Goal: Task Accomplishment & Management: Complete application form

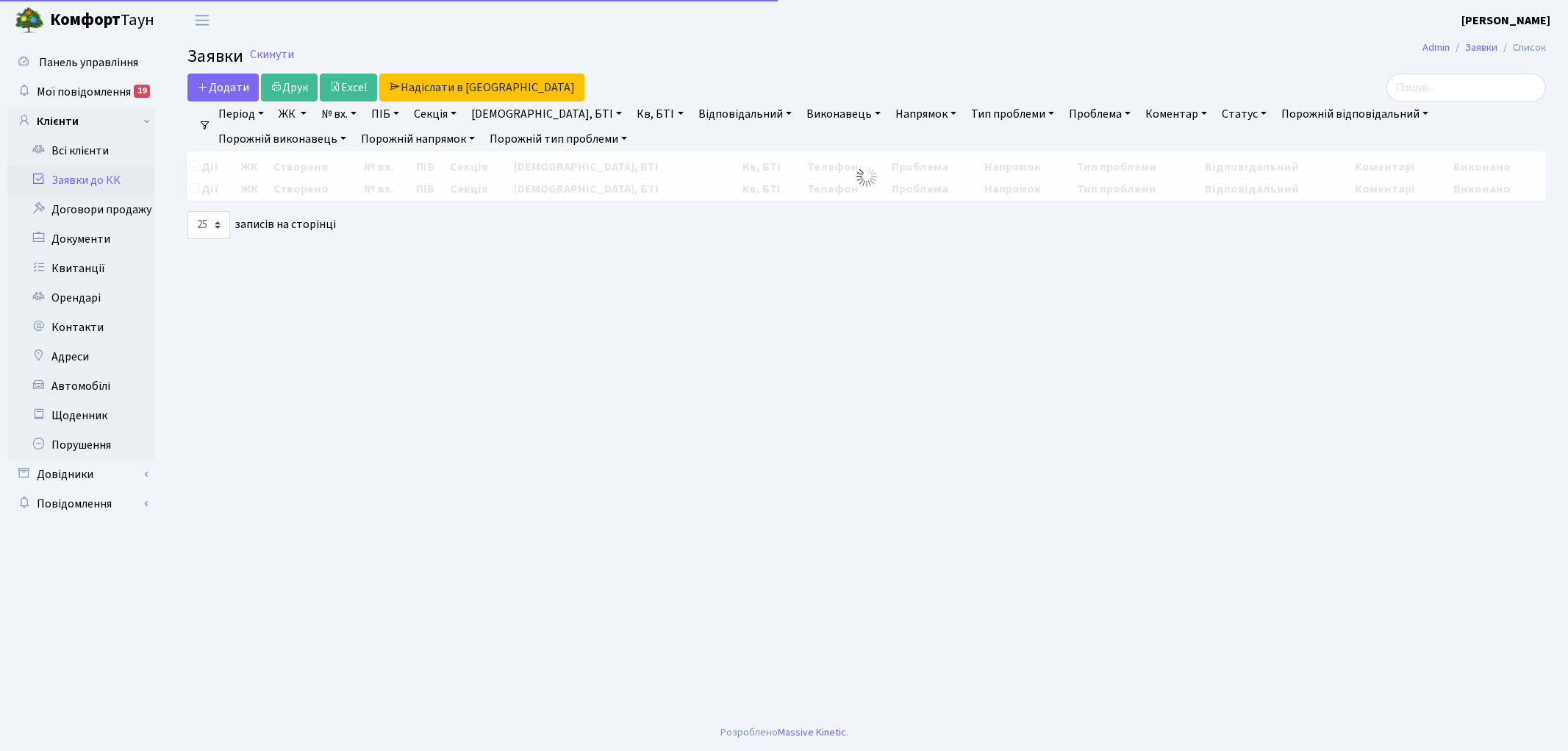
select select "25"
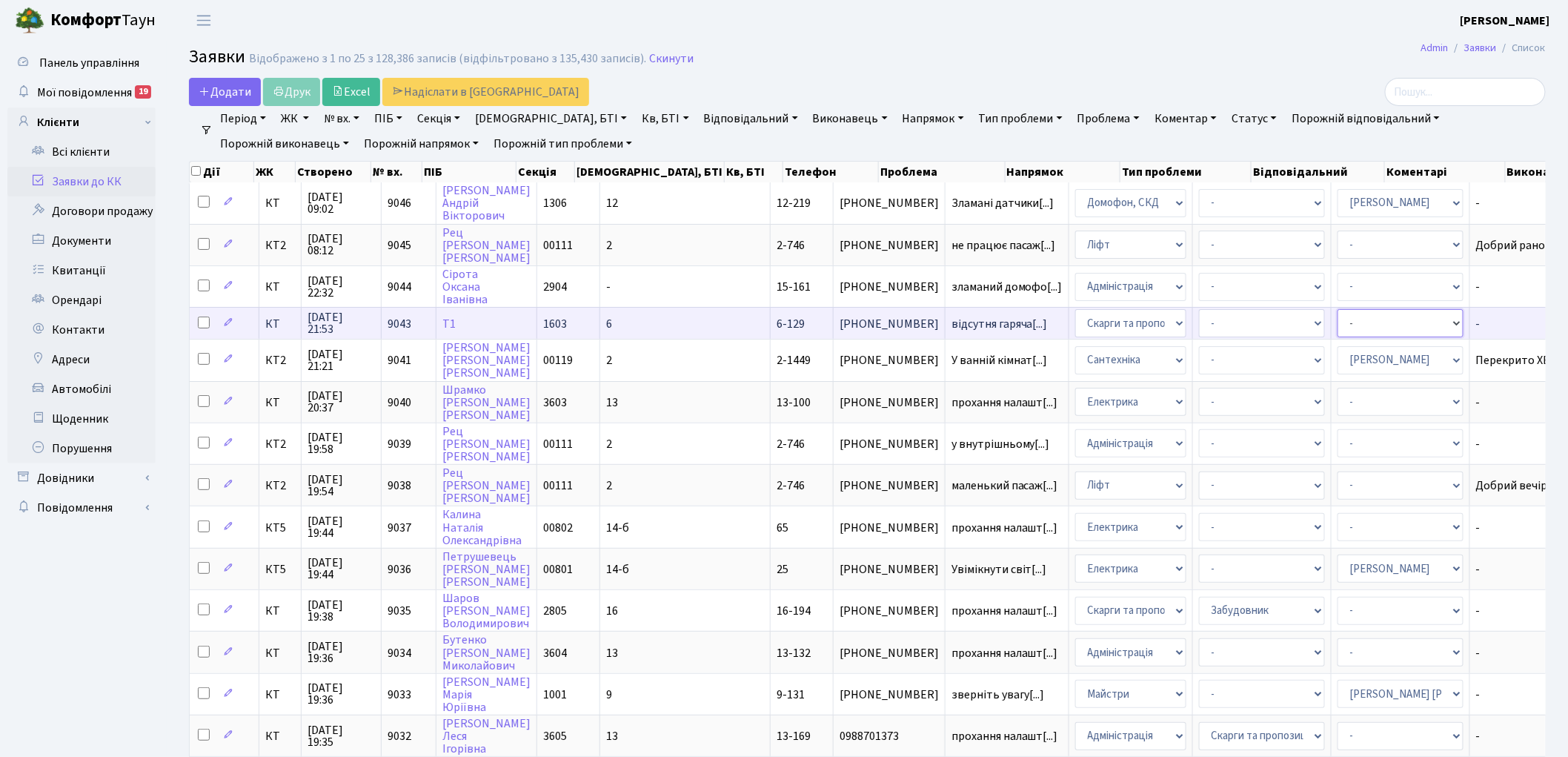
click at [1337, 320] on select "- Адміністратор ЖК ДП Адміністратор ЖК КТ Адміністратор ЖК СП Вижул В. В. Горді…" at bounding box center [1400, 323] width 126 height 28
select select "67"
click at [1081, 320] on select "- Адміністрація Домофон, СКД Ліфт Майстри Сантехніка Економічний відділ Електри…" at bounding box center [1131, 323] width 111 height 28
select select "2"
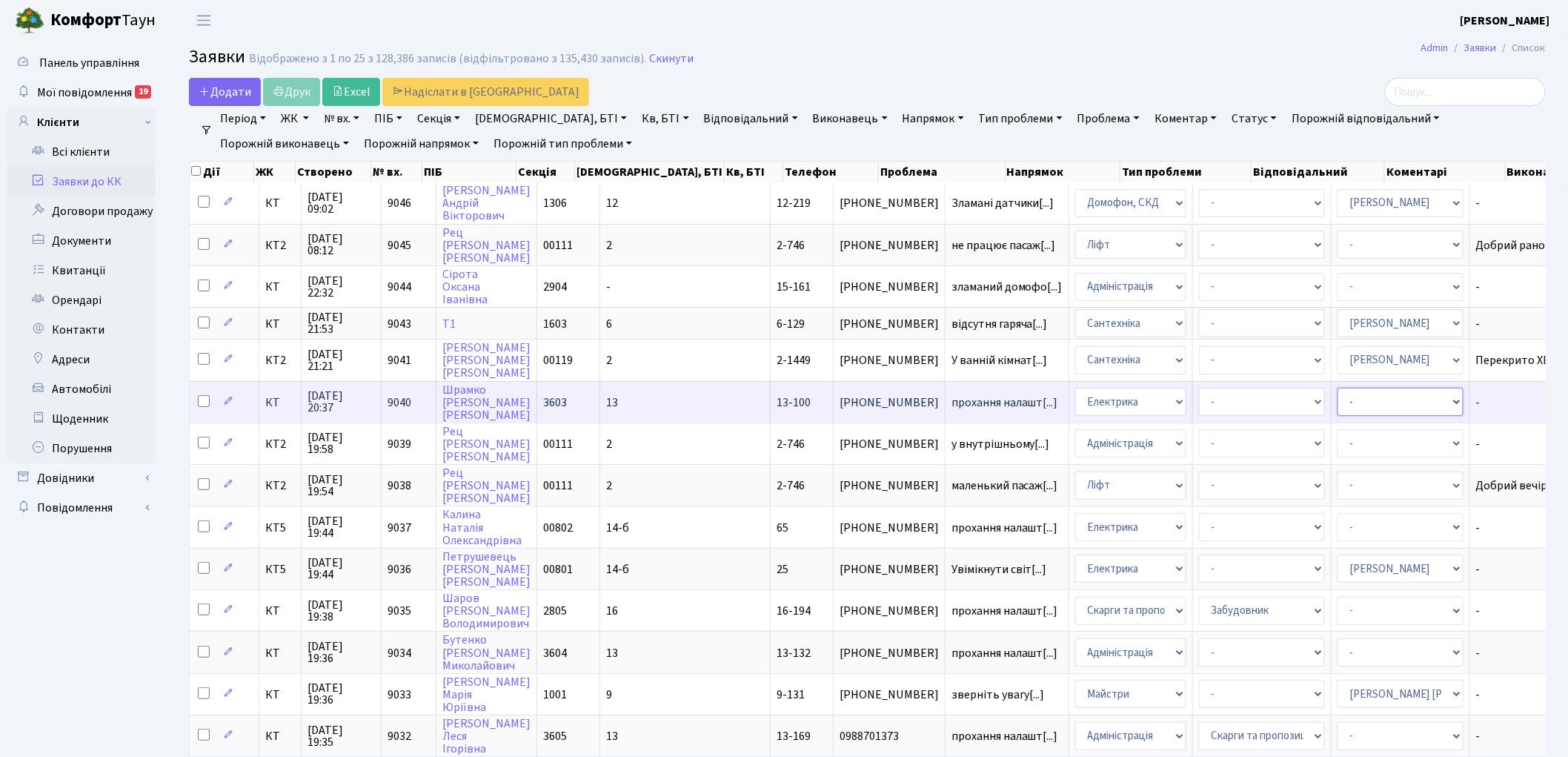
click at [1337, 398] on select "- Адміністратор ЖК ДП Адміністратор ЖК КТ Адміністратор ЖК СП Вижул В. В. Горді…" at bounding box center [1400, 401] width 126 height 28
select select "22"
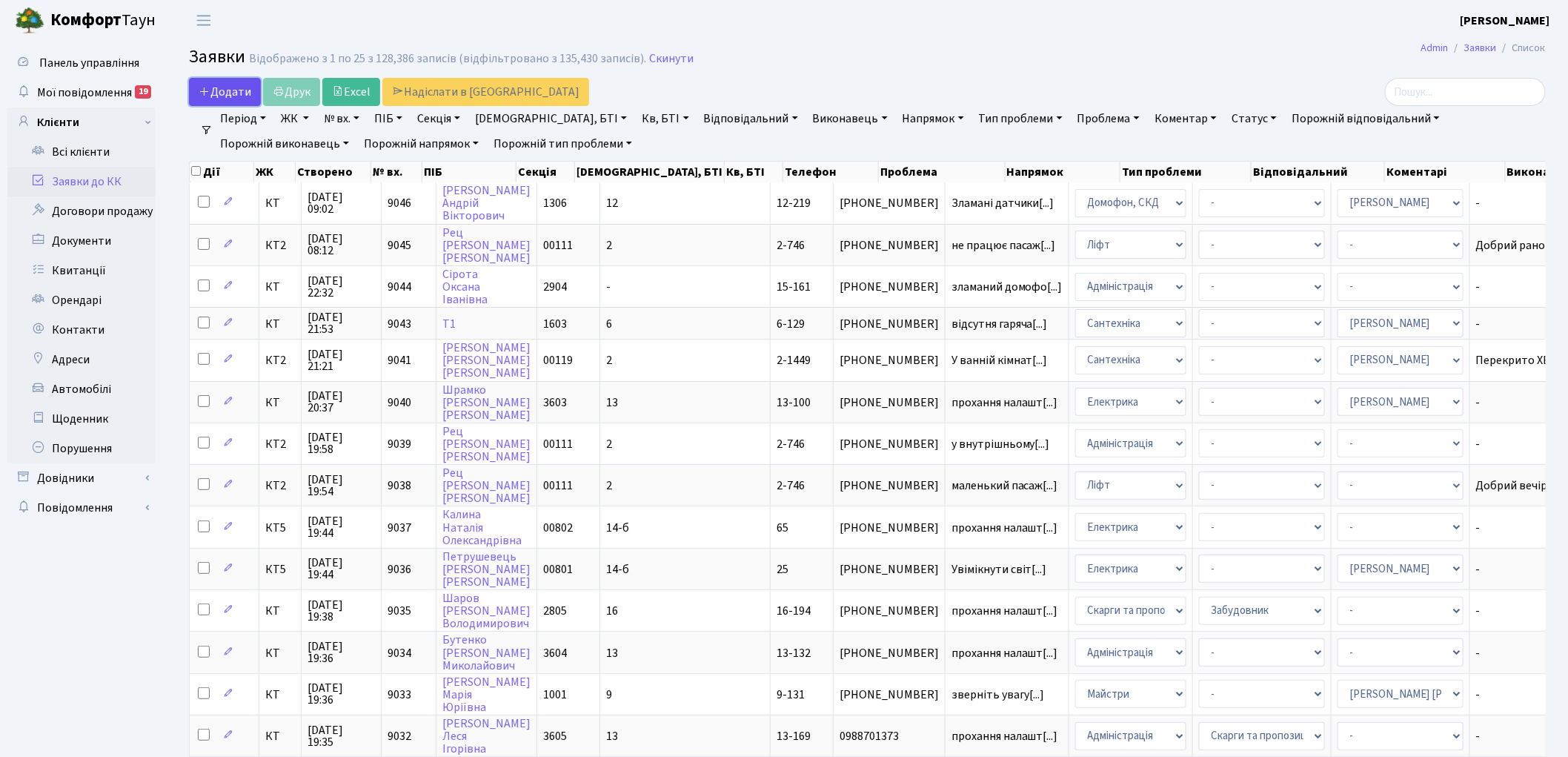
click at [233, 89] on span "Додати" at bounding box center [225, 92] width 53 height 16
select select "25"
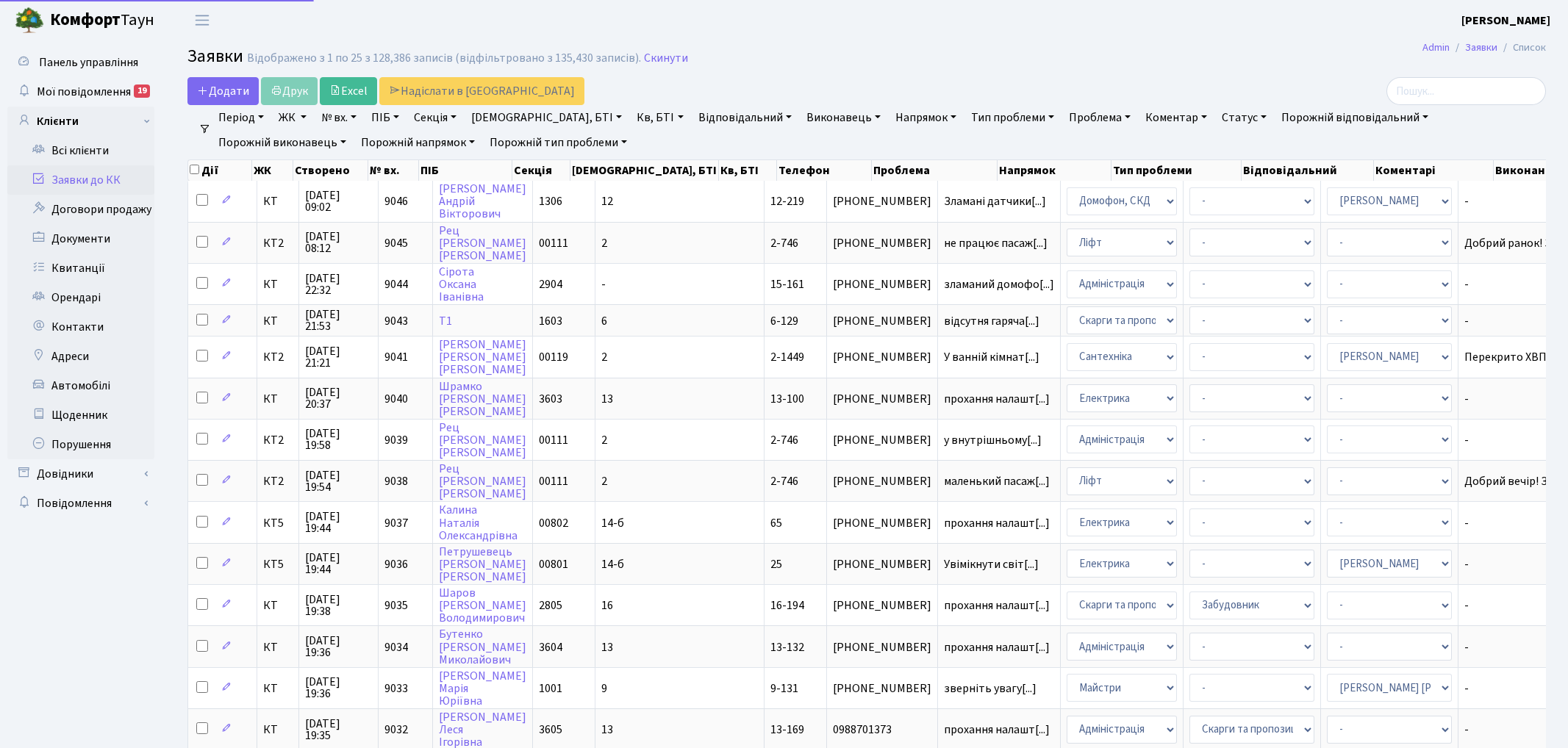
select select "25"
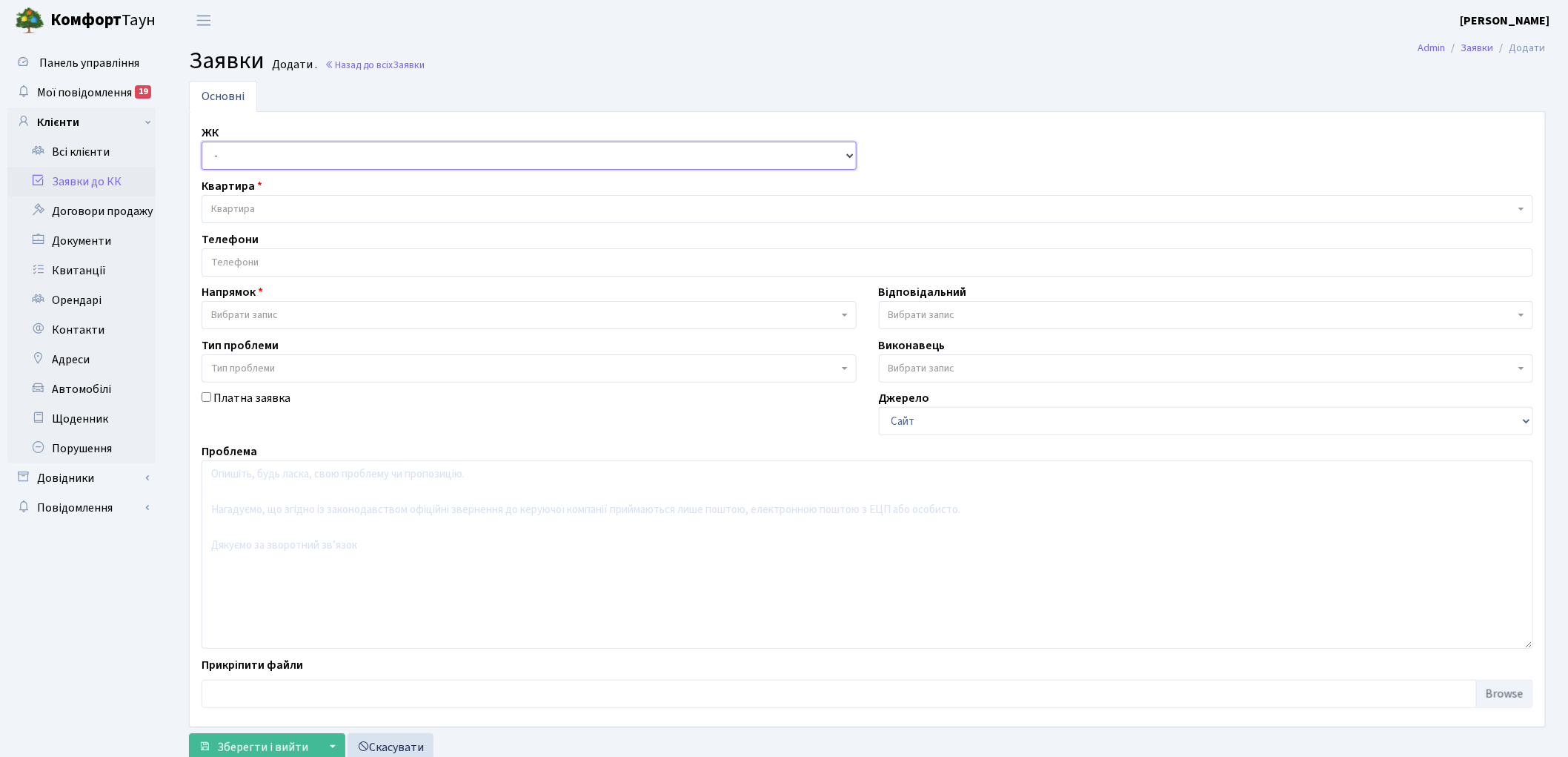
click at [240, 163] on select "- КТ, вул. Регенераторна, 4 КТ2, просп. Соборності, 17 КТ3, вул. Березнева, 16 …" at bounding box center [529, 155] width 655 height 28
select select "271"
click at [202, 142] on select "- КТ, вул. Регенераторна, 4 КТ2, просп. Соборності, 17 КТ3, вул. Березнева, 16 …" at bounding box center [529, 155] width 655 height 28
select select
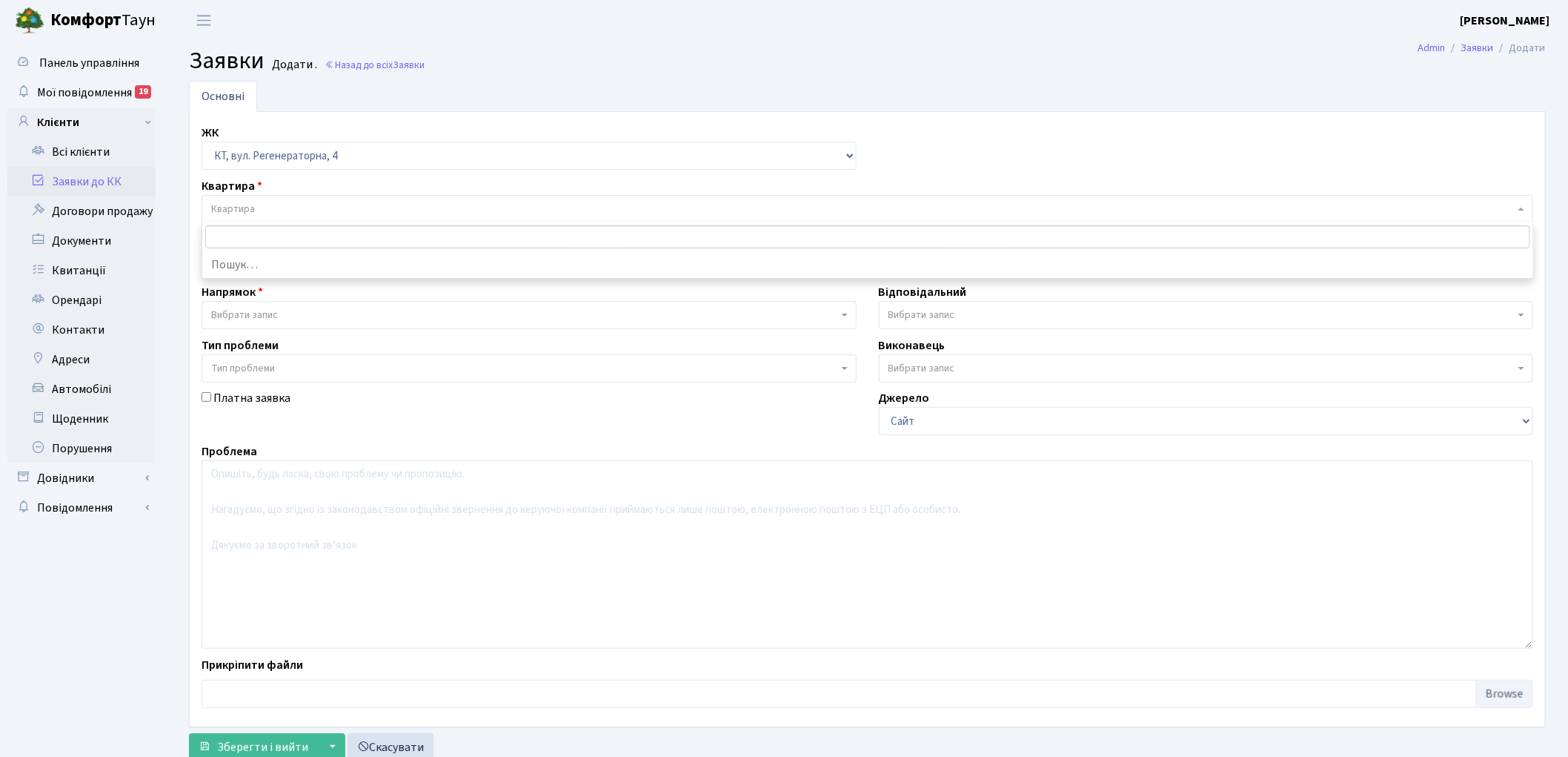
click at [248, 198] on span "Квартира" at bounding box center [867, 209] width 1332 height 28
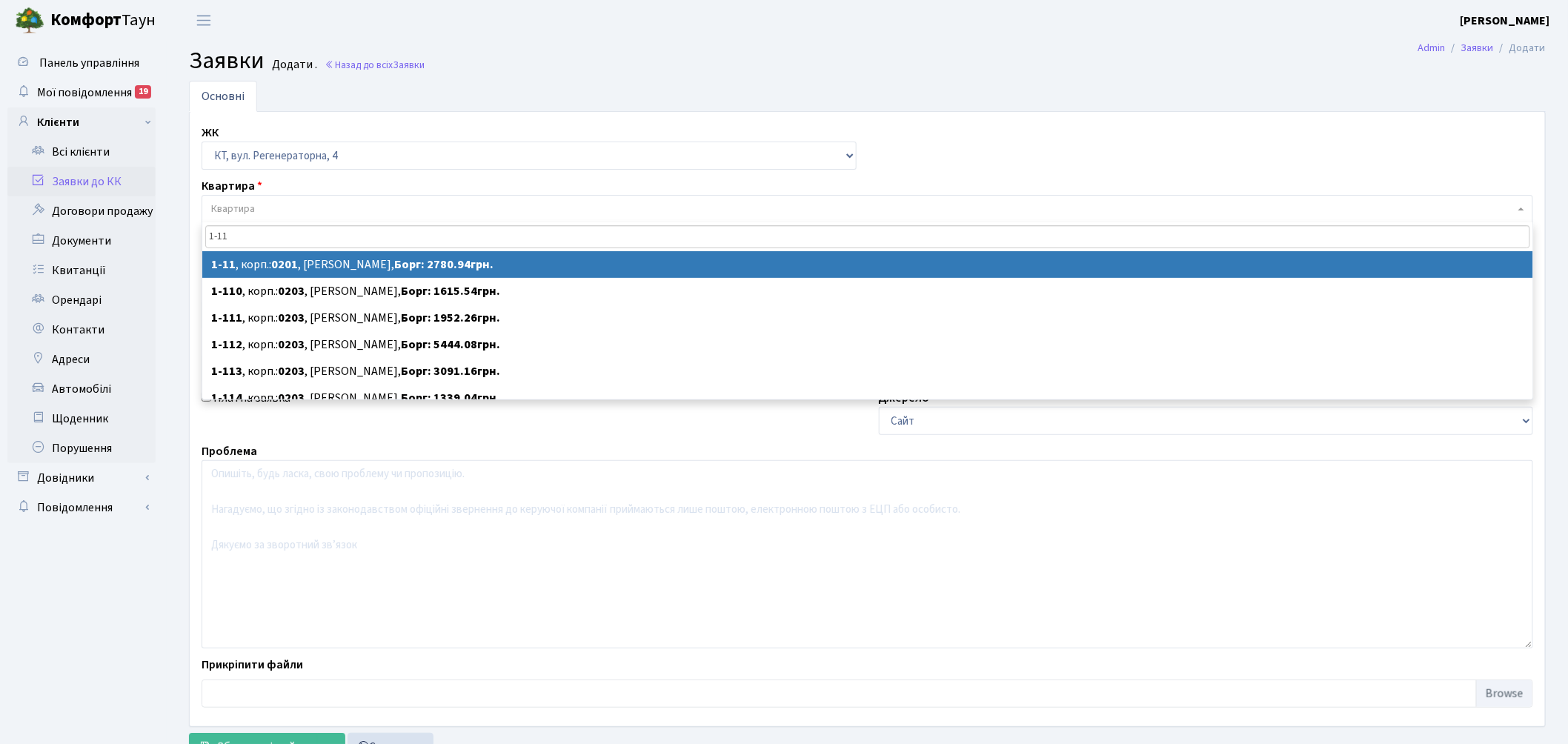
type input "1-11"
select select
select select "11"
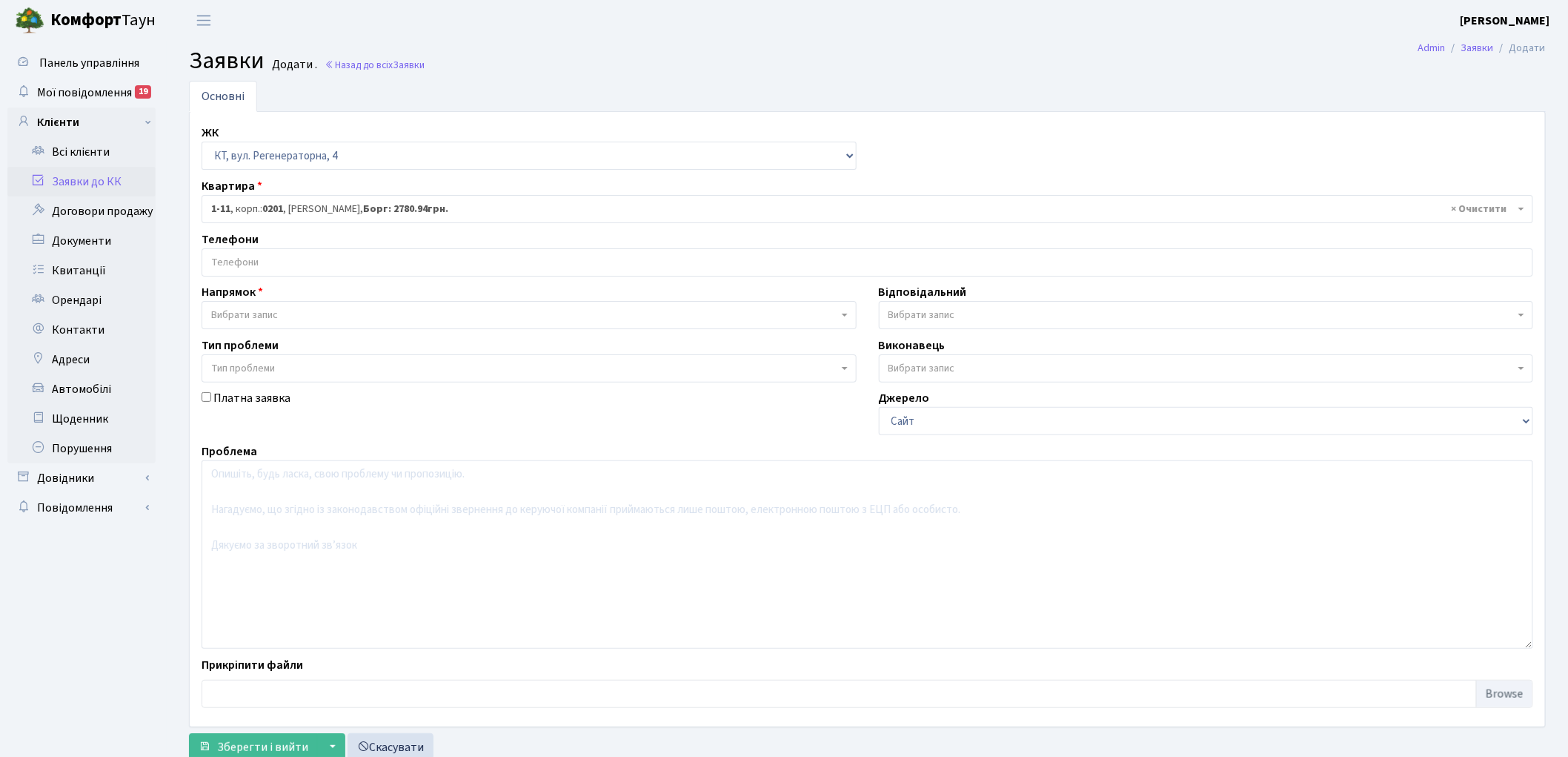
click at [246, 259] on input "search" at bounding box center [867, 262] width 1330 height 26
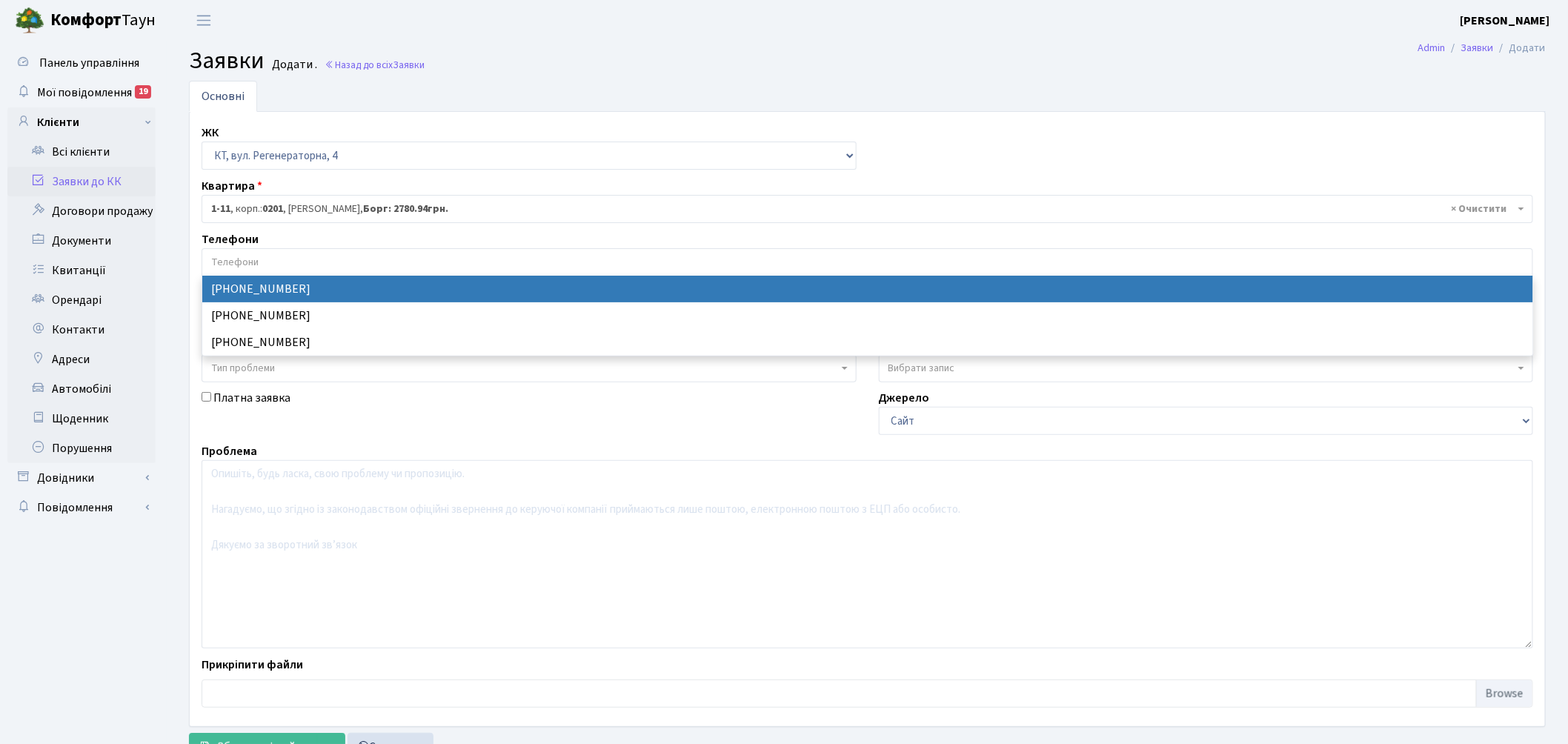
click at [246, 253] on input "search" at bounding box center [867, 262] width 1330 height 26
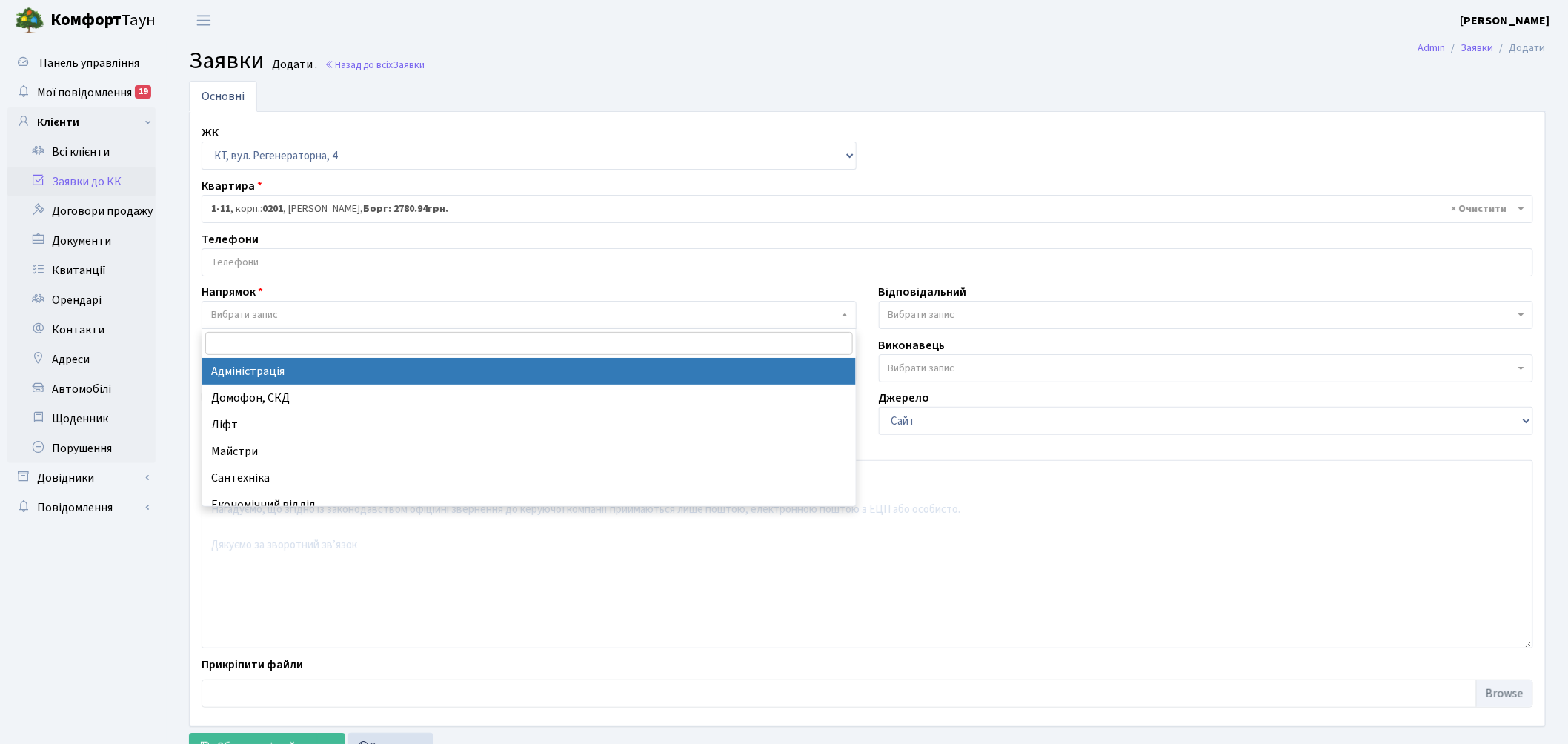
click at [248, 314] on span "Вибрати запис" at bounding box center [244, 314] width 67 height 14
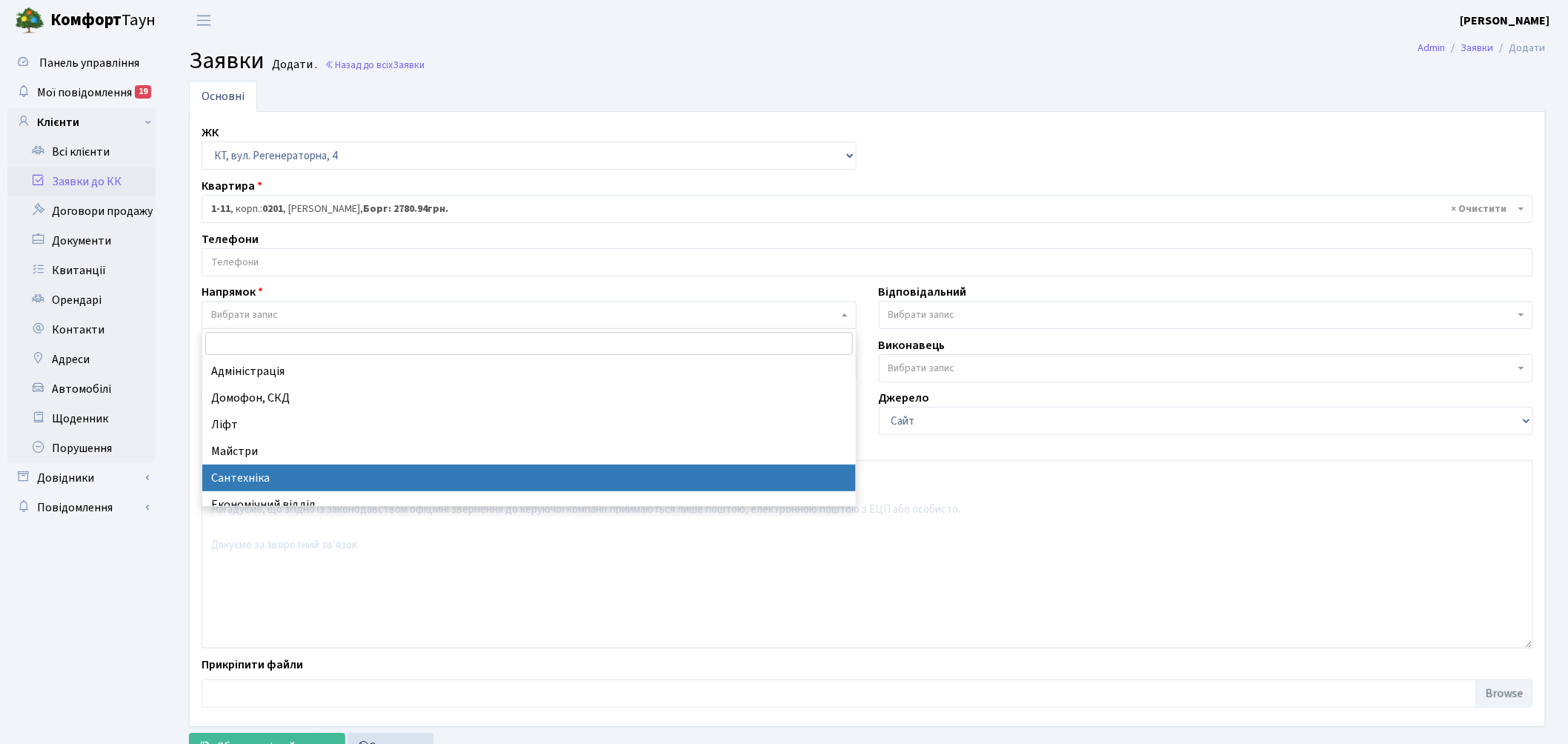
select select "2"
select select
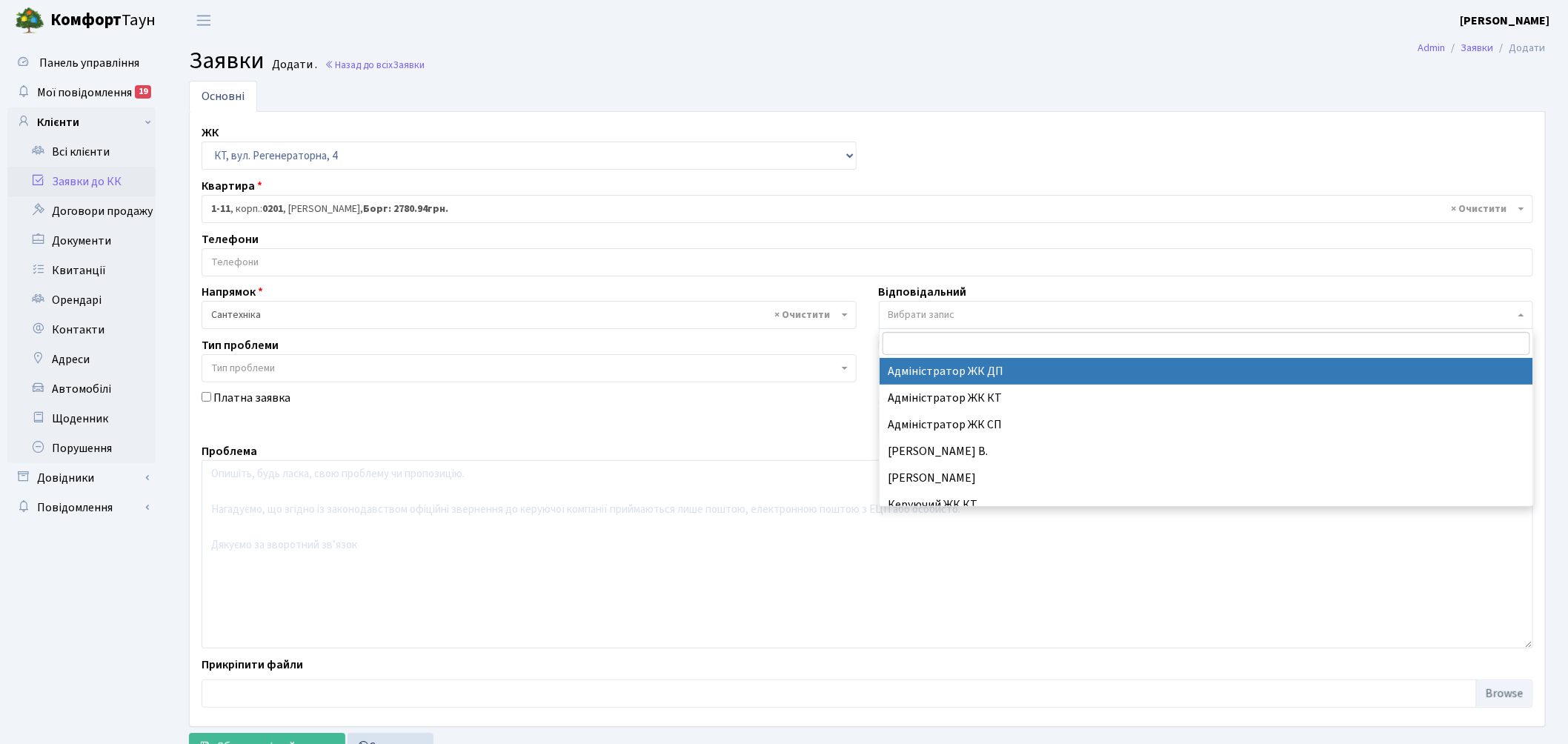
click at [964, 309] on span "Вибрати запис" at bounding box center [1202, 314] width 627 height 14
type input "ти"
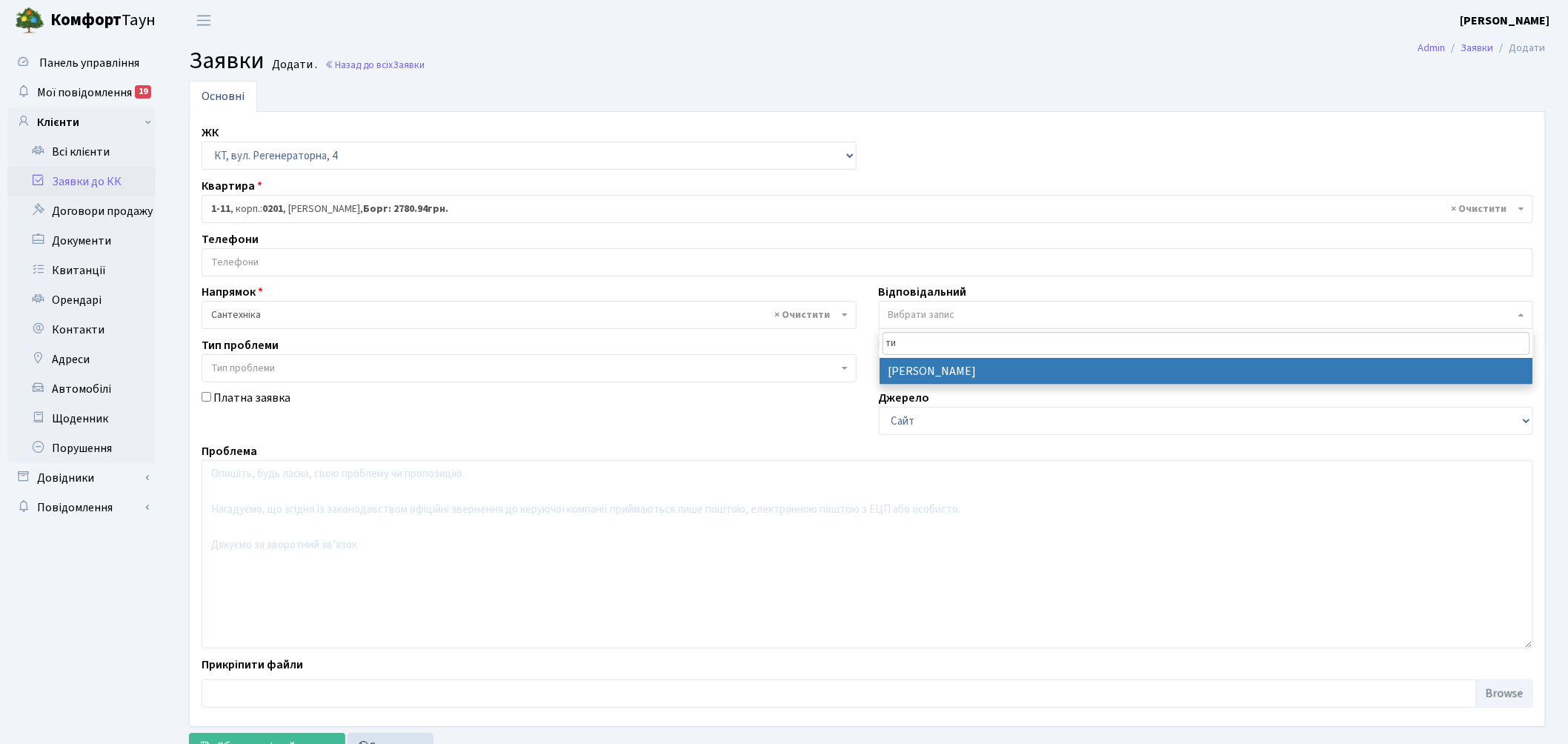
select select "67"
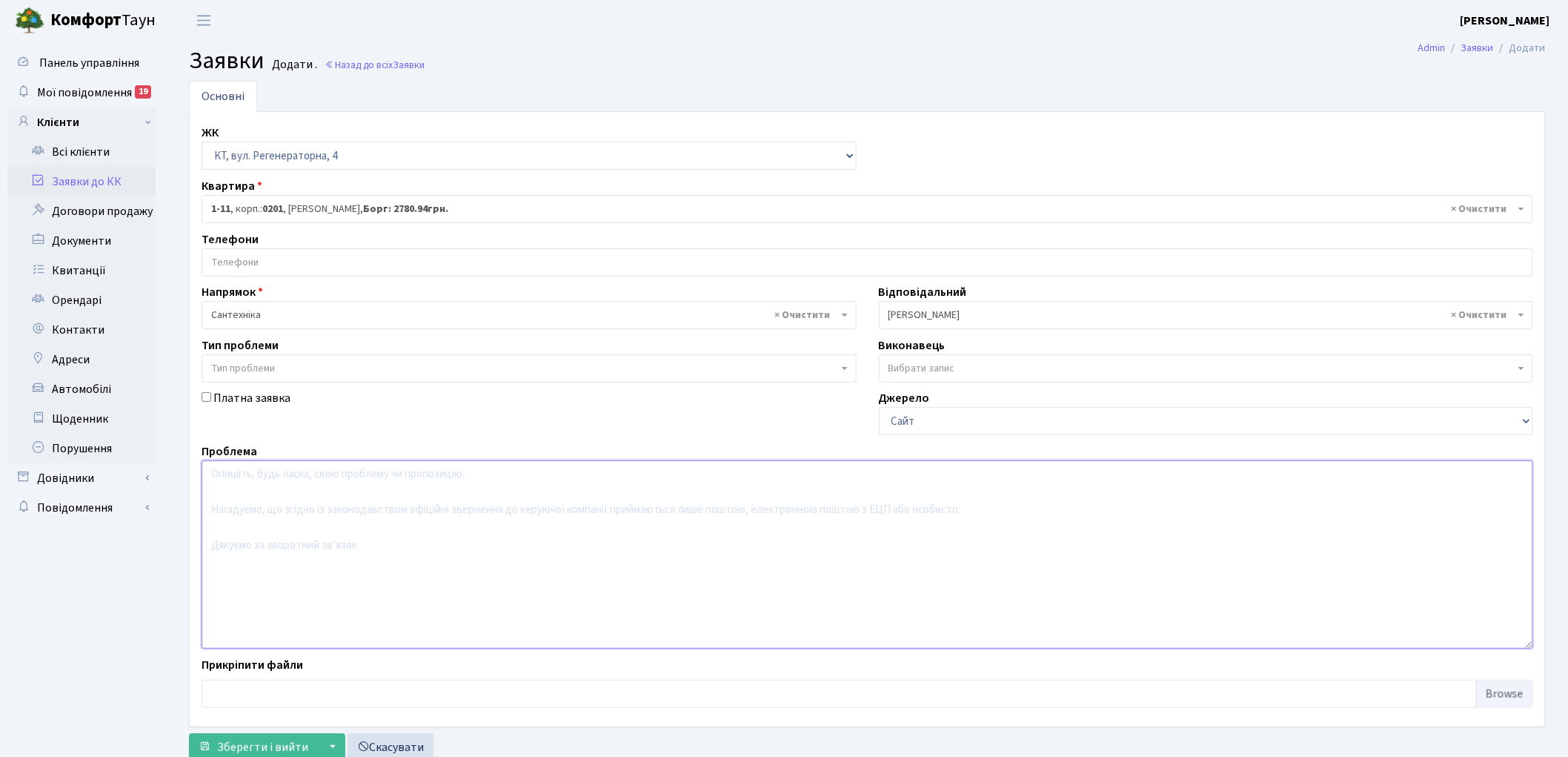
click at [417, 557] on textarea at bounding box center [867, 554] width 1332 height 188
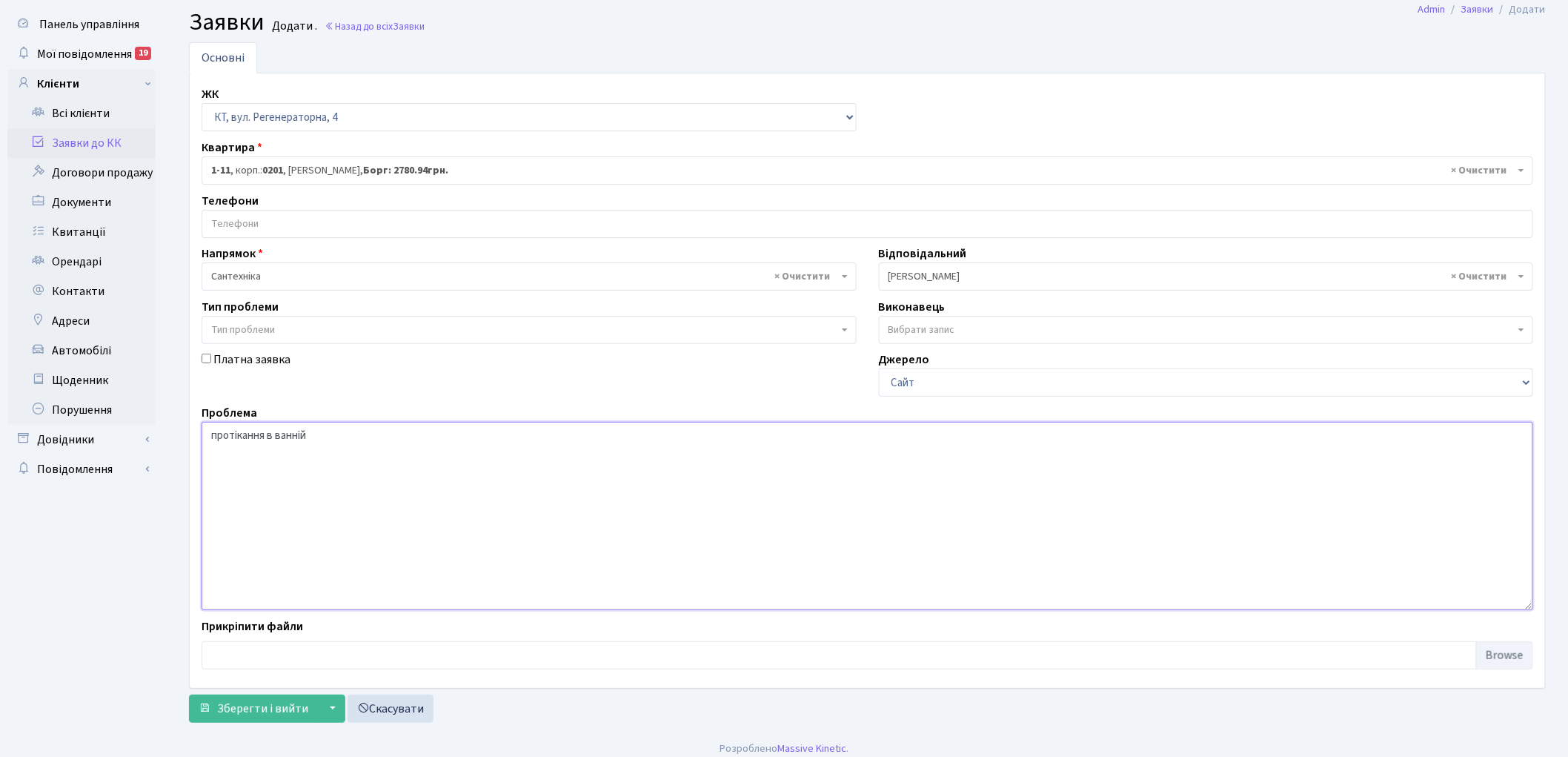
scroll to position [49, 0]
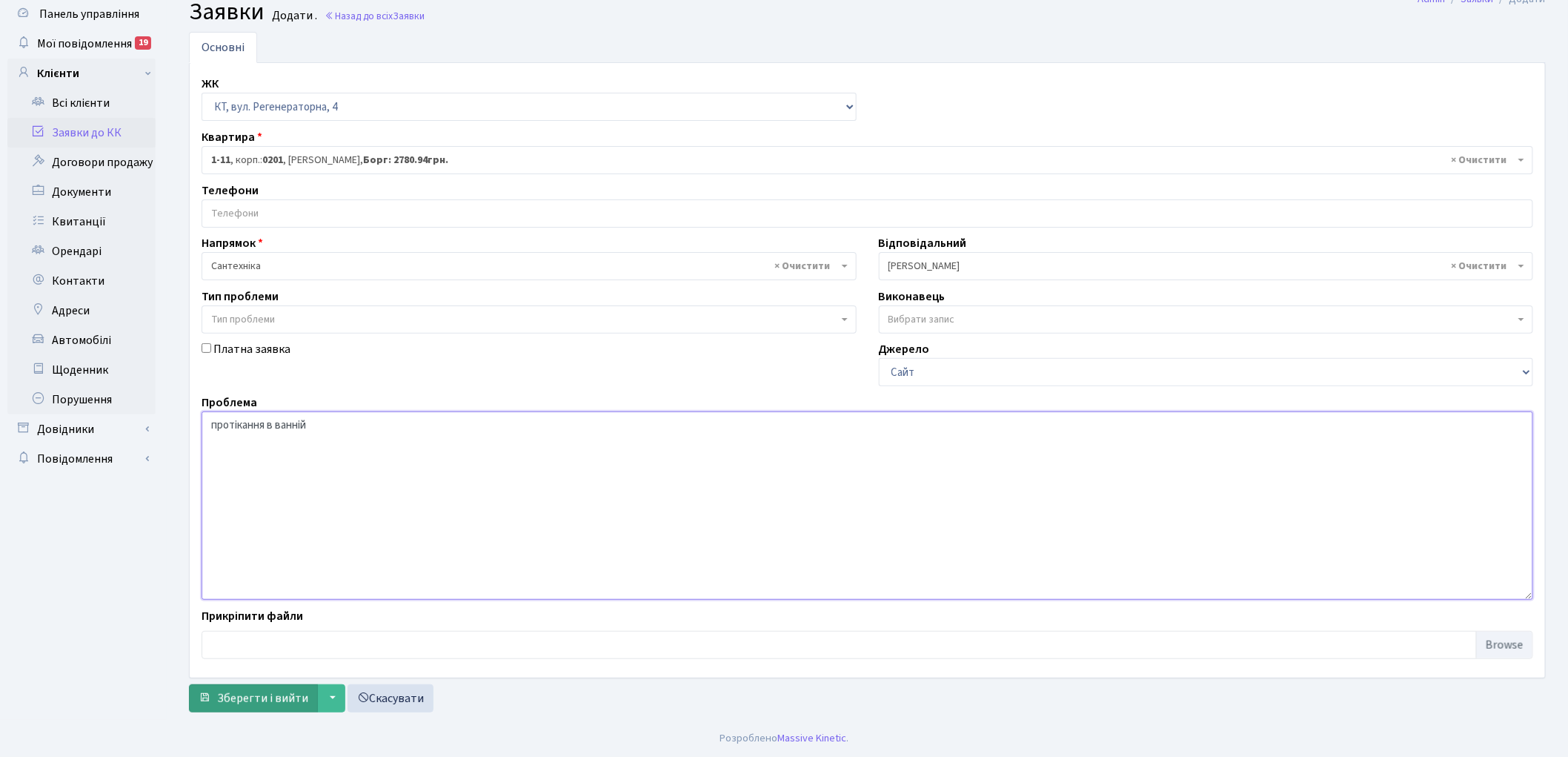
type textarea "протікання в ванній"
click at [253, 699] on span "Зберегти і вийти" at bounding box center [263, 698] width 92 height 16
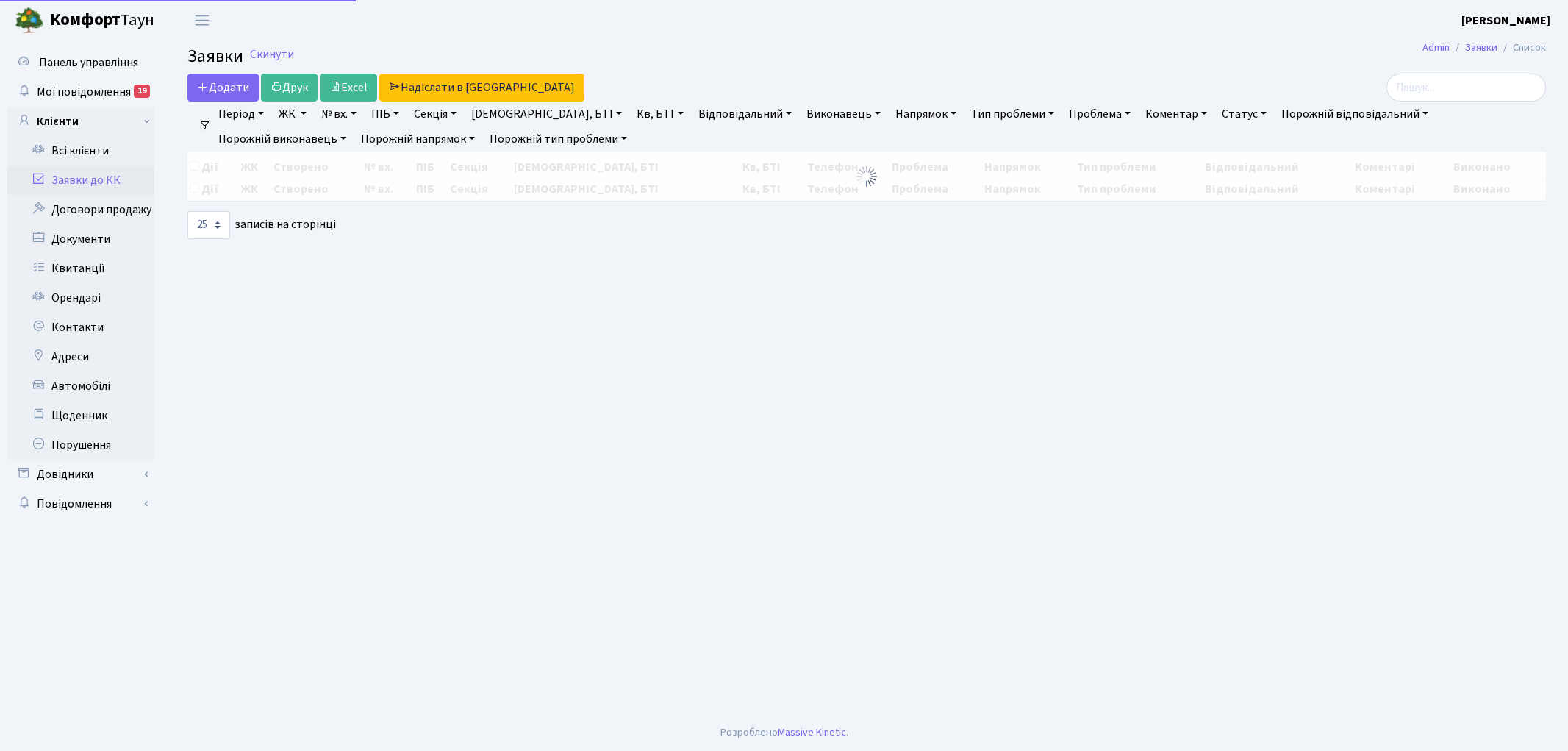
select select "25"
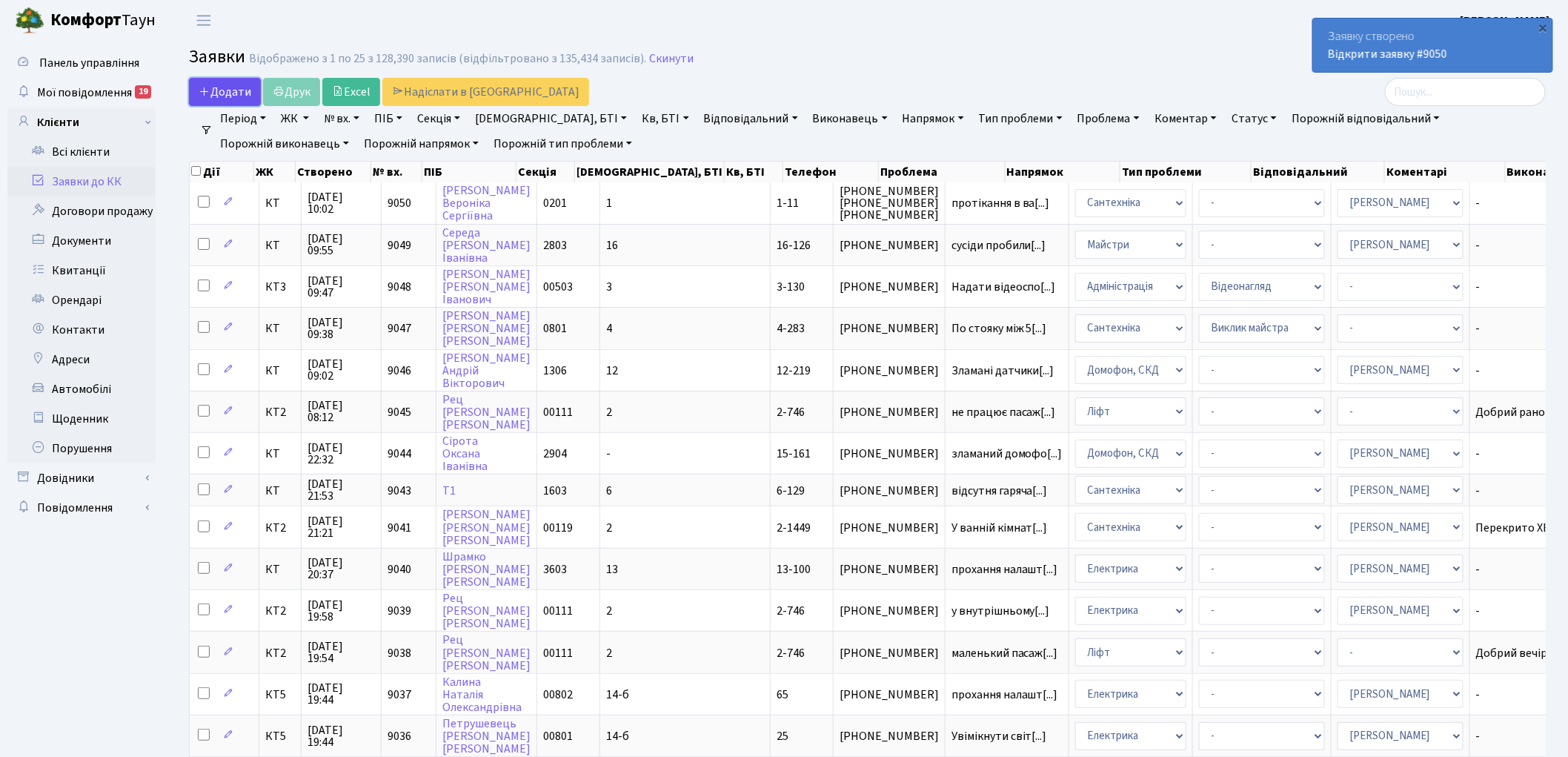
click at [212, 85] on span "Додати" at bounding box center [225, 92] width 53 height 16
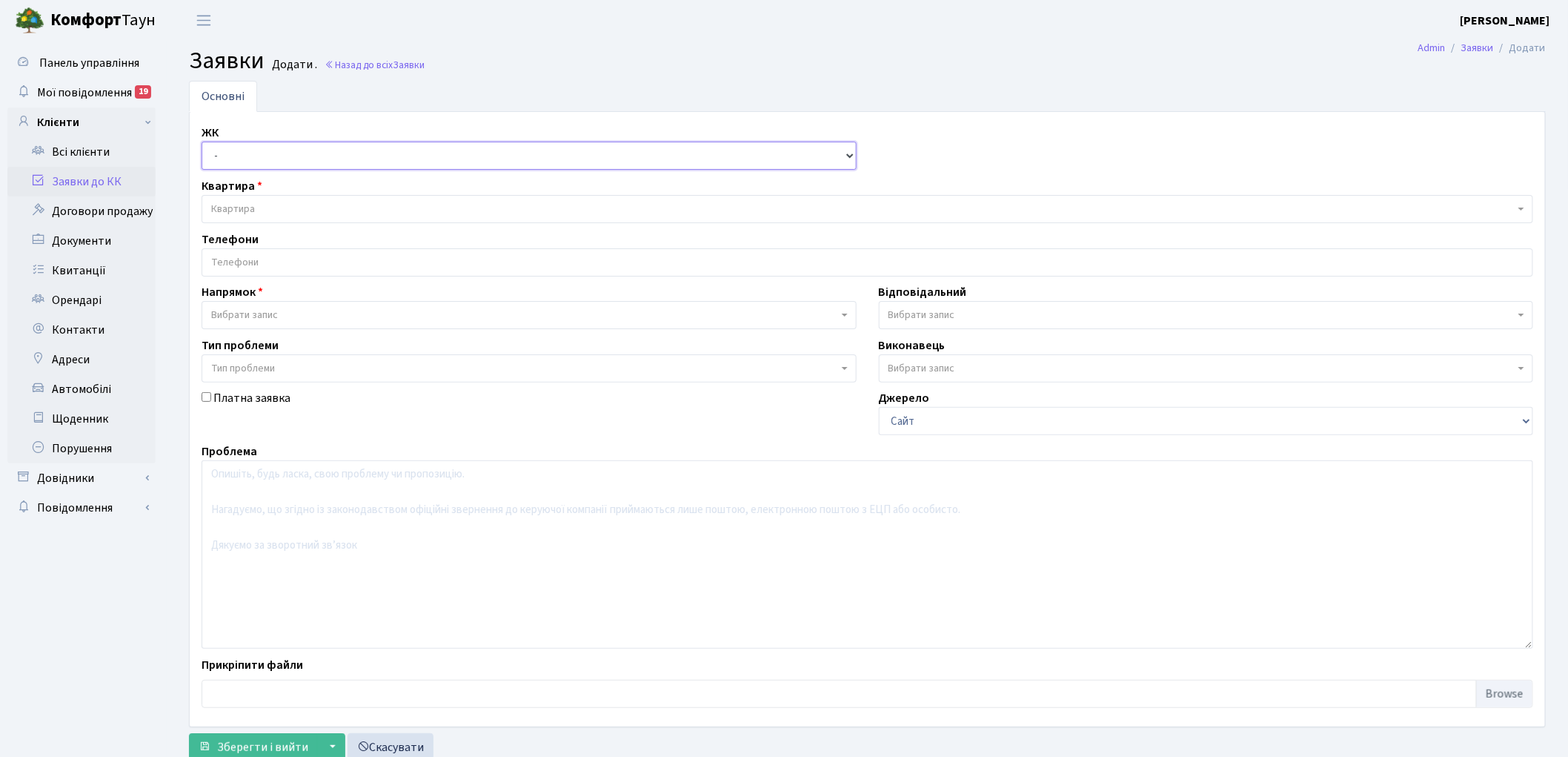
click at [236, 158] on select "- КТ, вул. Регенераторна, 4 КТ2, просп. Соборності, 17 КТ3, вул. Березнева, 16 …" at bounding box center [529, 155] width 655 height 28
select select "271"
click at [202, 142] on select "- КТ, вул. Регенераторна, 4 КТ2, просп. Соборності, 17 КТ3, вул. Березнева, 16 …" at bounding box center [529, 155] width 655 height 28
select select
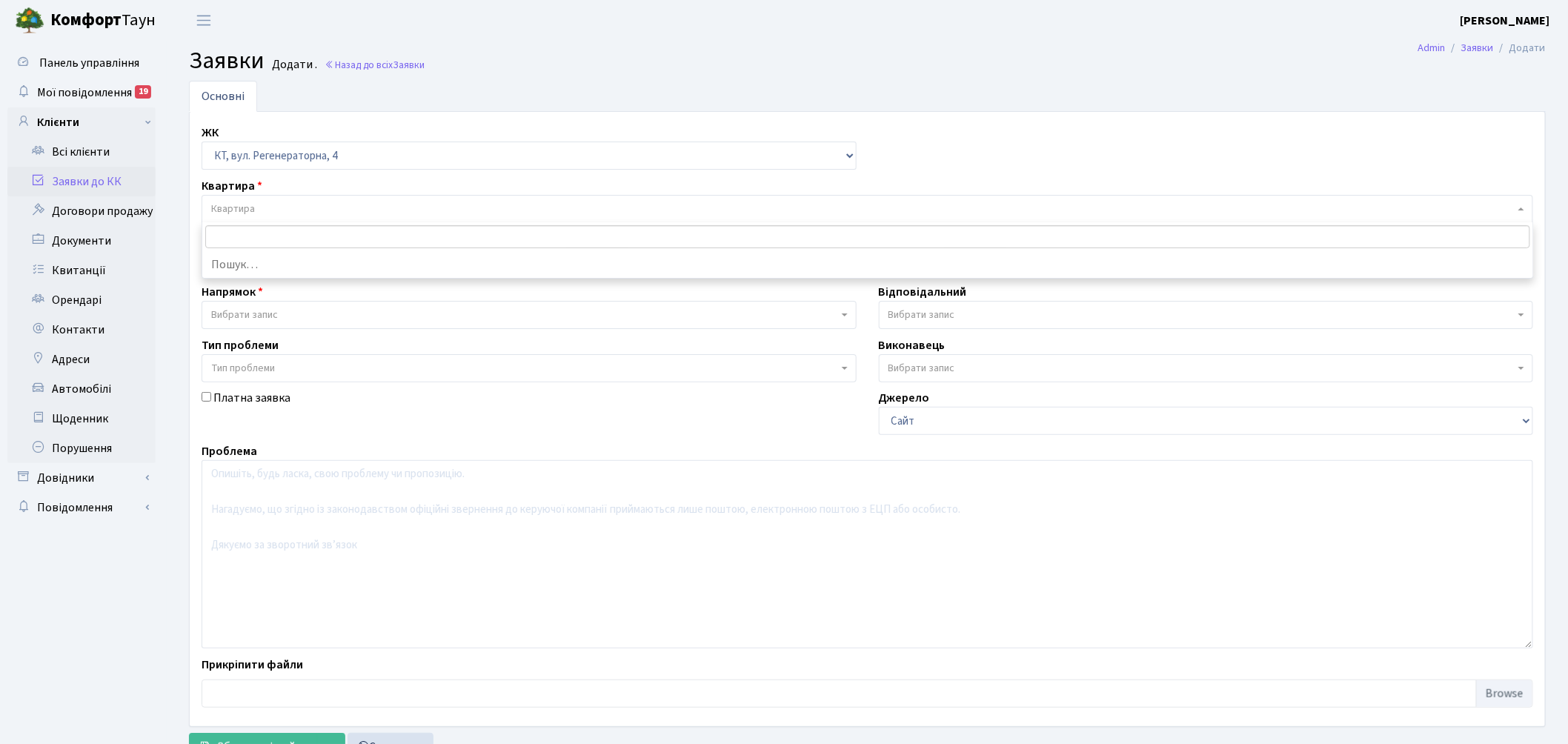
click at [265, 218] on span "Квартира" at bounding box center [867, 208] width 1332 height 28
type input "офі"
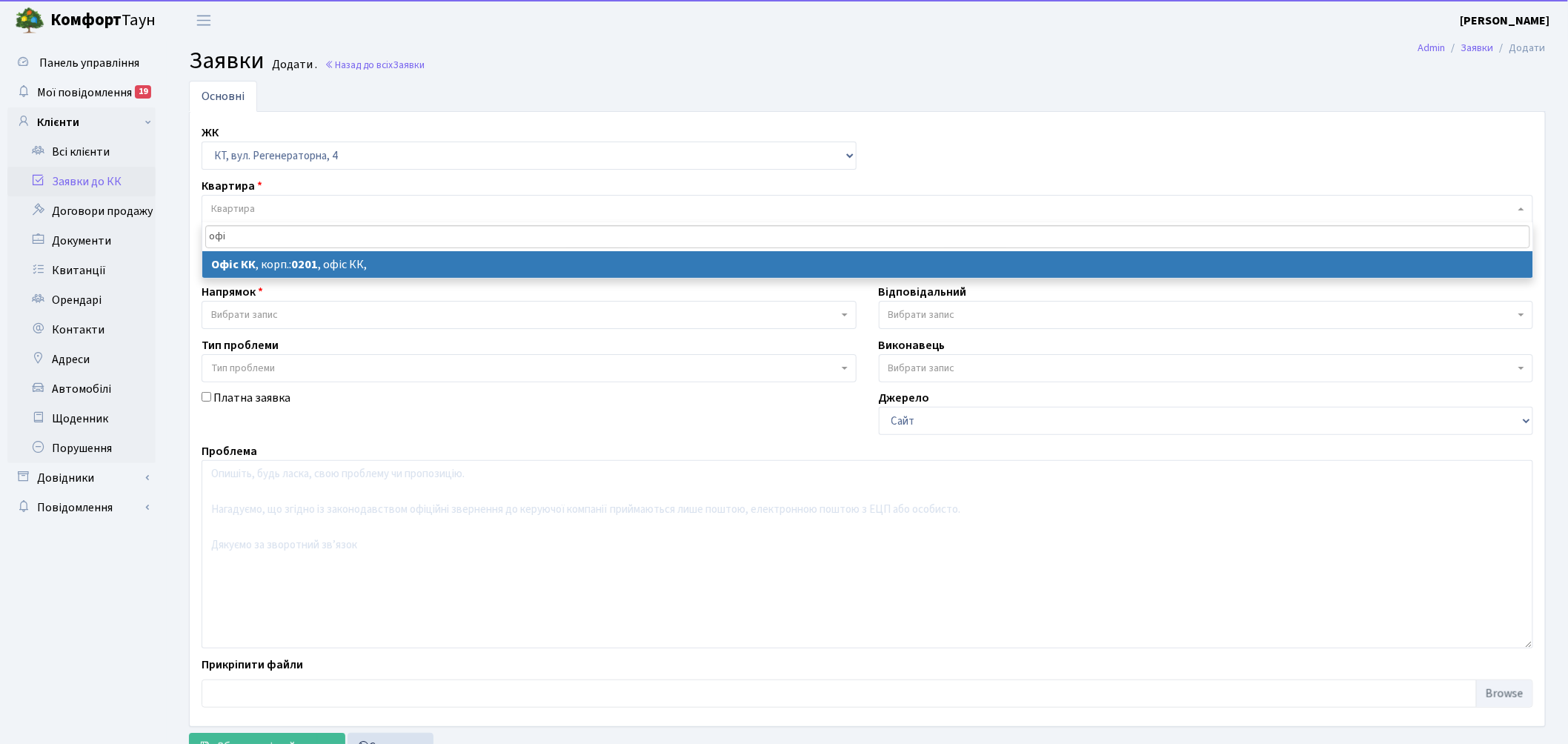
select select
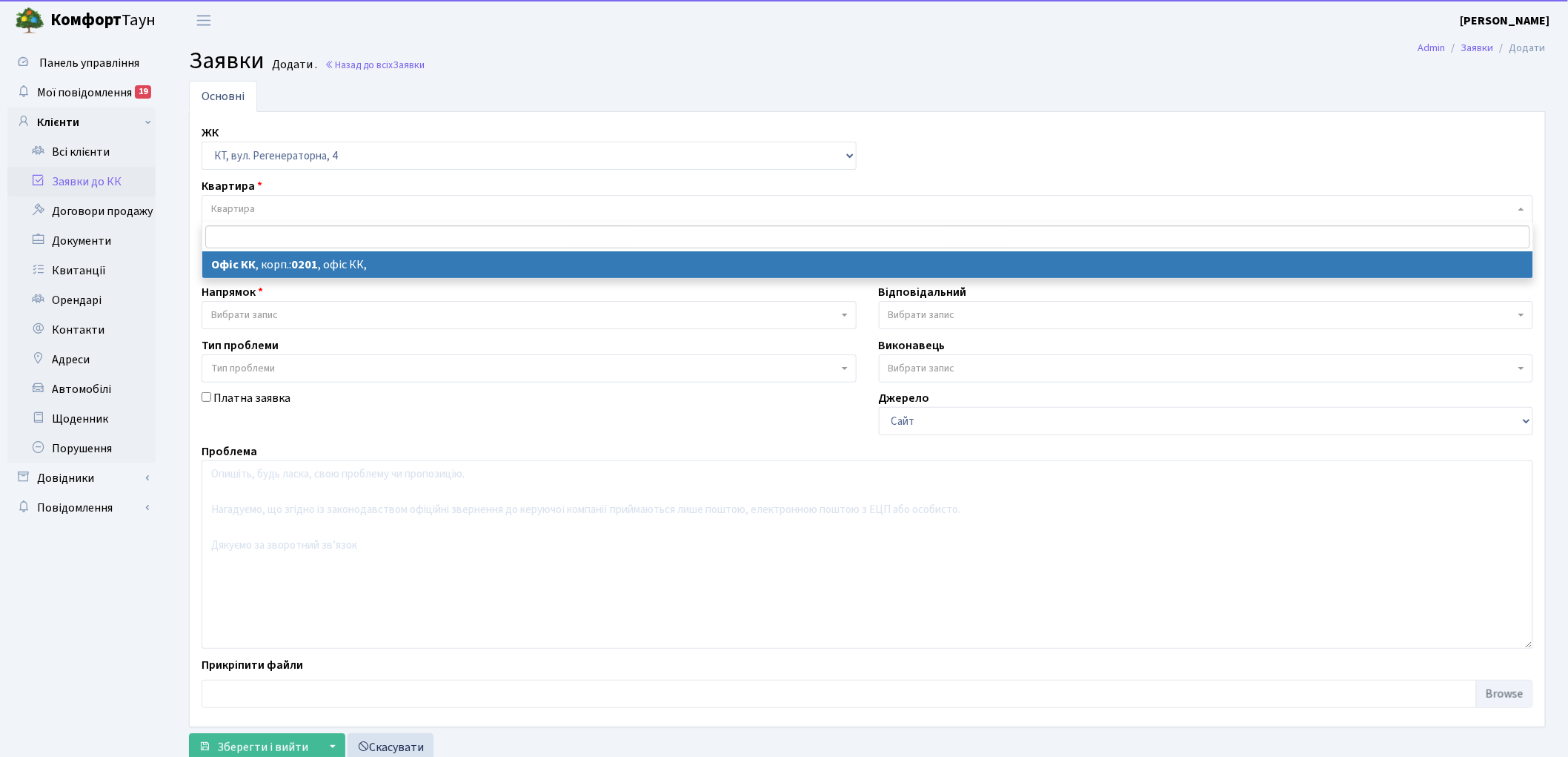
select select "4"
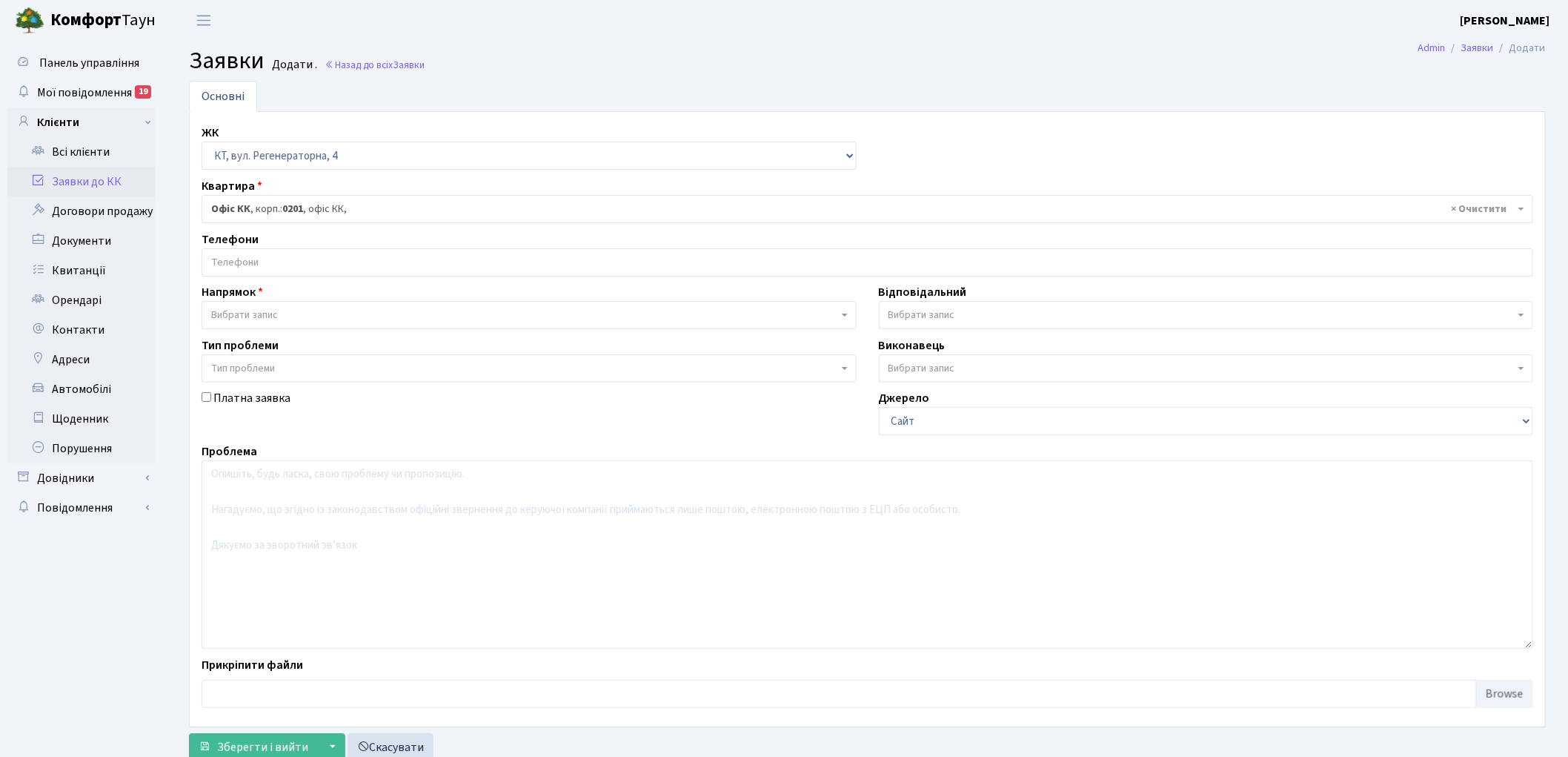
click at [277, 312] on span "Вибрати запис" at bounding box center [244, 314] width 67 height 14
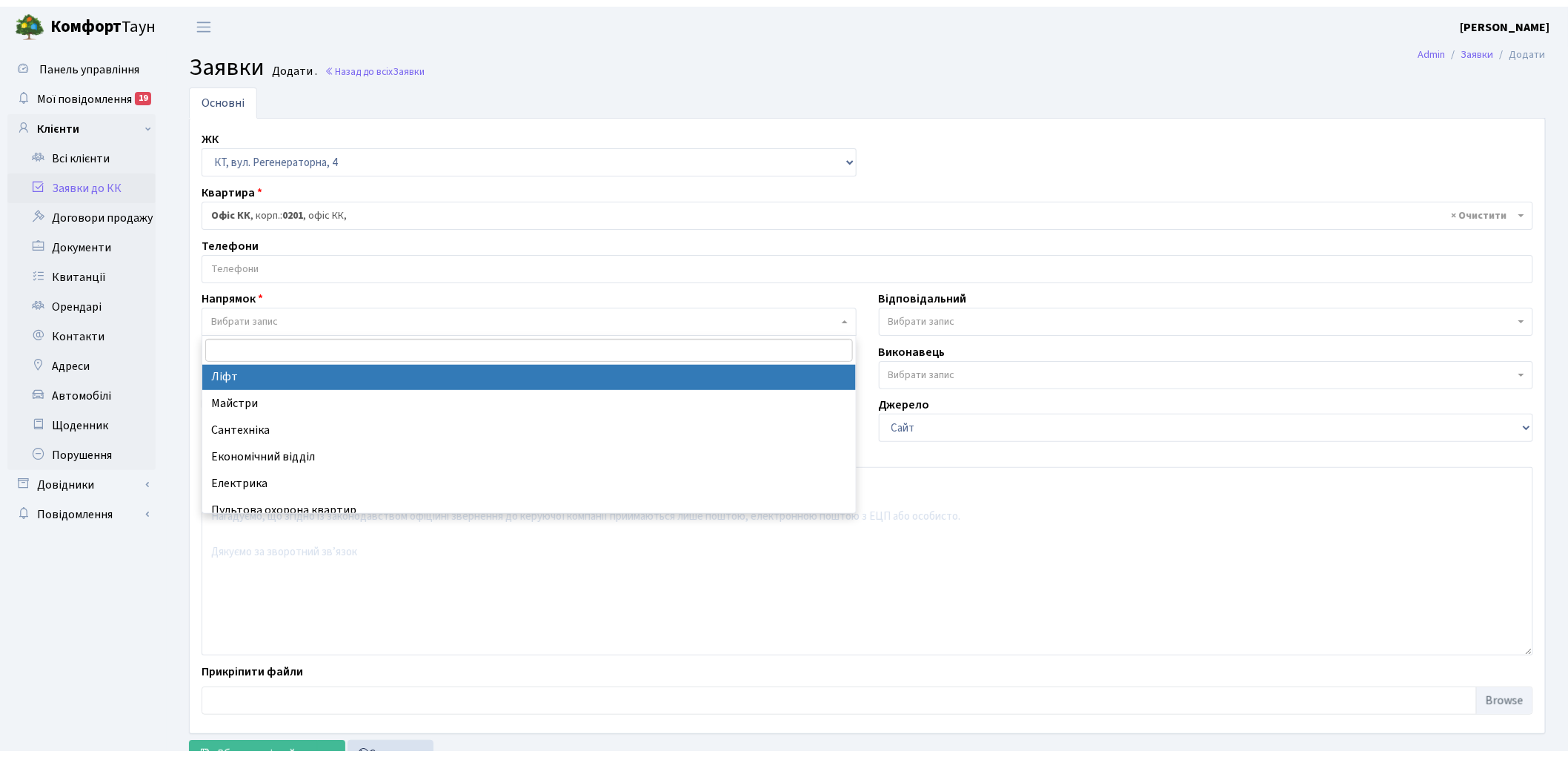
scroll to position [82, 0]
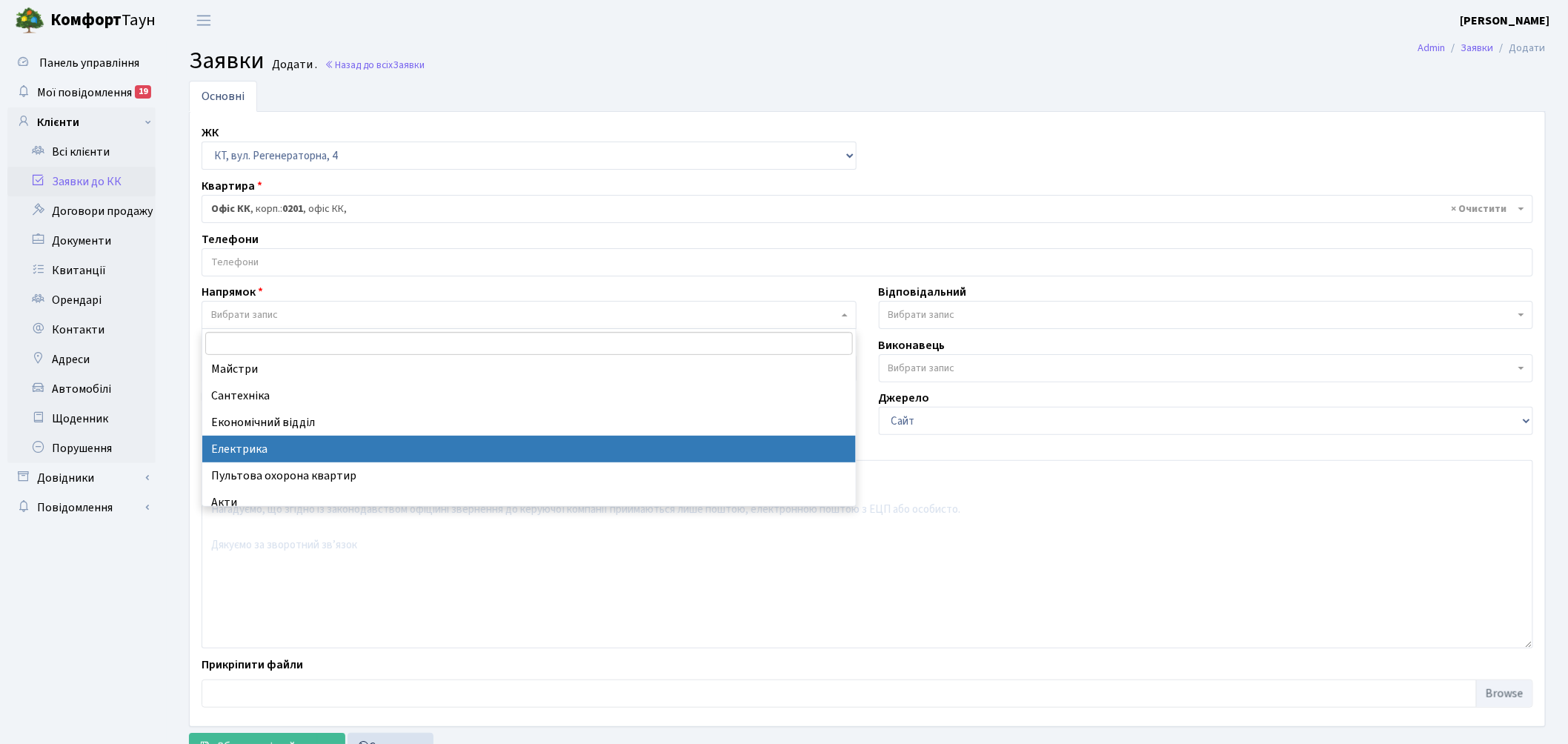
select select "3"
select select
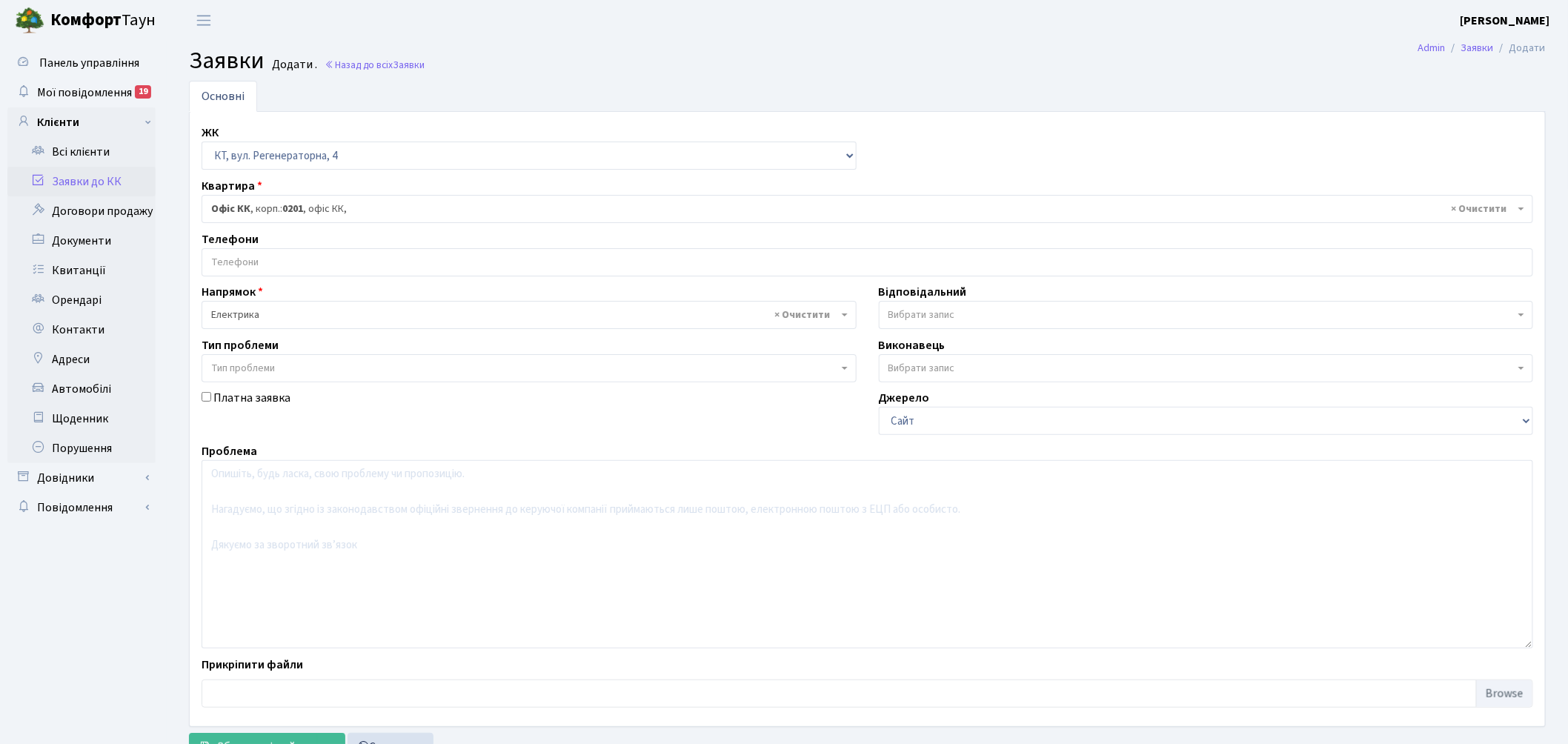
click at [959, 308] on span "Вибрати запис" at bounding box center [1202, 314] width 627 height 14
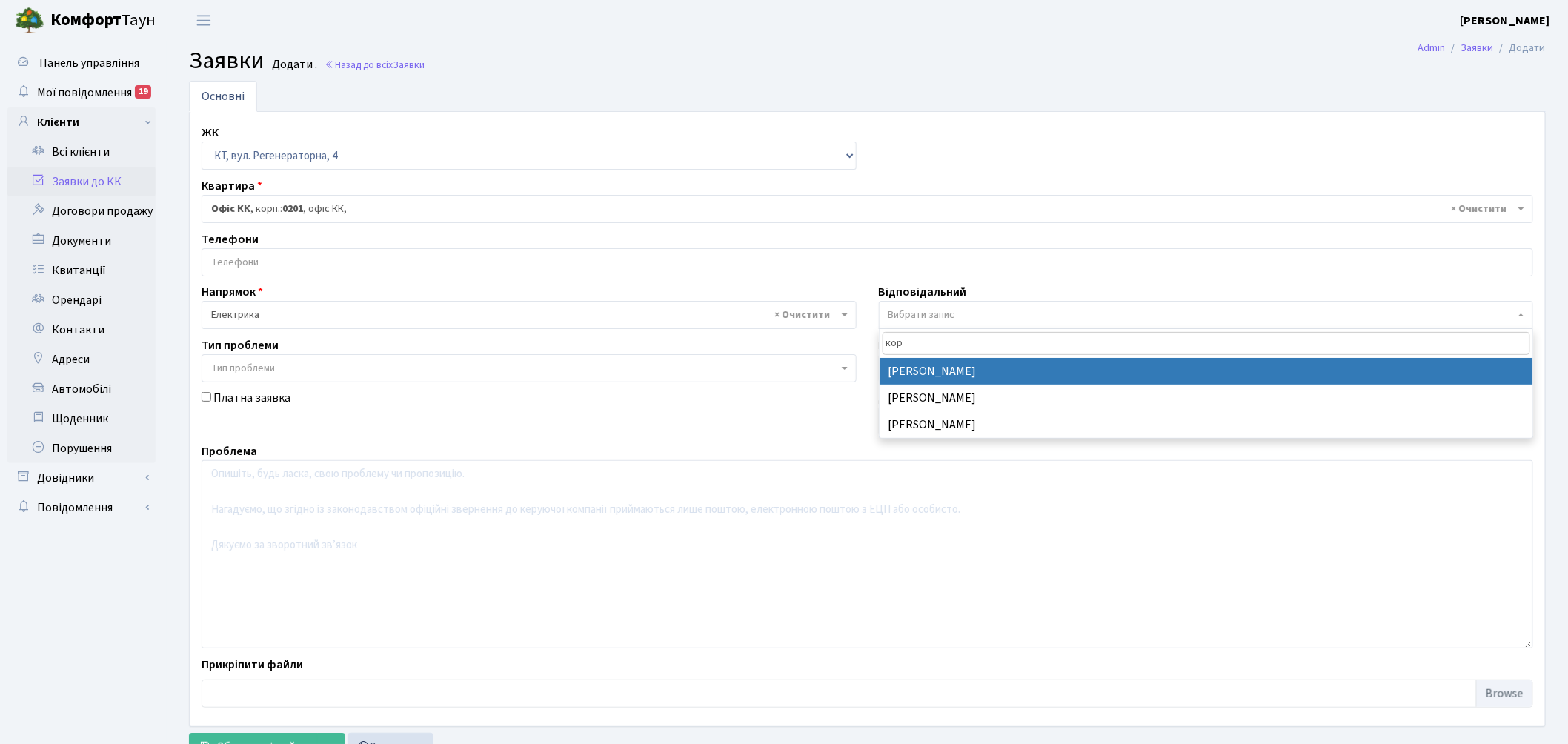
type input "кор"
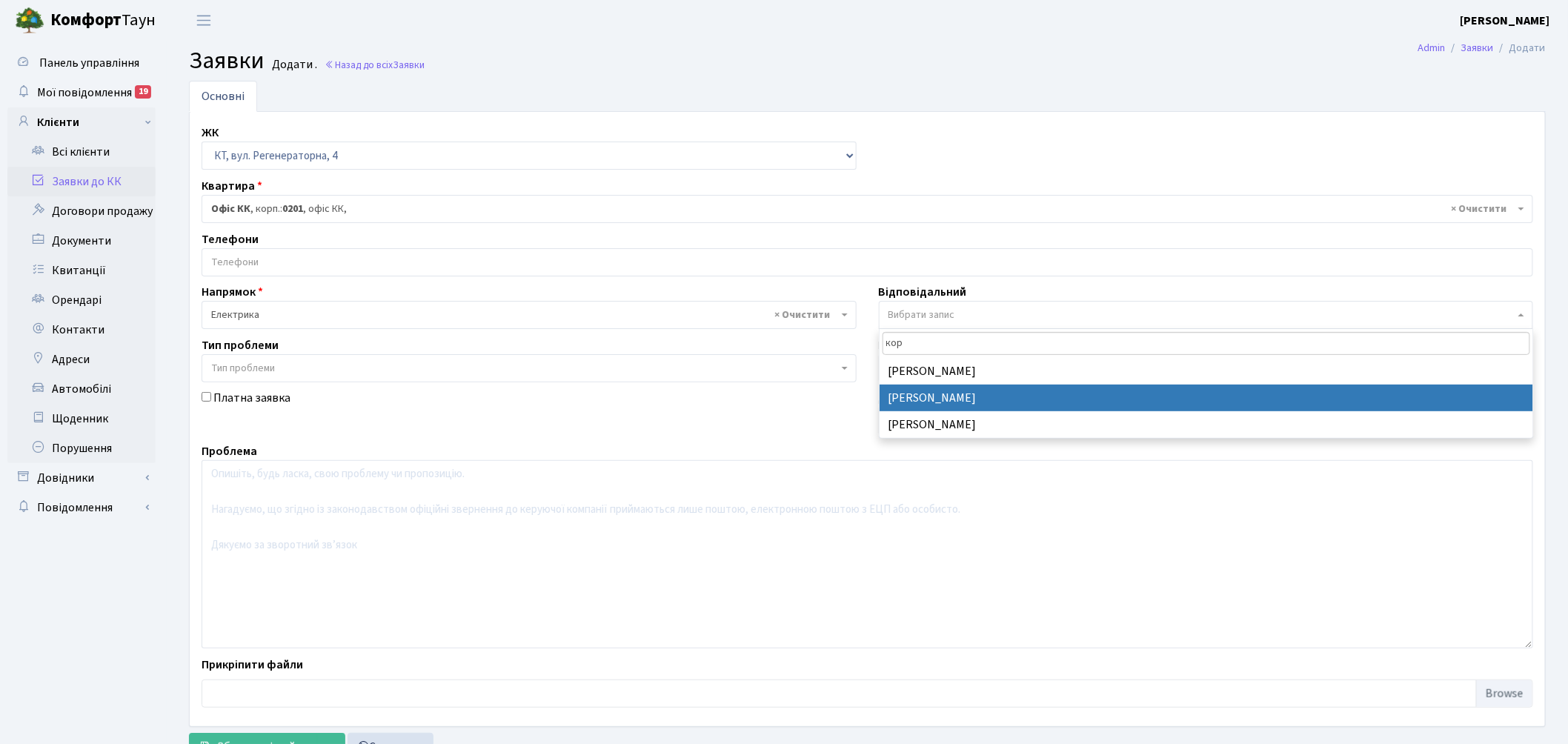
drag, startPoint x: 930, startPoint y: 391, endPoint x: 647, endPoint y: 523, distance: 312.3
select select "22"
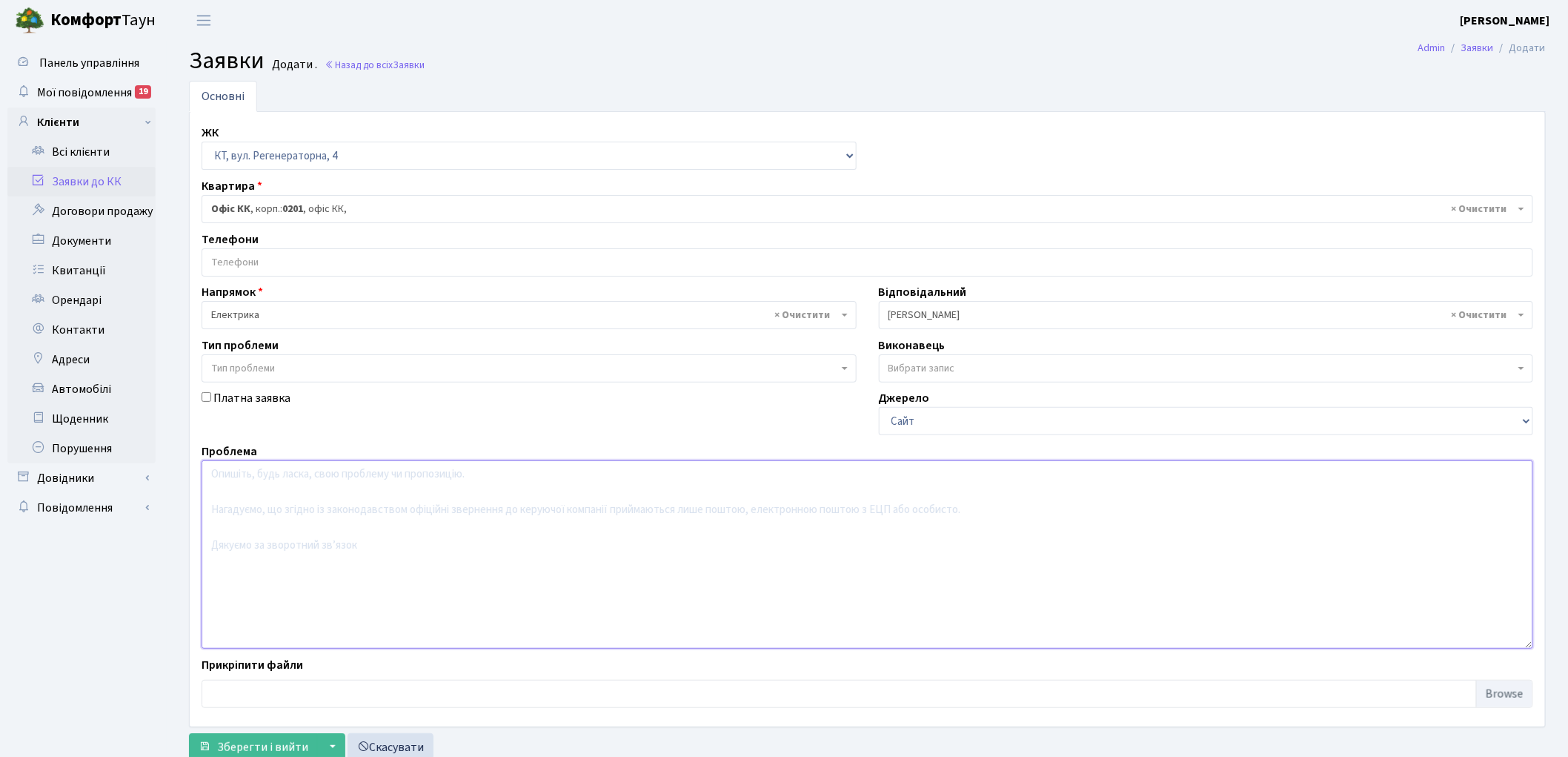
click at [313, 539] on textarea at bounding box center [867, 554] width 1332 height 188
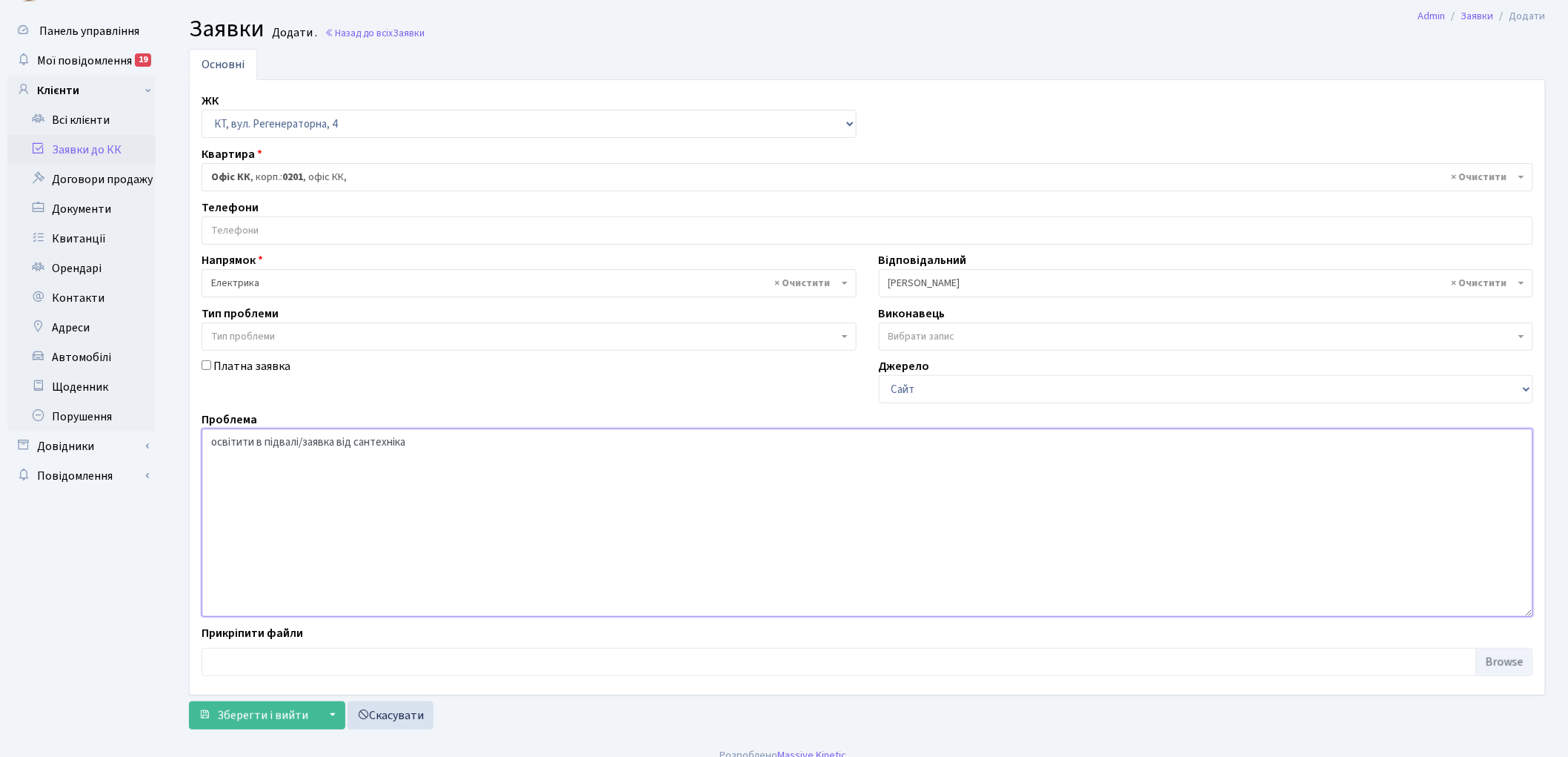
scroll to position [49, 0]
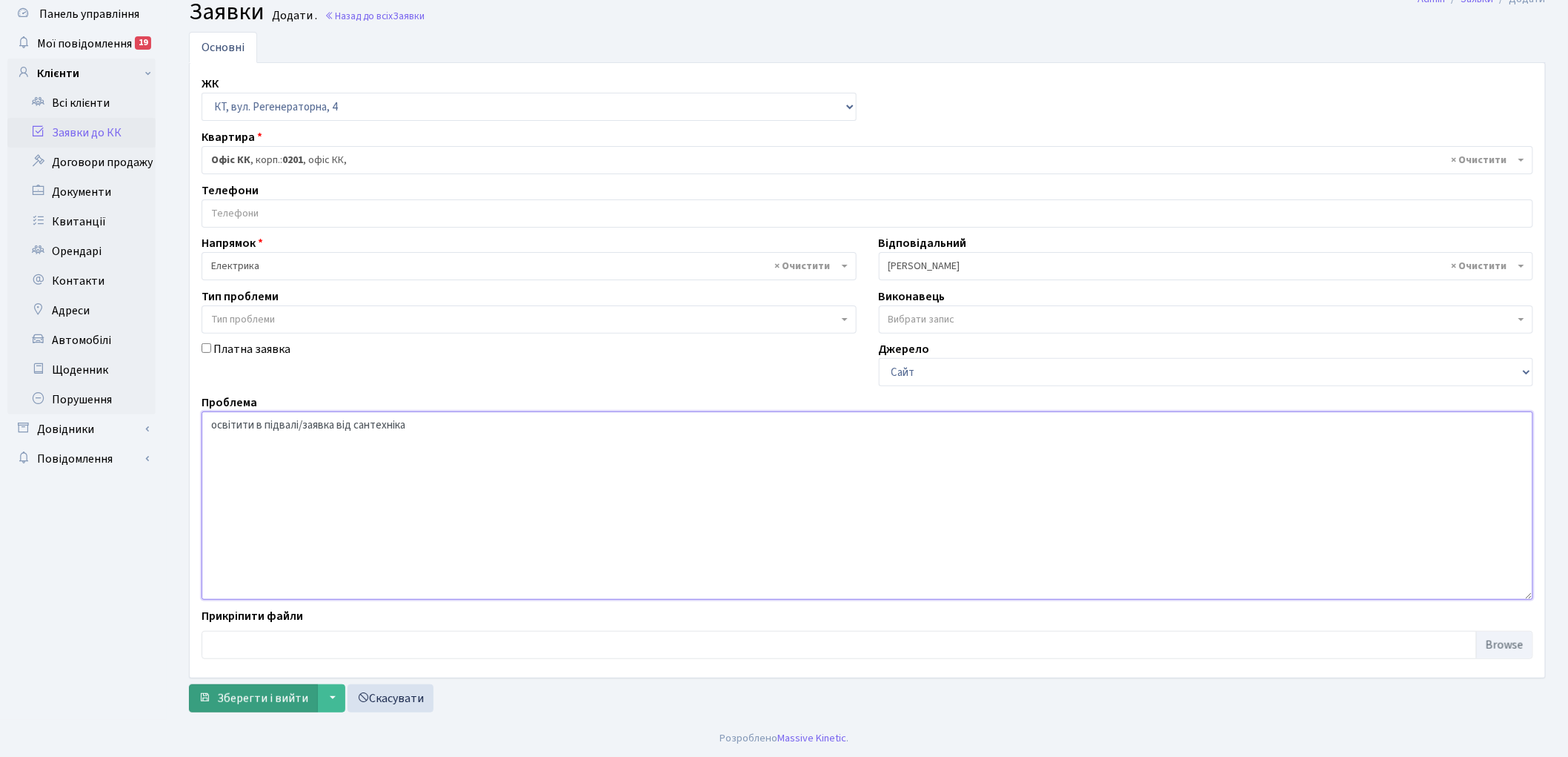
type textarea "освітити в підвалі/заявка від сантехніка"
click at [272, 704] on span "Зберегти і вийти" at bounding box center [263, 698] width 92 height 16
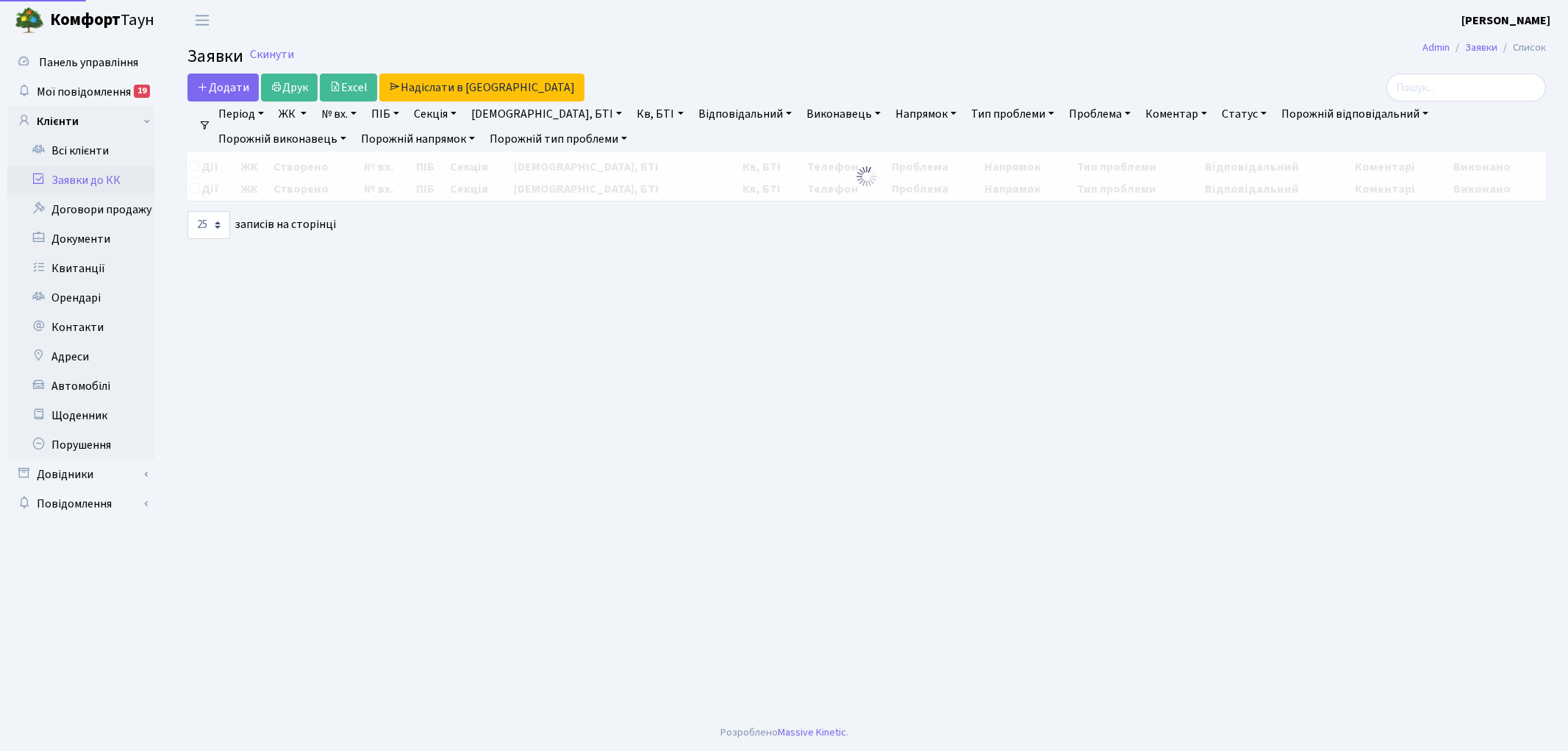
select select "25"
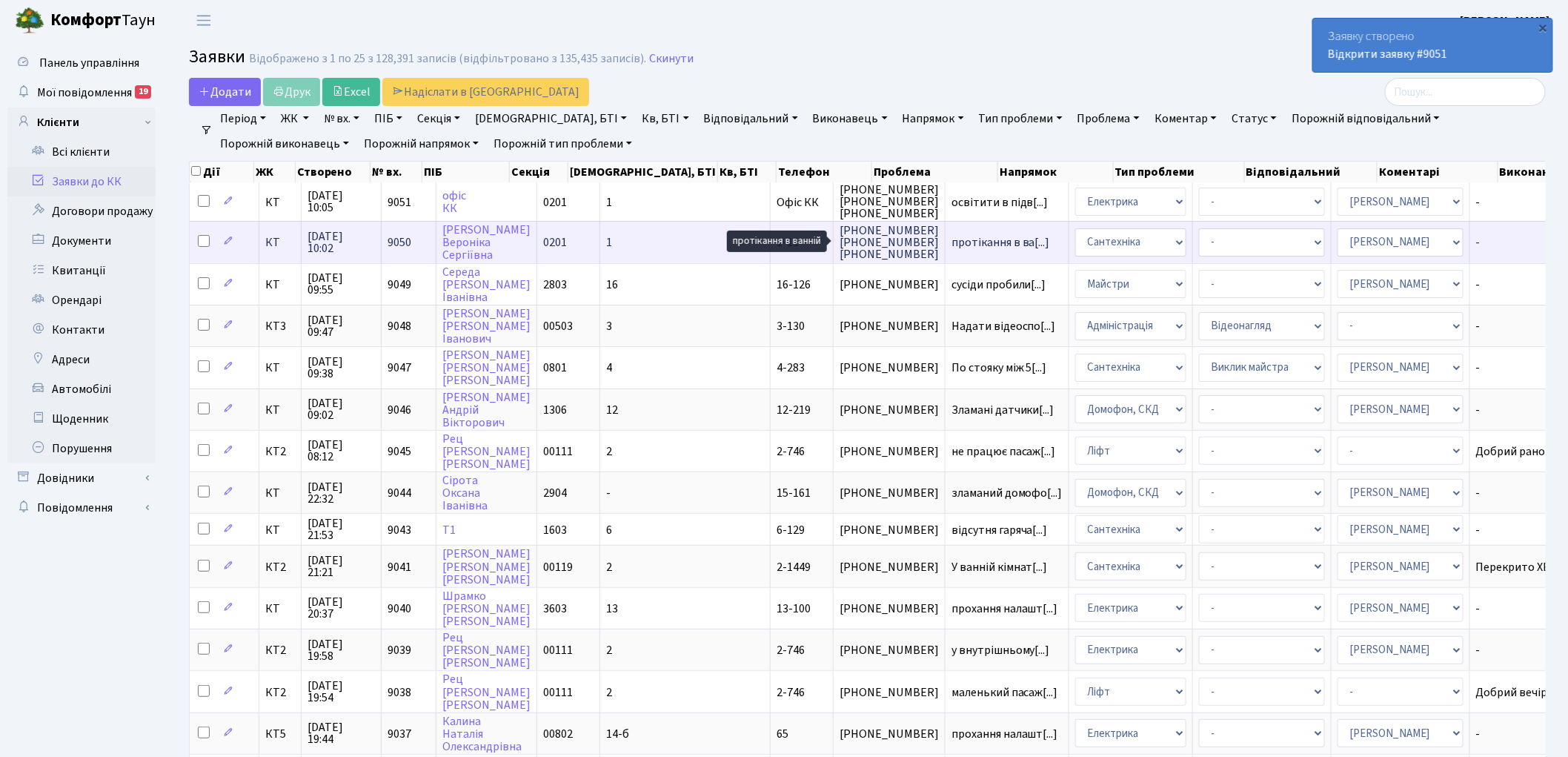
click at [952, 242] on span "протікання в ва[...]" at bounding box center [1001, 242] width 98 height 16
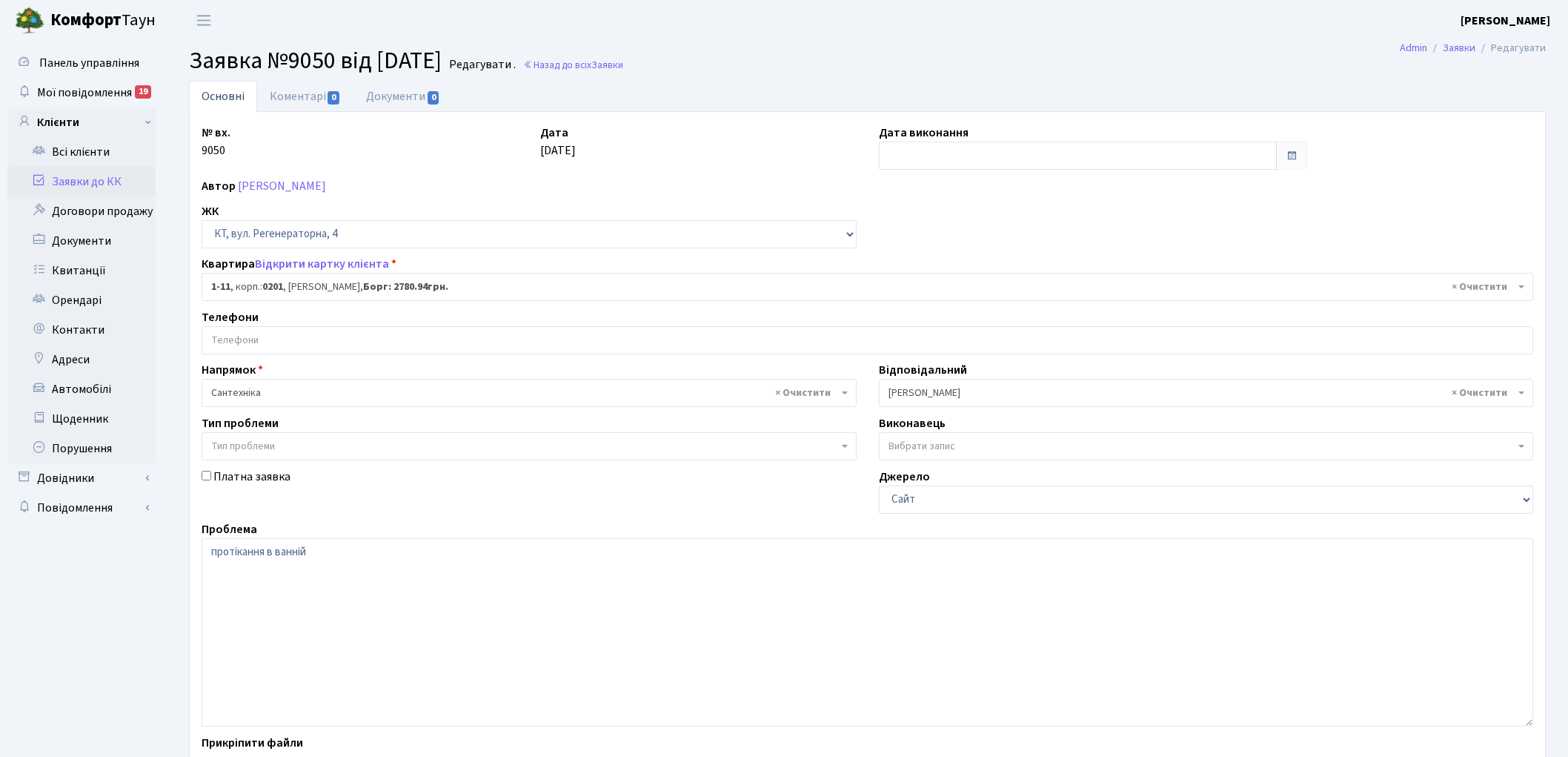
select select "11"
click at [301, 100] on link "Коментарі 0" at bounding box center [305, 96] width 97 height 31
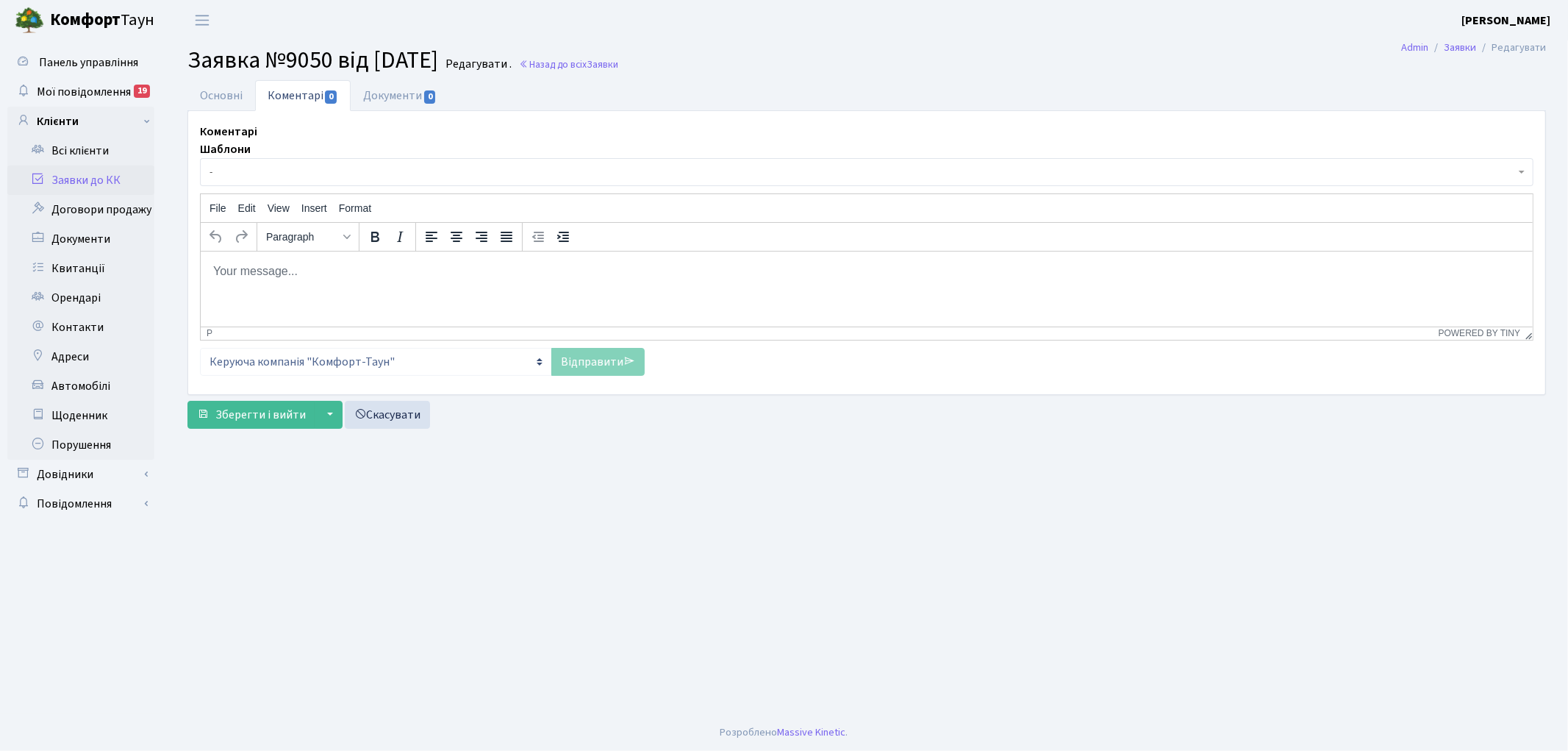
click at [260, 272] on body "Rich Text Area. Press ALT-0 for help." at bounding box center [866, 270] width 1308 height 16
click at [585, 364] on link "Відправити" at bounding box center [598, 362] width 93 height 28
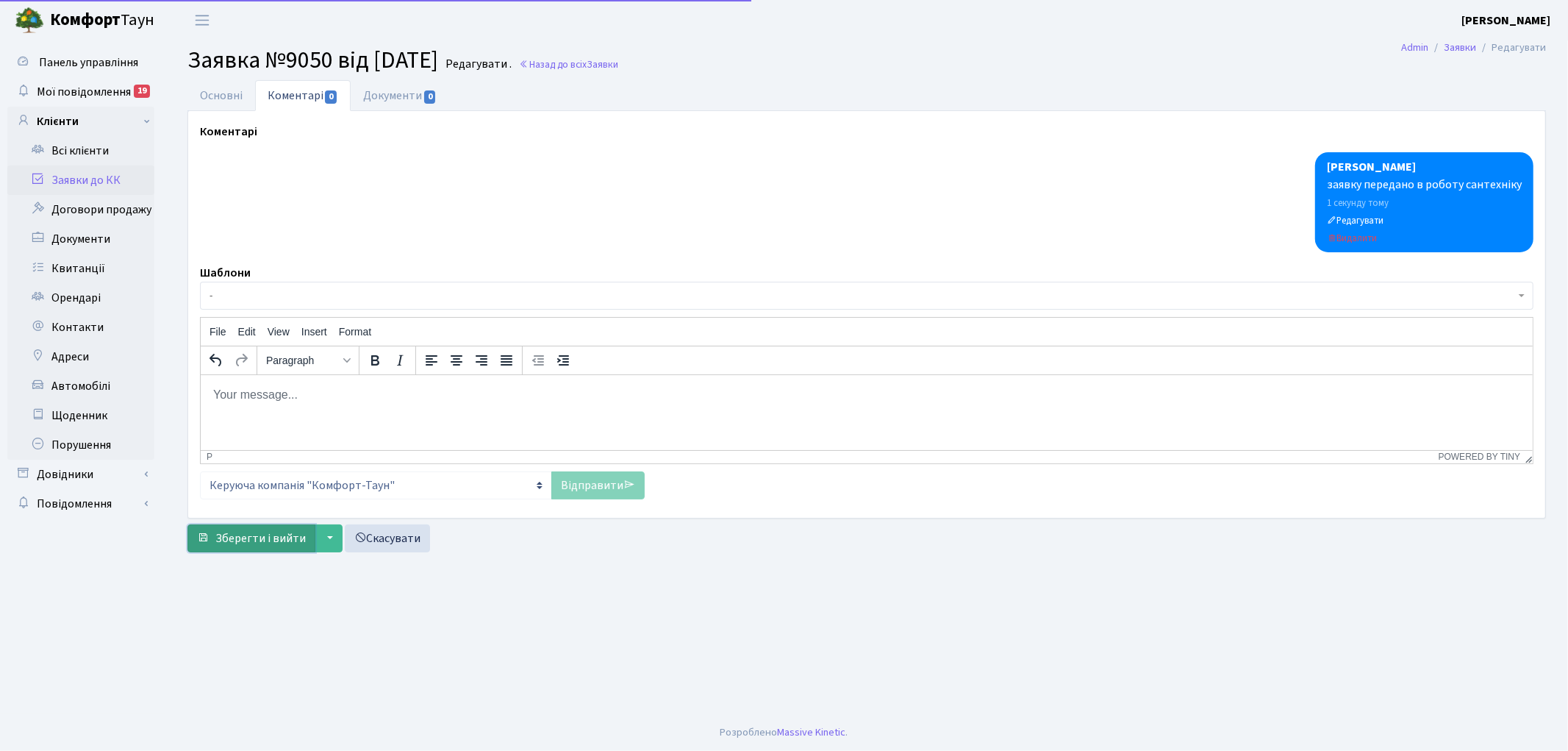
click at [217, 526] on button "Зберегти і вийти" at bounding box center [251, 537] width 128 height 28
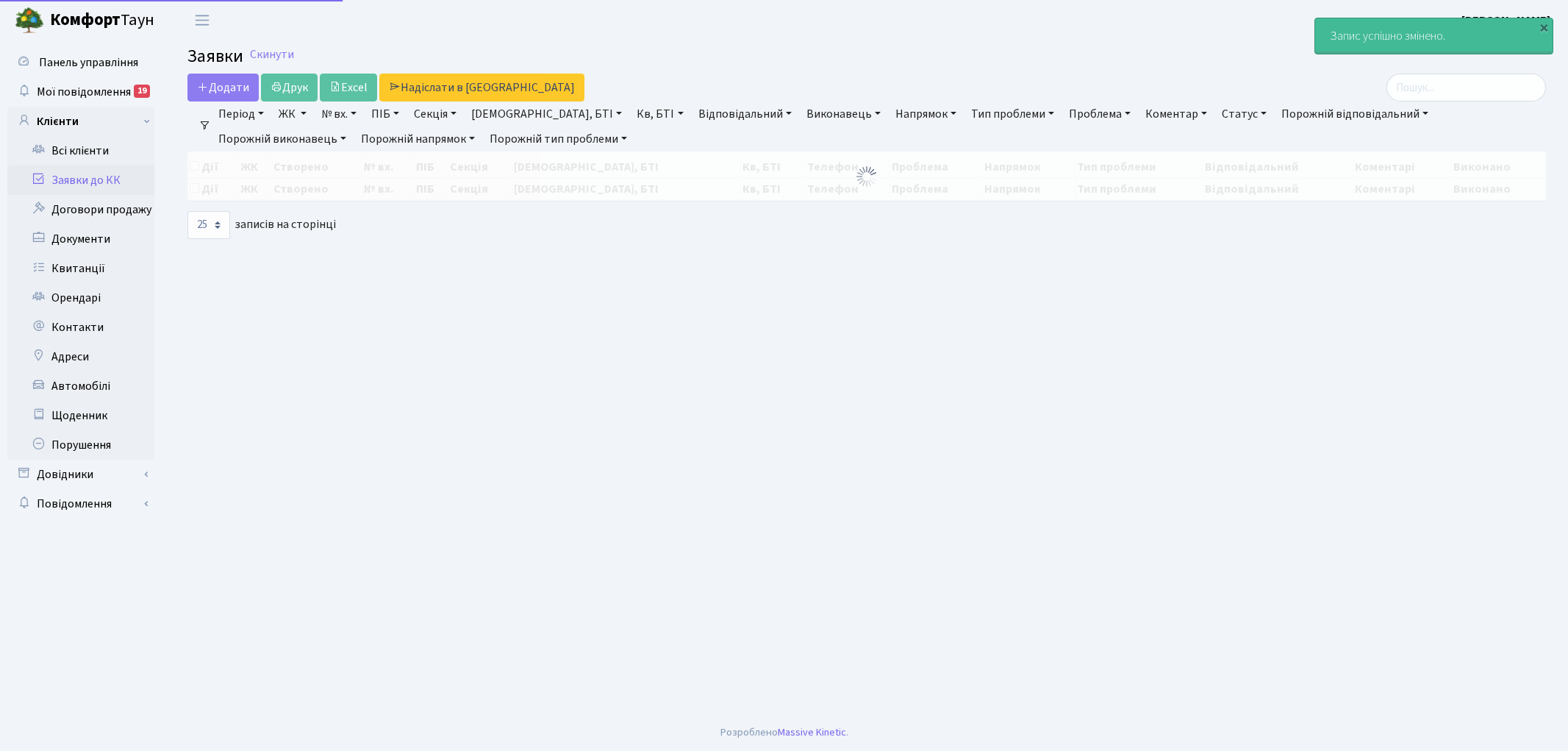
select select "25"
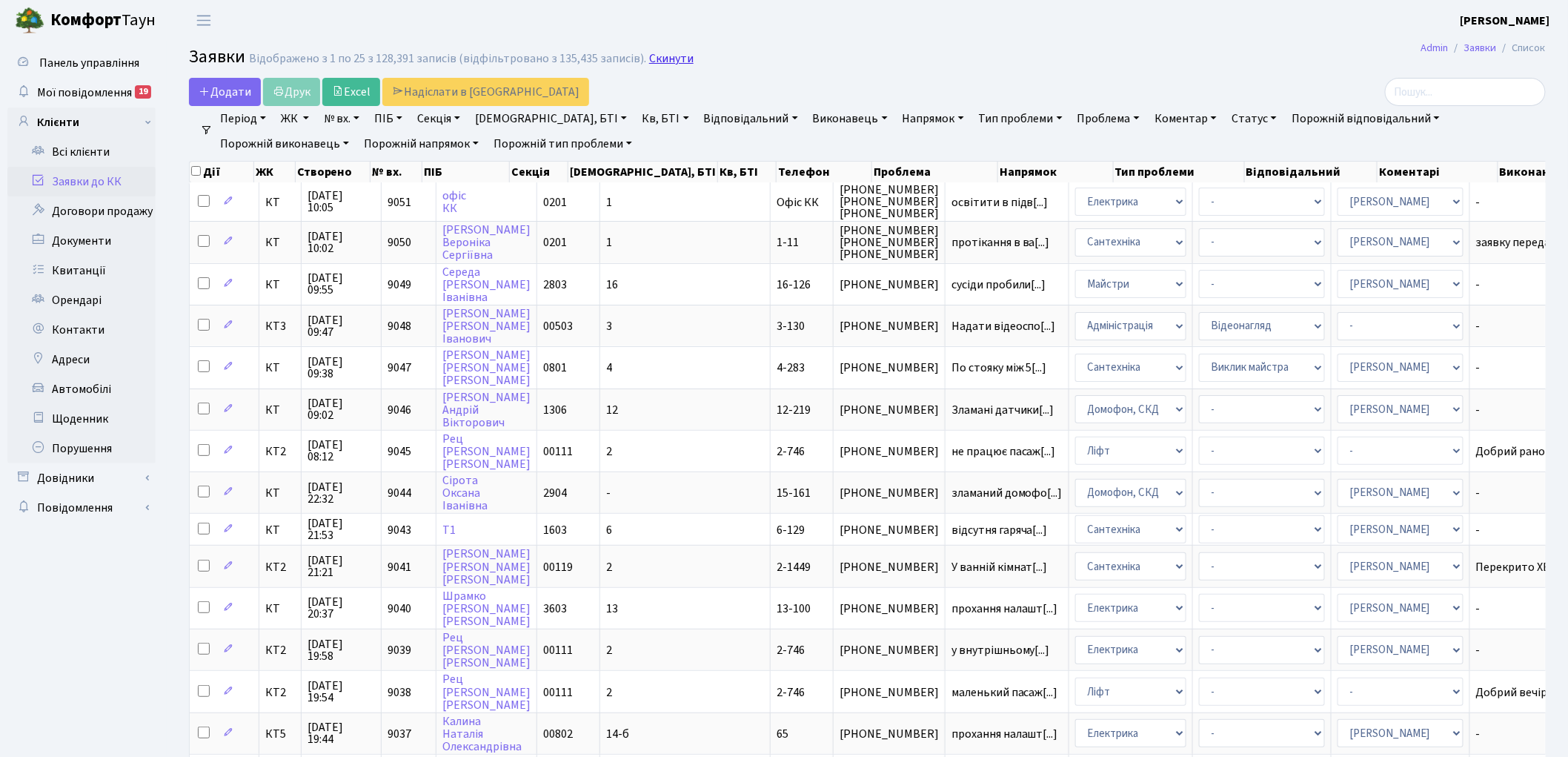
click at [656, 52] on link "Скинути" at bounding box center [671, 58] width 44 height 14
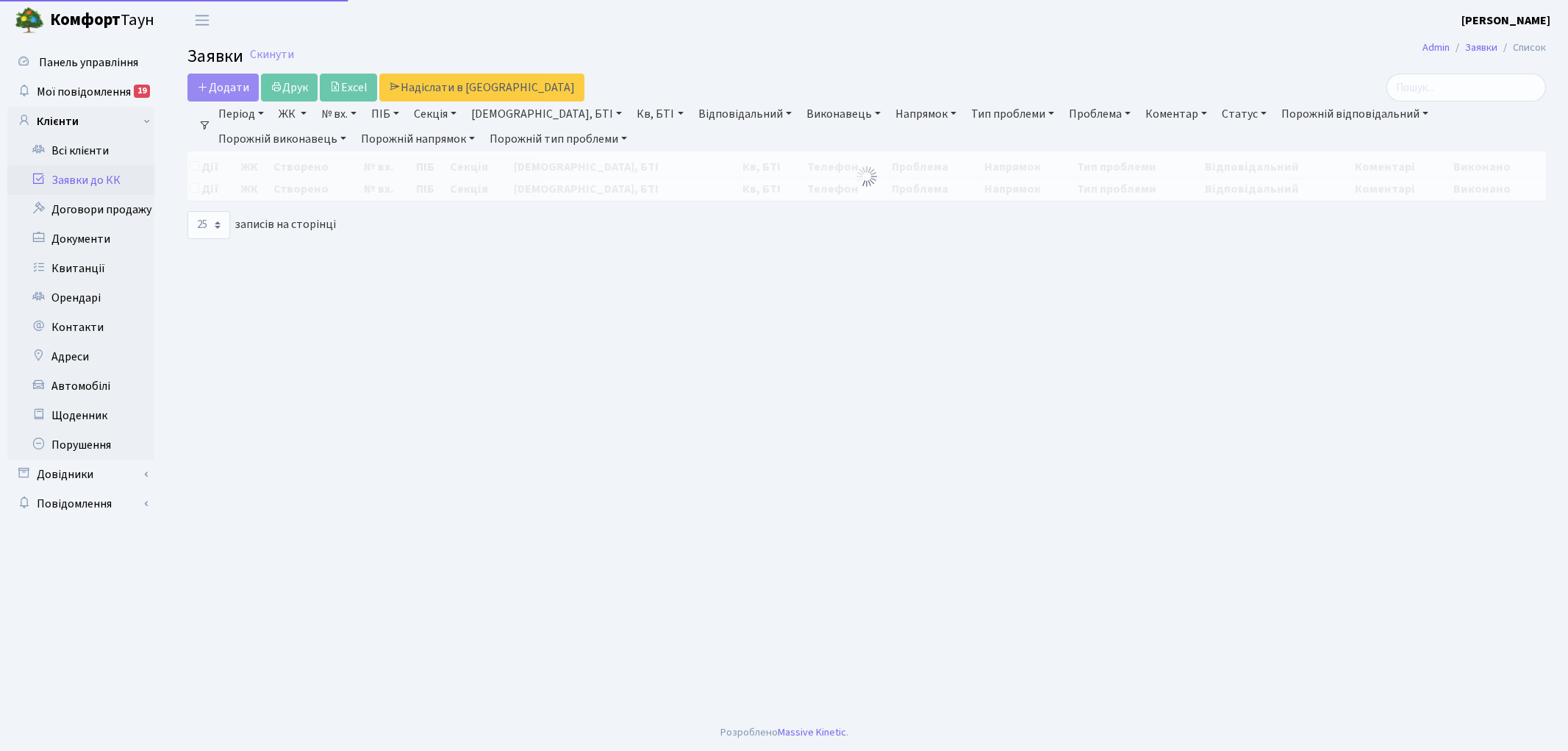
select select "25"
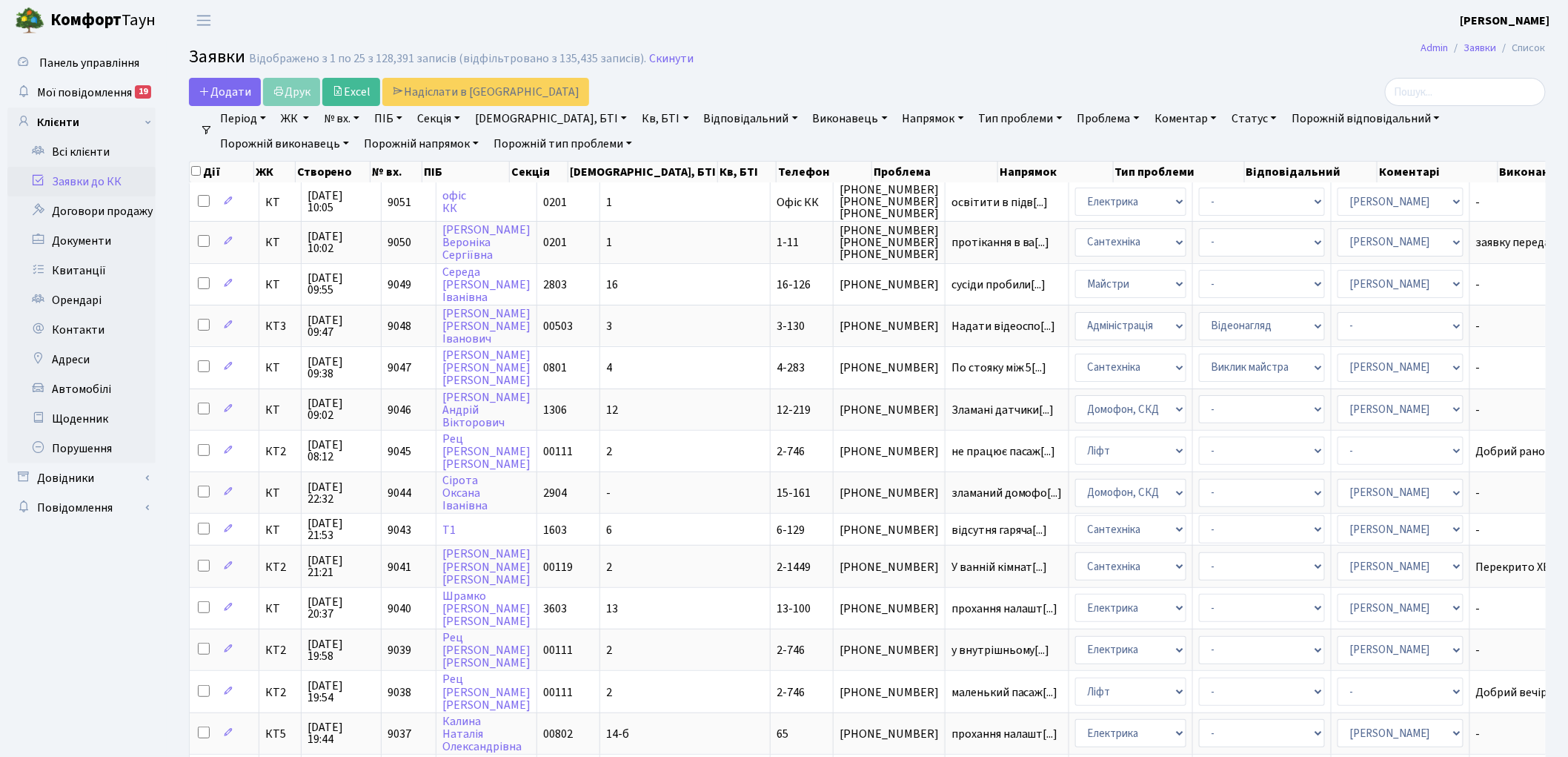
click at [656, 52] on link "Скинути" at bounding box center [671, 58] width 44 height 14
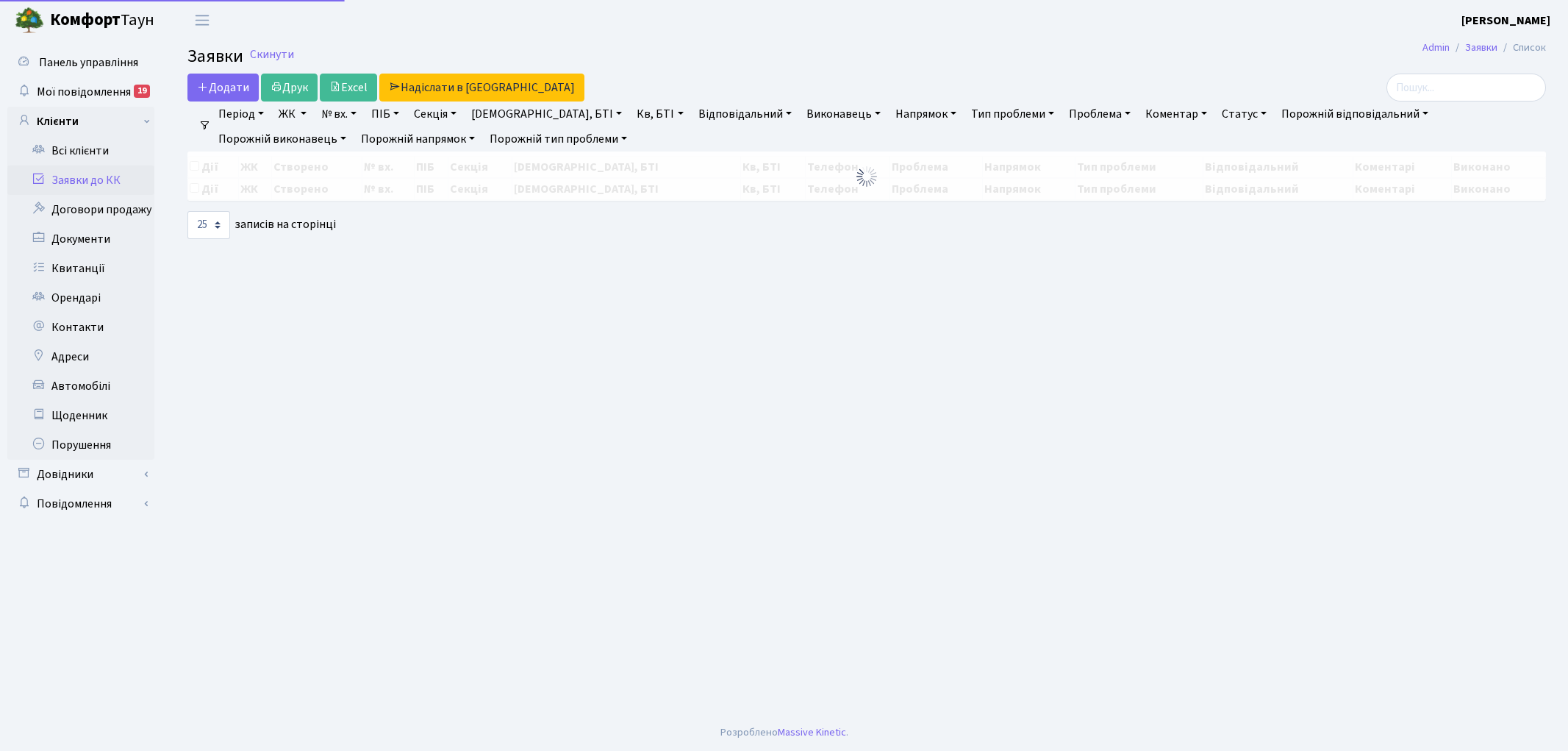
select select "25"
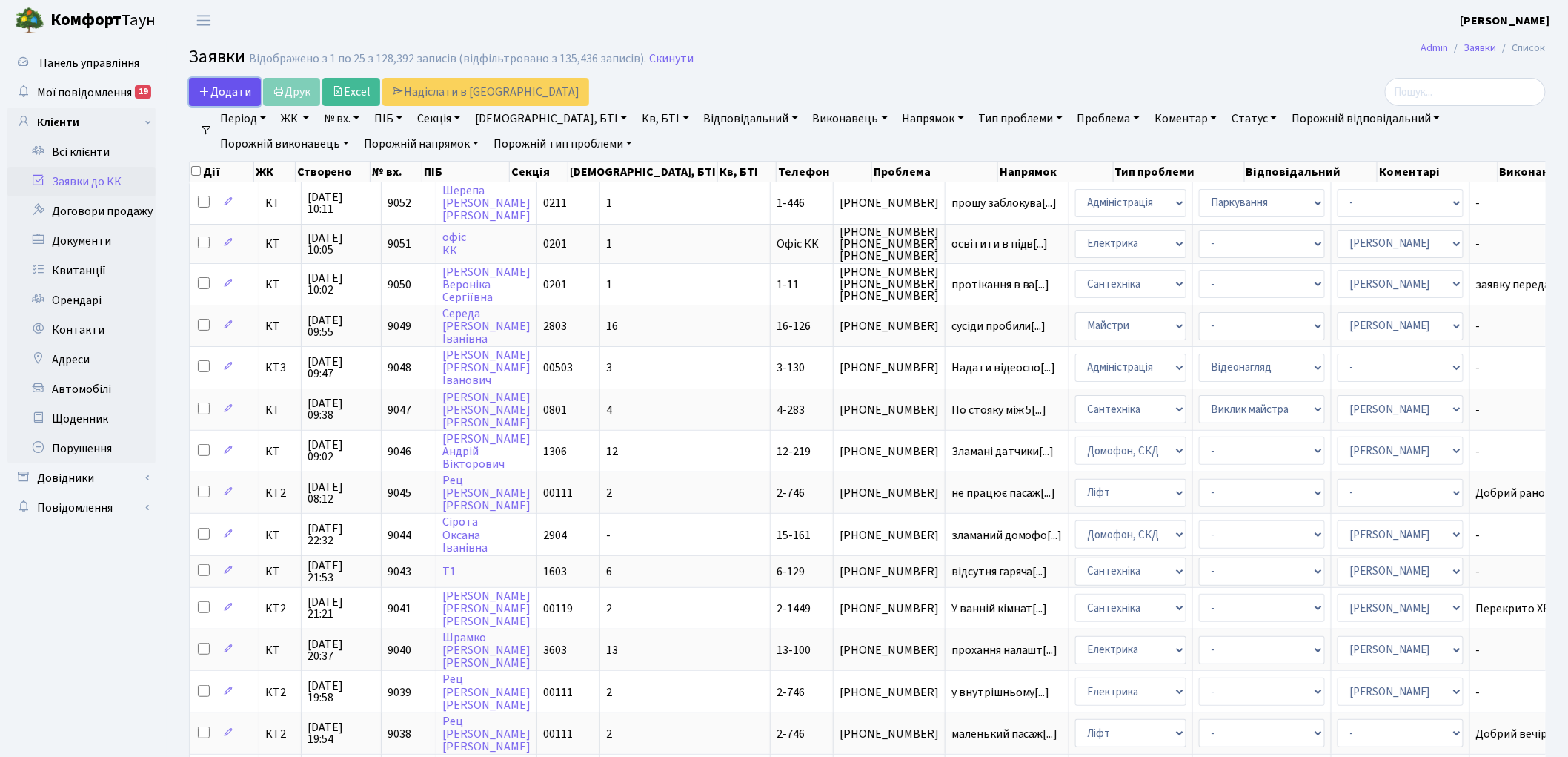
click at [223, 87] on span "Додати" at bounding box center [225, 92] width 53 height 16
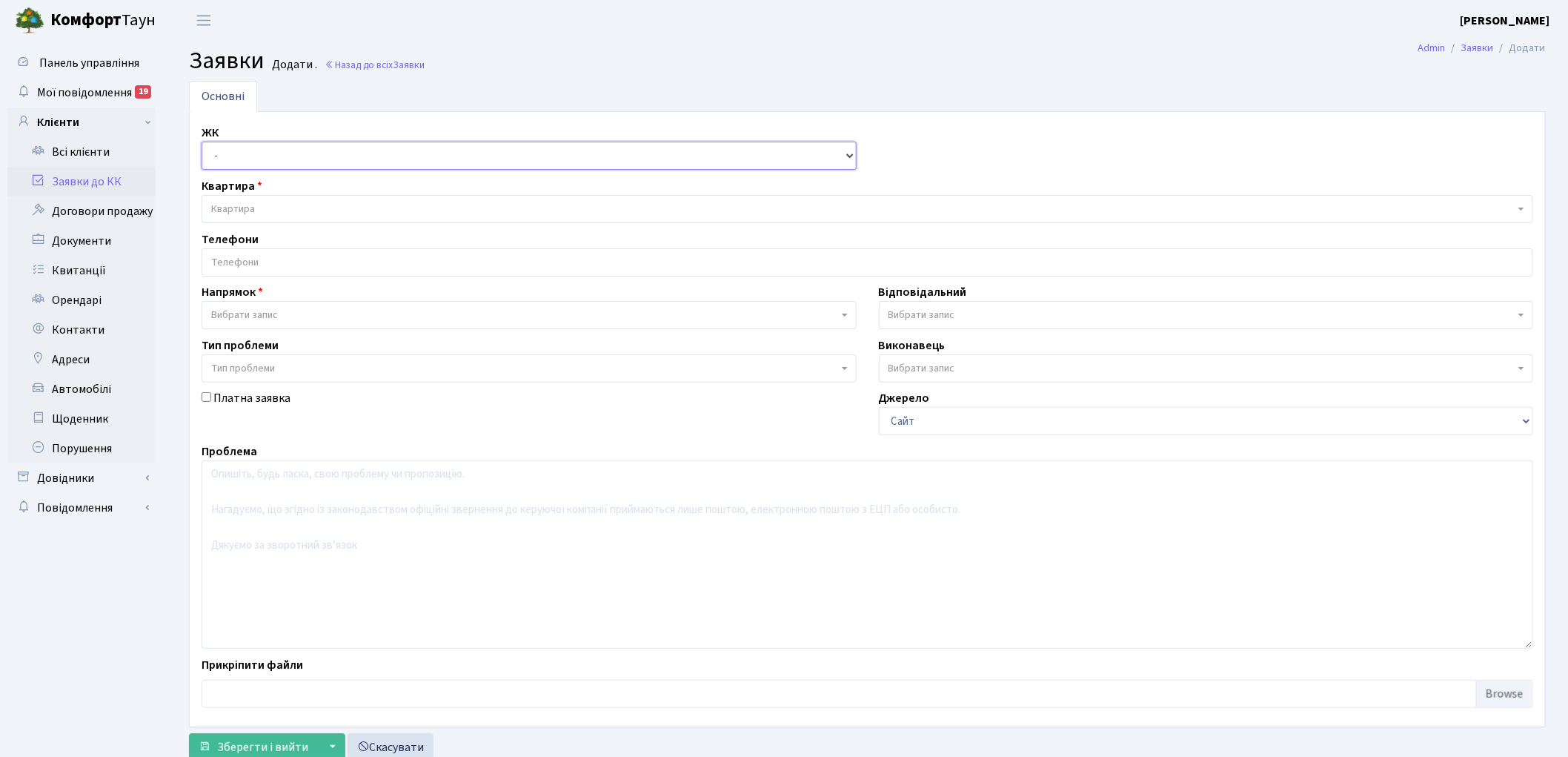
click at [220, 152] on select "- КТ, вул. Регенераторна, 4 КТ2, просп. [STREET_ADDRESS] [STREET_ADDRESS] [PERS…" at bounding box center [529, 155] width 655 height 28
select select "271"
click at [202, 142] on select "- КТ, вул. Регенераторна, 4 КТ2, просп. [STREET_ADDRESS] [STREET_ADDRESS] [PERS…" at bounding box center [529, 155] width 655 height 28
select select
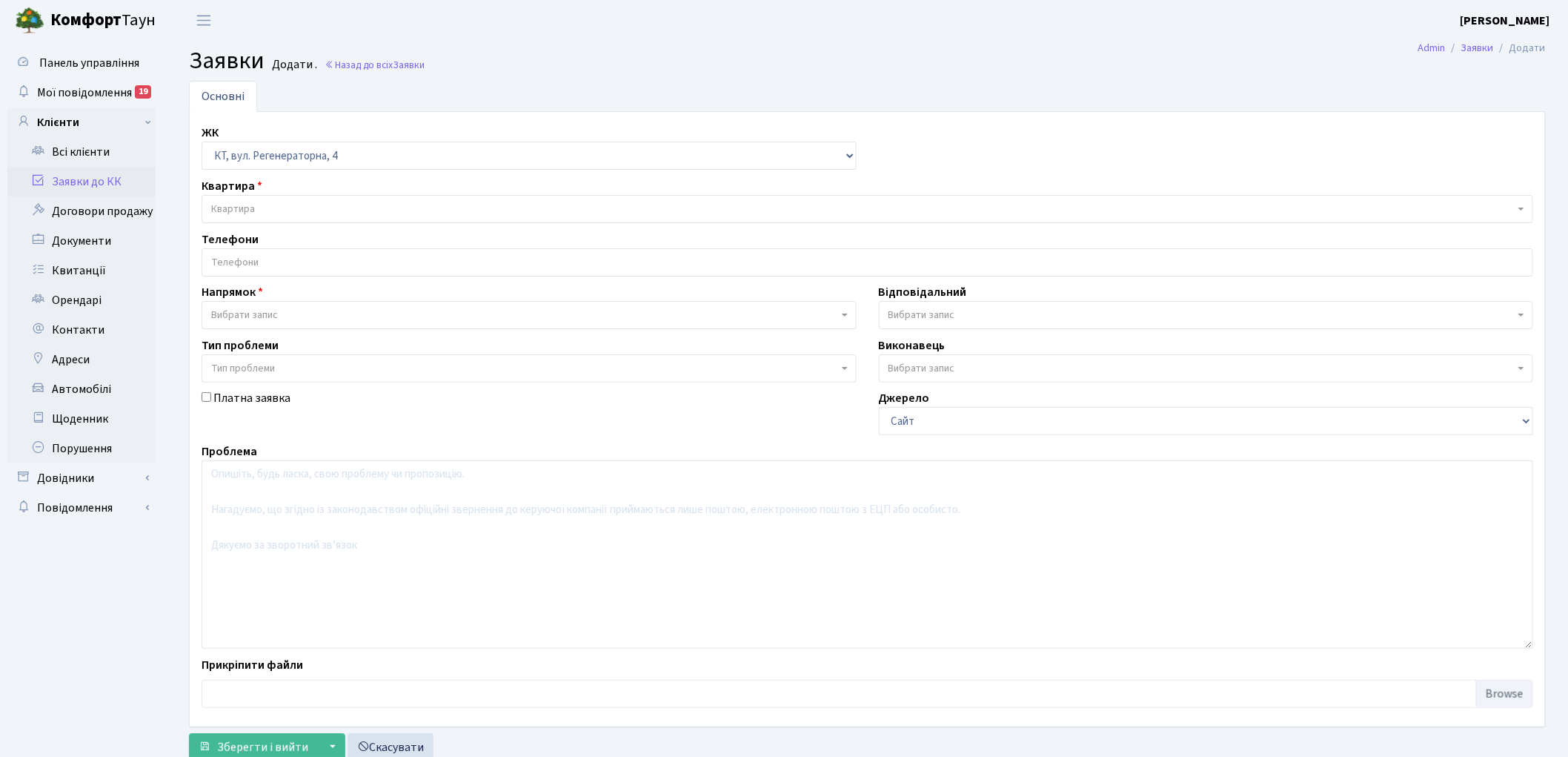
click at [243, 214] on span "Квартира" at bounding box center [233, 209] width 44 height 14
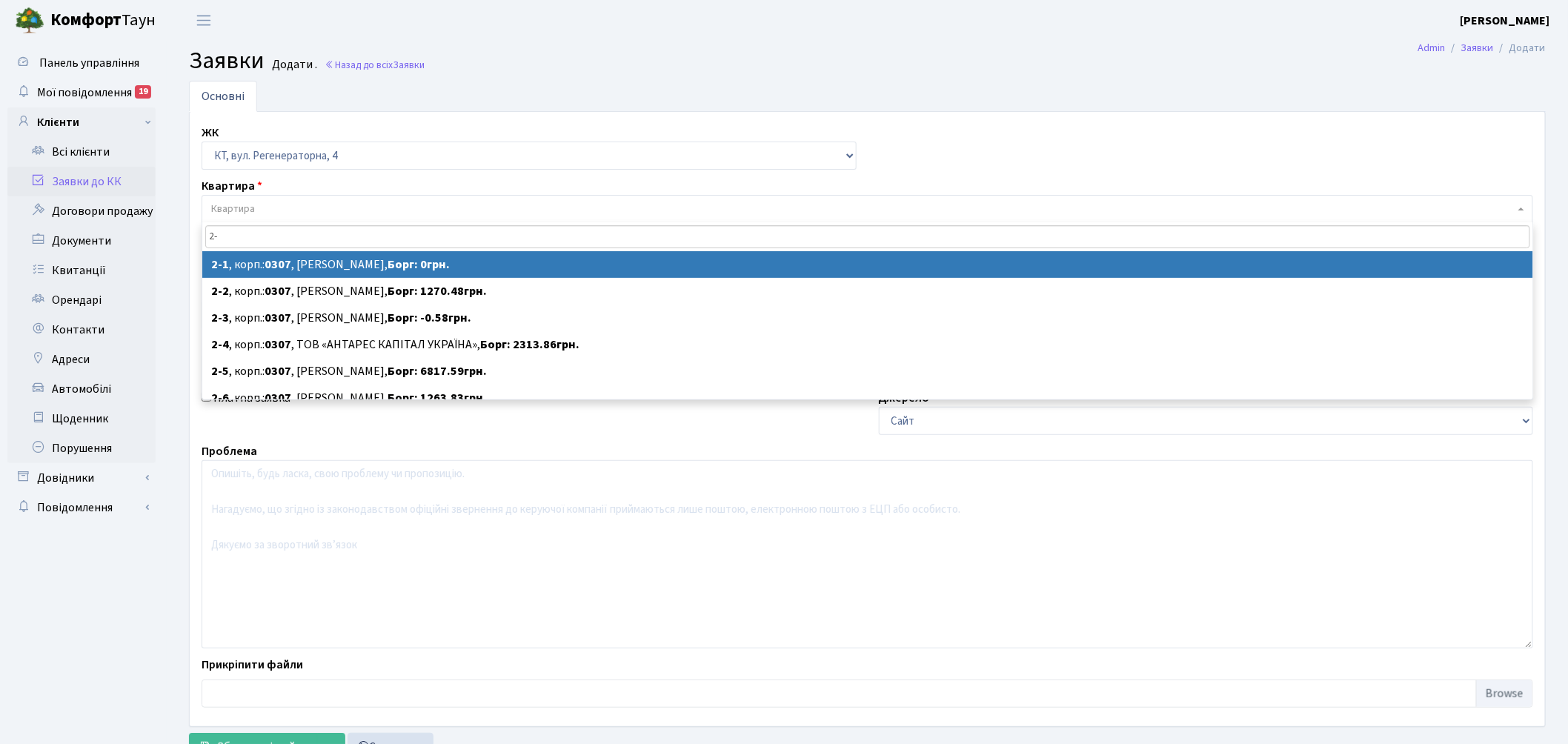
type input "2"
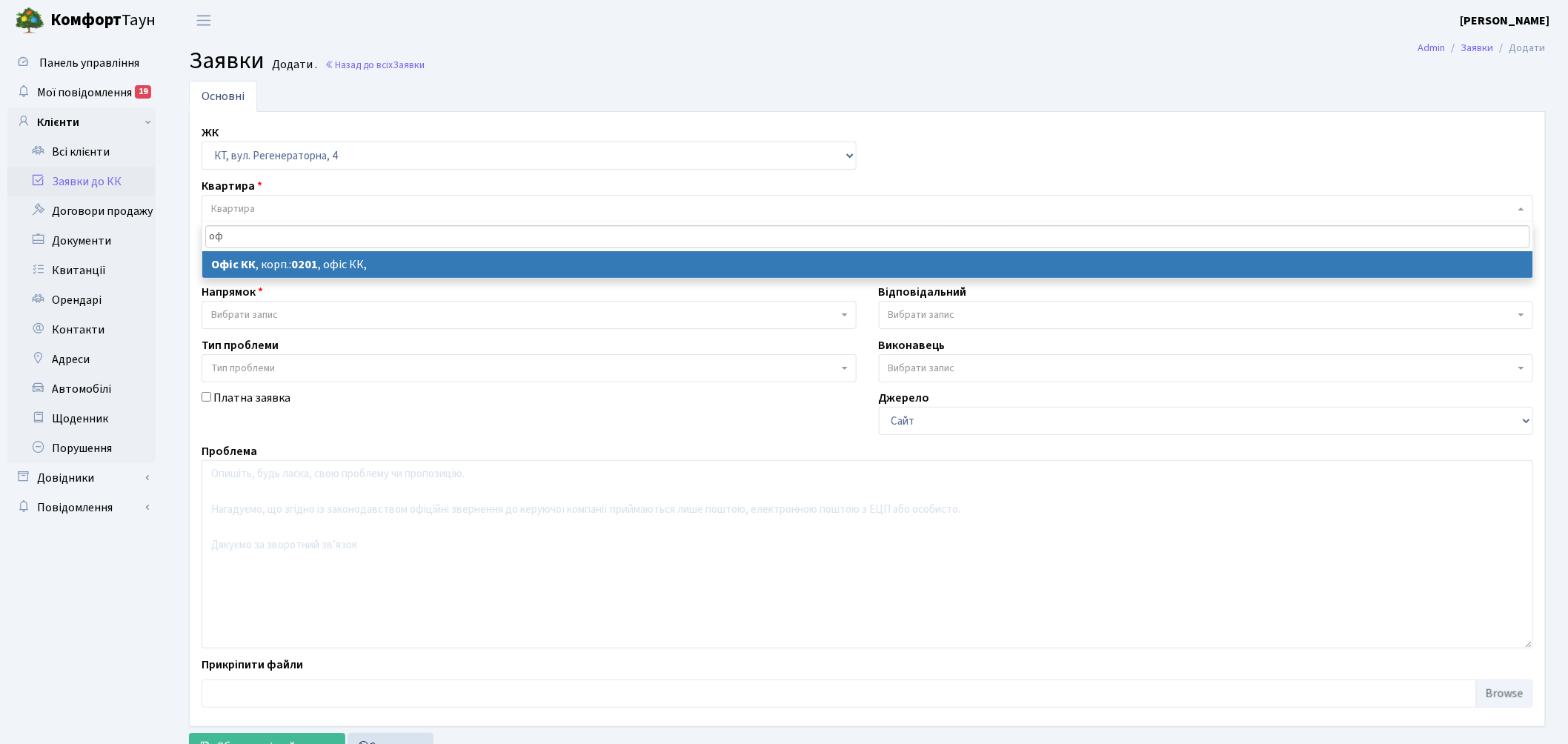
type input "оф"
select select
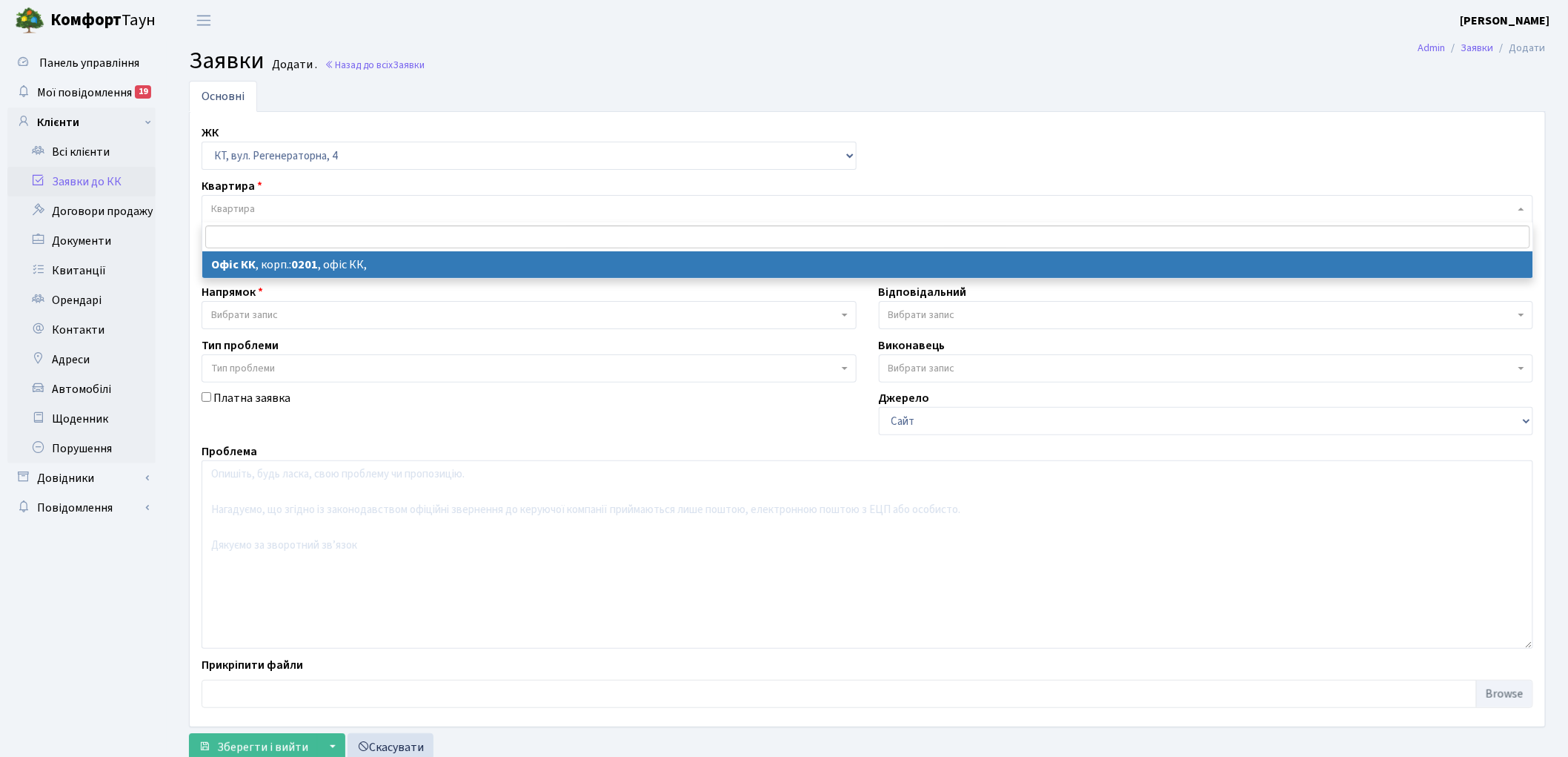
select select "4"
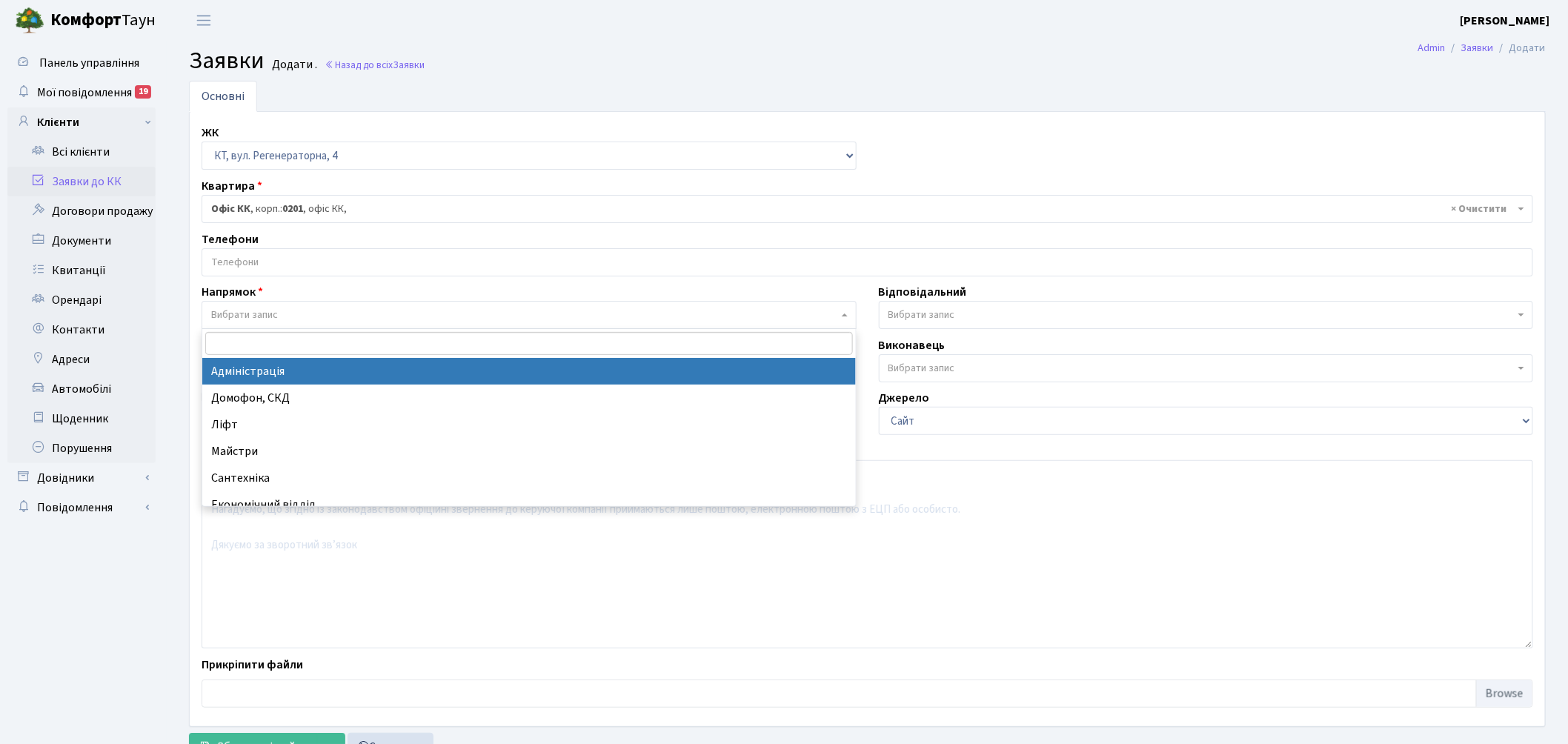
click at [237, 313] on span "Вибрати запис" at bounding box center [244, 314] width 67 height 14
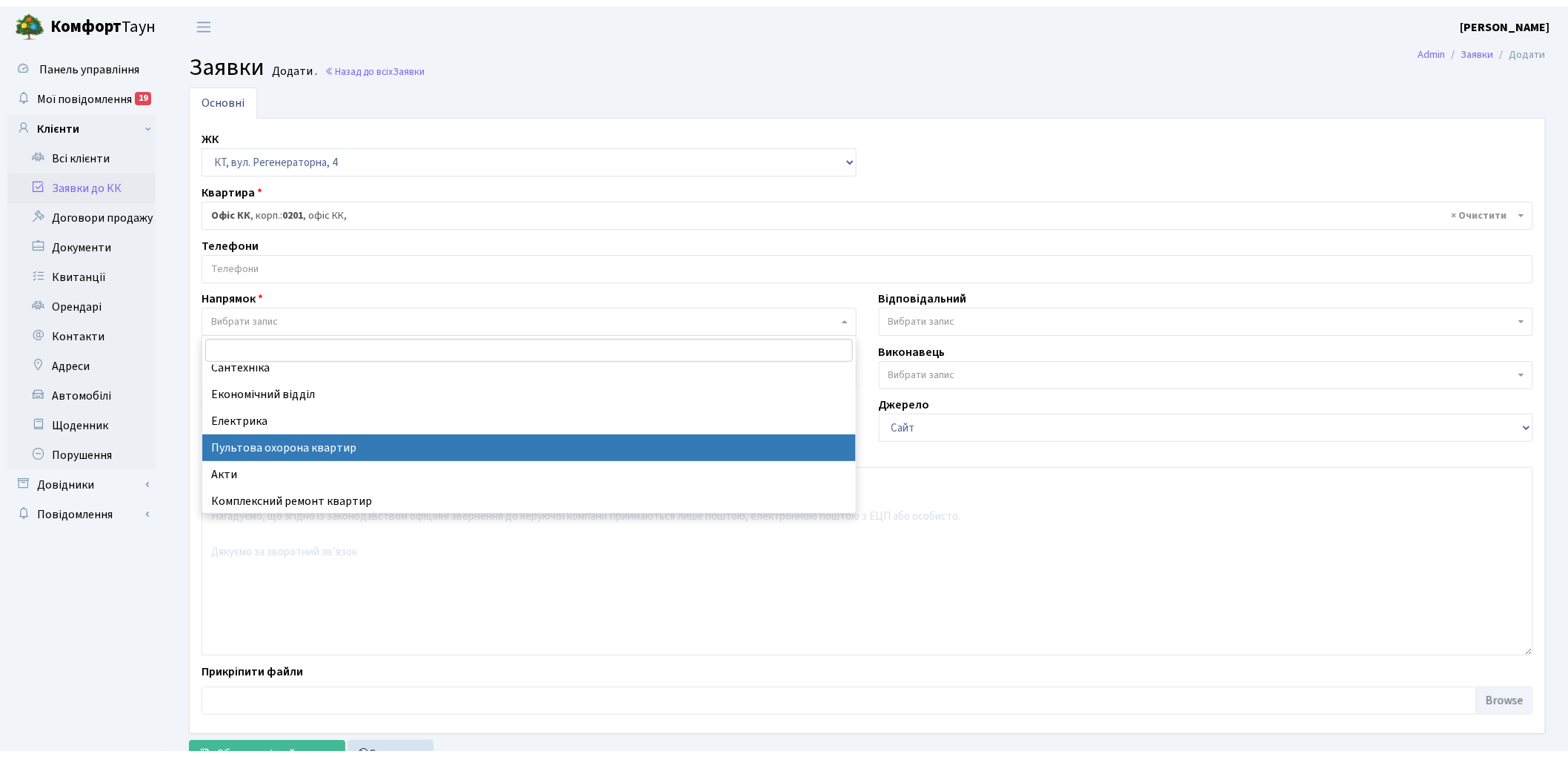
scroll to position [164, 0]
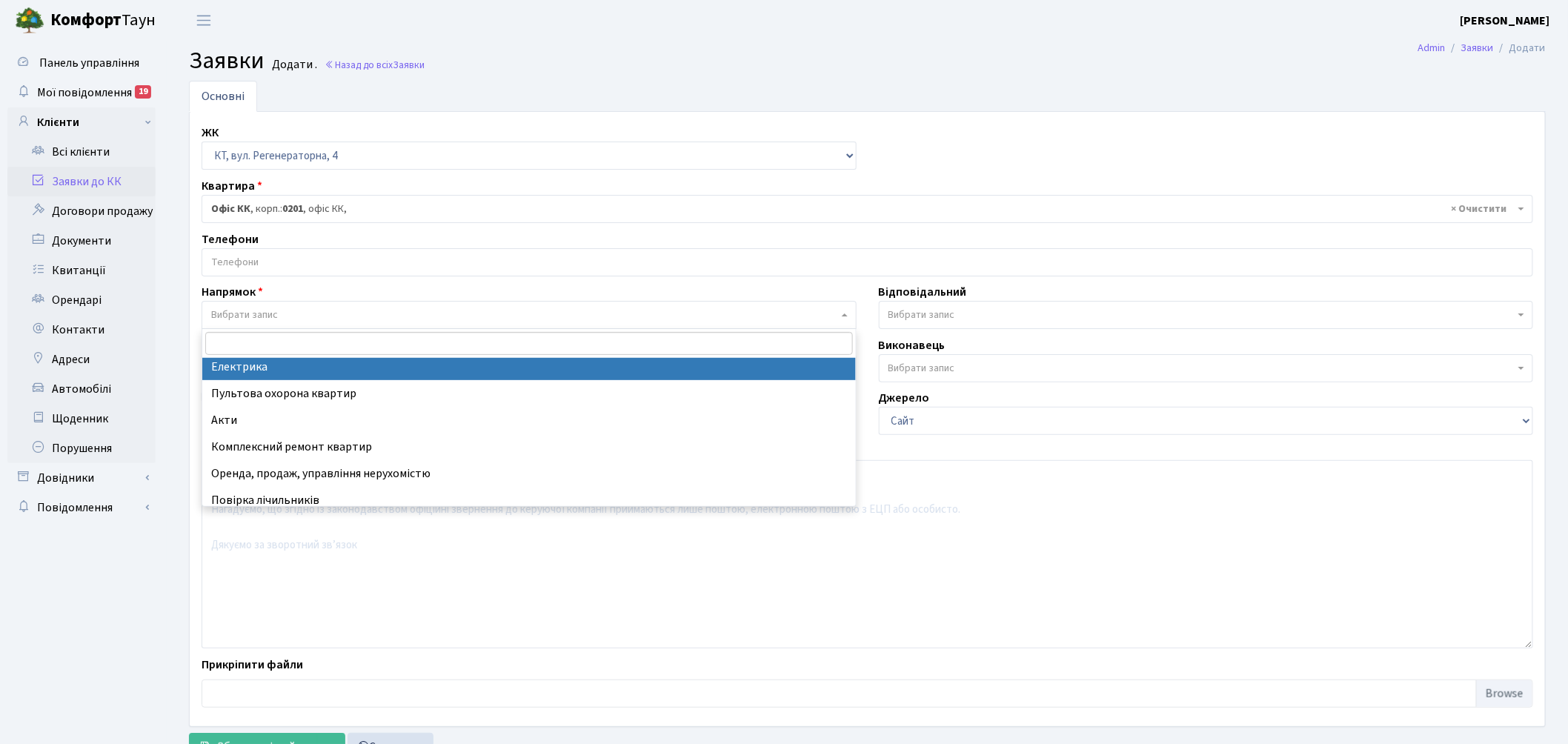
select select "3"
select select
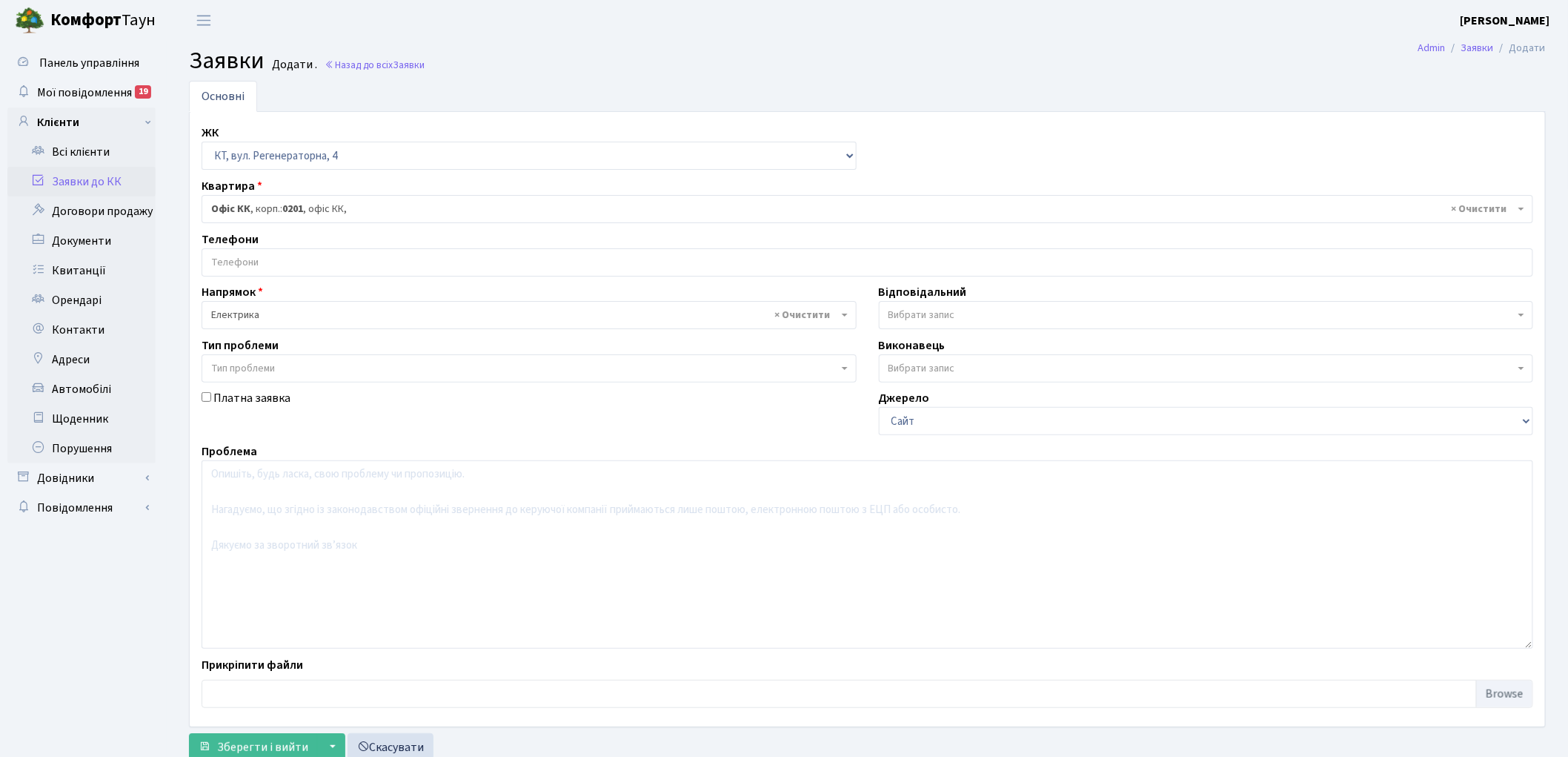
click at [975, 313] on span "Вибрати запис" at bounding box center [1202, 314] width 627 height 14
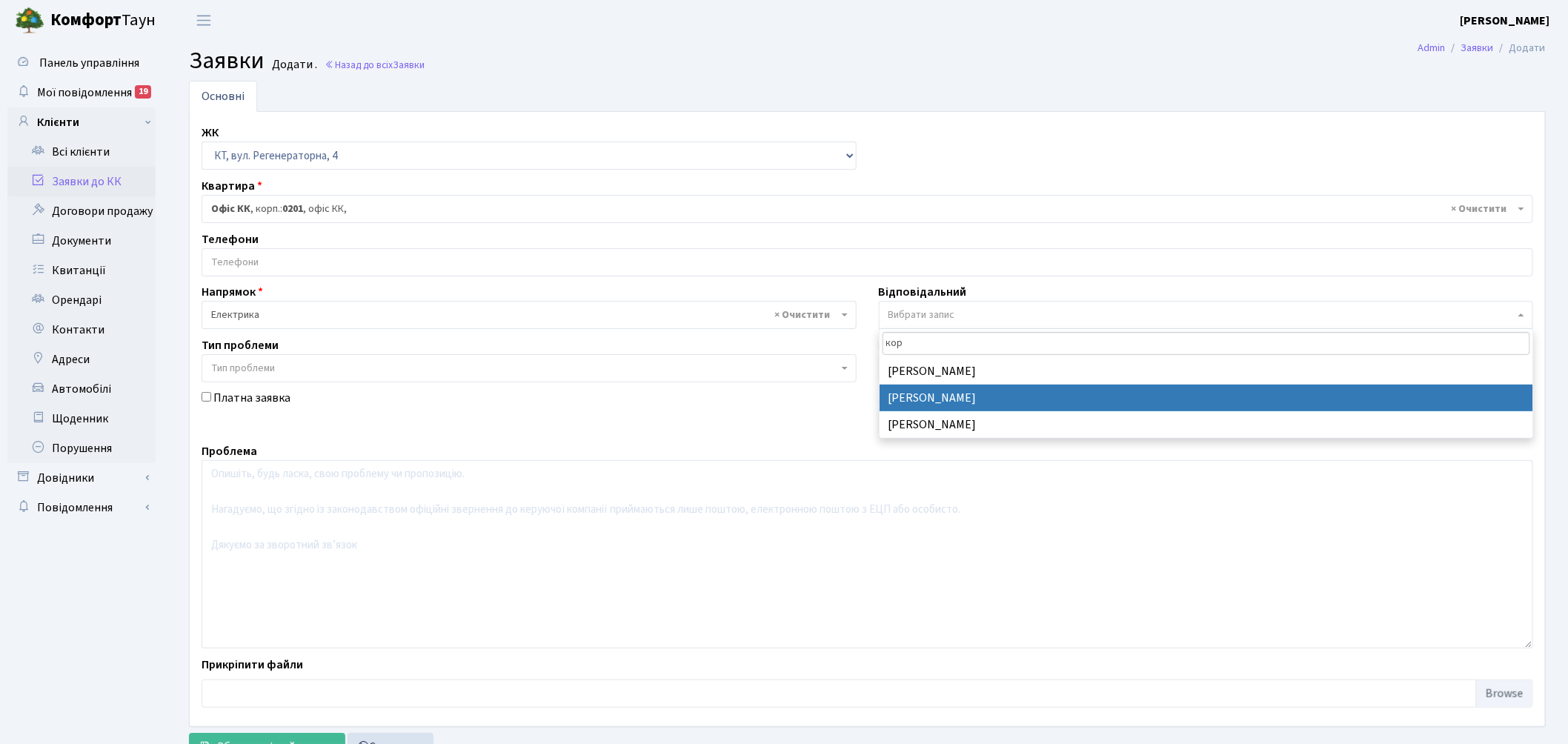
type input "кор"
select select "22"
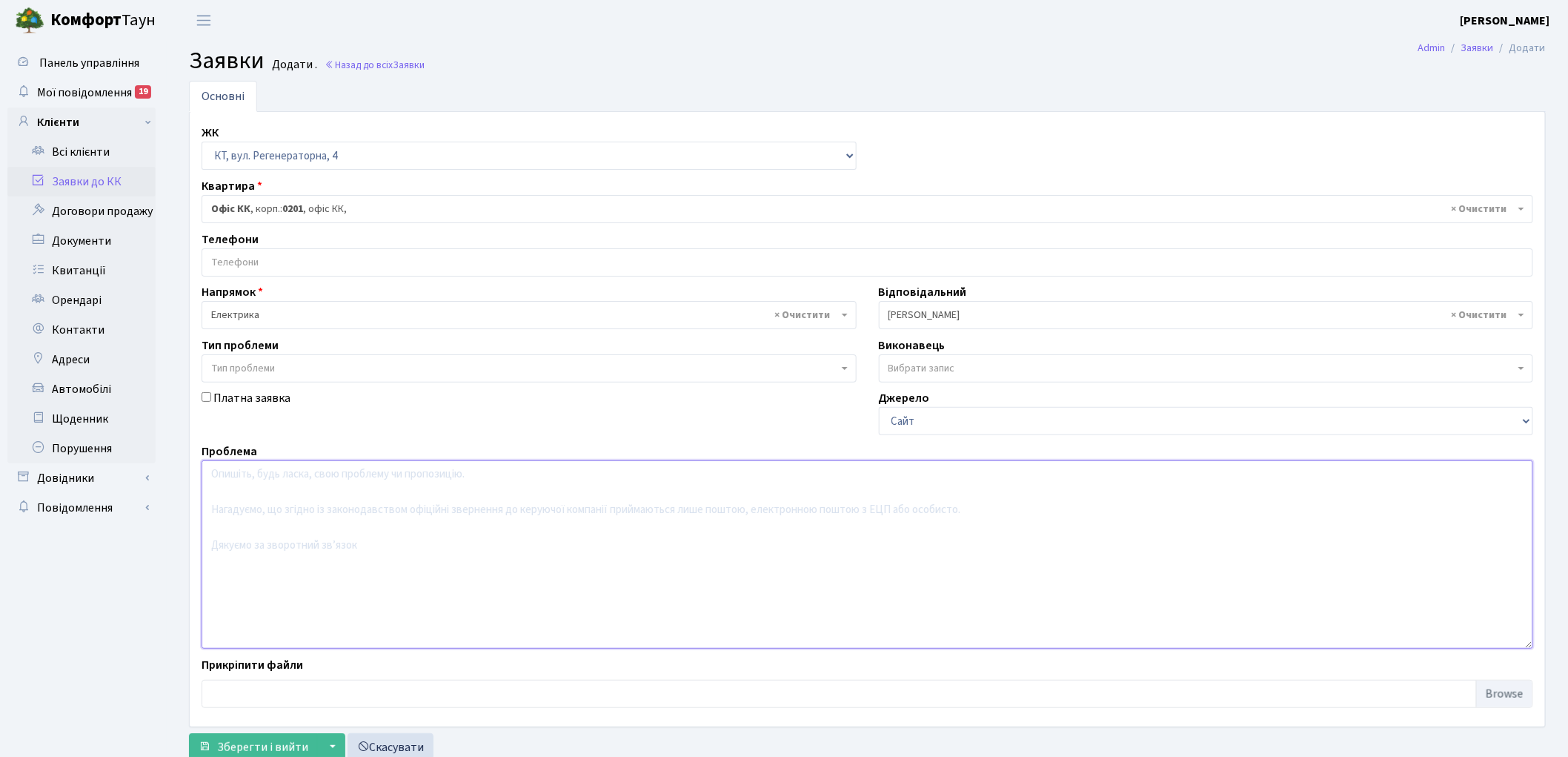
click at [274, 536] on textarea at bounding box center [867, 554] width 1332 height 188
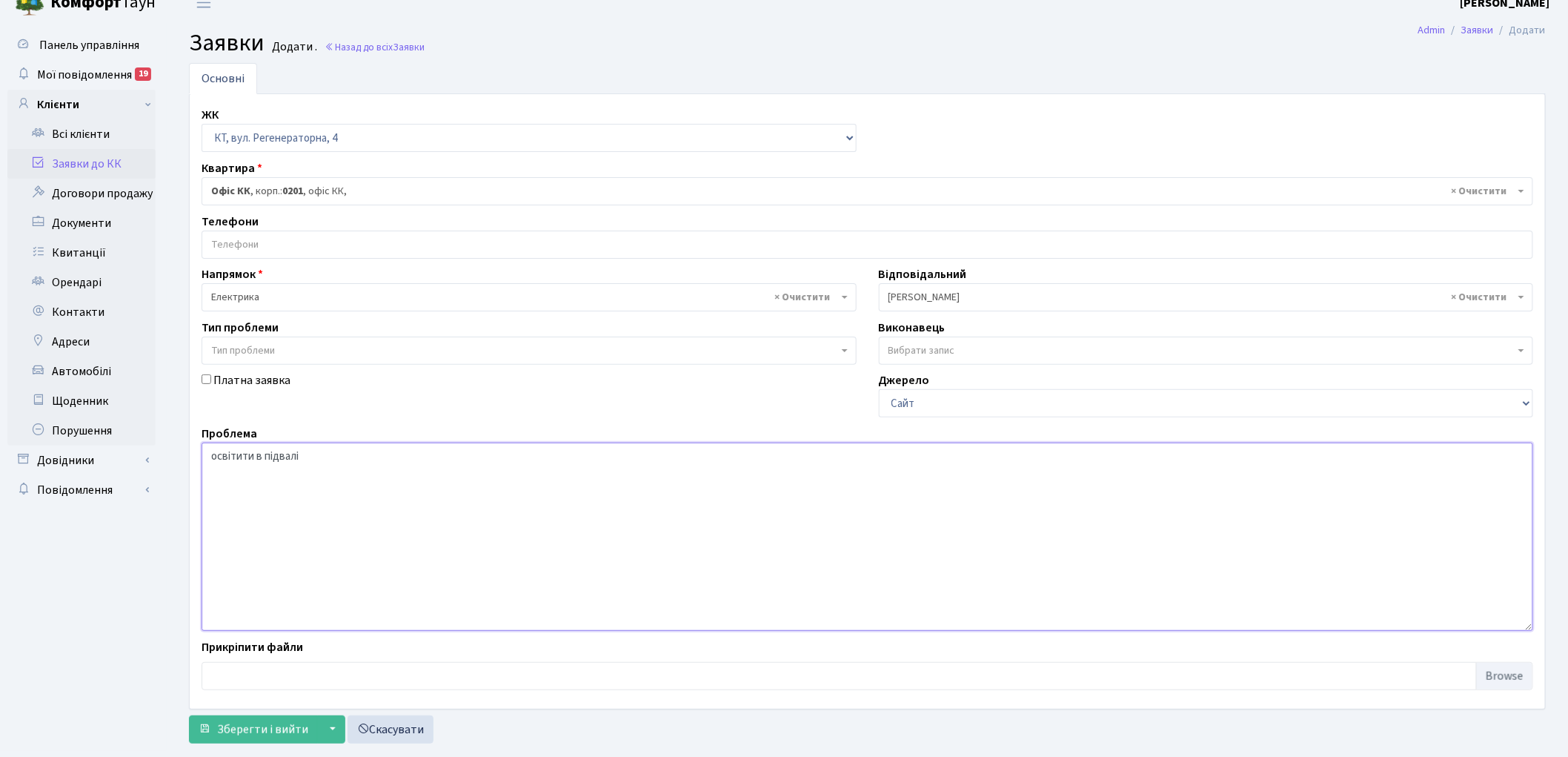
scroll to position [0, 0]
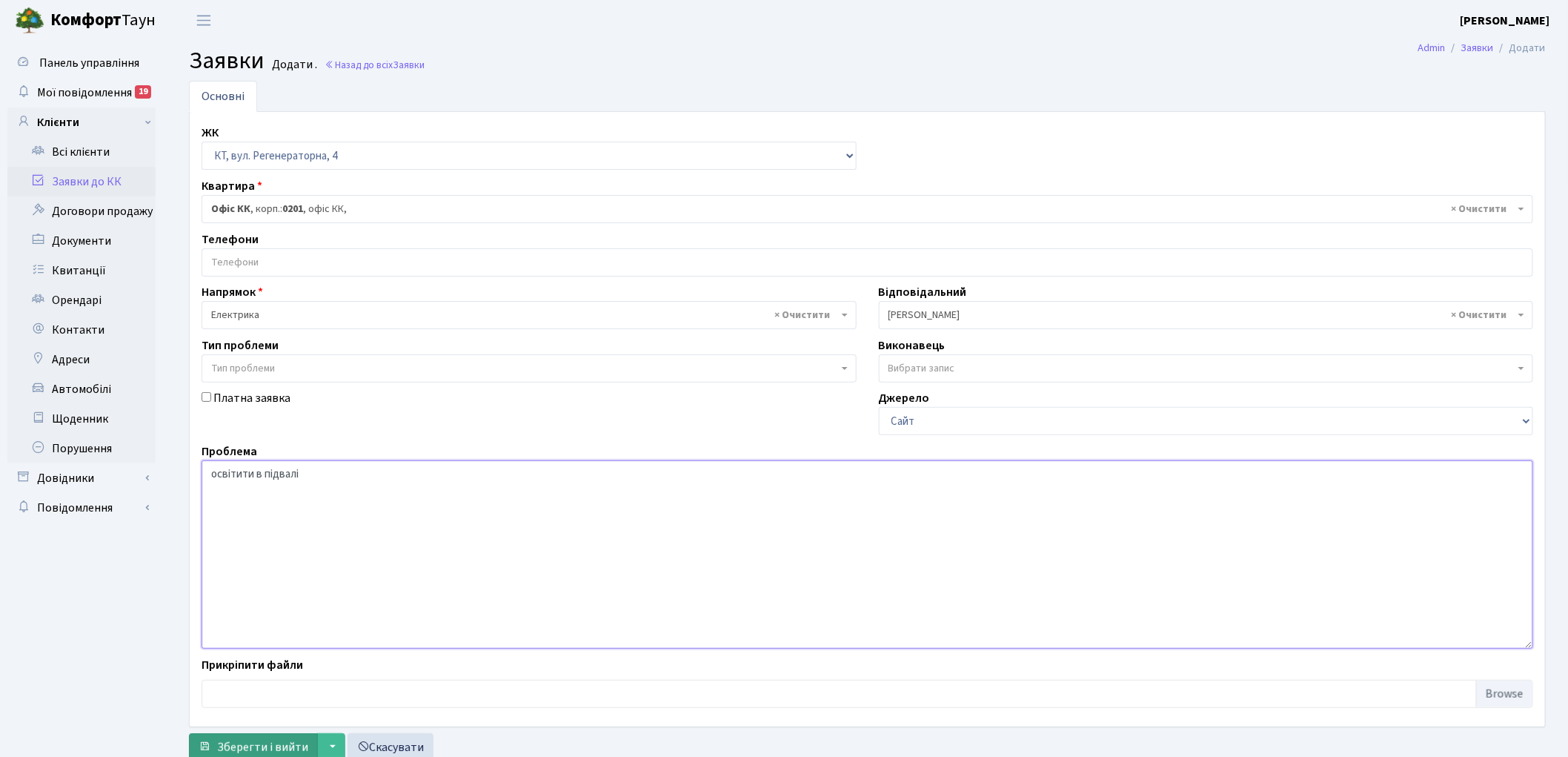
type textarea "освітити в підвалі"
click at [248, 736] on button "Зберегти і вийти" at bounding box center [253, 747] width 129 height 28
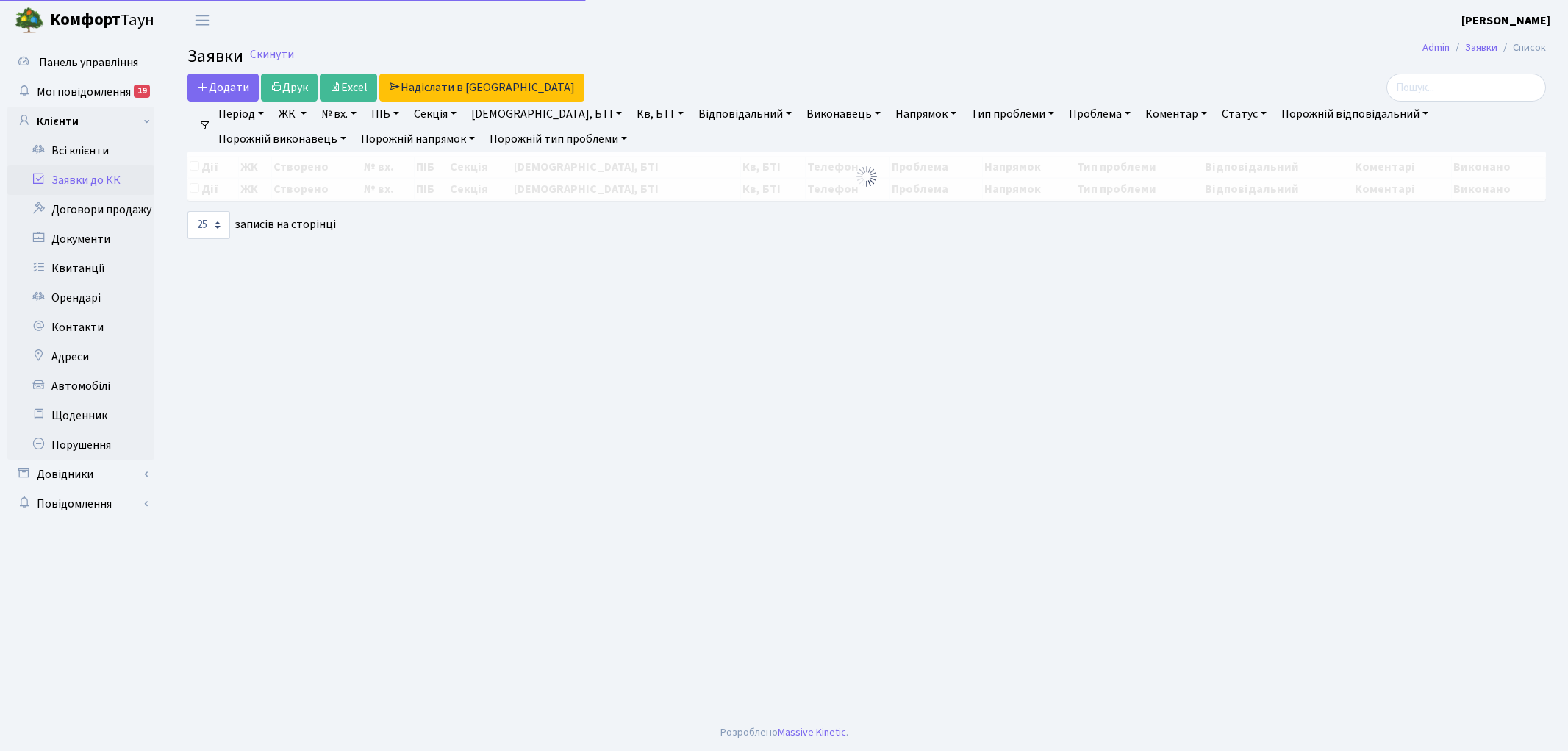
select select "25"
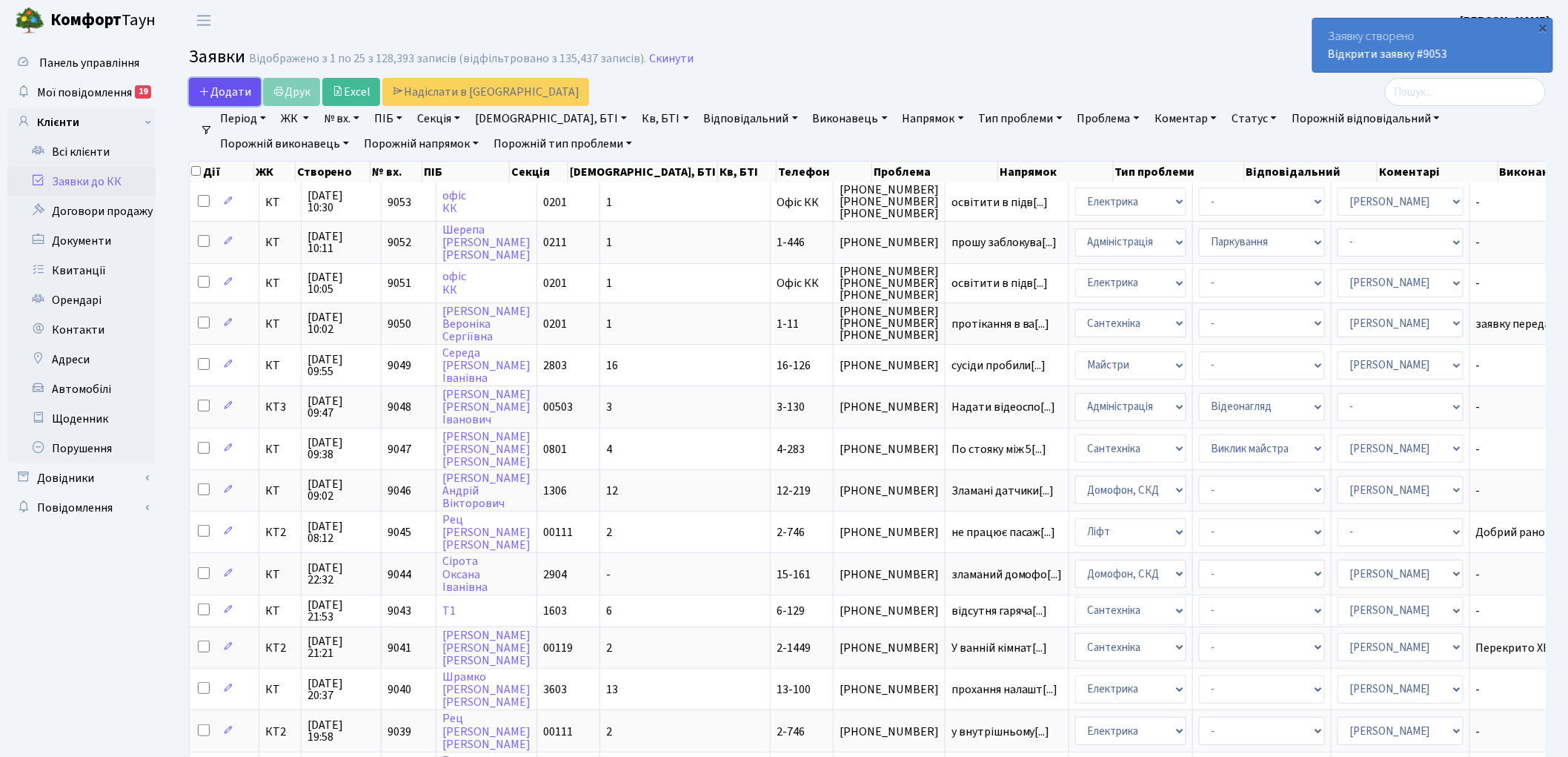
click at [225, 92] on span "Додати" at bounding box center [225, 92] width 53 height 16
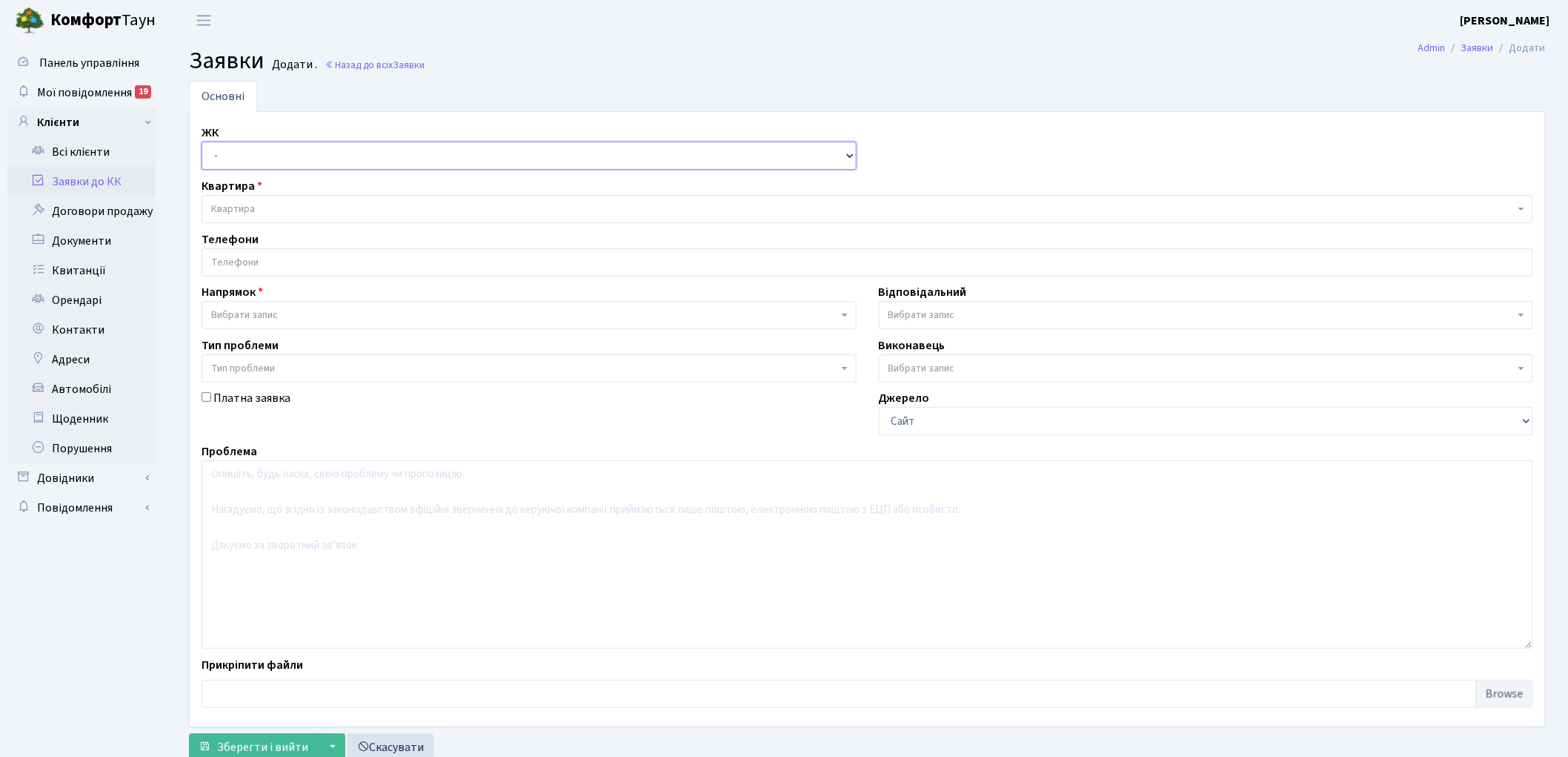
click at [213, 153] on select "- КТ, вул. Регенераторна, 4 КТ2, просп. Соборності, 17 КТ3, вул. Березнева, 16 …" at bounding box center [529, 155] width 655 height 28
select select "295"
click at [202, 142] on select "- КТ, вул. Регенераторна, 4 КТ2, просп. Соборності, 17 КТ3, вул. Березнева, 16 …" at bounding box center [529, 155] width 655 height 28
select select
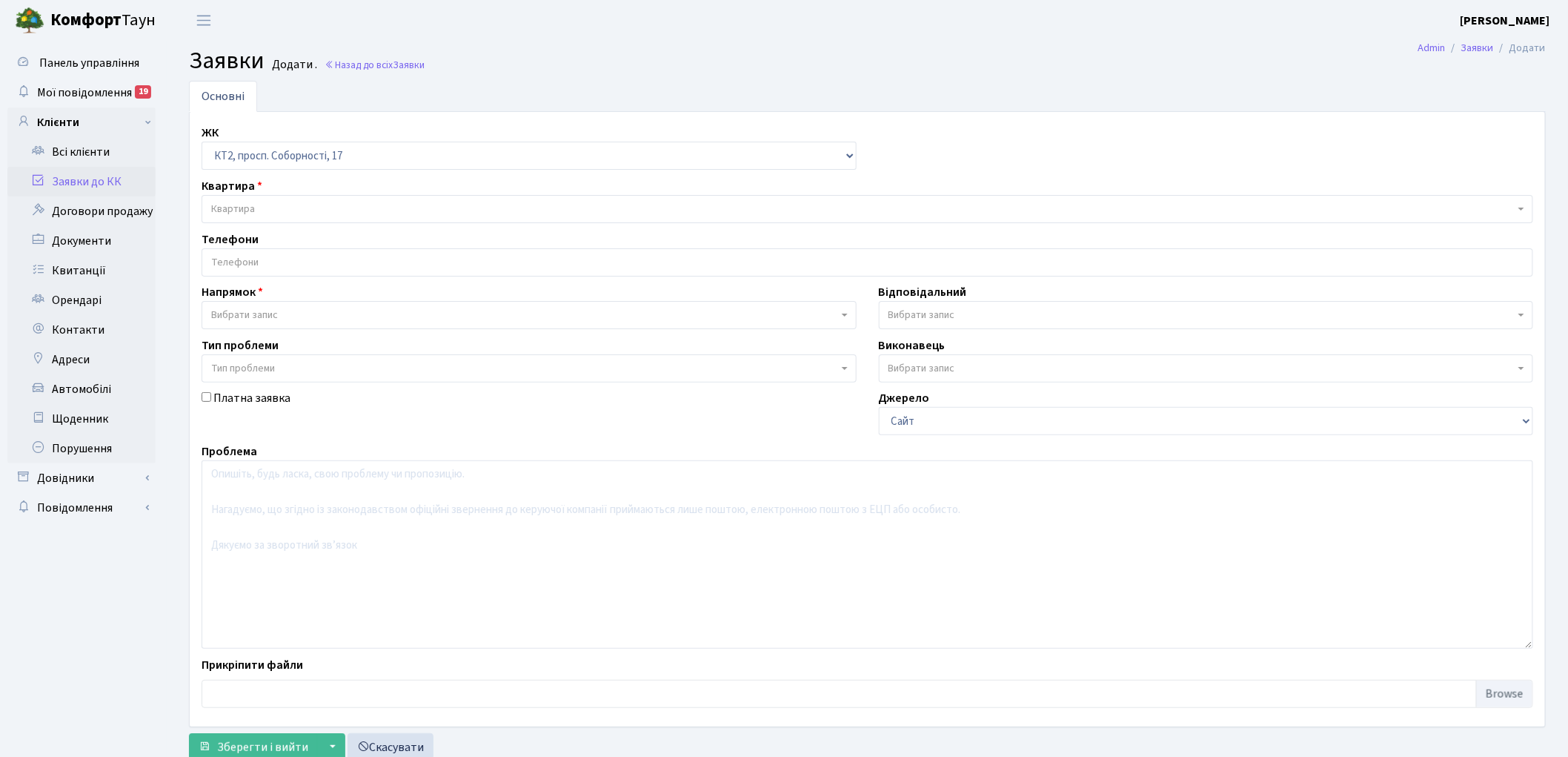
click at [320, 220] on span "Квартира" at bounding box center [867, 209] width 1332 height 28
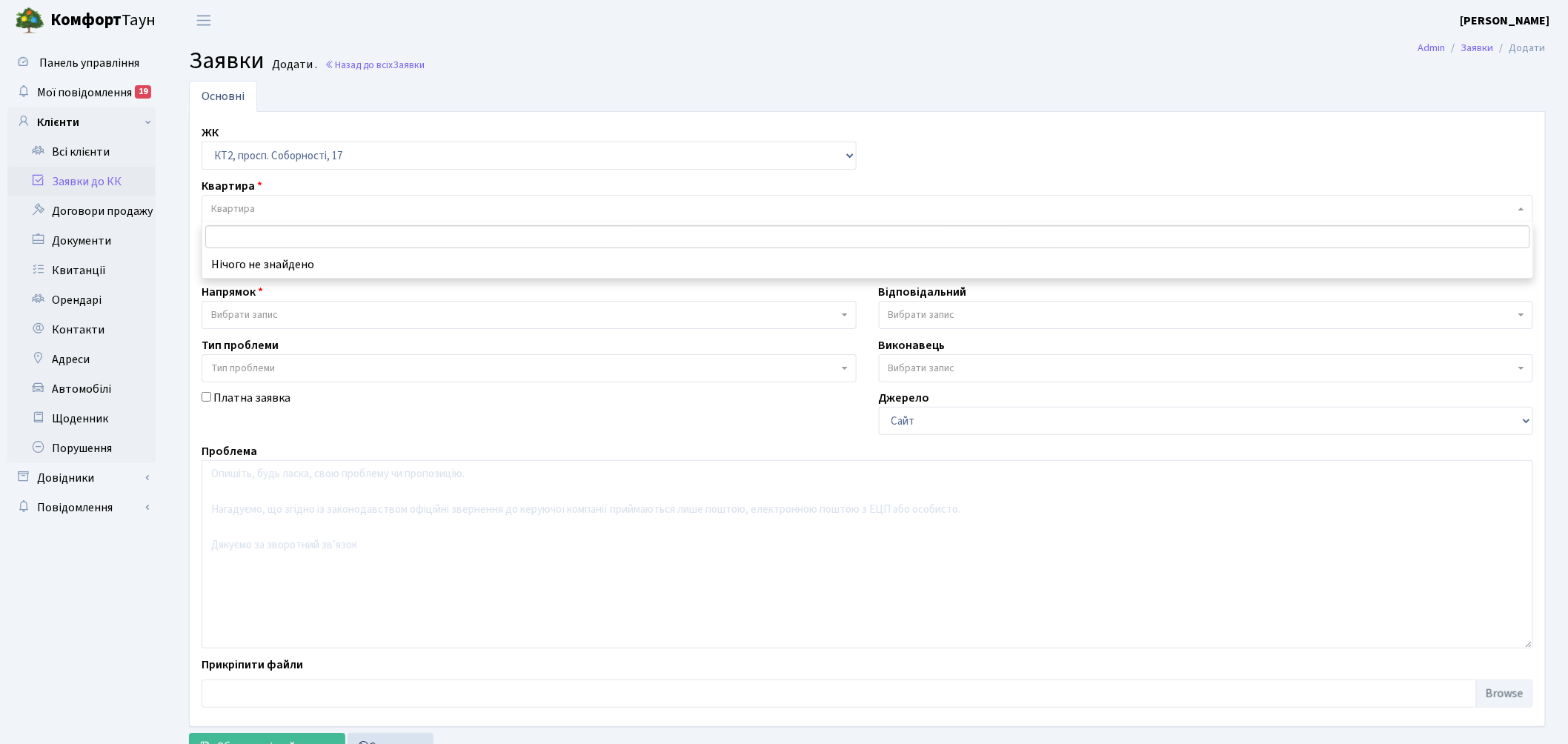
click at [320, 220] on span "Квартира" at bounding box center [867, 208] width 1332 height 28
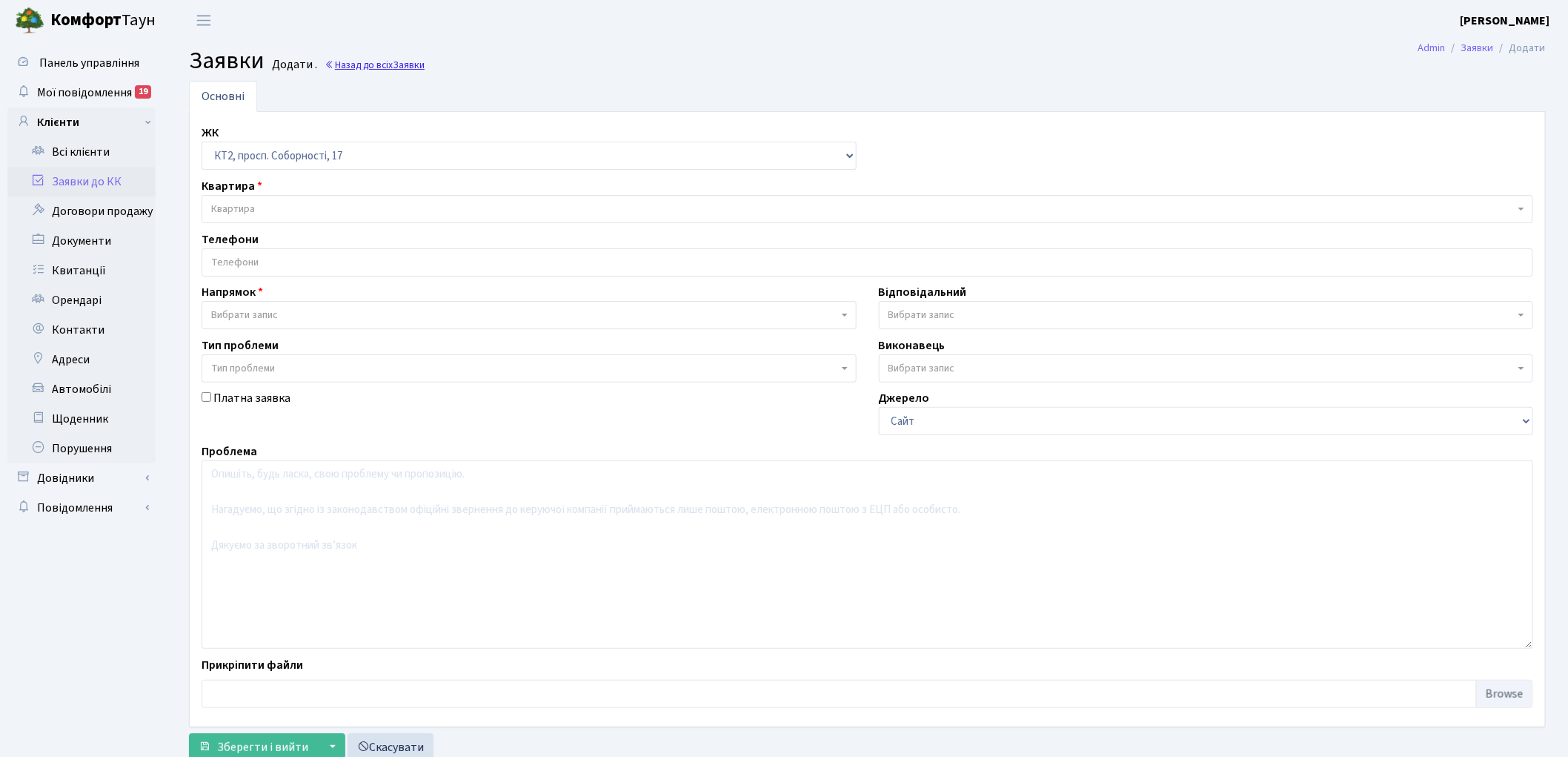
click at [359, 67] on link "Назад до всіх Заявки" at bounding box center [375, 64] width 100 height 14
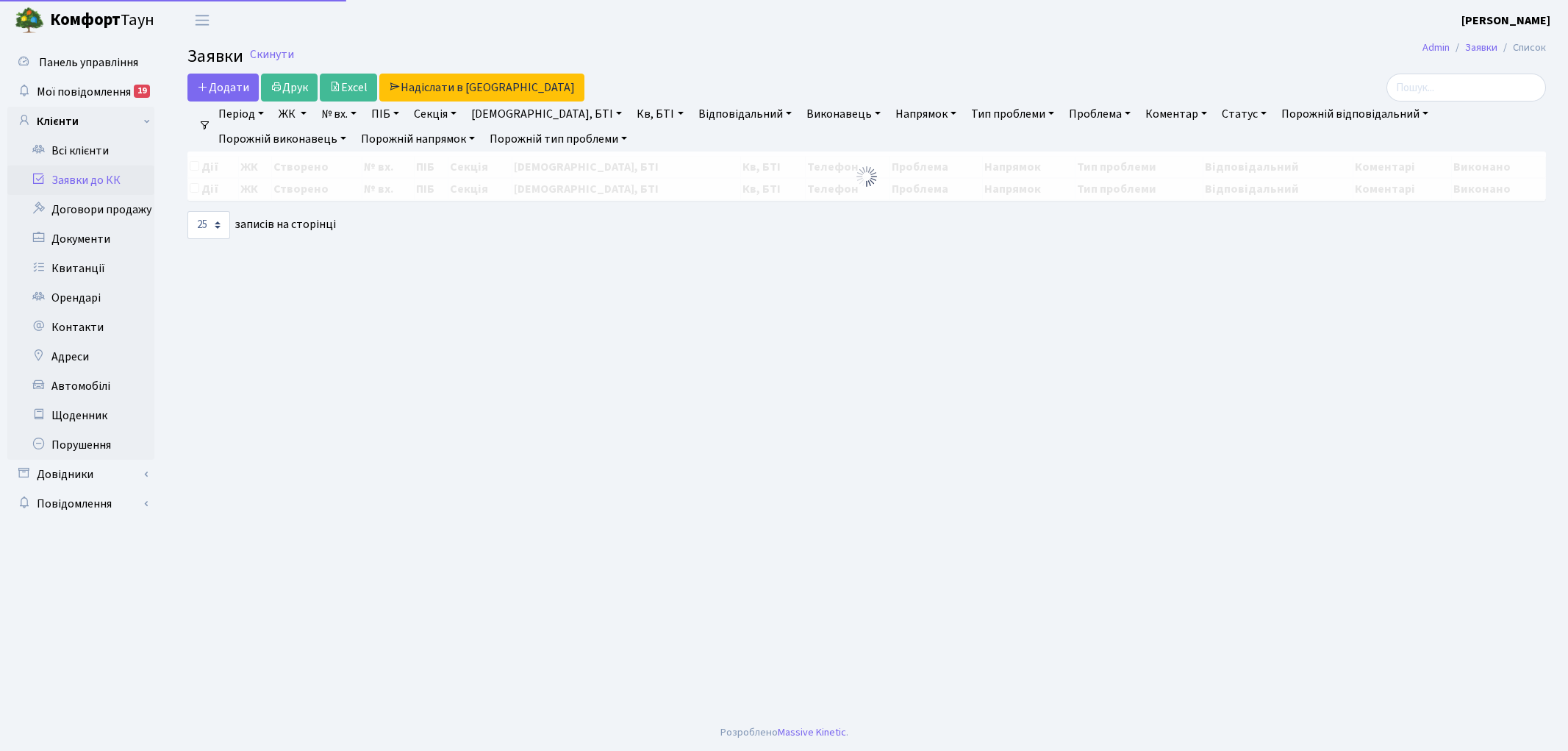
select select "25"
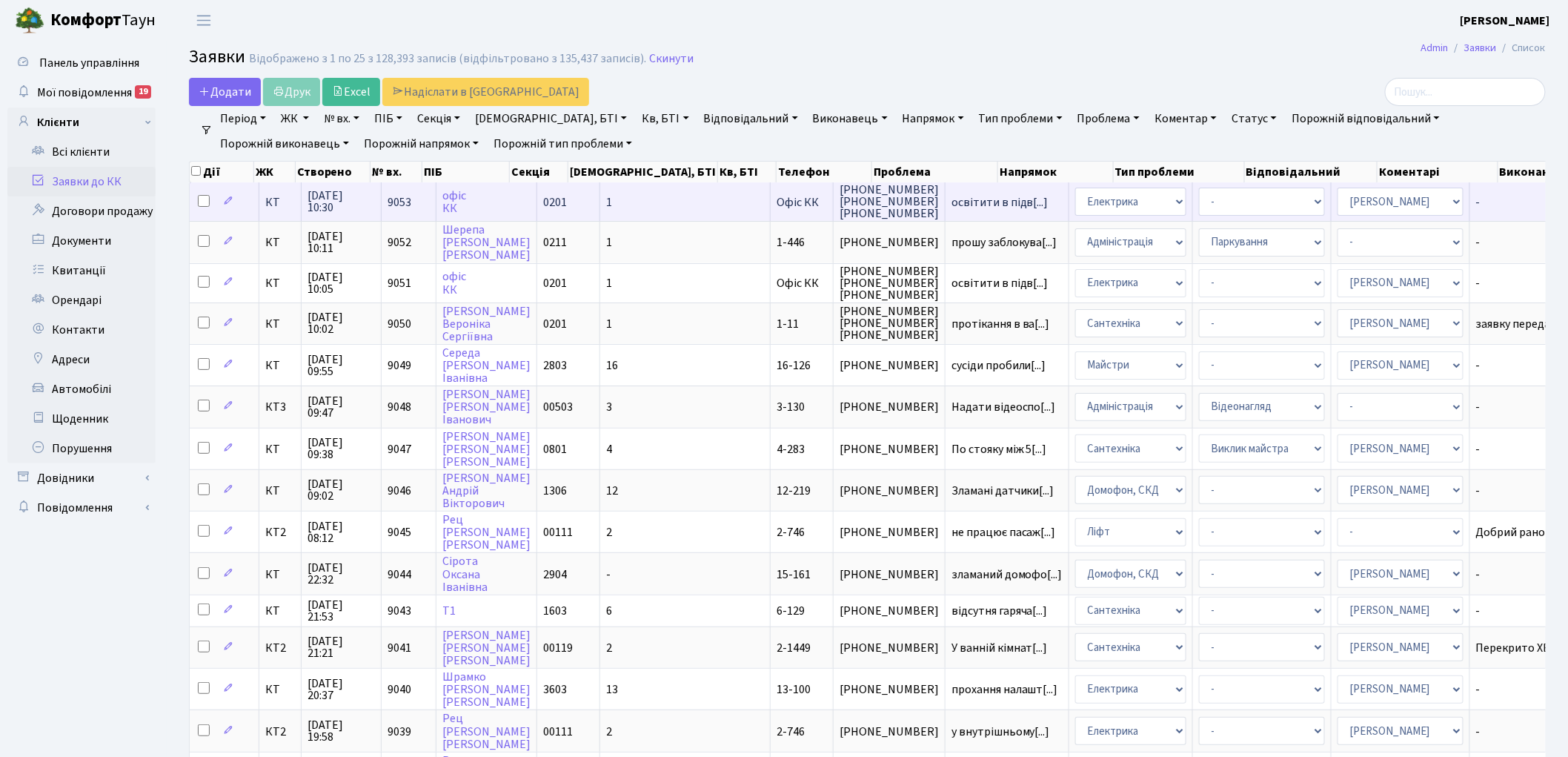
click at [776, 197] on span "Офіс КК" at bounding box center [798, 202] width 42 height 16
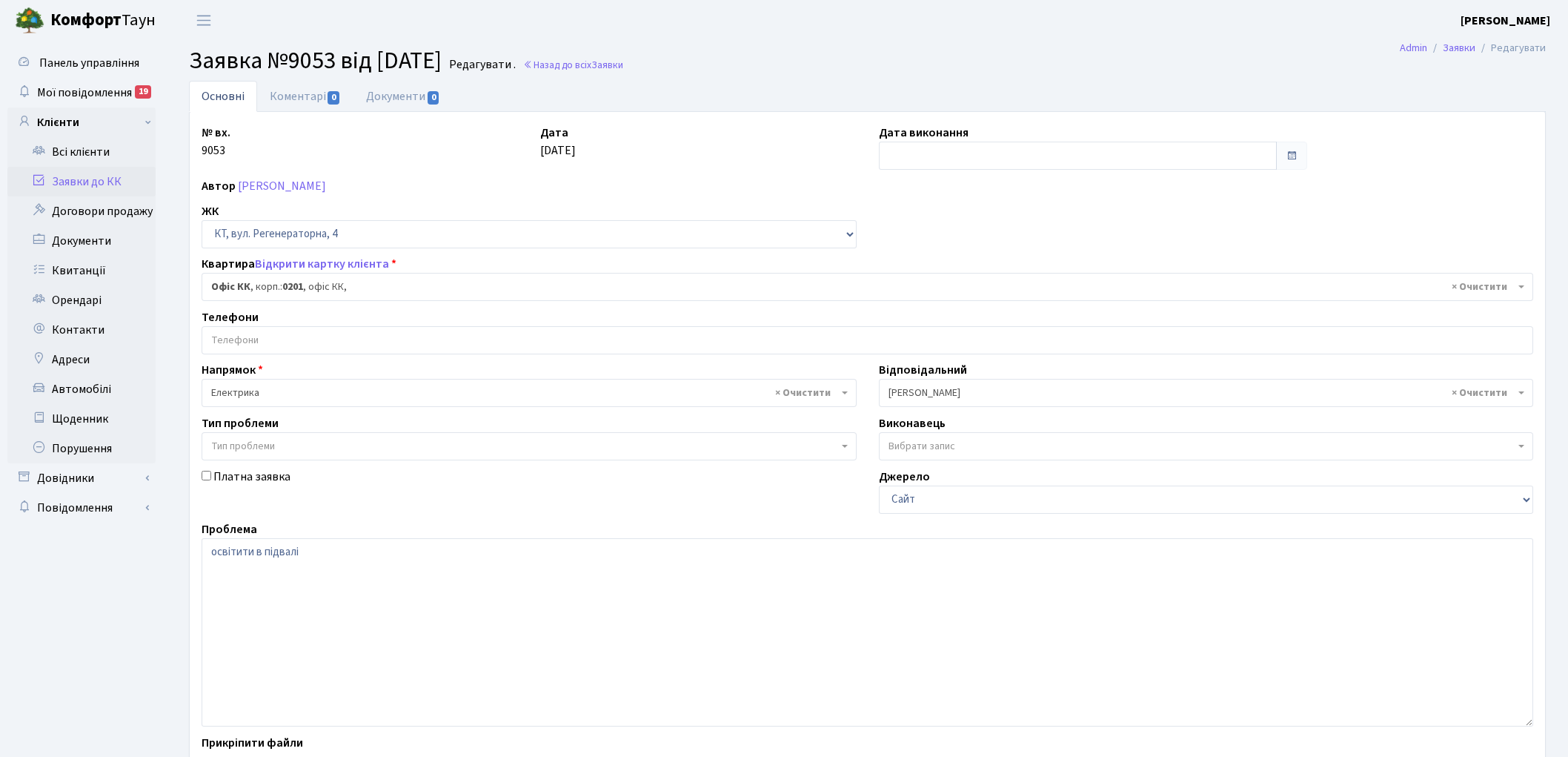
select select "4"
click at [342, 545] on textarea "освітити в підвалі" at bounding box center [867, 632] width 1332 height 188
click at [212, 551] on textarea "освітити в підвалі" at bounding box center [867, 632] width 1332 height 188
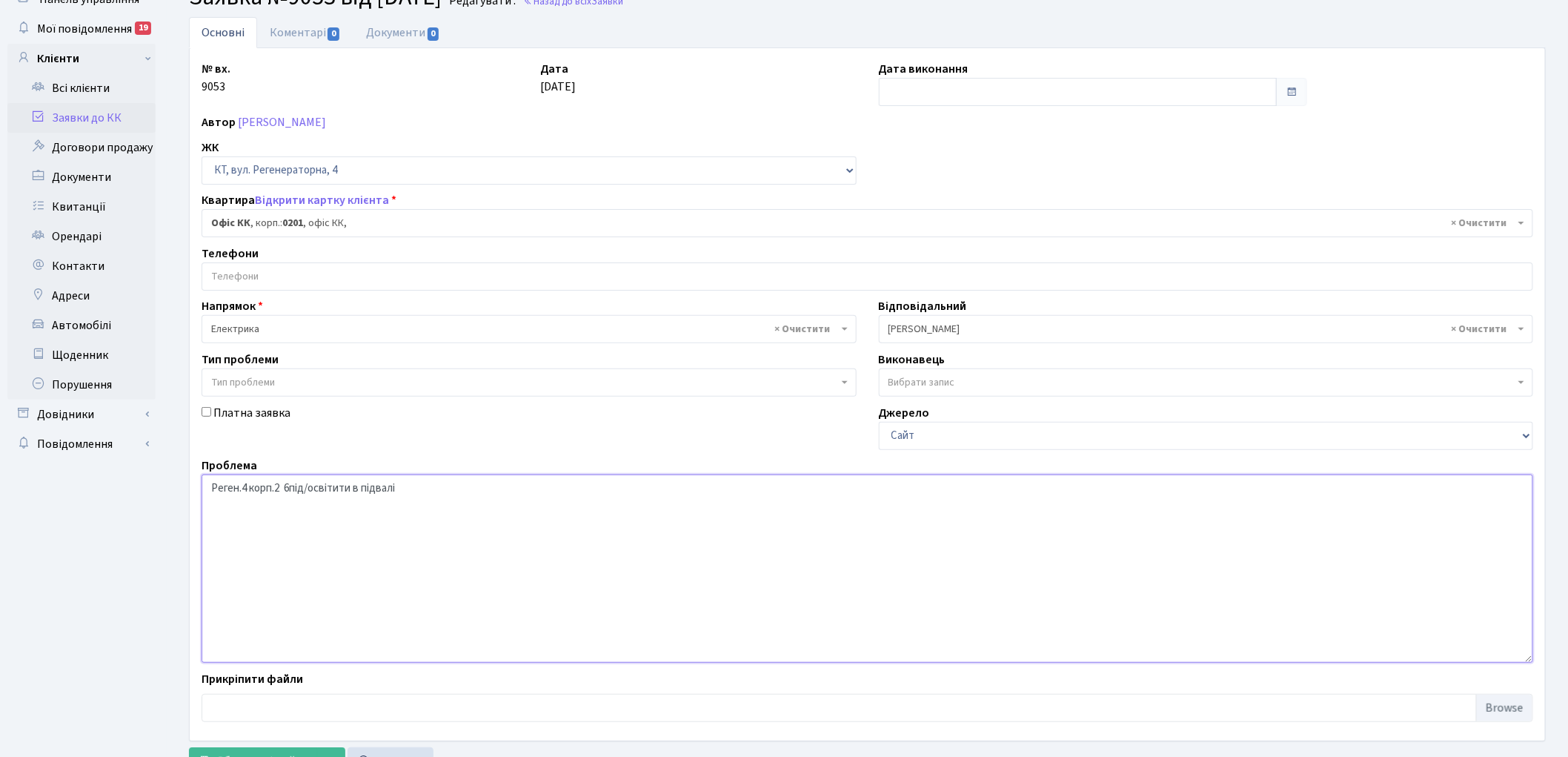
scroll to position [127, 0]
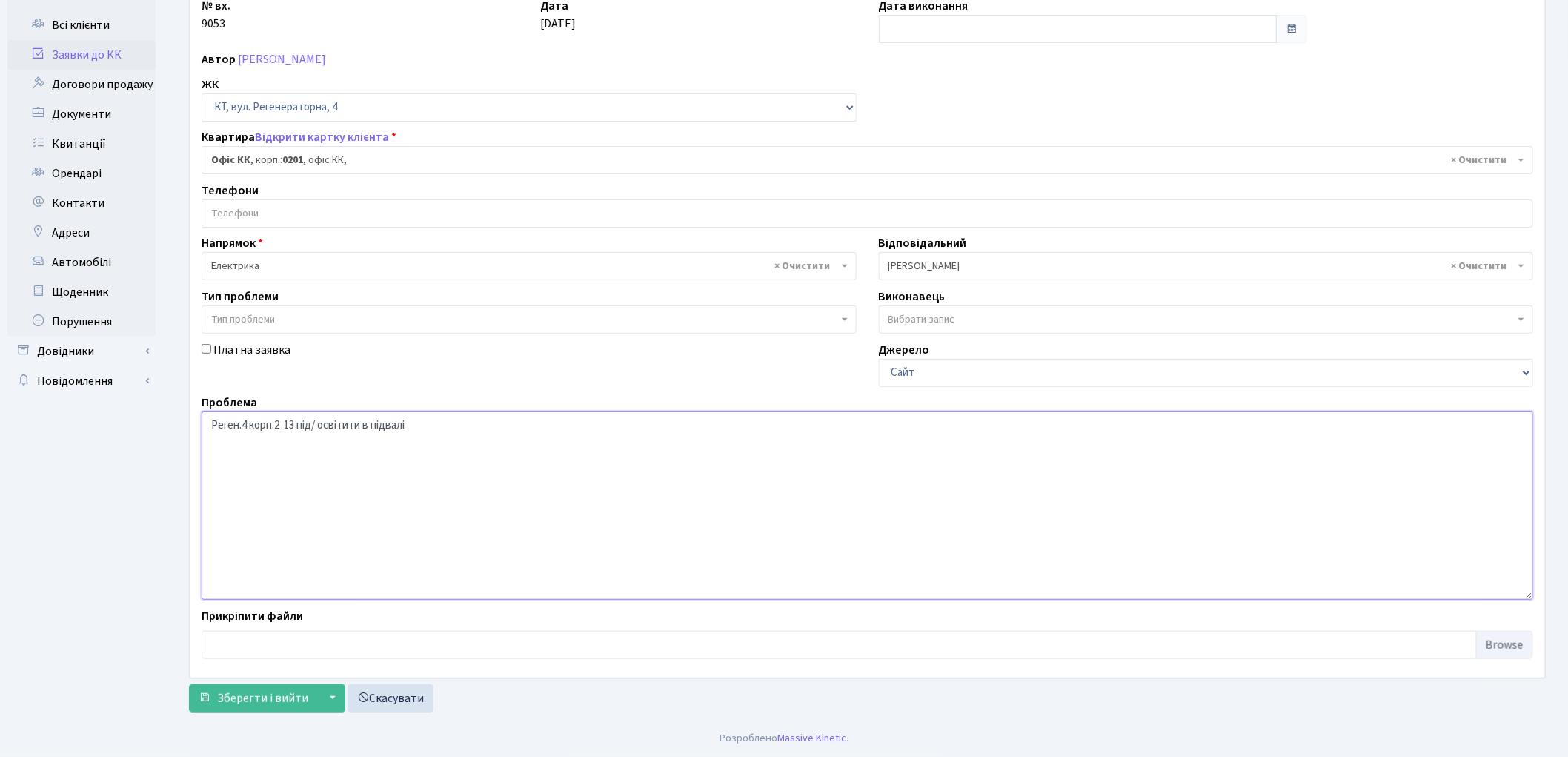
click at [421, 428] on textarea "освітити в підвалі" at bounding box center [867, 505] width 1332 height 188
type textarea "Реген.4 корп.2 13 під/ освітити в підвалі(сантехніки)"
click at [231, 695] on span "Зберегти і вийти" at bounding box center [263, 698] width 92 height 16
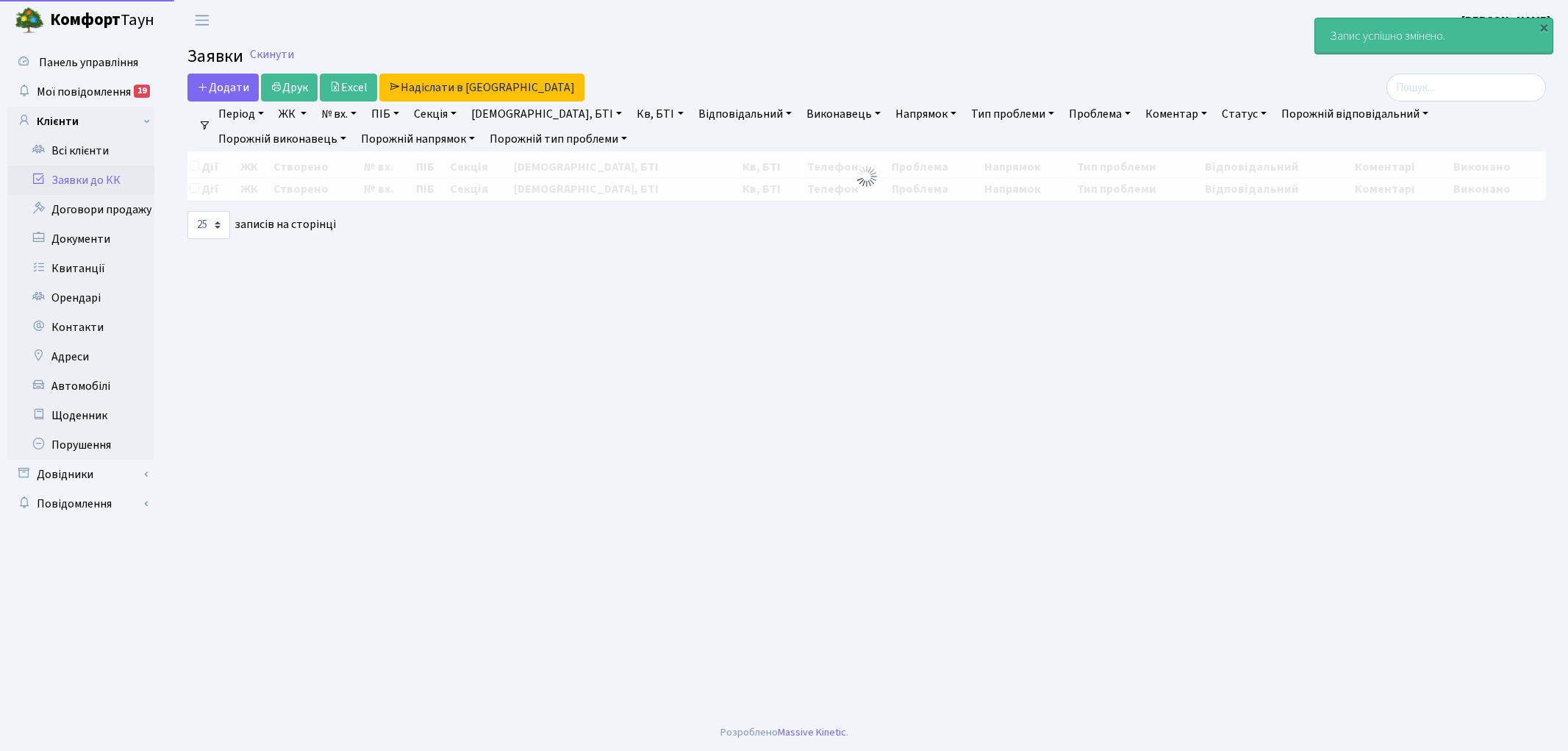
select select "25"
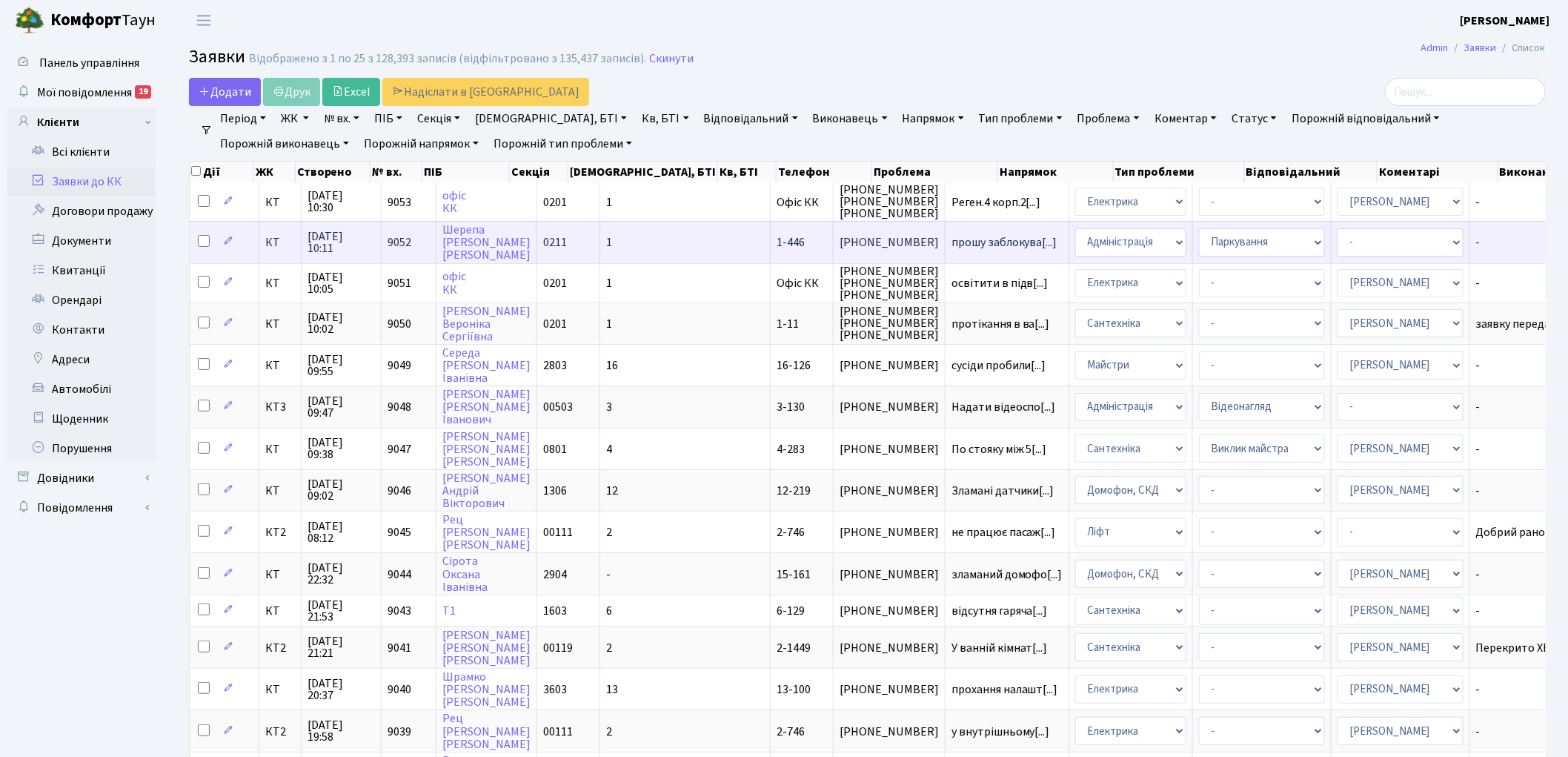
click at [396, 238] on span "9052" at bounding box center [399, 242] width 24 height 16
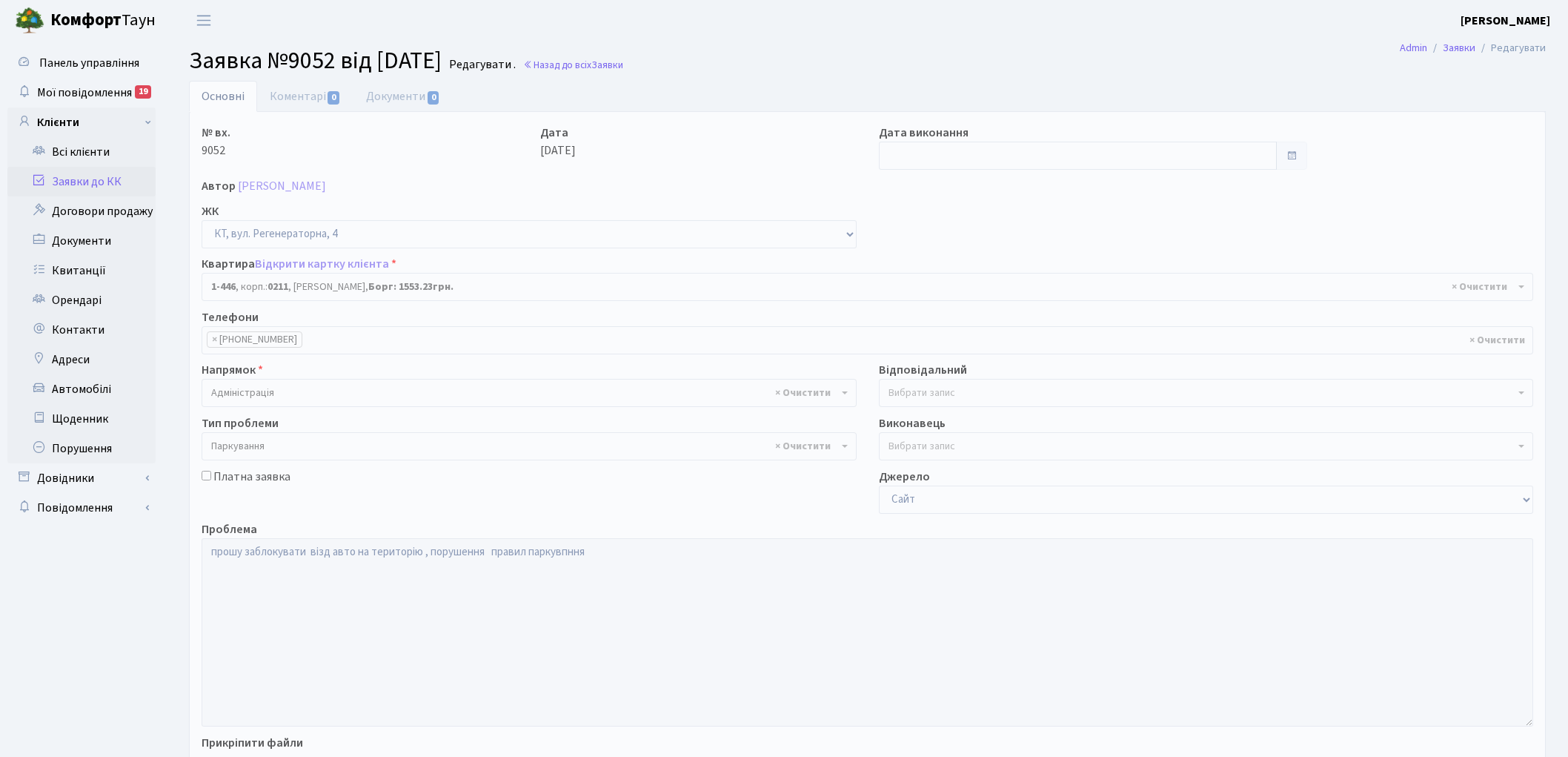
select select "417"
select select "66"
click at [623, 64] on span "Заявки" at bounding box center [608, 64] width 32 height 14
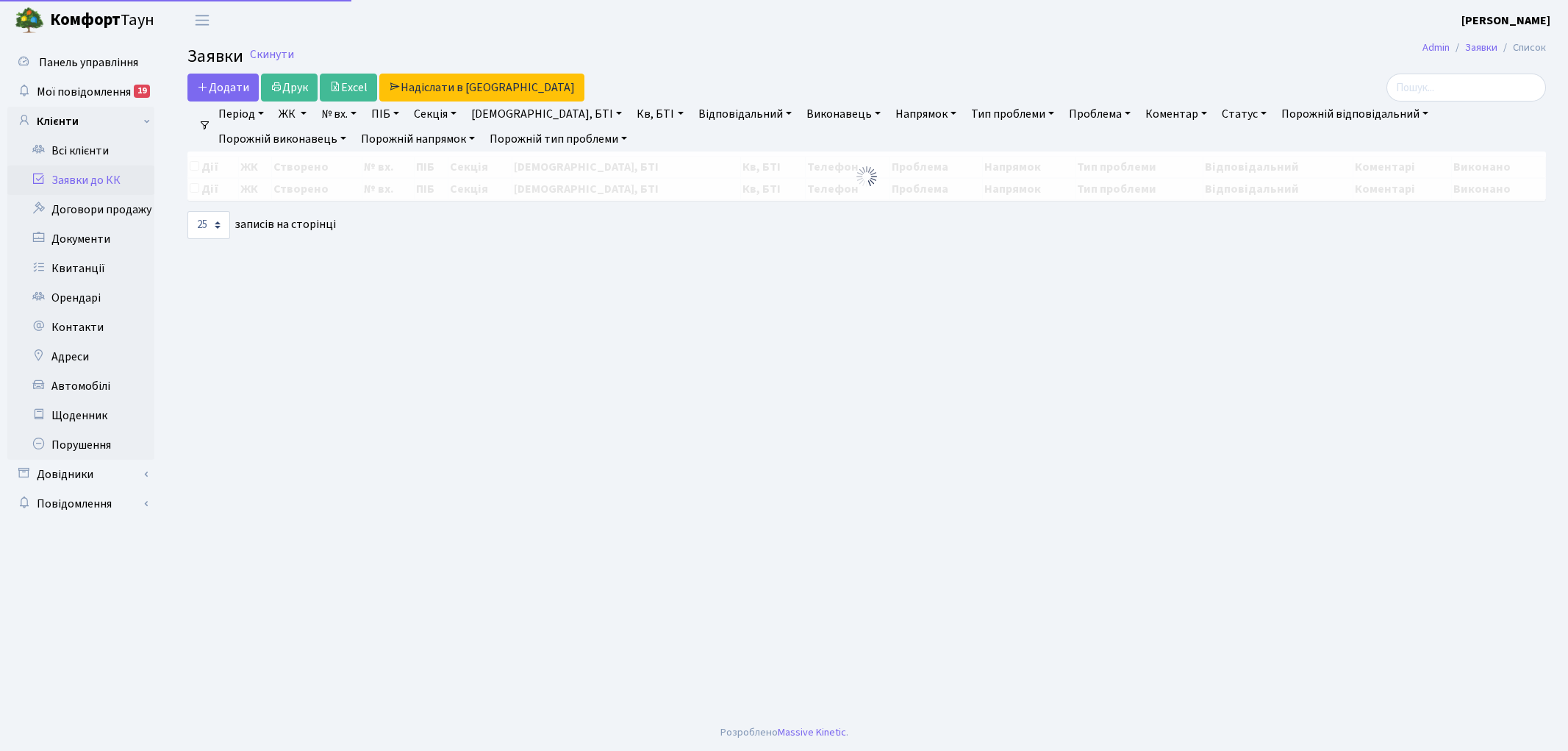
select select "25"
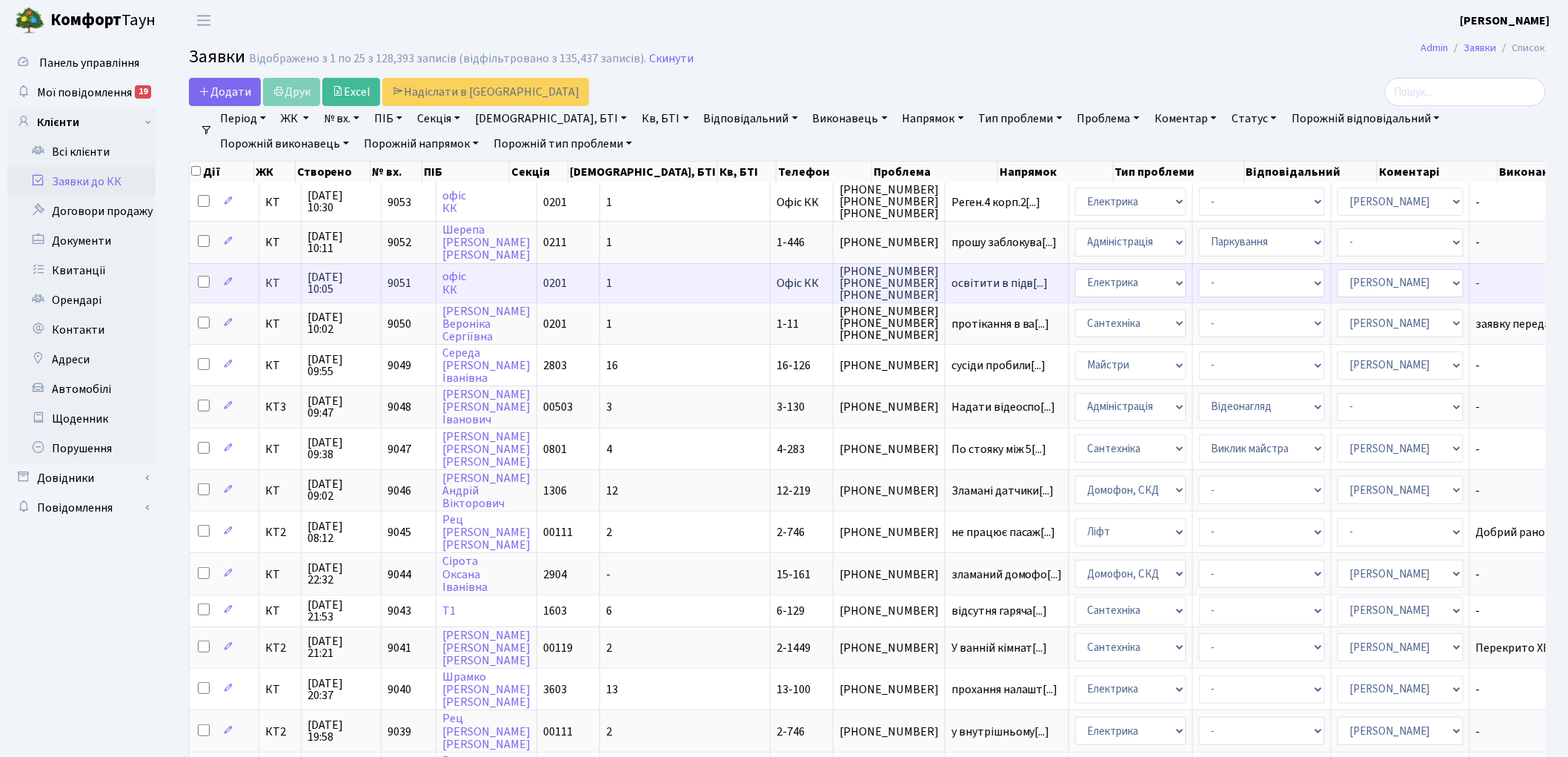
click at [400, 275] on span "9051" at bounding box center [399, 282] width 24 height 16
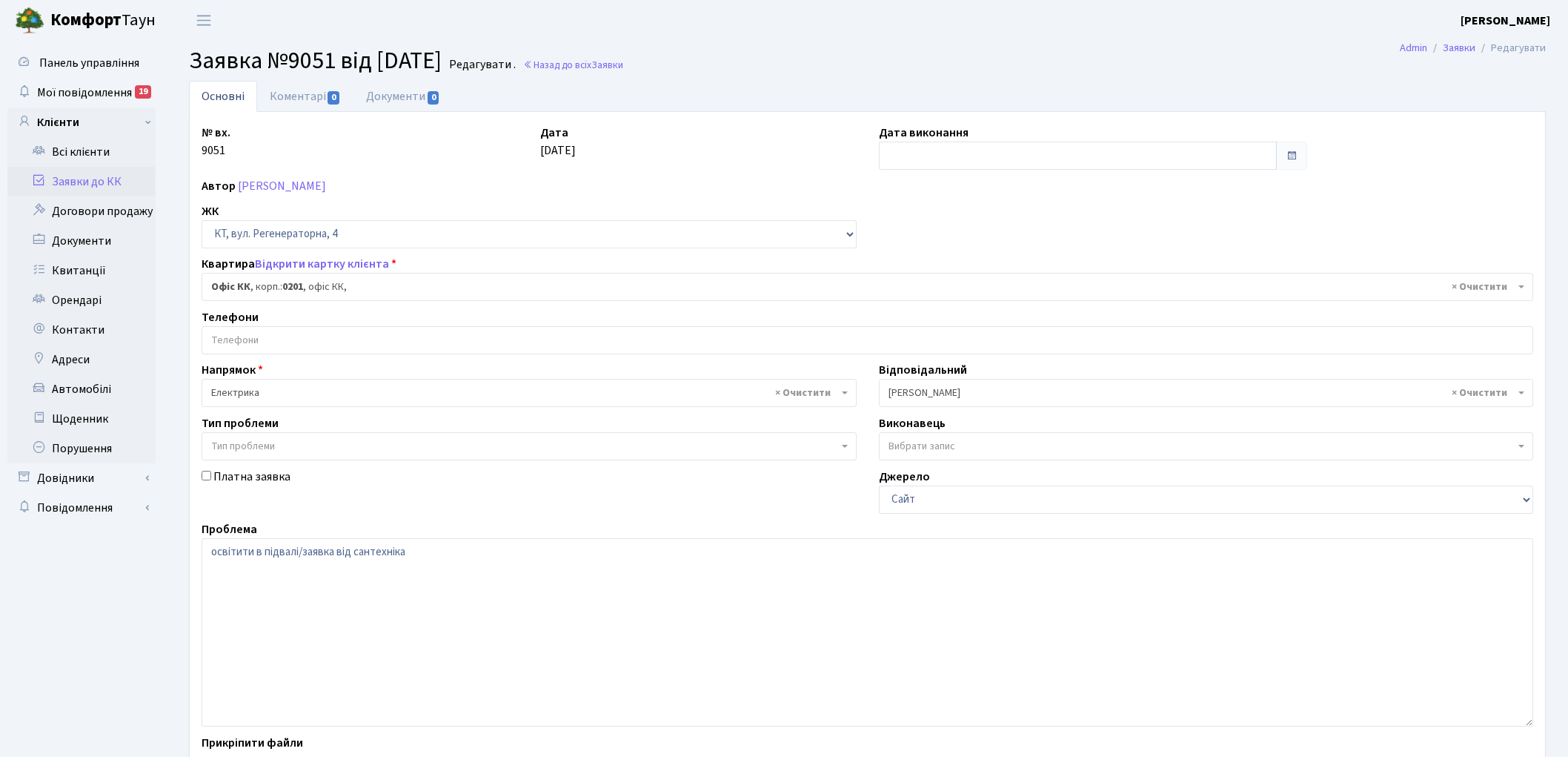
select select "4"
click at [206, 554] on textarea "освітити в підвалі/заявка від сантехніка" at bounding box center [867, 632] width 1332 height 188
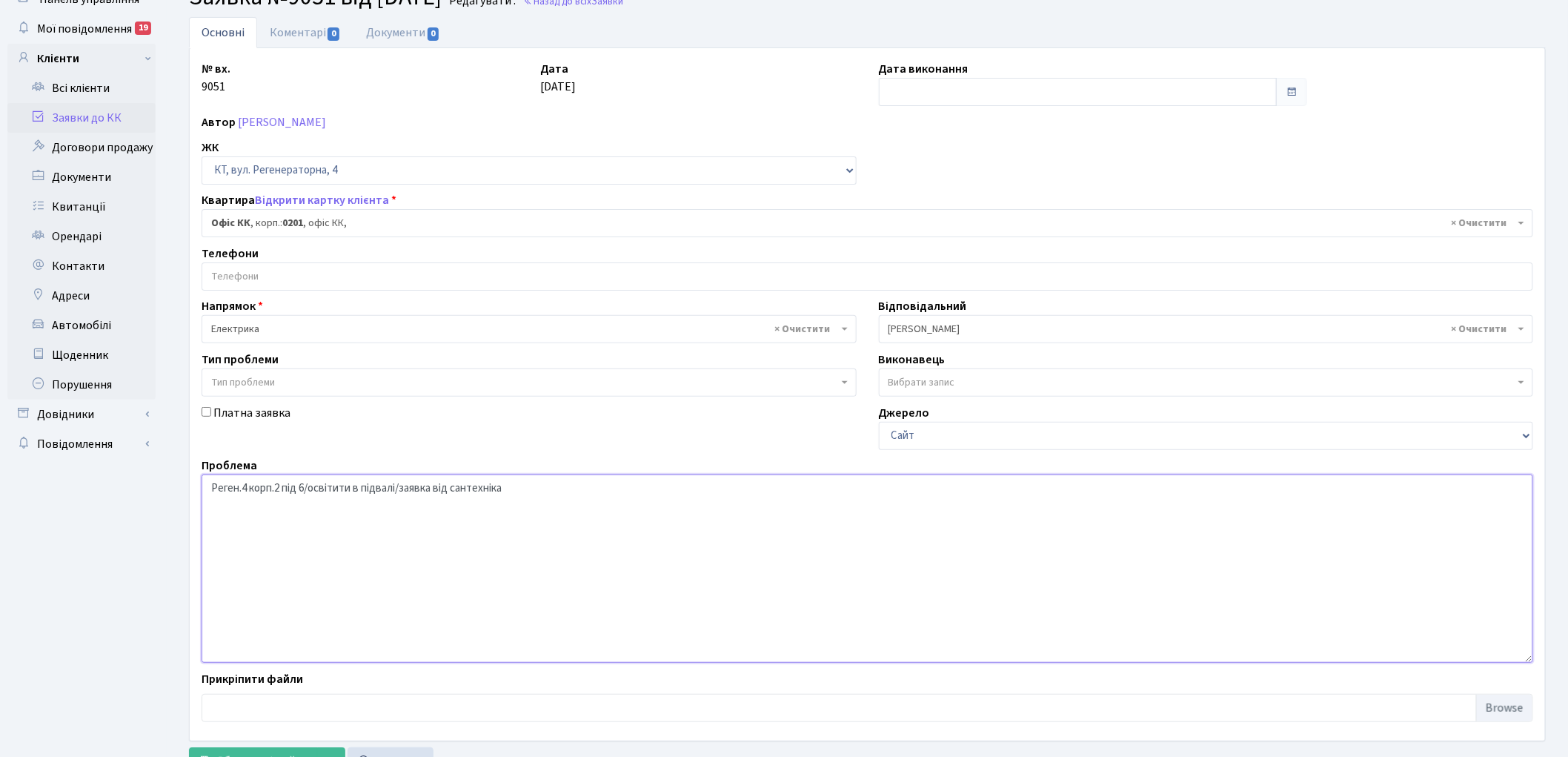
scroll to position [127, 0]
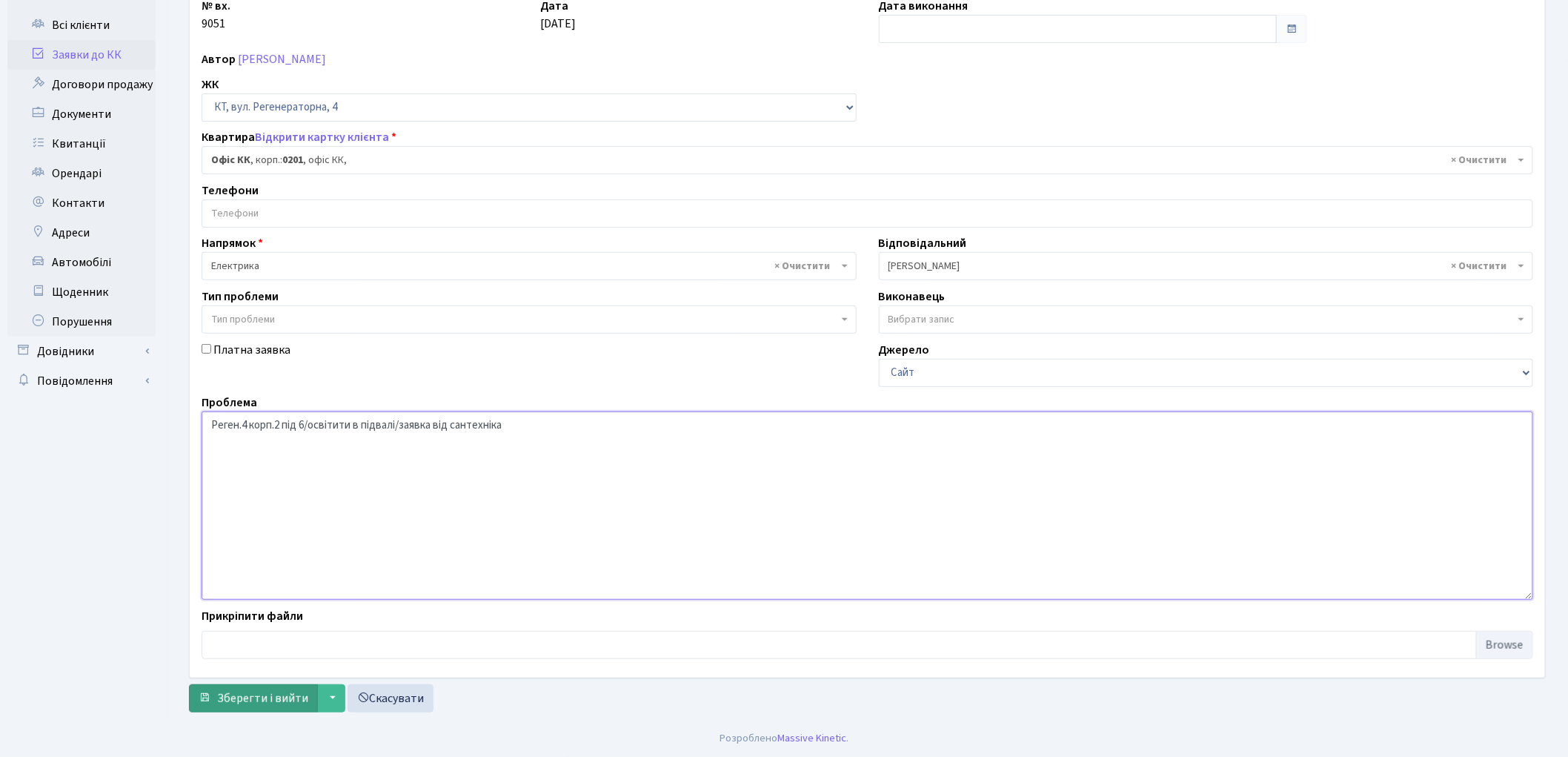
type textarea "Реген.4 корп.2 під 6/освітити в підвалі/заявка від сантехніка"
click at [242, 693] on span "Зберегти і вийти" at bounding box center [263, 698] width 92 height 16
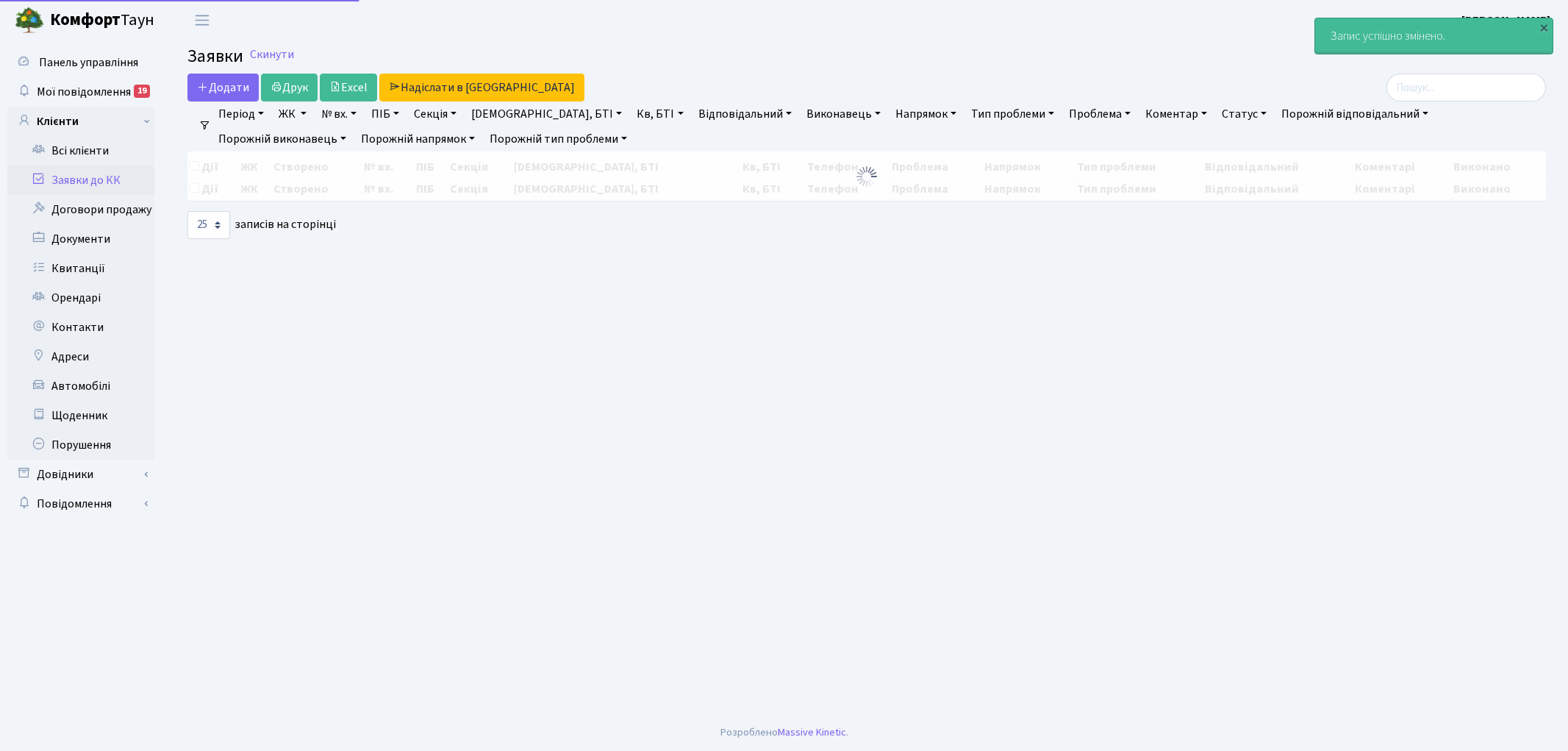
select select "25"
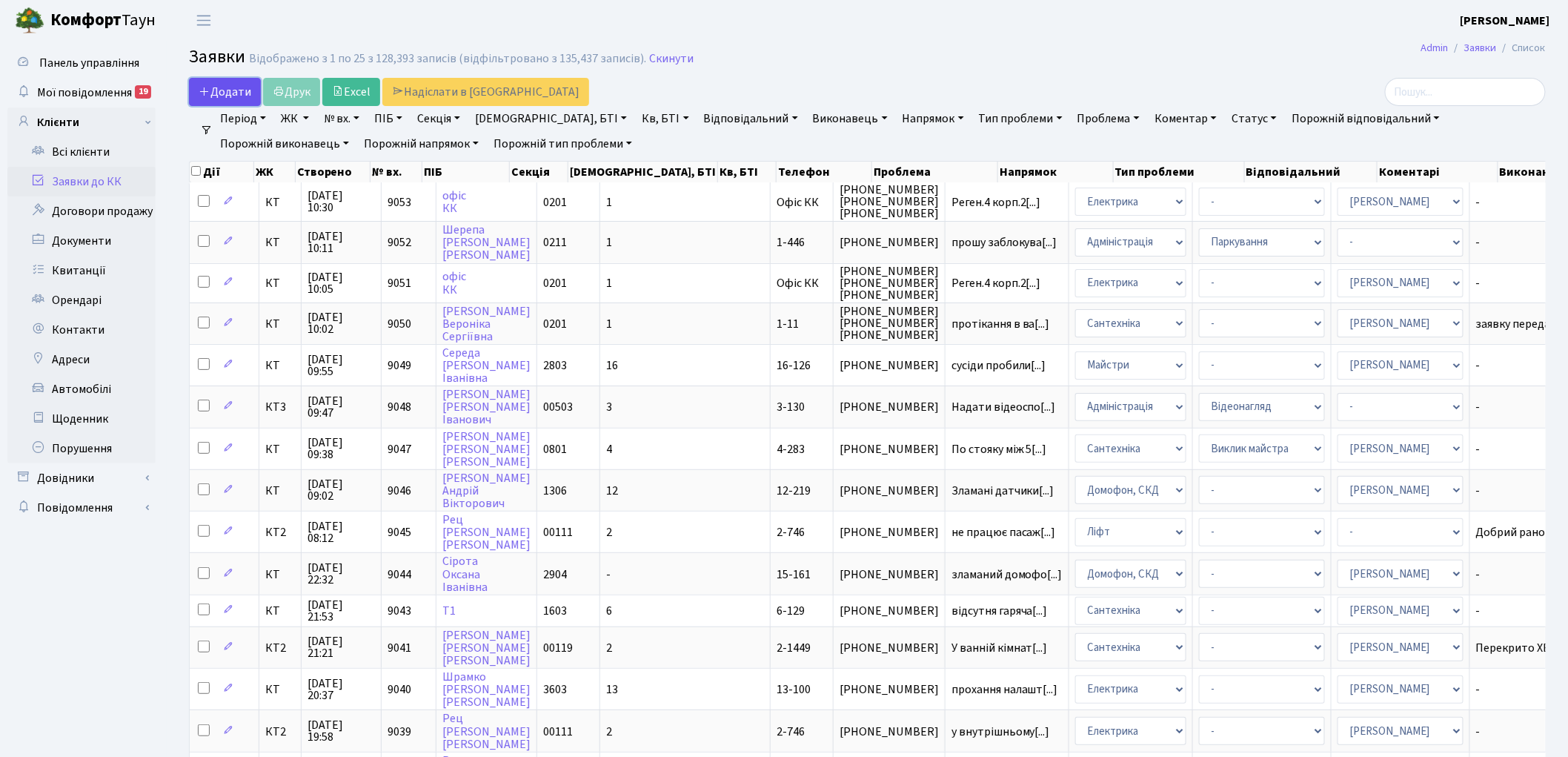
click at [221, 92] on span "Додати" at bounding box center [225, 92] width 53 height 16
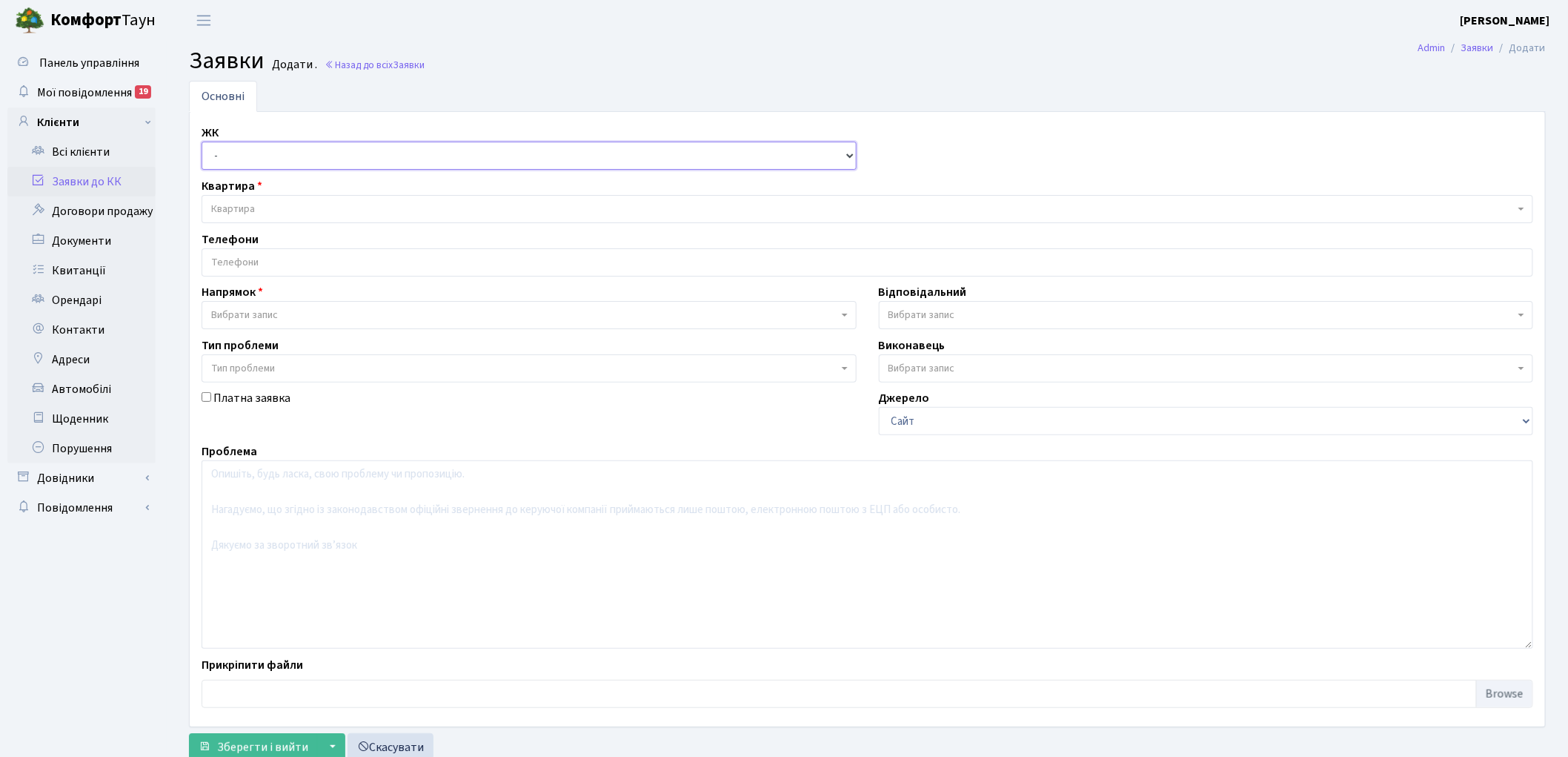
click at [231, 159] on select "- КТ, вул. Регенераторна, 4 КТ2, просп. [STREET_ADDRESS] [STREET_ADDRESS] [PERS…" at bounding box center [529, 155] width 655 height 28
select select "296"
click at [202, 142] on select "- КТ, вул. Регенераторна, 4 КТ2, просп. [STREET_ADDRESS] [STREET_ADDRESS] [PERS…" at bounding box center [529, 155] width 655 height 28
select select
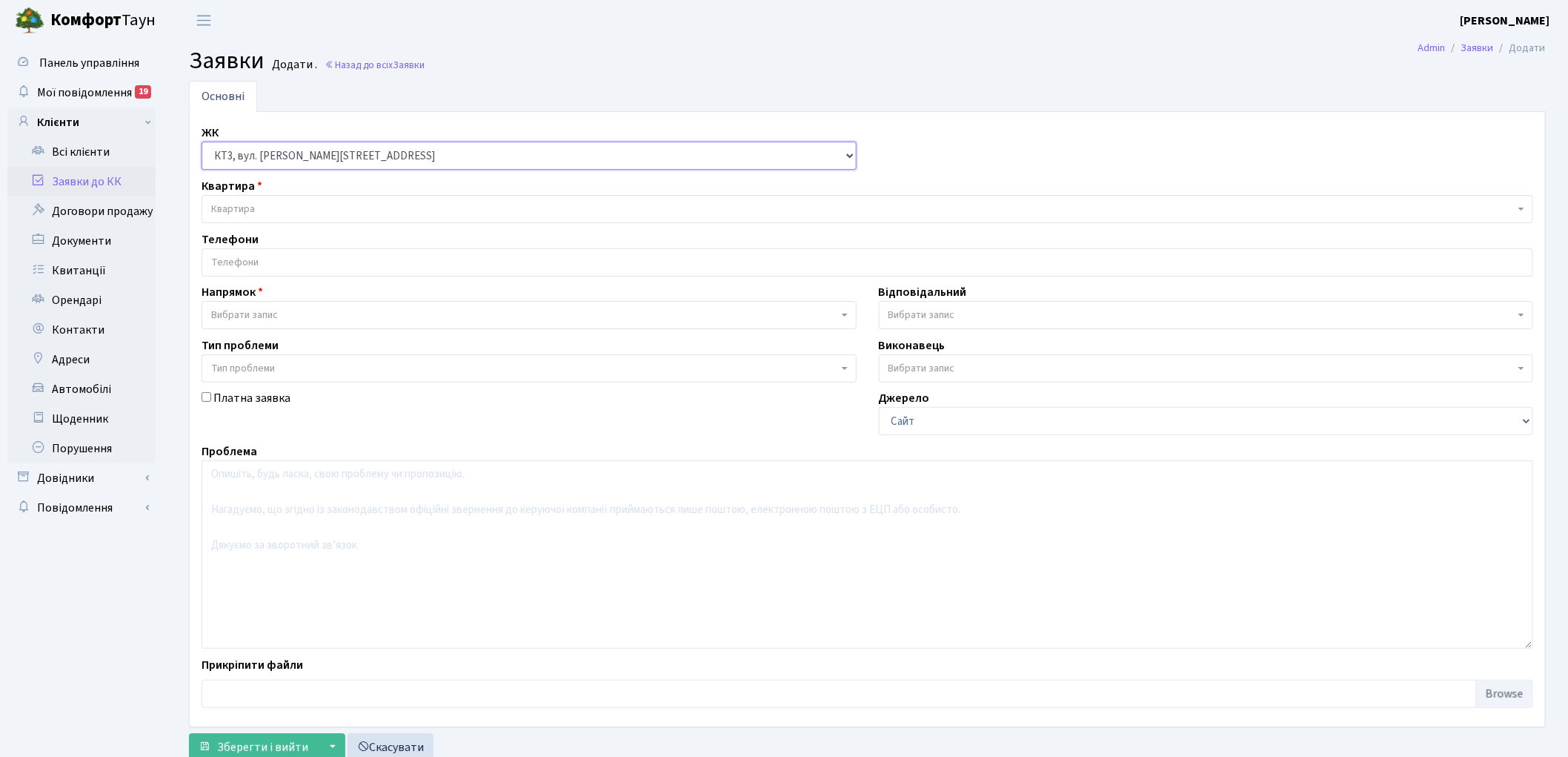
click at [280, 157] on select "- КТ, вул. Регенераторна, 4 КТ2, просп. [STREET_ADDRESS] [STREET_ADDRESS] [PERS…" at bounding box center [529, 155] width 655 height 28
select select "295"
click at [202, 142] on select "- КТ, вул. Регенераторна, 4 КТ2, просп. [STREET_ADDRESS] [STREET_ADDRESS] [PERS…" at bounding box center [529, 155] width 655 height 28
select select
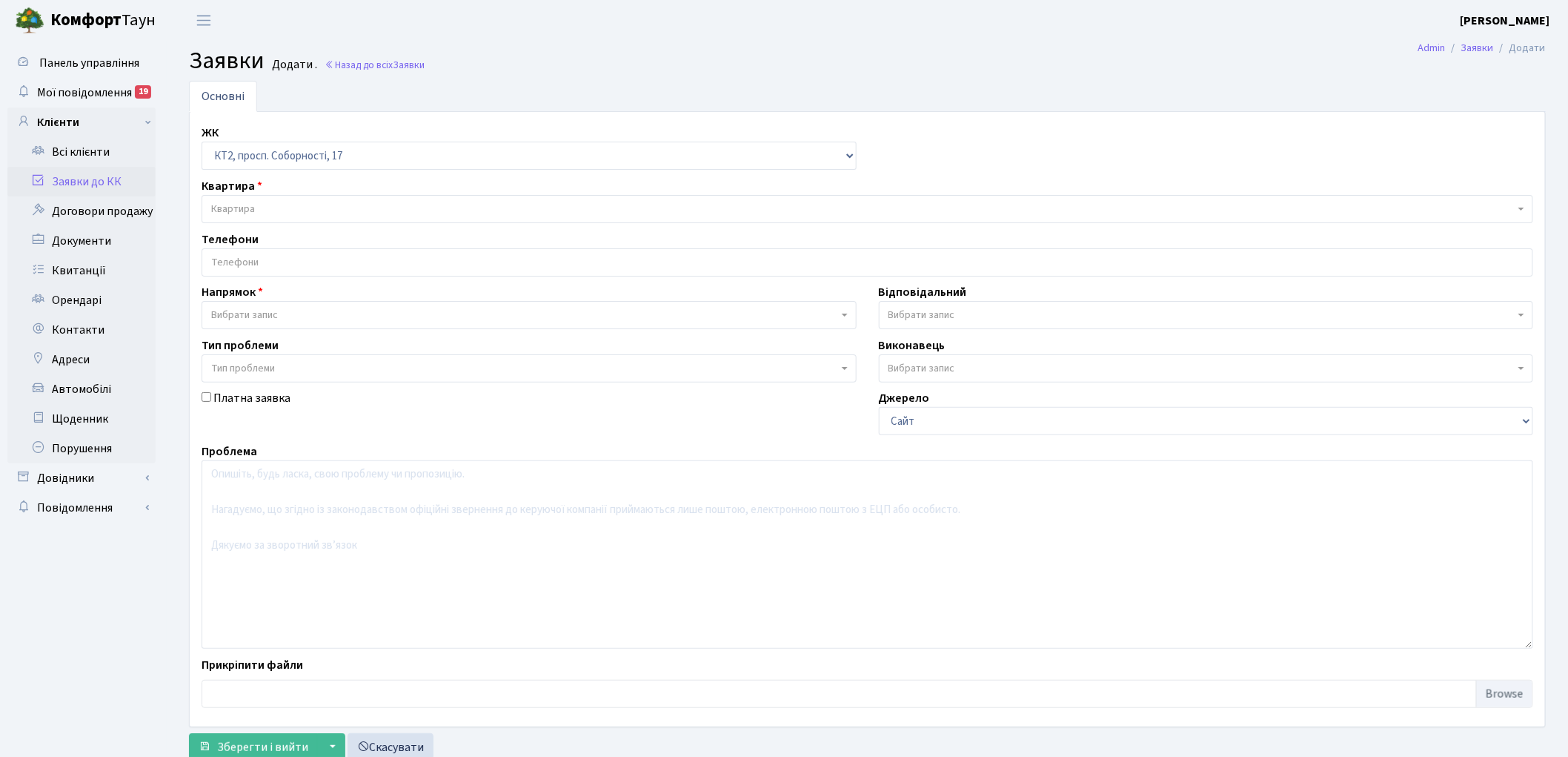
click at [316, 209] on span "Квартира" at bounding box center [863, 209] width 1304 height 14
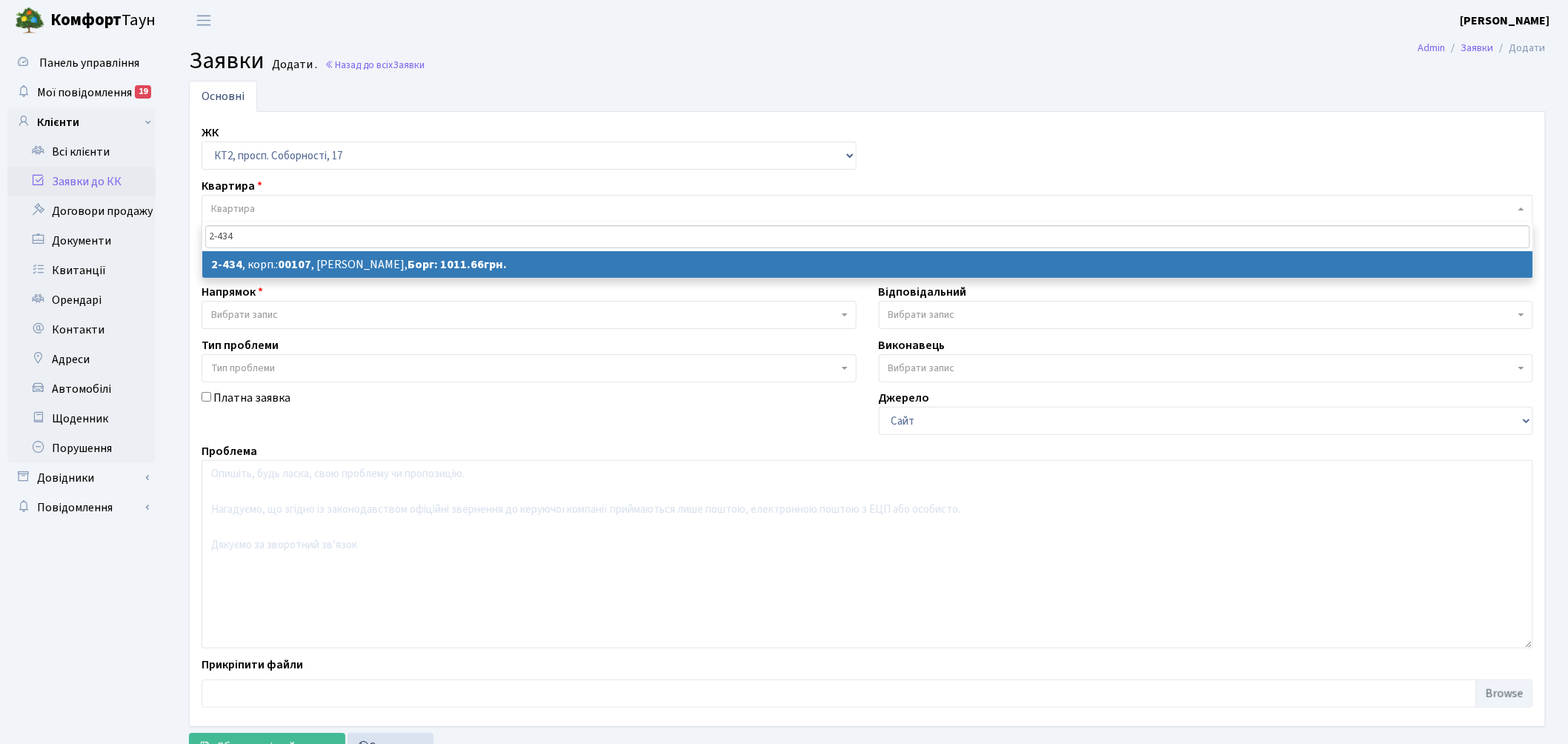
type input "2-434"
select select
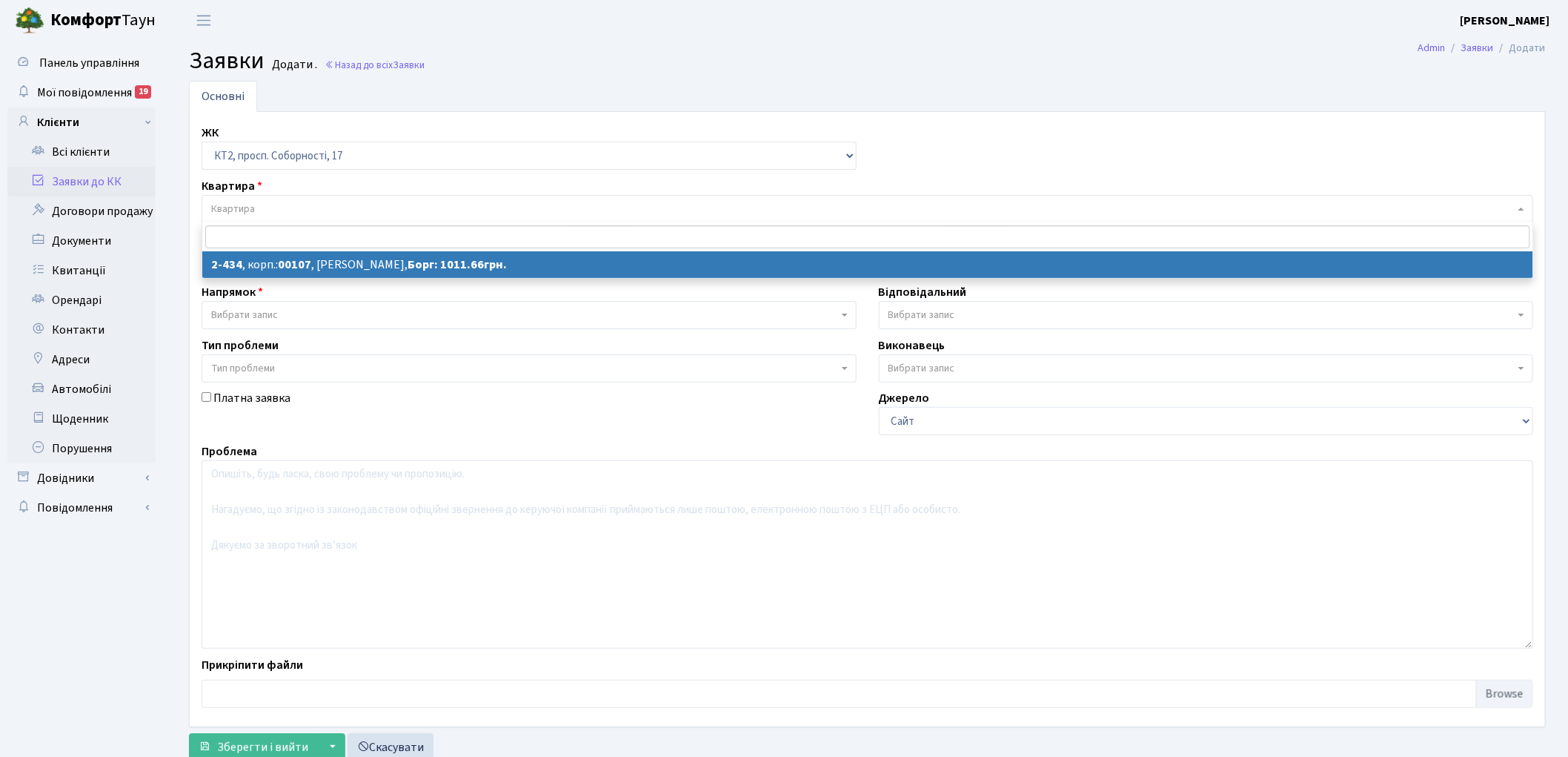
select select "15491"
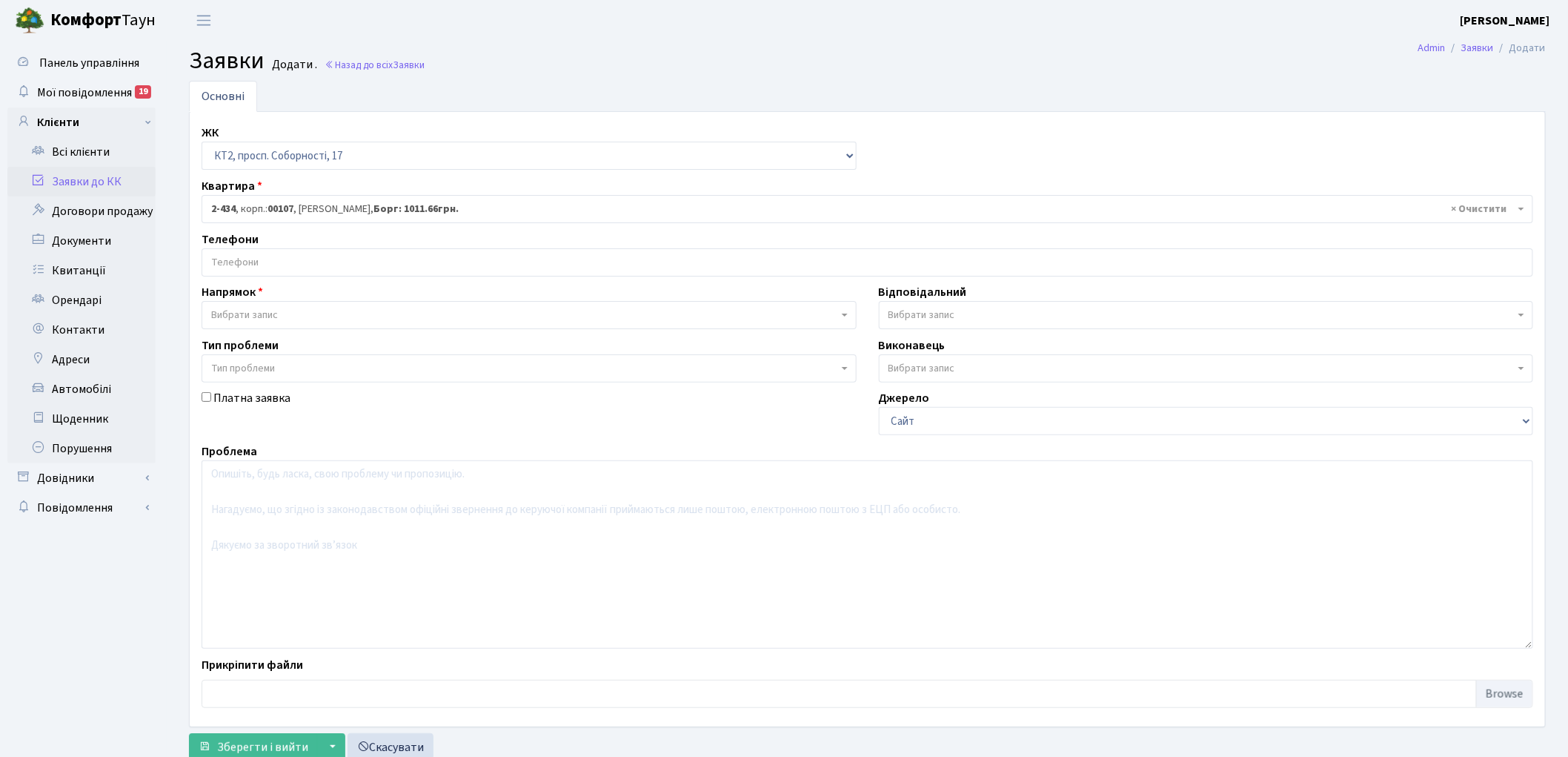
click at [262, 271] on input "search" at bounding box center [867, 262] width 1330 height 26
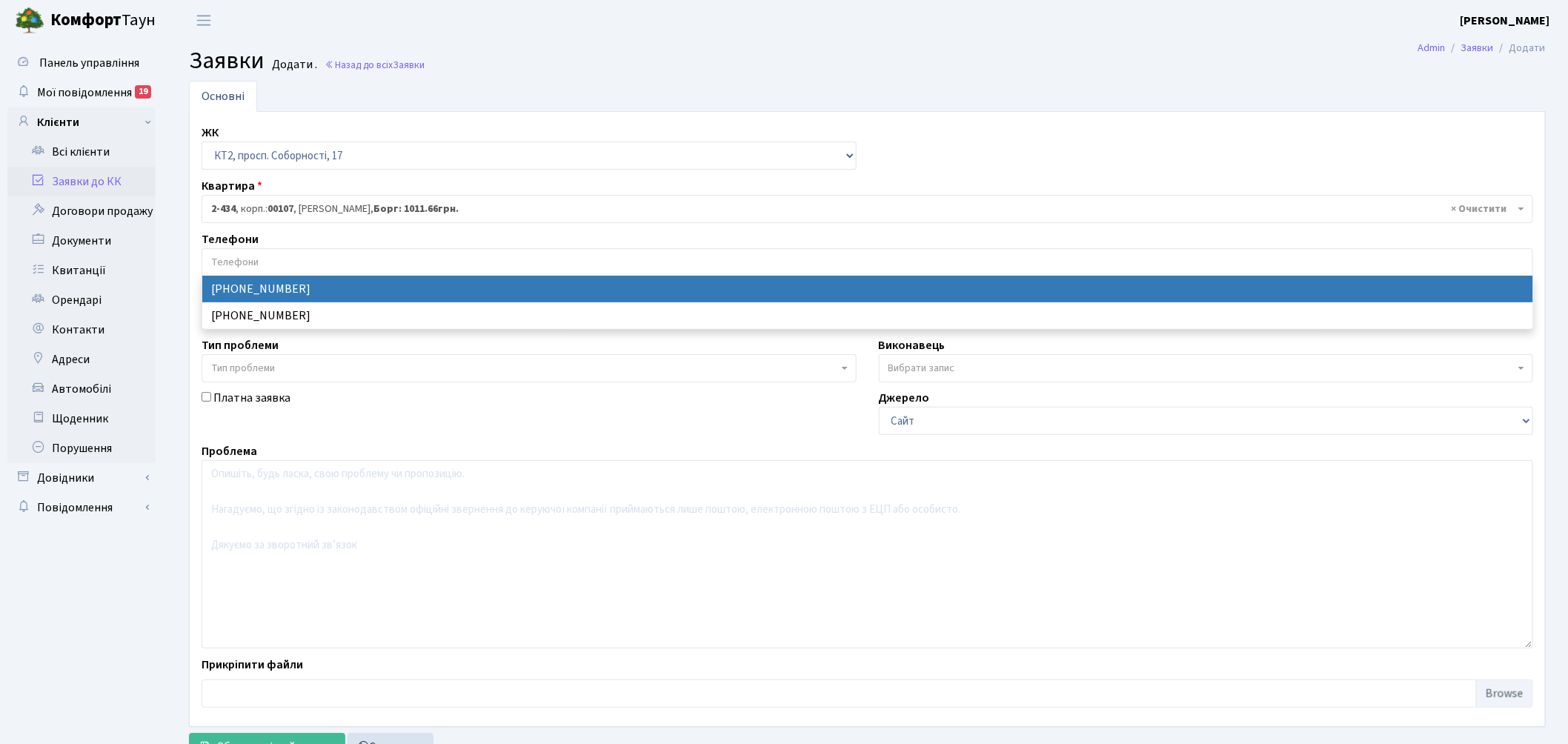
click at [262, 271] on input "search" at bounding box center [867, 262] width 1330 height 26
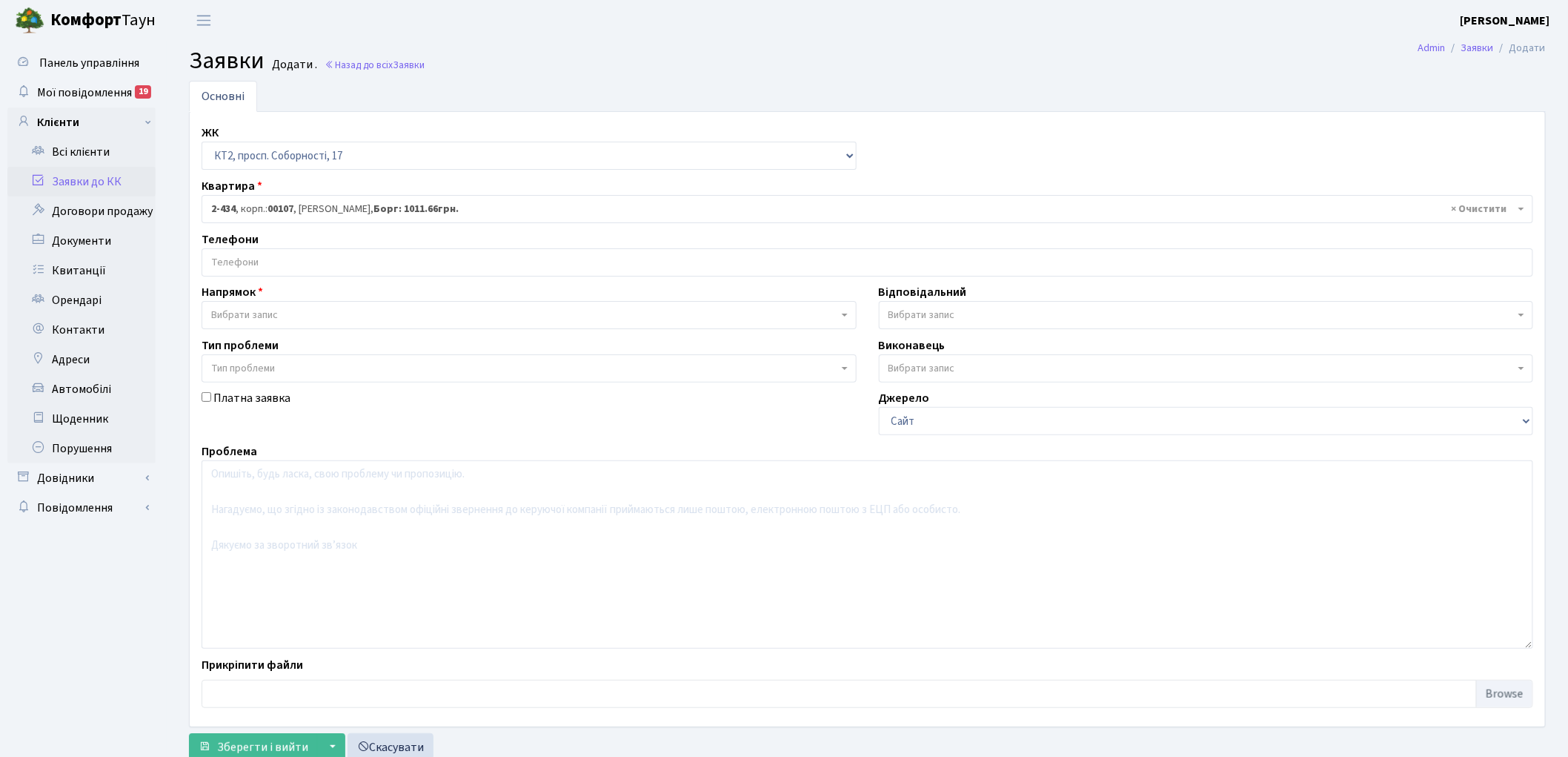
click at [218, 262] on input "search" at bounding box center [867, 262] width 1330 height 26
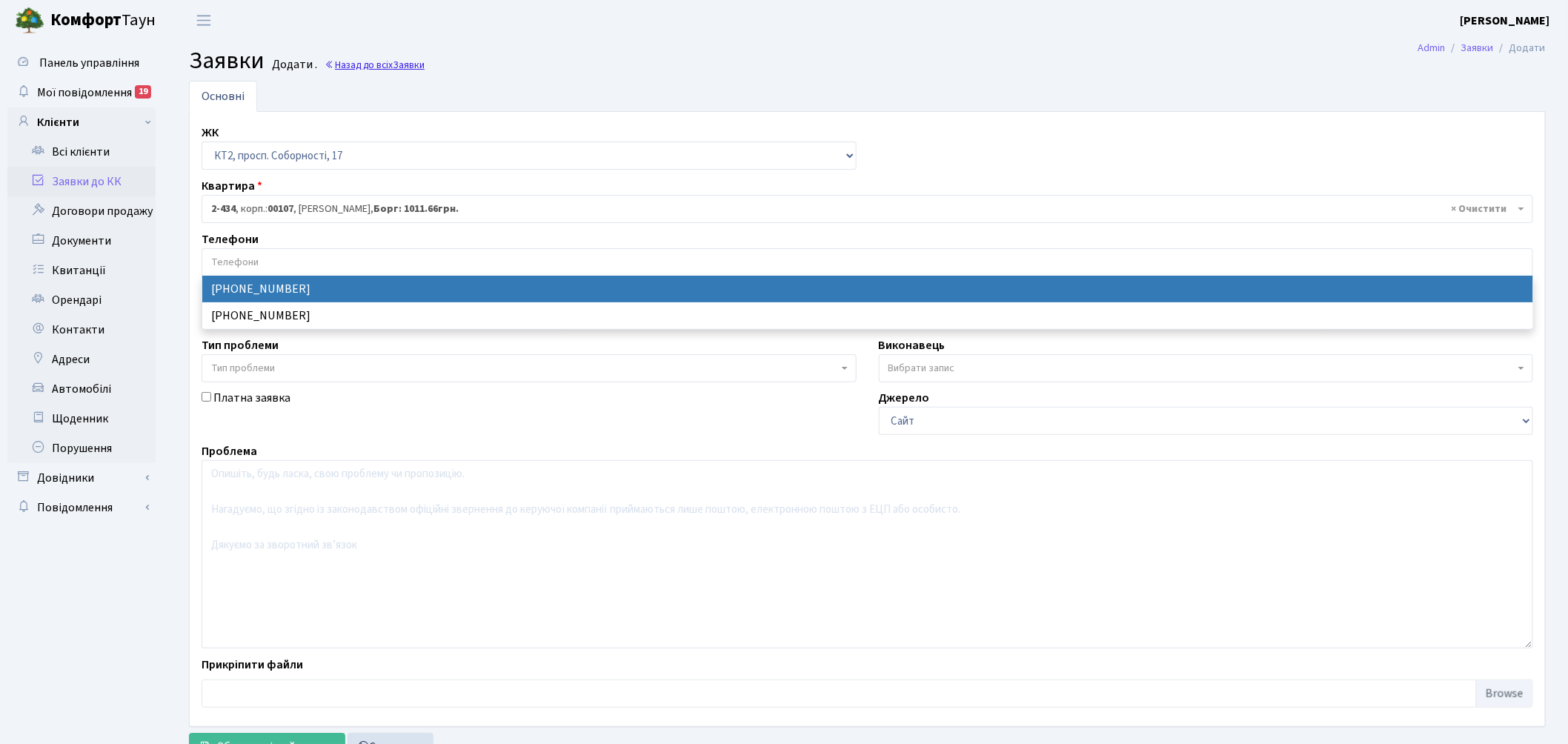
click at [345, 65] on link "Назад до всіх Заявки" at bounding box center [375, 64] width 100 height 14
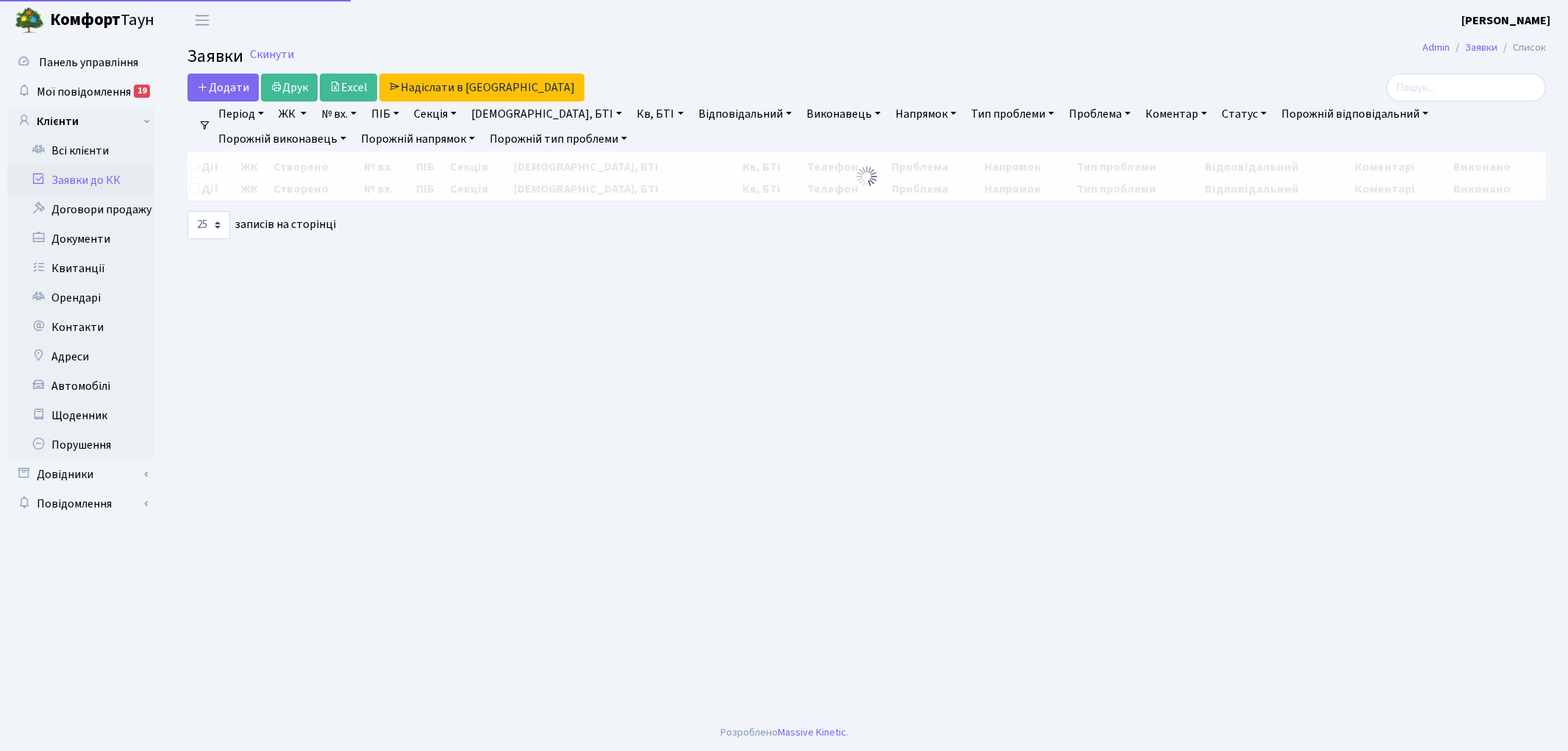
select select "25"
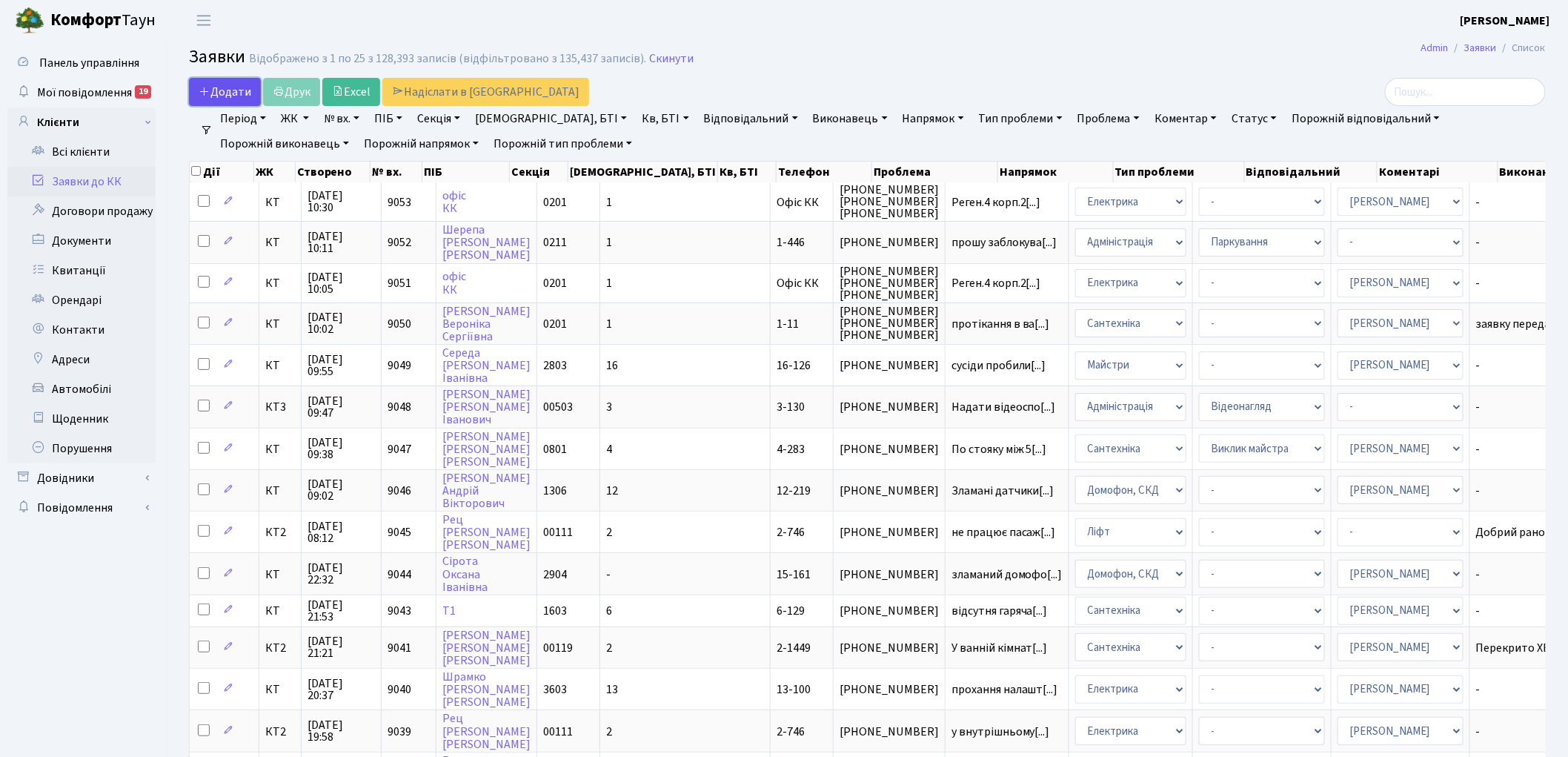
click at [217, 94] on span "Додати" at bounding box center [225, 92] width 53 height 16
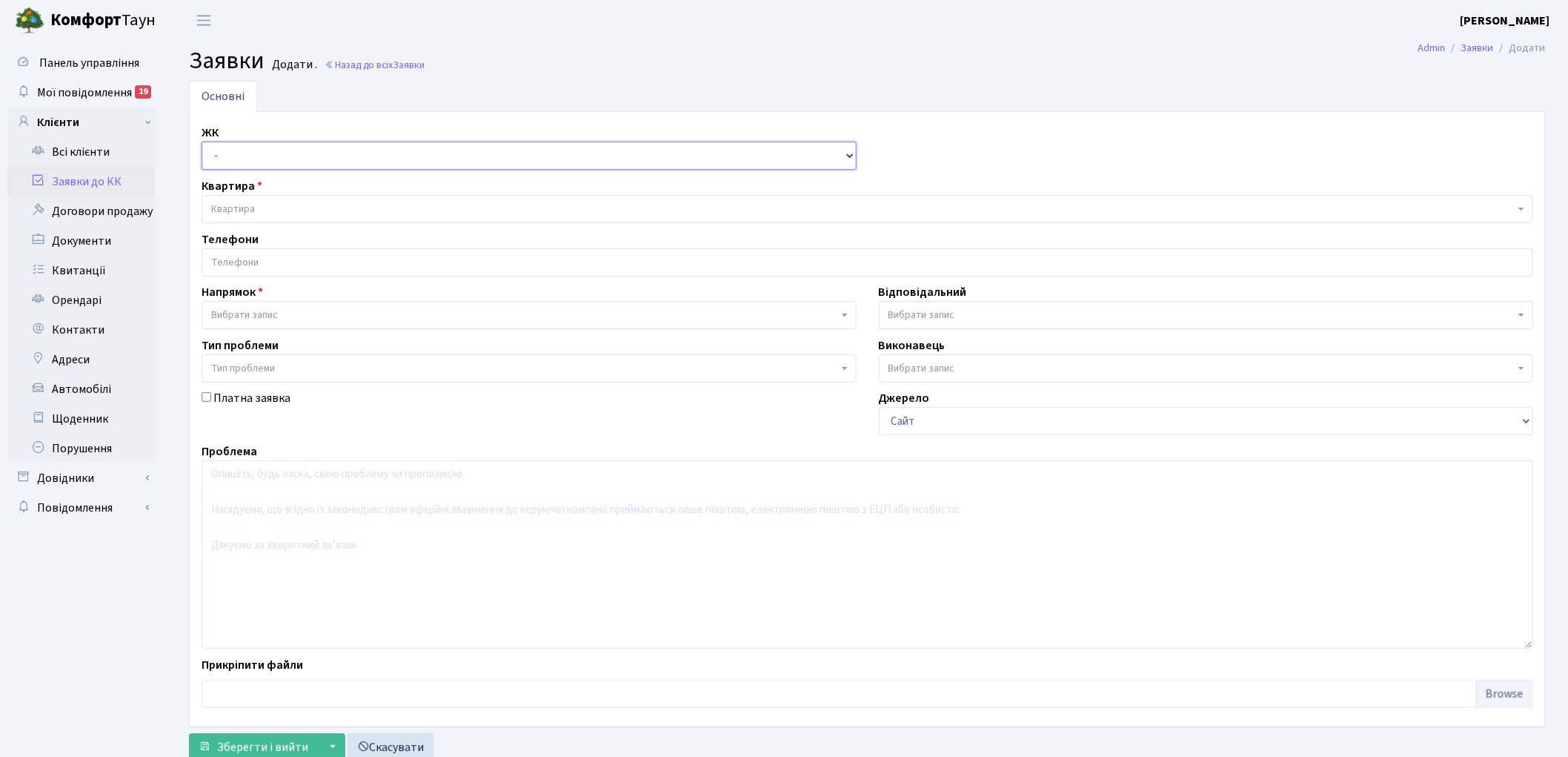
click at [233, 154] on select "- КТ, вул. Регенераторна, 4 КТ2, просп. [STREET_ADDRESS] [STREET_ADDRESS] [PERS…" at bounding box center [529, 155] width 655 height 28
select select "295"
click at [202, 142] on select "- КТ, вул. Регенераторна, 4 КТ2, просп. [STREET_ADDRESS] [STREET_ADDRESS] [PERS…" at bounding box center [529, 155] width 655 height 28
select select
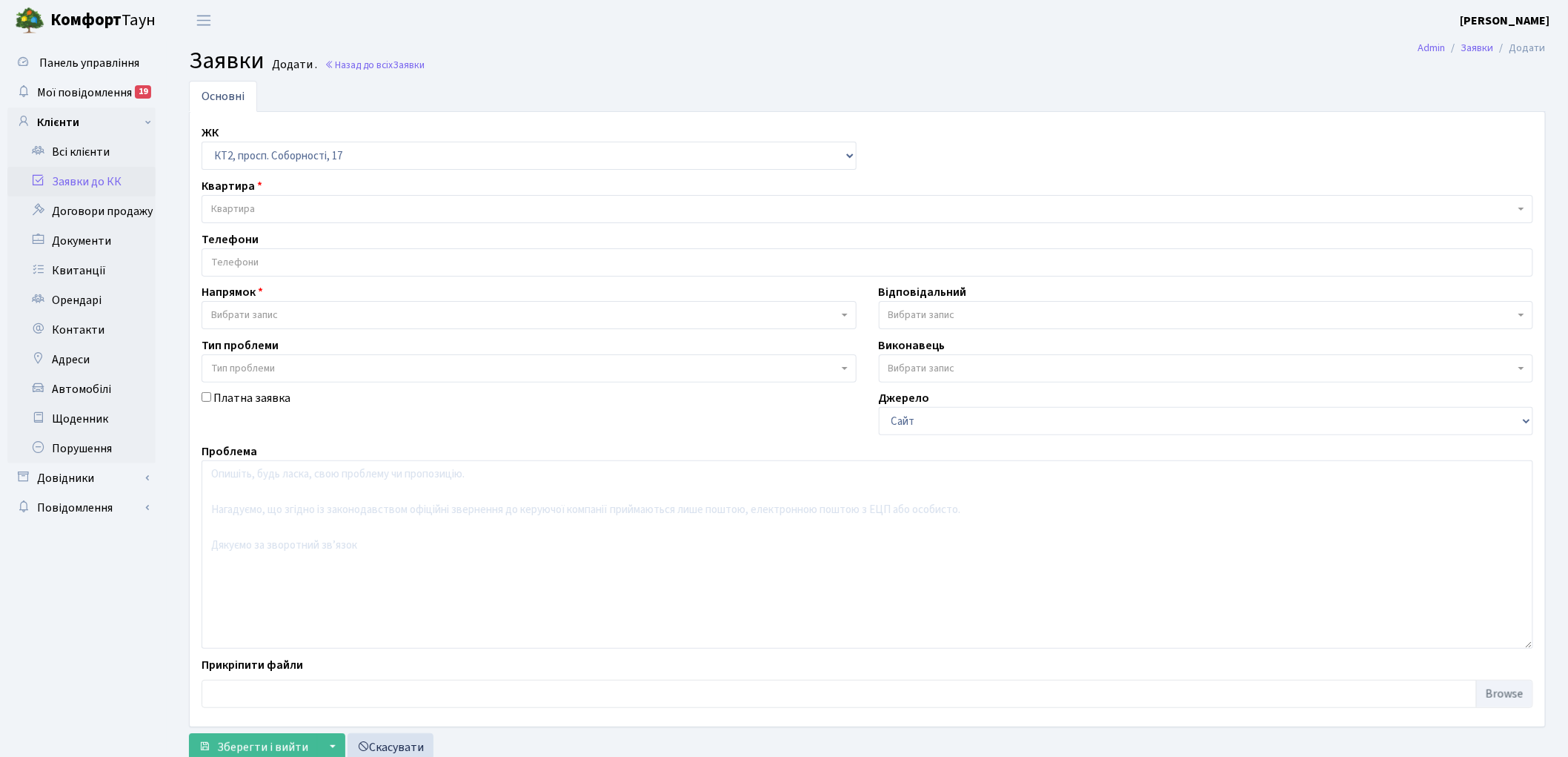
click at [309, 203] on span "Квартира" at bounding box center [863, 209] width 1304 height 14
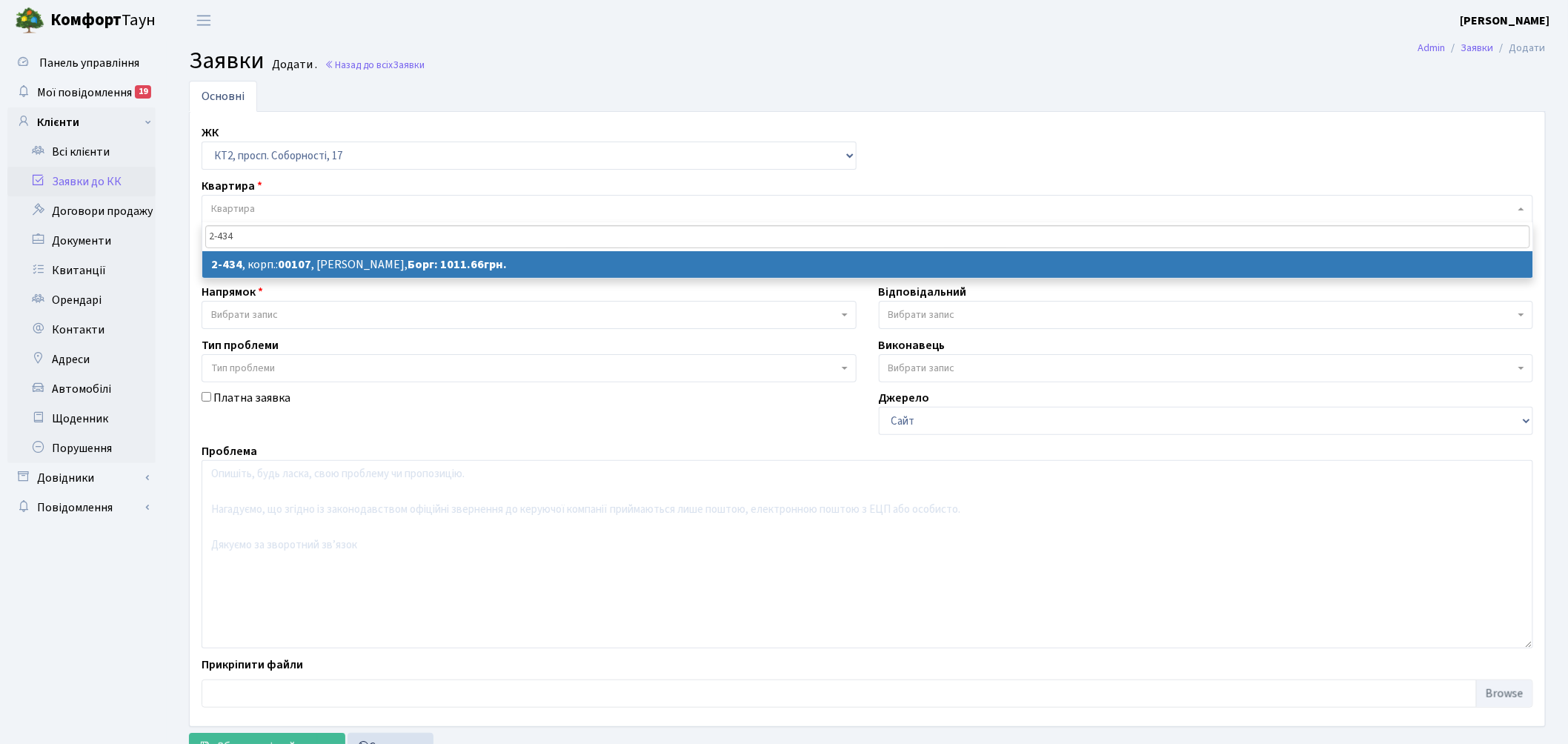
type input "2-434"
select select
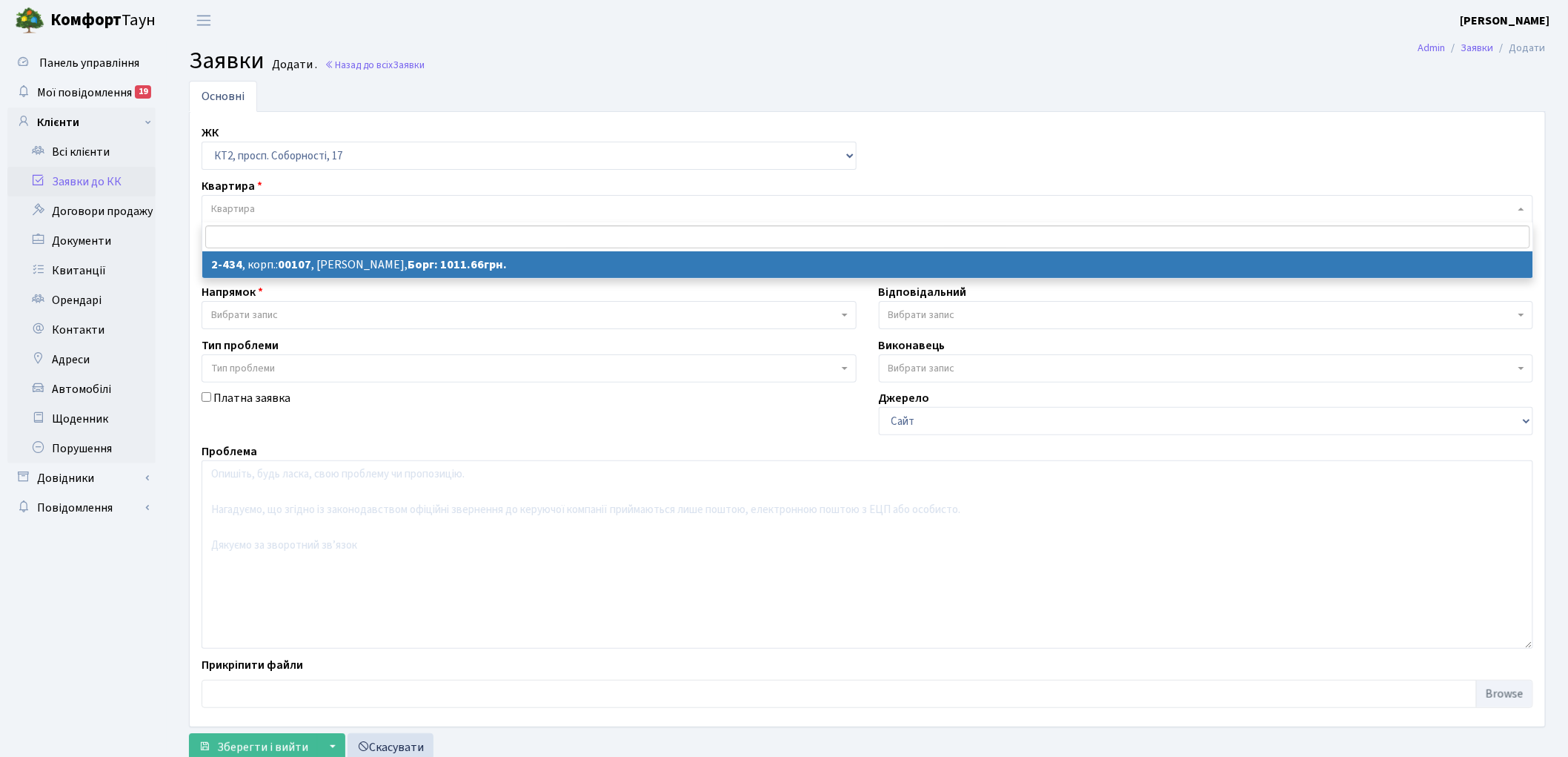
select select "15491"
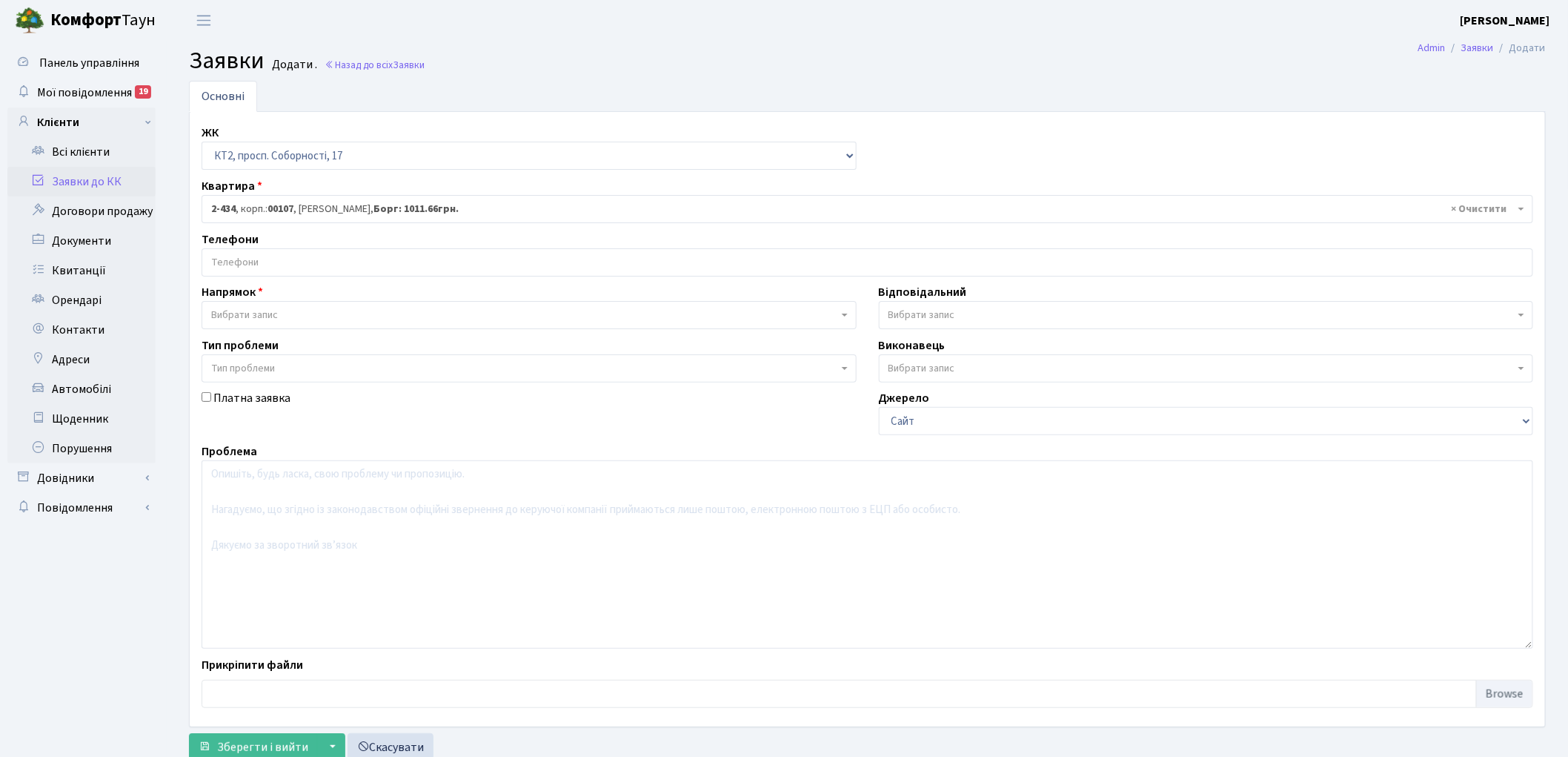
click at [255, 314] on span "Вибрати запис" at bounding box center [244, 314] width 67 height 14
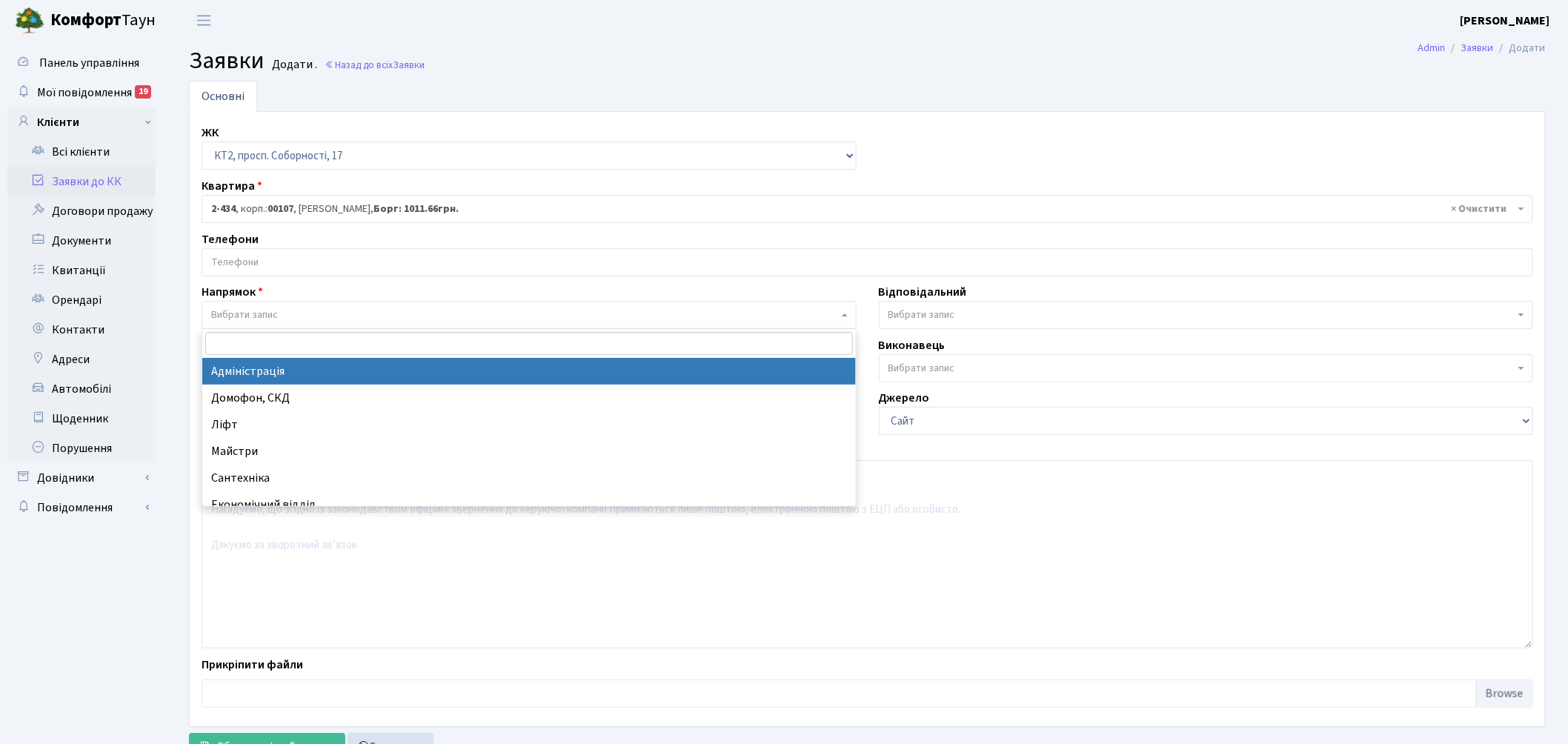
select select "5"
select select
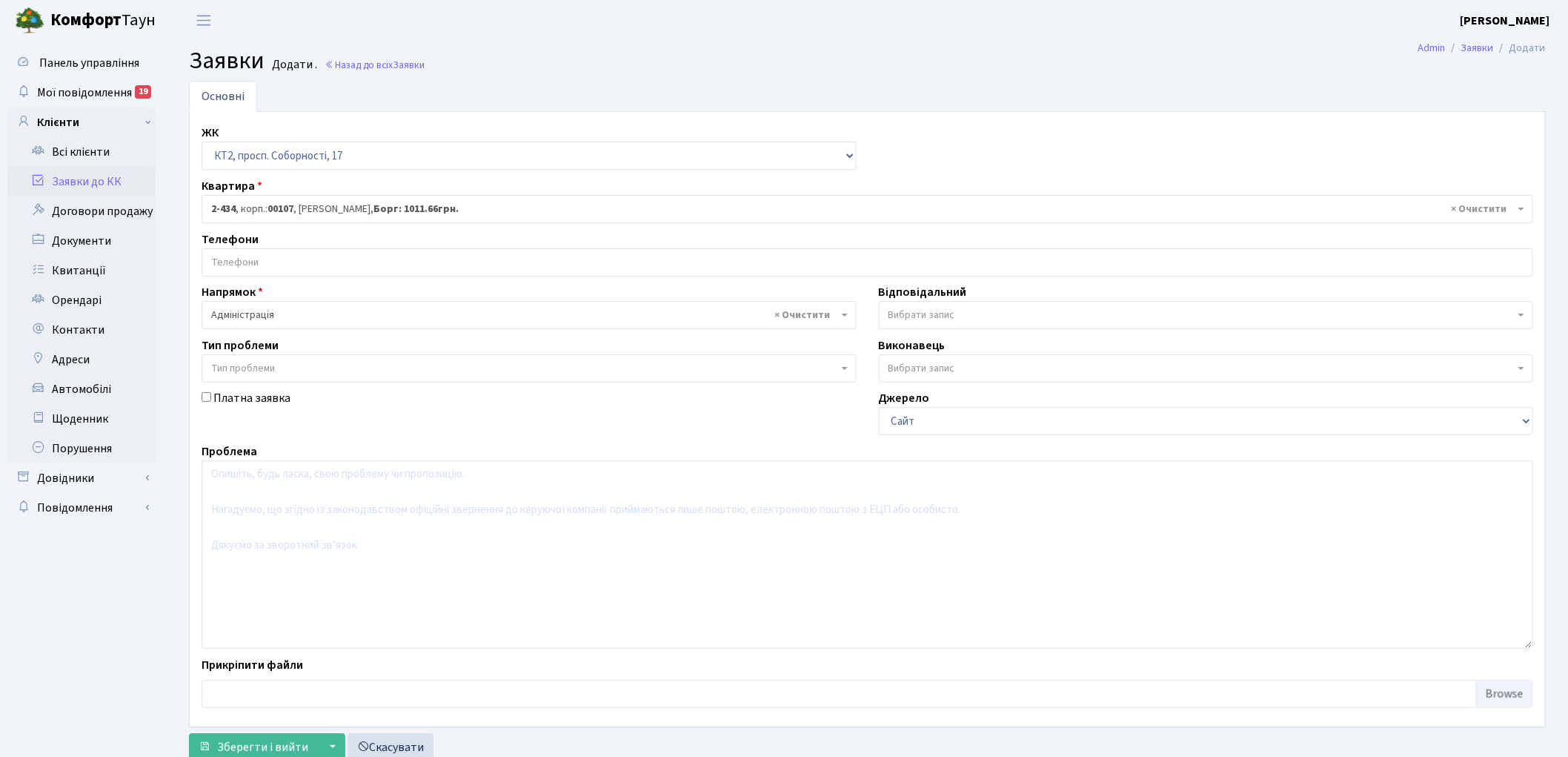
click at [954, 309] on span "Вибрати запис" at bounding box center [921, 314] width 67 height 14
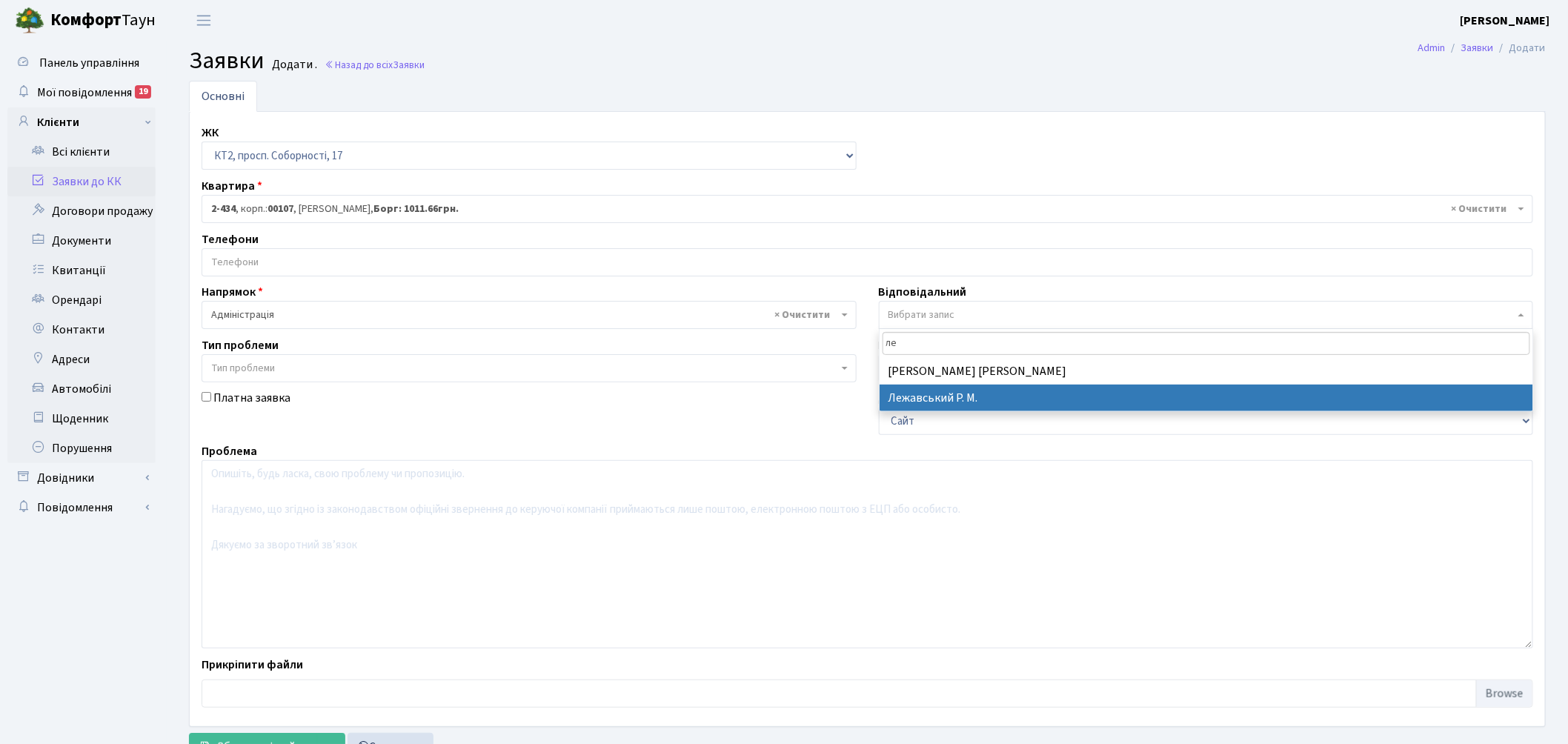
type input "ле"
select select "69"
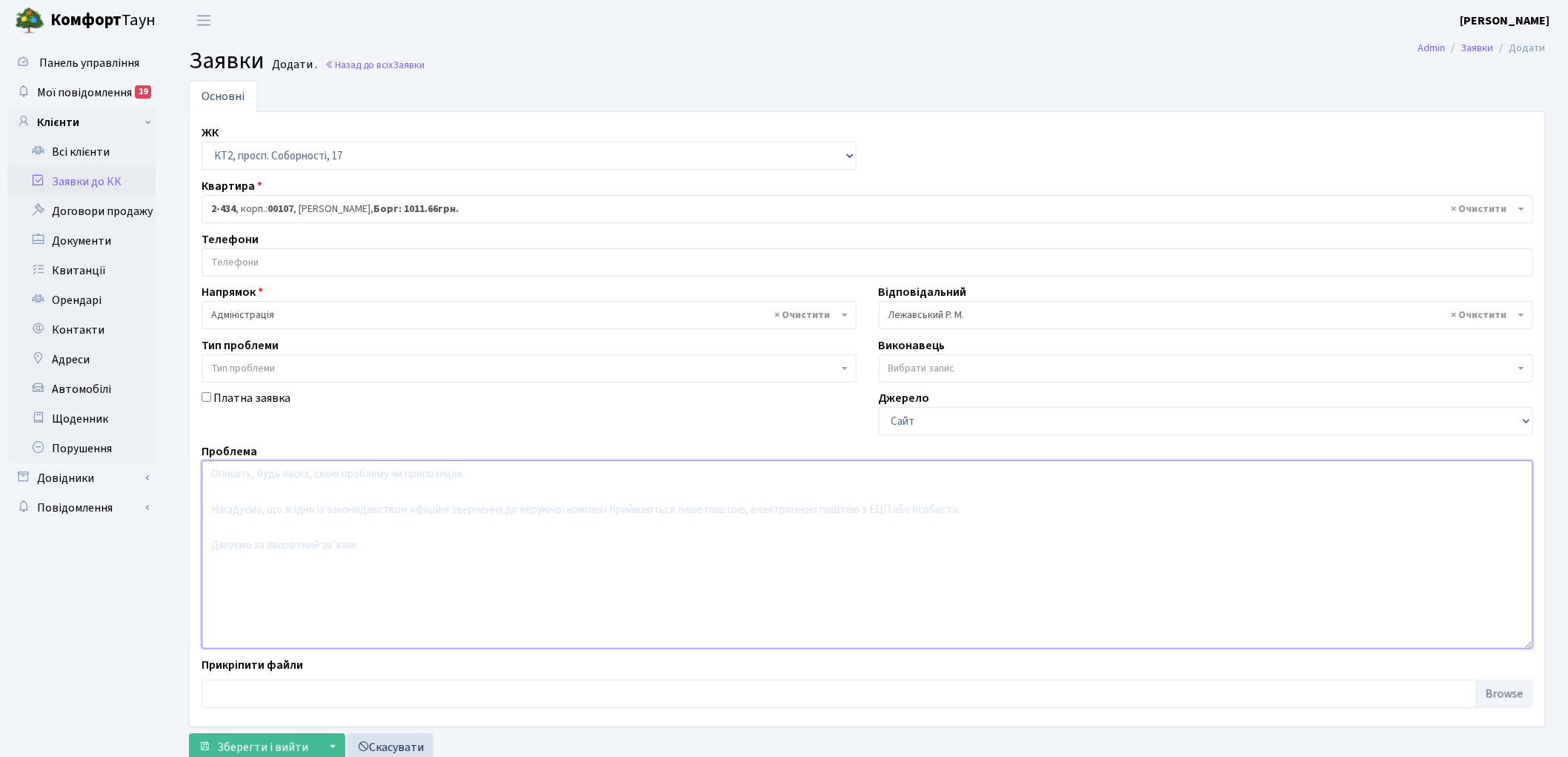
click at [346, 520] on textarea at bounding box center [867, 554] width 1332 height 188
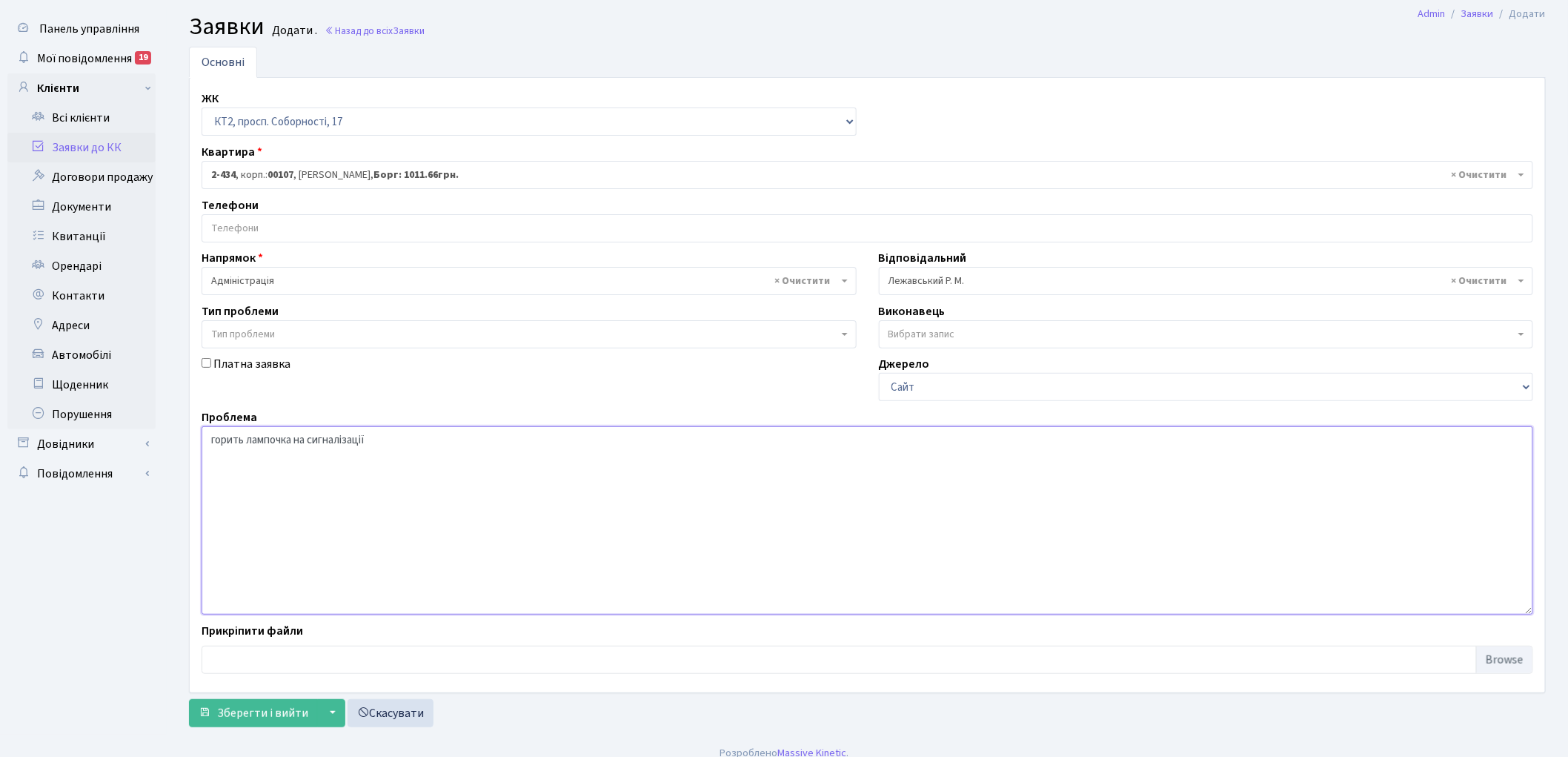
scroll to position [49, 0]
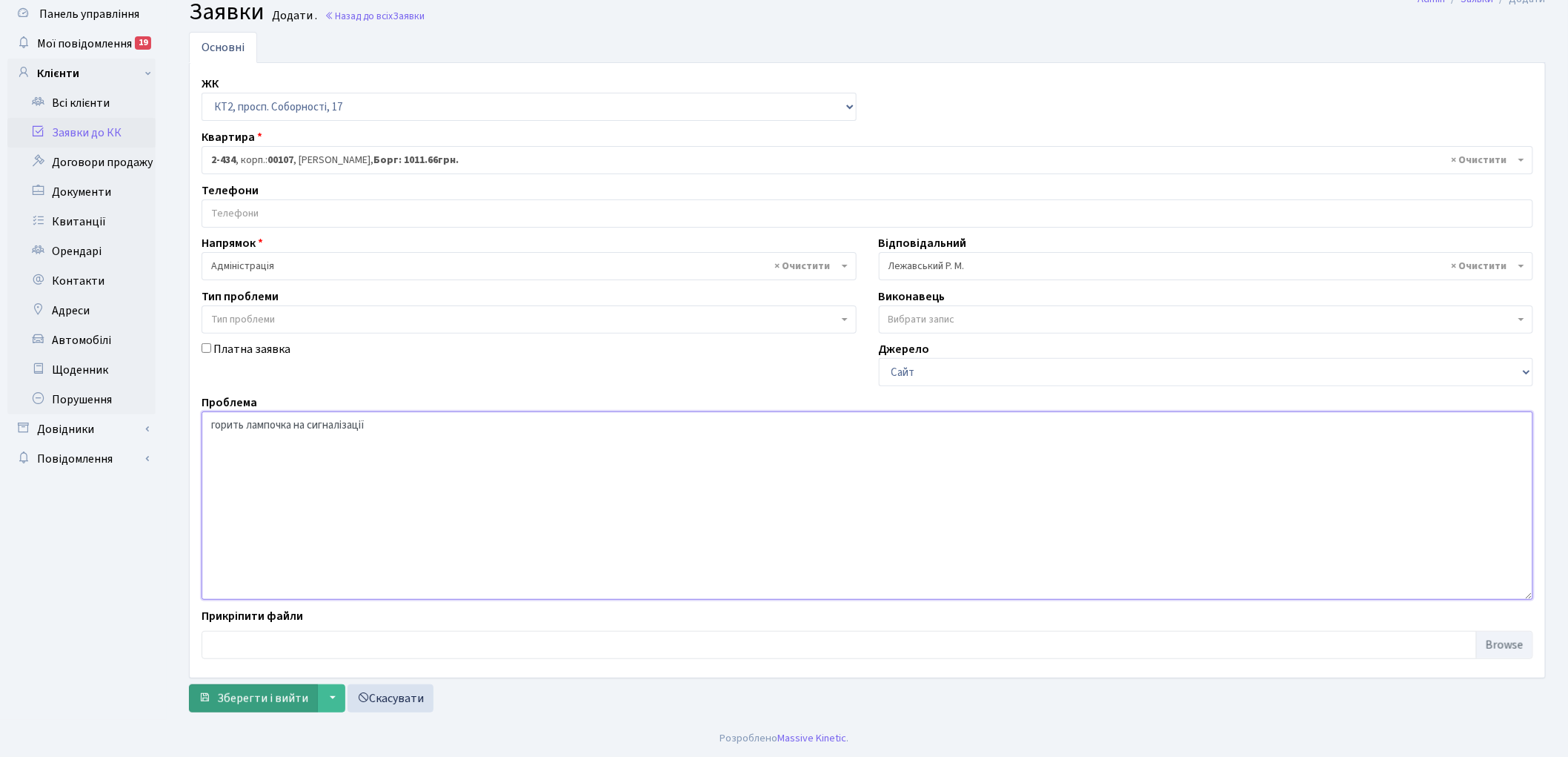
type textarea "горить лампочка на сигналізації"
click at [239, 702] on span "Зберегти і вийти" at bounding box center [263, 698] width 92 height 16
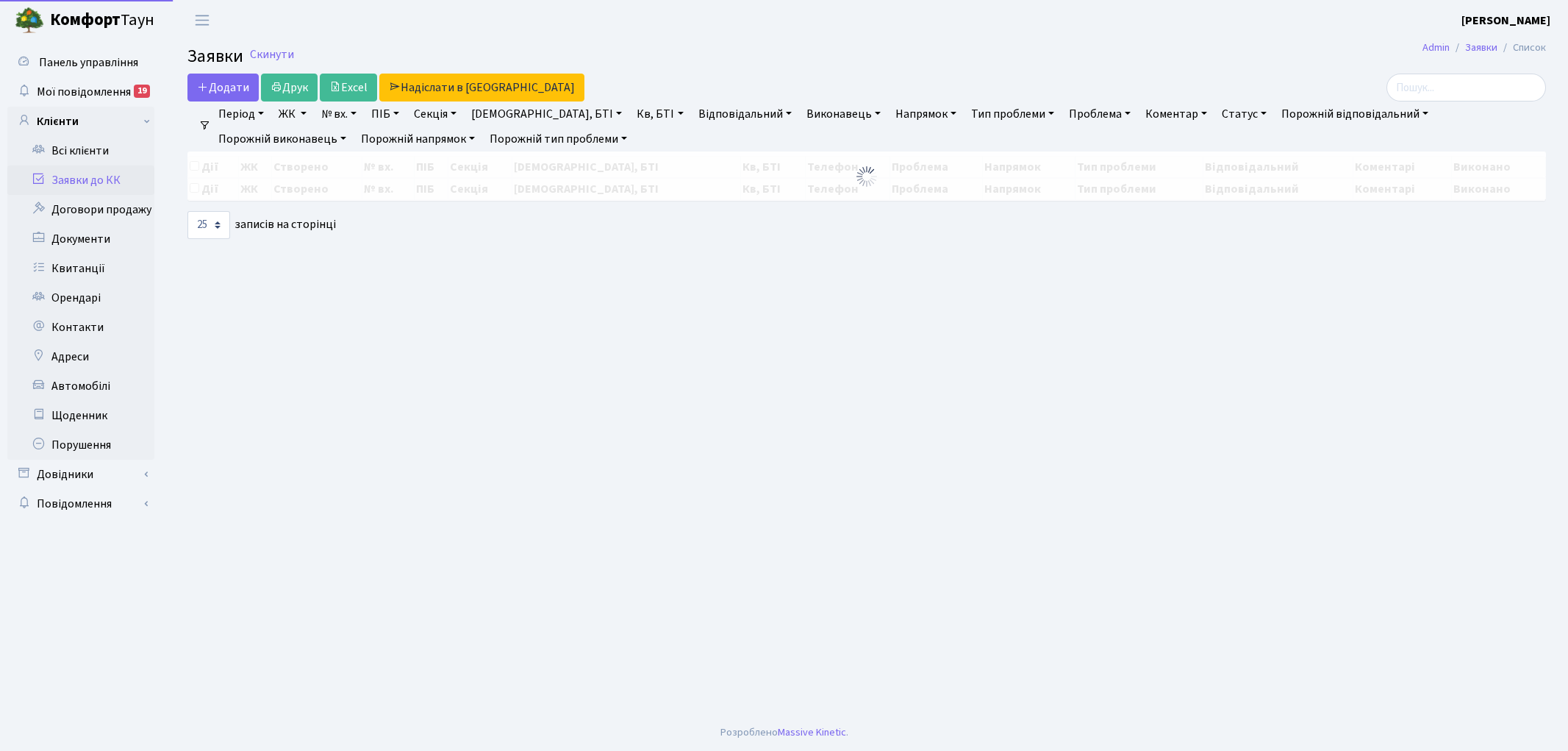
select select "25"
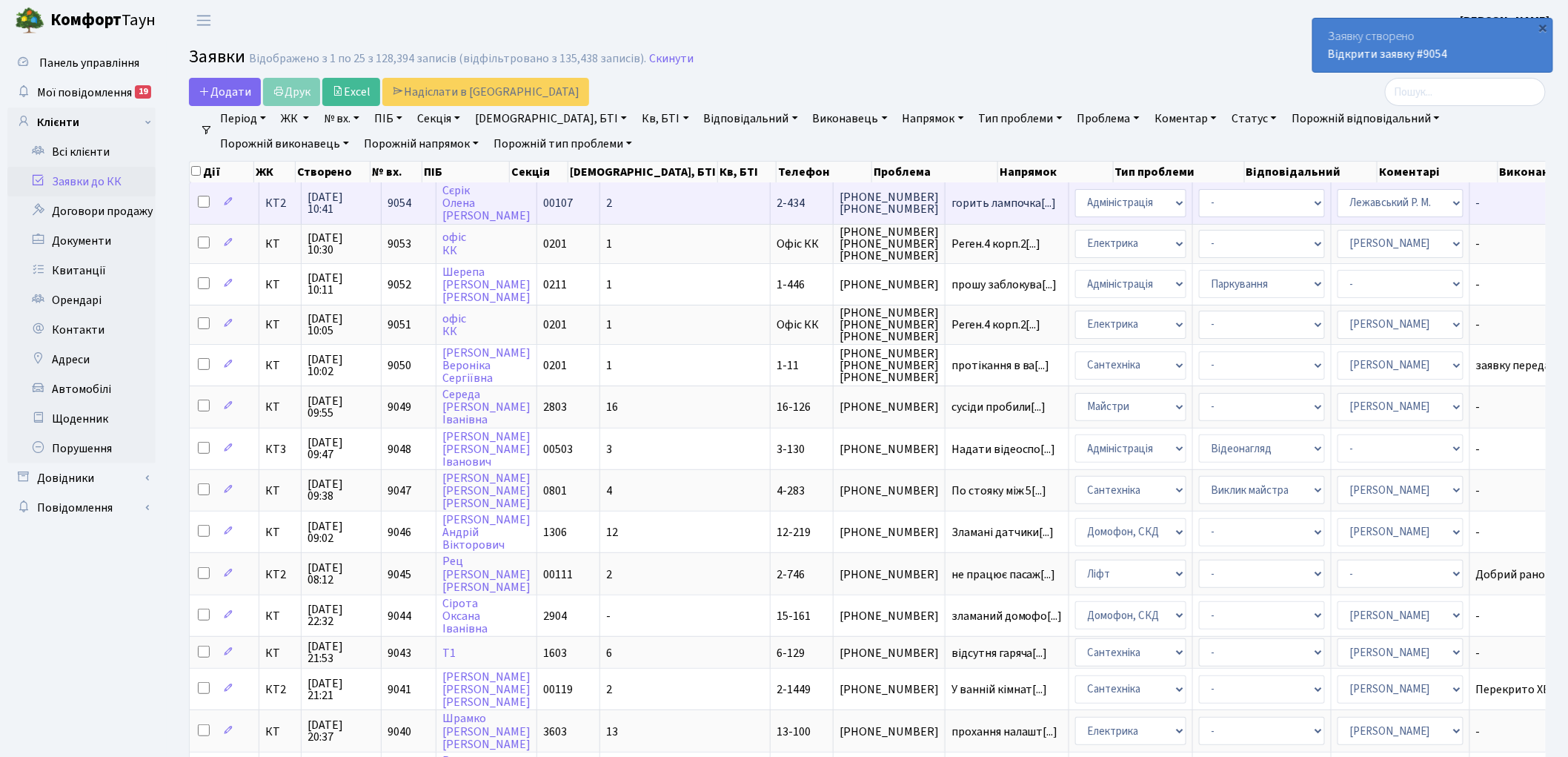
click at [389, 195] on span "9054" at bounding box center [399, 203] width 24 height 16
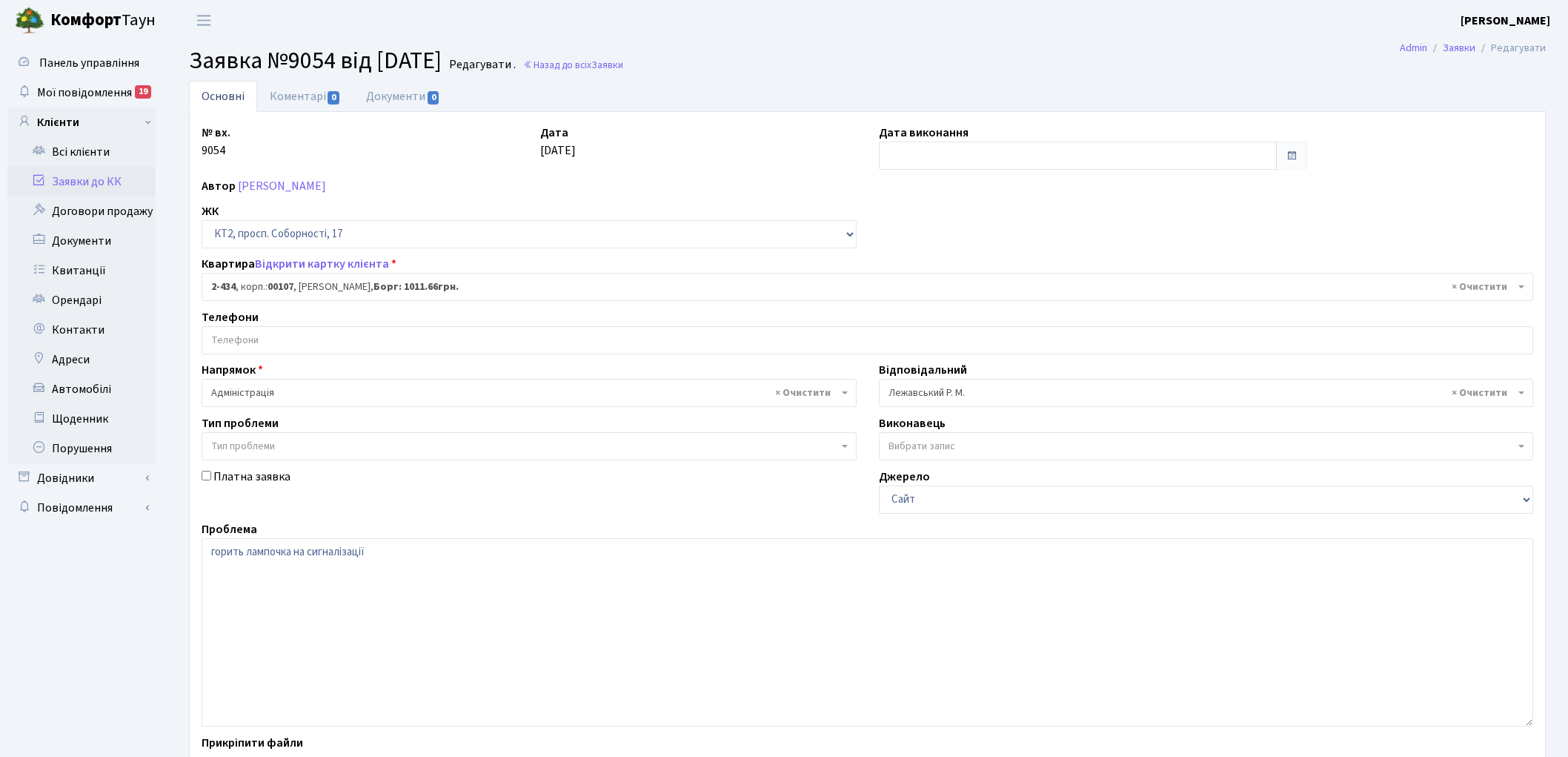
select select "15491"
click at [300, 95] on link "Коментарі 0" at bounding box center [305, 96] width 97 height 31
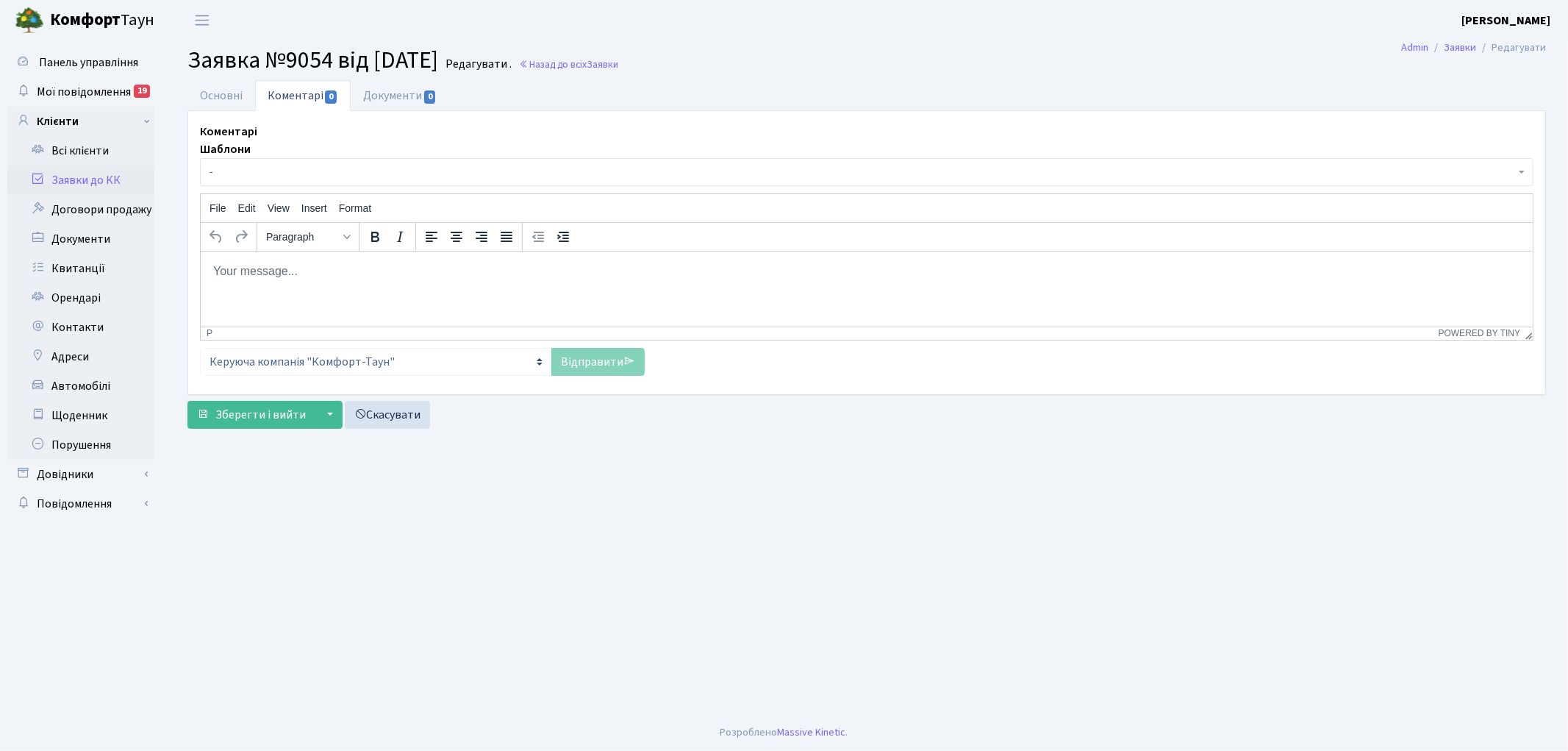
click at [295, 281] on html at bounding box center [866, 270] width 1332 height 40
click at [594, 371] on link "Відправити" at bounding box center [598, 362] width 93 height 28
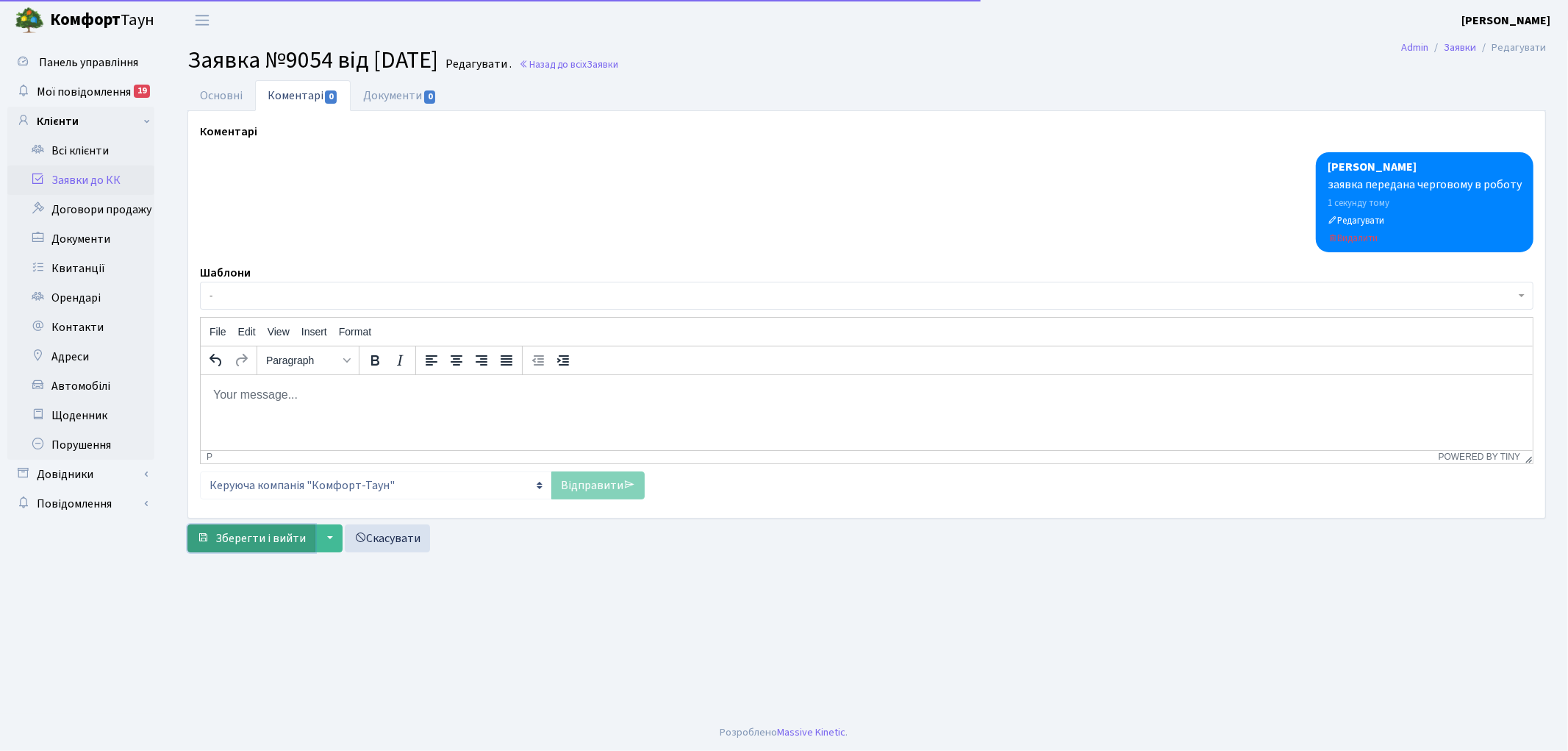
click at [241, 547] on button "Зберегти і вийти" at bounding box center [251, 537] width 128 height 28
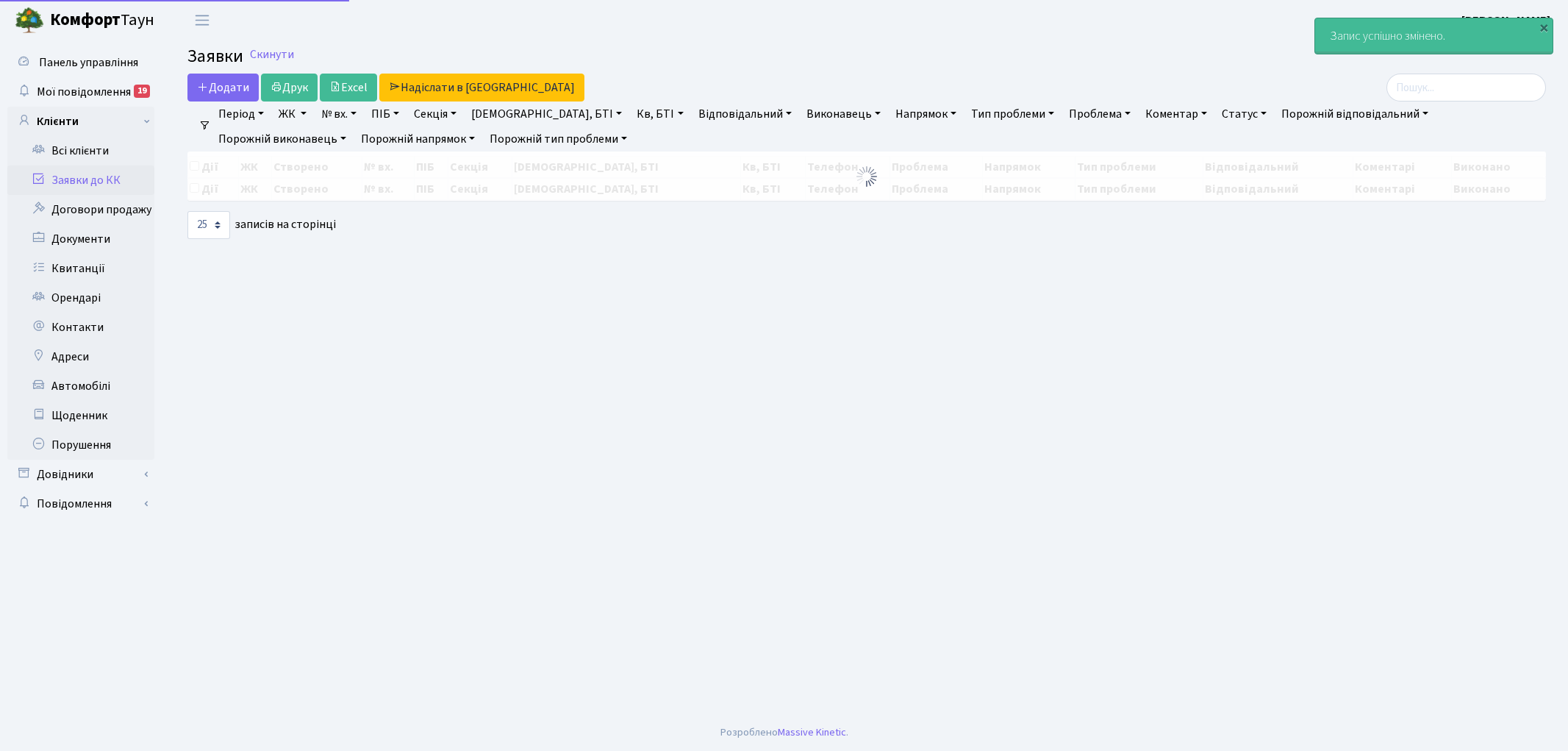
select select "25"
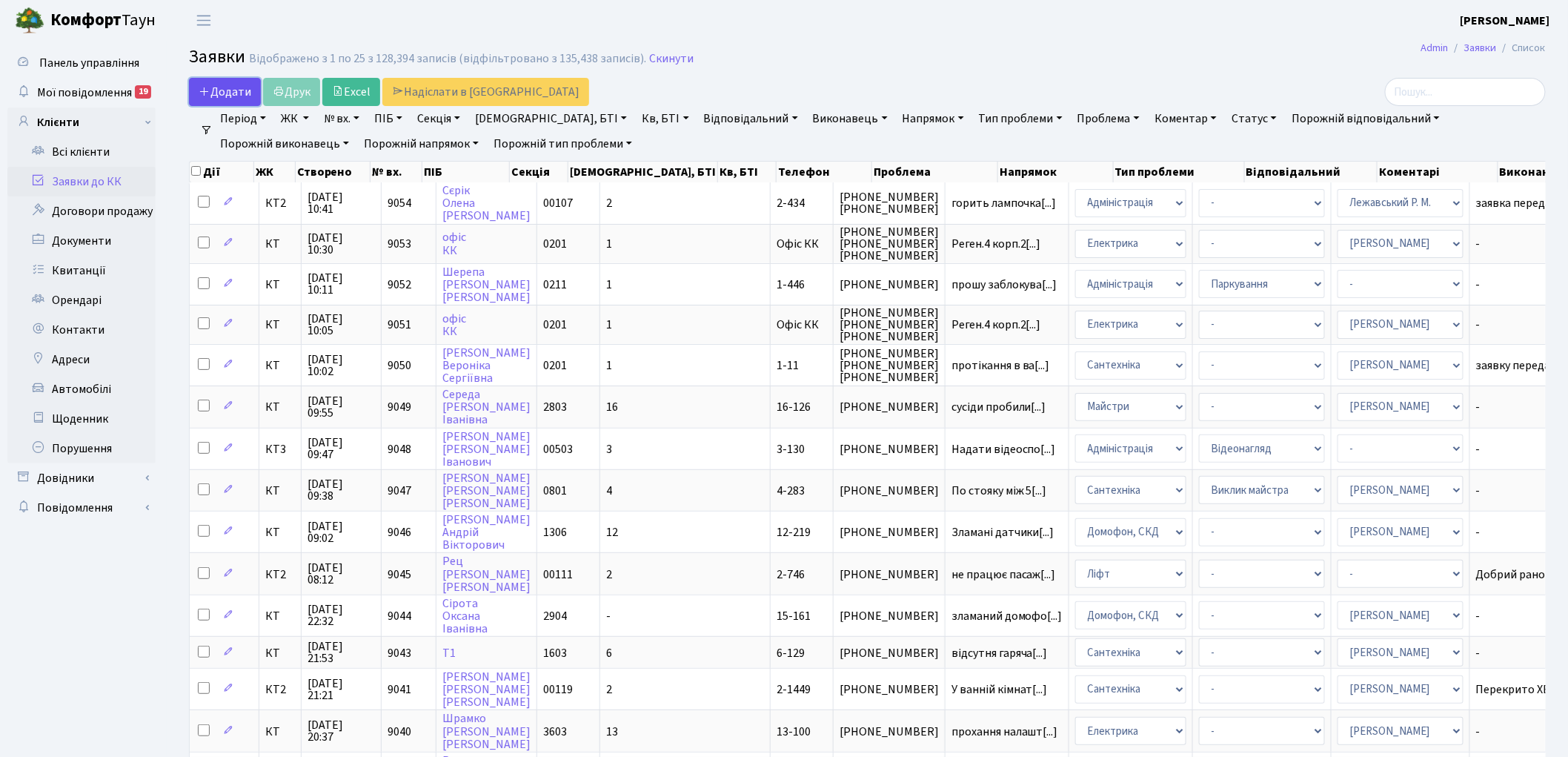
click at [214, 87] on span "Додати" at bounding box center [225, 92] width 53 height 16
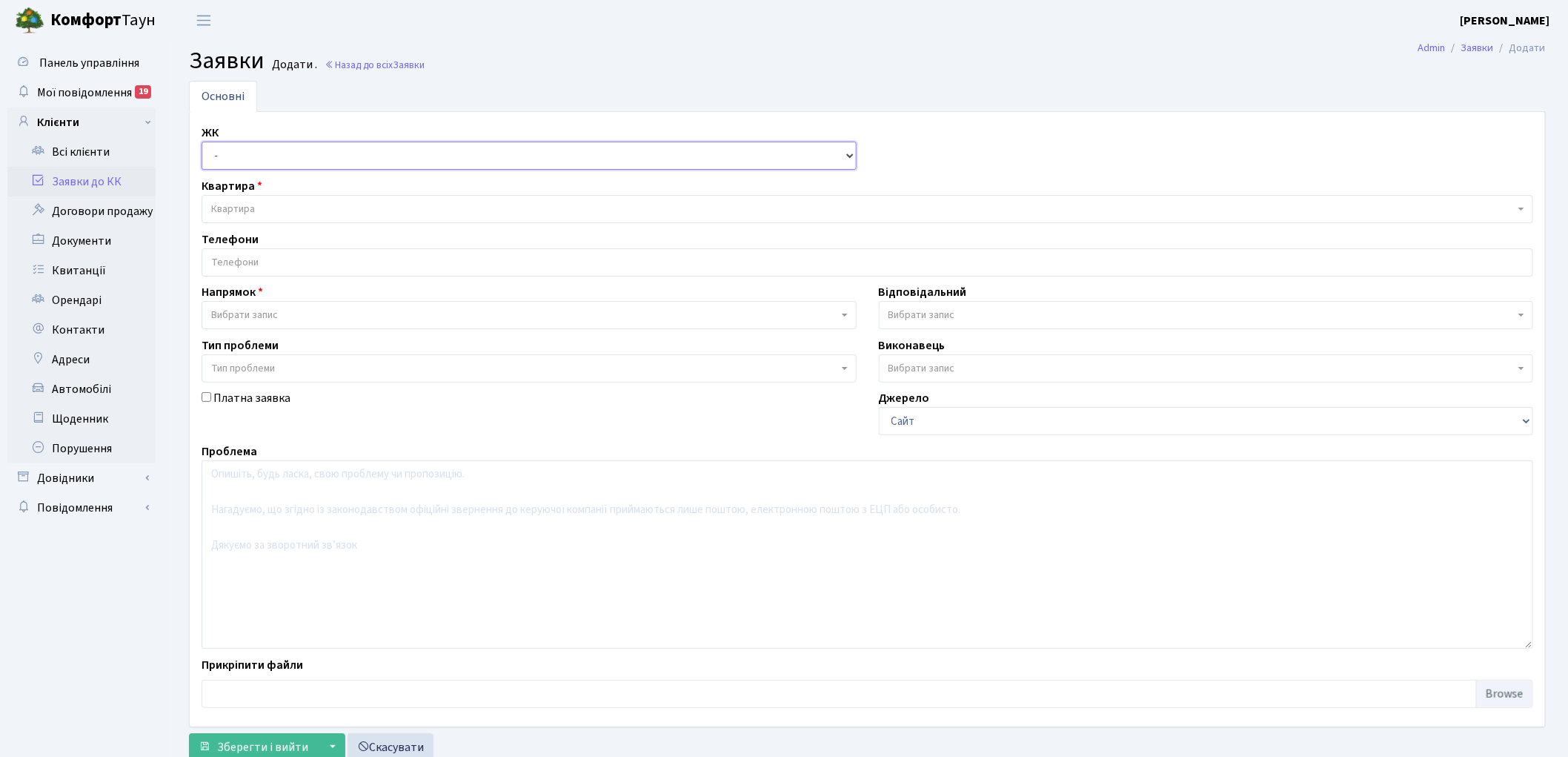
click at [234, 159] on select "- КТ, вул. Регенераторна, 4 КТ2, просп. [STREET_ADDRESS] [STREET_ADDRESS] [PERS…" at bounding box center [529, 155] width 655 height 28
select select "271"
click at [202, 142] on select "- КТ, вул. Регенераторна, 4 КТ2, просп. Соборності, 17 КТ3, вул. Березнева, 16 …" at bounding box center [529, 155] width 655 height 28
select select
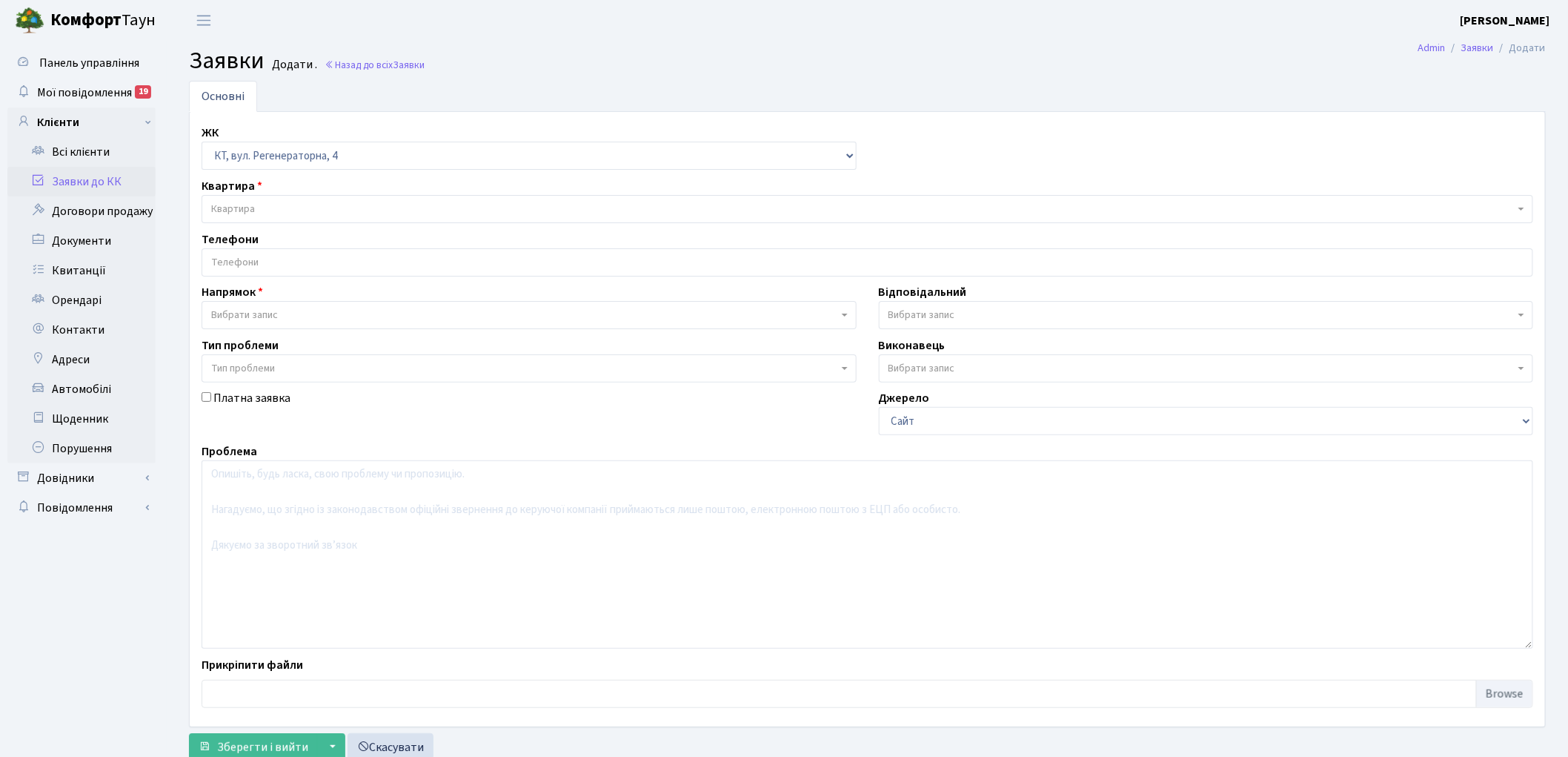
click at [297, 203] on span "Квартира" at bounding box center [863, 209] width 1304 height 14
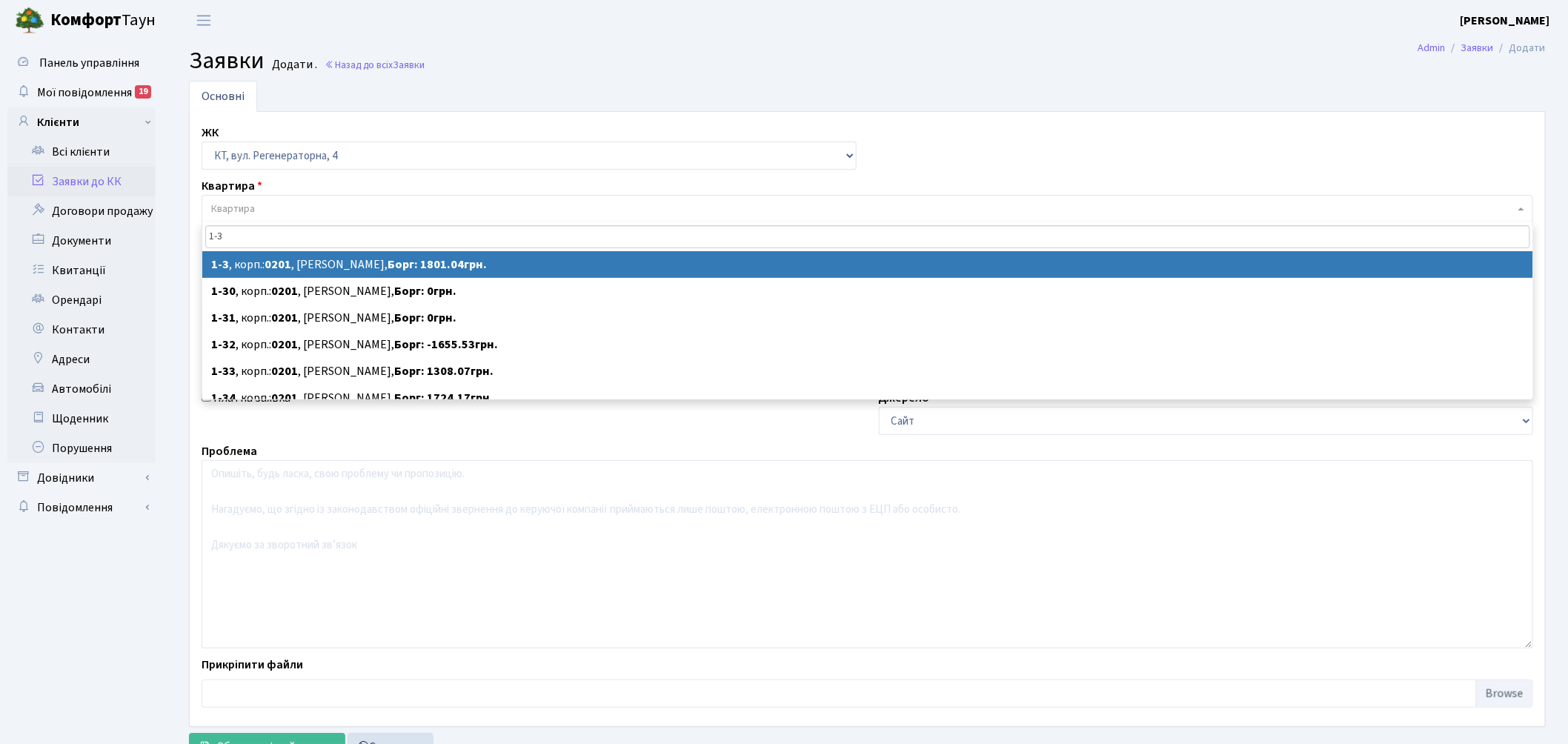
type input "1-3"
select select
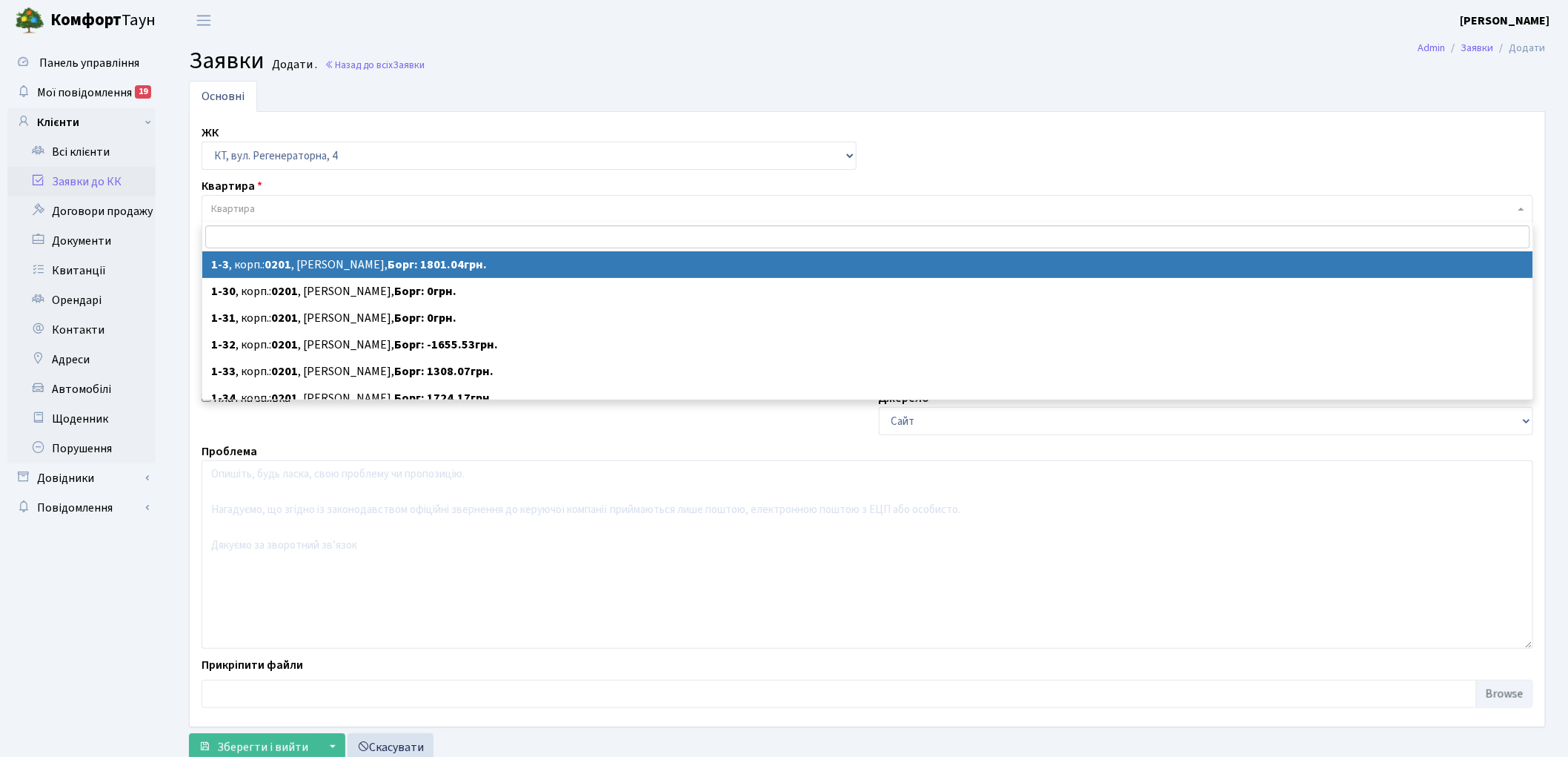
select select "3"
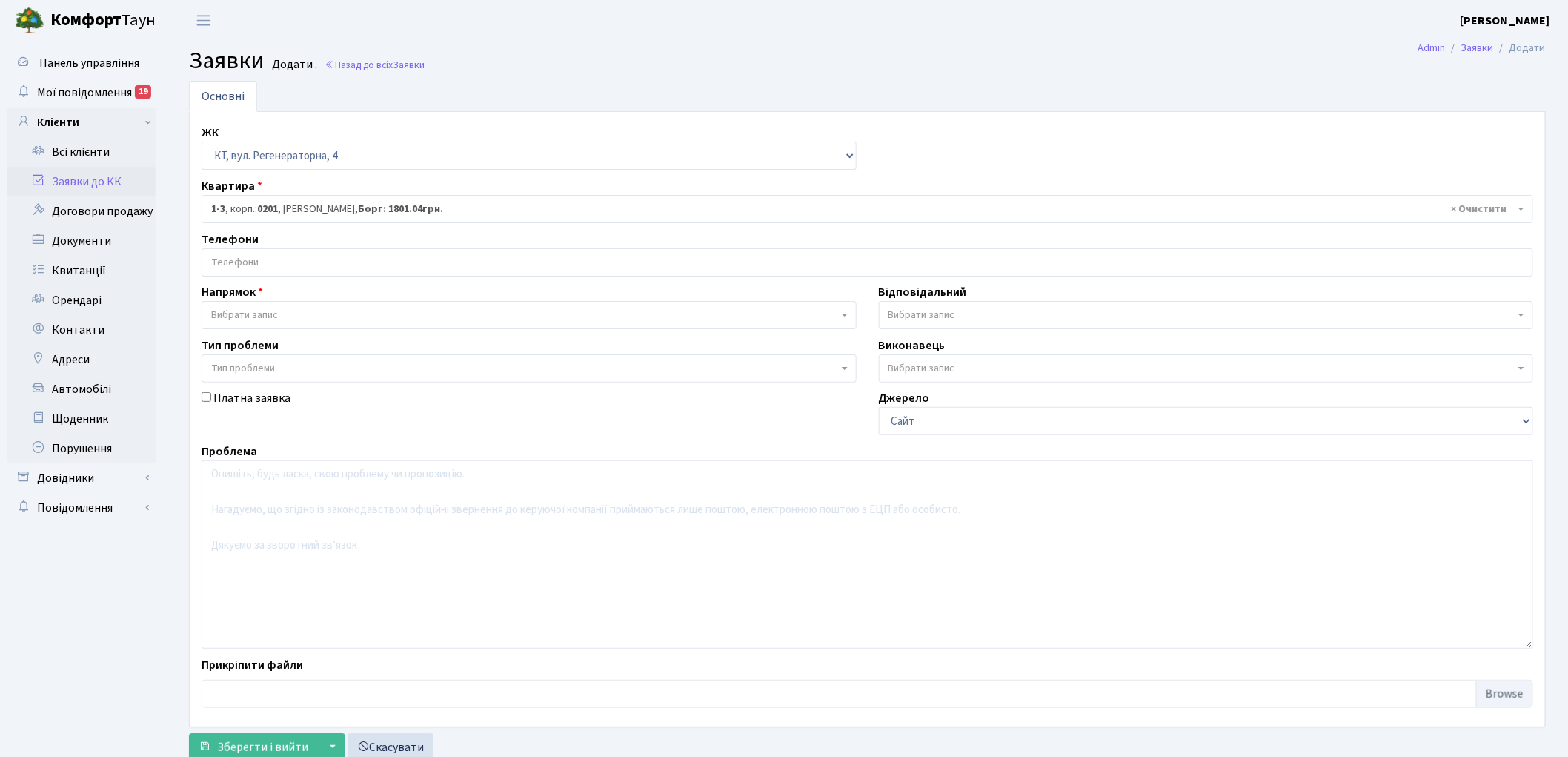
click at [274, 315] on span "Вибрати запис" at bounding box center [244, 314] width 67 height 14
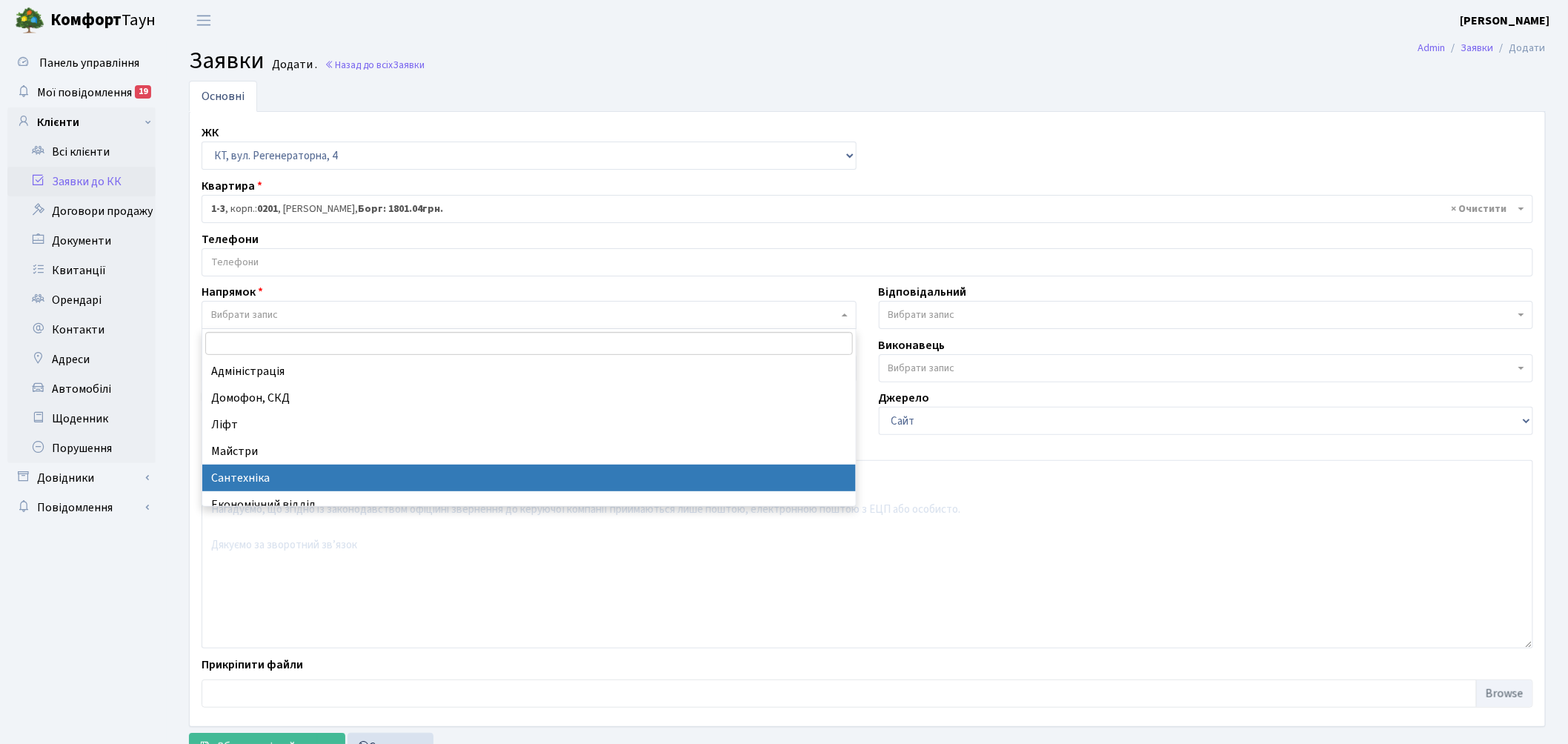
select select "2"
select select
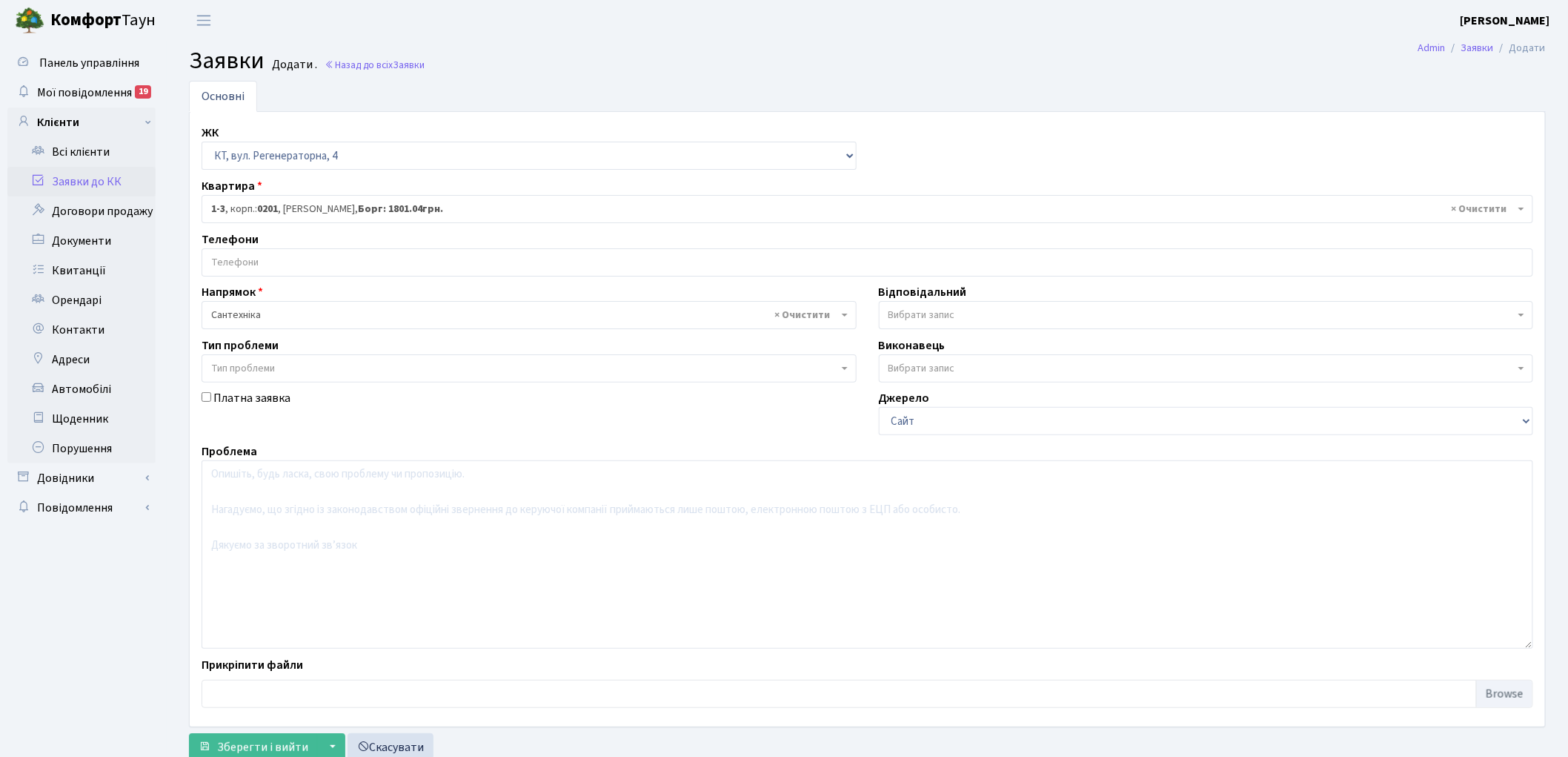
click at [934, 309] on span "Вибрати запис" at bounding box center [921, 314] width 67 height 14
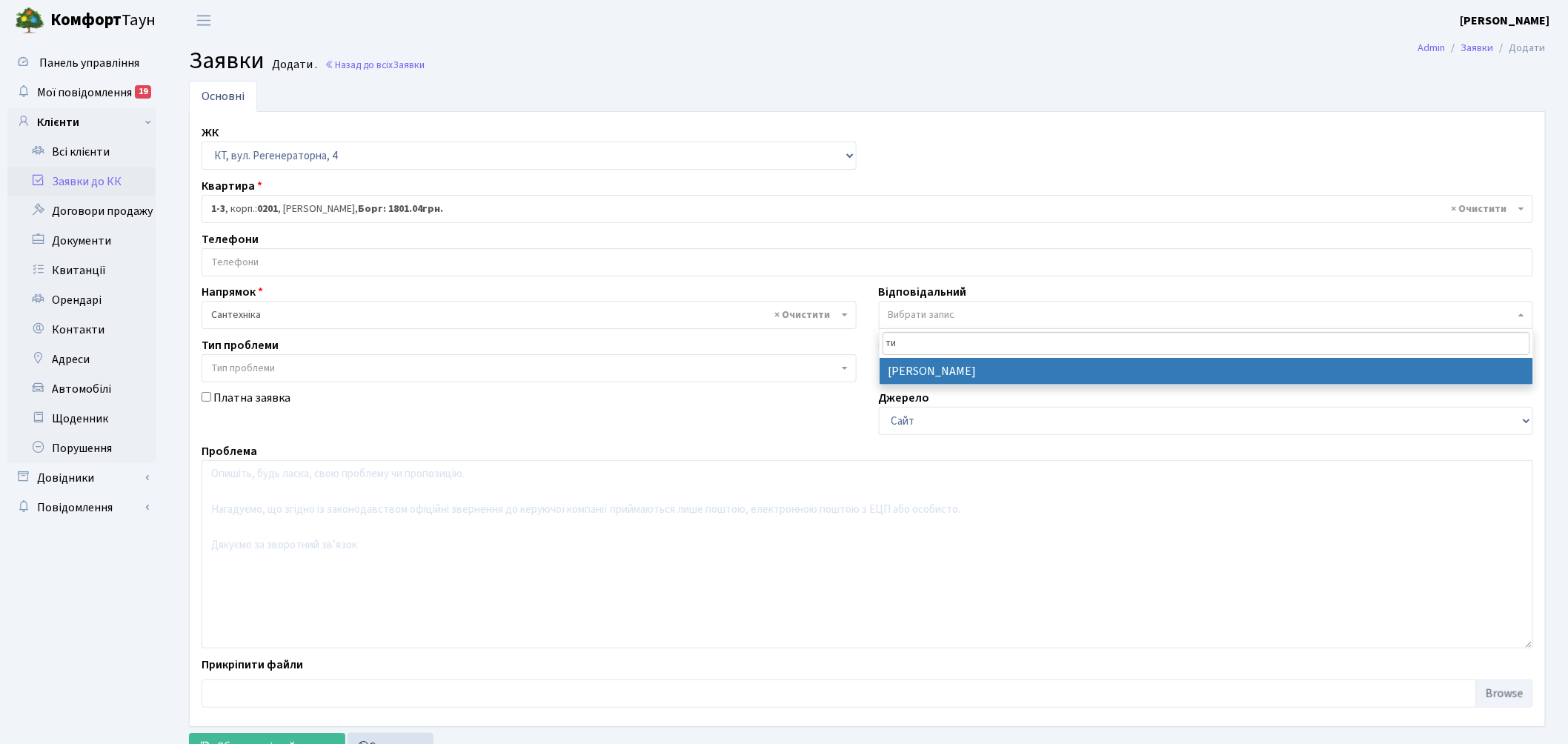
type input "ти"
select select "67"
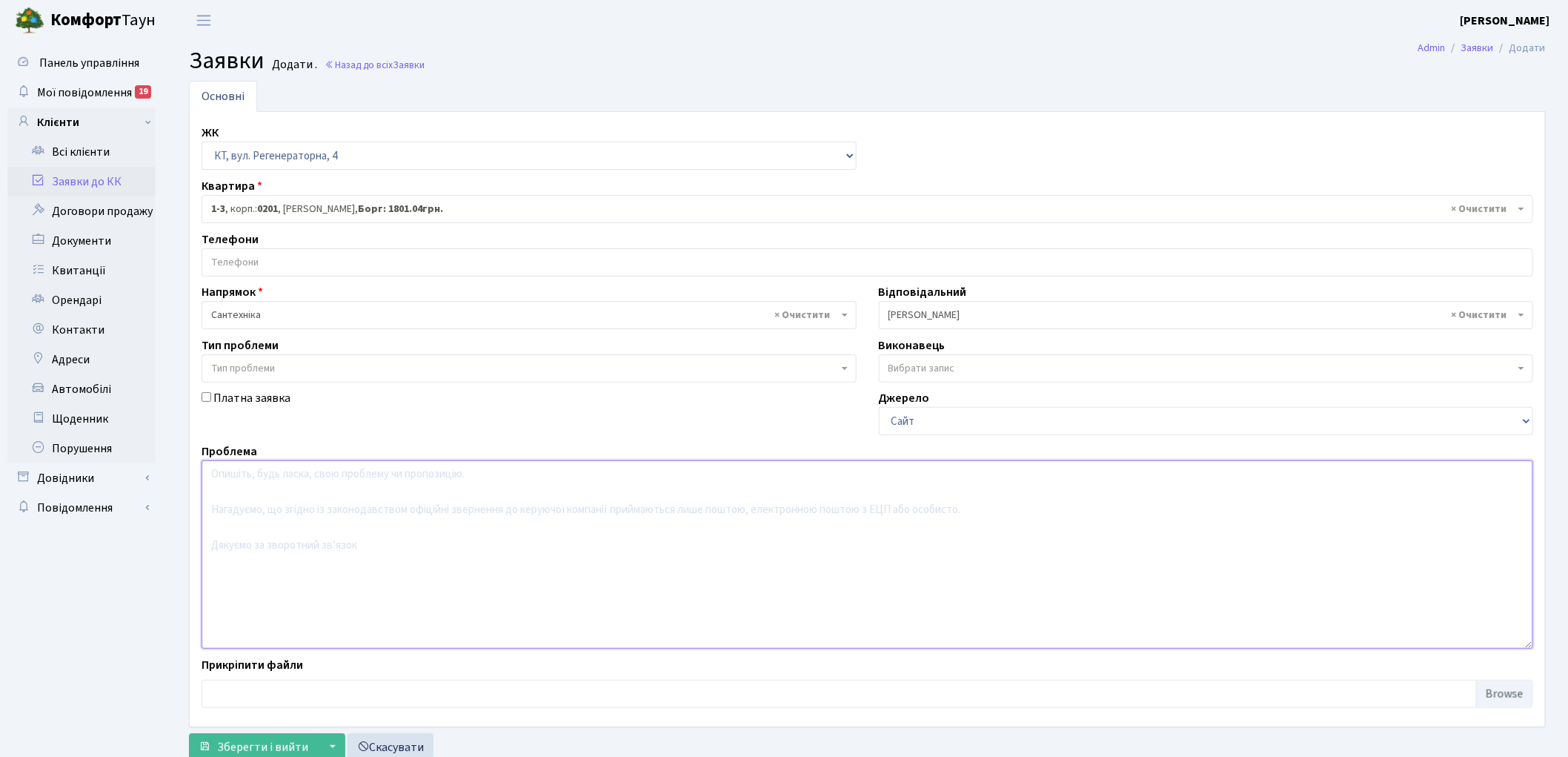
click at [386, 546] on textarea at bounding box center [867, 554] width 1332 height 188
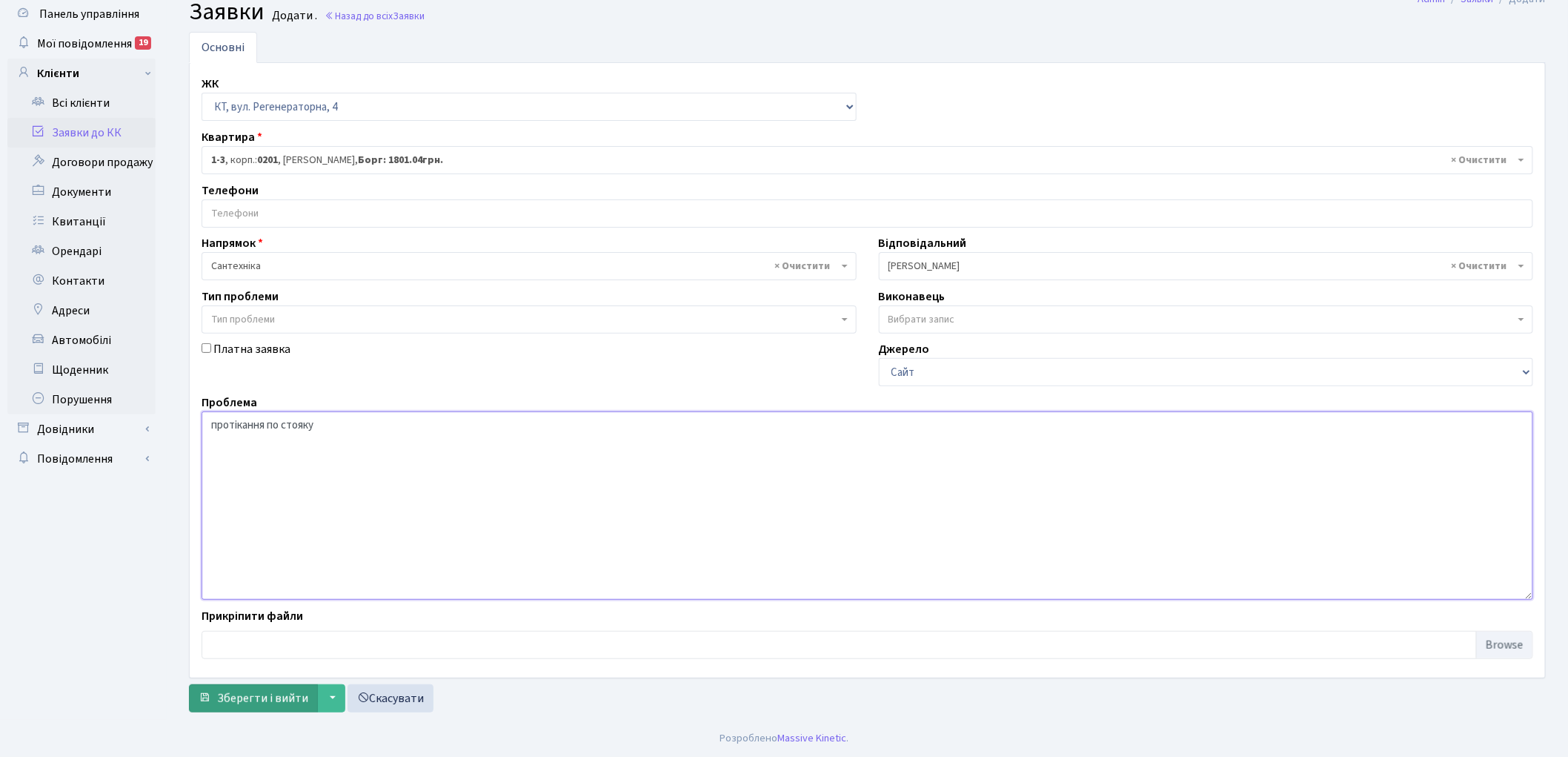
type textarea "протікання по стояку"
click at [231, 693] on span "Зберегти і вийти" at bounding box center [263, 698] width 92 height 16
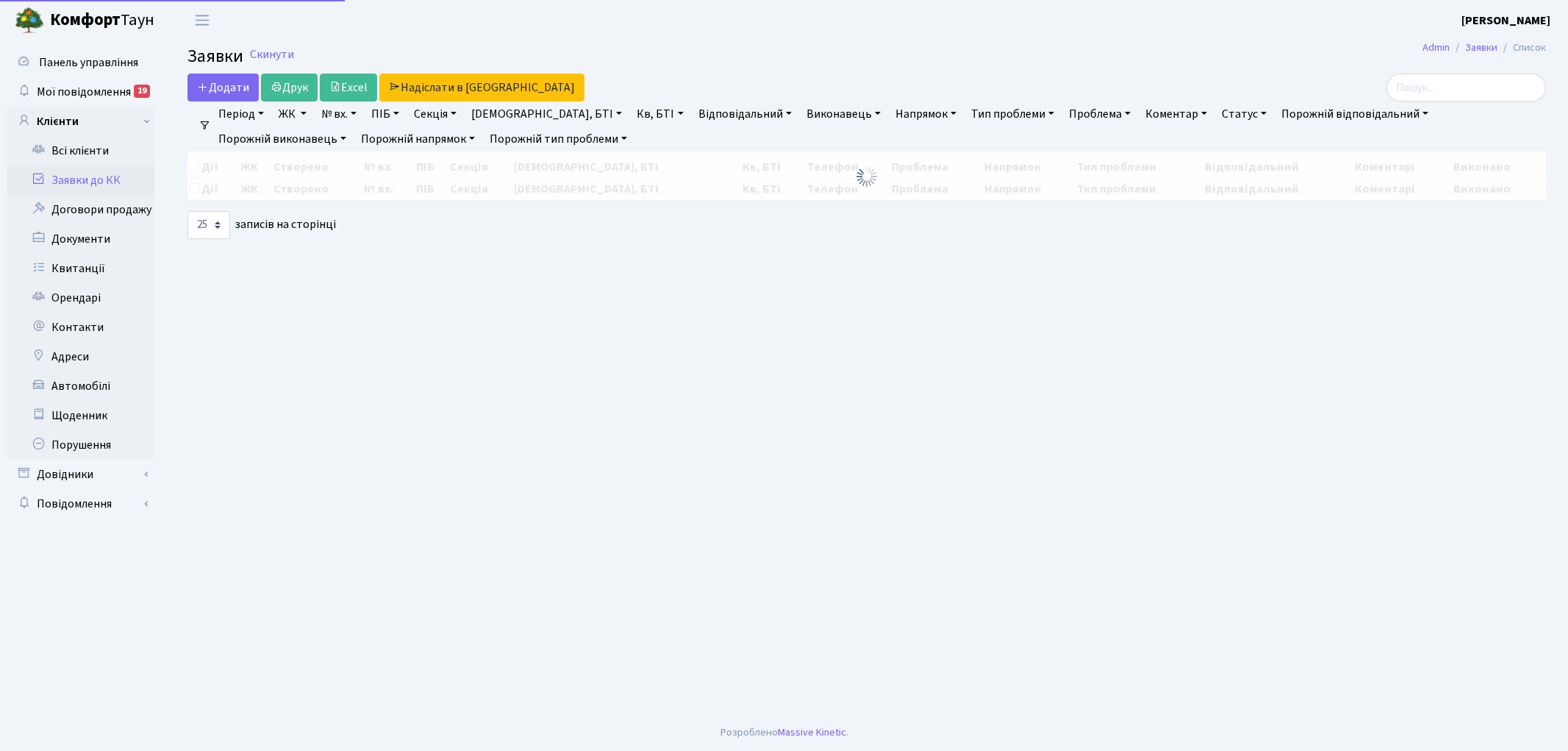
select select "25"
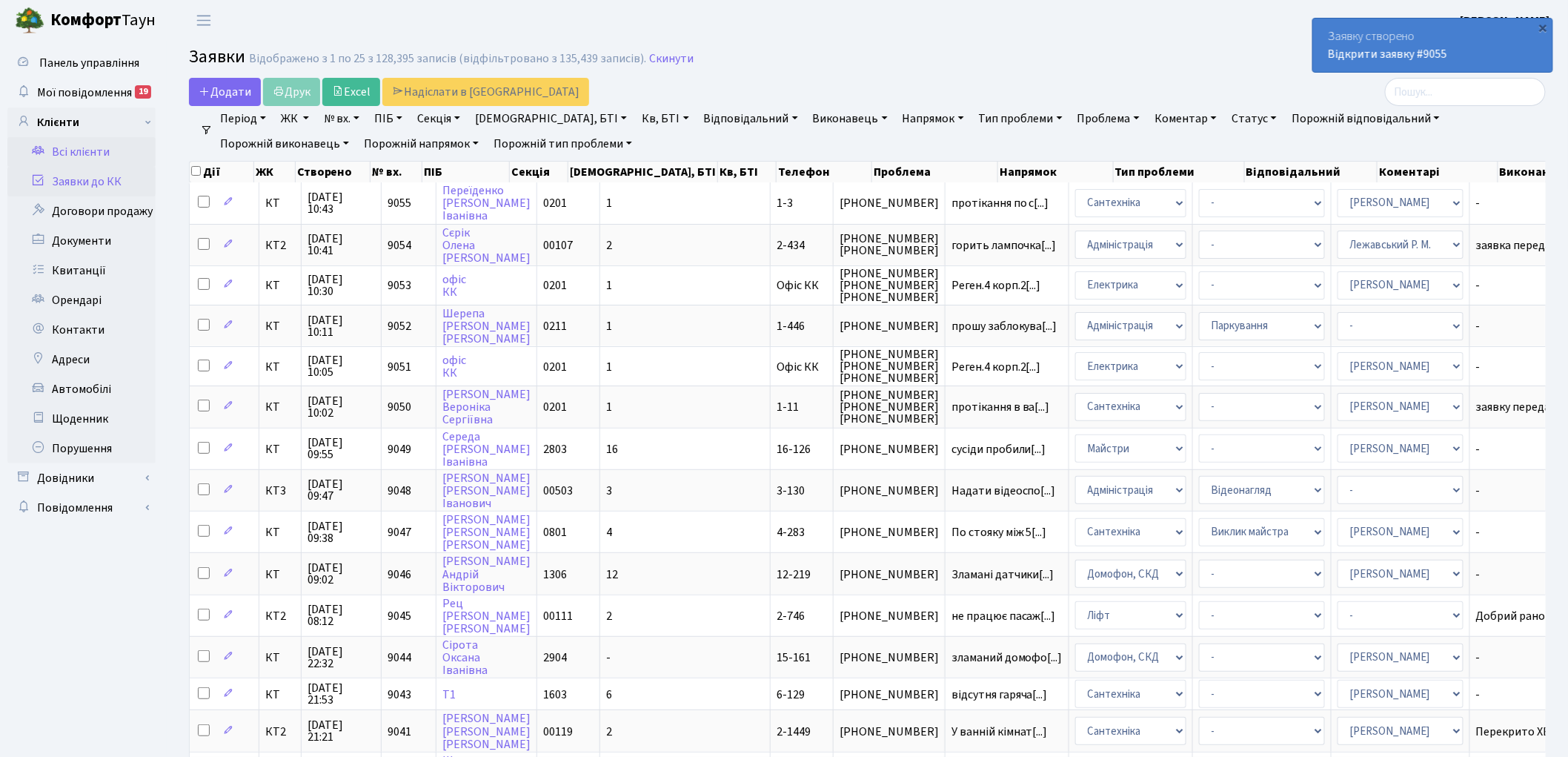
click at [70, 152] on link "Всі клієнти" at bounding box center [81, 152] width 148 height 30
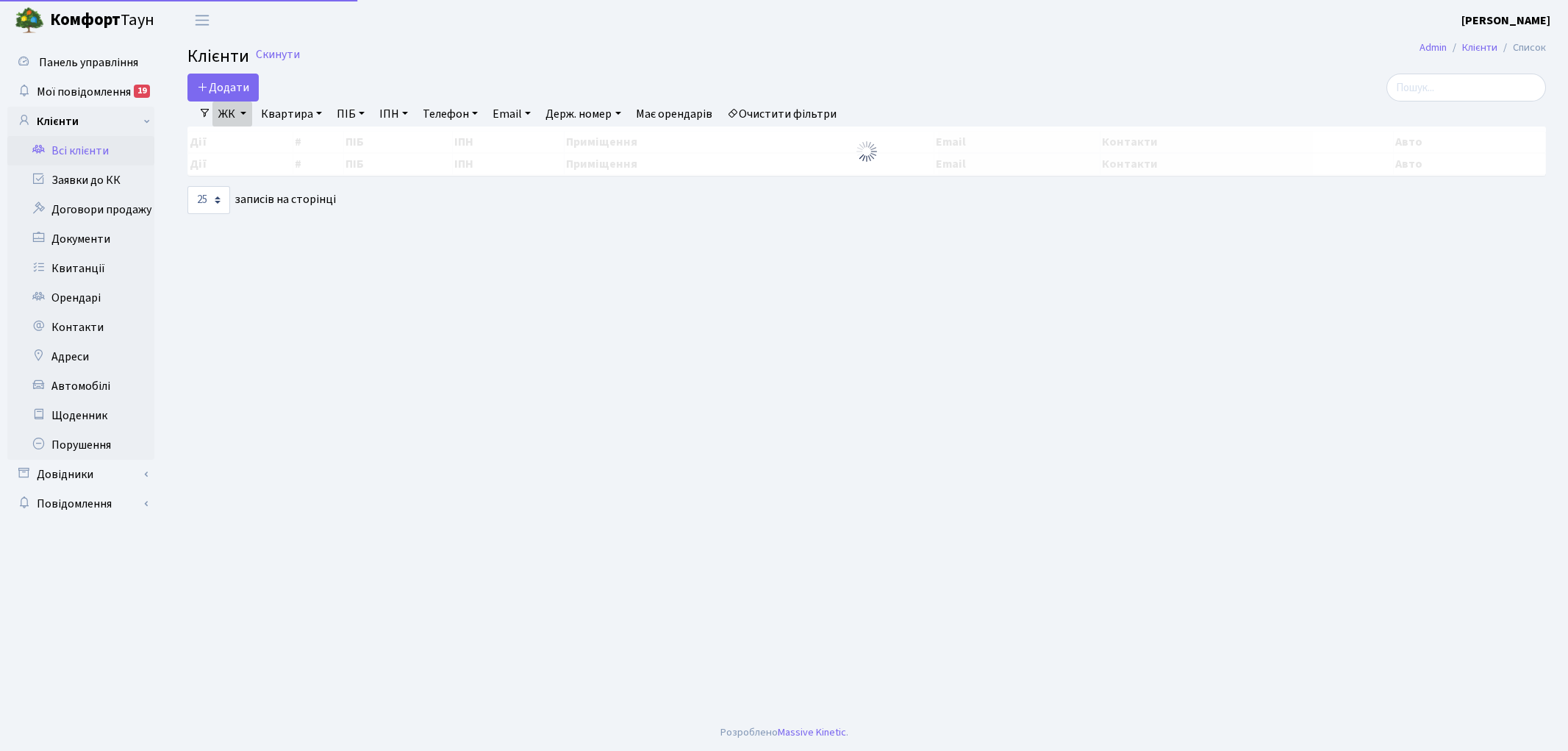
select select "25"
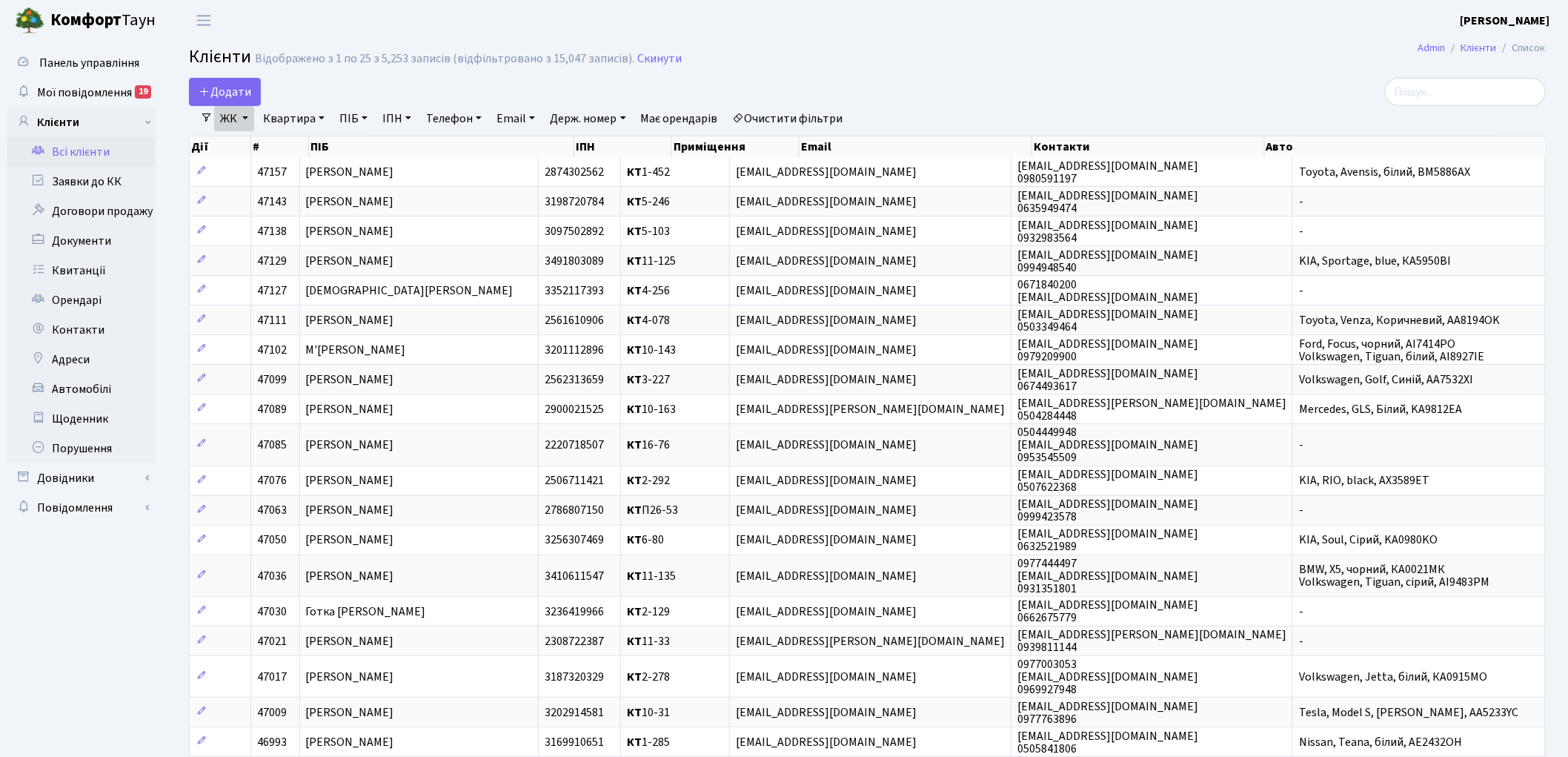
click at [221, 117] on link "ЖК" at bounding box center [234, 119] width 40 height 25
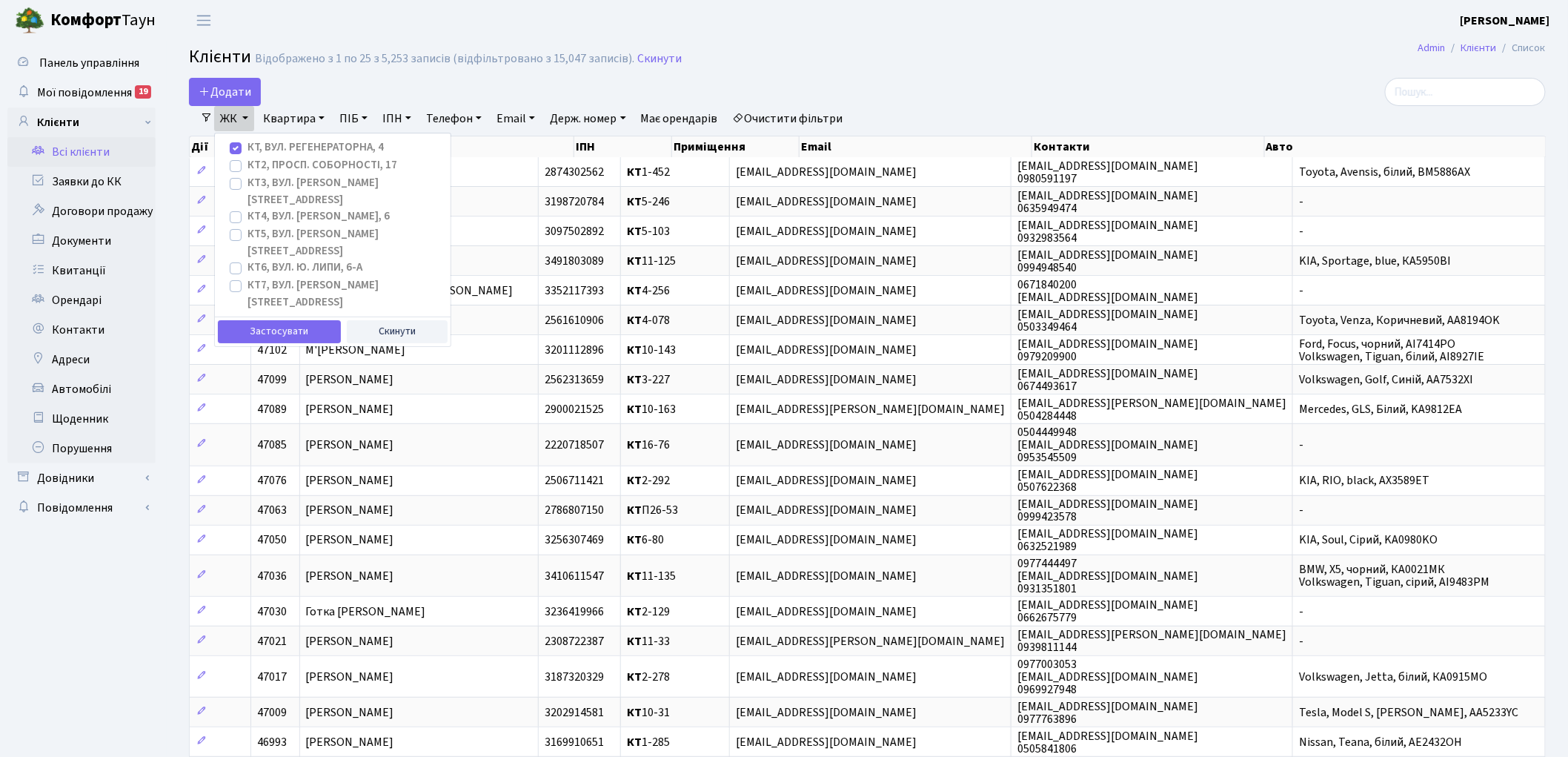
click at [287, 145] on label "КТ, вул. Регенераторна, 4" at bounding box center [315, 148] width 136 height 17
click at [257, 145] on input "КТ, вул. Регенераторна, 4" at bounding box center [252, 143] width 9 height 9
click at [287, 145] on label "КТ, вул. Регенераторна, 4" at bounding box center [315, 148] width 136 height 17
click at [257, 145] on input "КТ, вул. Регенераторна, 4" at bounding box center [252, 143] width 9 height 9
checkbox input "true"
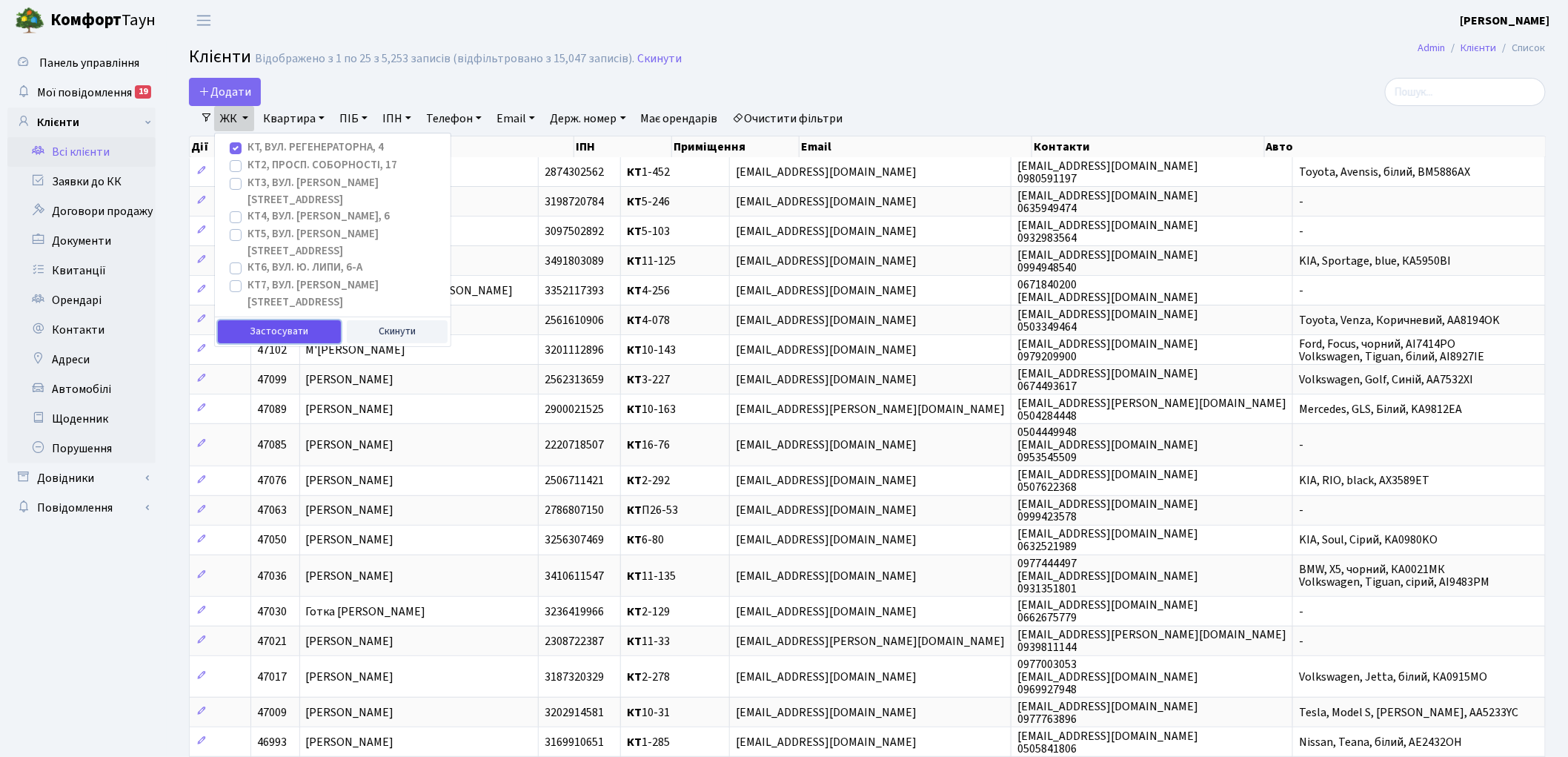
click at [283, 320] on button "Застосувати" at bounding box center [279, 331] width 123 height 23
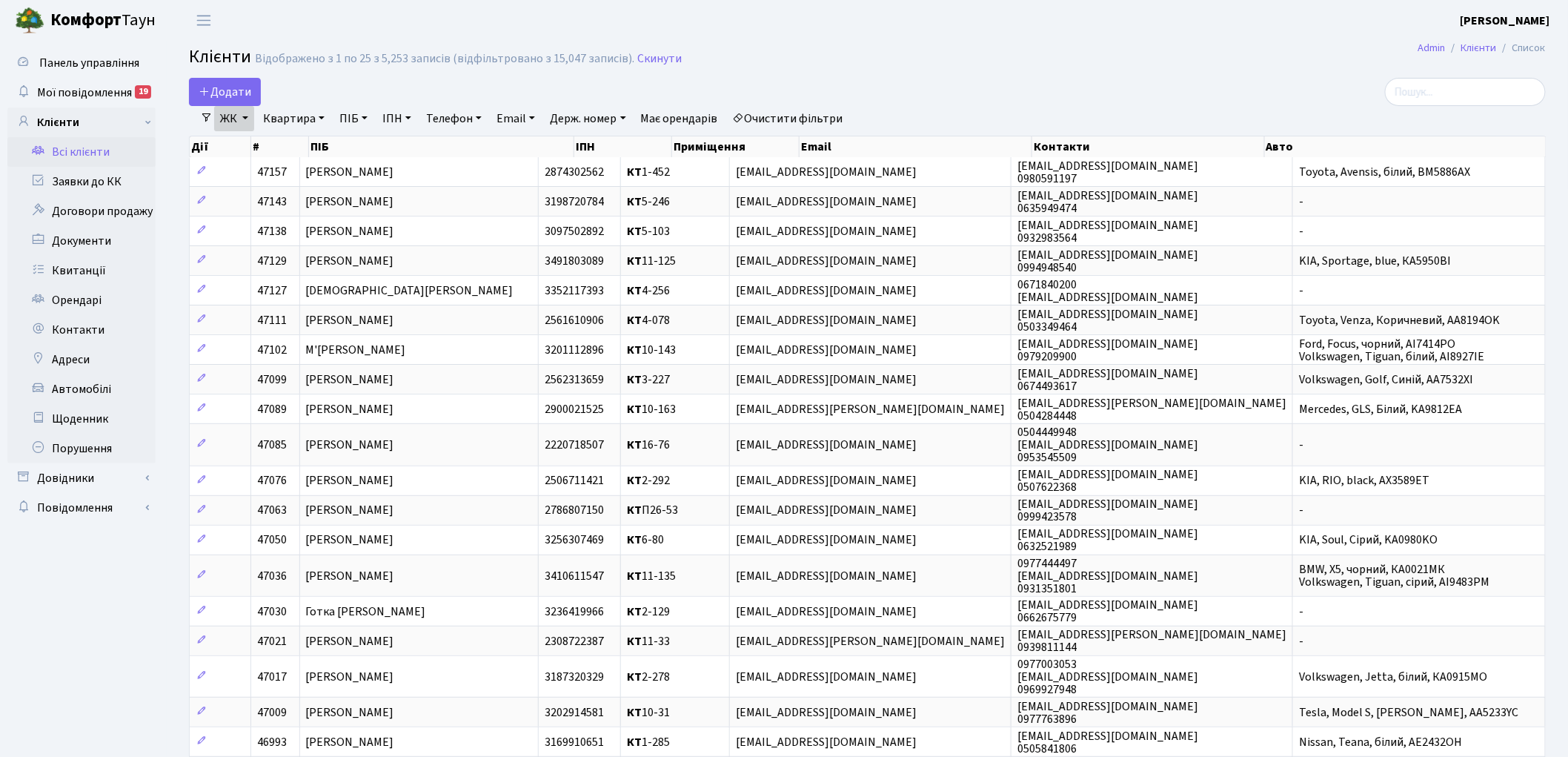
click at [243, 123] on link "ЖК" at bounding box center [234, 119] width 40 height 25
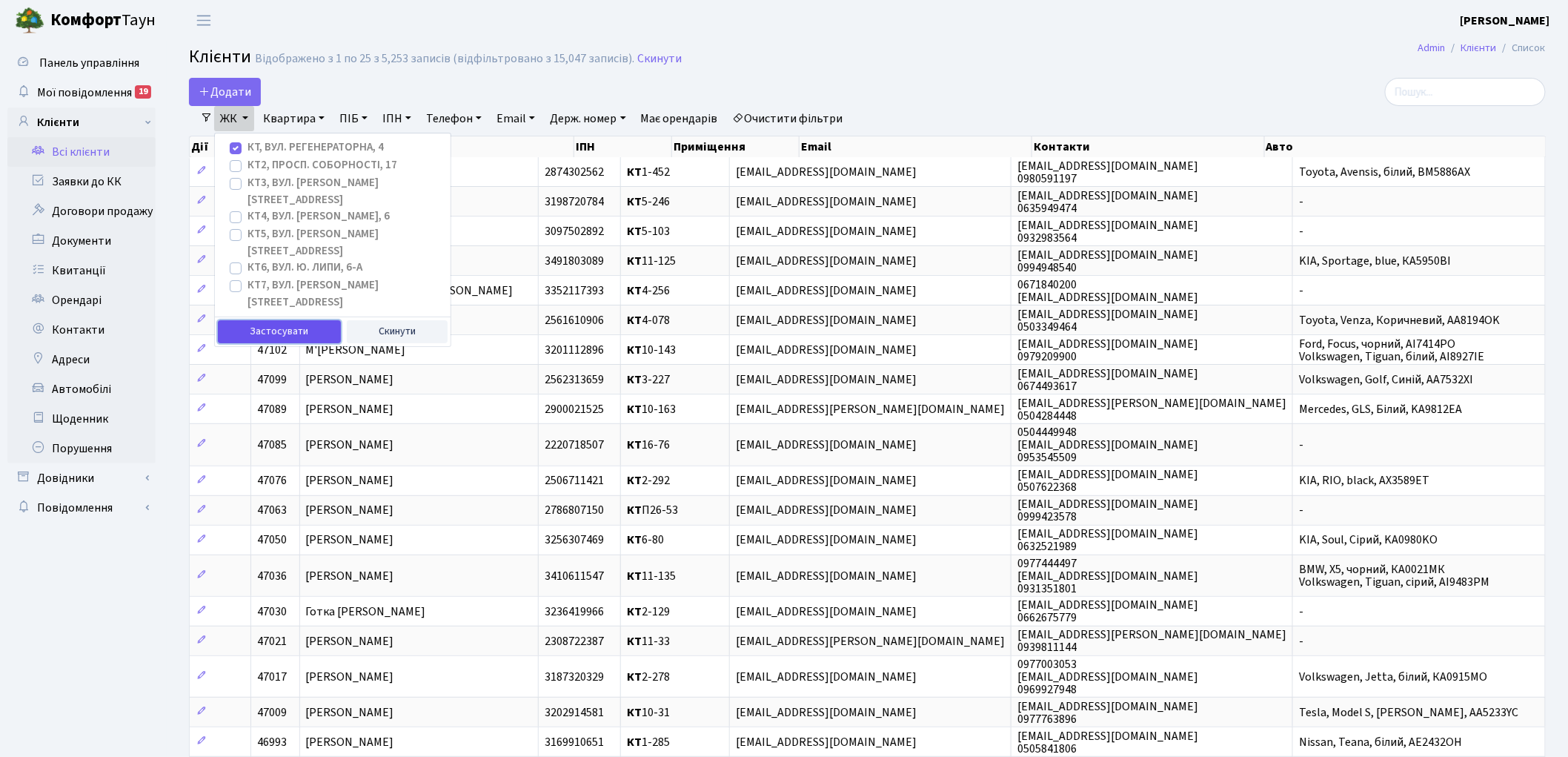
click at [295, 320] on button "Застосувати" at bounding box center [279, 331] width 123 height 23
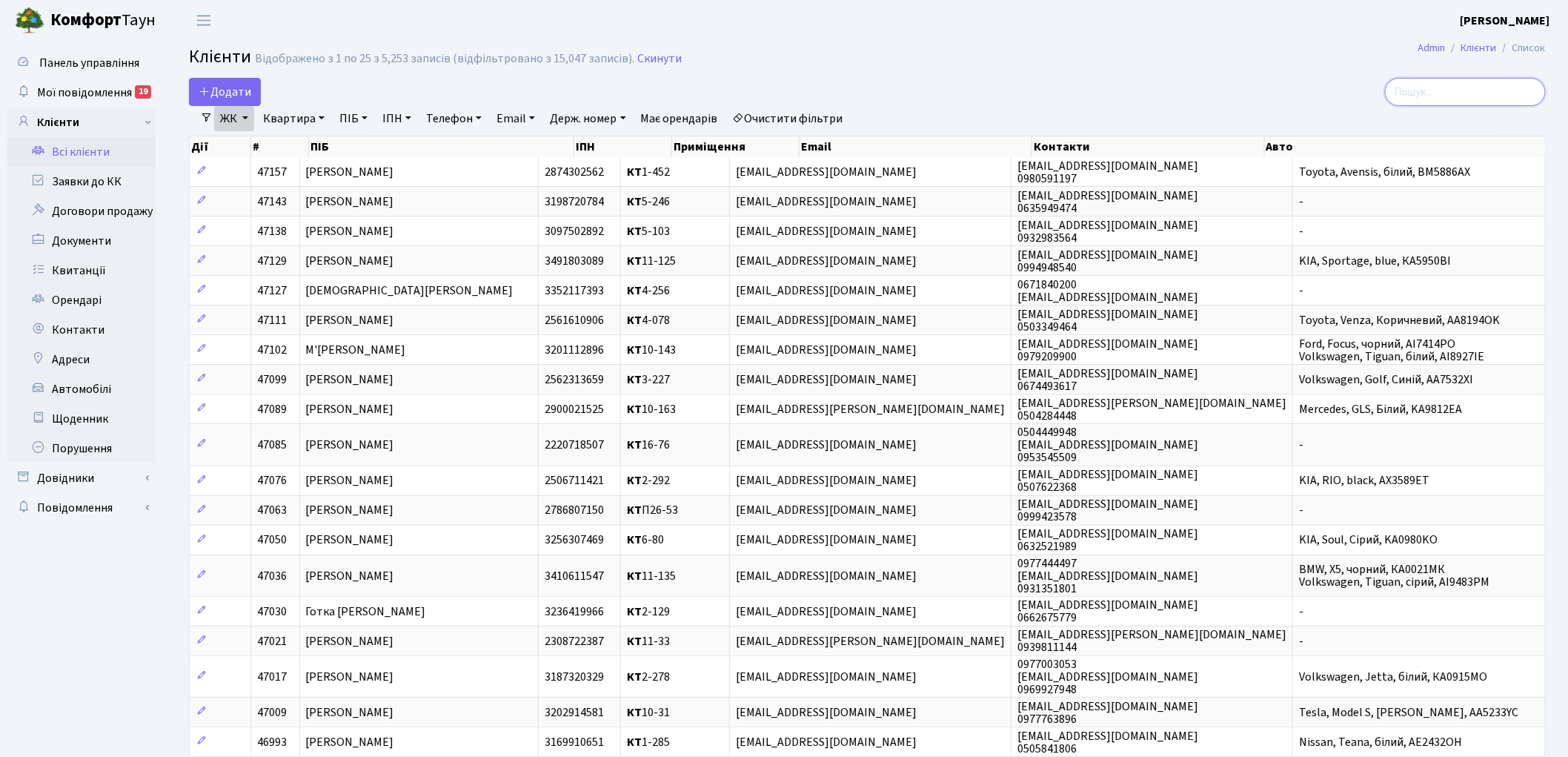
click at [1460, 90] on input "search" at bounding box center [1465, 92] width 161 height 28
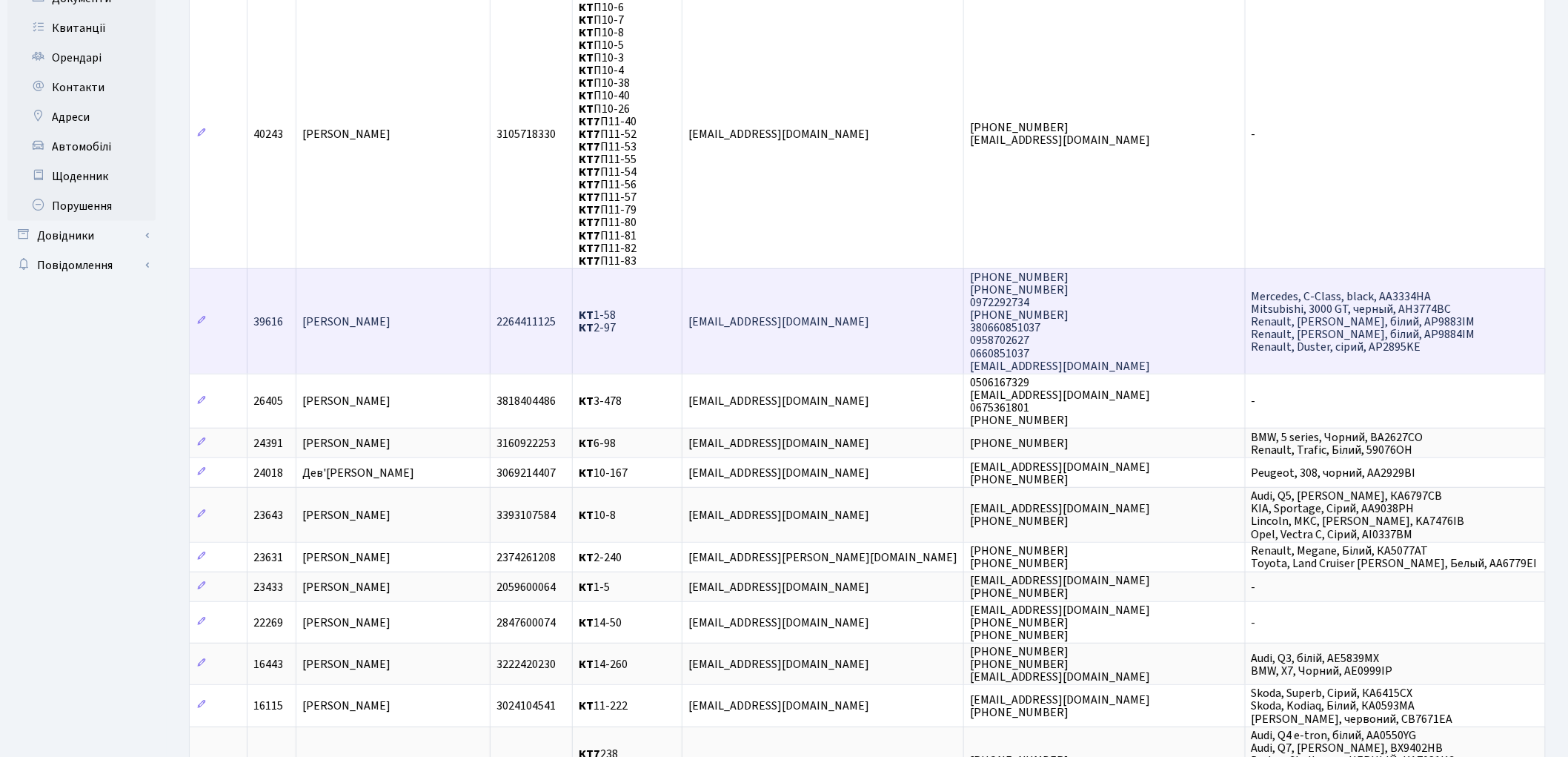
scroll to position [247, 0]
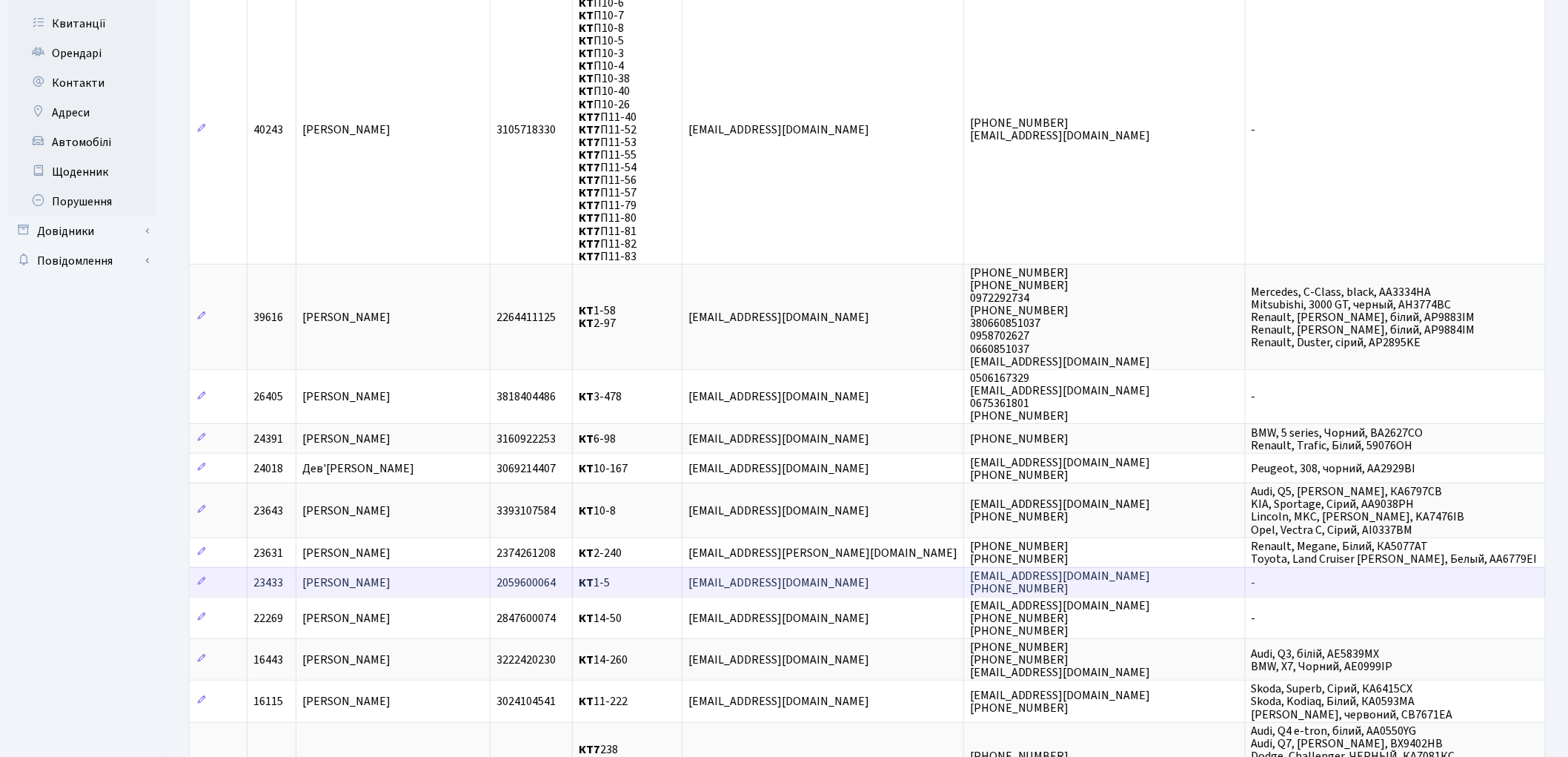
type input "1-5"
click at [391, 575] on span "Криштопа Ганна Марківна" at bounding box center [347, 582] width 88 height 16
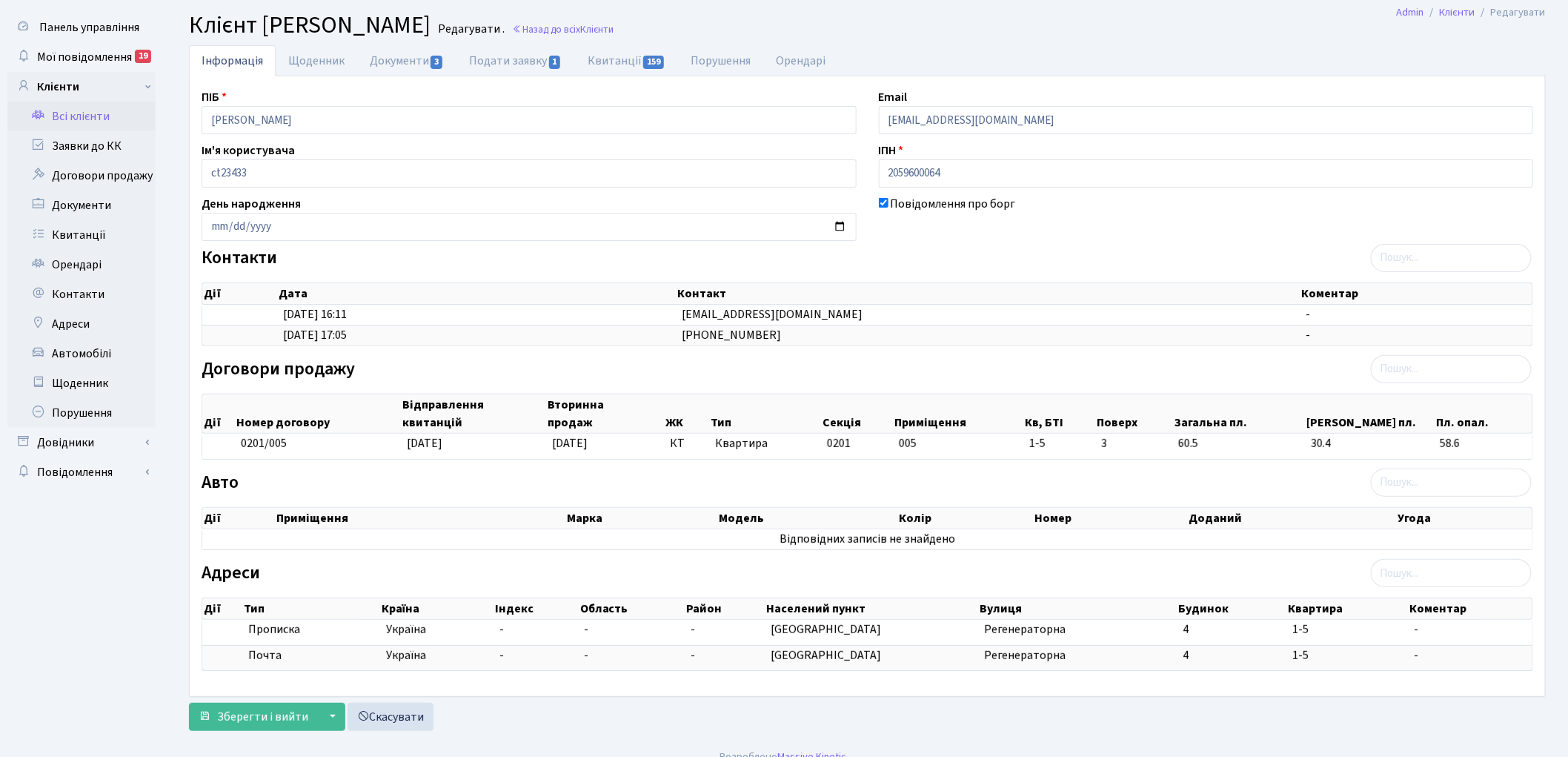
scroll to position [56, 0]
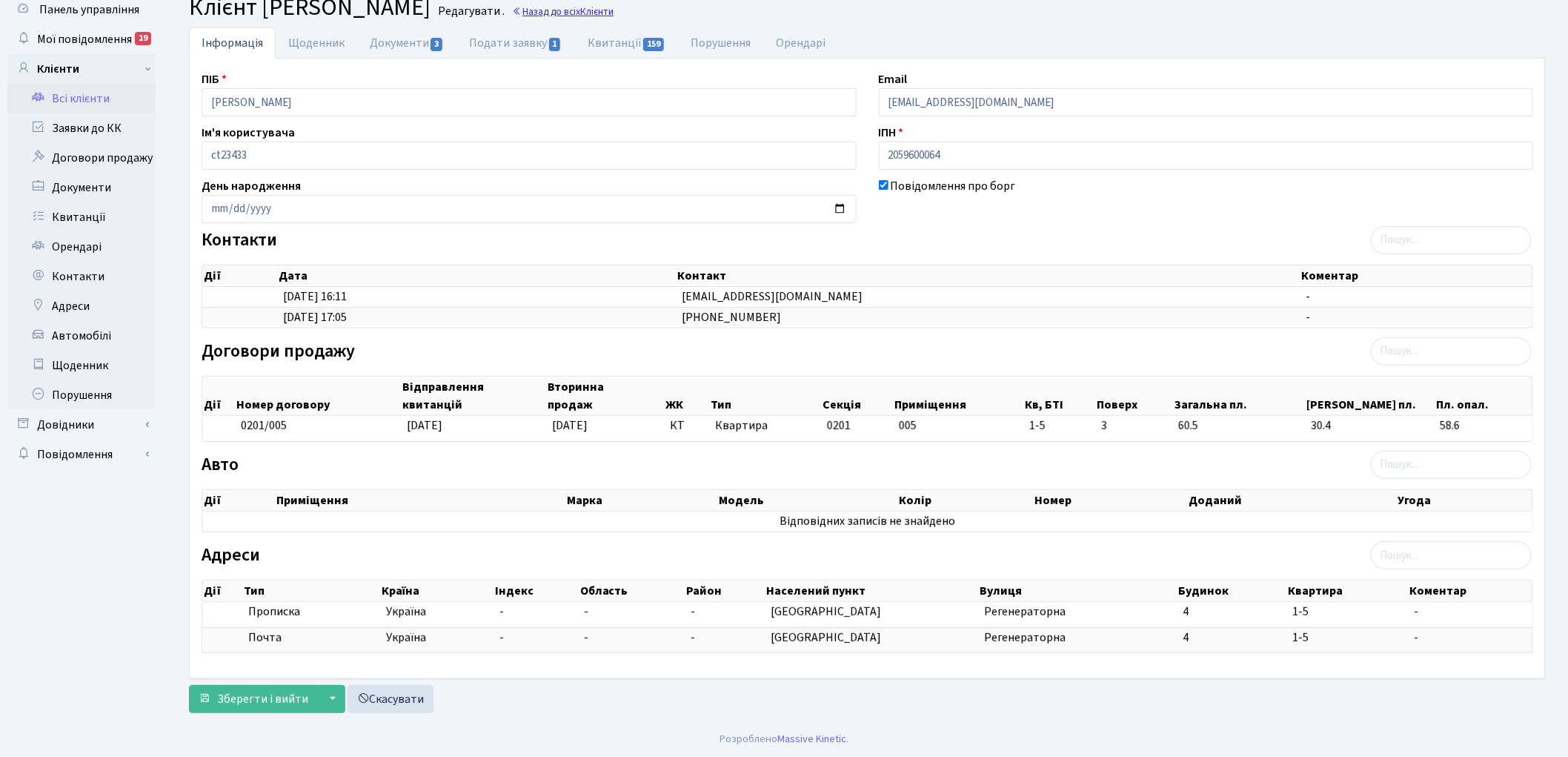
click at [614, 8] on link "Назад до всіх Клієнти" at bounding box center [563, 11] width 102 height 14
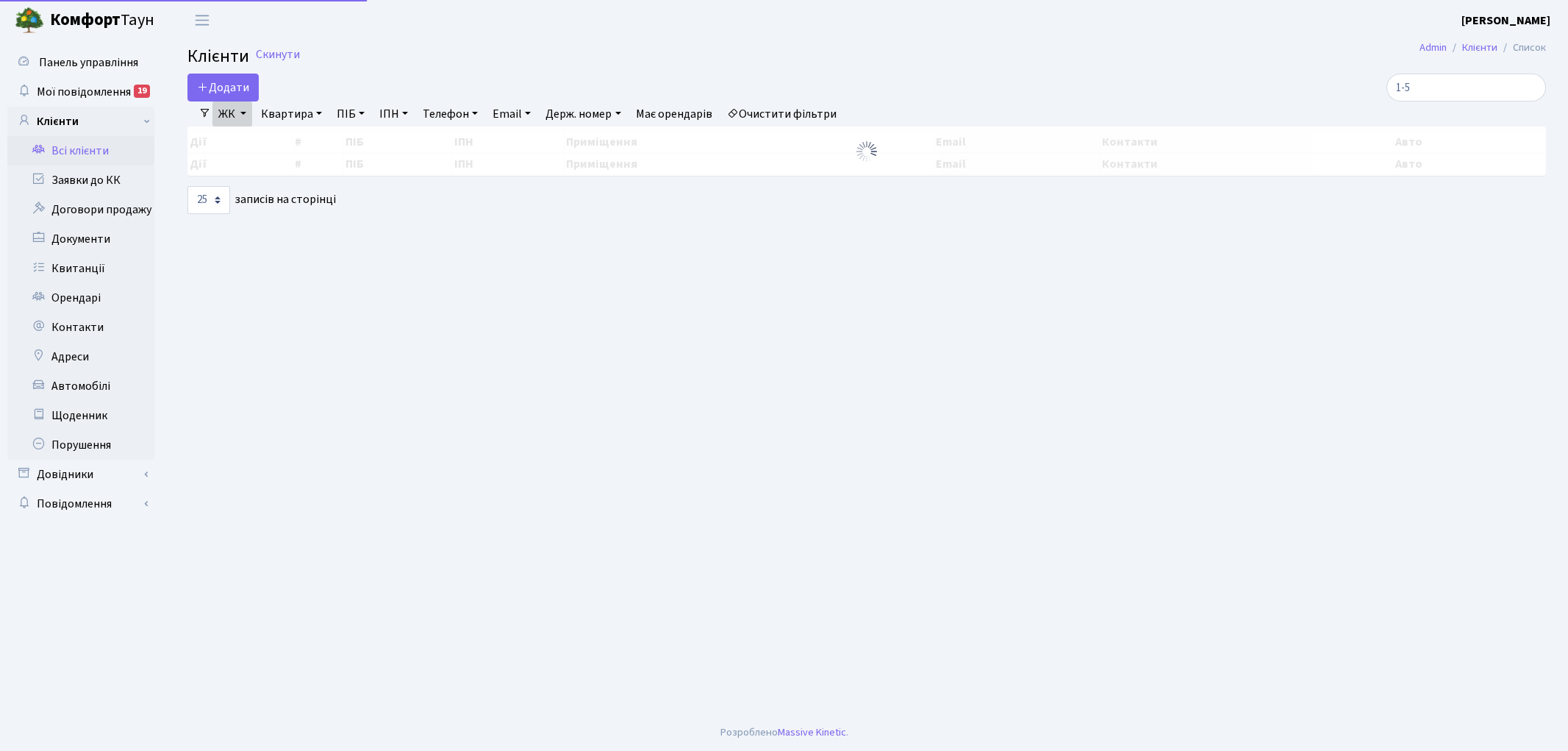
select select "25"
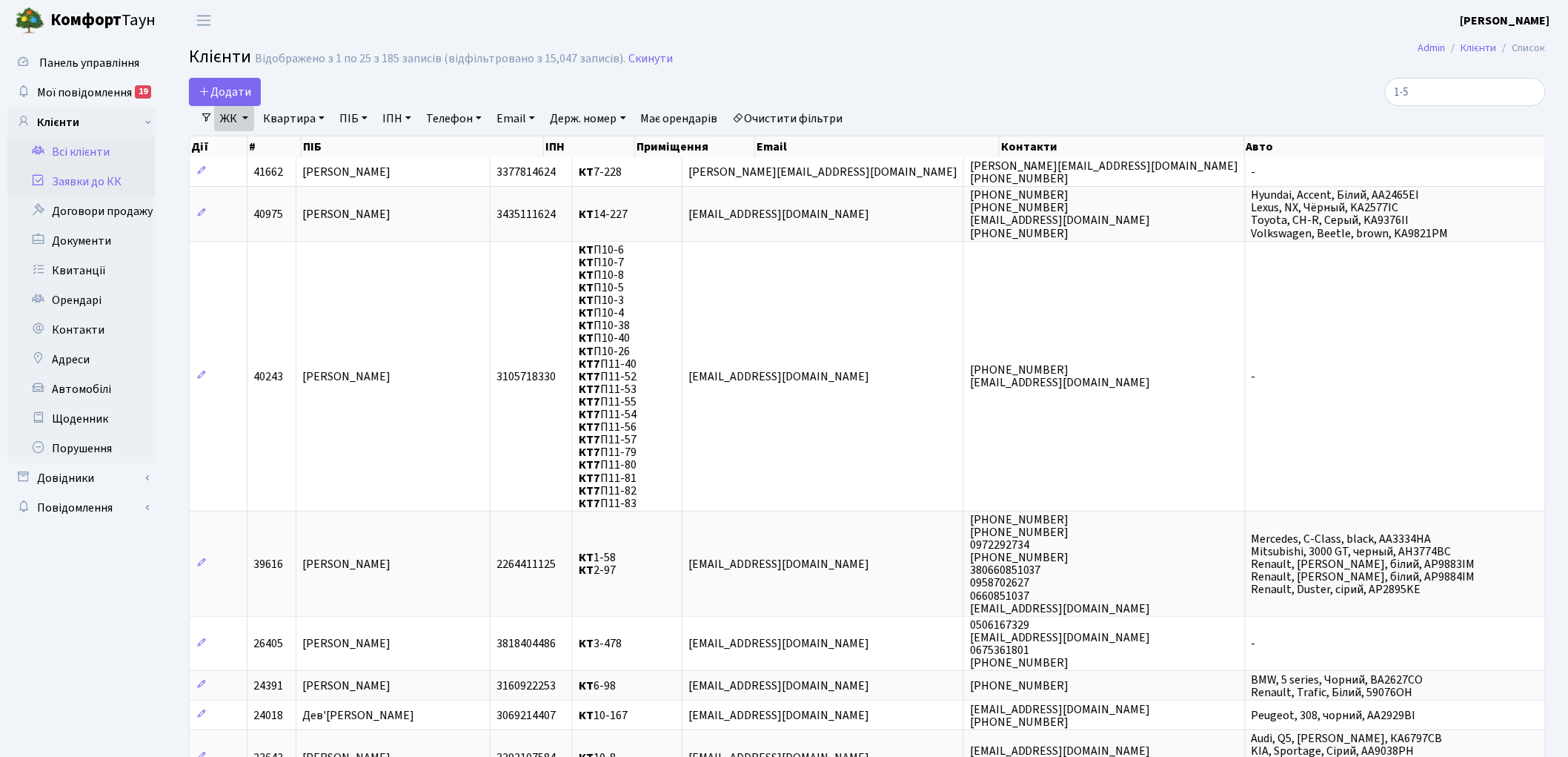
click at [95, 180] on link "Заявки до КК" at bounding box center [81, 181] width 148 height 30
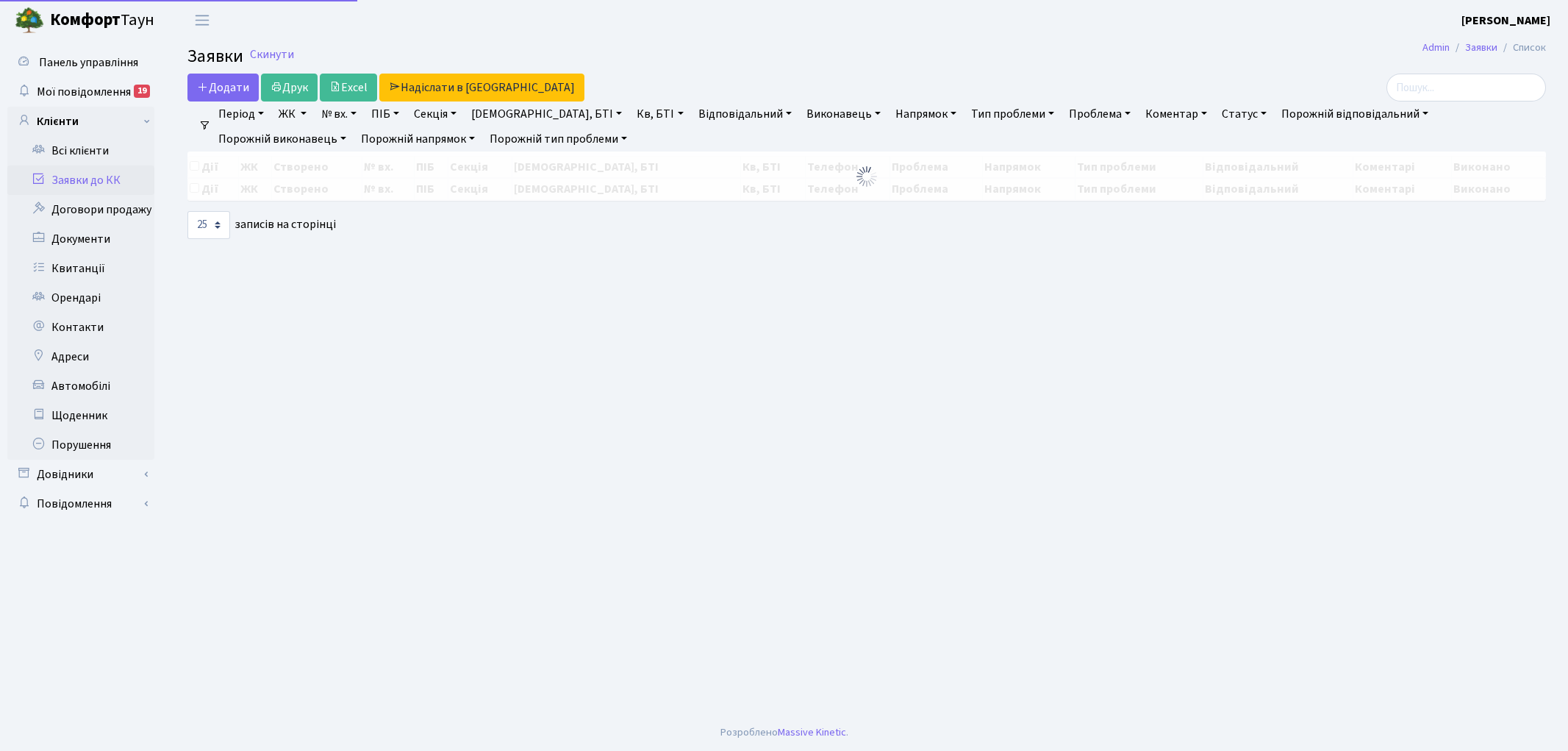
select select "25"
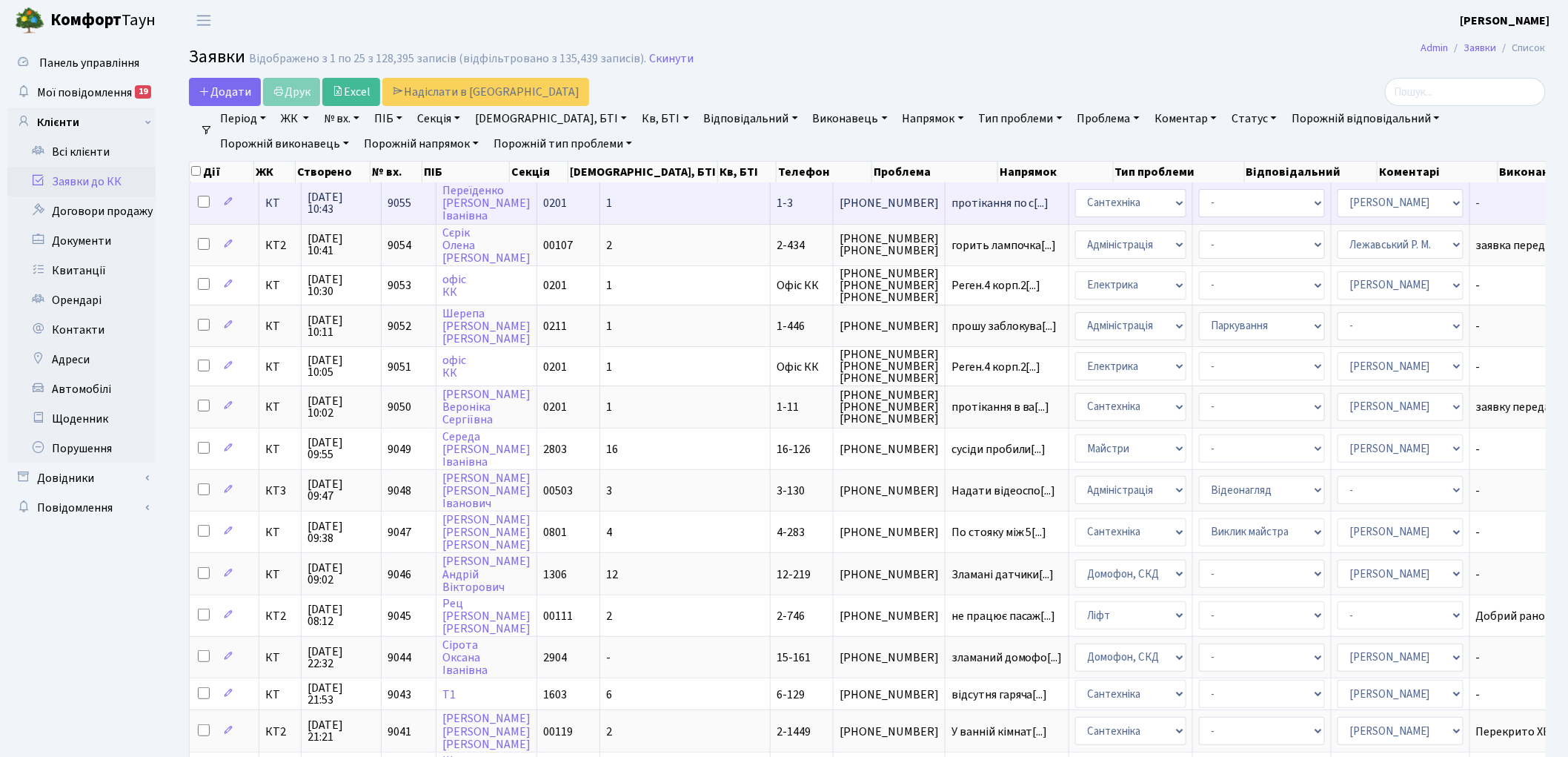
click at [406, 198] on span "9055" at bounding box center [399, 203] width 24 height 16
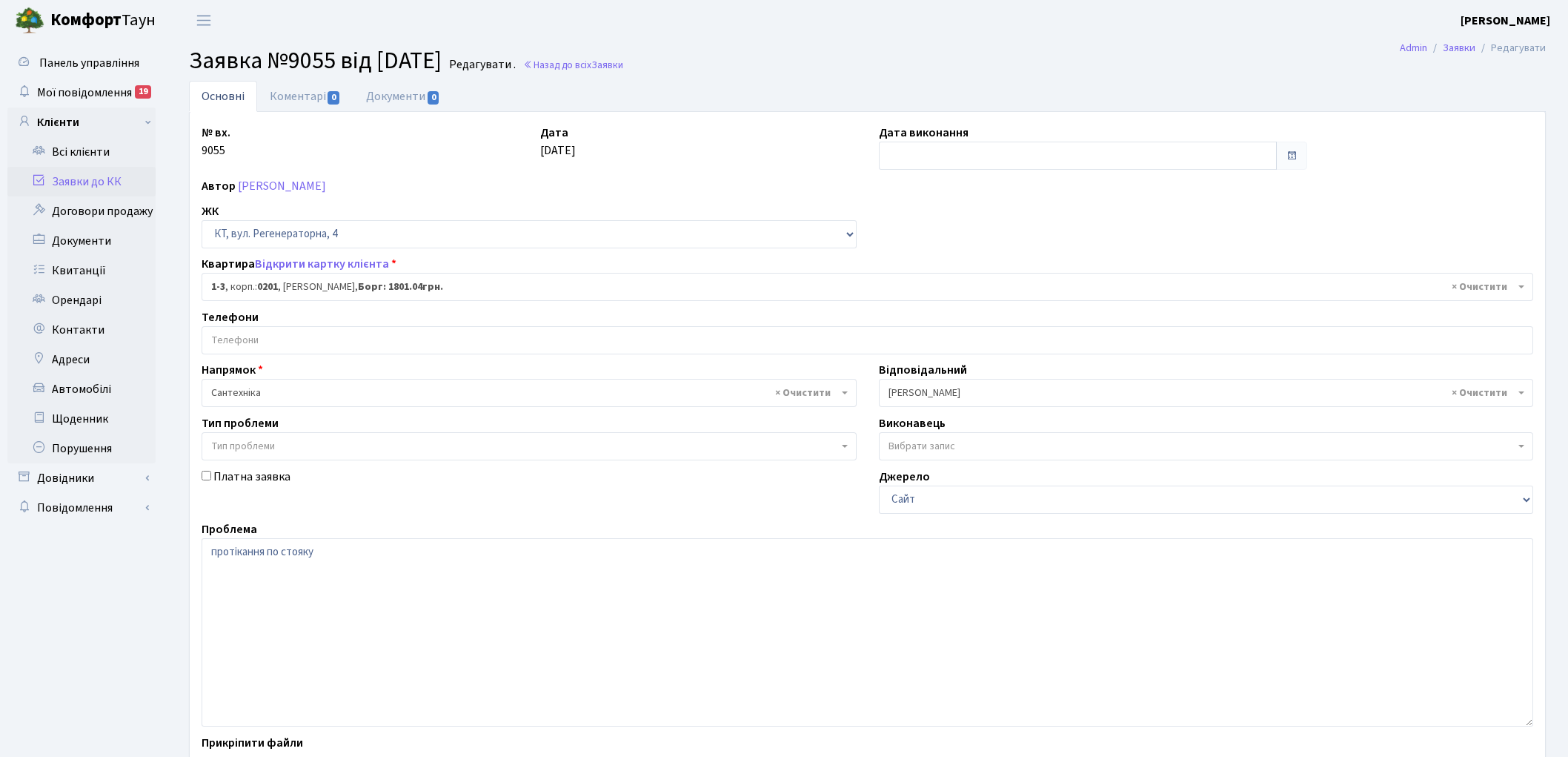
select select "3"
click at [292, 100] on link "Коментарі 0" at bounding box center [305, 96] width 97 height 31
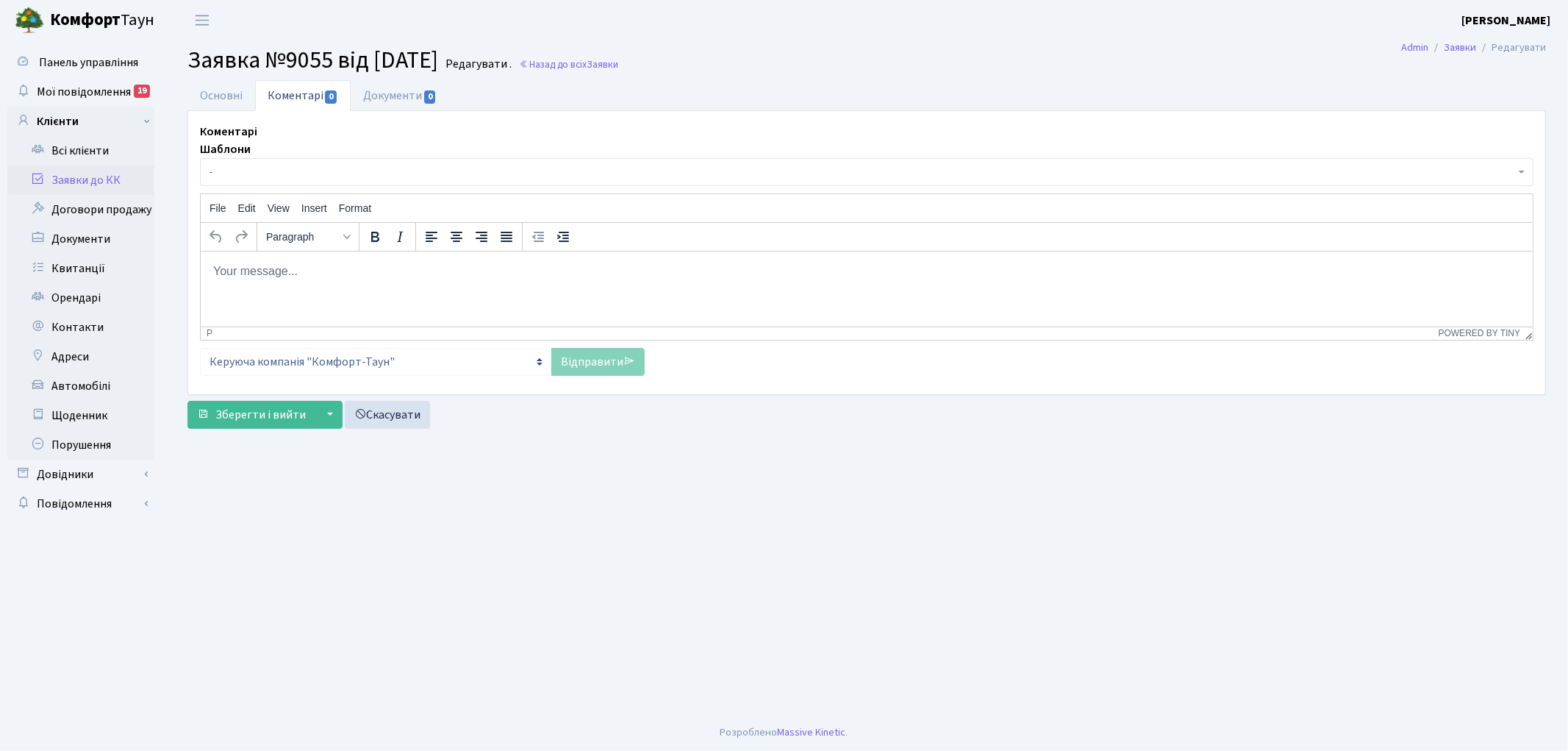
click at [297, 290] on html at bounding box center [866, 270] width 1332 height 40
click at [573, 362] on link "Відправити" at bounding box center [598, 362] width 93 height 28
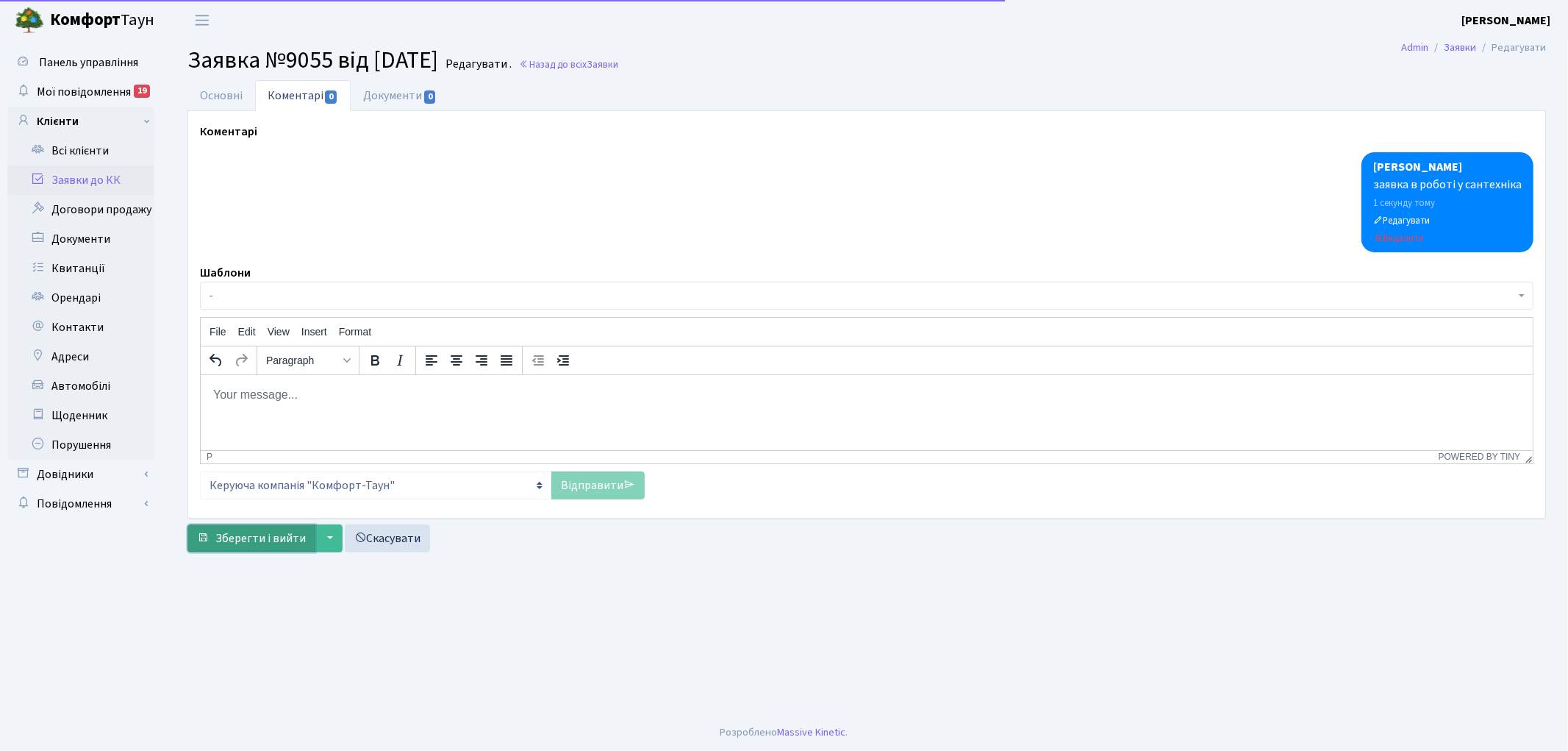
click at [254, 541] on span "Зберегти і вийти" at bounding box center [261, 537] width 91 height 16
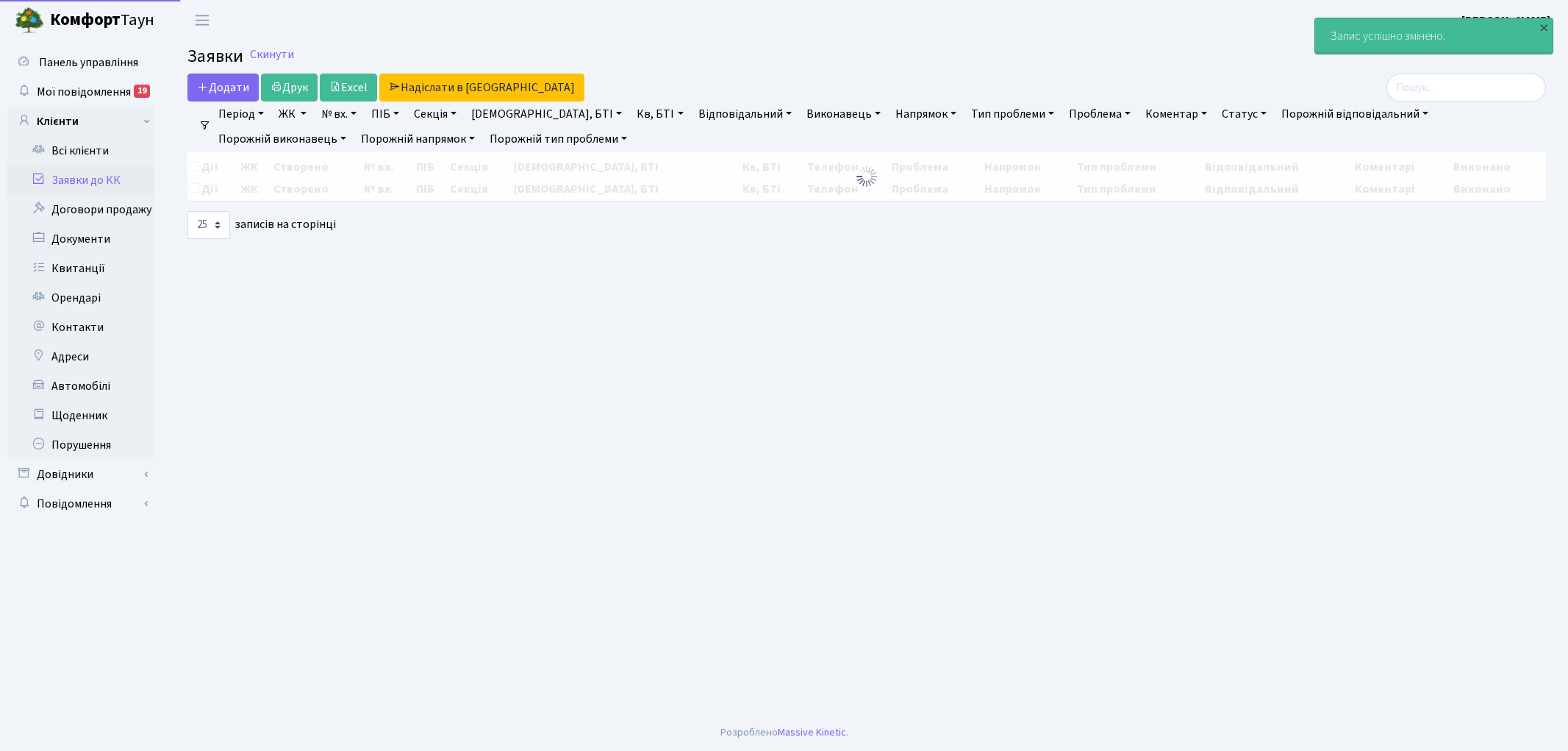
select select "25"
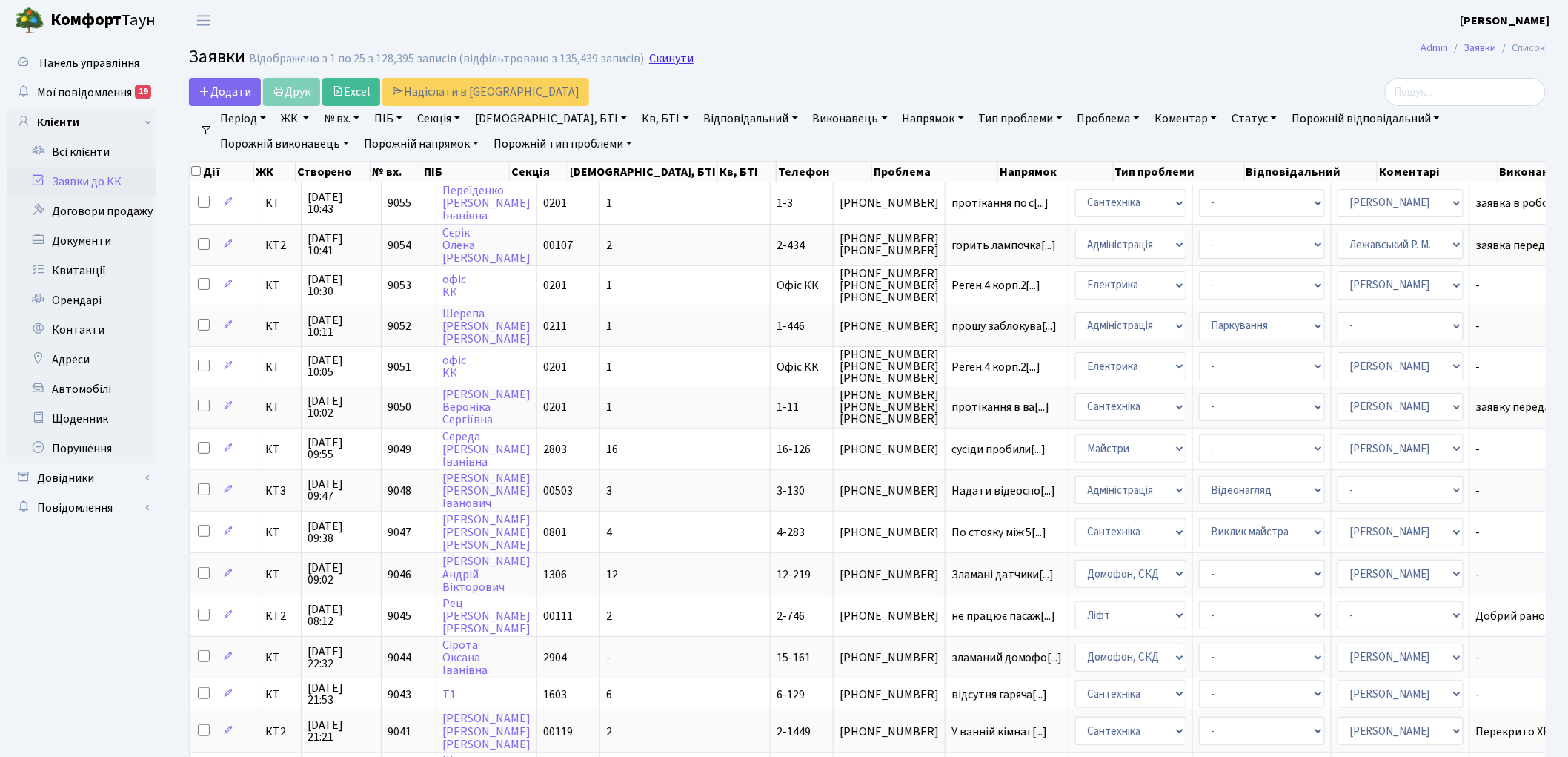
click at [660, 61] on link "Скинути" at bounding box center [671, 58] width 44 height 14
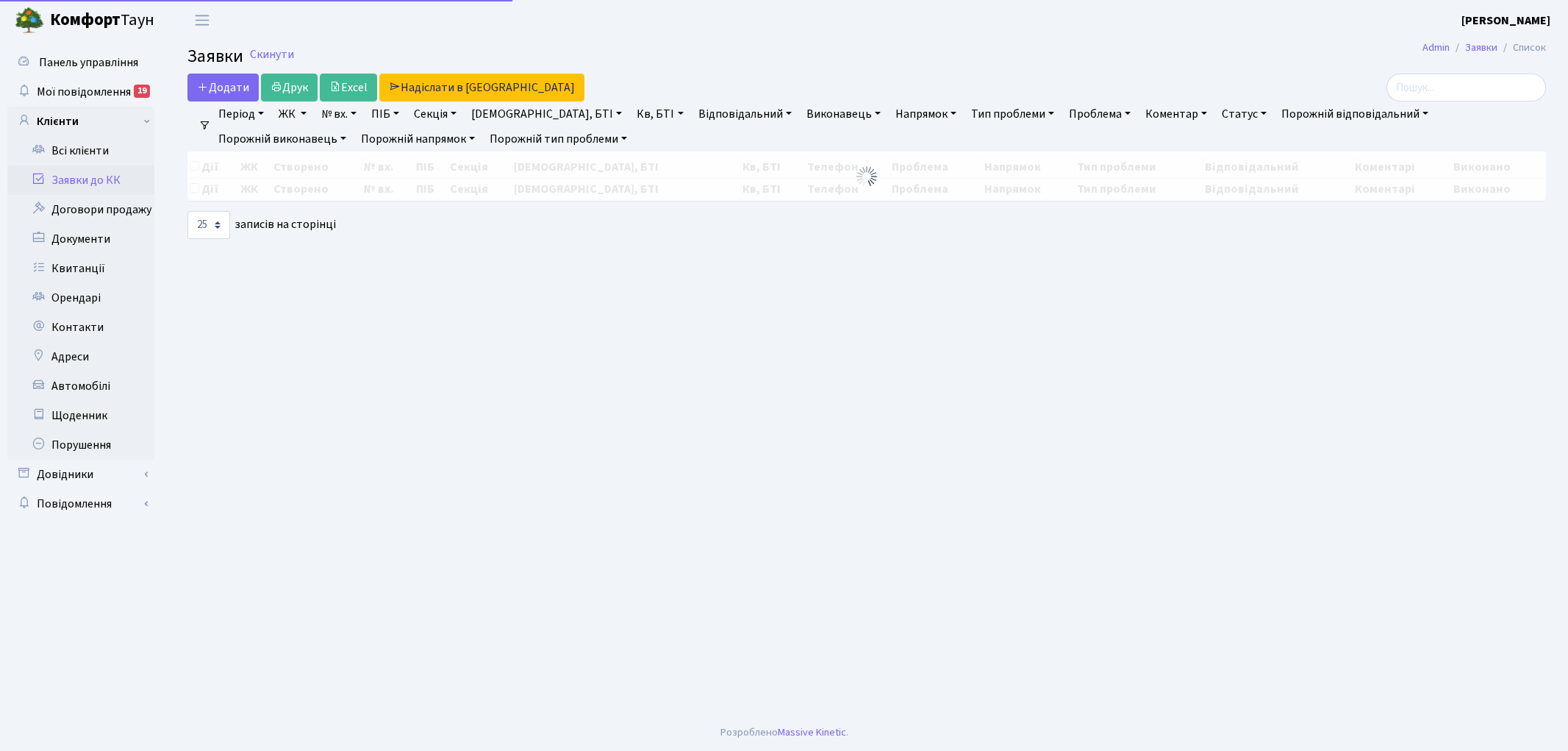
select select "25"
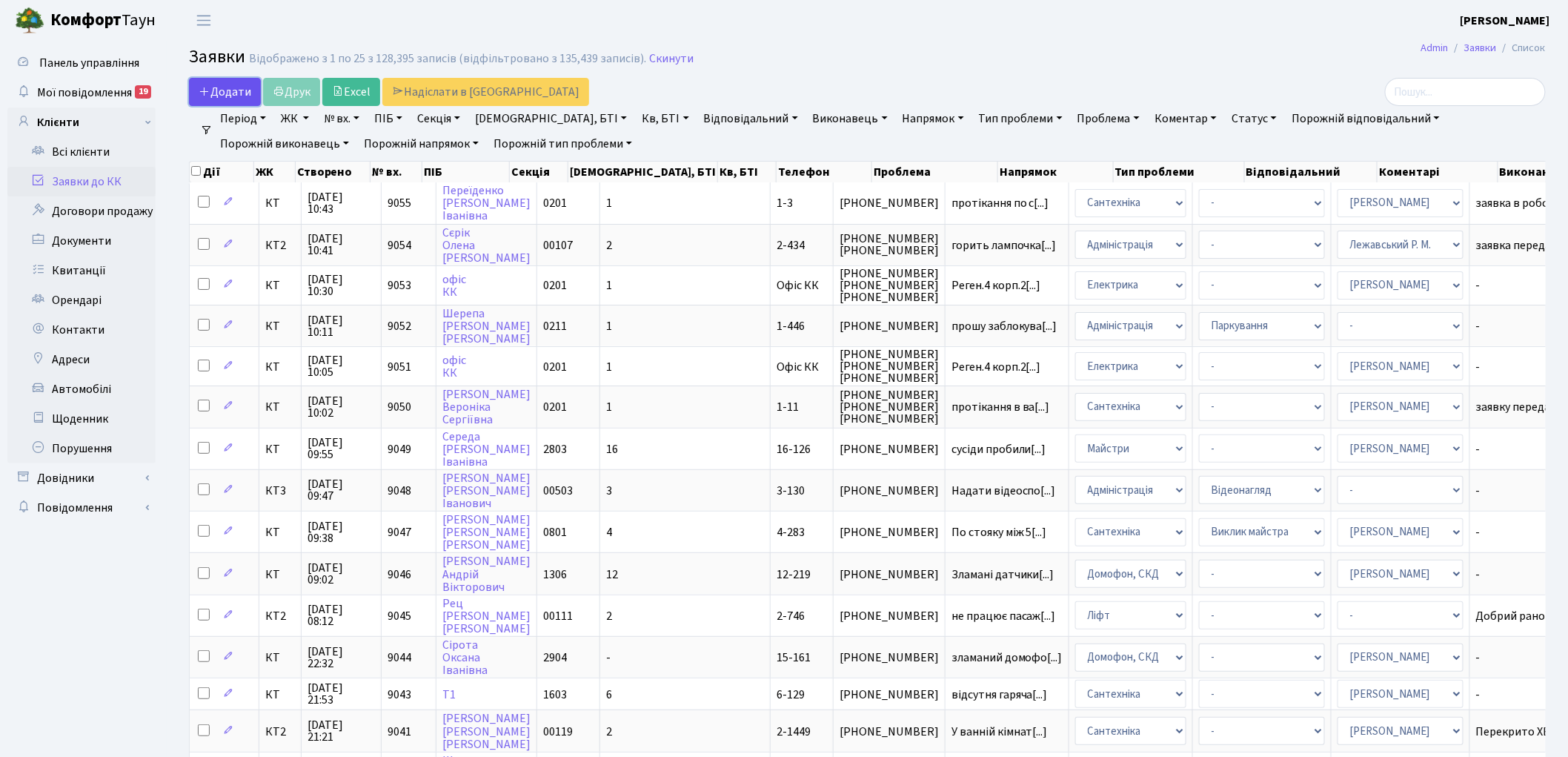
click at [230, 92] on span "Додати" at bounding box center [225, 92] width 53 height 16
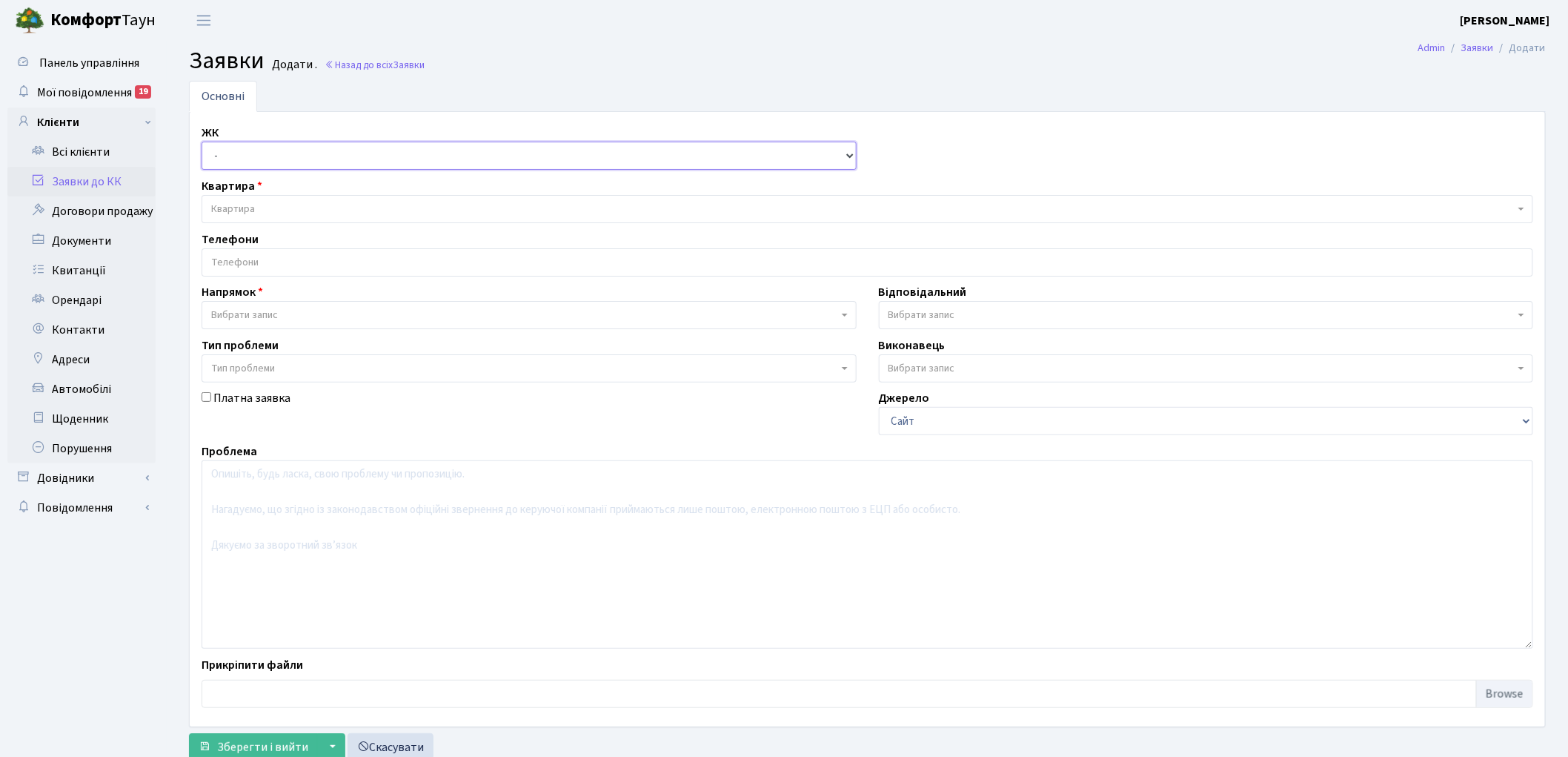
click at [232, 157] on select "- КТ, вул. Регенераторна, 4 КТ2, просп. Соборності, 17 КТ3, вул. Березнева, 16 …" at bounding box center [529, 155] width 655 height 28
select select "271"
click at [202, 142] on select "- КТ, вул. Регенераторна, 4 КТ2, просп. Соборності, 17 КТ3, вул. Березнева, 16 …" at bounding box center [529, 155] width 655 height 28
select select
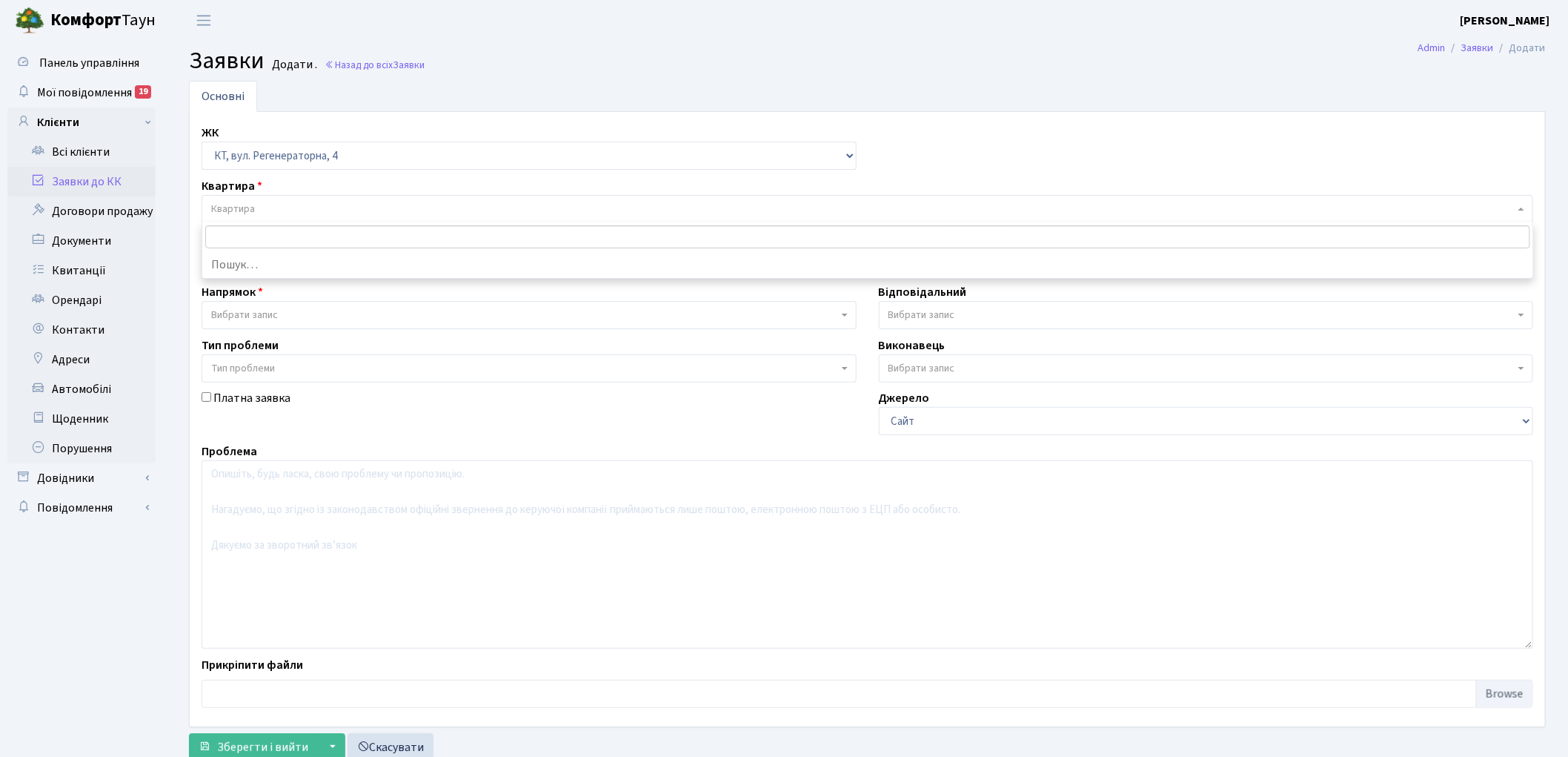
click at [235, 203] on span "Квартира" at bounding box center [233, 209] width 44 height 14
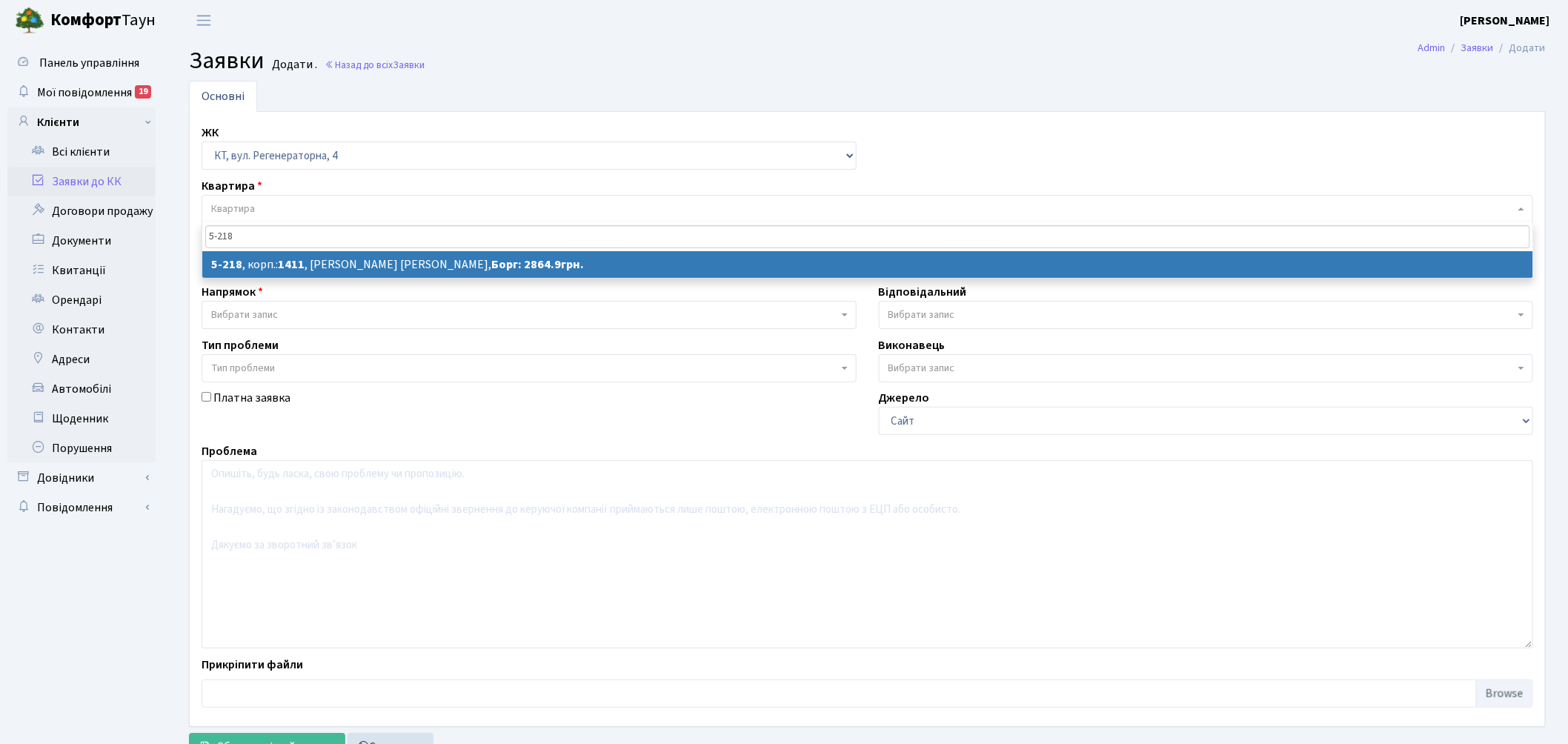
type input "5-218"
select select
select select "2376"
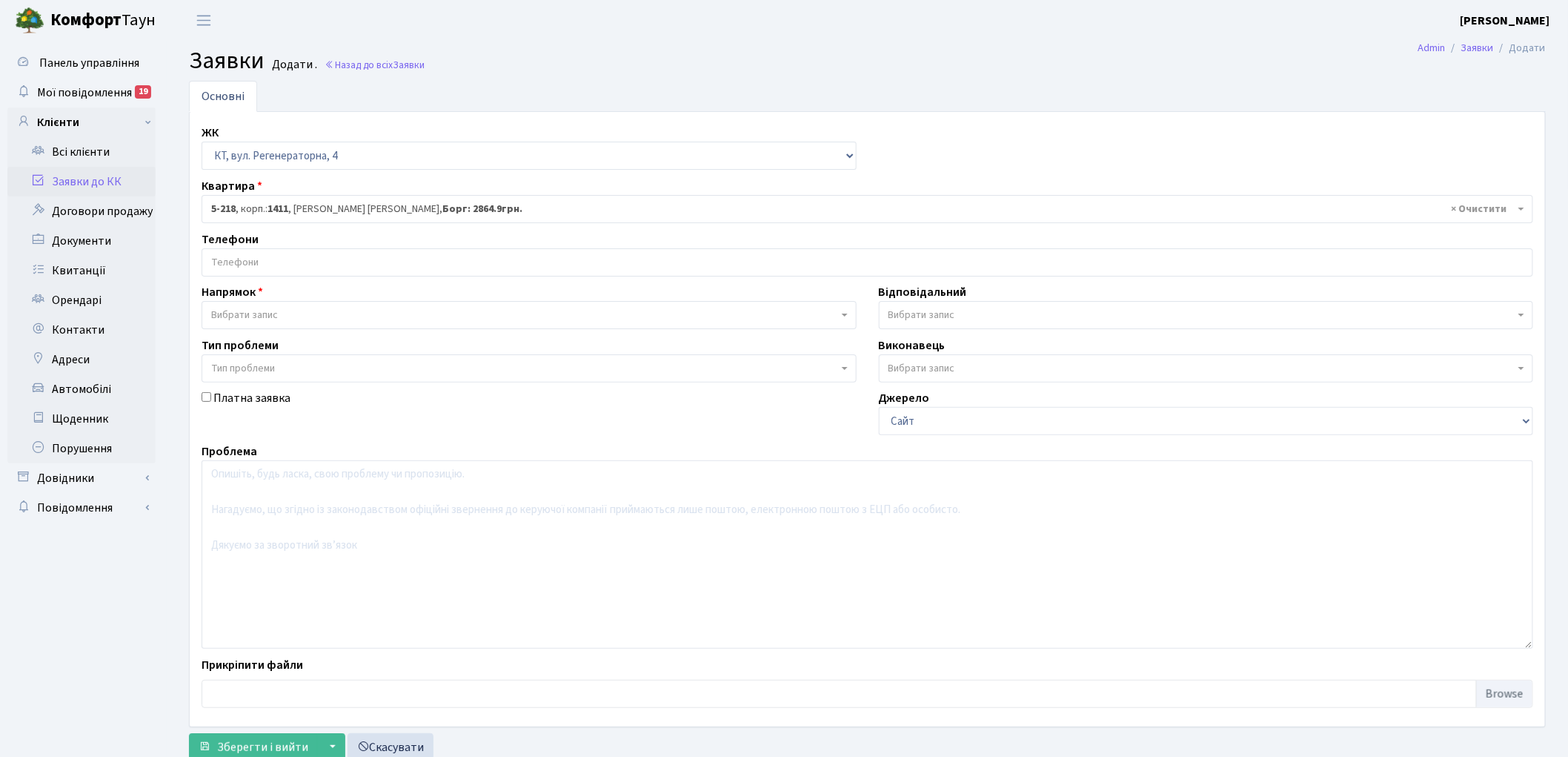
click at [225, 262] on input "search" at bounding box center [867, 262] width 1330 height 26
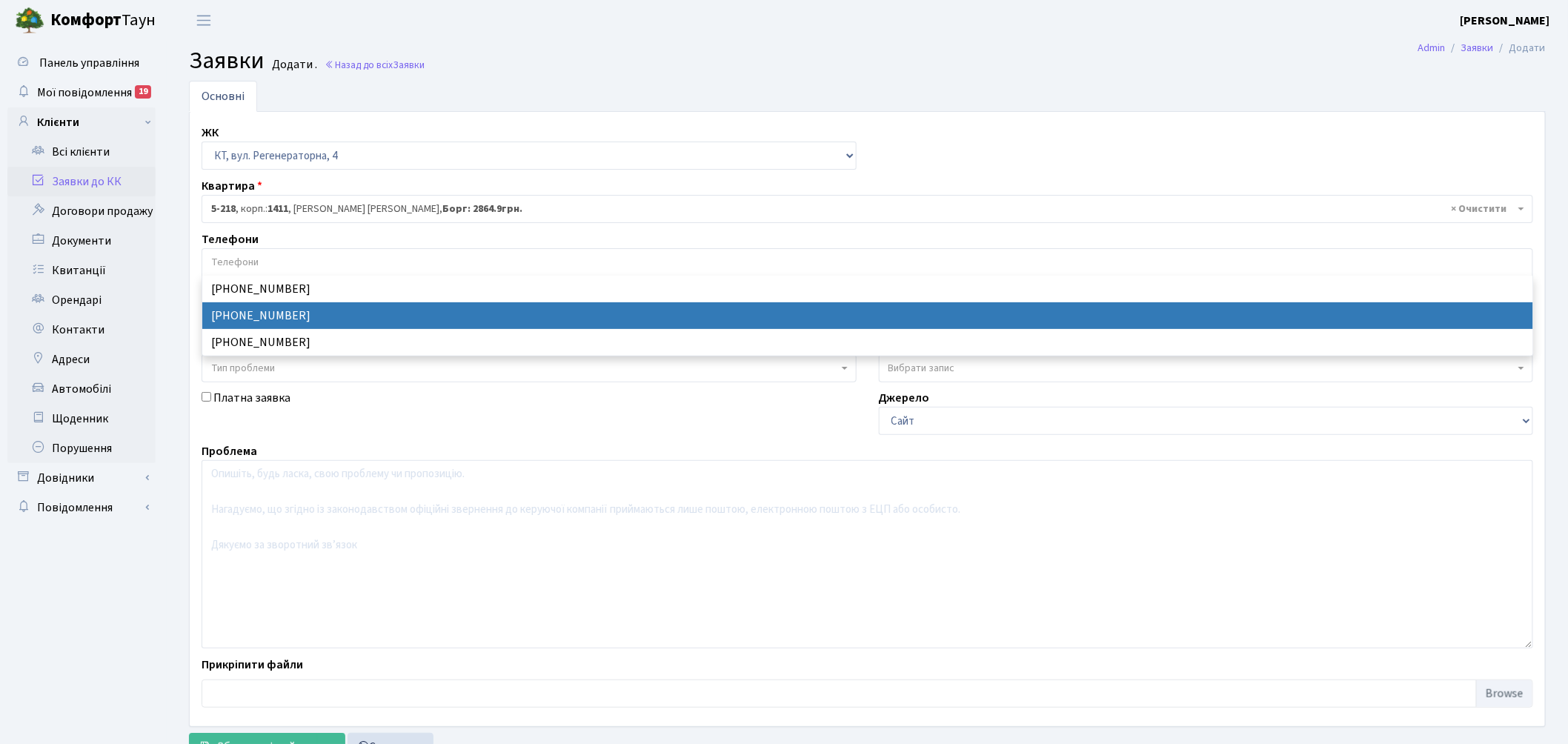
select select "22907"
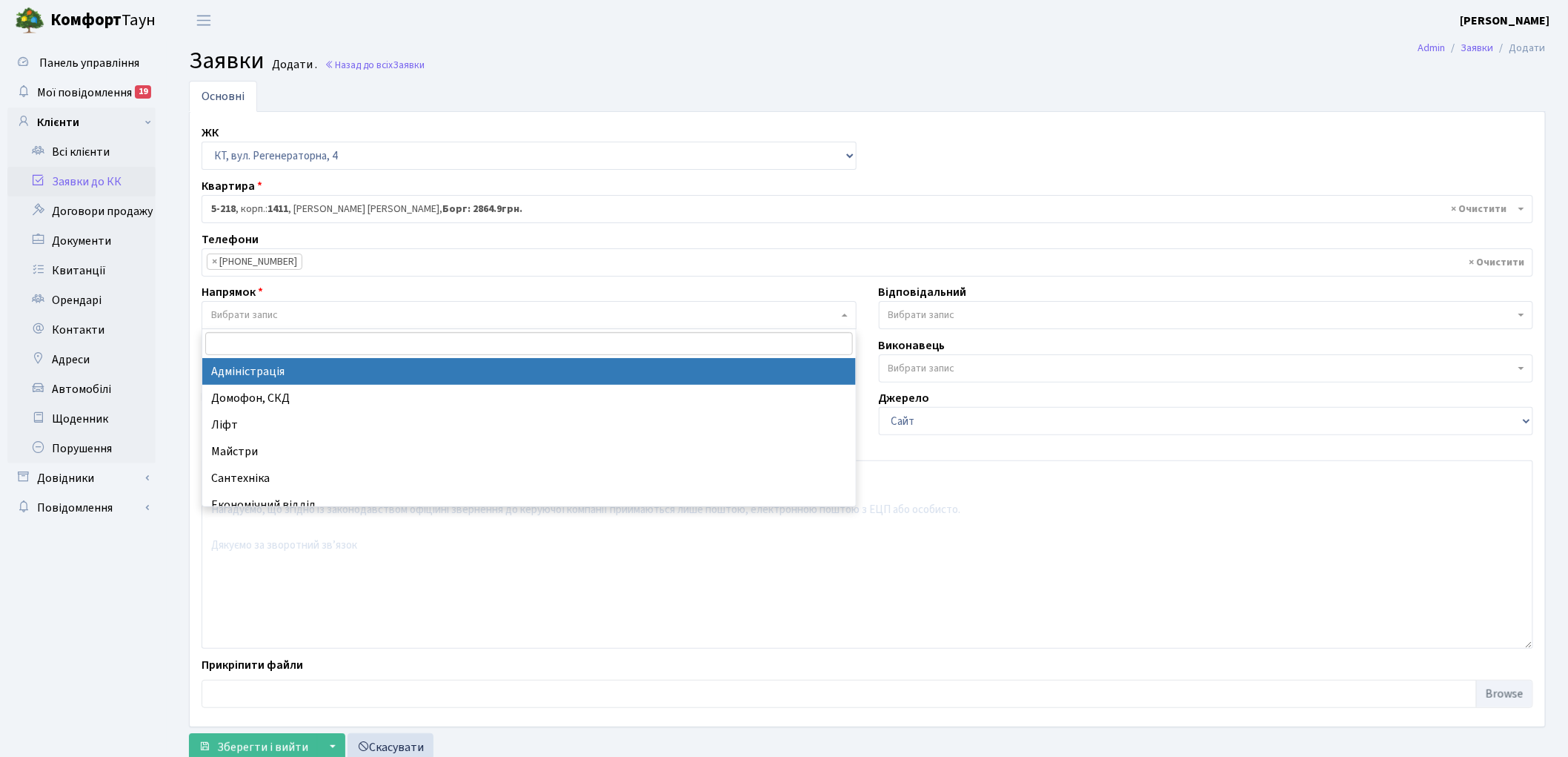
click at [249, 317] on span "Вибрати запис" at bounding box center [244, 314] width 67 height 14
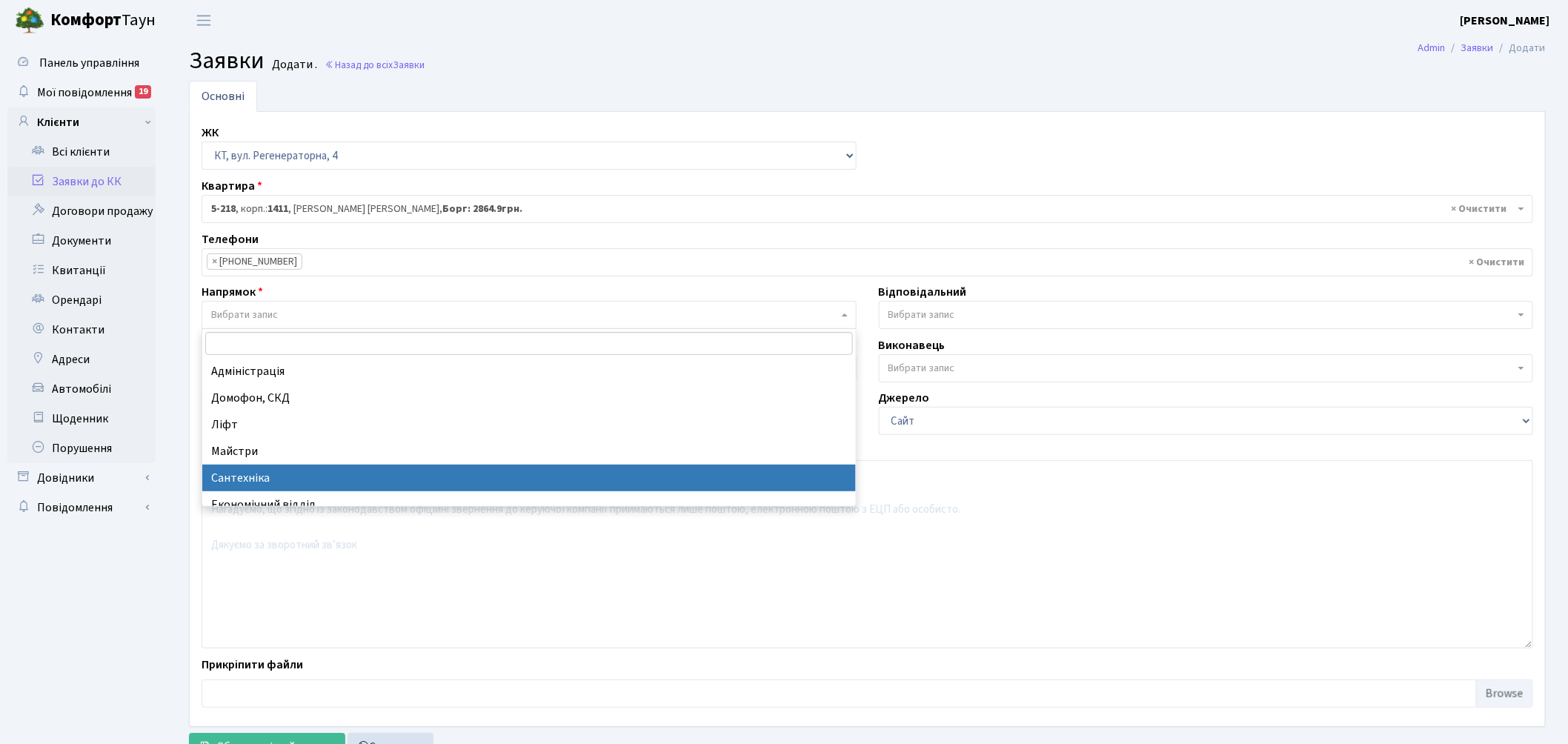
select select "2"
select select
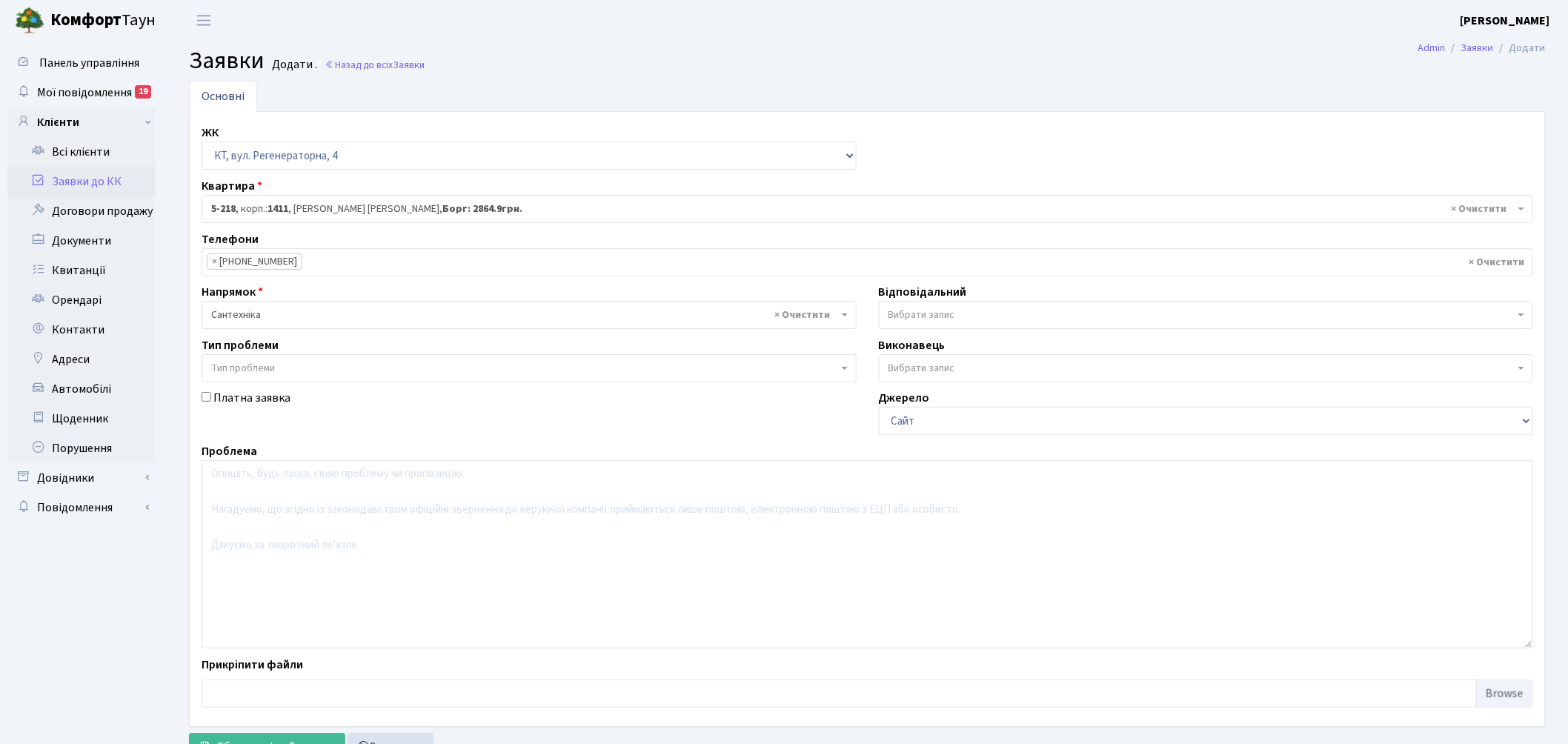
click at [1000, 309] on span "Вибрати запис" at bounding box center [1202, 314] width 627 height 14
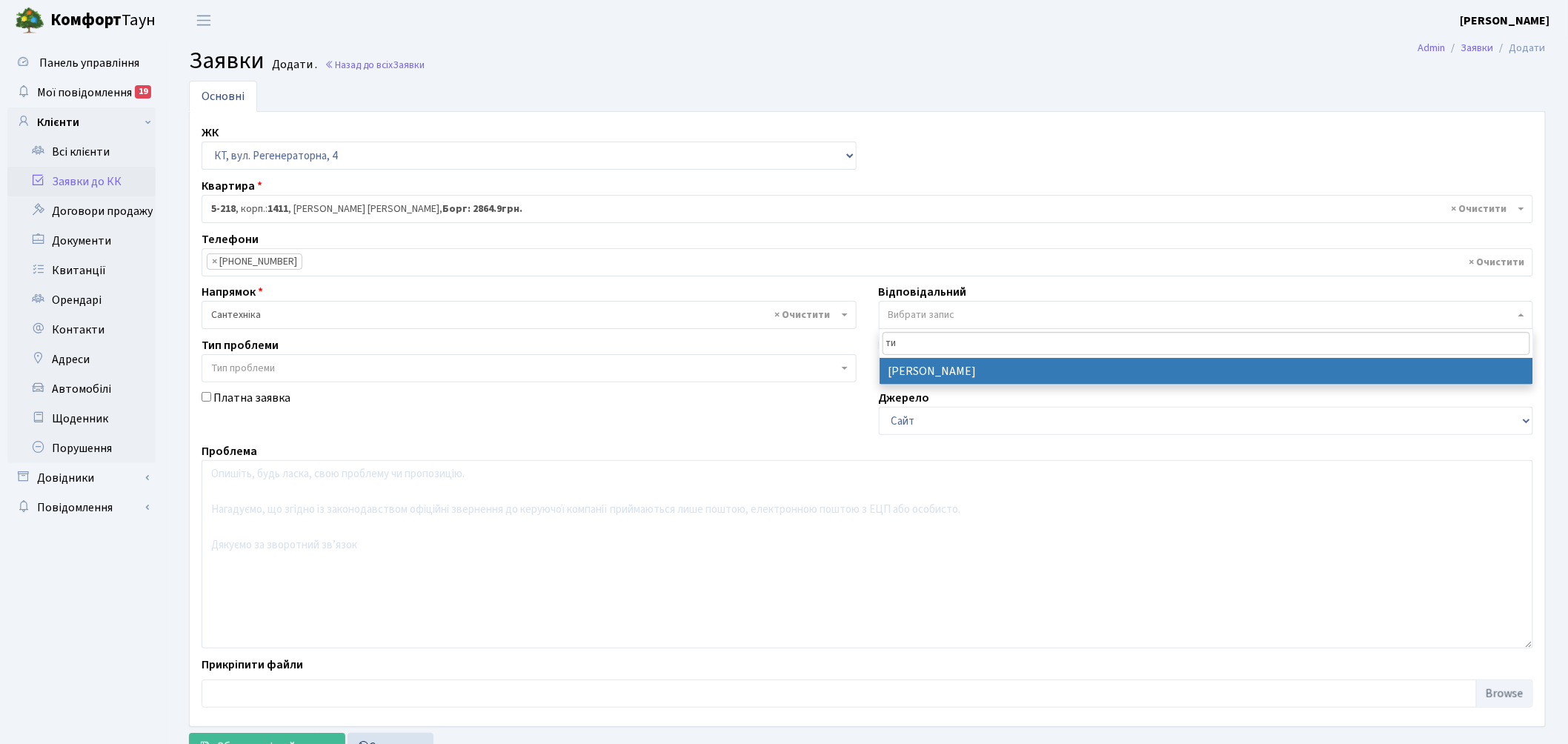
type input "ти"
select select "67"
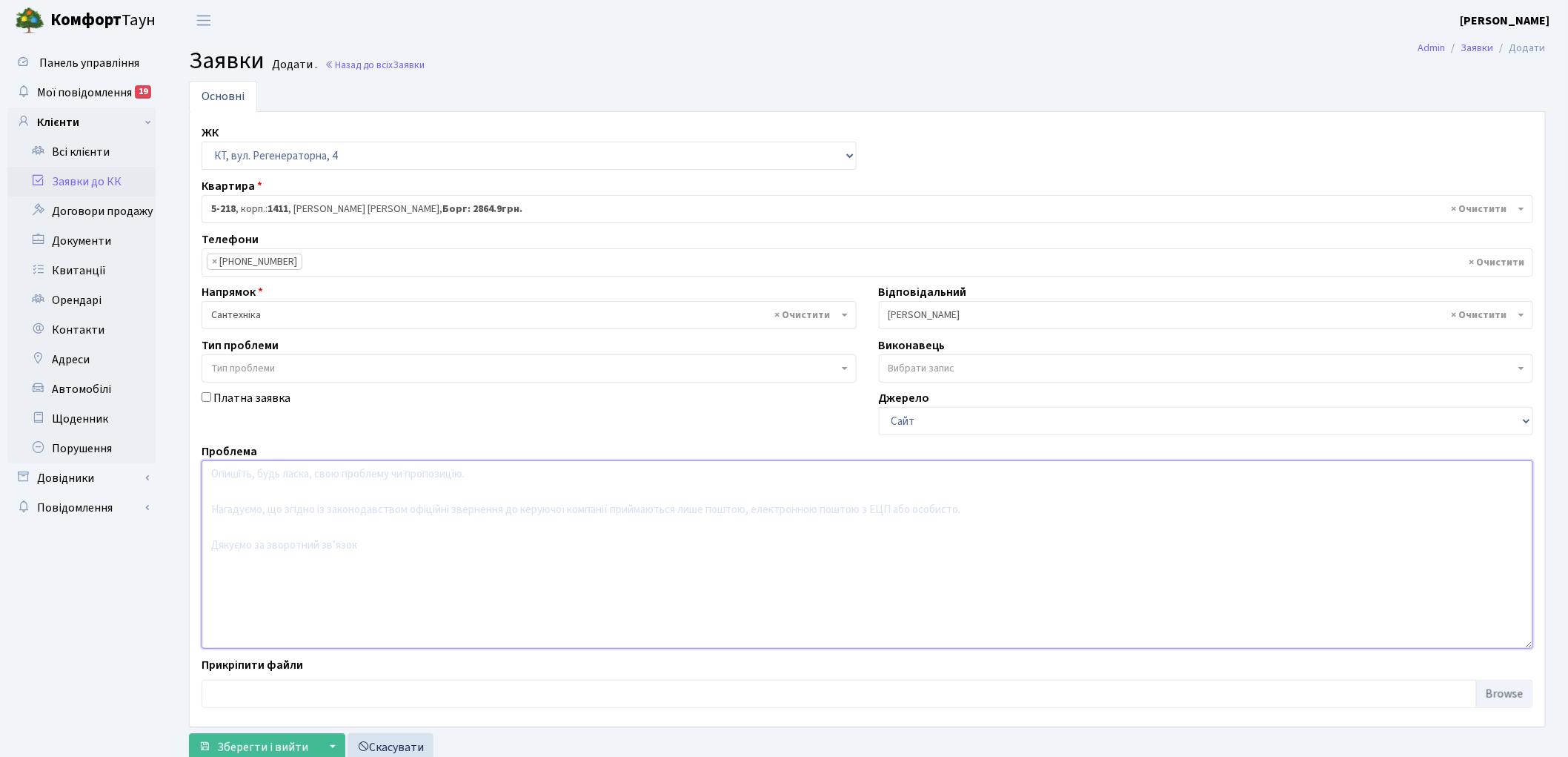
click at [292, 517] on textarea at bounding box center [867, 554] width 1332 height 188
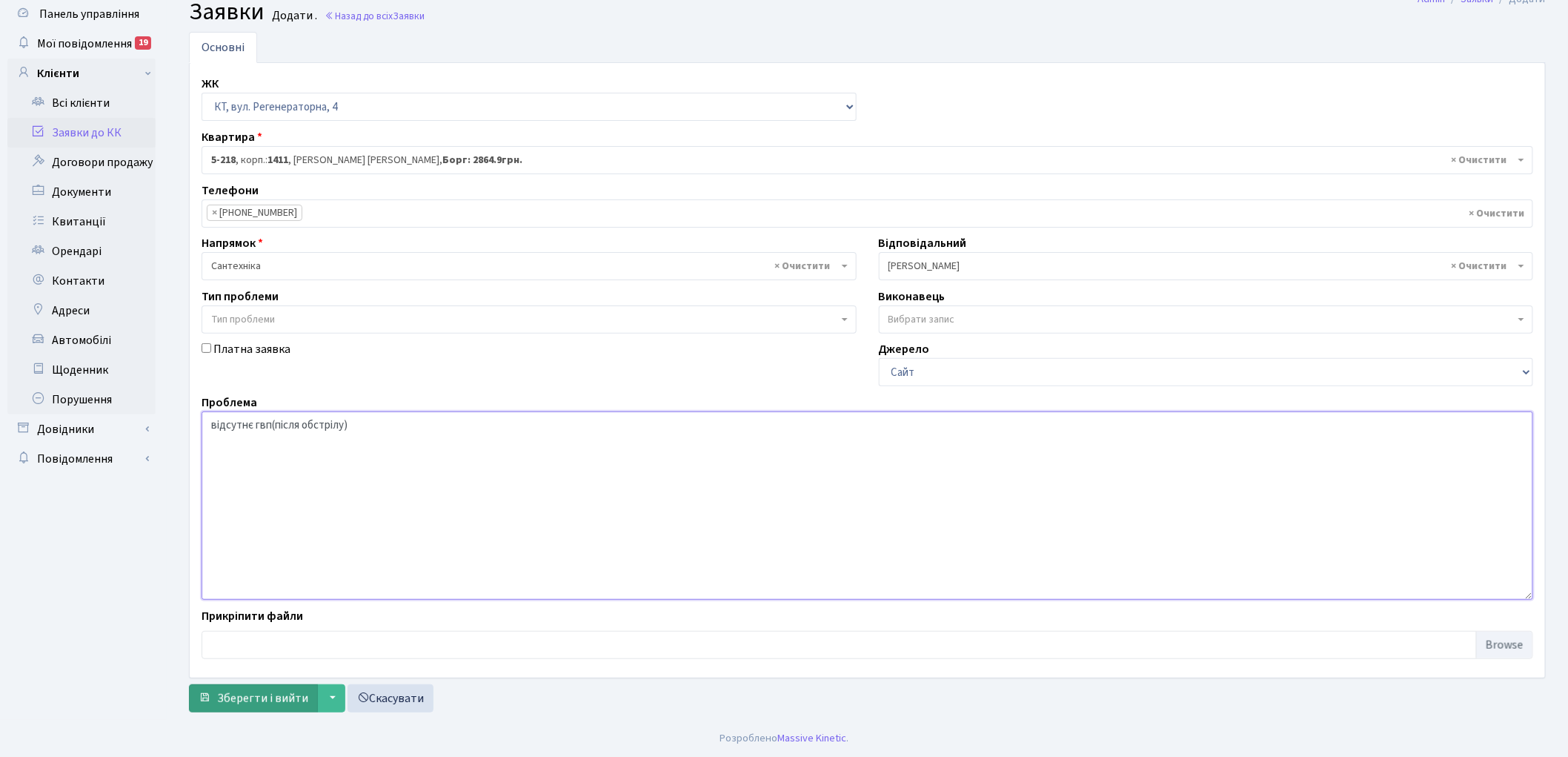
type textarea "відсутнє гвп(після обстрілу)"
click at [256, 702] on span "Зберегти і вийти" at bounding box center [263, 698] width 92 height 16
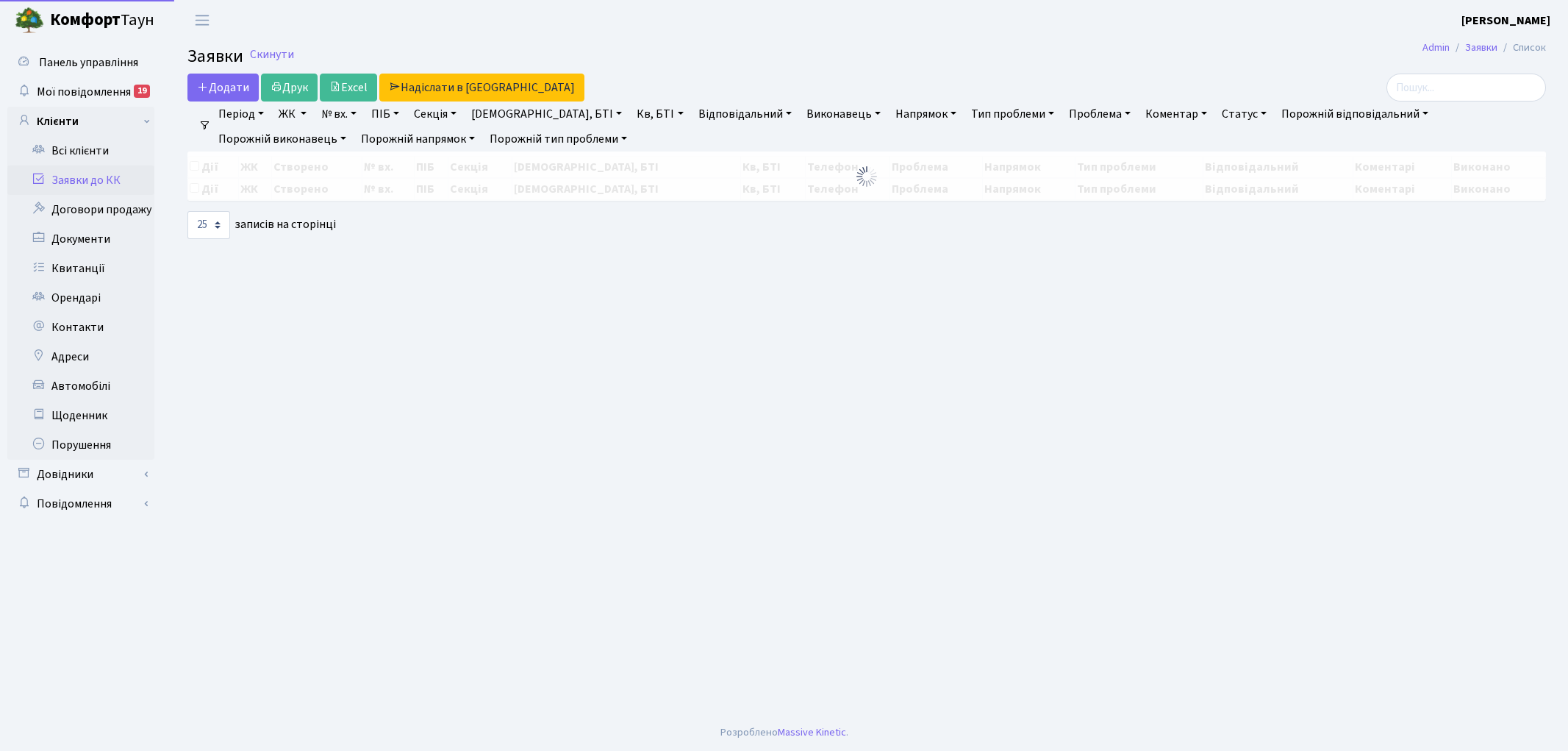
select select "25"
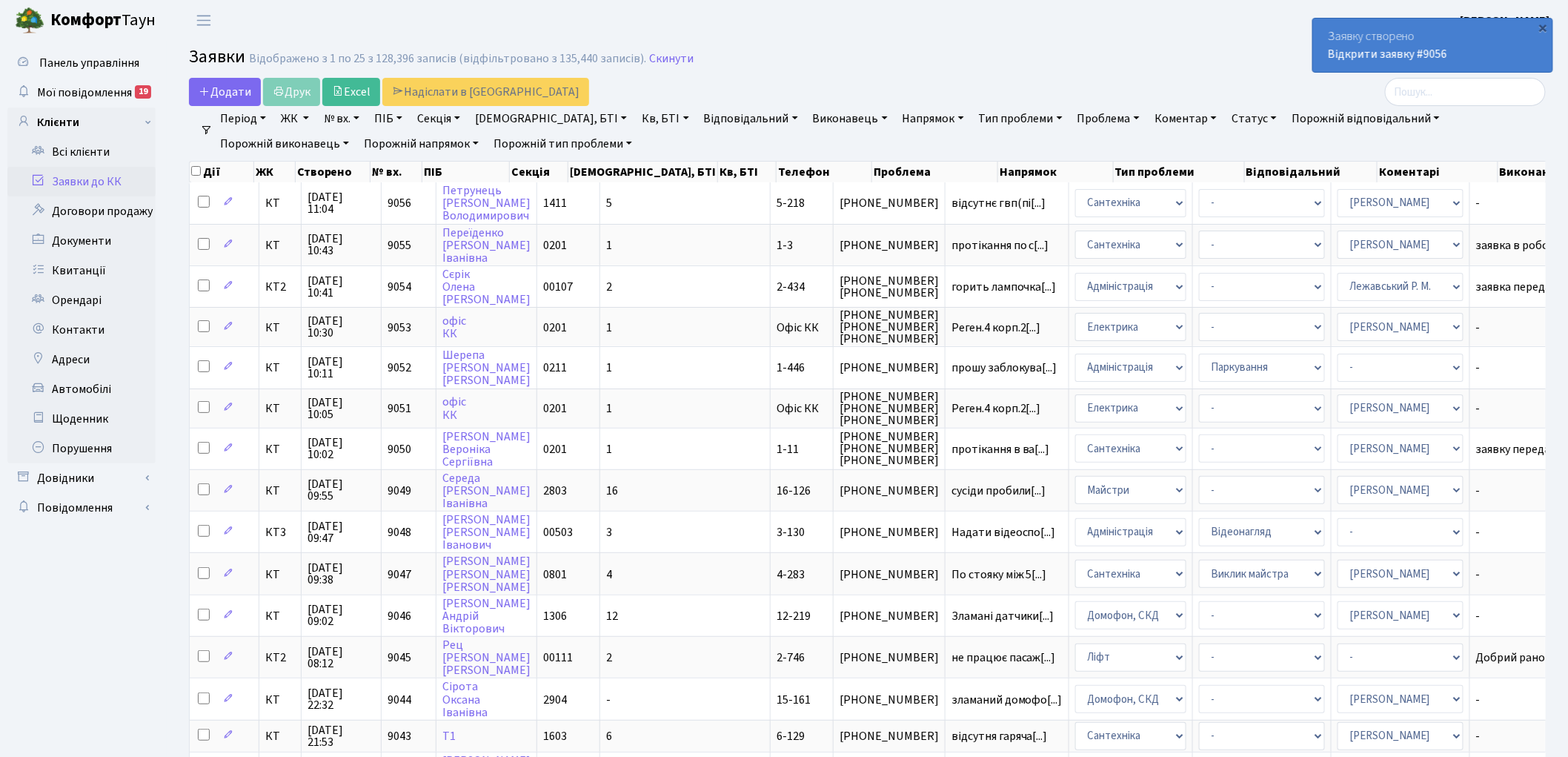
click at [286, 120] on link "ЖК" at bounding box center [294, 119] width 40 height 25
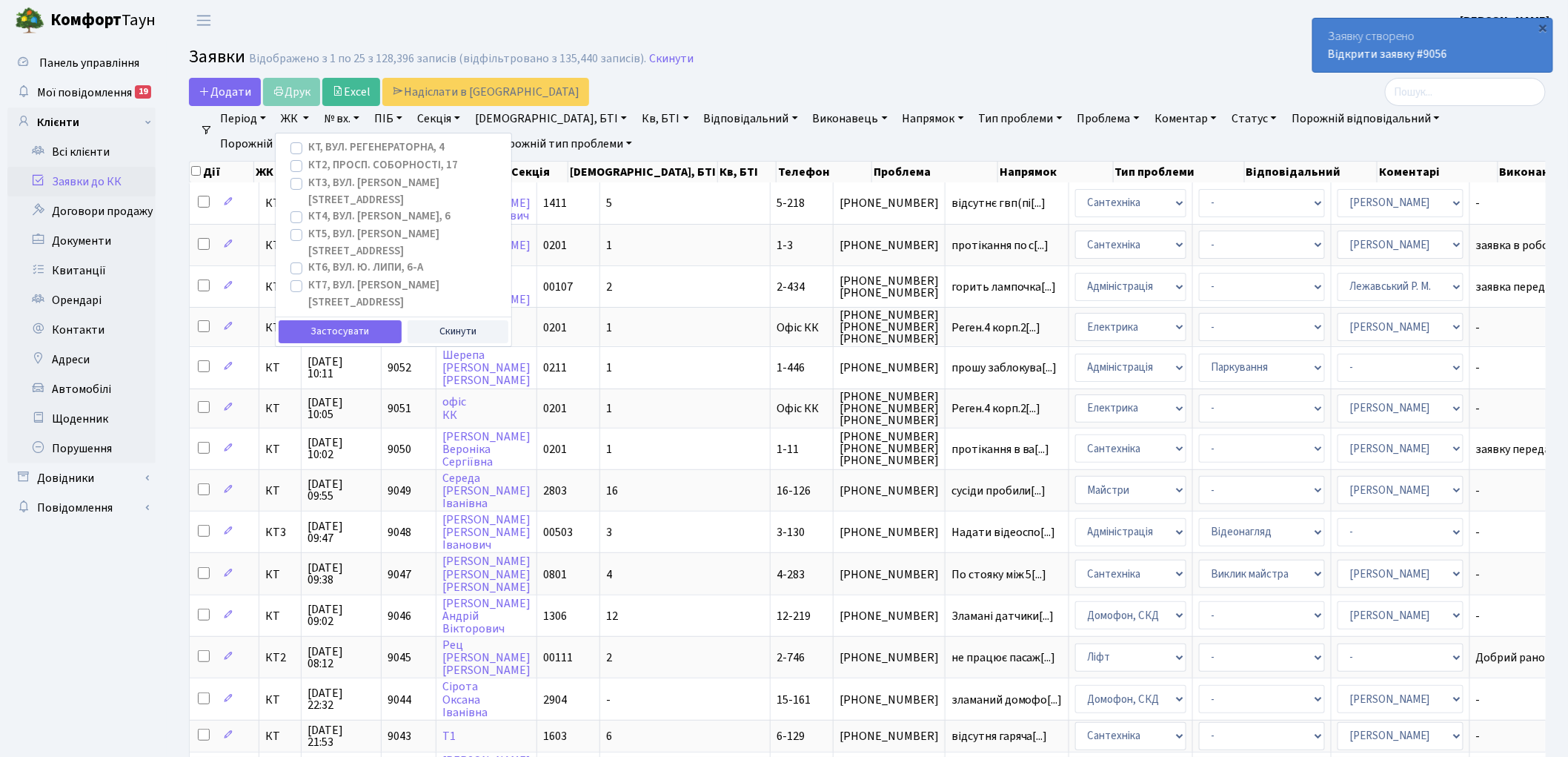
click at [345, 147] on label "КТ, вул. Регенераторна, 4" at bounding box center [376, 148] width 136 height 17
click at [318, 147] on input "КТ, вул. Регенераторна, 4" at bounding box center [313, 143] width 9 height 9
checkbox input "true"
click at [352, 320] on button "Застосувати" at bounding box center [340, 331] width 123 height 23
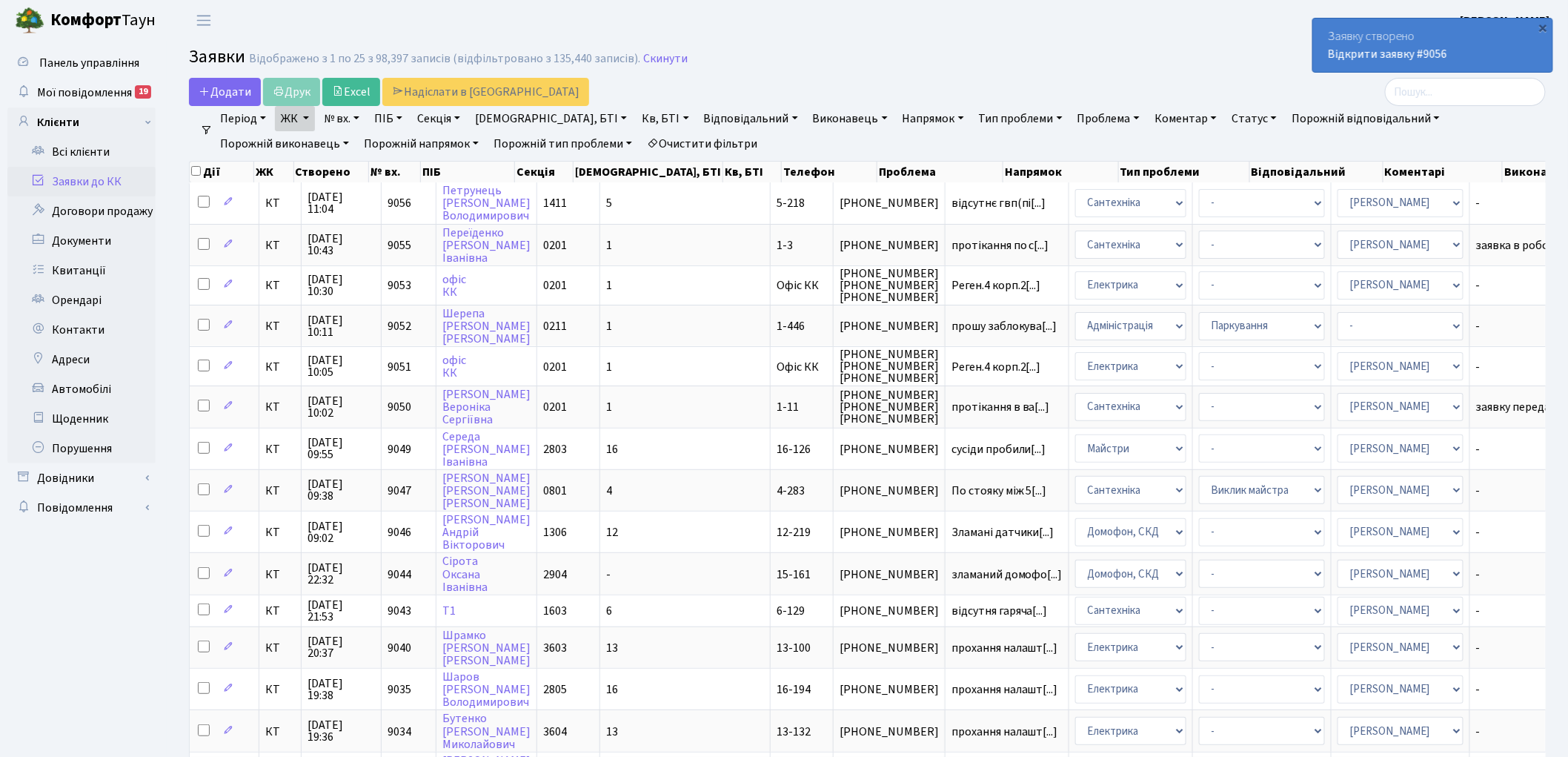
click at [897, 119] on link "Напрямок" at bounding box center [933, 119] width 74 height 25
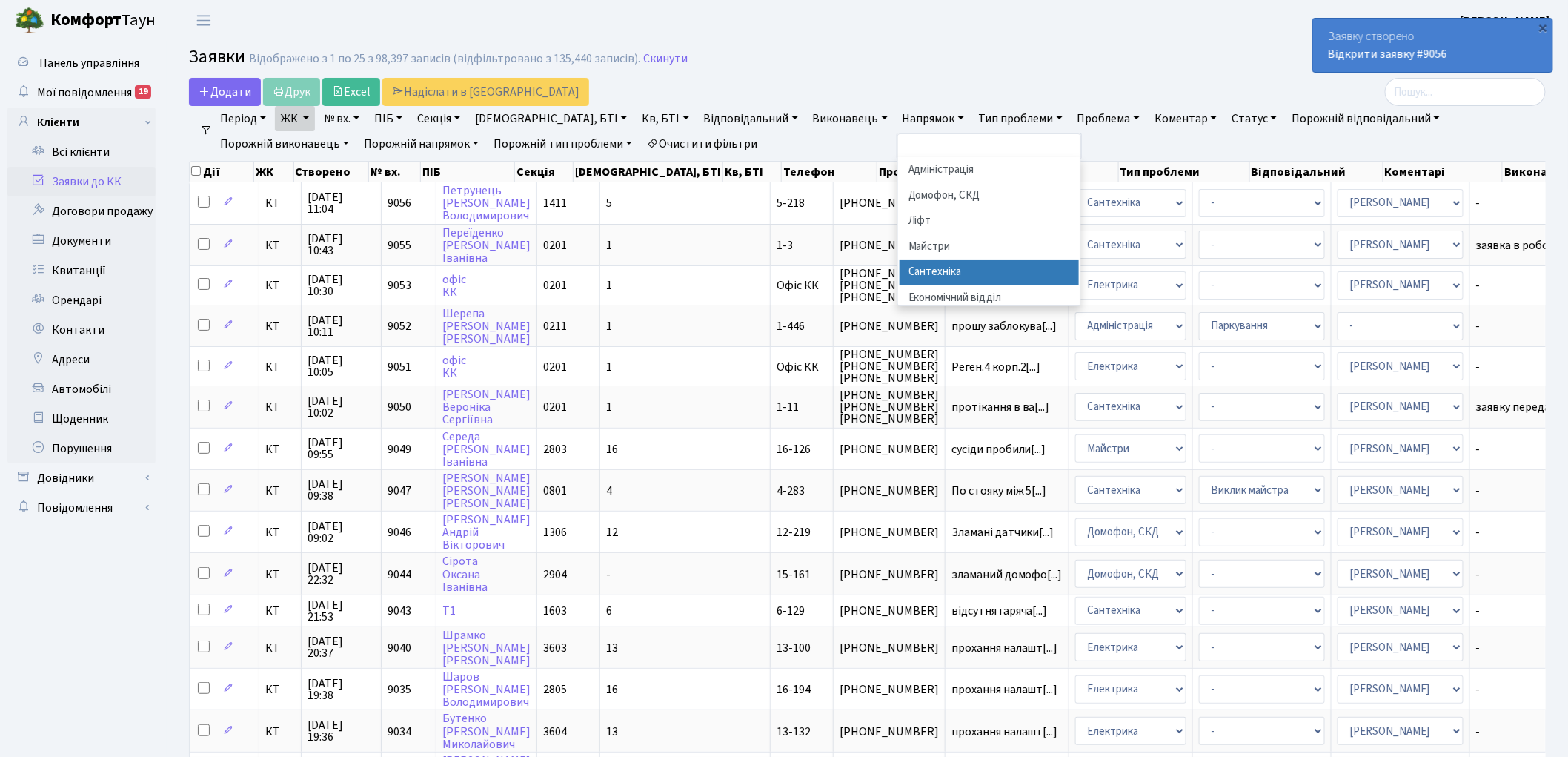
click at [899, 270] on li "Сантехніка" at bounding box center [989, 272] width 180 height 26
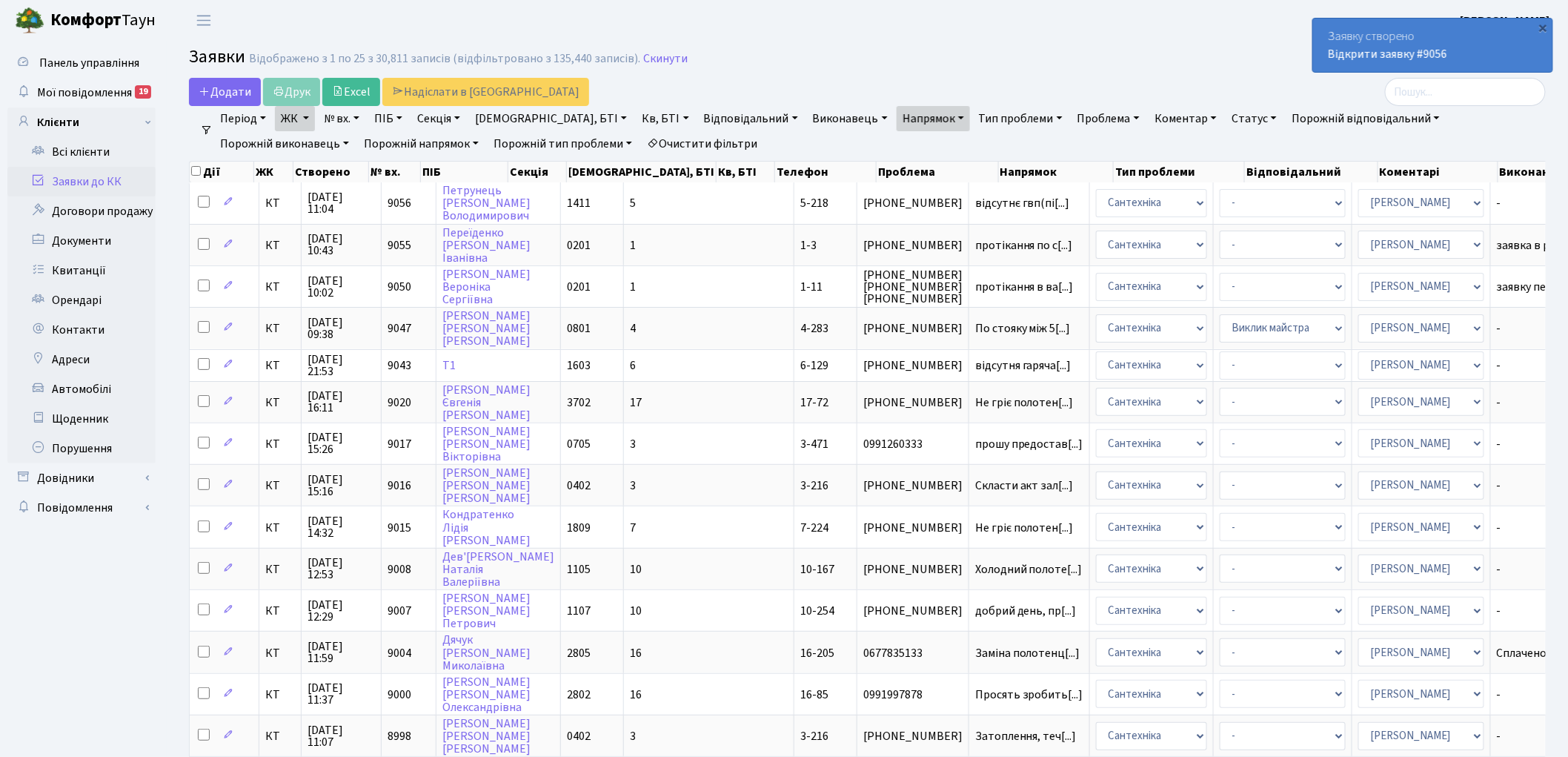
click at [641, 141] on link "Очистити фільтри" at bounding box center [702, 144] width 122 height 25
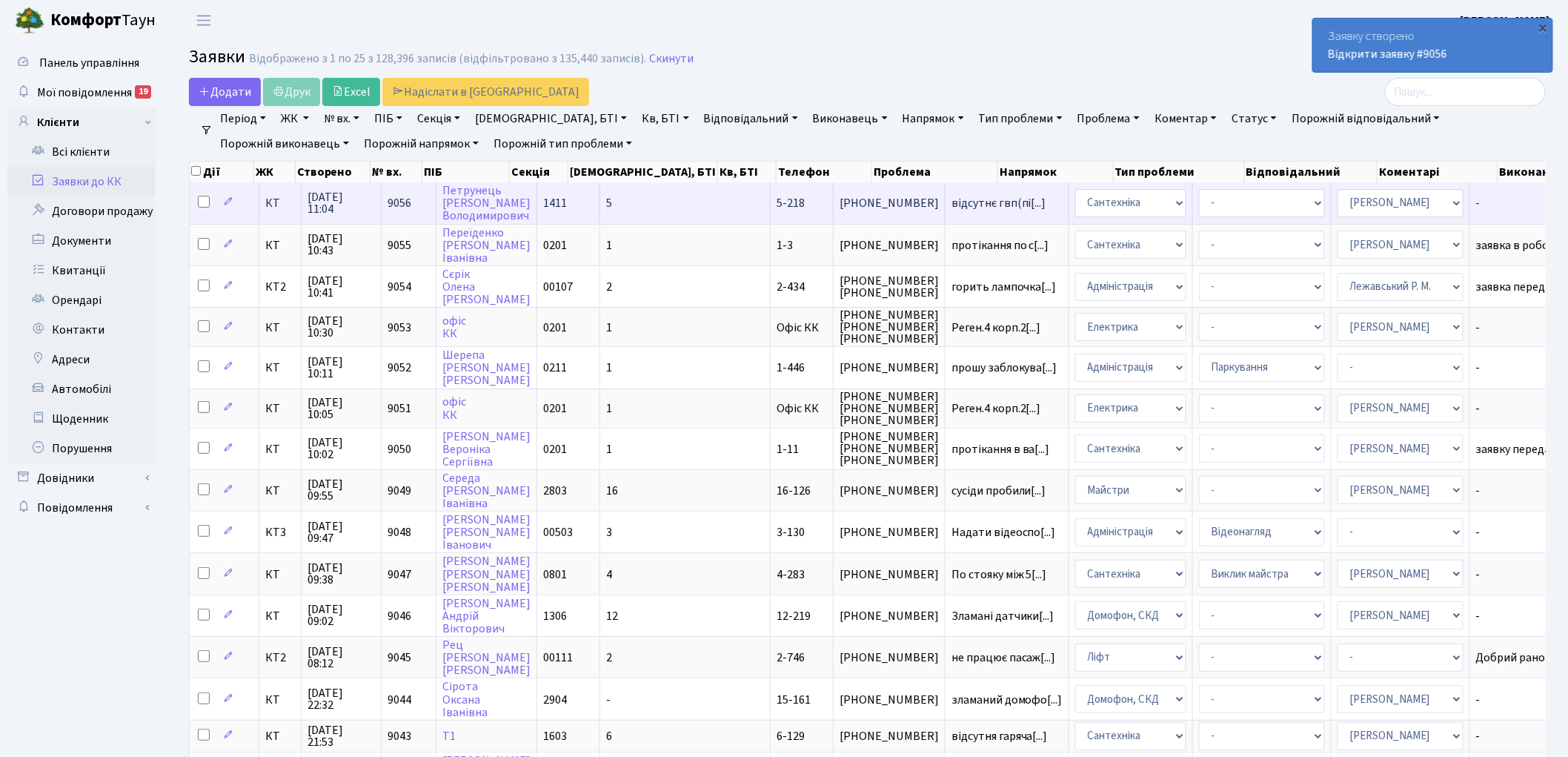
click at [392, 205] on span "9056" at bounding box center [399, 203] width 24 height 16
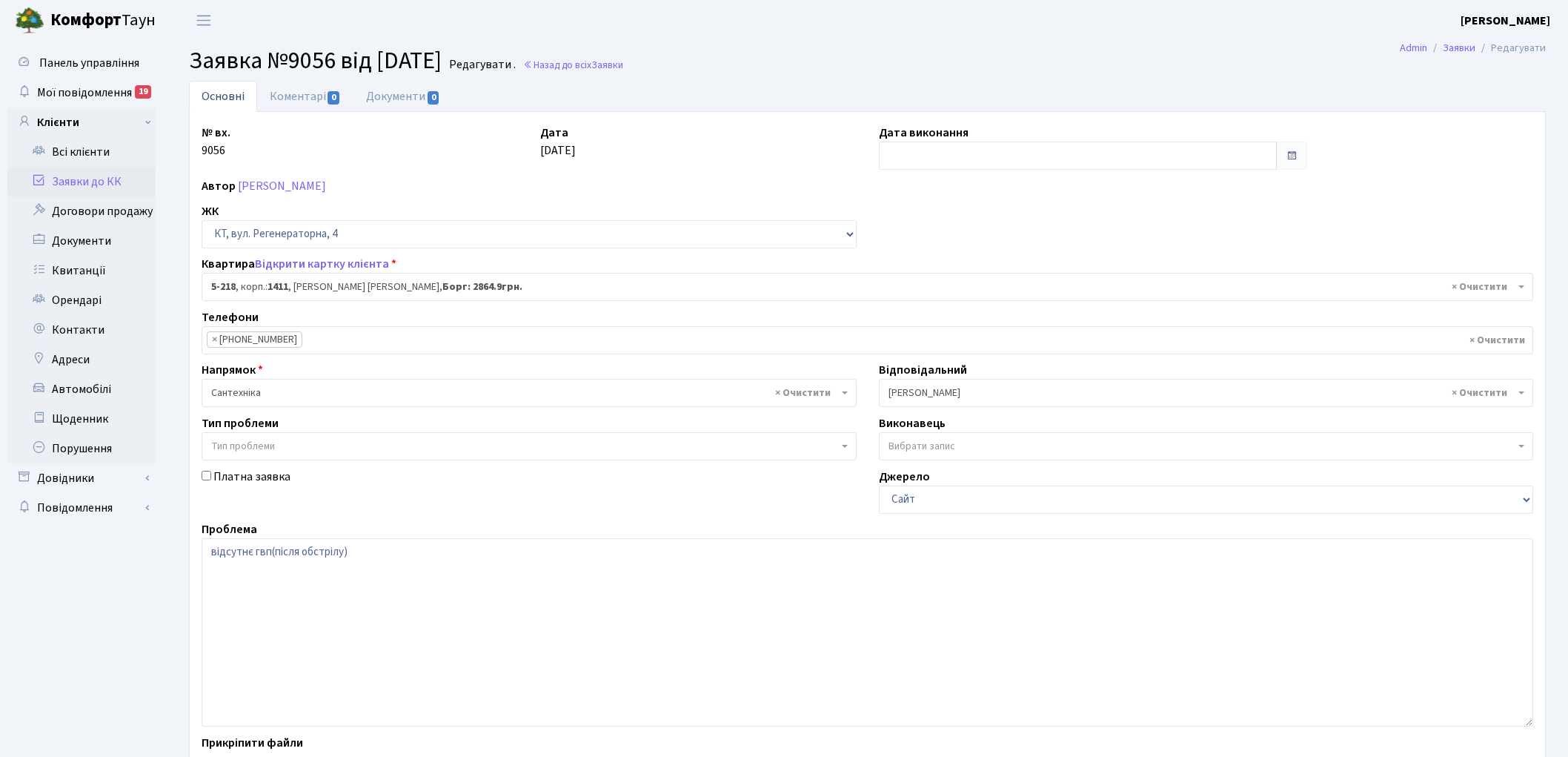
select select "2376"
click at [271, 92] on link "Коментарі 0" at bounding box center [305, 96] width 97 height 31
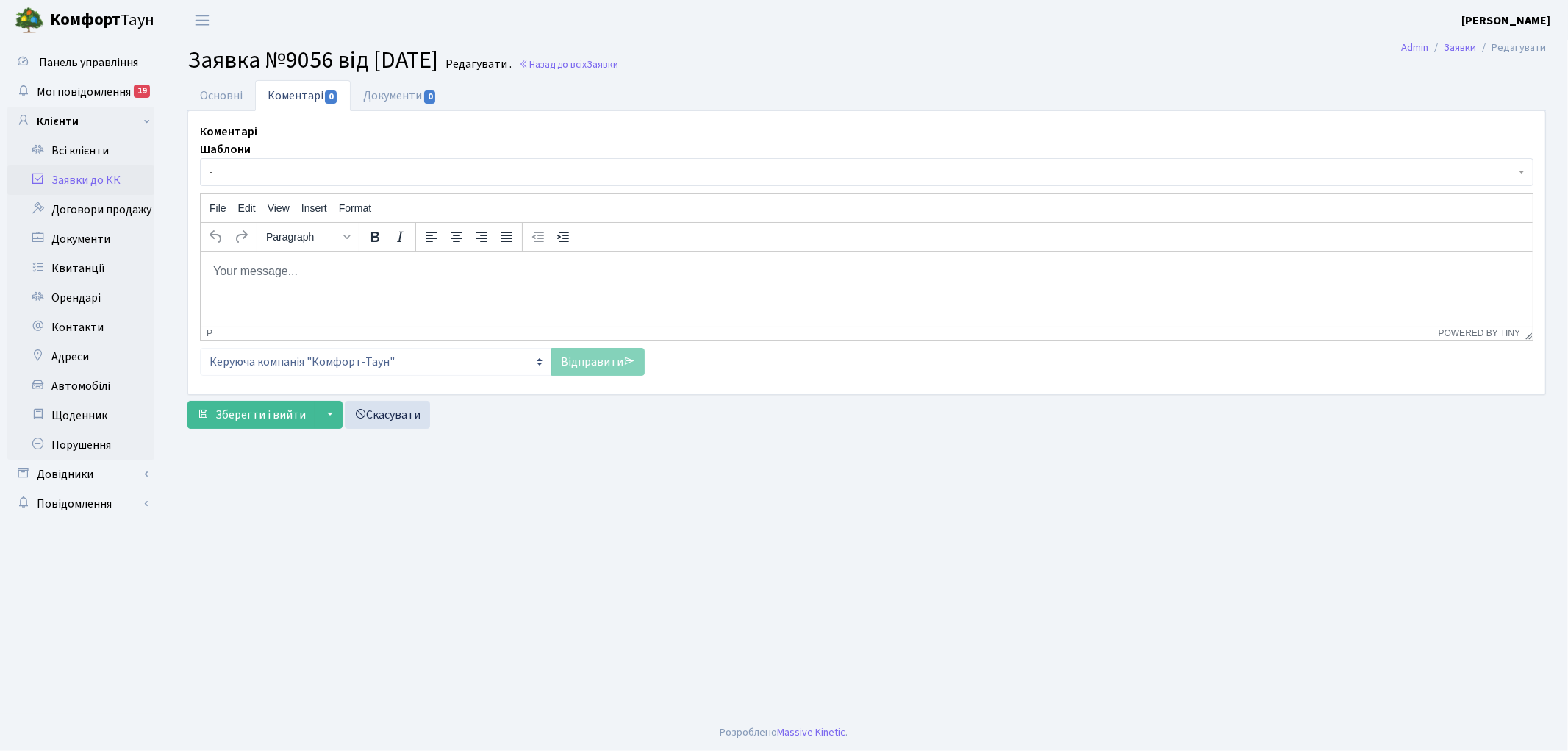
click at [285, 290] on html at bounding box center [866, 270] width 1332 height 40
click at [583, 362] on link "Відправити" at bounding box center [598, 362] width 93 height 28
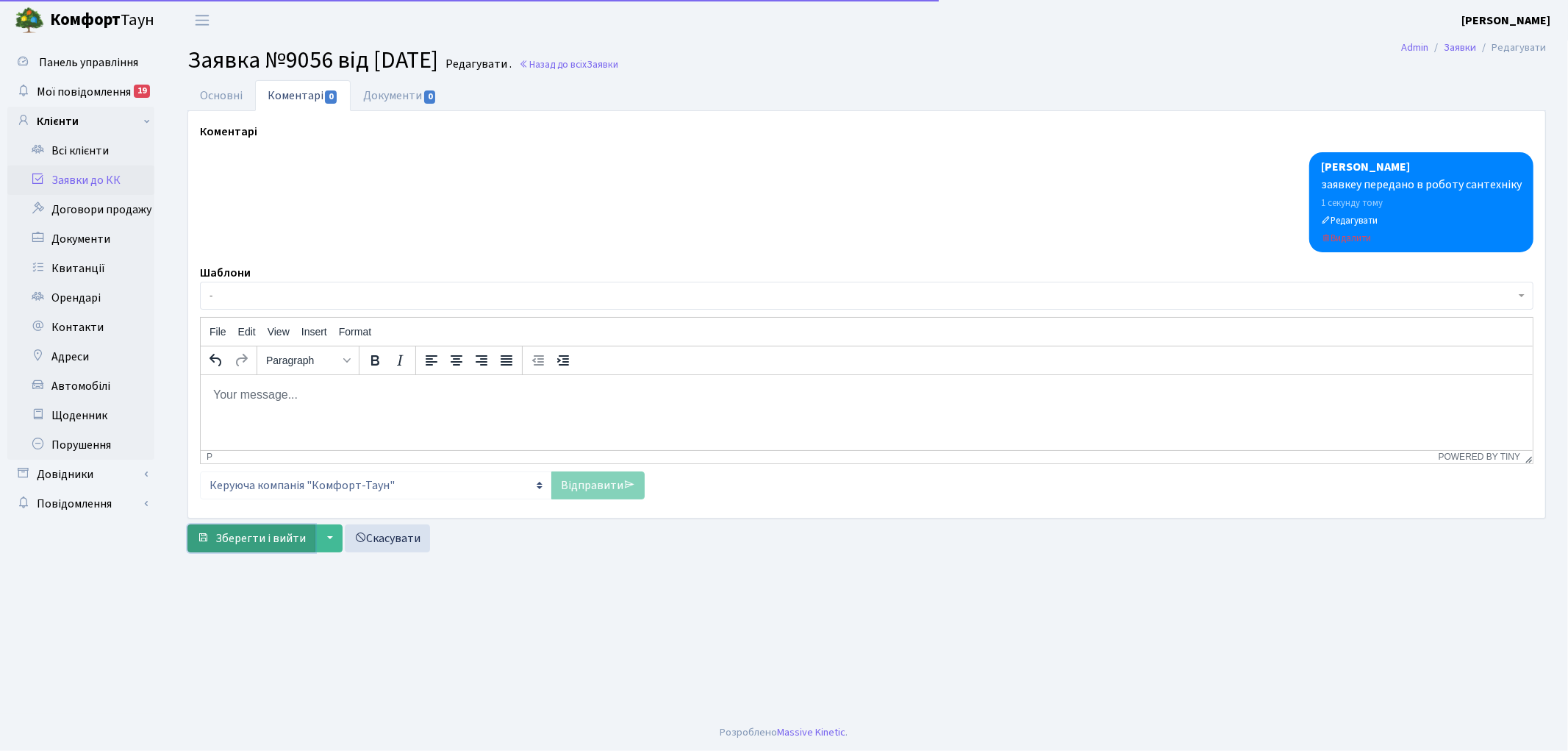
click at [241, 538] on span "Зберегти і вийти" at bounding box center [261, 537] width 91 height 16
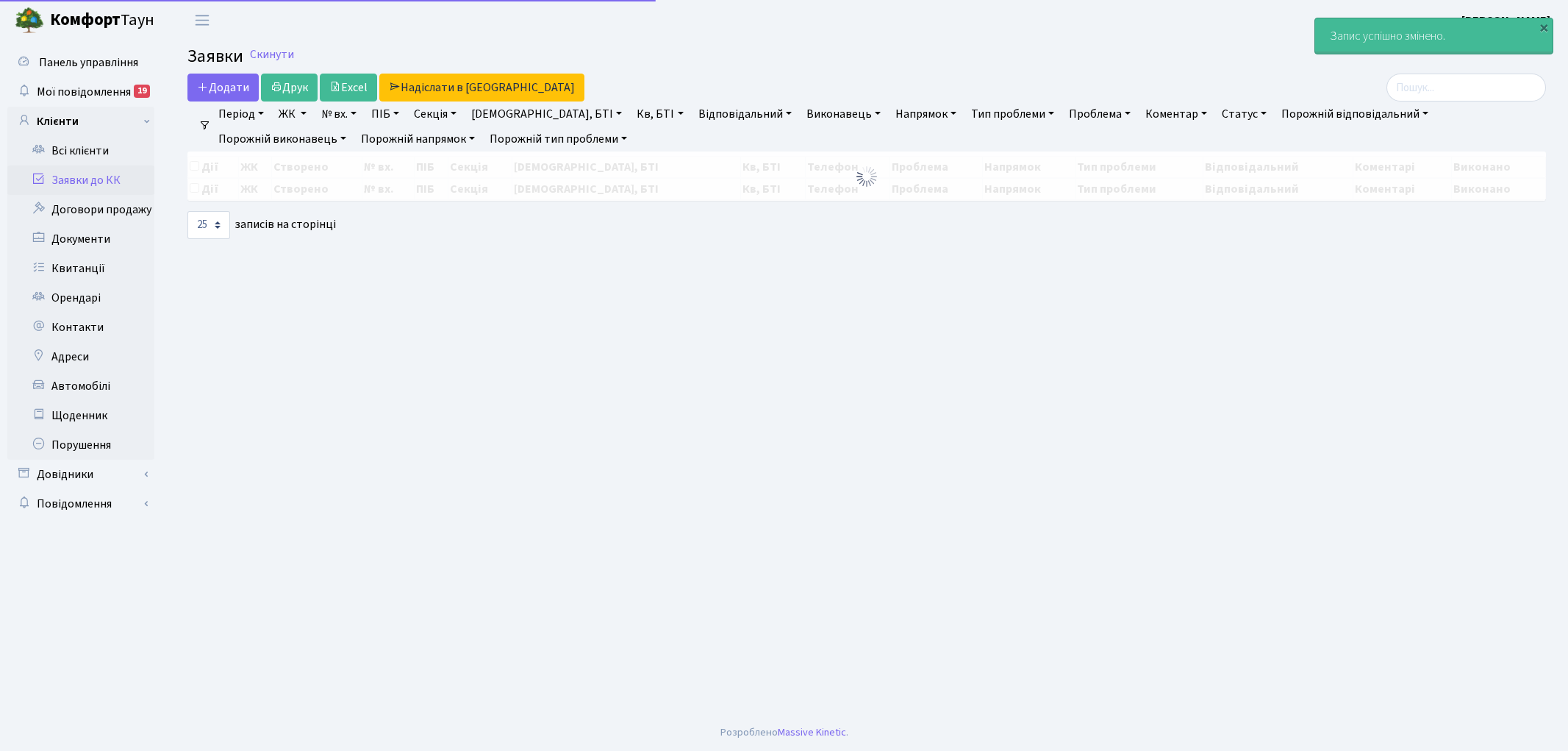
select select "25"
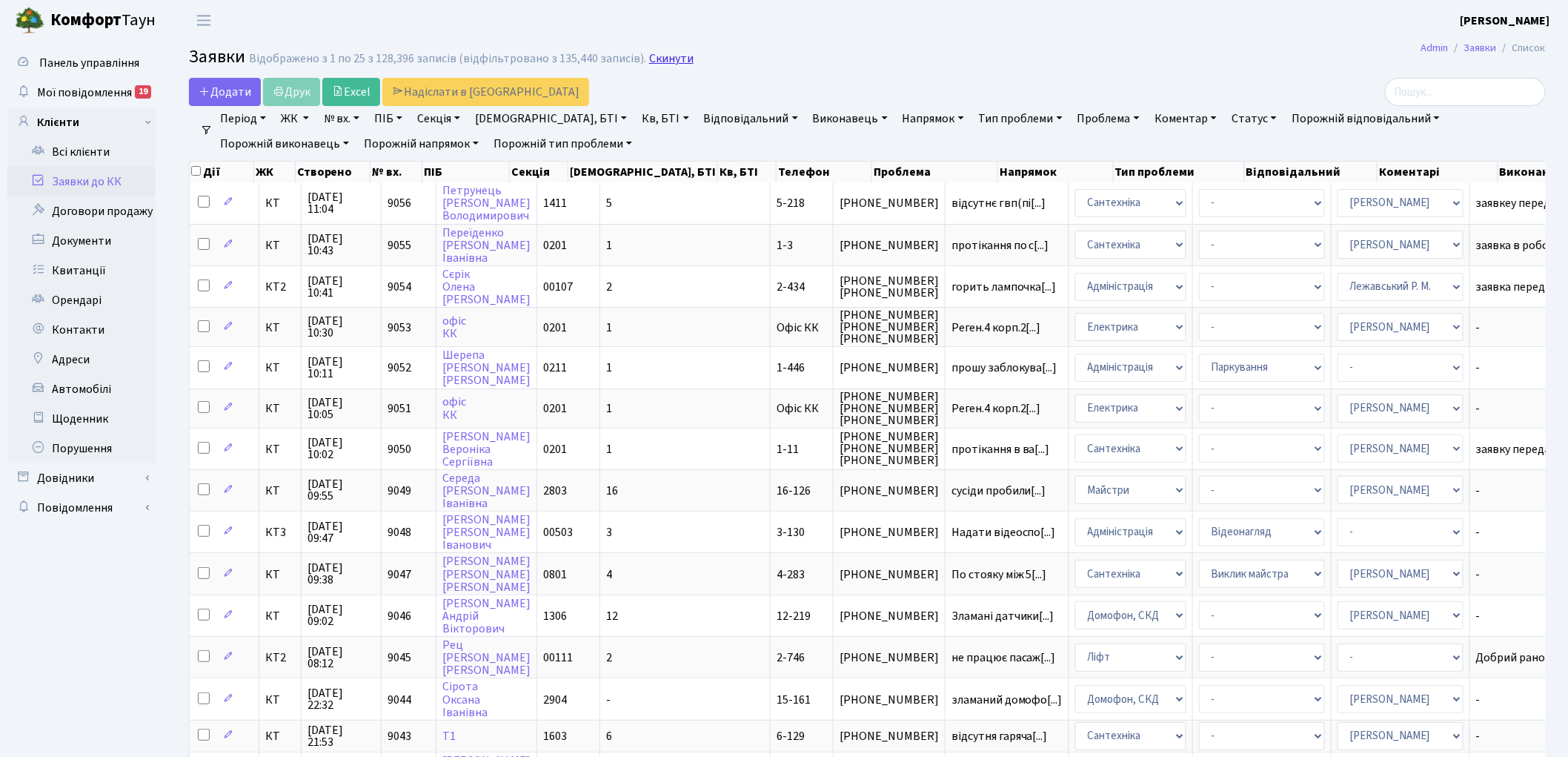
click at [649, 62] on link "Скинути" at bounding box center [671, 58] width 44 height 14
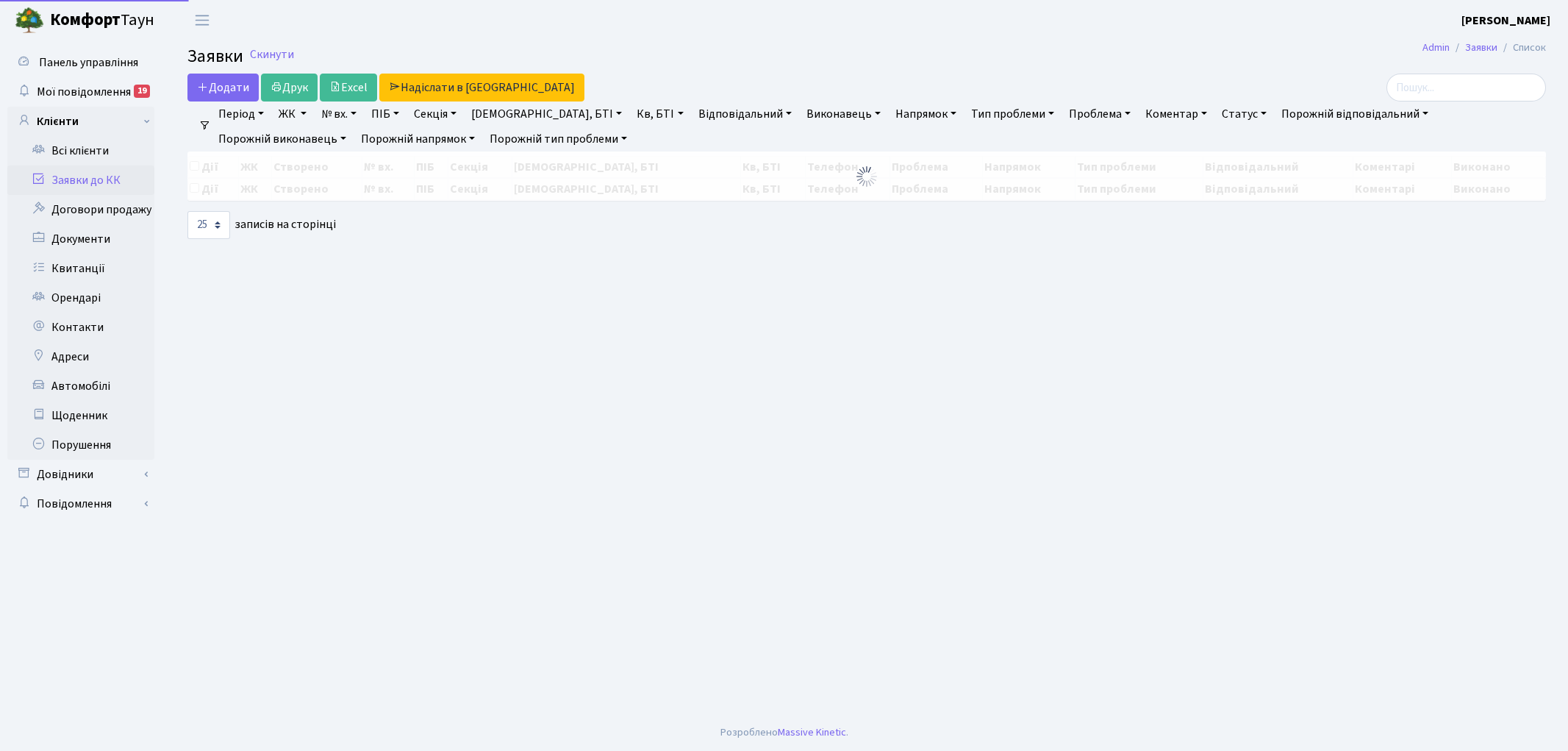
select select "25"
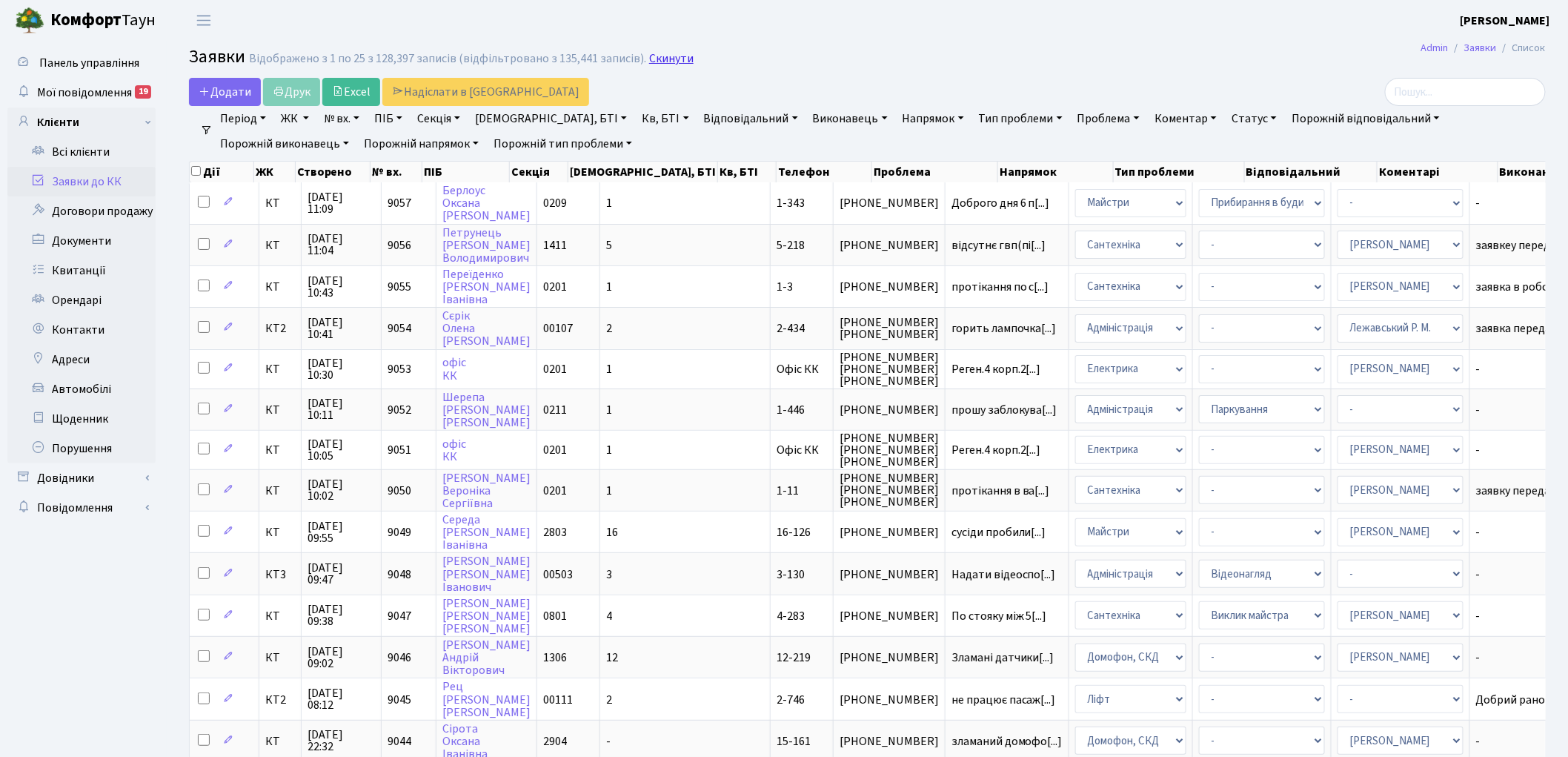
click at [657, 60] on link "Скинути" at bounding box center [671, 58] width 44 height 14
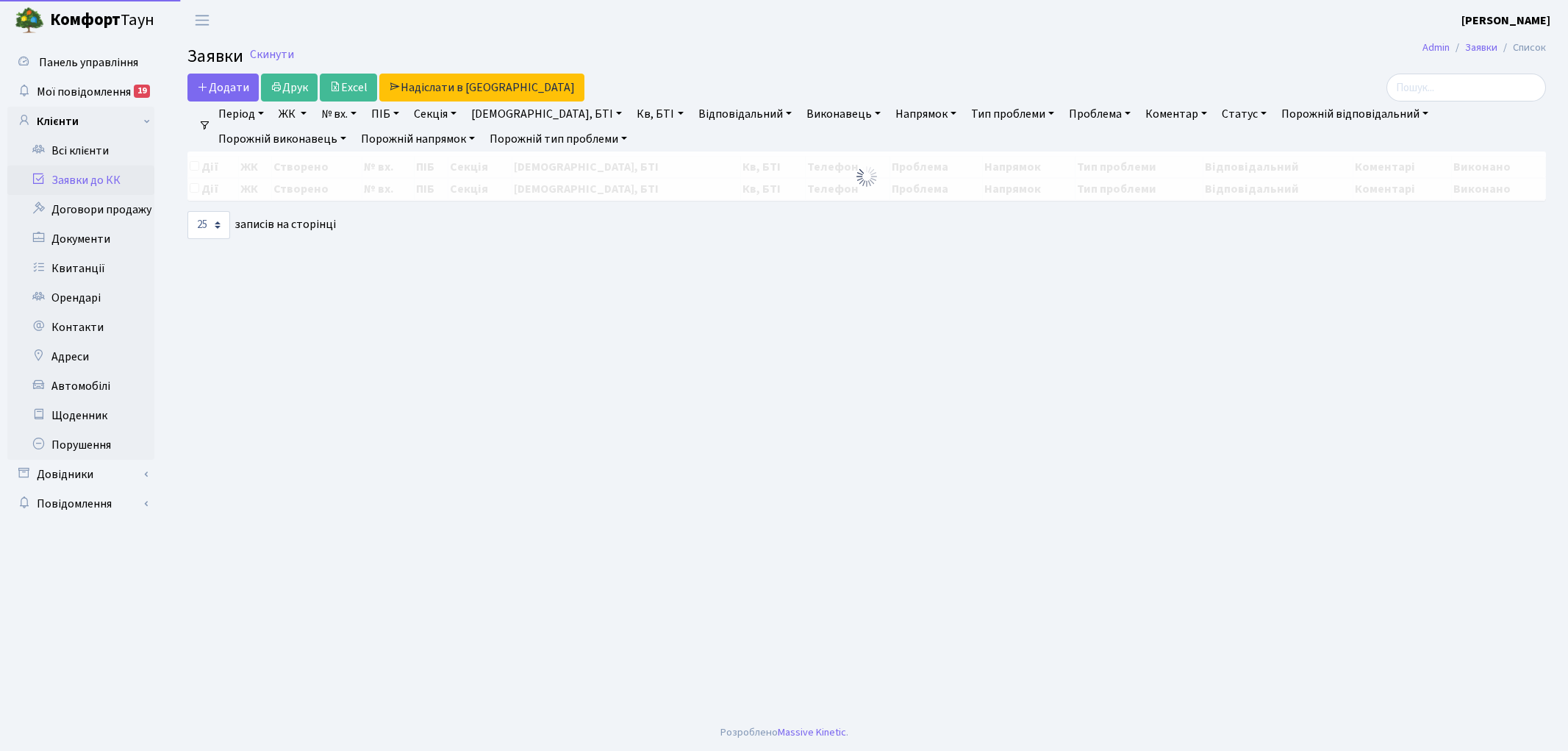
select select "25"
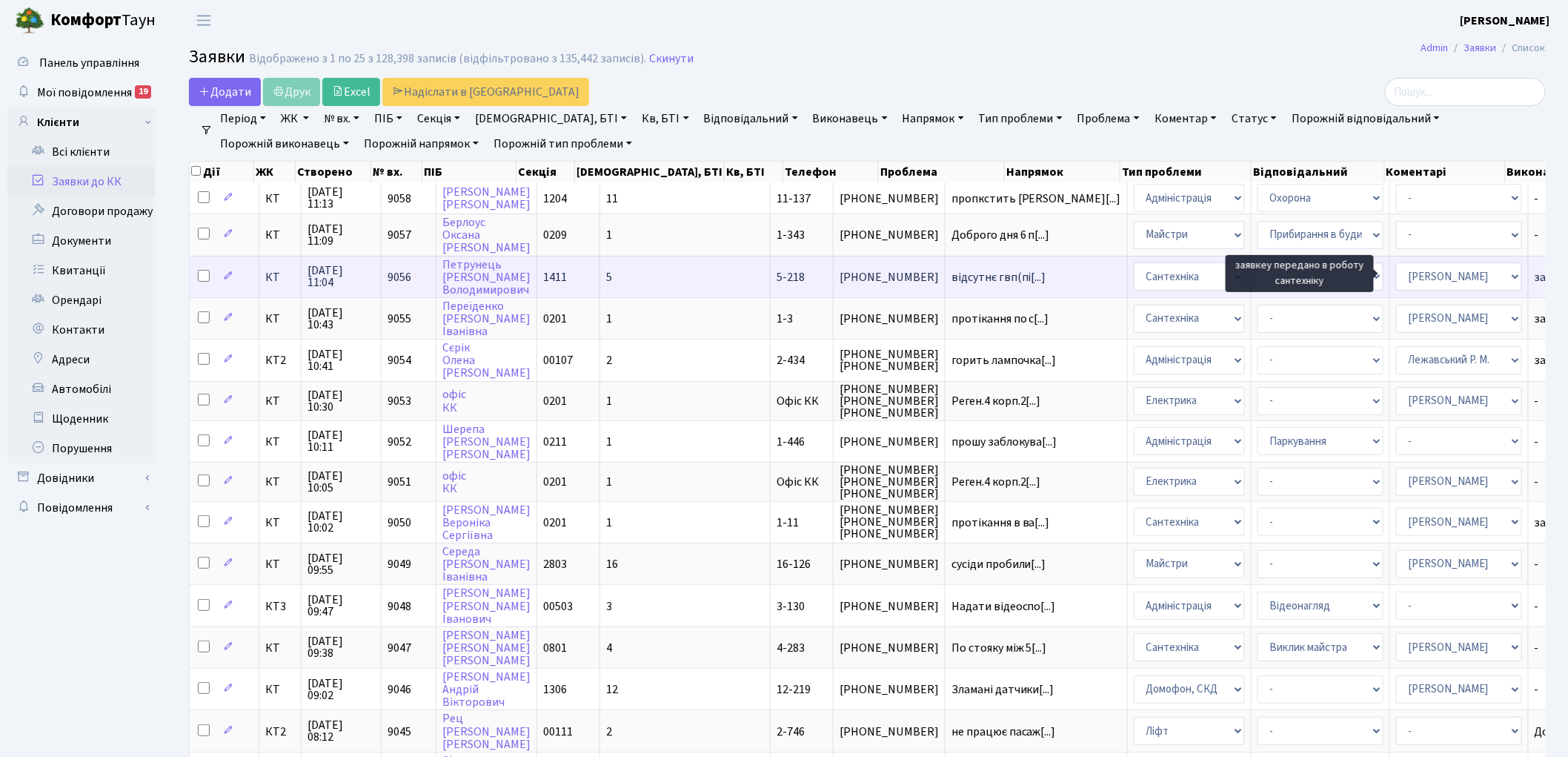
click at [1535, 273] on span "заявкеу передан[...]" at bounding box center [1586, 276] width 103 height 16
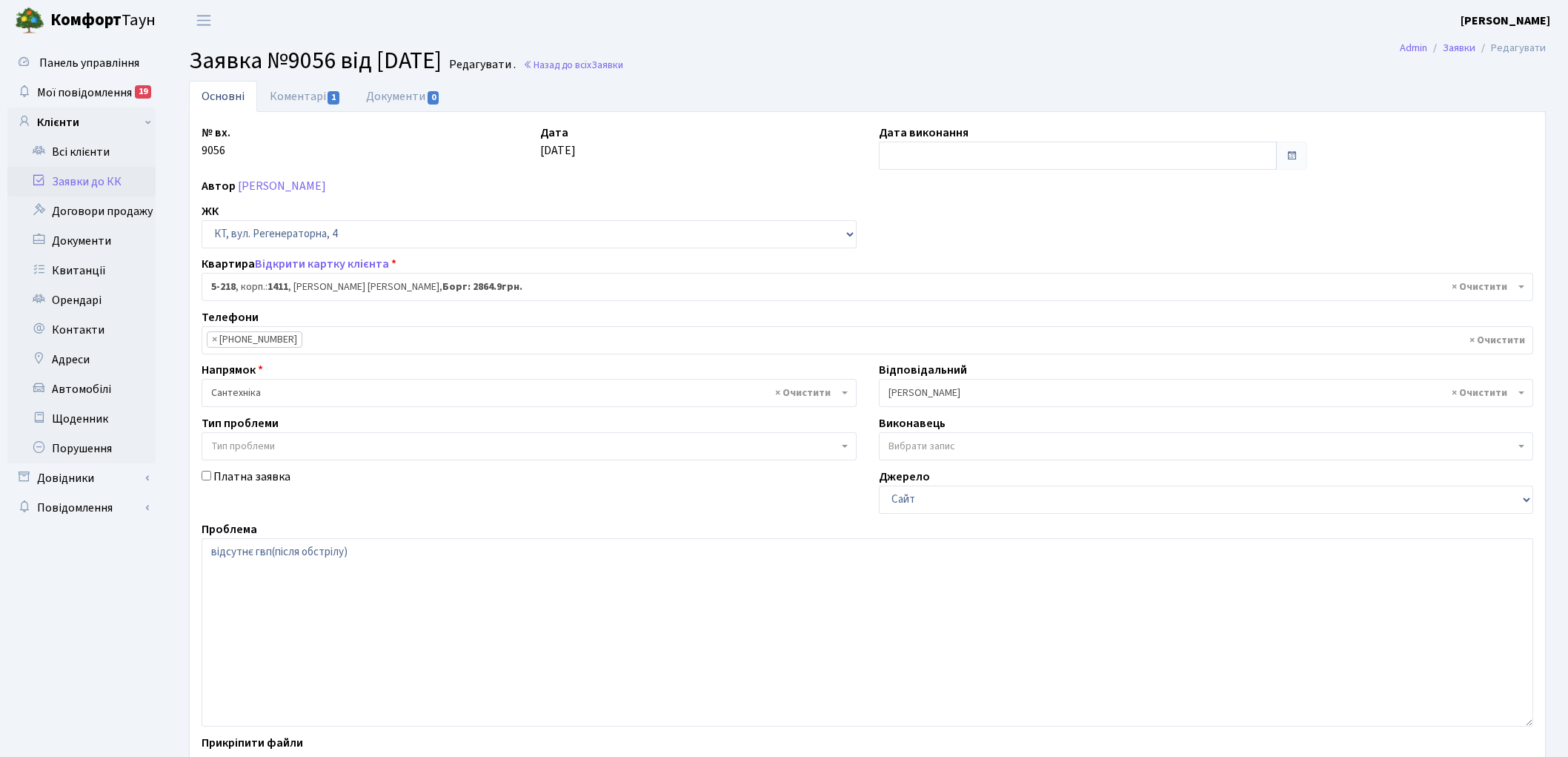
select select "2376"
click at [300, 92] on link "Коментарі 1" at bounding box center [305, 96] width 97 height 31
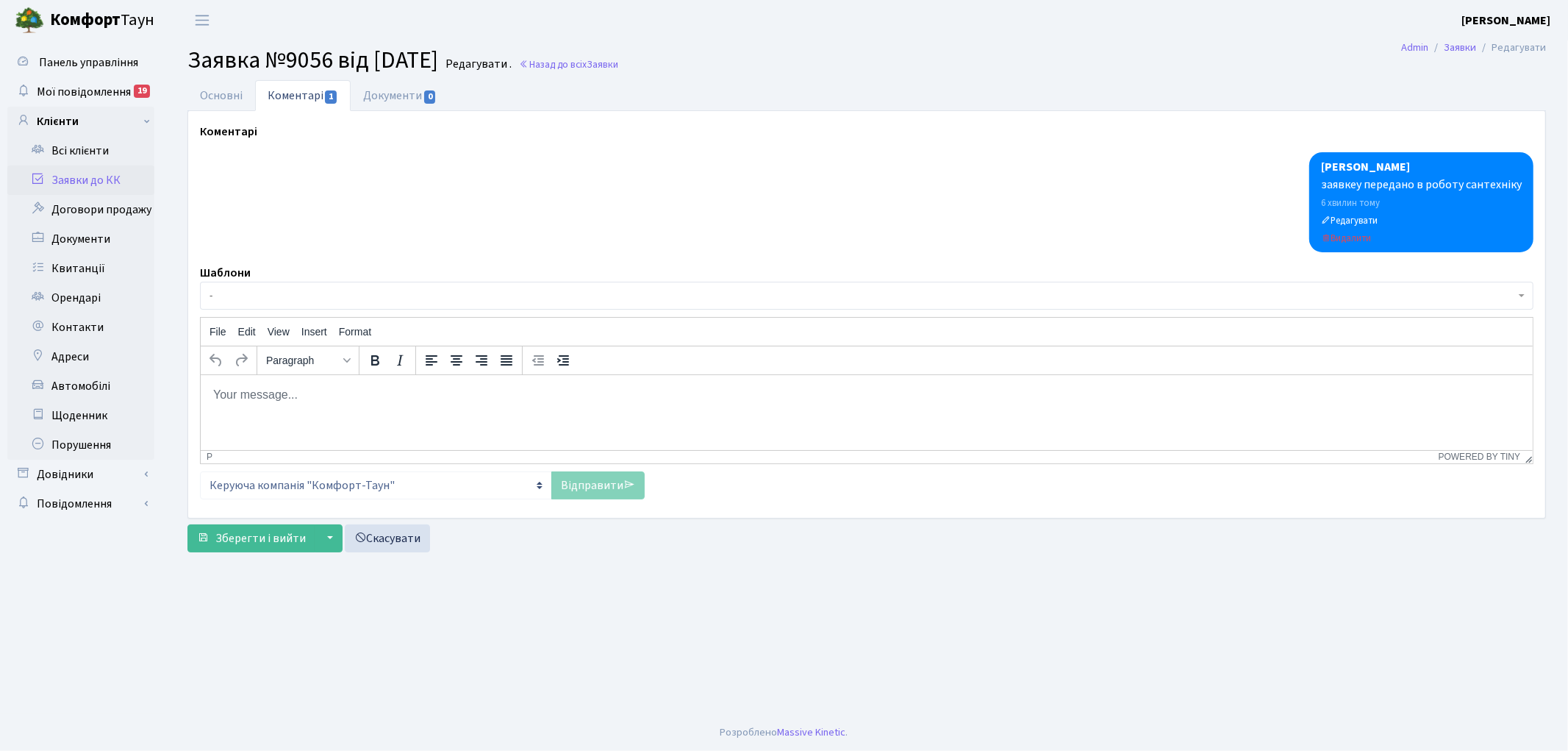
click at [1358, 185] on div "заявкеу передано в роботу сантехніку" at bounding box center [1421, 184] width 201 height 18
click at [1357, 180] on div "заявкеу передано в роботу сантехніку" at bounding box center [1421, 184] width 201 height 18
click at [1358, 186] on div "заявкеу передано в роботу сантехніку" at bounding box center [1421, 184] width 201 height 18
click at [1360, 225] on small "Редагувати" at bounding box center [1349, 220] width 56 height 13
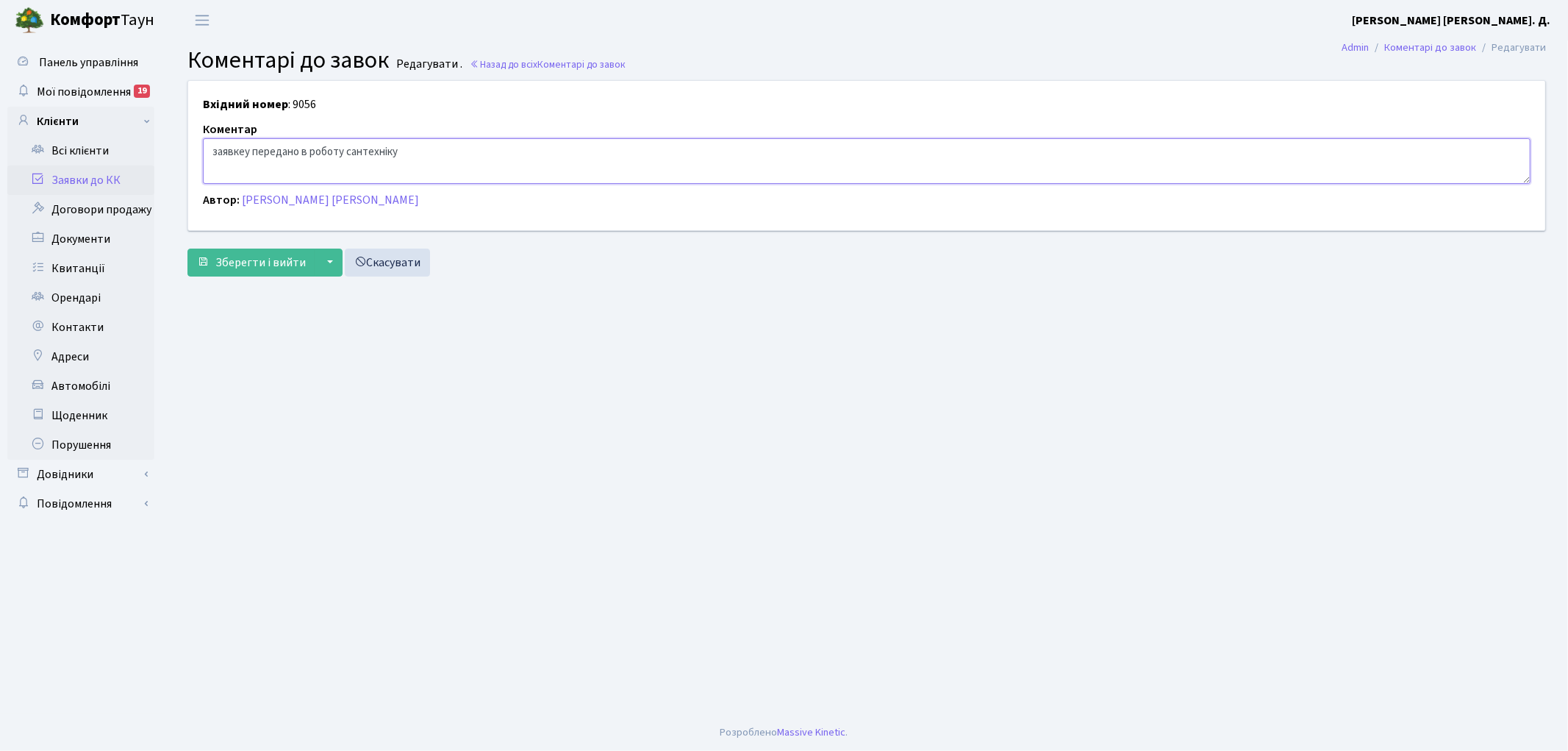
click at [244, 149] on textarea "заявкеу передано в роботу сантехніку" at bounding box center [866, 161] width 1328 height 45
type textarea "заявку передано в роботу сантехніку"
click at [250, 262] on span "Зберегти і вийти" at bounding box center [261, 262] width 91 height 16
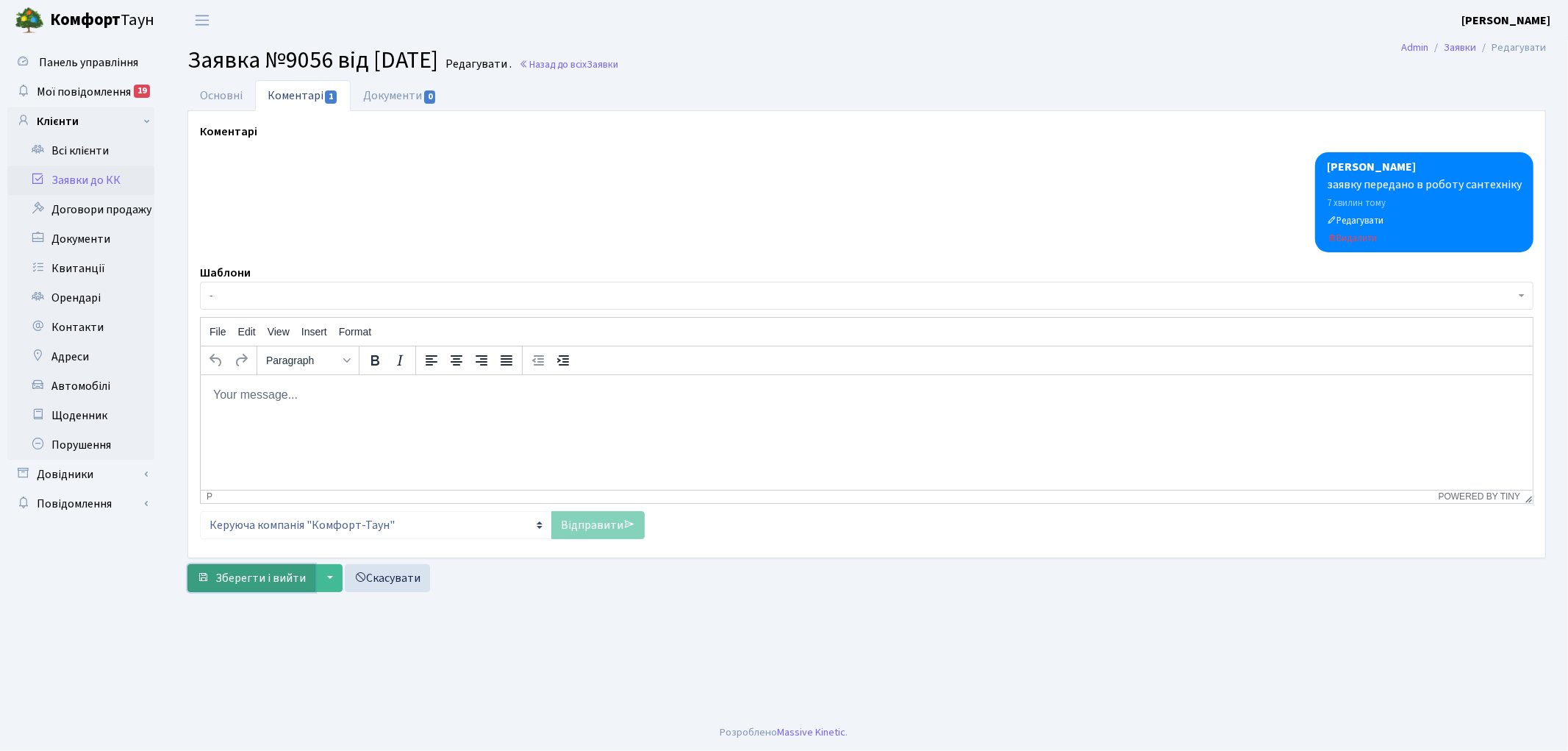
click at [226, 575] on span "Зберегти і вийти" at bounding box center [261, 578] width 91 height 16
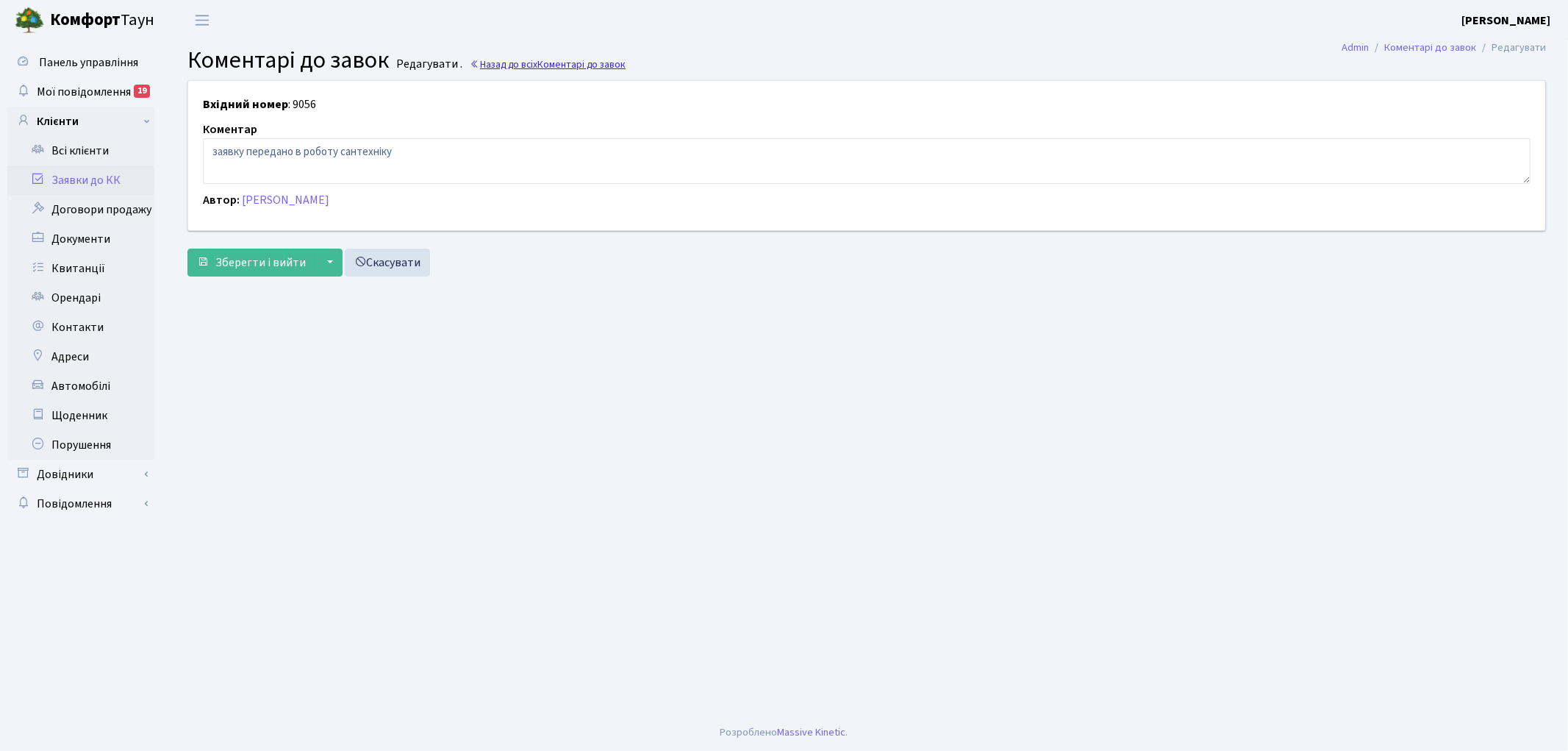
click at [588, 61] on span "Коментарі до завок" at bounding box center [581, 64] width 88 height 14
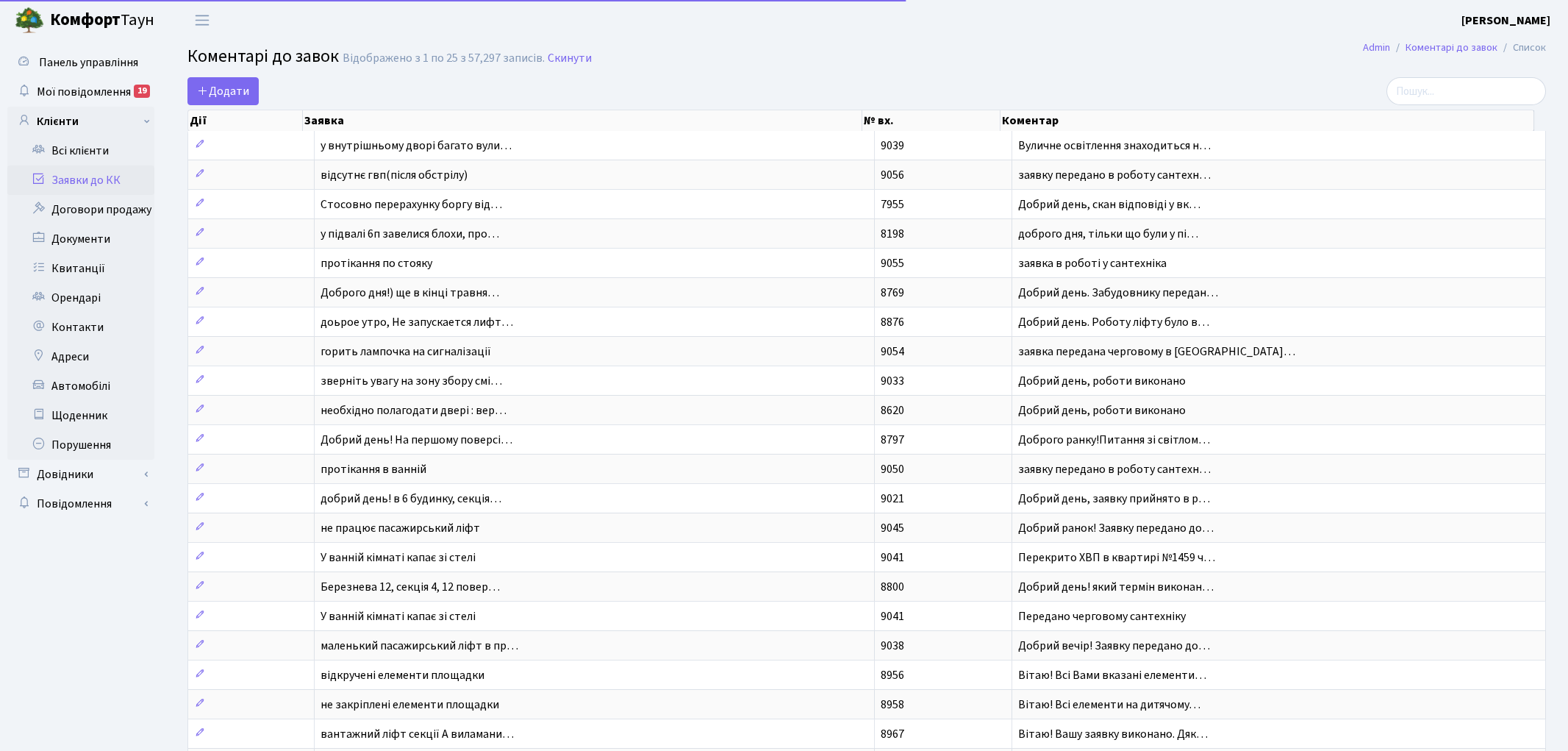
select select "25"
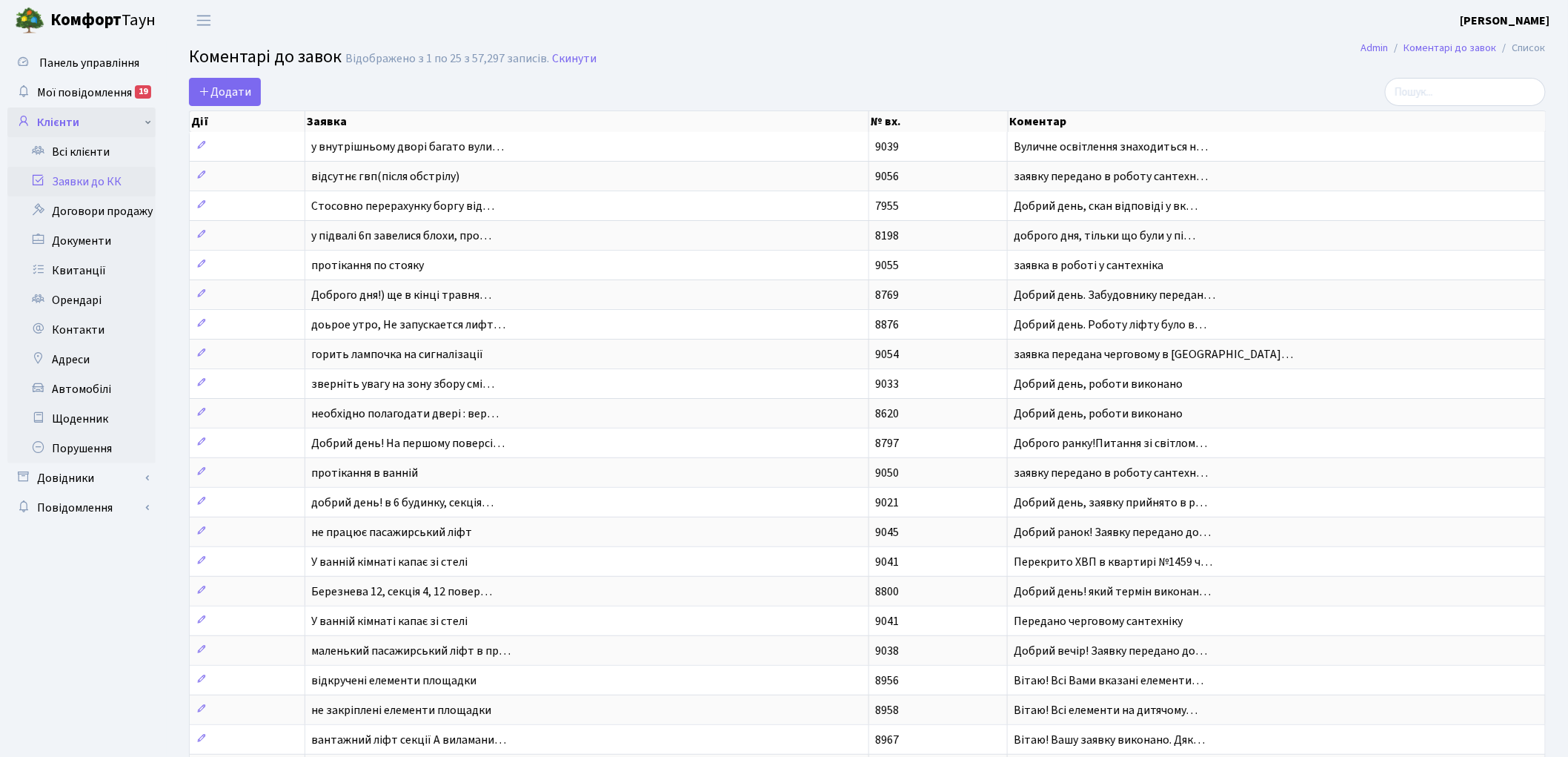
click at [53, 126] on link "Клієнти" at bounding box center [81, 122] width 148 height 30
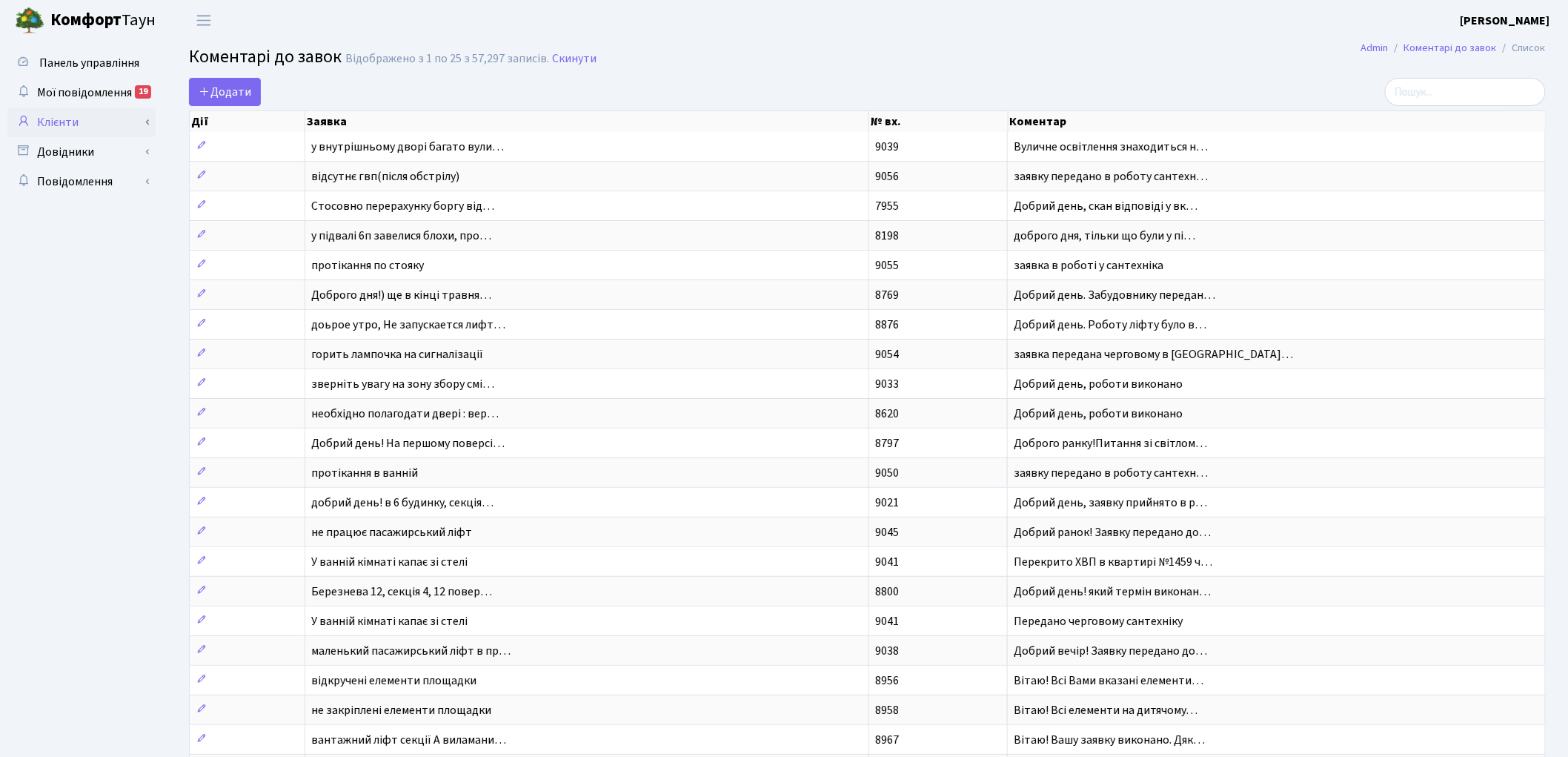
click at [53, 126] on link "Клієнти" at bounding box center [81, 122] width 148 height 30
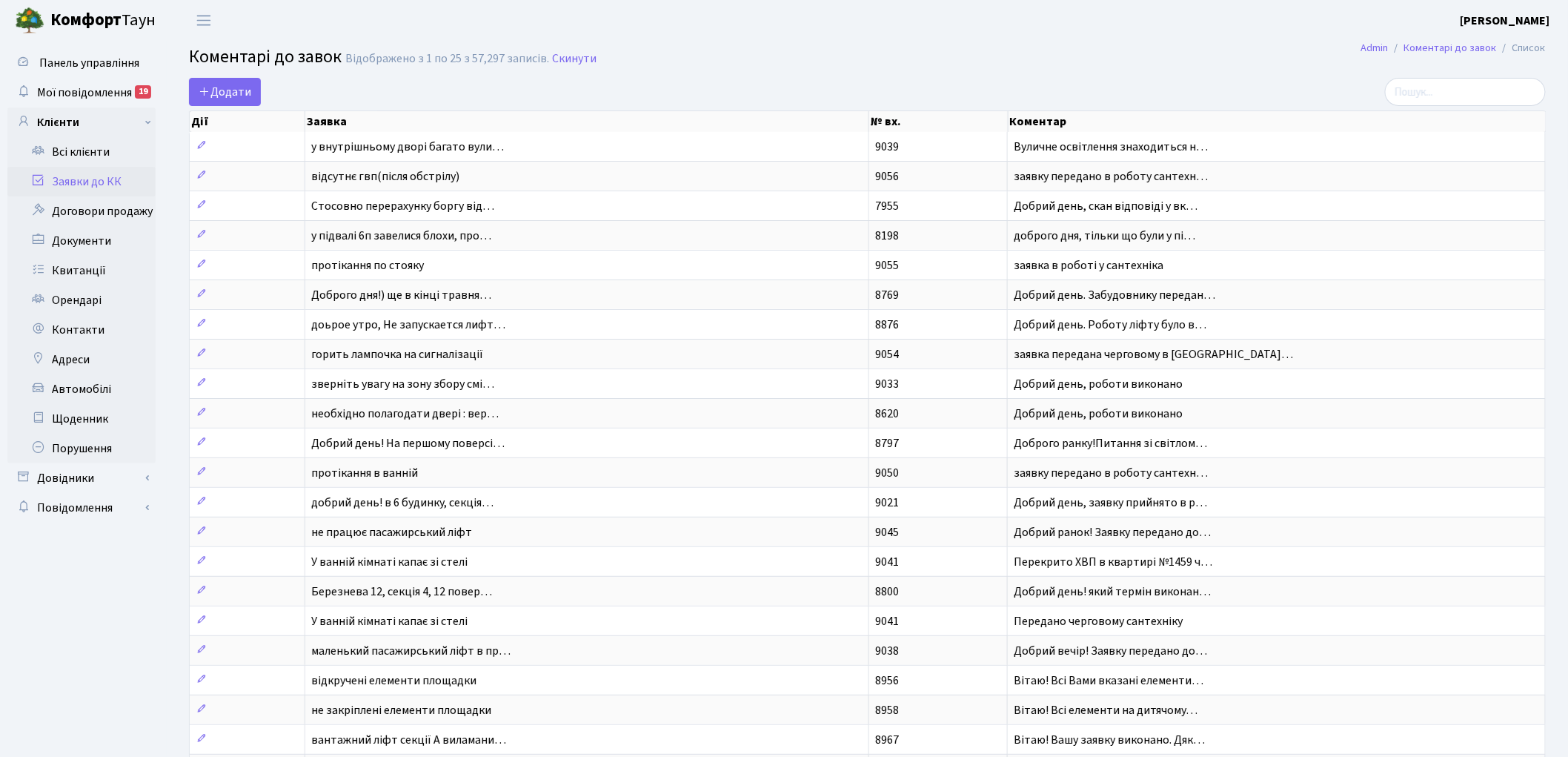
click at [75, 181] on link "Заявки до КК" at bounding box center [81, 181] width 148 height 30
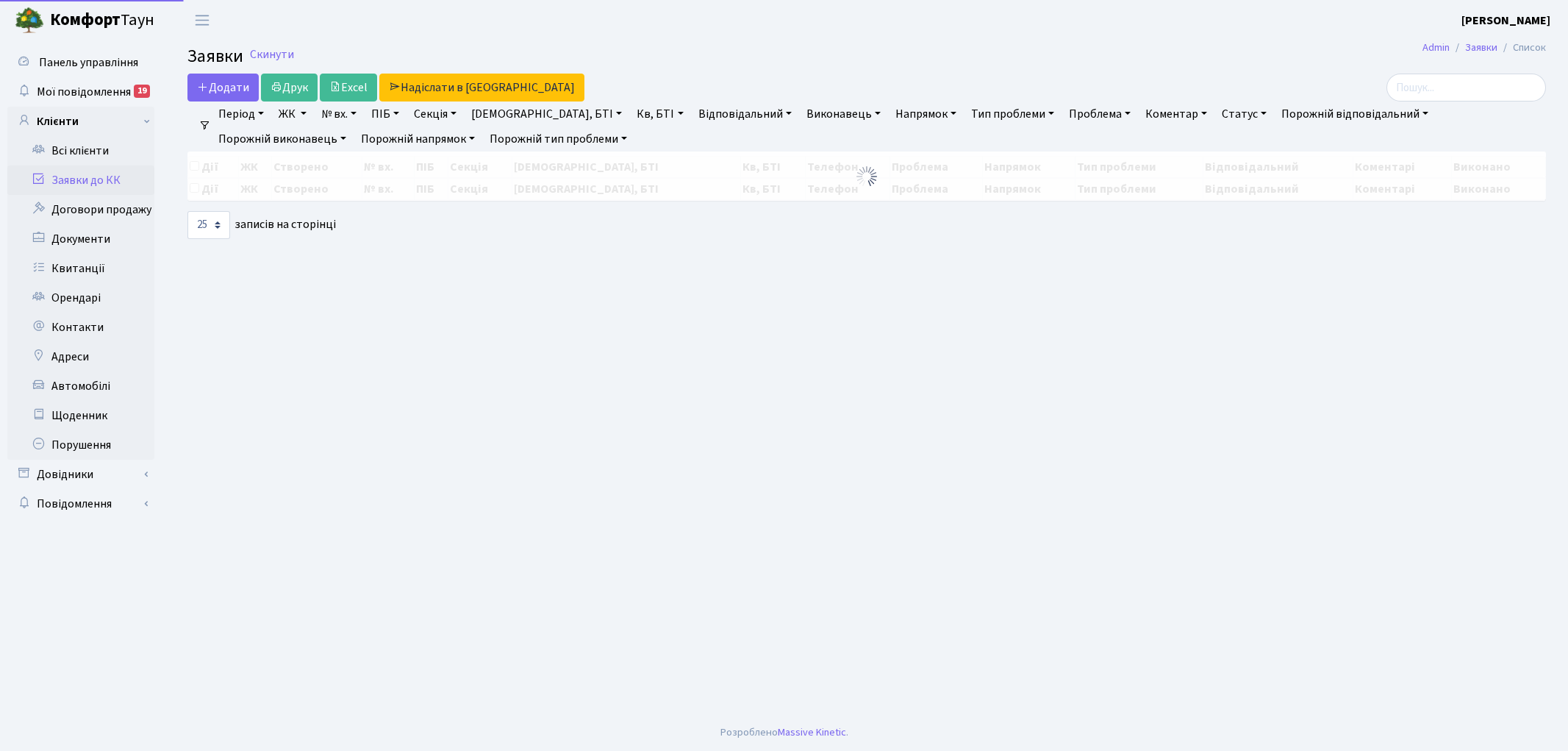
select select "25"
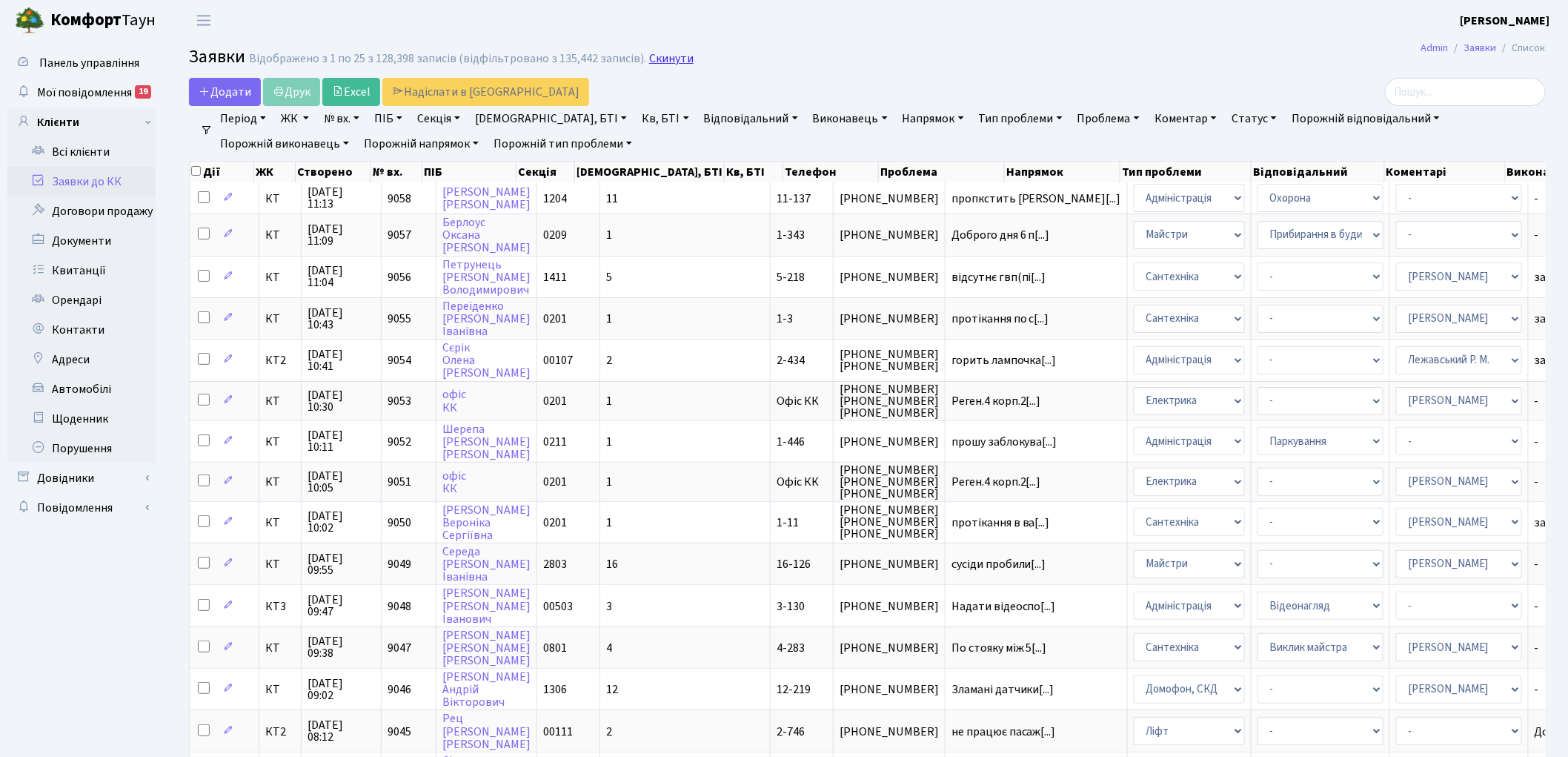
click at [649, 64] on link "Скинути" at bounding box center [671, 58] width 44 height 14
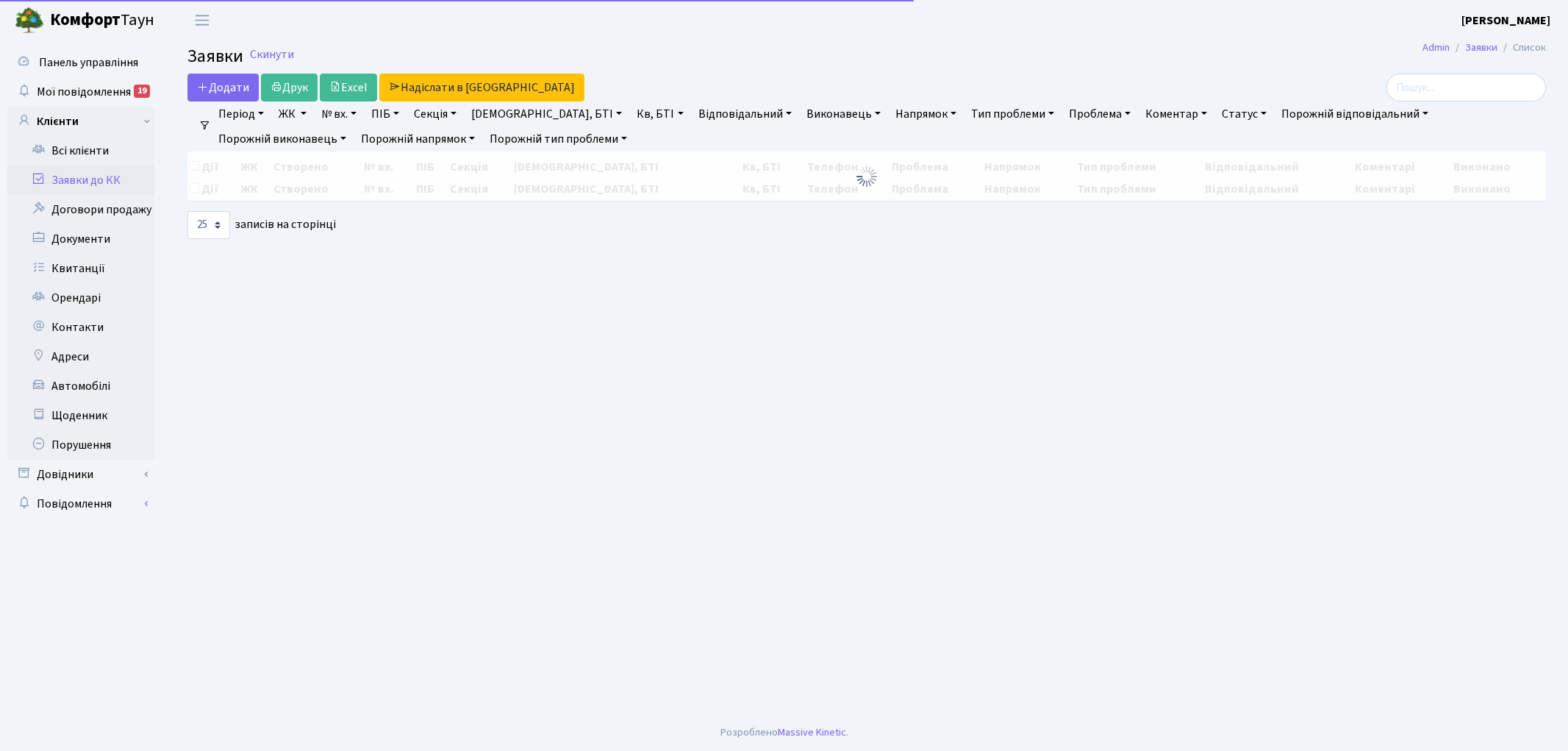
select select "25"
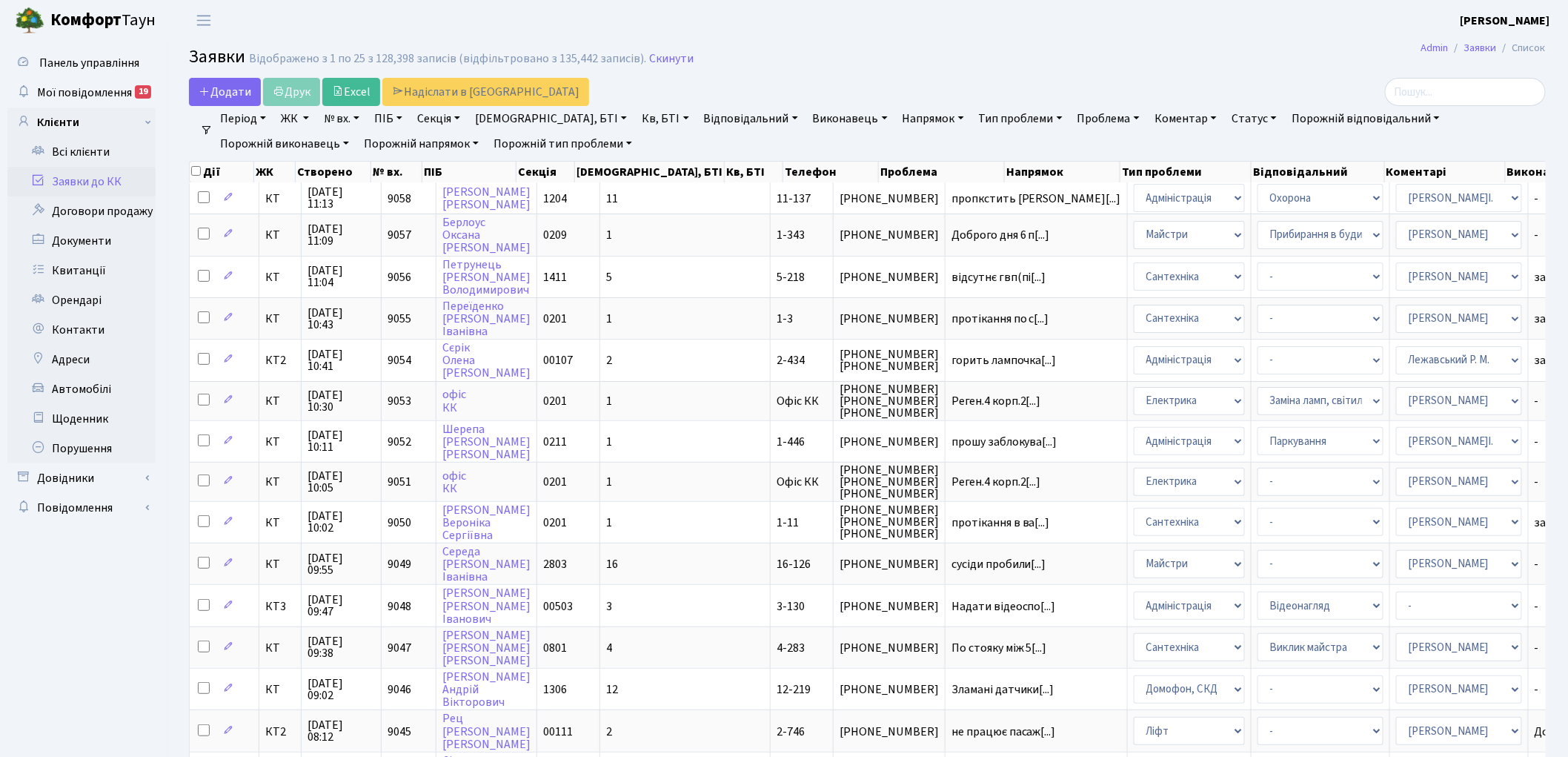
click at [636, 115] on link "Кв, БТІ" at bounding box center [664, 119] width 58 height 25
type input "2-244"
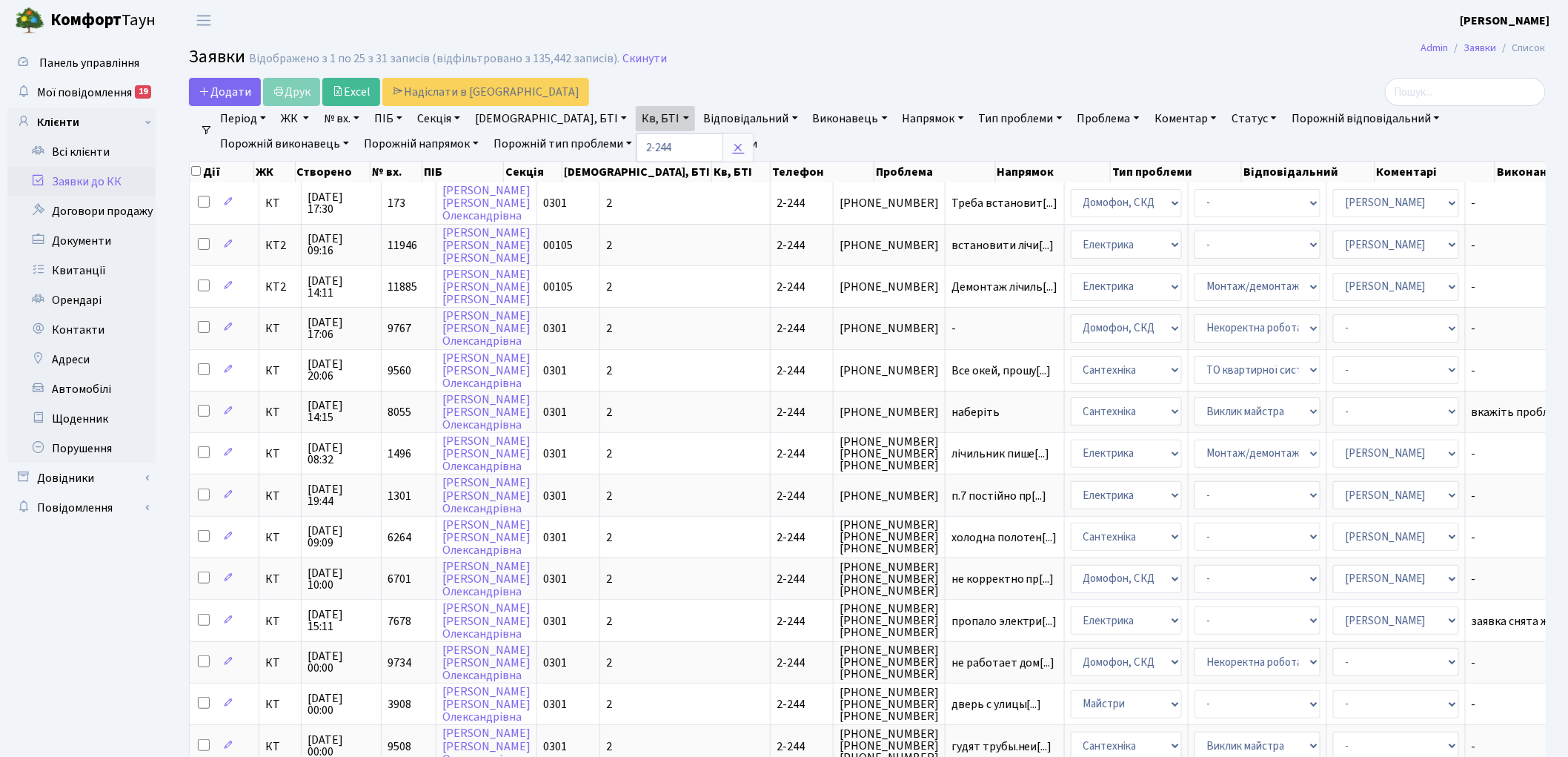
click at [732, 145] on icon at bounding box center [738, 148] width 12 height 12
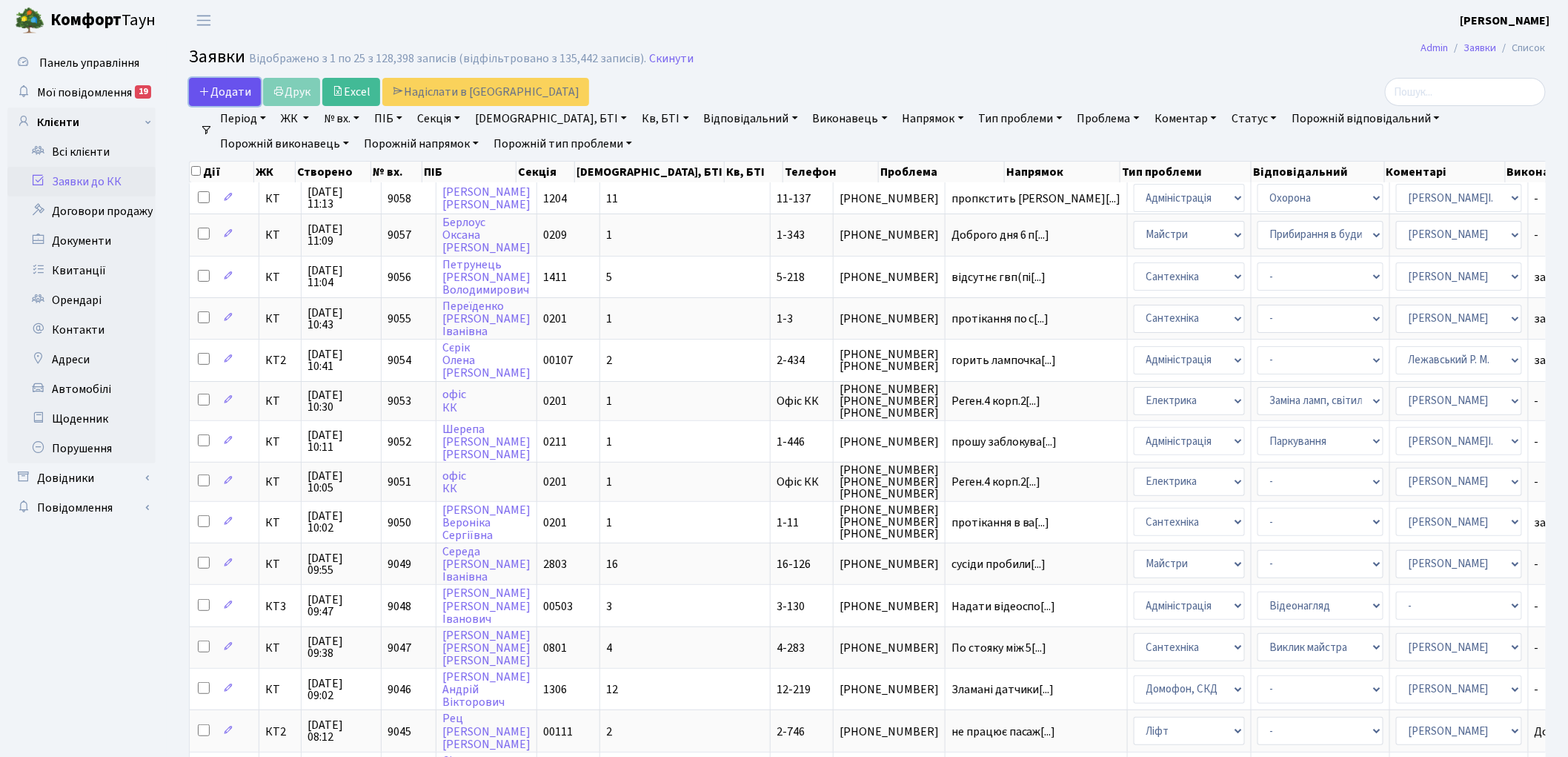
click at [213, 91] on span "Додати" at bounding box center [225, 92] width 53 height 16
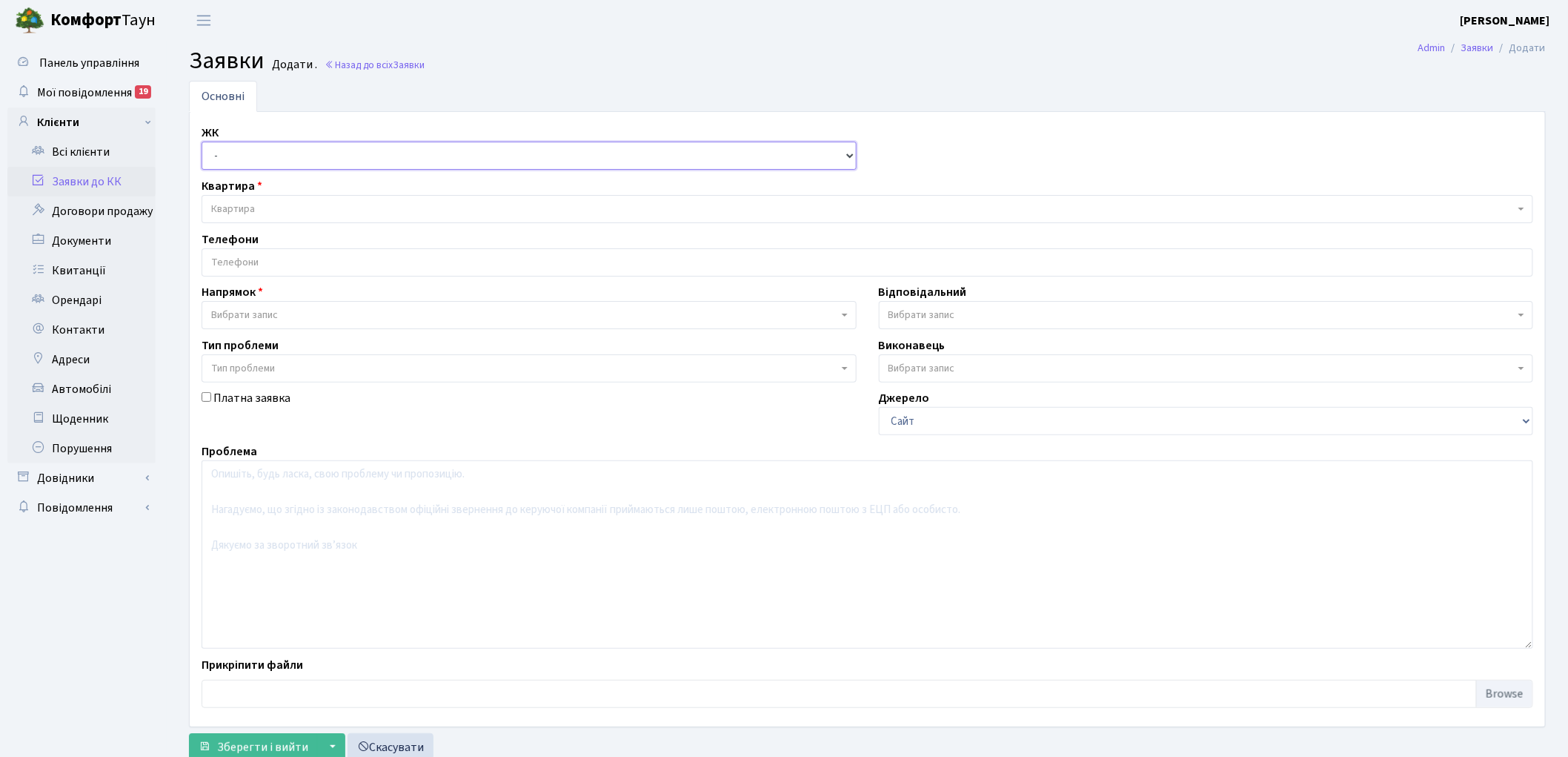
click at [232, 169] on select "- КТ, вул. Регенераторна, 4 КТ2, просп. [STREET_ADDRESS] [STREET_ADDRESS] [PERS…" at bounding box center [529, 155] width 655 height 28
select select "271"
click at [202, 142] on select "- КТ, вул. Регенераторна, 4 КТ2, просп. [STREET_ADDRESS] [STREET_ADDRESS] [PERS…" at bounding box center [529, 155] width 655 height 28
select select
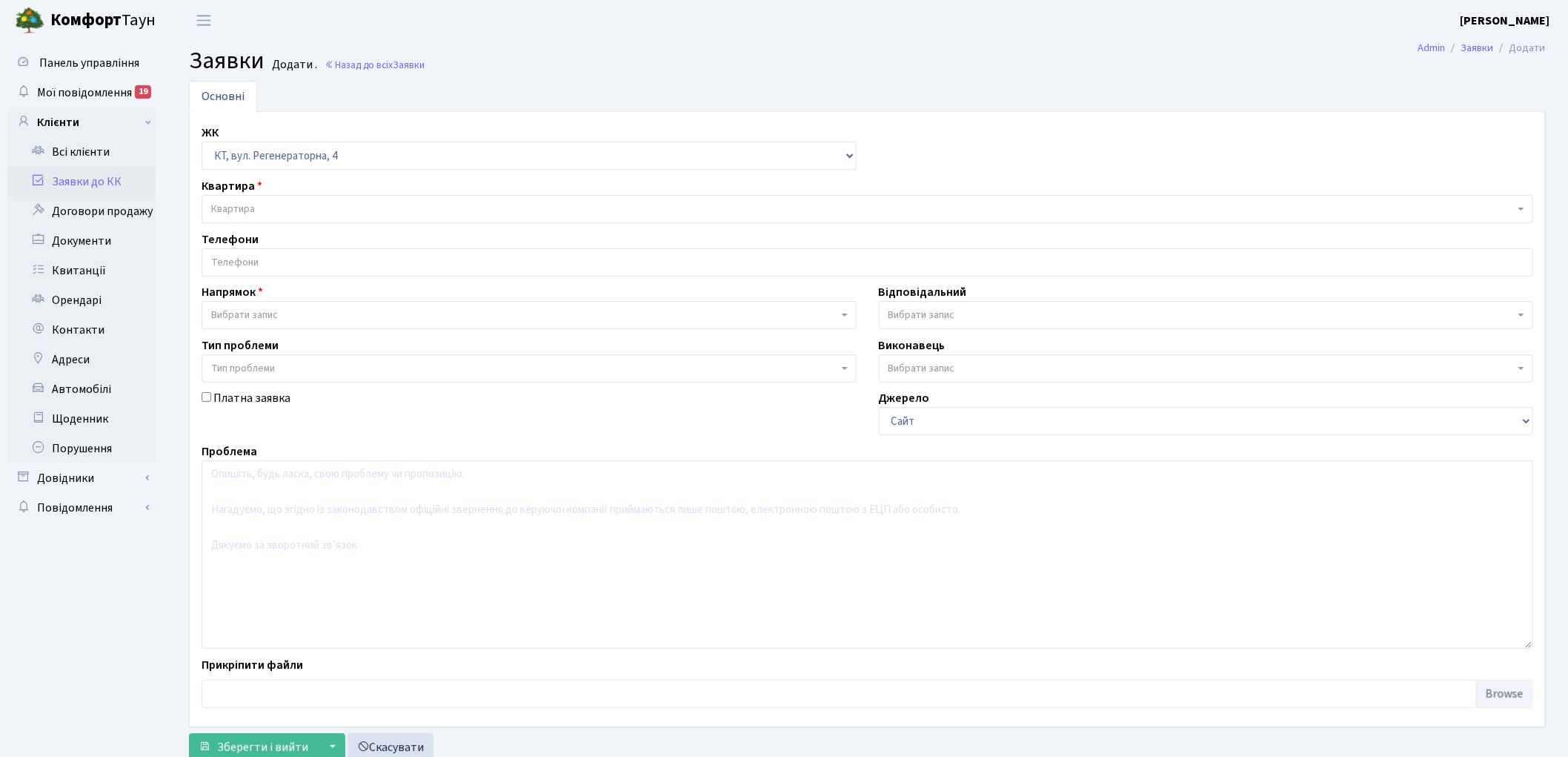
click at [280, 200] on span "Квартира" at bounding box center [867, 209] width 1332 height 28
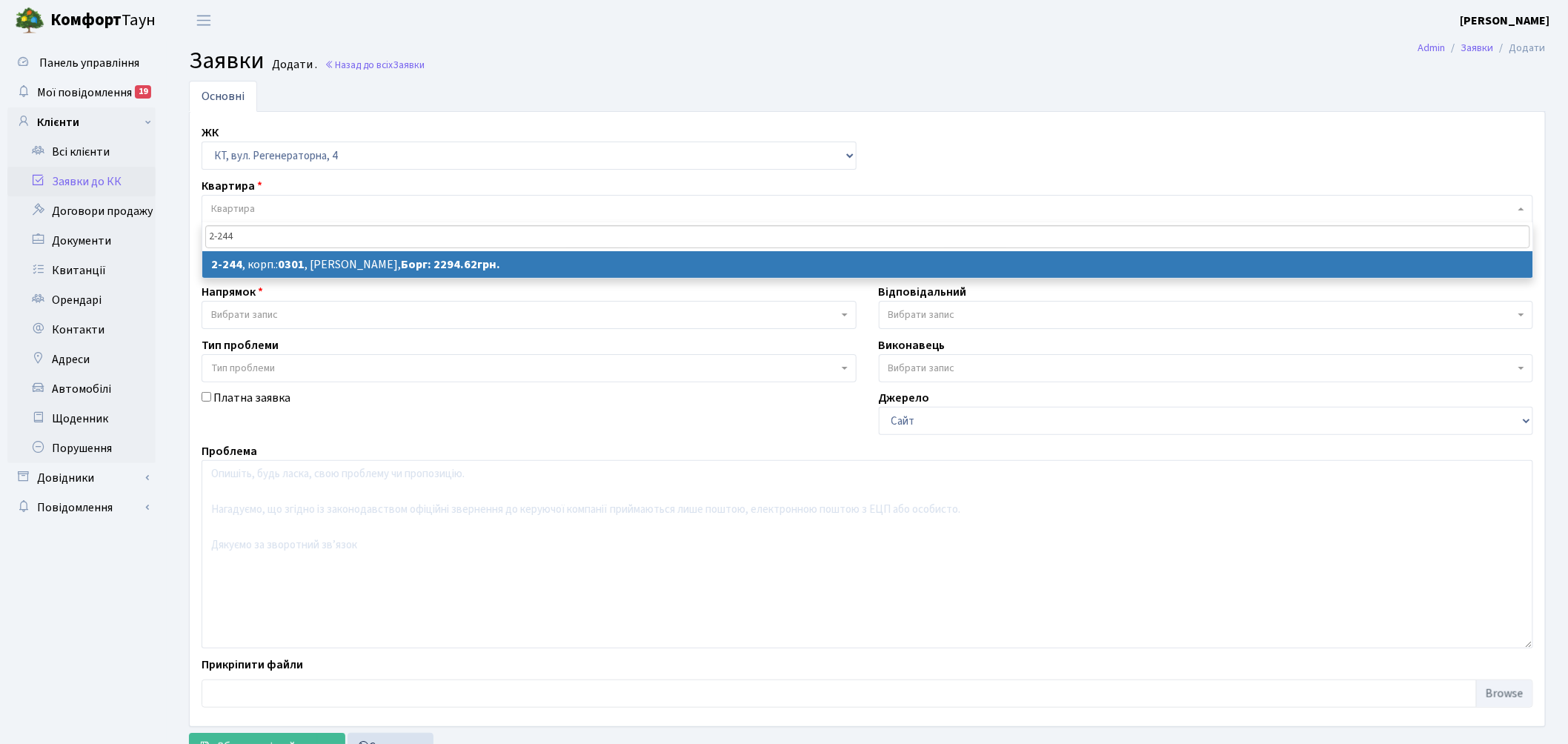
type input "2-244"
select select
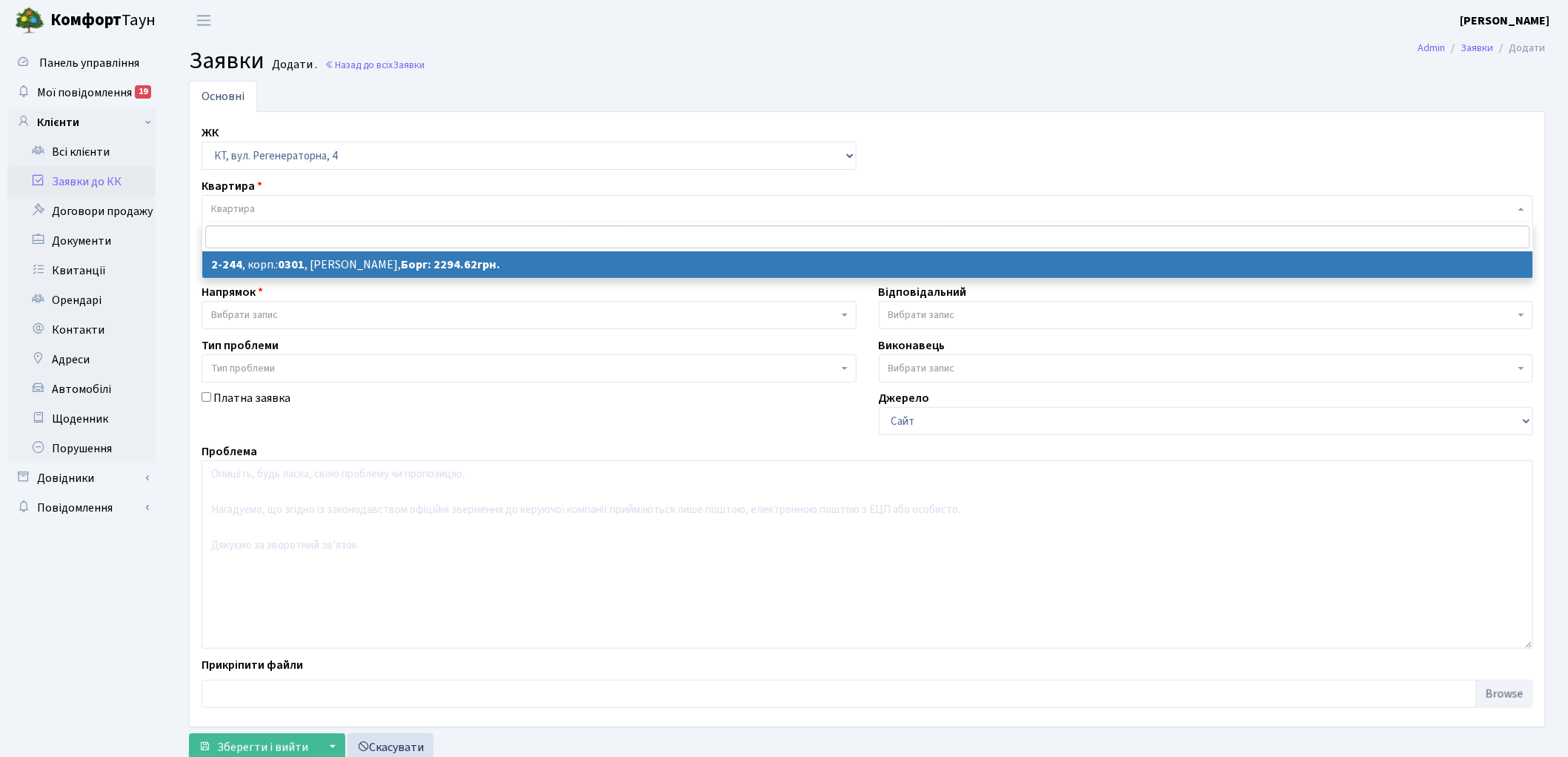
select select "509"
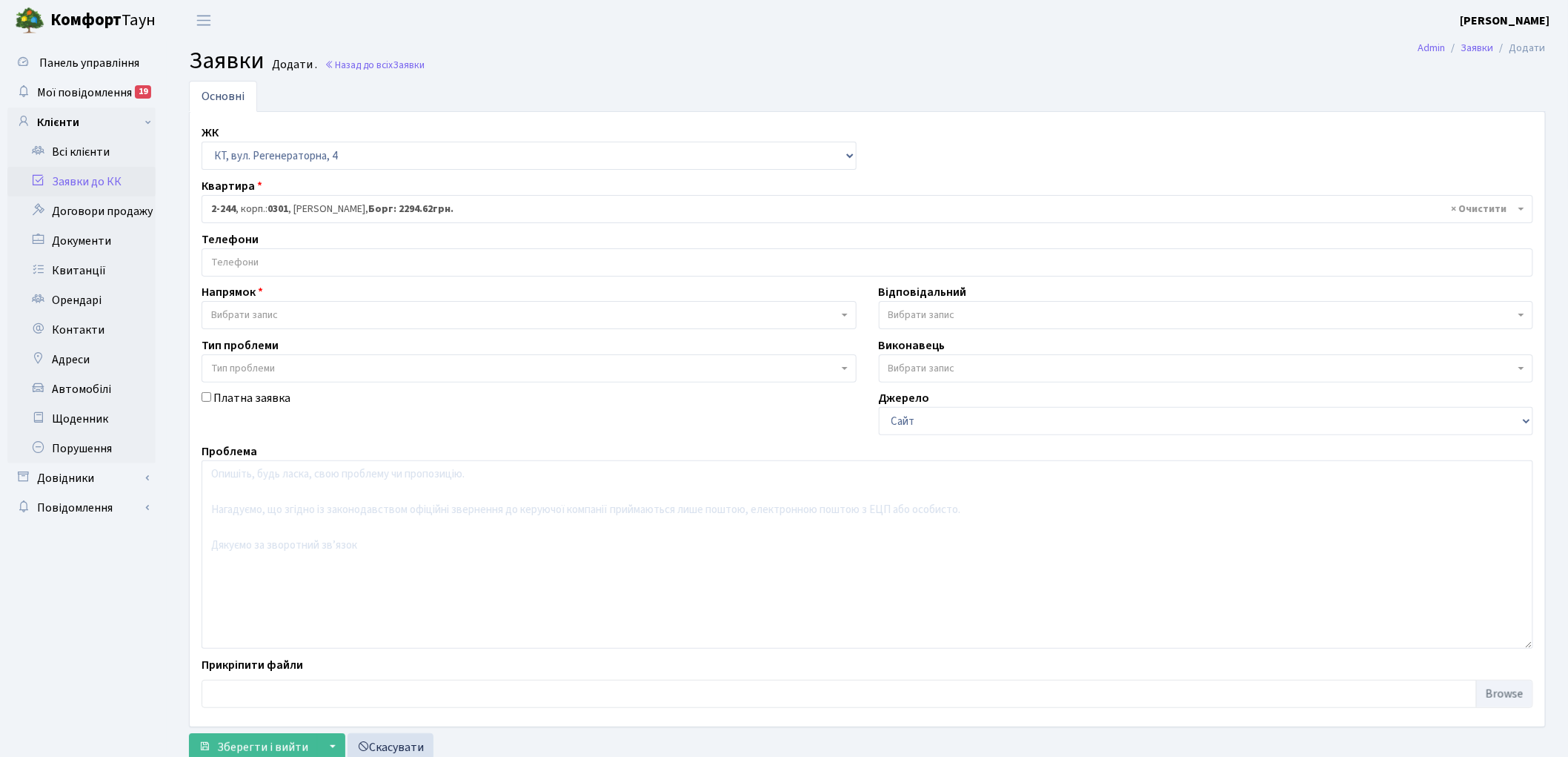
click at [223, 264] on input "search" at bounding box center [867, 262] width 1330 height 26
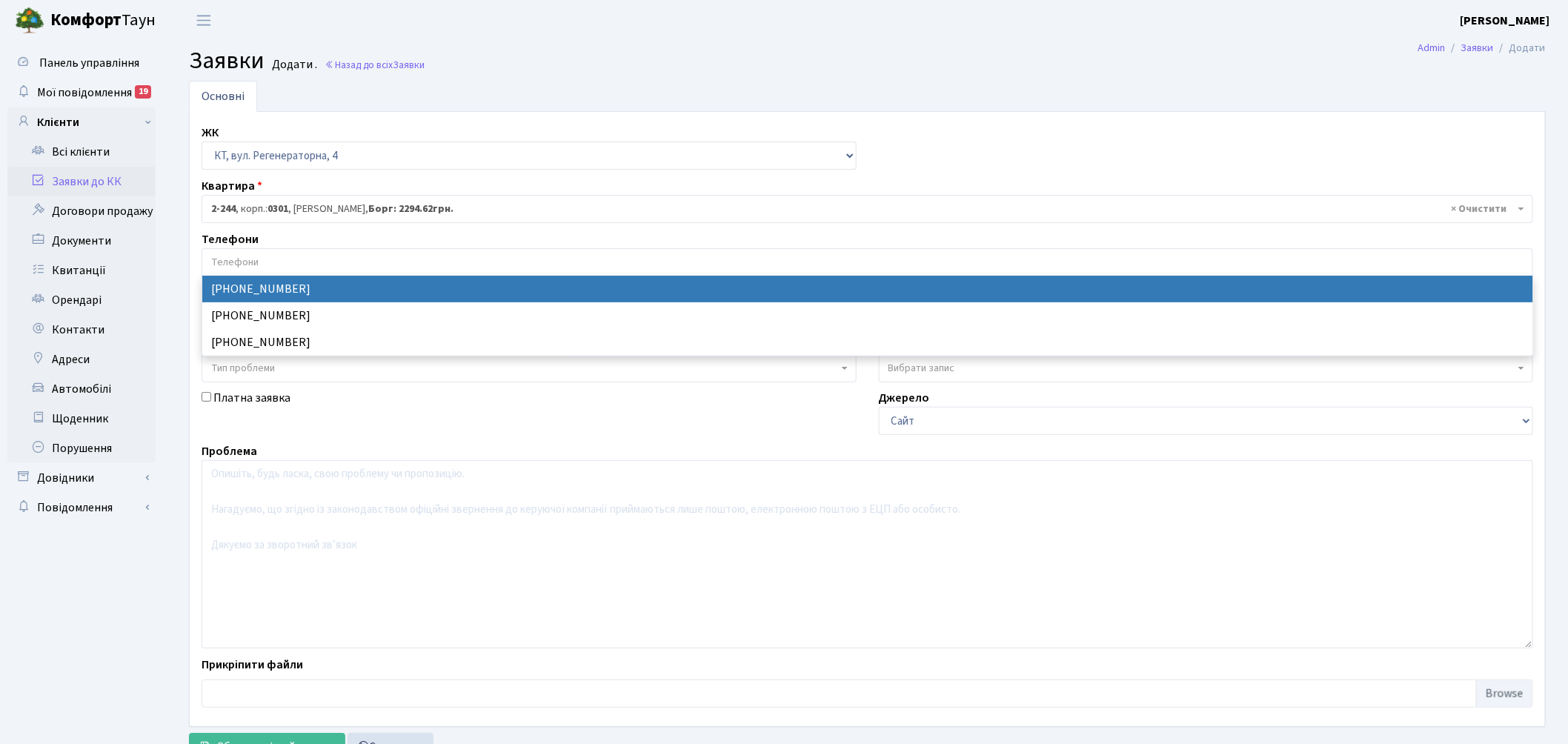
click at [223, 264] on input "search" at bounding box center [867, 262] width 1330 height 26
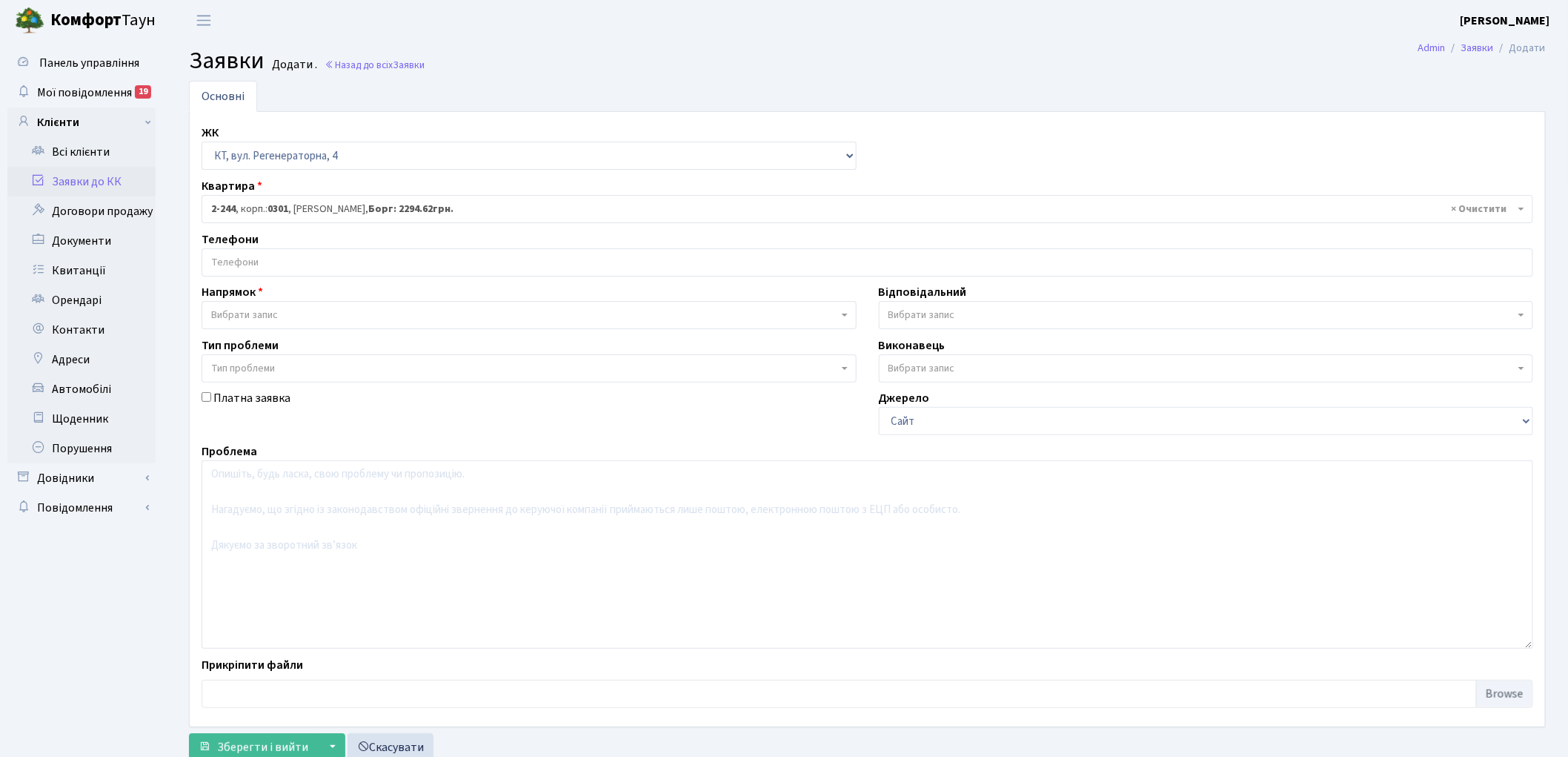
click at [262, 313] on span "Вибрати запис" at bounding box center [244, 314] width 67 height 14
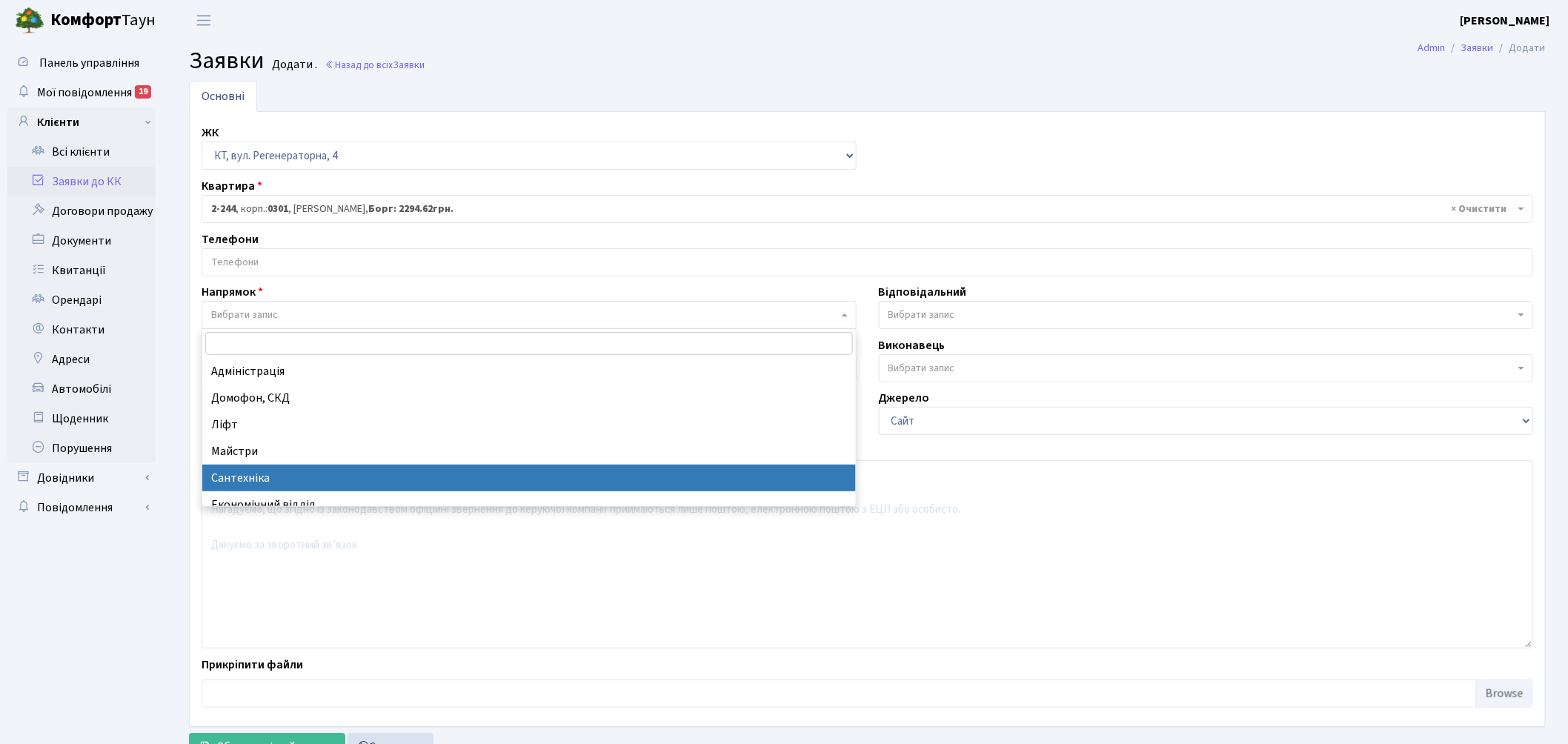
select select "2"
select select
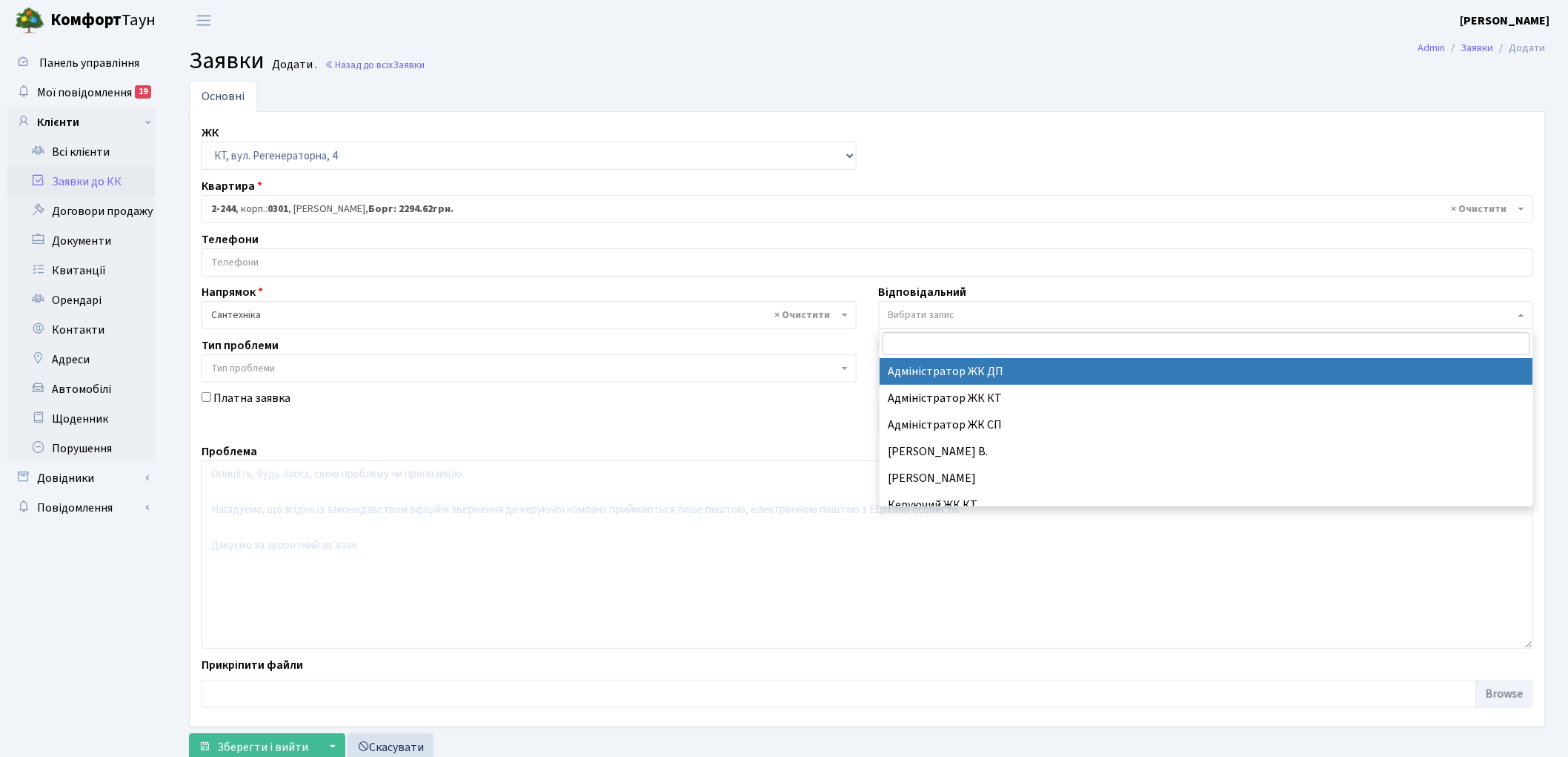
click at [997, 317] on span "Вибрати запис" at bounding box center [1202, 314] width 627 height 14
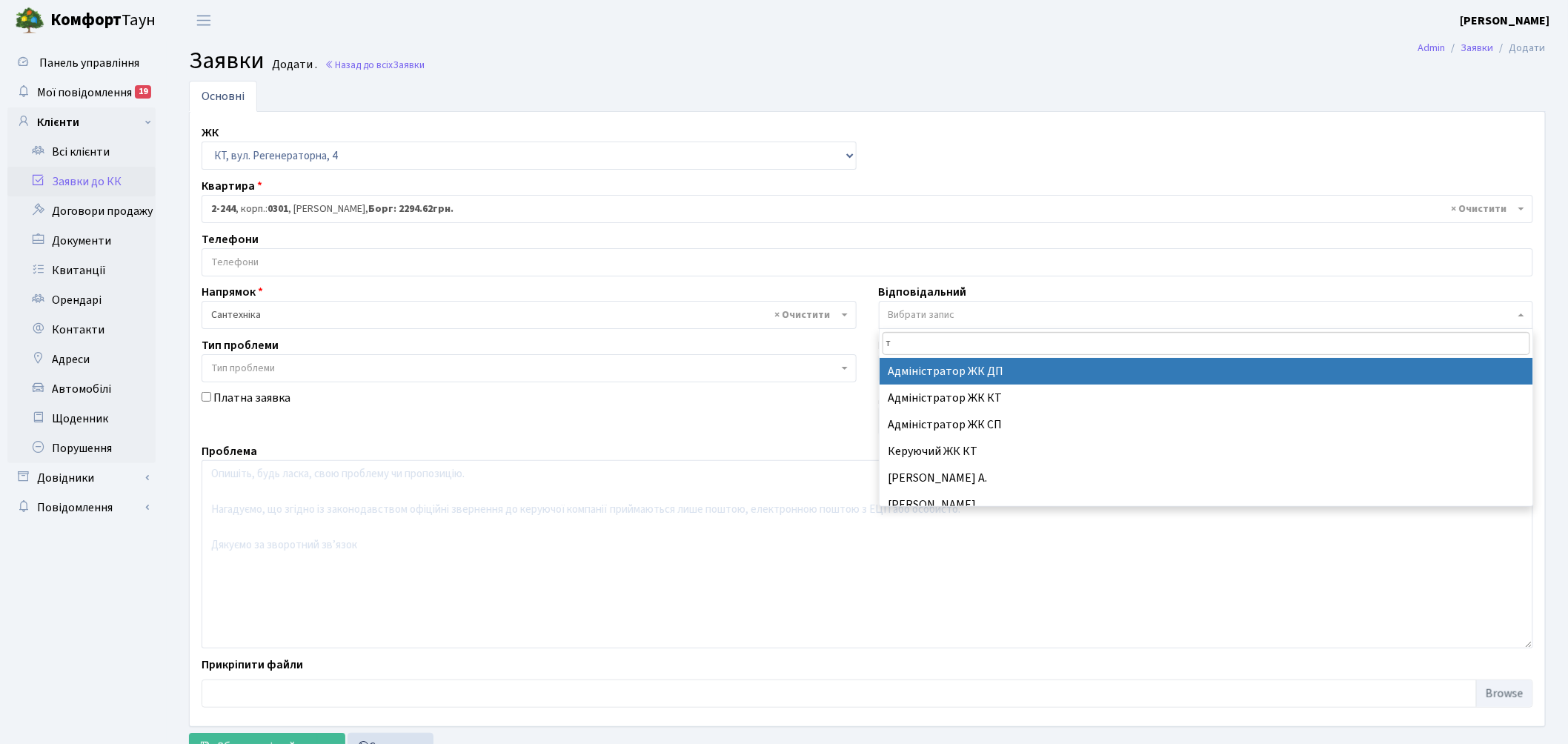
type input "ти"
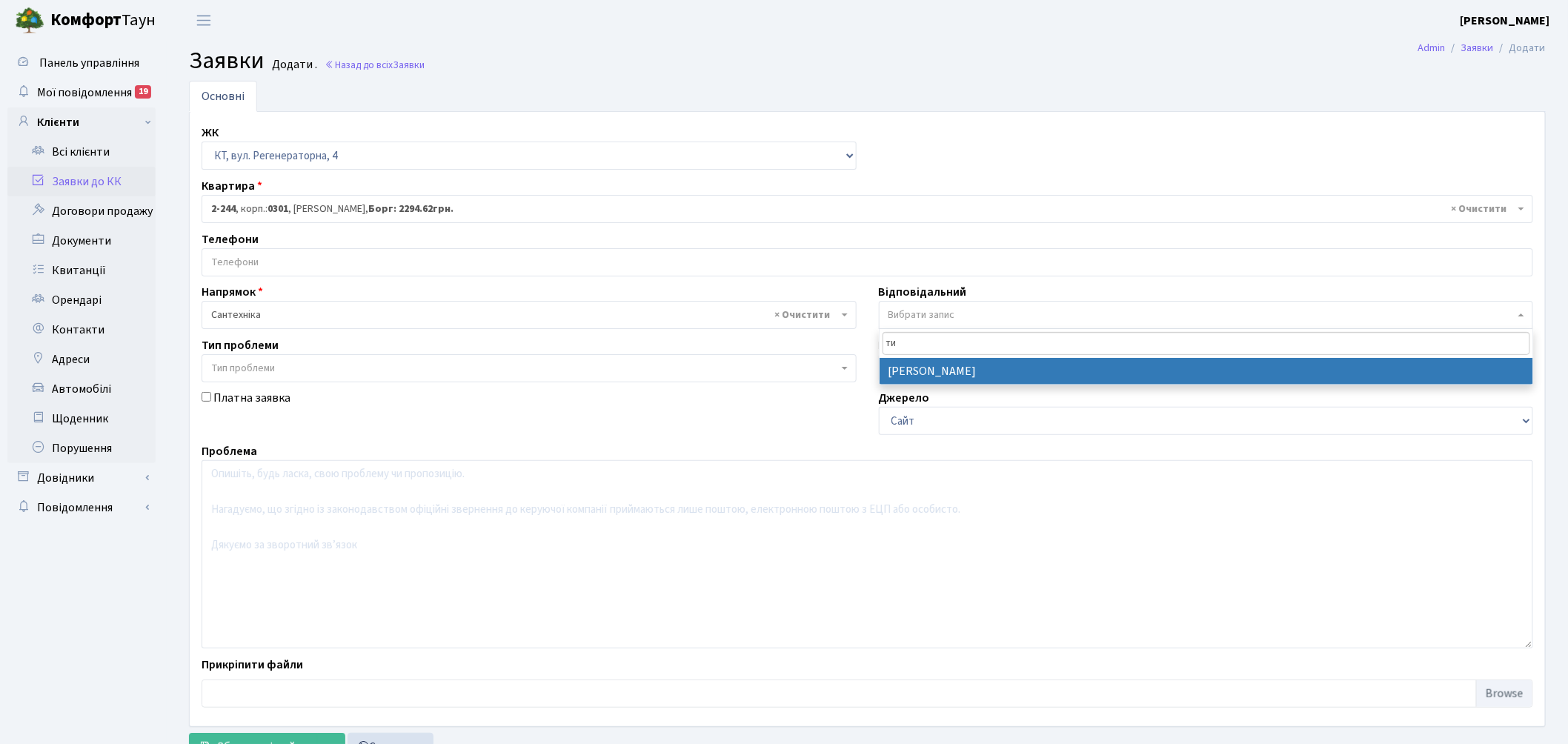
select select "67"
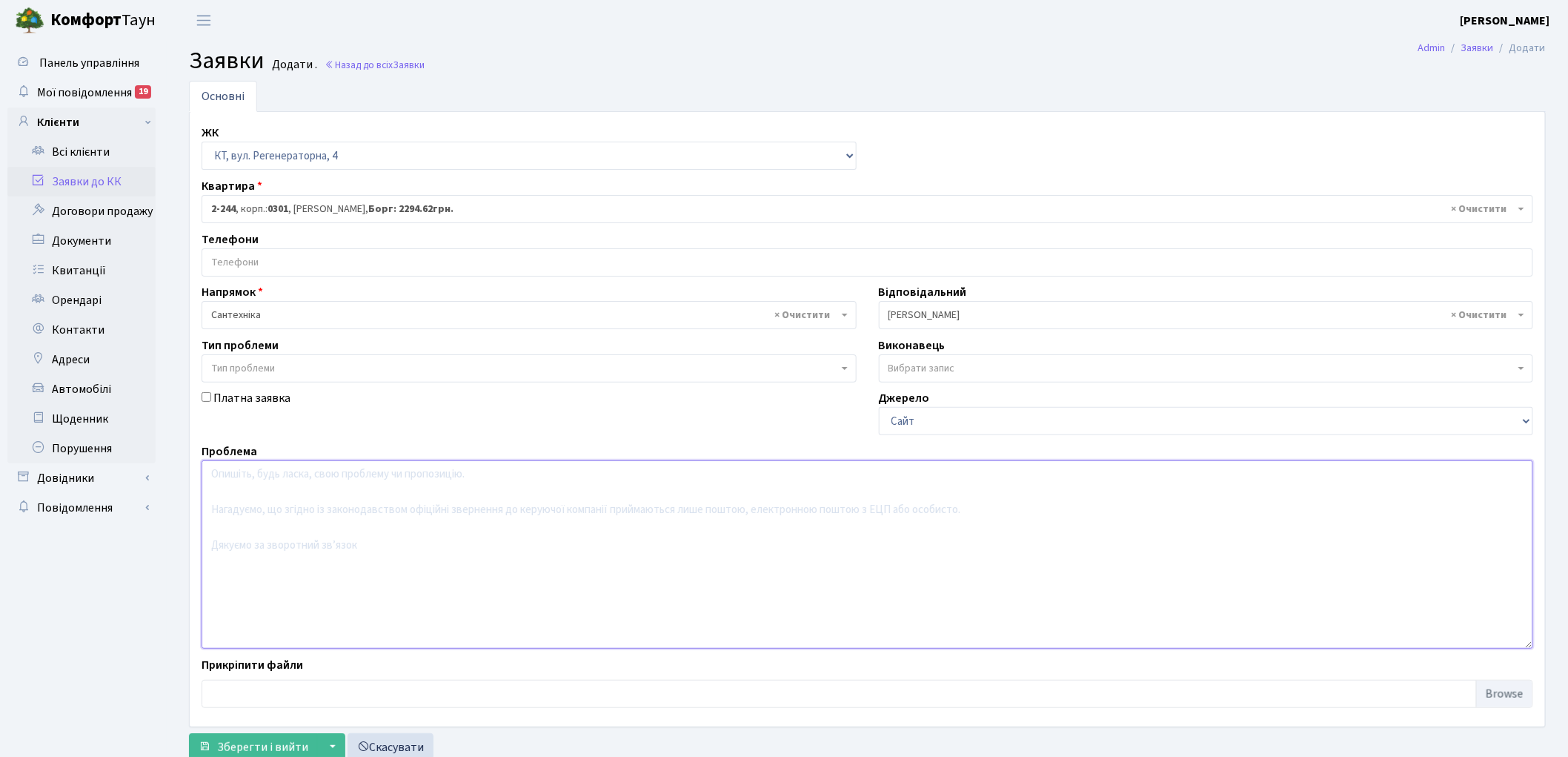
click at [279, 560] on textarea at bounding box center [867, 554] width 1332 height 188
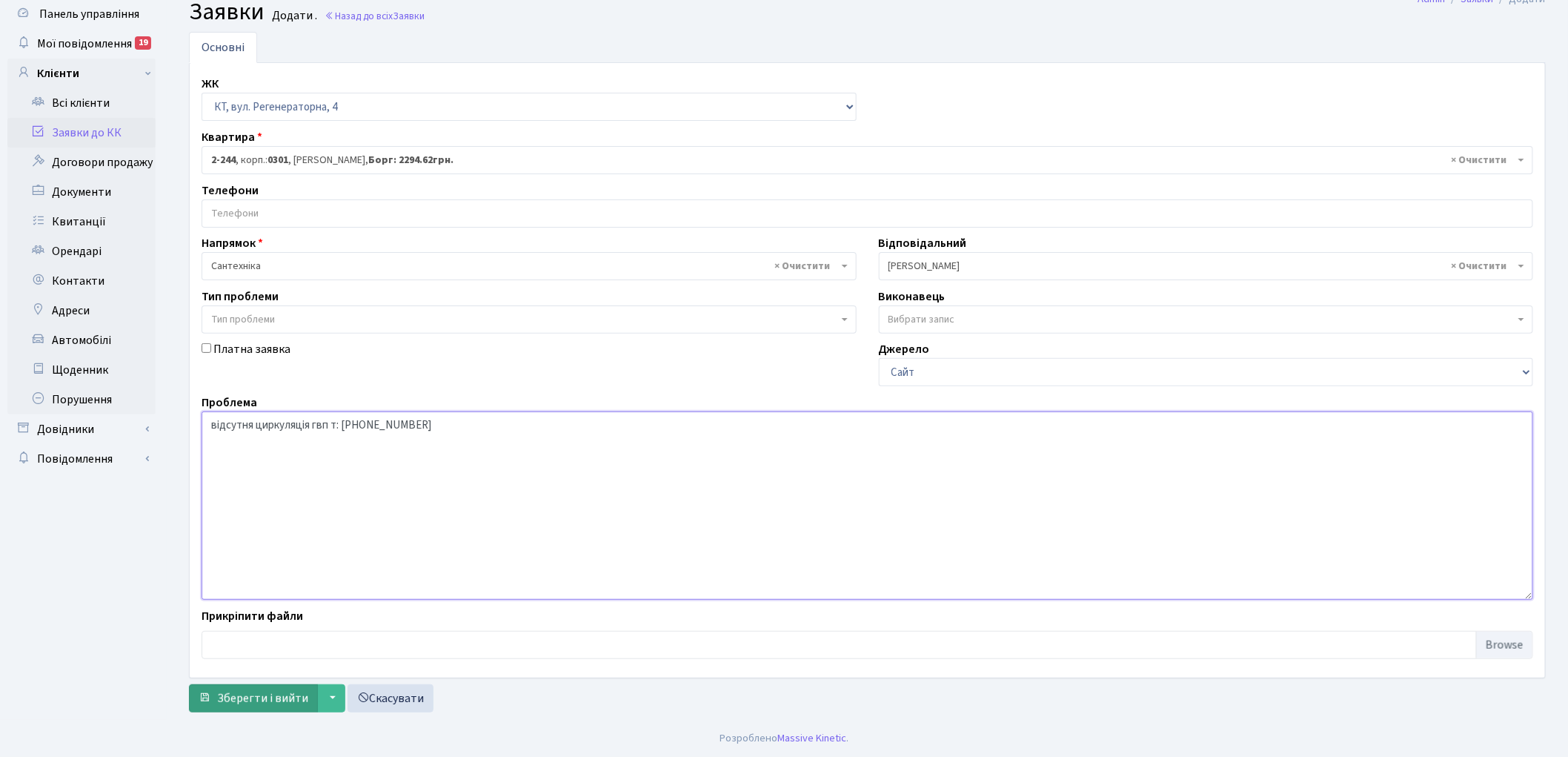
type textarea "відсутня циркуляція гвп т: [PHONE_NUMBER]"
click at [239, 700] on span "Зберегти і вийти" at bounding box center [263, 698] width 92 height 16
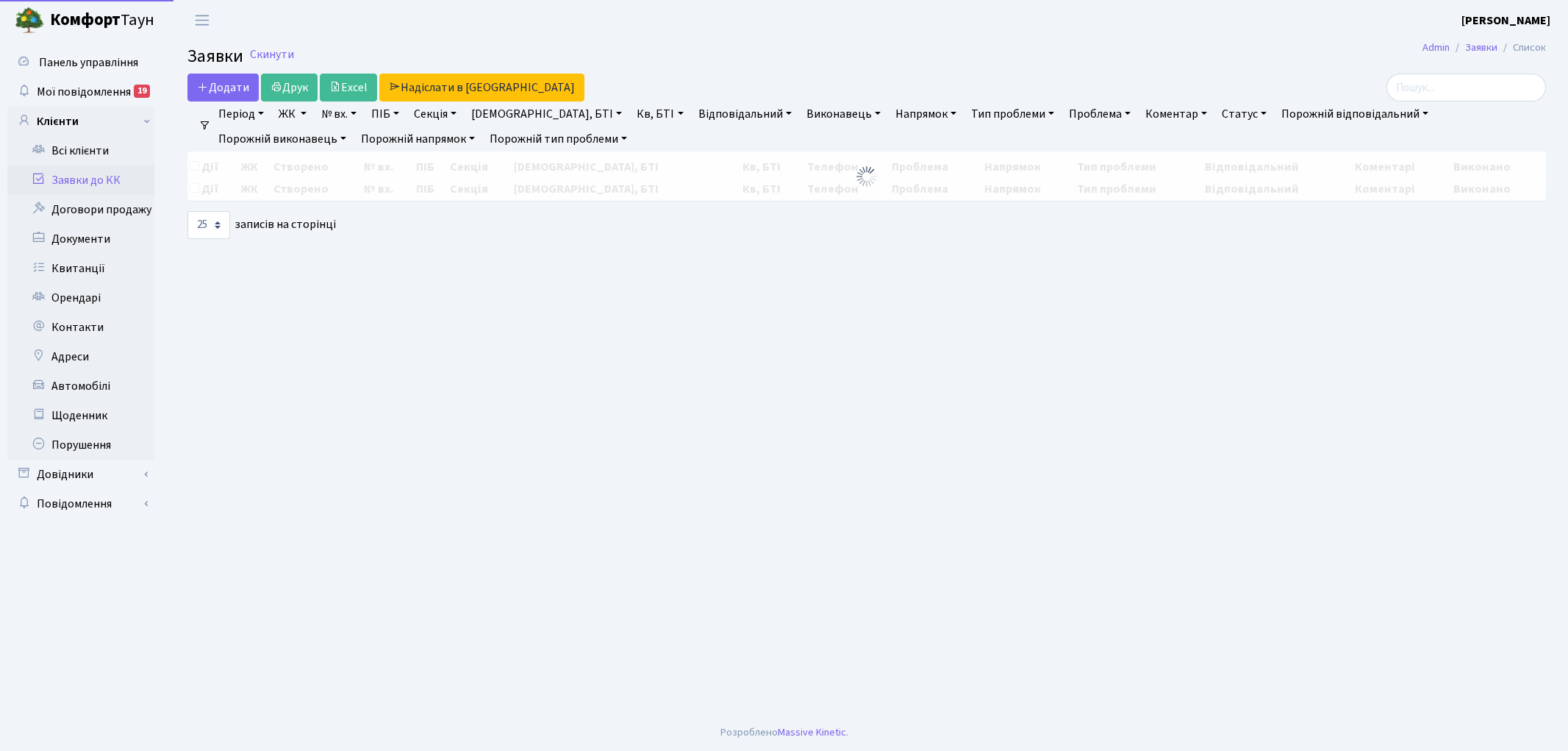
select select "25"
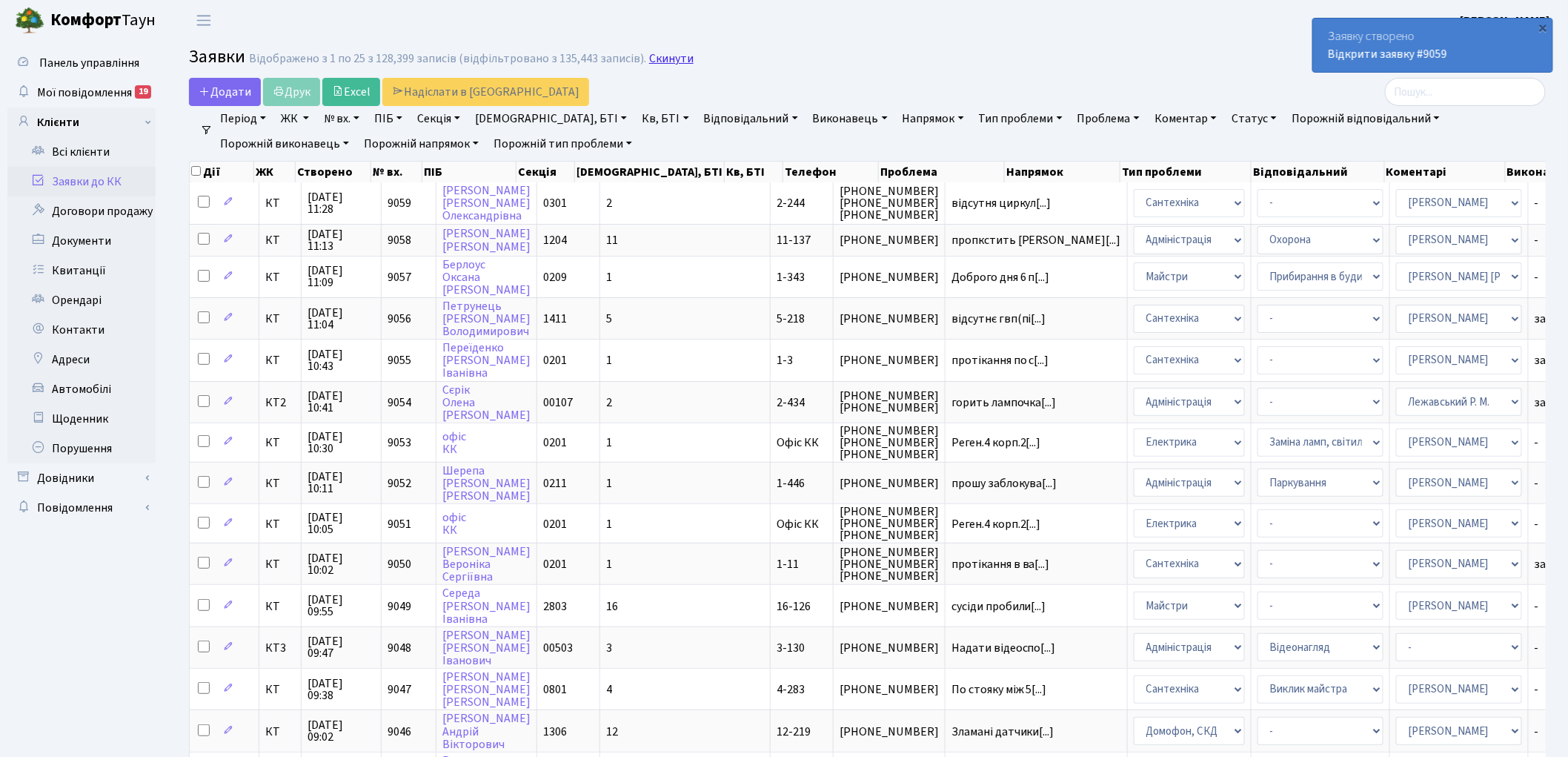
click at [652, 54] on link "Скинути" at bounding box center [671, 58] width 44 height 14
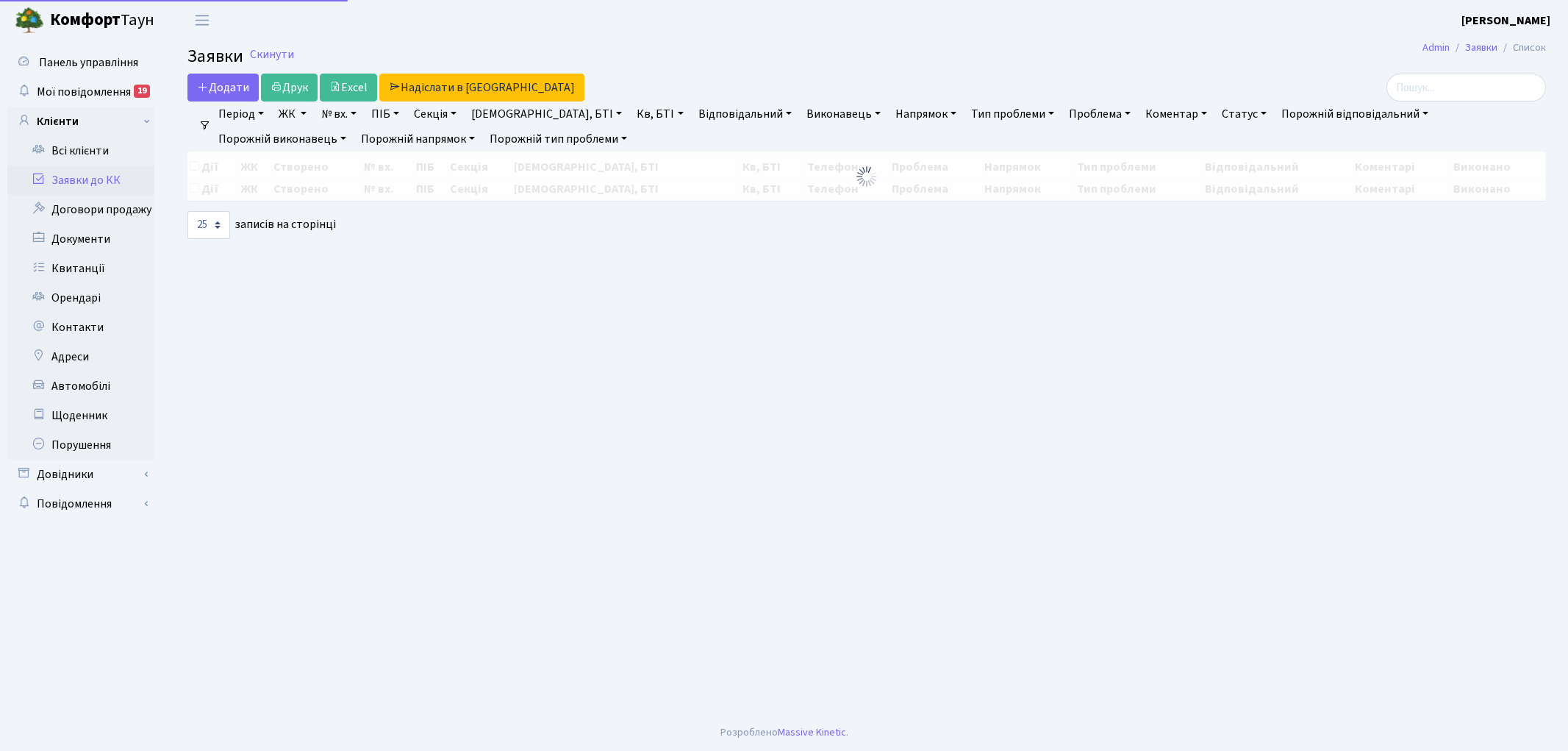
select select "25"
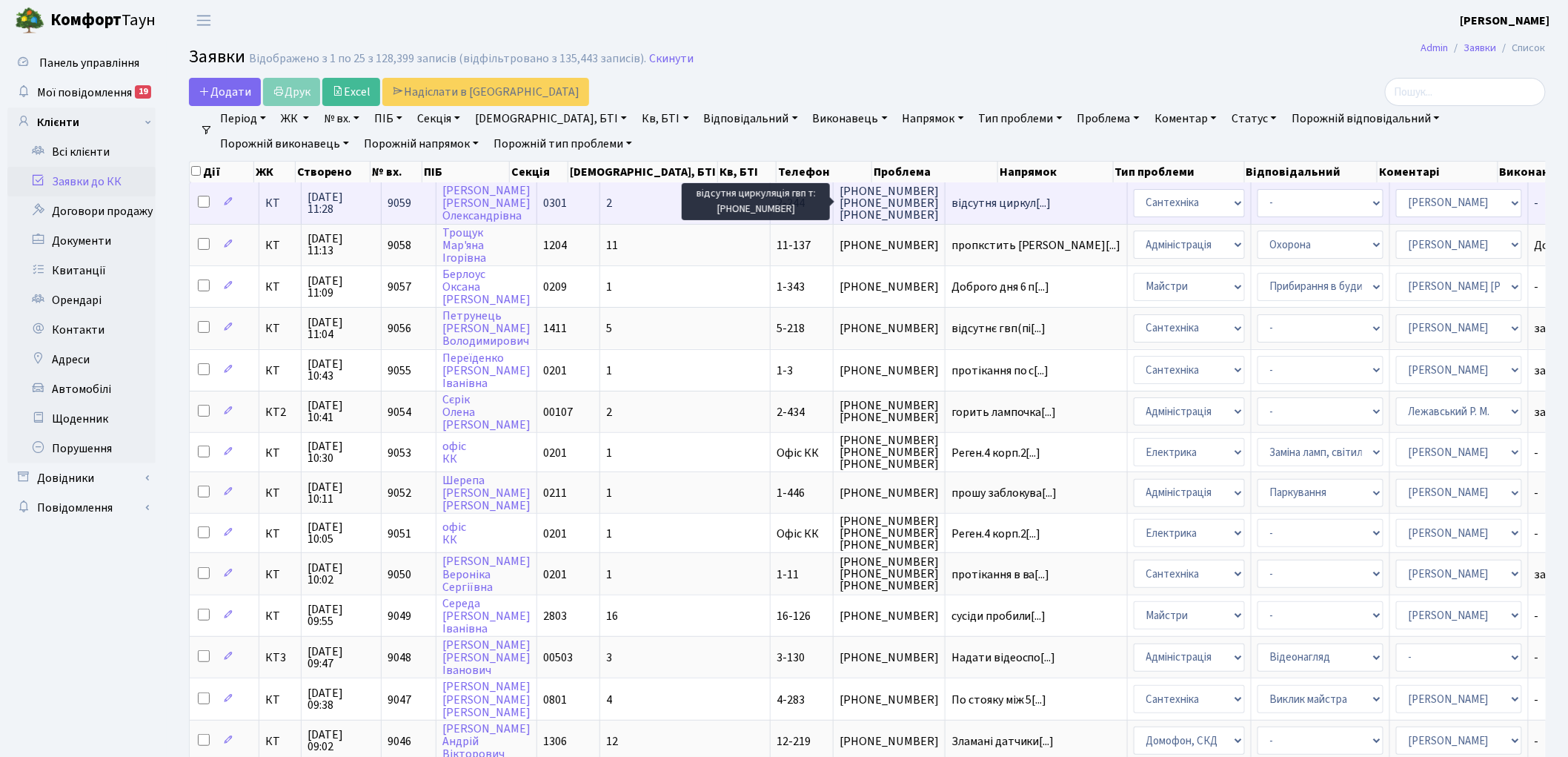
click at [952, 203] on span "відсутня циркул[...]" at bounding box center [1002, 203] width 100 height 16
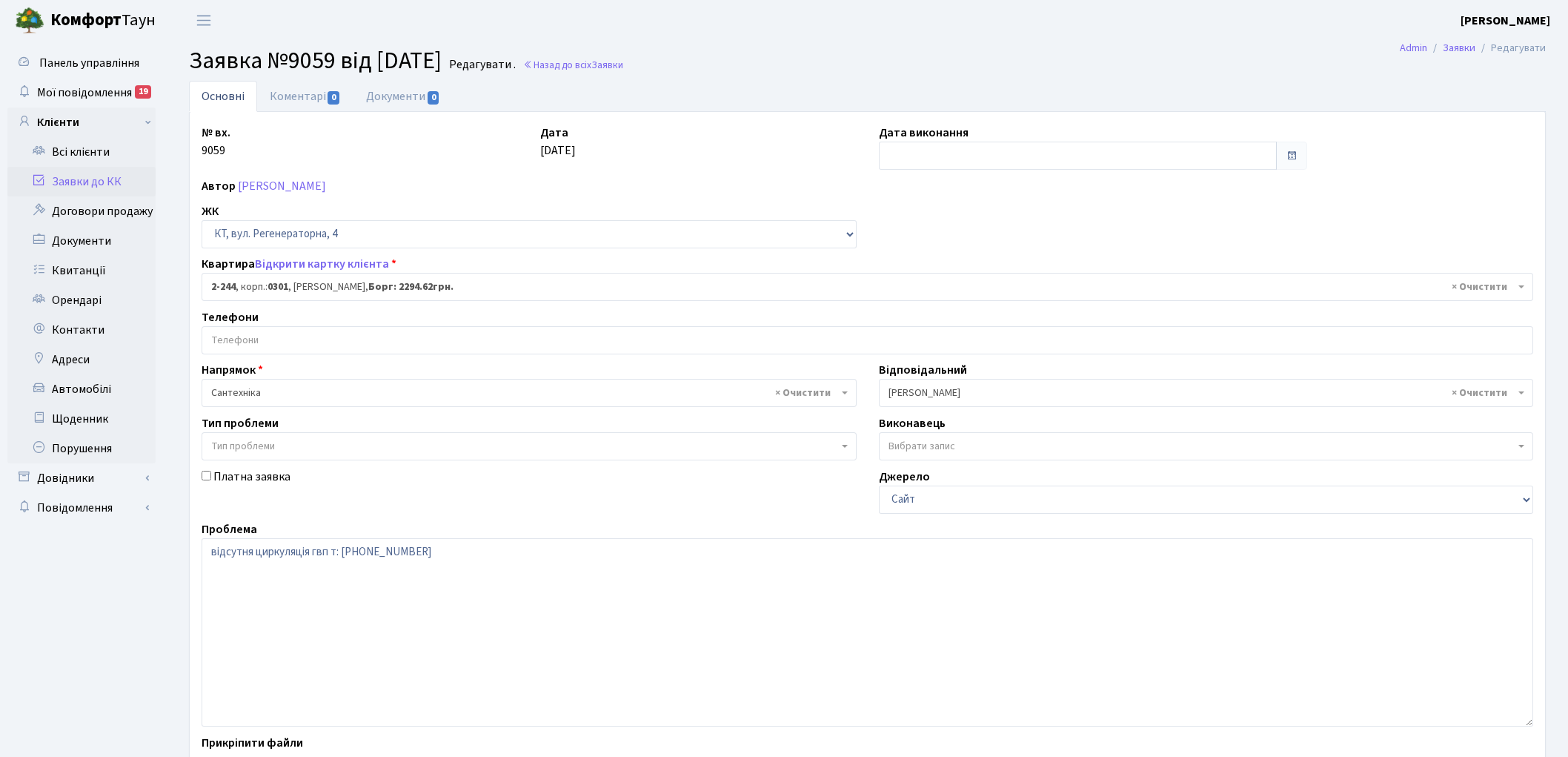
select select "509"
click at [297, 265] on link "Відкрити картку клієнта" at bounding box center [322, 264] width 134 height 16
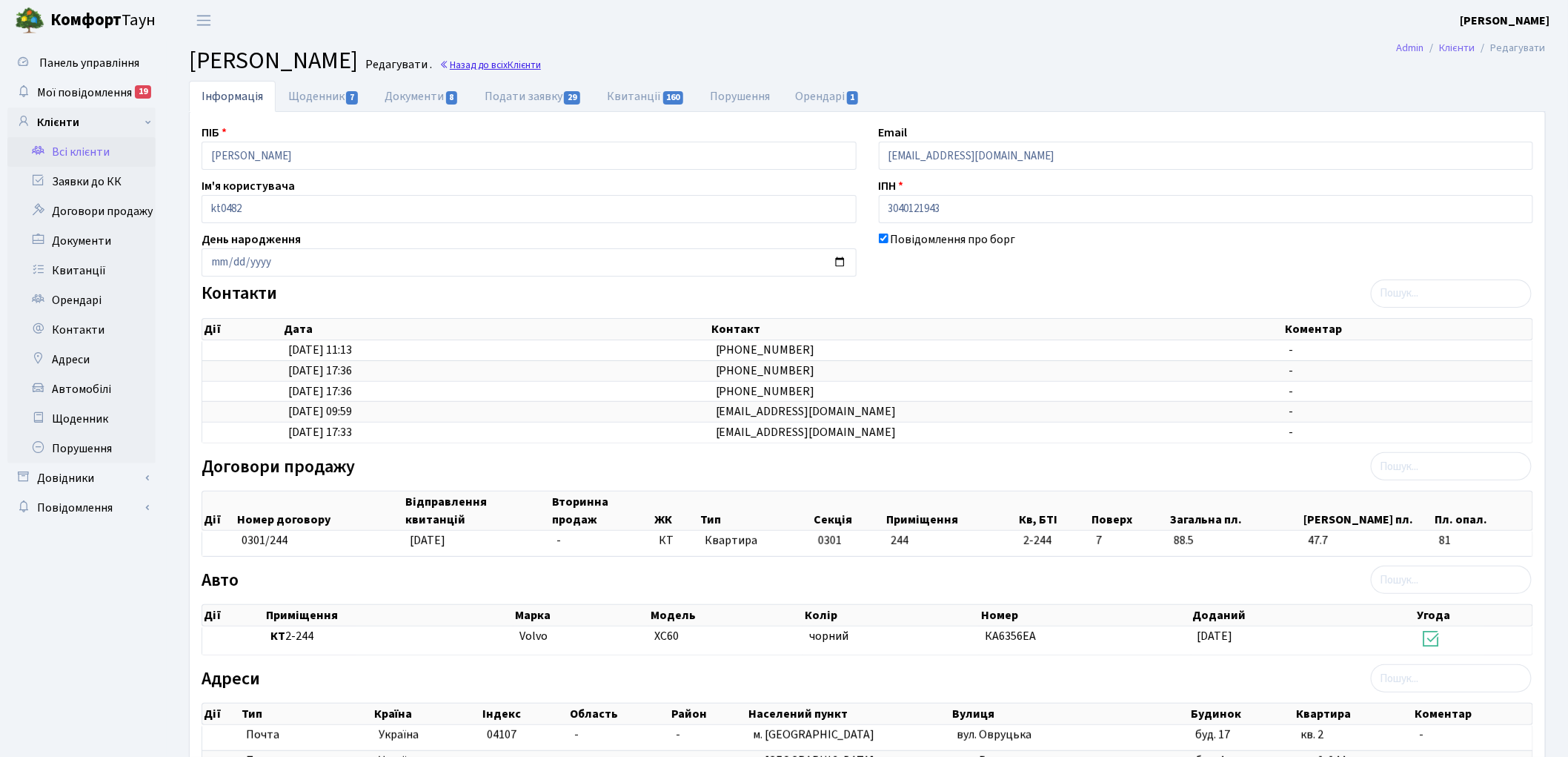
click at [541, 62] on link "Назад до всіх Клієнти" at bounding box center [490, 64] width 102 height 14
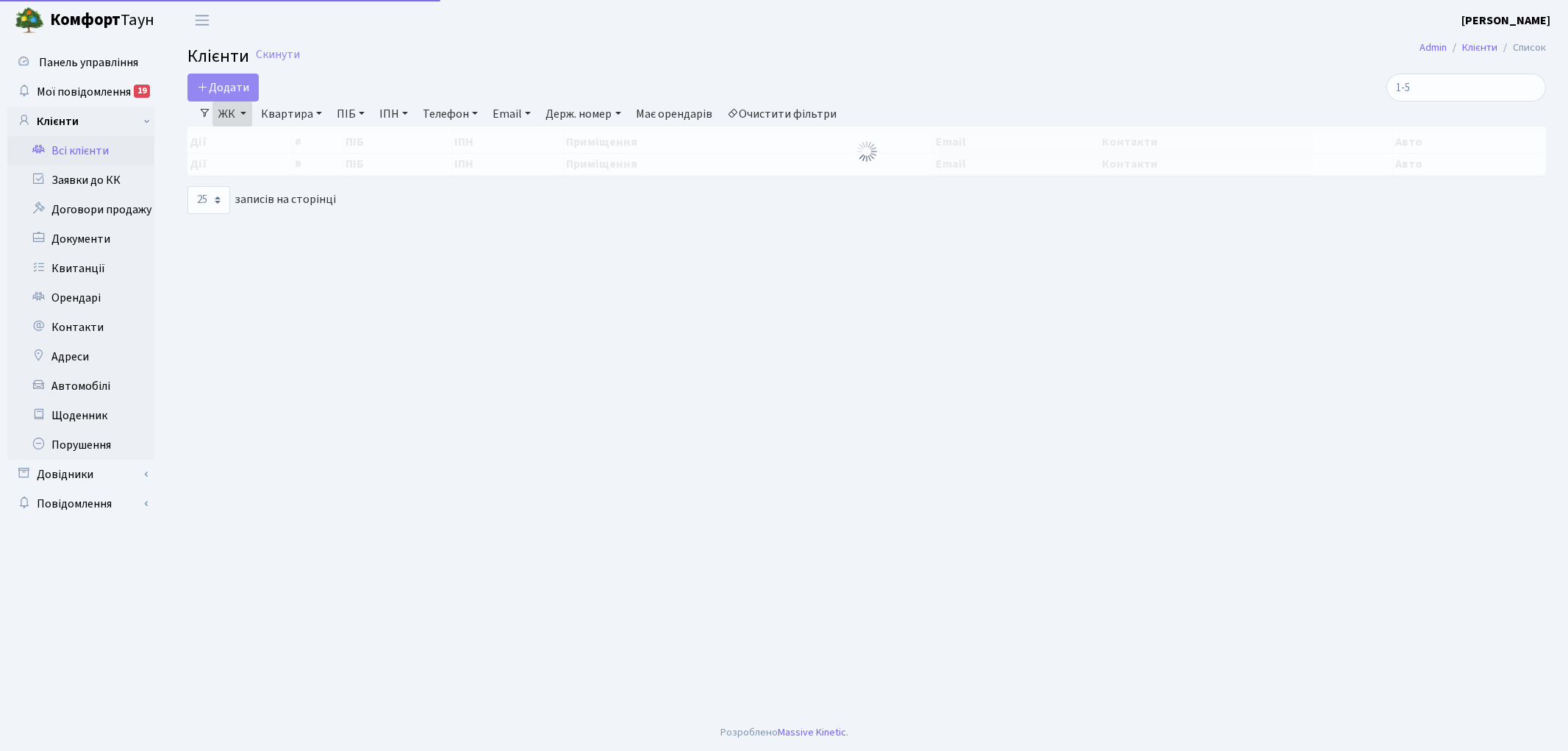
select select "25"
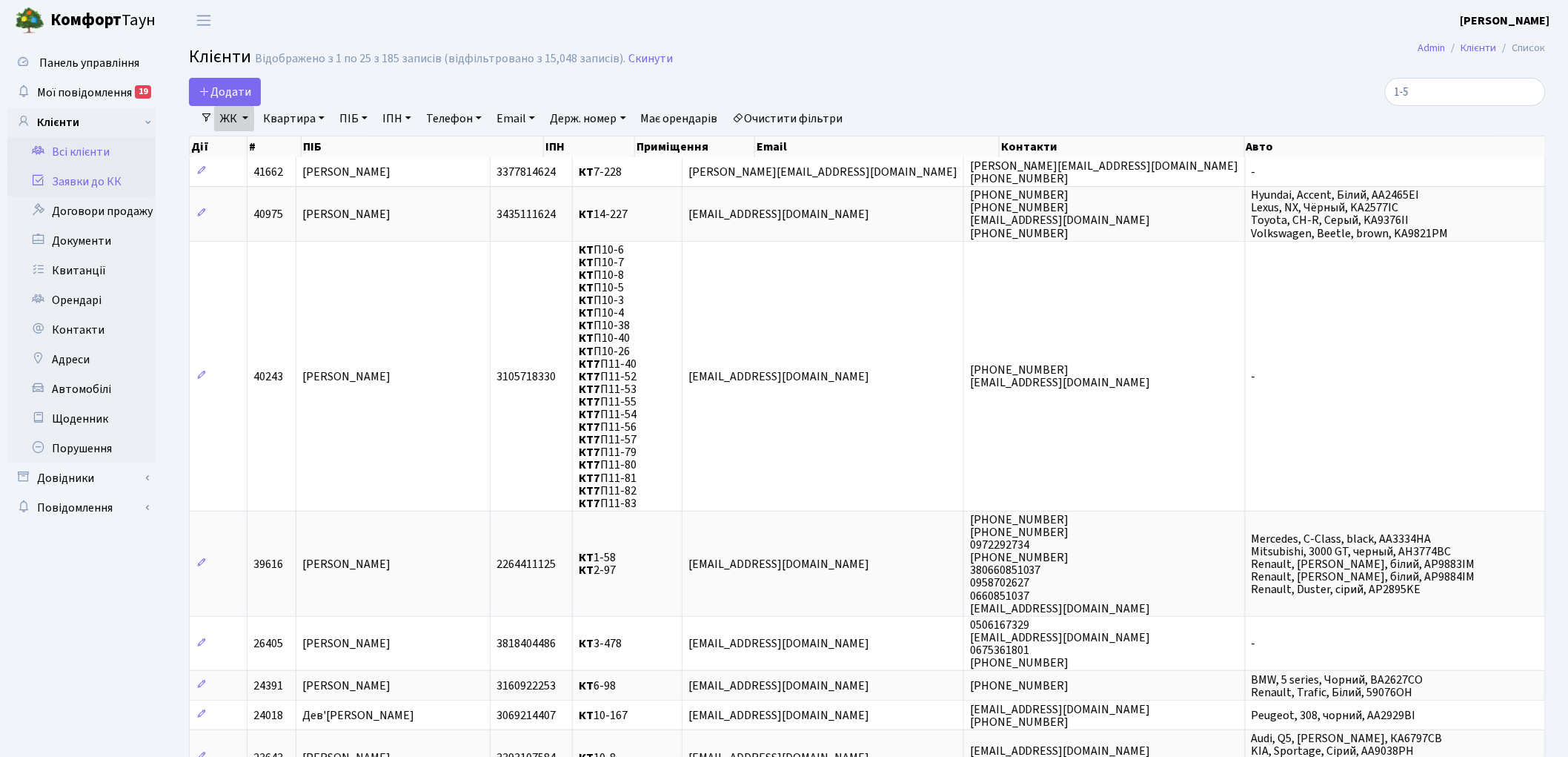
click at [69, 175] on link "Заявки до КК" at bounding box center [81, 181] width 148 height 30
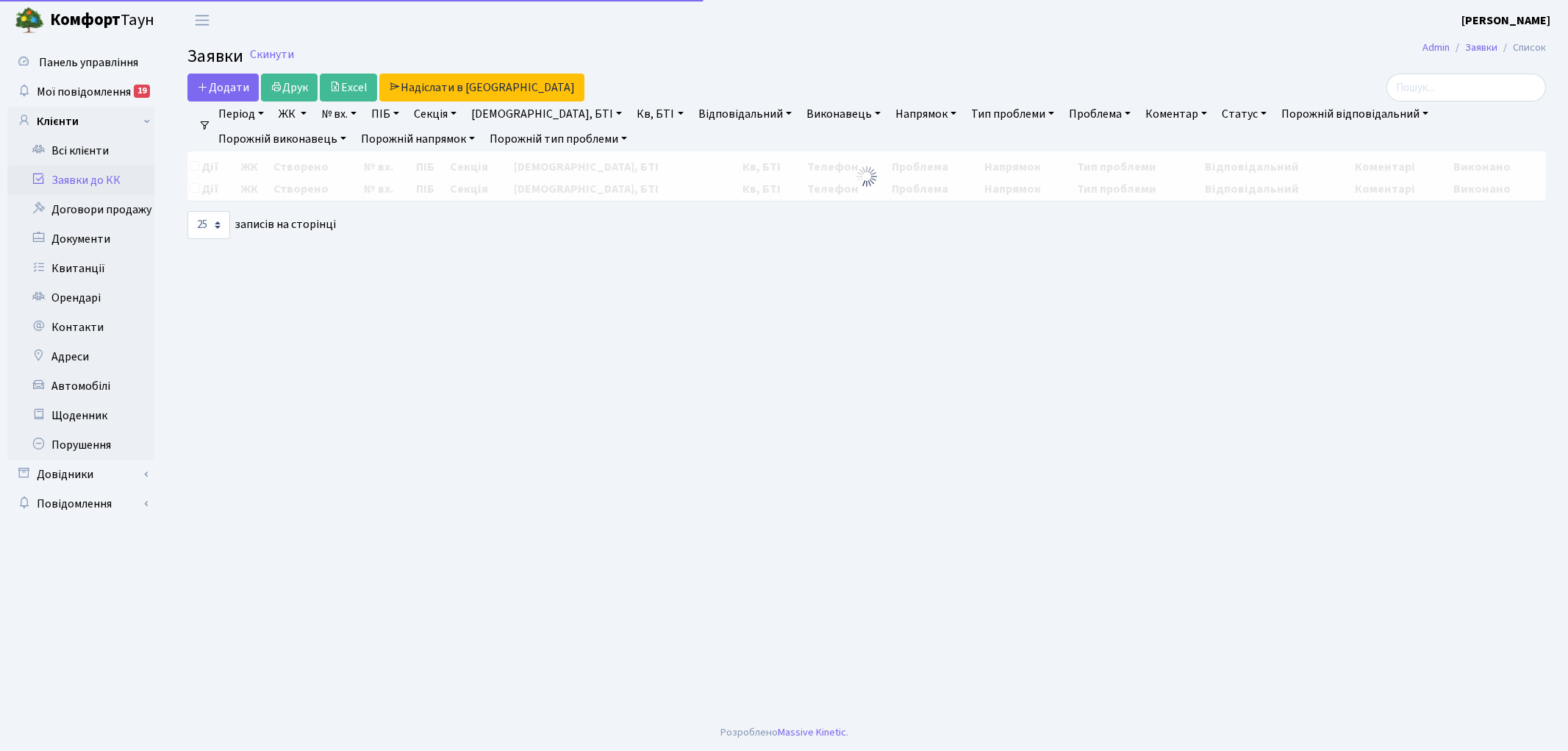
select select "25"
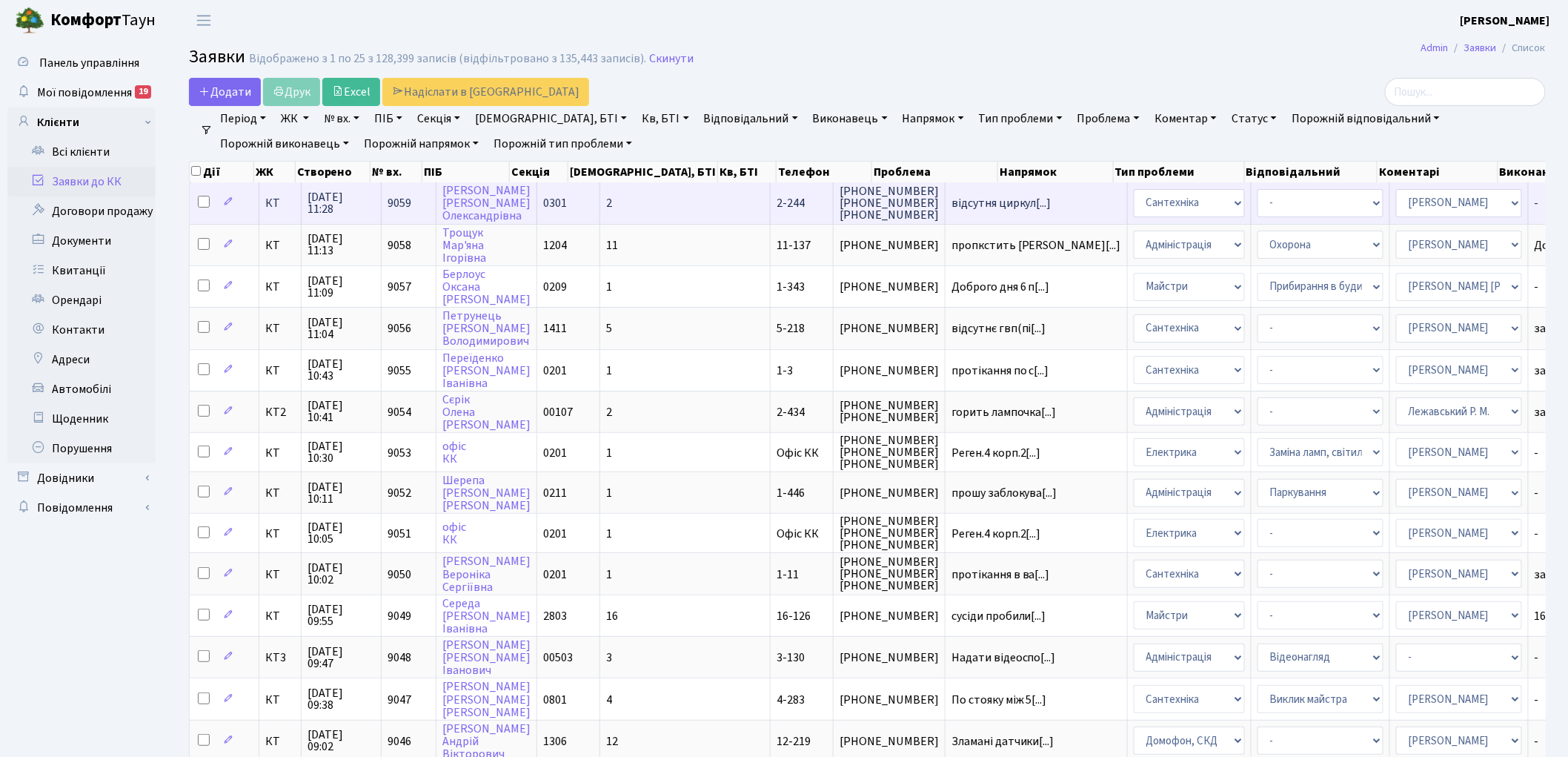
click at [394, 195] on span "9059" at bounding box center [399, 203] width 24 height 16
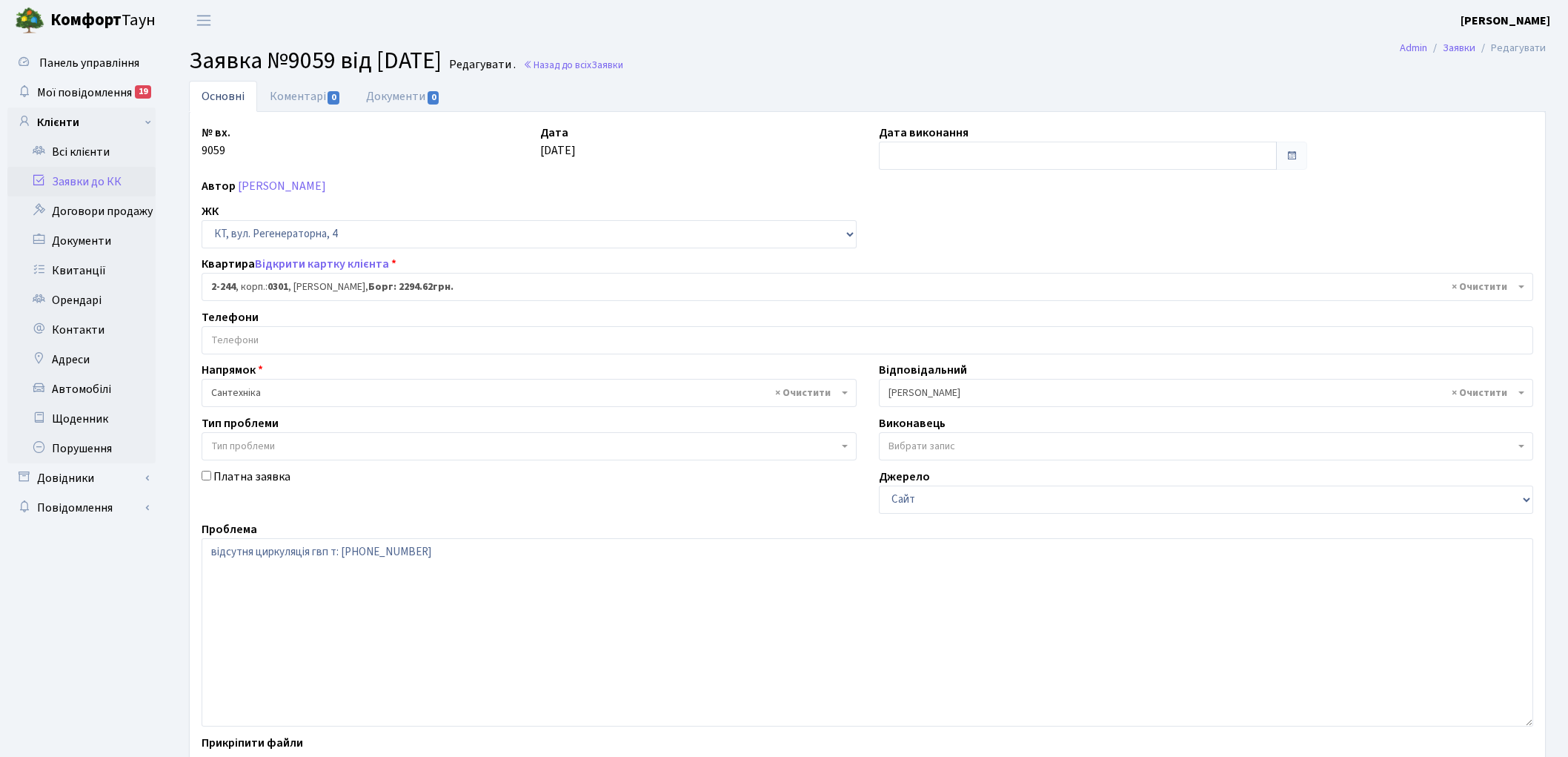
select select "509"
click at [286, 92] on link "Коментарі 0" at bounding box center [305, 96] width 97 height 31
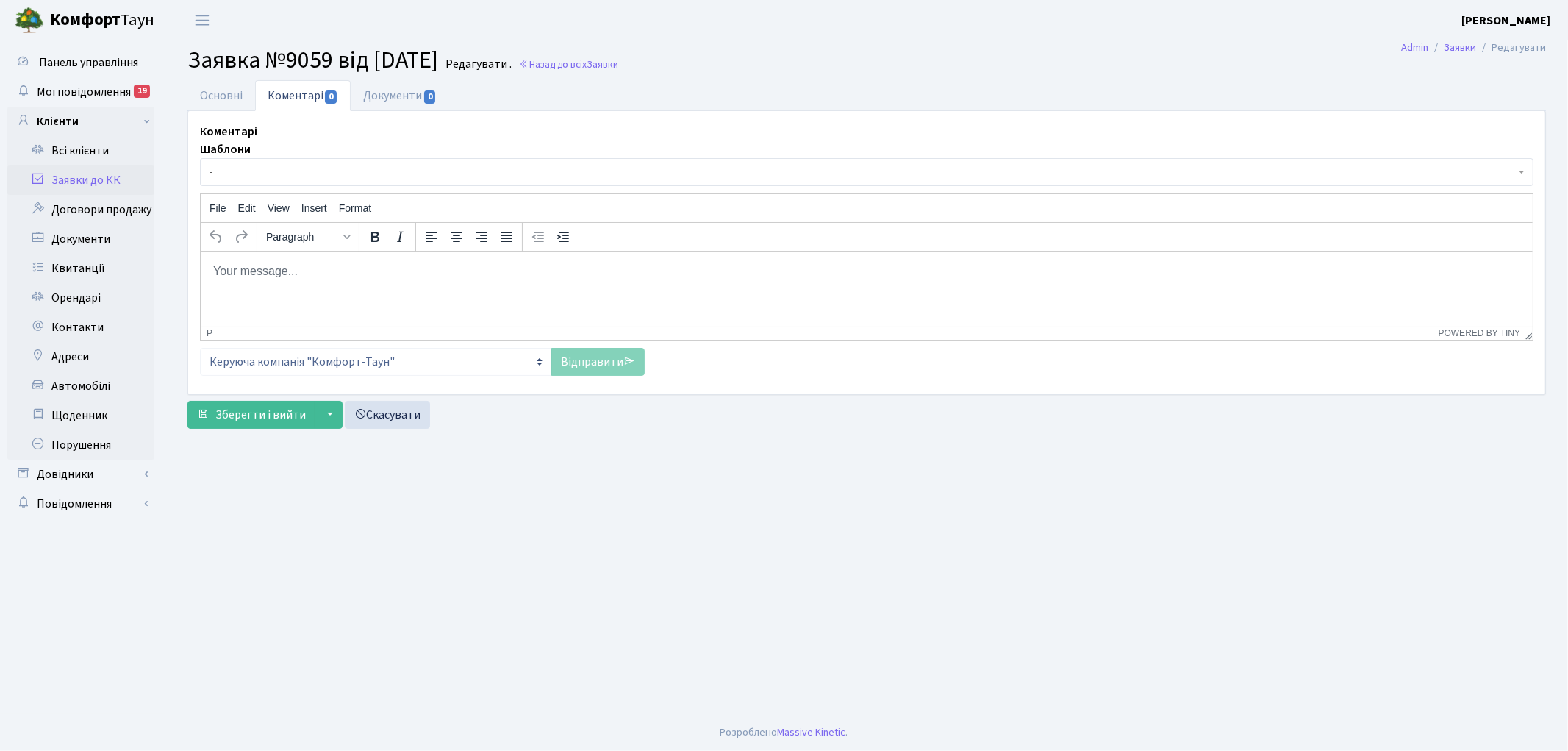
click at [329, 288] on html at bounding box center [866, 270] width 1332 height 40
drag, startPoint x: 362, startPoint y: 271, endPoint x: 305, endPoint y: 274, distance: 57.1
click at [305, 274] on p "заявка передана черговому в роботу" at bounding box center [866, 270] width 1308 height 16
click at [568, 369] on link "Відправити" at bounding box center [598, 362] width 93 height 28
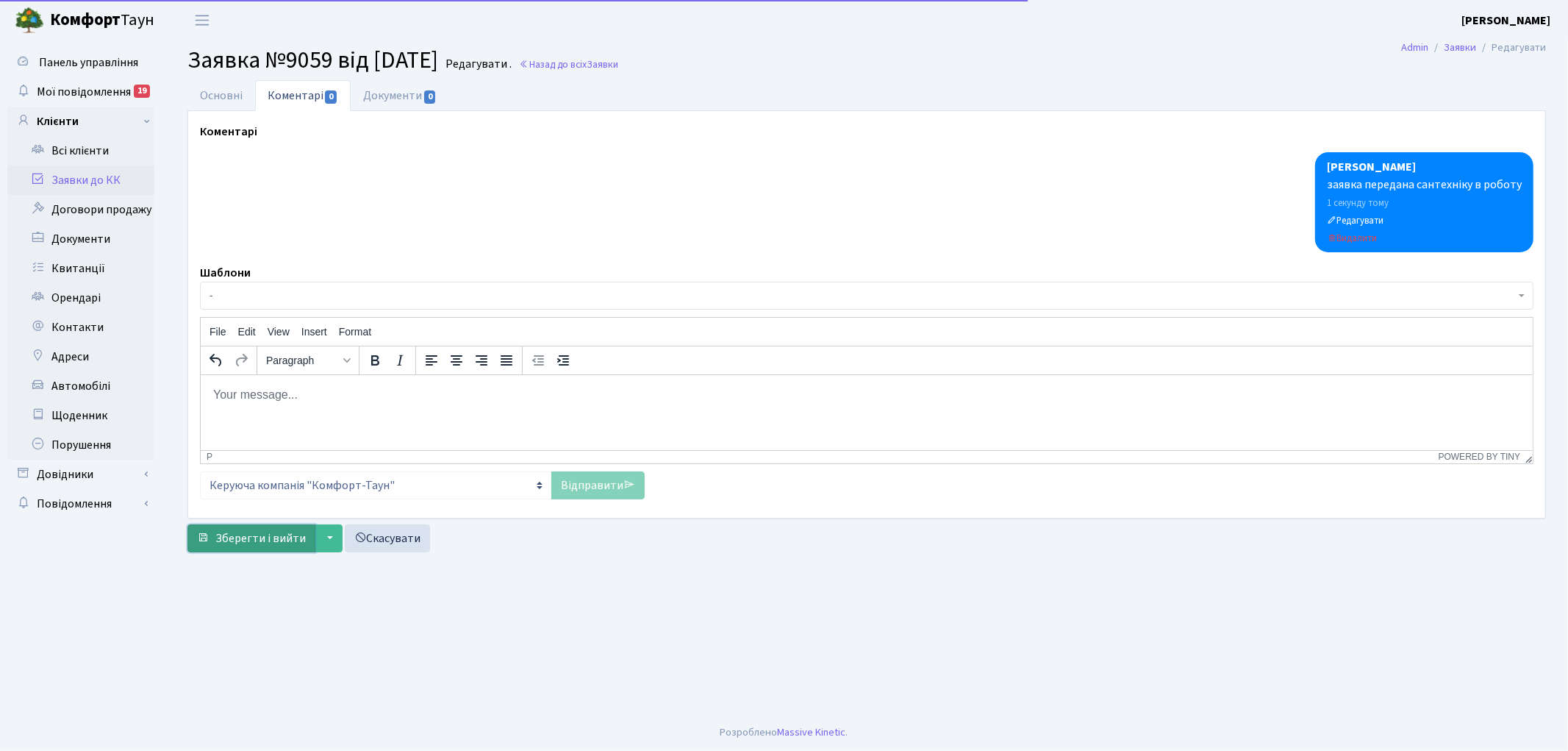
click at [260, 549] on button "Зберегти і вийти" at bounding box center [251, 537] width 128 height 28
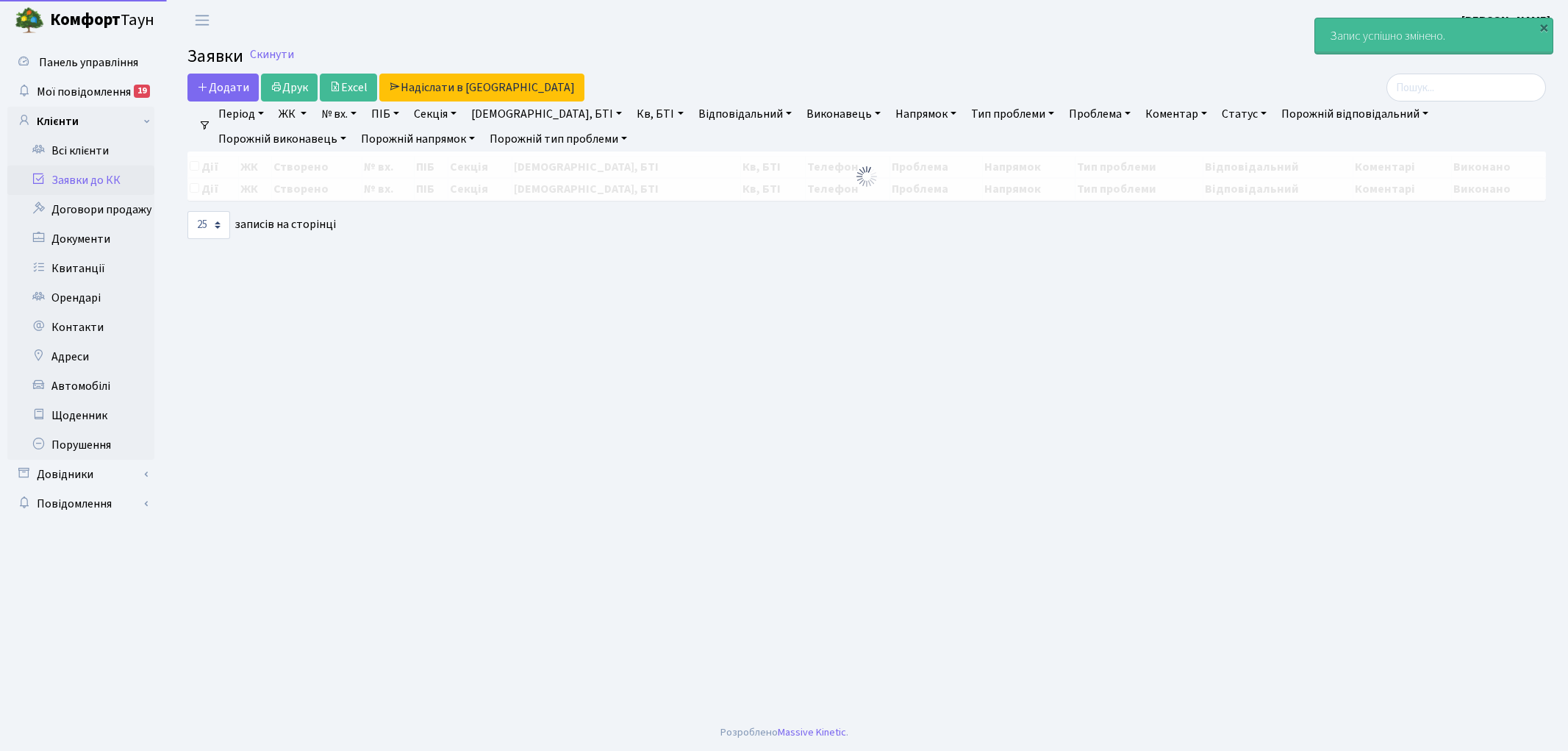
select select "25"
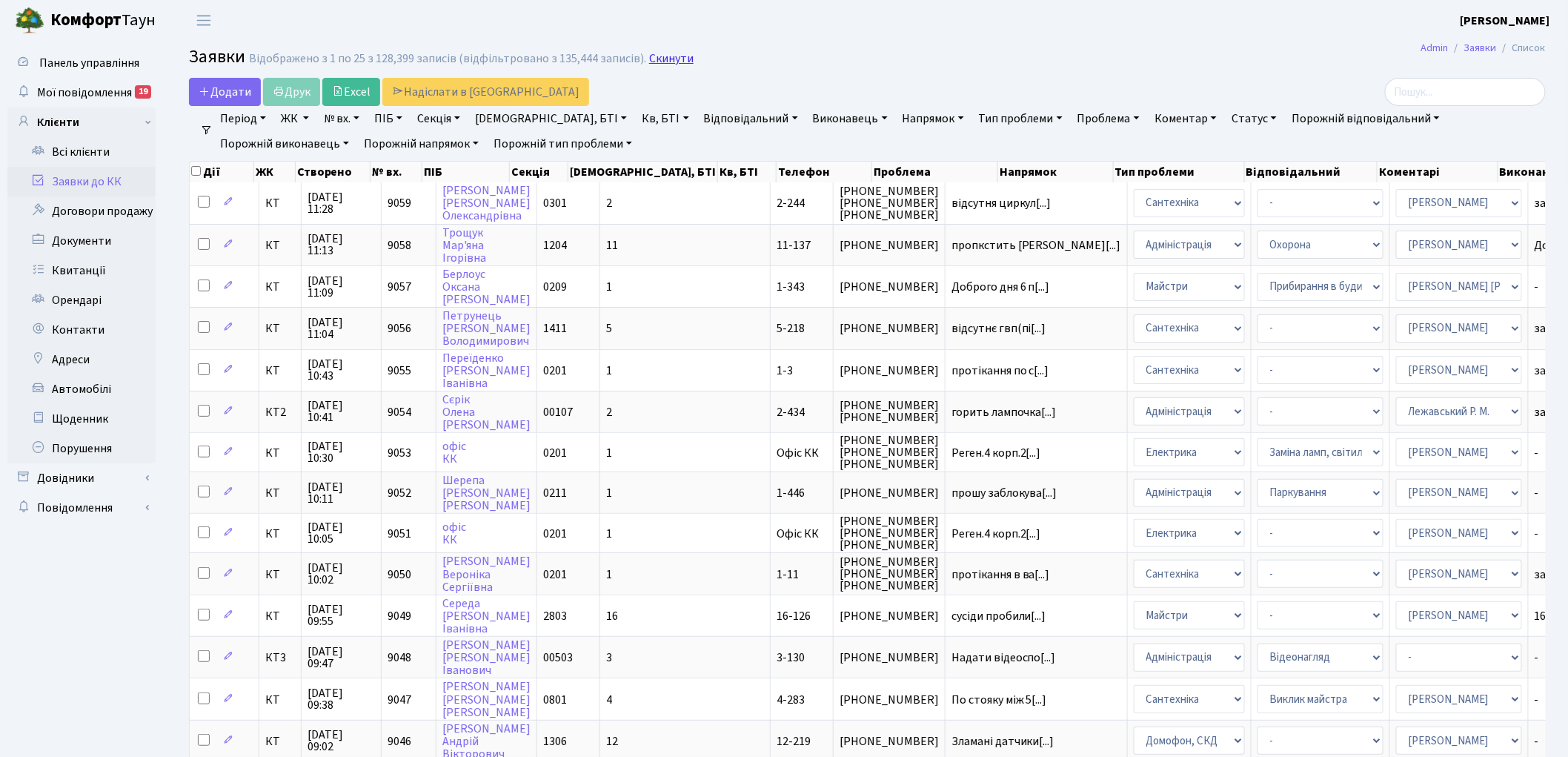
click at [669, 59] on link "Скинути" at bounding box center [671, 58] width 44 height 14
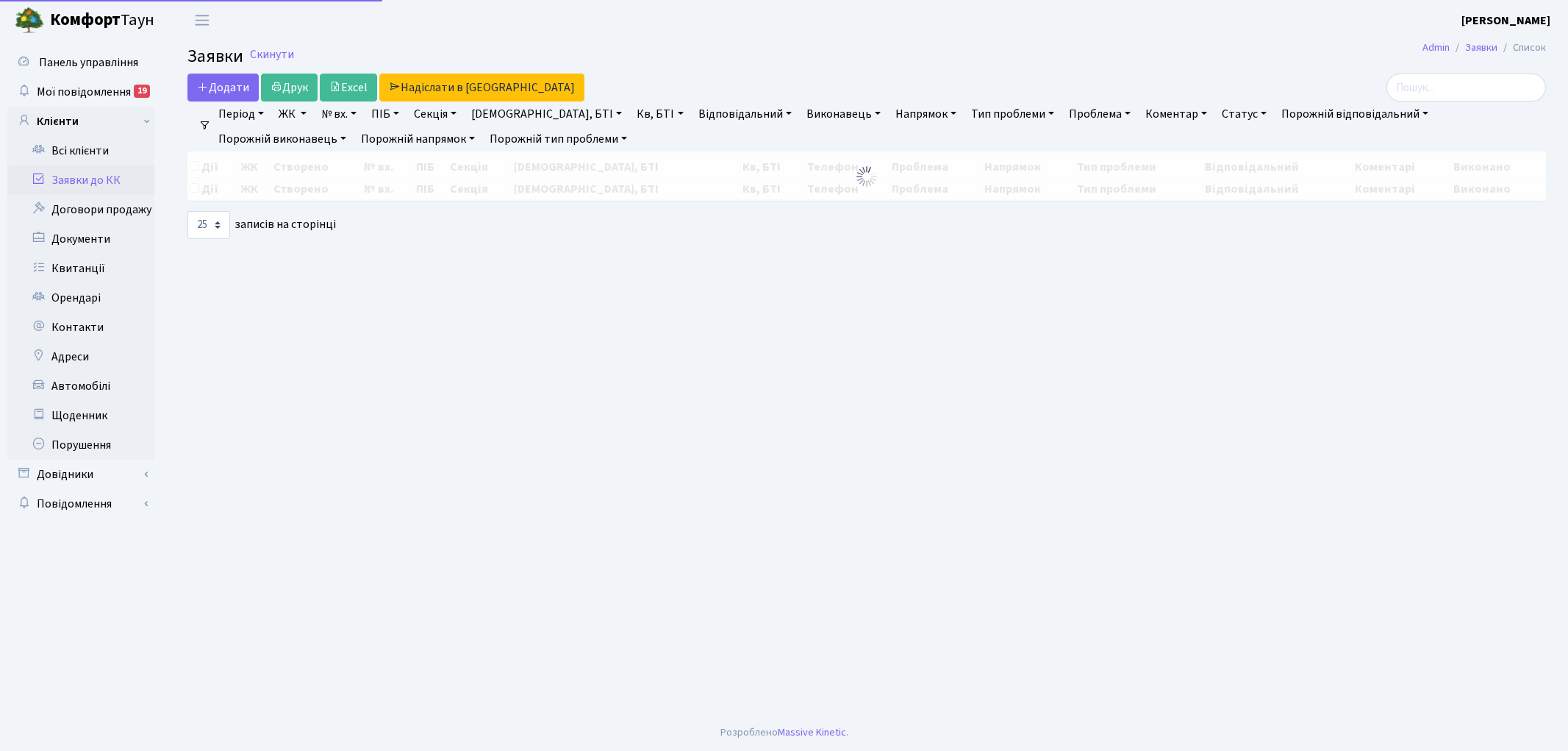
select select "25"
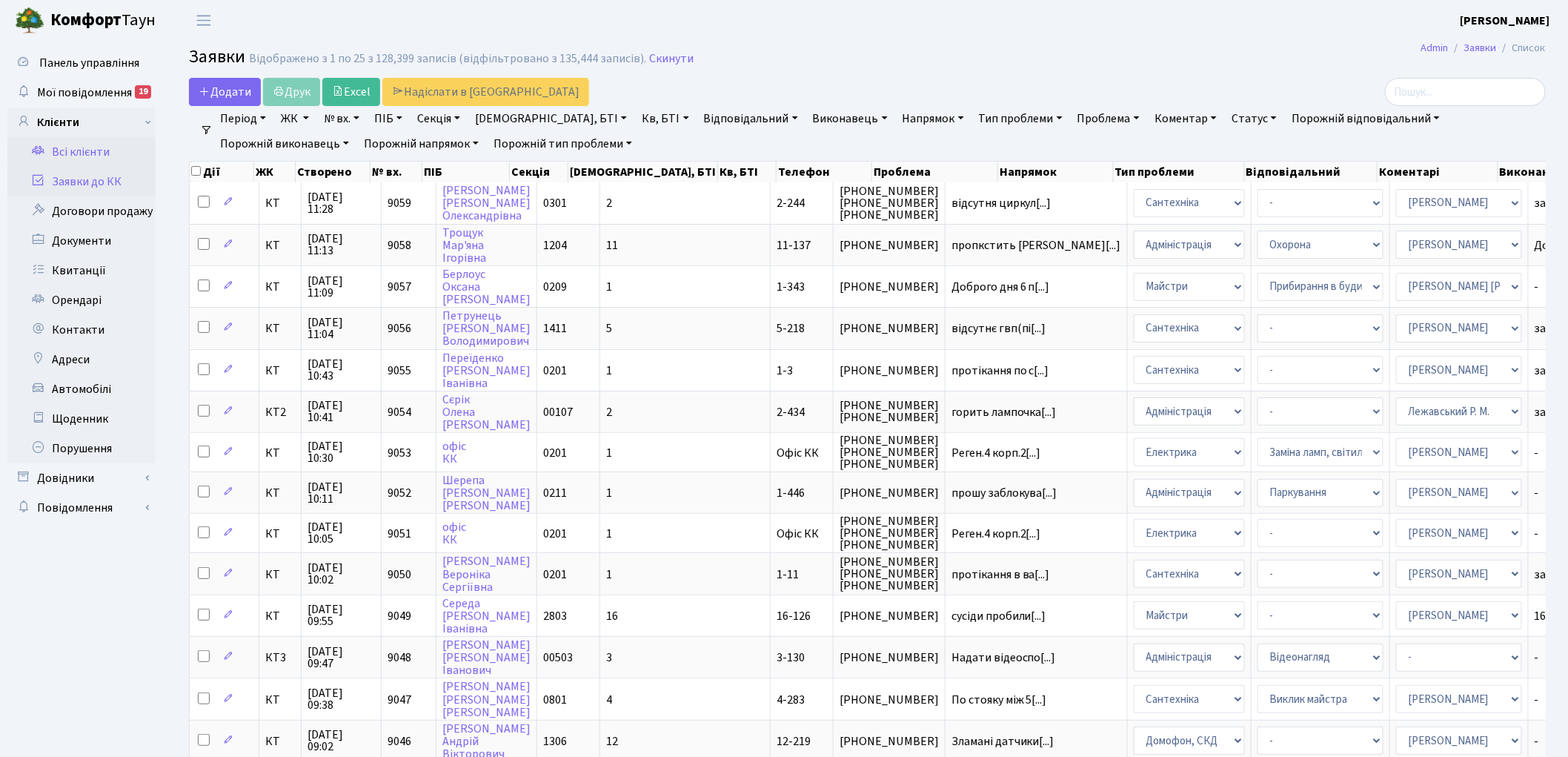
click at [100, 151] on link "Всі клієнти" at bounding box center [81, 152] width 148 height 30
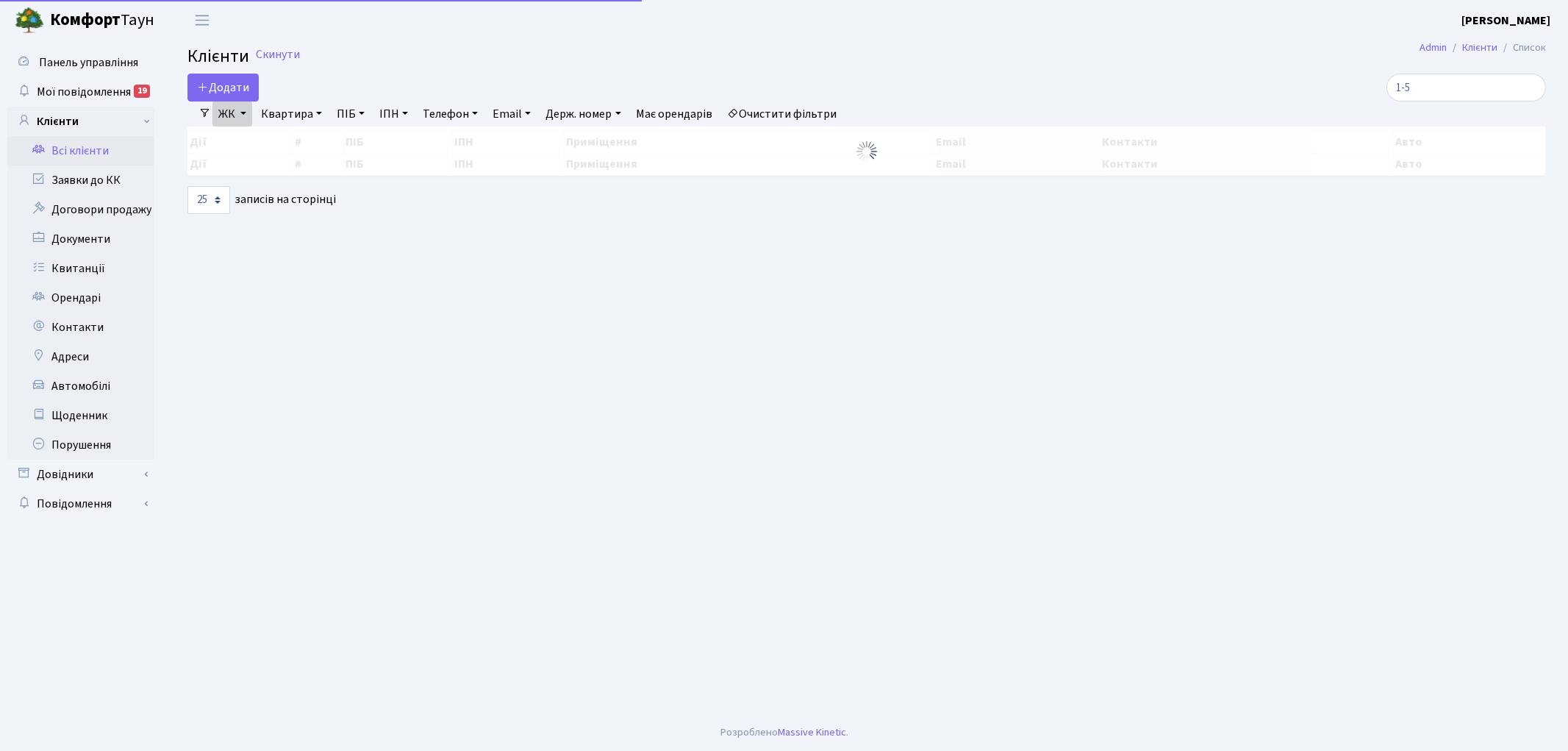
select select "25"
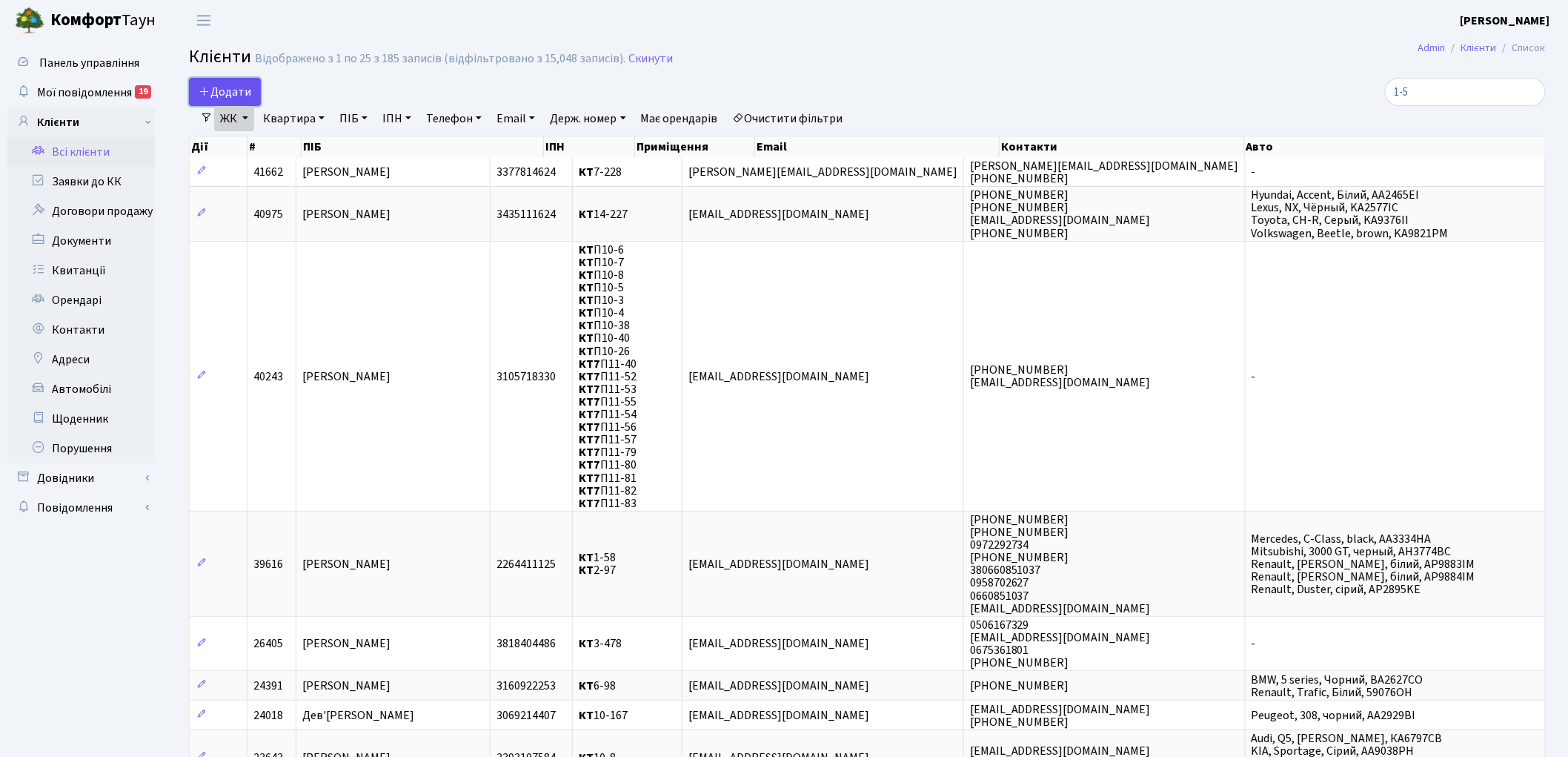
click at [234, 89] on span "Додати" at bounding box center [225, 92] width 53 height 16
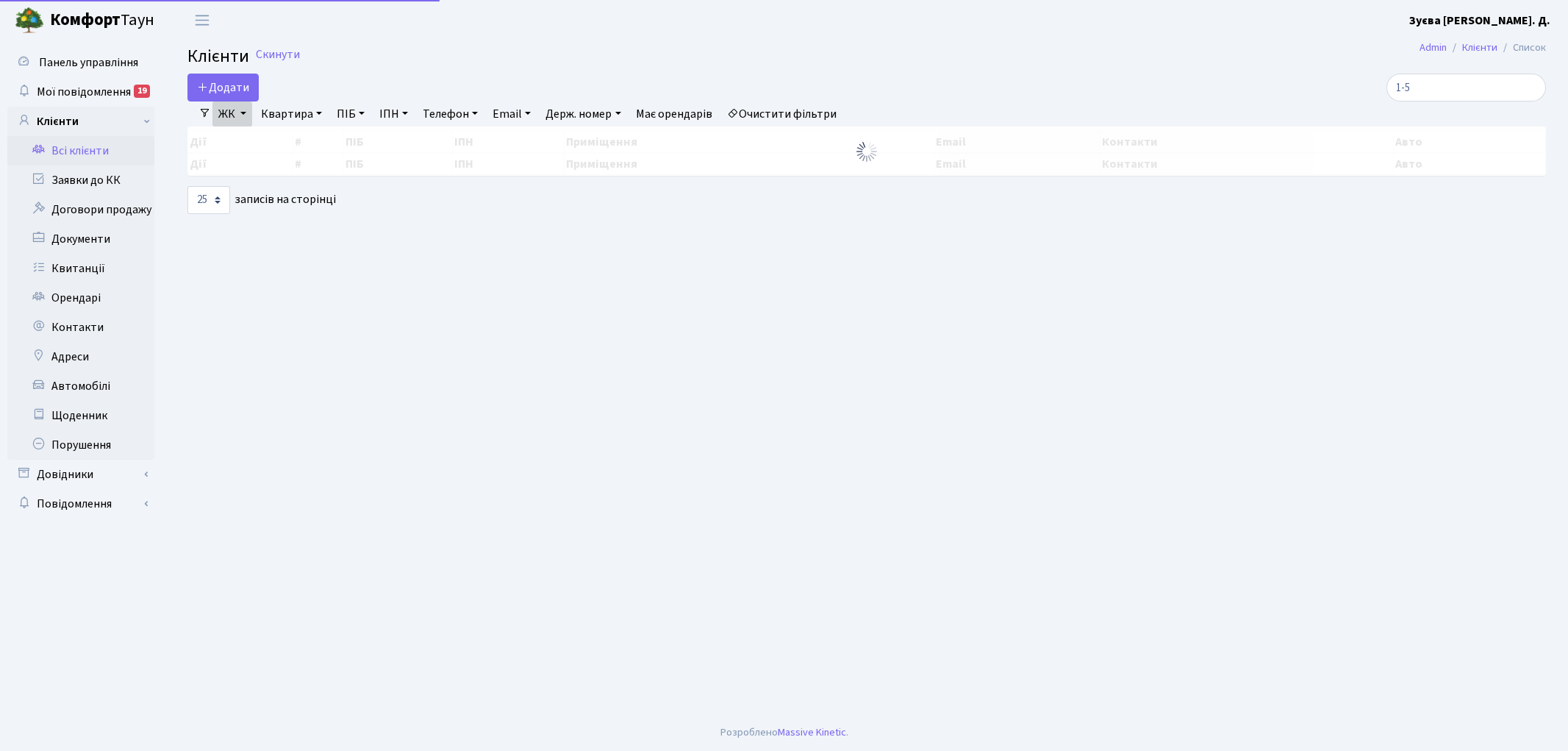
select select "25"
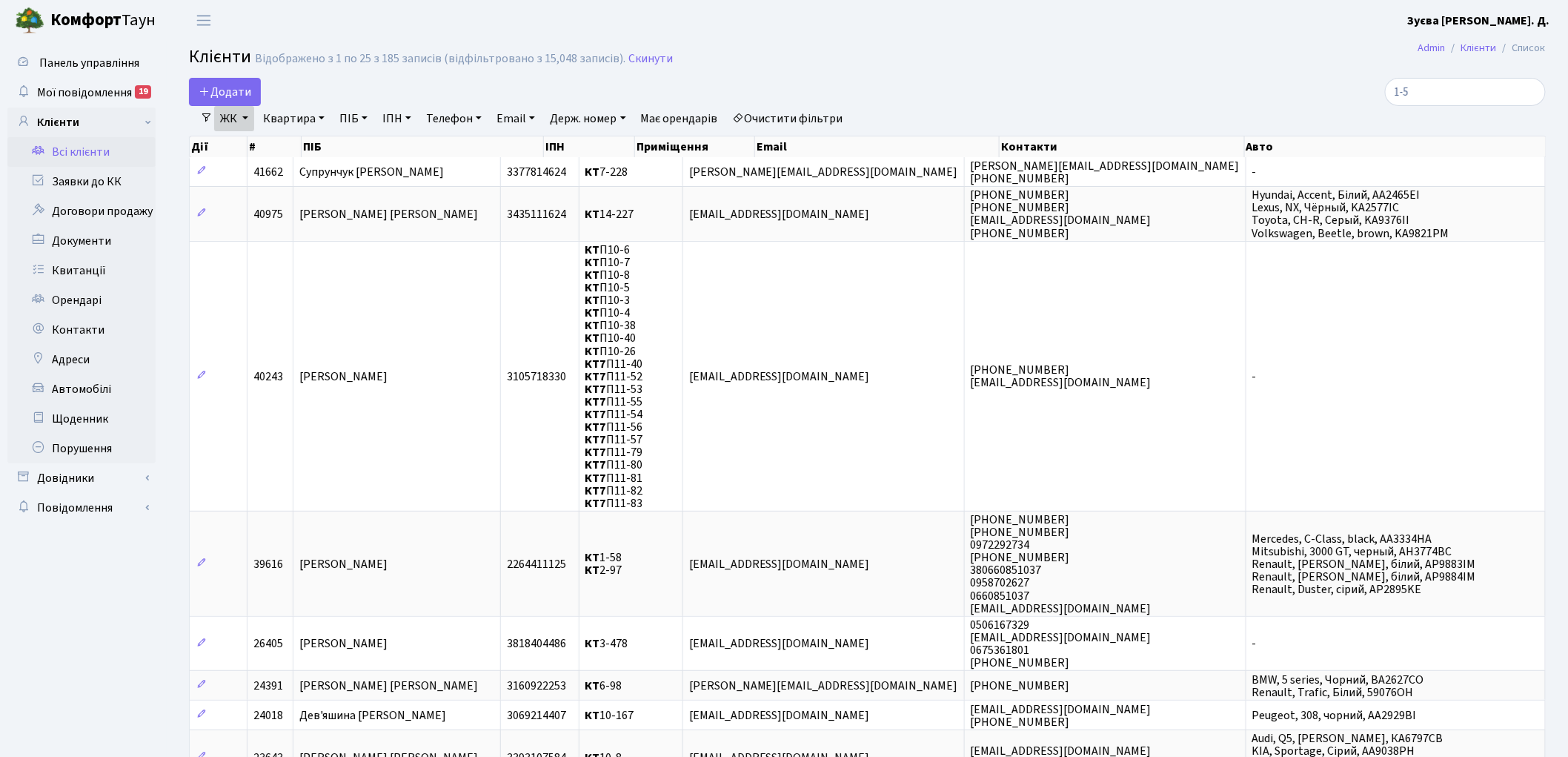
click at [237, 120] on link "ЖК" at bounding box center [234, 119] width 40 height 25
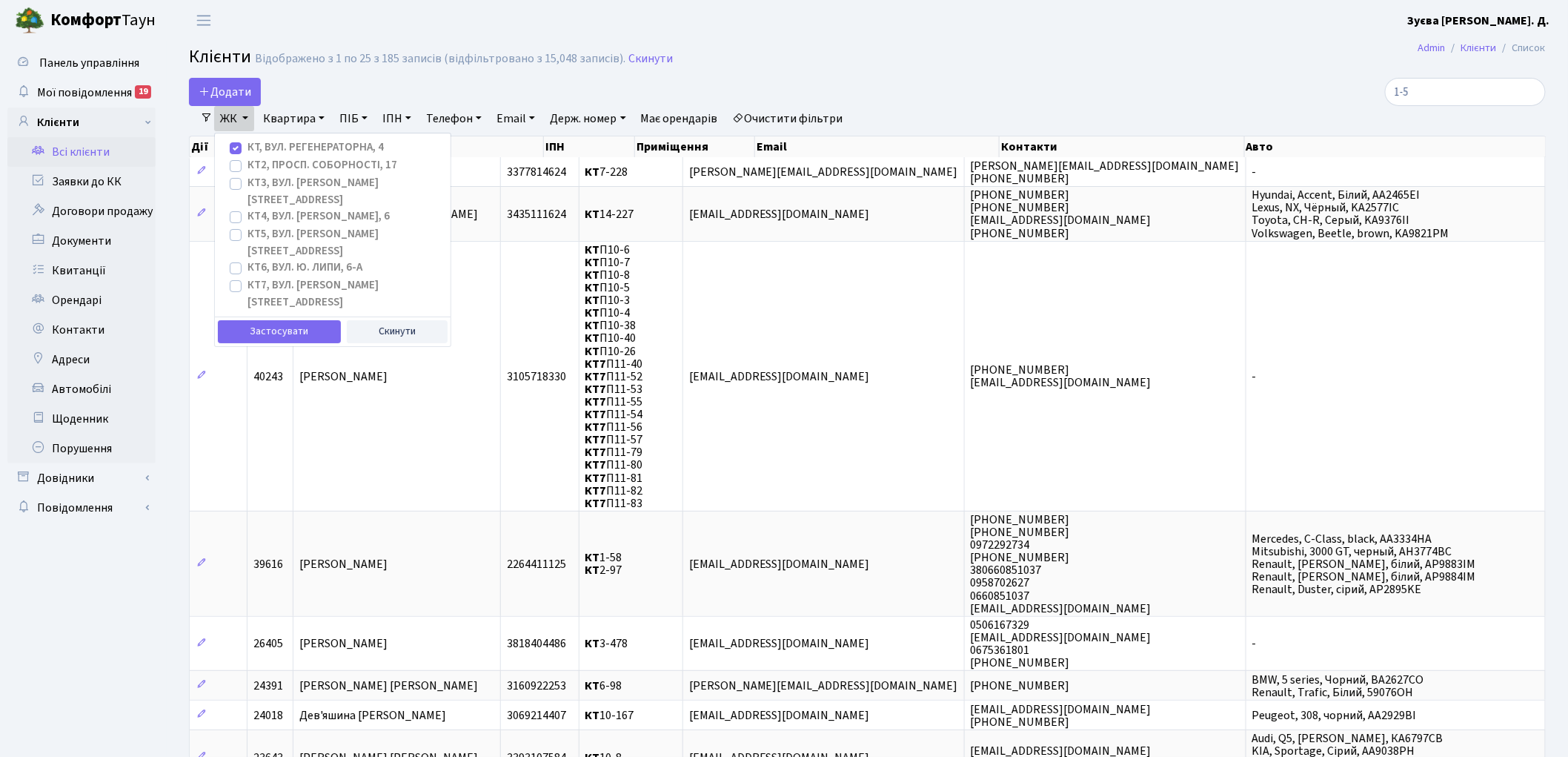
click at [830, 115] on link "Очистити фільтри" at bounding box center [788, 119] width 122 height 25
checkbox input "false"
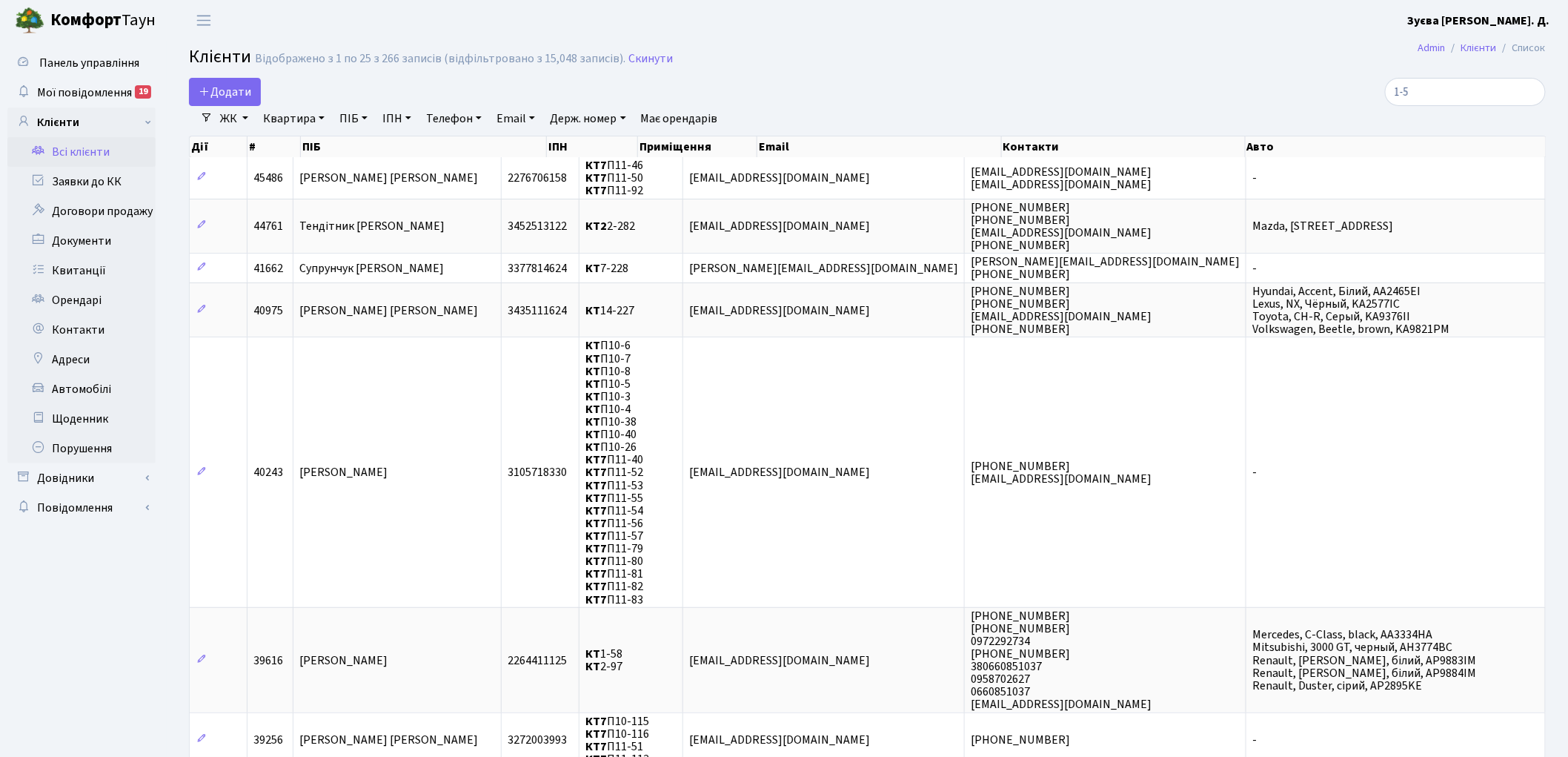
click at [240, 116] on link "ЖК" at bounding box center [234, 119] width 40 height 25
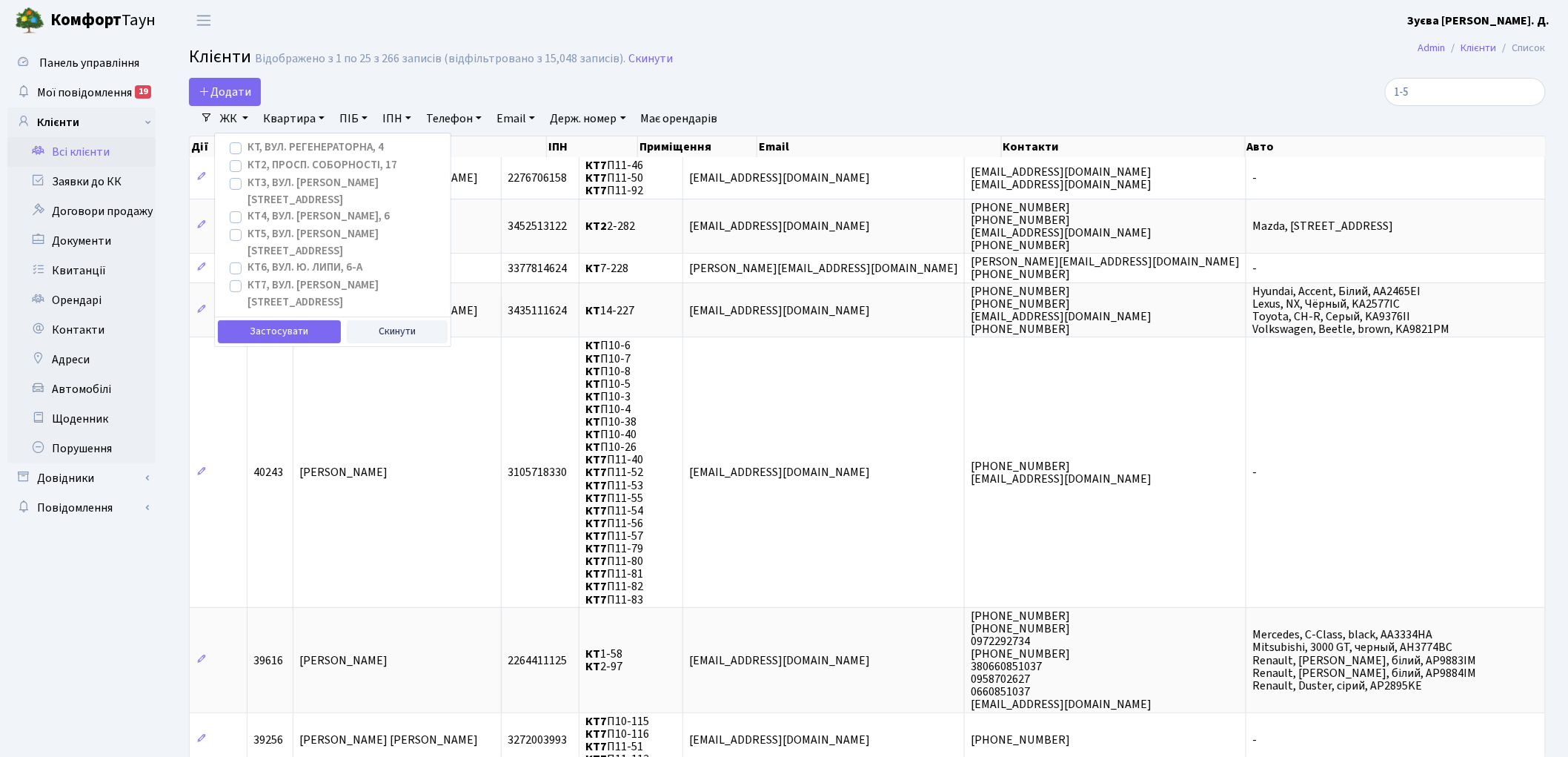
click at [324, 168] on label "КТ2, просп. Соборності, 17" at bounding box center [322, 165] width 150 height 17
click at [257, 167] on input "КТ2, просп. Соборності, 17" at bounding box center [252, 161] width 9 height 9
checkbox input "true"
click at [281, 320] on button "Застосувати" at bounding box center [279, 331] width 123 height 23
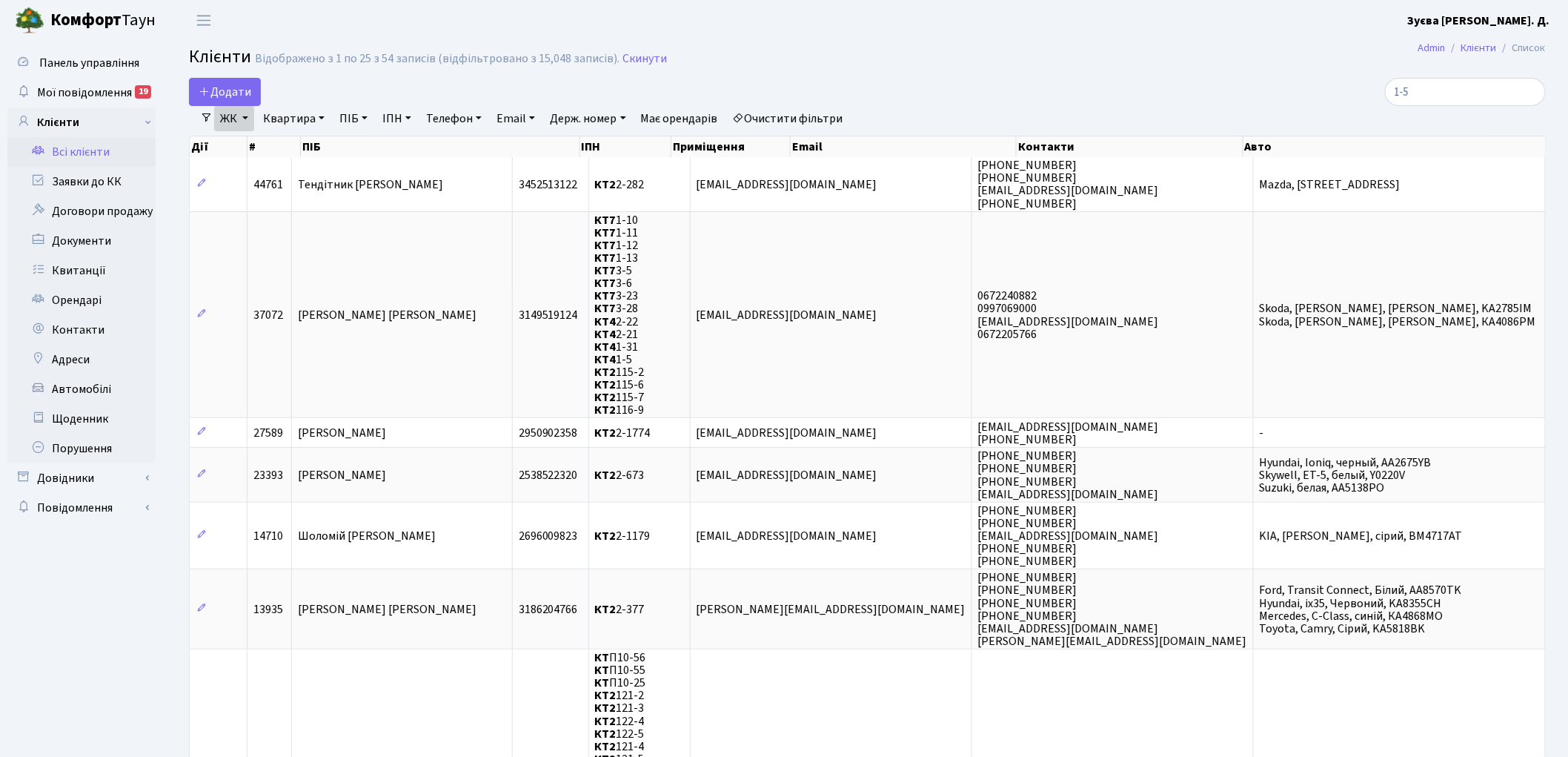
click at [283, 120] on link "Квартира" at bounding box center [293, 119] width 74 height 25
type input "2-330"
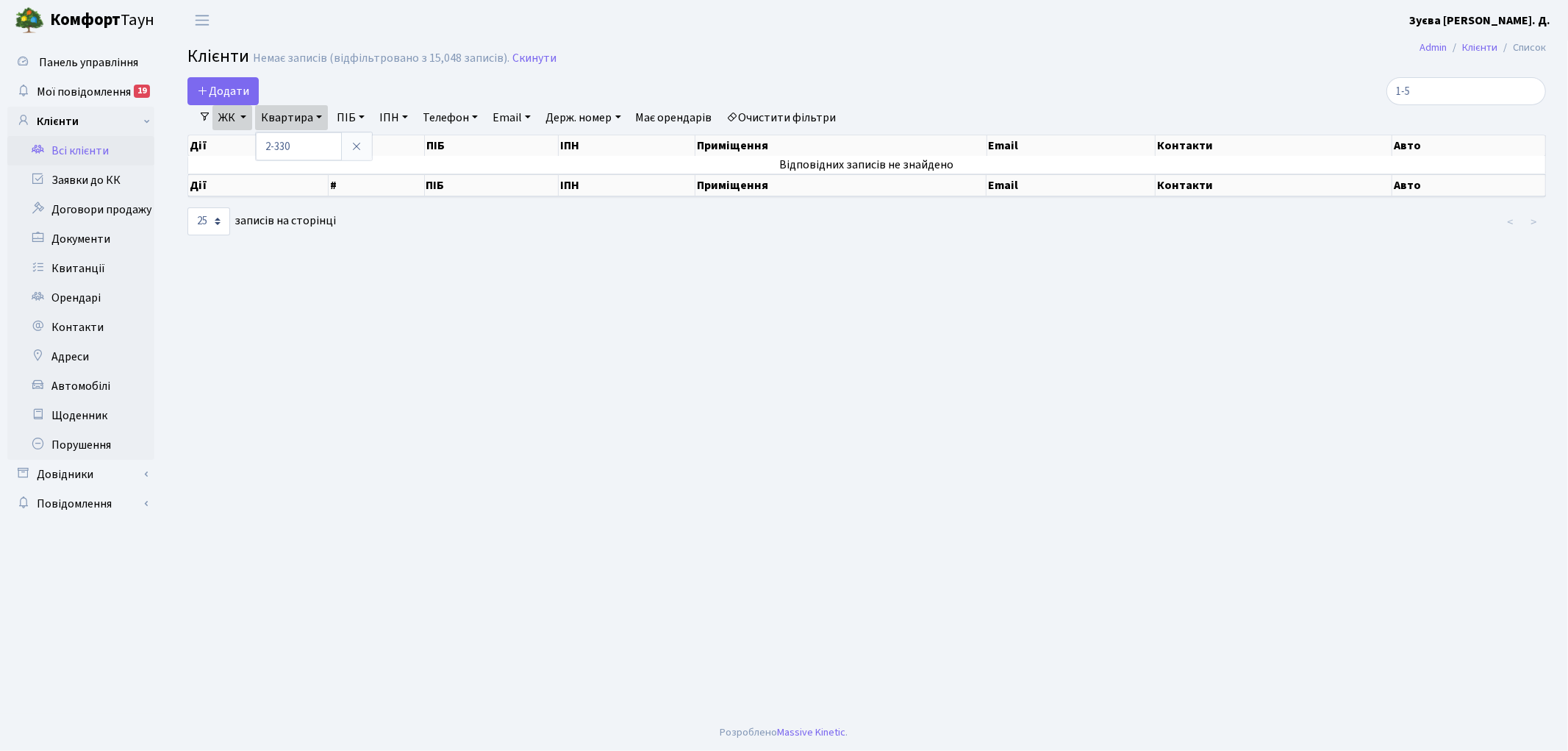
click at [774, 114] on link "Очистити фільтри" at bounding box center [782, 118] width 121 height 25
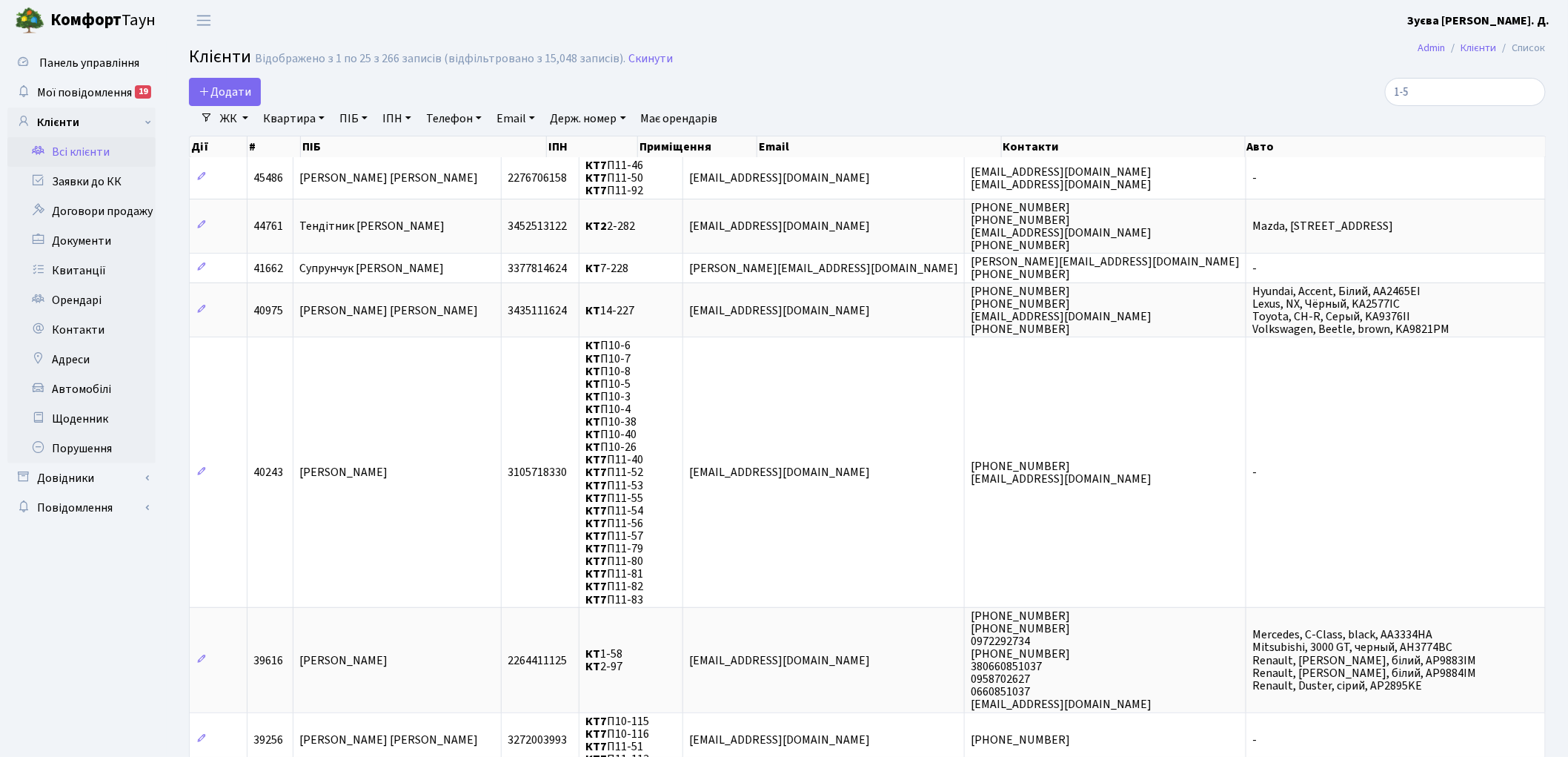
click at [86, 152] on link "Всі клієнти" at bounding box center [81, 152] width 148 height 30
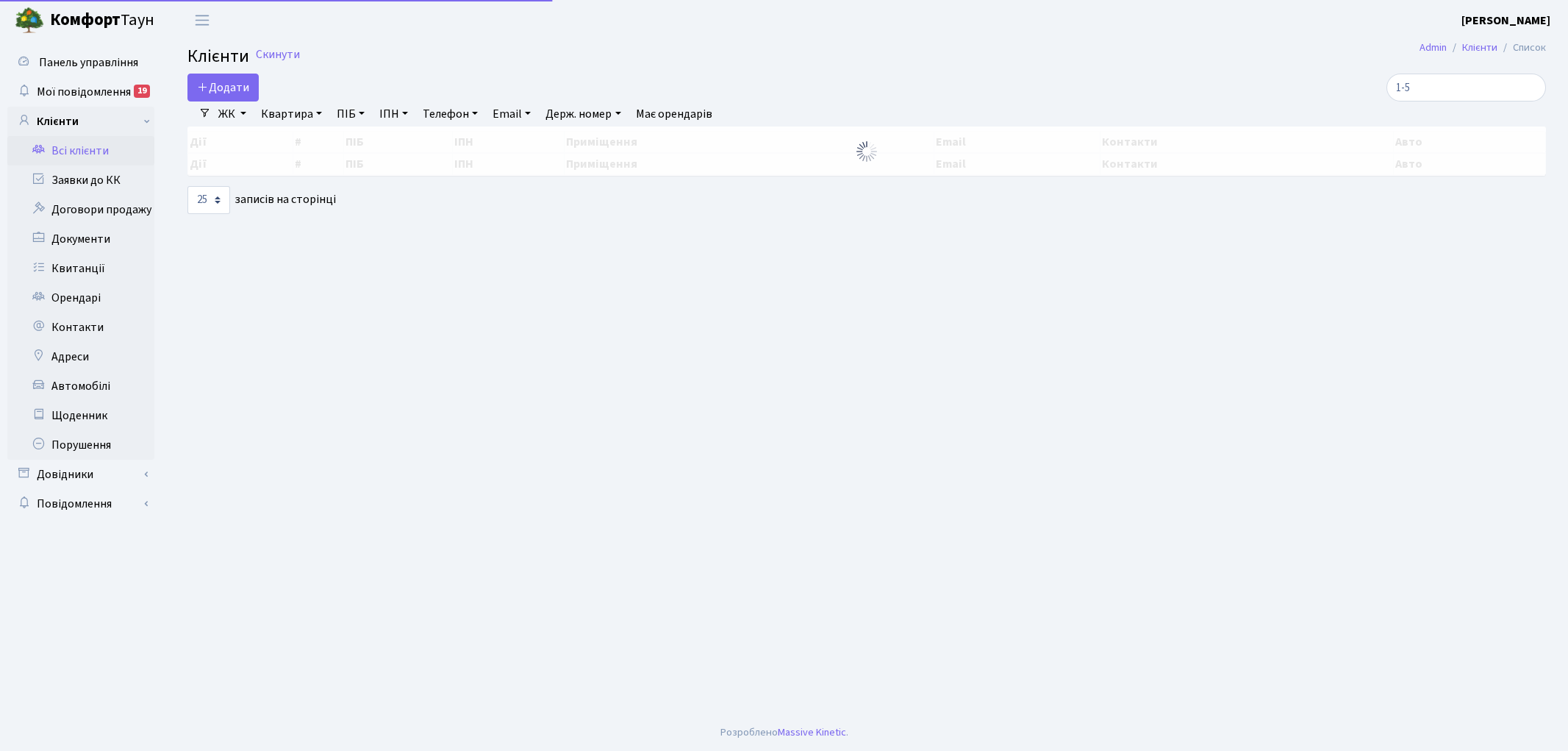
select select "25"
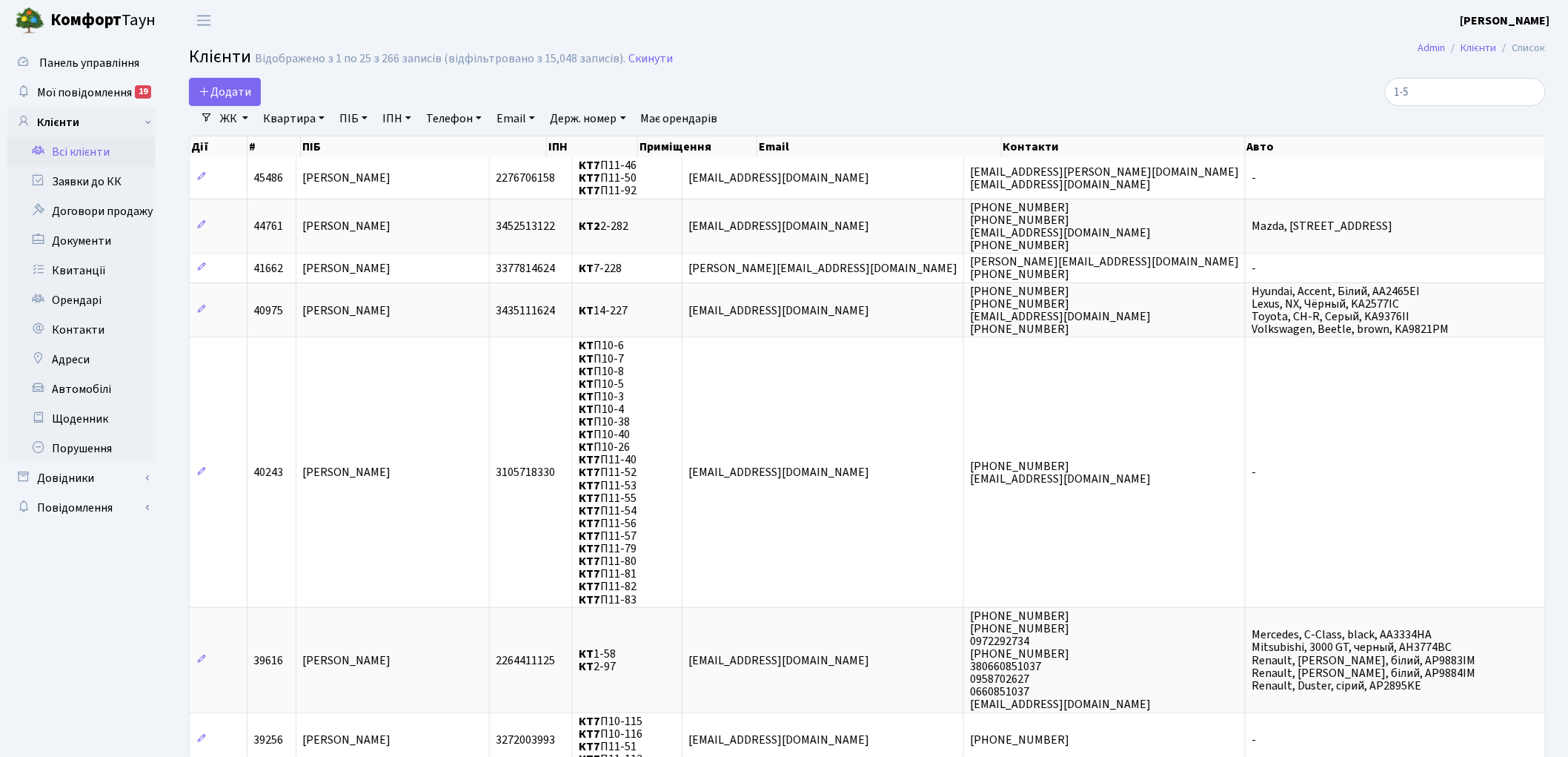
click at [223, 116] on link "ЖК" at bounding box center [234, 119] width 40 height 25
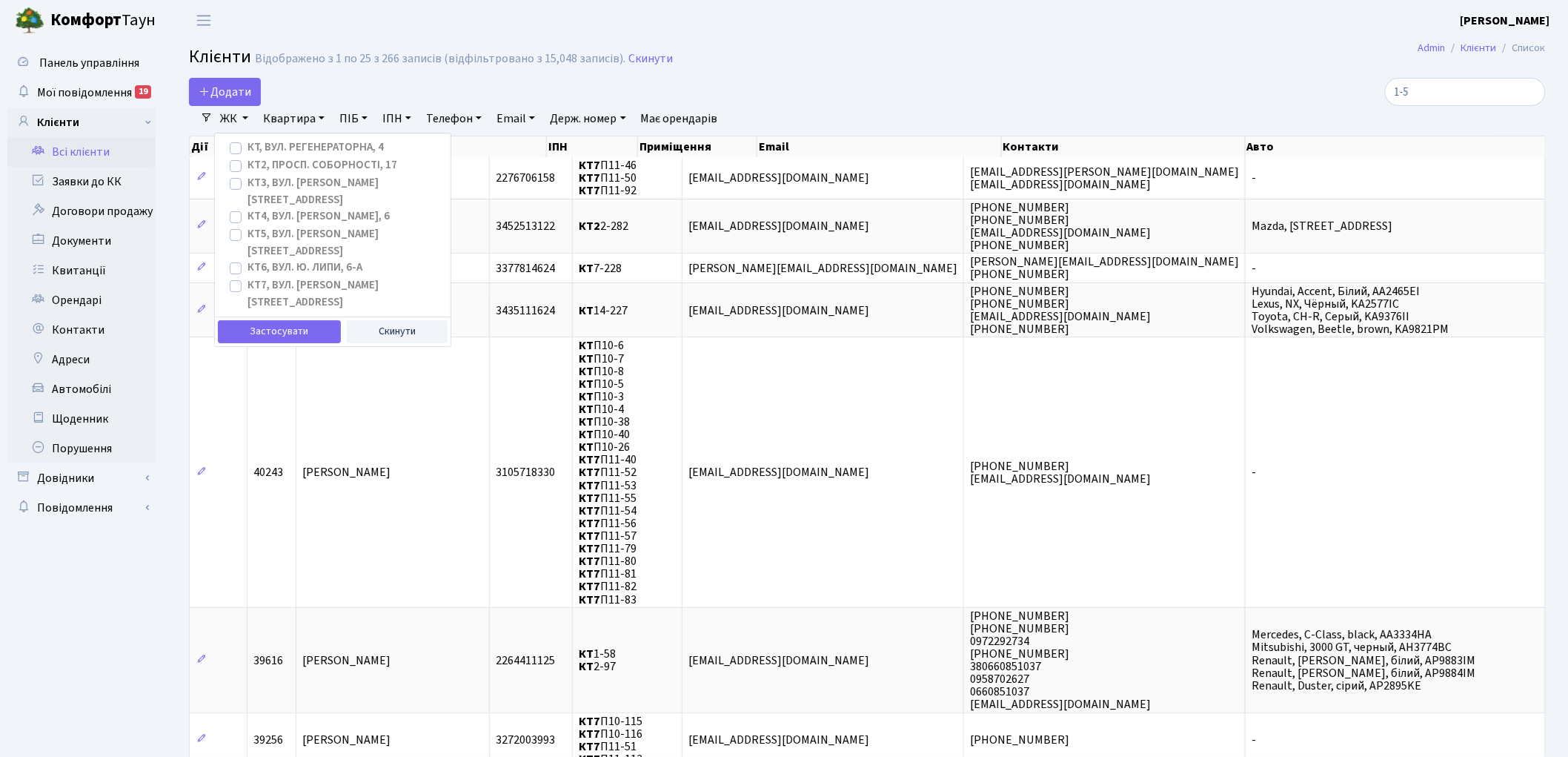
click at [321, 166] on label "КТ2, просп. Соборності, 17" at bounding box center [322, 165] width 150 height 17
click at [257, 166] on input "КТ2, просп. Соборності, 17" at bounding box center [252, 161] width 9 height 9
click at [398, 320] on button "Скинути" at bounding box center [398, 331] width 102 height 23
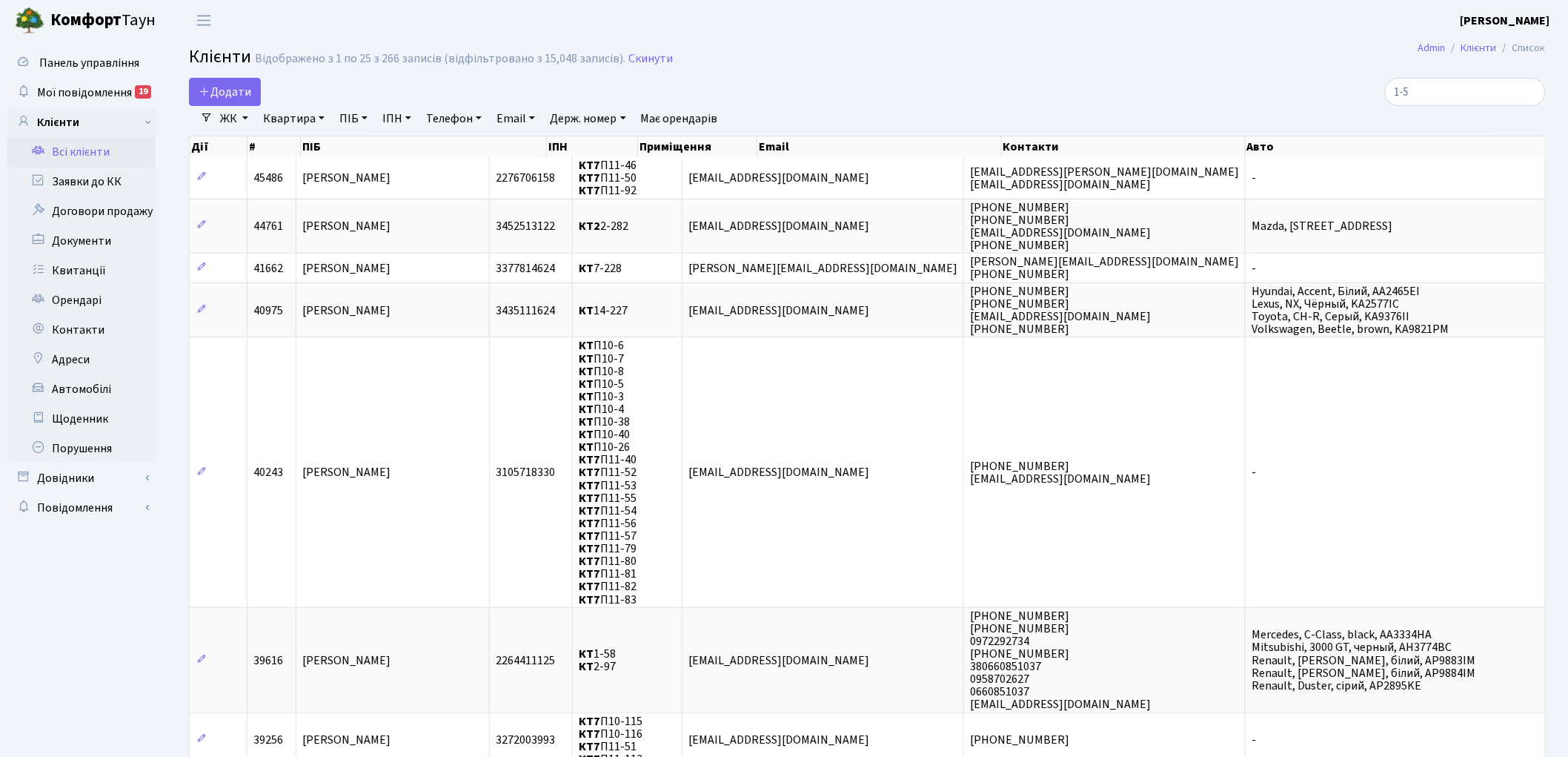
click at [243, 115] on link "ЖК" at bounding box center [234, 119] width 40 height 25
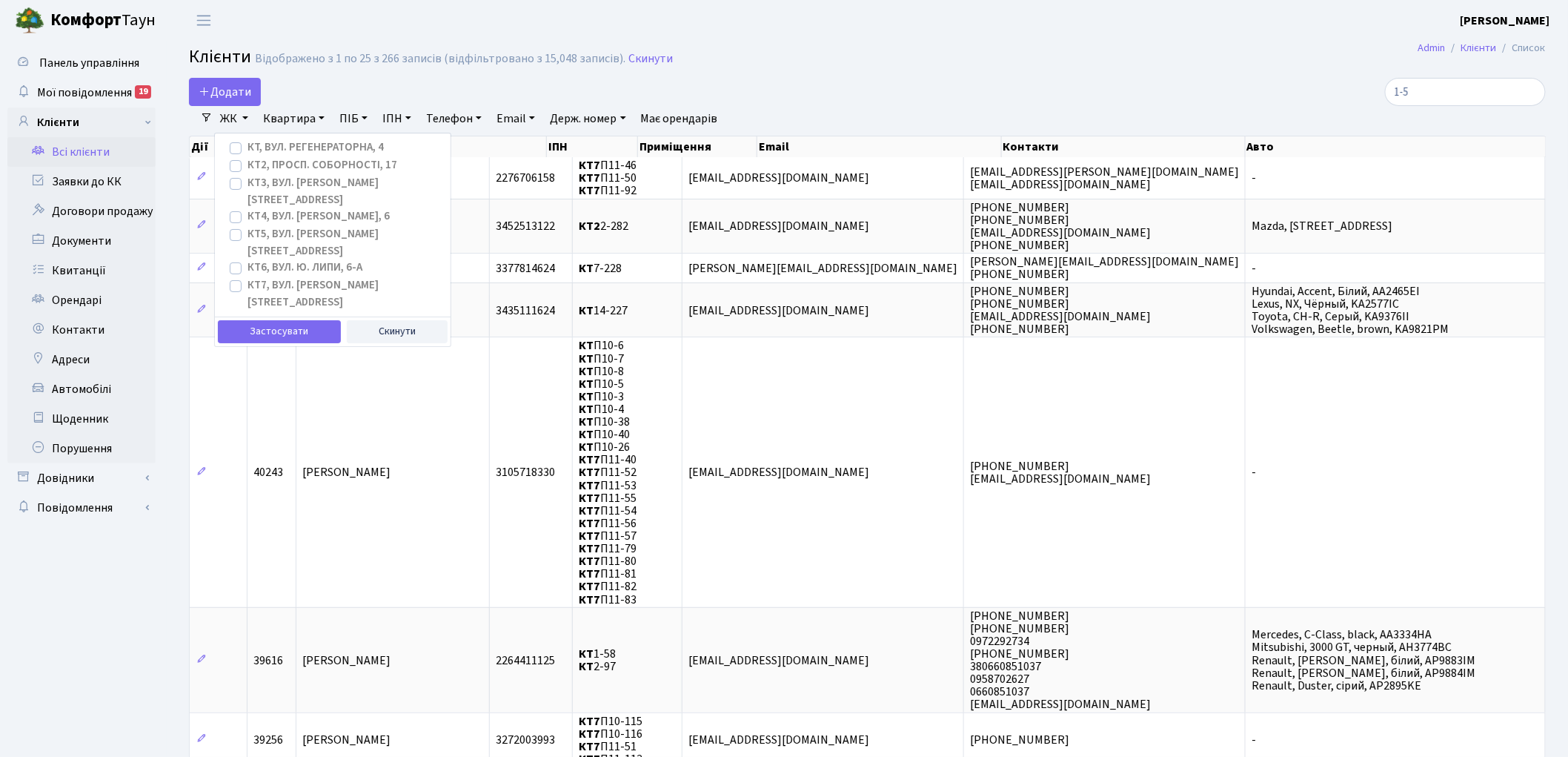
click at [345, 166] on label "КТ2, просп. Соборності, 17" at bounding box center [322, 165] width 150 height 17
click at [257, 166] on input "КТ2, просп. Соборності, 17" at bounding box center [252, 161] width 9 height 9
checkbox input "true"
click at [290, 320] on button "Застосувати" at bounding box center [279, 331] width 123 height 23
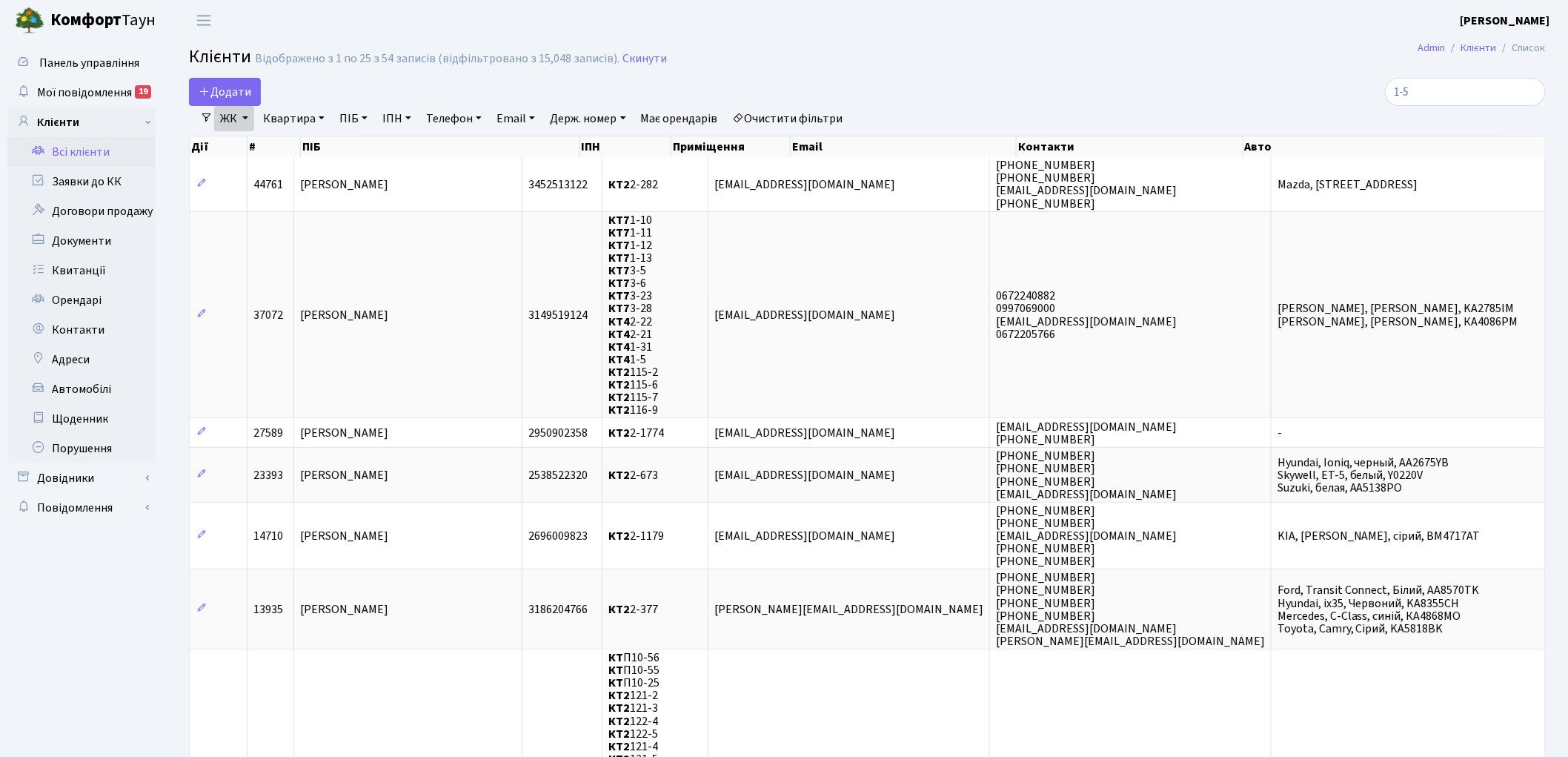
click at [300, 123] on link "Квартира" at bounding box center [293, 119] width 74 height 25
type input "2-330"
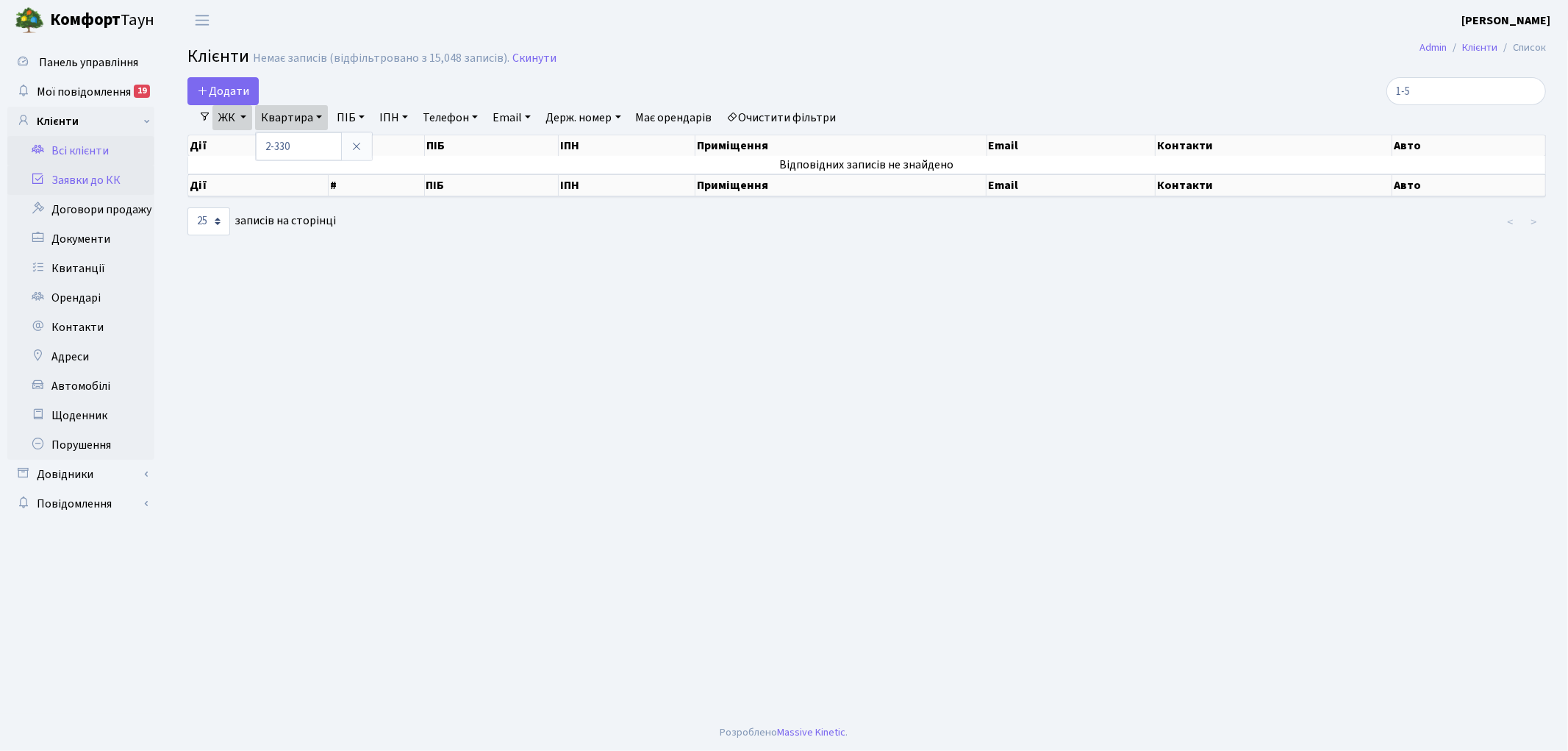
click at [85, 178] on link "Заявки до КК" at bounding box center [81, 180] width 147 height 29
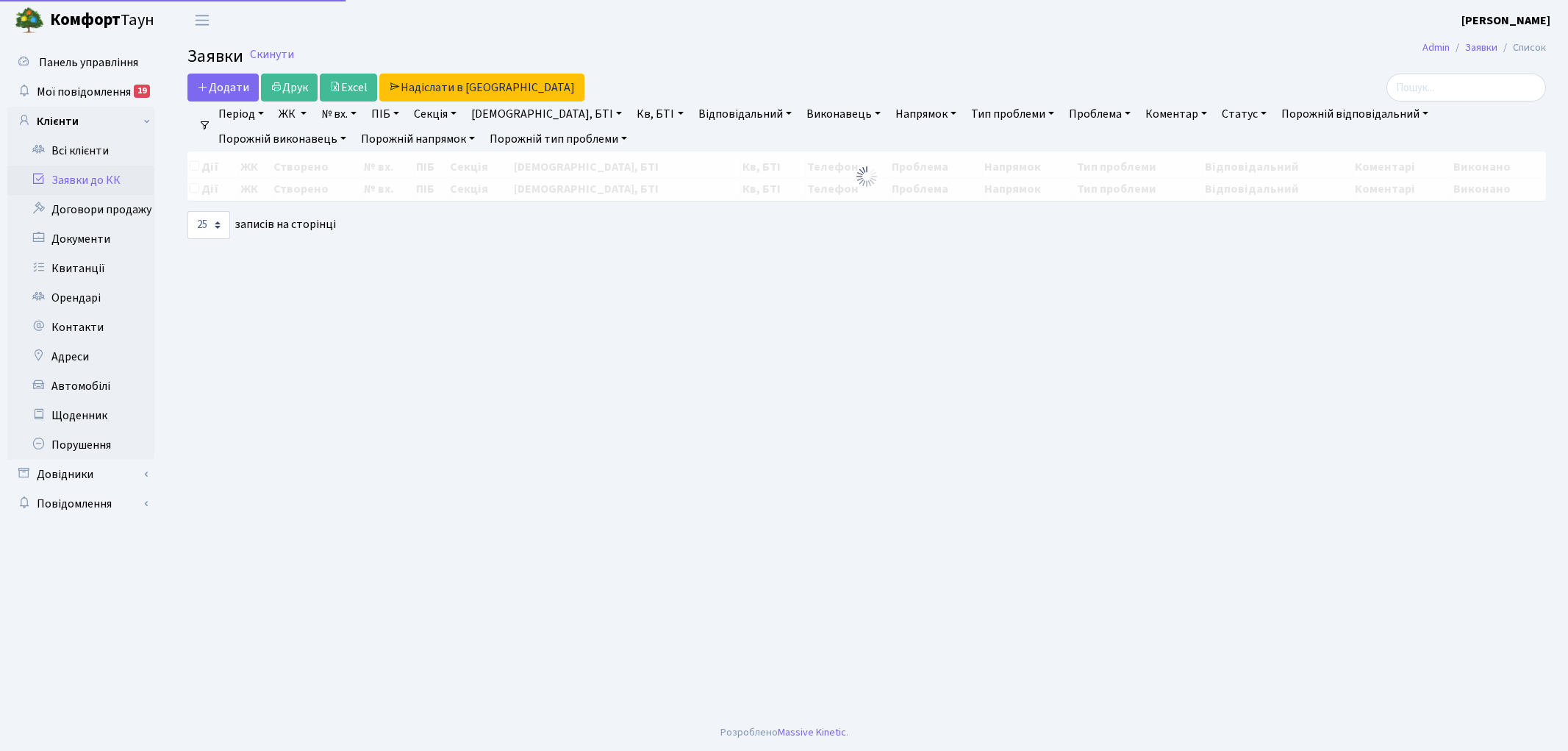
select select "25"
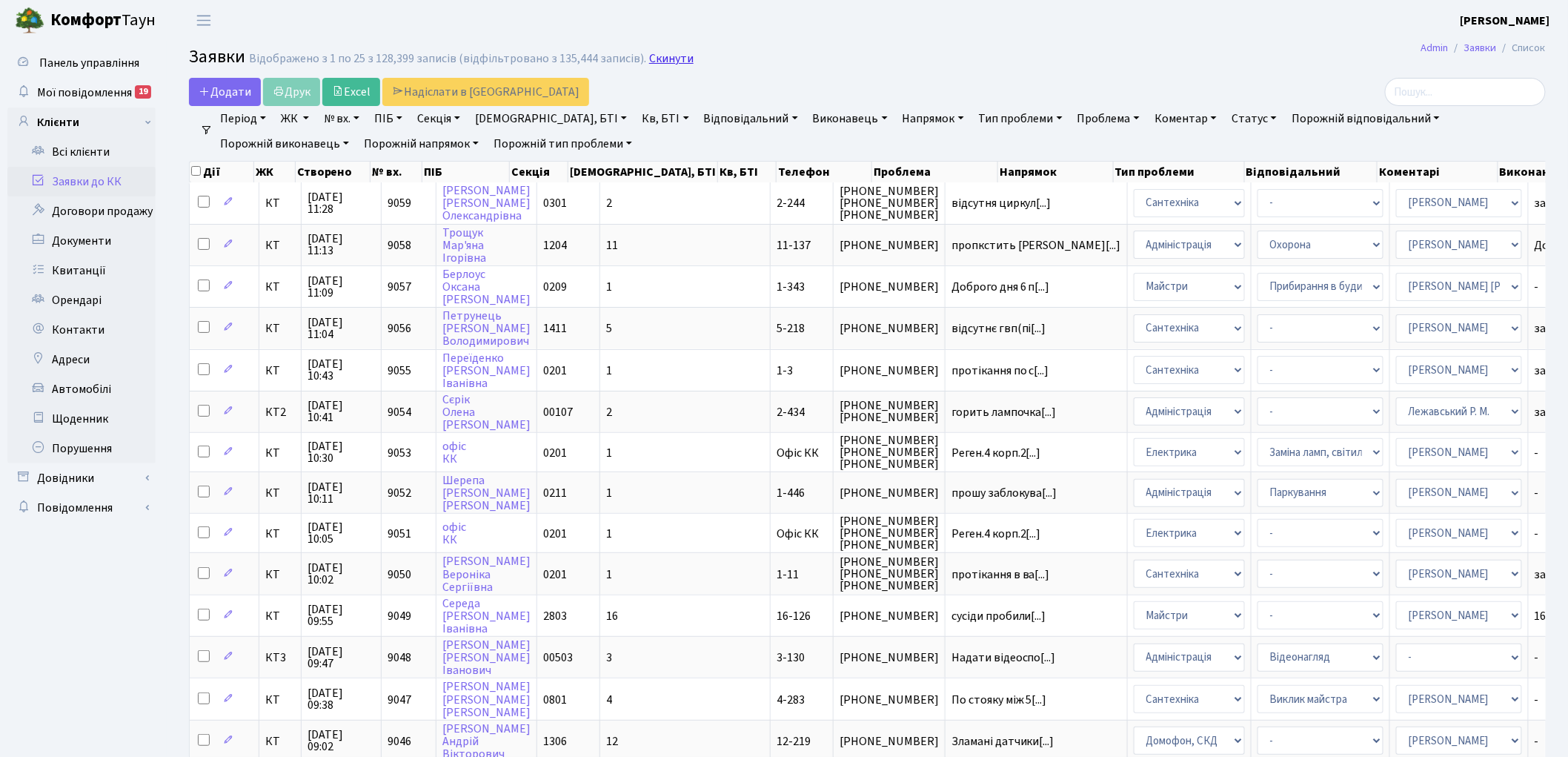
click at [661, 58] on link "Скинути" at bounding box center [671, 58] width 44 height 14
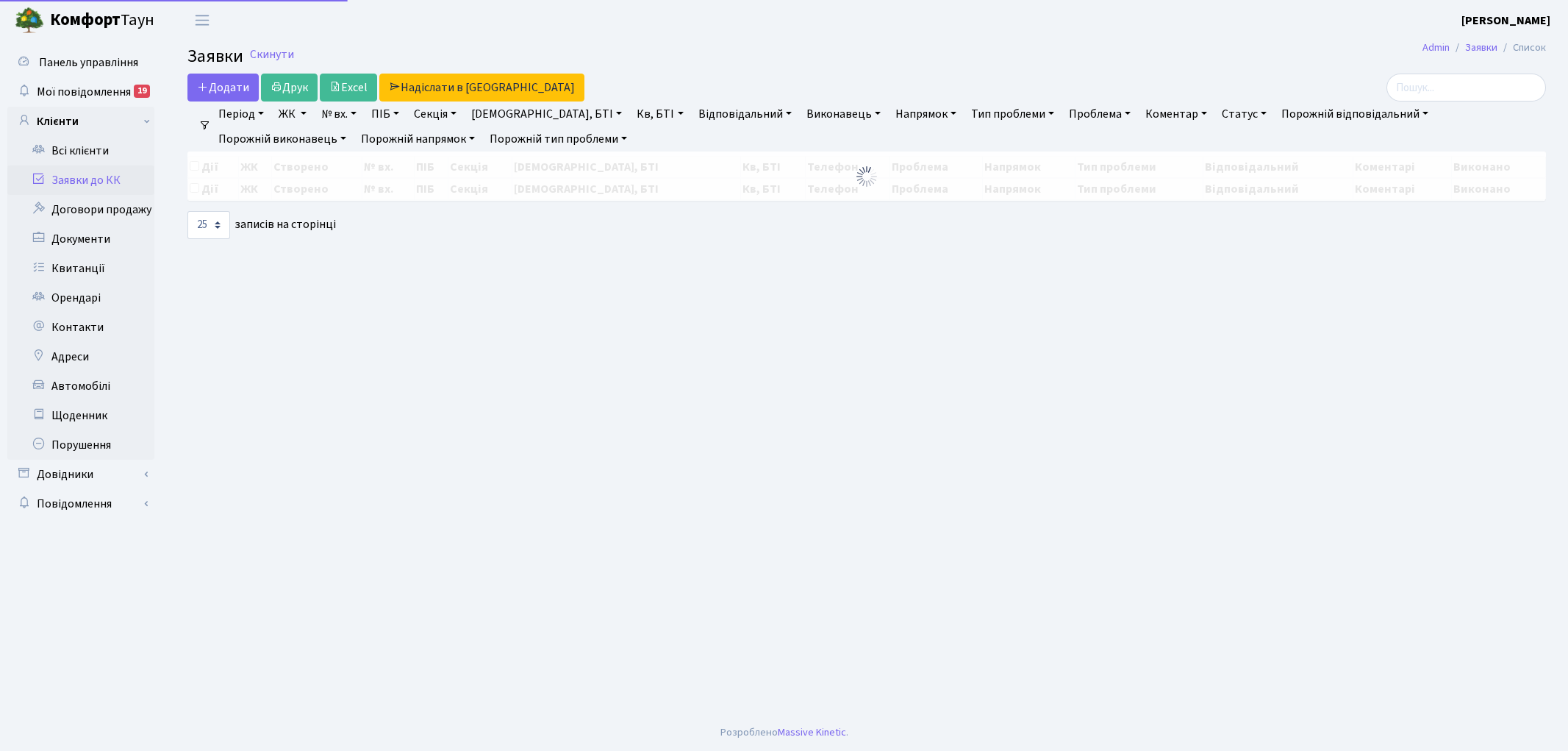
select select "25"
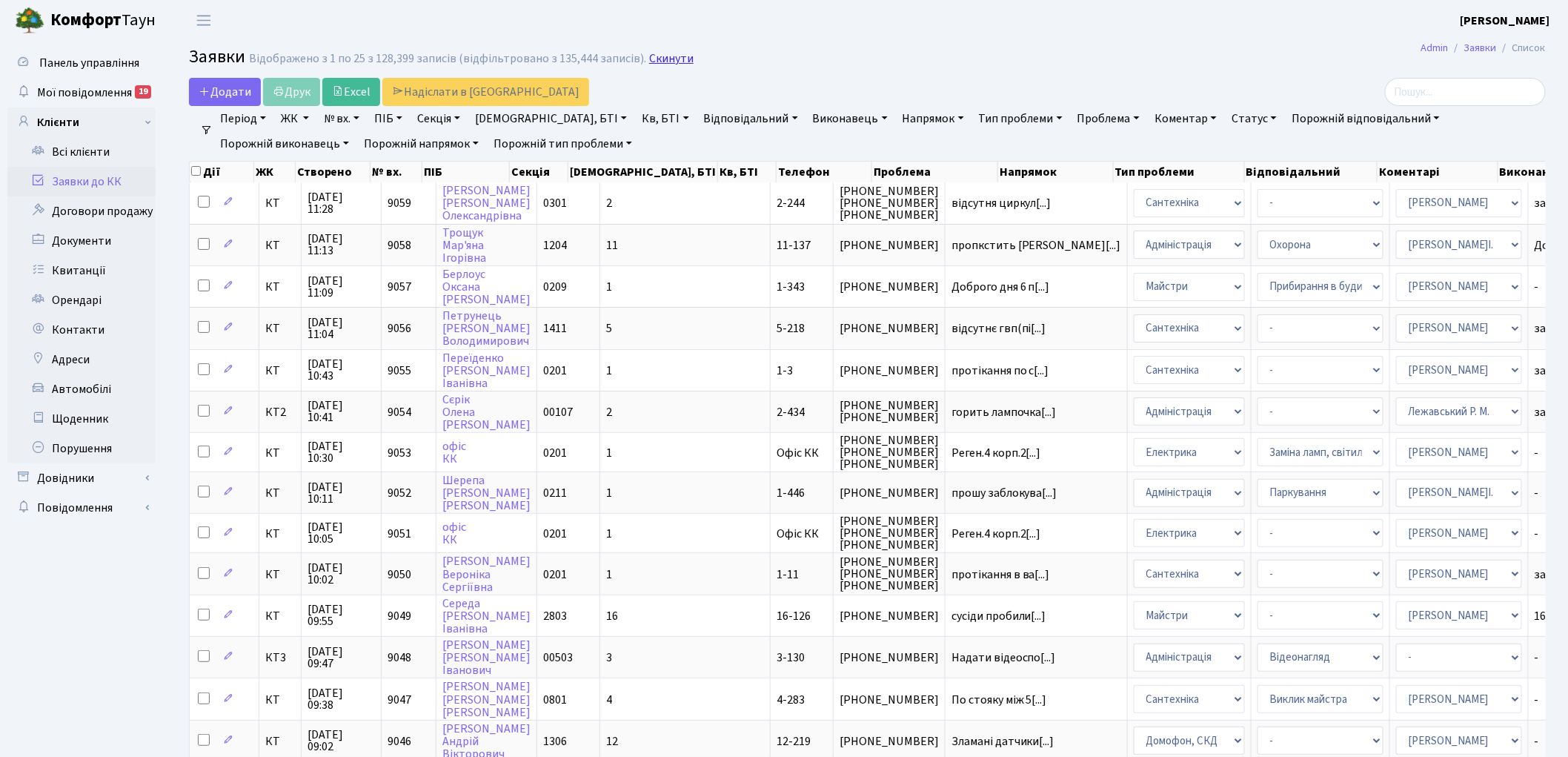
click at [663, 63] on link "Скинути" at bounding box center [671, 58] width 44 height 14
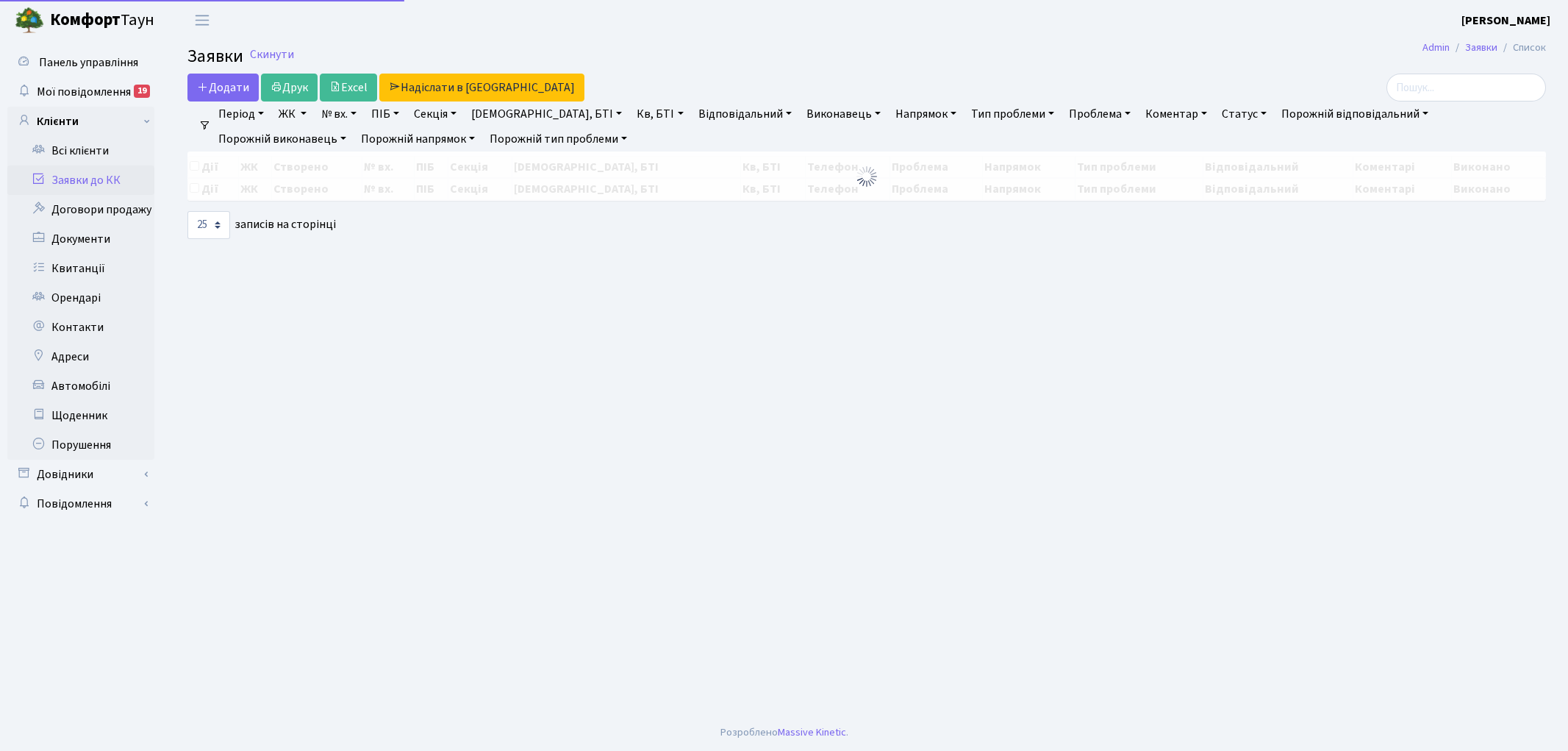
select select "25"
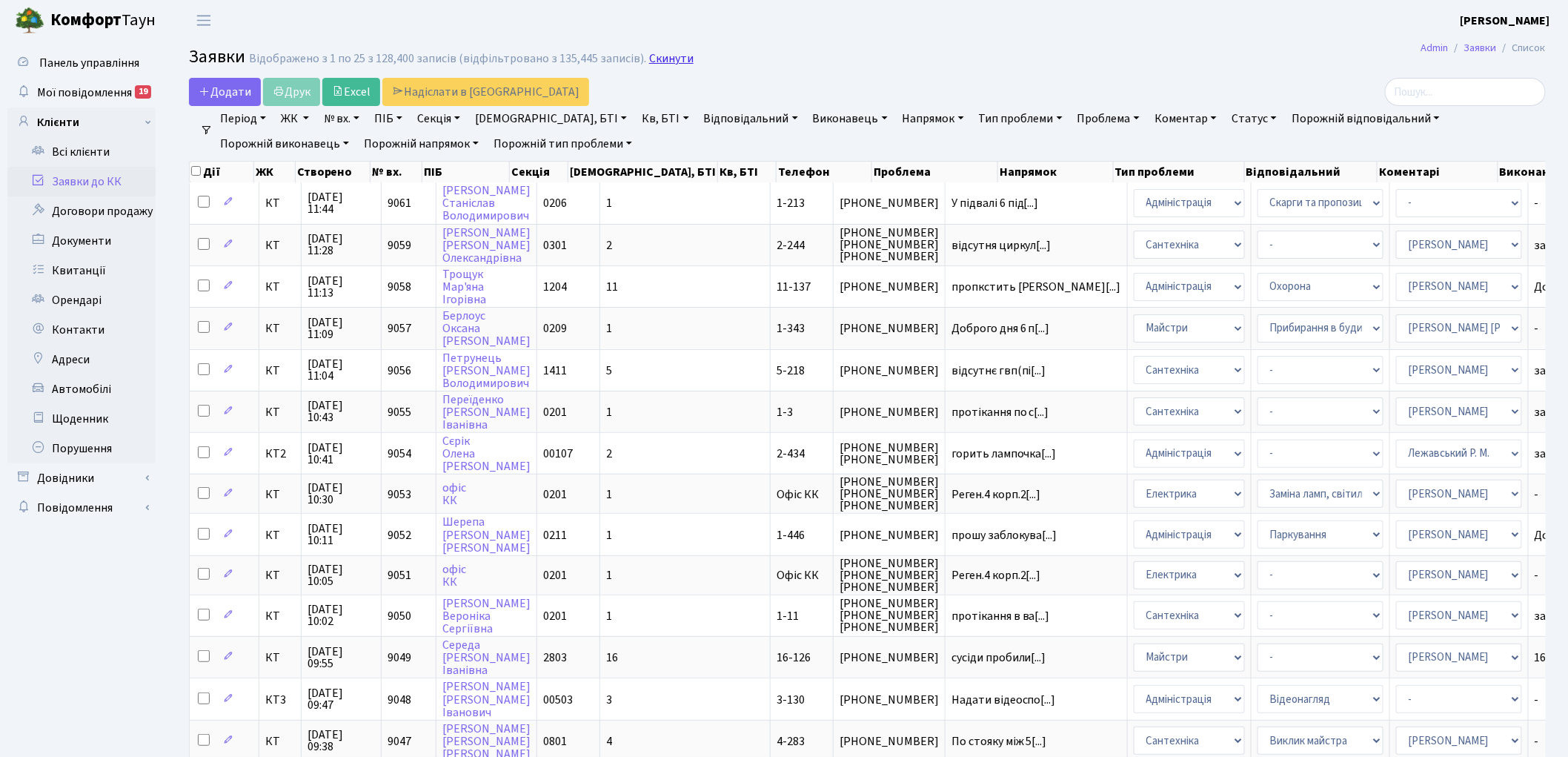
click at [670, 64] on link "Скинути" at bounding box center [671, 58] width 44 height 14
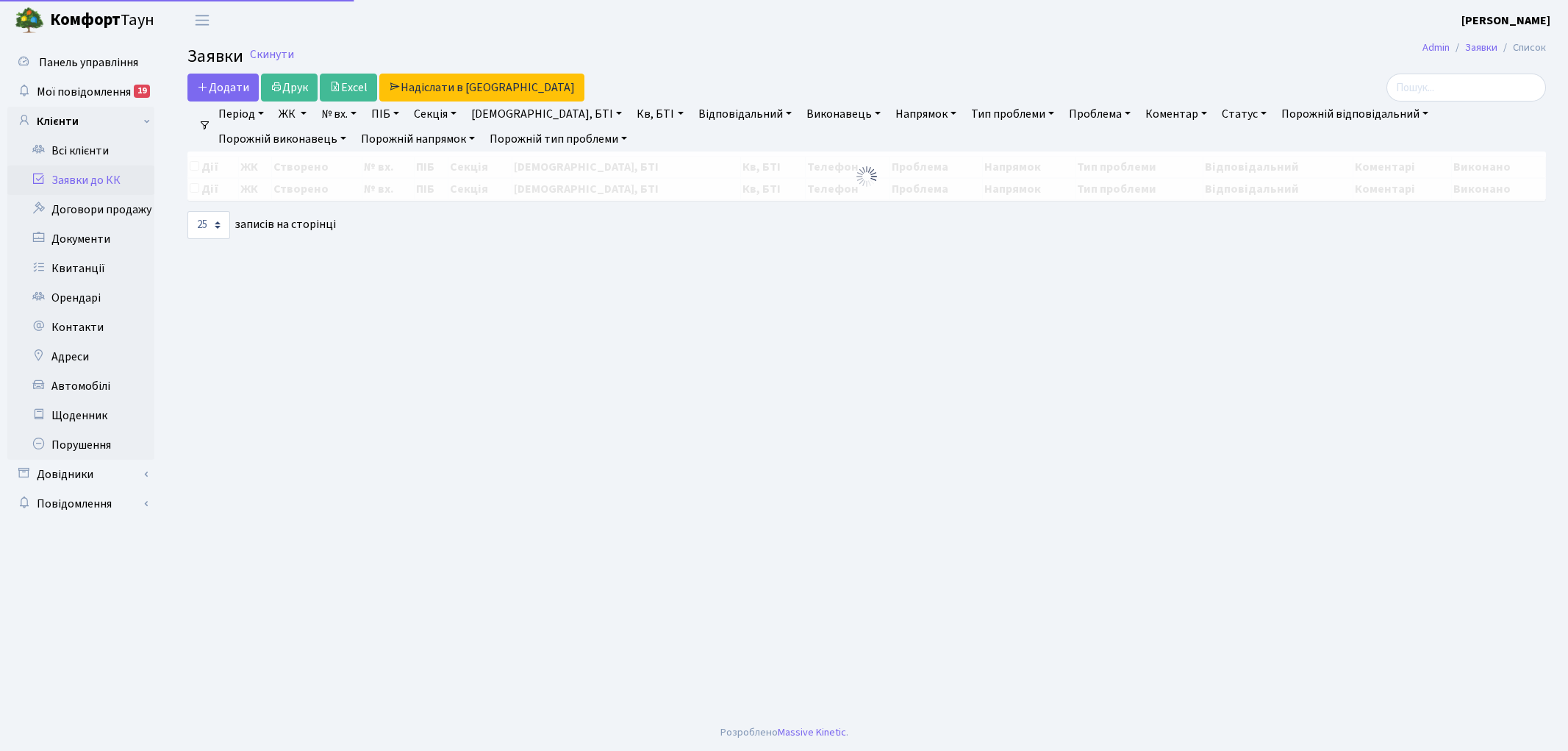
select select "25"
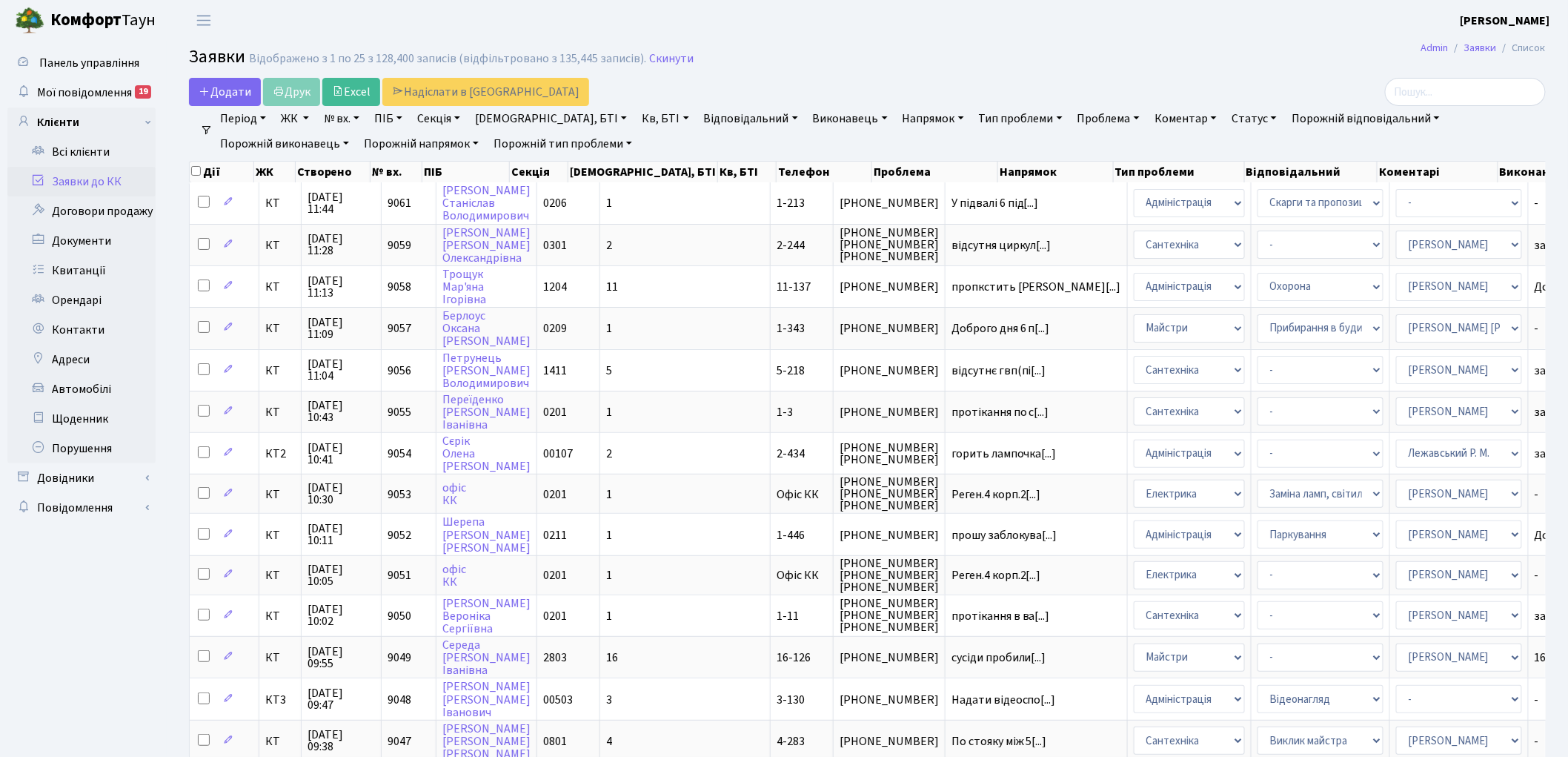
click at [670, 64] on link "Скинути" at bounding box center [671, 58] width 44 height 14
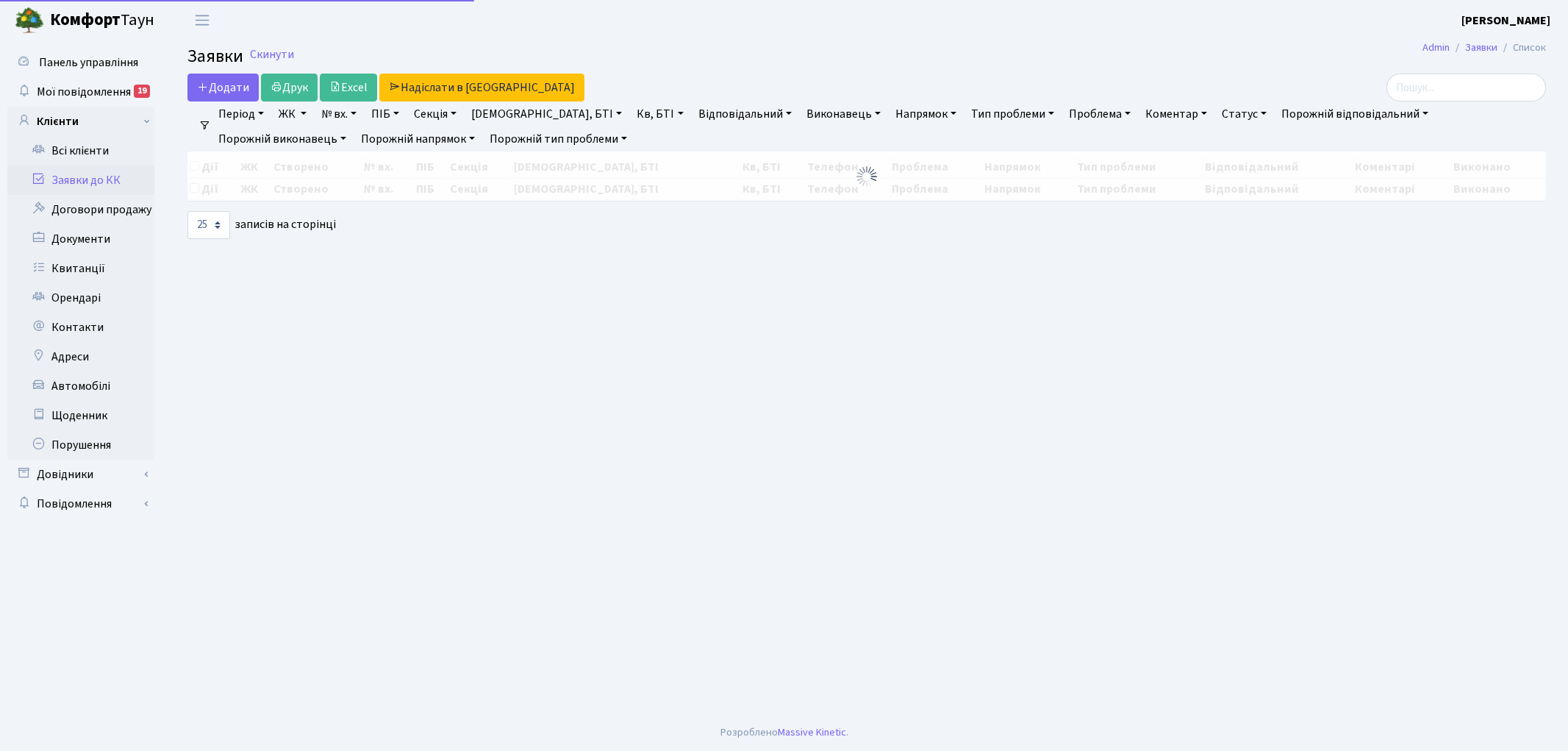
select select "25"
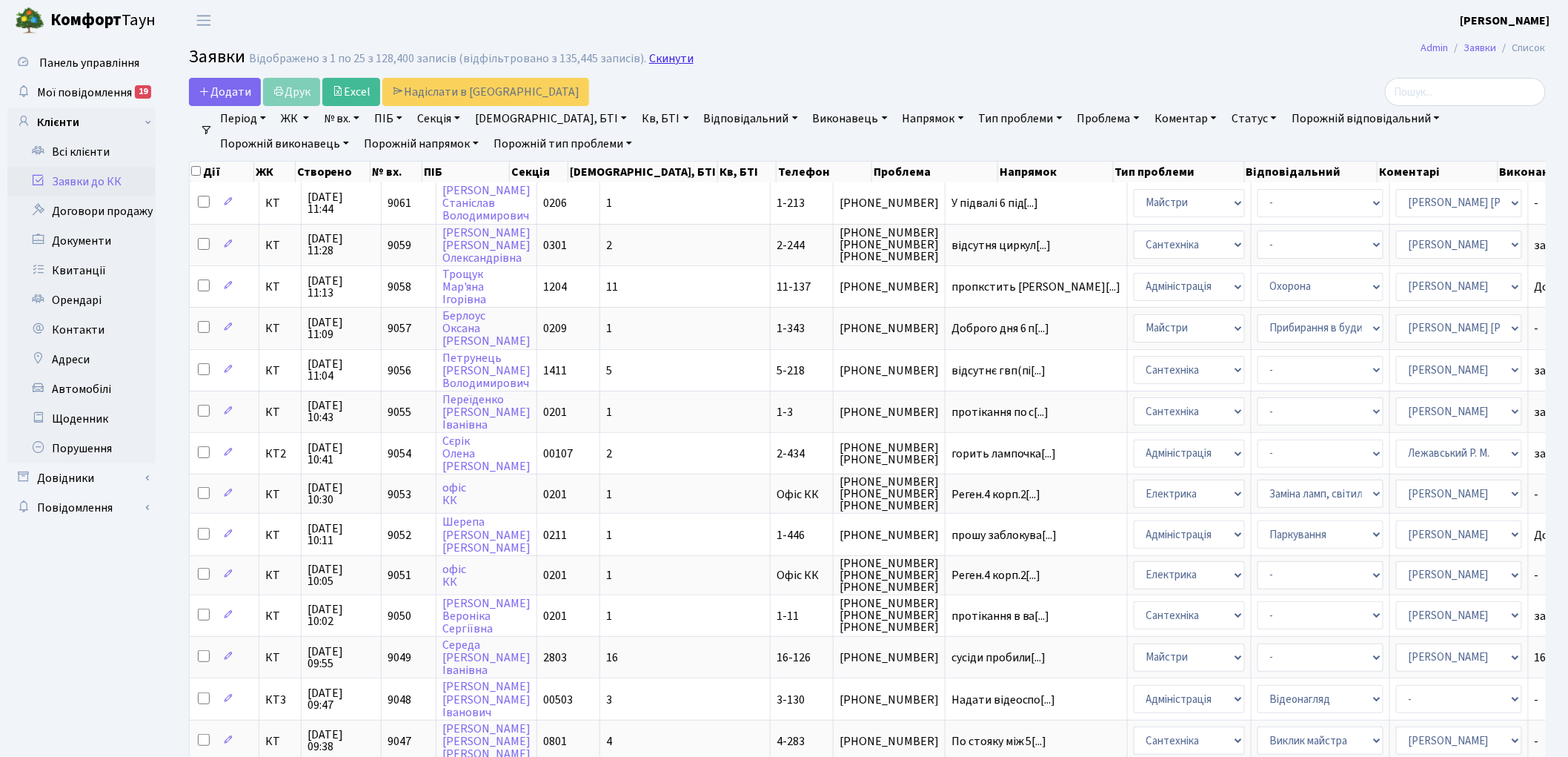
click at [657, 63] on link "Скинути" at bounding box center [671, 58] width 44 height 14
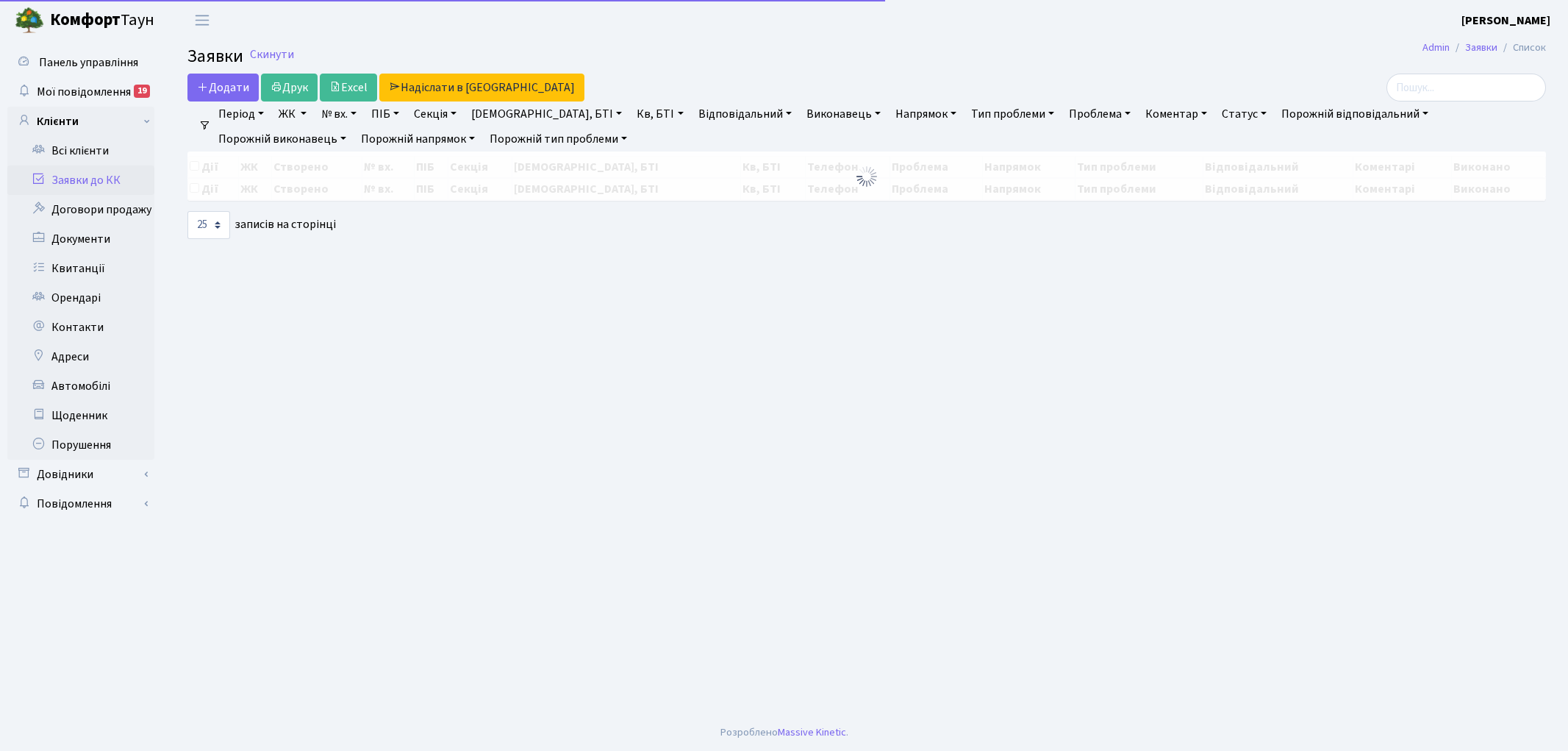
select select "25"
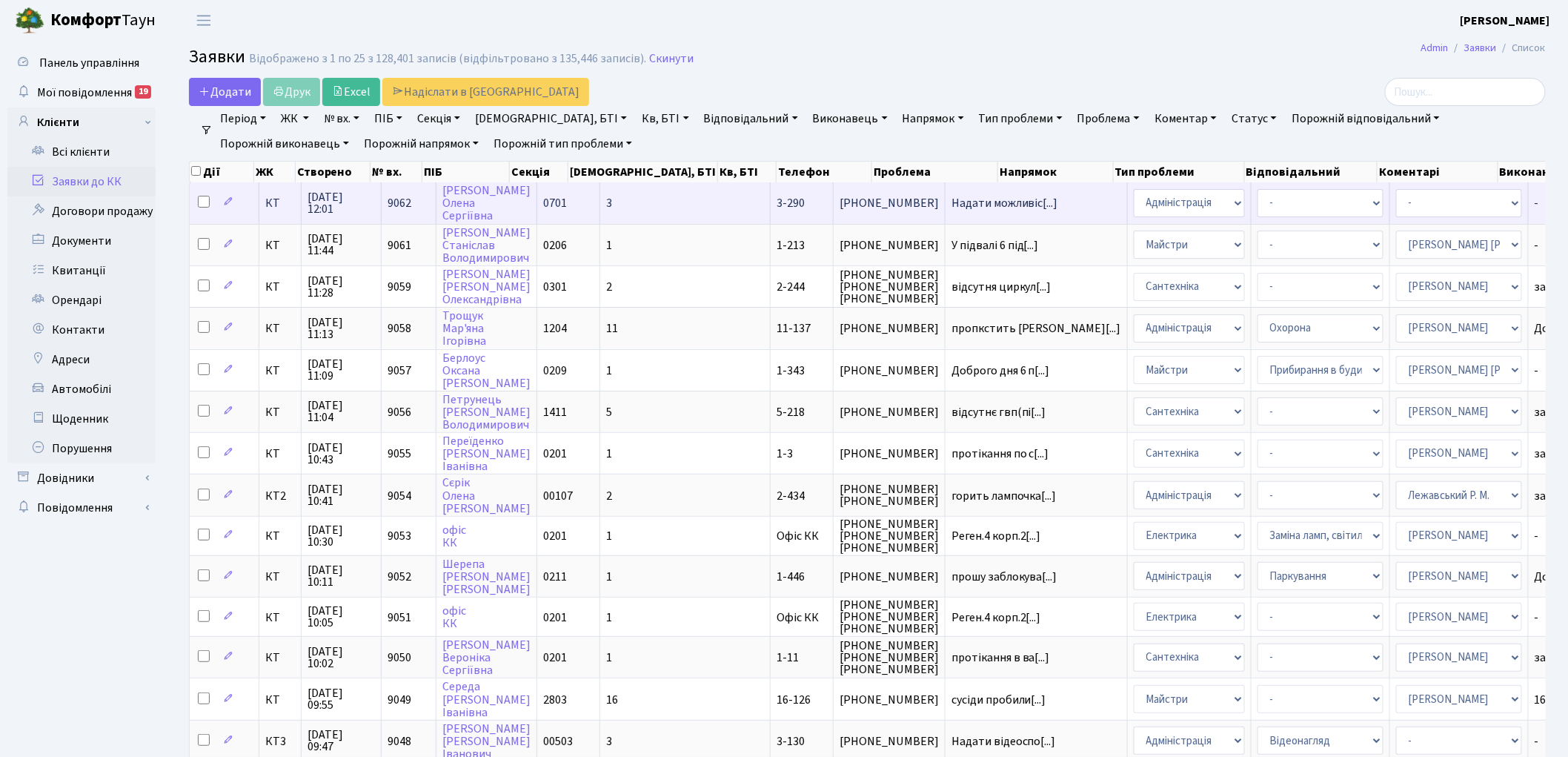
click at [400, 197] on span "9062" at bounding box center [399, 203] width 24 height 16
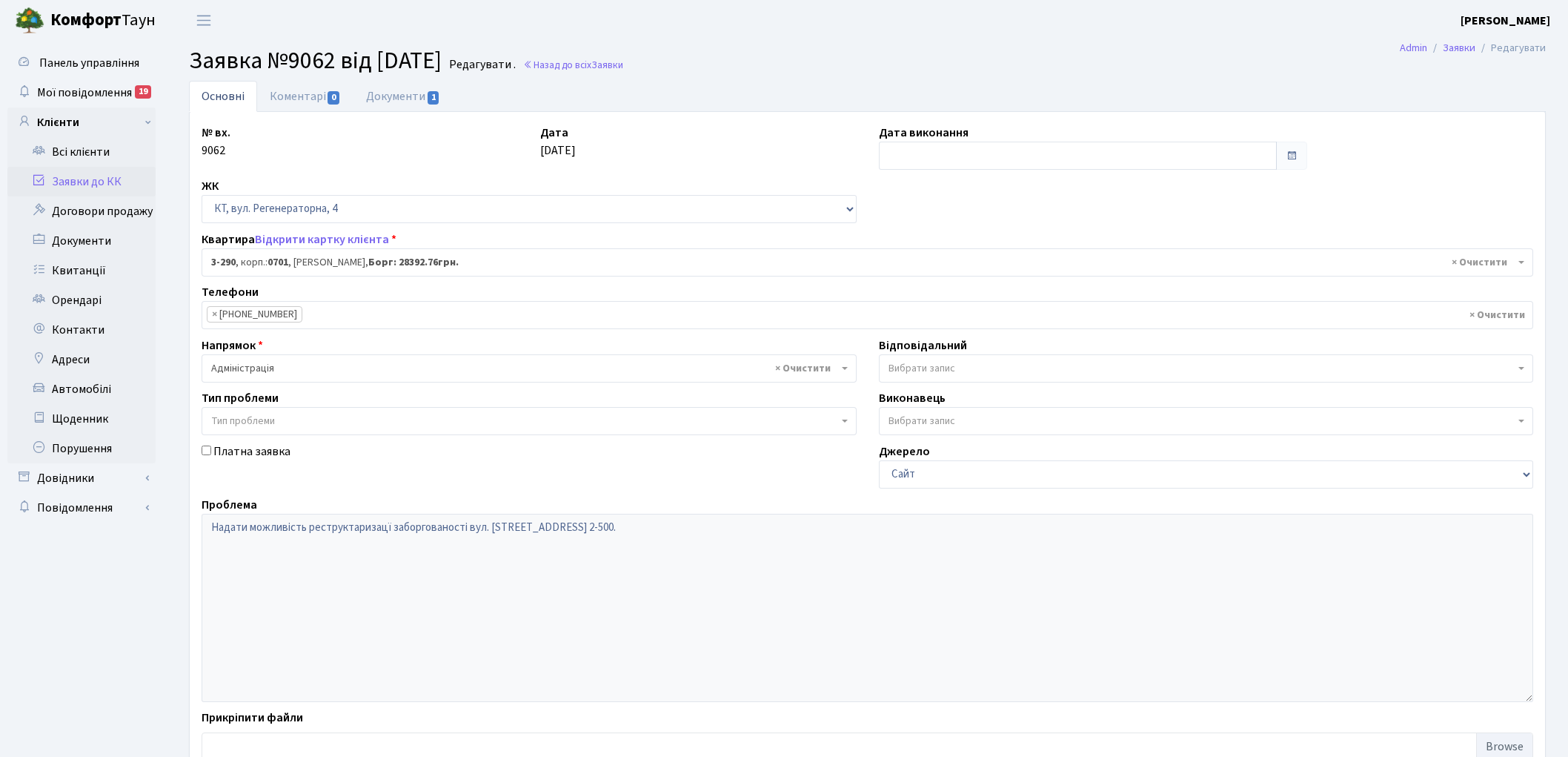
select select "1508"
click at [623, 62] on link "Назад до всіх Заявки" at bounding box center [573, 64] width 100 height 14
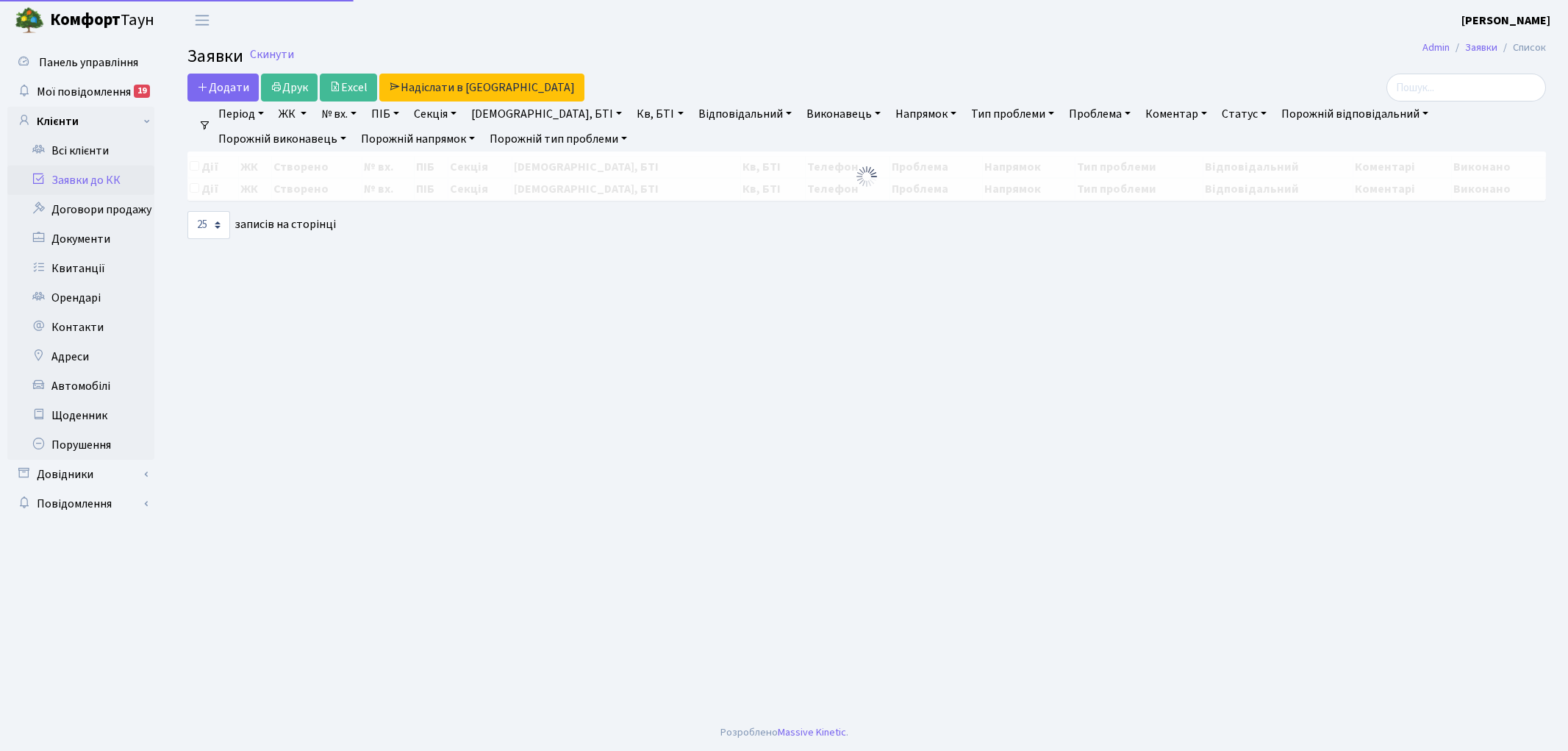
select select "25"
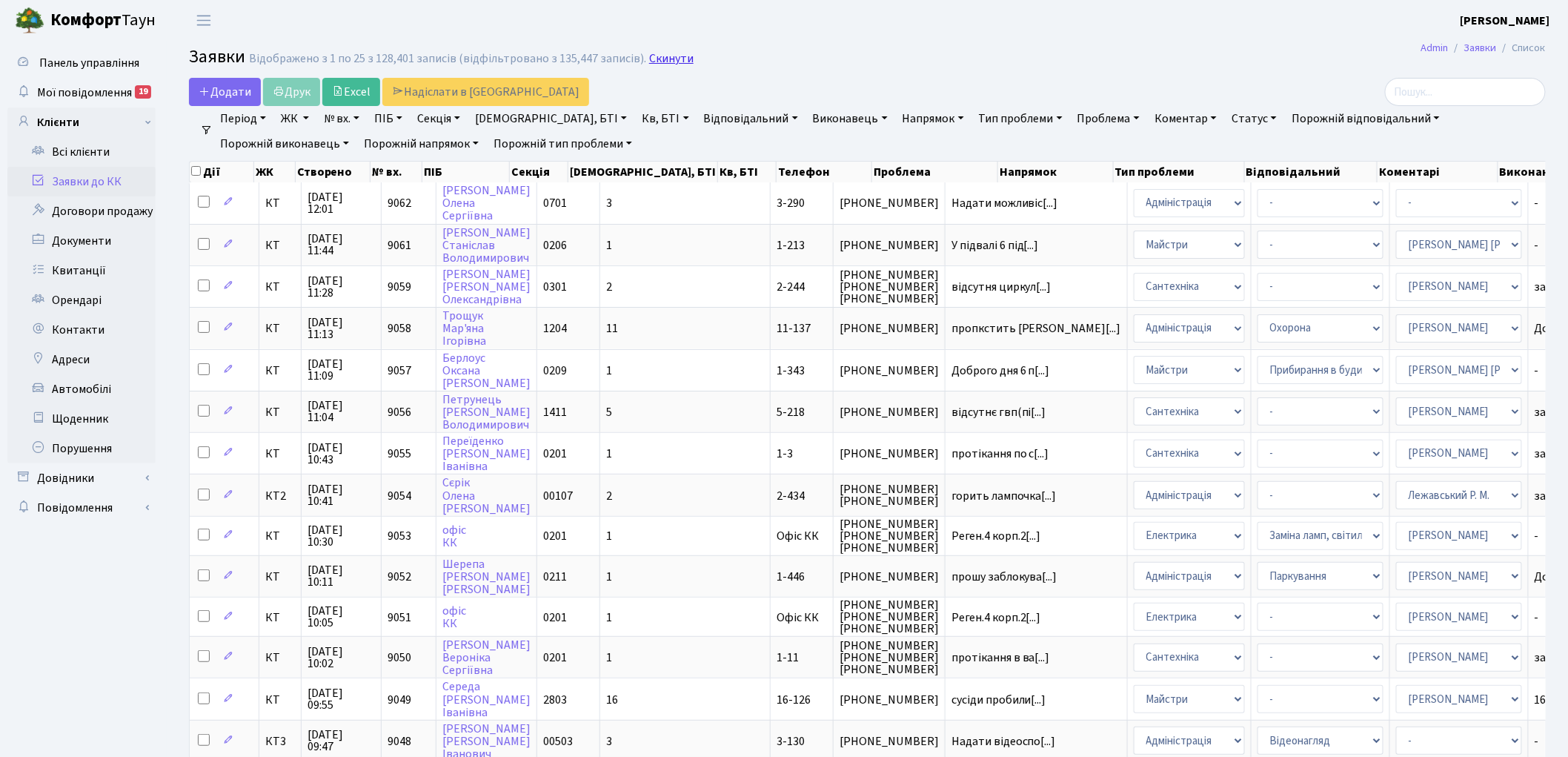
click at [661, 61] on link "Скинути" at bounding box center [671, 58] width 44 height 14
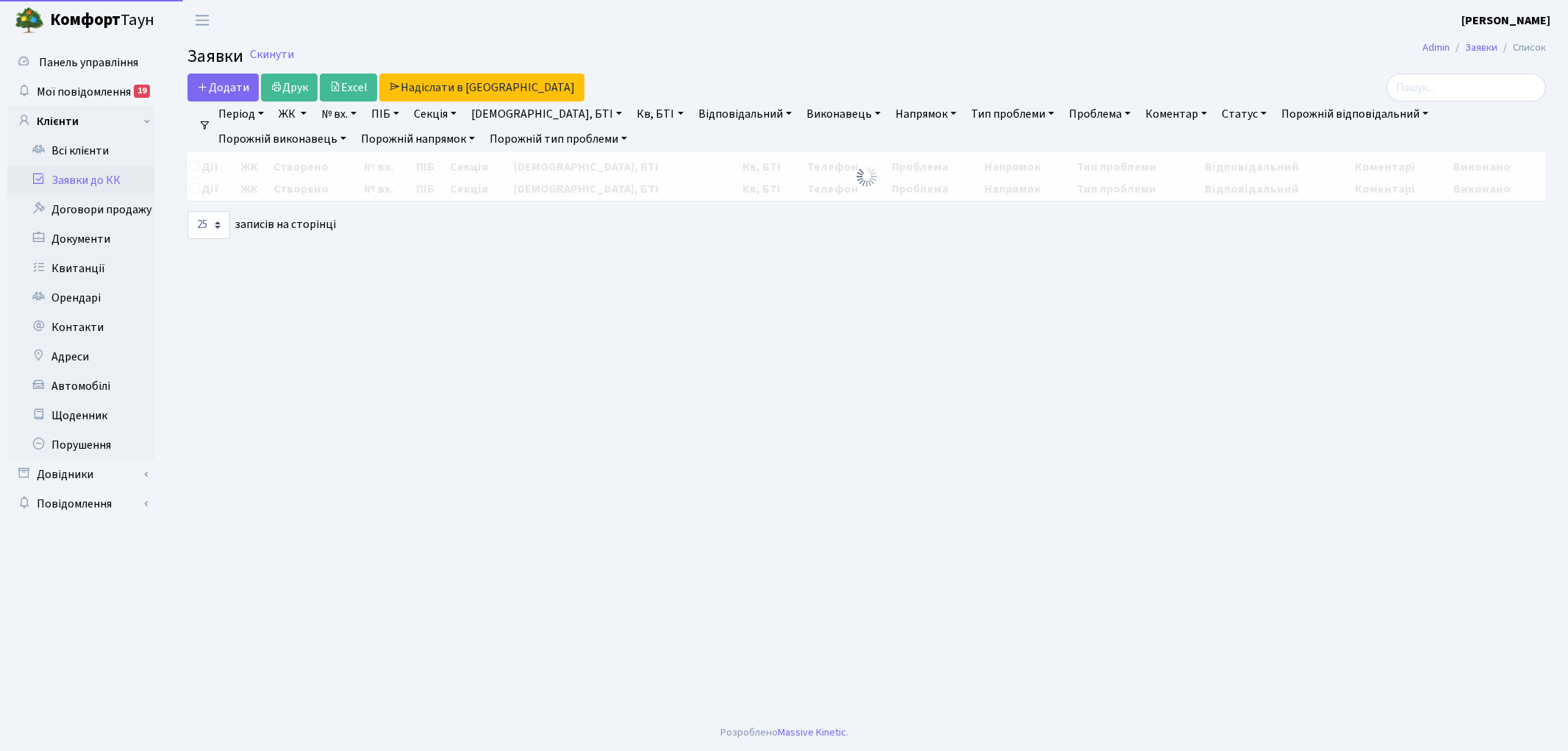
select select "25"
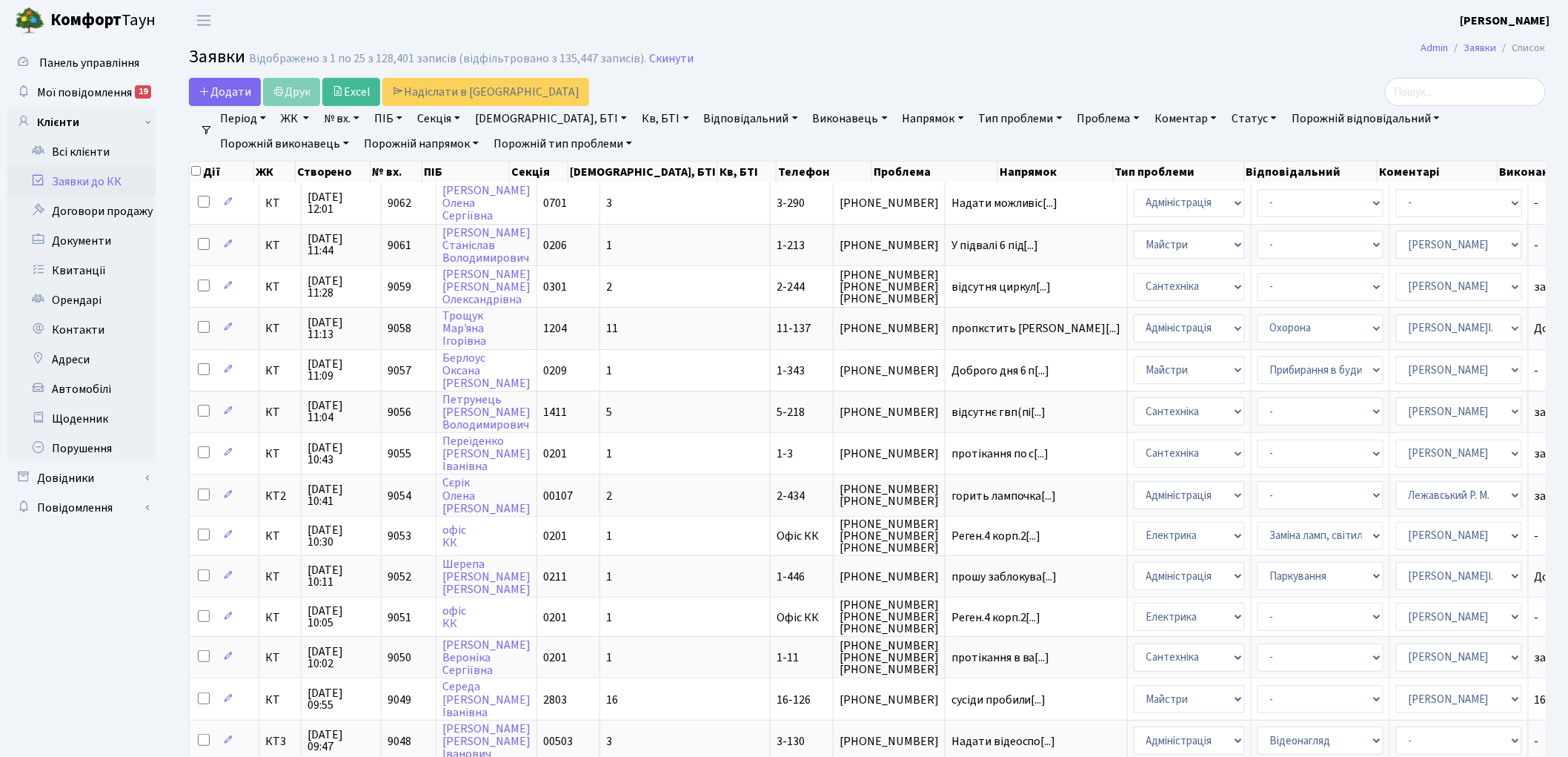
click at [636, 114] on link "Кв, БТІ" at bounding box center [664, 119] width 58 height 25
type input "17-72"
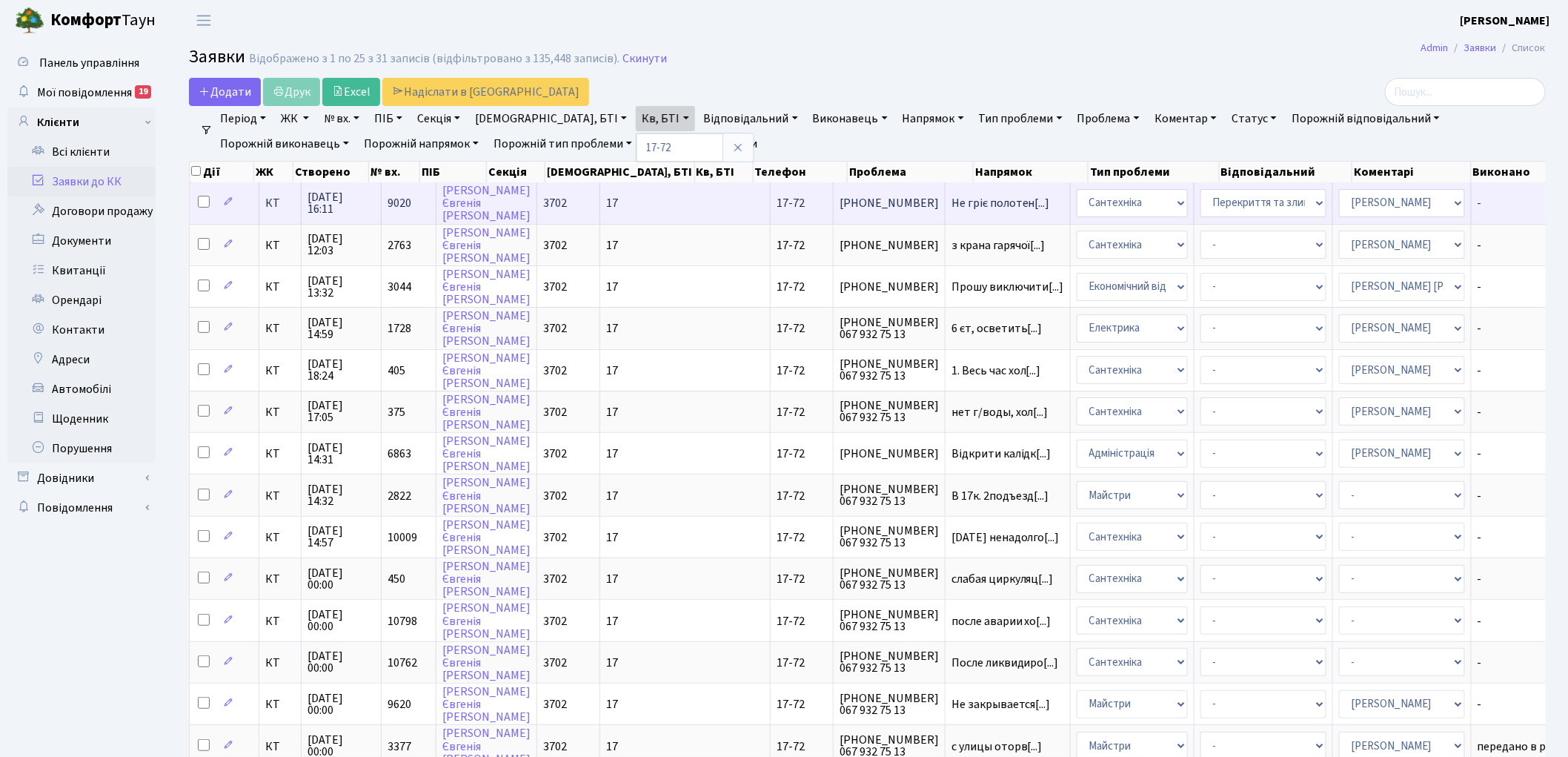
click at [403, 198] on span "9020" at bounding box center [399, 203] width 24 height 16
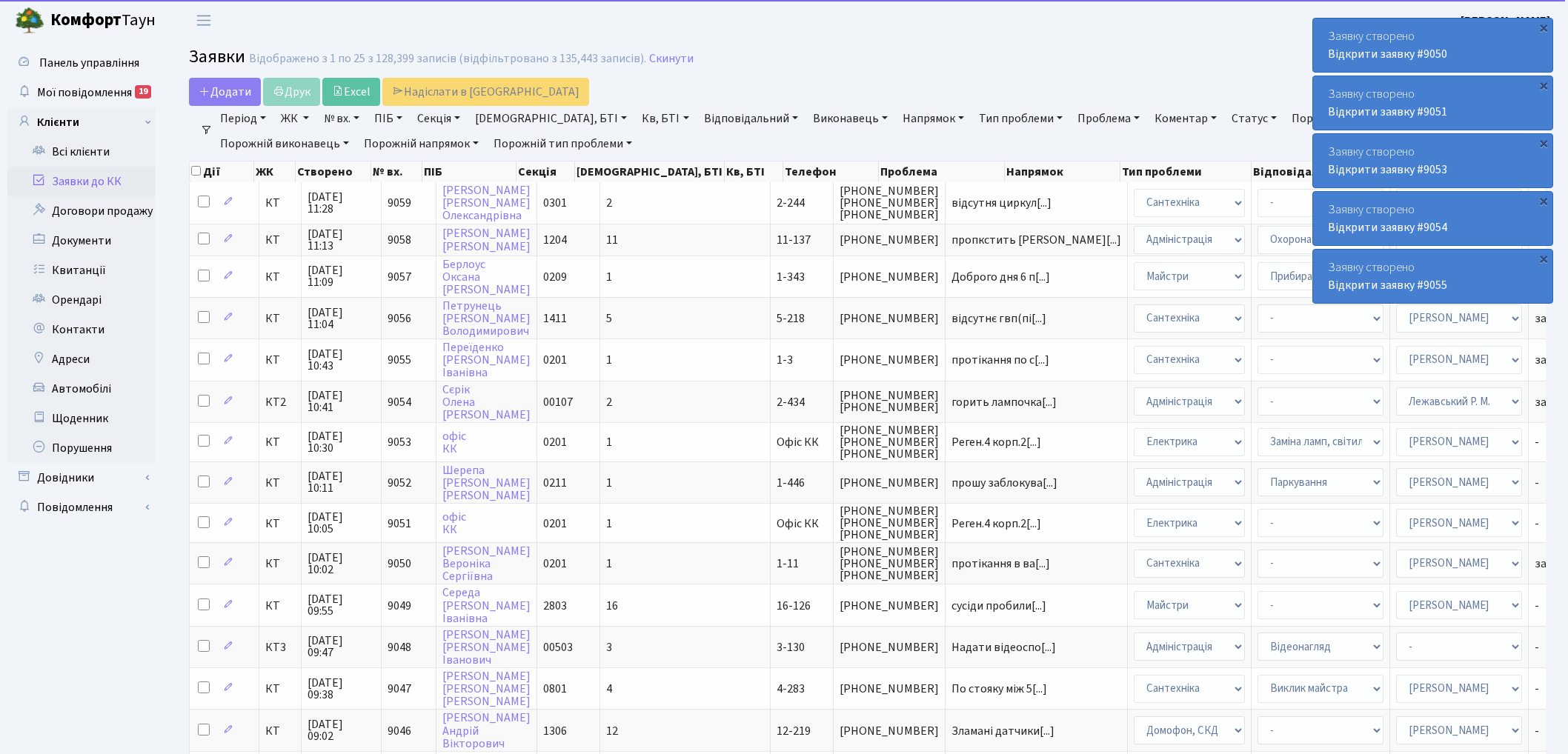
select select "25"
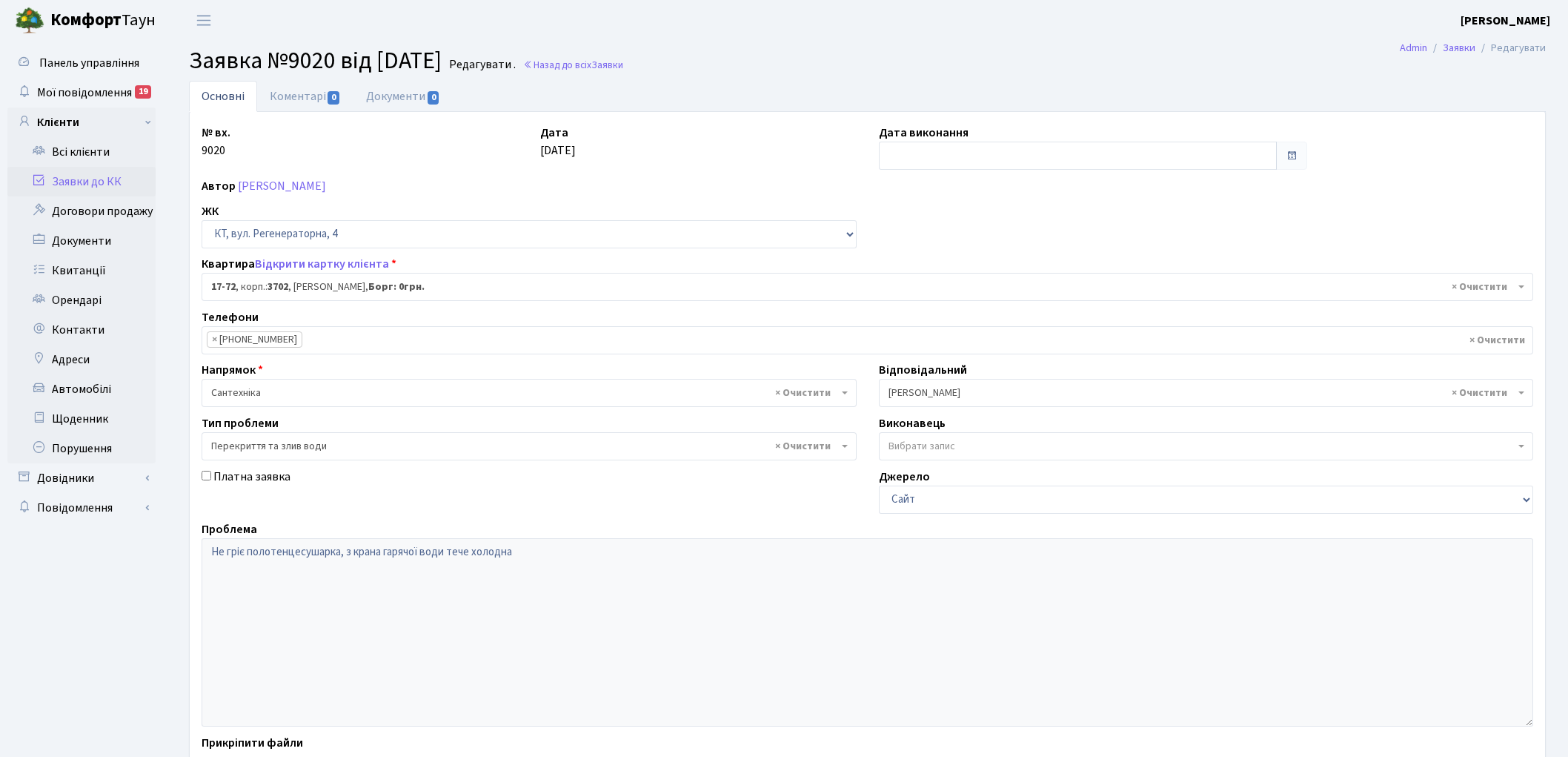
select select "9026"
select select "32"
click at [294, 97] on link "Коментарі 0" at bounding box center [305, 96] width 97 height 31
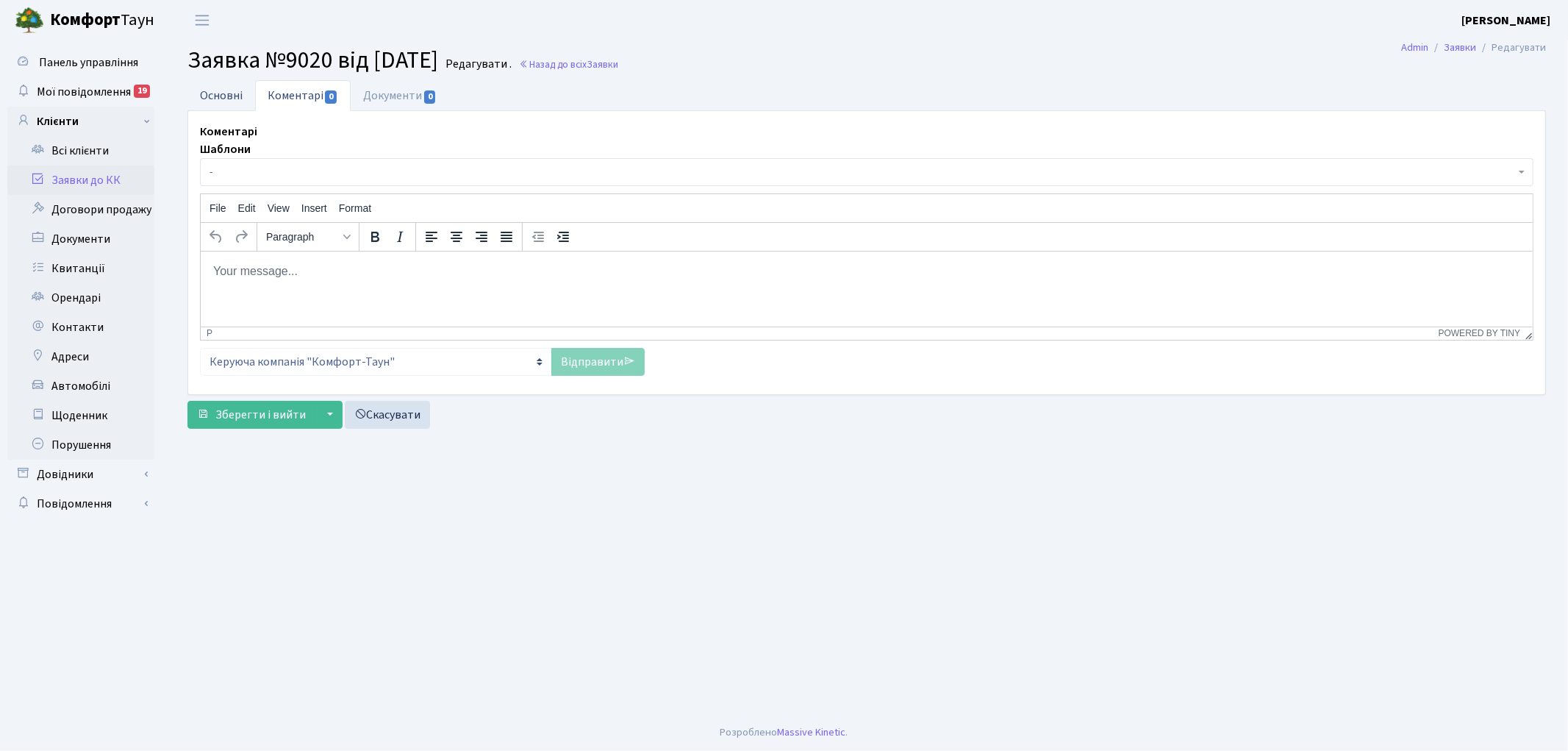
click at [222, 92] on link "Основні" at bounding box center [221, 95] width 67 height 30
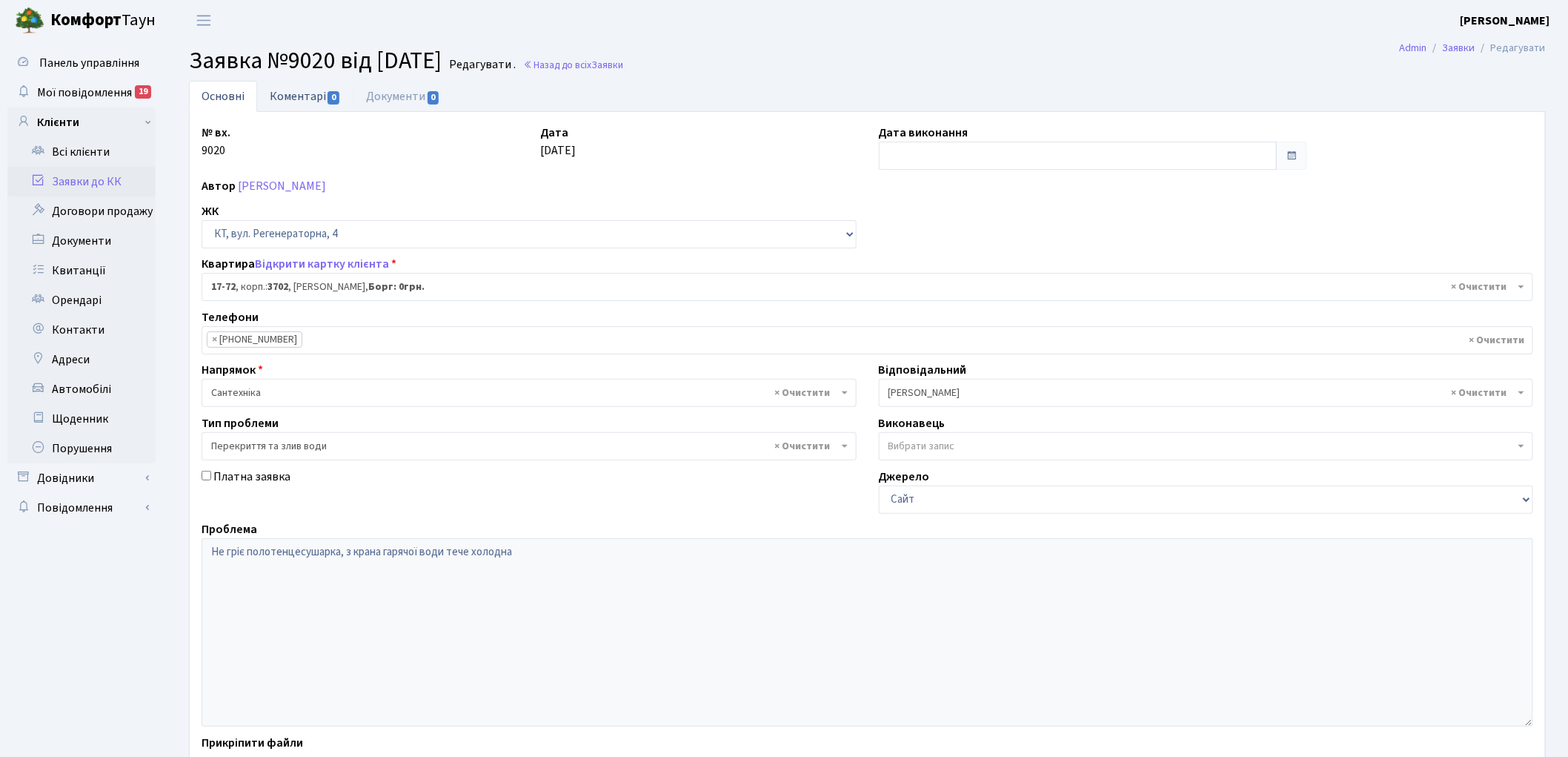
click at [304, 97] on link "Коментарі 0" at bounding box center [305, 96] width 97 height 31
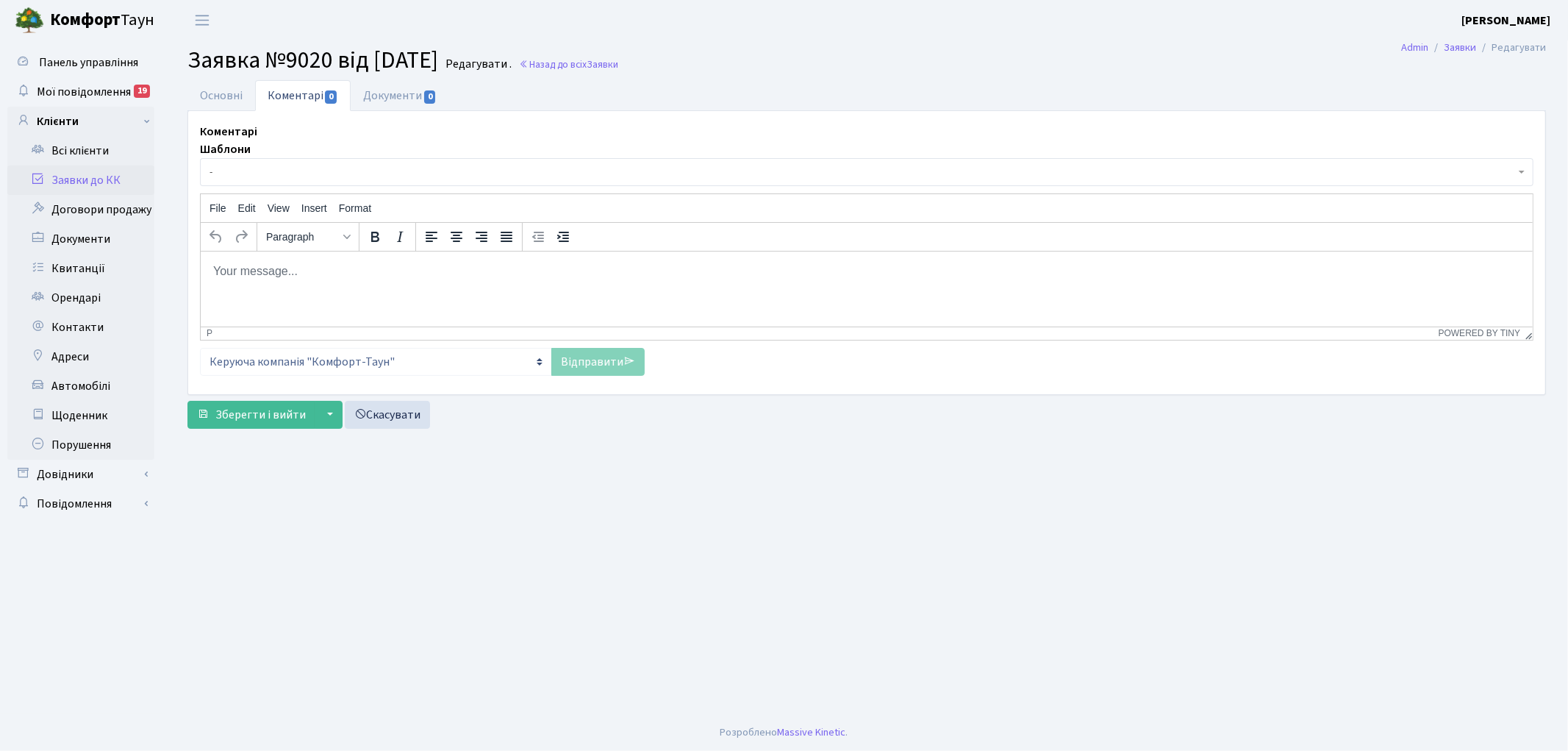
click at [337, 290] on html at bounding box center [866, 270] width 1332 height 40
click at [589, 360] on link "Відправити" at bounding box center [598, 362] width 93 height 28
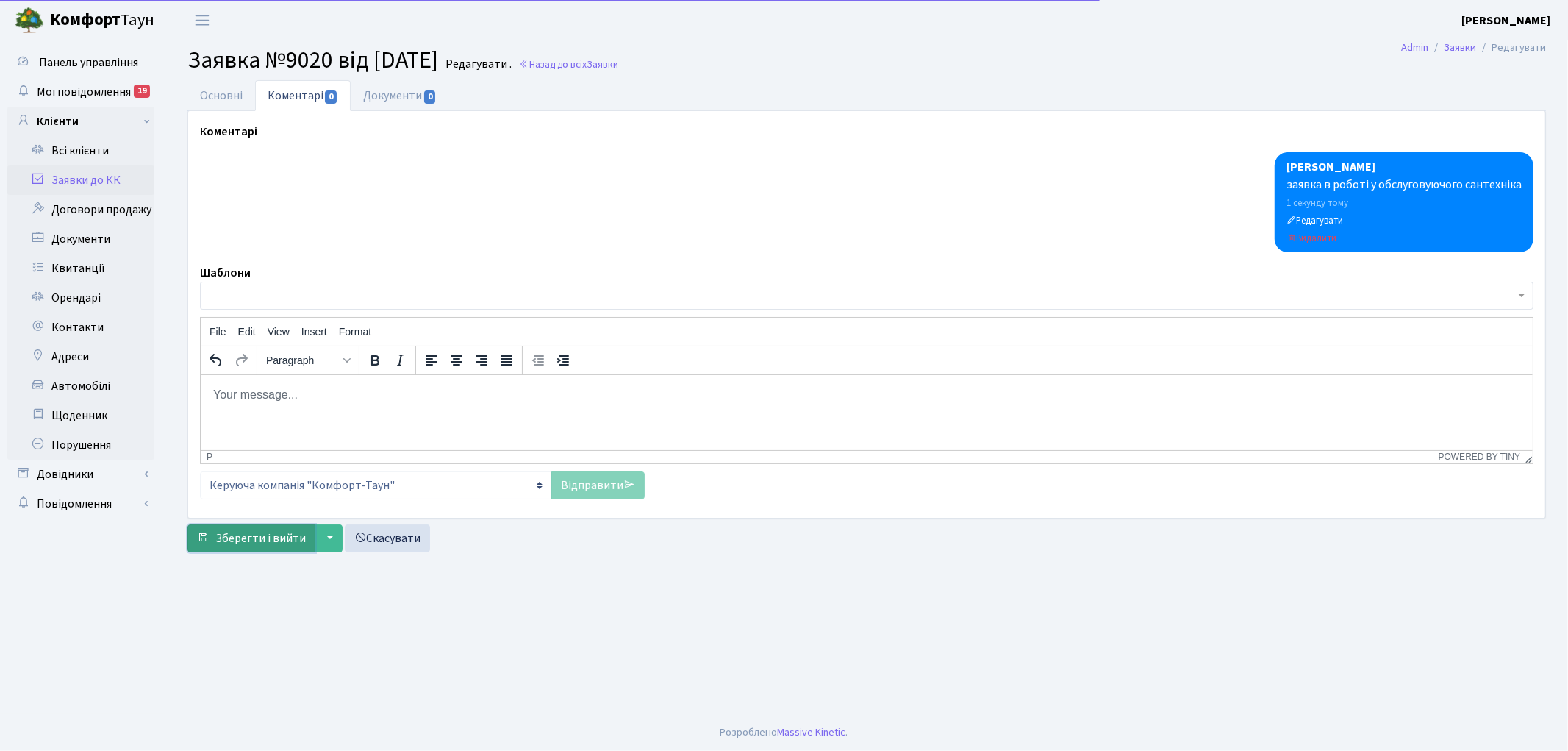
click at [206, 537] on span "submit" at bounding box center [203, 537] width 12 height 12
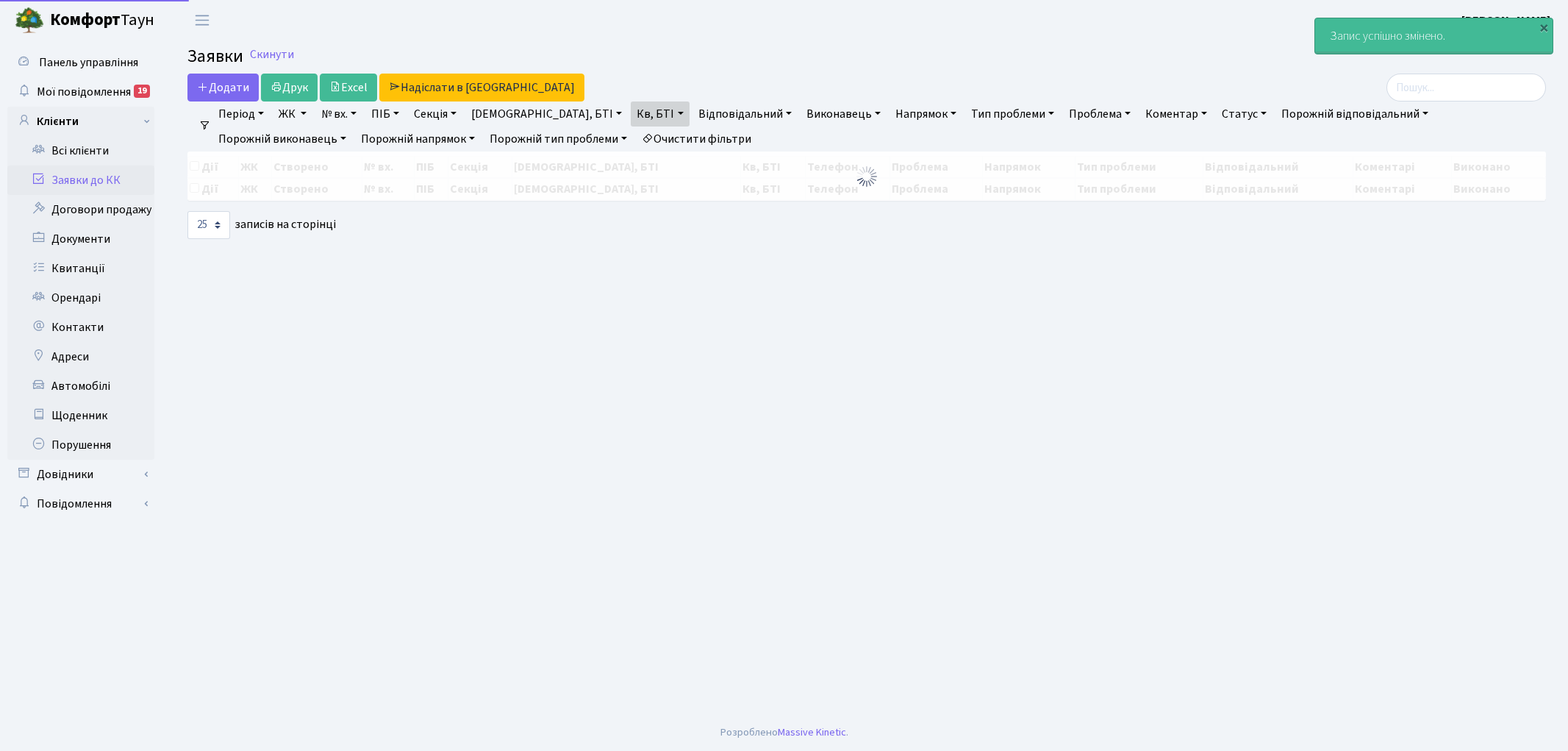
select select "25"
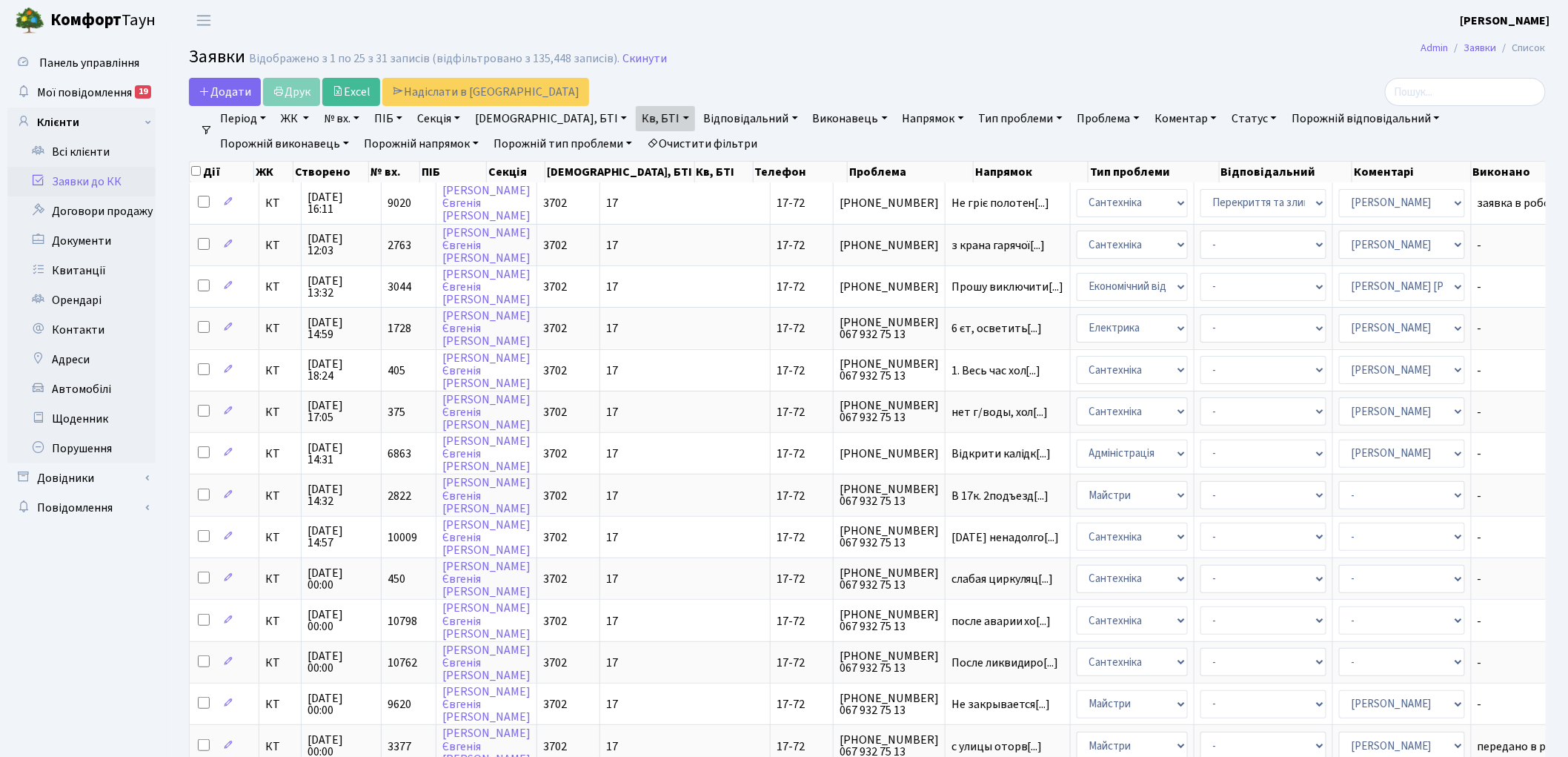
click at [641, 137] on link "Очистити фільтри" at bounding box center [702, 144] width 122 height 25
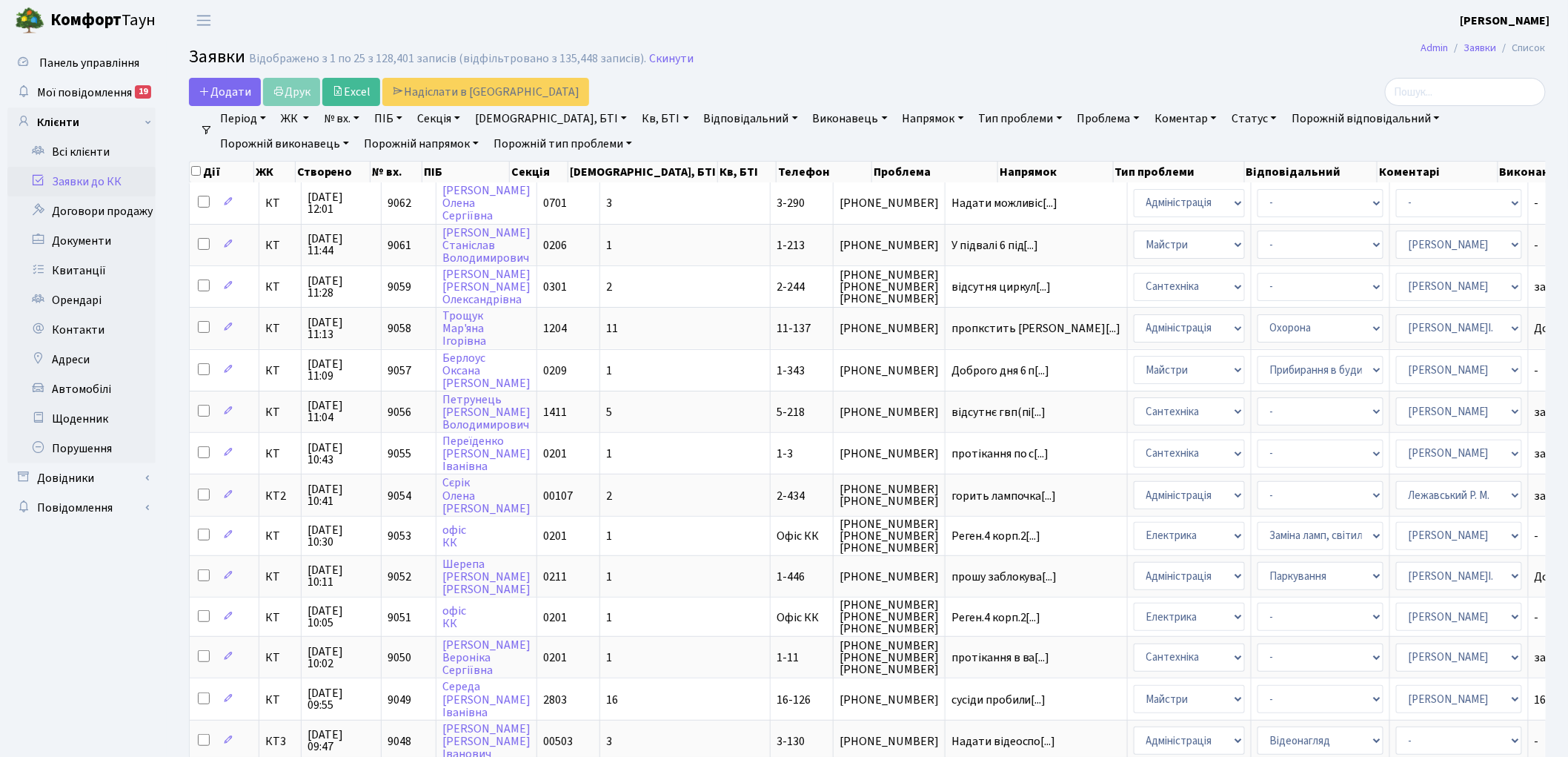
click at [636, 122] on link "Кв, БТІ" at bounding box center [664, 119] width 58 height 25
type input "13-71"
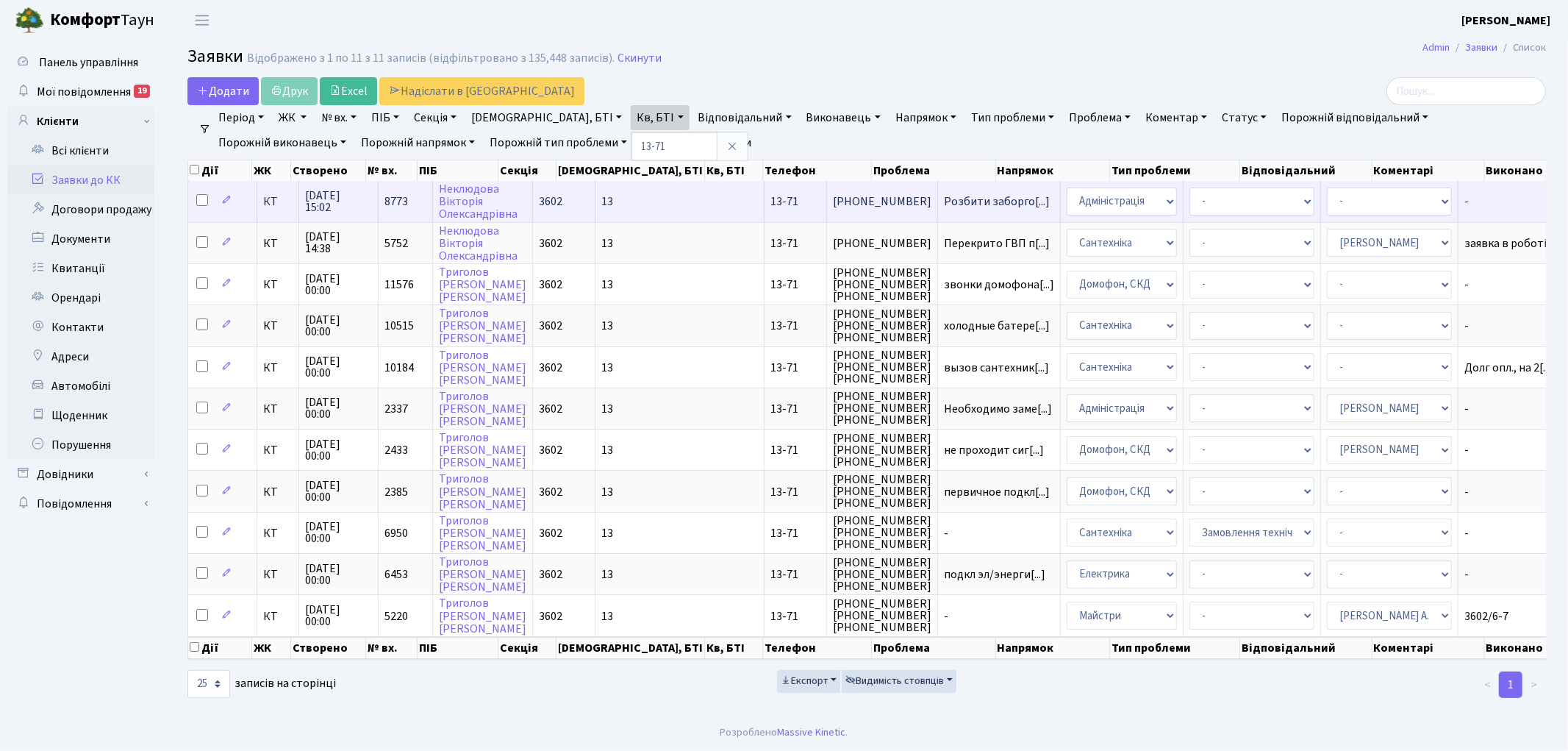
click at [388, 198] on span "8773" at bounding box center [396, 201] width 24 height 16
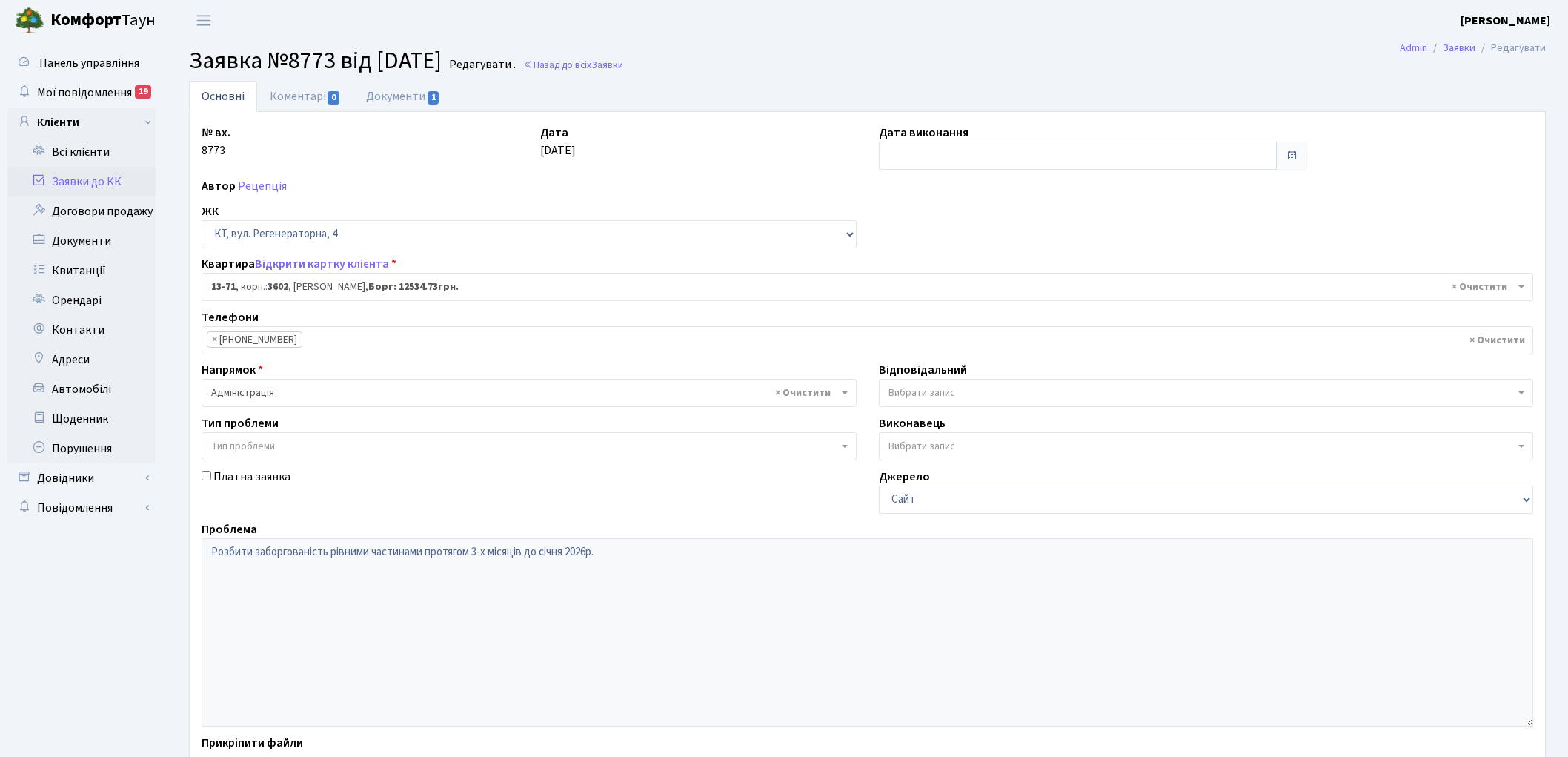
select select "7717"
click at [623, 62] on span "Заявки" at bounding box center [608, 64] width 32 height 14
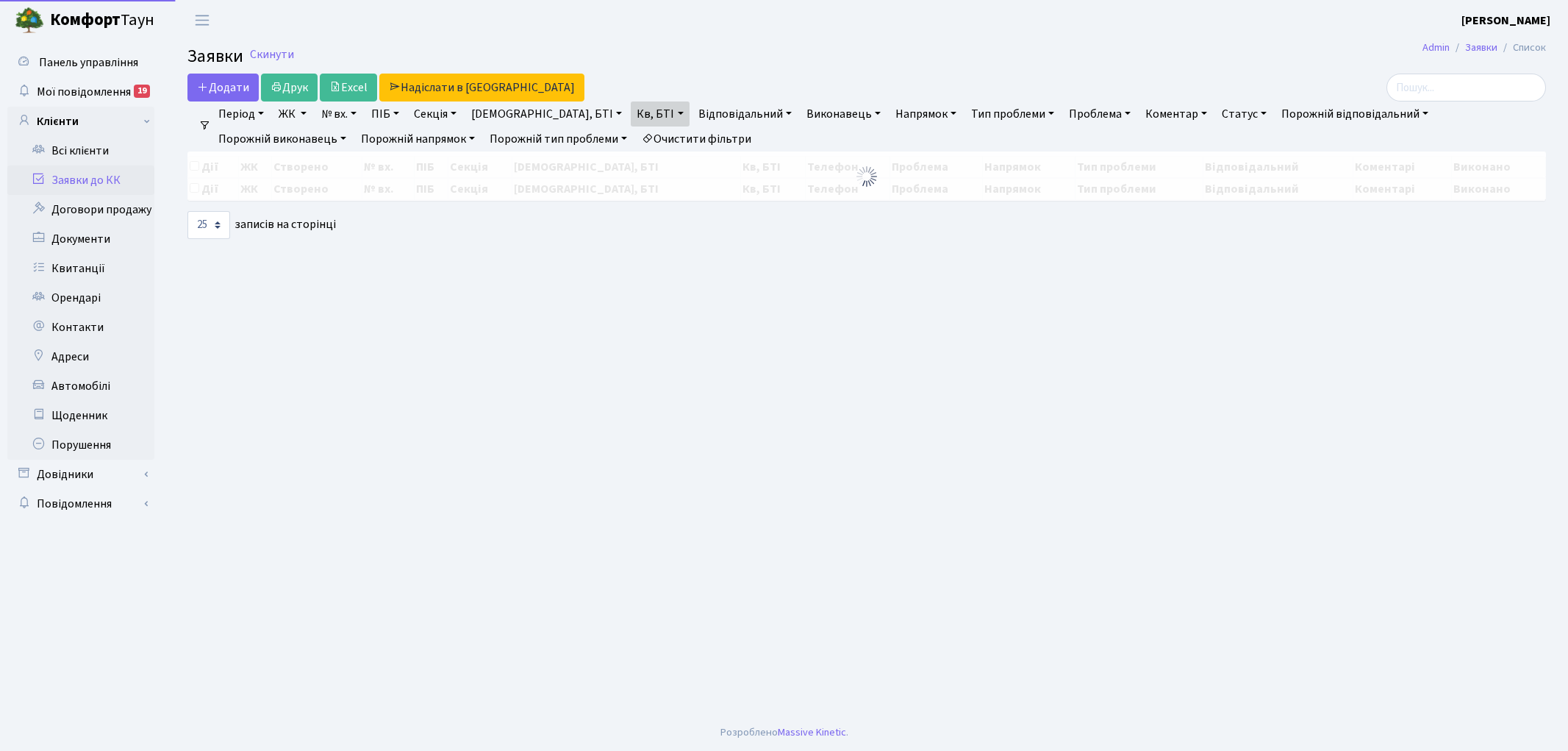
select select "25"
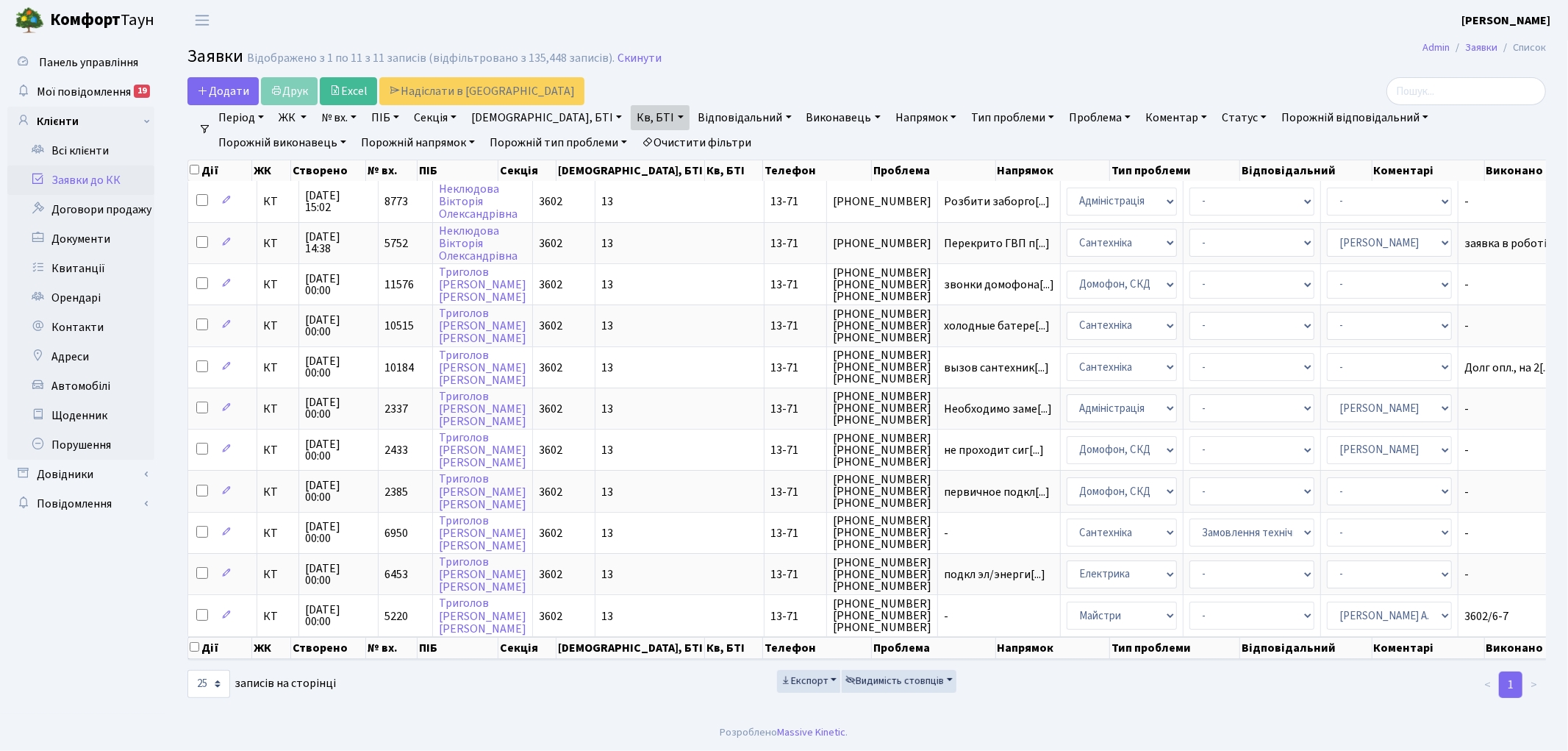
click at [636, 143] on link "Очистити фільтри" at bounding box center [696, 143] width 121 height 25
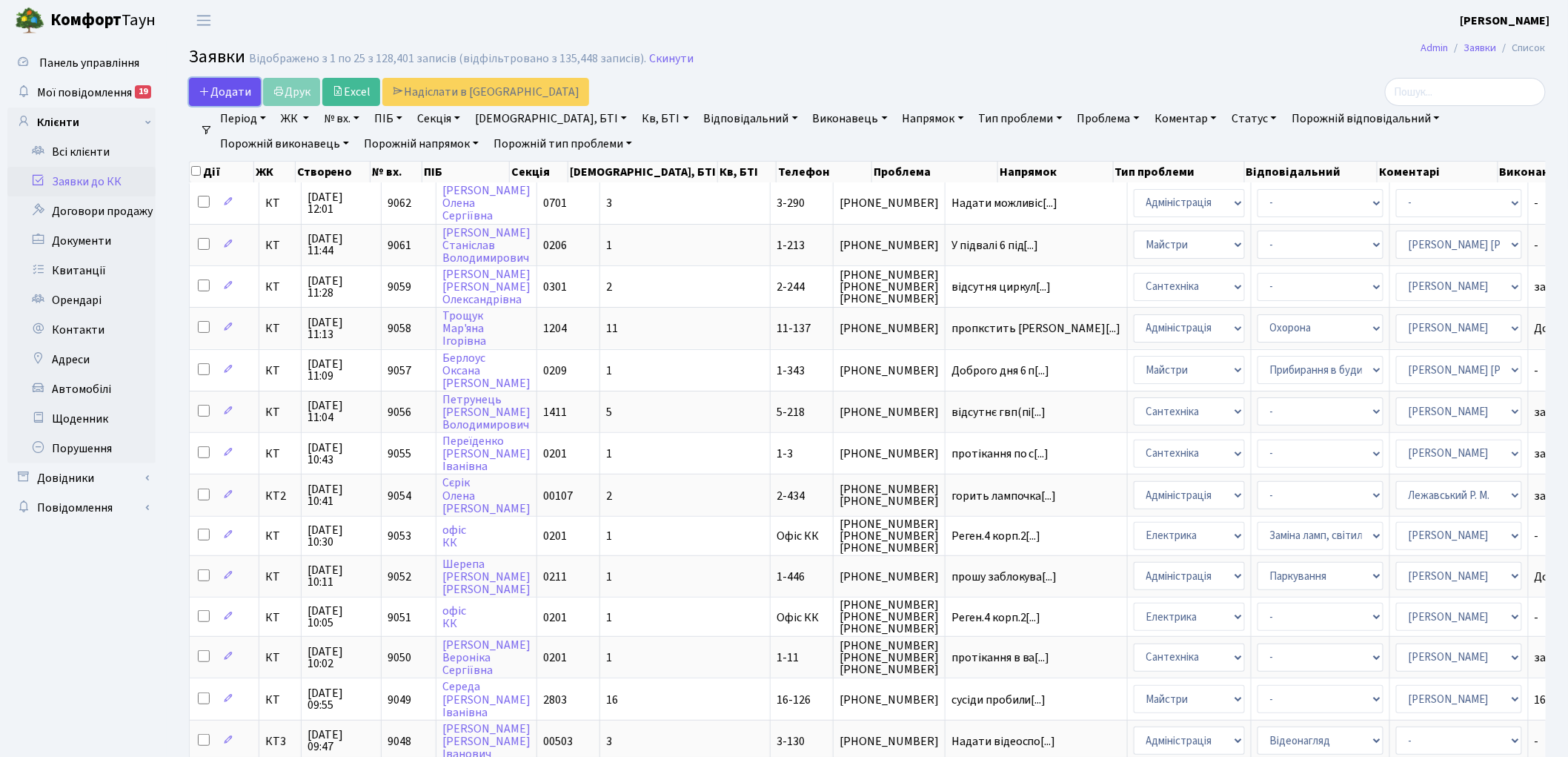
click at [216, 80] on link "Додати" at bounding box center [225, 92] width 72 height 28
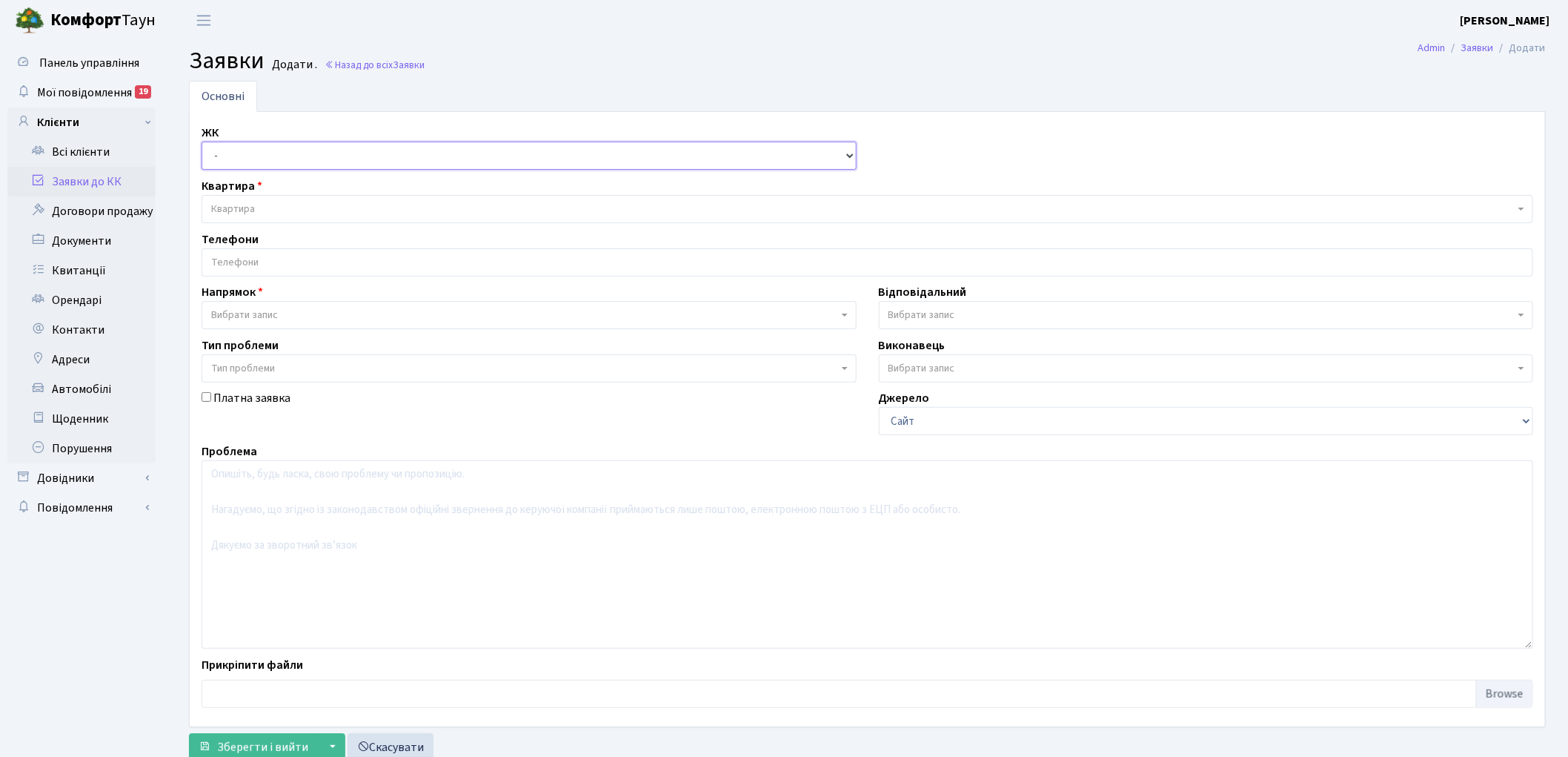
click at [241, 152] on select "- КТ, вул. Регенераторна, 4 КТ2, просп. [STREET_ADDRESS] [STREET_ADDRESS] [PERS…" at bounding box center [529, 155] width 655 height 28
select select "271"
click at [202, 142] on select "- КТ, вул. Регенераторна, 4 КТ2, просп. [STREET_ADDRESS] [STREET_ADDRESS] [PERS…" at bounding box center [529, 155] width 655 height 28
select select
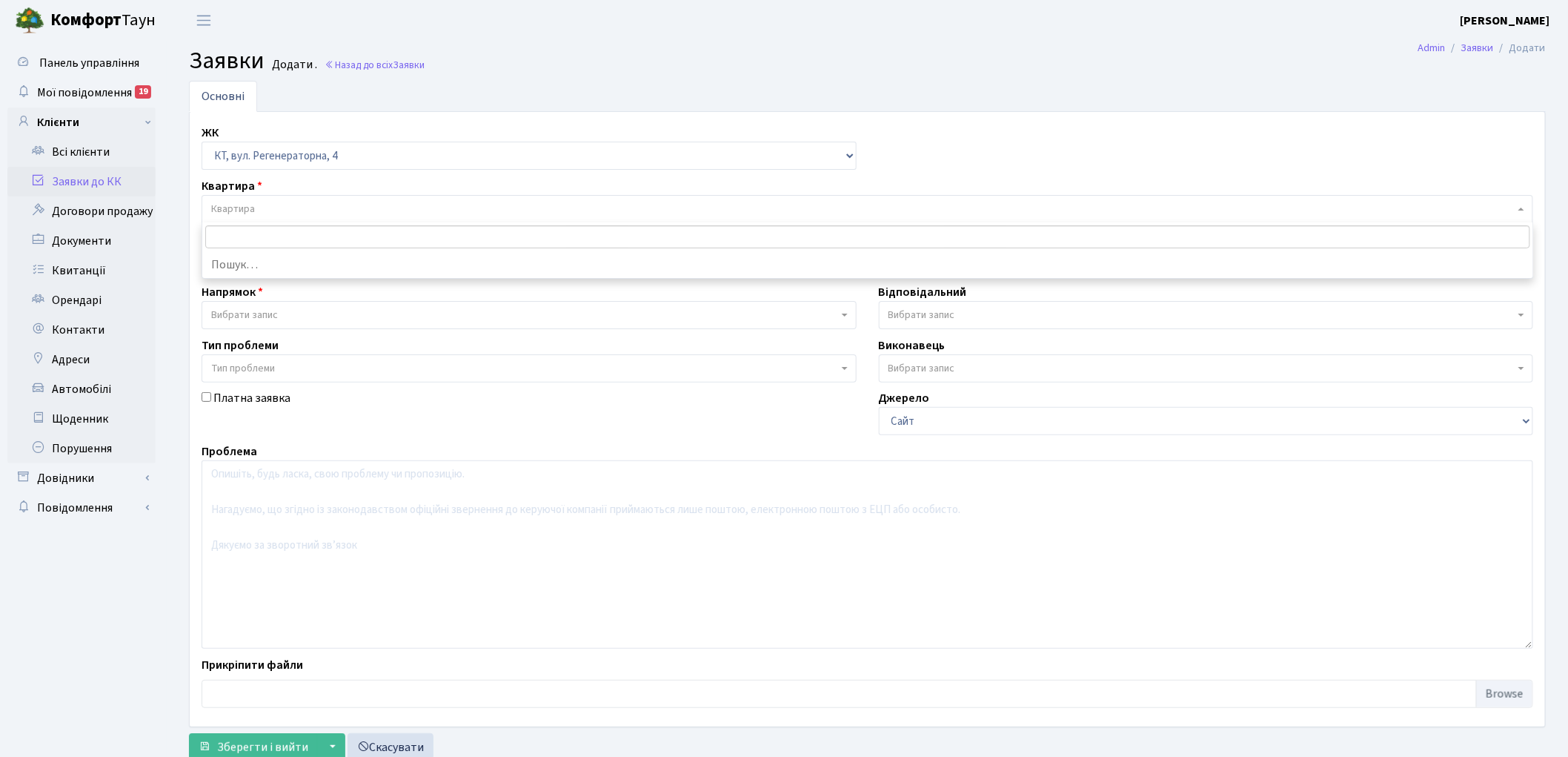
click at [337, 211] on span "Квартира" at bounding box center [863, 209] width 1304 height 14
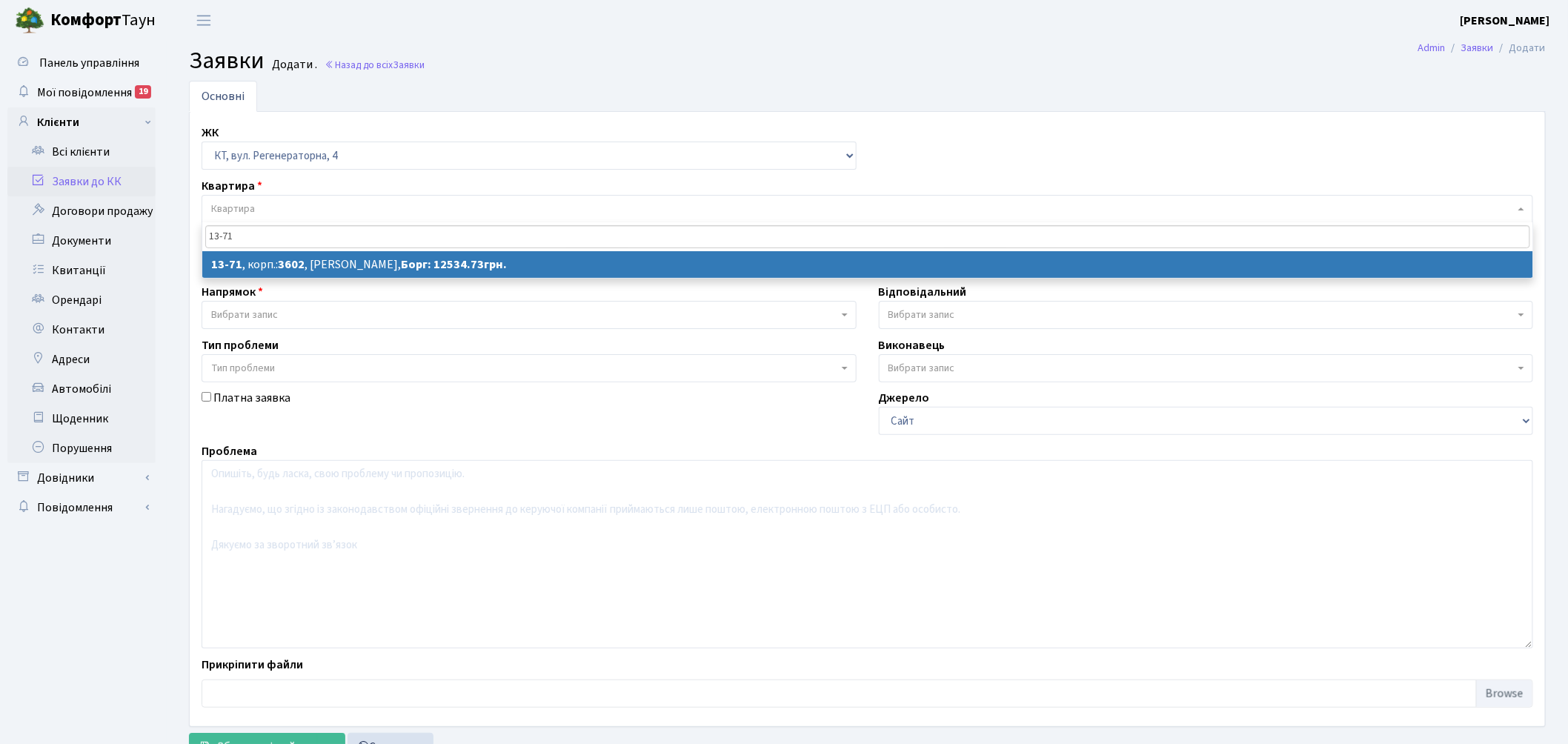
type input "13-71"
select select
select select "7717"
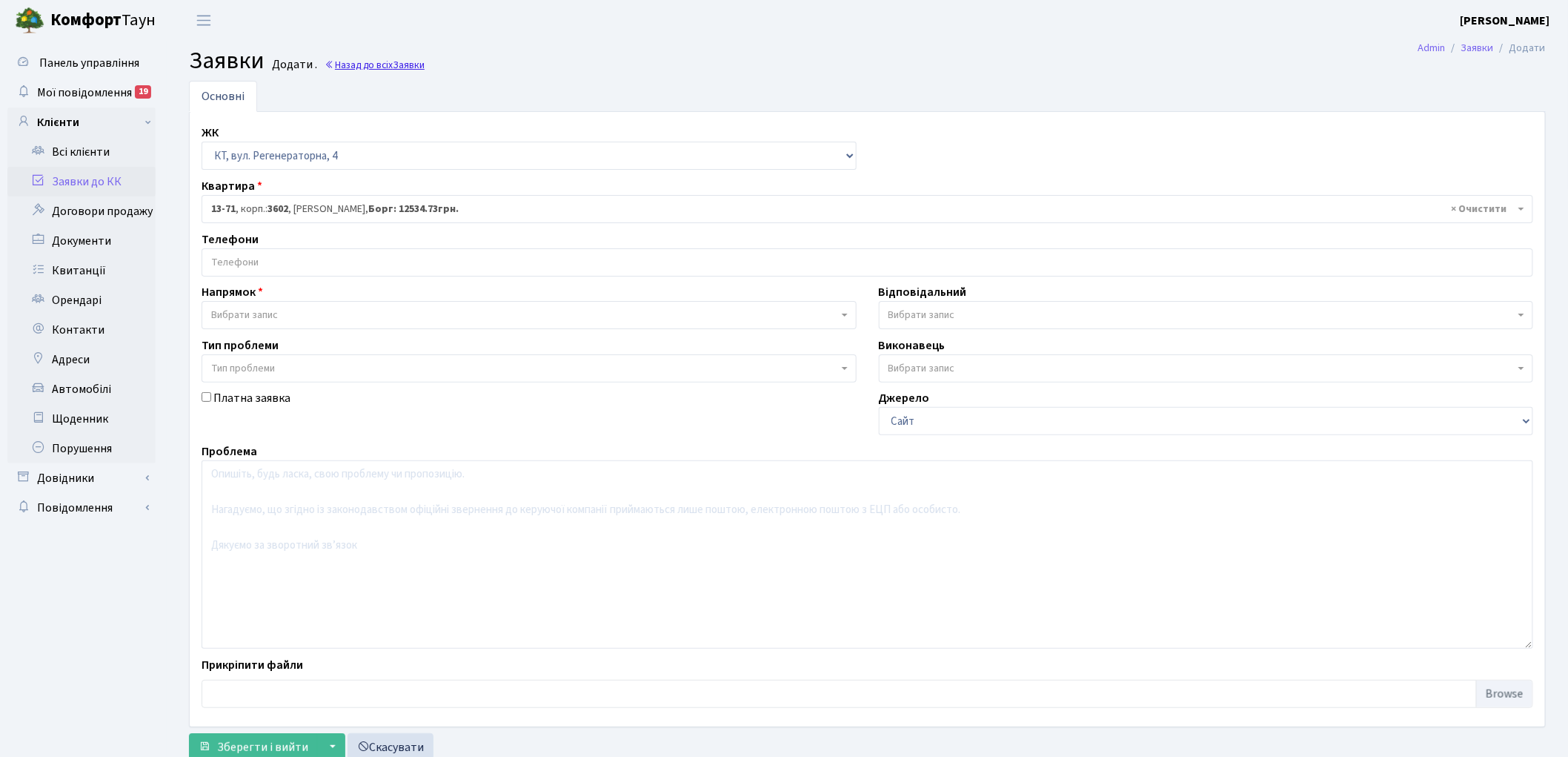
click at [396, 68] on span "Заявки" at bounding box center [409, 64] width 32 height 14
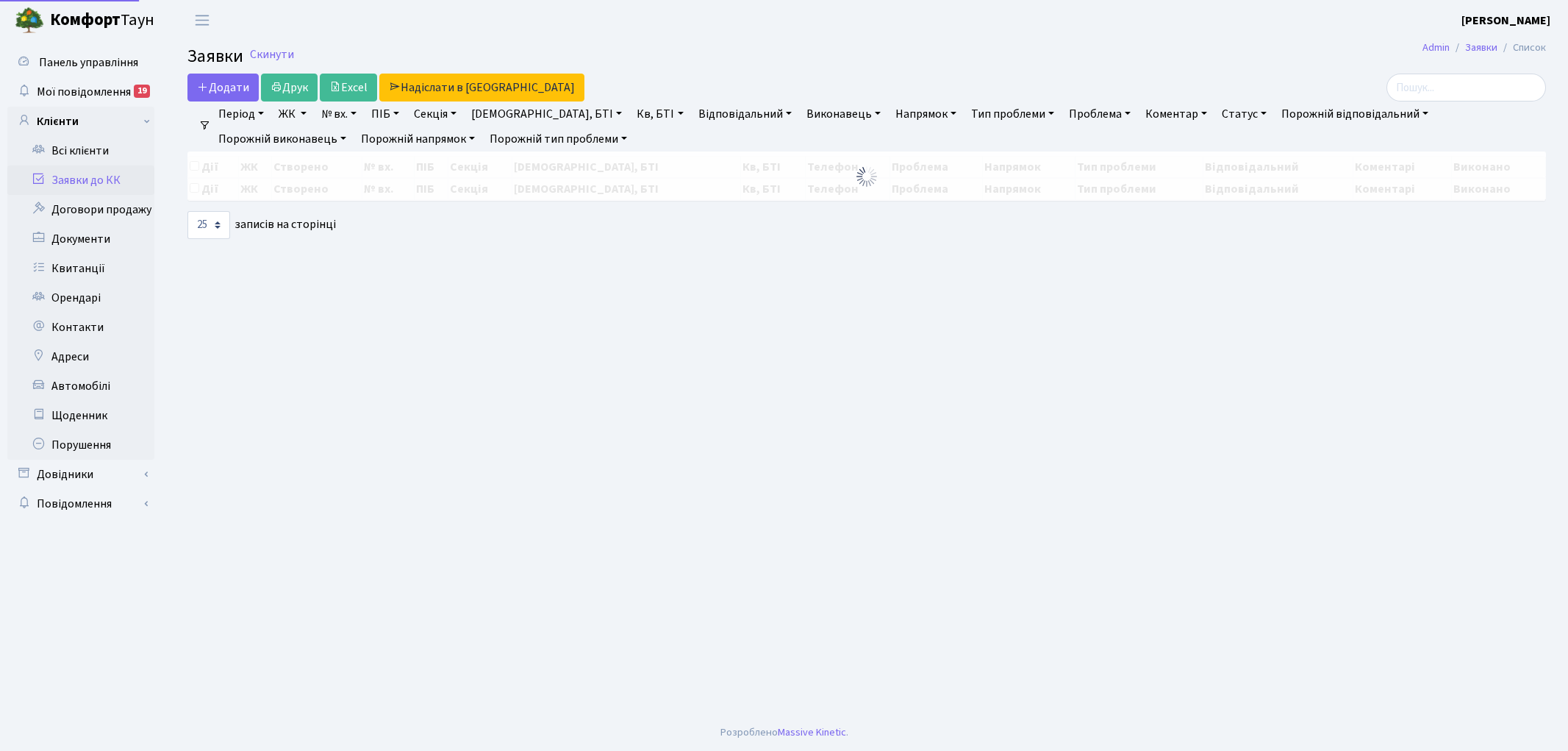
select select "25"
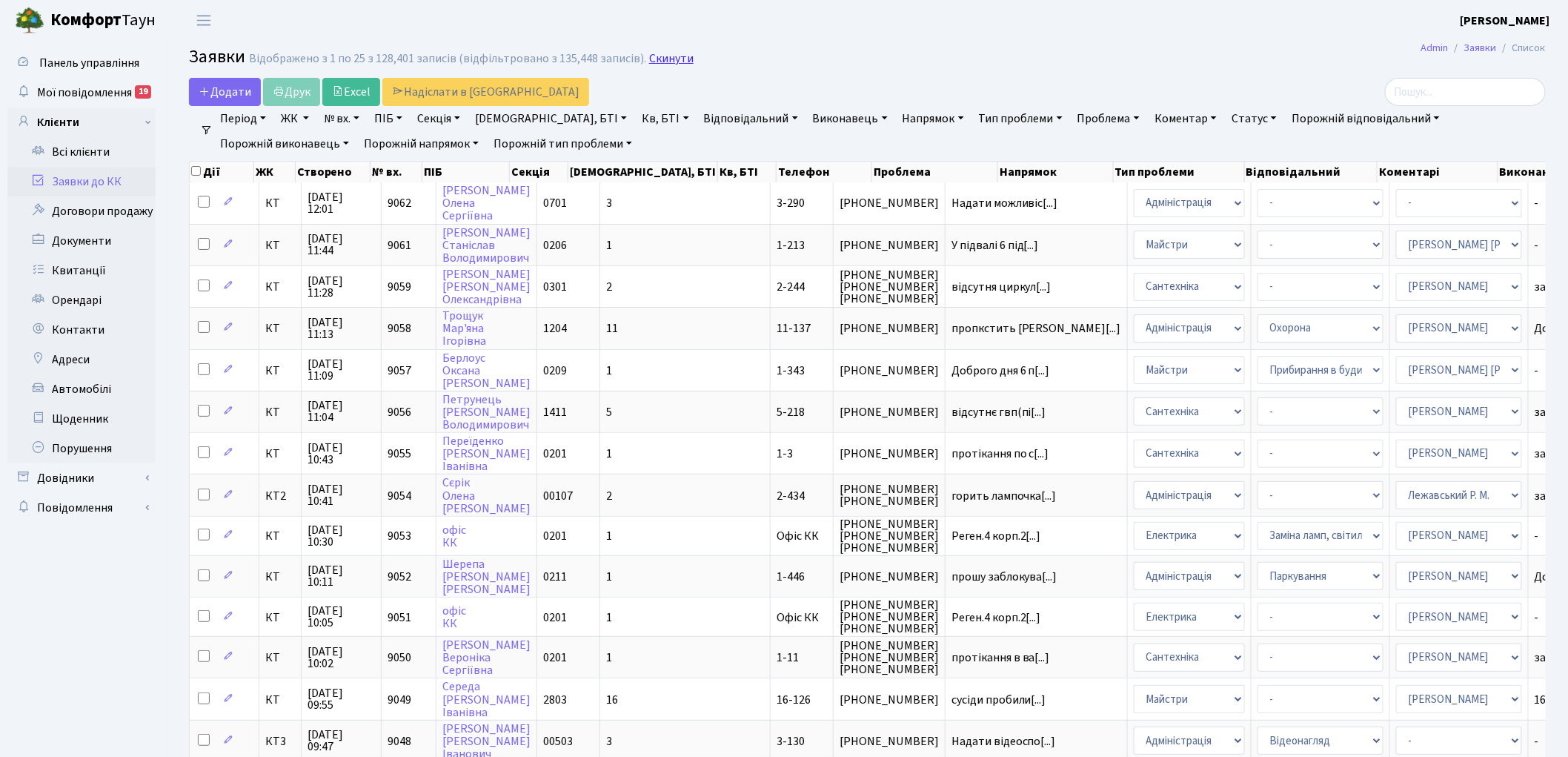
click at [657, 58] on link "Скинути" at bounding box center [671, 58] width 44 height 14
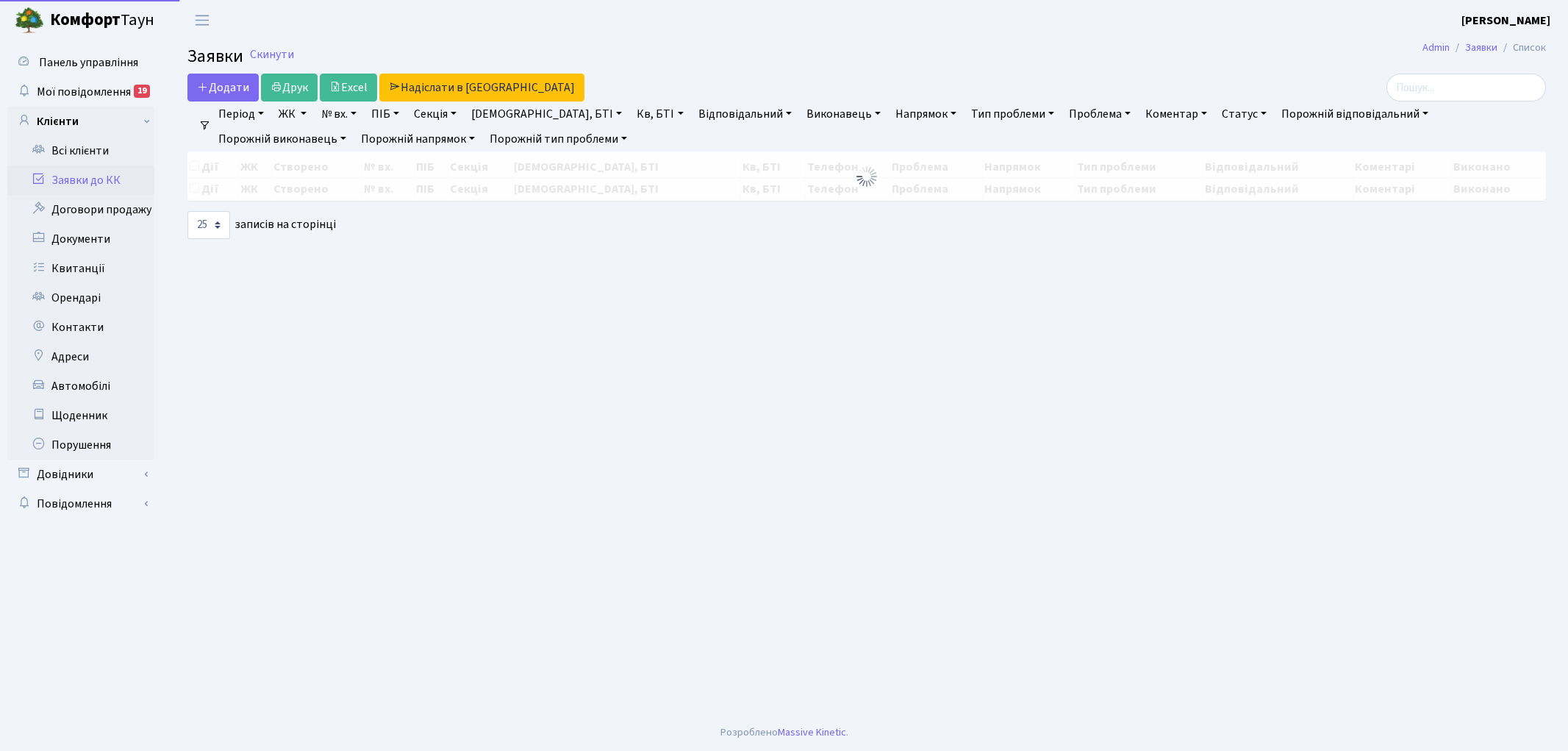
select select "25"
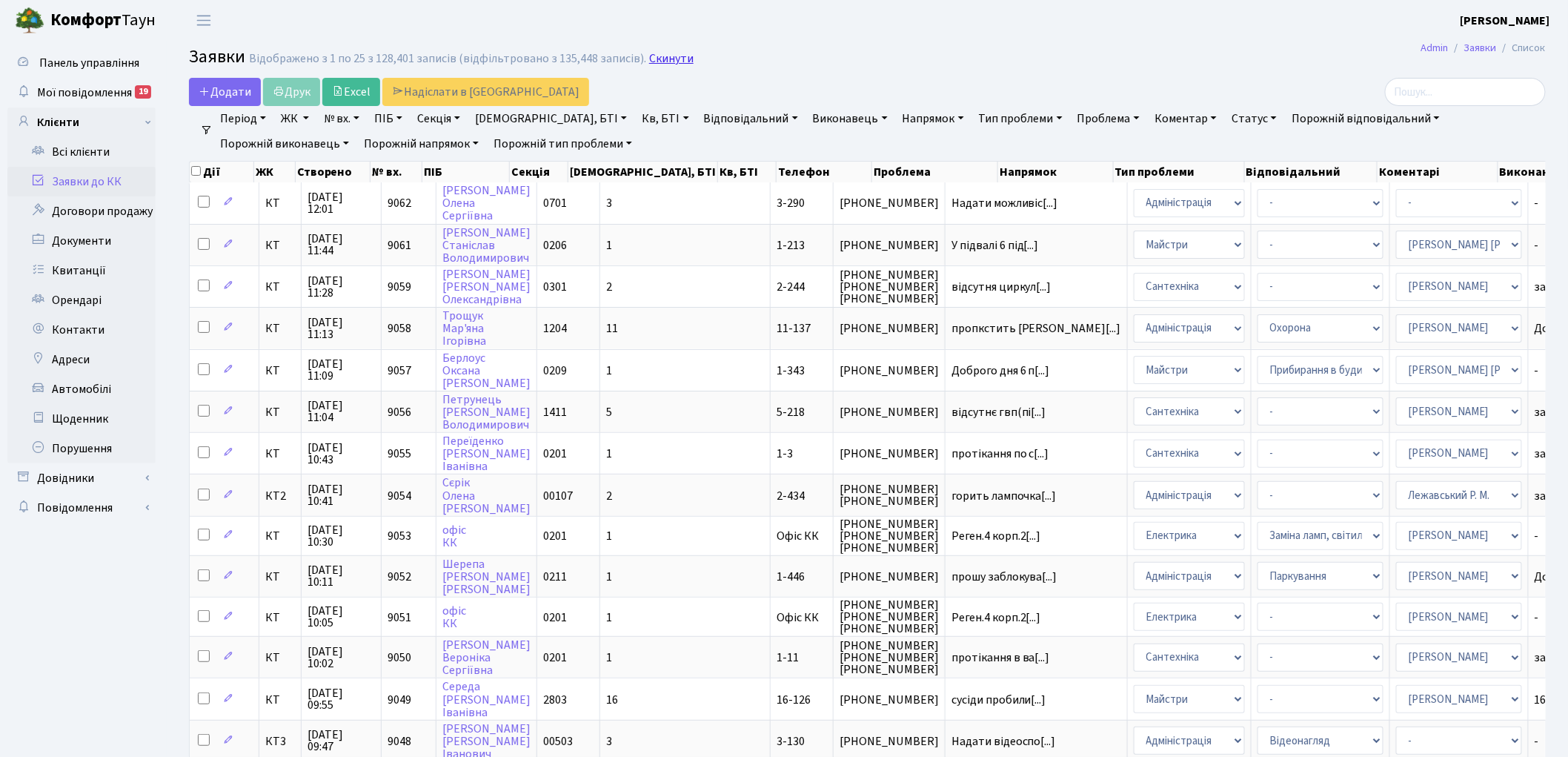
click at [659, 57] on link "Скинути" at bounding box center [671, 58] width 44 height 14
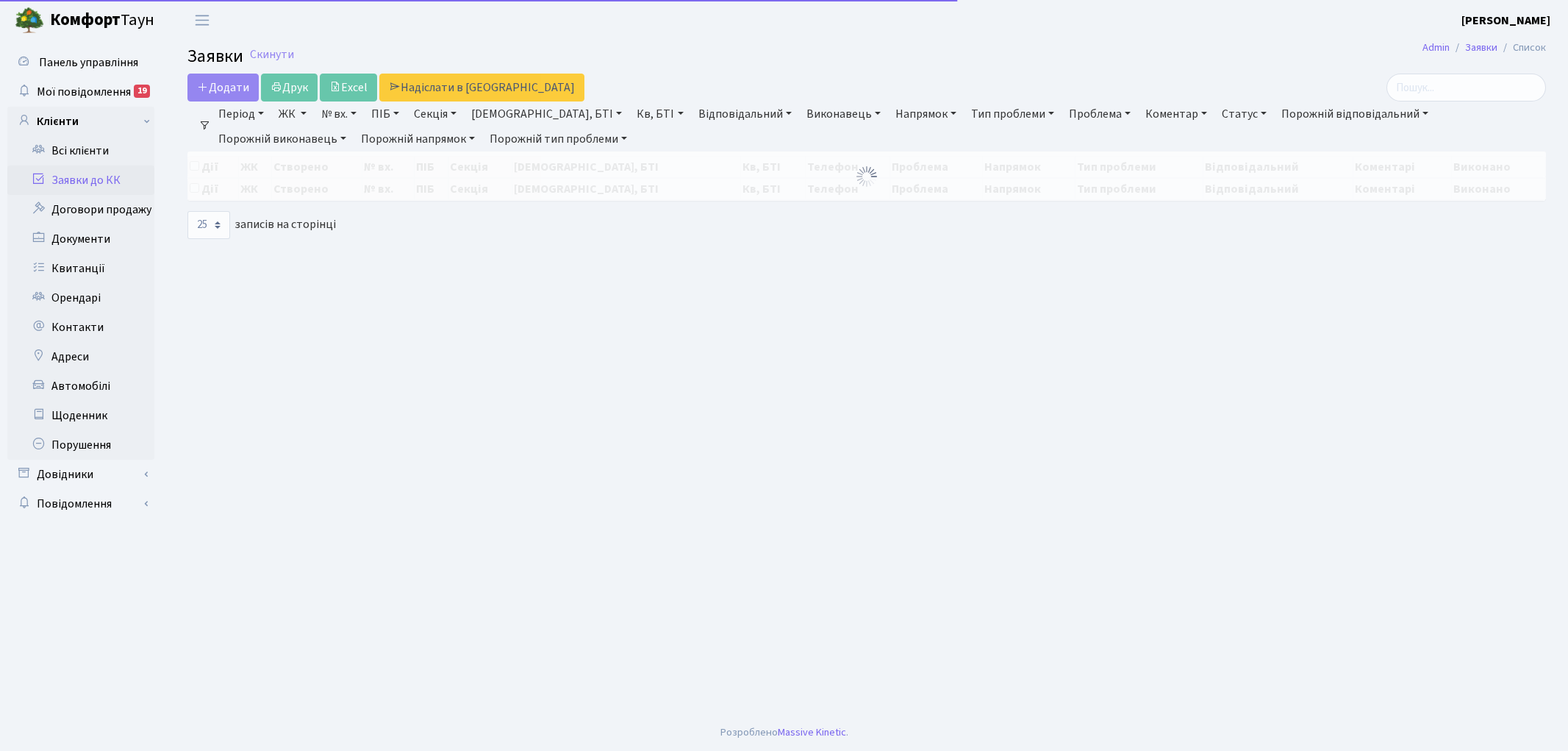
select select "25"
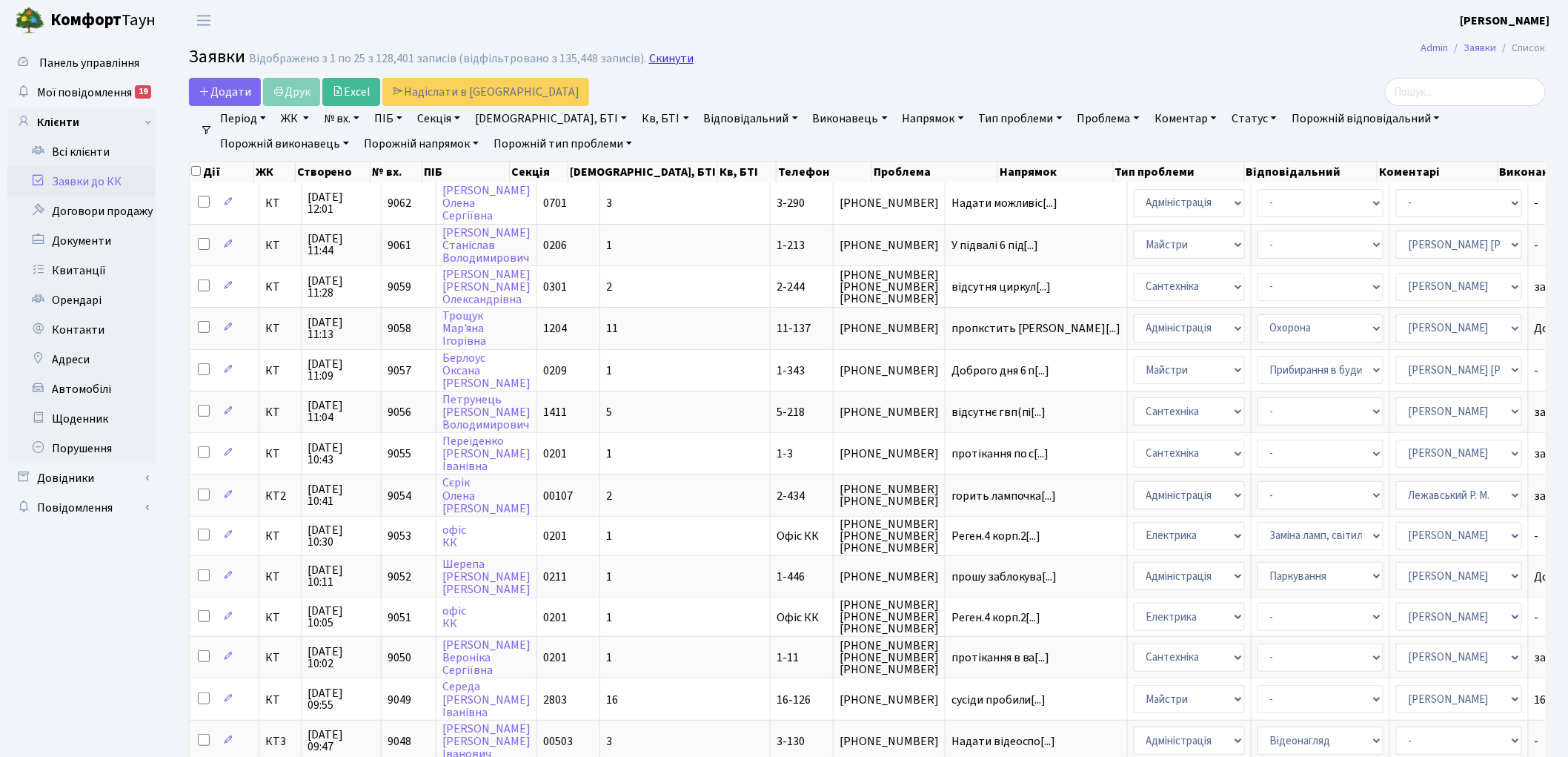
click at [654, 59] on link "Скинути" at bounding box center [671, 58] width 44 height 14
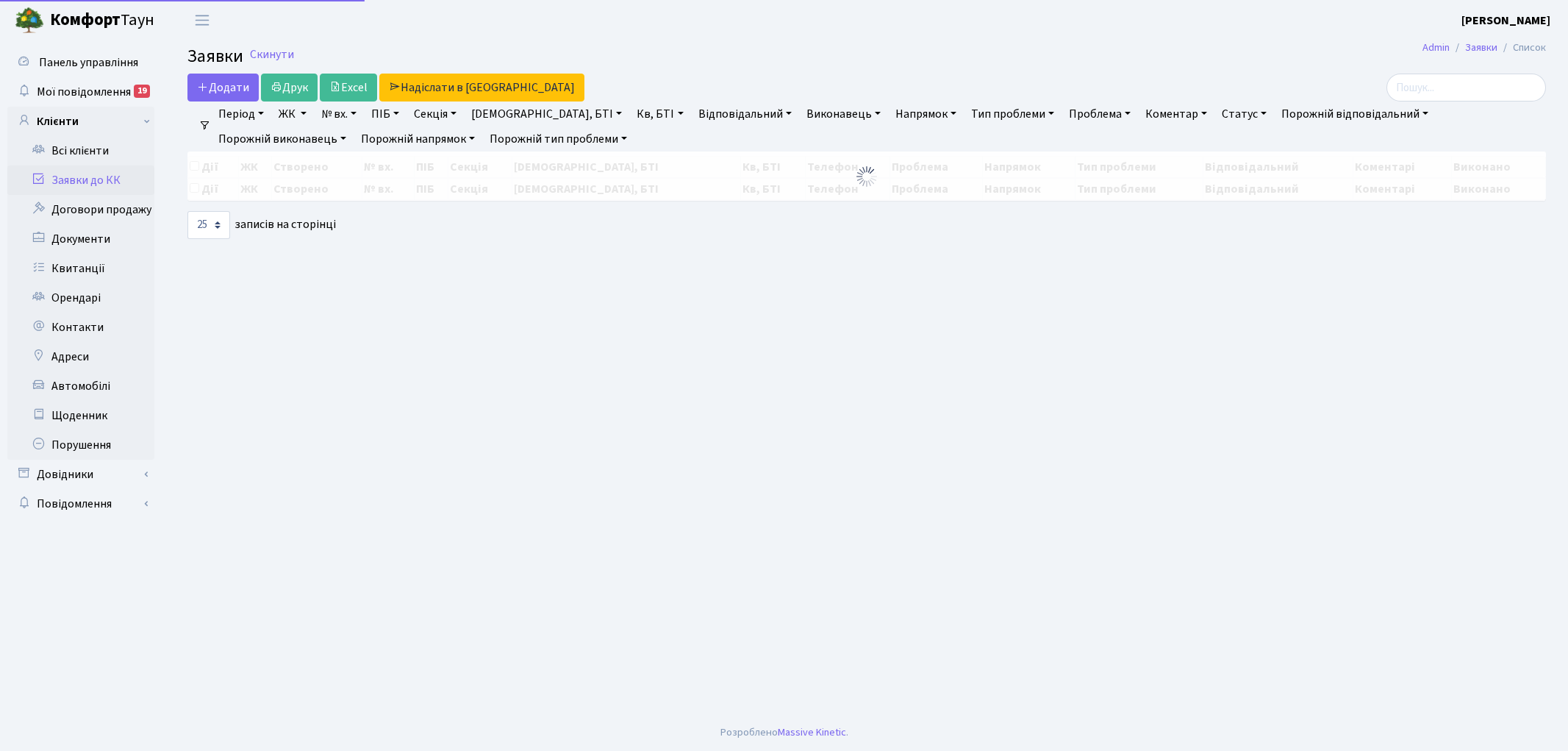
select select "25"
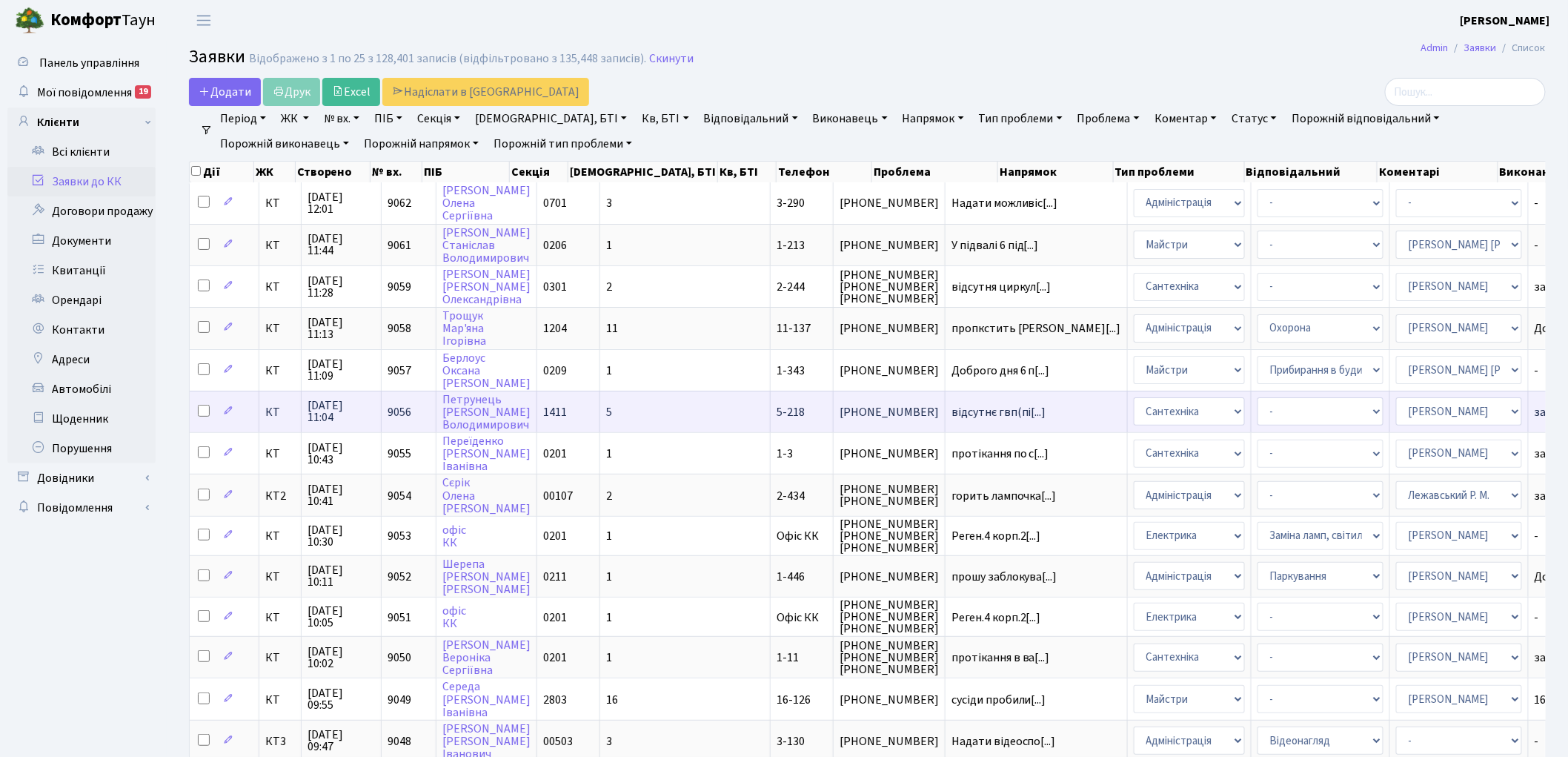
click at [387, 404] on span "9056" at bounding box center [399, 411] width 24 height 16
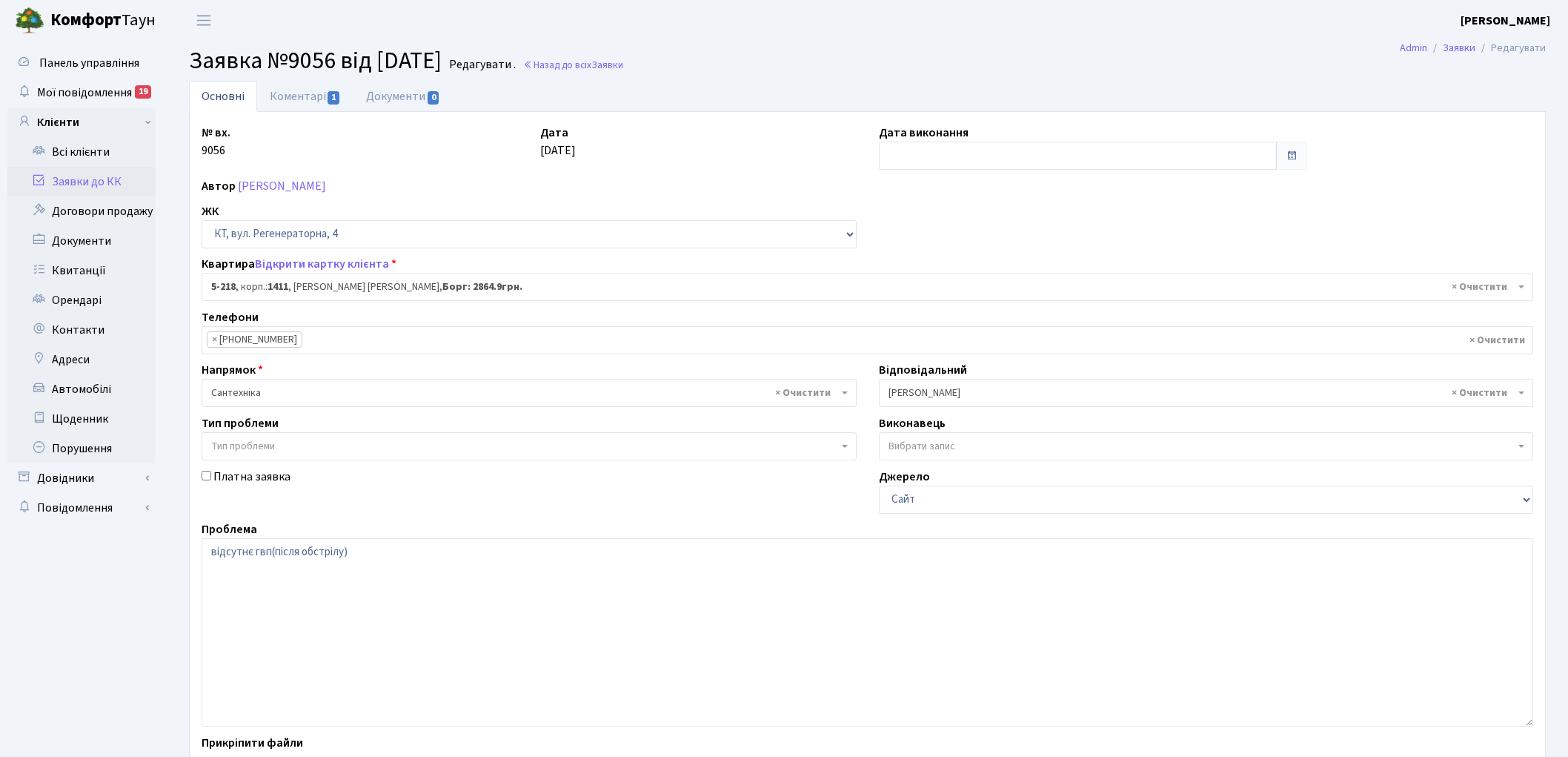
select select "2376"
click at [286, 97] on link "Коментарі 1" at bounding box center [305, 96] width 97 height 31
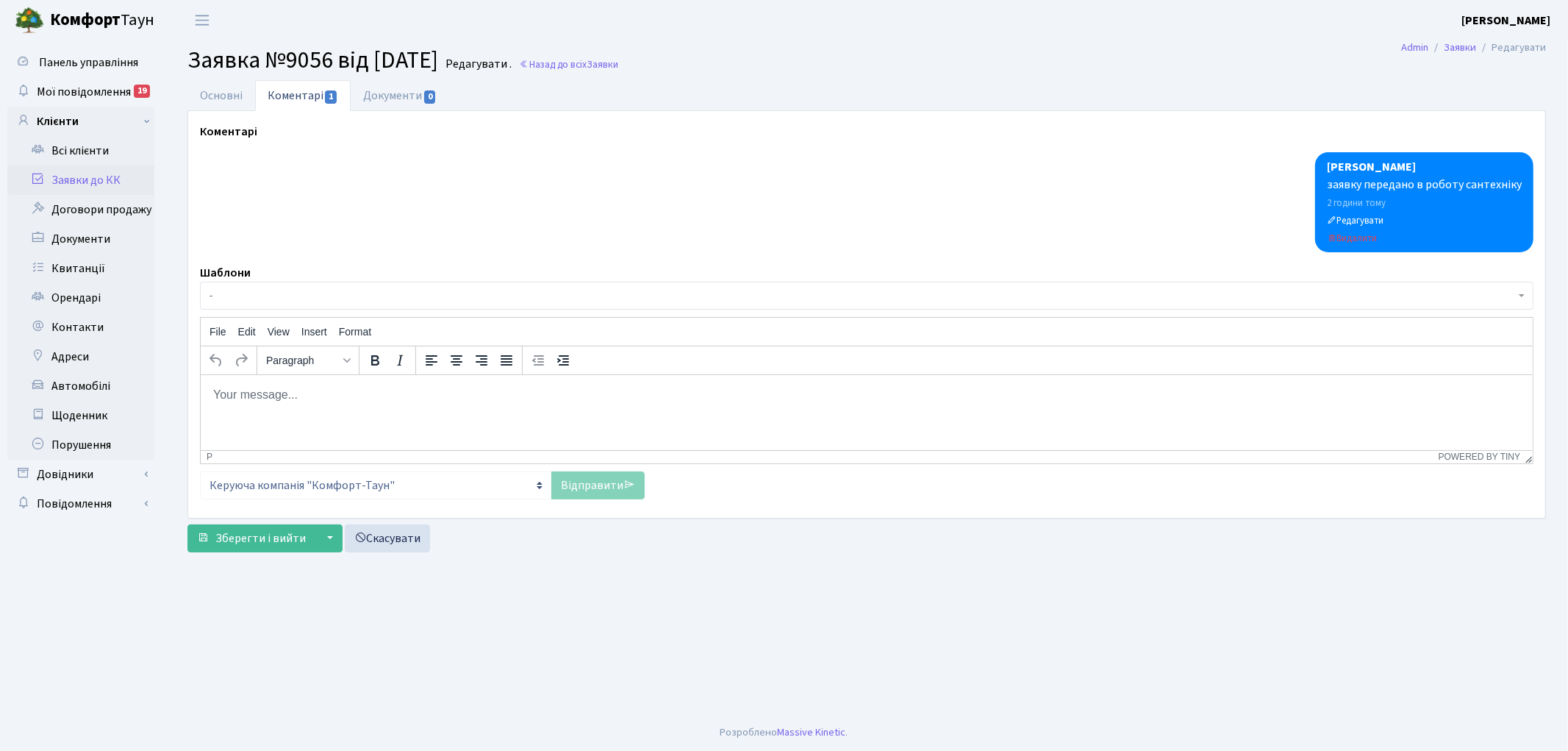
click at [282, 410] on html at bounding box center [866, 394] width 1332 height 40
click at [572, 478] on link "Відправити" at bounding box center [598, 484] width 93 height 28
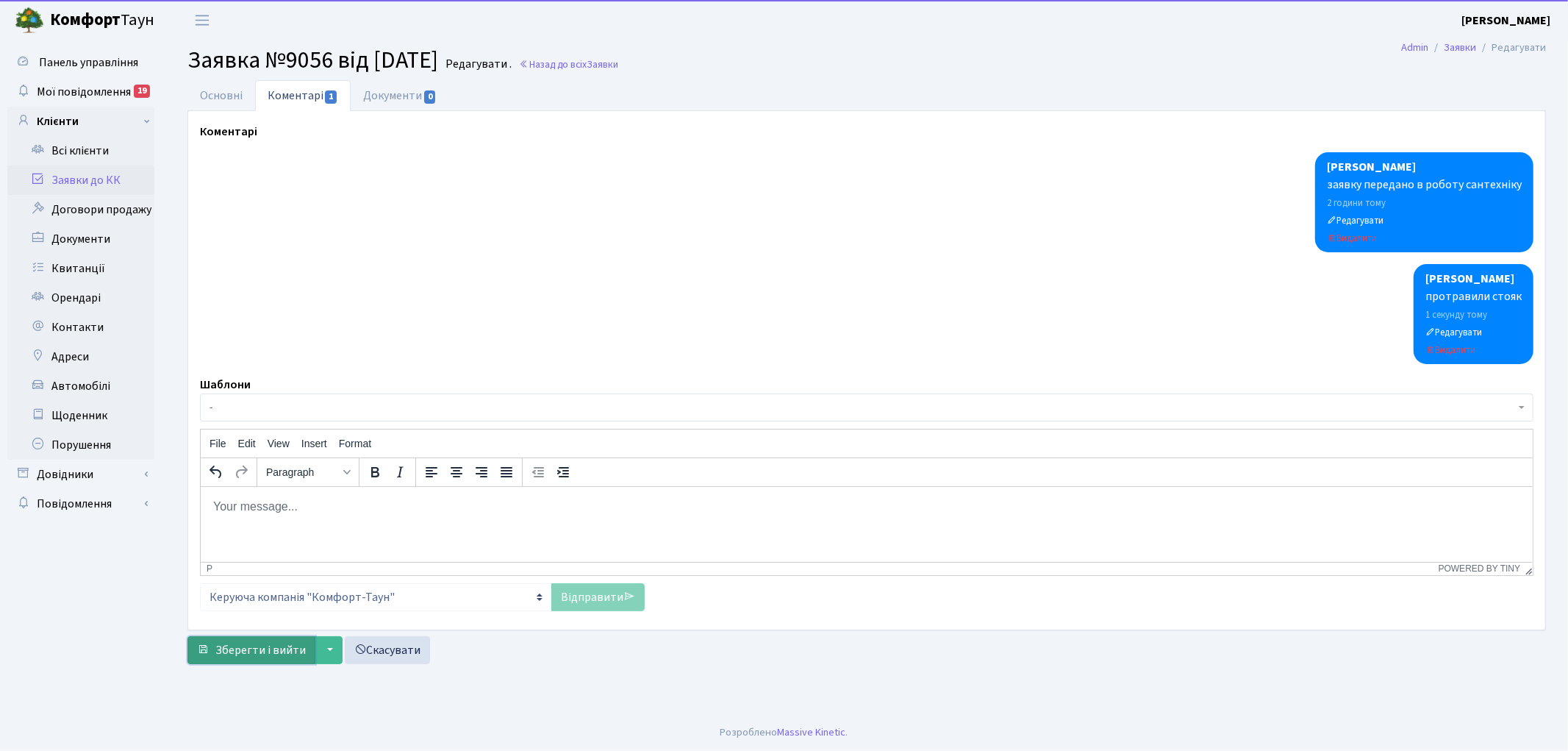
click at [220, 651] on span "Зберегти і вийти" at bounding box center [261, 649] width 91 height 16
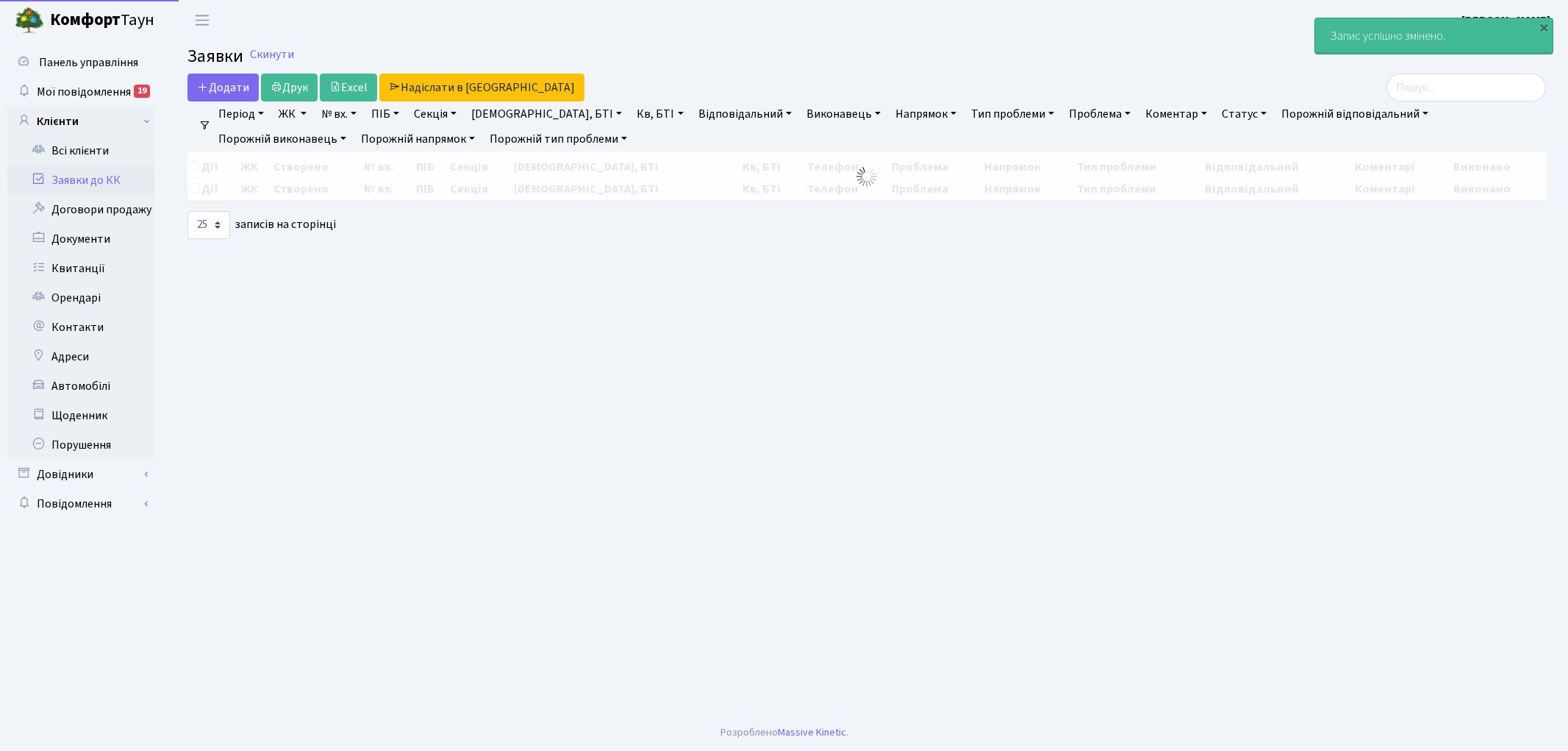
select select "25"
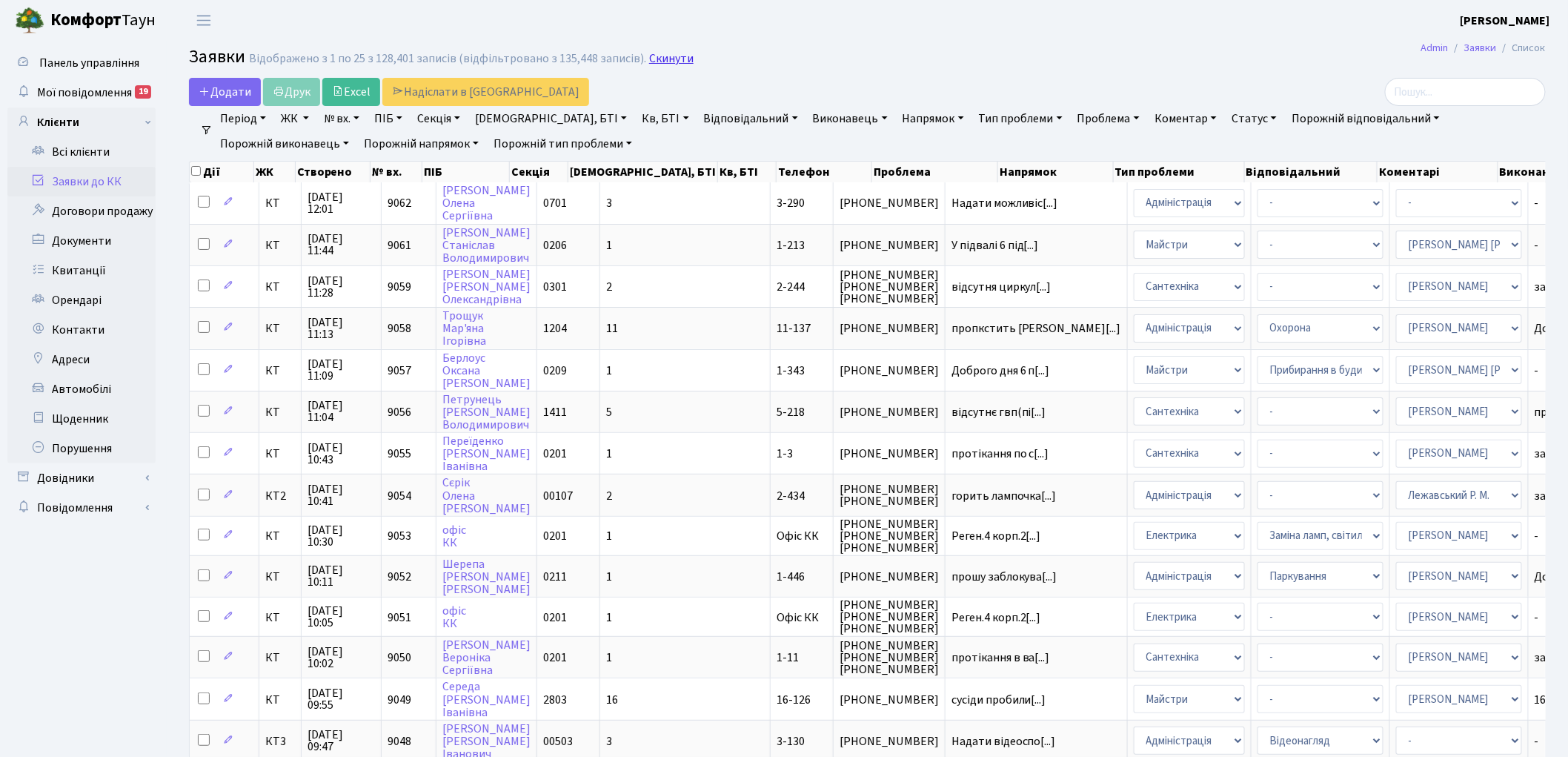
click at [661, 59] on link "Скинути" at bounding box center [671, 58] width 44 height 14
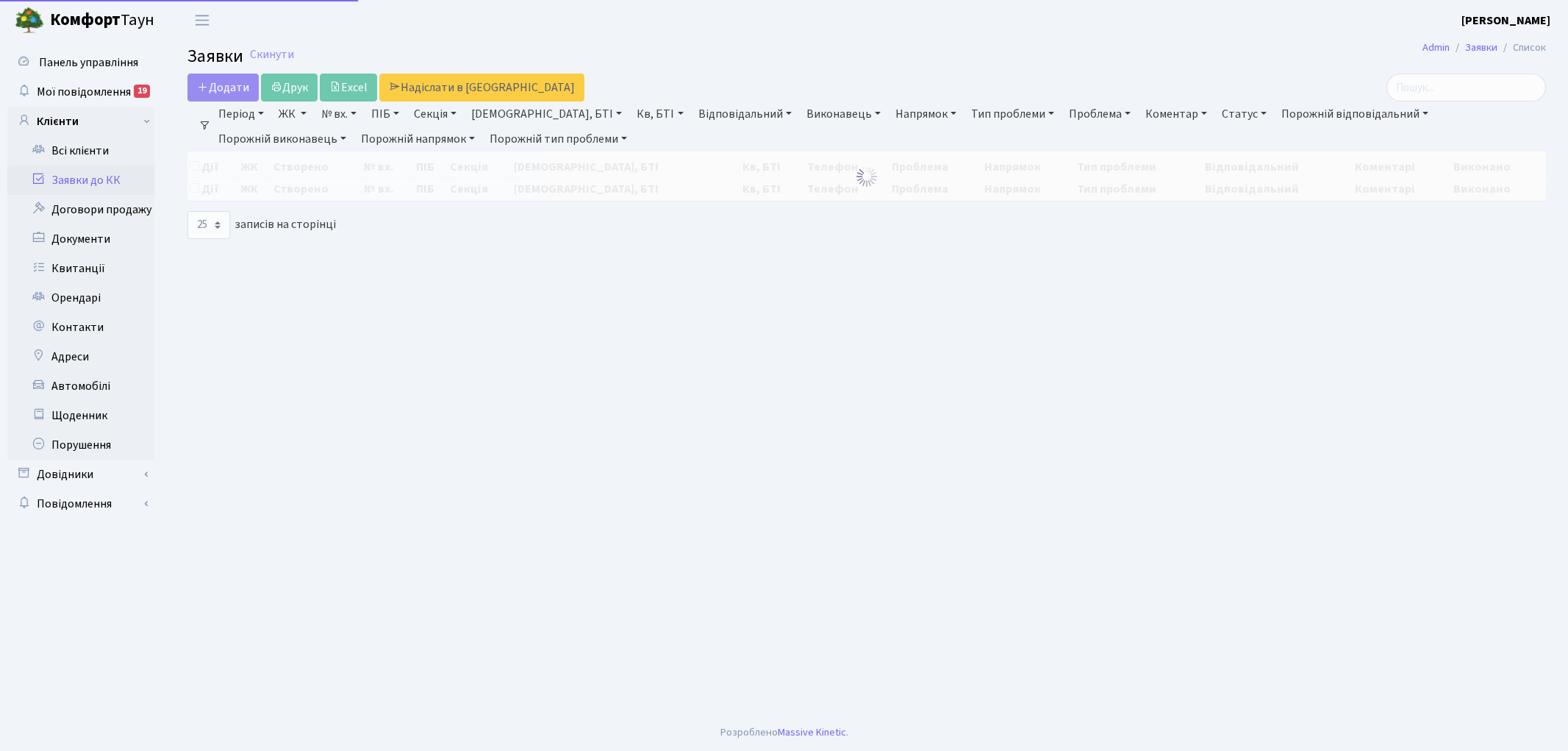
select select "25"
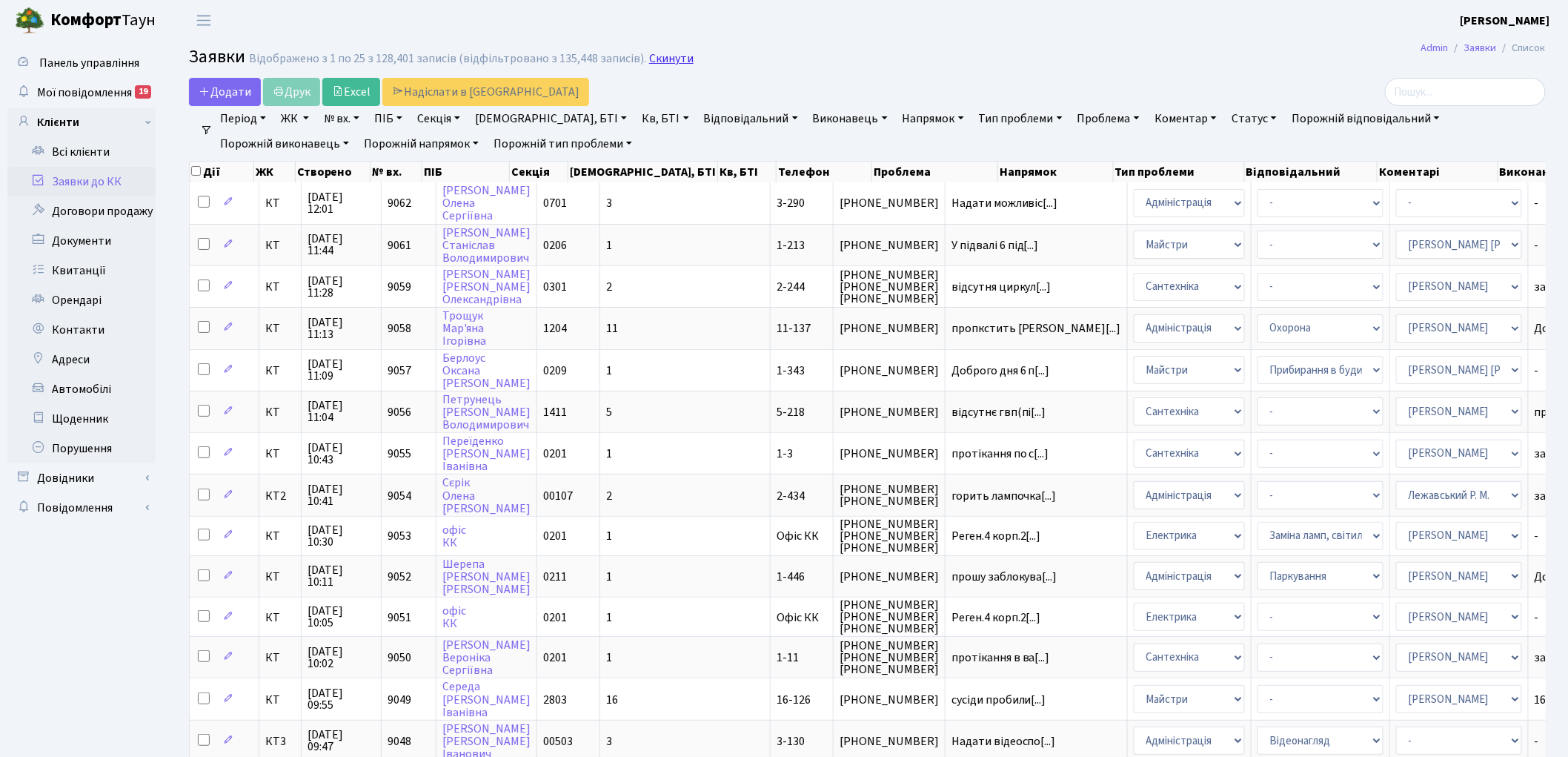
click at [657, 61] on link "Скинути" at bounding box center [671, 58] width 44 height 14
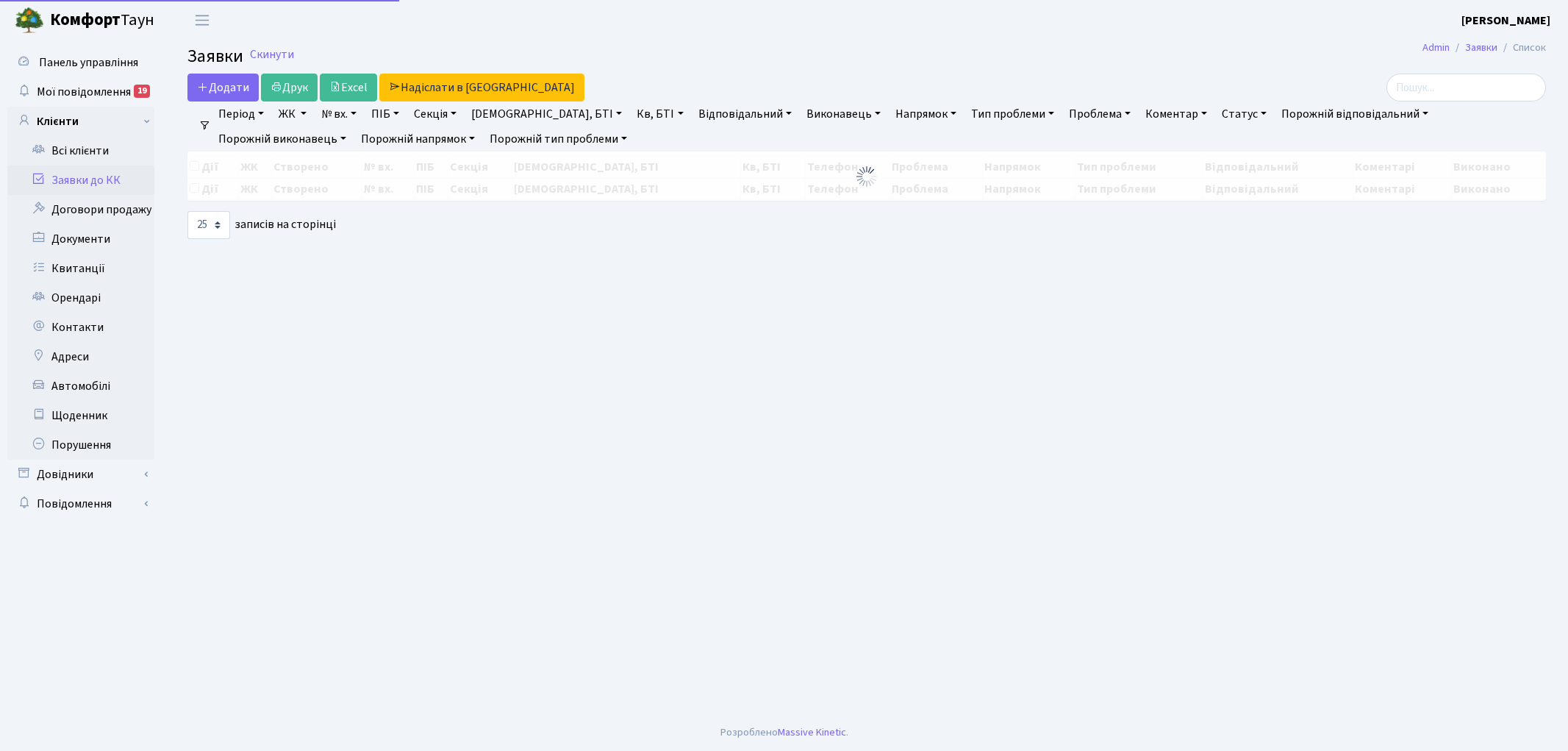
select select "25"
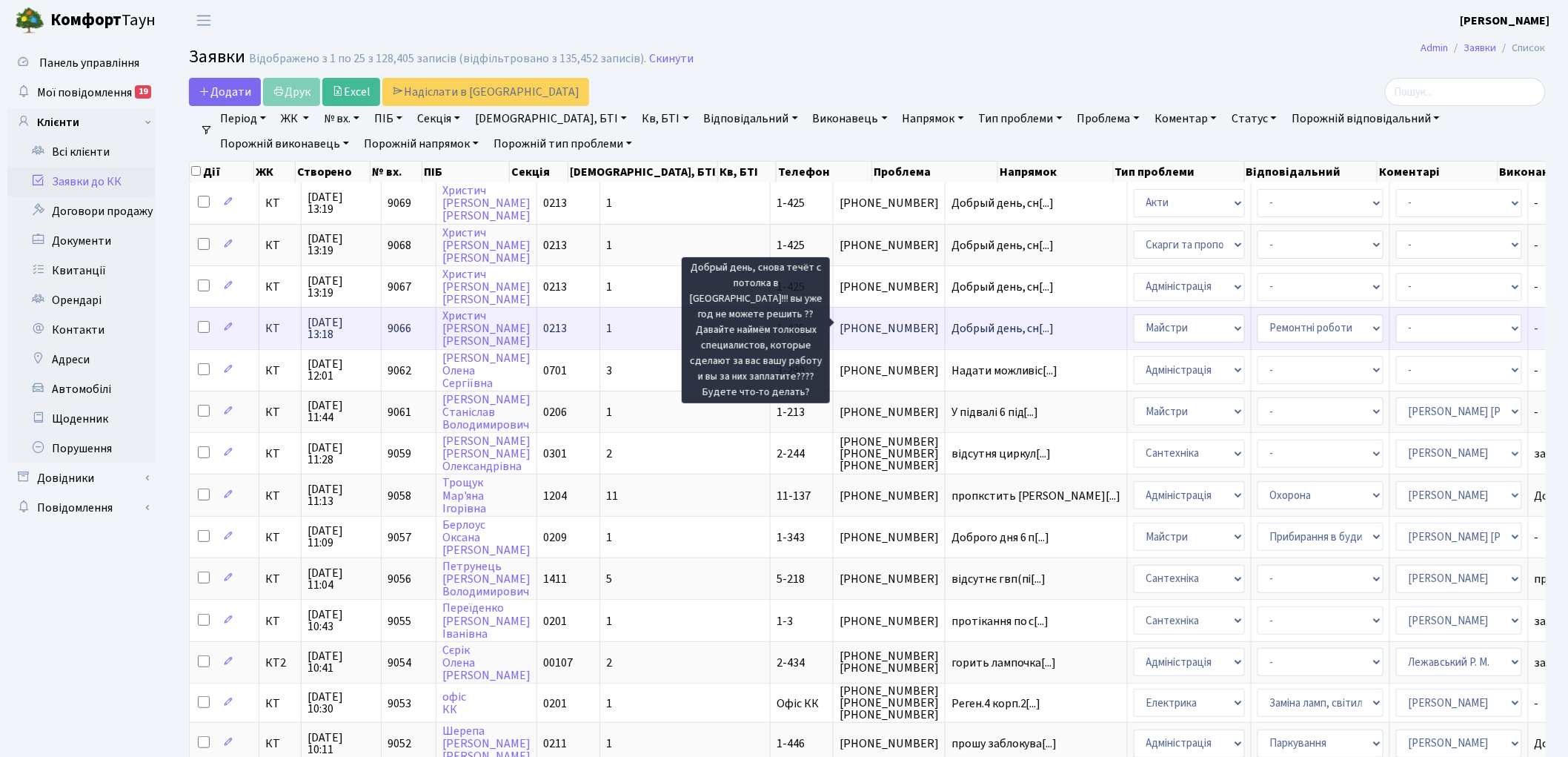
click at [952, 325] on span "Добрый день, сн[...]" at bounding box center [1004, 328] width 103 height 16
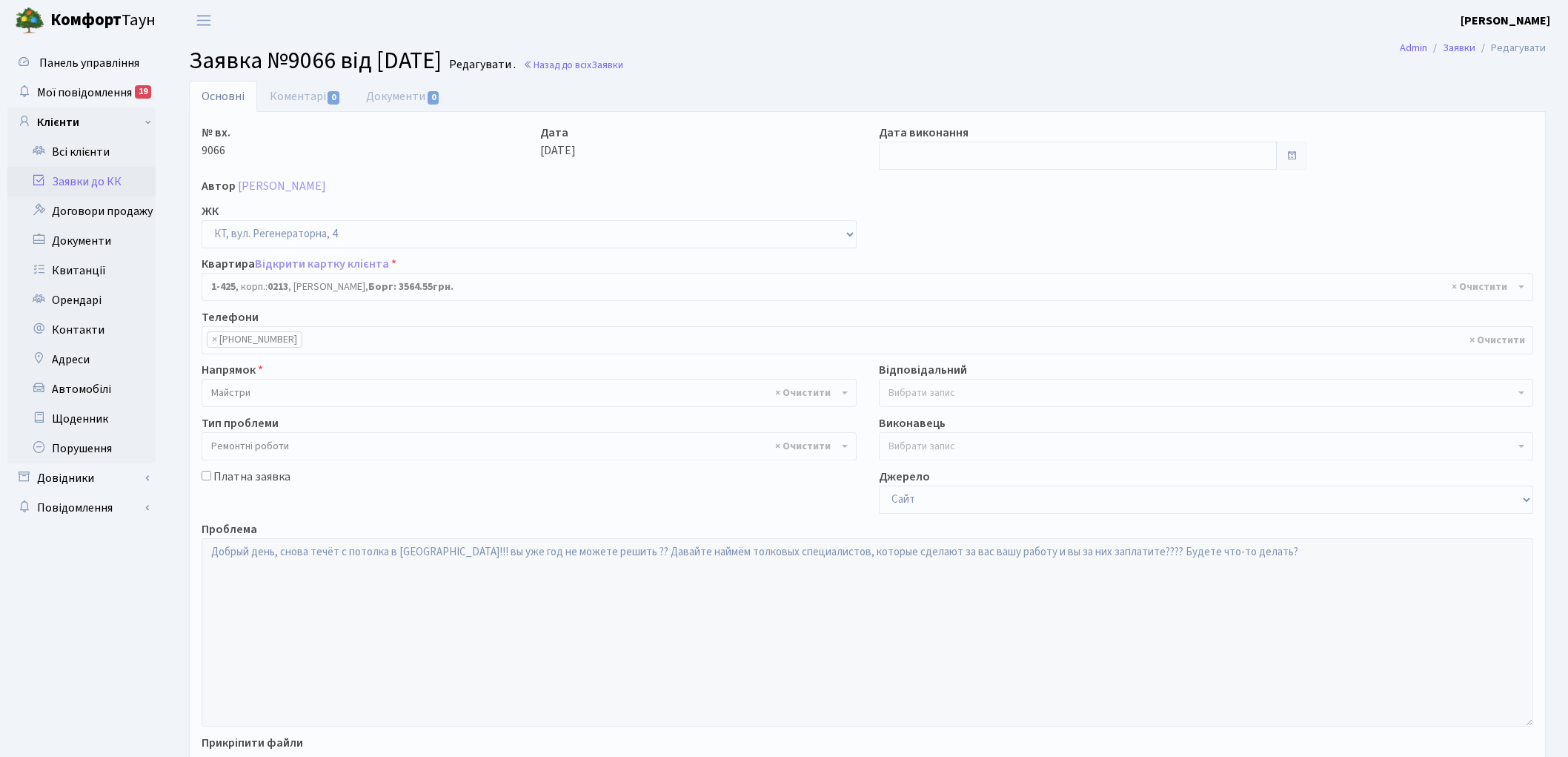
select select "476"
select select "62"
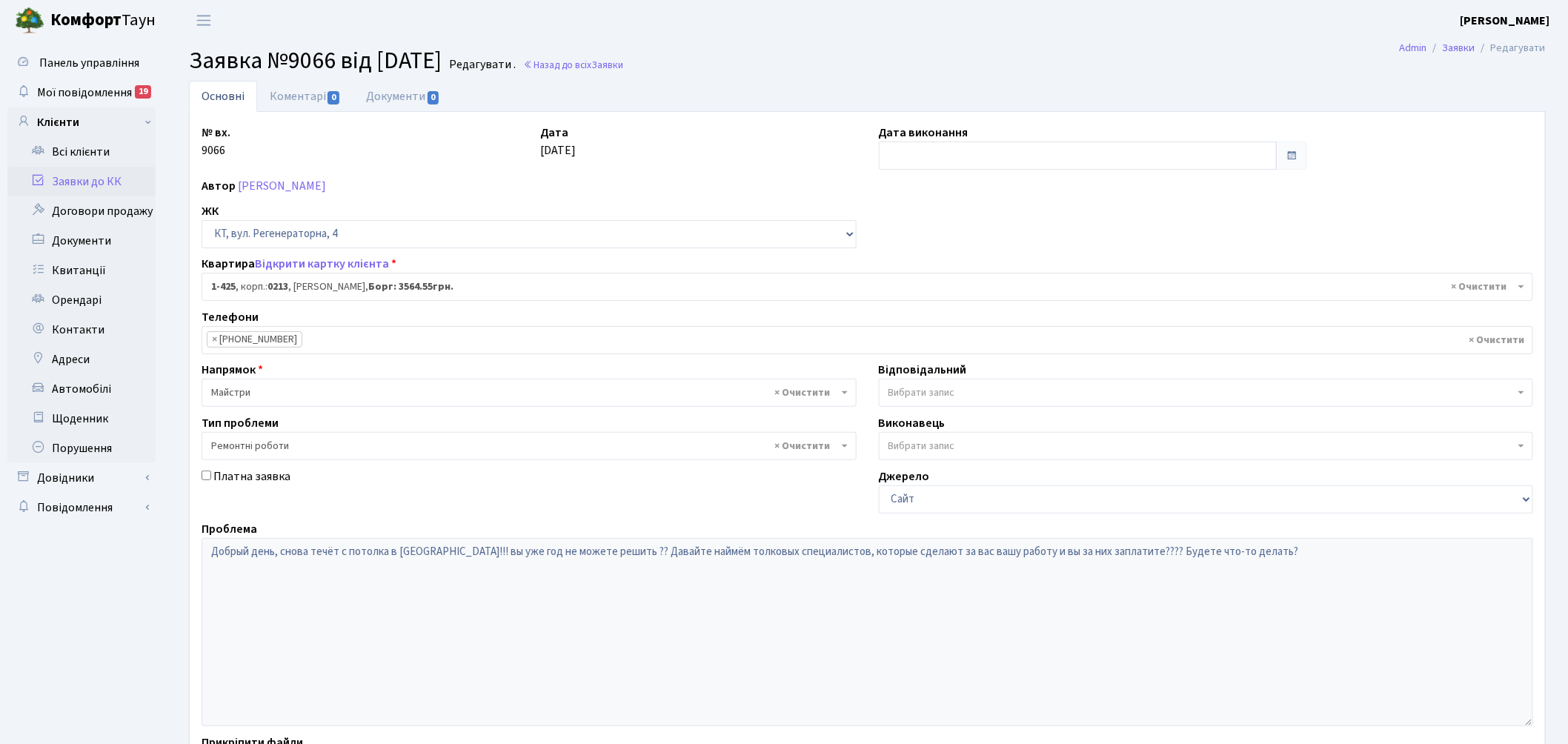
click at [842, 393] on b at bounding box center [844, 392] width 6 height 3
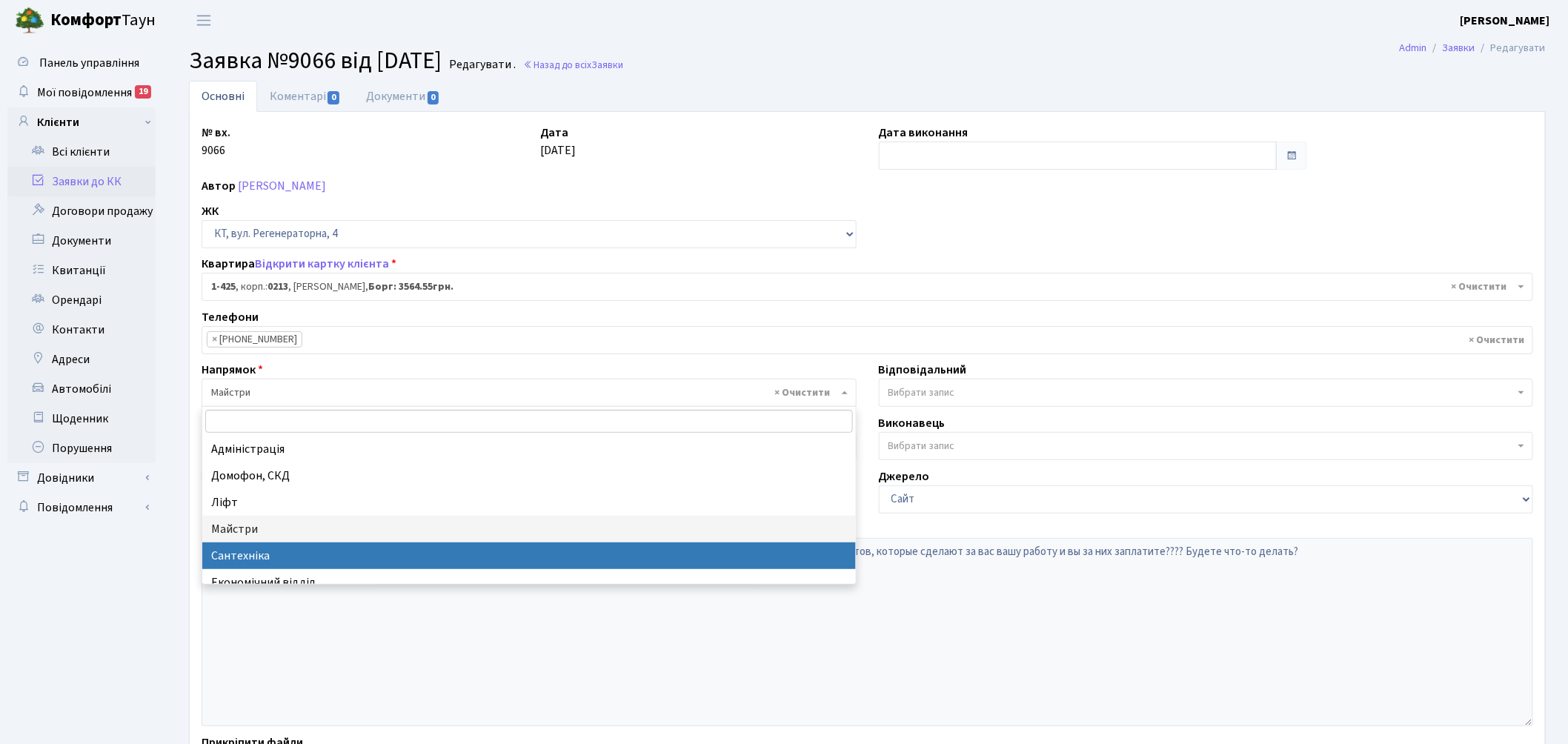
select select "2"
select select
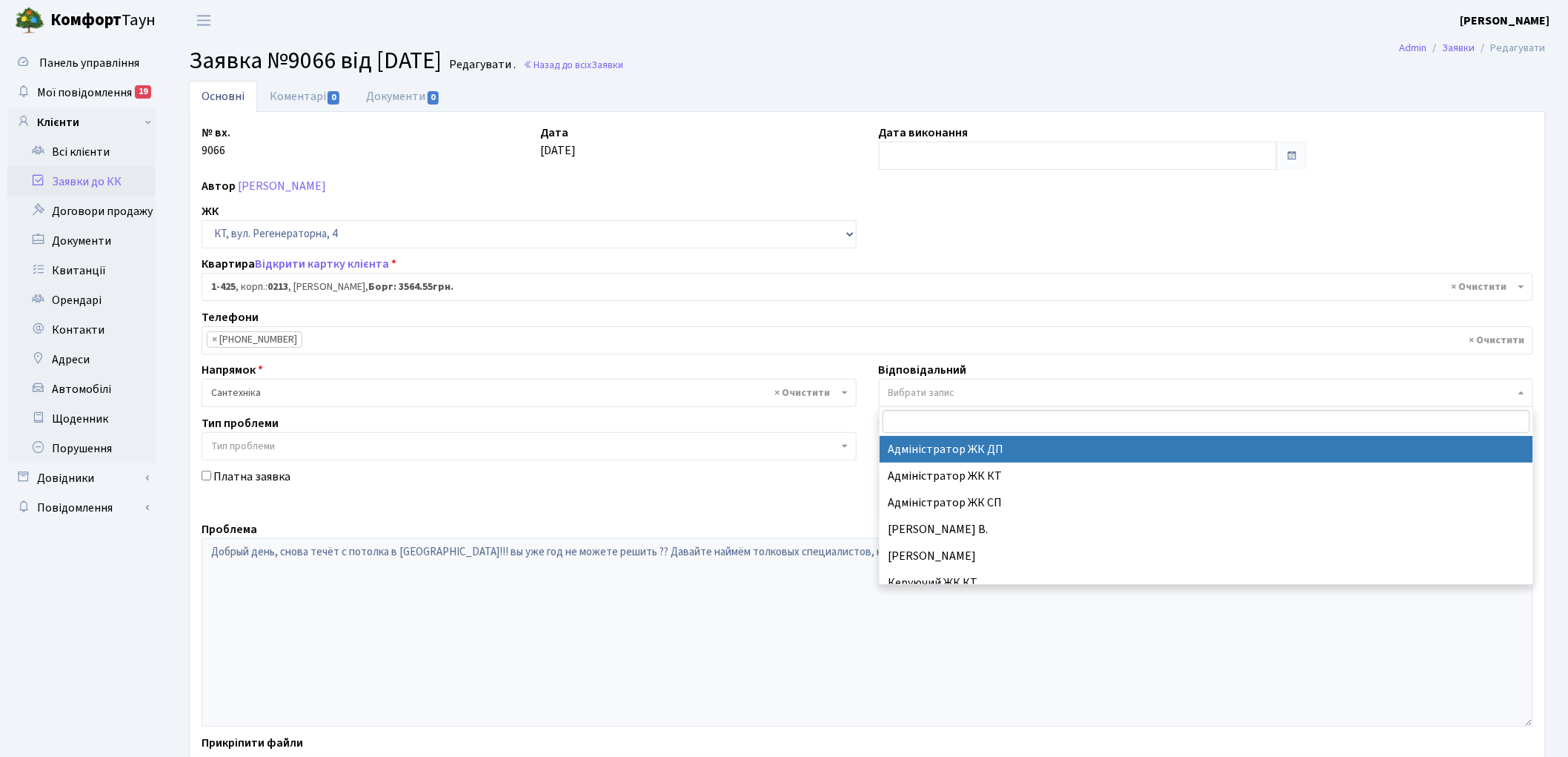
click at [959, 394] on span "Вибрати запис" at bounding box center [1202, 392] width 627 height 14
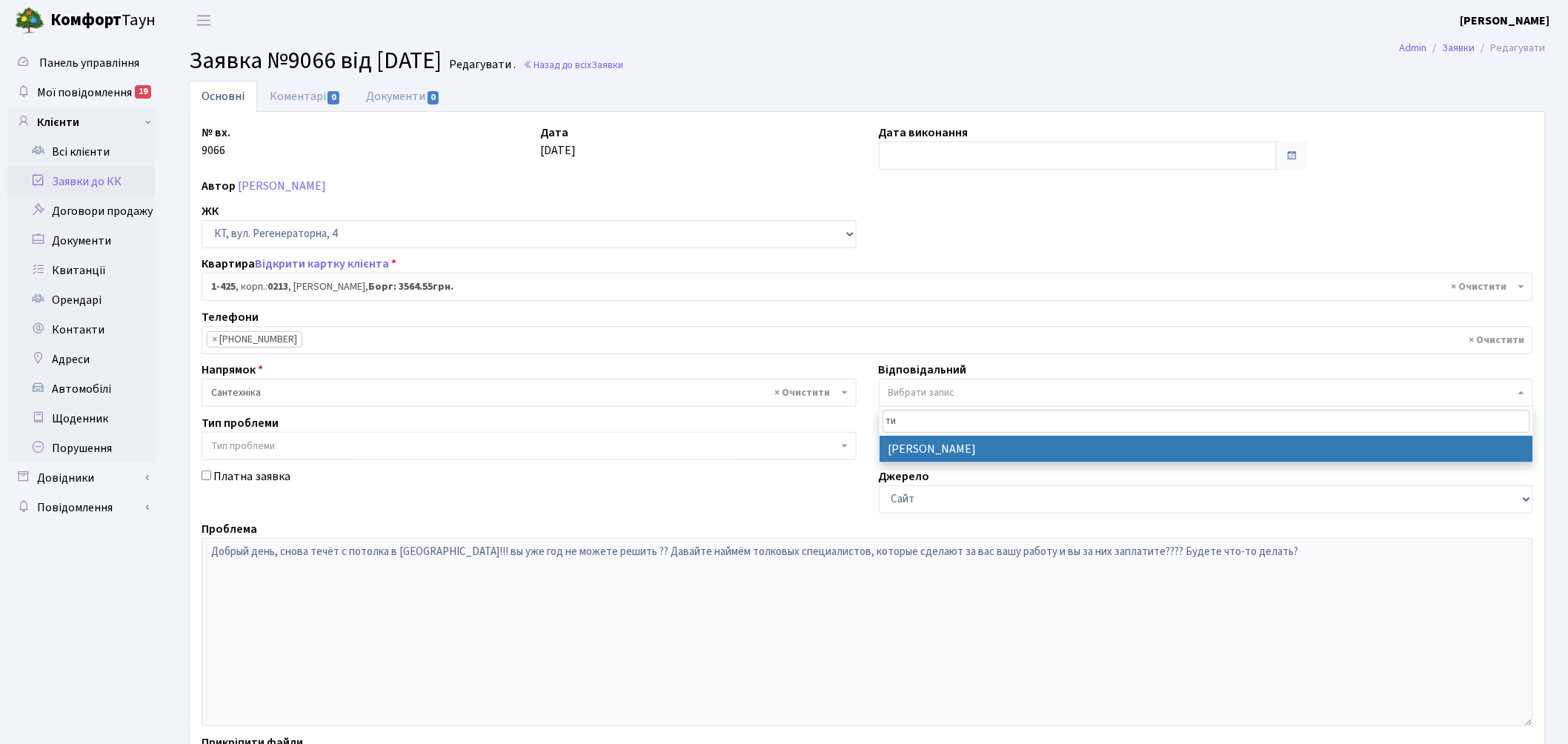
type input "ти"
select select "67"
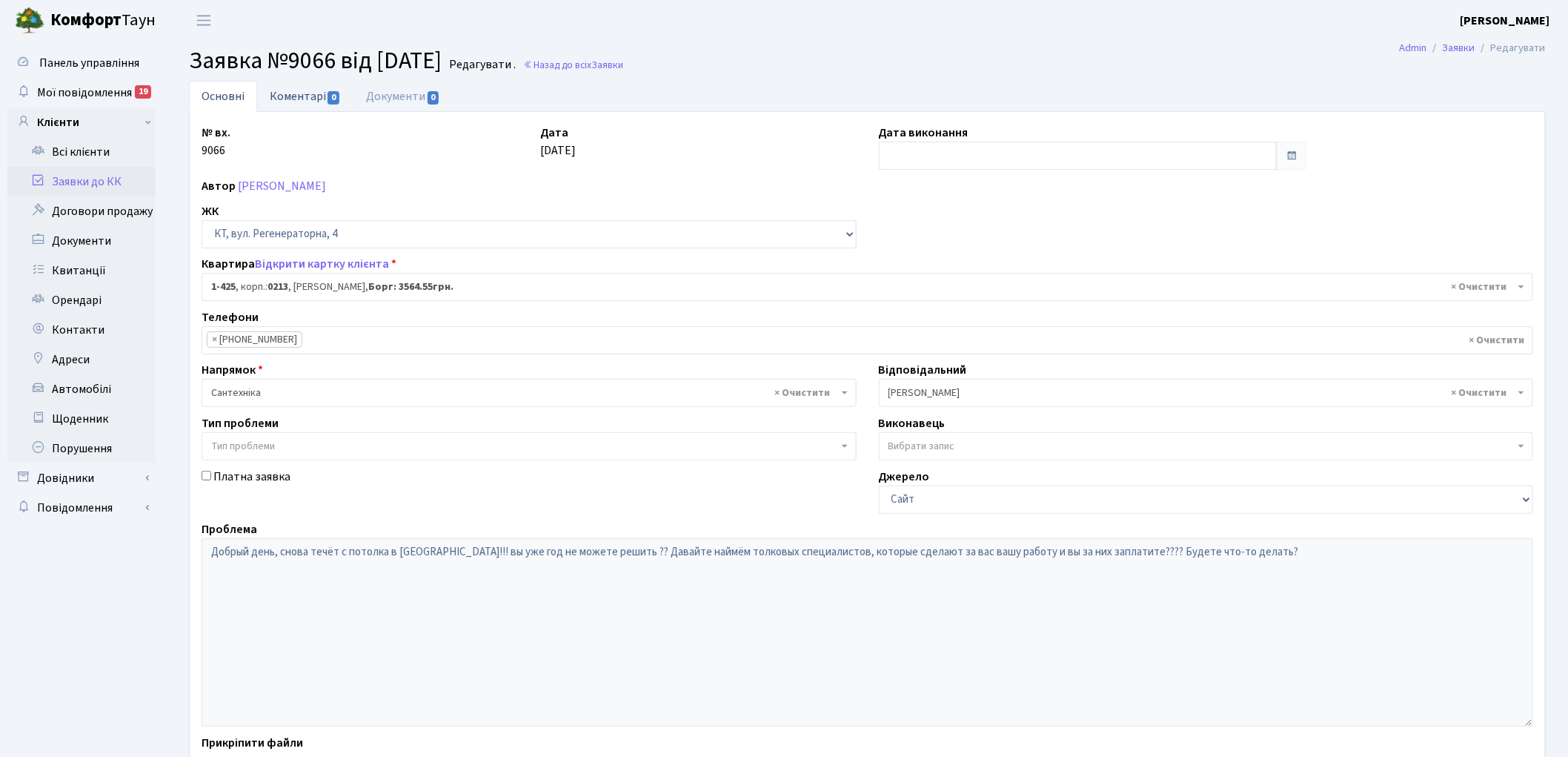
click at [297, 92] on link "Коментарі 0" at bounding box center [305, 96] width 97 height 31
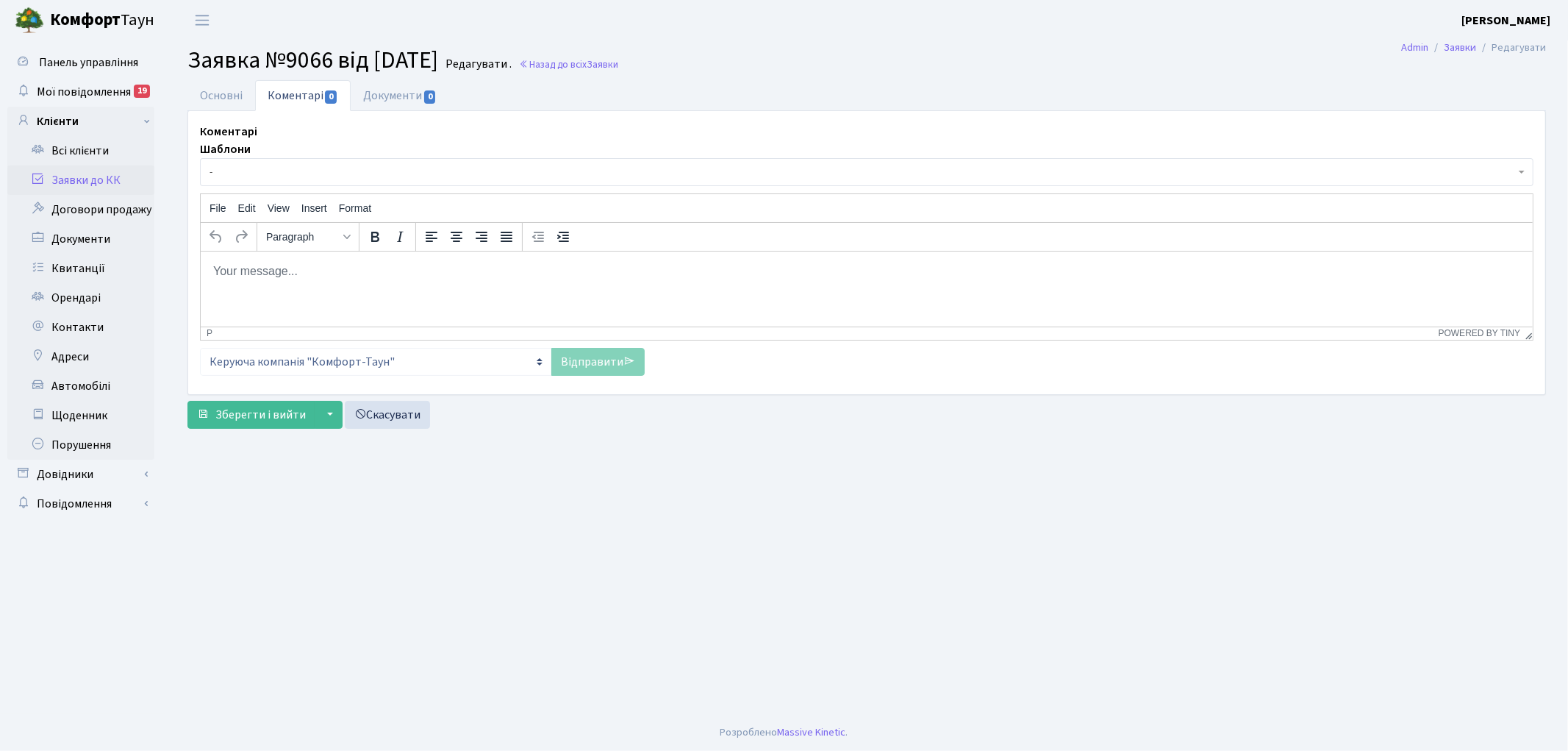
click at [288, 290] on html at bounding box center [866, 270] width 1332 height 40
click at [591, 349] on link "Відправити" at bounding box center [598, 362] width 93 height 28
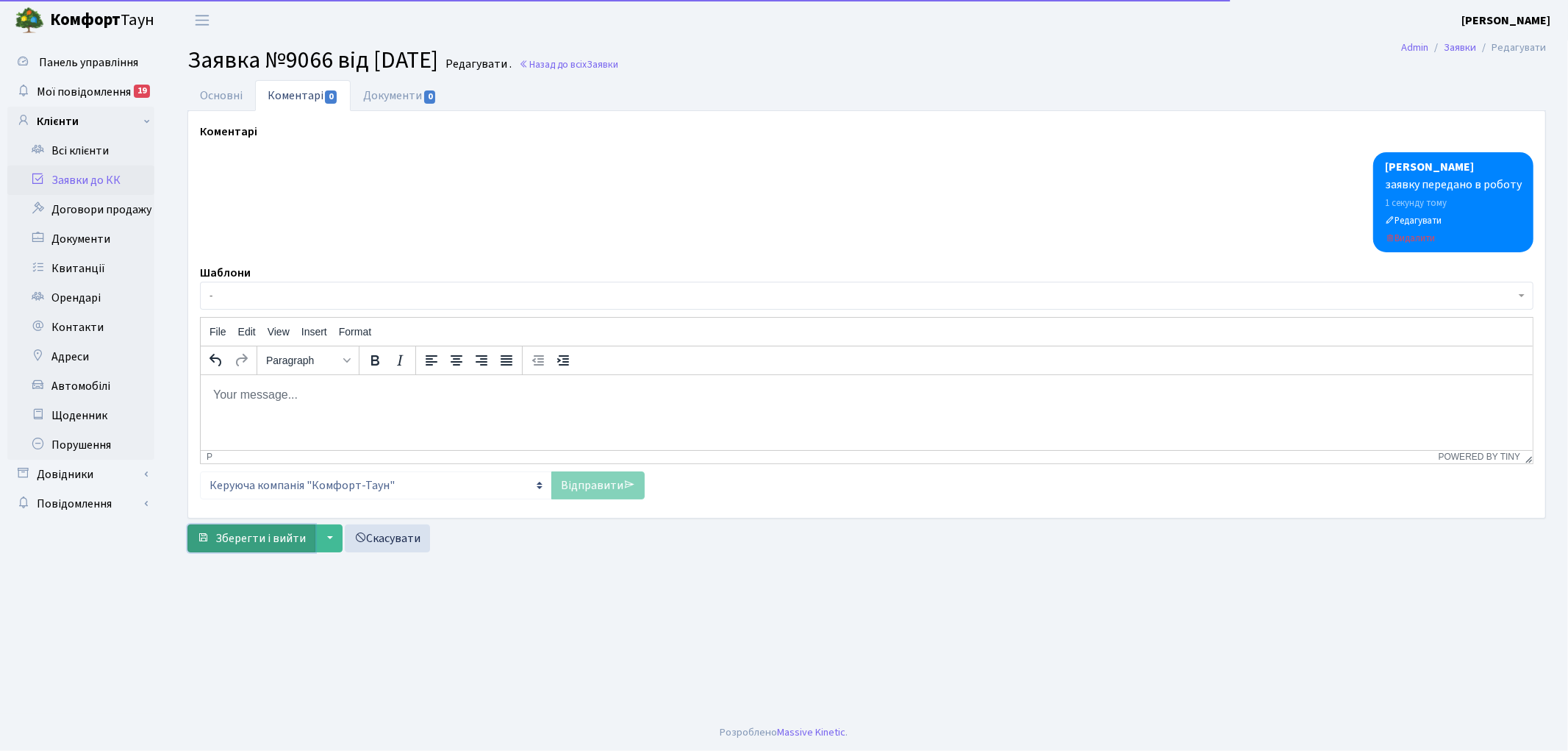
click at [239, 537] on span "Зберегти і вийти" at bounding box center [261, 537] width 91 height 16
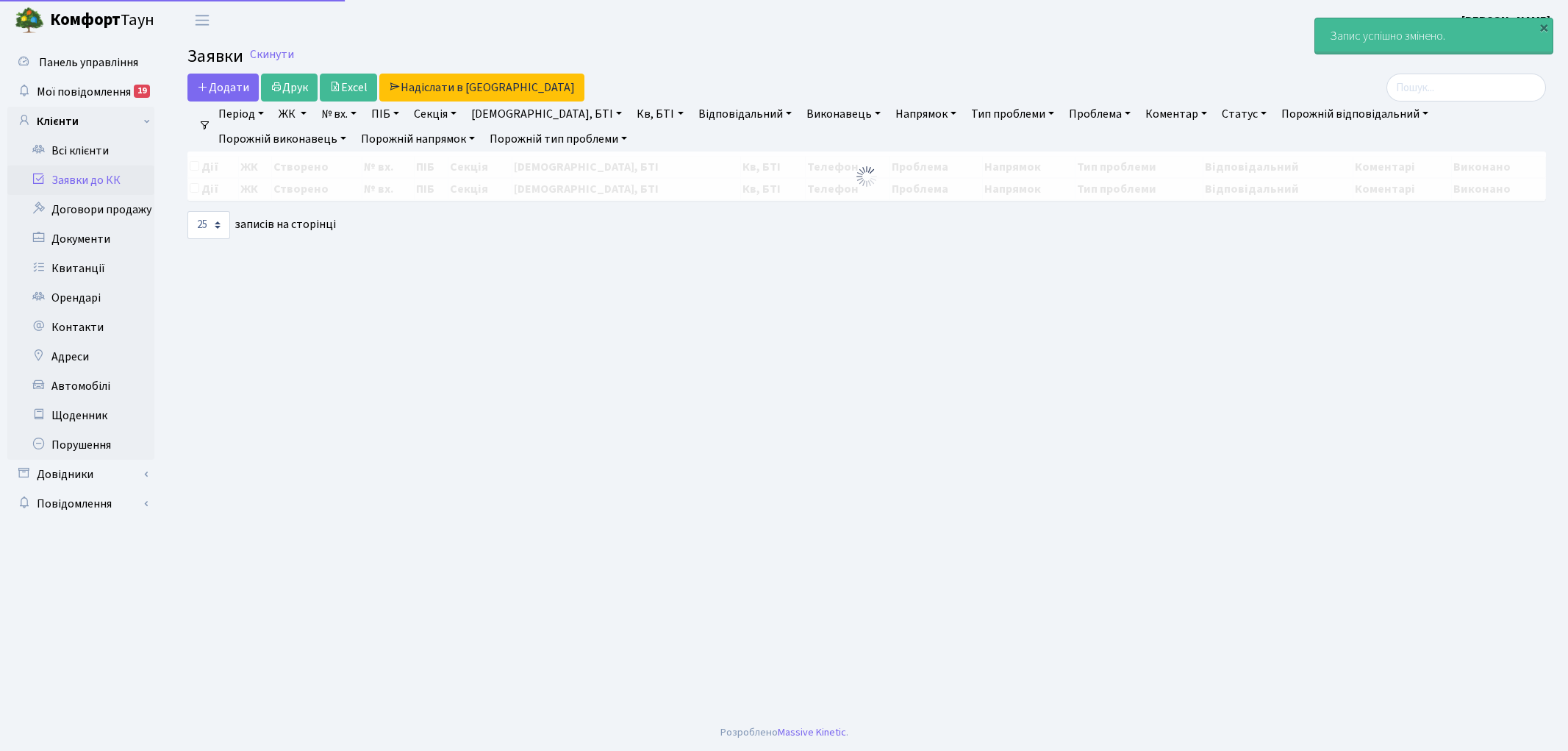
select select "25"
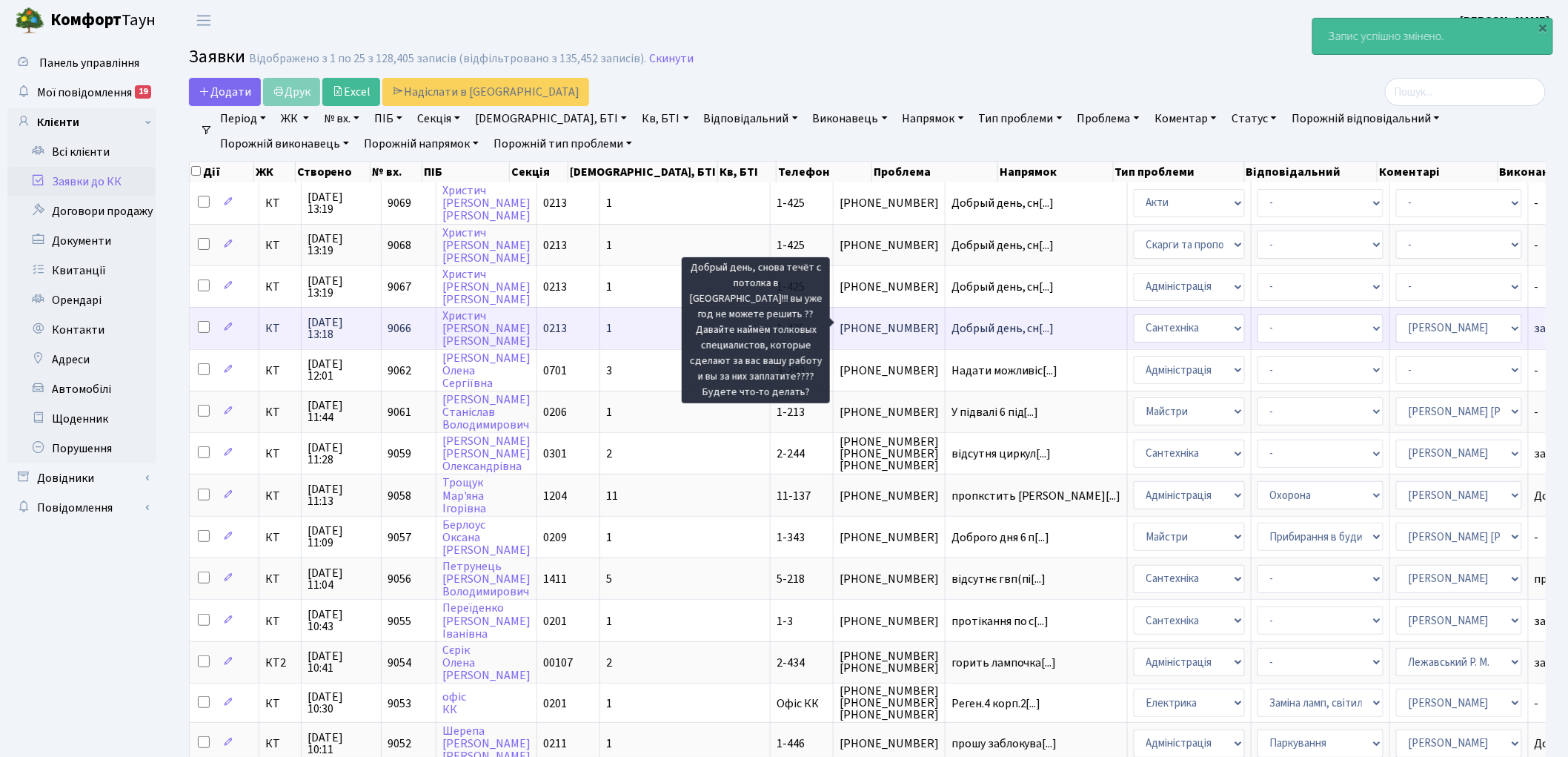
click at [952, 320] on span "Добрый день, сн[...]" at bounding box center [1004, 328] width 103 height 16
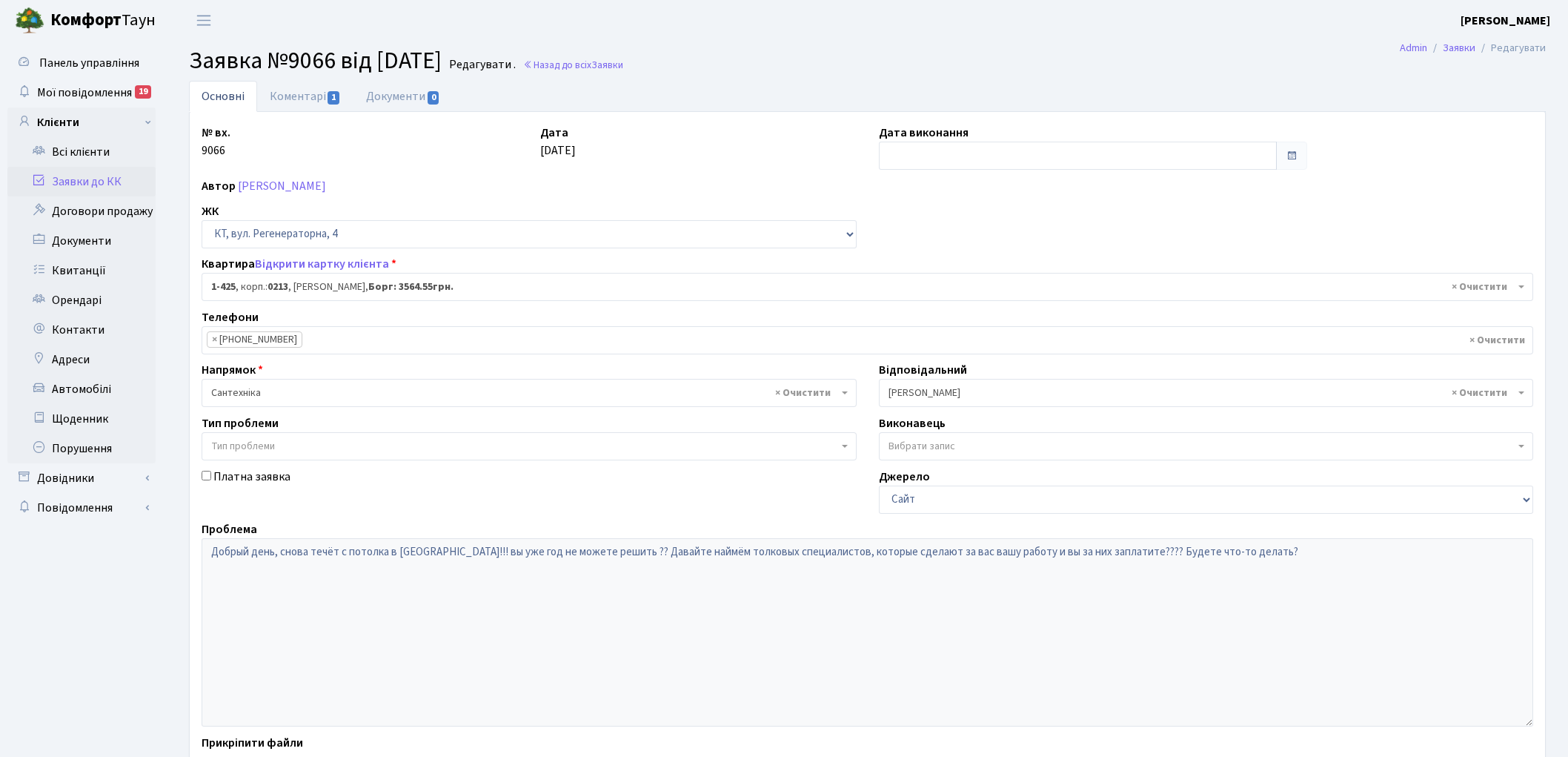
select select "476"
click at [622, 67] on link "Назад до всіх Заявки" at bounding box center [573, 64] width 100 height 14
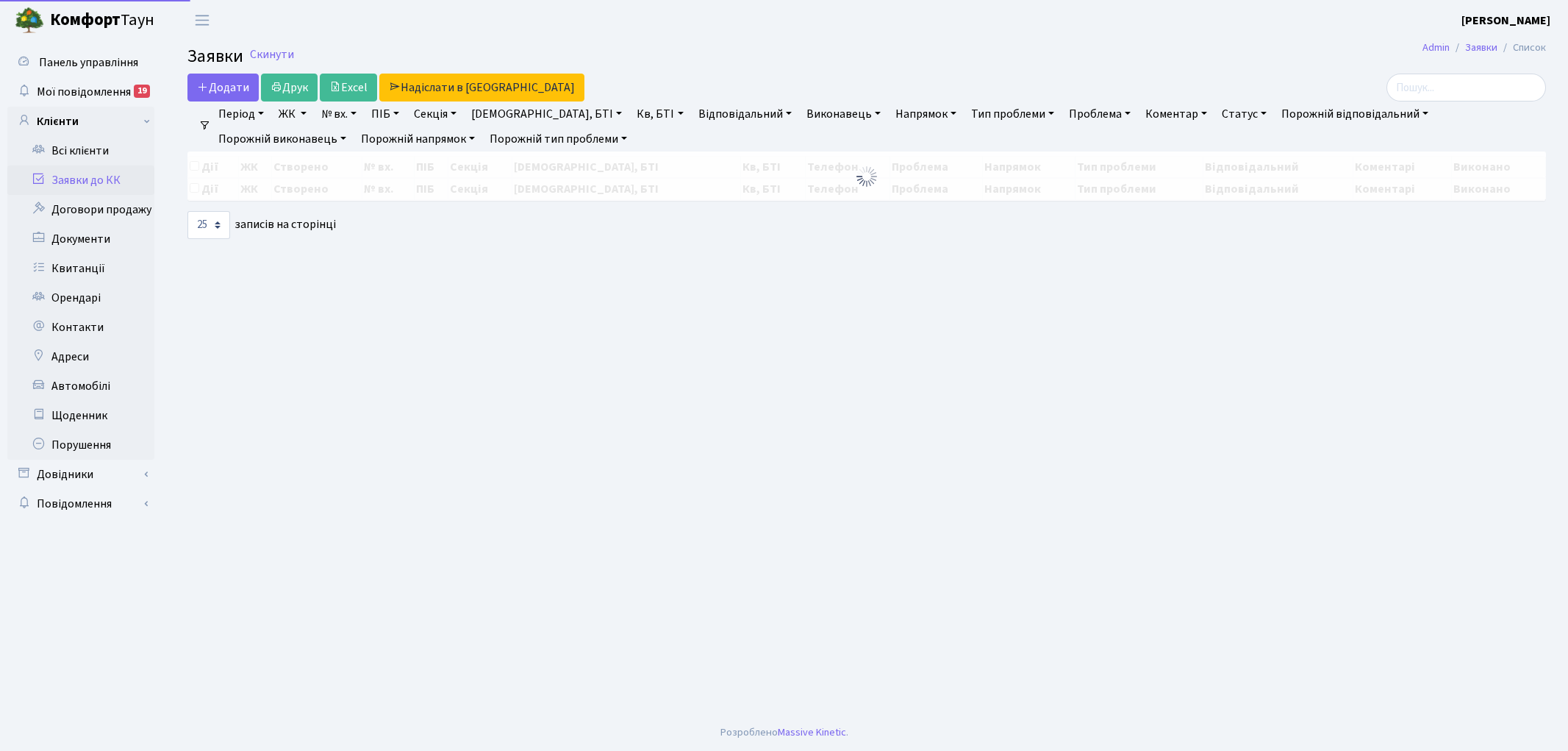
select select "25"
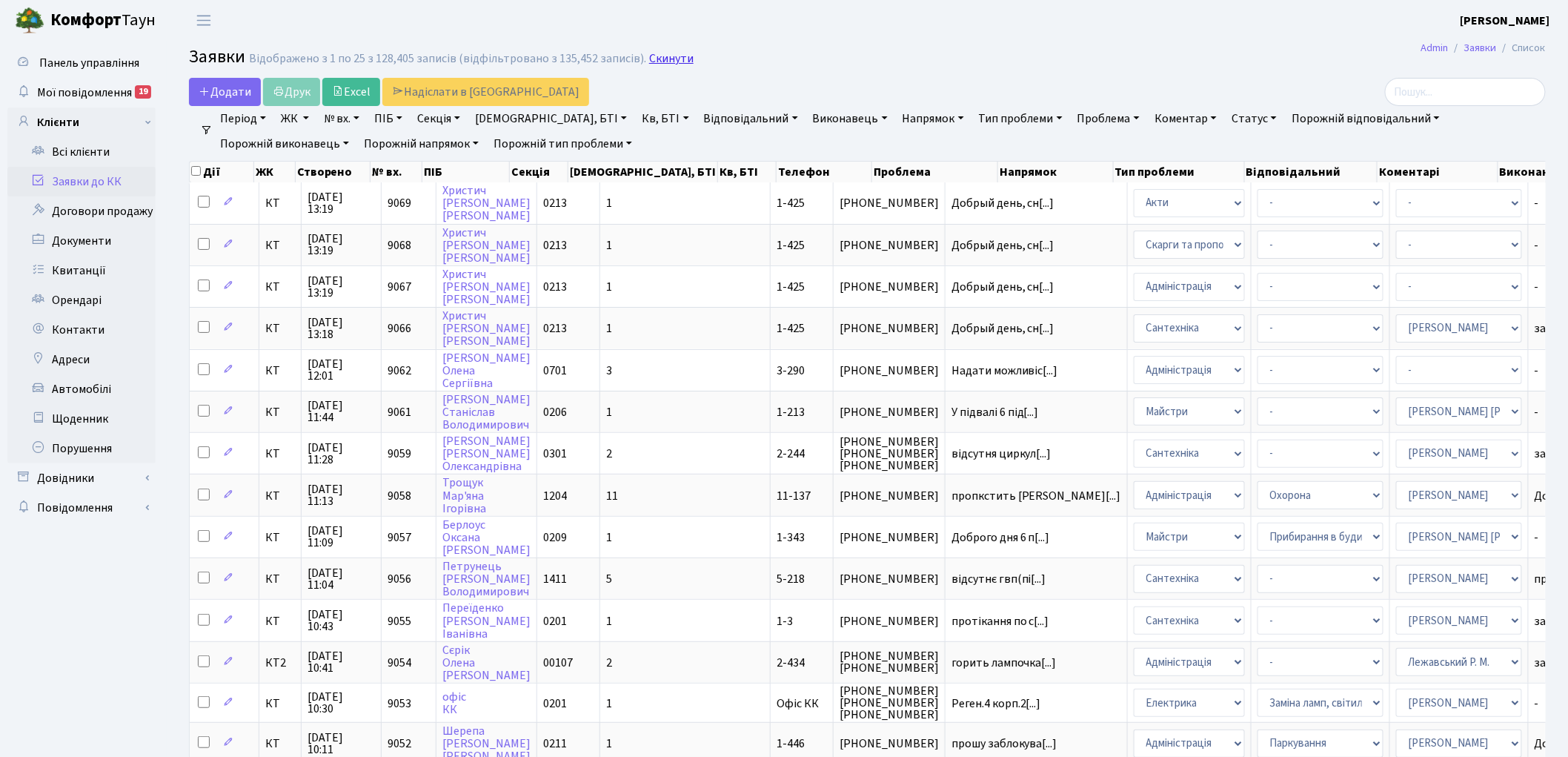
click at [670, 53] on link "Скинути" at bounding box center [671, 58] width 44 height 14
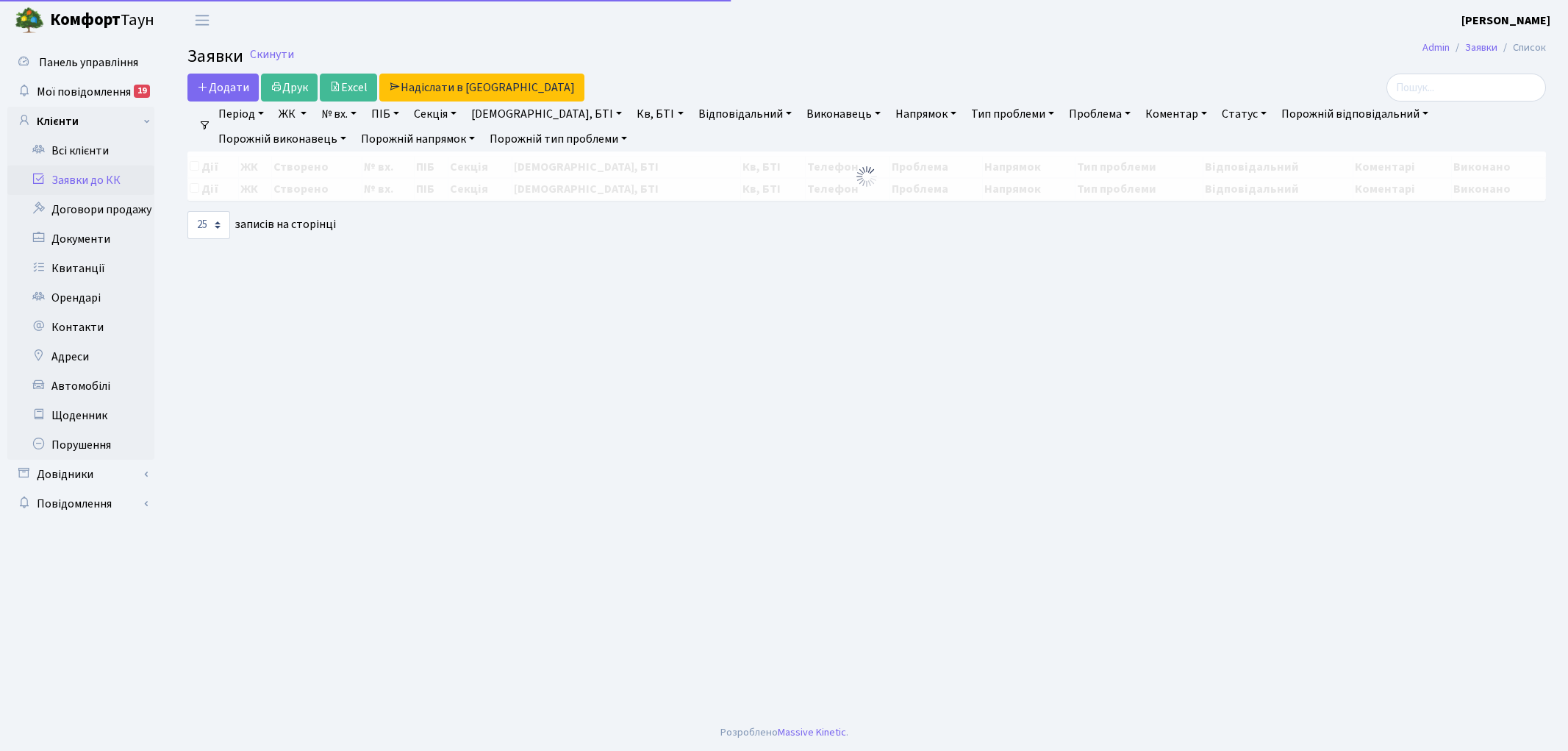
select select "25"
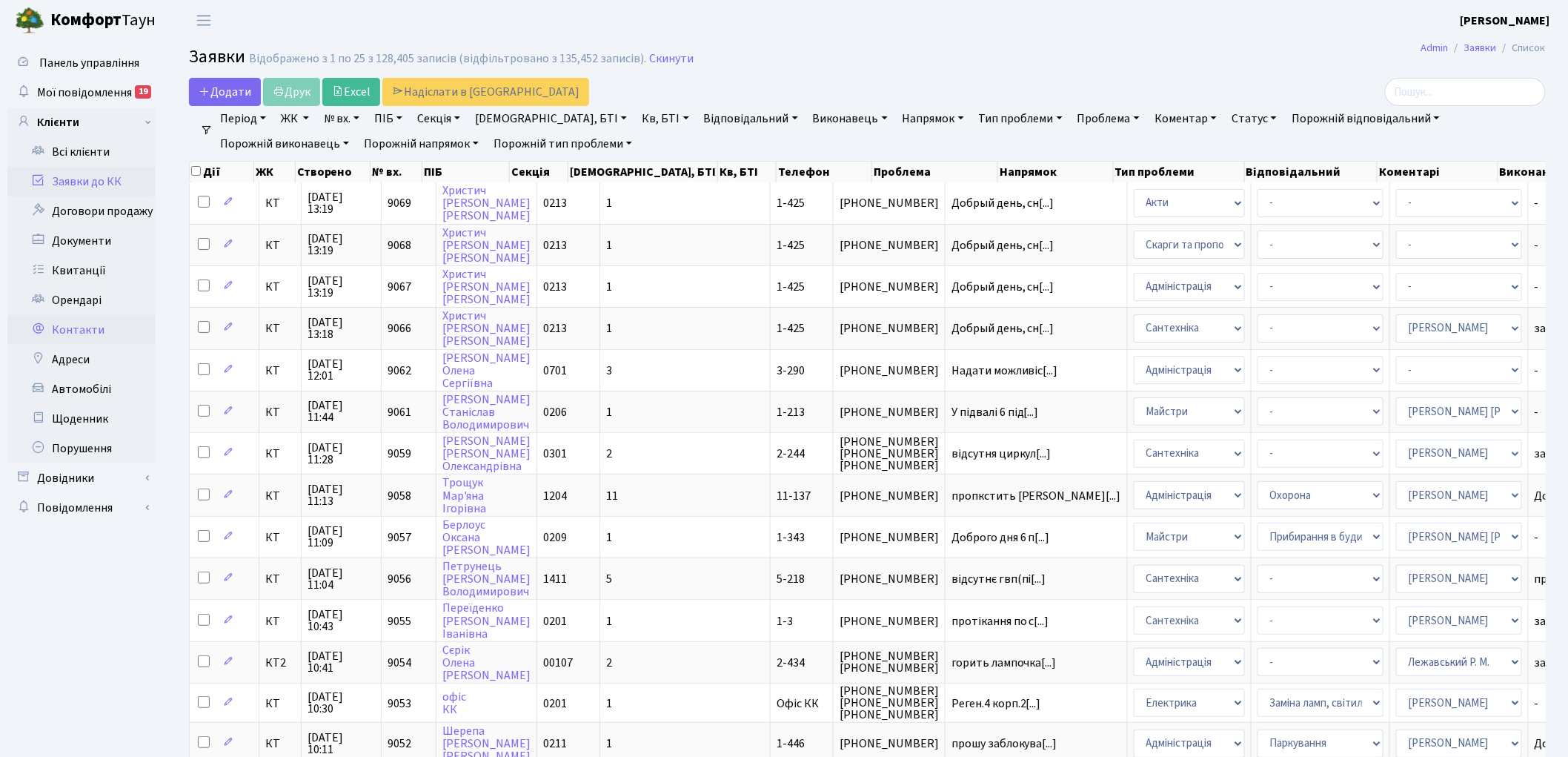
click at [82, 317] on link "Контакти" at bounding box center [81, 330] width 148 height 30
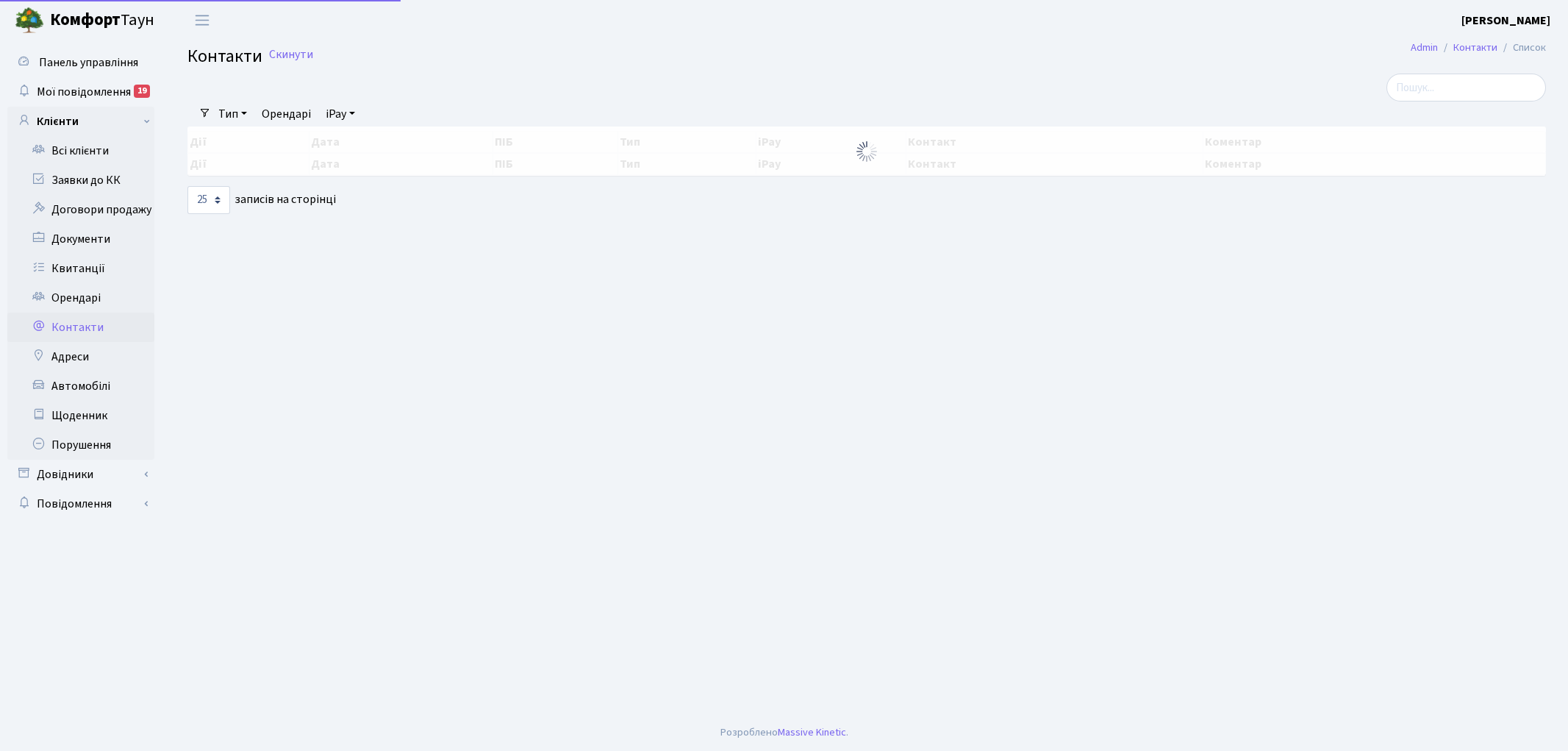
select select "25"
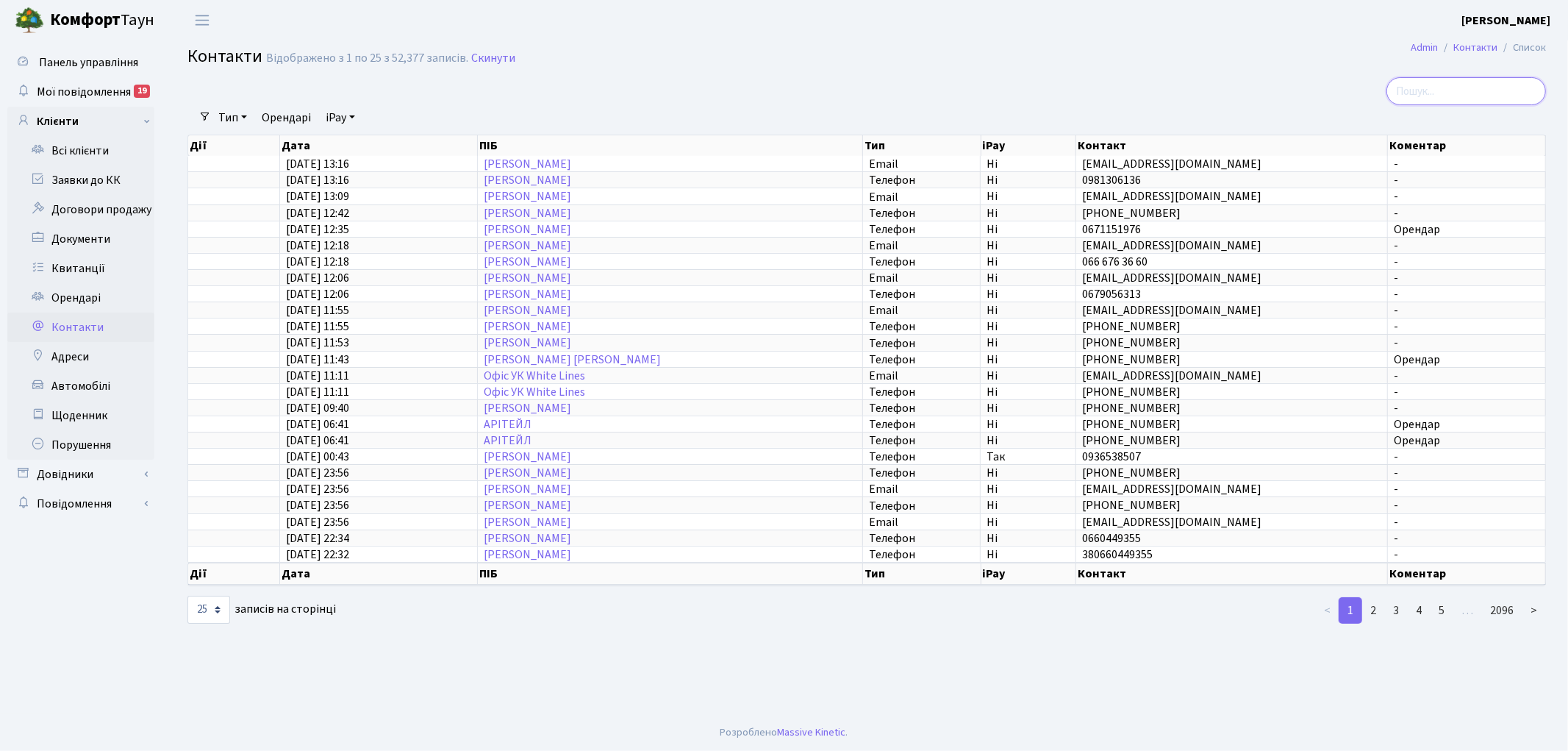
click at [1481, 91] on input "search" at bounding box center [1466, 91] width 160 height 28
click at [79, 151] on link "Всі клієнти" at bounding box center [81, 151] width 147 height 29
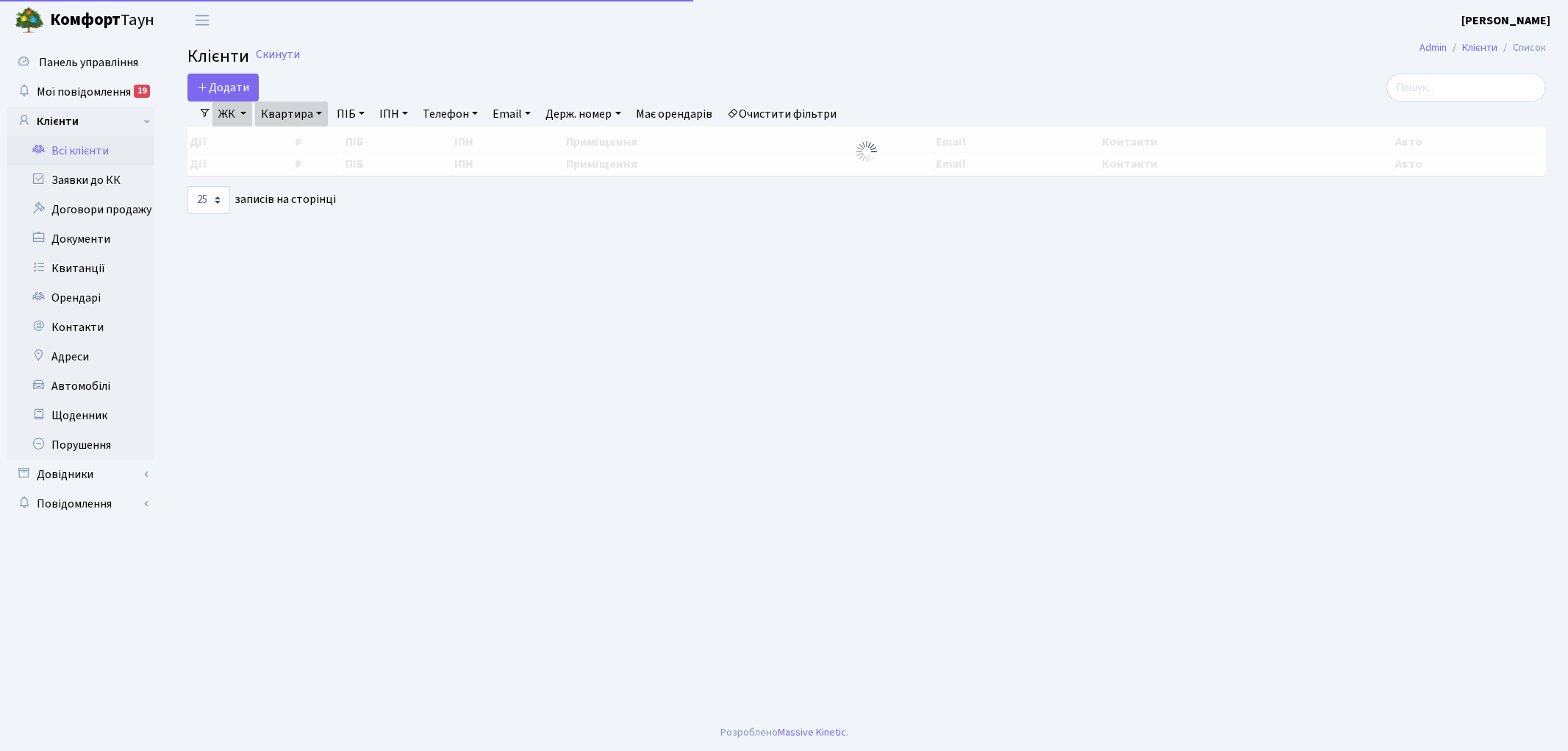
select select "25"
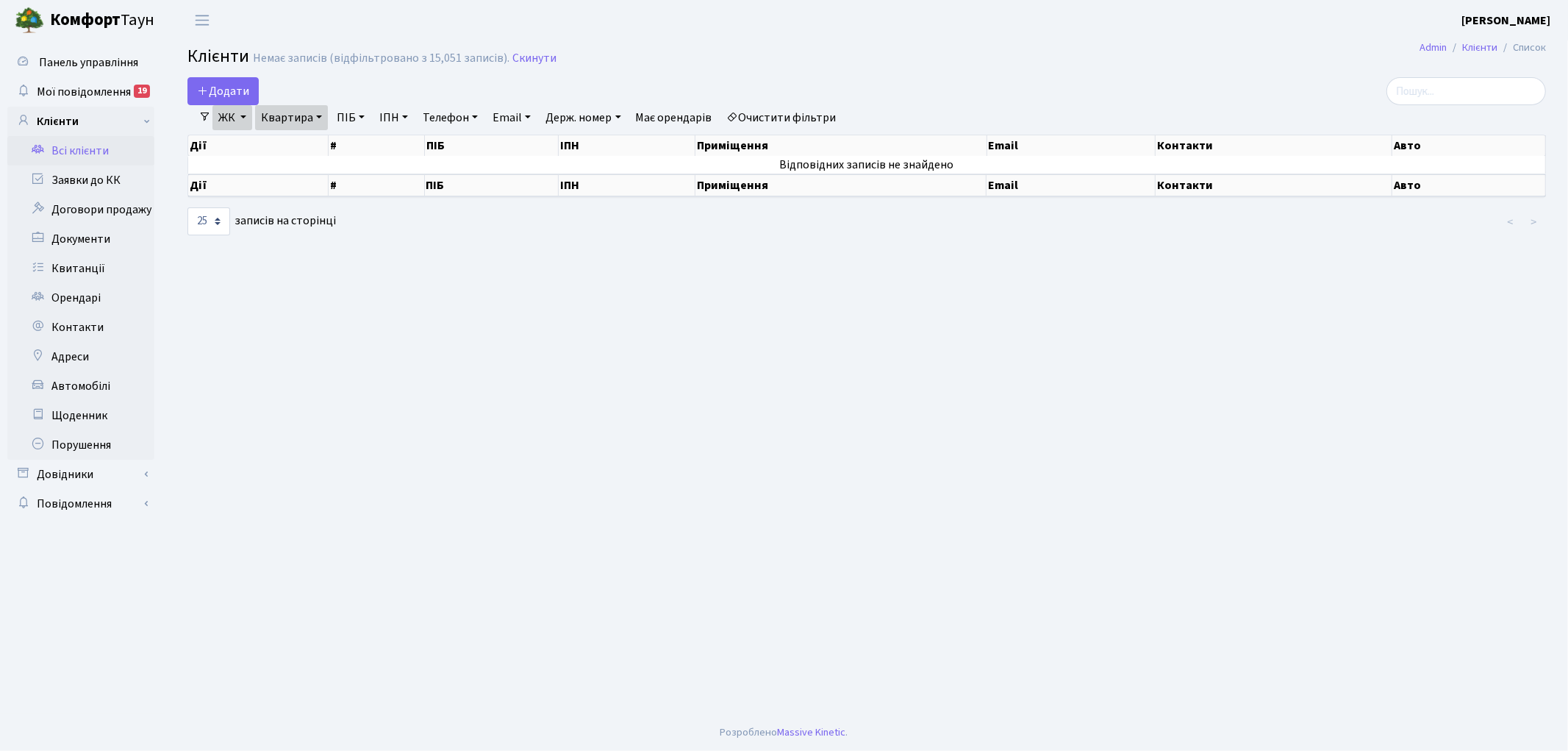
click at [795, 116] on link "Очистити фільтри" at bounding box center [782, 118] width 121 height 25
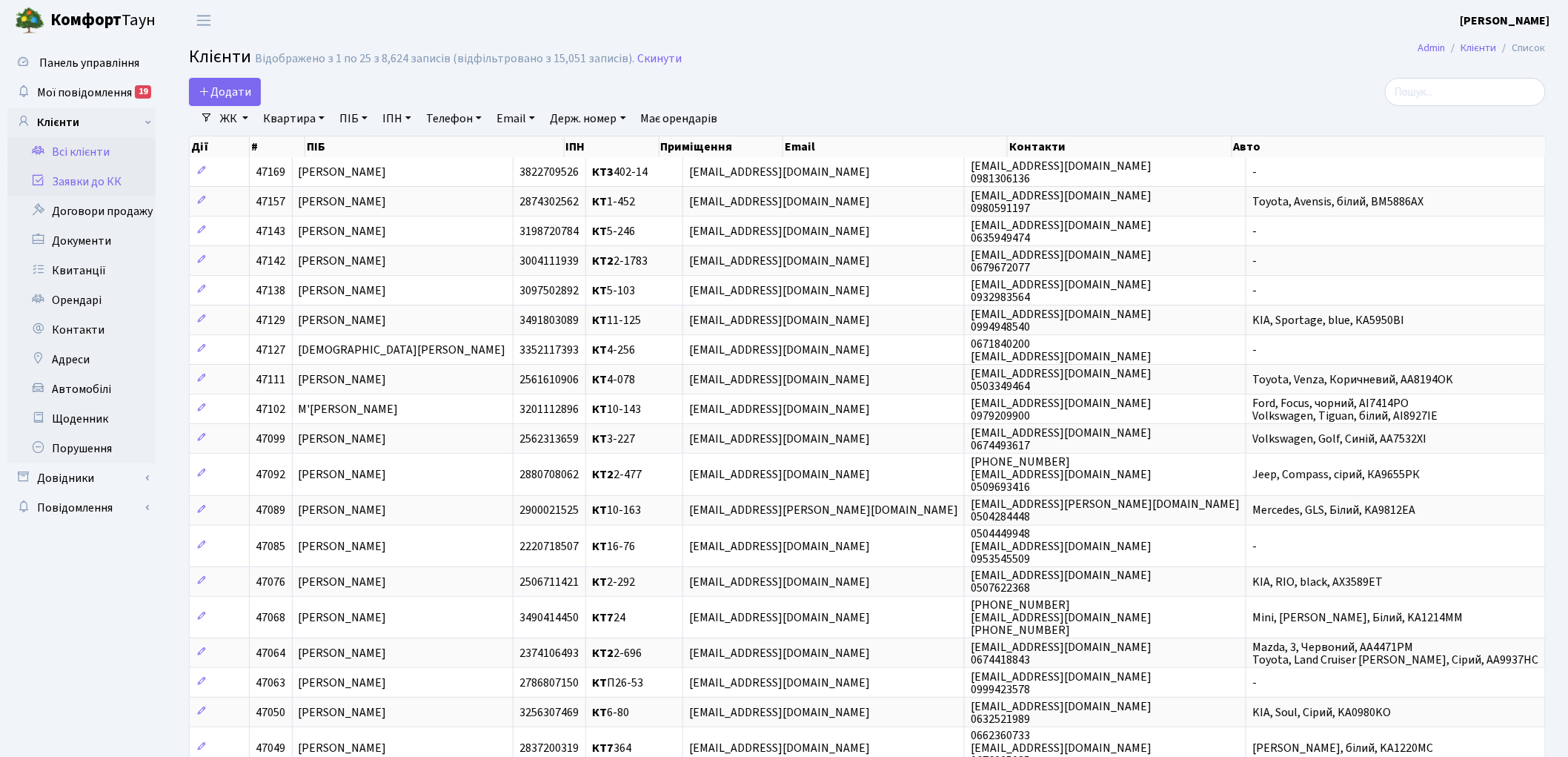
click at [92, 181] on link "Заявки до КК" at bounding box center [81, 181] width 148 height 30
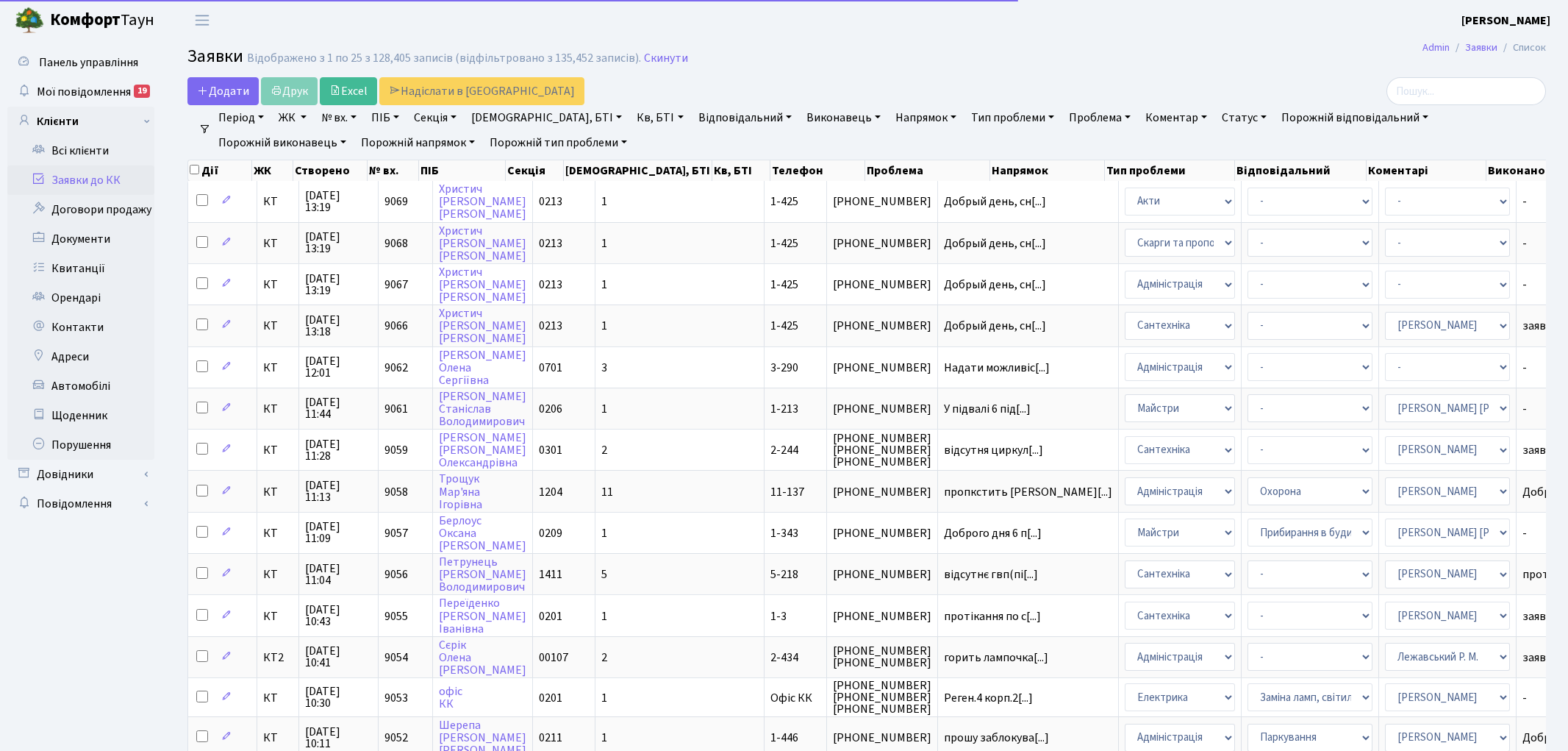
select select "25"
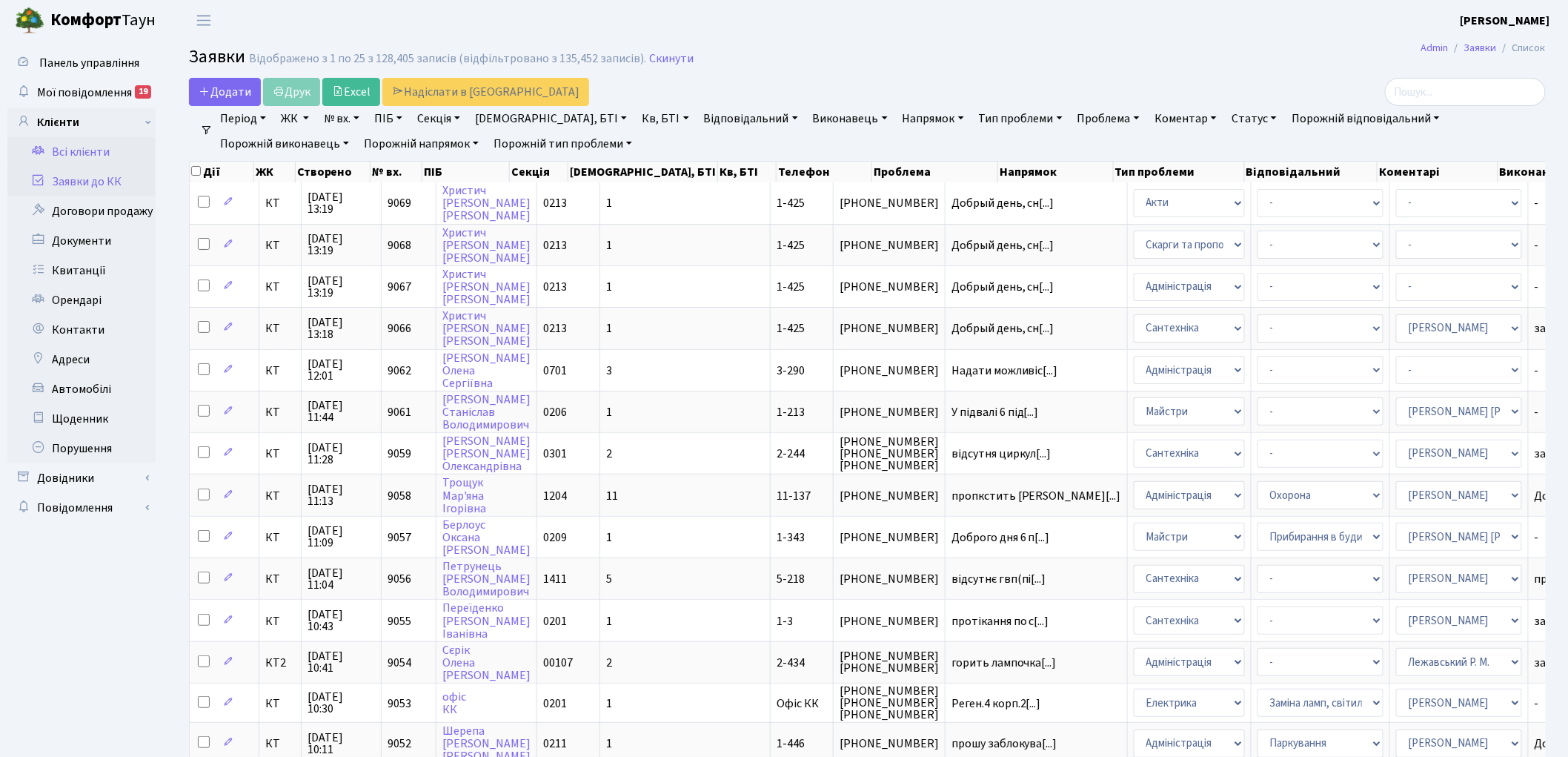
click at [86, 149] on link "Всі клієнти" at bounding box center [81, 152] width 148 height 30
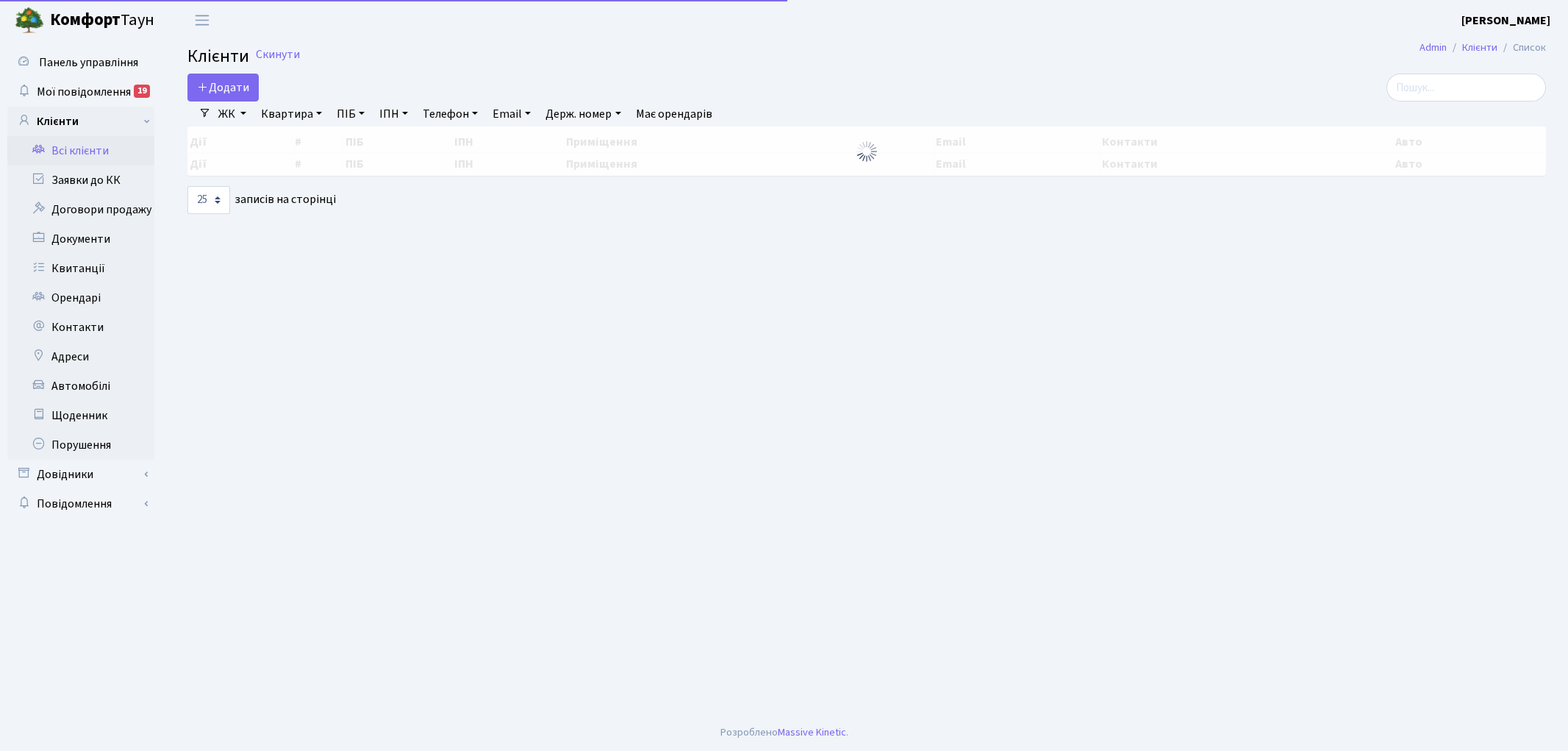
select select "25"
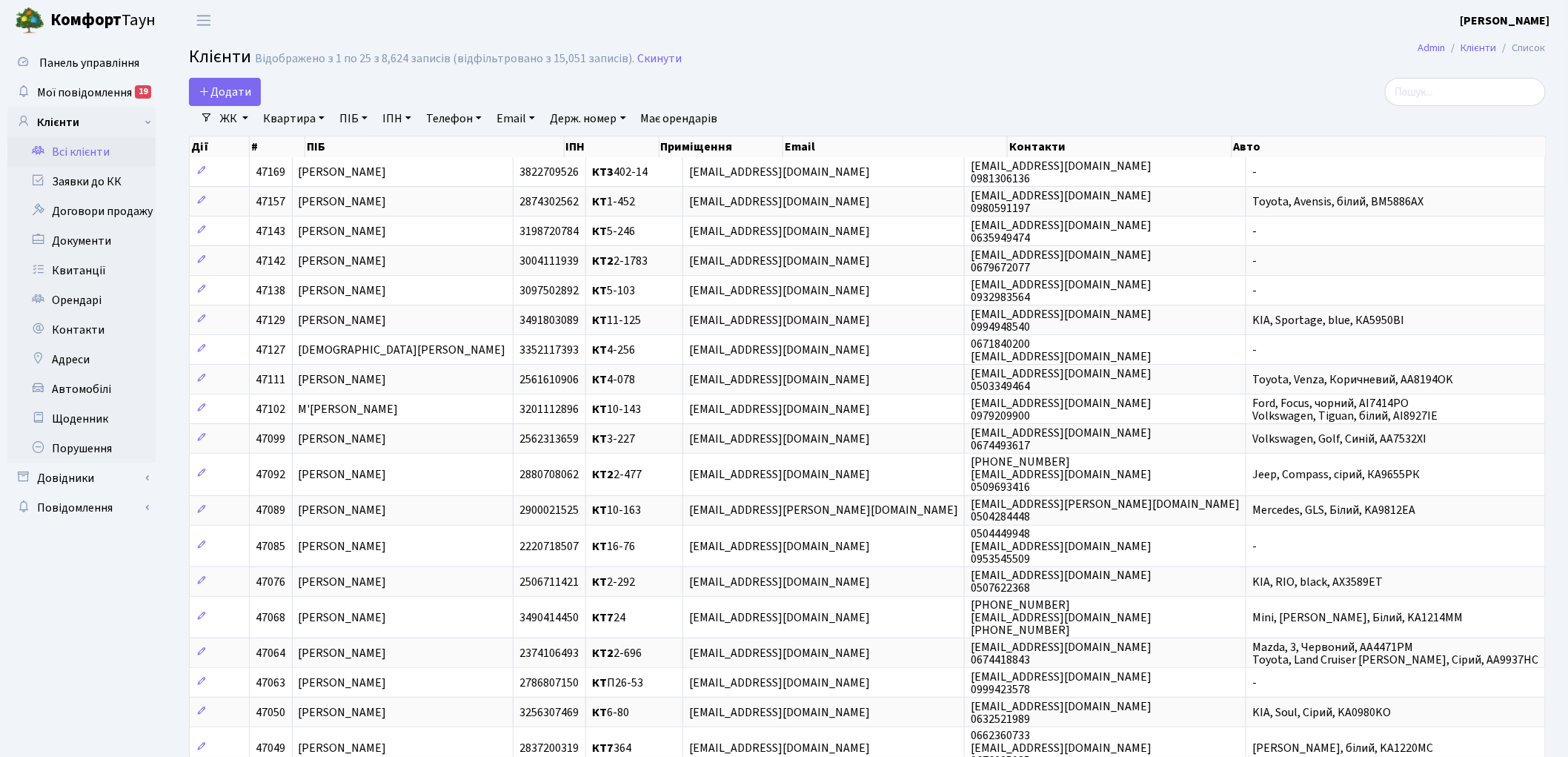
click at [442, 120] on link "Телефон" at bounding box center [454, 119] width 68 height 25
type input "0992796041"
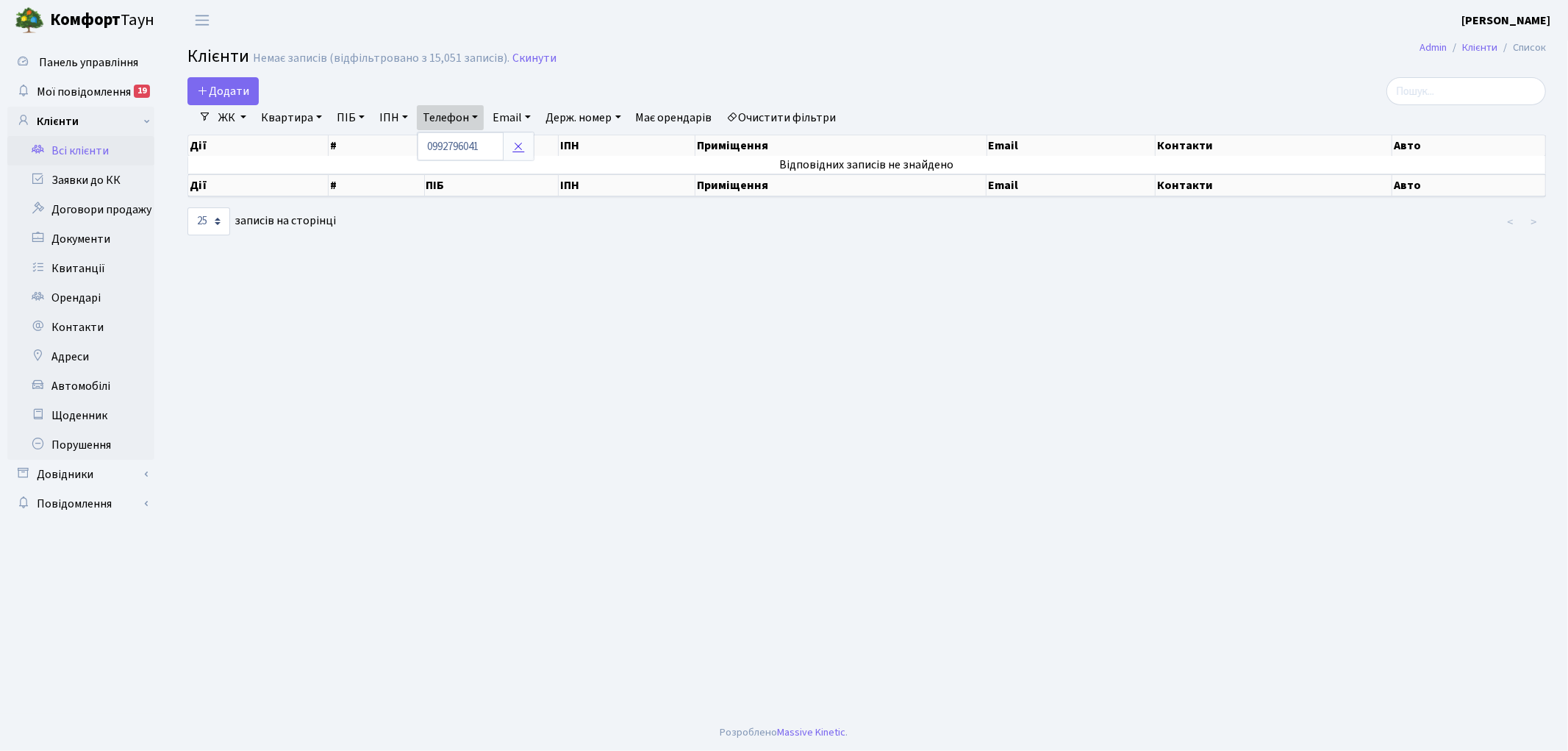
click at [520, 144] on icon at bounding box center [518, 146] width 12 height 12
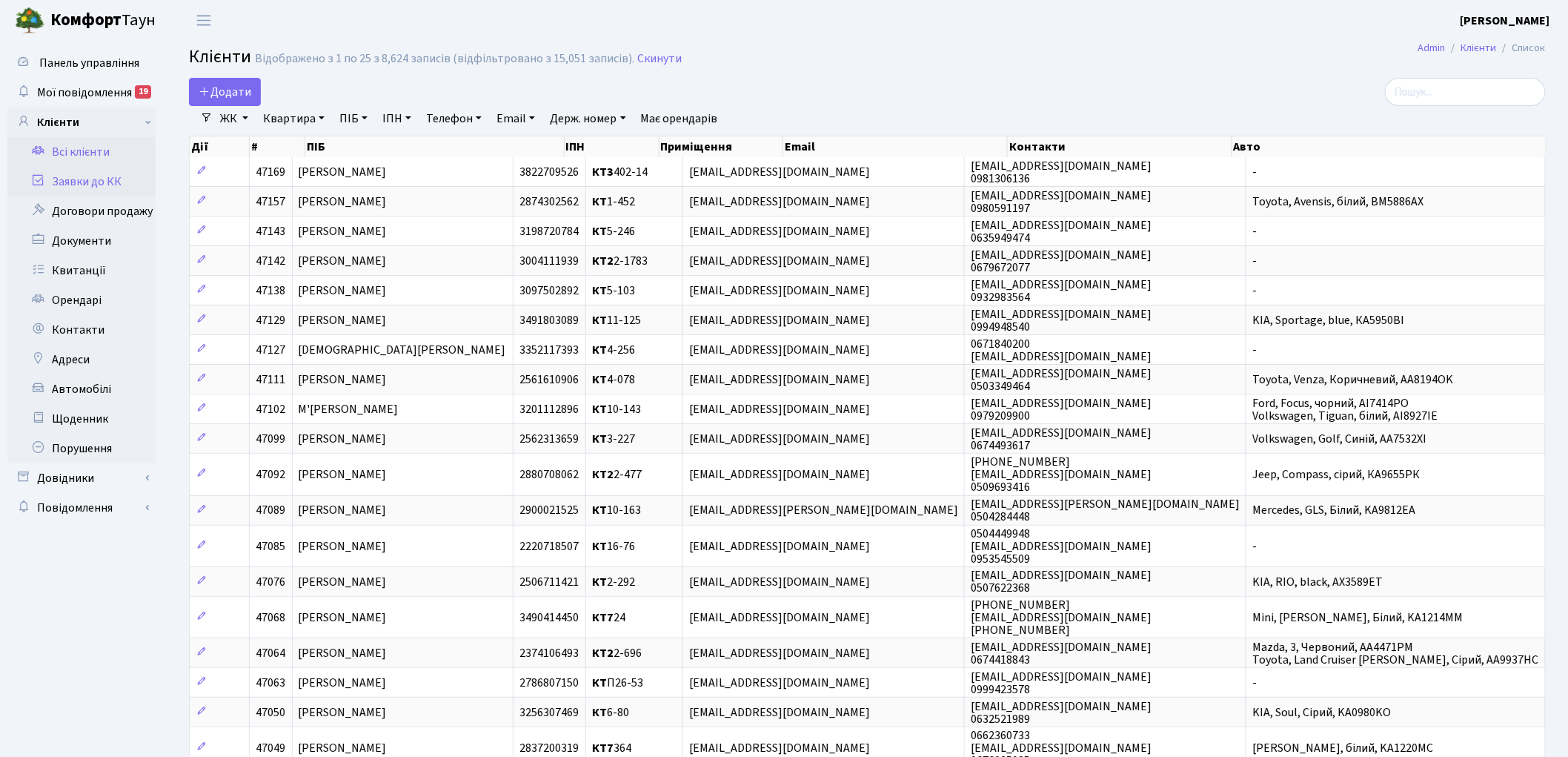
click at [89, 174] on link "Заявки до КК" at bounding box center [81, 181] width 148 height 30
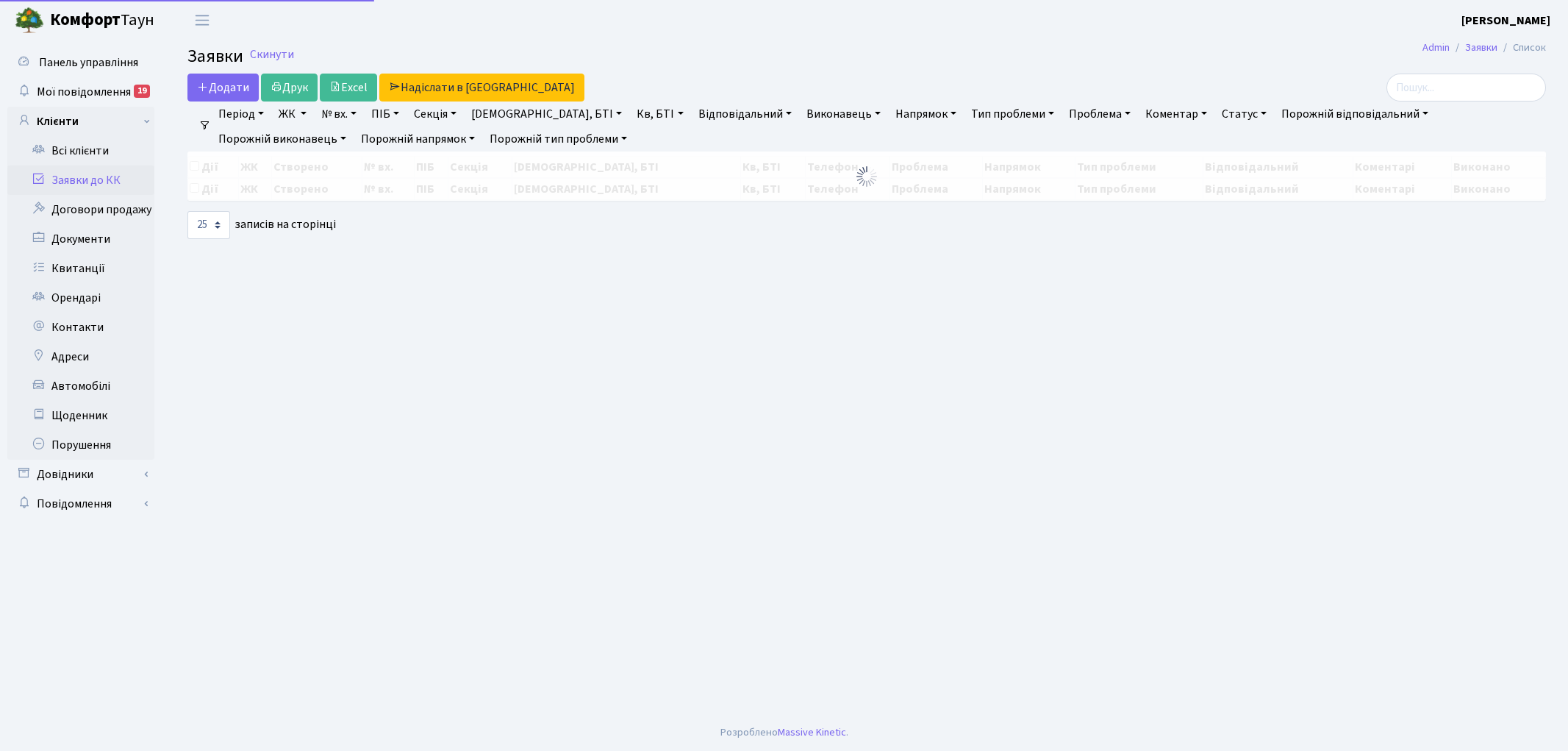
select select "25"
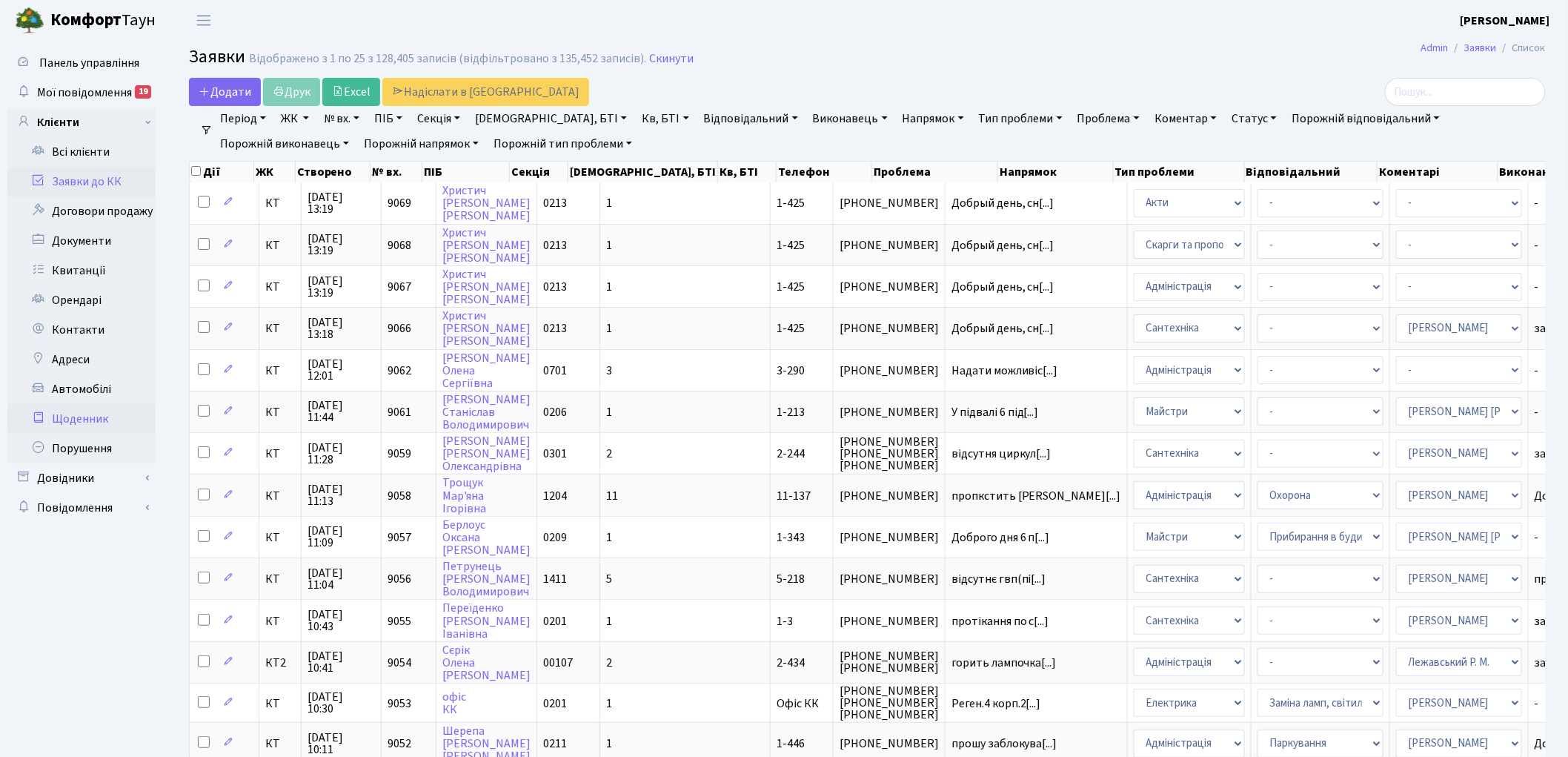
click at [83, 416] on link "Щоденник" at bounding box center [81, 418] width 148 height 30
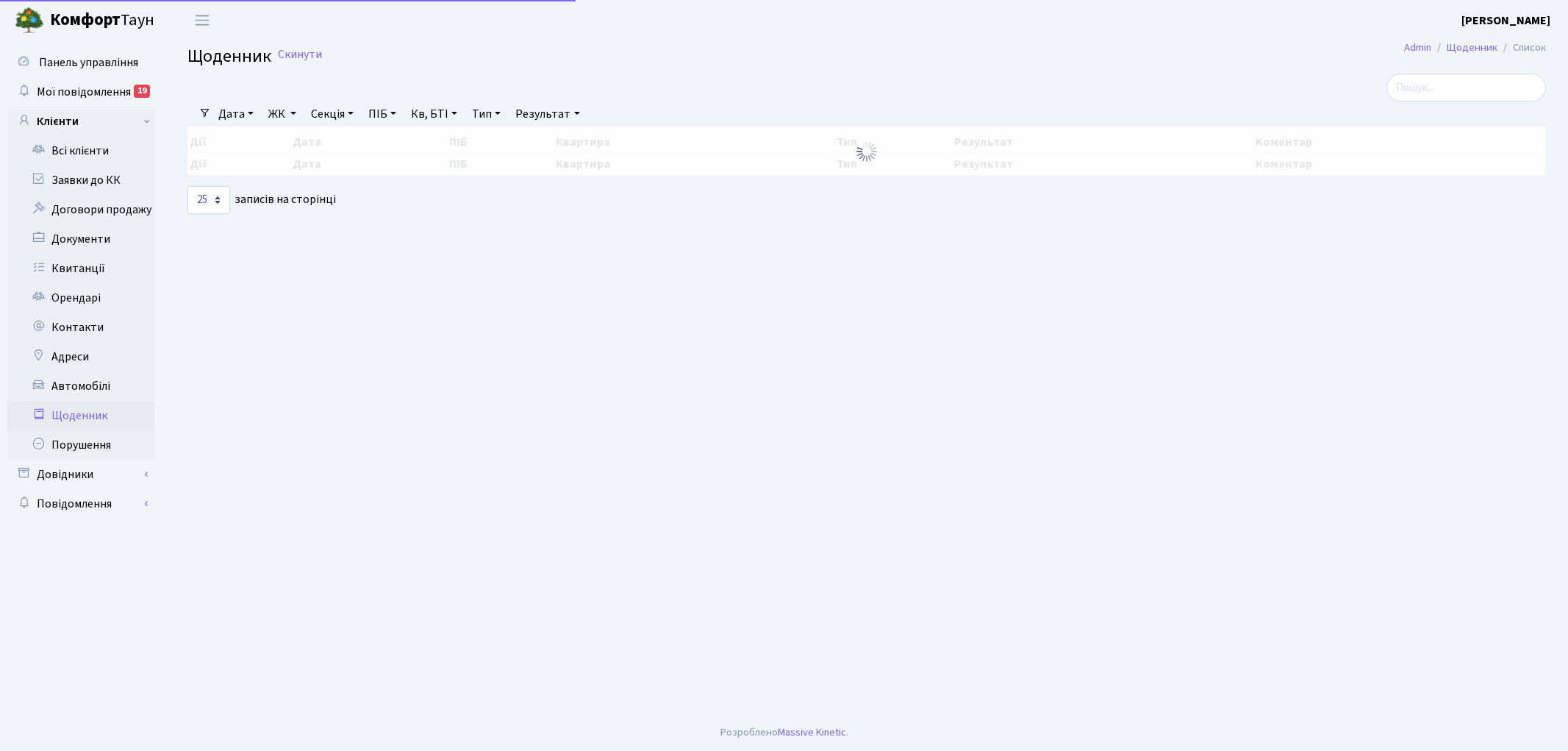
select select "25"
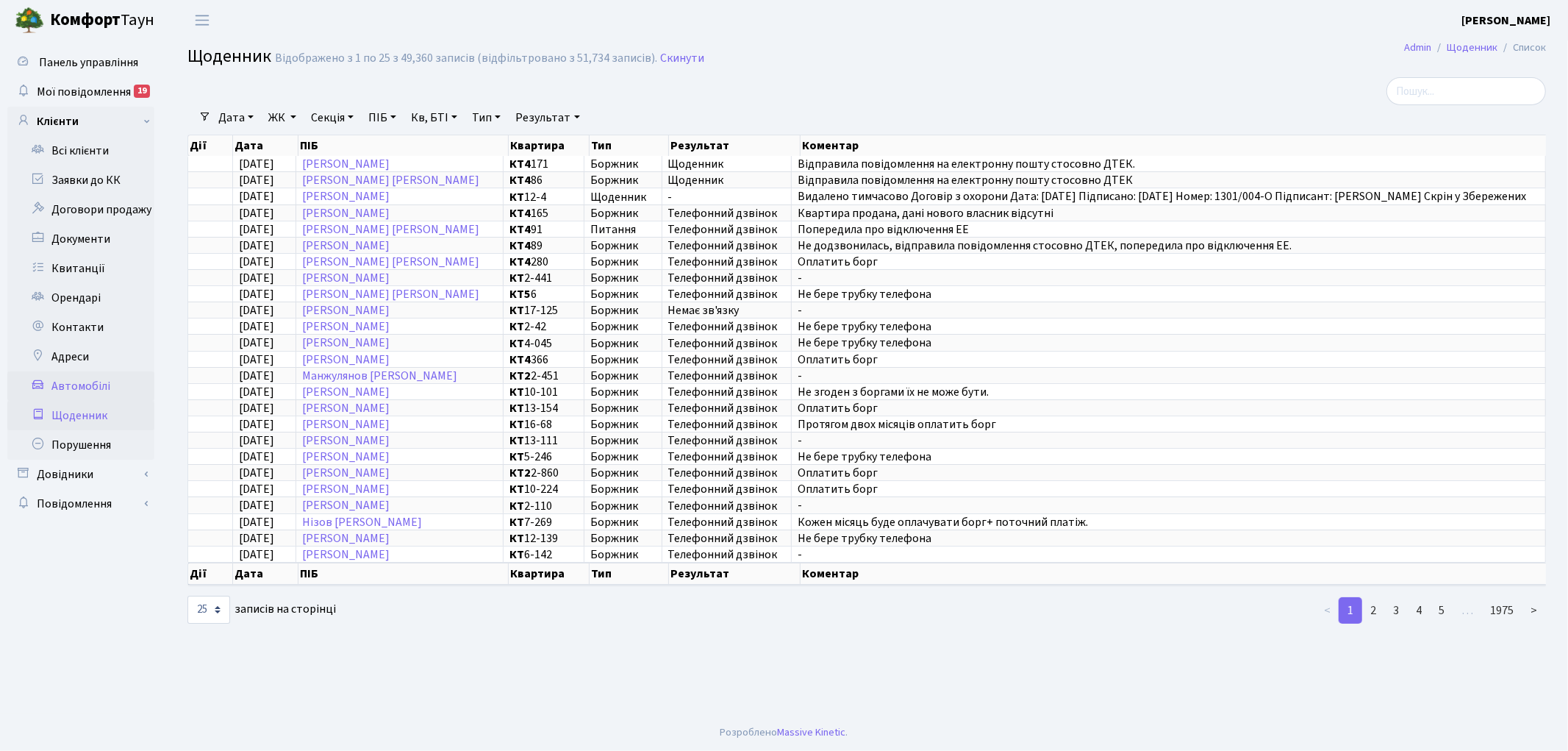
click at [81, 383] on link "Автомобілі" at bounding box center [81, 385] width 147 height 29
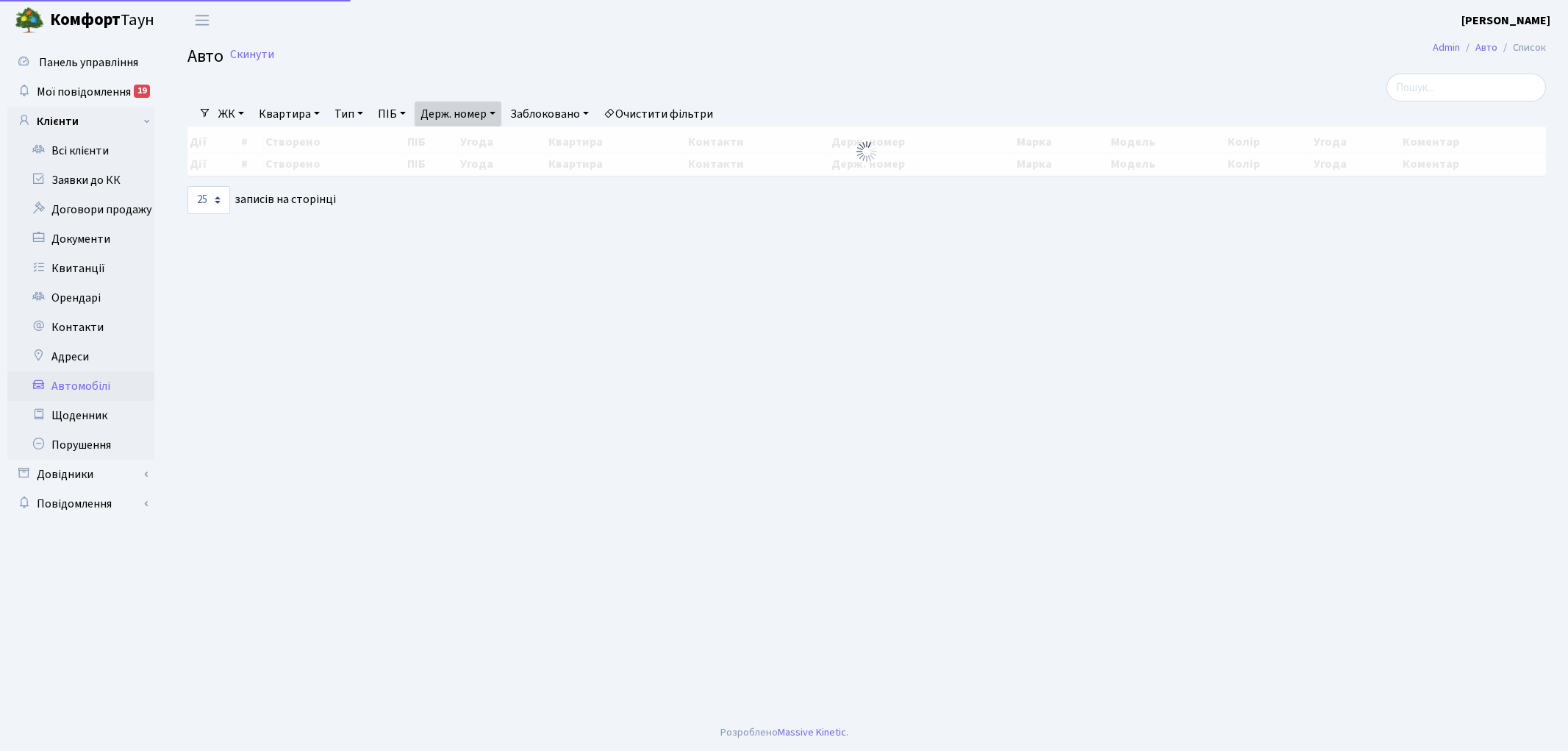
select select "25"
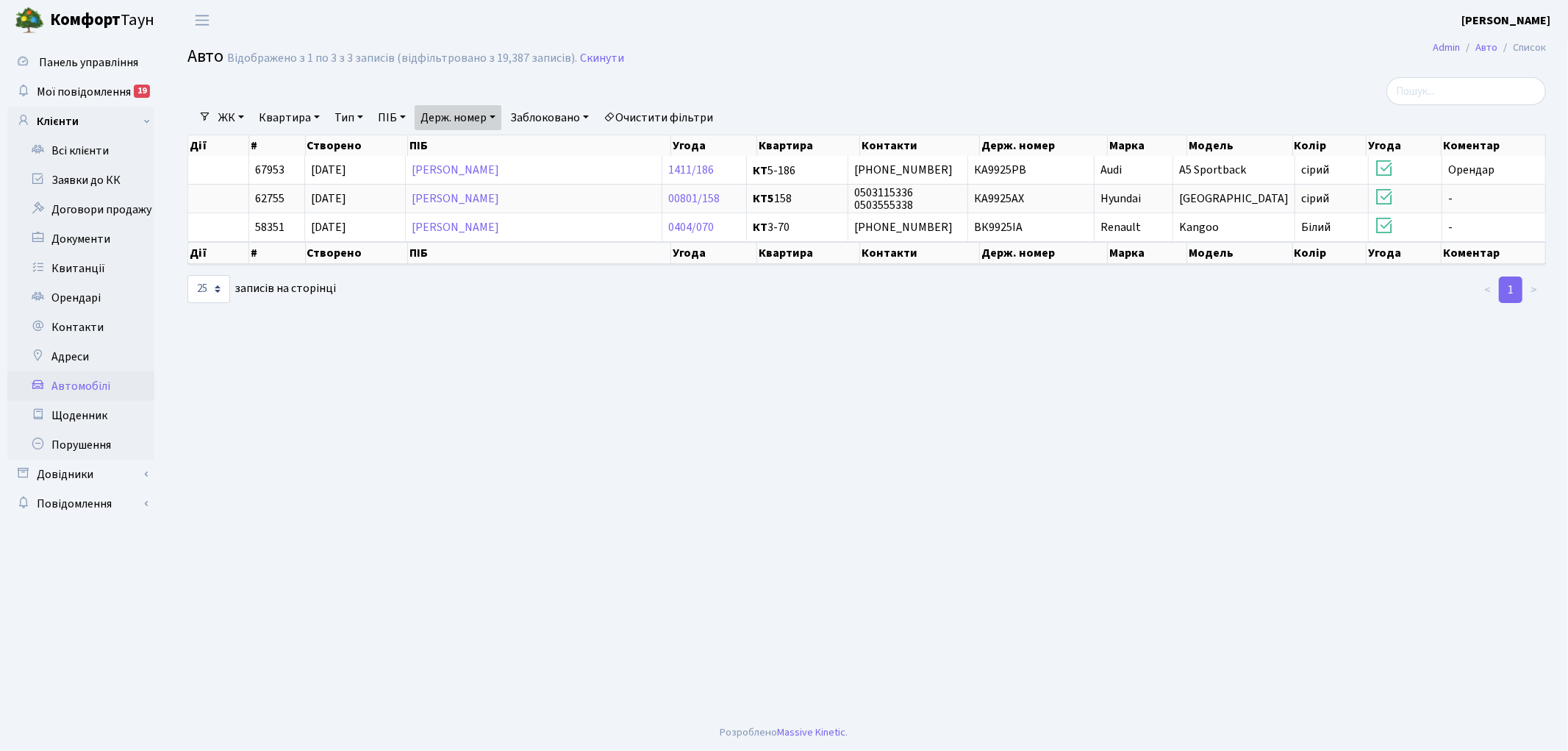
click at [694, 111] on link "Очистити фільтри" at bounding box center [658, 118] width 121 height 25
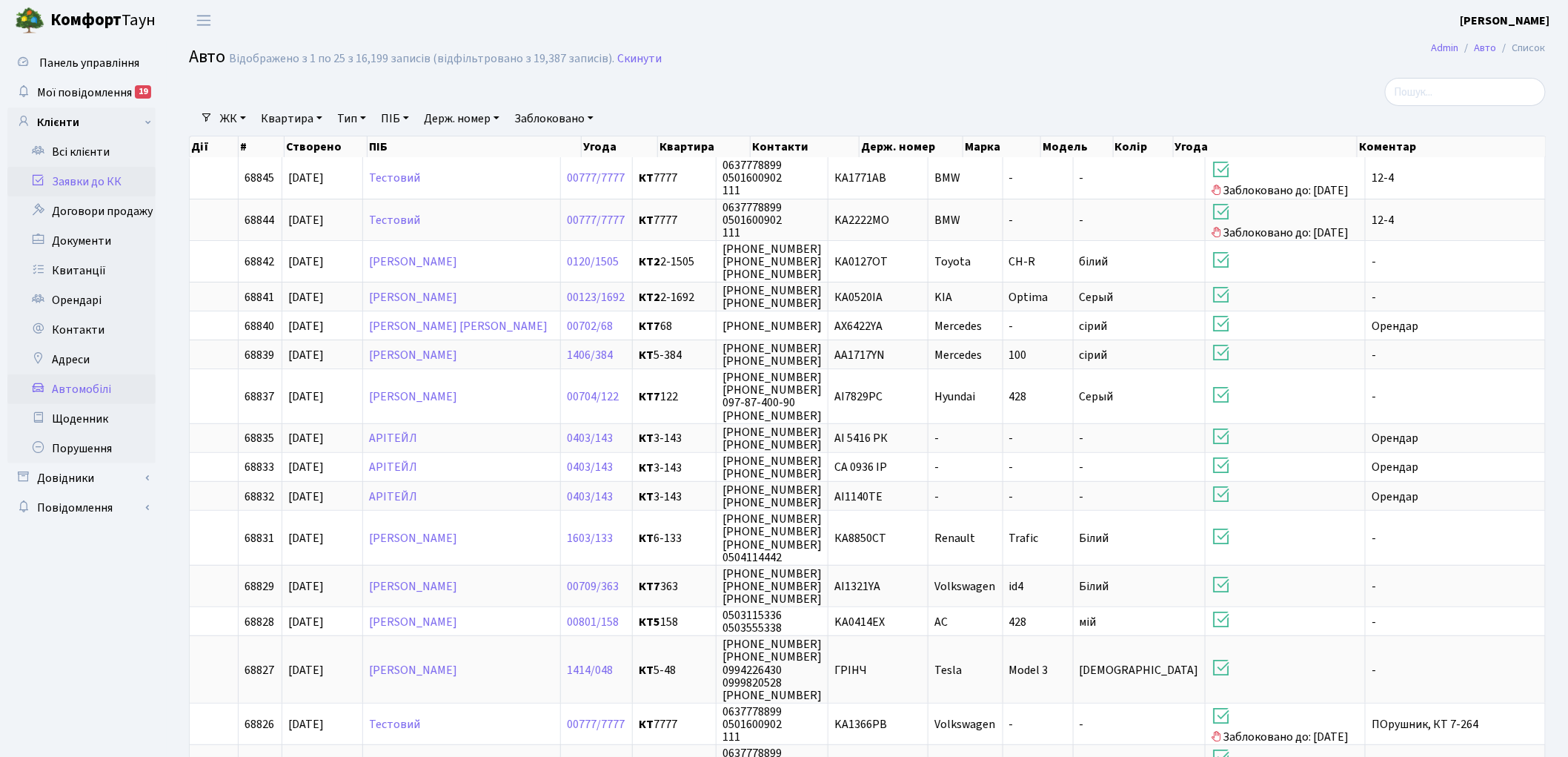
click at [86, 187] on link "Заявки до КК" at bounding box center [81, 181] width 148 height 30
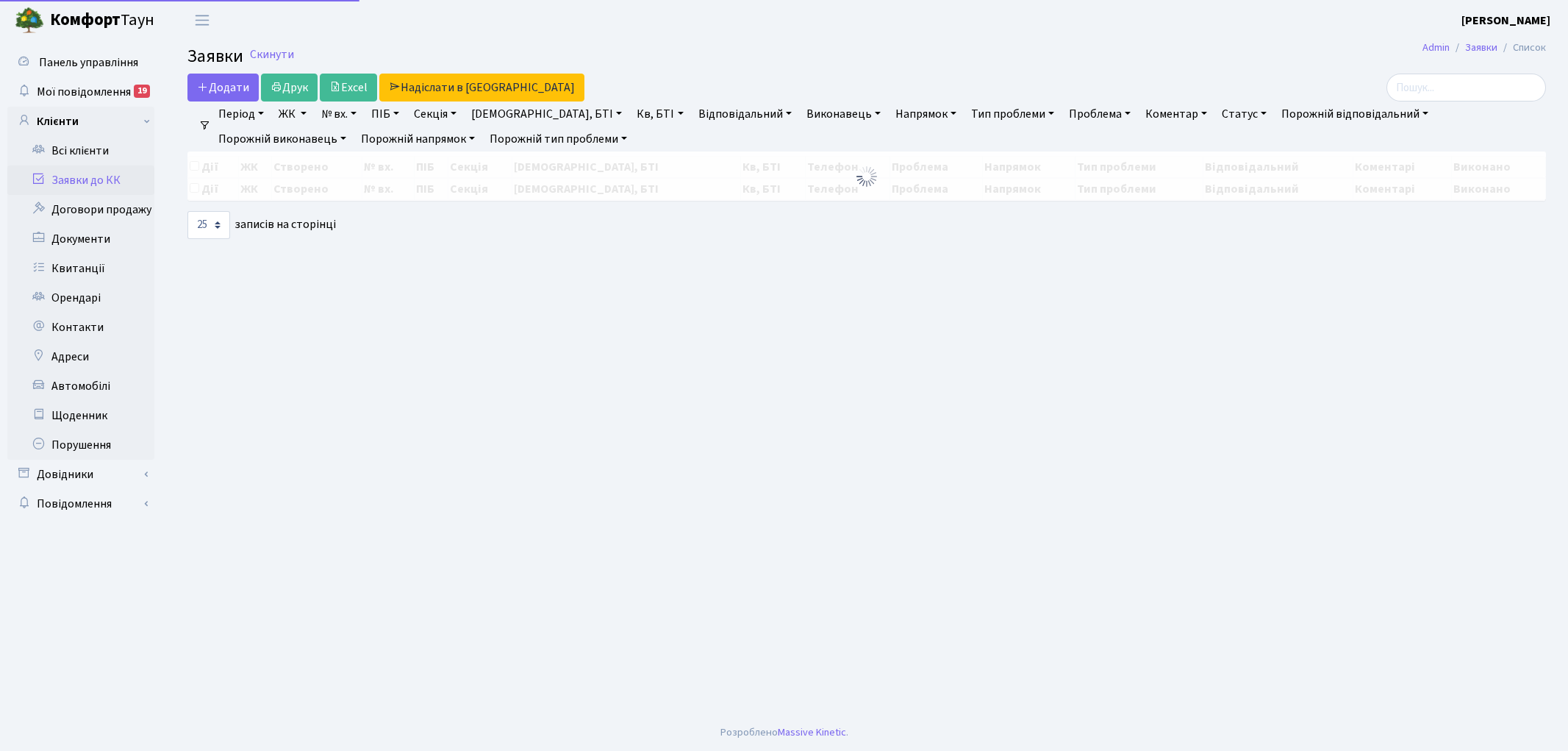
select select "25"
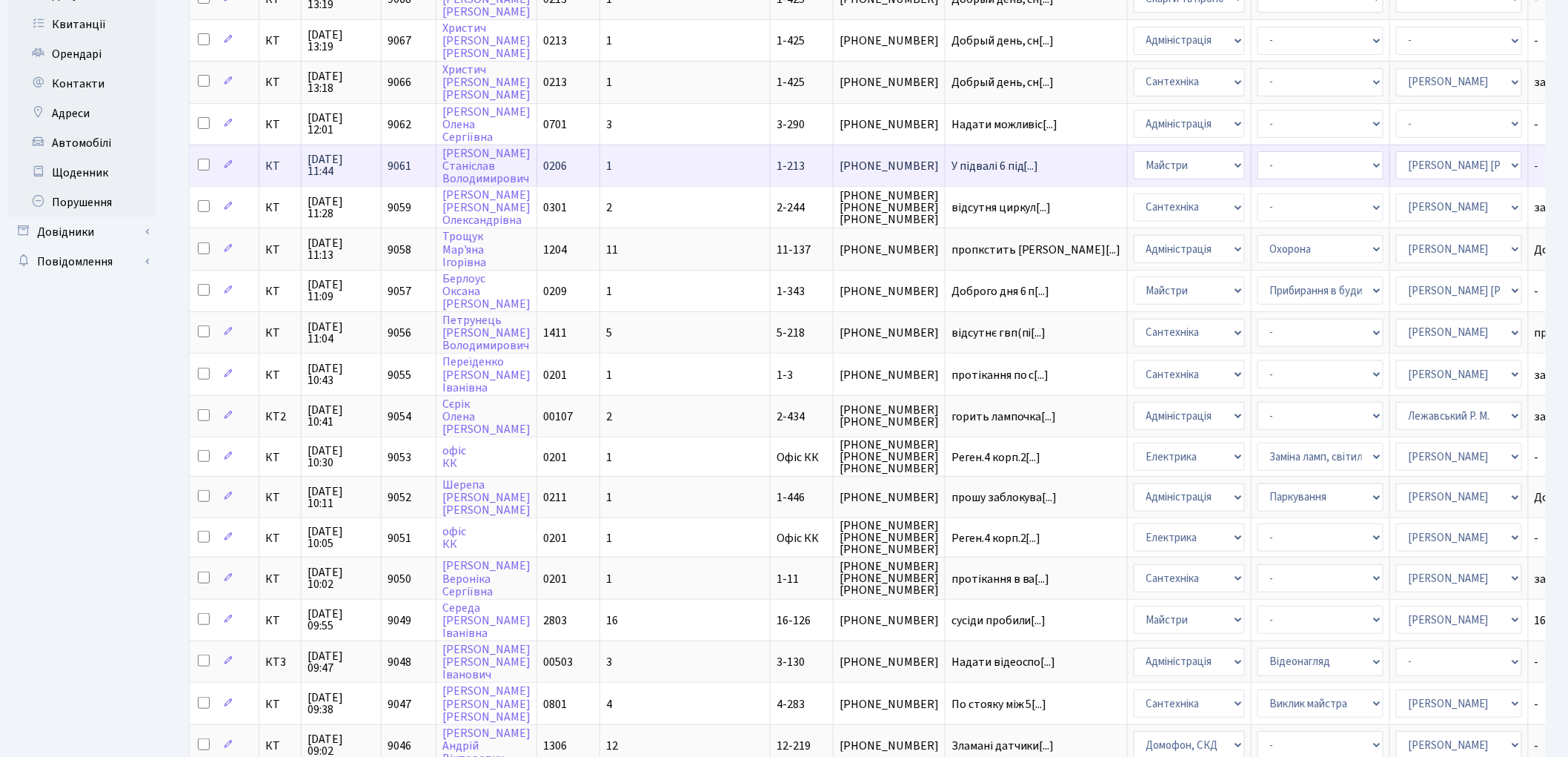
scroll to position [247, 0]
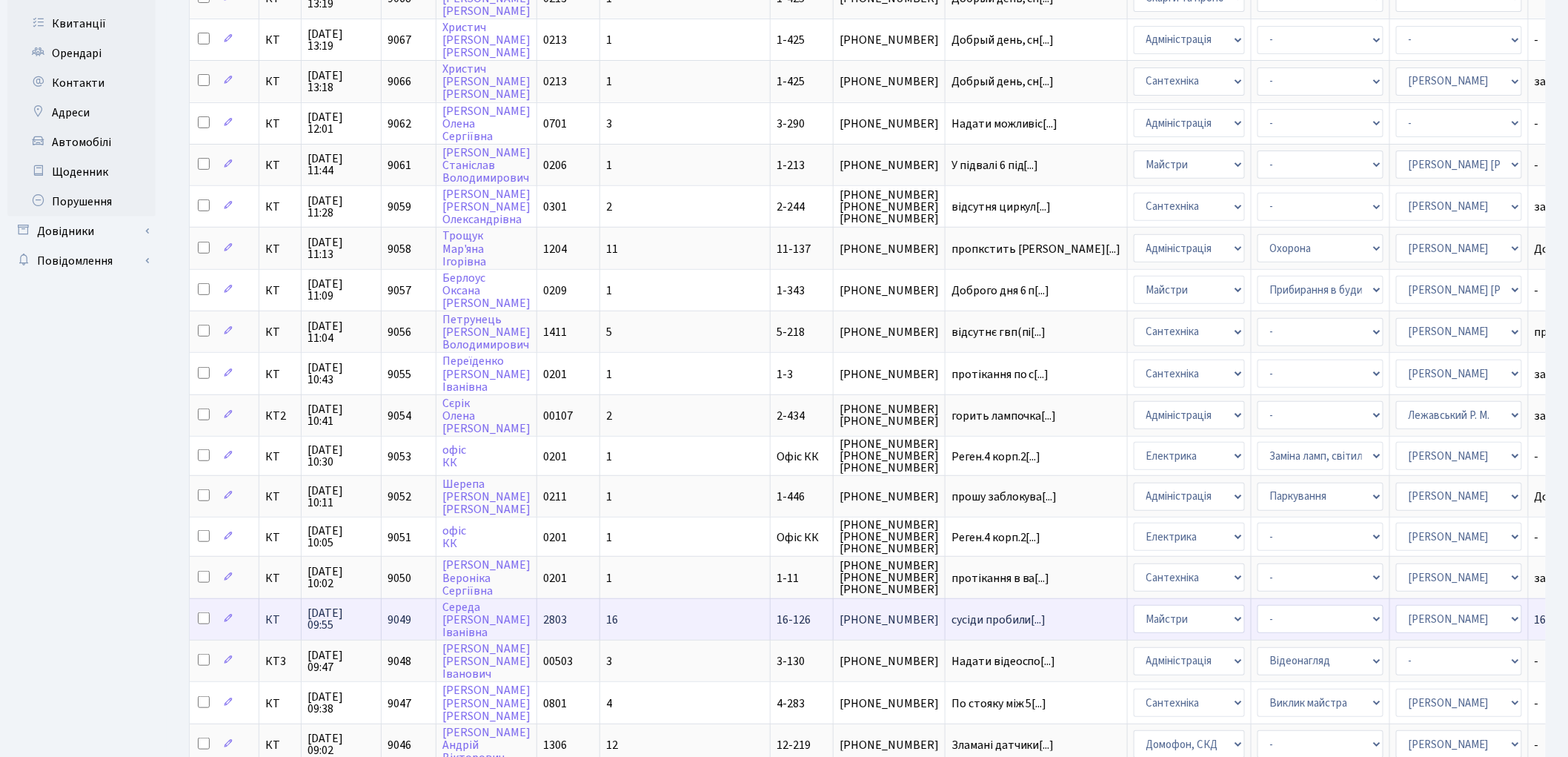
click at [776, 611] on span "16-126" at bounding box center [793, 619] width 34 height 16
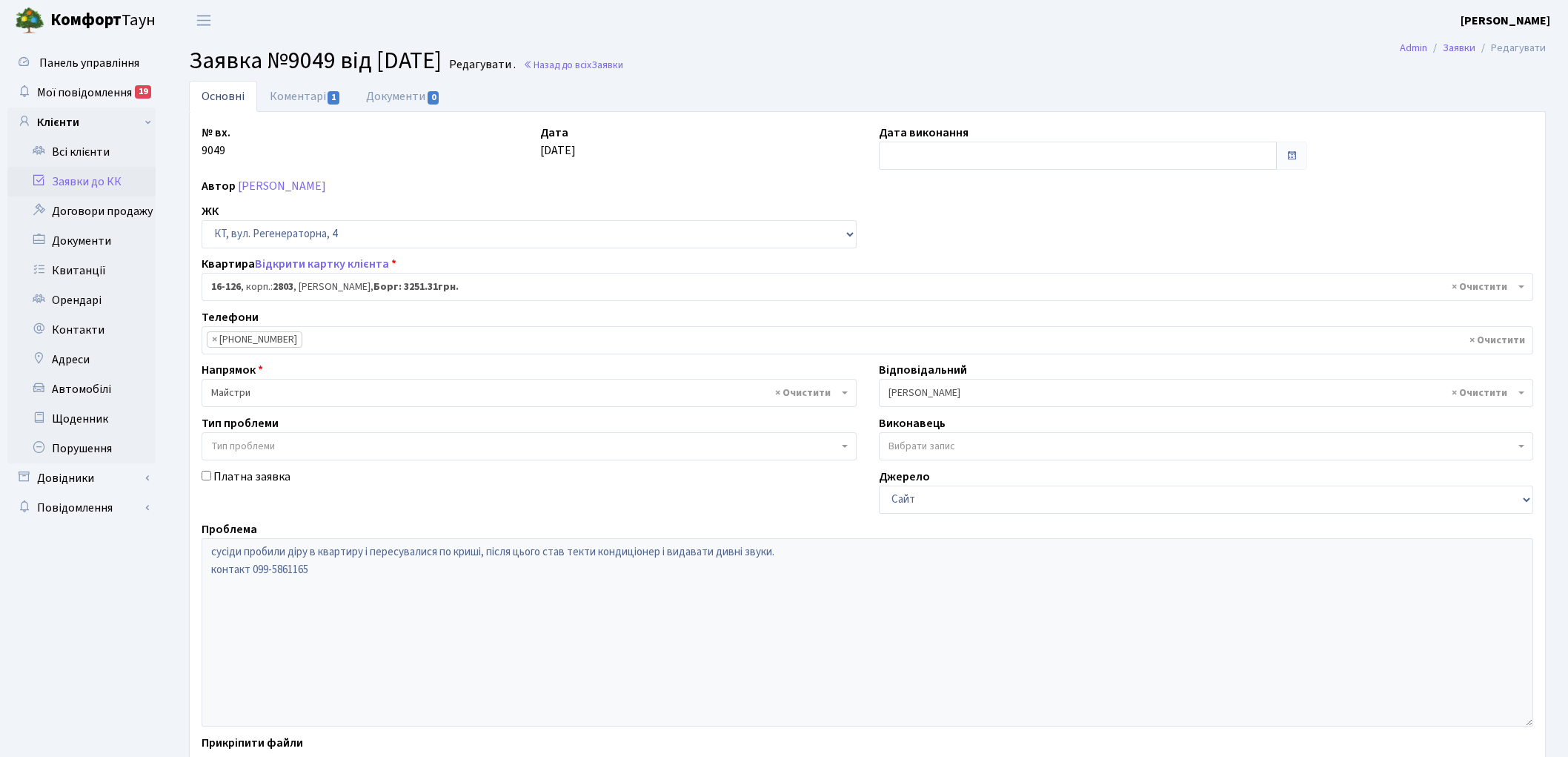
select select "8687"
click at [623, 64] on span "Заявки" at bounding box center [608, 64] width 32 height 14
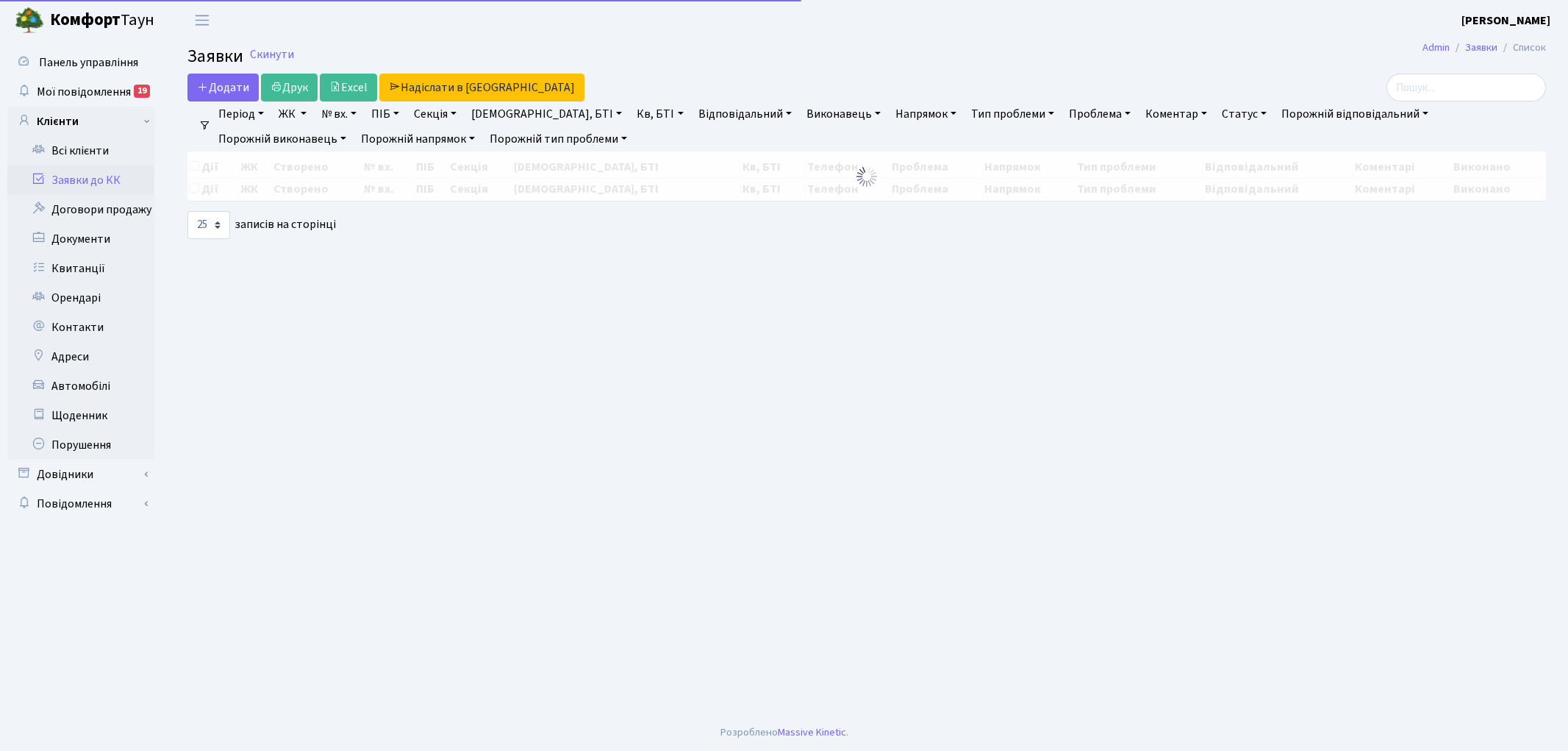
select select "25"
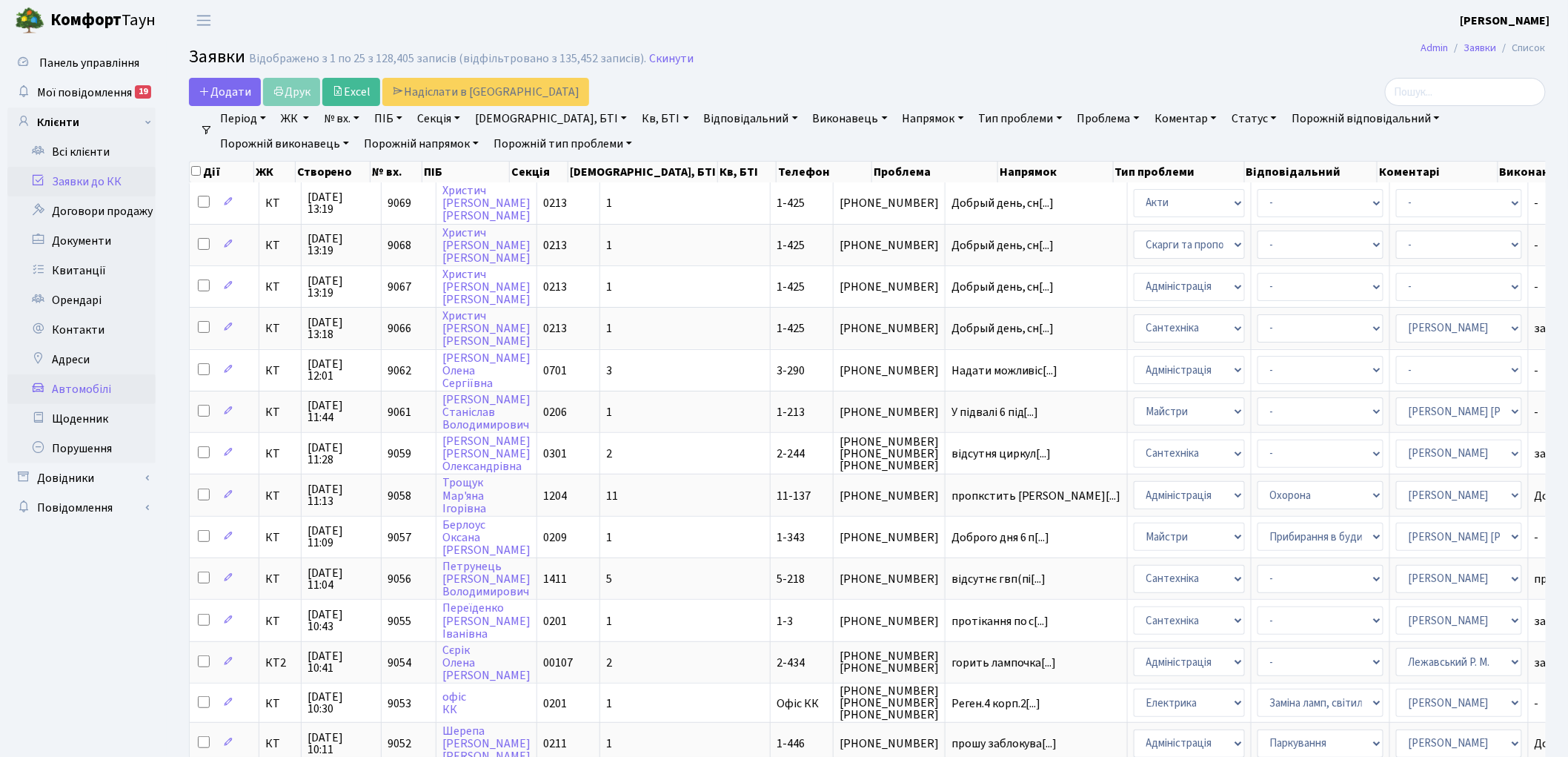
click at [92, 386] on link "Автомобілі" at bounding box center [81, 388] width 148 height 30
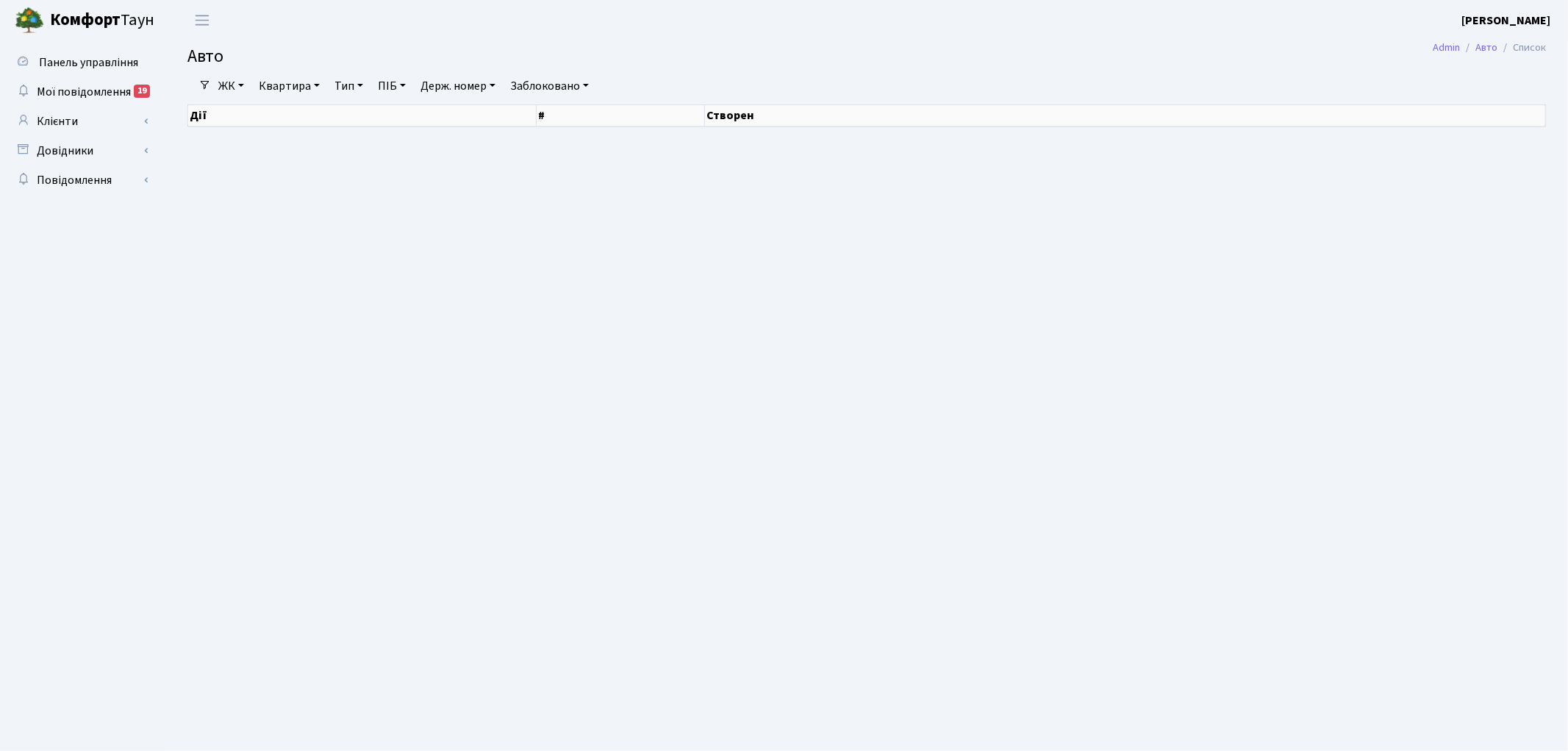
select select "25"
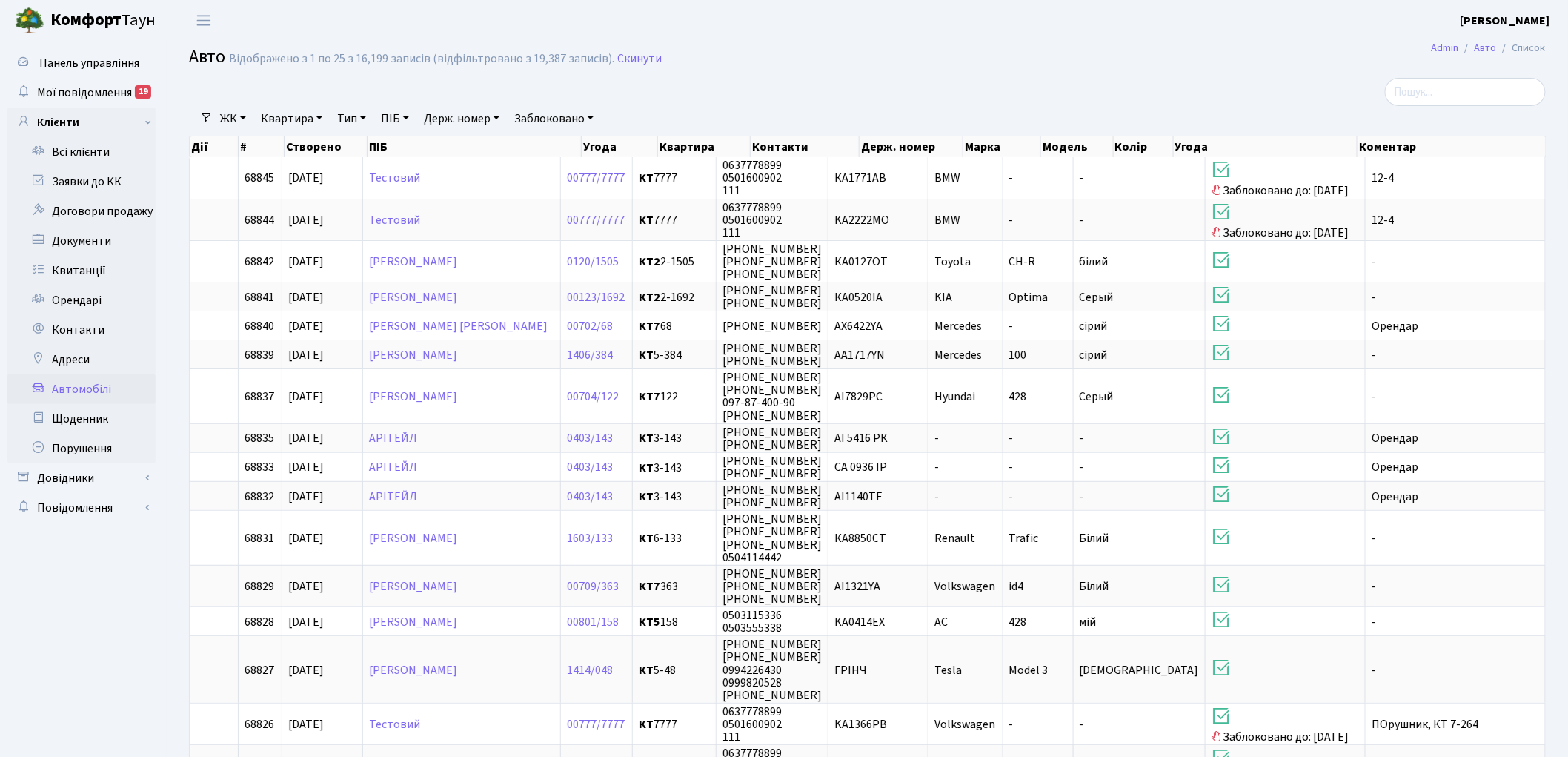
click at [451, 117] on link "Держ. номер" at bounding box center [461, 119] width 87 height 25
type input "2848"
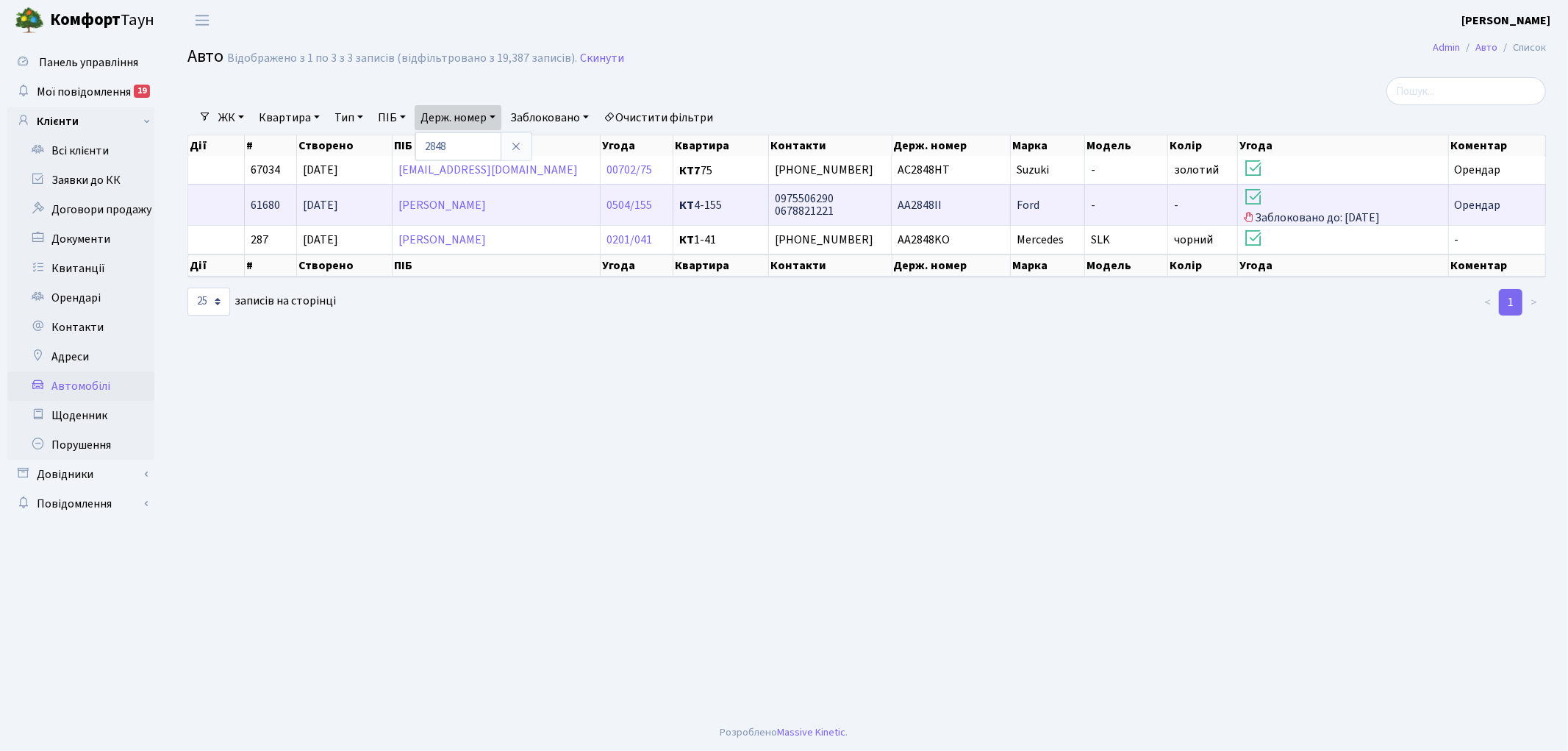
click at [263, 202] on span "61680" at bounding box center [265, 204] width 29 height 16
click at [457, 207] on link "Булигіна Ірина" at bounding box center [442, 204] width 87 height 16
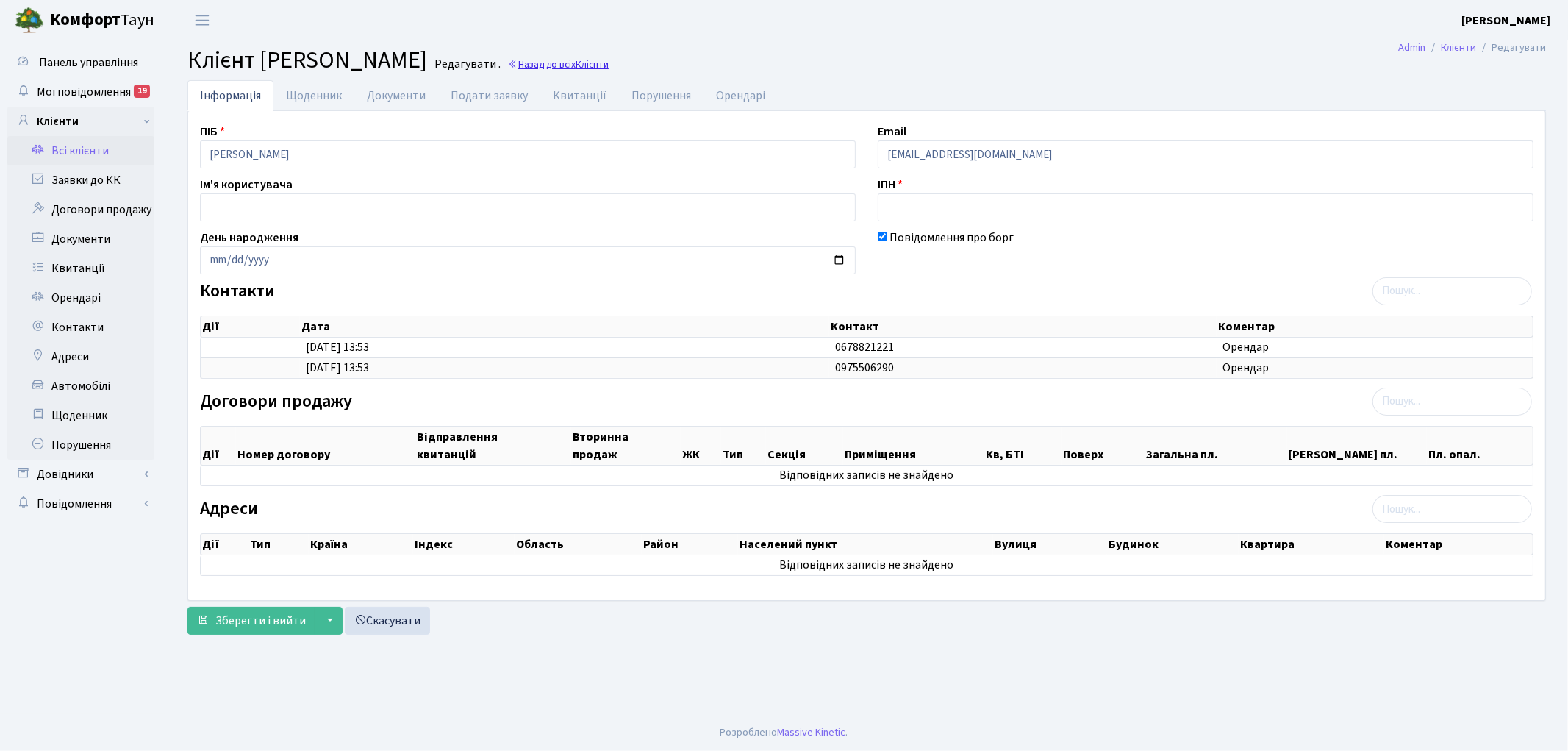
click at [576, 61] on span "Клієнти" at bounding box center [592, 64] width 33 height 14
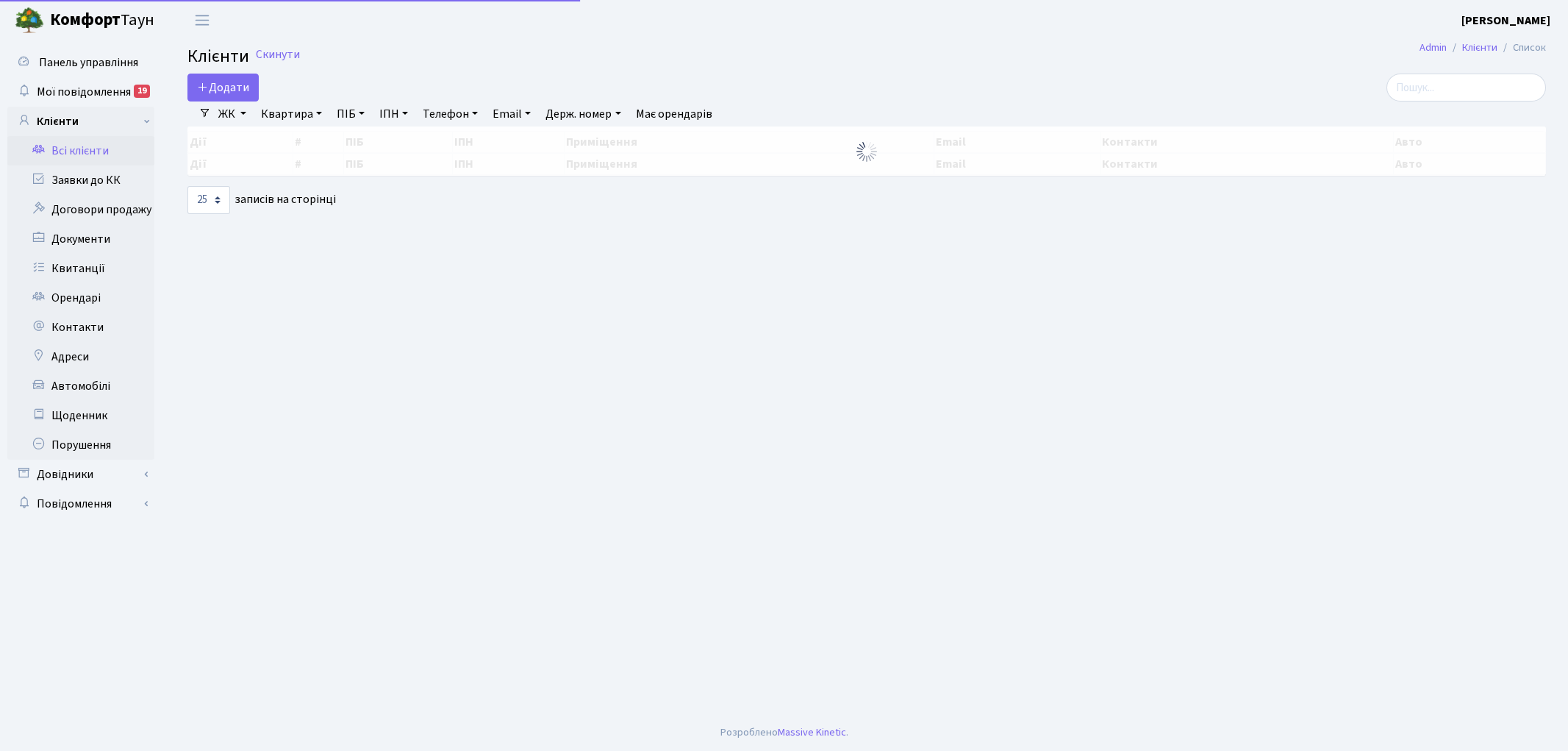
select select "25"
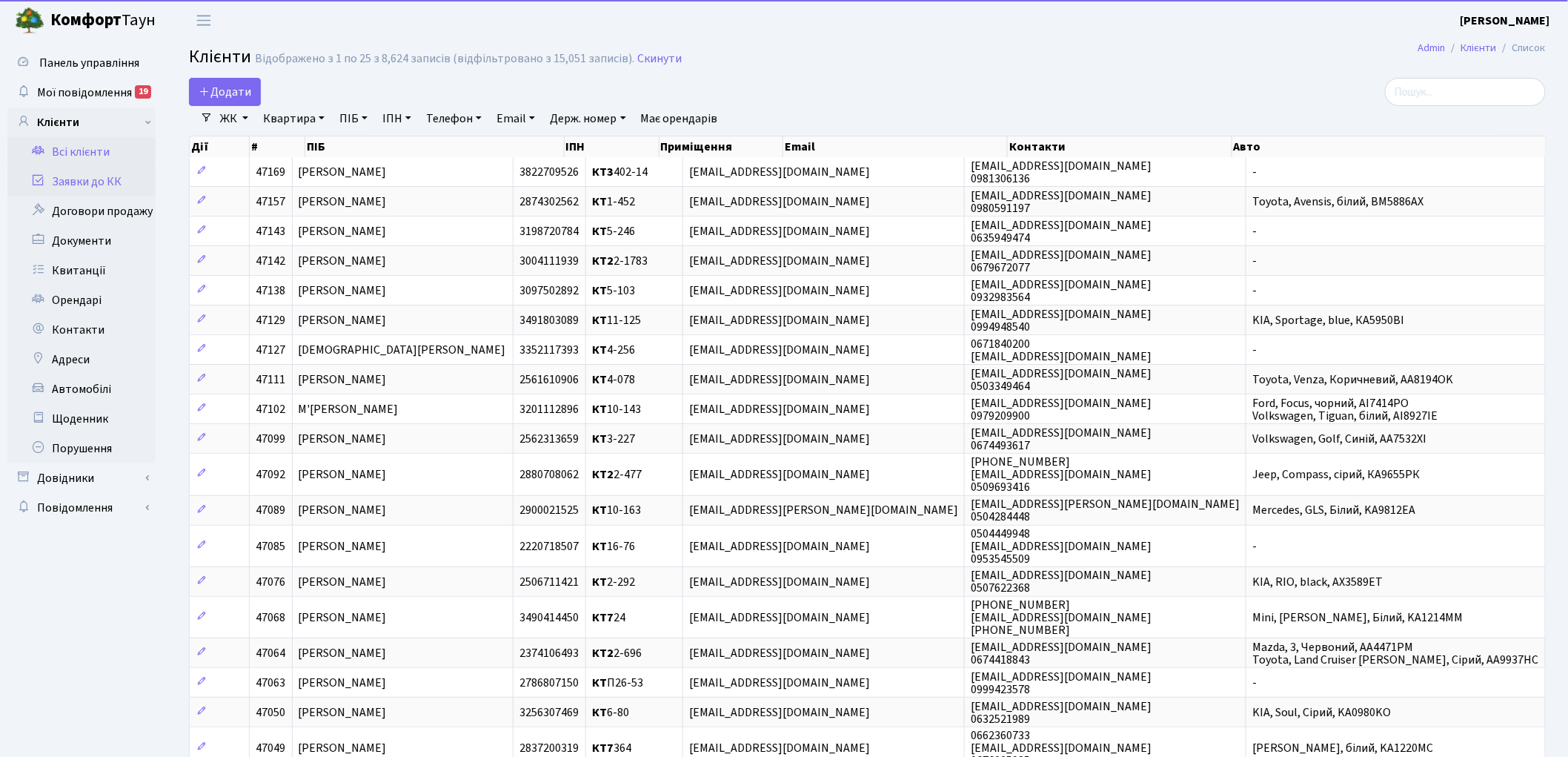
click at [86, 180] on link "Заявки до КК" at bounding box center [81, 181] width 148 height 30
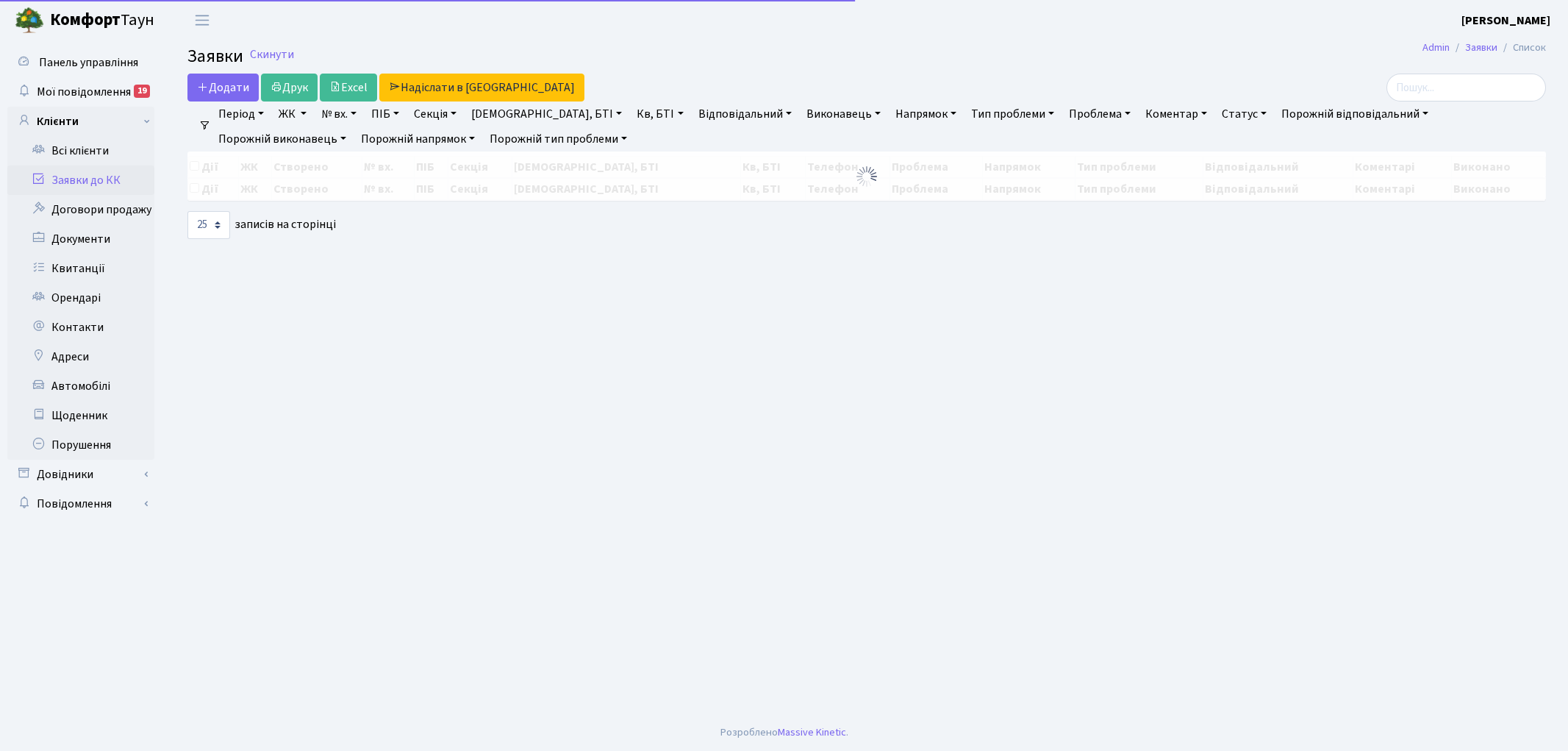
select select "25"
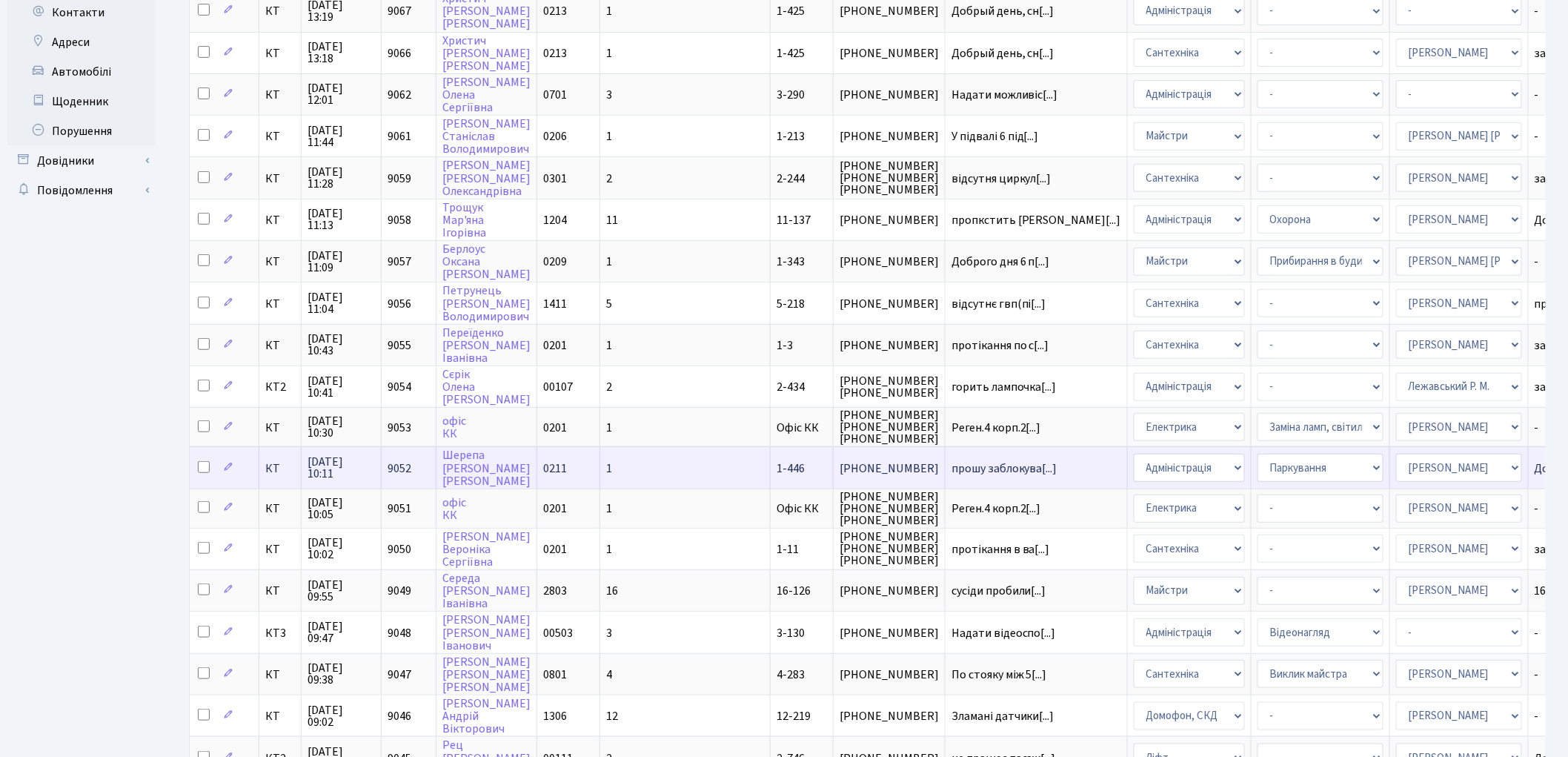
scroll to position [329, 0]
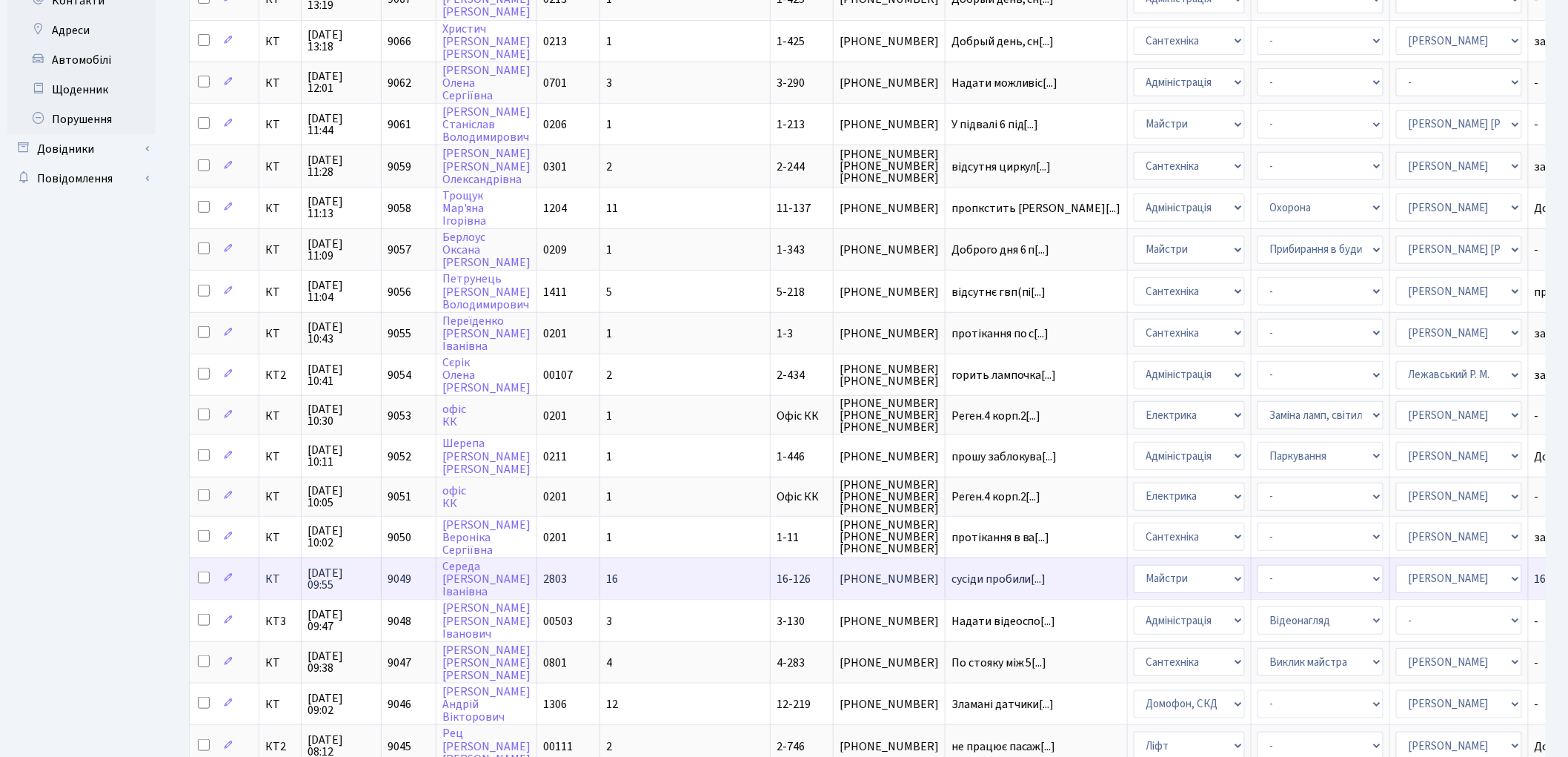
click at [397, 571] on span "9049" at bounding box center [399, 578] width 24 height 16
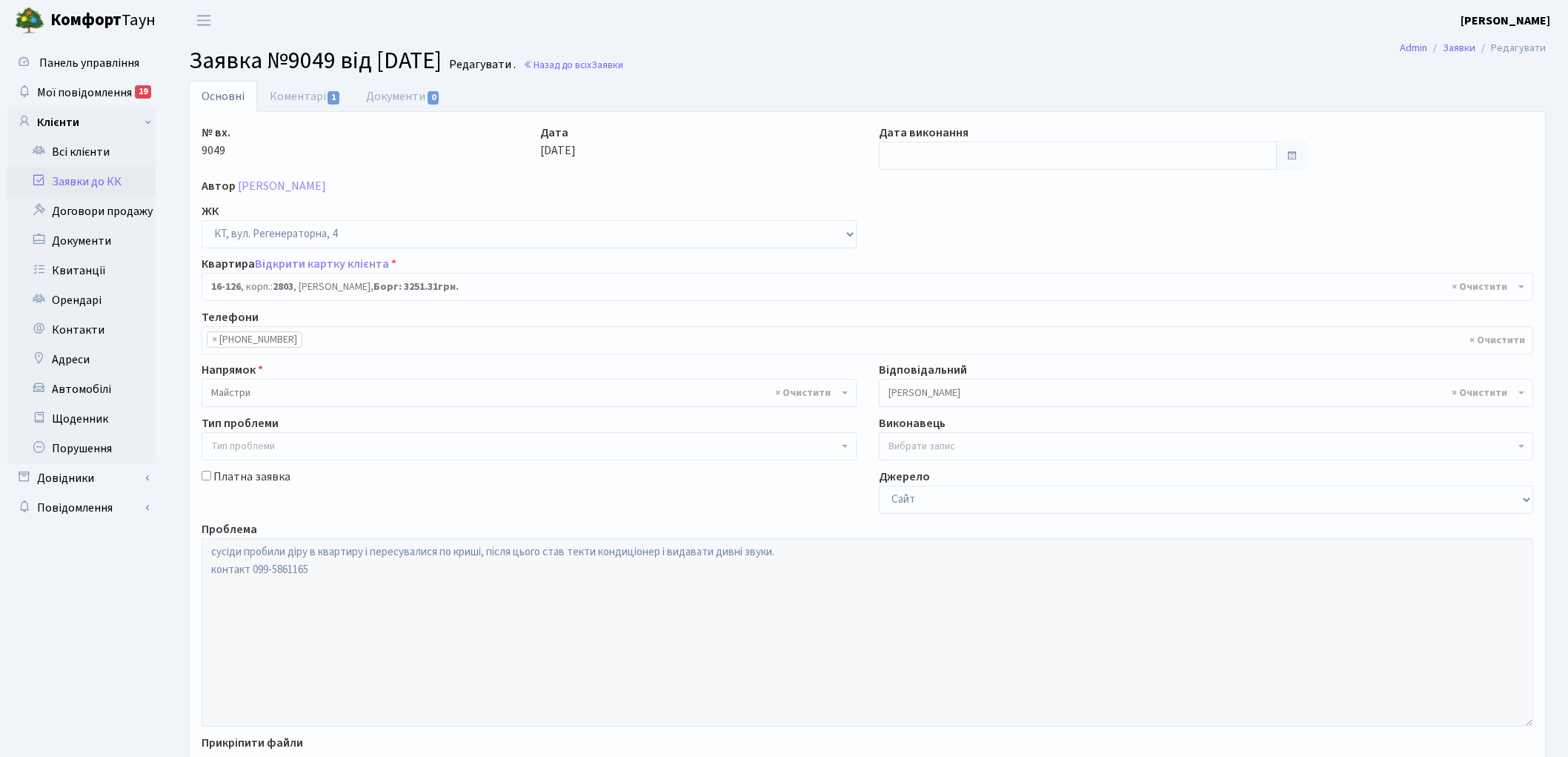
select select "8687"
click at [612, 64] on link "Назад до всіх Заявки" at bounding box center [573, 64] width 100 height 14
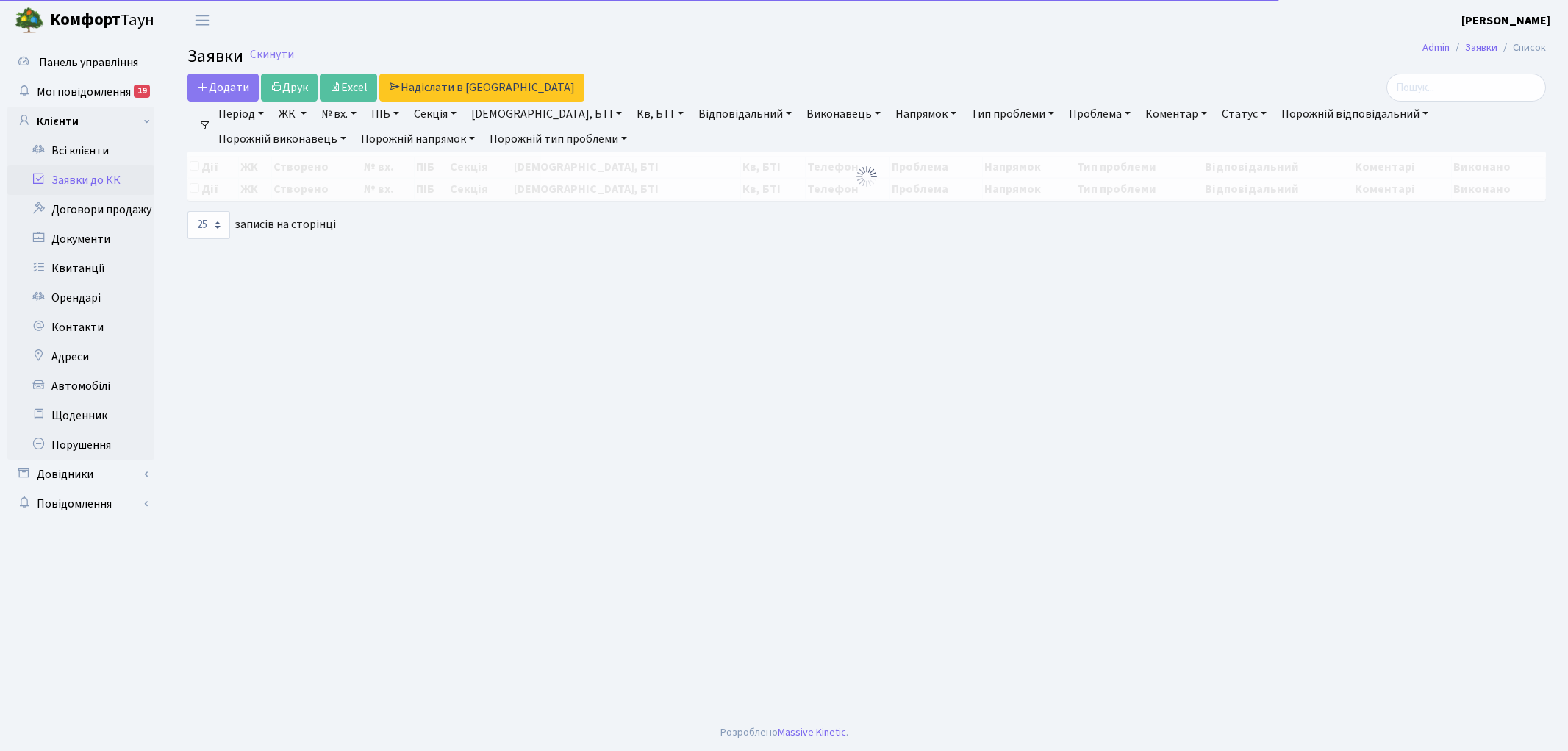
select select "25"
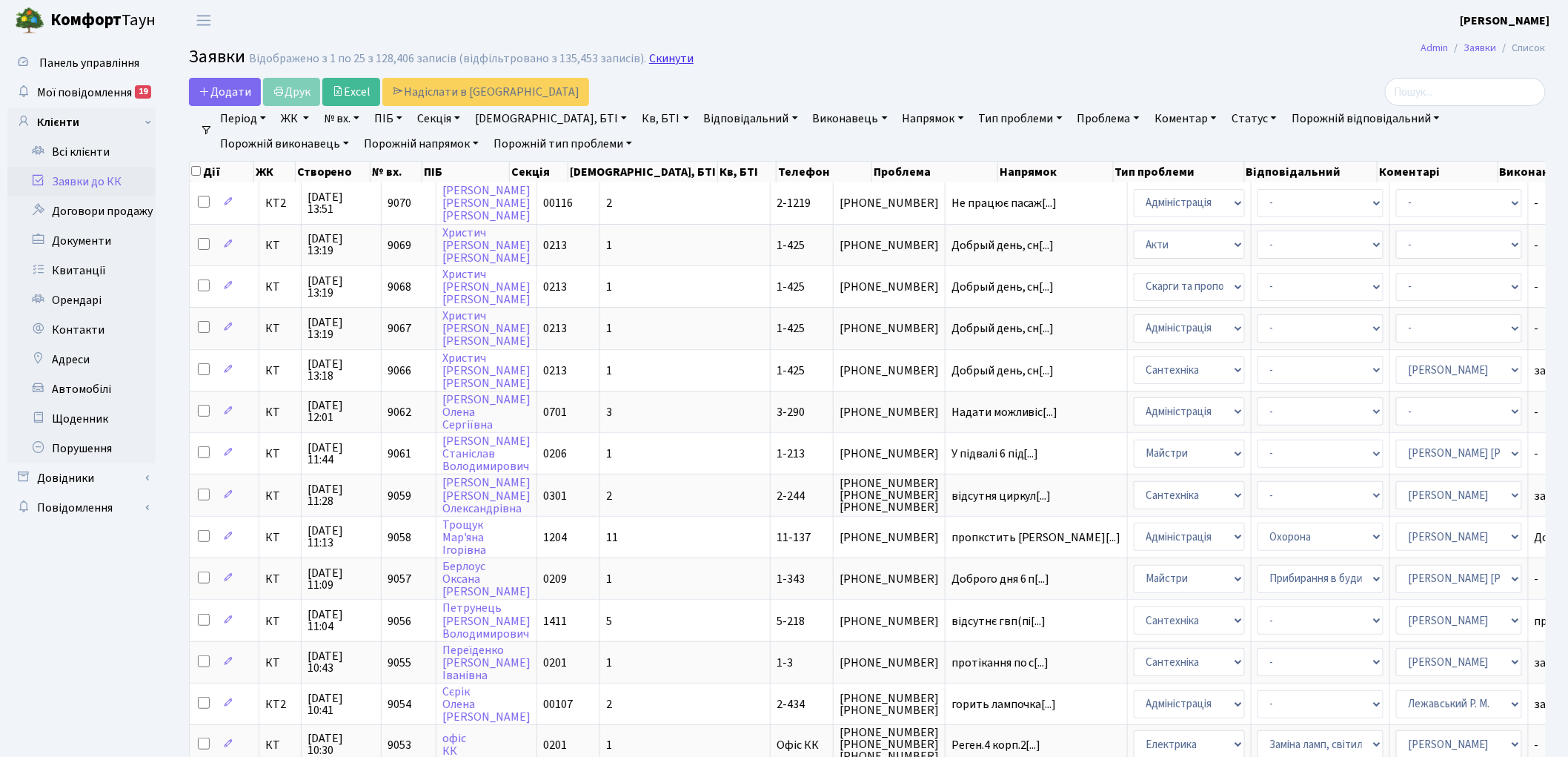
click at [657, 53] on link "Скинути" at bounding box center [671, 58] width 44 height 14
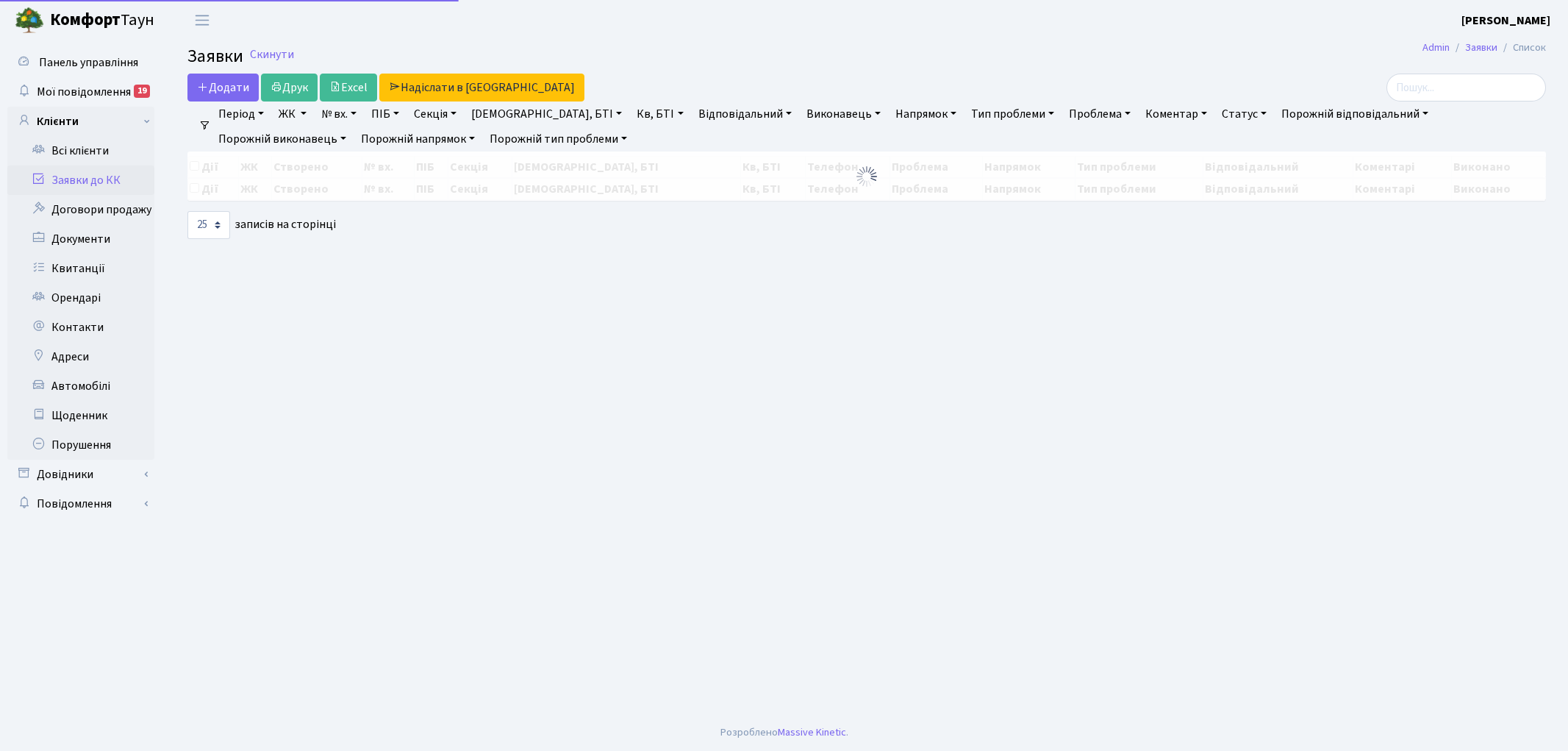
select select "25"
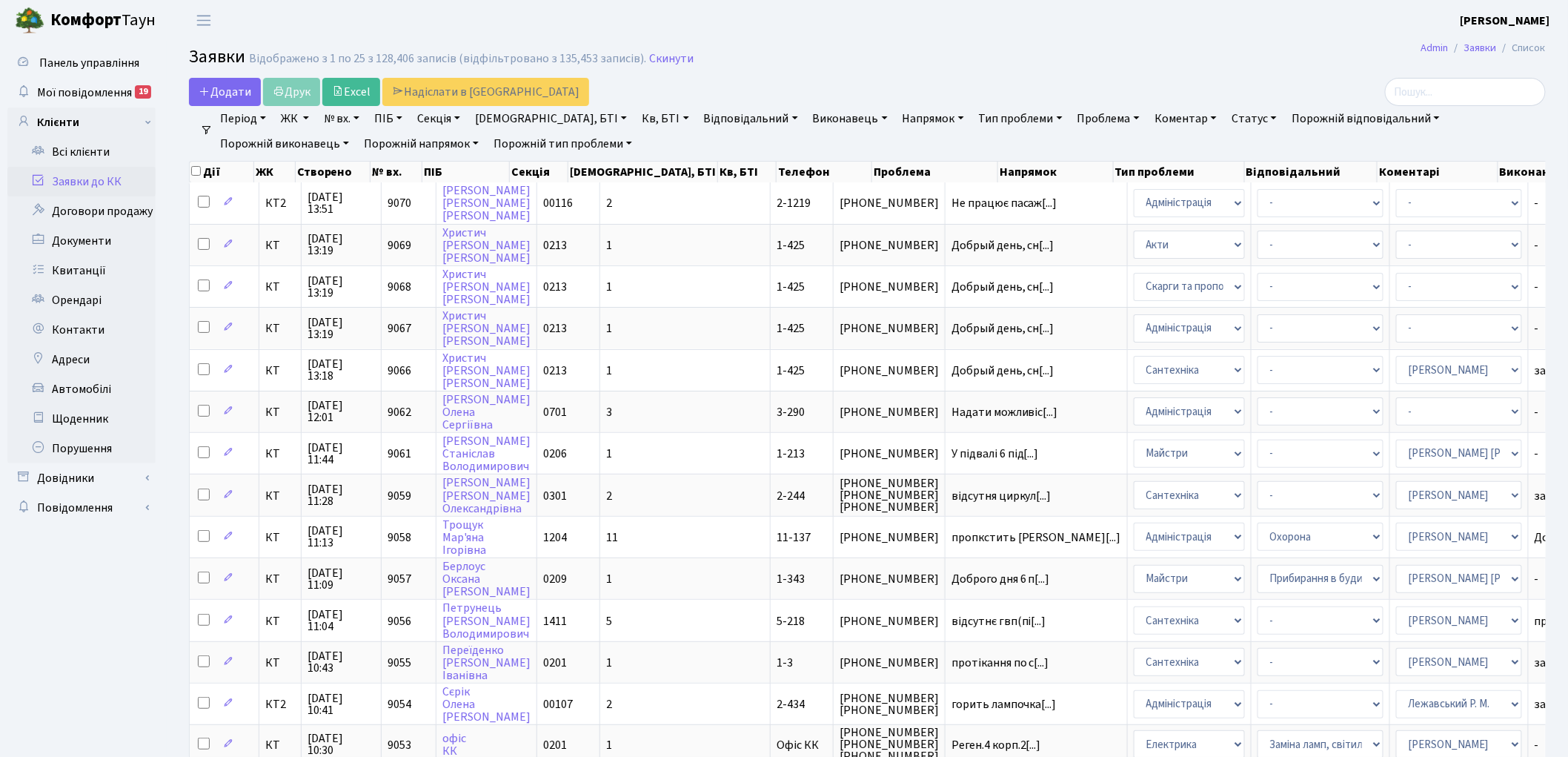
click at [657, 53] on link "Скинути" at bounding box center [671, 58] width 44 height 14
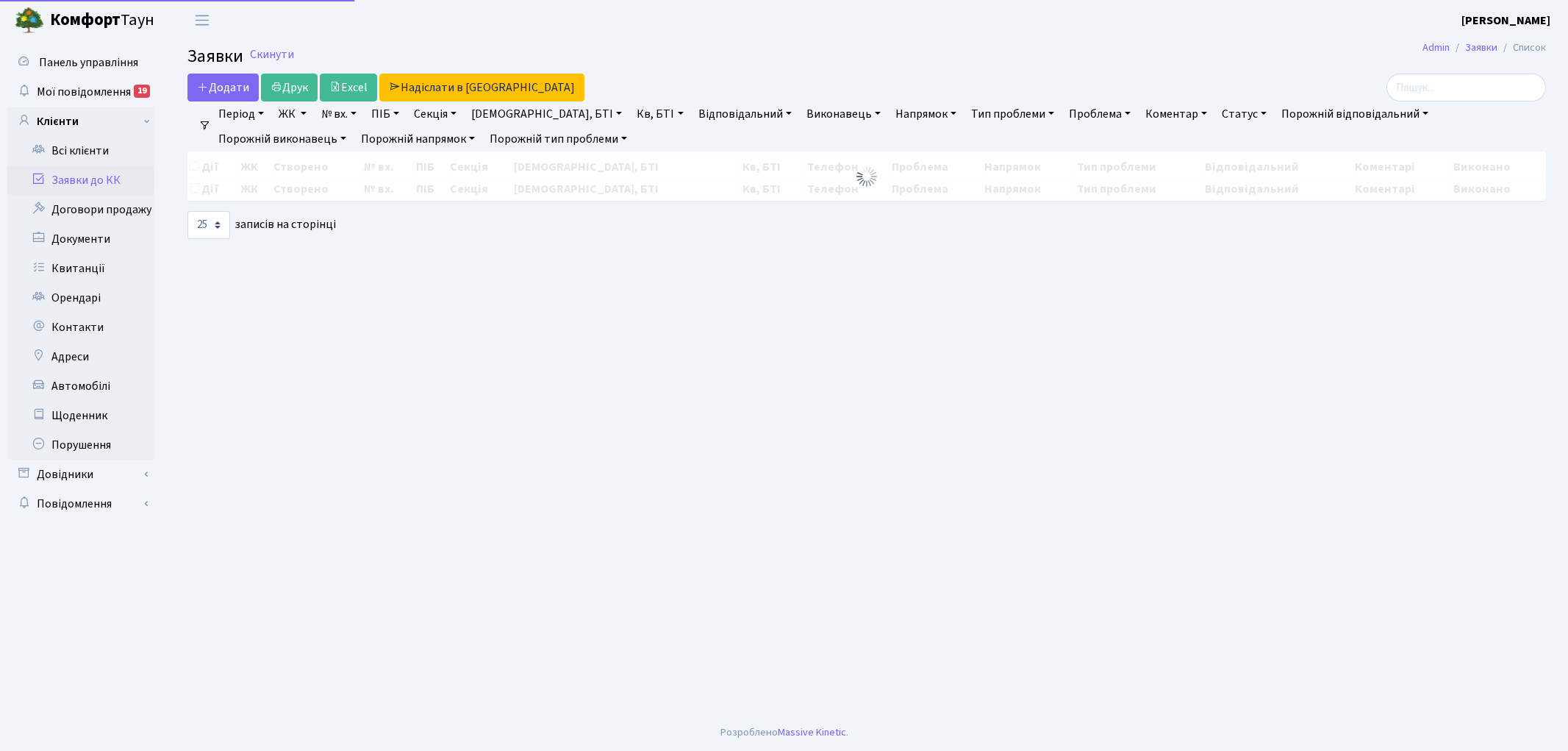
select select "25"
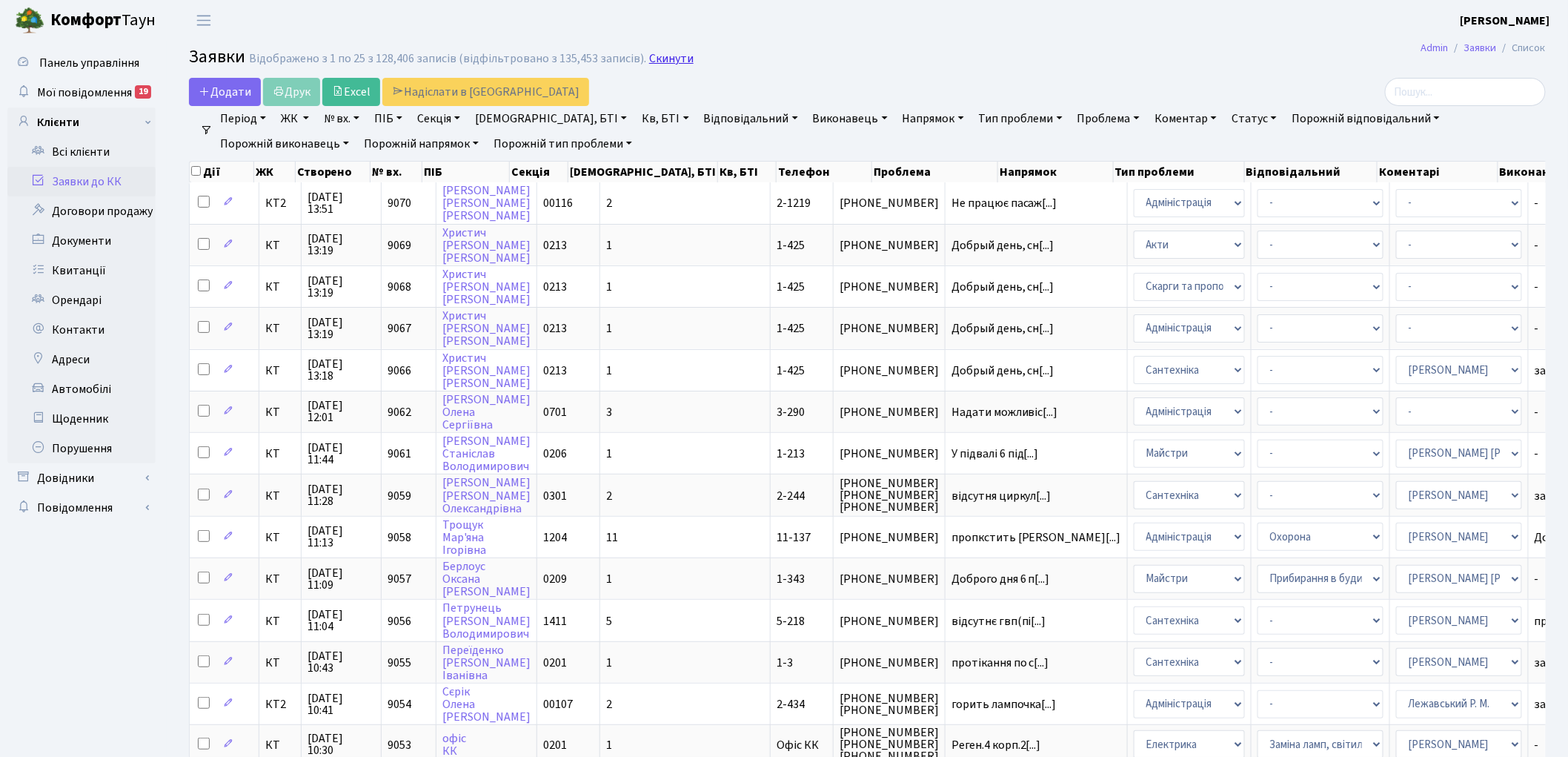
click at [649, 52] on link "Скинути" at bounding box center [671, 58] width 44 height 14
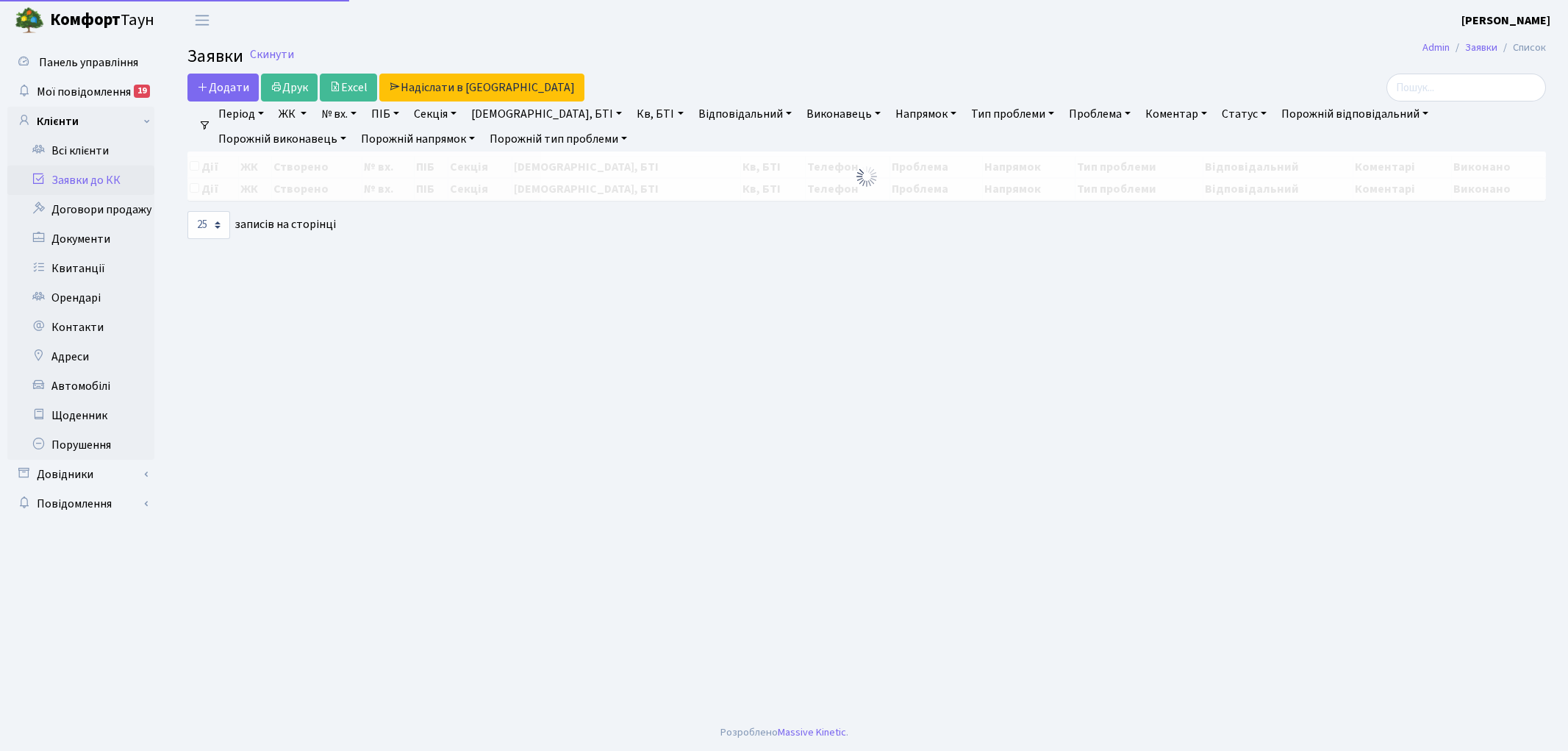
select select "25"
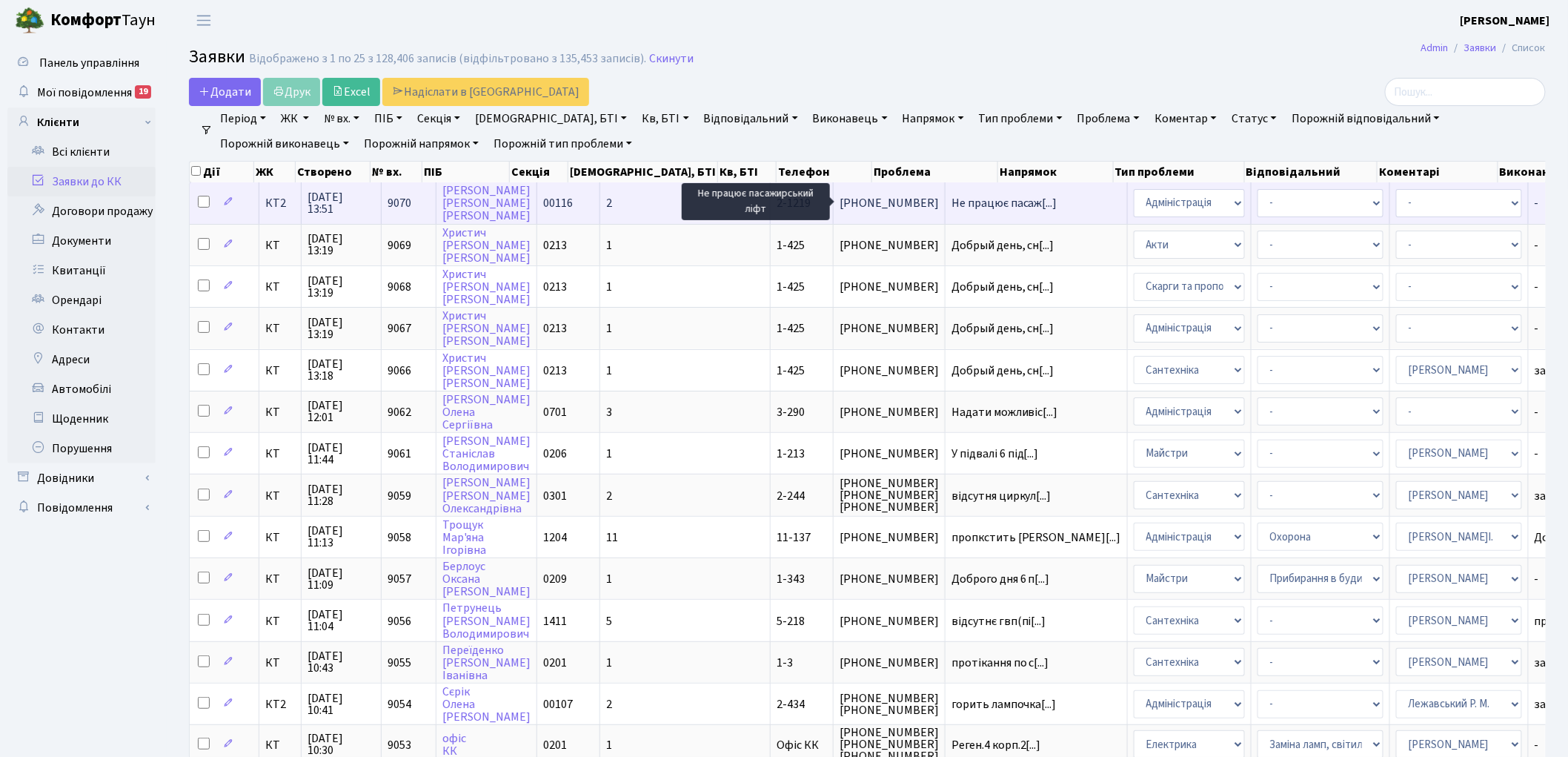
click at [952, 200] on span "Не працює пасаж[...]" at bounding box center [1004, 203] width 106 height 16
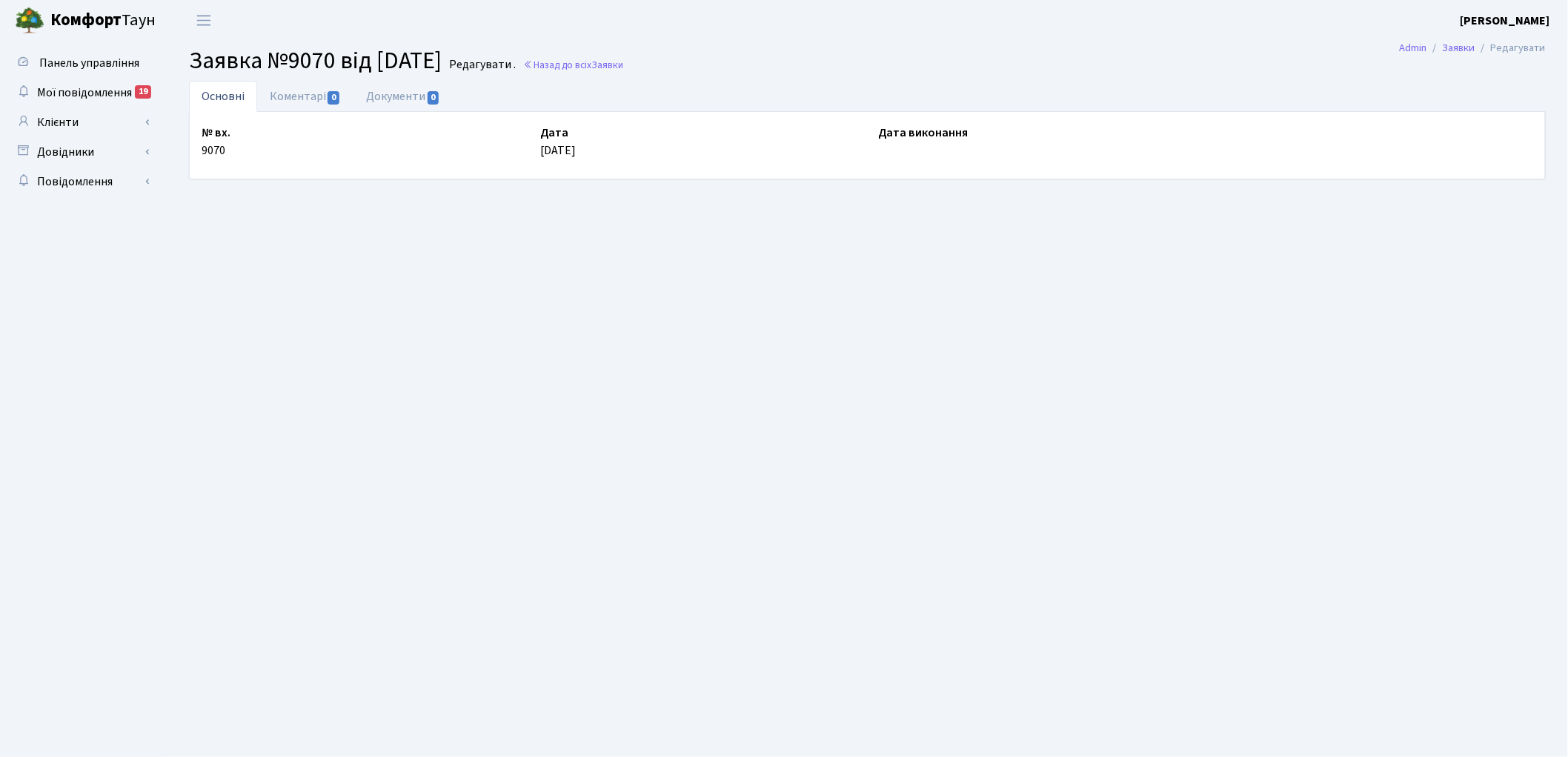
select select "12834"
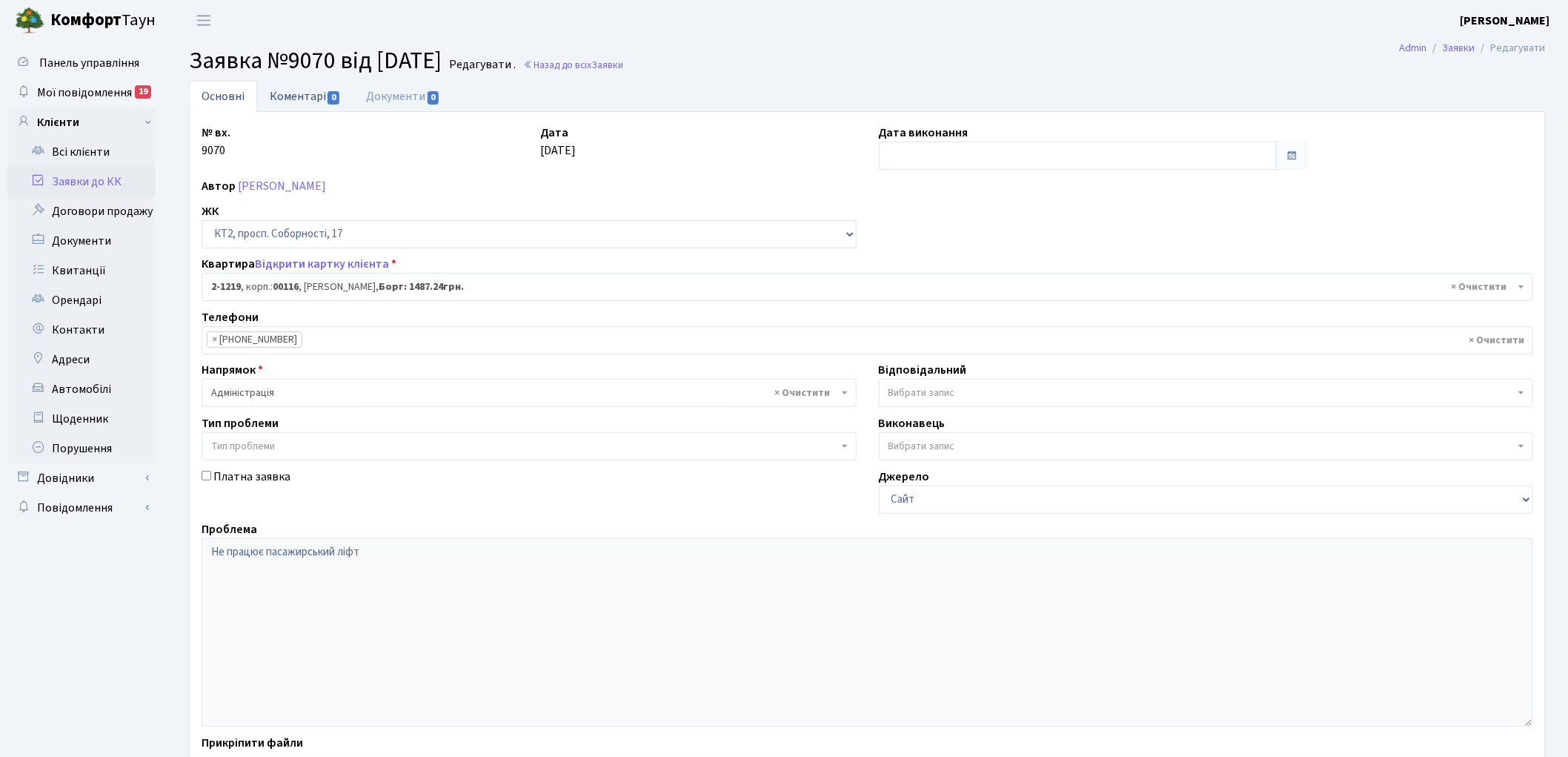
click at [280, 97] on link "Коментарі 0" at bounding box center [305, 96] width 97 height 31
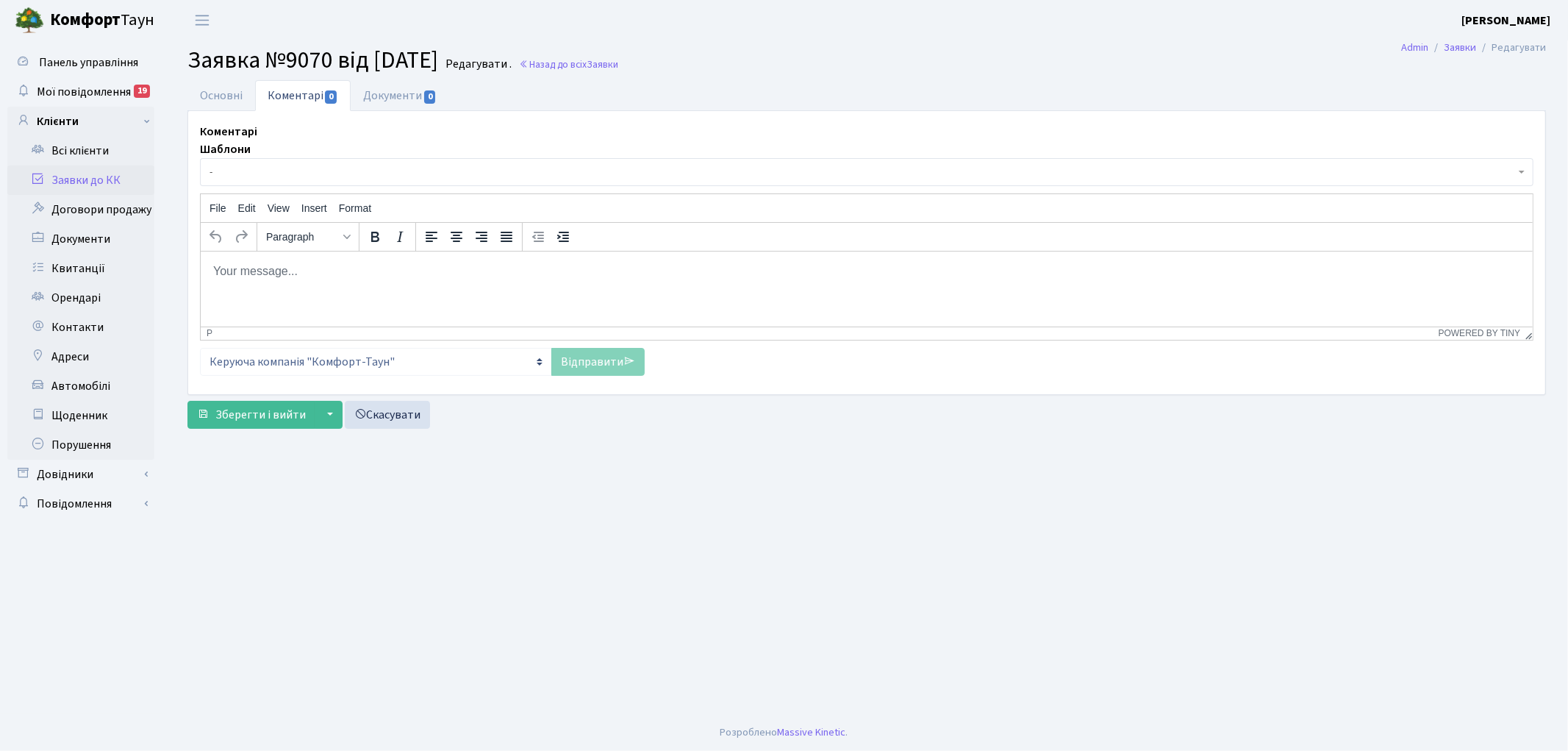
click at [272, 167] on span "-" at bounding box center [862, 172] width 1306 height 14
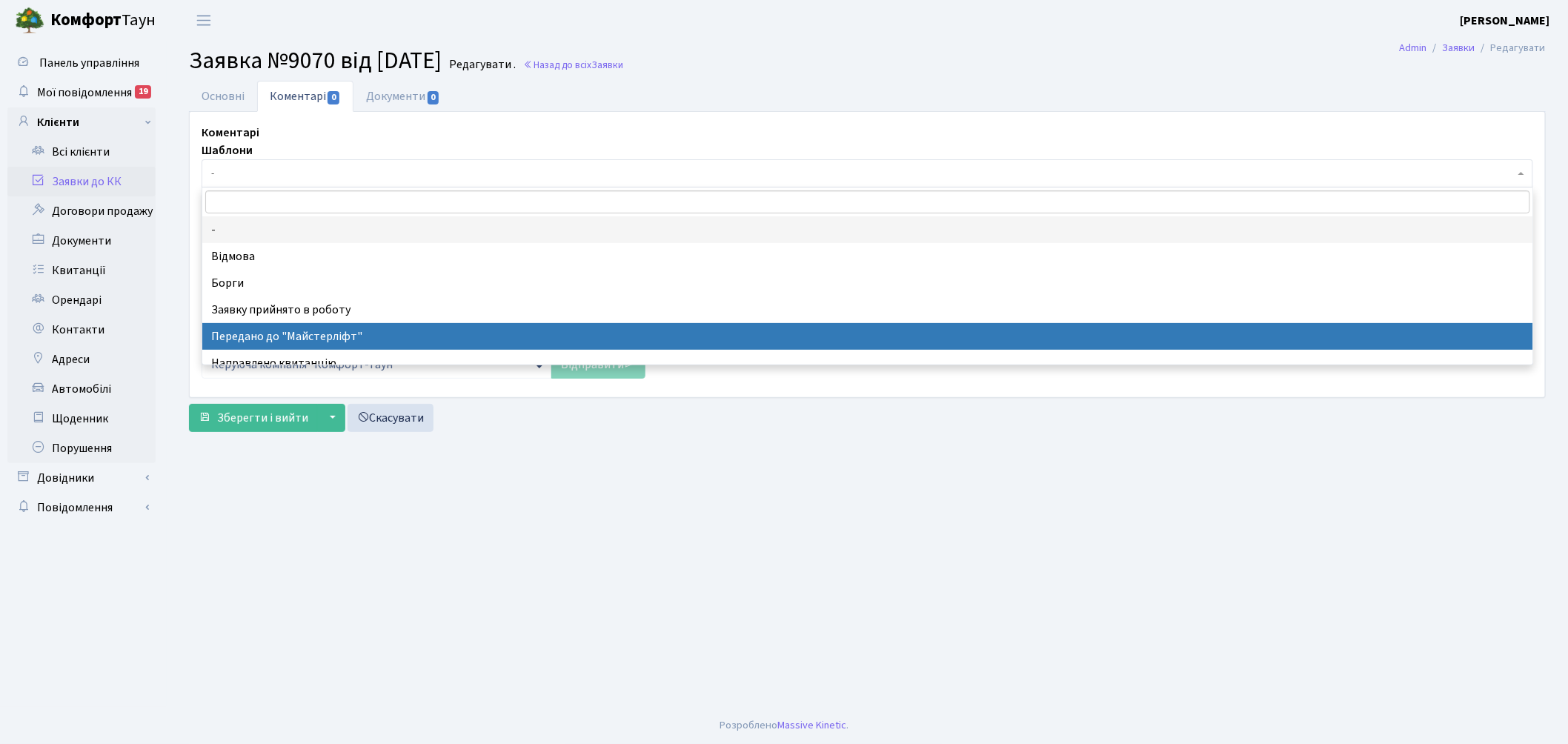
select select "9"
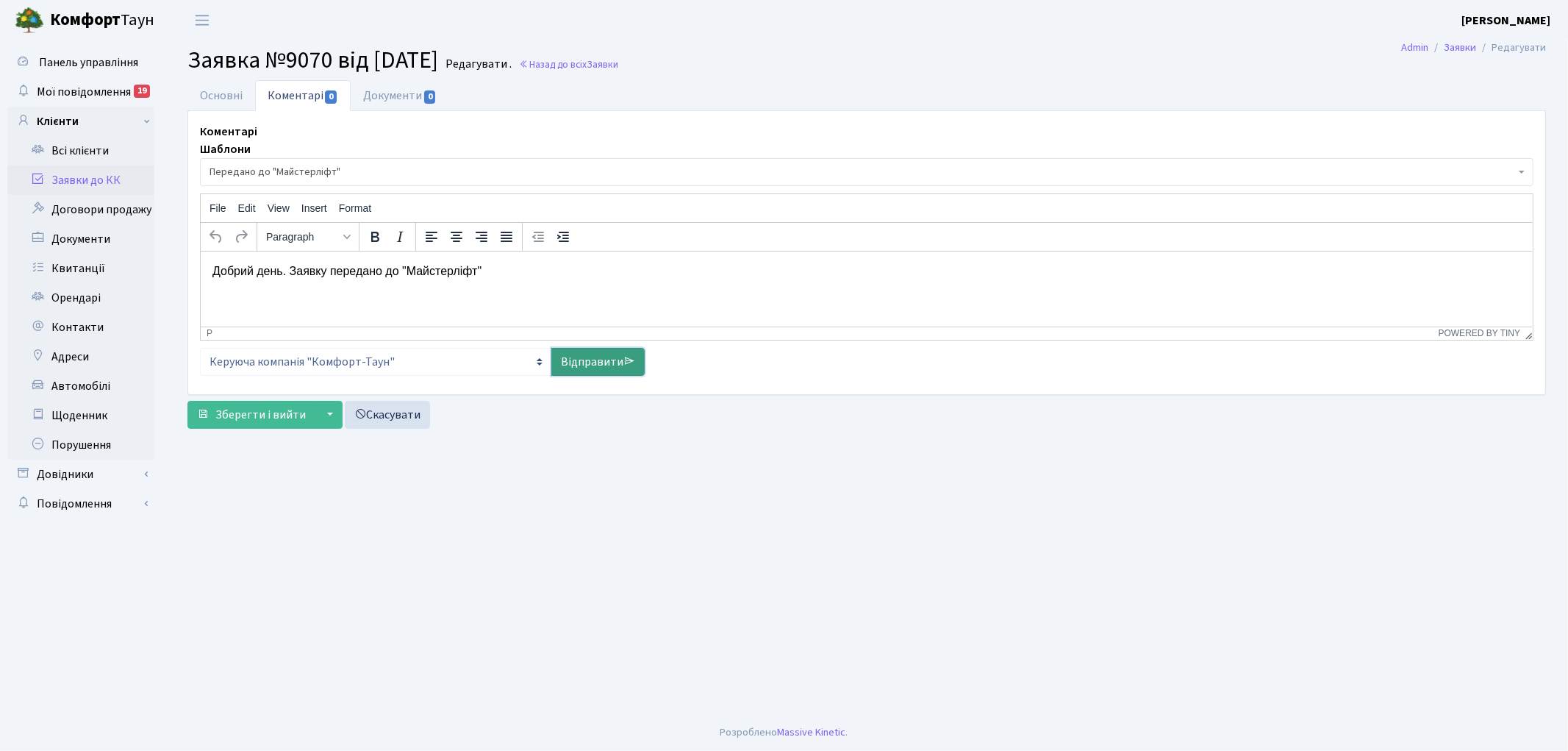
click at [578, 364] on link "Відправити" at bounding box center [598, 362] width 93 height 28
select select
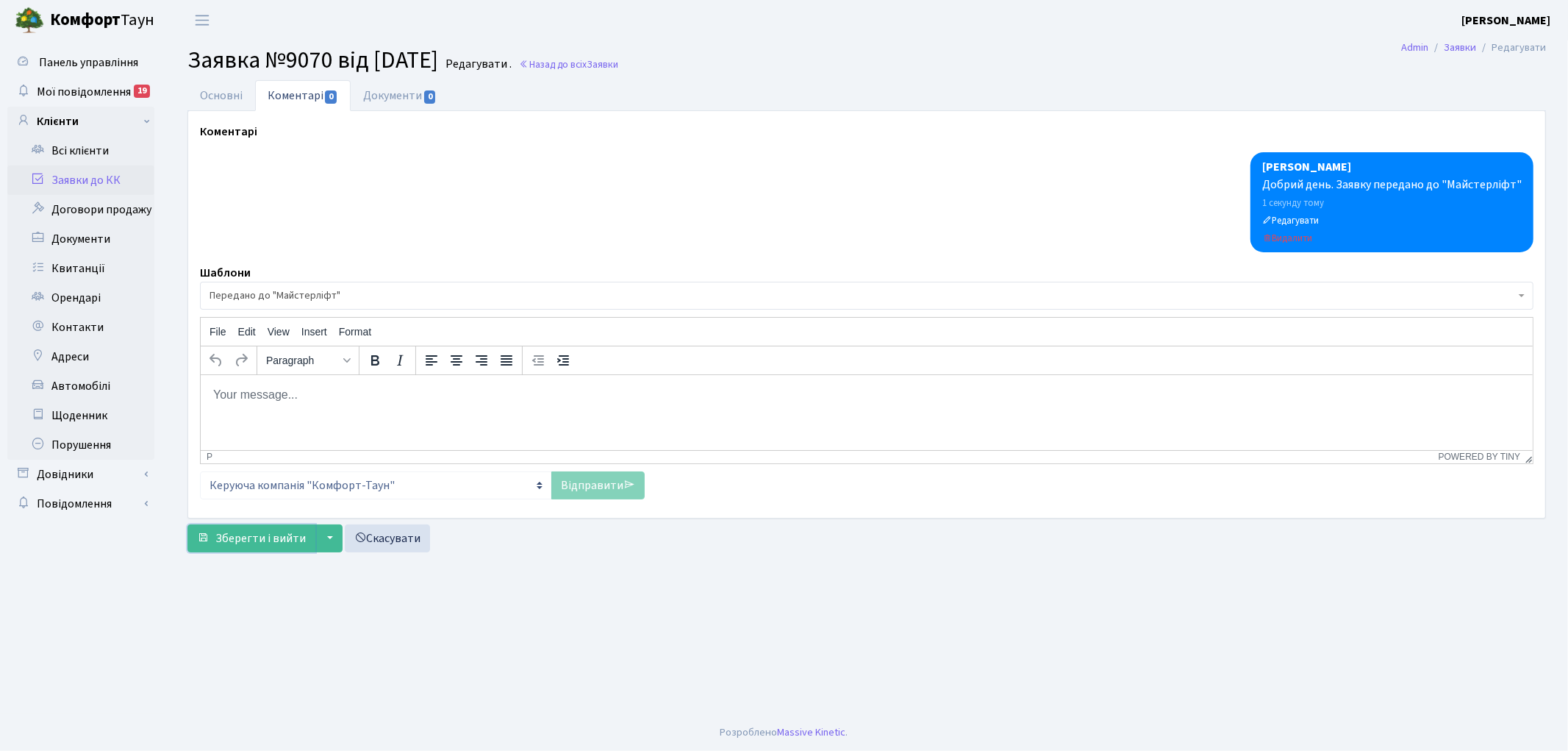
click at [283, 537] on span "Зберегти і вийти" at bounding box center [261, 537] width 91 height 16
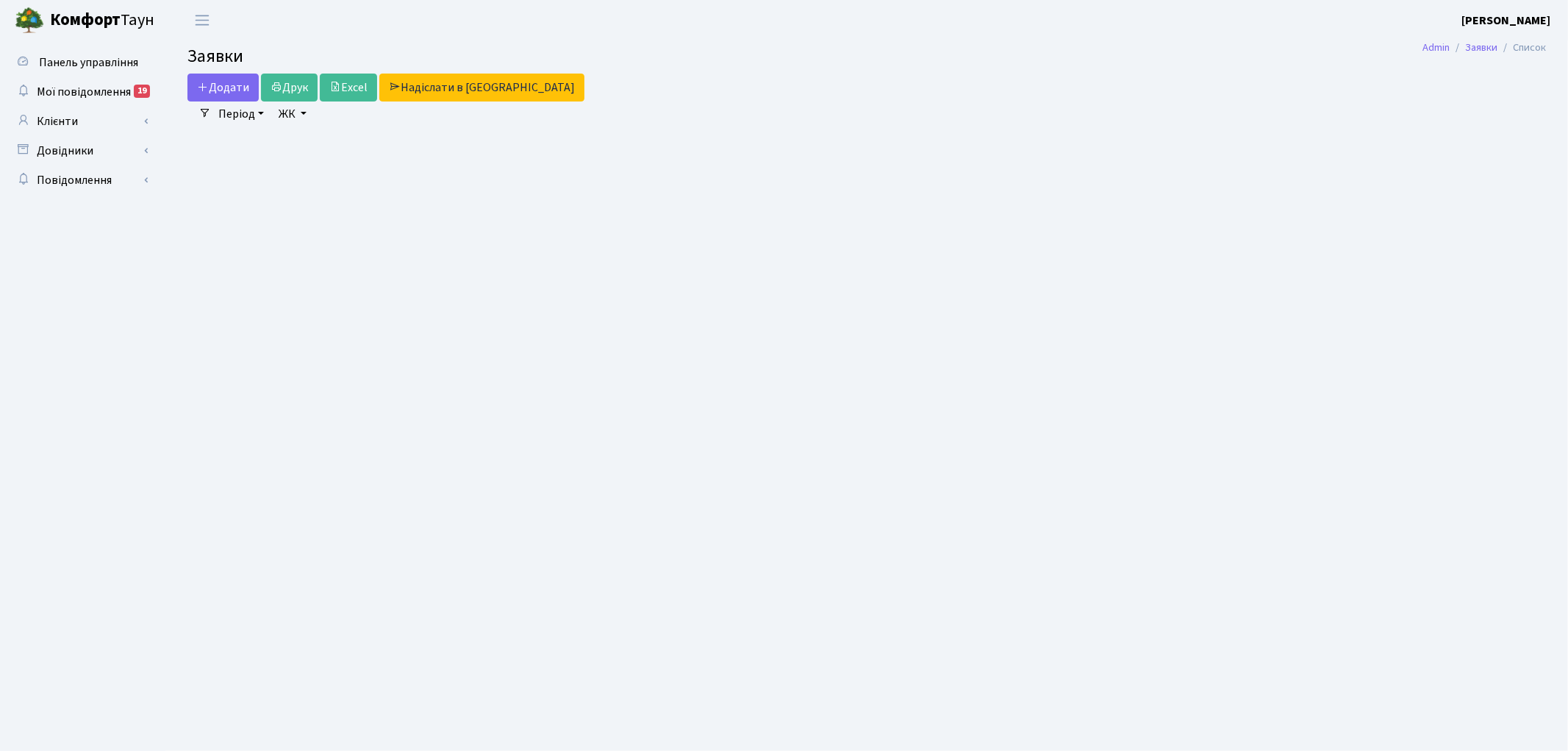
select select "25"
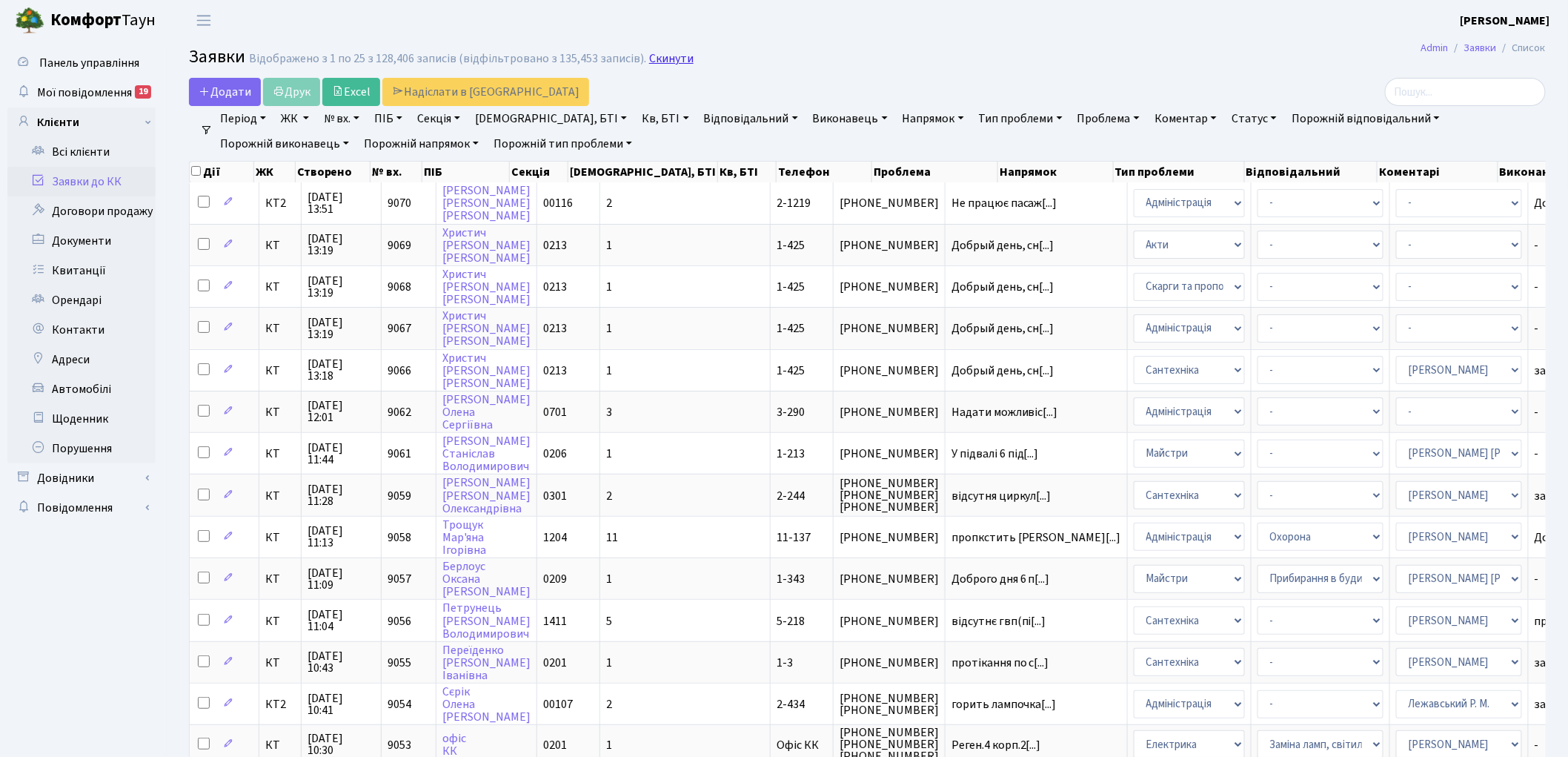
click at [660, 62] on link "Скинути" at bounding box center [671, 58] width 44 height 14
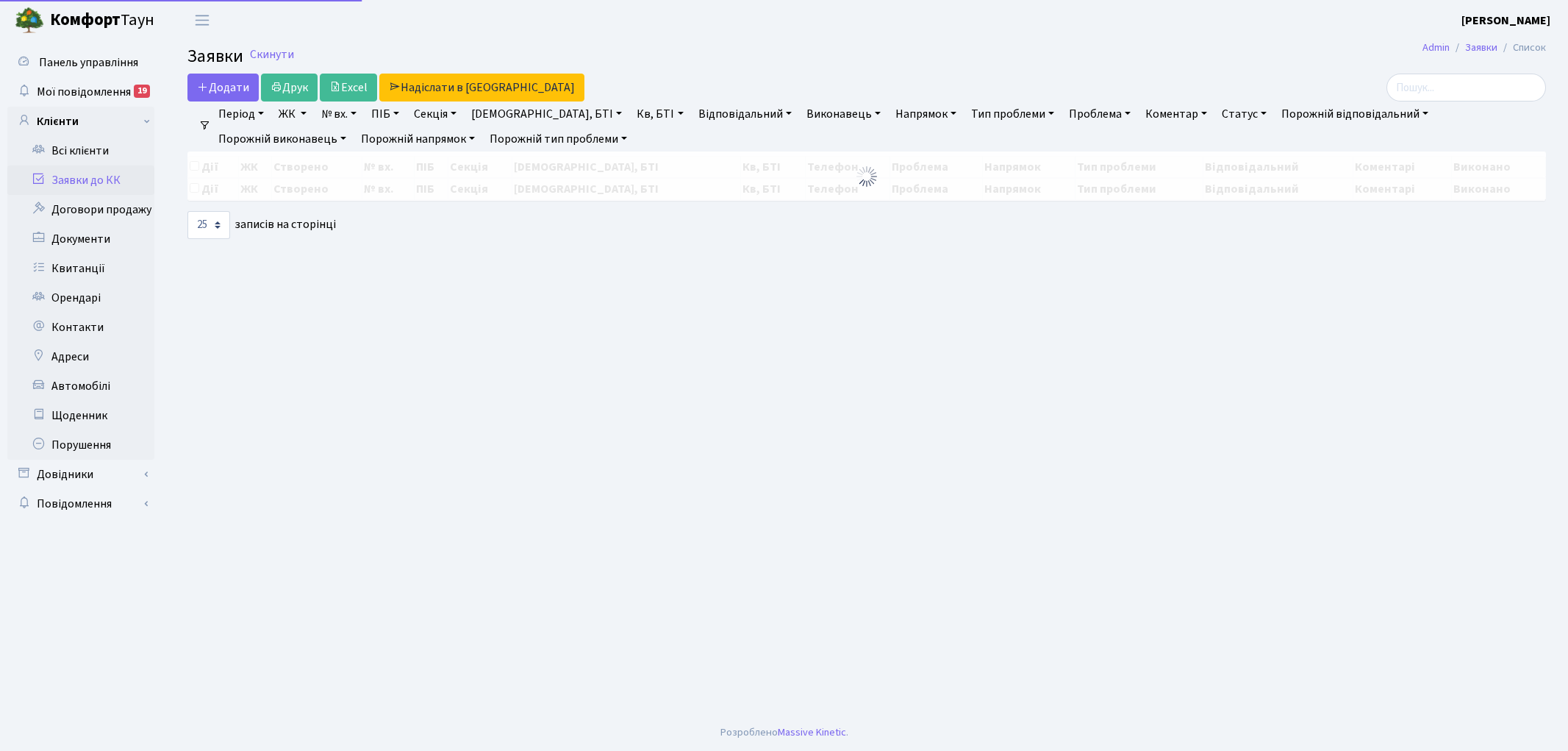
select select "25"
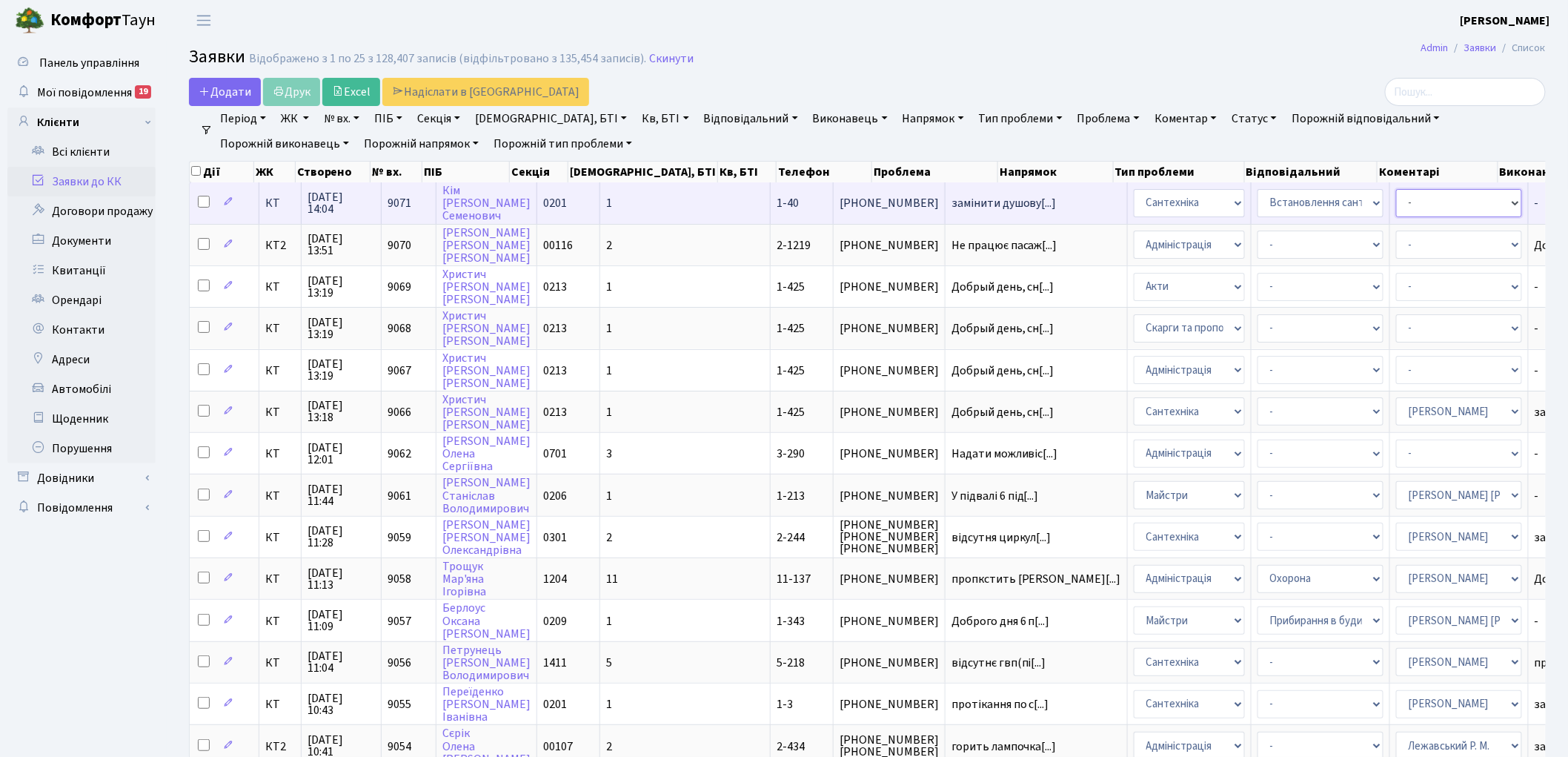
click at [1396, 203] on select "- Адміністратор ЖК ДП Адміністратор ЖК КТ Адміністратор ЖК СП Вижул В. В. Горді…" at bounding box center [1459, 203] width 126 height 28
select select "67"
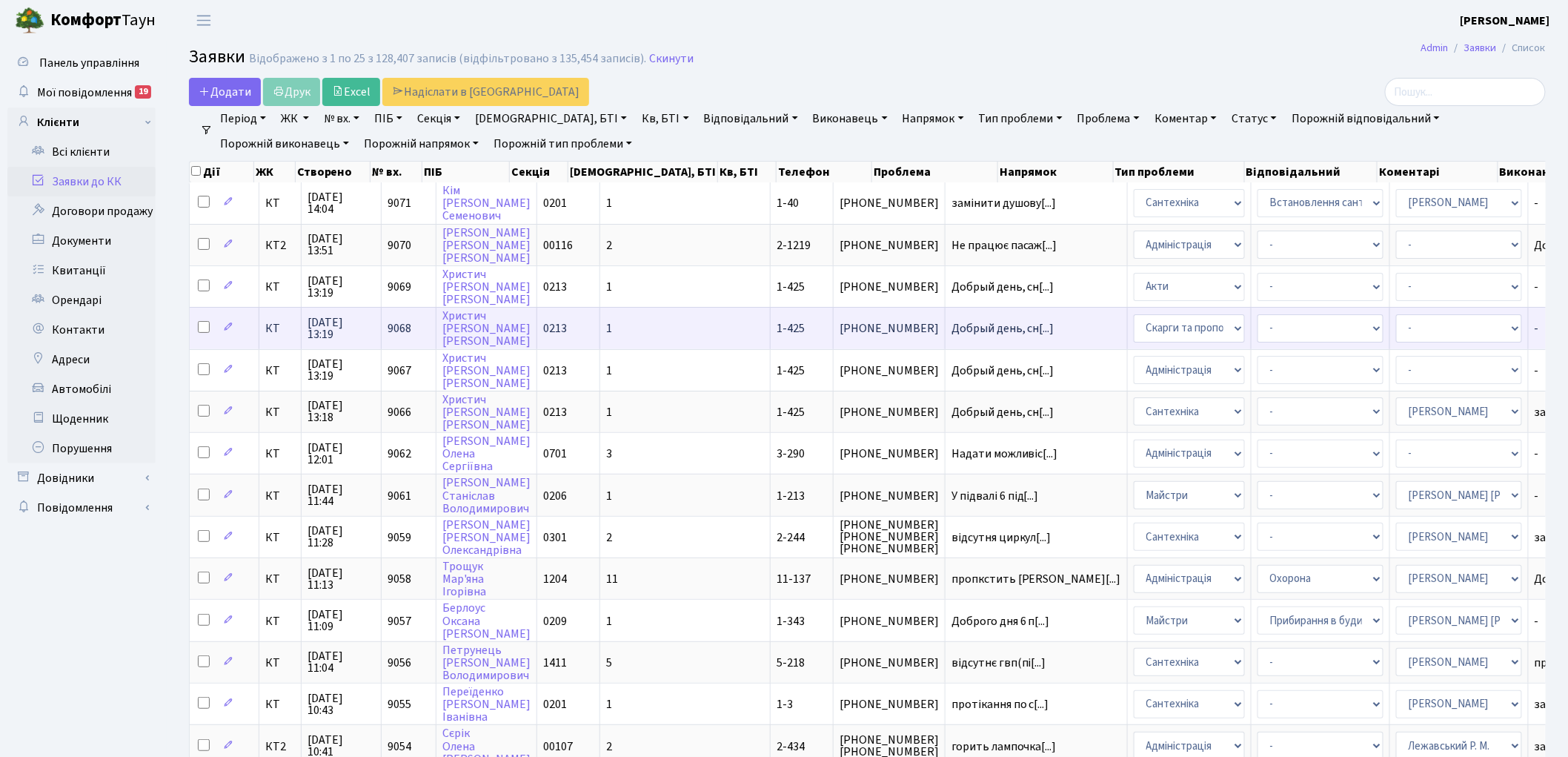
click at [398, 320] on span "9068" at bounding box center [399, 328] width 24 height 16
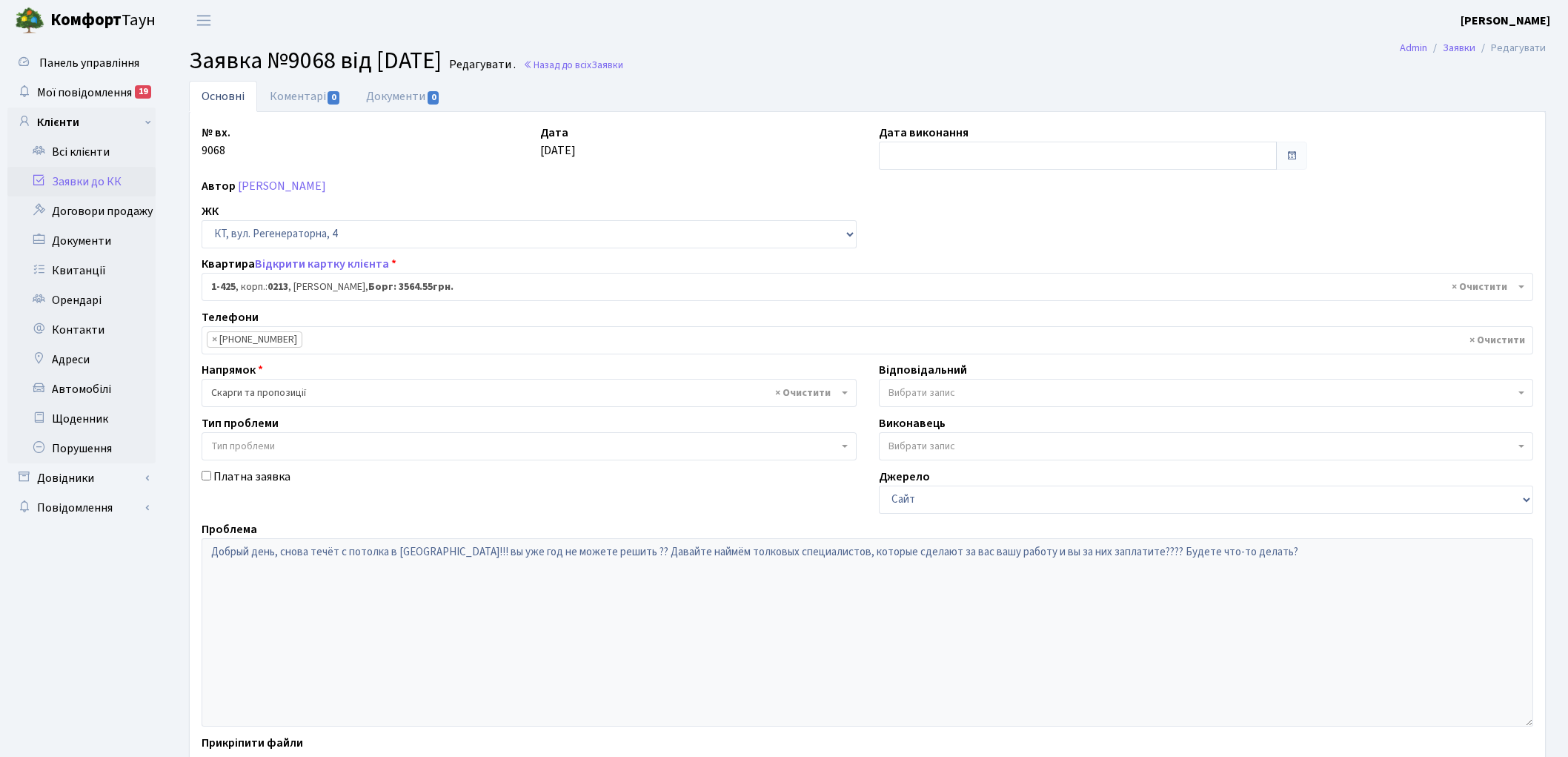
select select "476"
click at [612, 70] on link "Назад до всіх Заявки" at bounding box center [573, 64] width 100 height 14
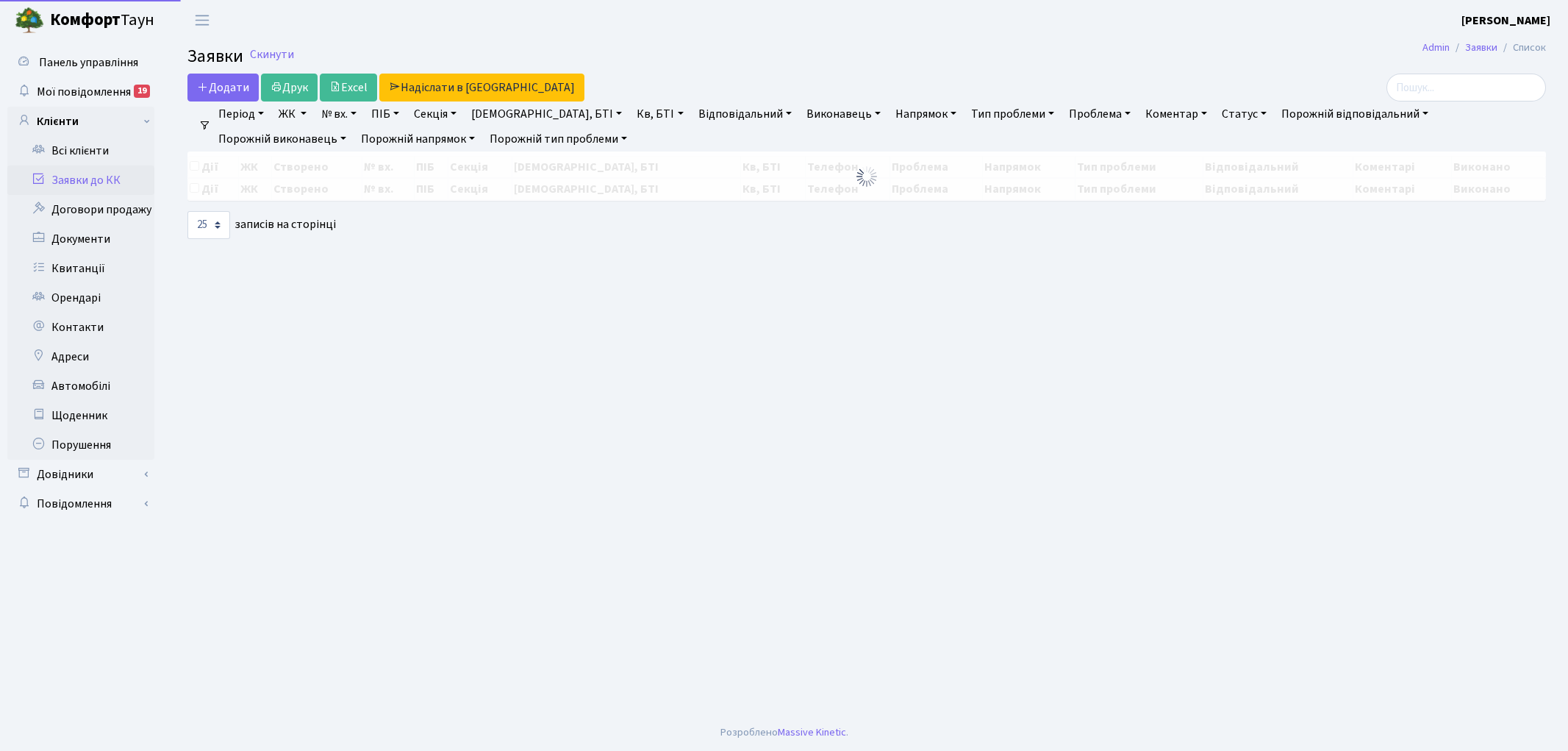
select select "25"
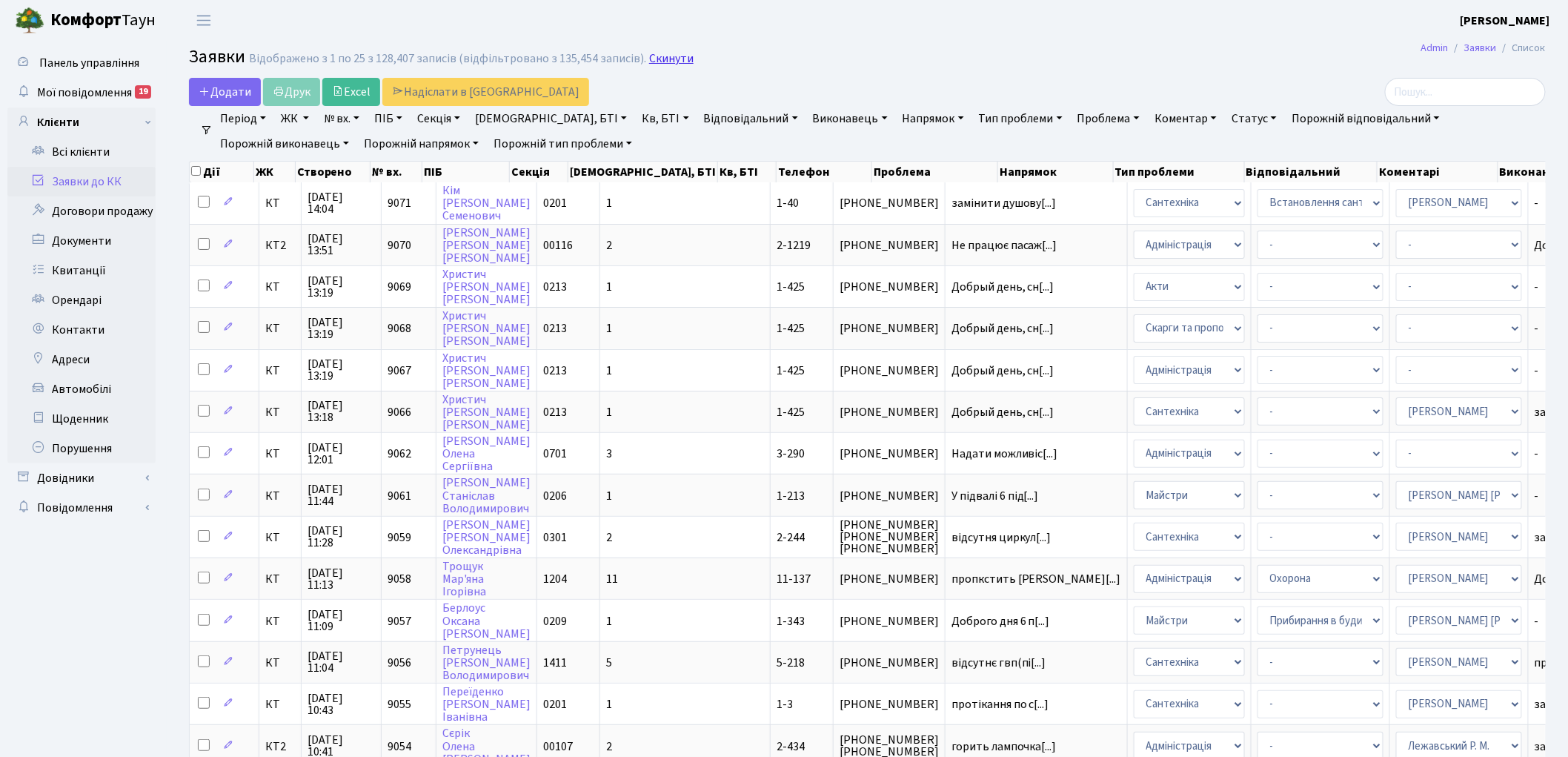
click at [649, 56] on link "Скинути" at bounding box center [671, 58] width 44 height 14
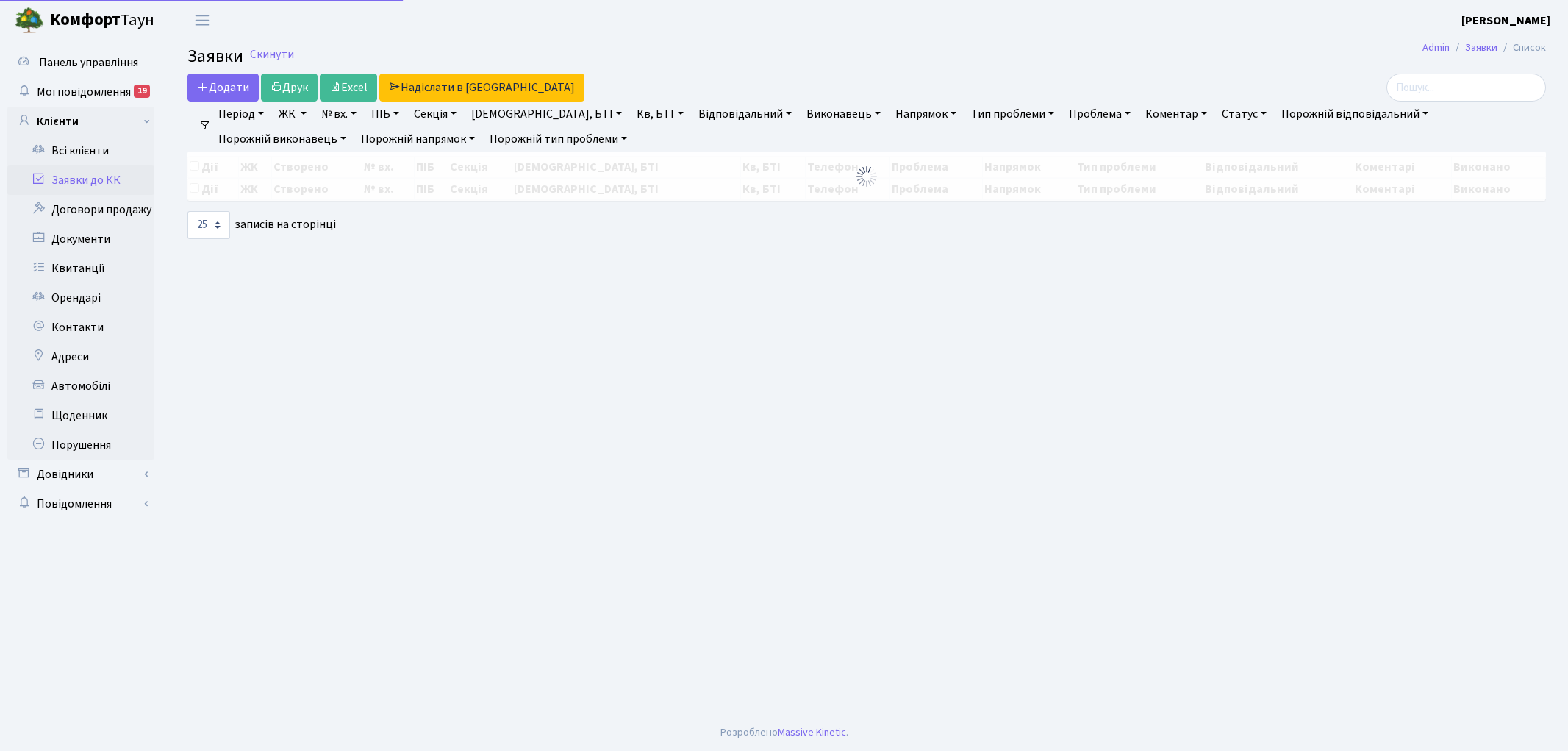
select select "25"
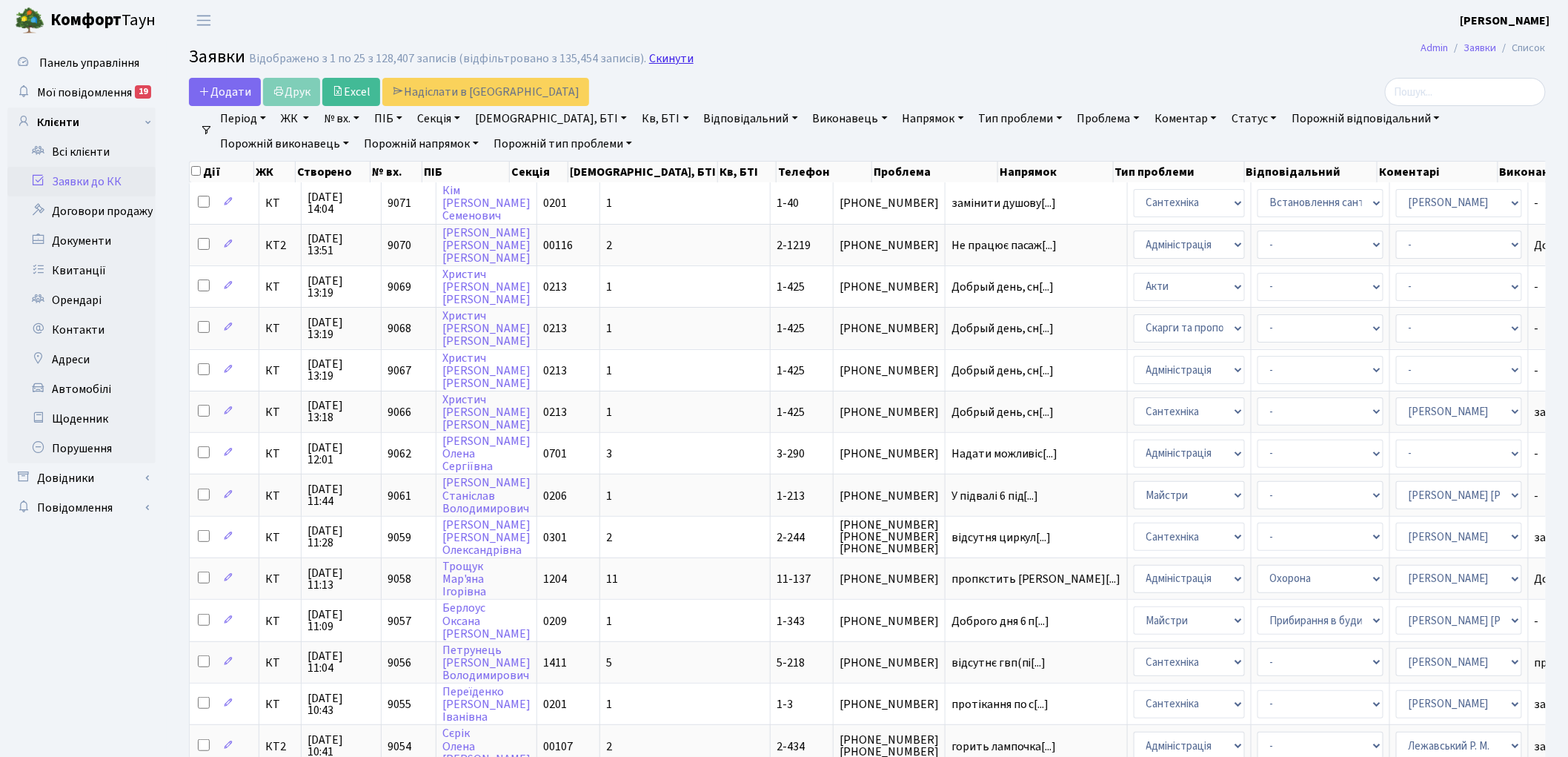
click at [649, 59] on link "Скинути" at bounding box center [671, 58] width 44 height 14
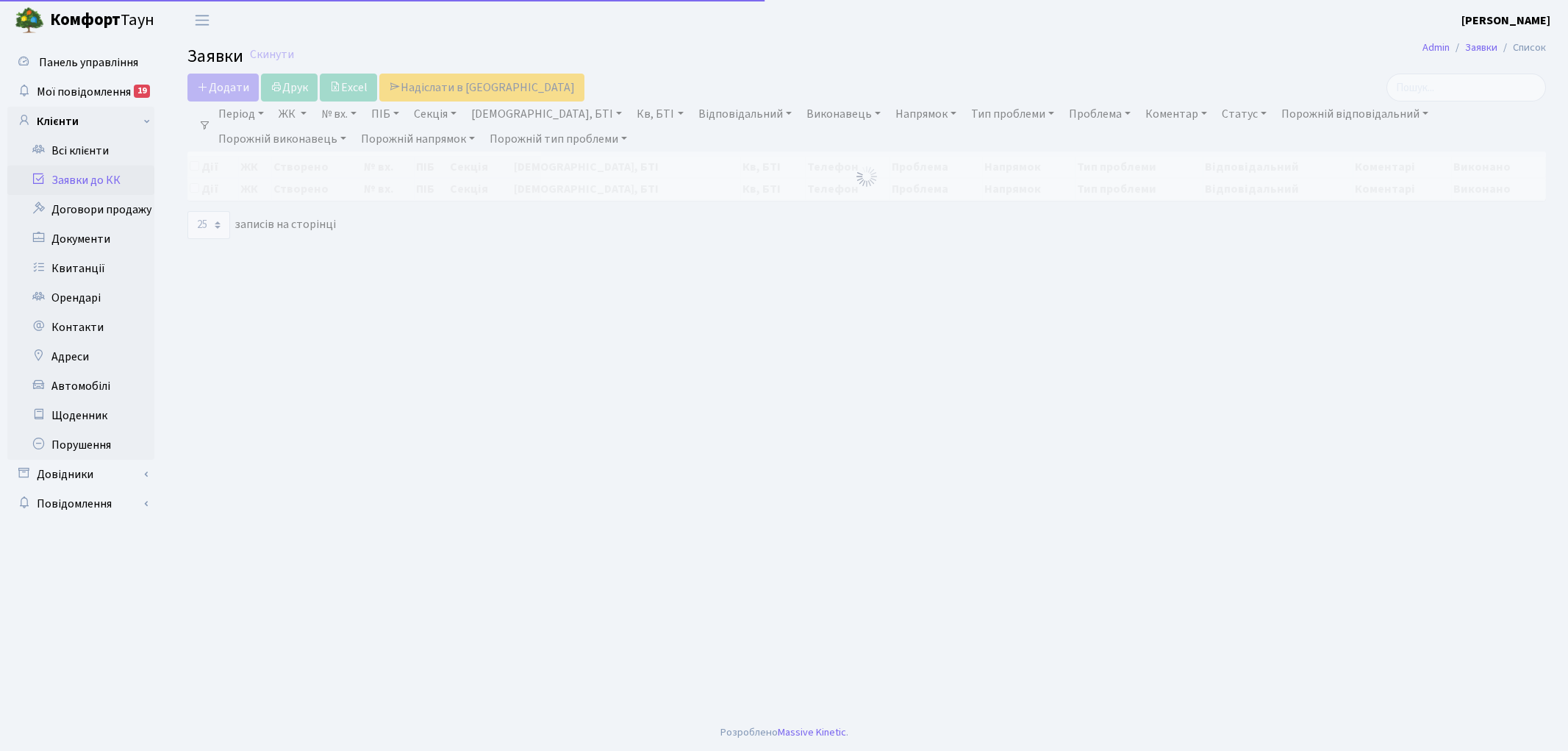
select select "25"
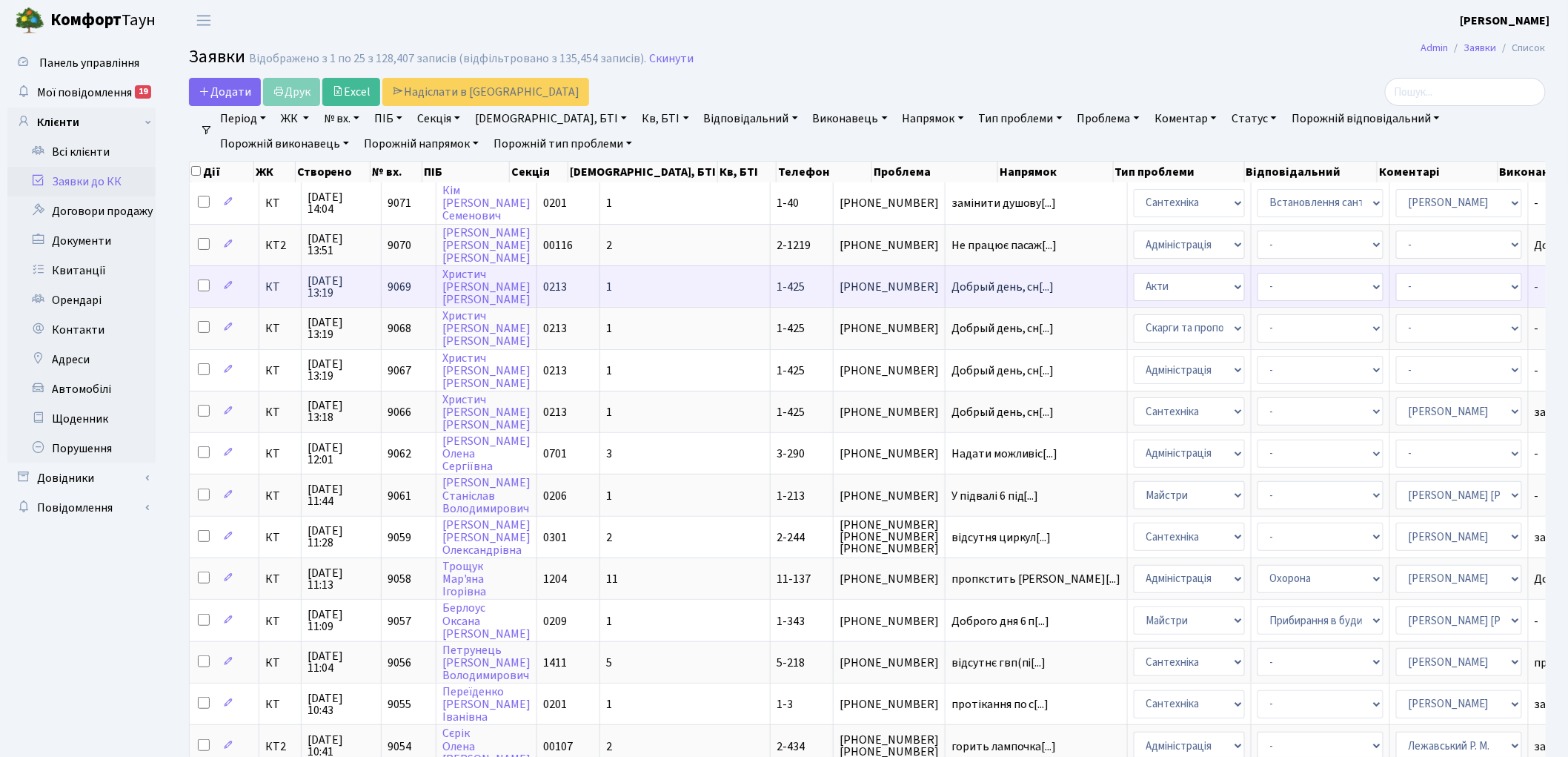
click at [840, 285] on span "[PHONE_NUMBER]" at bounding box center [889, 287] width 99 height 12
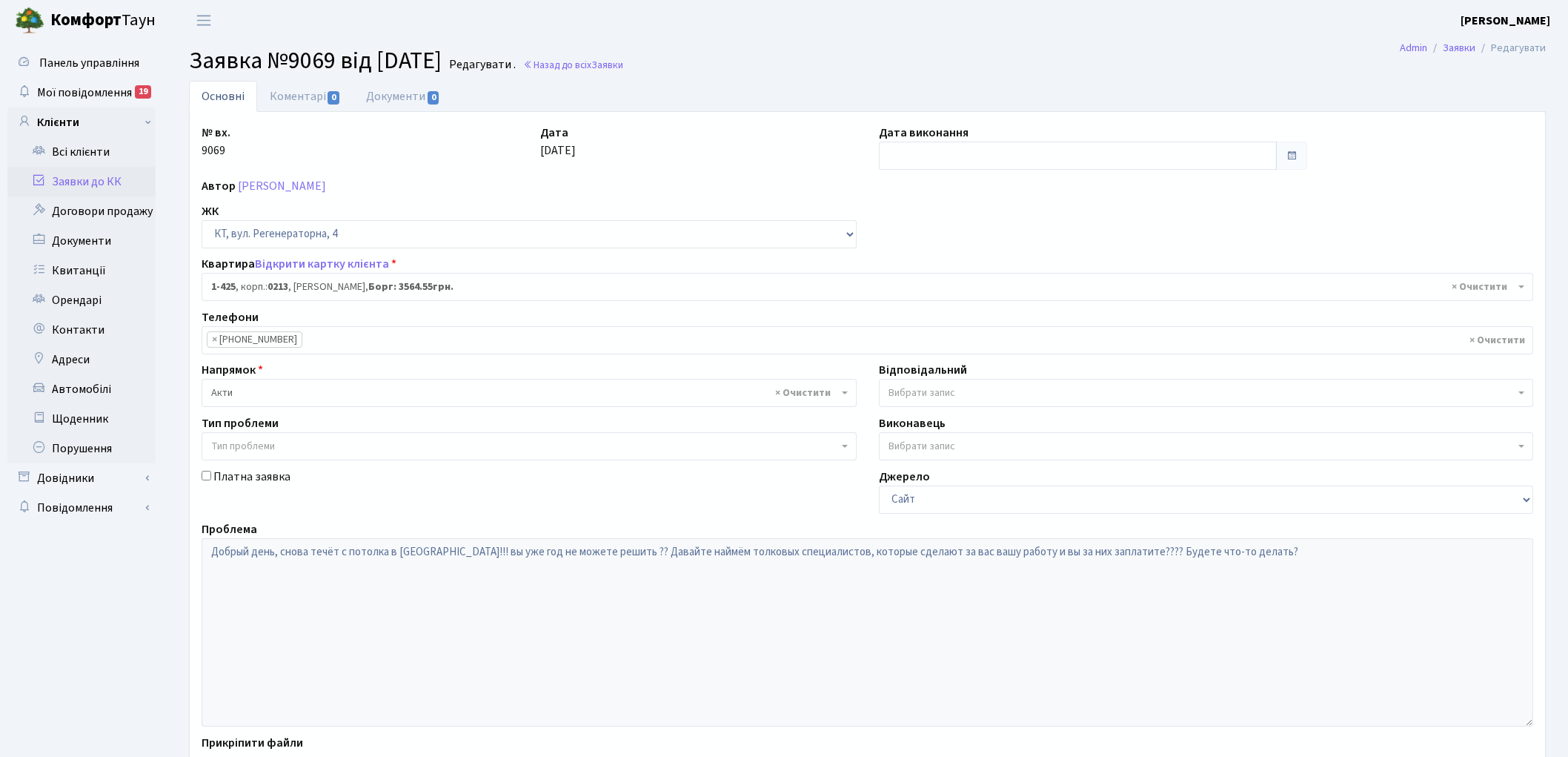
select select "476"
click at [606, 67] on link "Назад до всіх Заявки" at bounding box center [573, 64] width 100 height 14
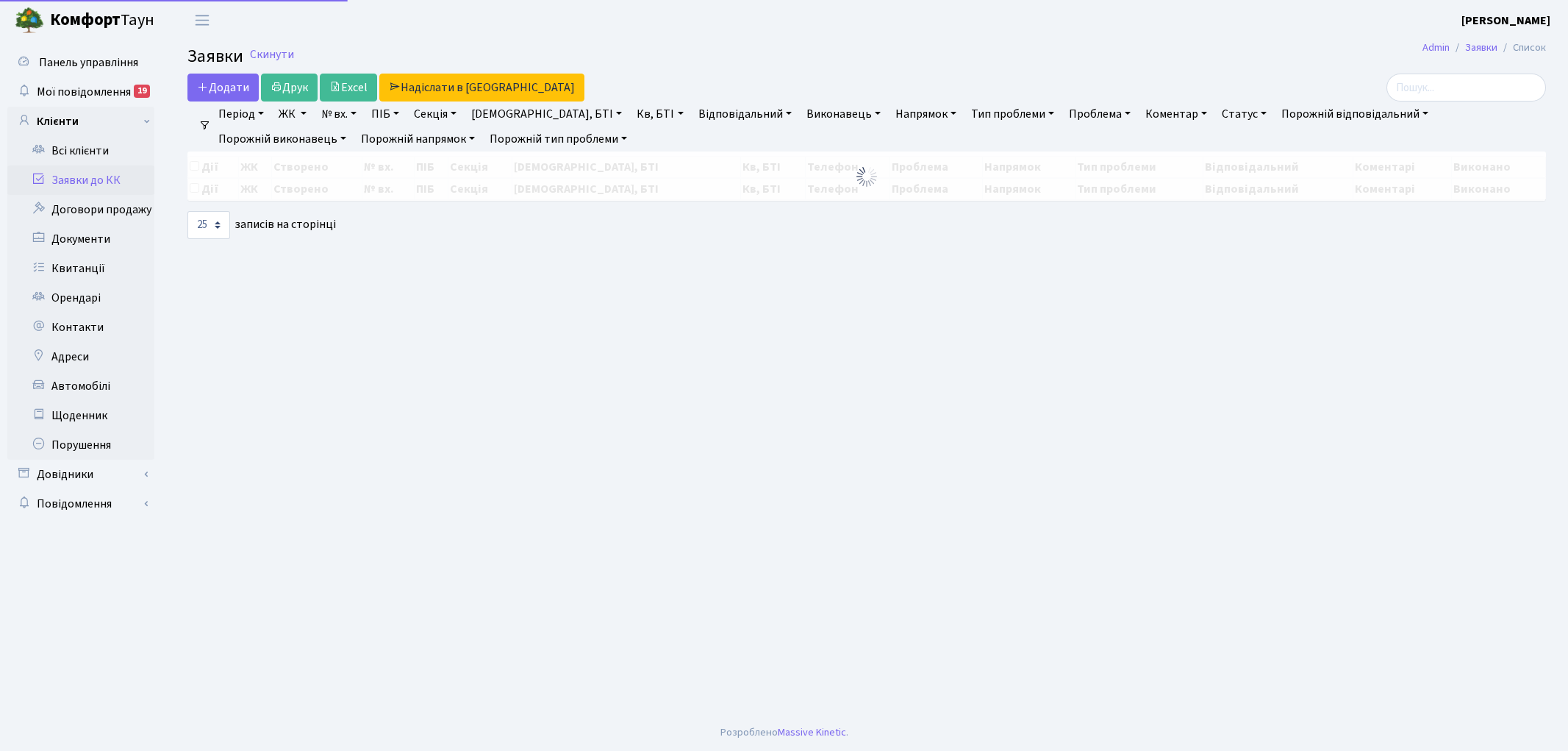
select select "25"
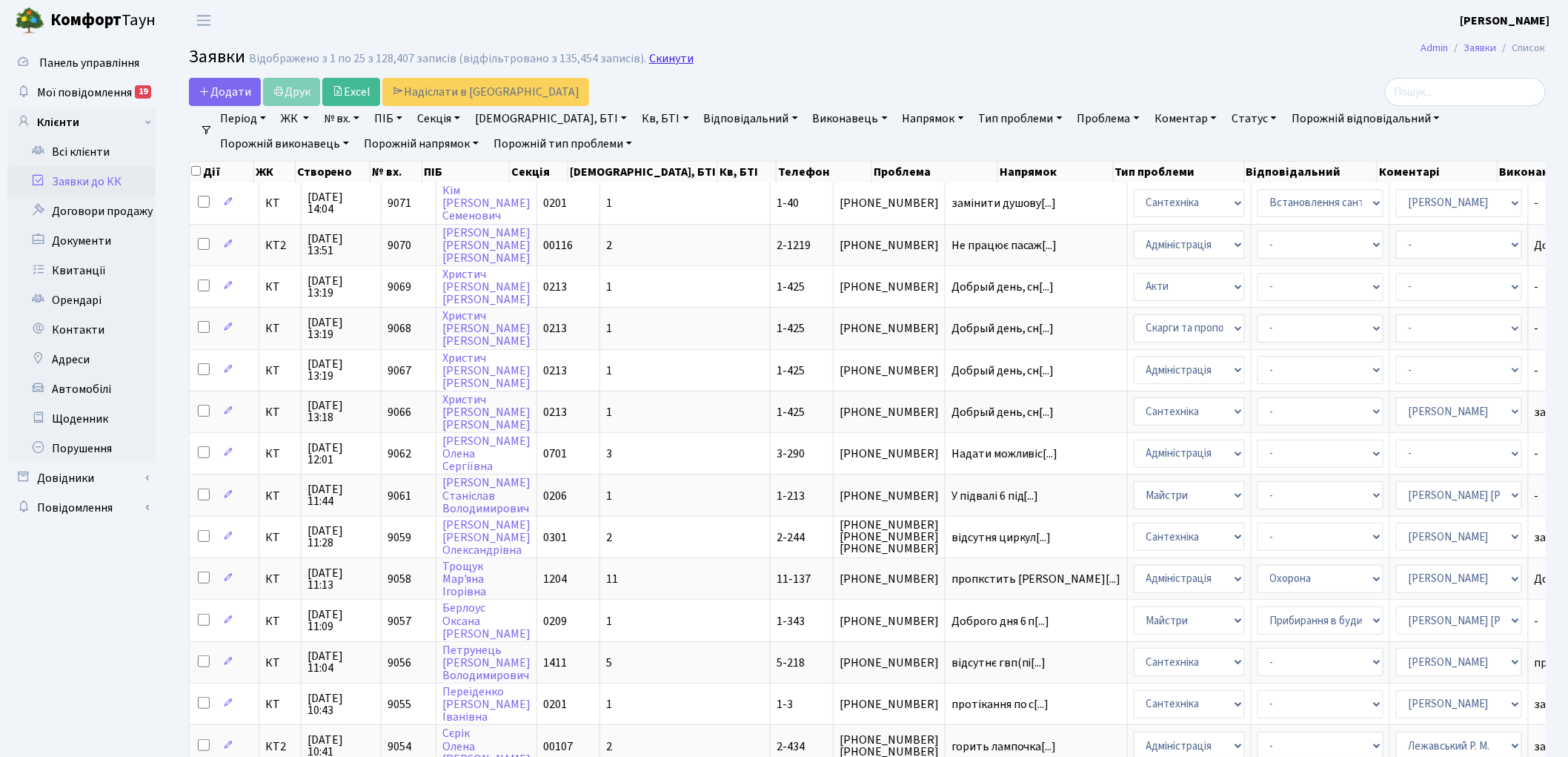
click at [654, 59] on link "Скинути" at bounding box center [671, 58] width 44 height 14
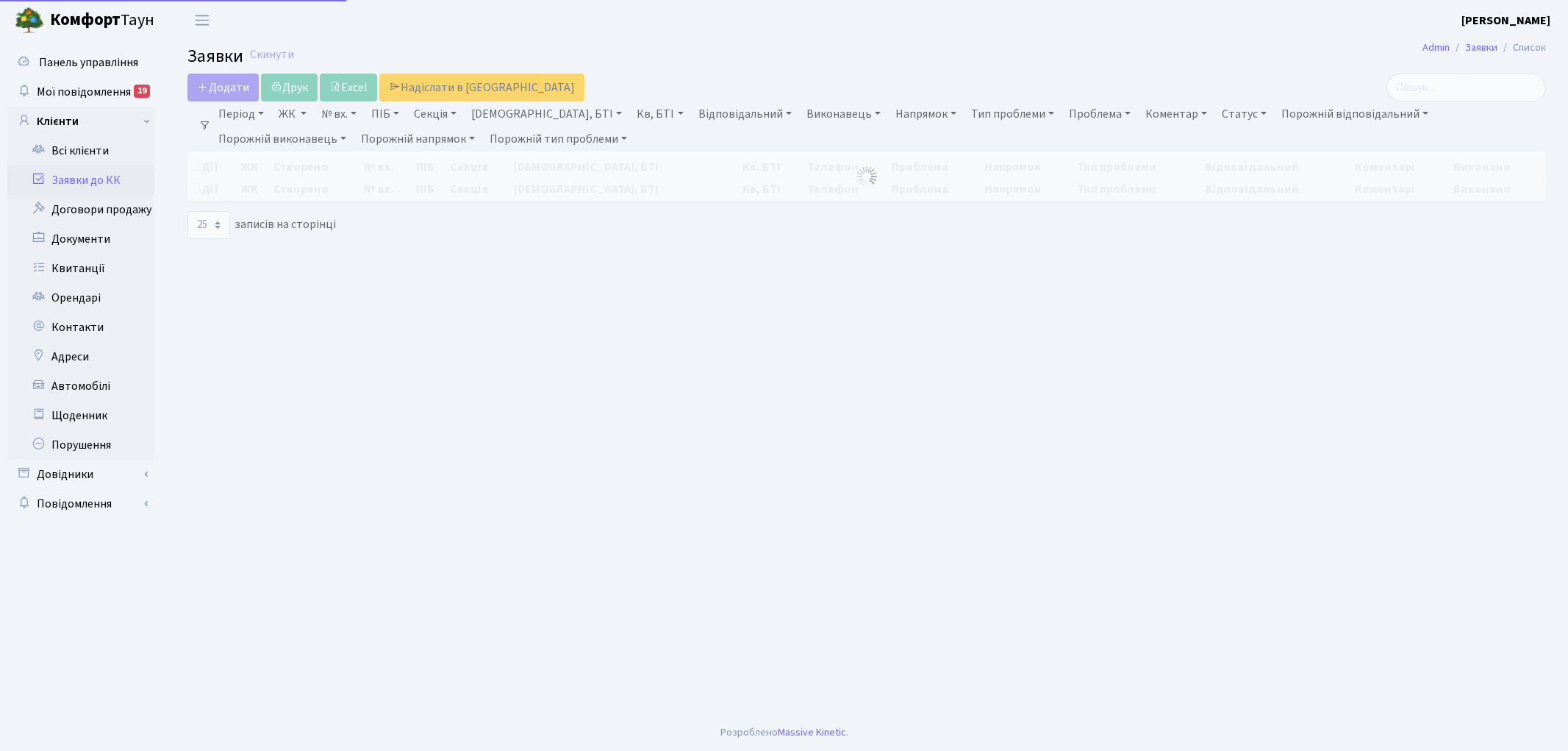
select select "25"
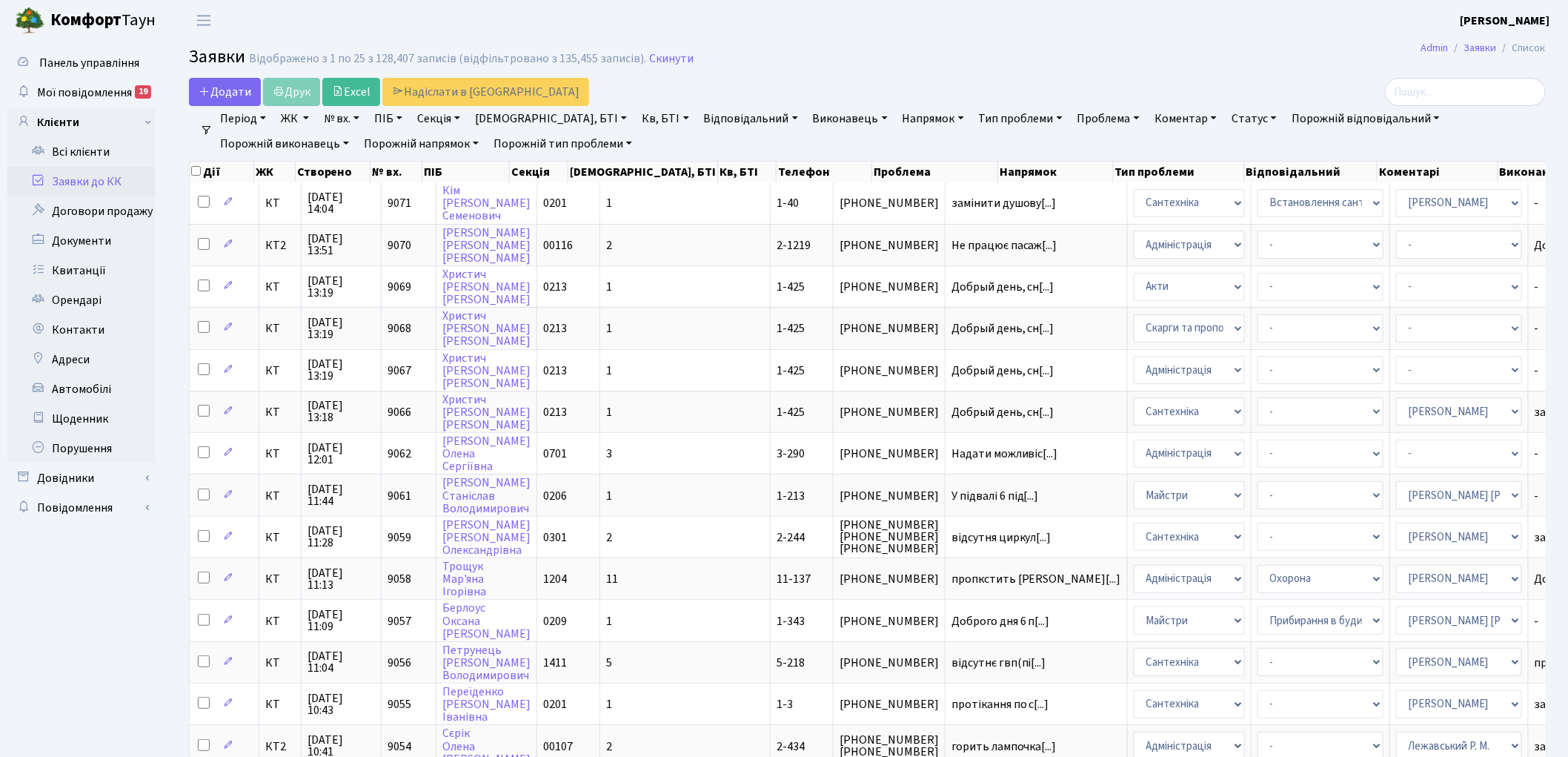
click at [654, 59] on link "Скинути" at bounding box center [671, 58] width 44 height 14
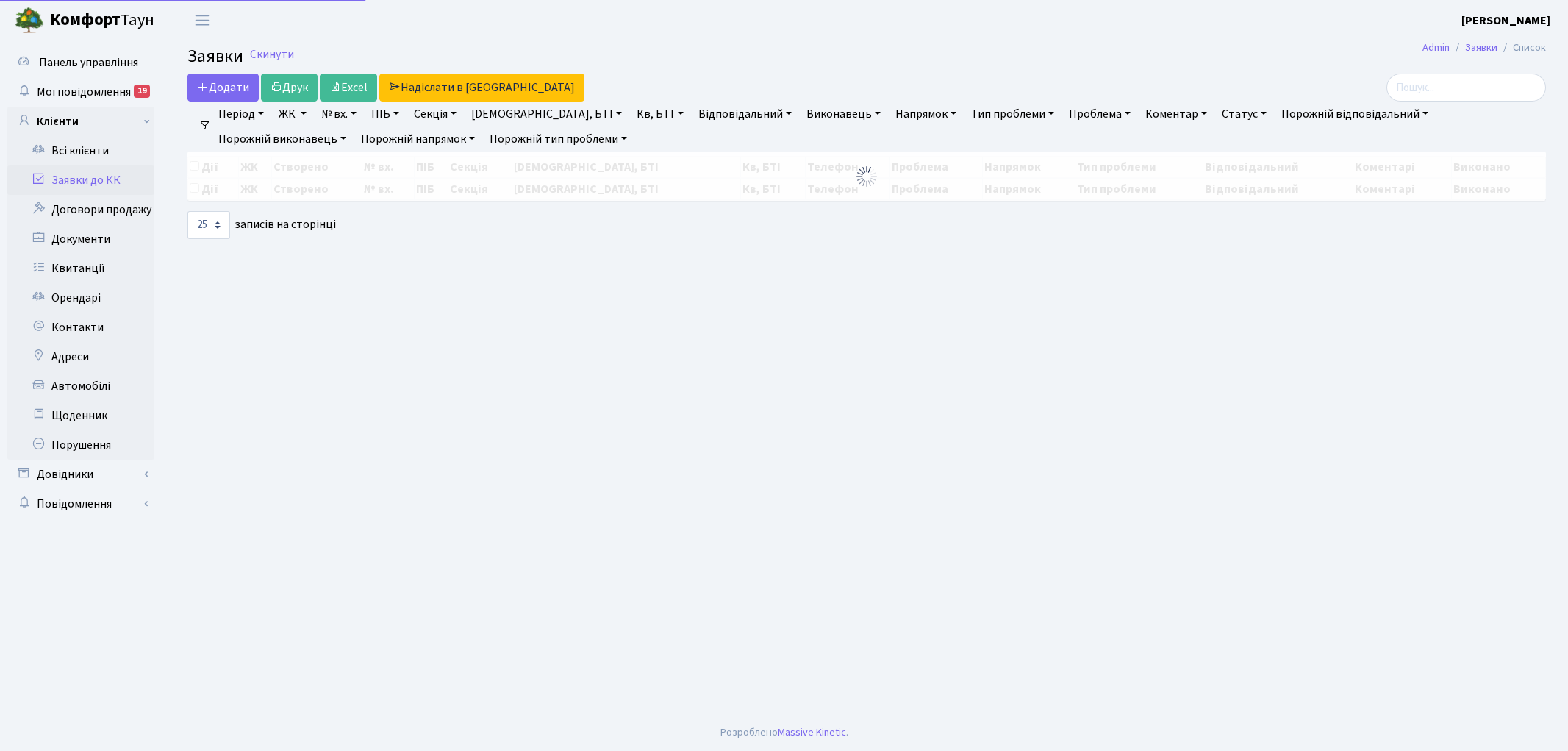
select select "25"
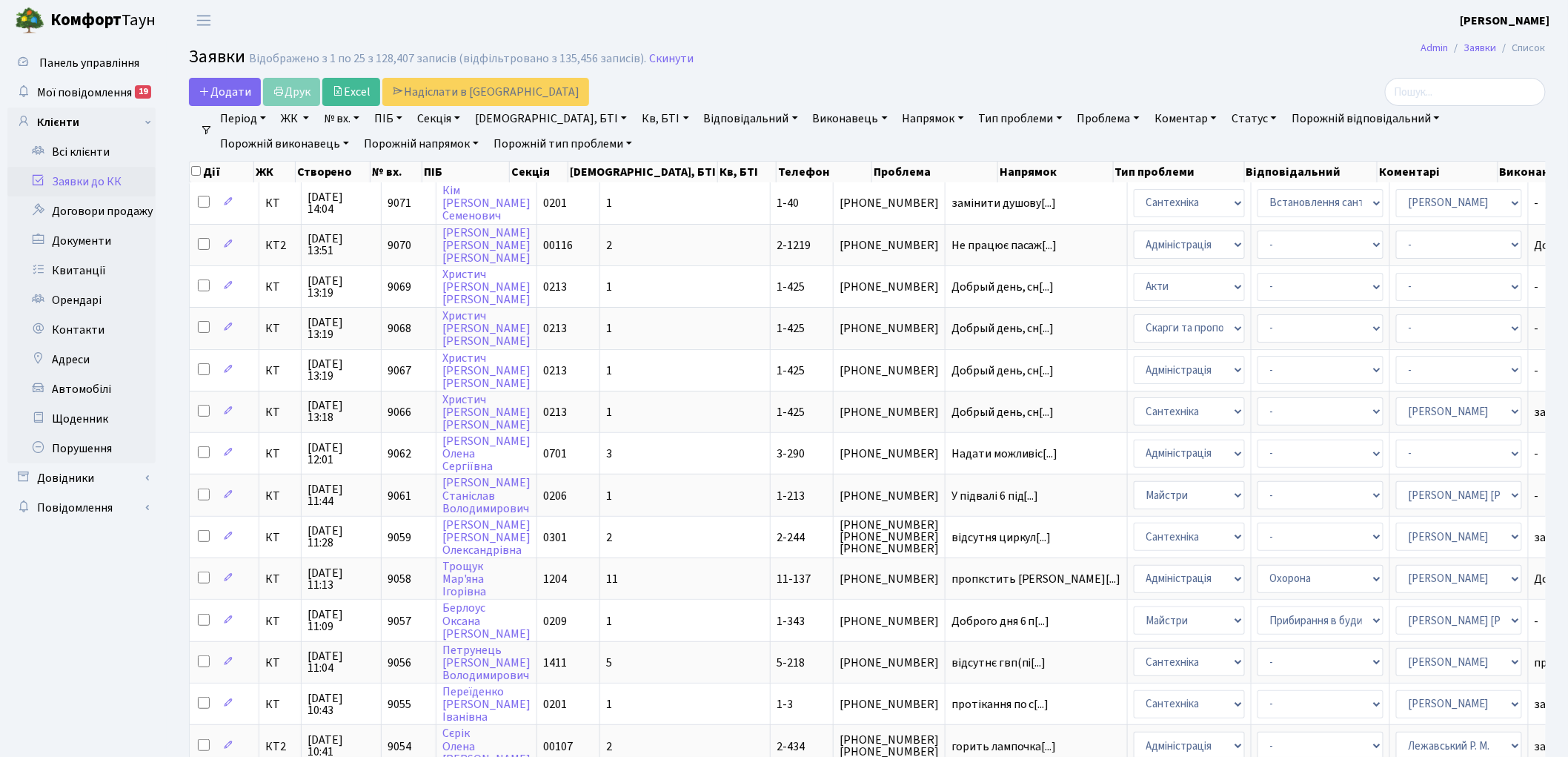
click at [654, 59] on link "Скинути" at bounding box center [671, 58] width 44 height 14
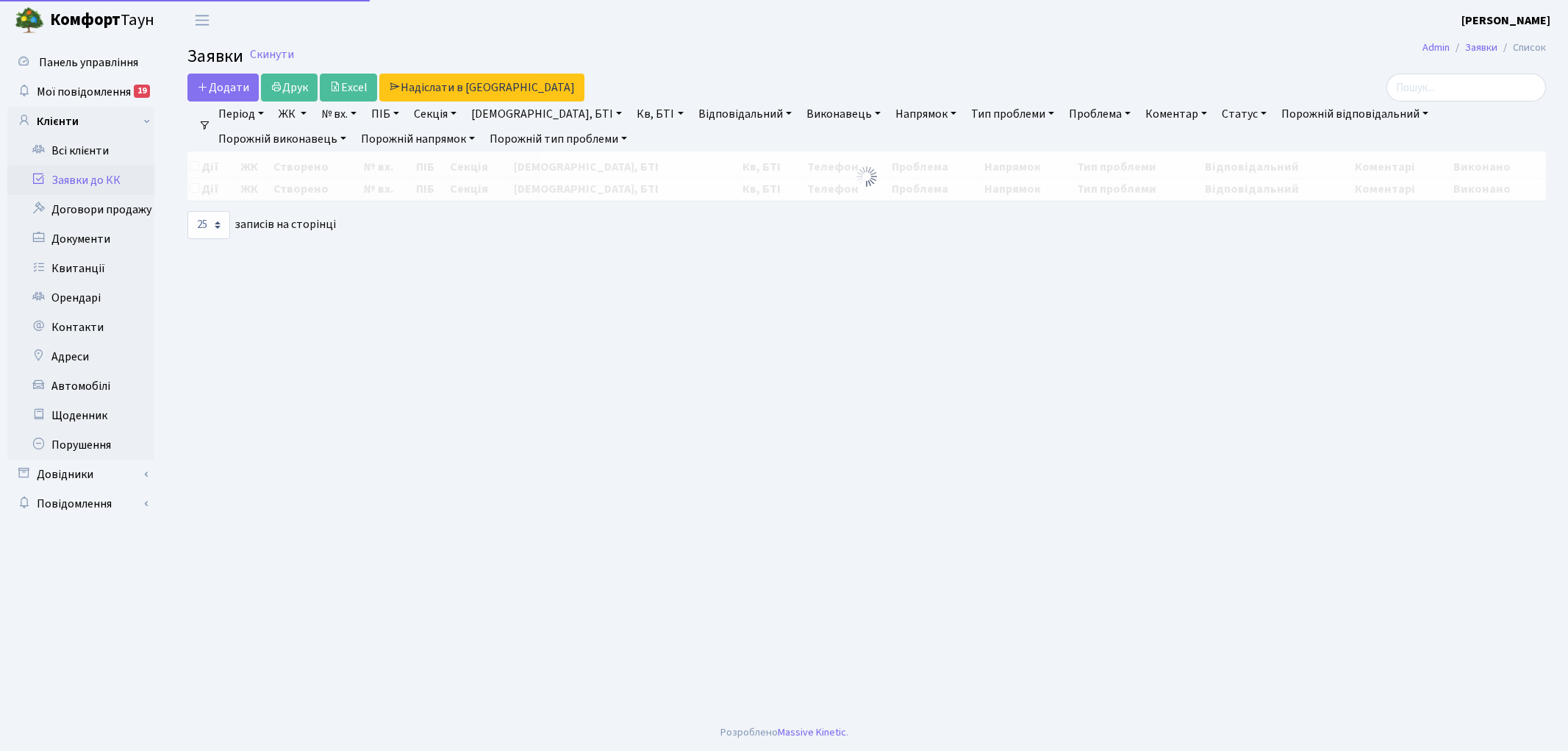
select select "25"
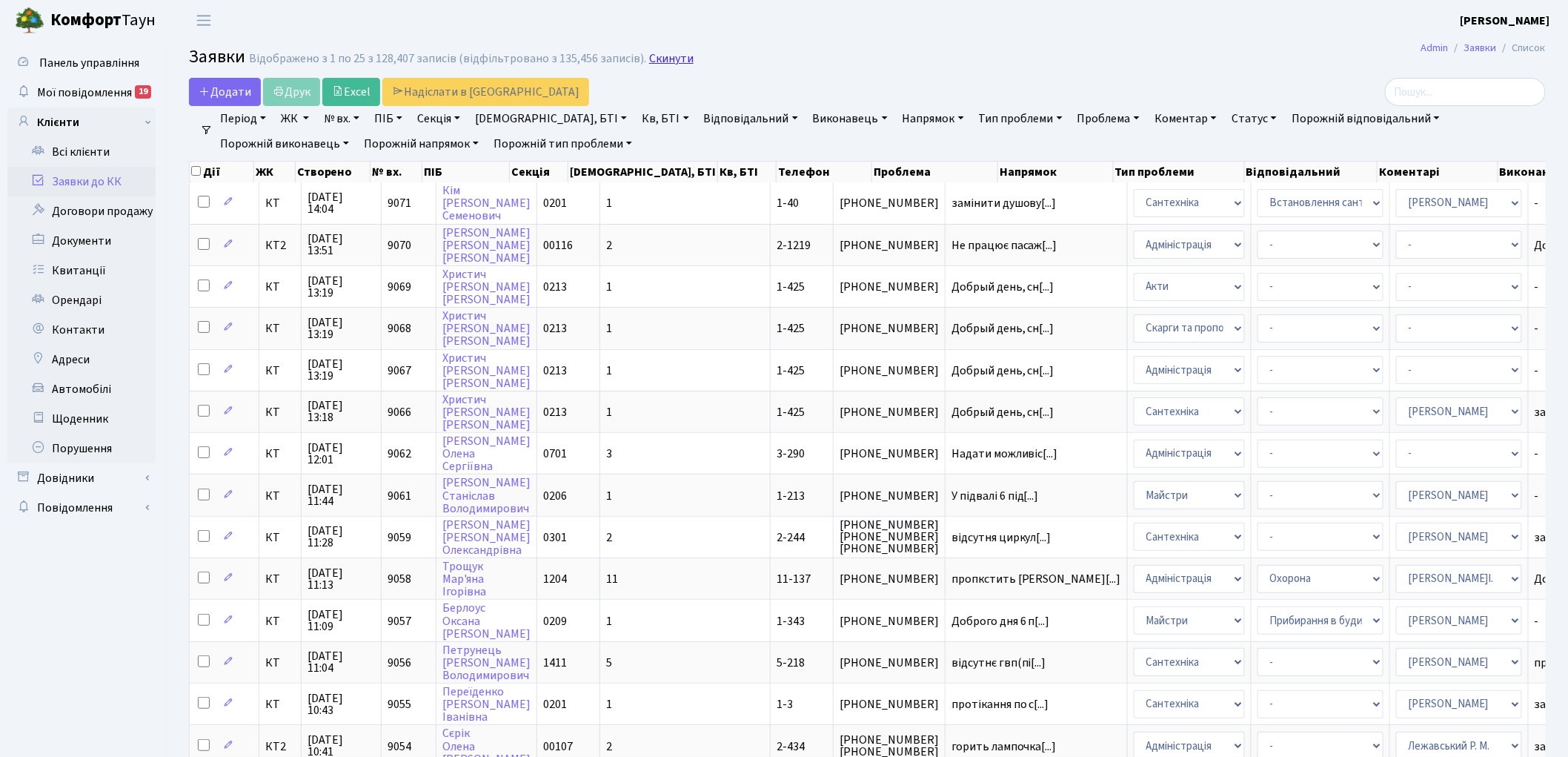
click at [664, 56] on link "Скинути" at bounding box center [671, 58] width 44 height 14
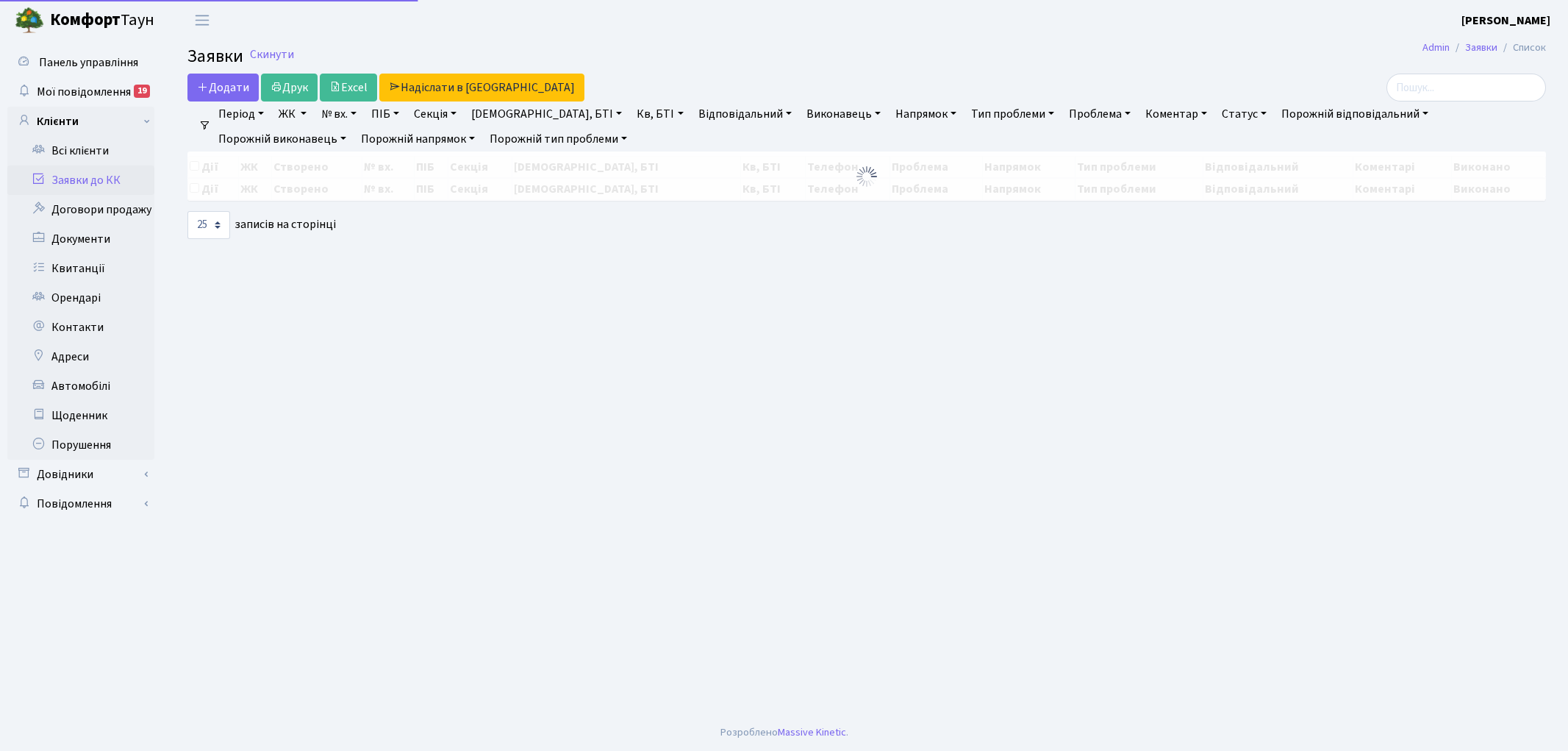
select select "25"
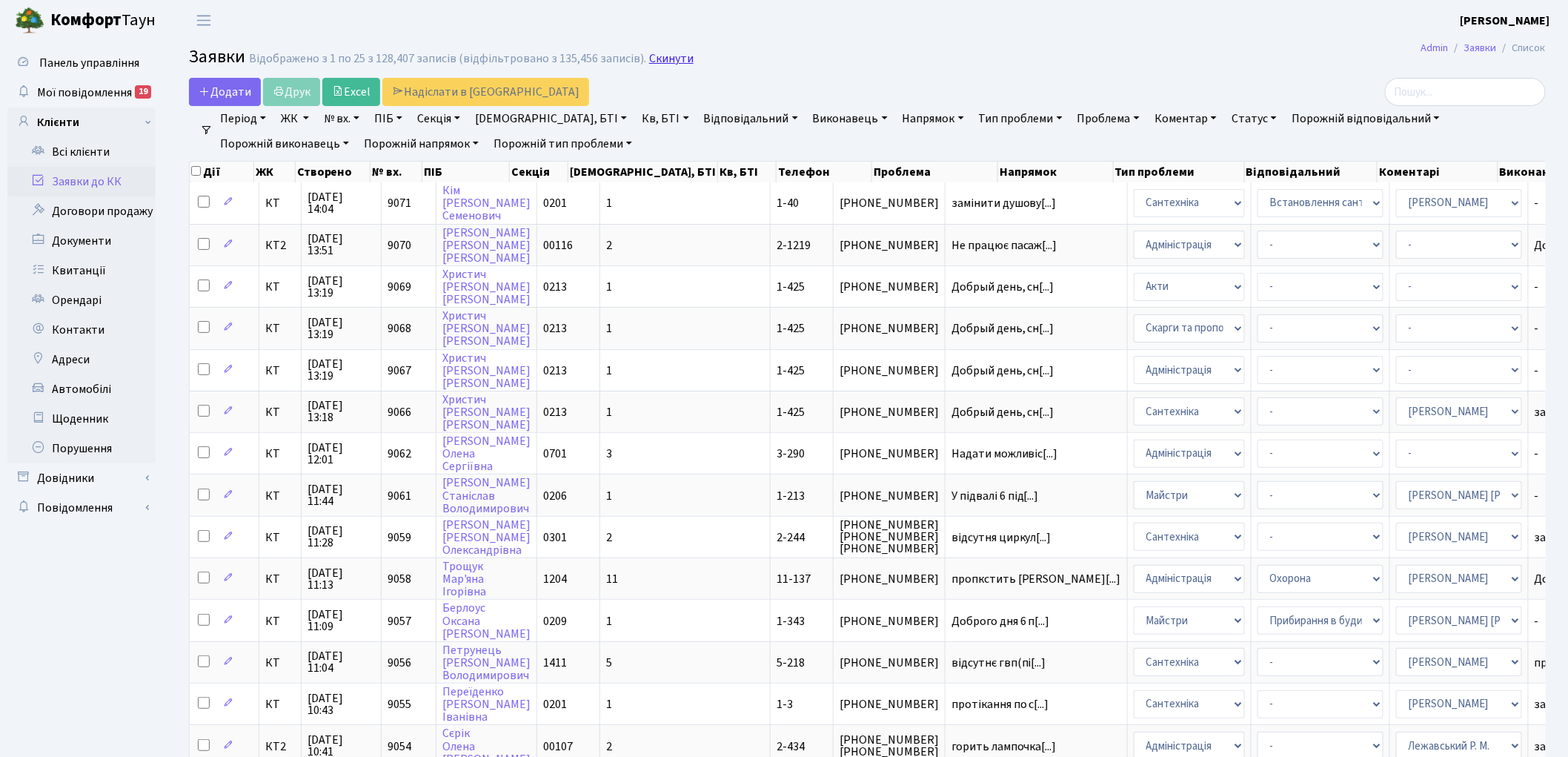
click at [651, 62] on link "Скинути" at bounding box center [671, 58] width 44 height 14
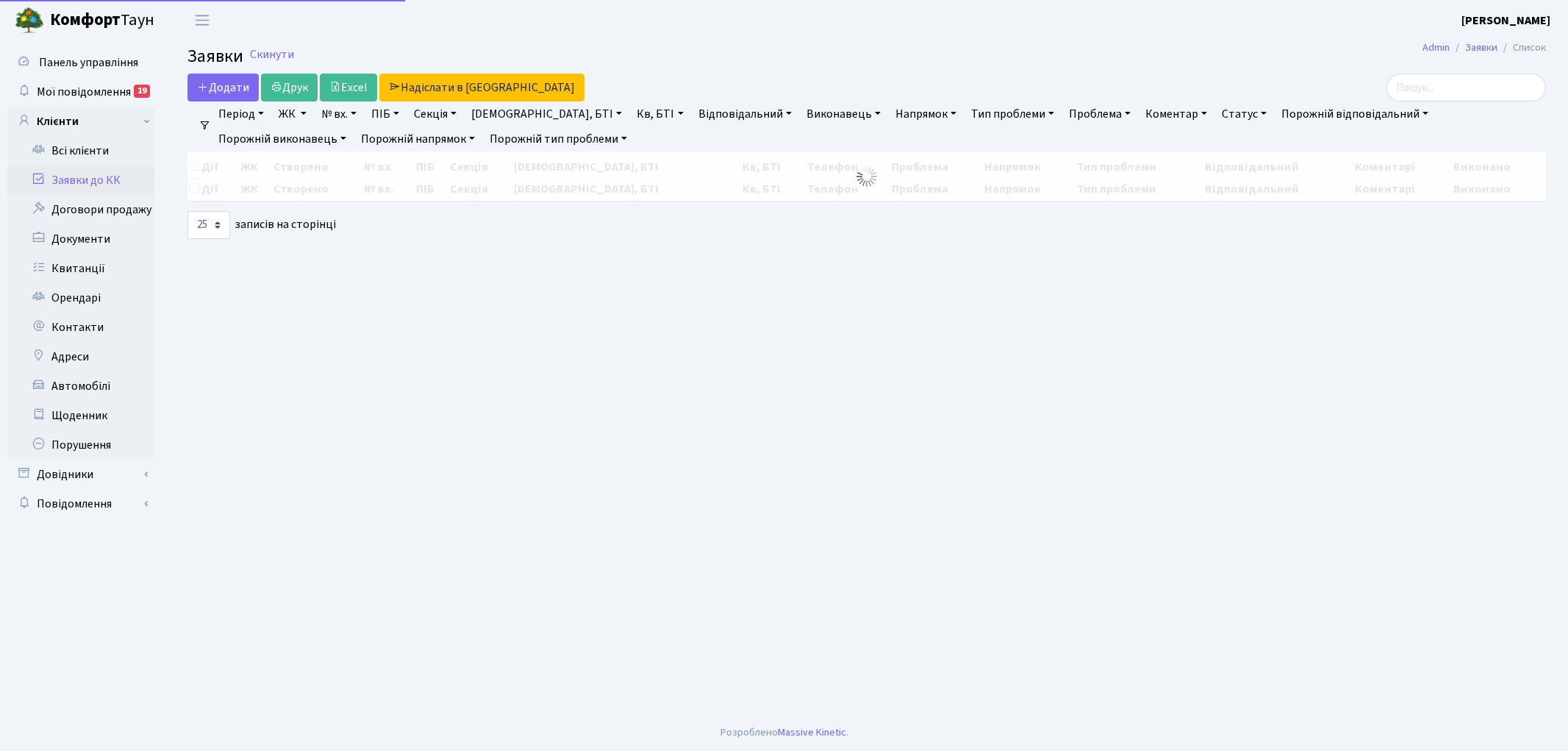
select select "25"
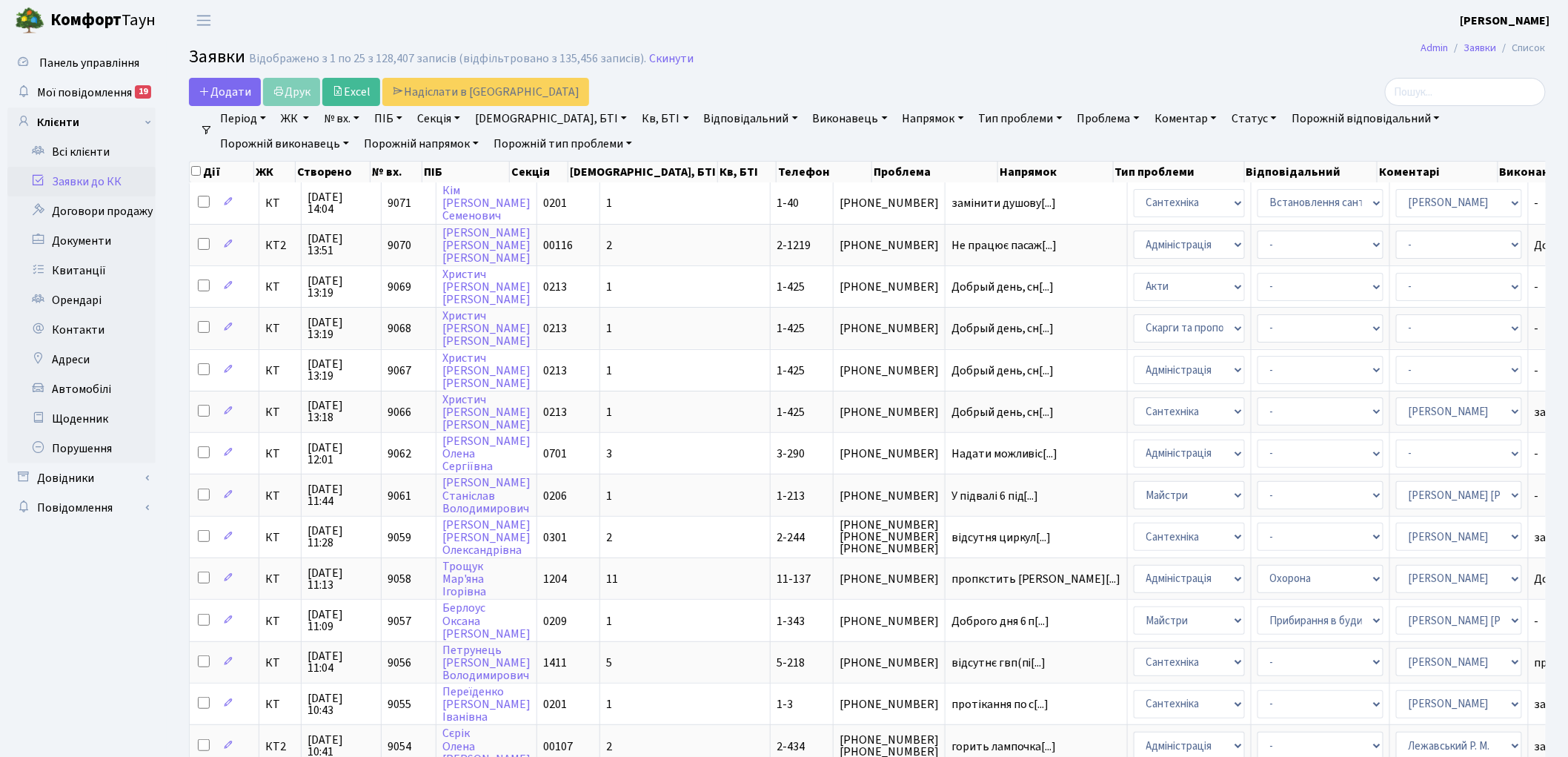
click at [636, 120] on link "Кв, БТІ" at bounding box center [664, 119] width 58 height 25
click at [732, 144] on icon at bounding box center [738, 148] width 12 height 12
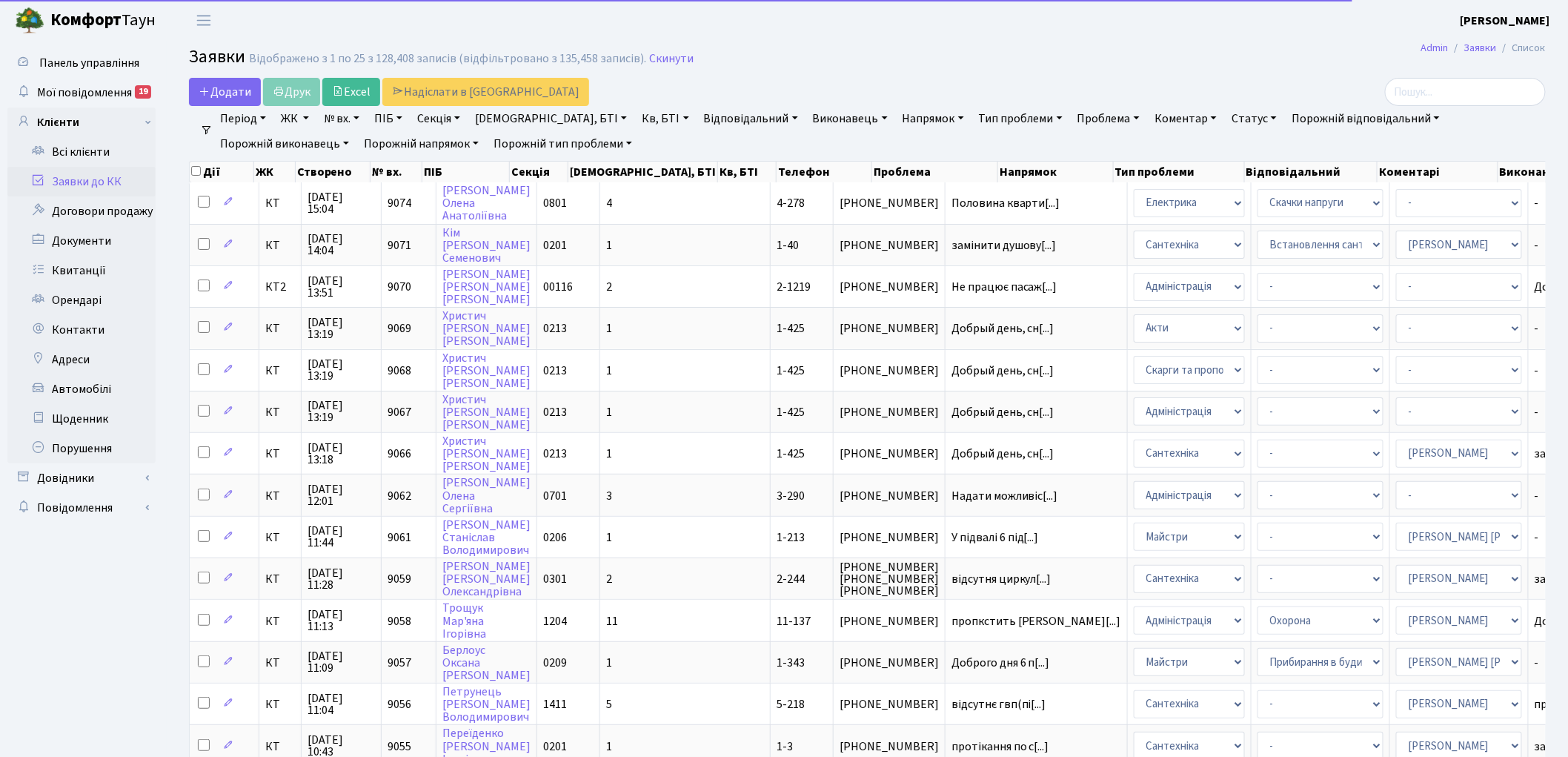
click at [897, 122] on link "Напрямок" at bounding box center [933, 119] width 74 height 25
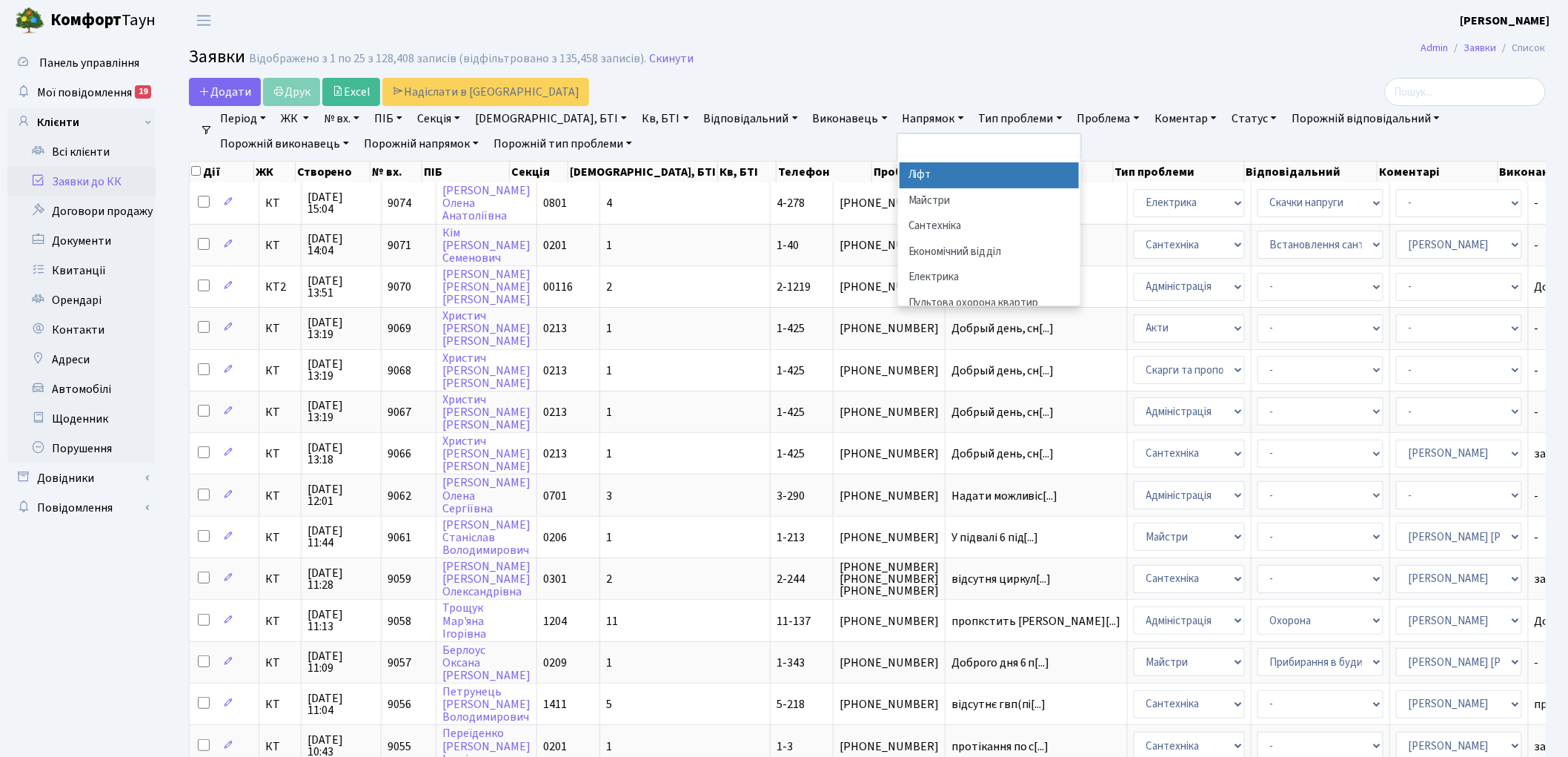
scroll to position [82, 0]
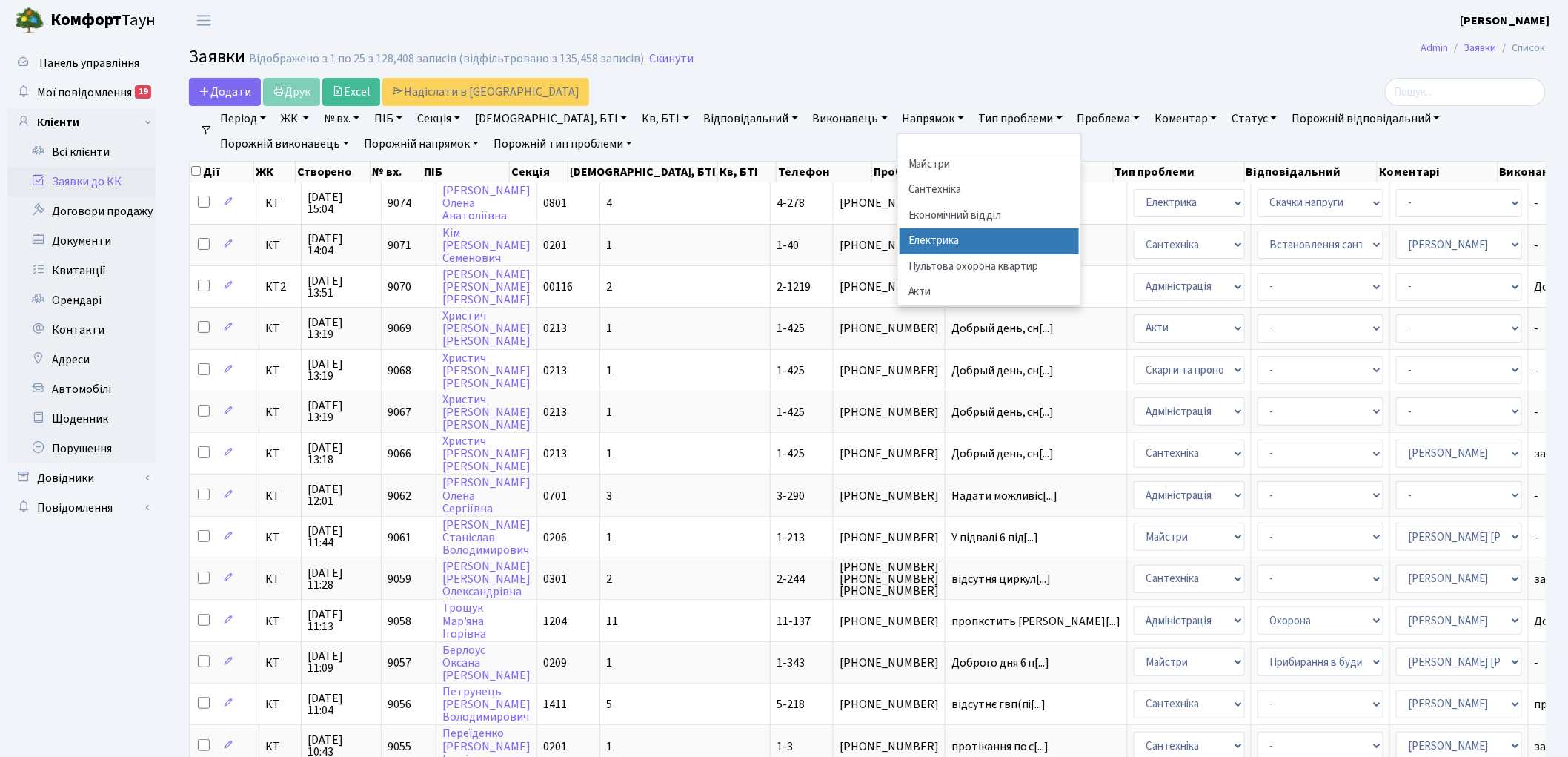
click at [899, 231] on li "Електрика" at bounding box center [989, 241] width 180 height 26
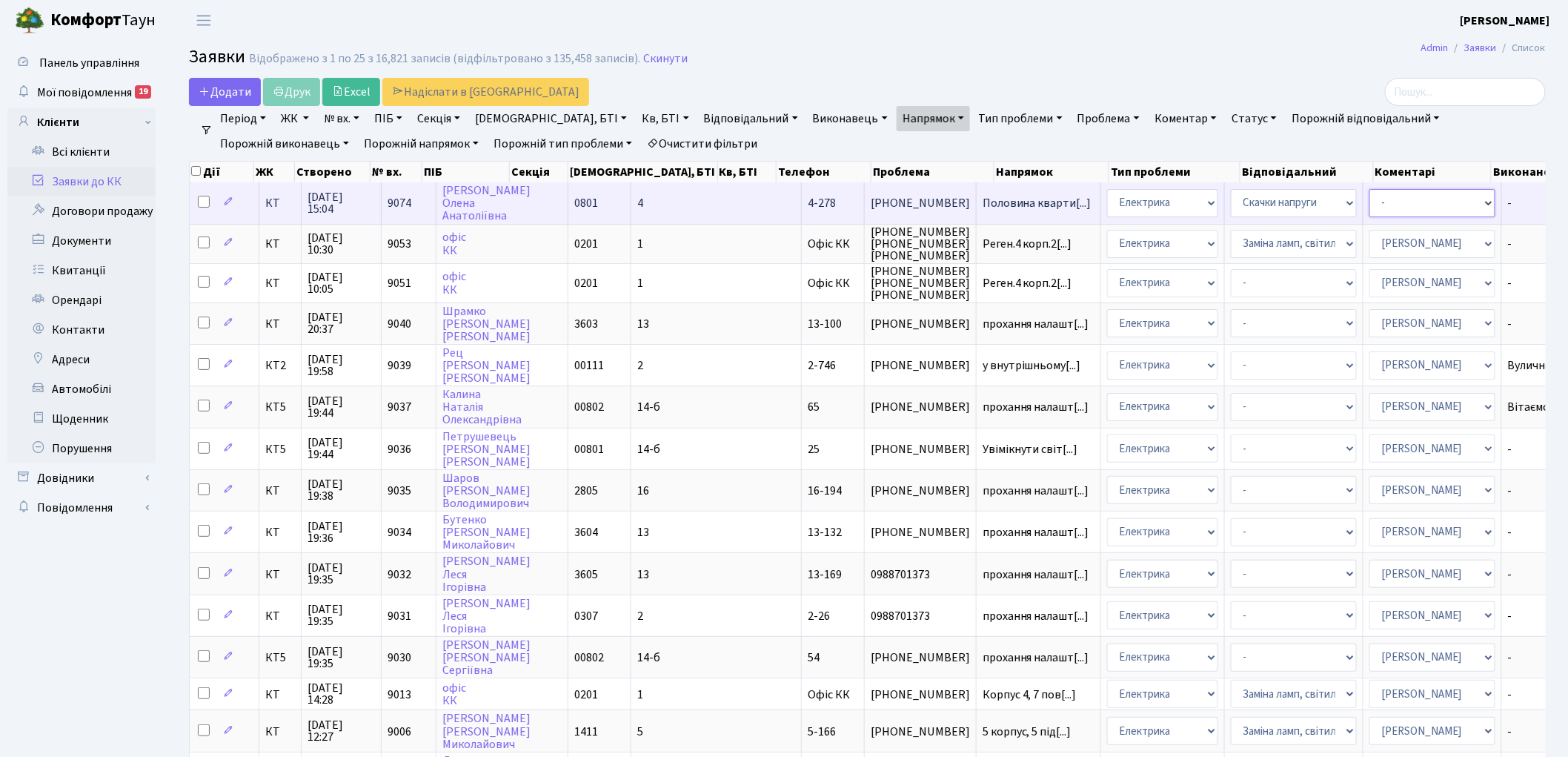
click at [1370, 203] on select "- Адміністратор ЖК ДП Адміністратор ЖК КТ Адміністратор ЖК СП Вижул В. В. Горді…" at bounding box center [1432, 203] width 126 height 28
select select "22"
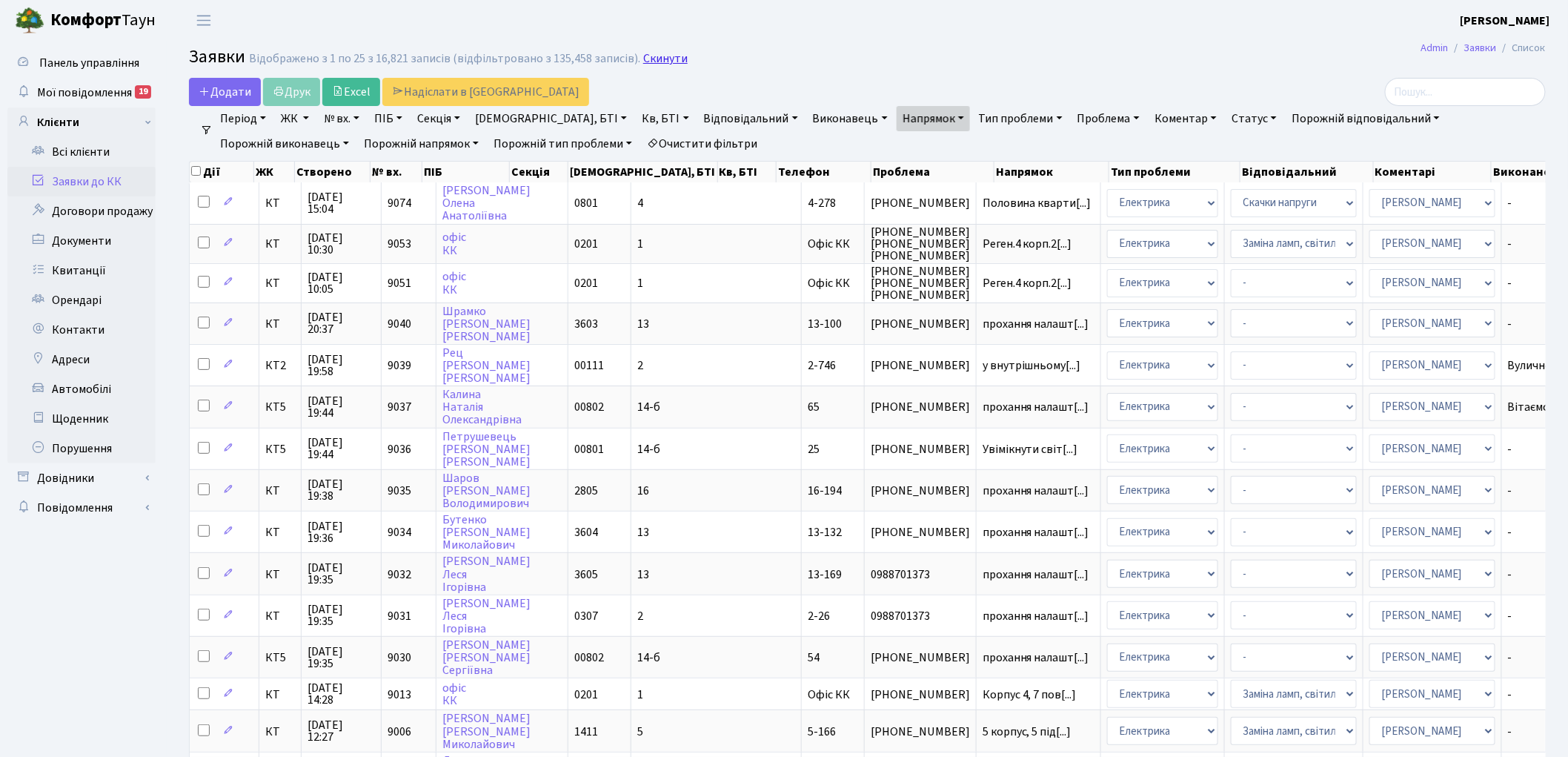
click at [648, 60] on link "Скинути" at bounding box center [665, 58] width 44 height 14
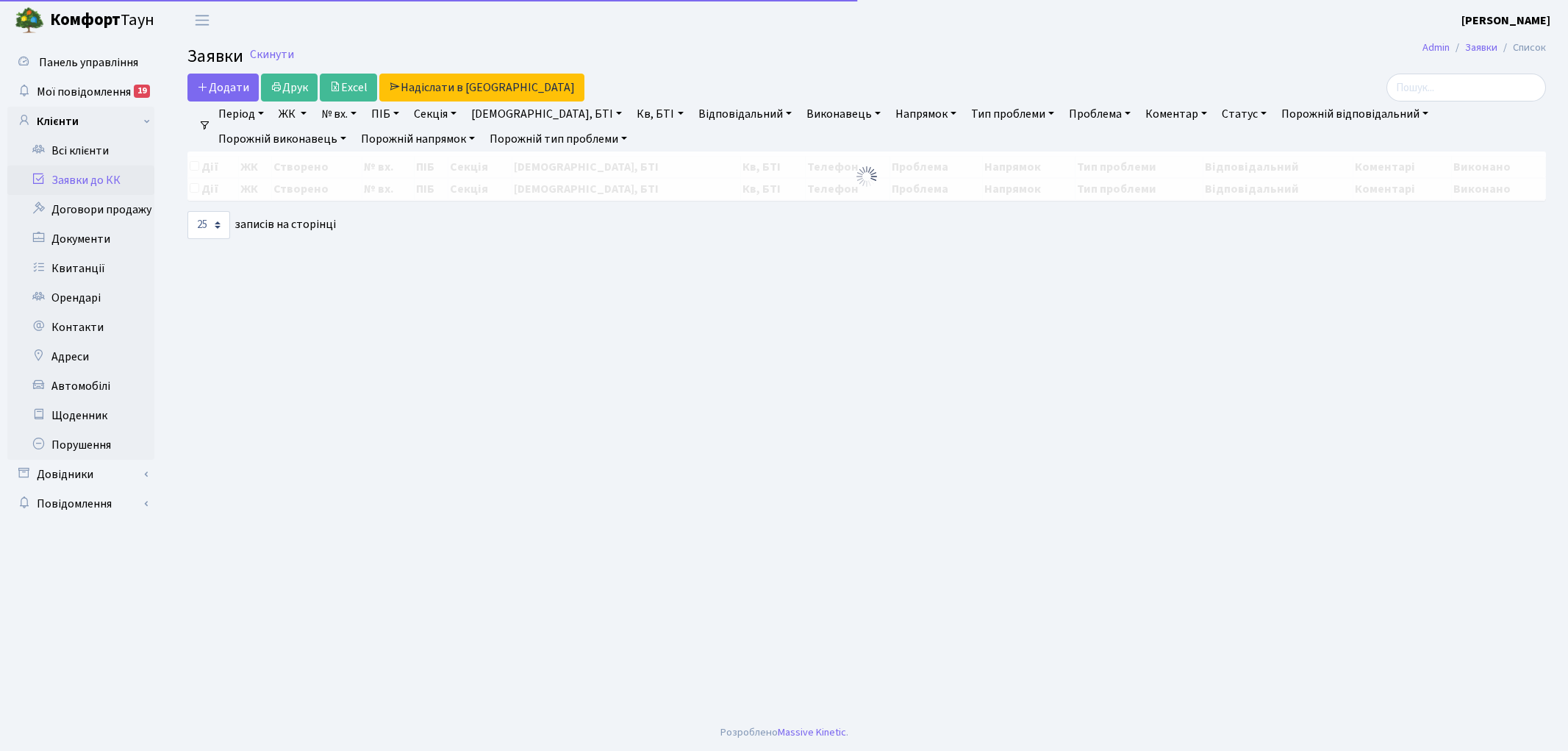
select select "25"
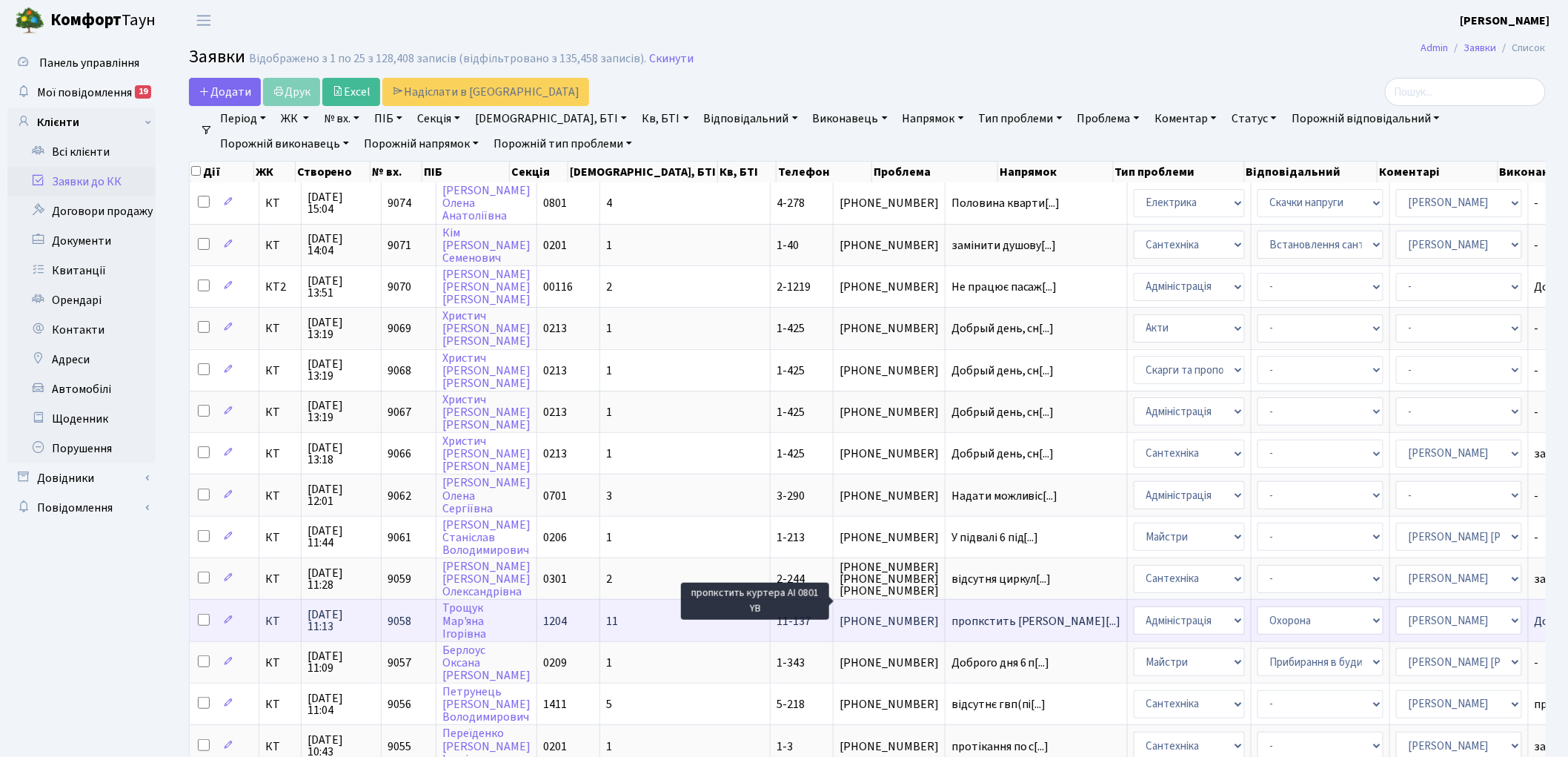
scroll to position [2, 0]
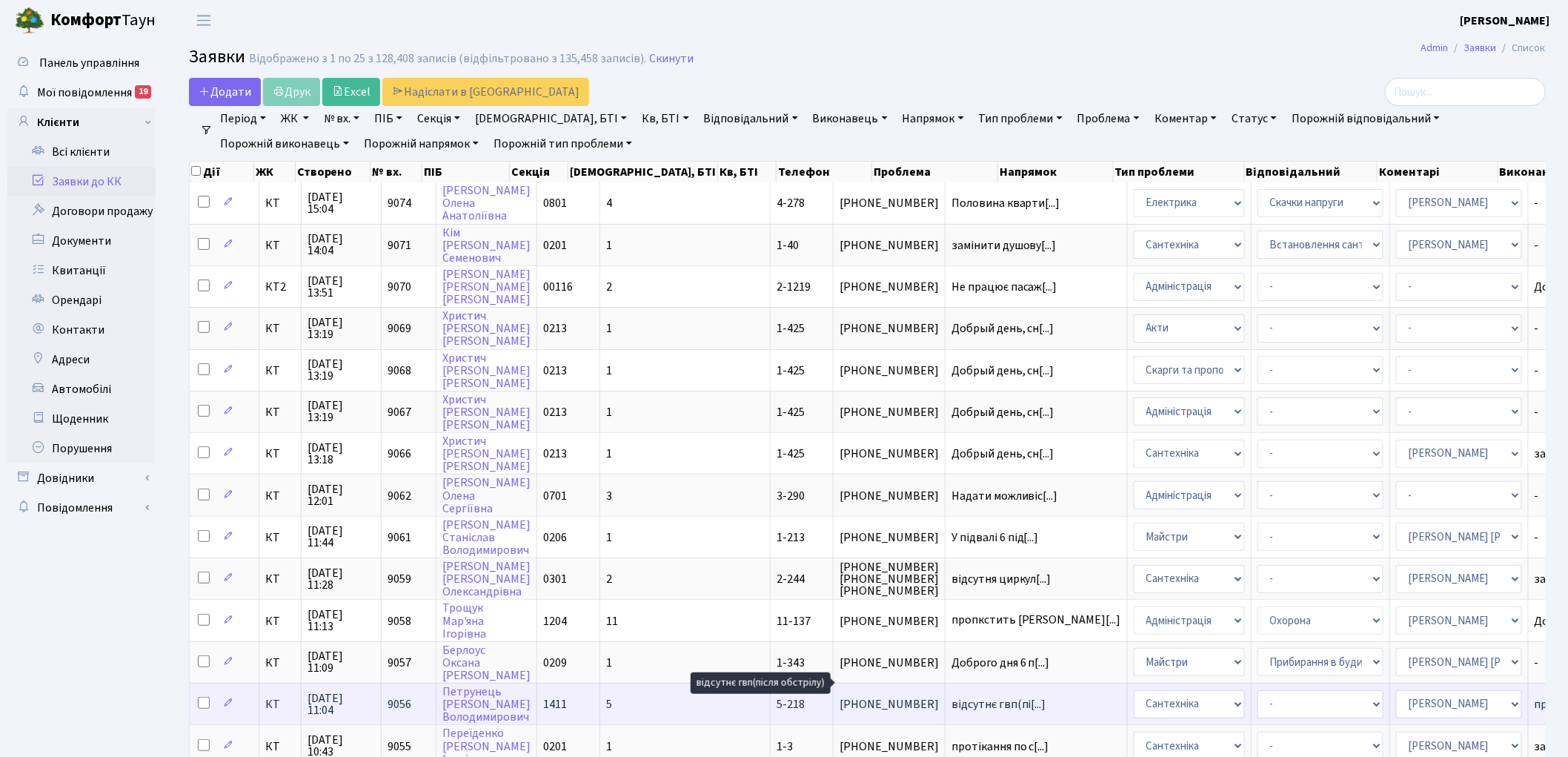
click at [952, 696] on span "відсутнє гвп(пі[...]" at bounding box center [999, 704] width 95 height 16
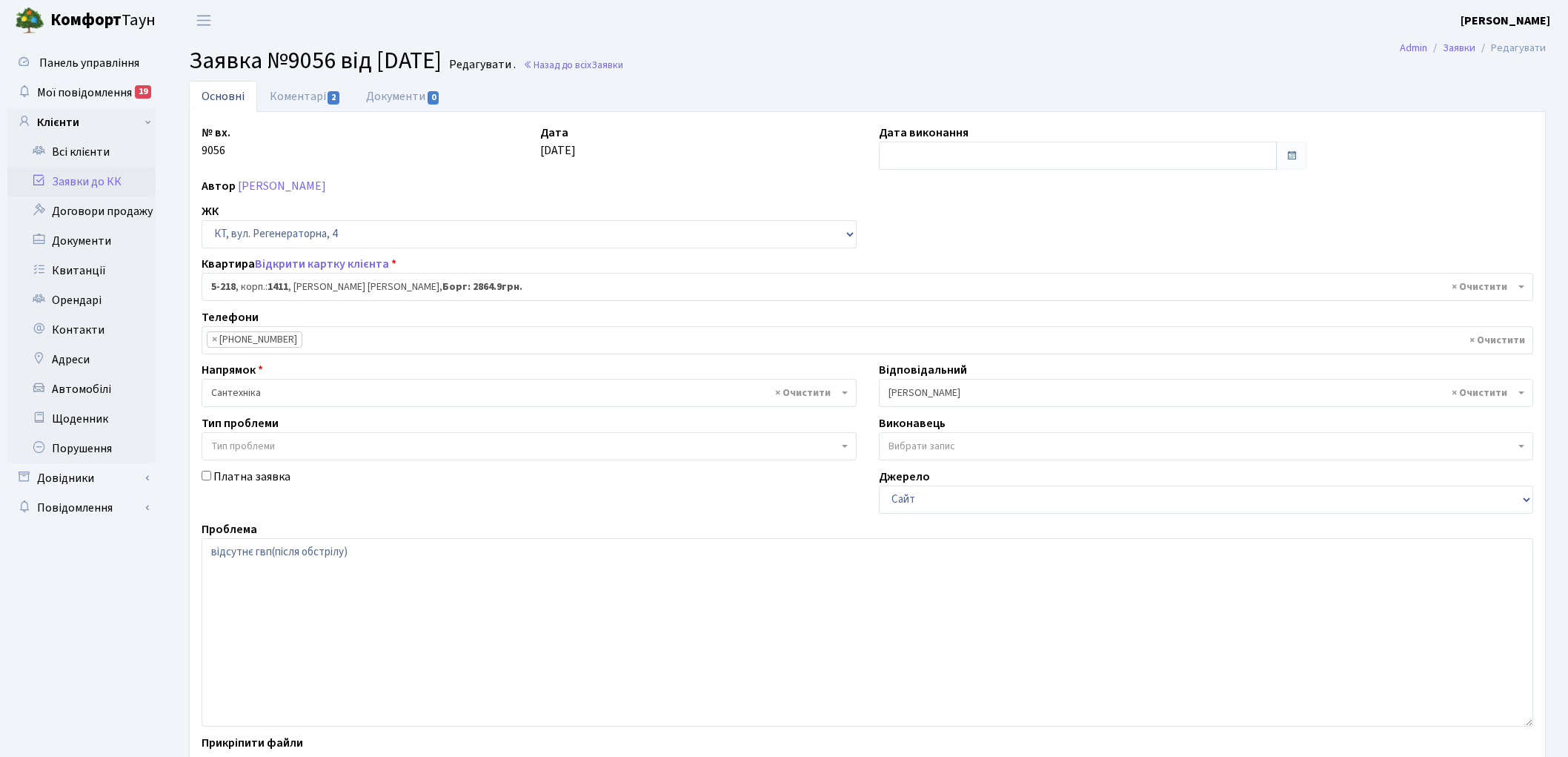
select select "2376"
click at [893, 157] on input "text" at bounding box center [1078, 155] width 398 height 28
click at [909, 270] on td "14" at bounding box center [915, 276] width 22 height 22
type input "14.10.2025"
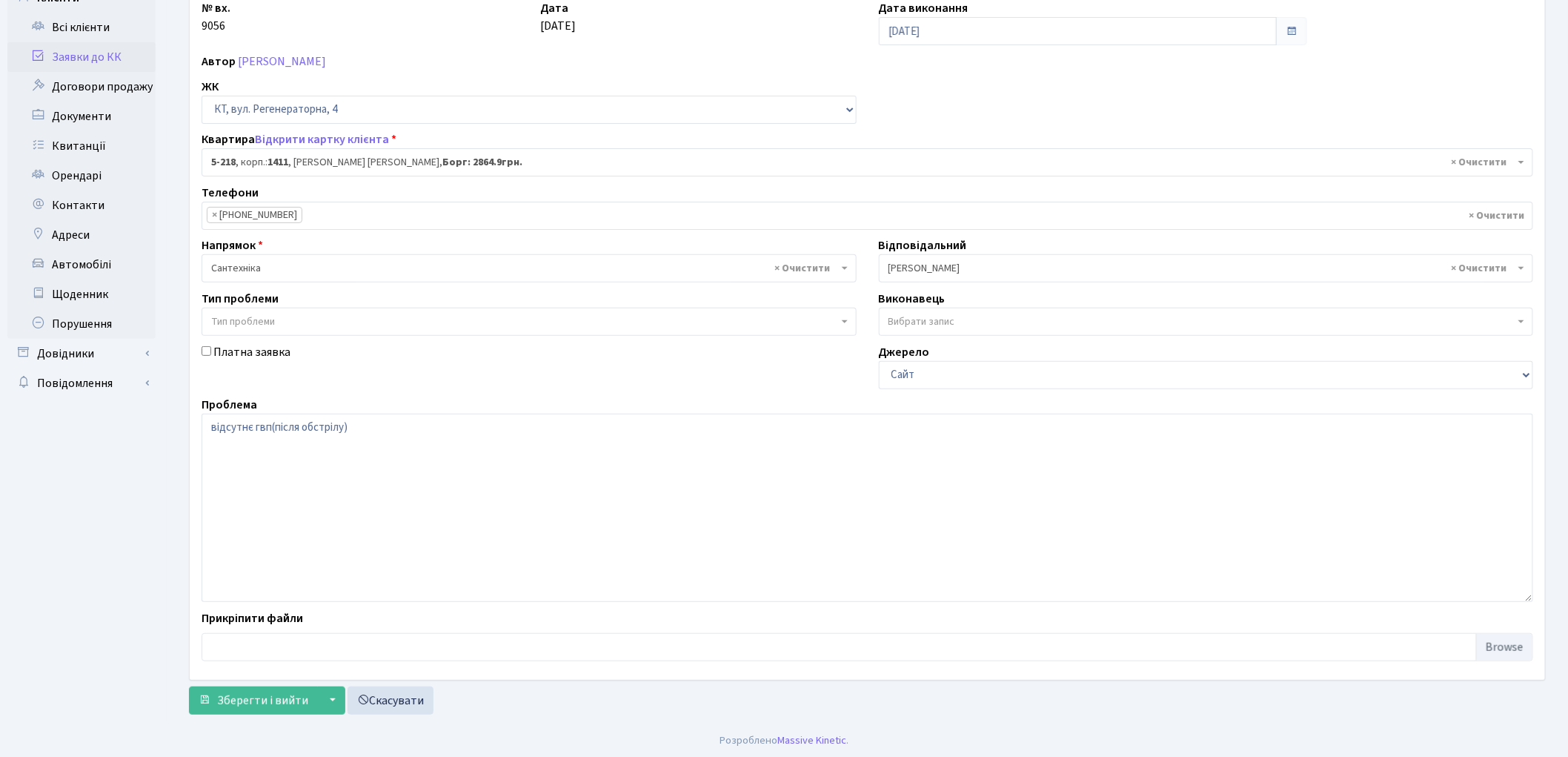
scroll to position [127, 0]
click at [255, 687] on button "Зберегти і вийти" at bounding box center [253, 698] width 129 height 28
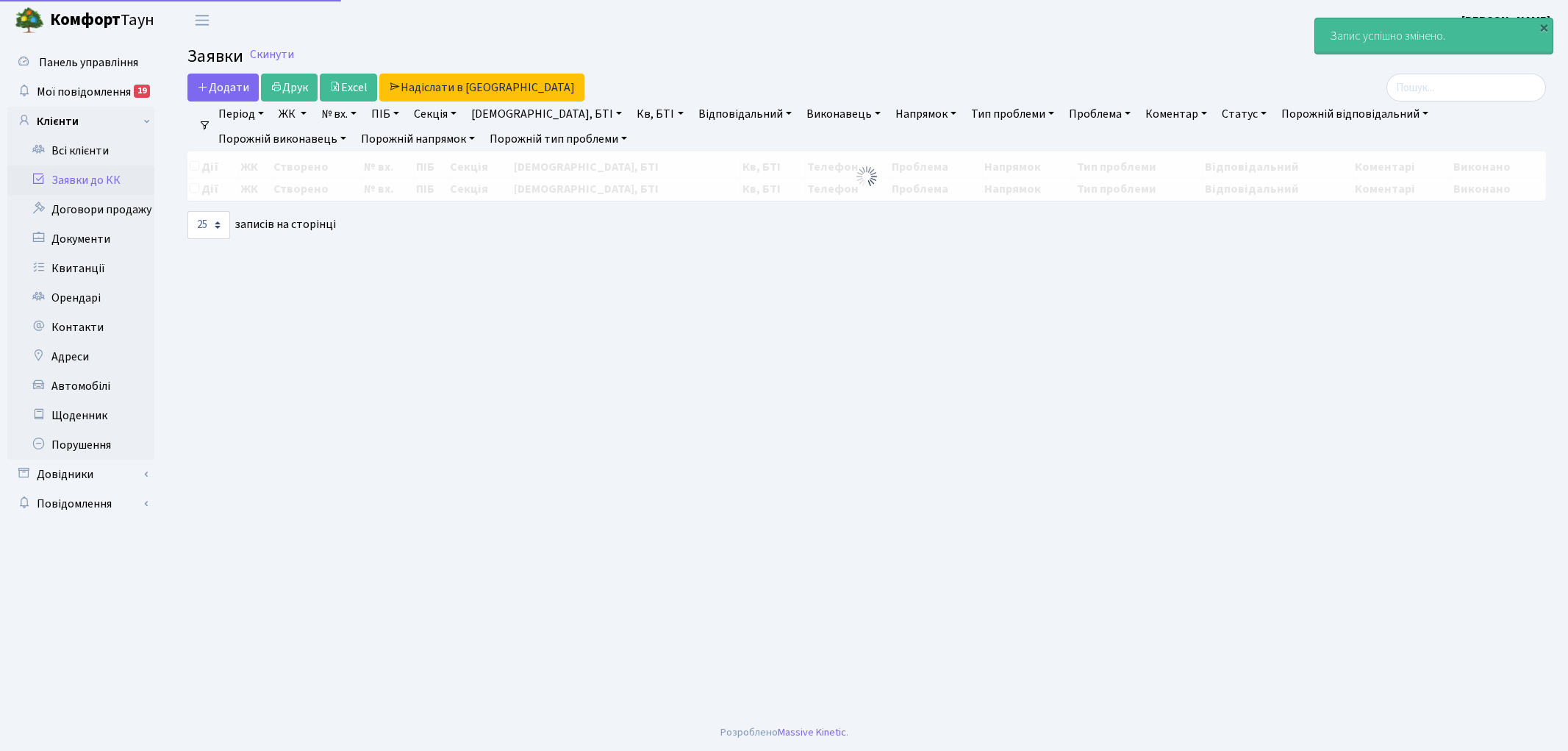
select select "25"
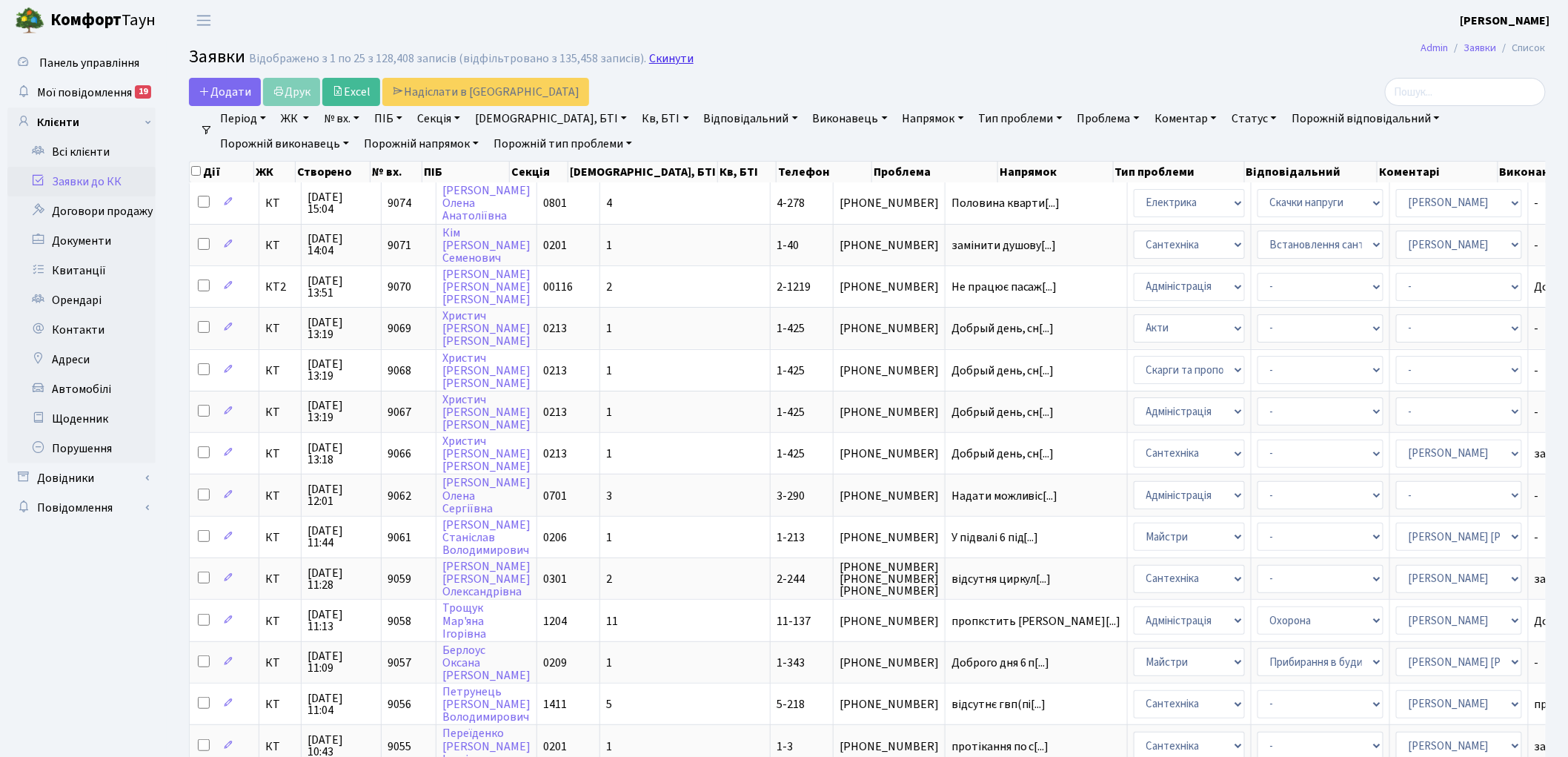
click at [655, 60] on link "Скинути" at bounding box center [671, 58] width 44 height 14
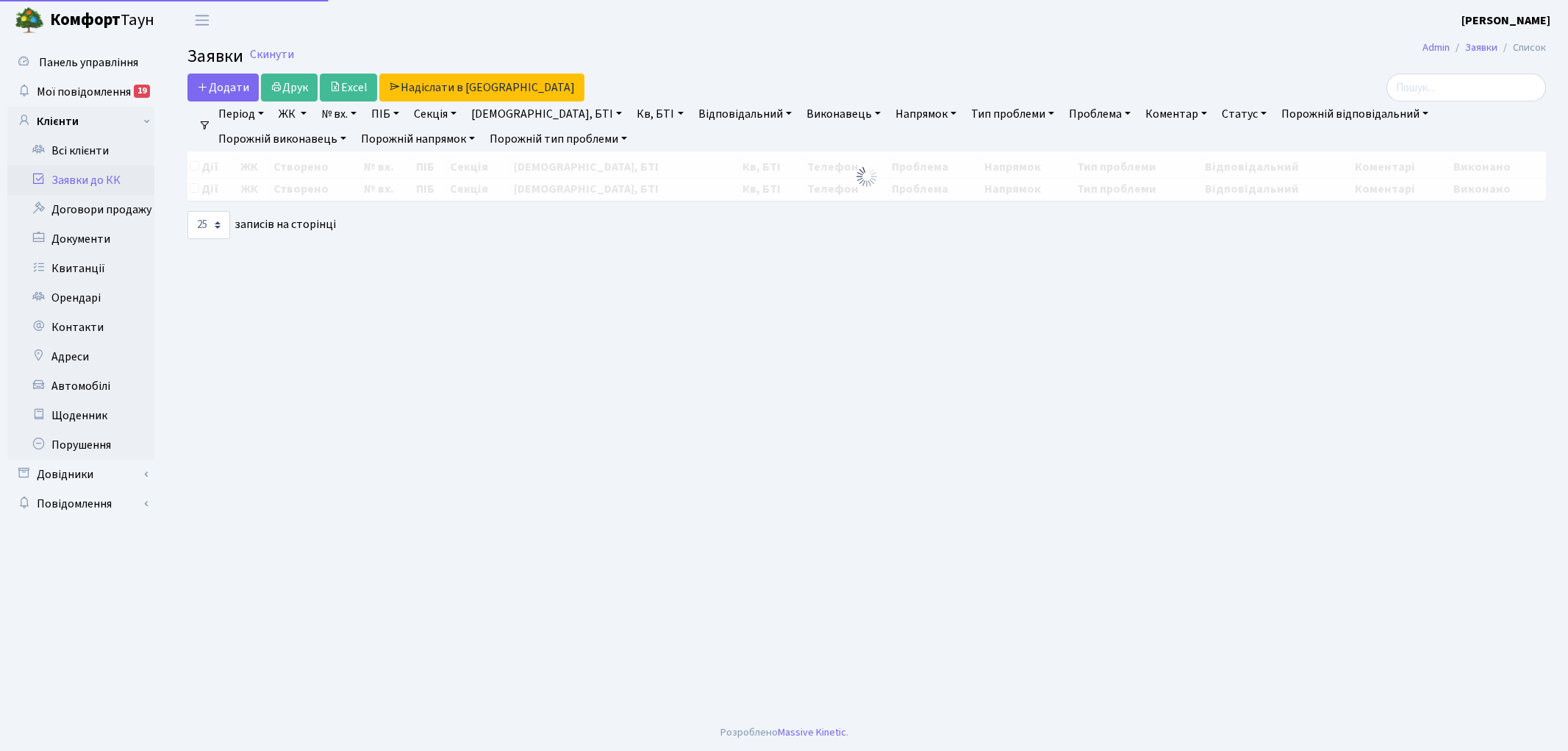
select select "25"
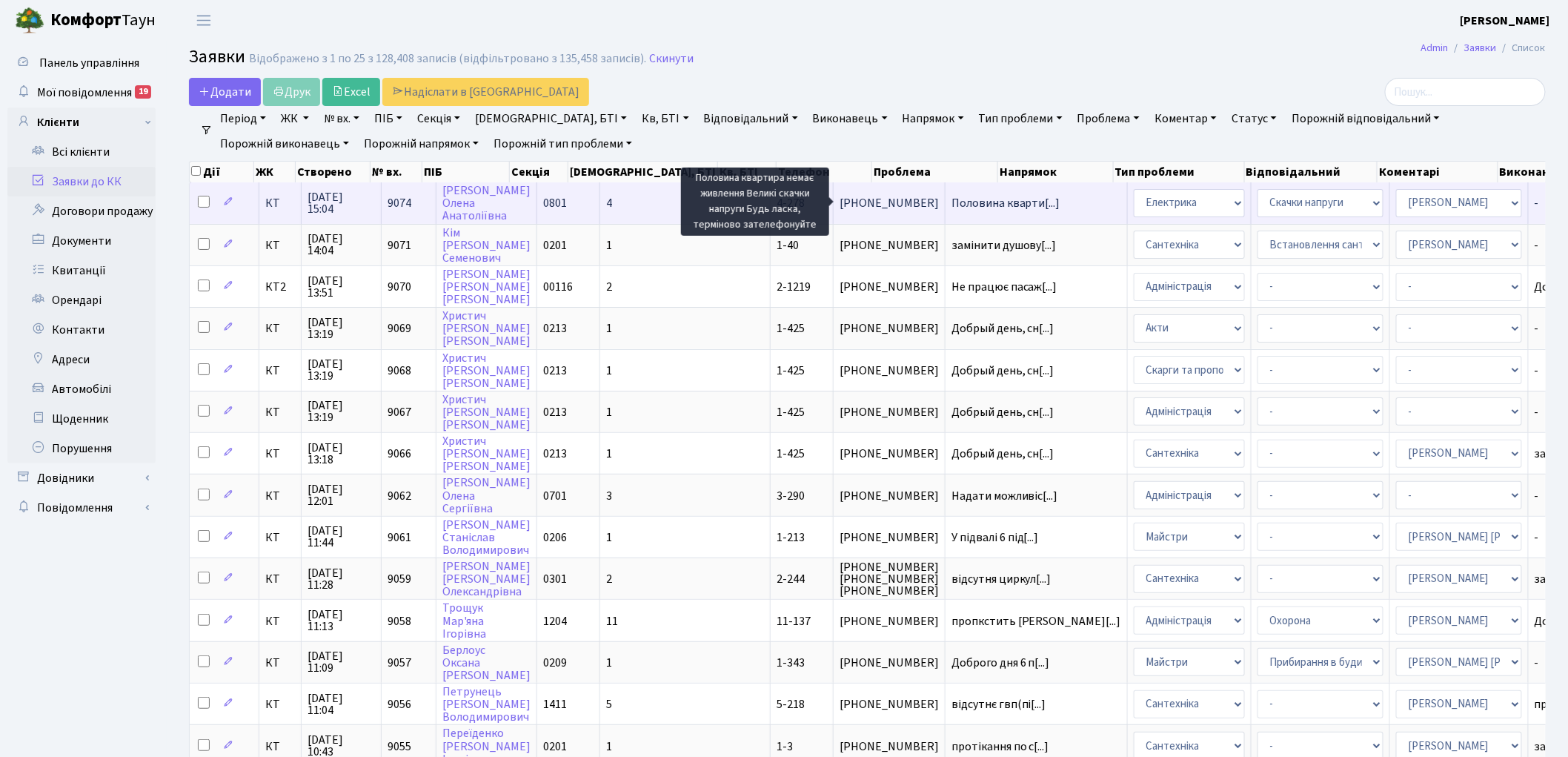
click at [952, 198] on span "Половина кварти[...]" at bounding box center [1006, 203] width 109 height 16
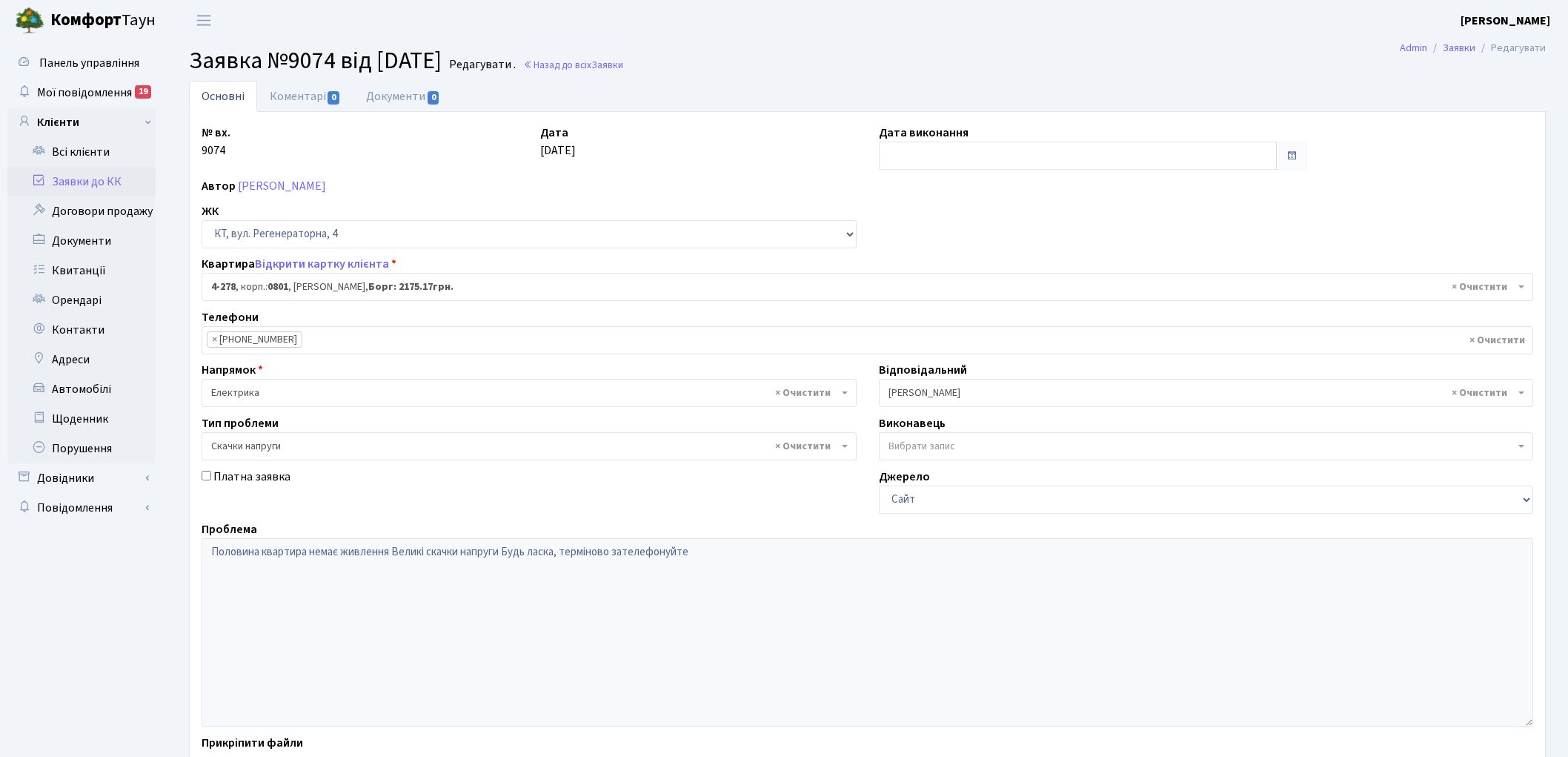
select select "1737"
select select "67"
click at [301, 262] on link "Відкрити картку клієнта" at bounding box center [322, 264] width 134 height 16
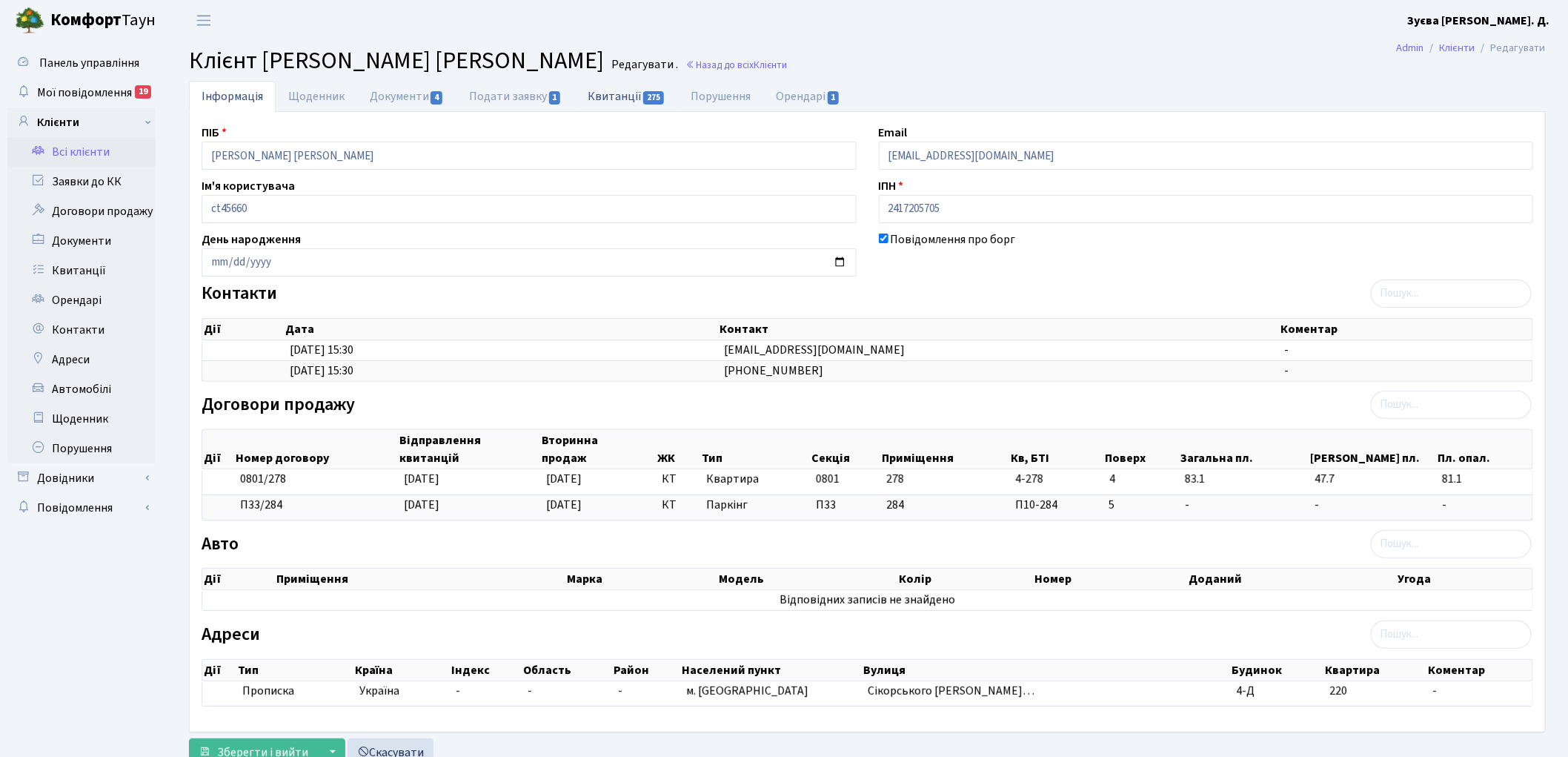
click at [609, 95] on link "Квитанції 275" at bounding box center [626, 96] width 103 height 31
select select "25"
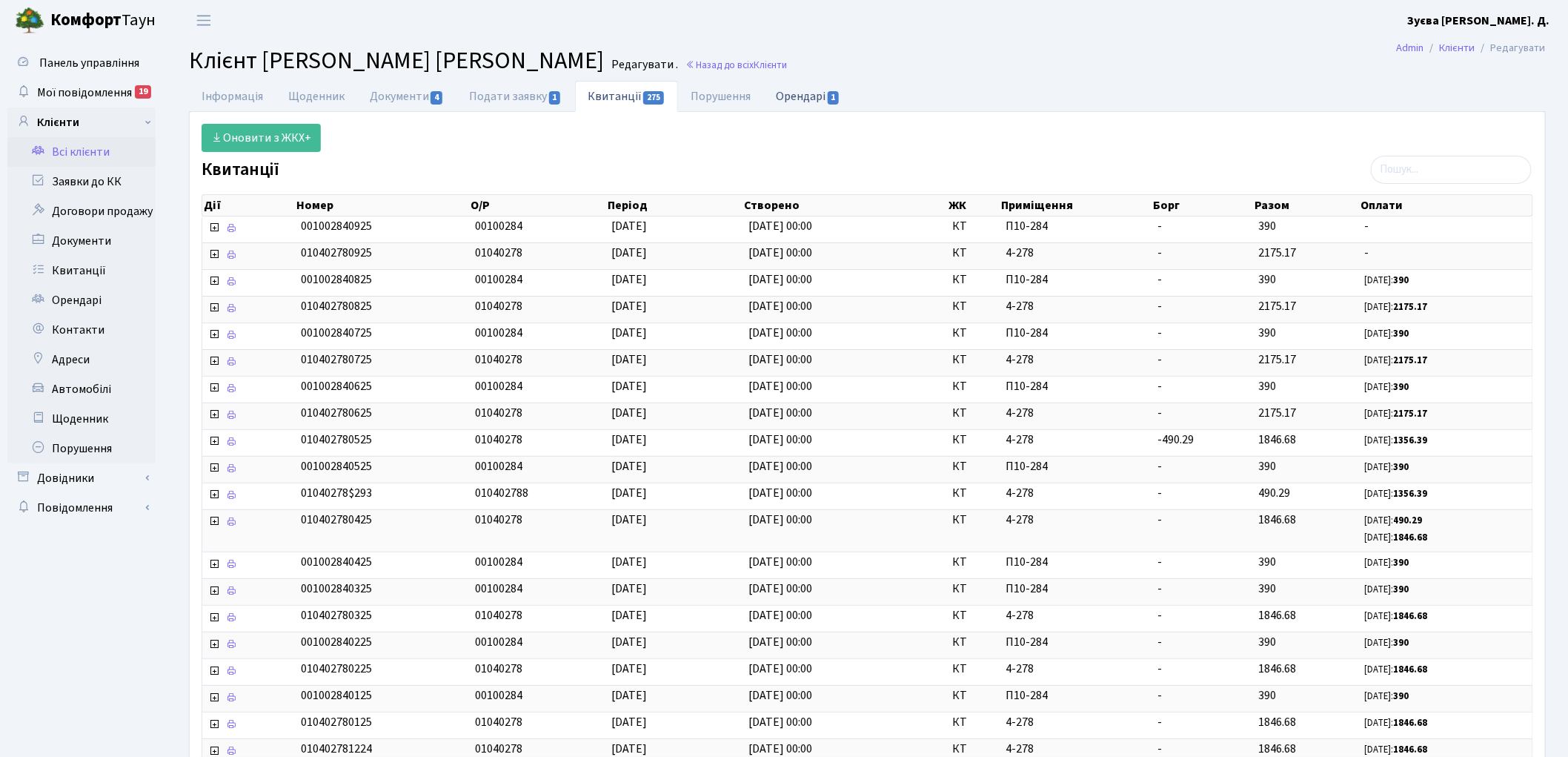
click at [801, 93] on link "Орендарі 1" at bounding box center [808, 96] width 90 height 31
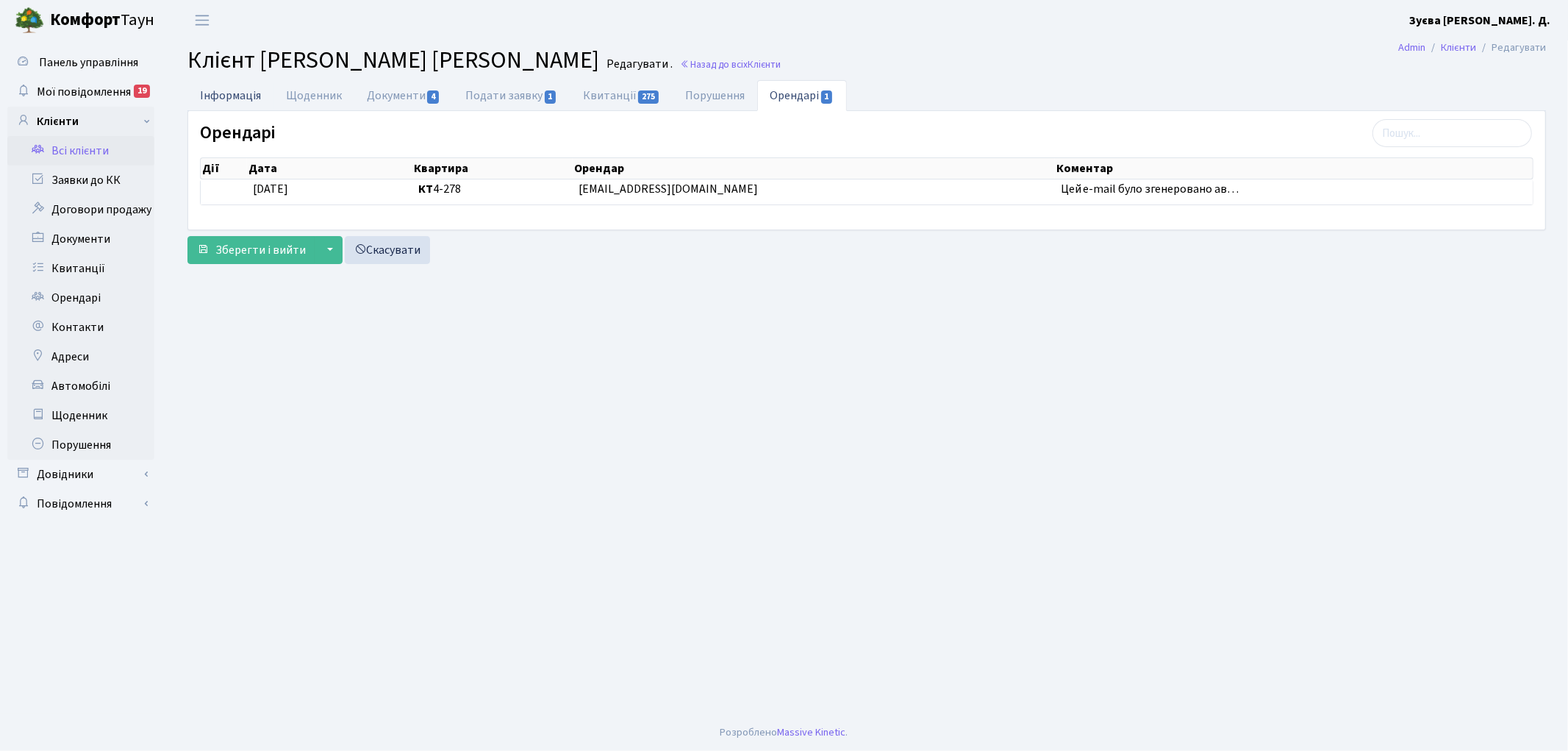
click at [210, 91] on link "Інформація" at bounding box center [230, 95] width 86 height 30
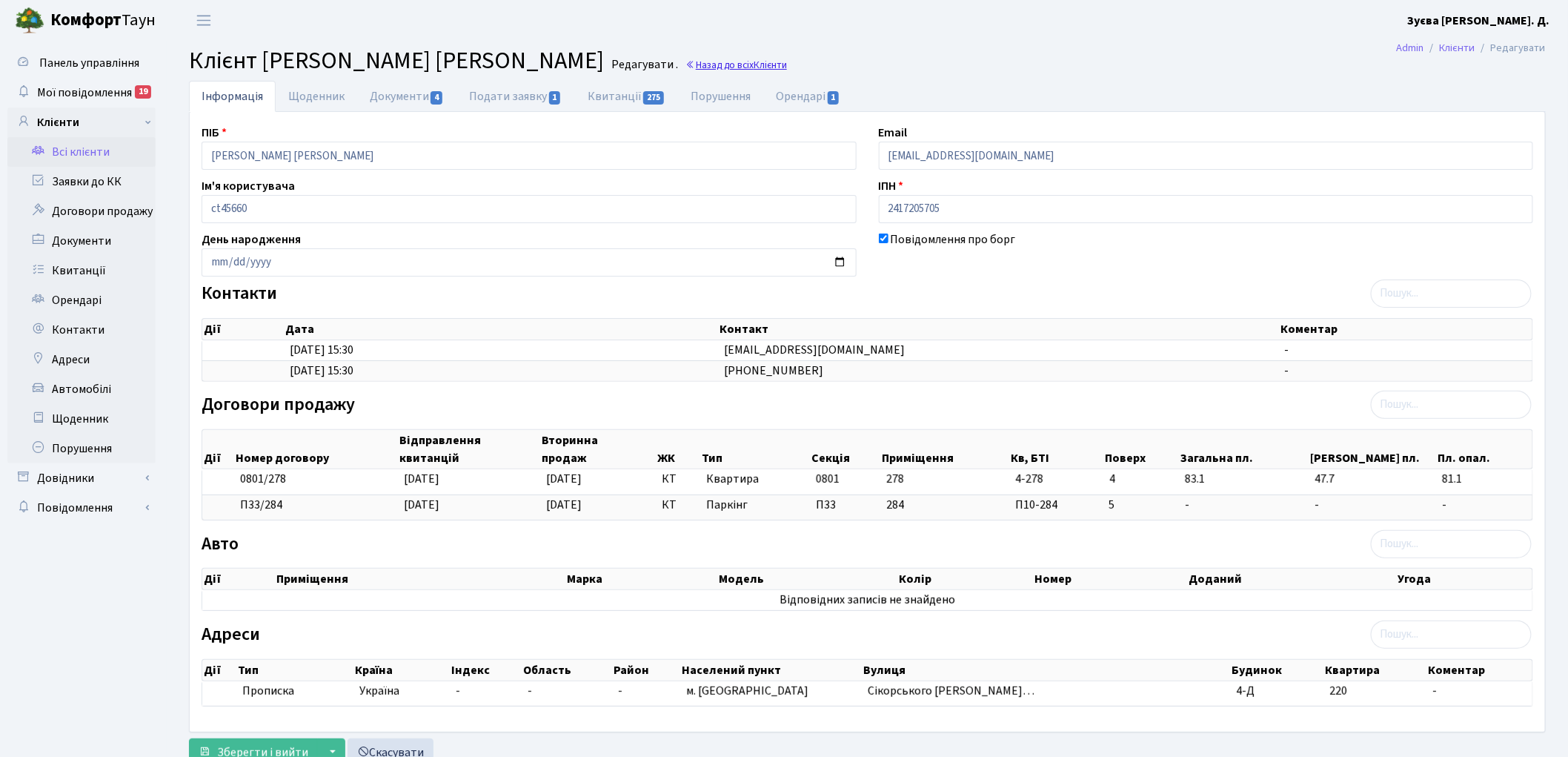
click at [686, 63] on link "Назад до всіх Клієнти" at bounding box center [737, 64] width 102 height 14
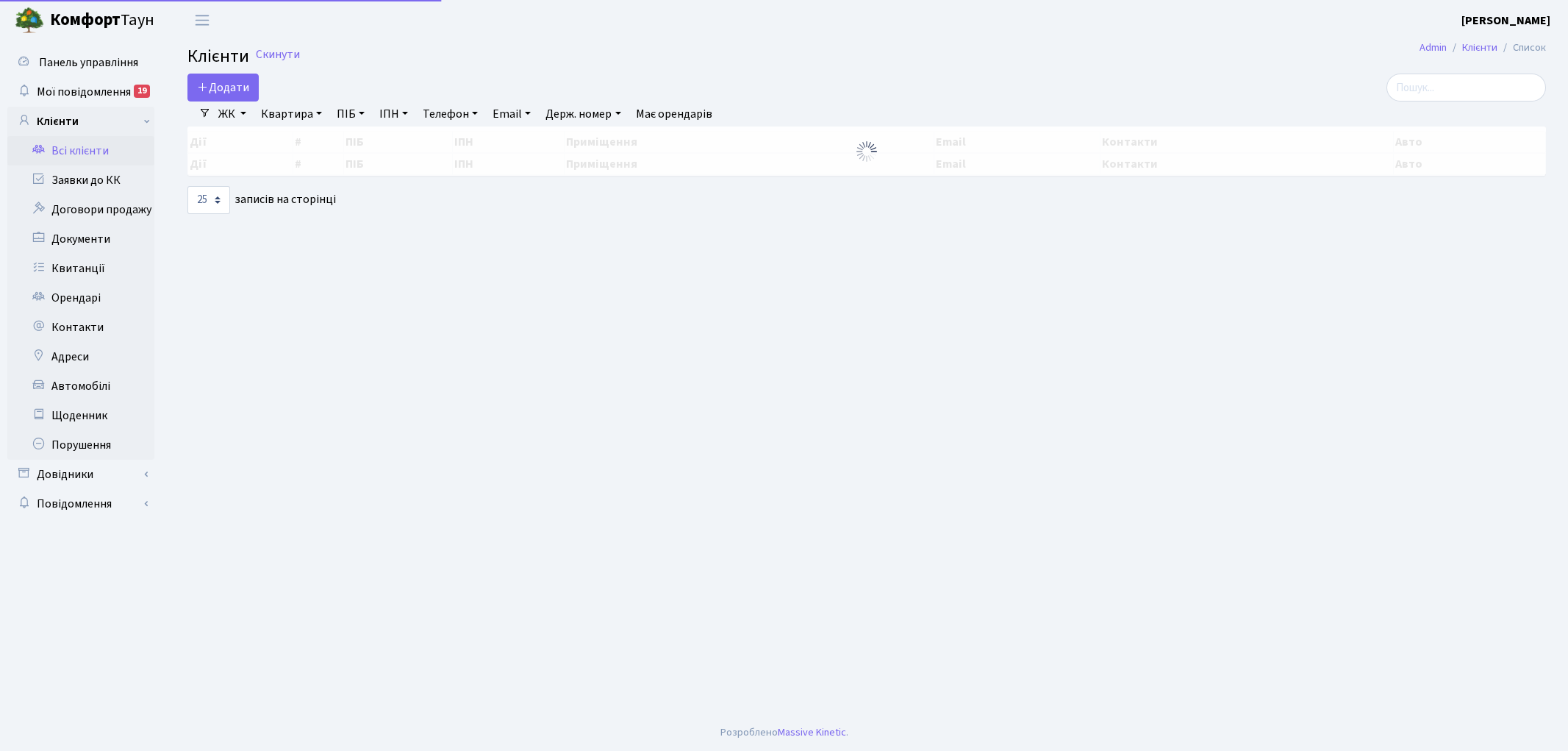
select select "25"
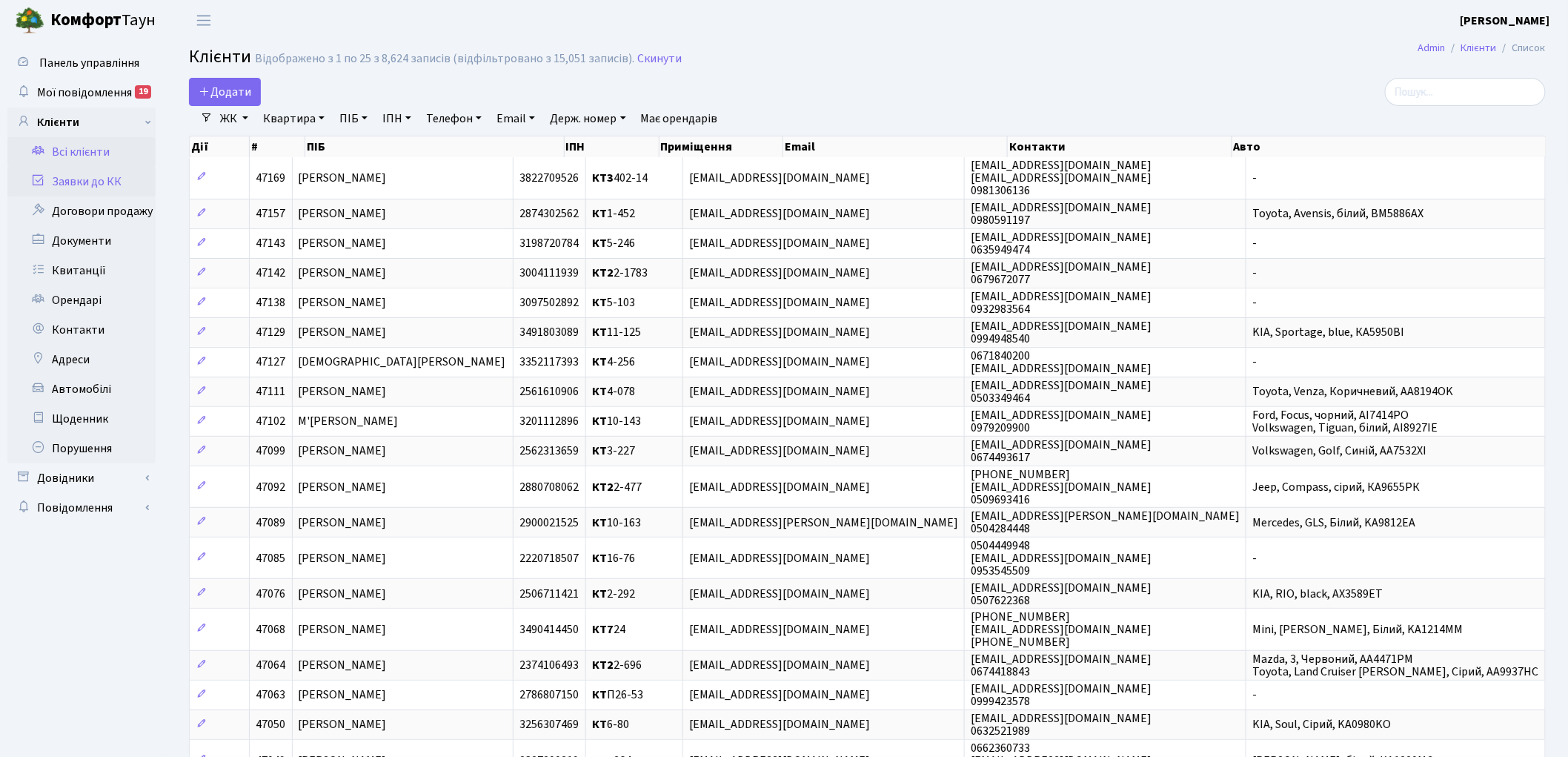
click at [86, 174] on link "Заявки до КК" at bounding box center [81, 181] width 148 height 30
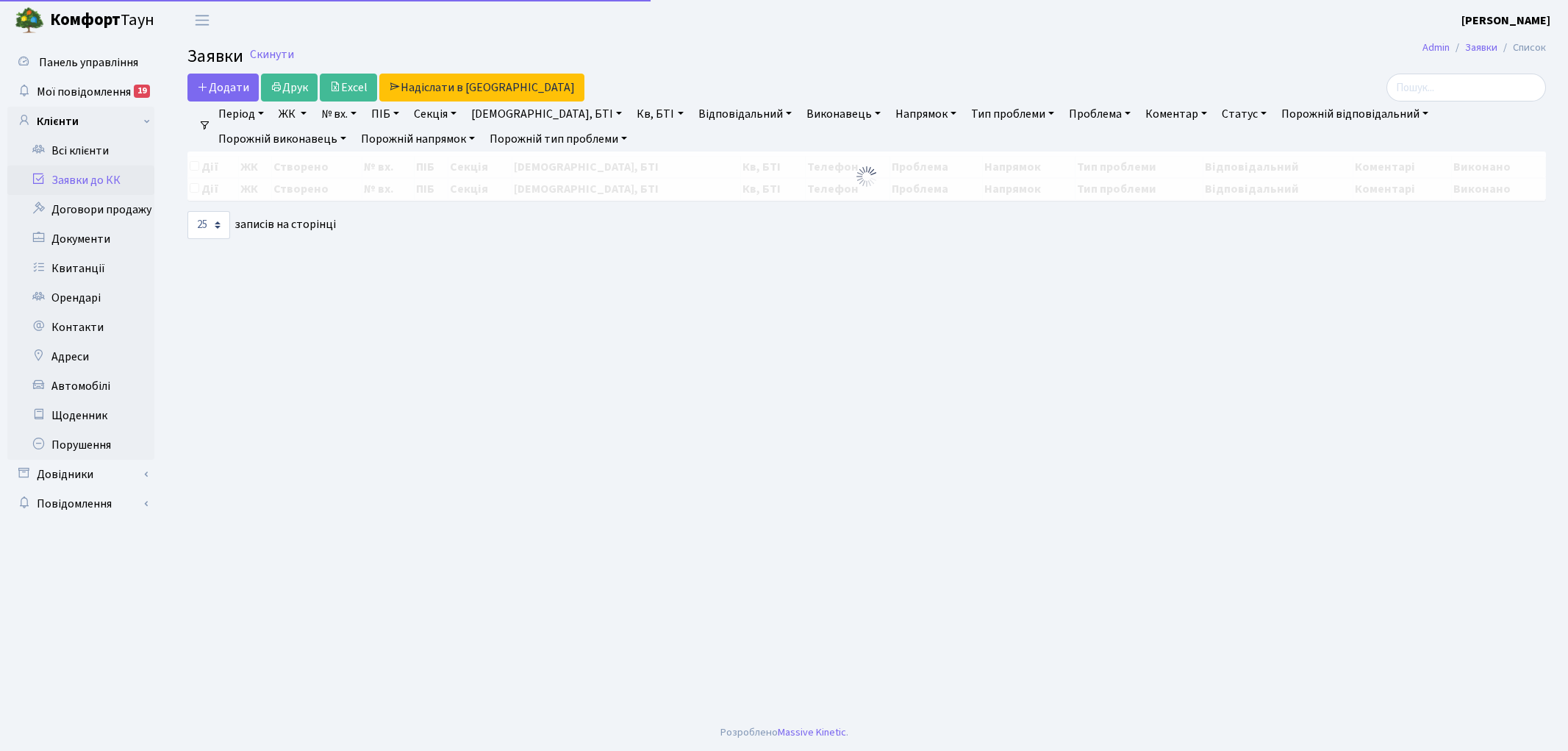
select select "25"
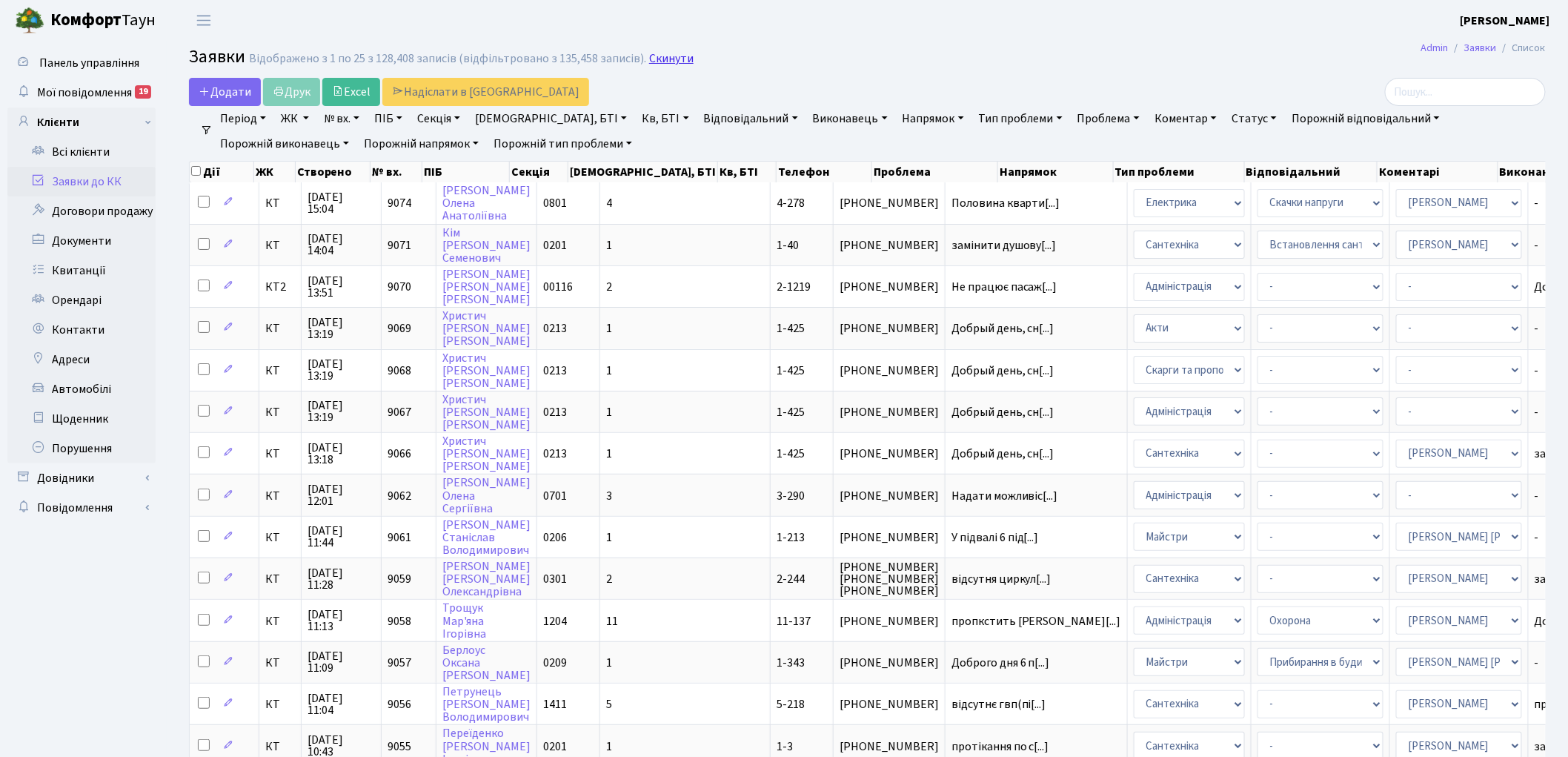
click at [665, 55] on link "Скинути" at bounding box center [671, 58] width 44 height 14
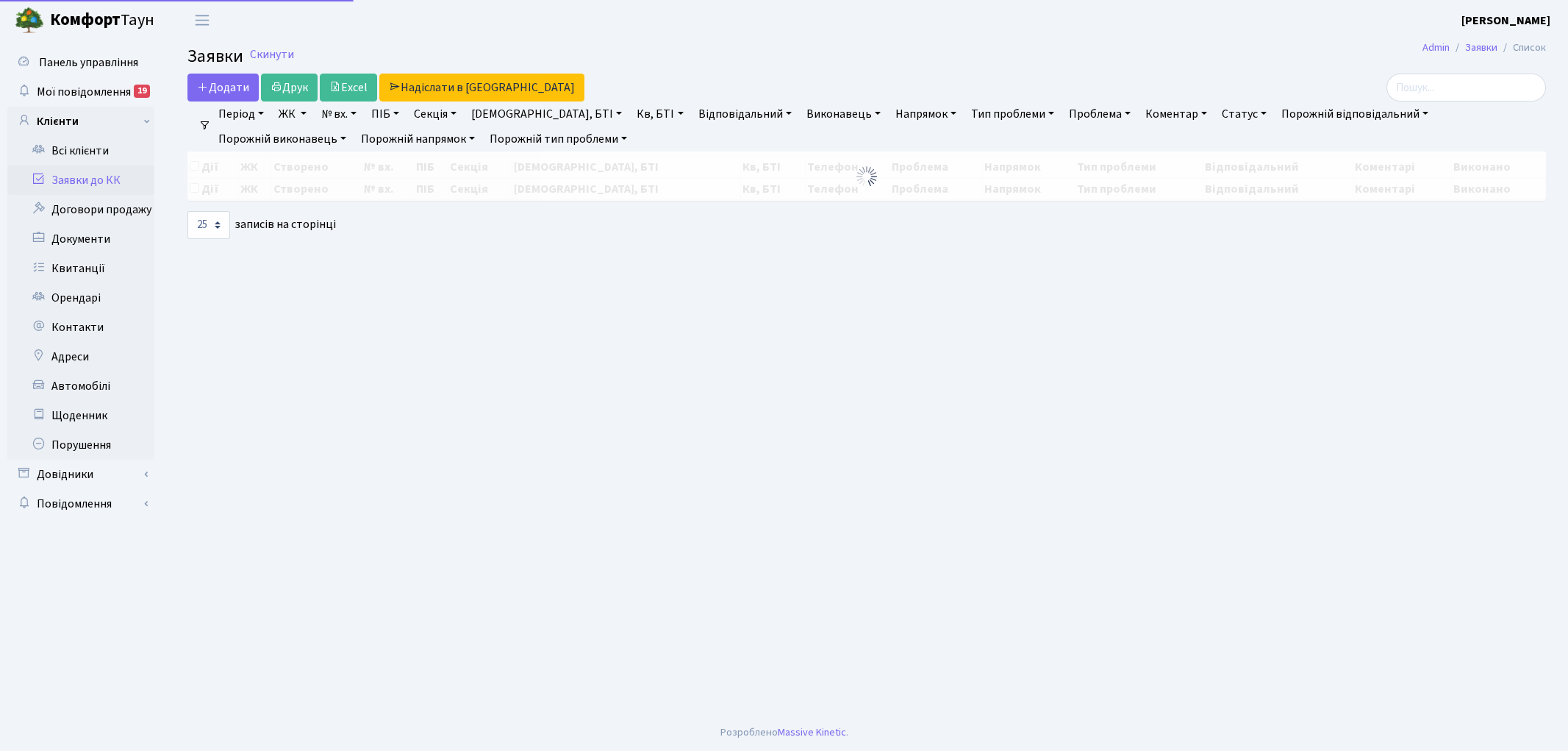
select select "25"
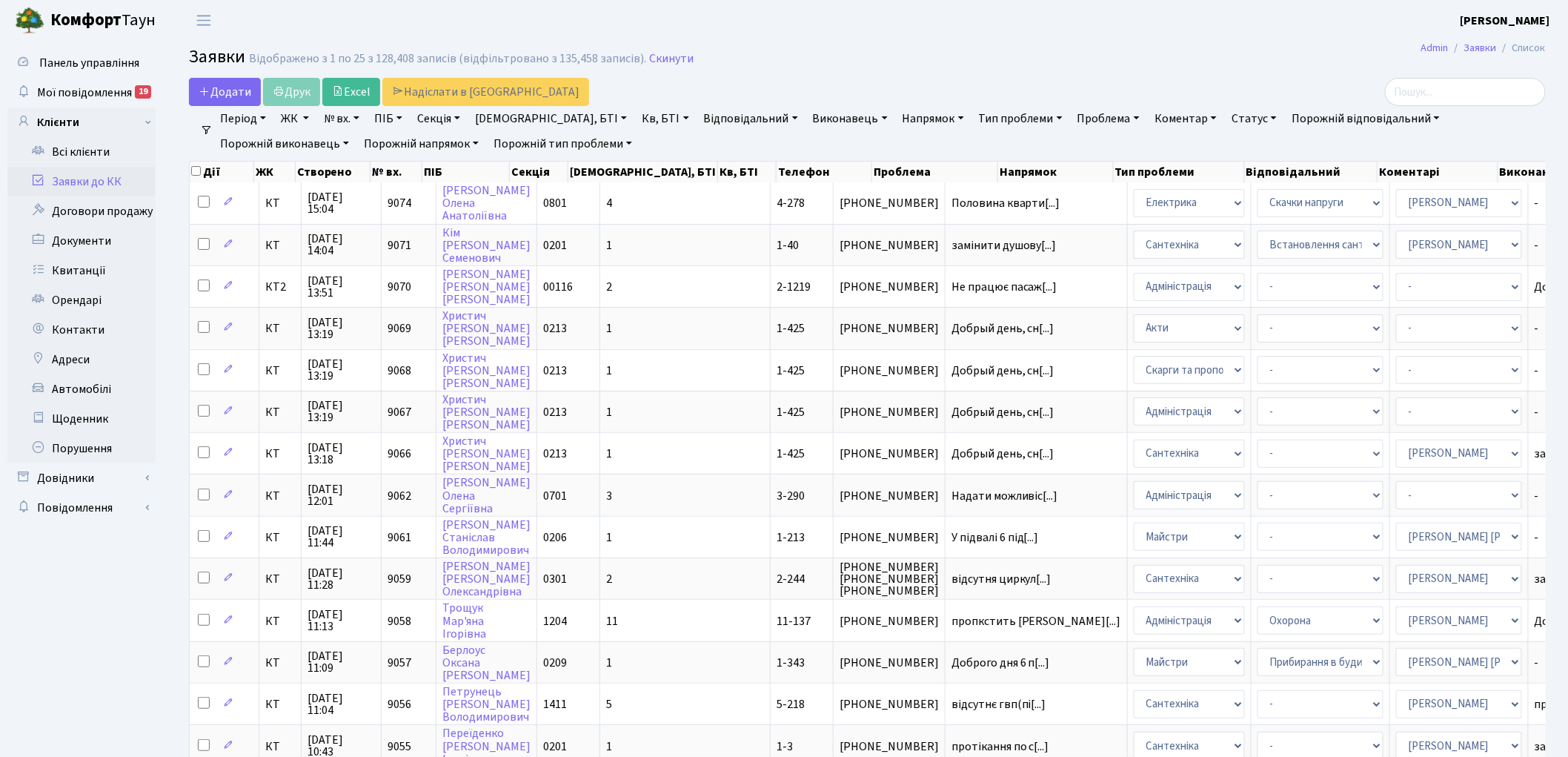
click at [665, 55] on link "Скинути" at bounding box center [671, 58] width 44 height 14
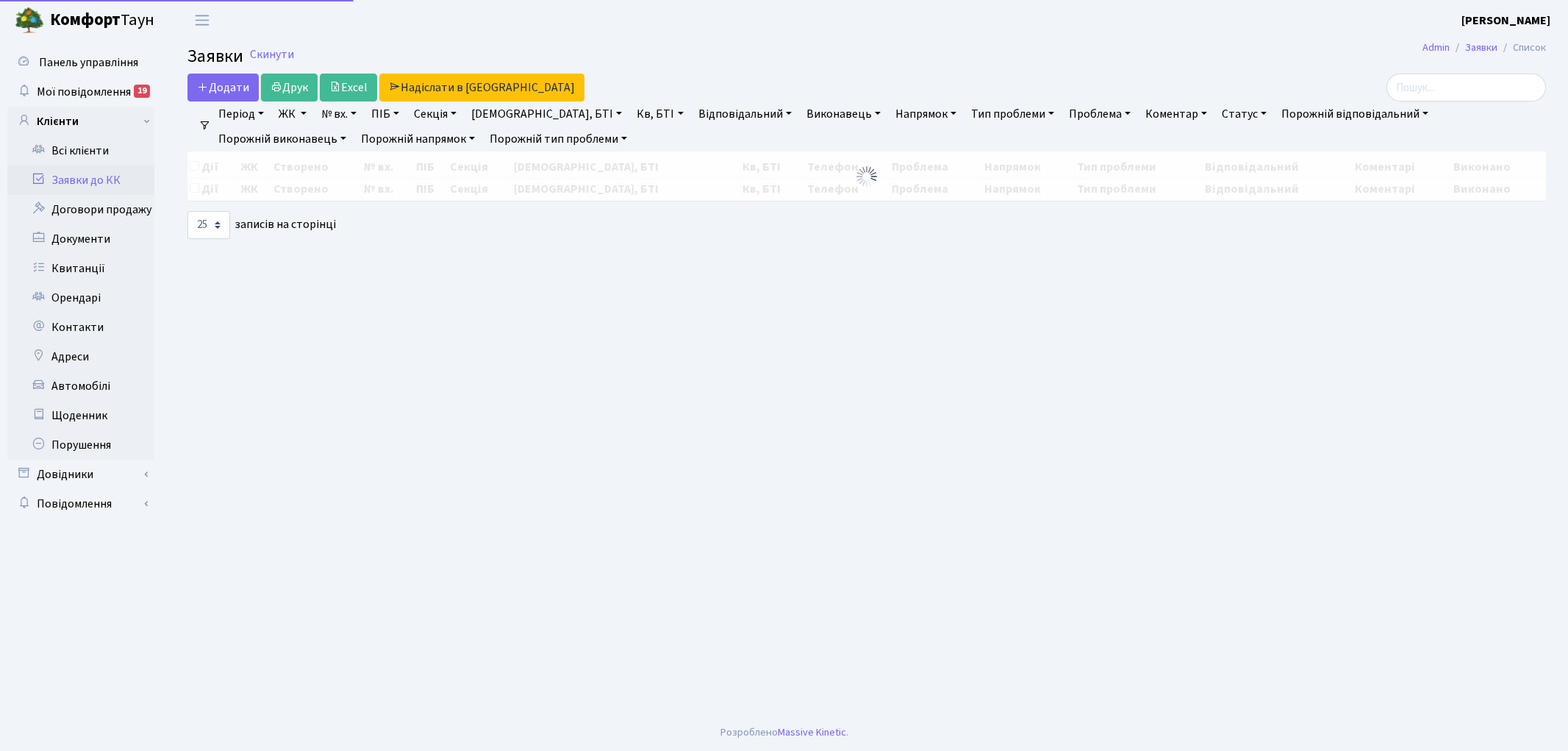
select select "25"
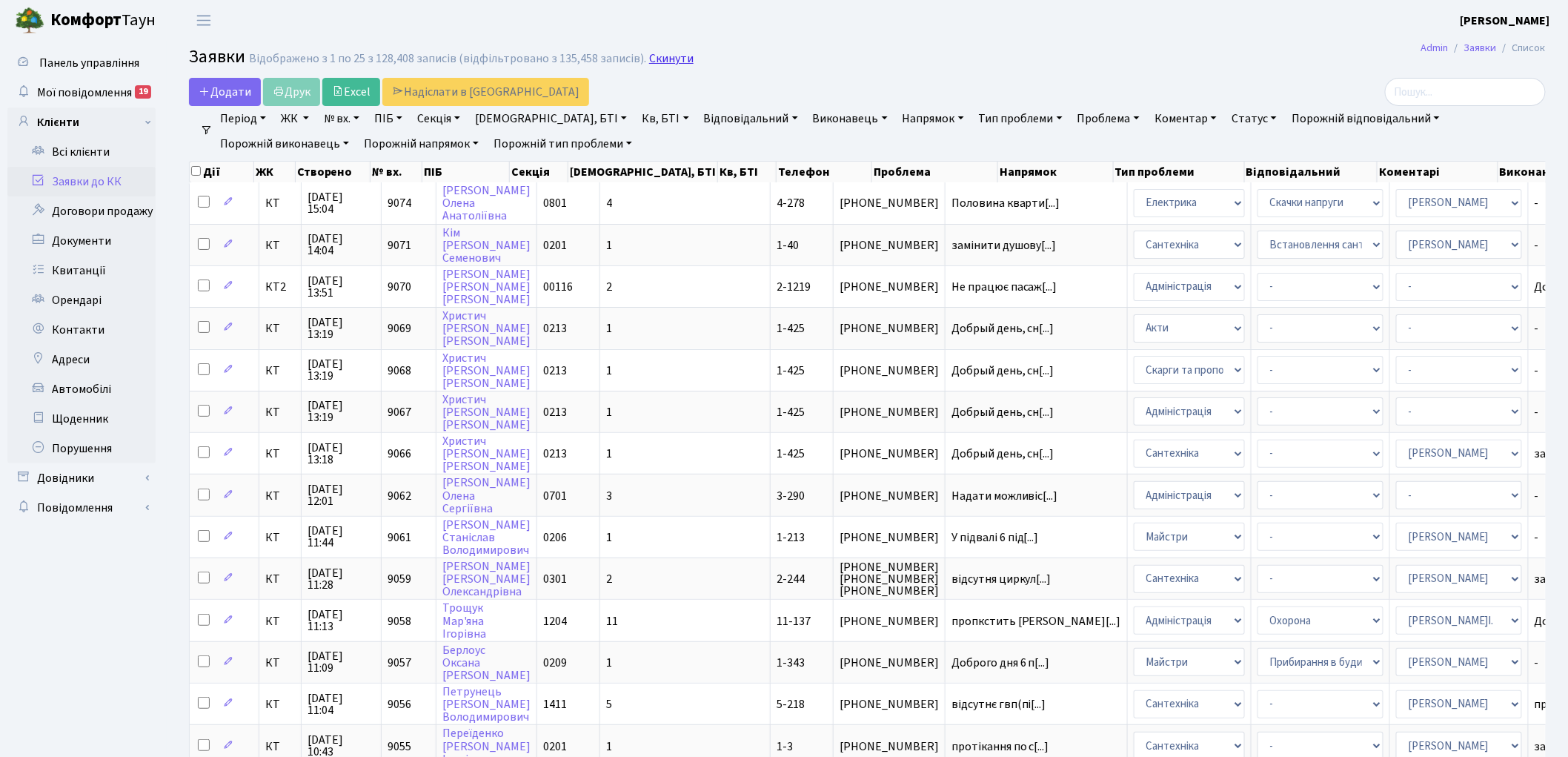
click at [656, 60] on link "Скинути" at bounding box center [671, 58] width 44 height 14
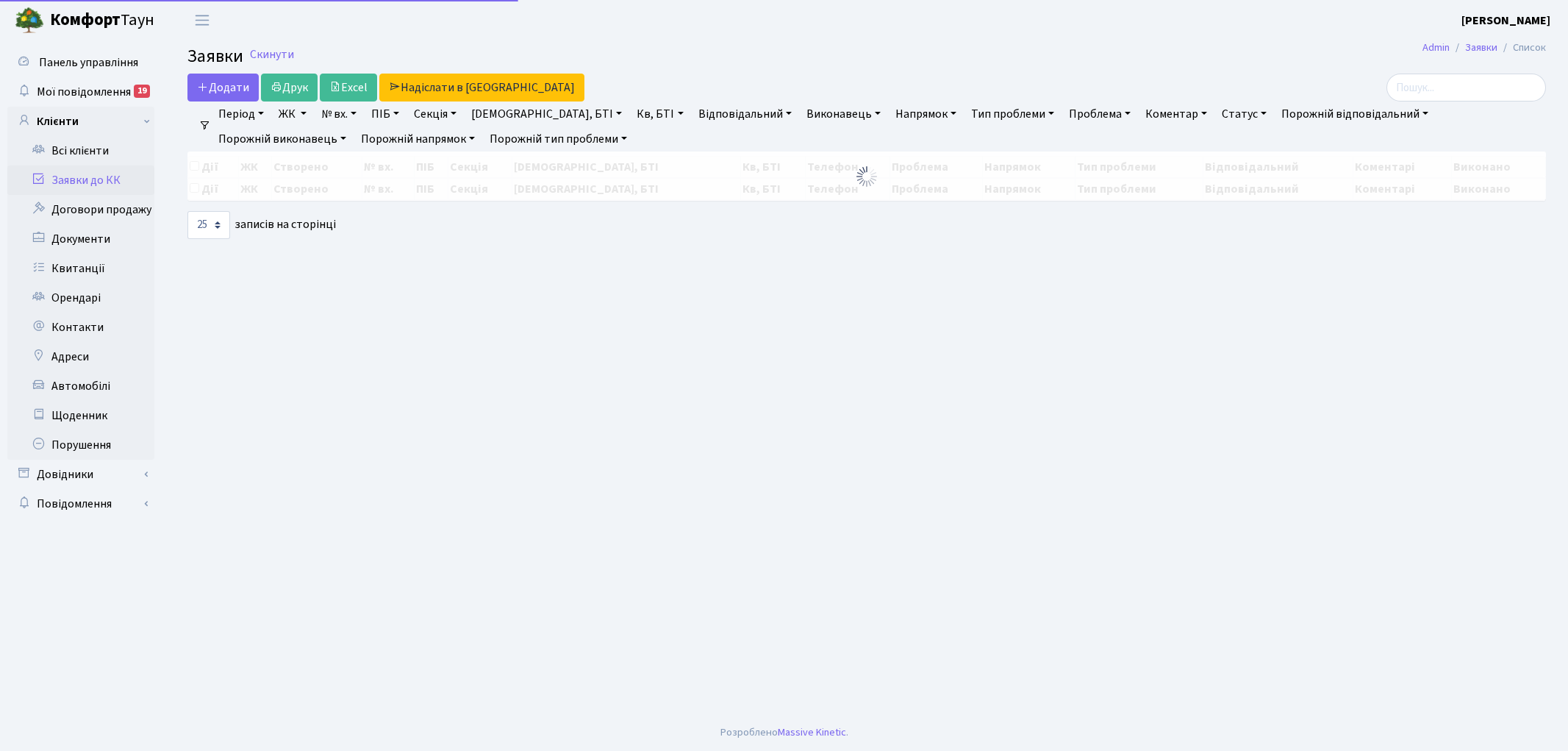
select select "25"
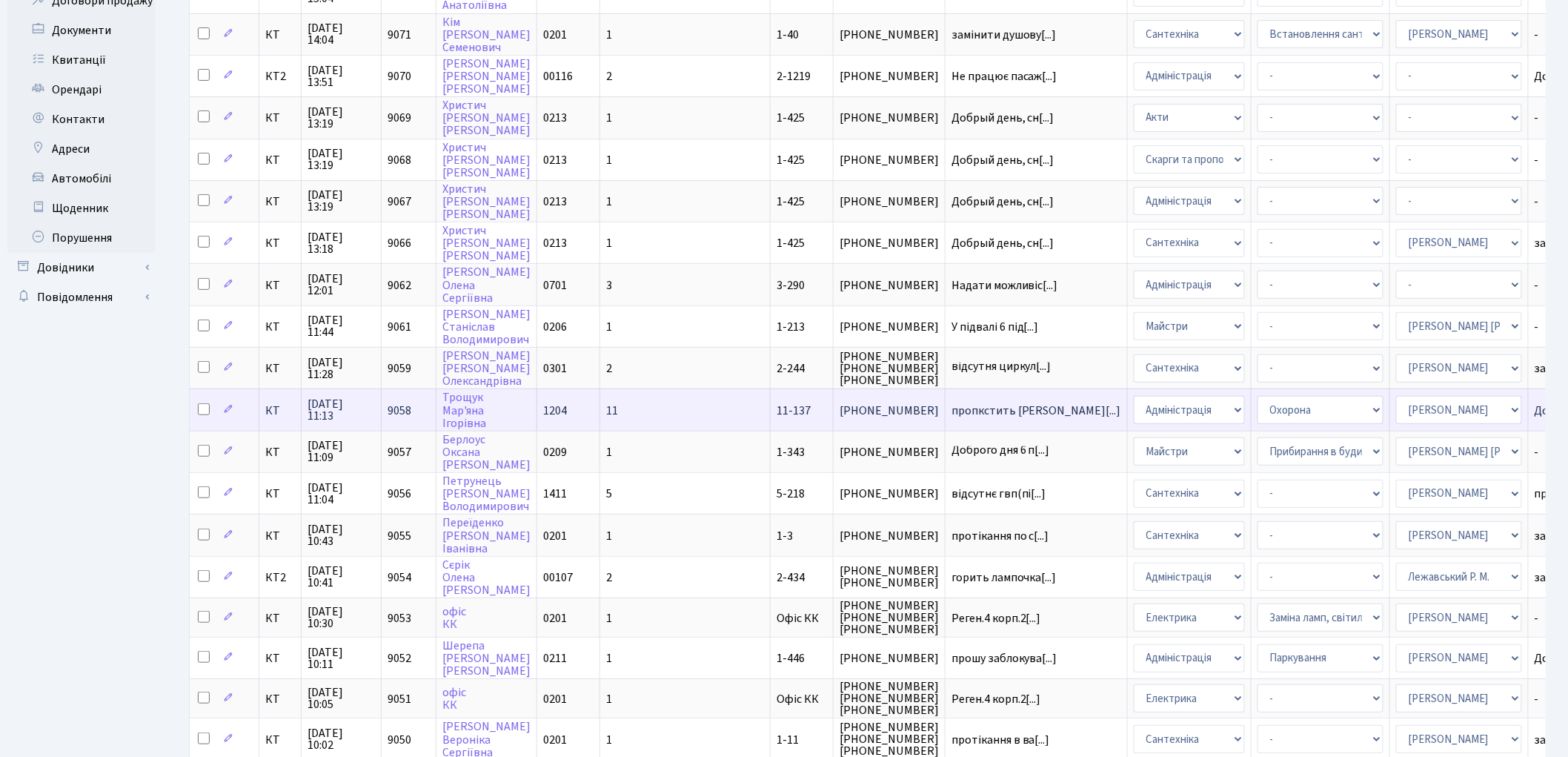
scroll to position [247, 0]
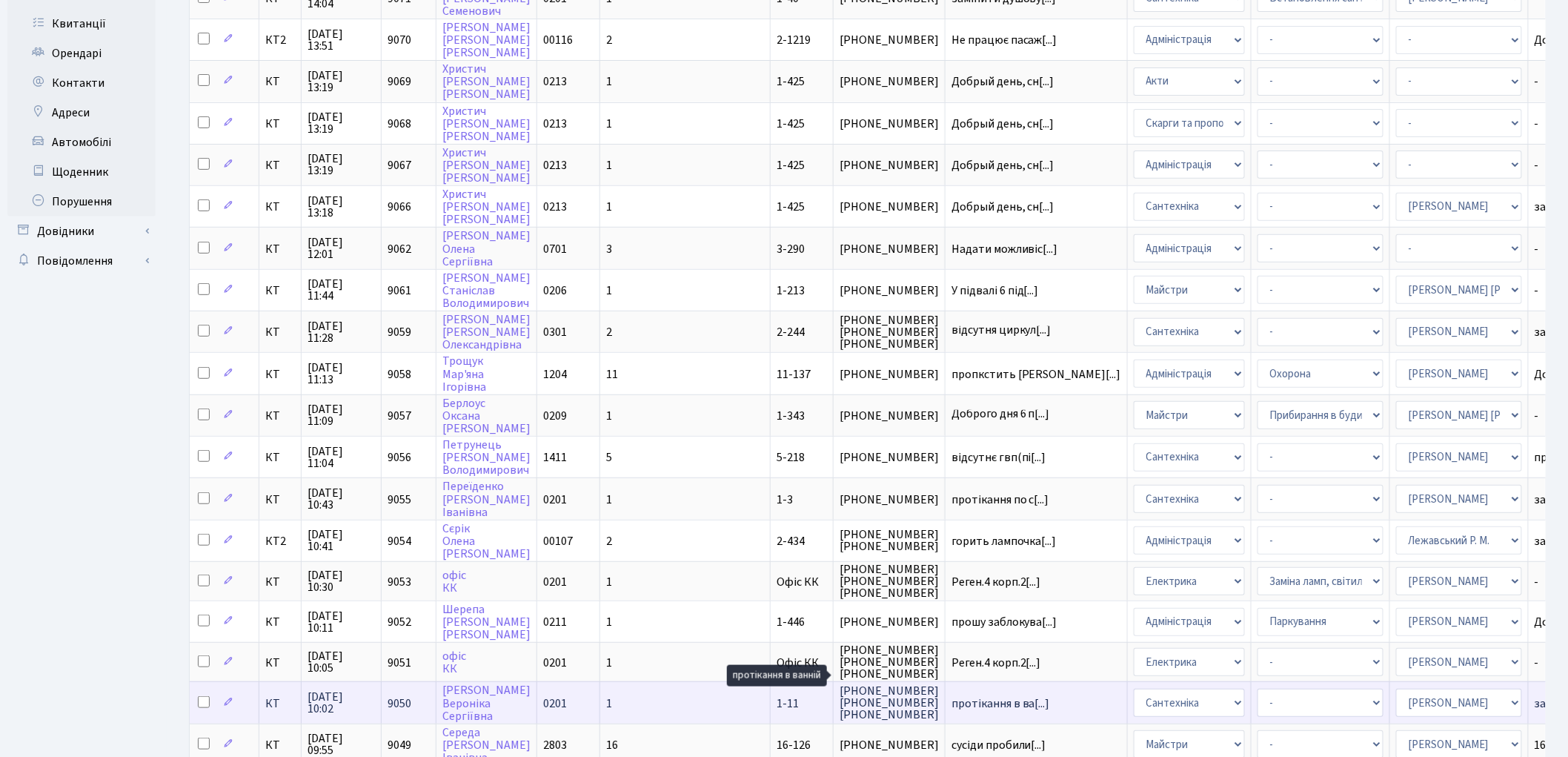
click at [952, 695] on span "протікання в ва[...]" at bounding box center [1001, 703] width 98 height 16
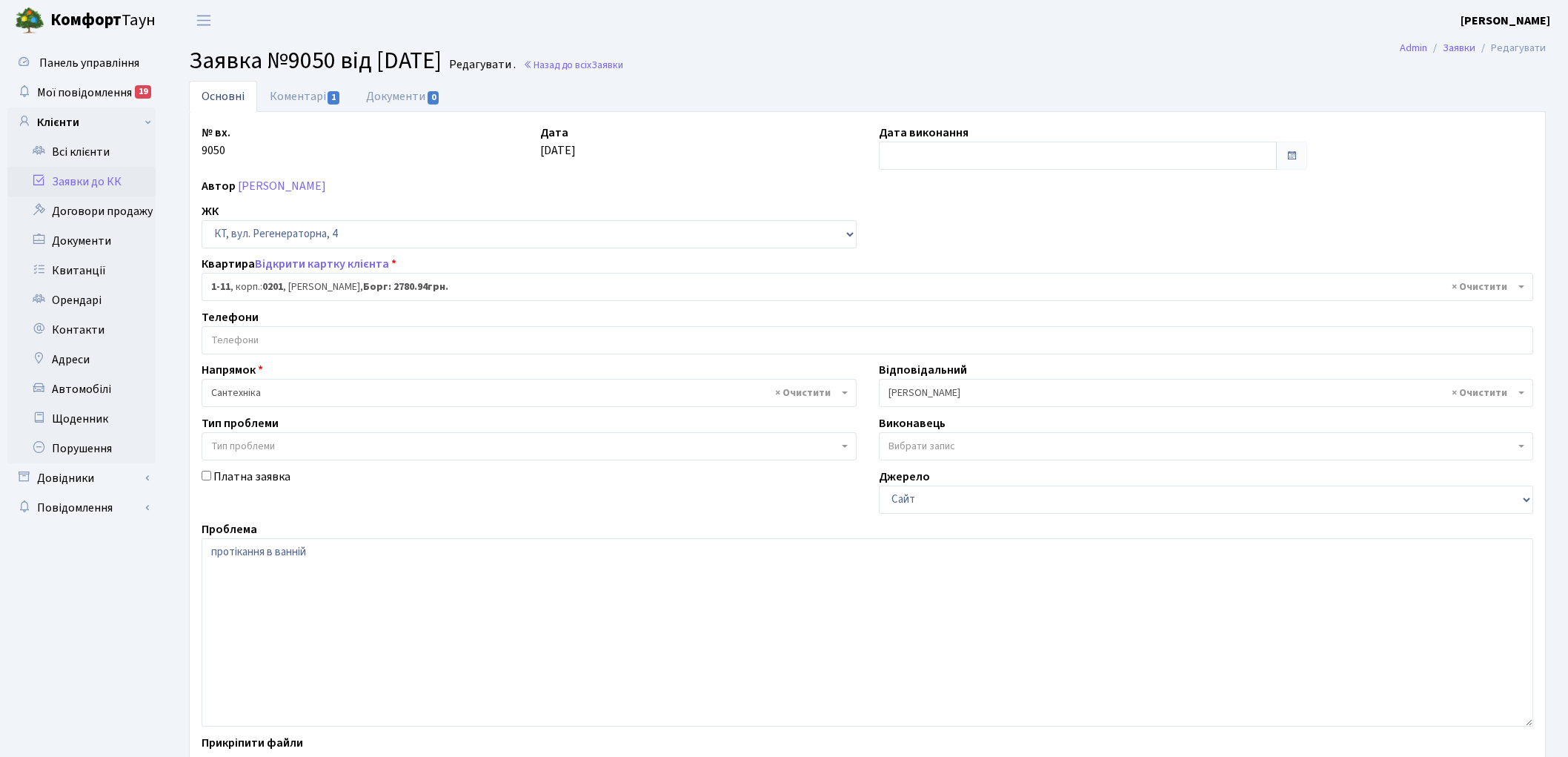
select select "11"
click at [290, 92] on link "Коментарі 1" at bounding box center [305, 96] width 97 height 31
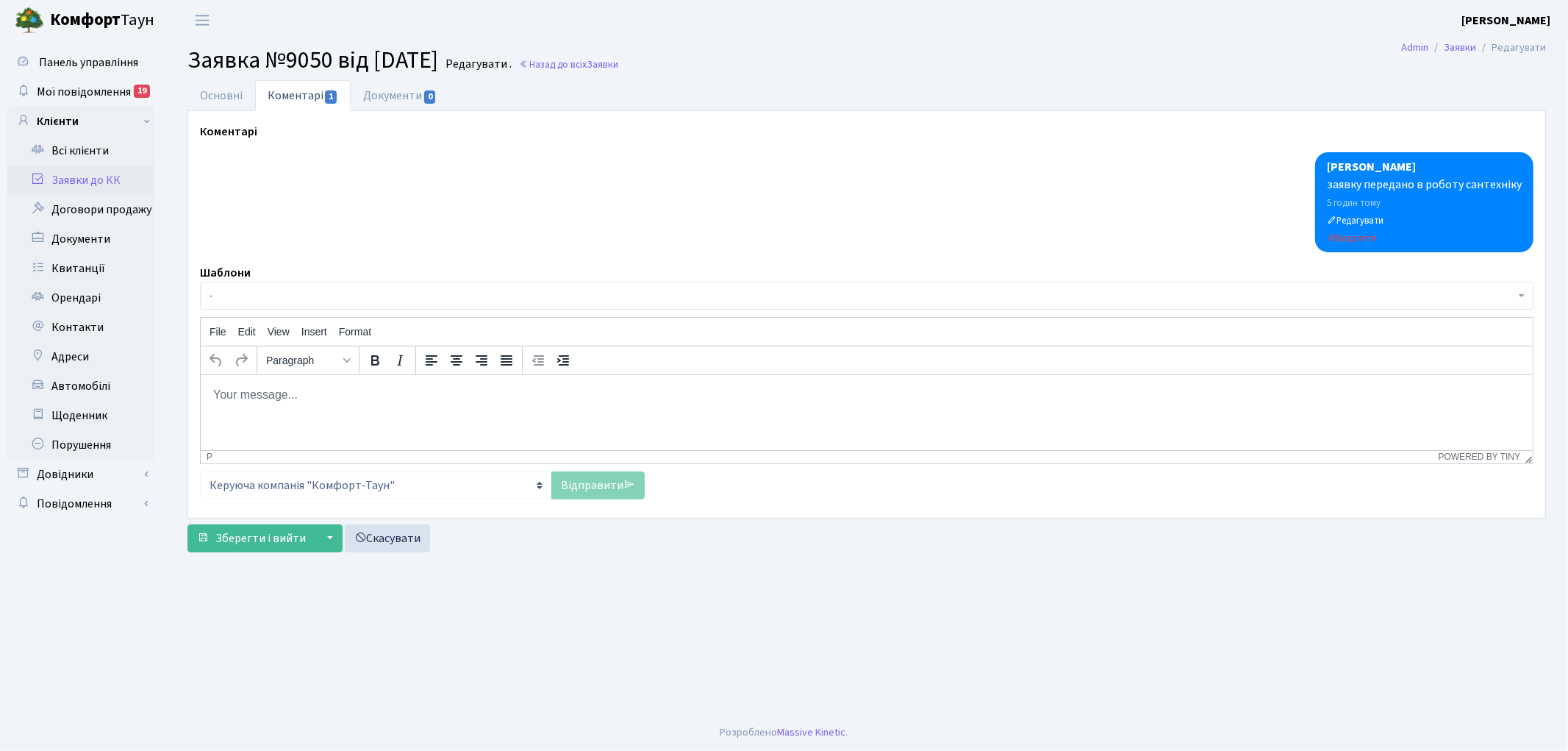
click at [320, 389] on p "Rich Text Area. Press ALT-0 for help." at bounding box center [866, 394] width 1308 height 16
drag, startPoint x: 517, startPoint y: 394, endPoint x: 459, endPoint y: 401, distance: 58.4
click at [459, 401] on p "перекрито гвп на квартиру,протікання внутріквартирних комуннікацій" at bounding box center [866, 394] width 1308 height 16
click at [575, 389] on p "перекрито гвп на квартиру,протікання внутрішньоквартирні комуннікацій" at bounding box center [866, 394] width 1308 height 16
click at [538, 394] on p "перекрито гвп на квартиру,протікання внутрішньоквартирні комуннікацій" at bounding box center [866, 394] width 1308 height 16
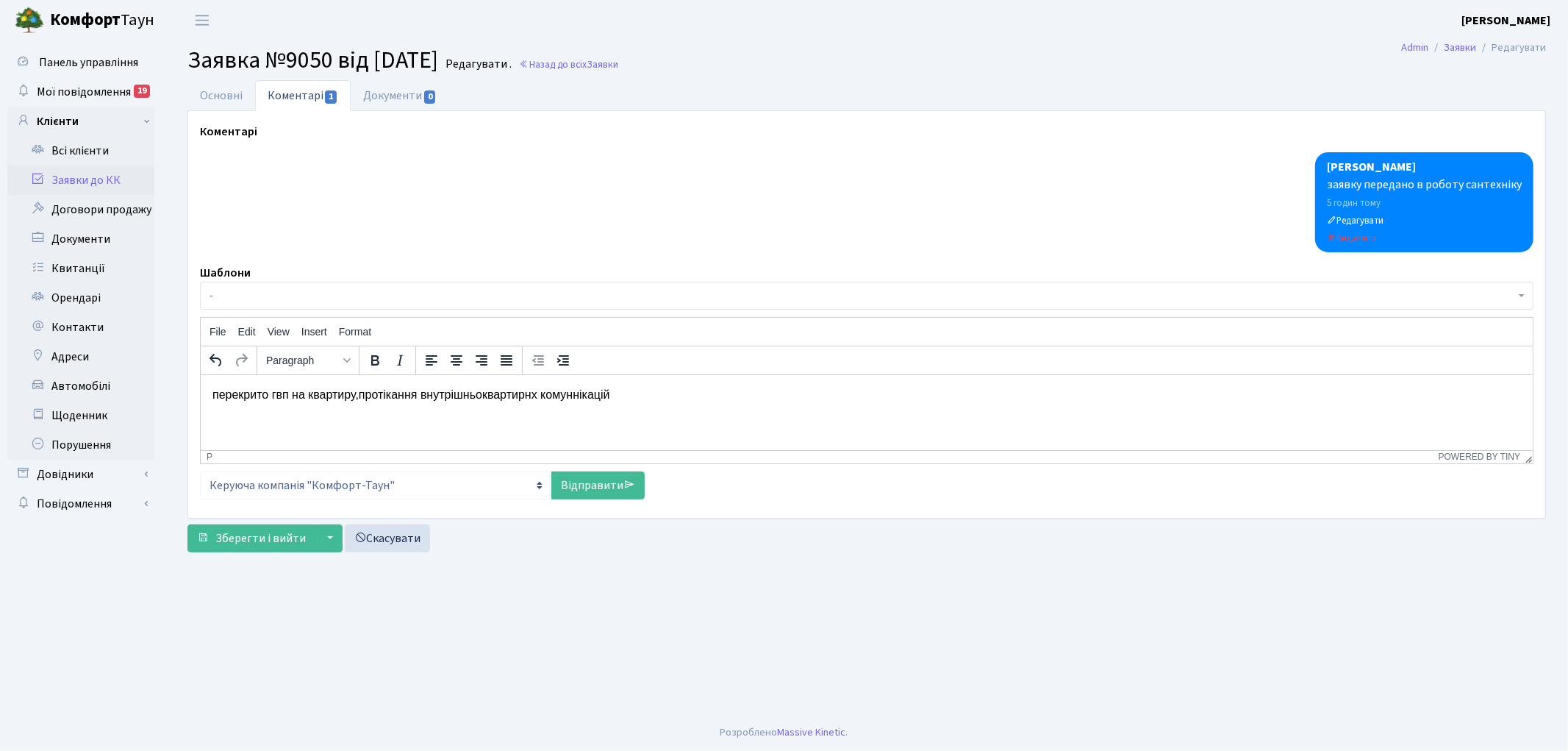
click at [583, 394] on p "перекрито гвп на квартиру,протікання внутрішньоквартирнх комуннікацій" at bounding box center [866, 394] width 1308 height 16
click at [628, 395] on p "перекрито гвп на квартиру,протікання внутрішньоквартирнх комунікацій" at bounding box center [866, 394] width 1308 height 16
click at [575, 485] on link "Відправити" at bounding box center [598, 484] width 93 height 28
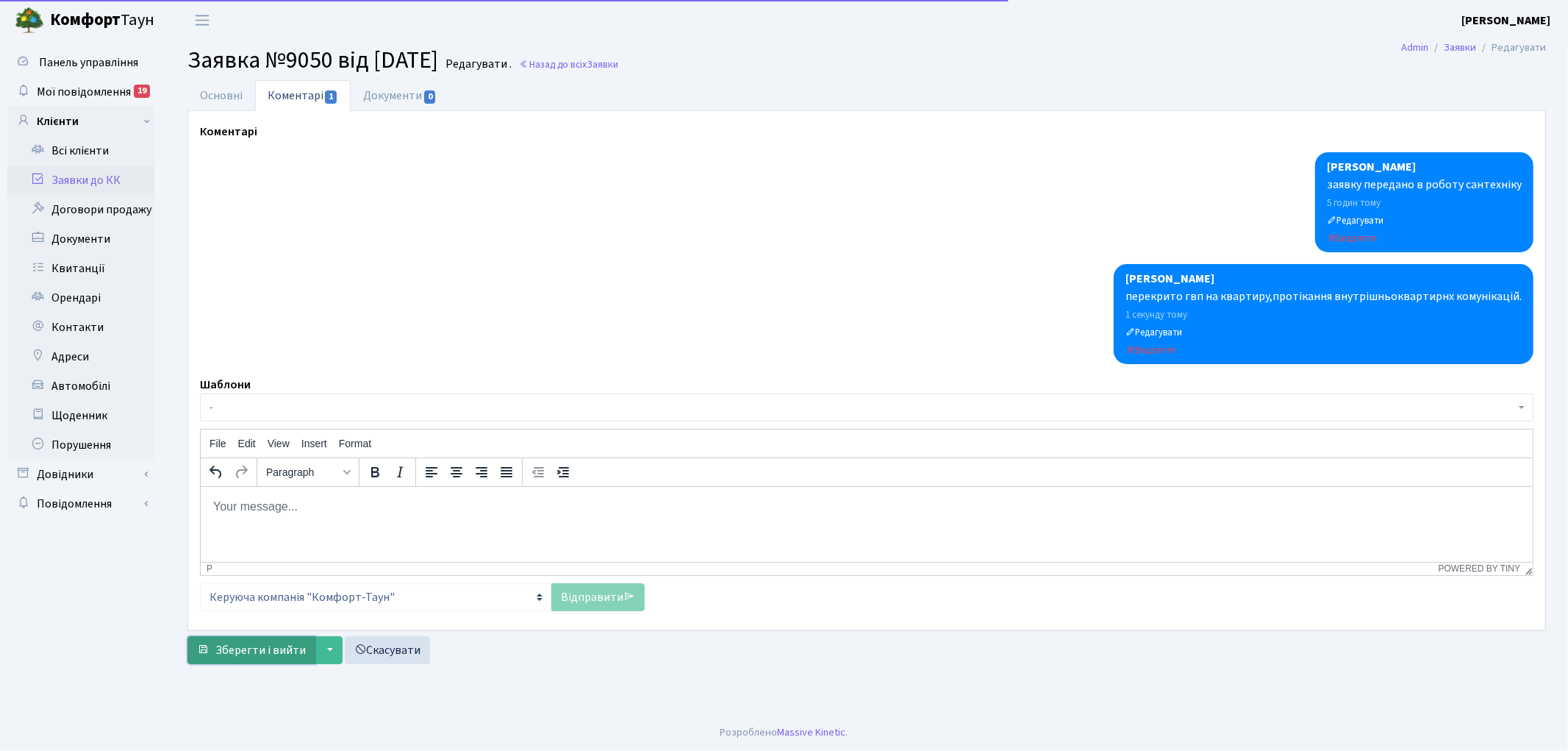
click at [244, 642] on span "Зберегти і вийти" at bounding box center [261, 649] width 91 height 16
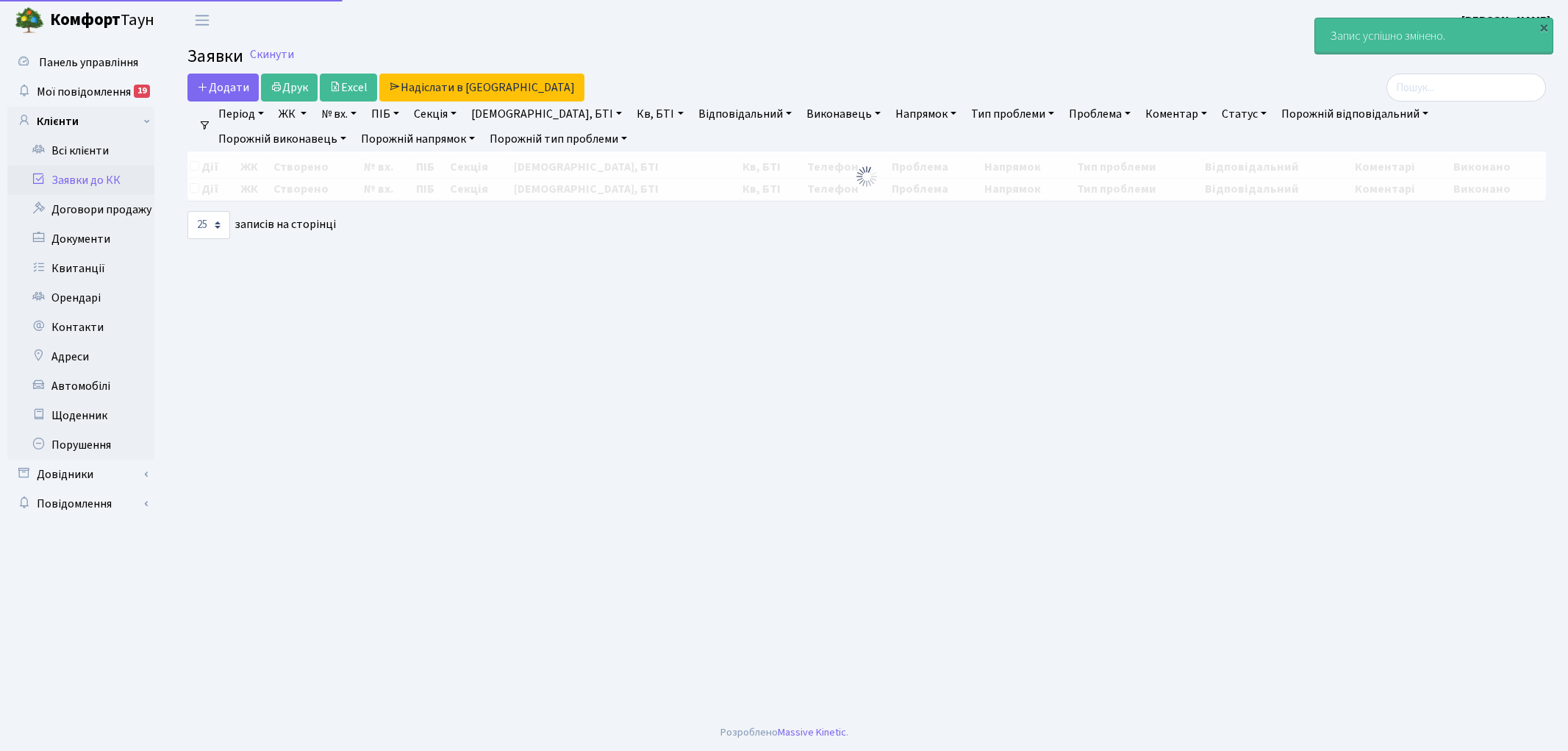
select select "25"
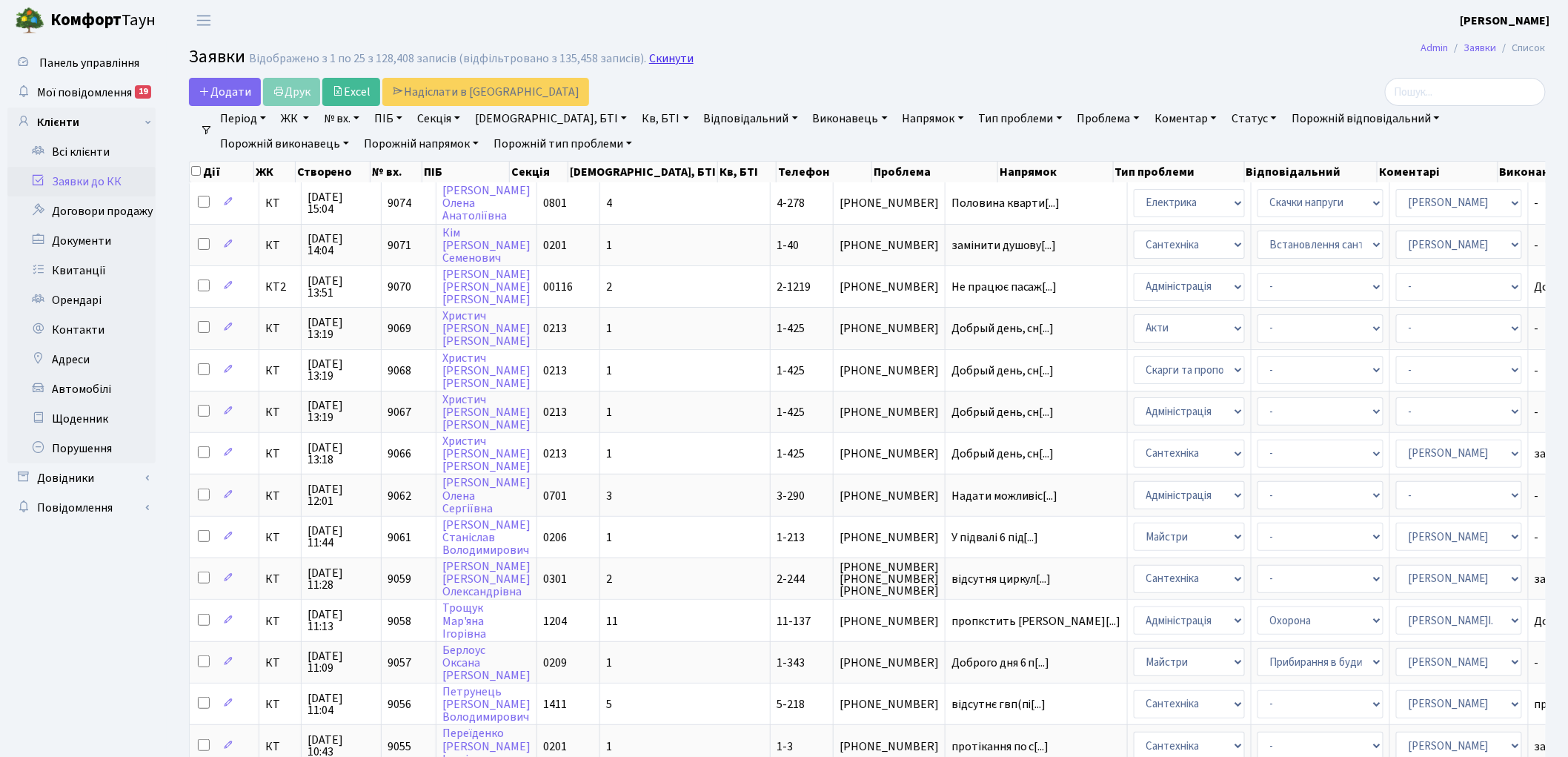
click at [652, 53] on link "Скинути" at bounding box center [671, 58] width 44 height 14
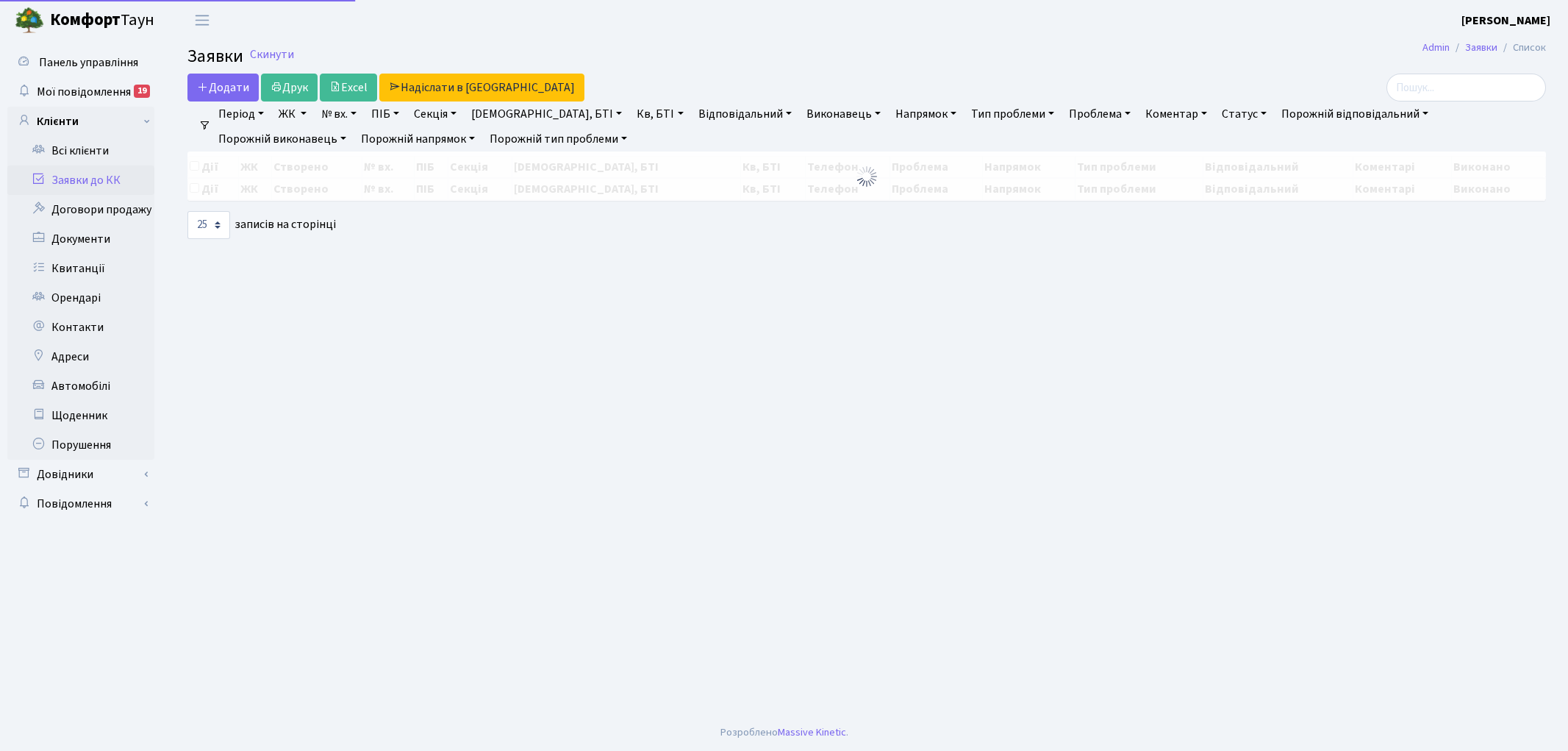
select select "25"
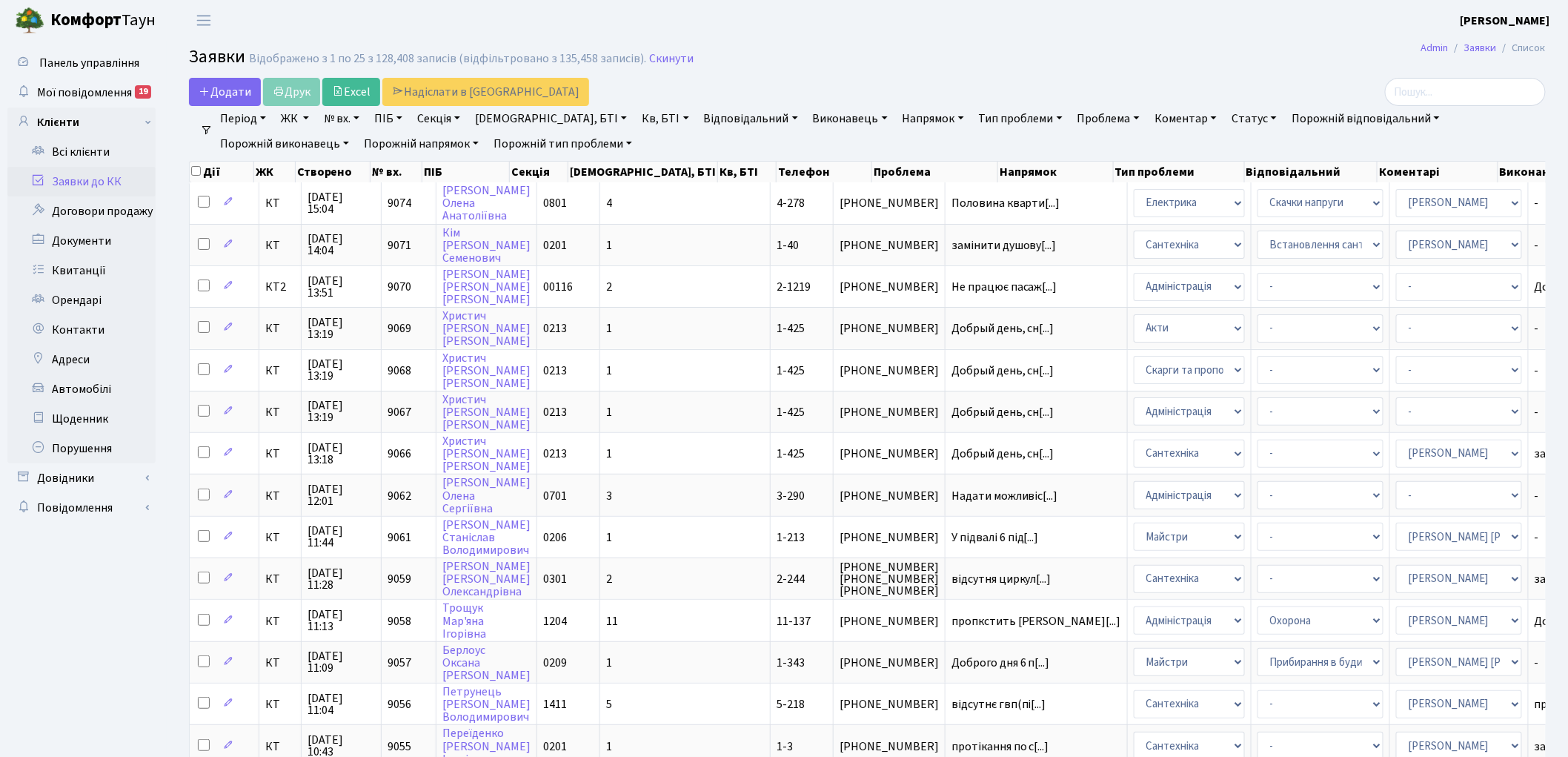
click at [652, 53] on link "Скинути" at bounding box center [671, 58] width 44 height 14
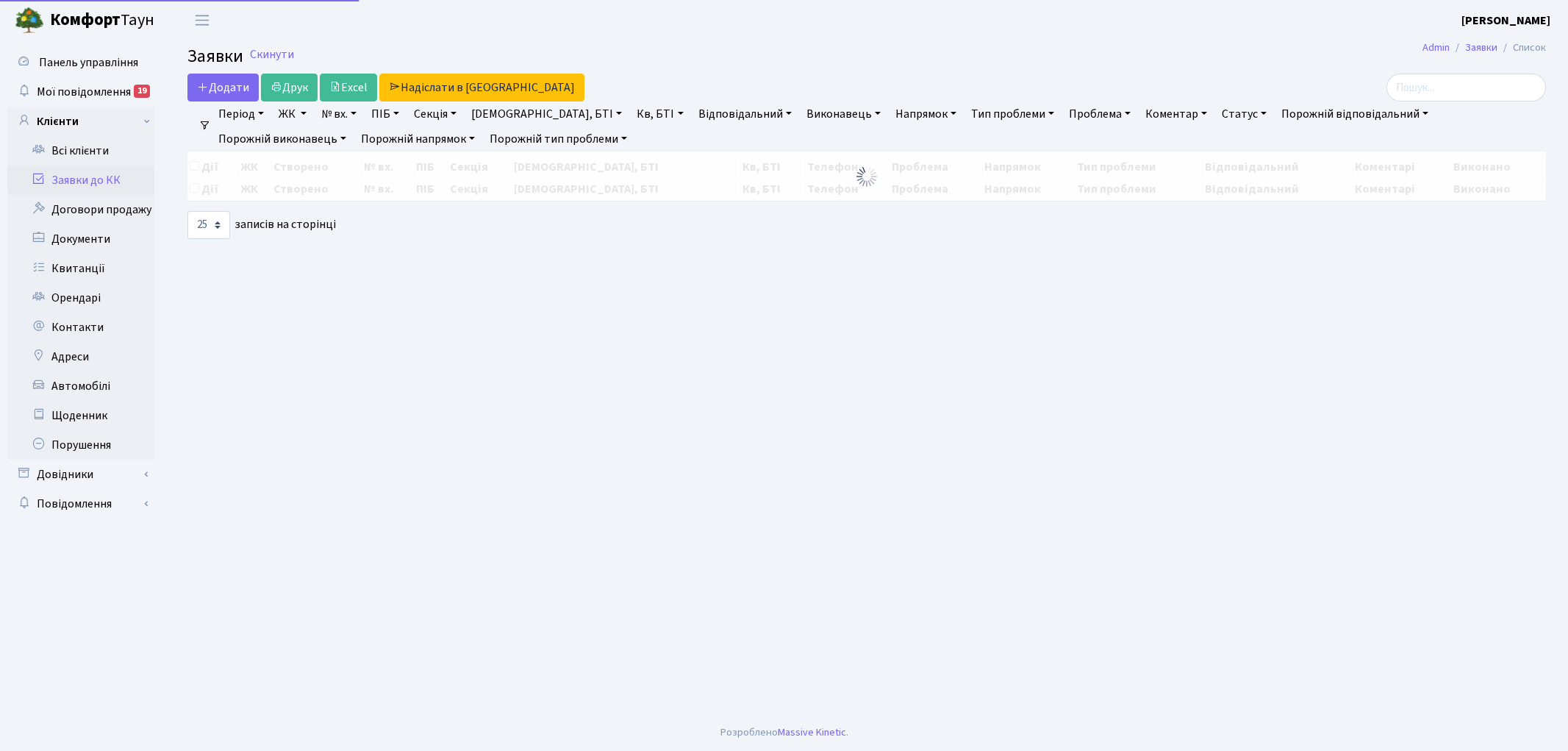
select select "25"
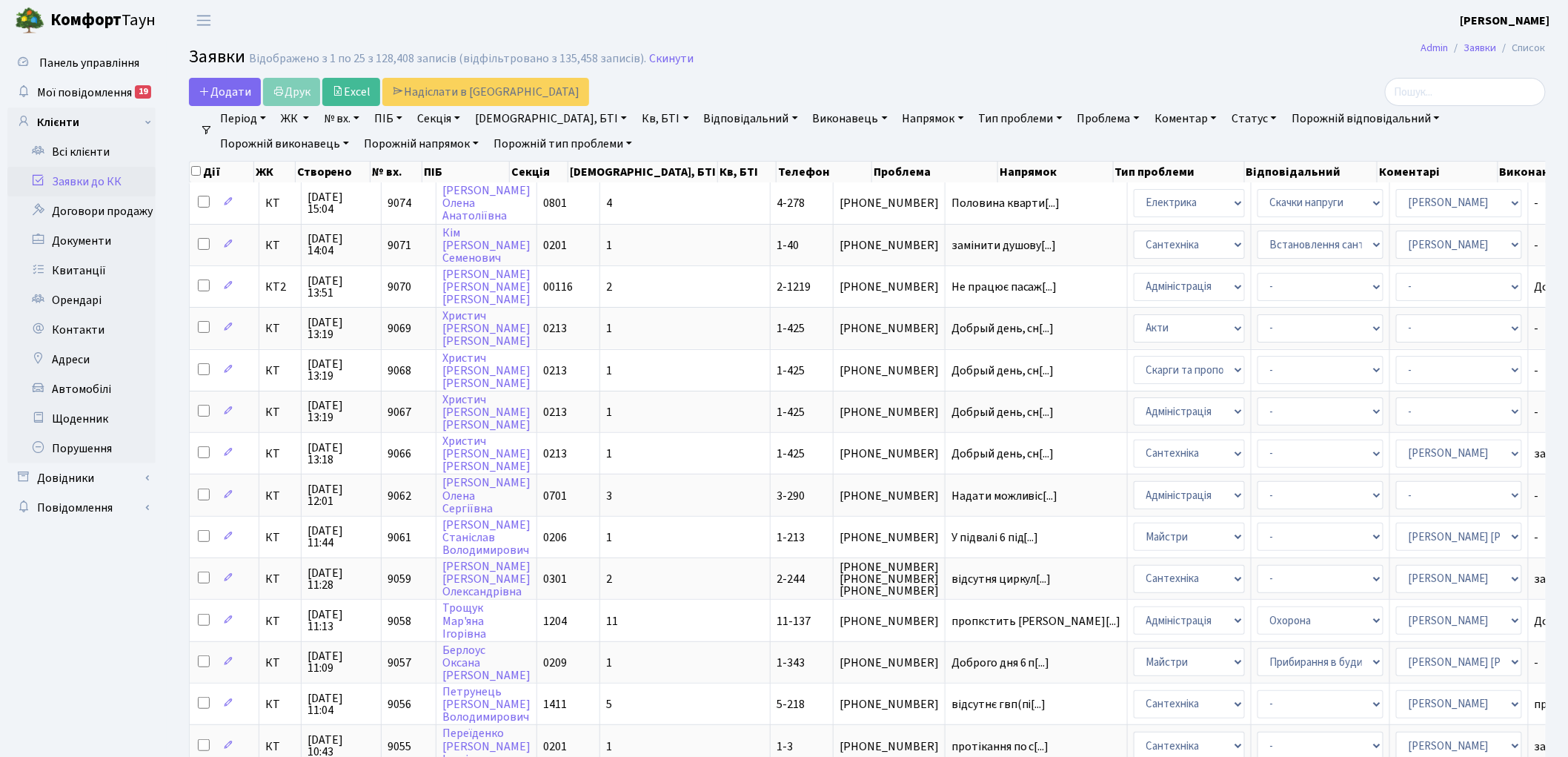
click at [657, 48] on h2 "Заявки Відображено з 1 по 25 з 128,408 записів (відфільтровано з 135,458 записі…" at bounding box center [867, 59] width 1357 height 25
click at [655, 57] on link "Скинути" at bounding box center [671, 58] width 44 height 14
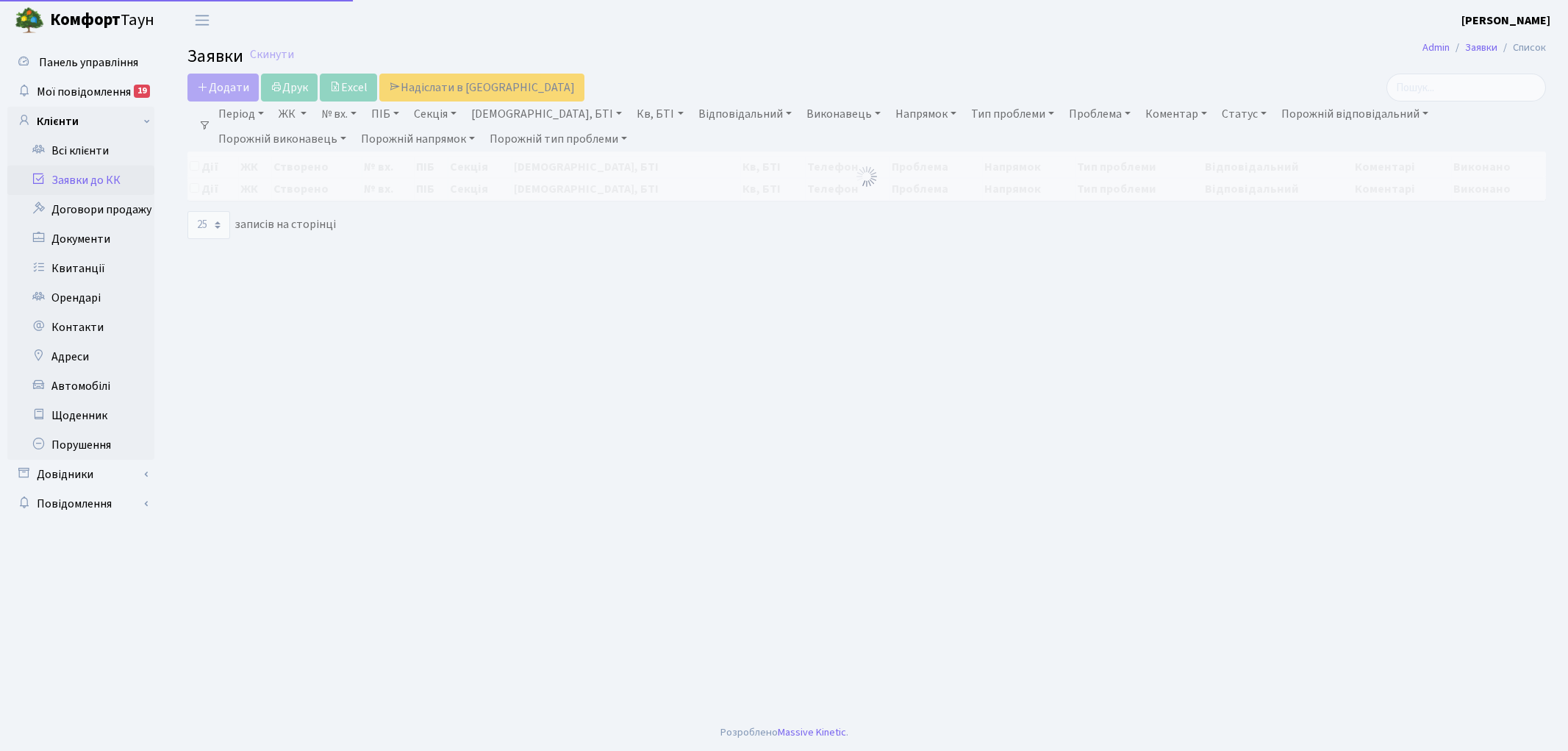
select select "25"
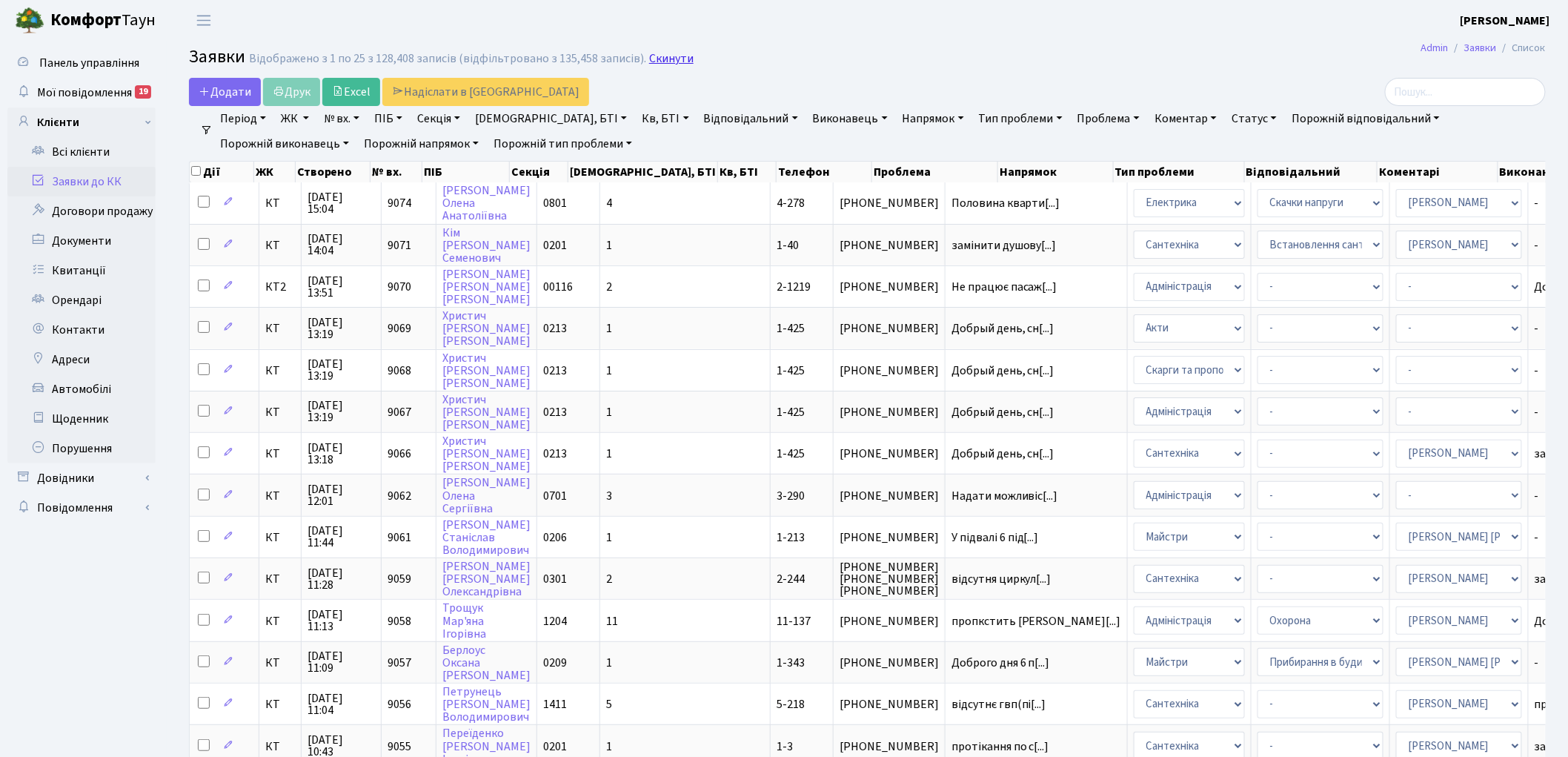
click at [649, 57] on link "Скинути" at bounding box center [671, 58] width 44 height 14
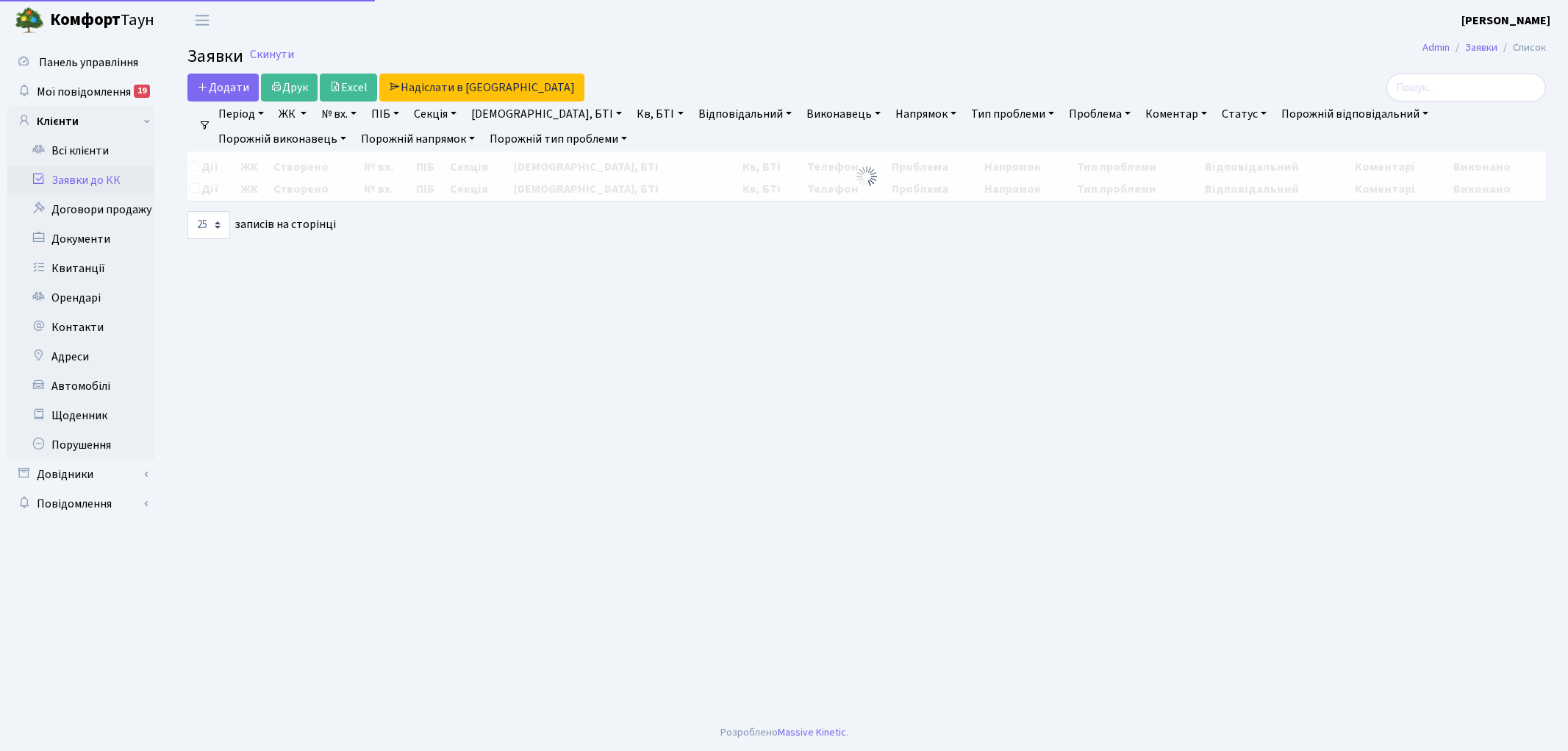
select select "25"
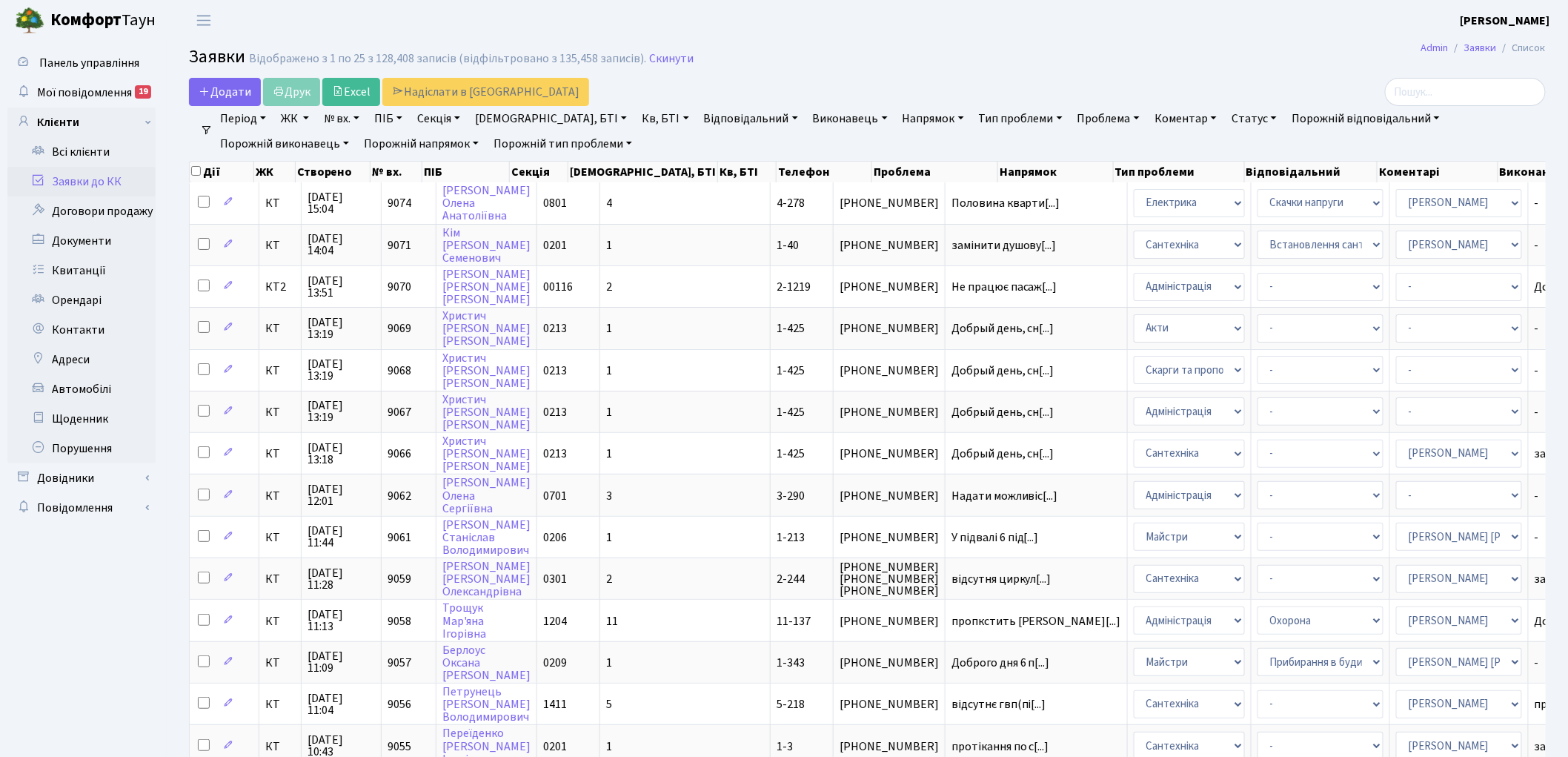
click at [897, 116] on link "Напрямок" at bounding box center [933, 119] width 74 height 25
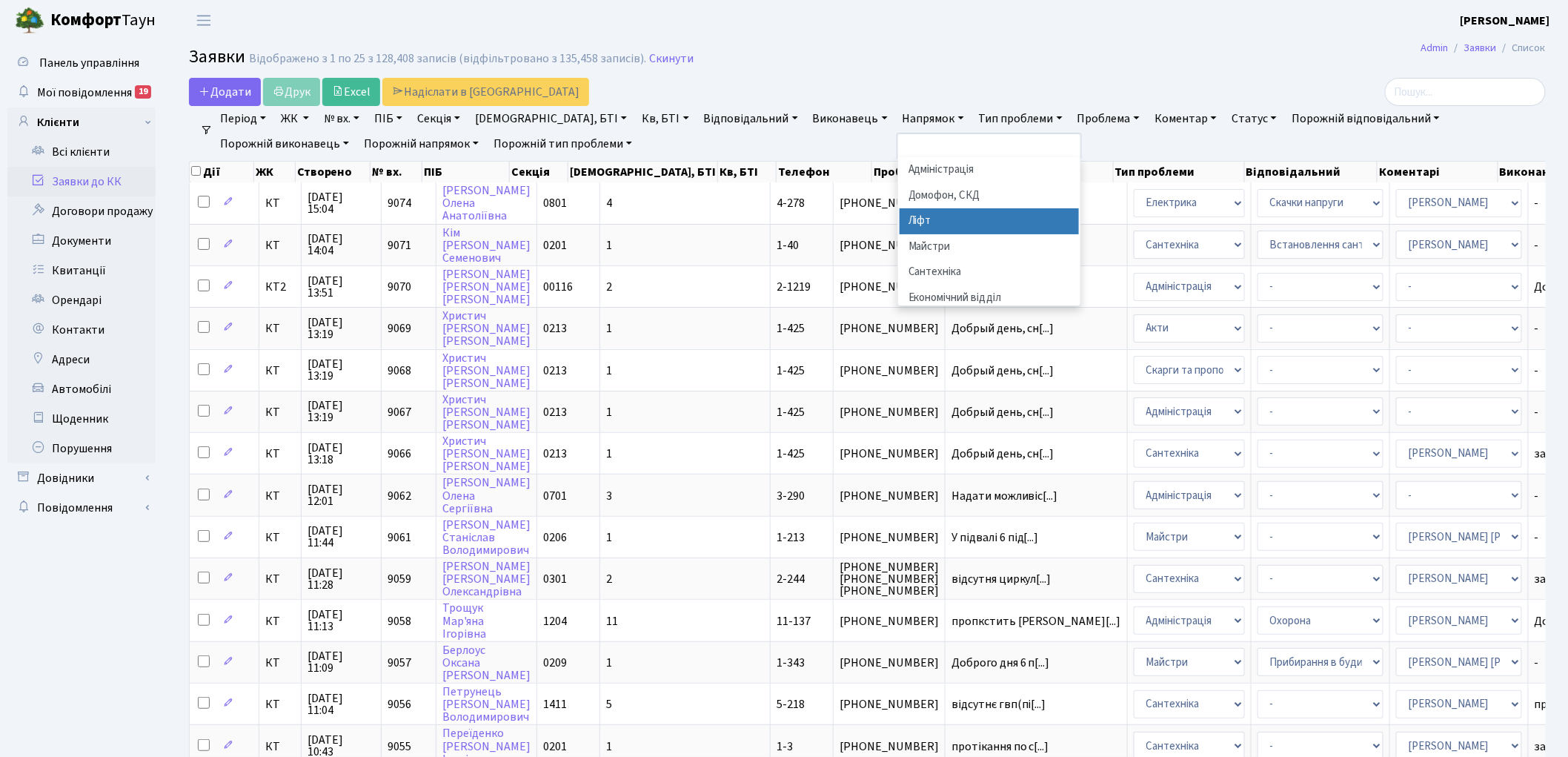
click at [899, 227] on li "Ліфт" at bounding box center [989, 221] width 180 height 26
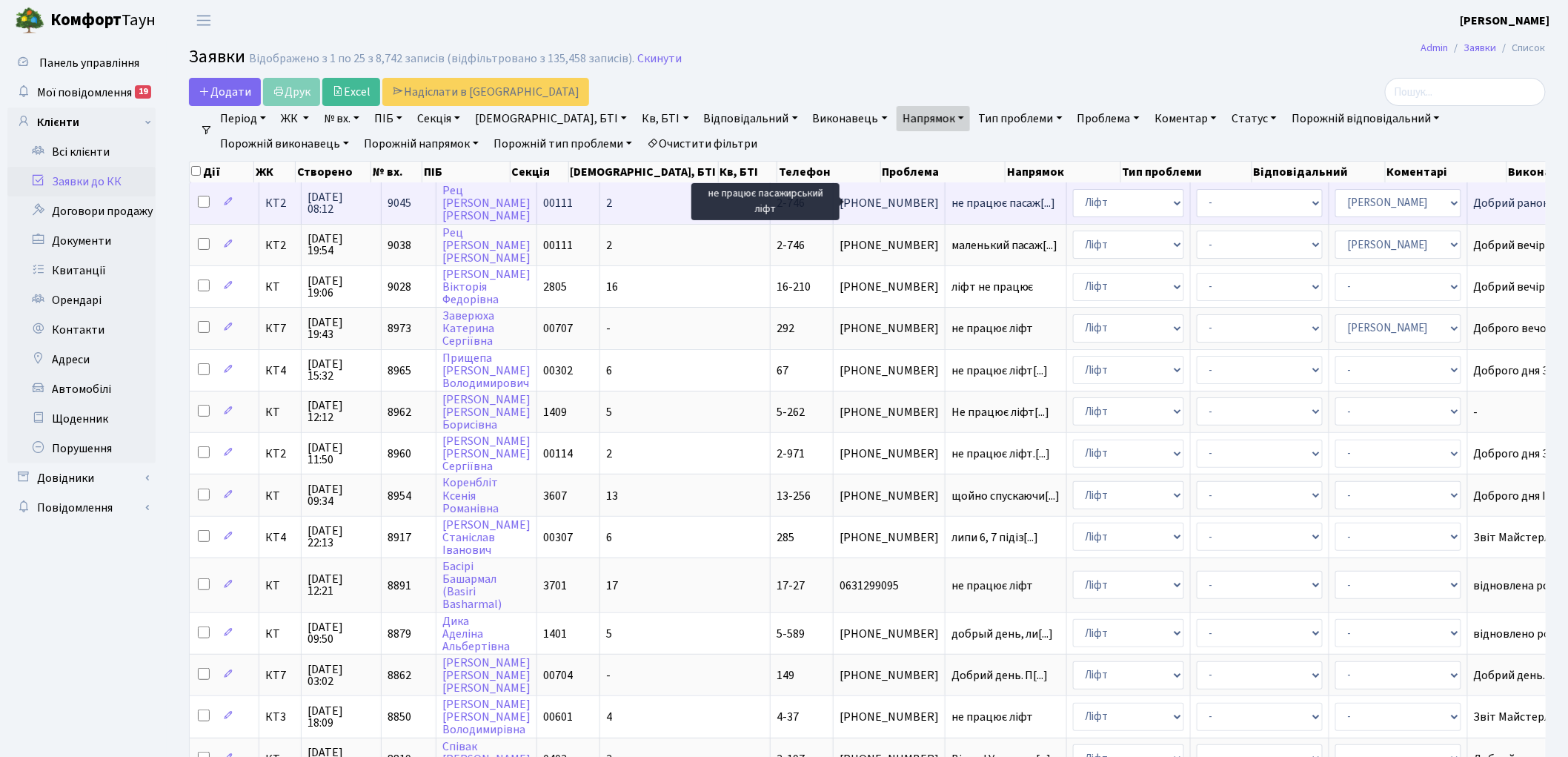
click at [952, 202] on span "не працює пасаж[...]" at bounding box center [1004, 203] width 104 height 16
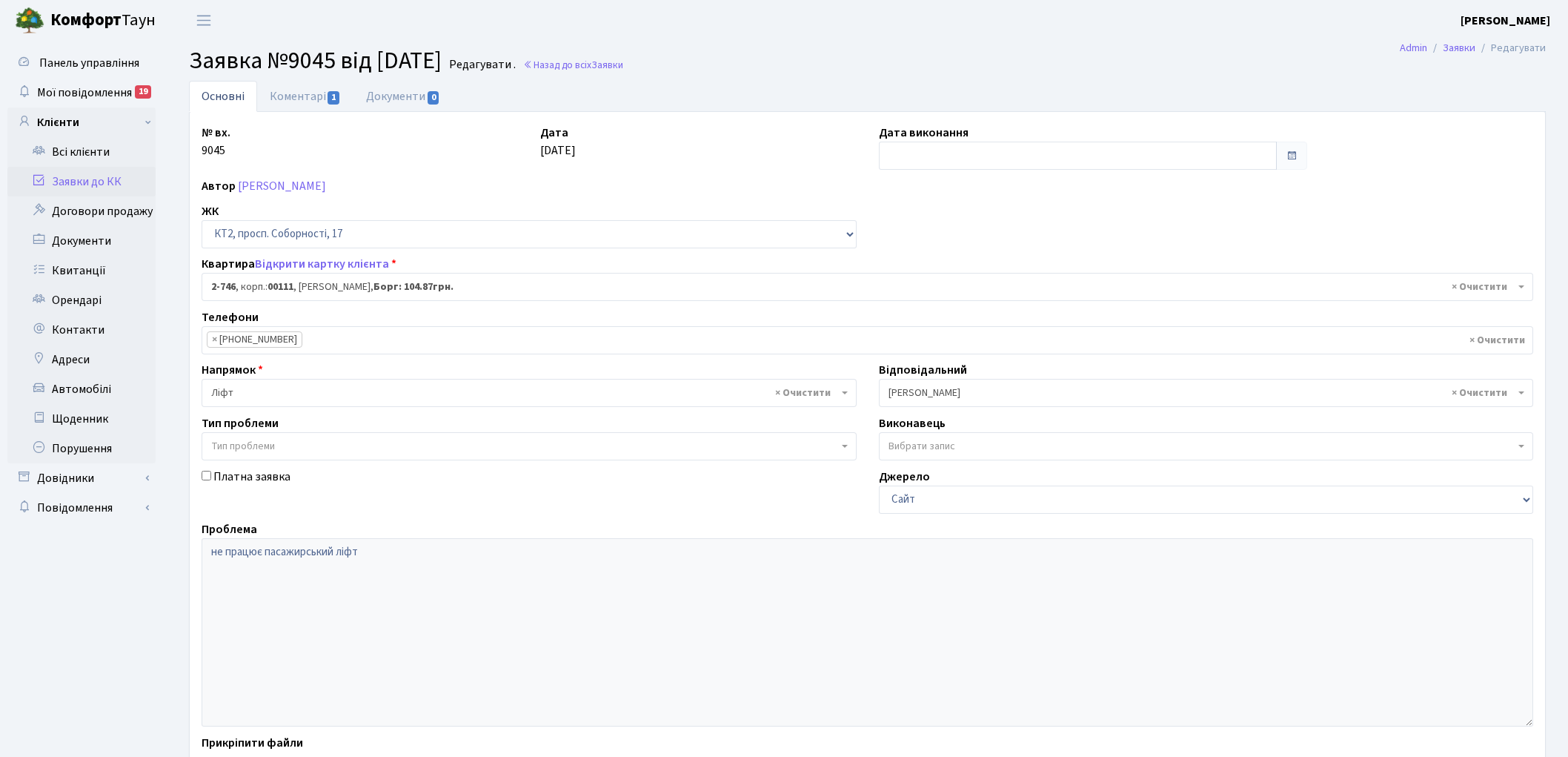
select select "15798"
click at [581, 62] on link "Назад до всіх Заявки" at bounding box center [573, 64] width 100 height 14
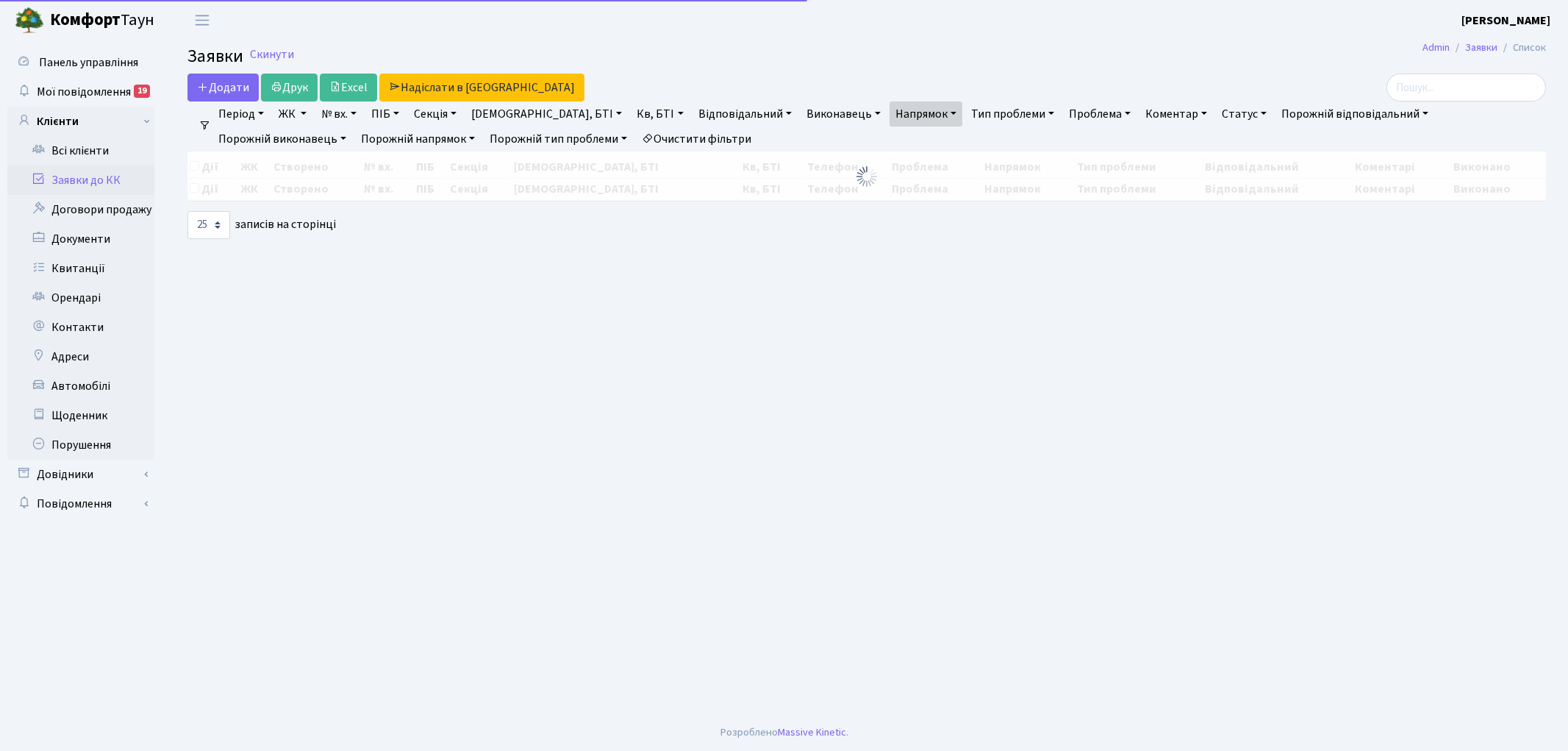
select select "25"
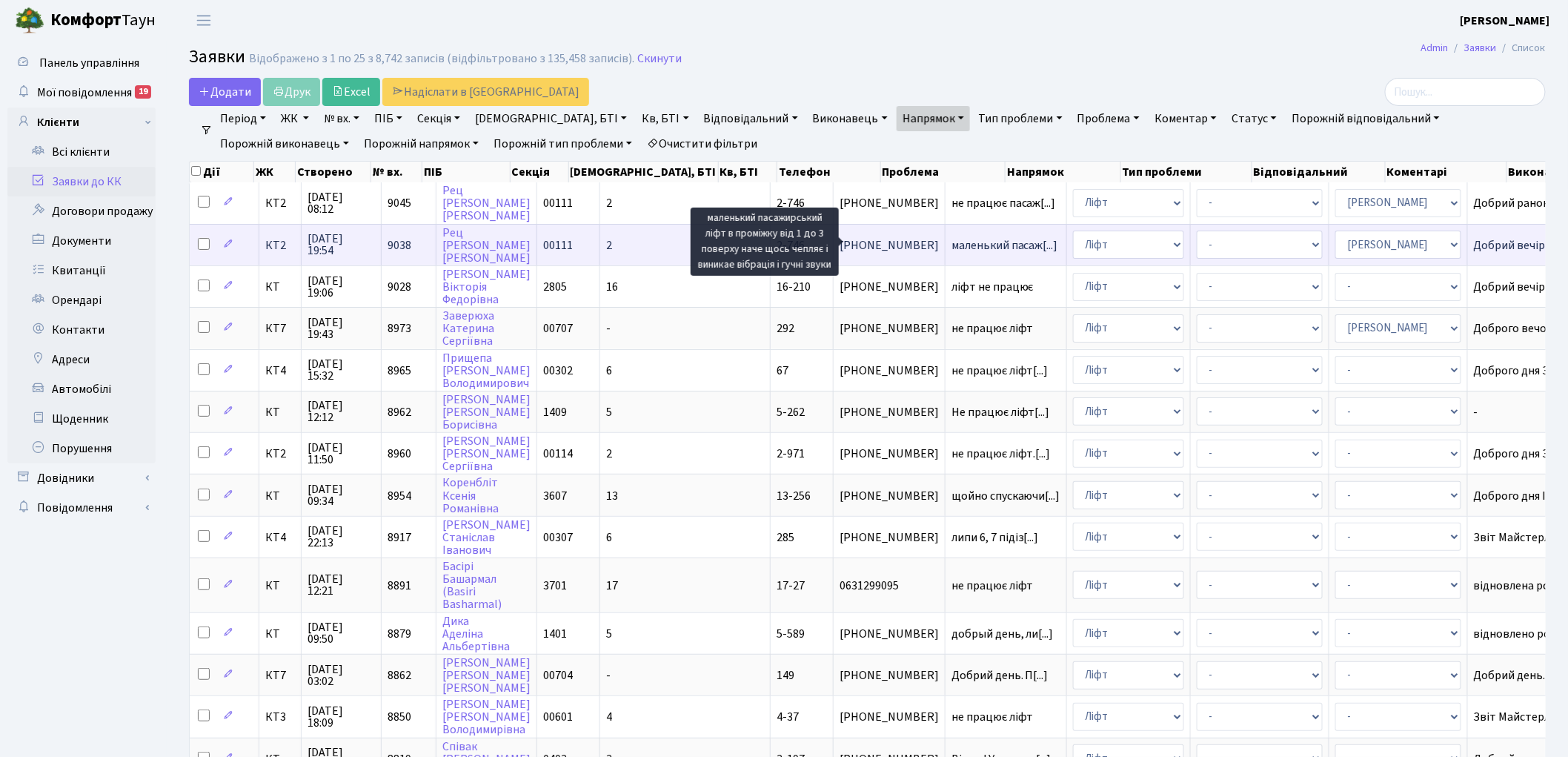
click at [952, 242] on span "маленький пасаж[...]" at bounding box center [1005, 245] width 107 height 16
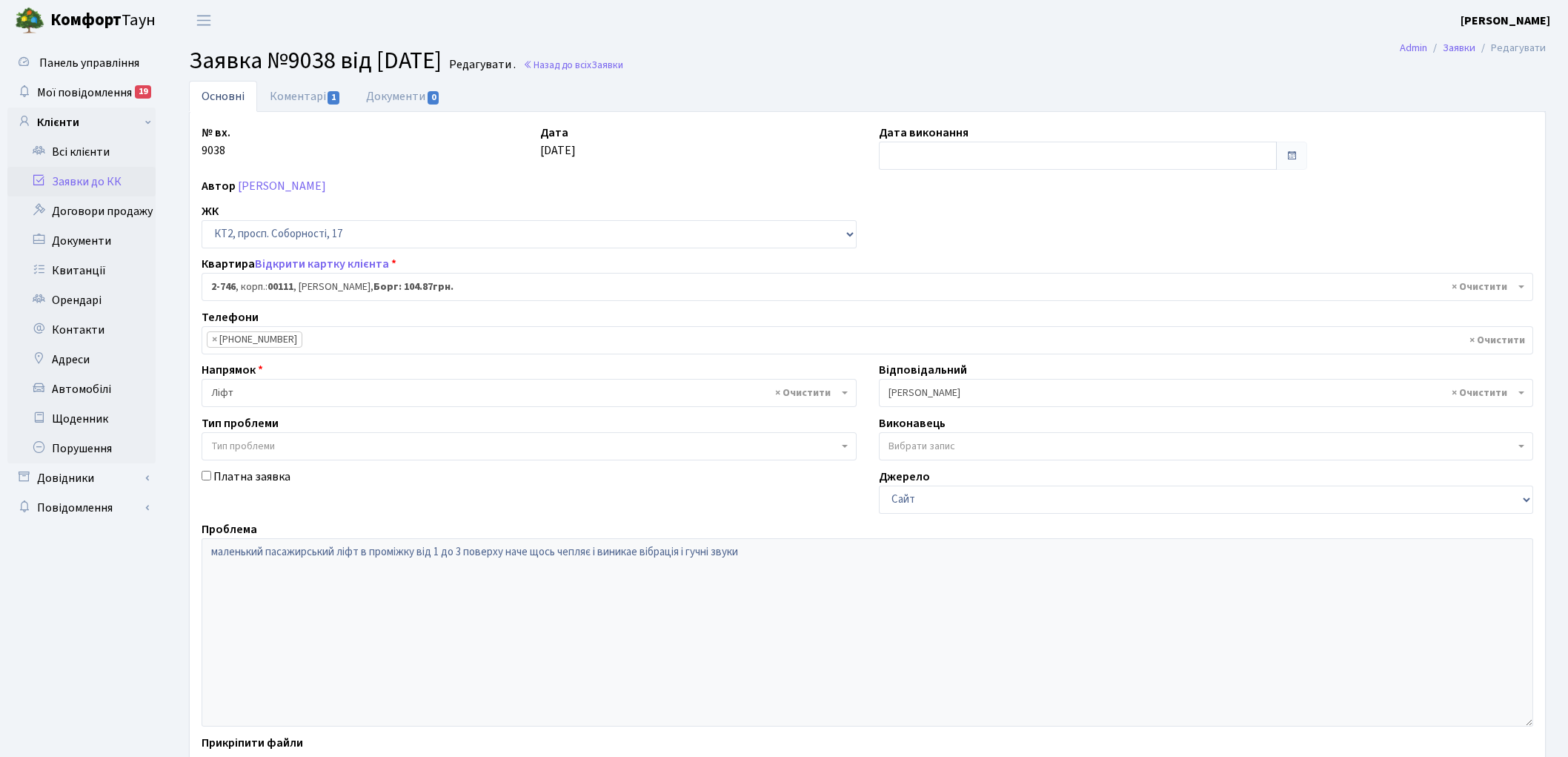
select select "15798"
click at [597, 62] on link "Назад до всіх Заявки" at bounding box center [573, 64] width 100 height 14
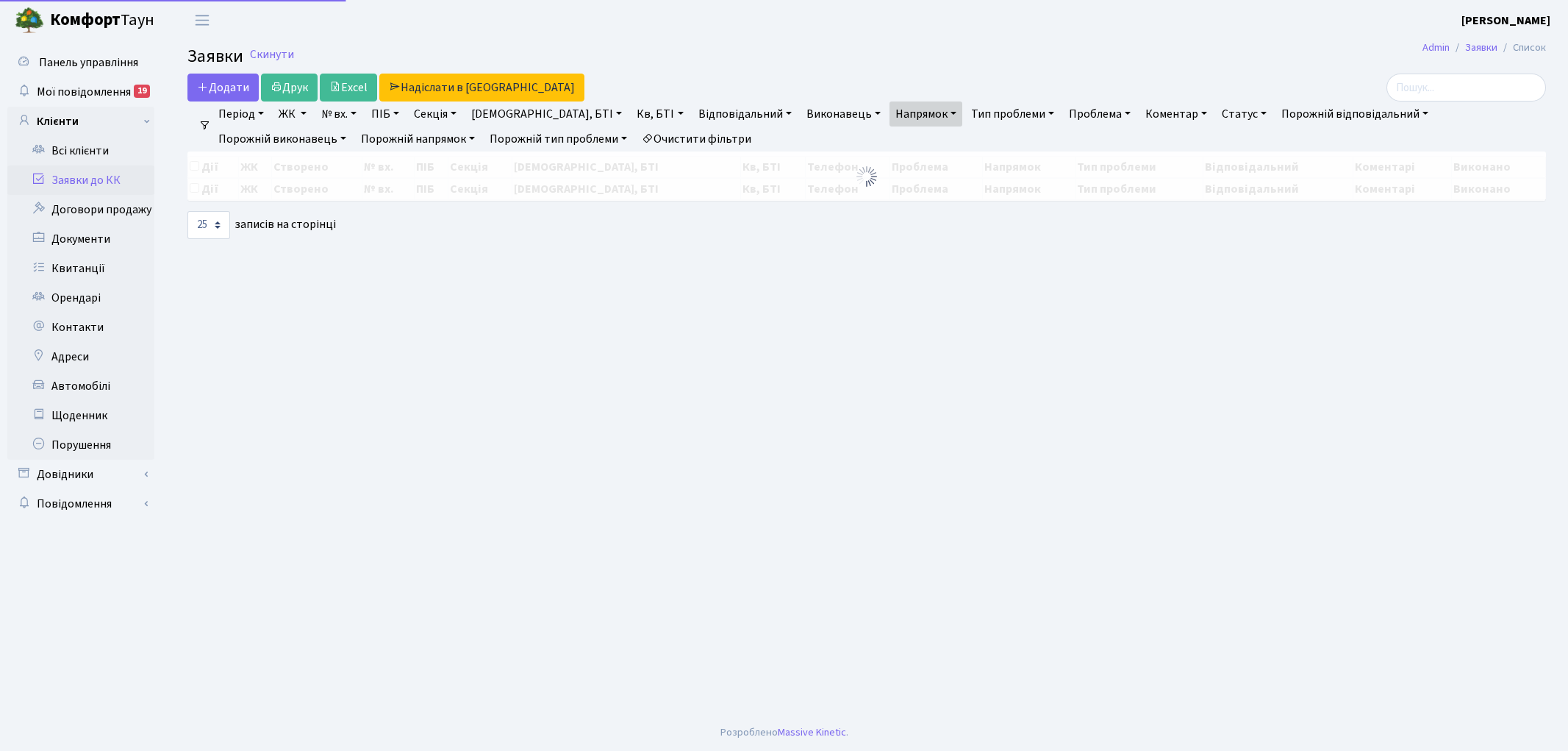
select select "25"
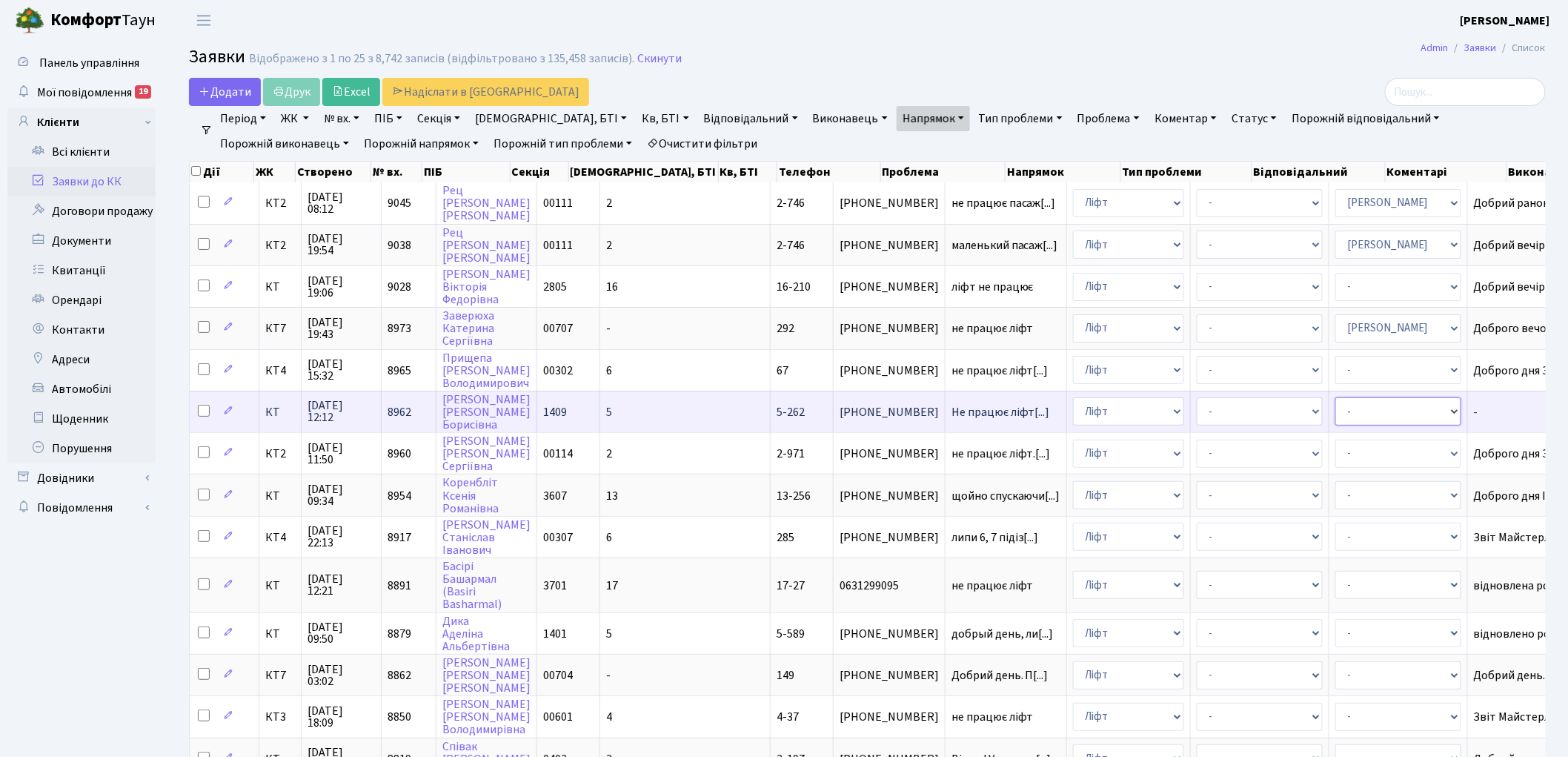
click at [1335, 406] on select "- Адміністратор ЖК ДП Адміністратор ЖК КТ Адміністратор ЖК СП Вижул В. В. Горді…" at bounding box center [1398, 411] width 126 height 28
select select "11"
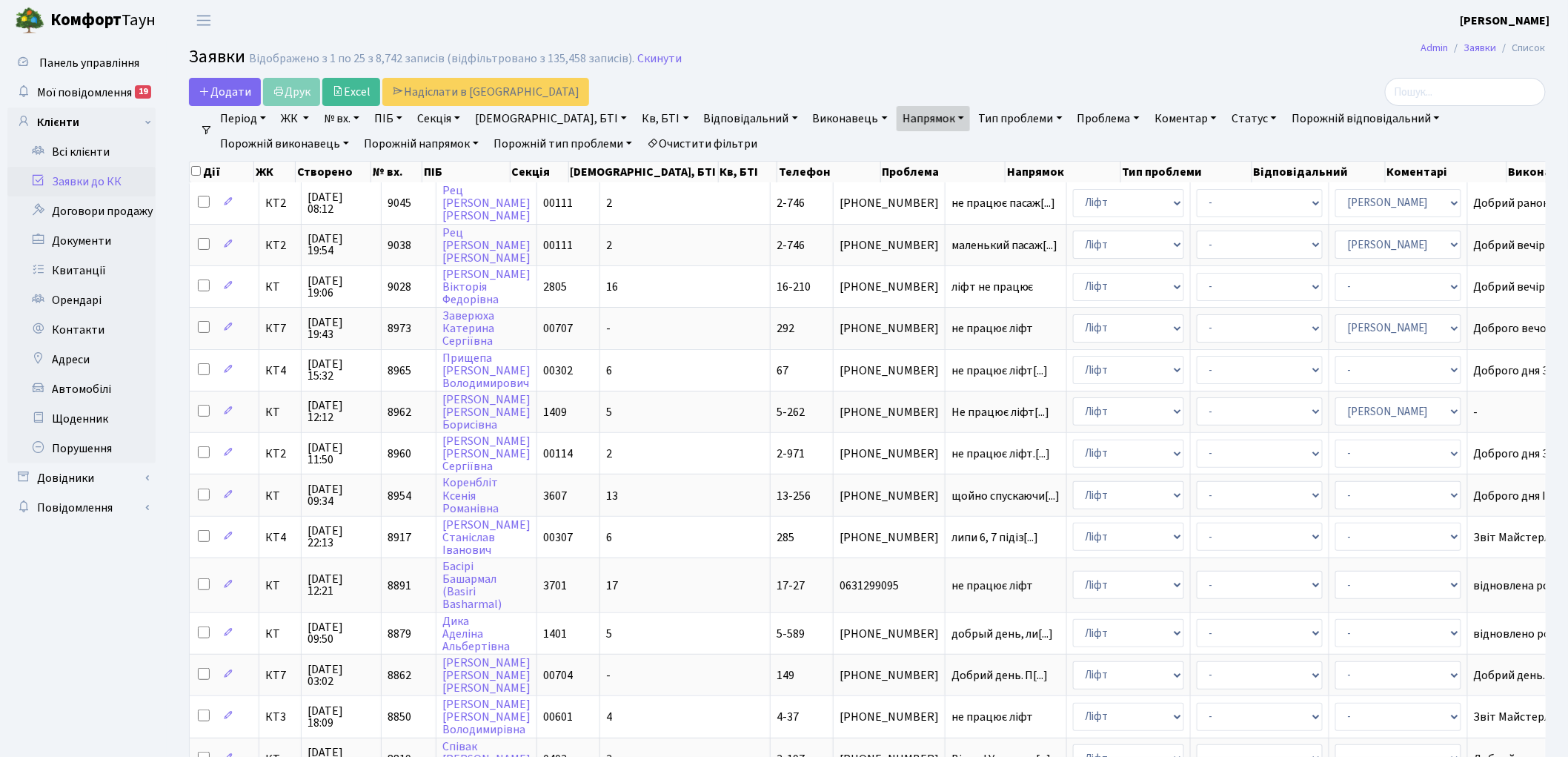
click at [641, 138] on link "Очистити фільтри" at bounding box center [702, 144] width 122 height 25
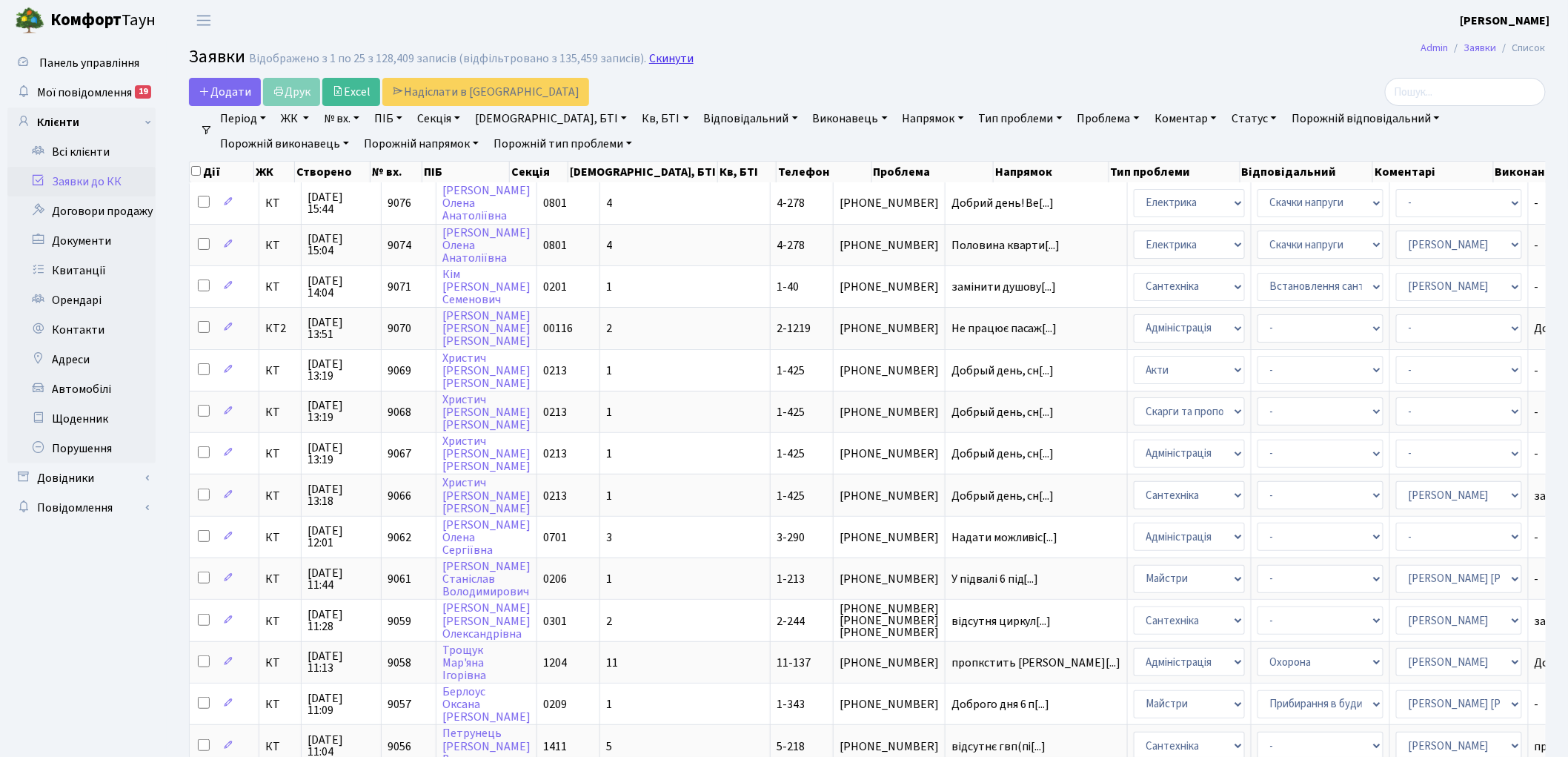
click at [658, 60] on link "Скинути" at bounding box center [671, 58] width 44 height 14
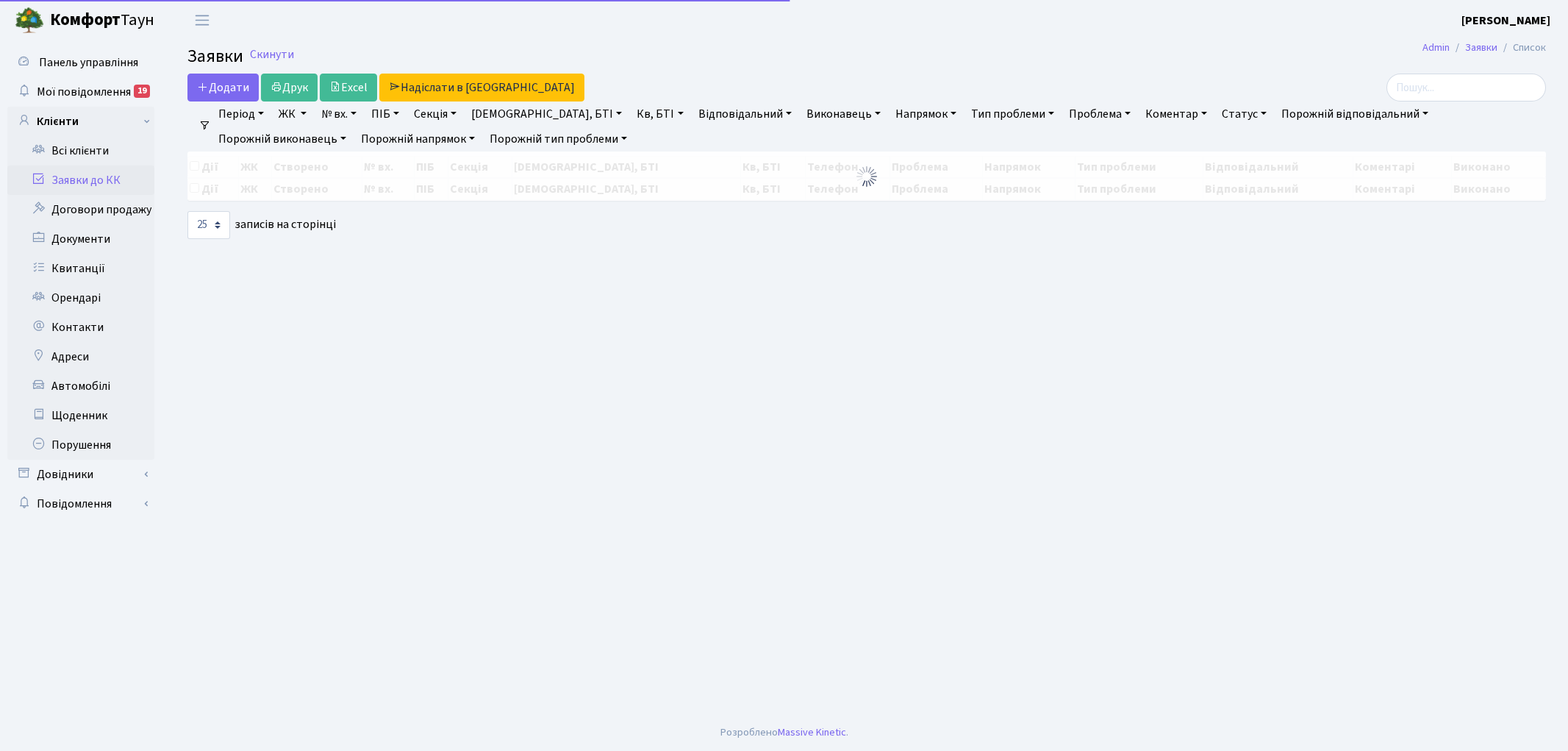
select select "25"
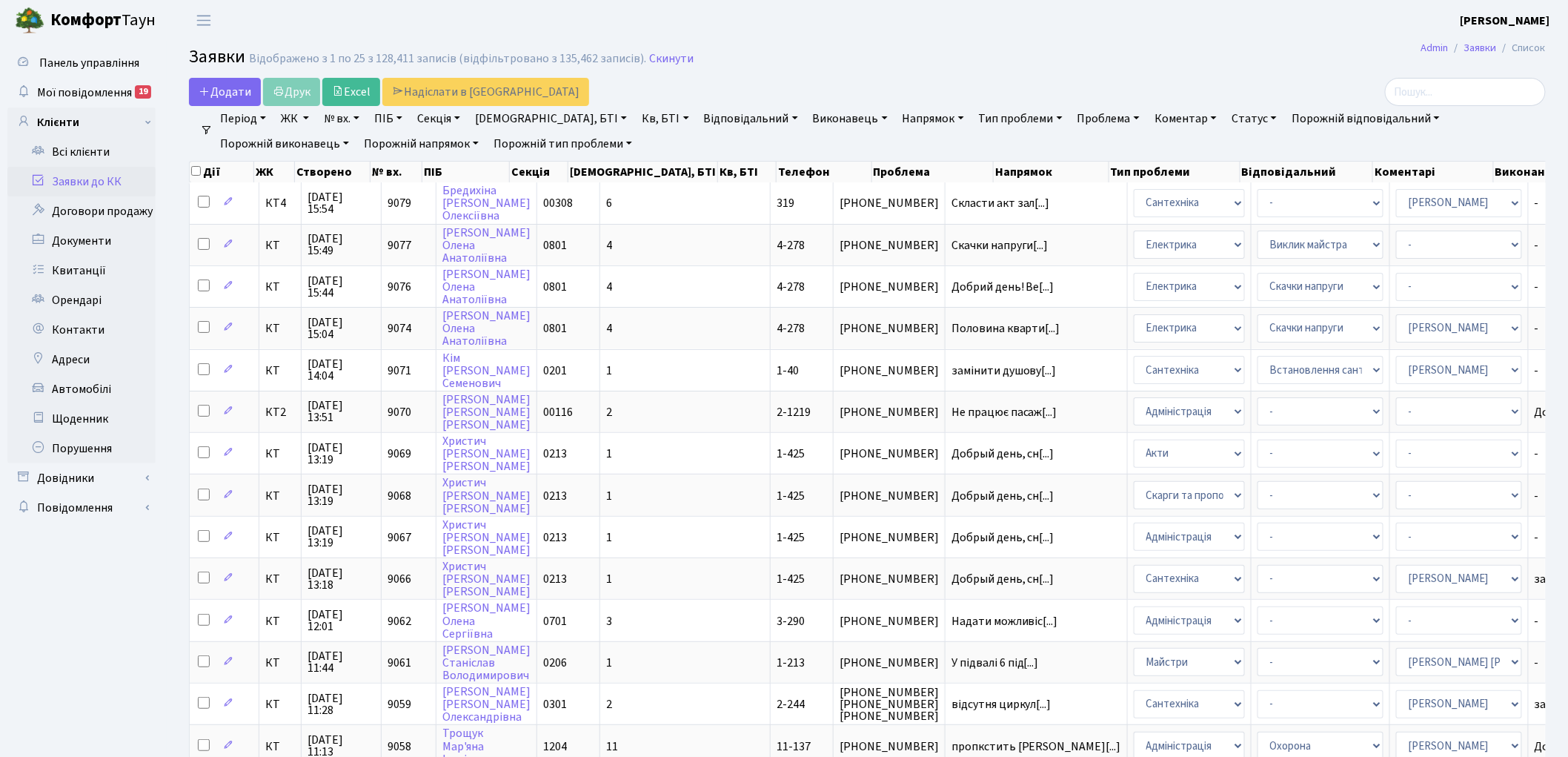
click at [658, 60] on link "Скинути" at bounding box center [671, 58] width 44 height 14
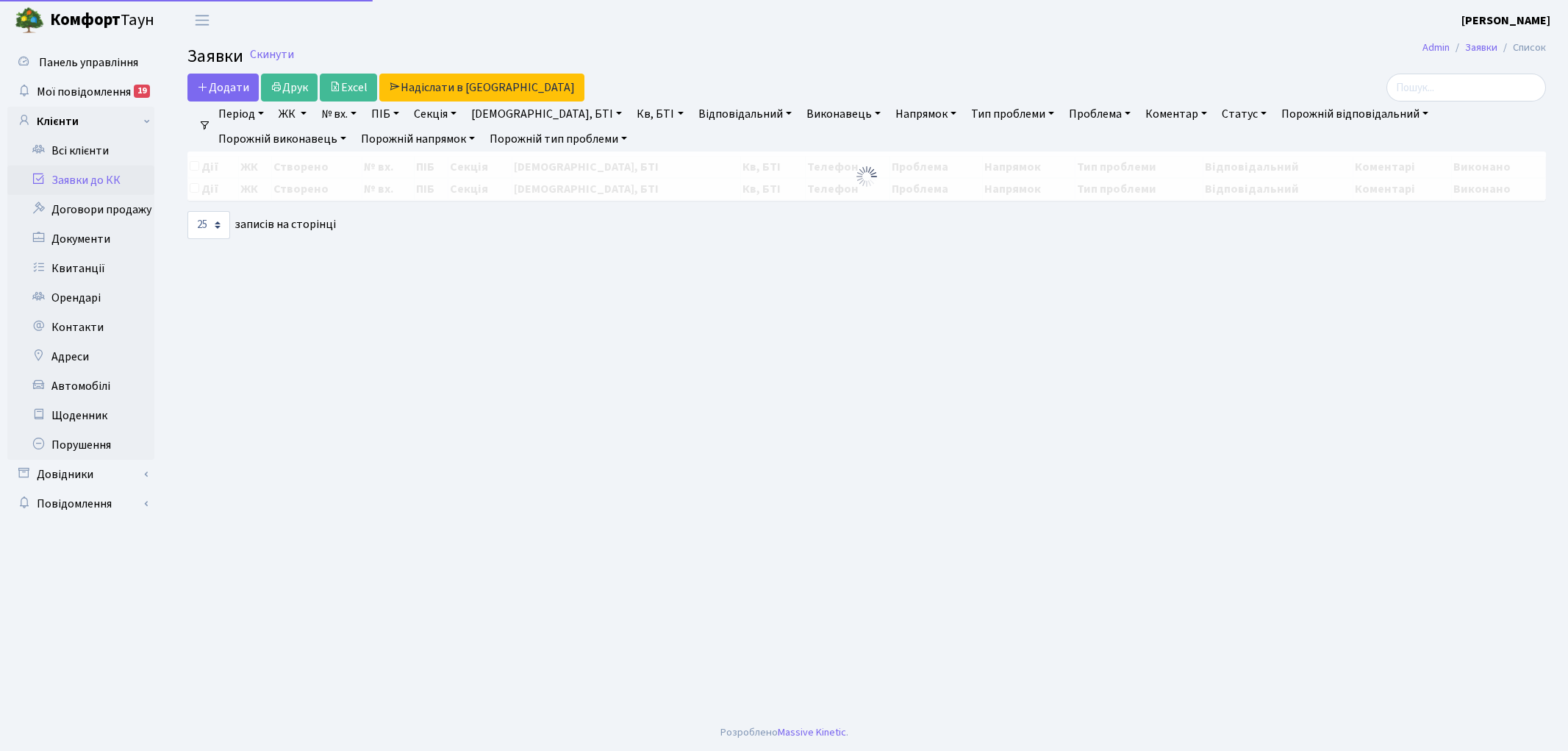
select select "25"
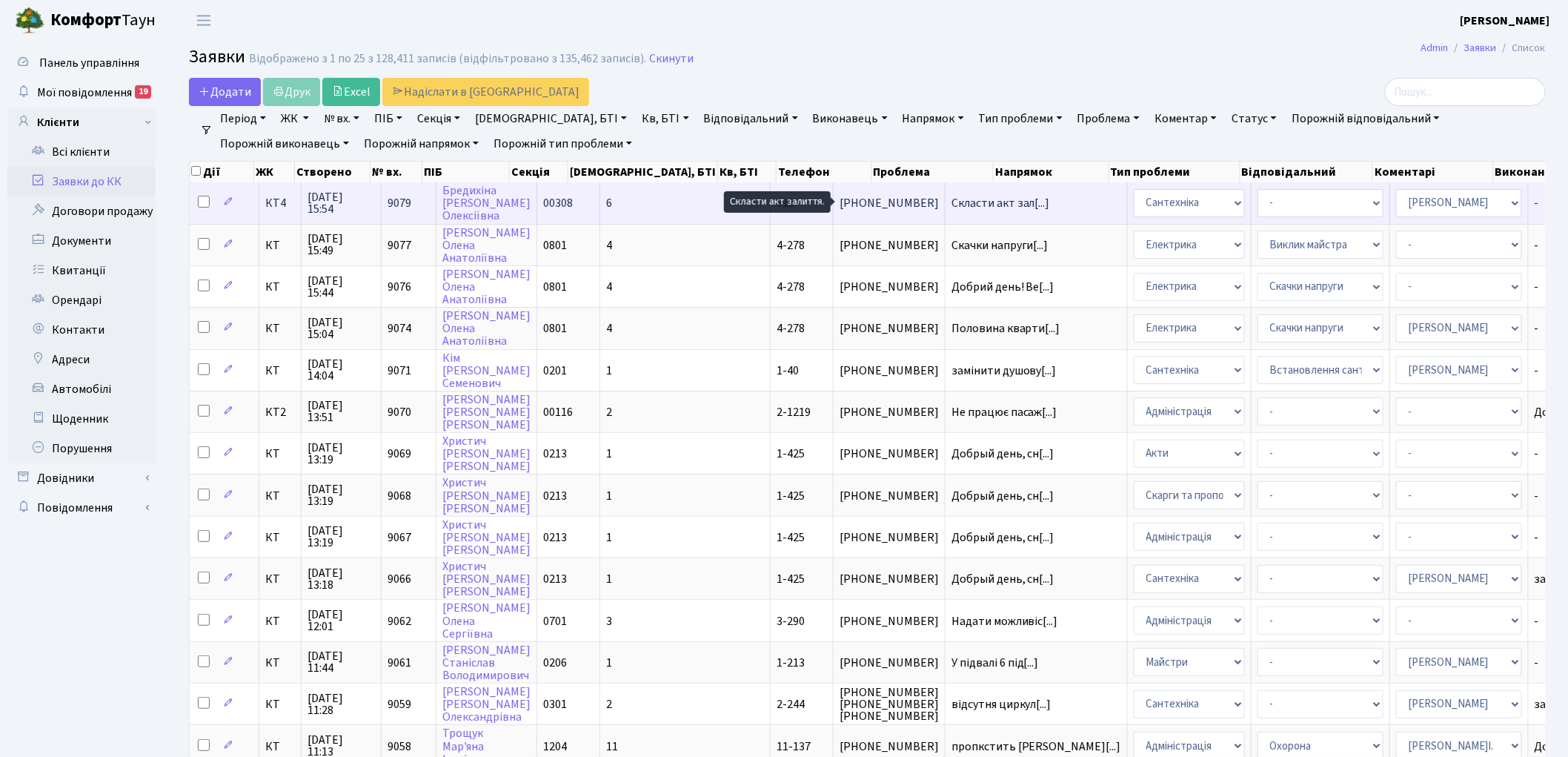
click at [952, 198] on span "Скласти акт зал[...]" at bounding box center [1001, 203] width 98 height 16
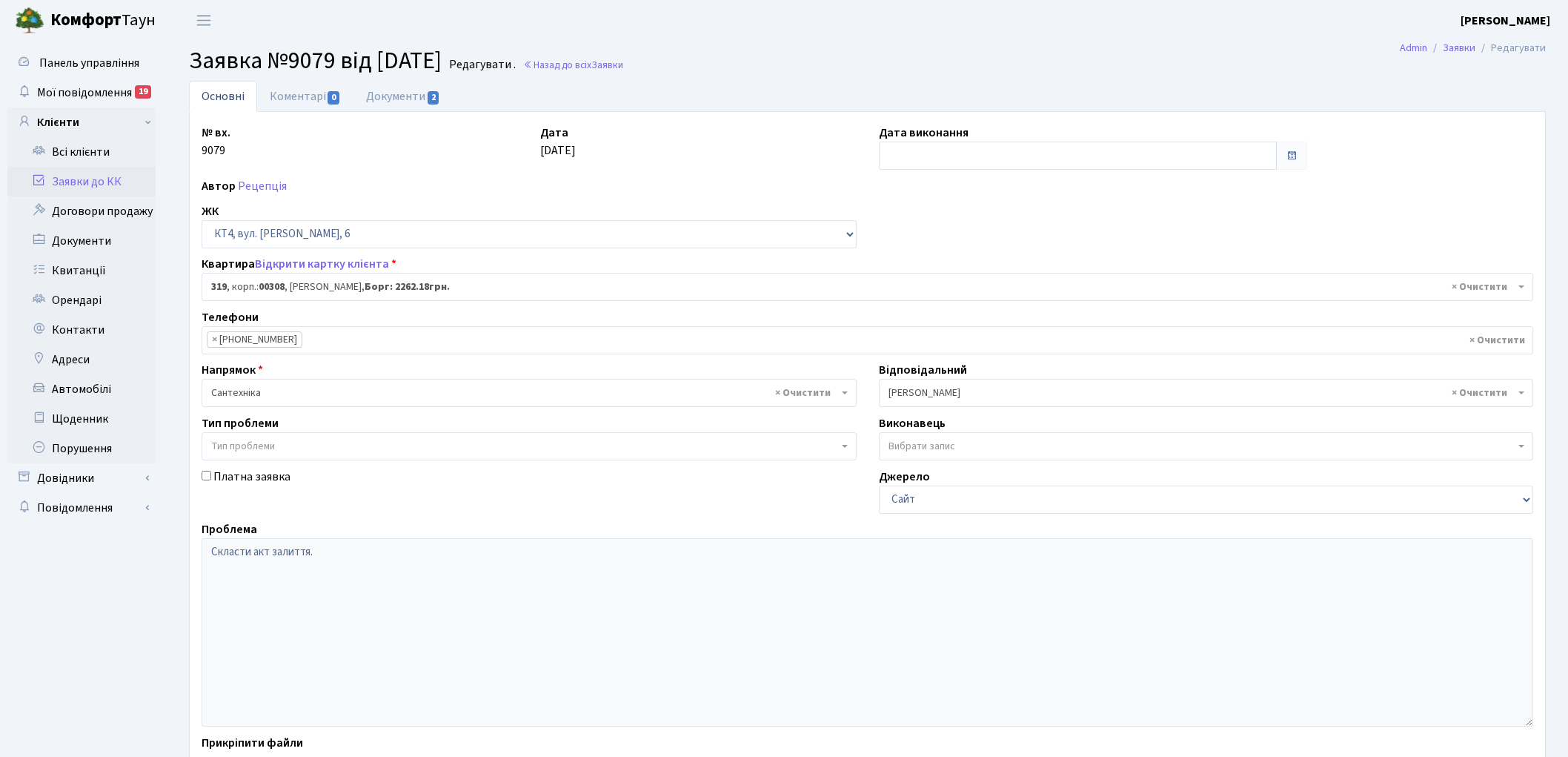
select select "17030"
click at [413, 95] on link "Документи 2" at bounding box center [403, 96] width 99 height 31
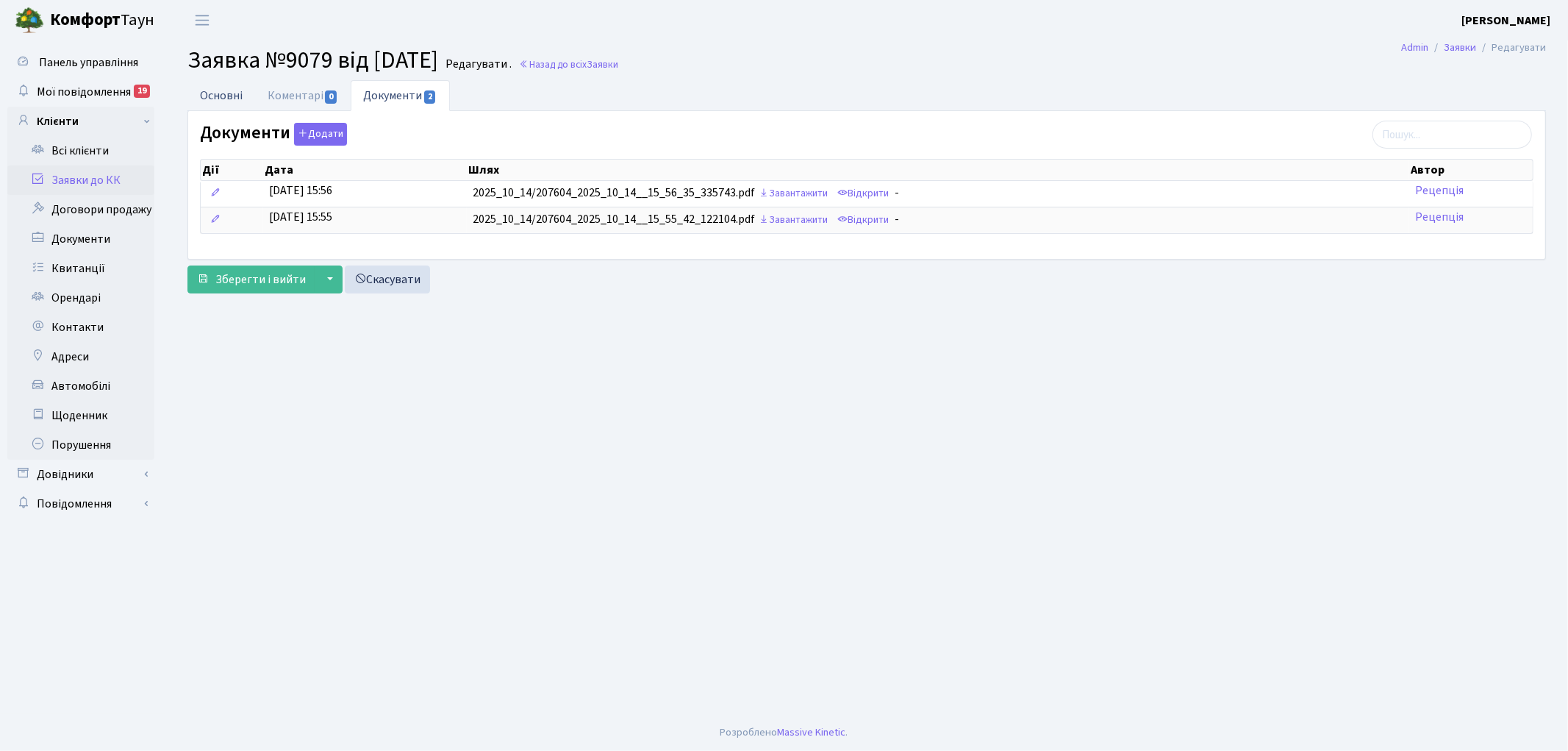
click at [229, 93] on link "Основні" at bounding box center [221, 95] width 67 height 30
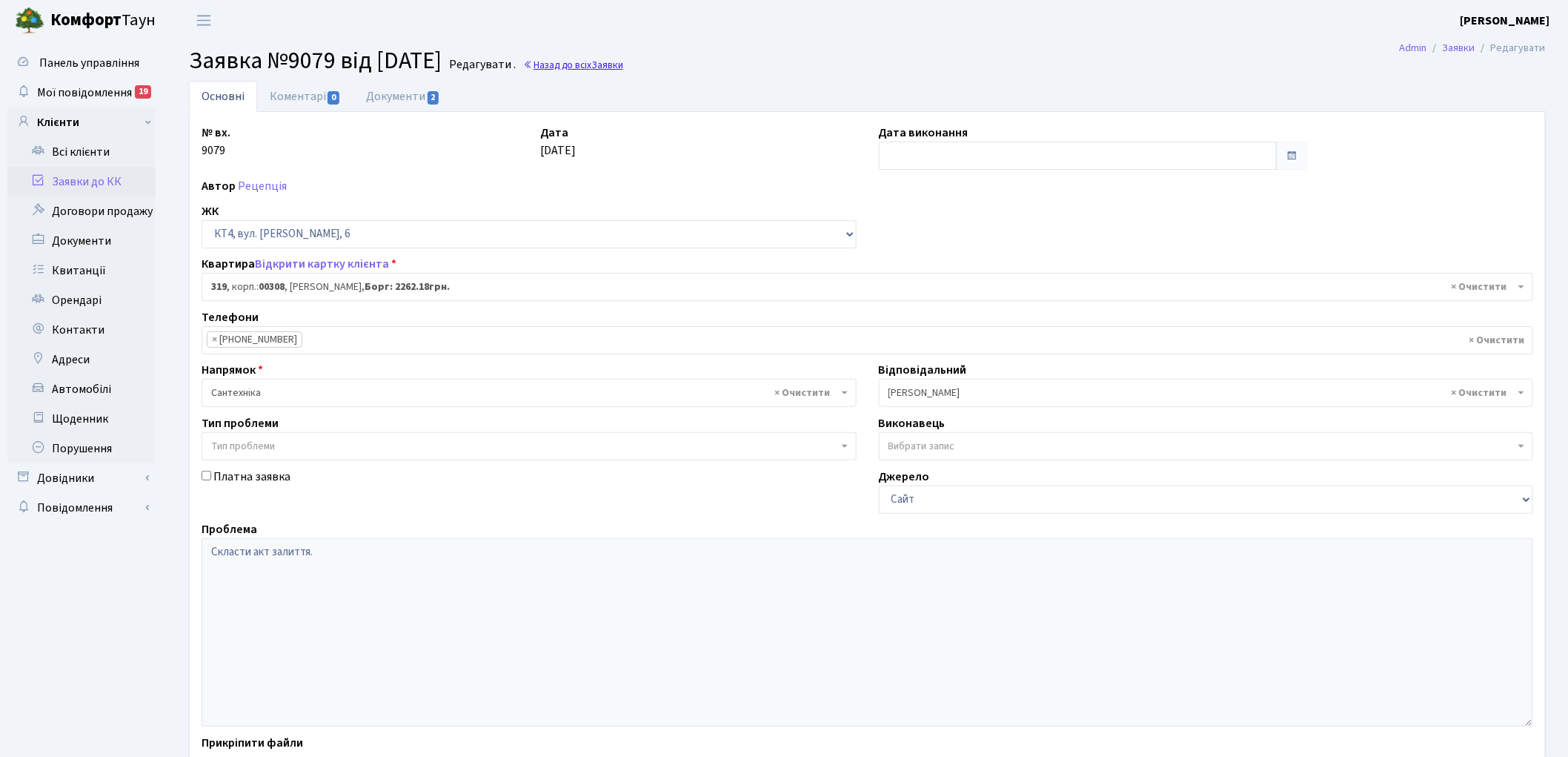
click at [609, 68] on link "Назад до всіх Заявки" at bounding box center [573, 64] width 100 height 14
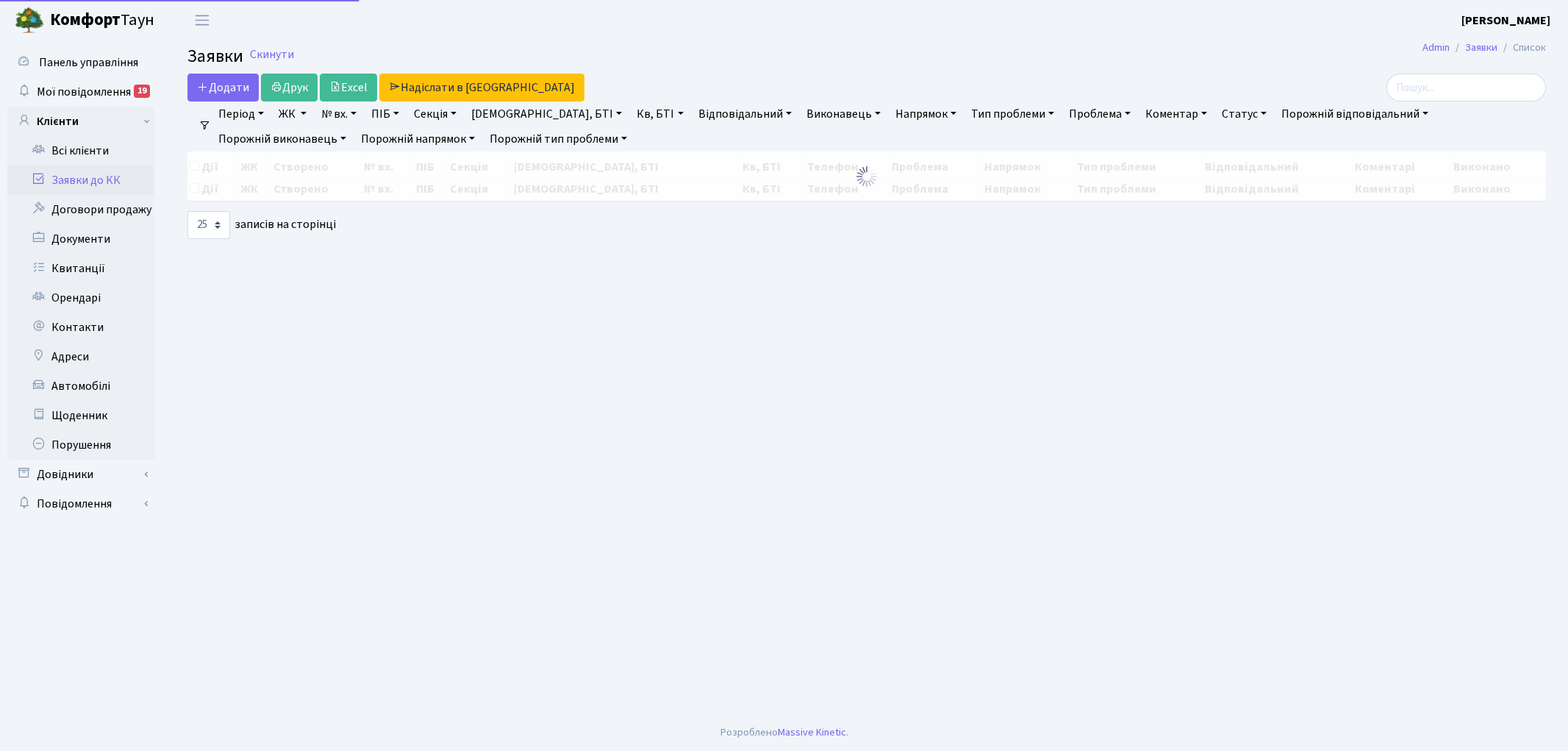
select select "25"
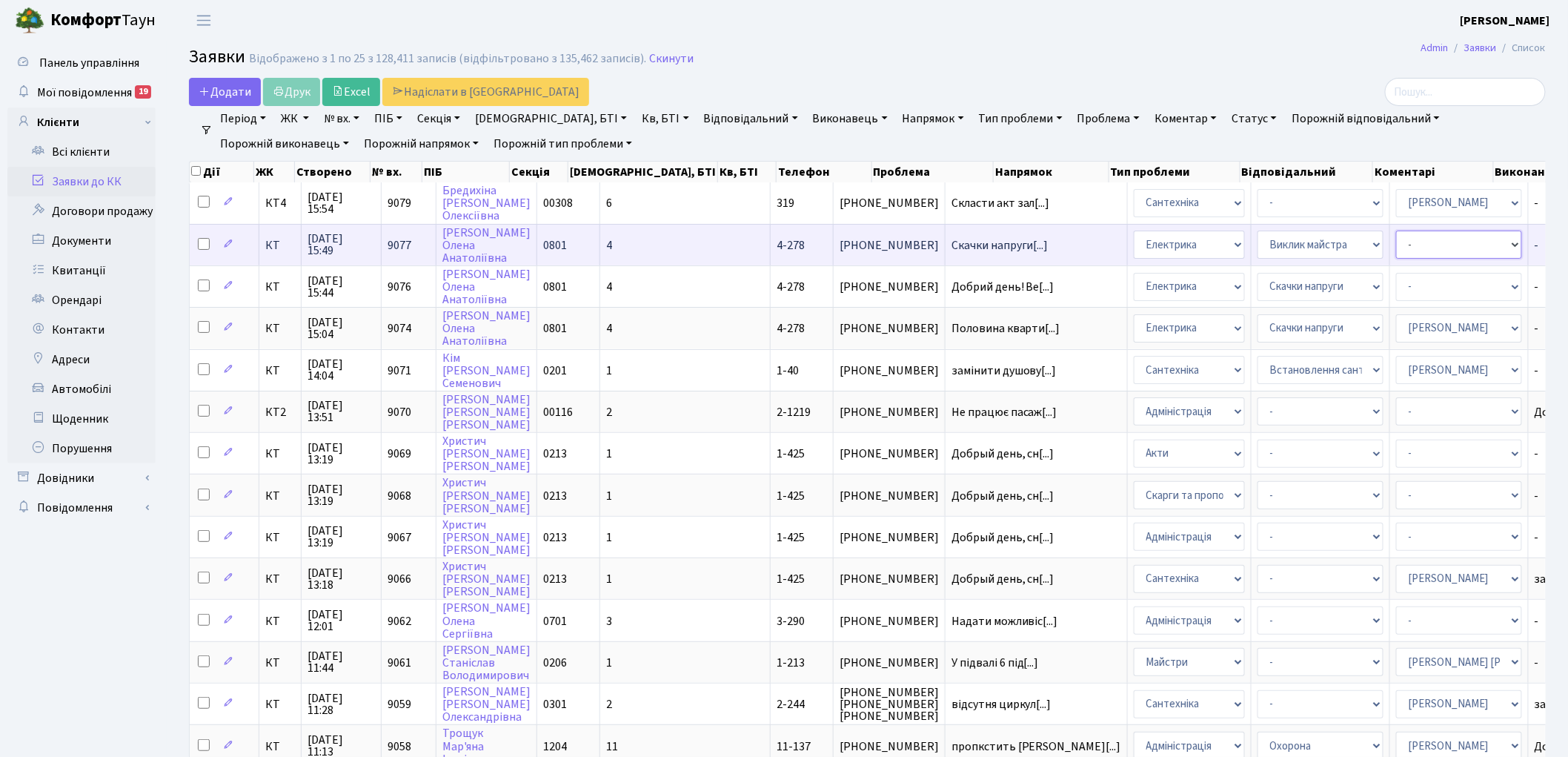
click at [1396, 247] on select "- Адміністратор ЖК ДП Адміністратор ЖК КТ Адміністратор ЖК СП Вижул В. В. Горді…" at bounding box center [1459, 244] width 126 height 28
select select "22"
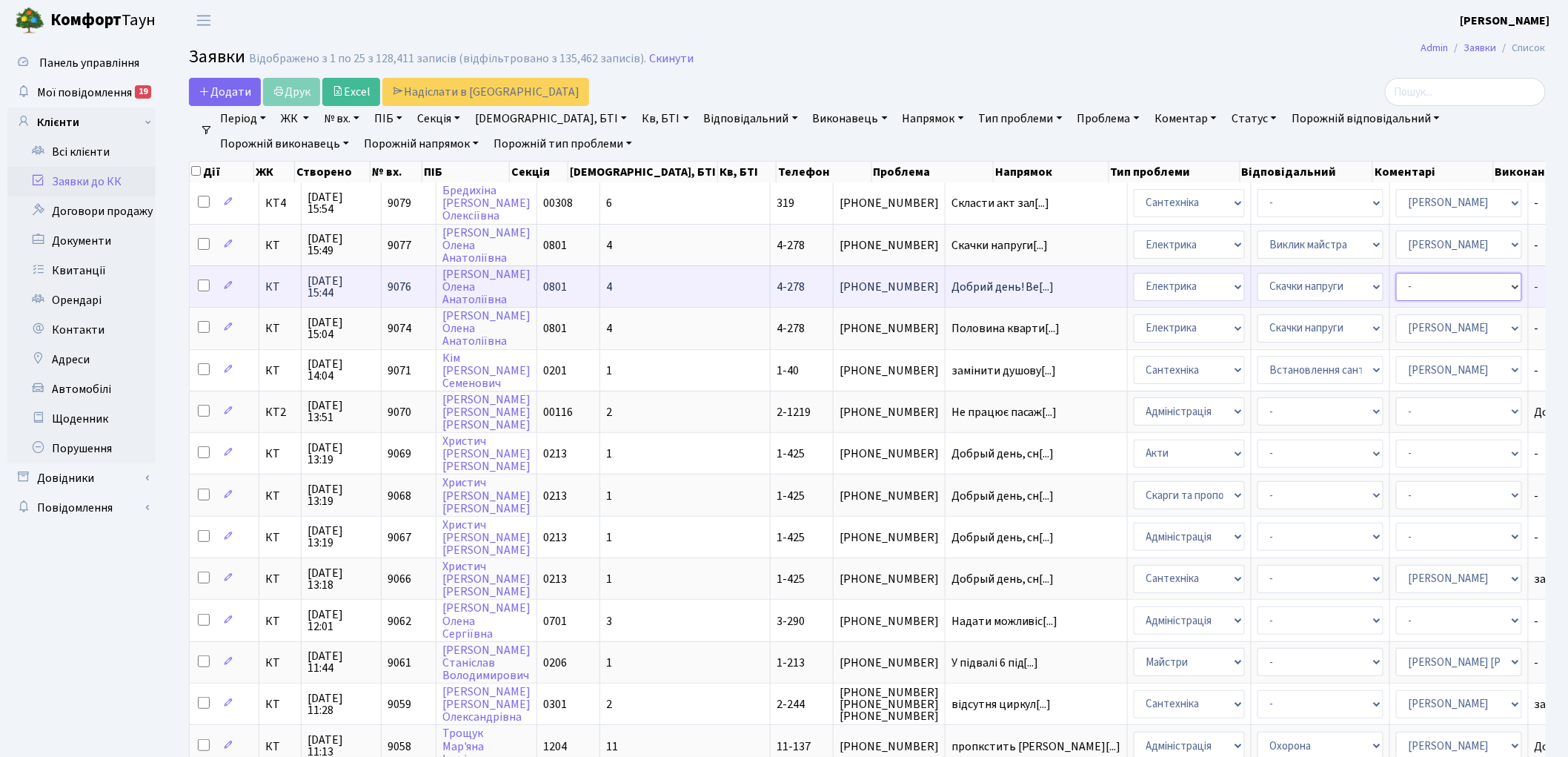
click at [1396, 286] on select "- Адміністратор ЖК ДП Адміністратор ЖК КТ Адміністратор ЖК СП Вижул В. В. Горді…" at bounding box center [1459, 287] width 126 height 28
select select "22"
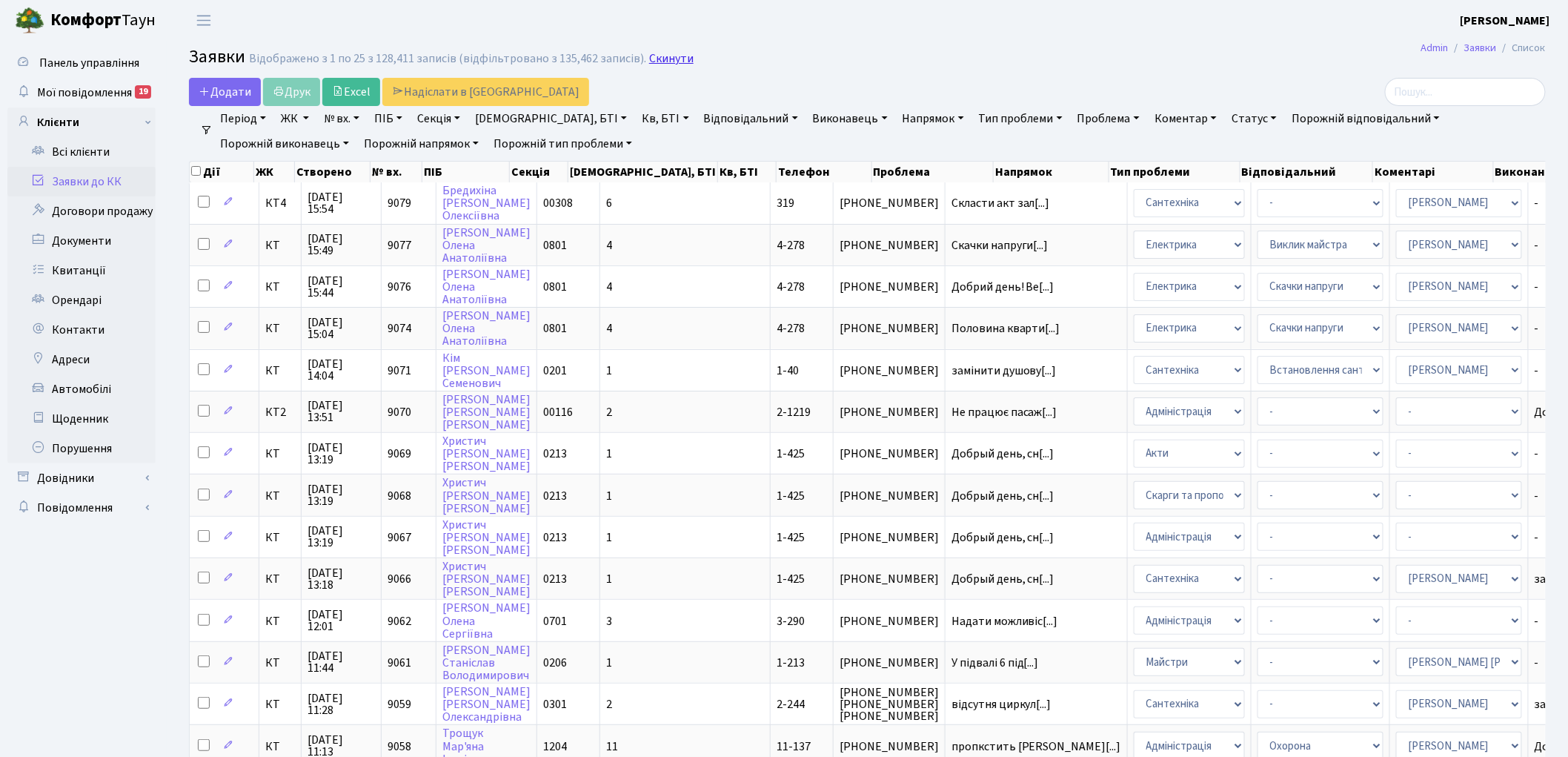
click at [654, 60] on link "Скинути" at bounding box center [671, 58] width 44 height 14
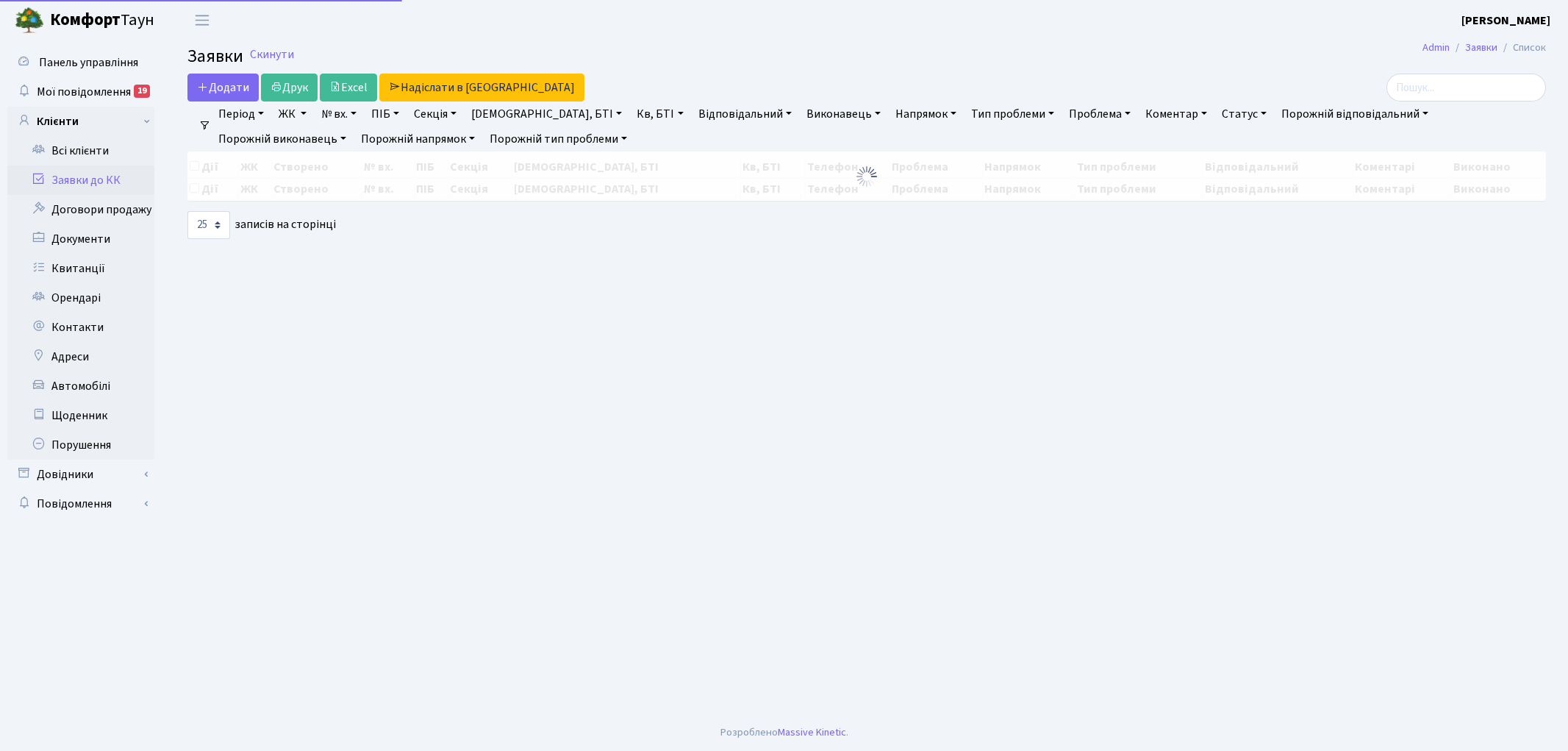
select select "25"
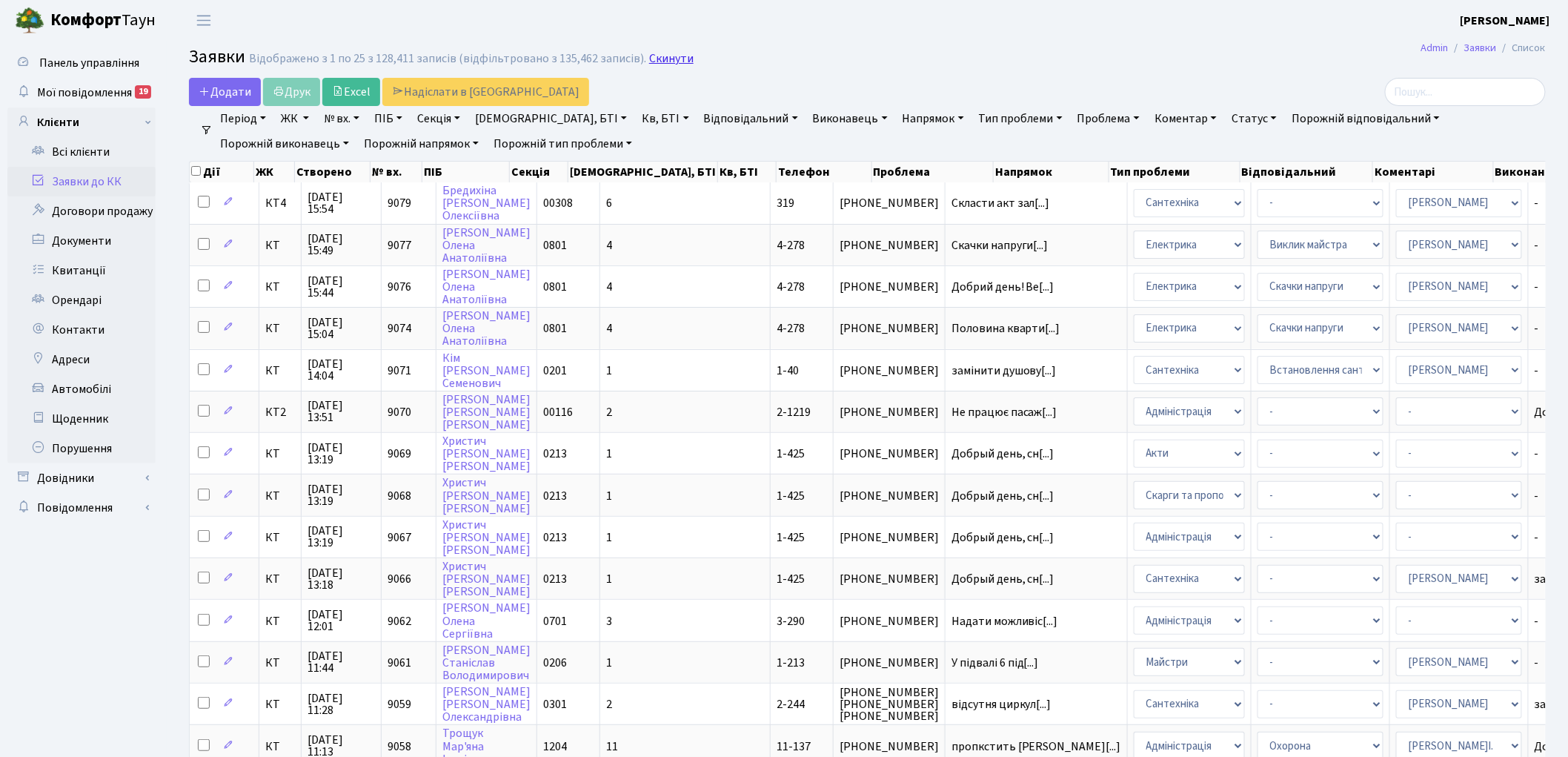
click at [649, 56] on link "Скинути" at bounding box center [671, 58] width 44 height 14
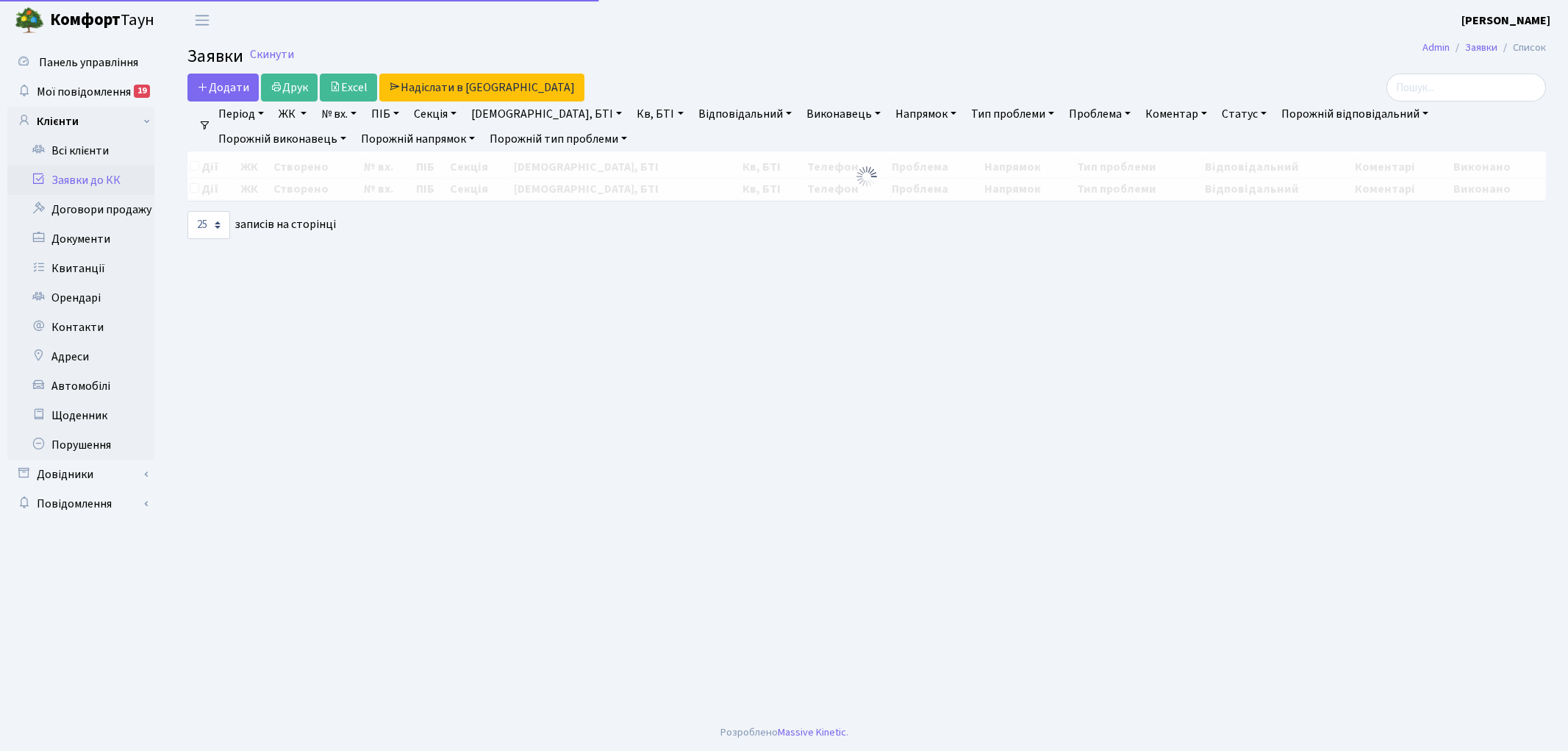
select select "25"
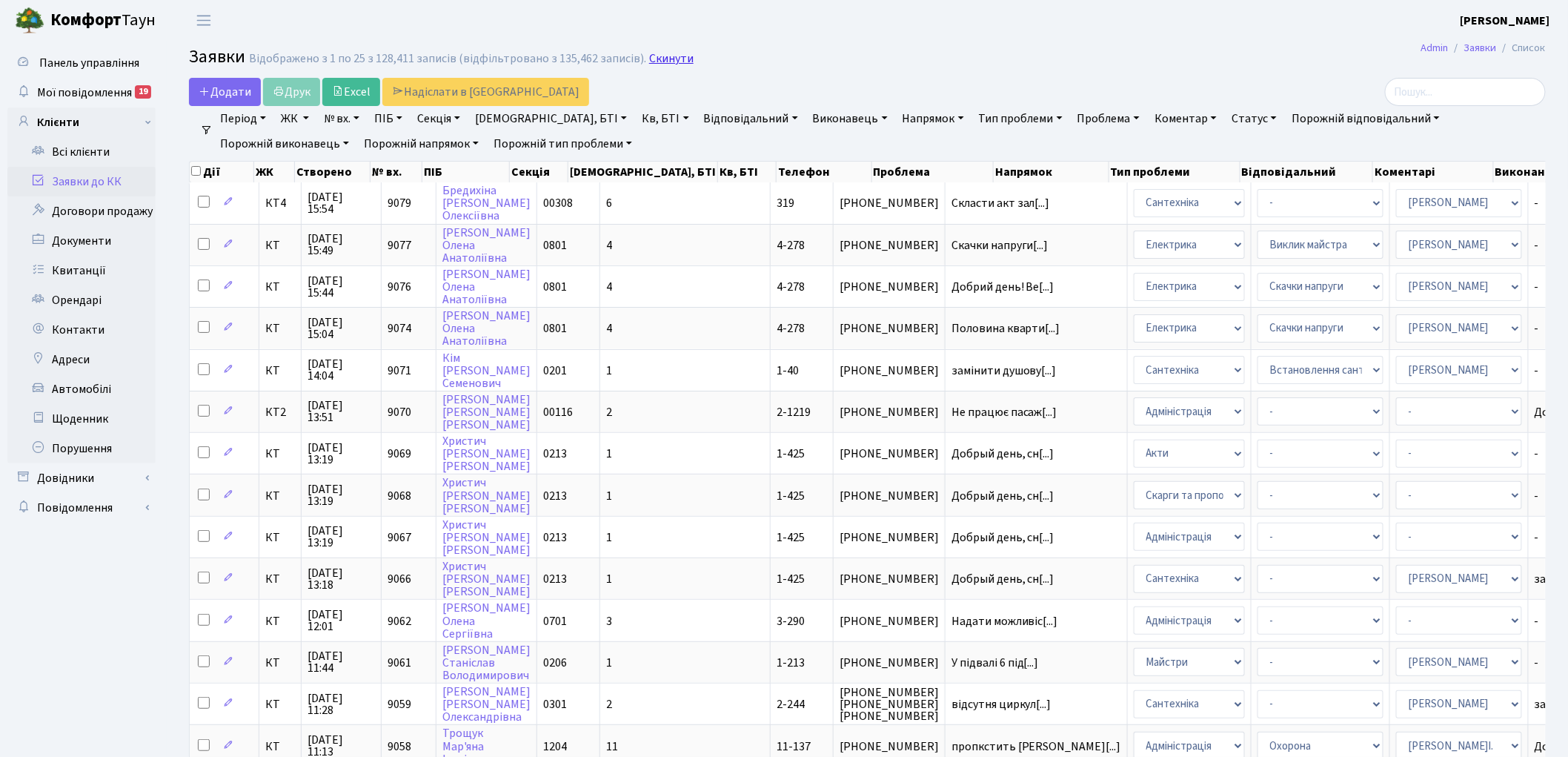
click at [651, 62] on link "Скинути" at bounding box center [671, 58] width 44 height 14
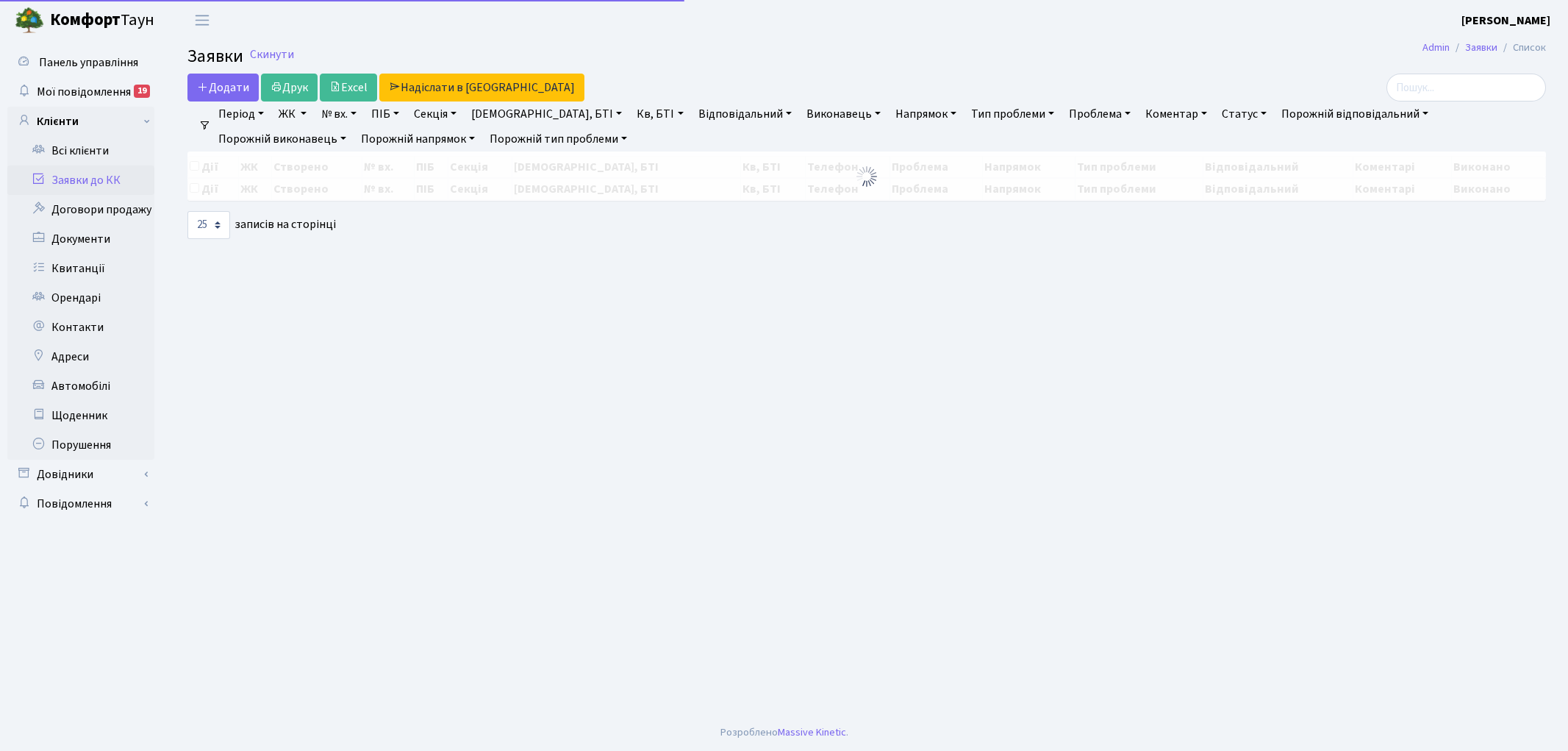
select select "25"
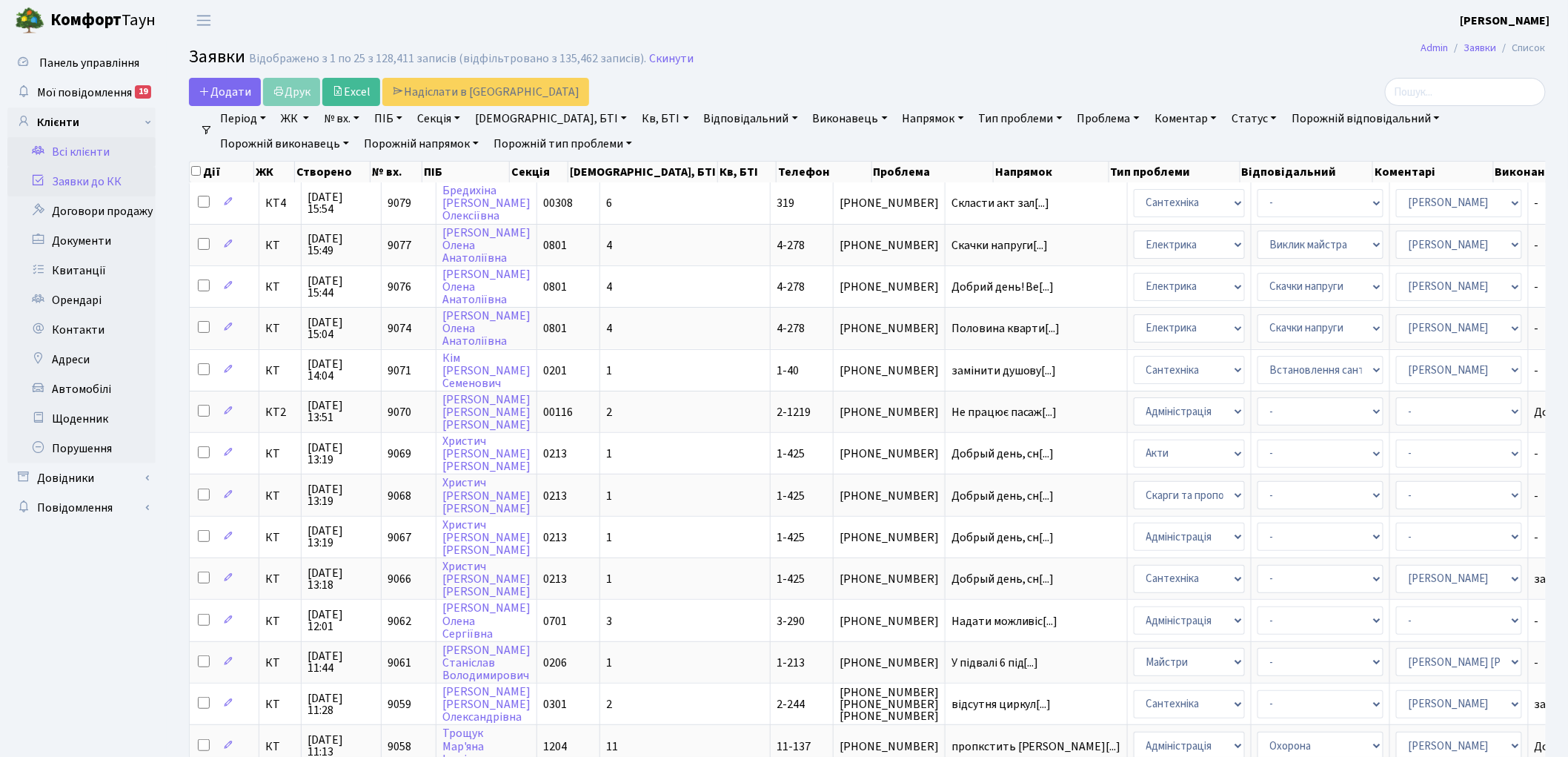
click at [77, 150] on link "Всі клієнти" at bounding box center [81, 152] width 148 height 30
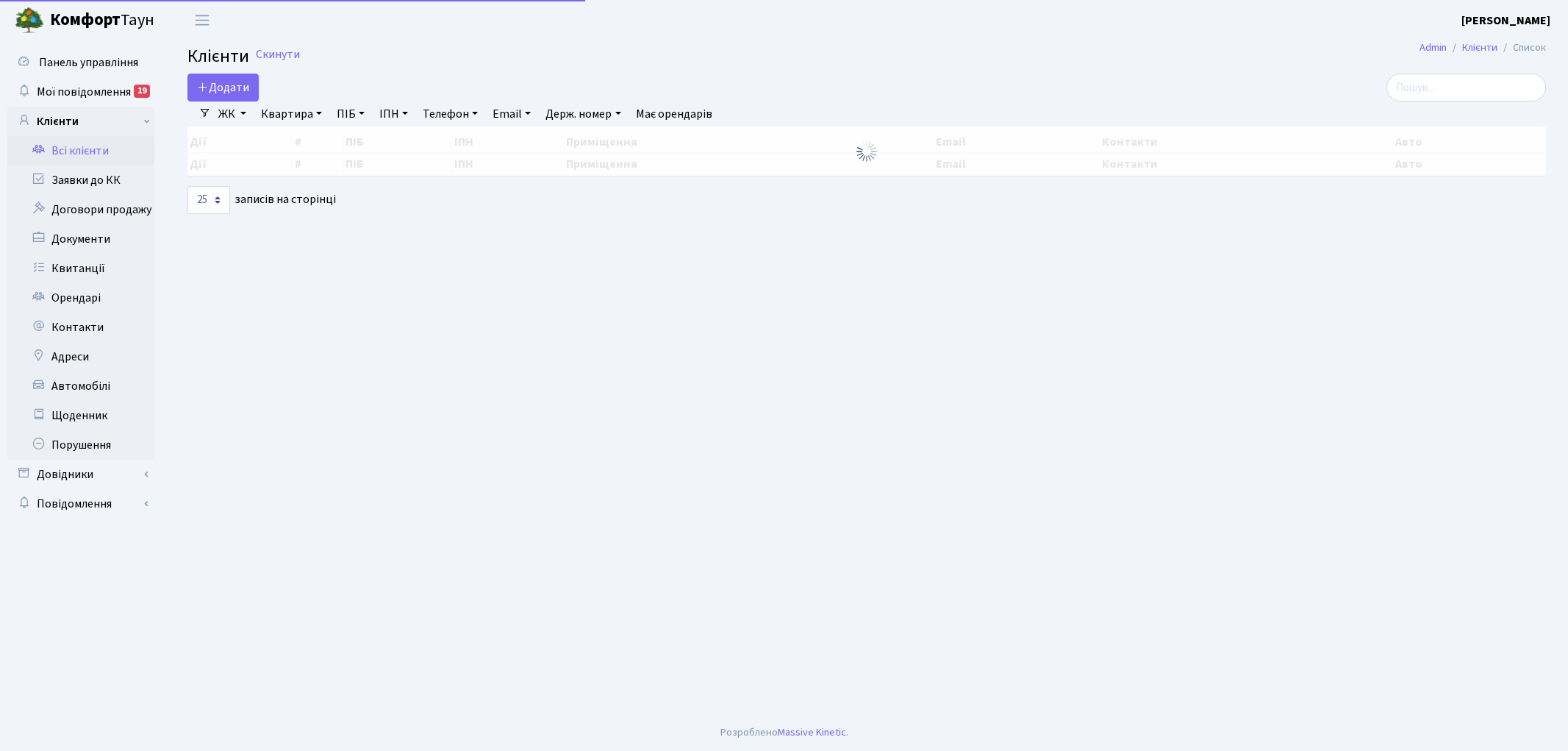
select select "25"
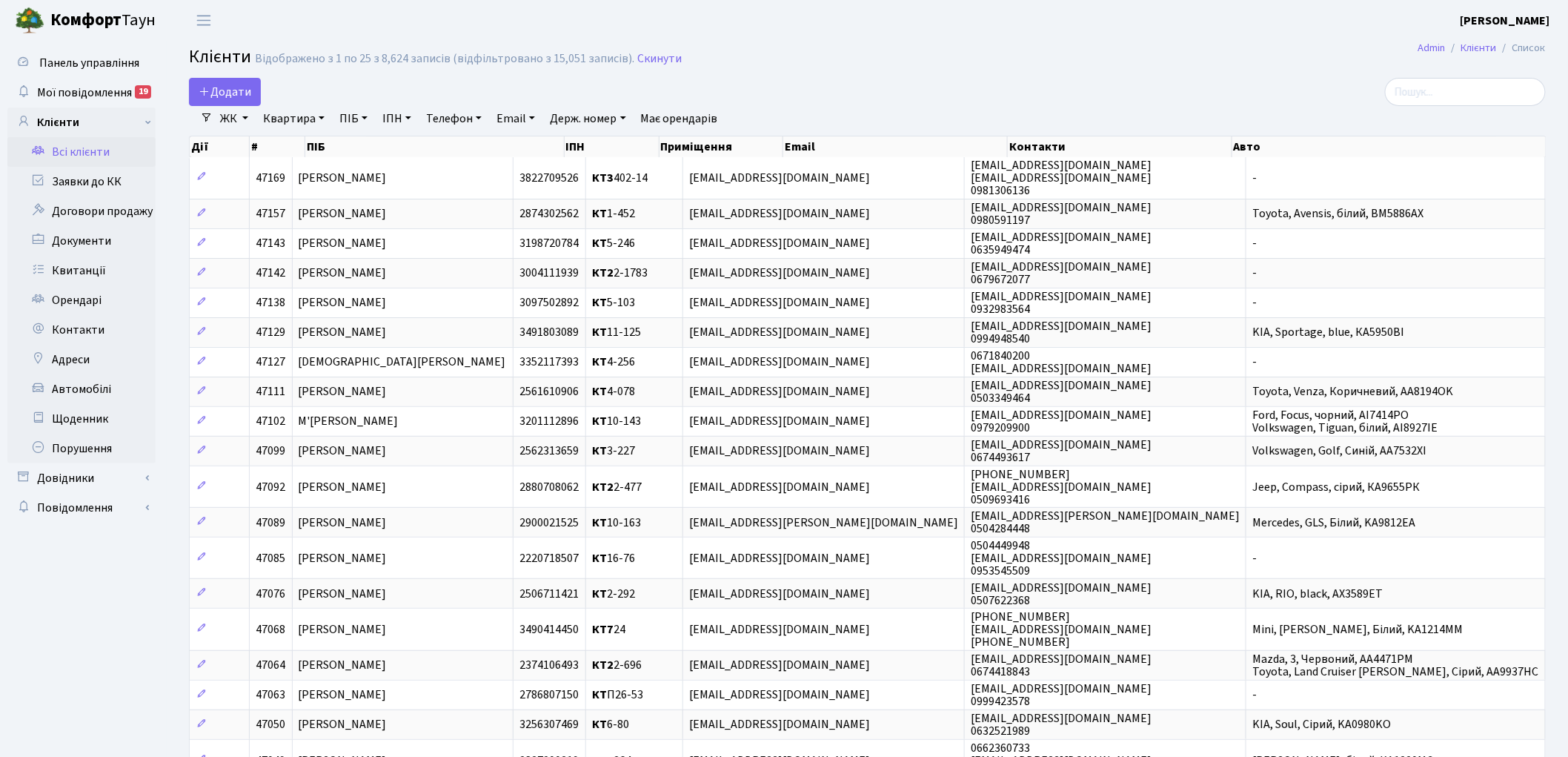
click at [236, 114] on link "ЖК" at bounding box center [234, 119] width 40 height 25
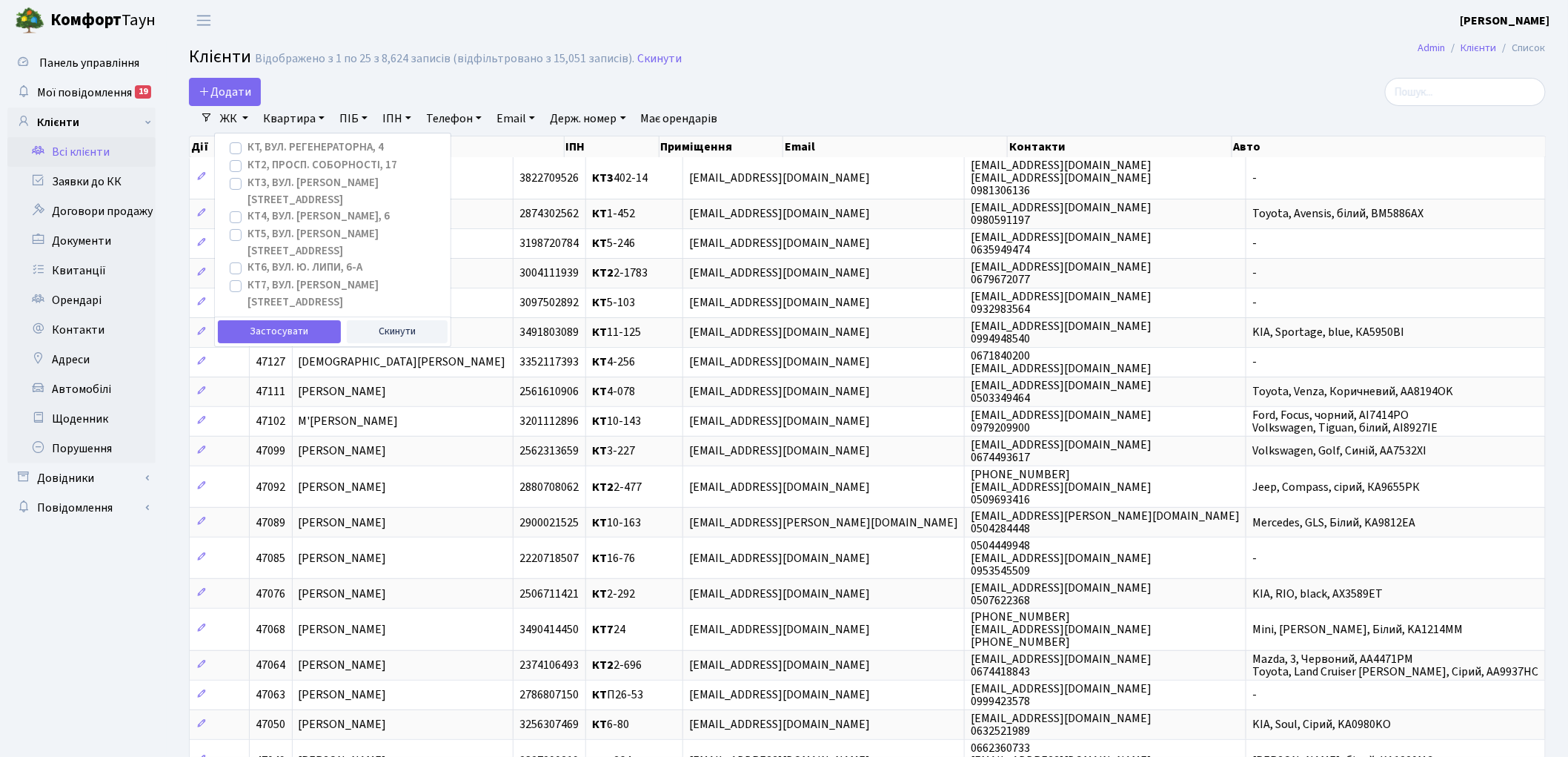
click at [247, 169] on label "КТ2, просп. Соборності, 17" at bounding box center [322, 165] width 150 height 17
click at [247, 167] on input "КТ2, просп. Соборності, 17" at bounding box center [252, 161] width 9 height 9
checkbox input "true"
click at [289, 320] on button "Застосувати" at bounding box center [279, 331] width 123 height 23
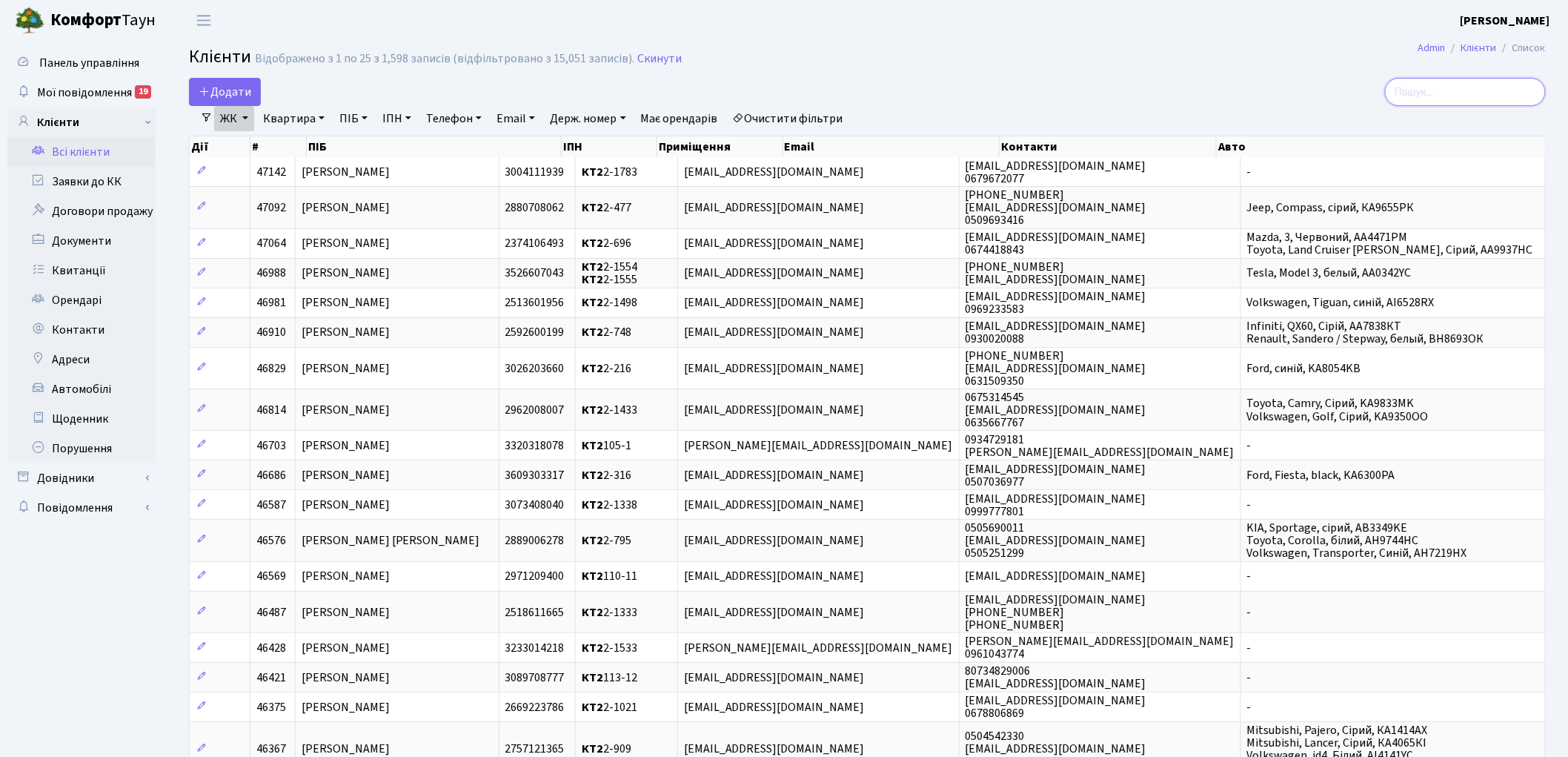
click at [1438, 92] on input "search" at bounding box center [1465, 92] width 161 height 28
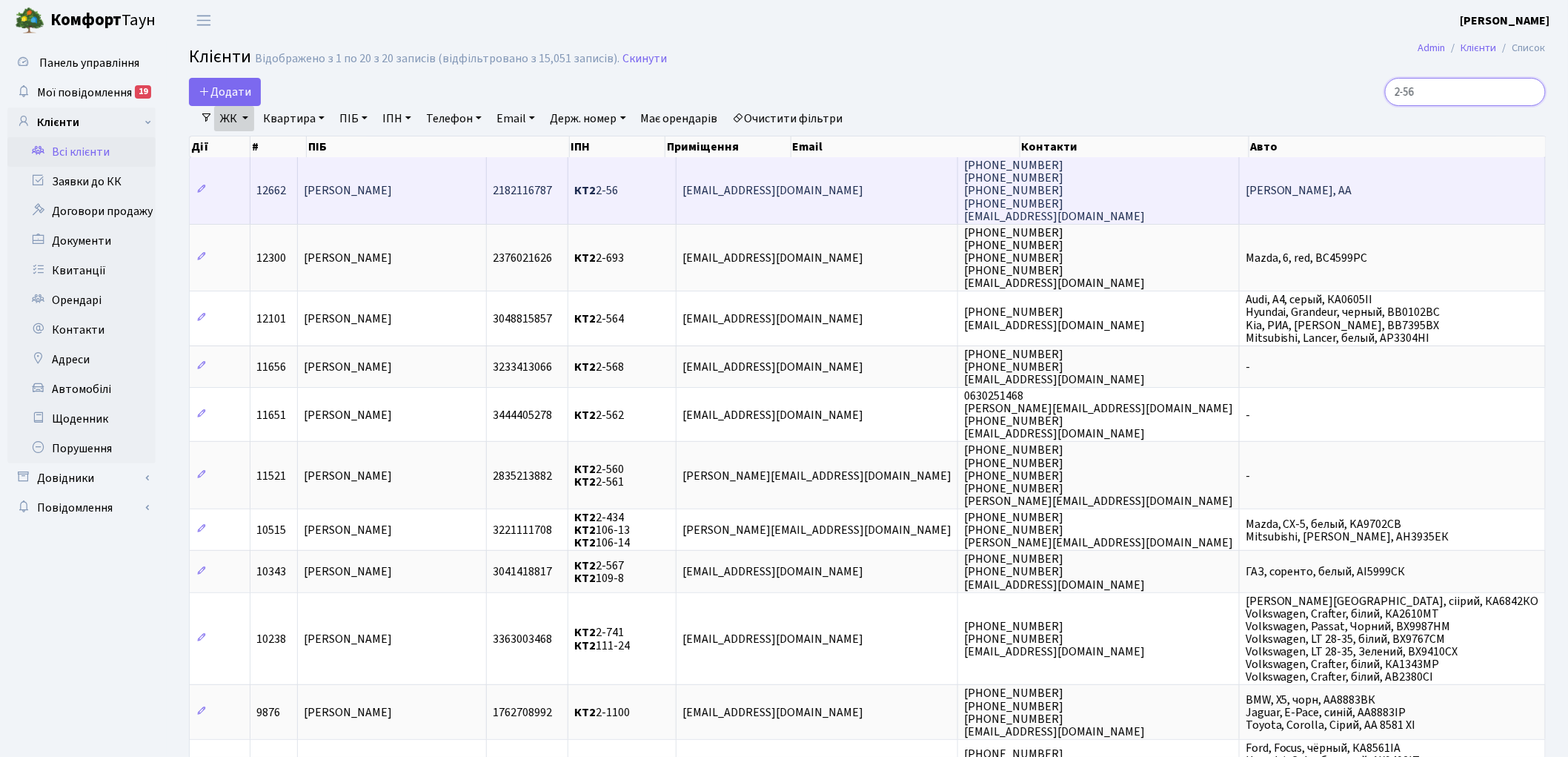
type input "2-56"
click at [618, 186] on span "КТ2 2-56" at bounding box center [597, 191] width 44 height 16
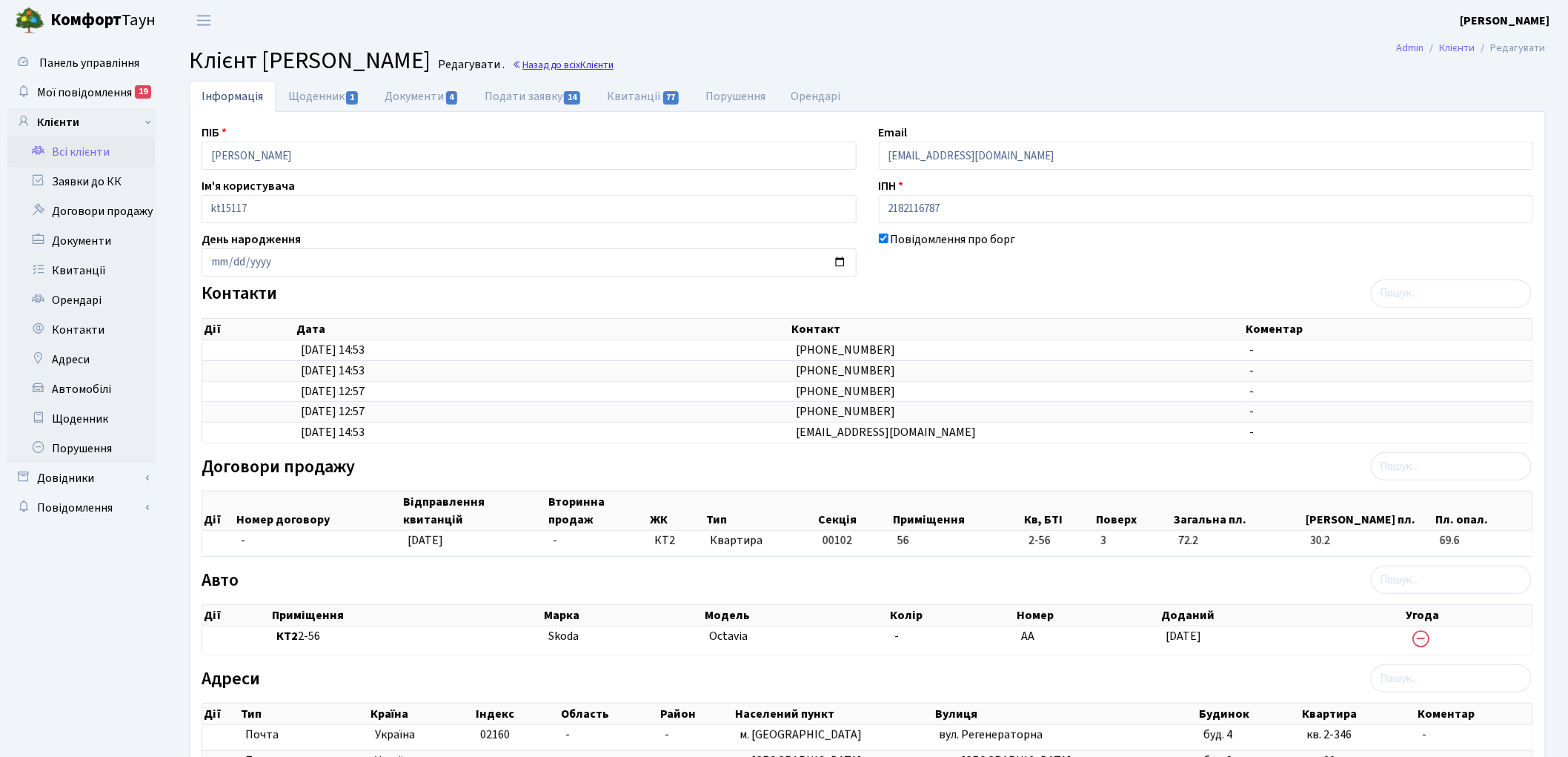
click at [614, 64] on link "Назад до всіх Клієнти" at bounding box center [563, 64] width 102 height 14
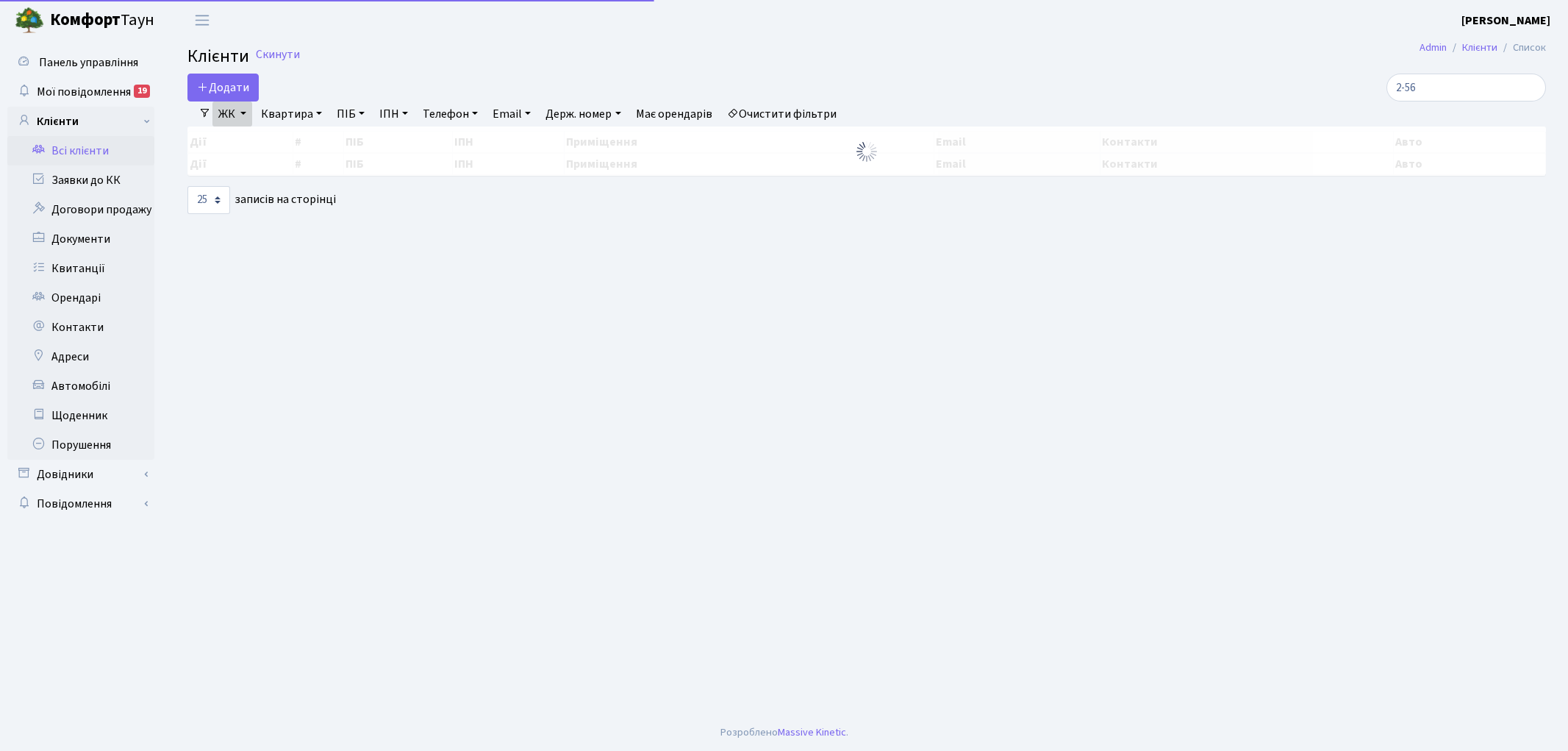
select select "25"
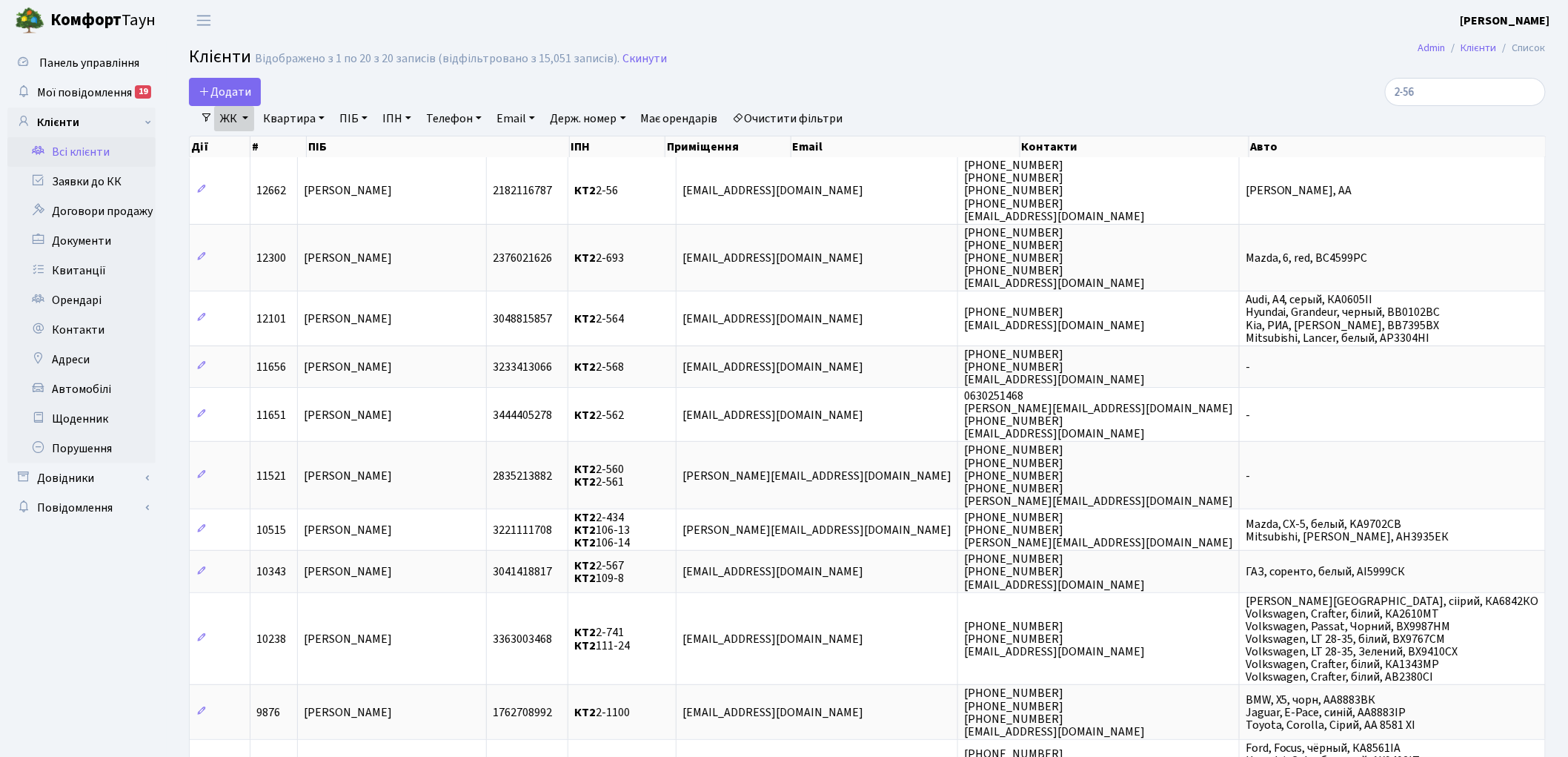
click at [825, 117] on link "Очистити фільтри" at bounding box center [788, 119] width 122 height 25
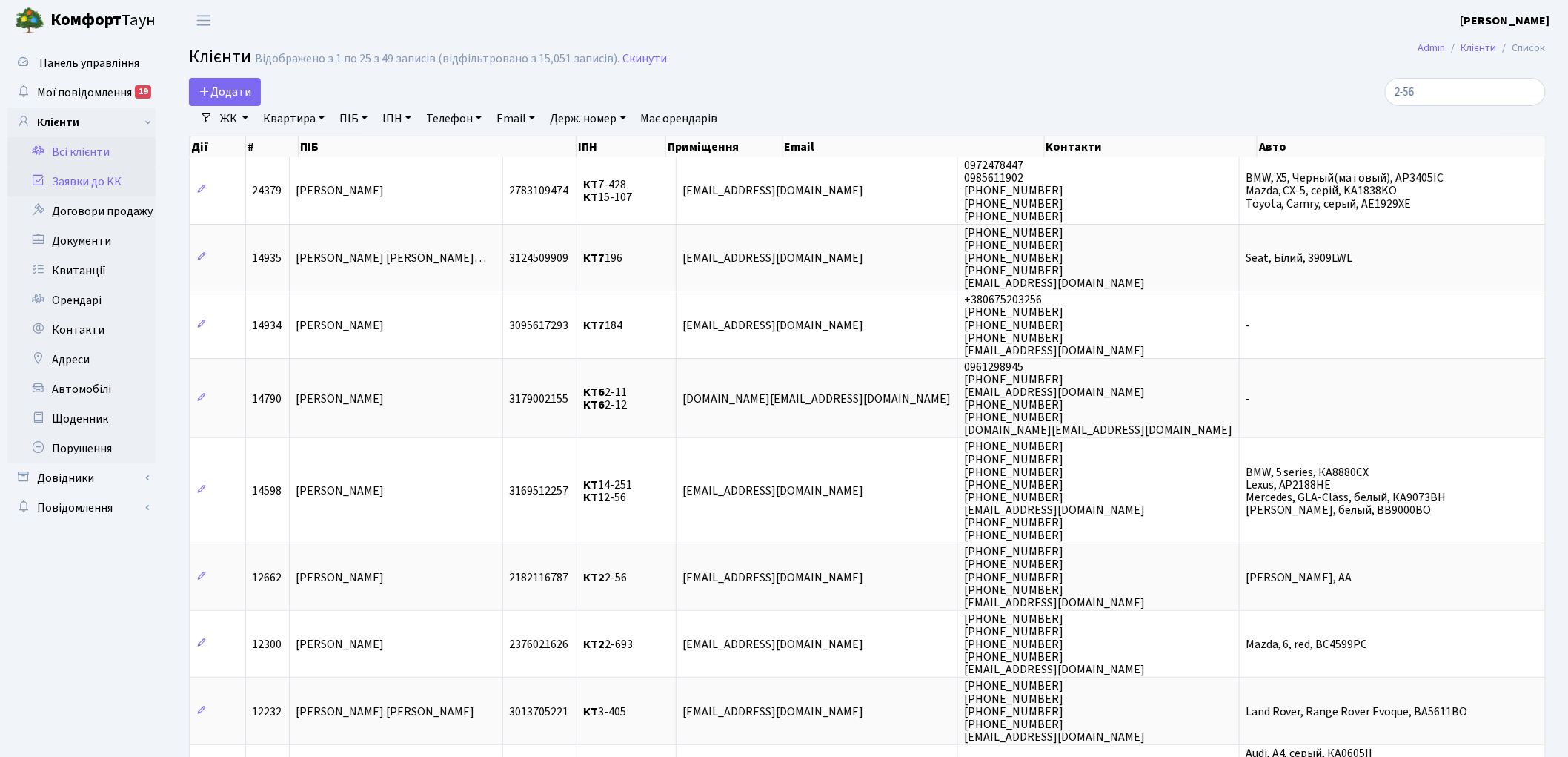
click at [83, 181] on link "Заявки до КК" at bounding box center [81, 181] width 148 height 30
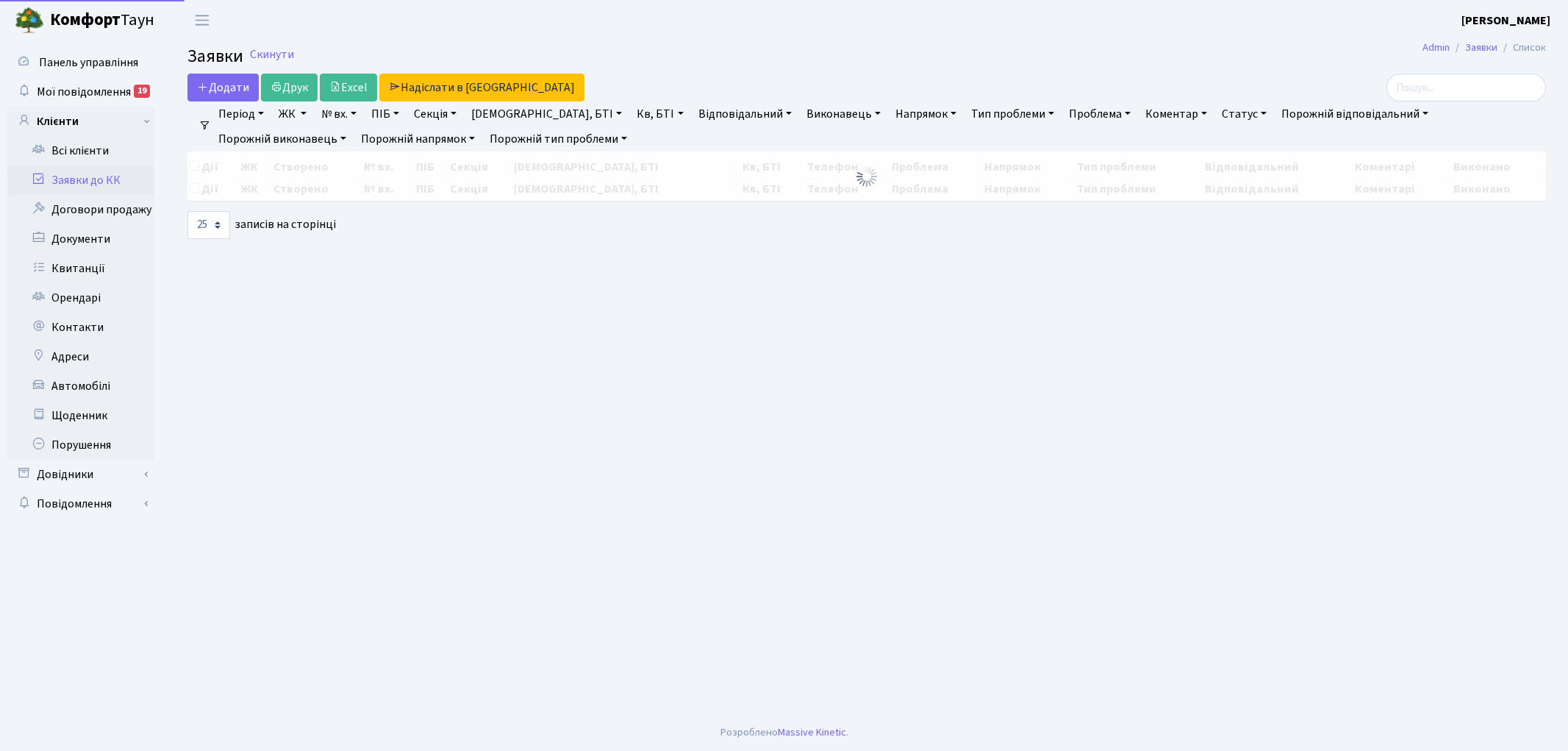
select select "25"
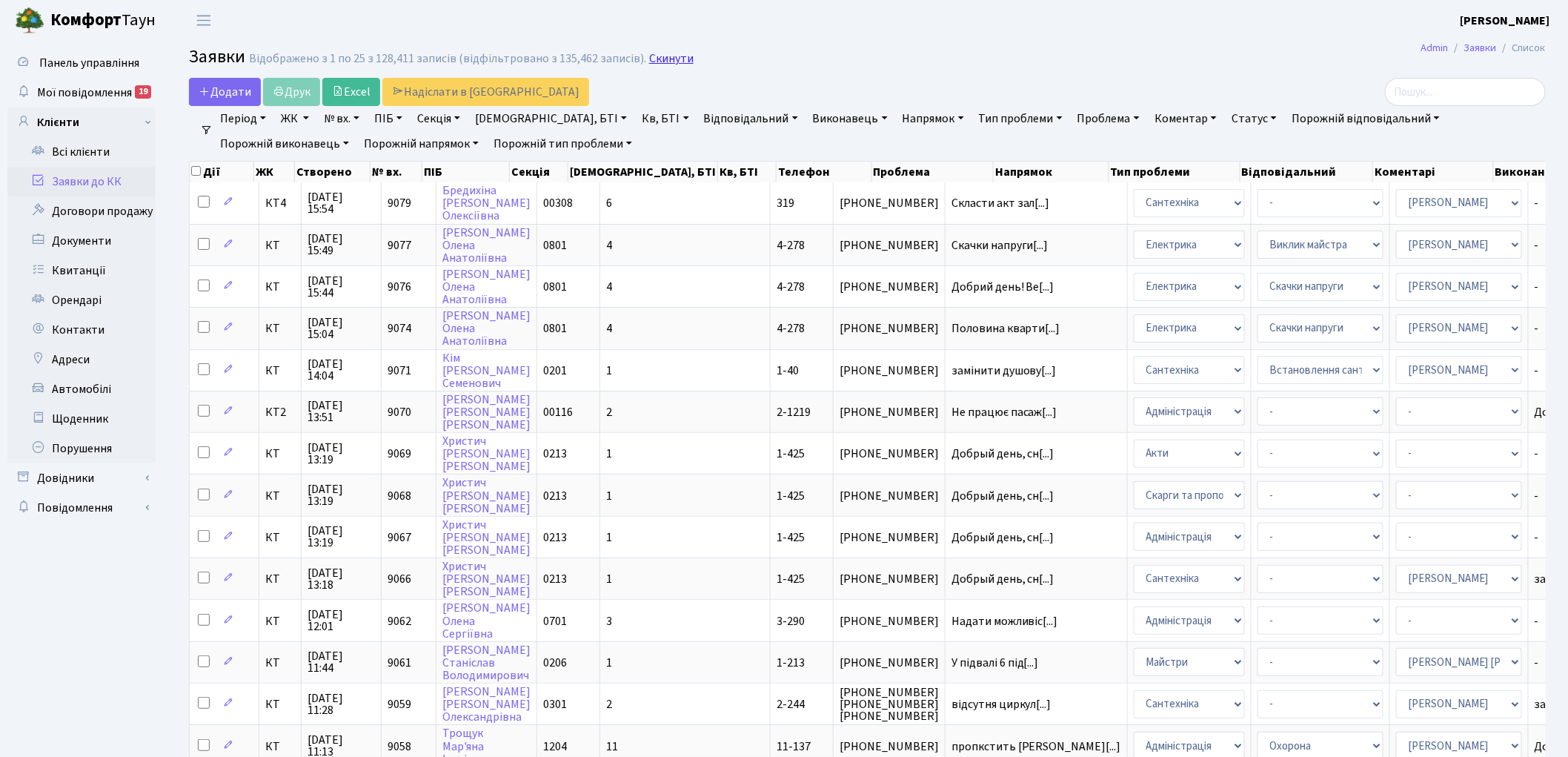
click at [662, 57] on link "Скинути" at bounding box center [671, 58] width 44 height 14
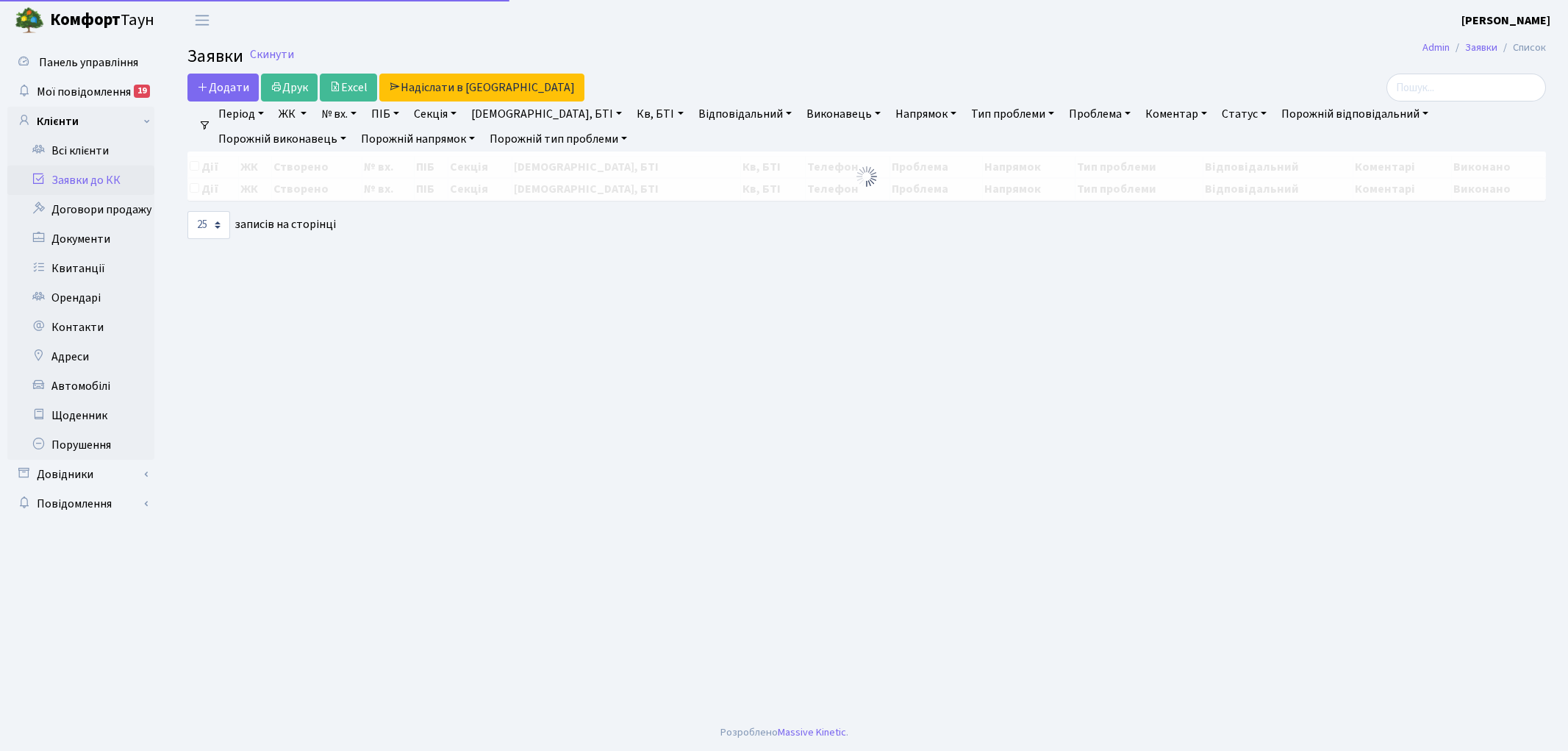
select select "25"
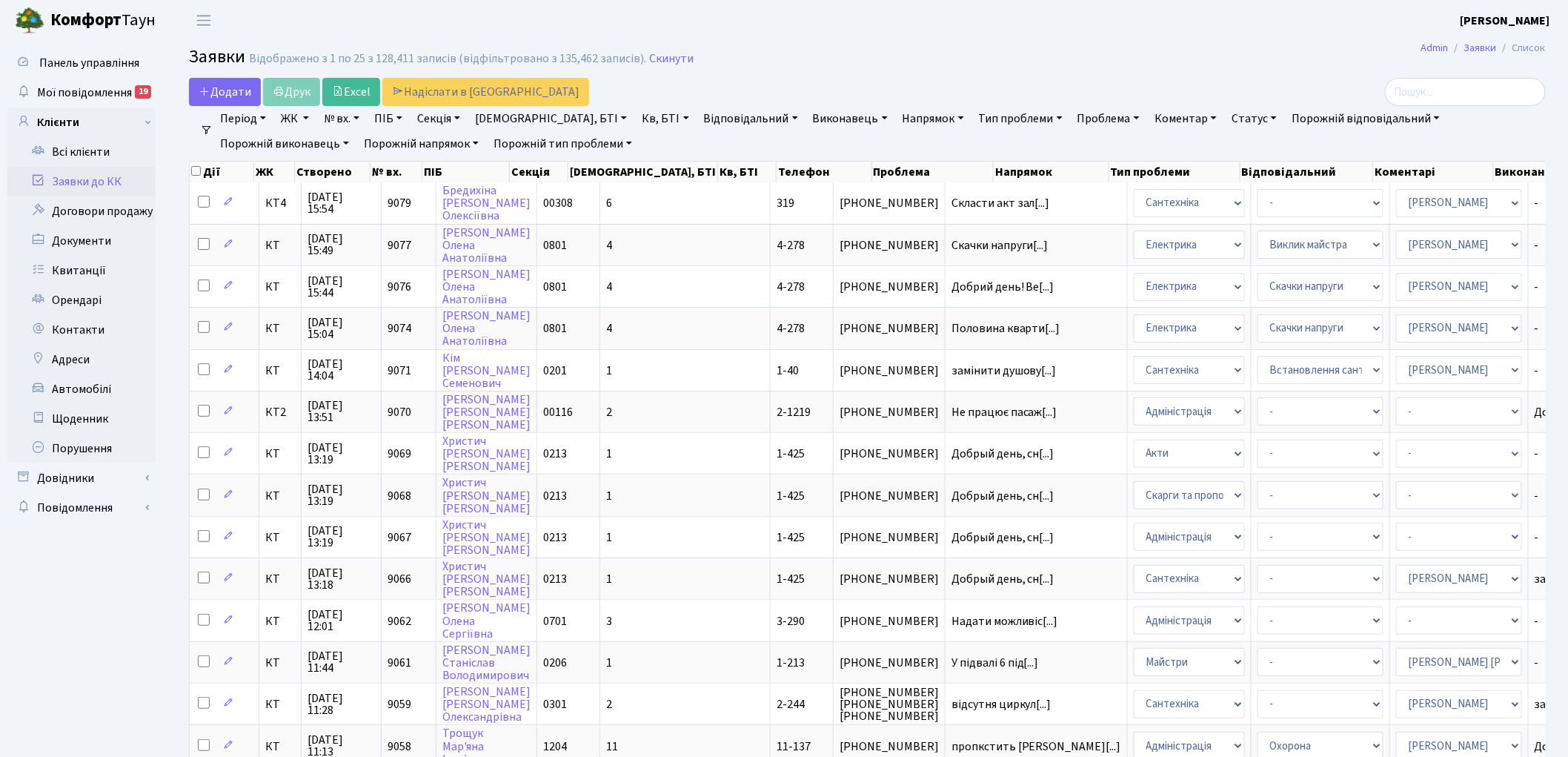
click at [662, 57] on link "Скинути" at bounding box center [671, 58] width 44 height 14
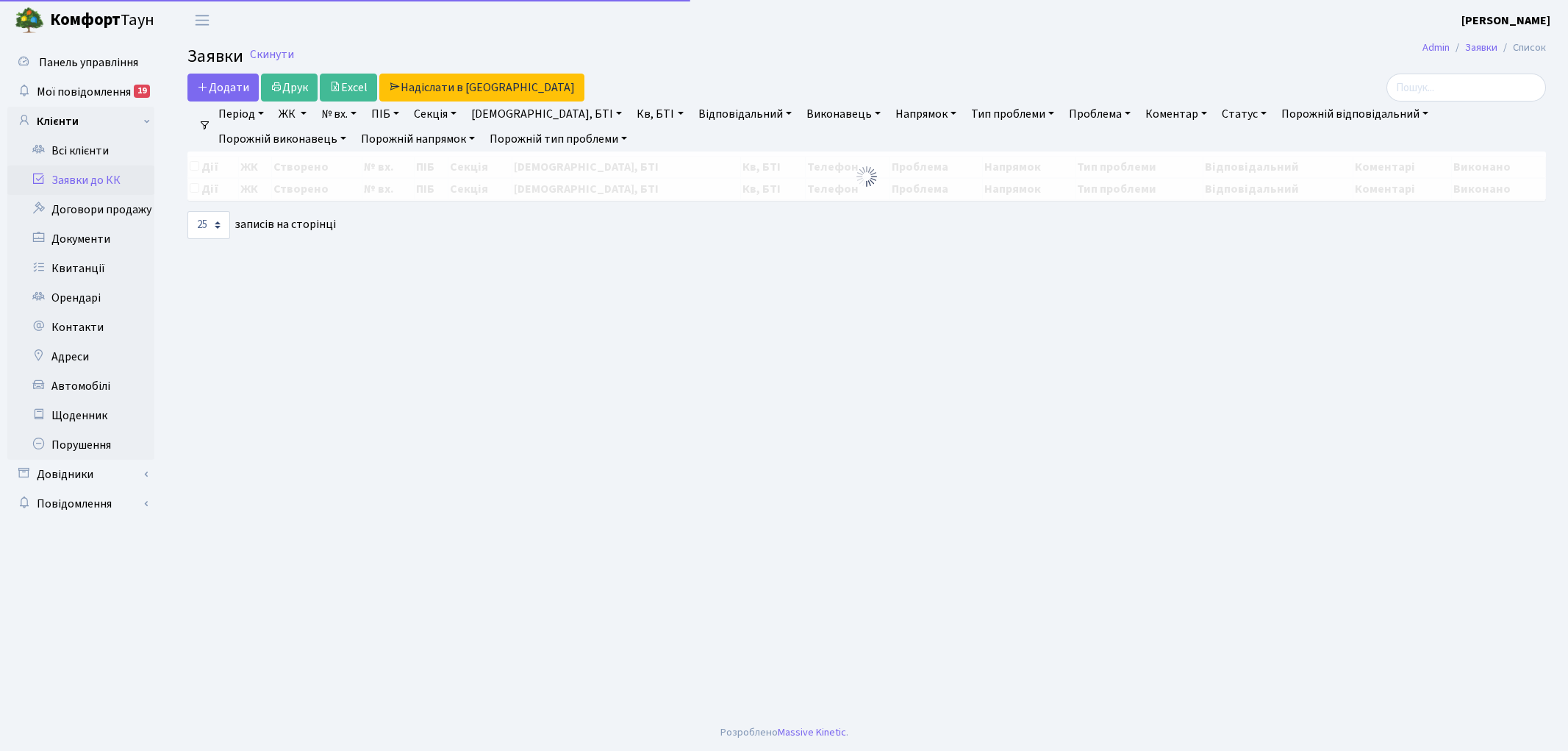
select select "25"
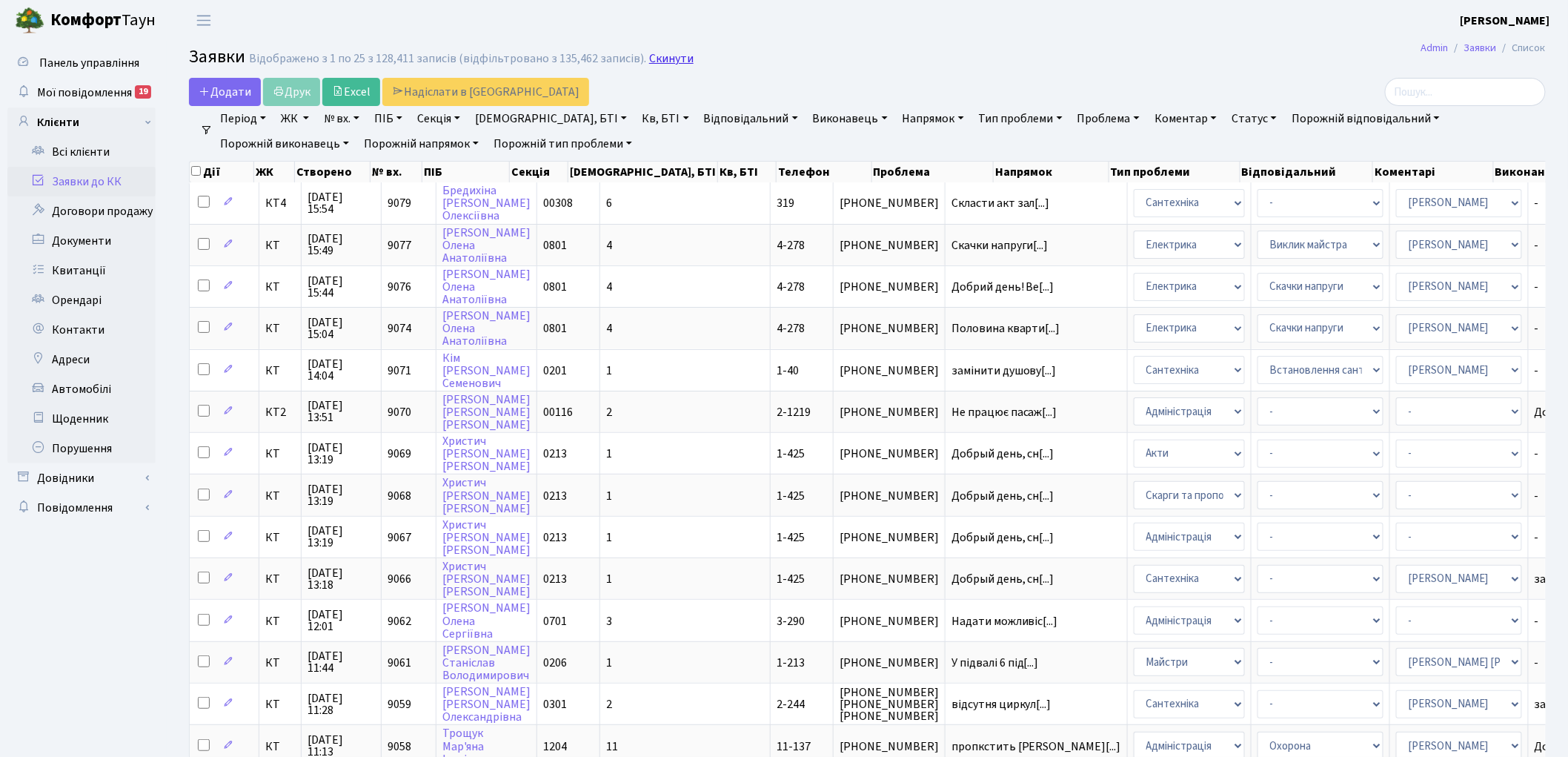
click at [665, 59] on link "Скинути" at bounding box center [671, 58] width 44 height 14
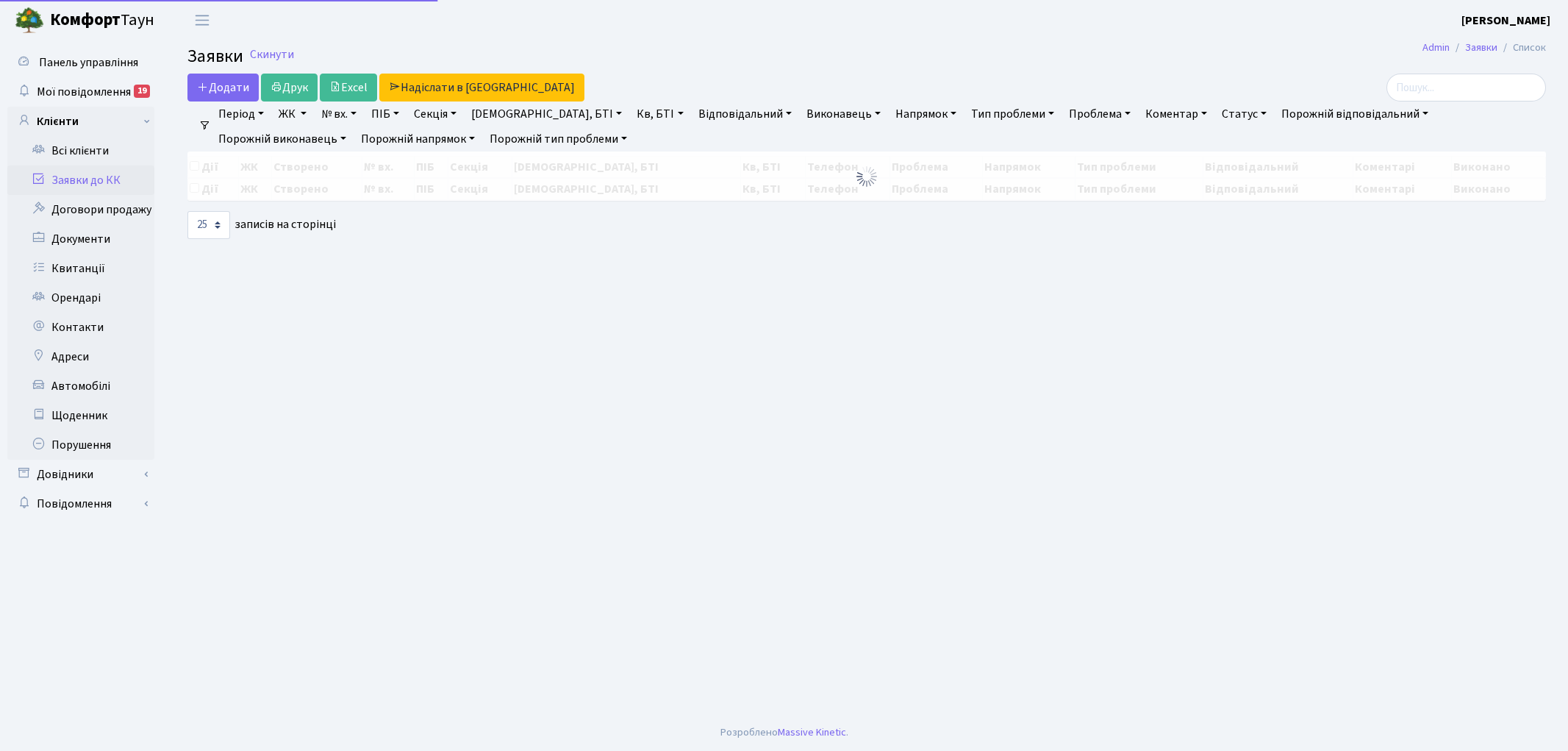
select select "25"
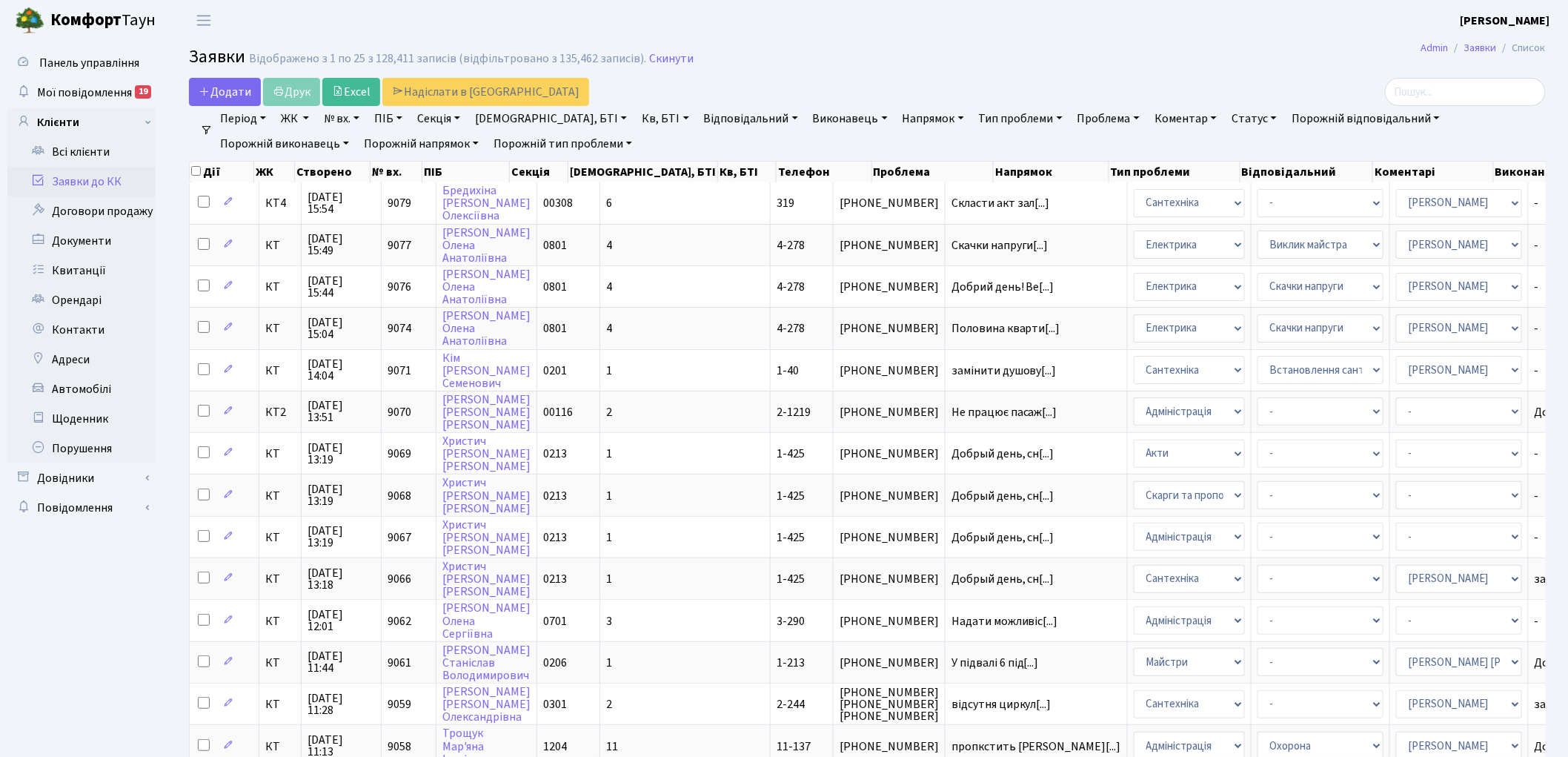
click at [665, 59] on link "Скинути" at bounding box center [671, 58] width 44 height 14
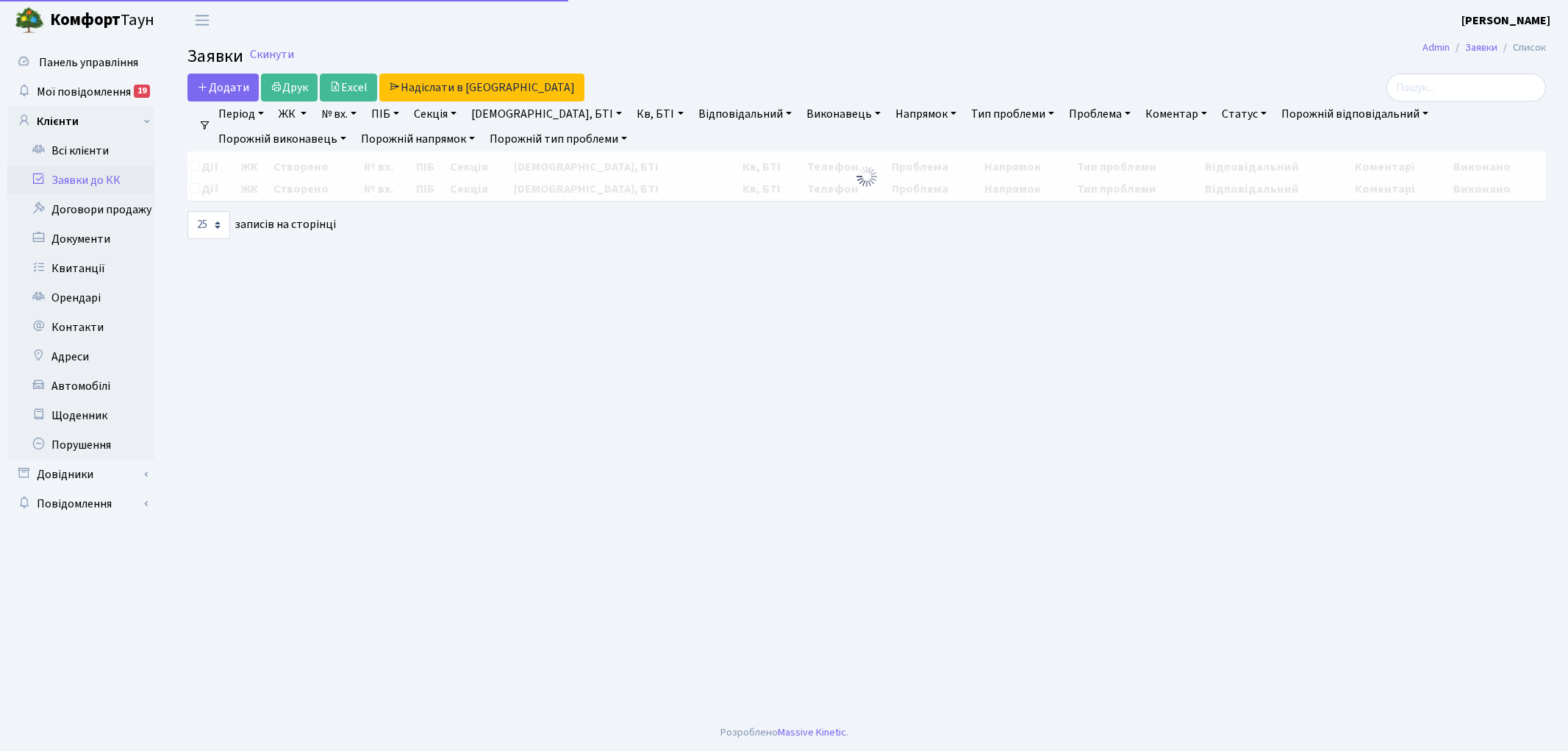
select select "25"
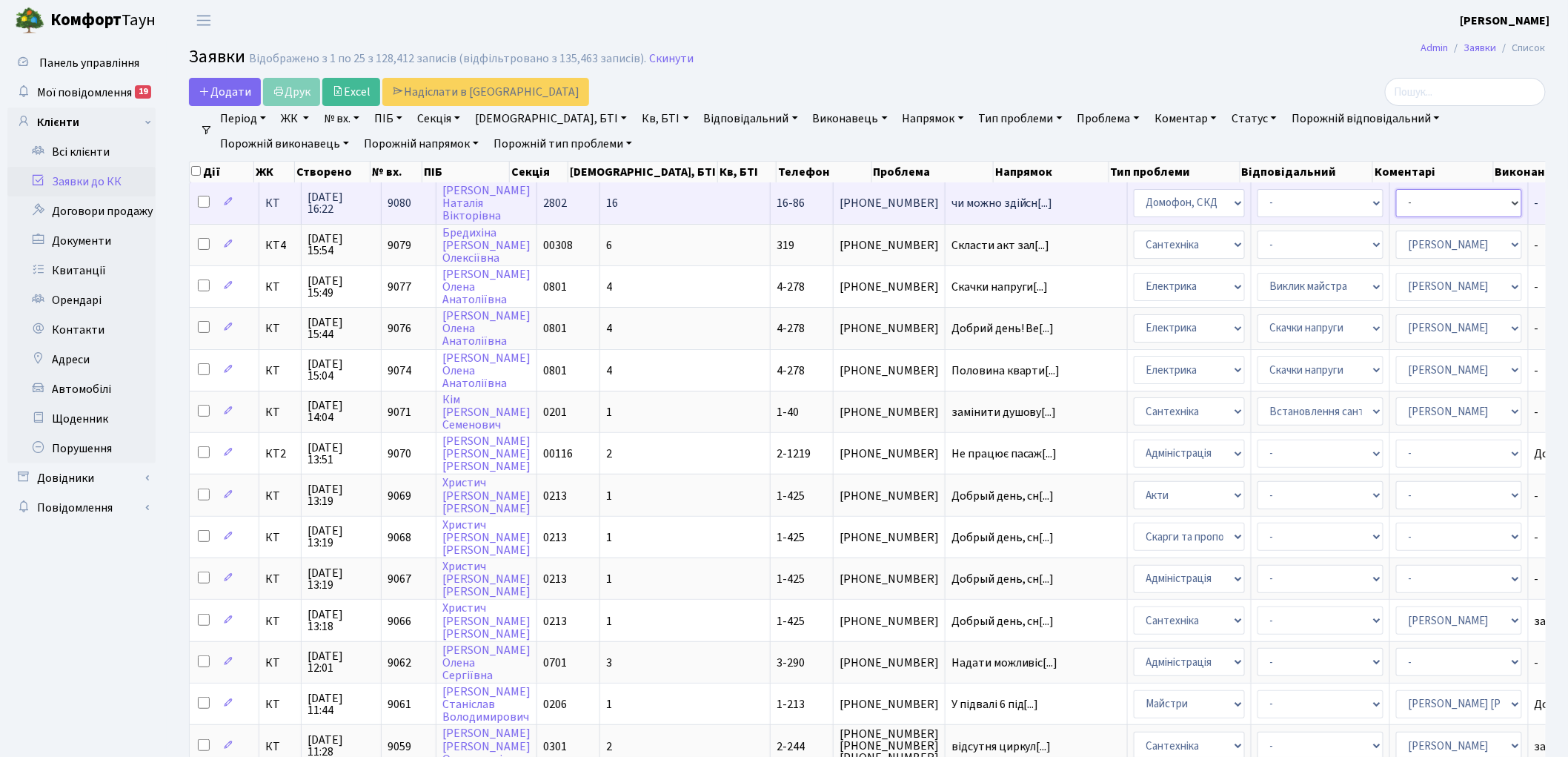
click at [1396, 198] on select "- Адміністратор ЖК ДП Адміністратор ЖК КТ Адміністратор ЖК СП Вижул В. В. Горді…" at bounding box center [1459, 203] width 126 height 28
select select "22"
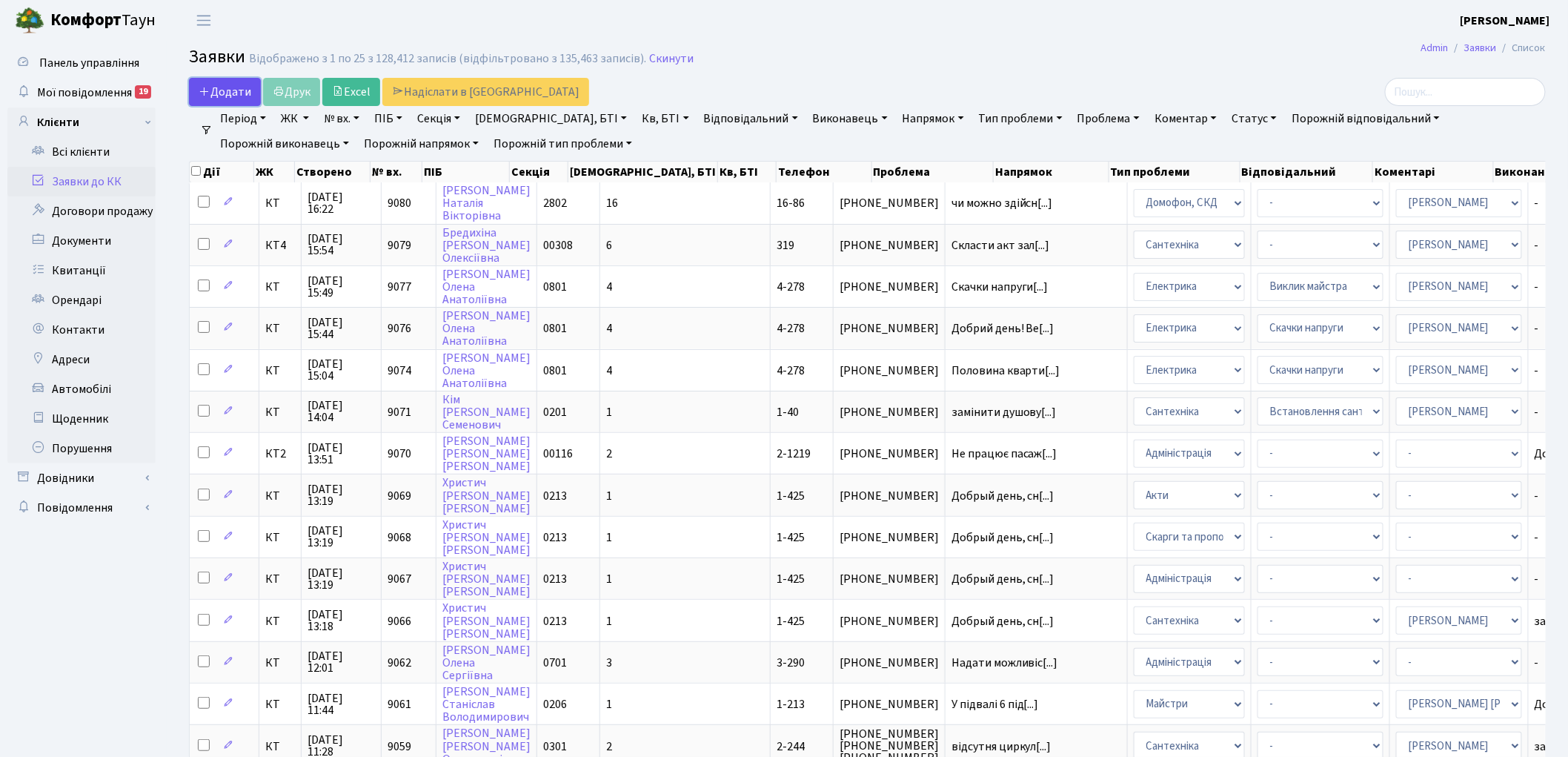
click at [205, 100] on link "Додати" at bounding box center [225, 92] width 72 height 28
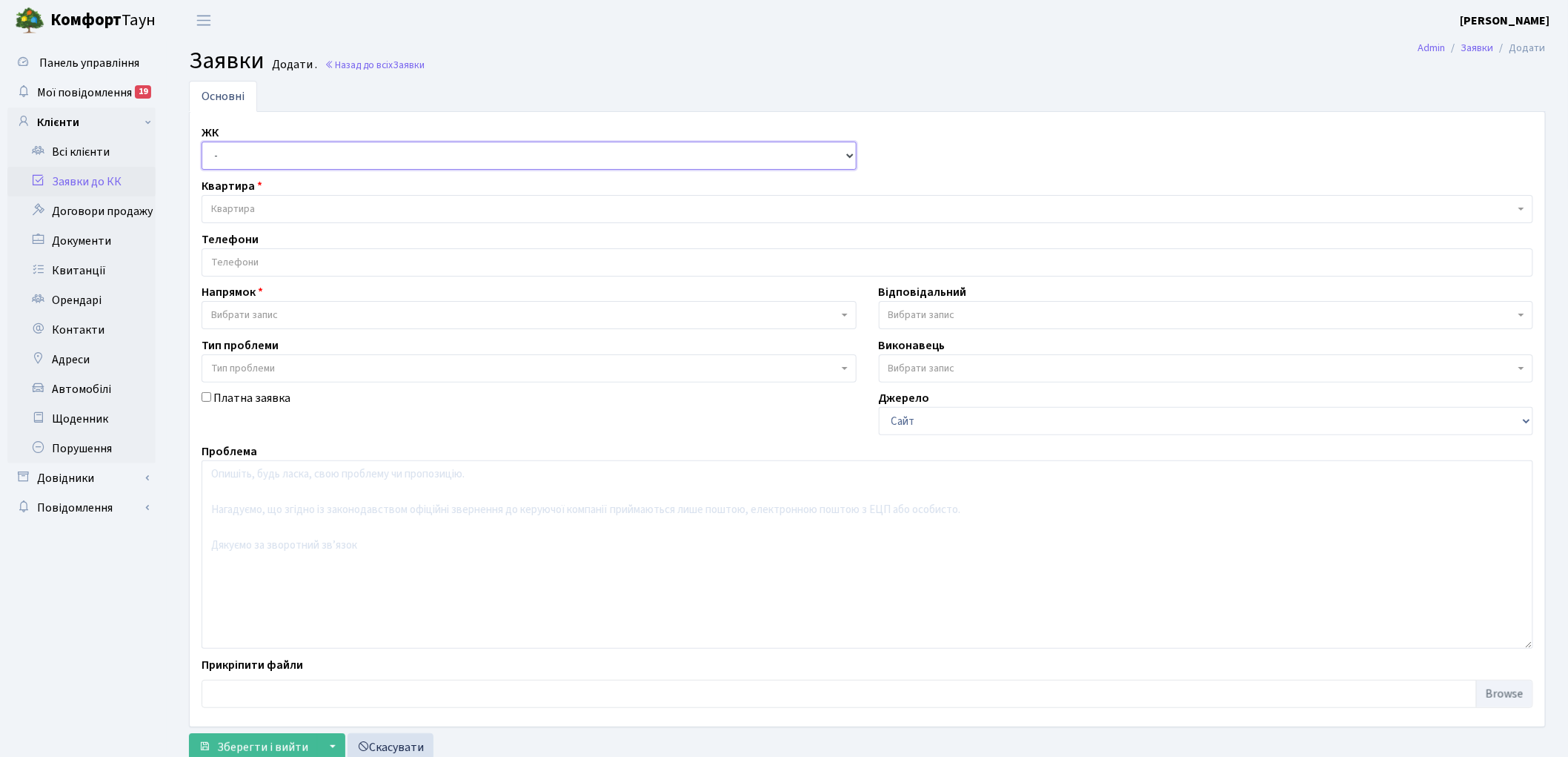
click at [263, 147] on select "- КТ, вул. Регенераторна, 4 КТ2, просп. [STREET_ADDRESS] [STREET_ADDRESS] [PERS…" at bounding box center [529, 155] width 655 height 28
select select "271"
click at [202, 142] on select "- КТ, вул. Регенераторна, 4 КТ2, просп. [STREET_ADDRESS] [STREET_ADDRESS] [PERS…" at bounding box center [529, 155] width 655 height 28
select select
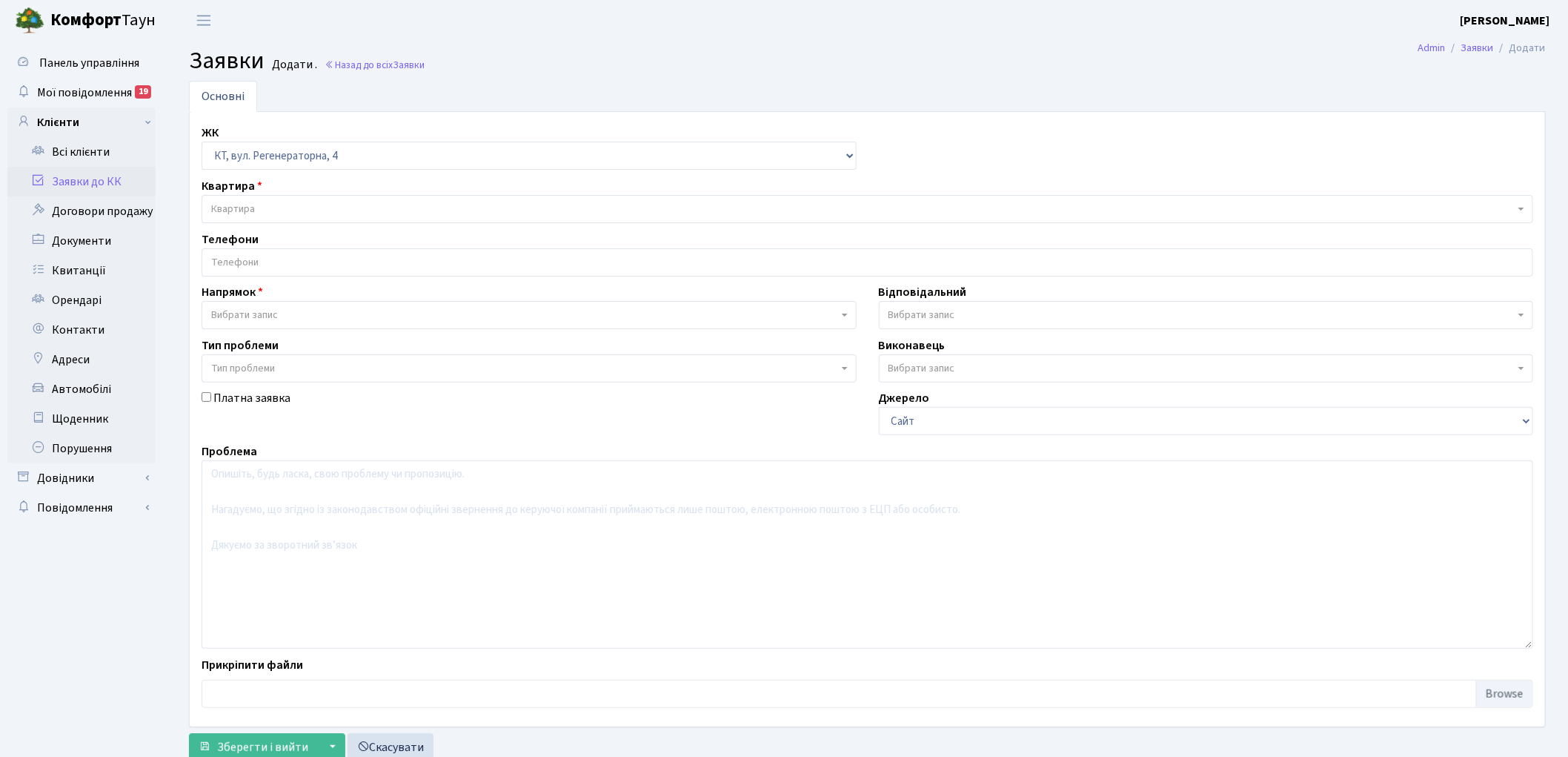
click at [286, 205] on span "Квартира" at bounding box center [863, 209] width 1304 height 14
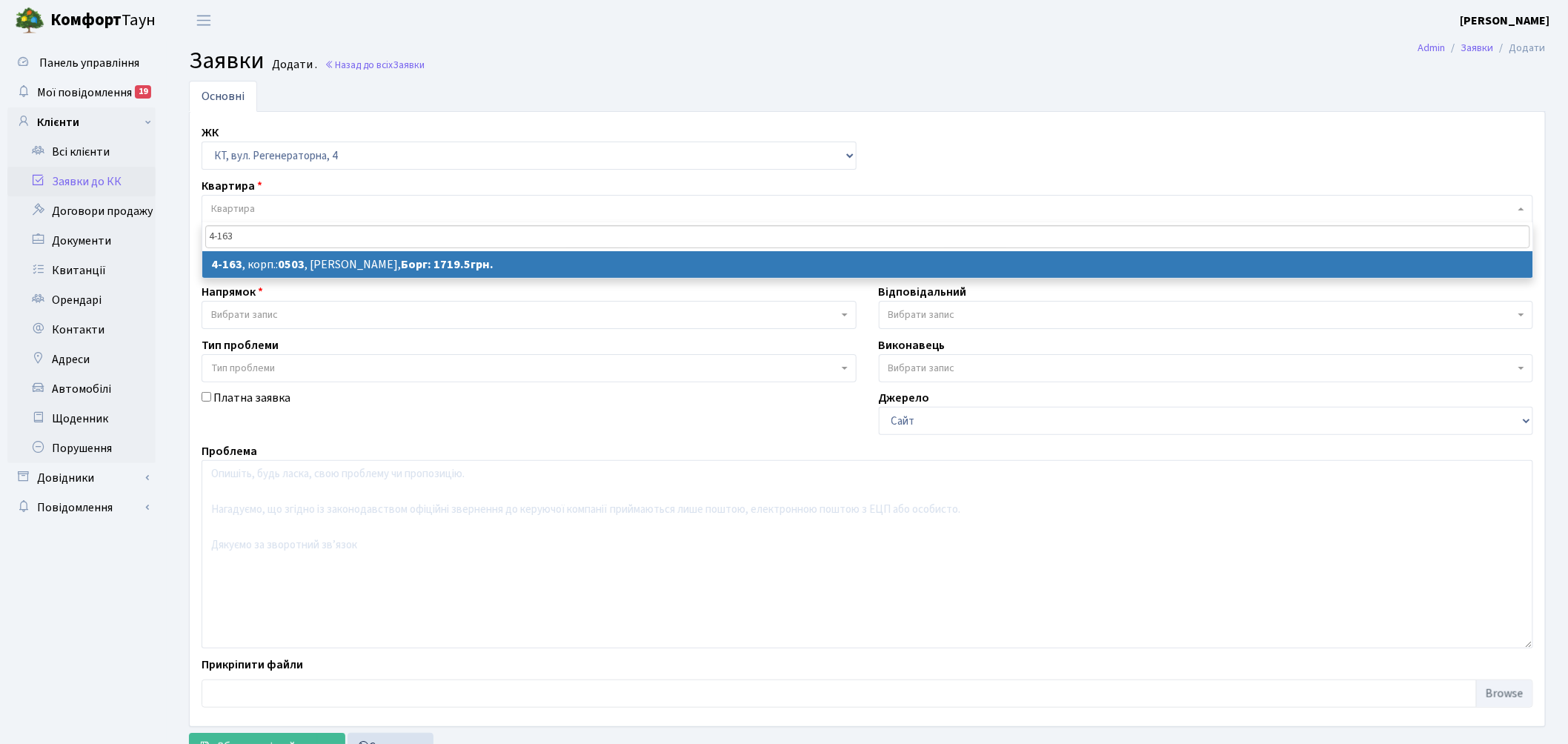
type input "4-163"
select select
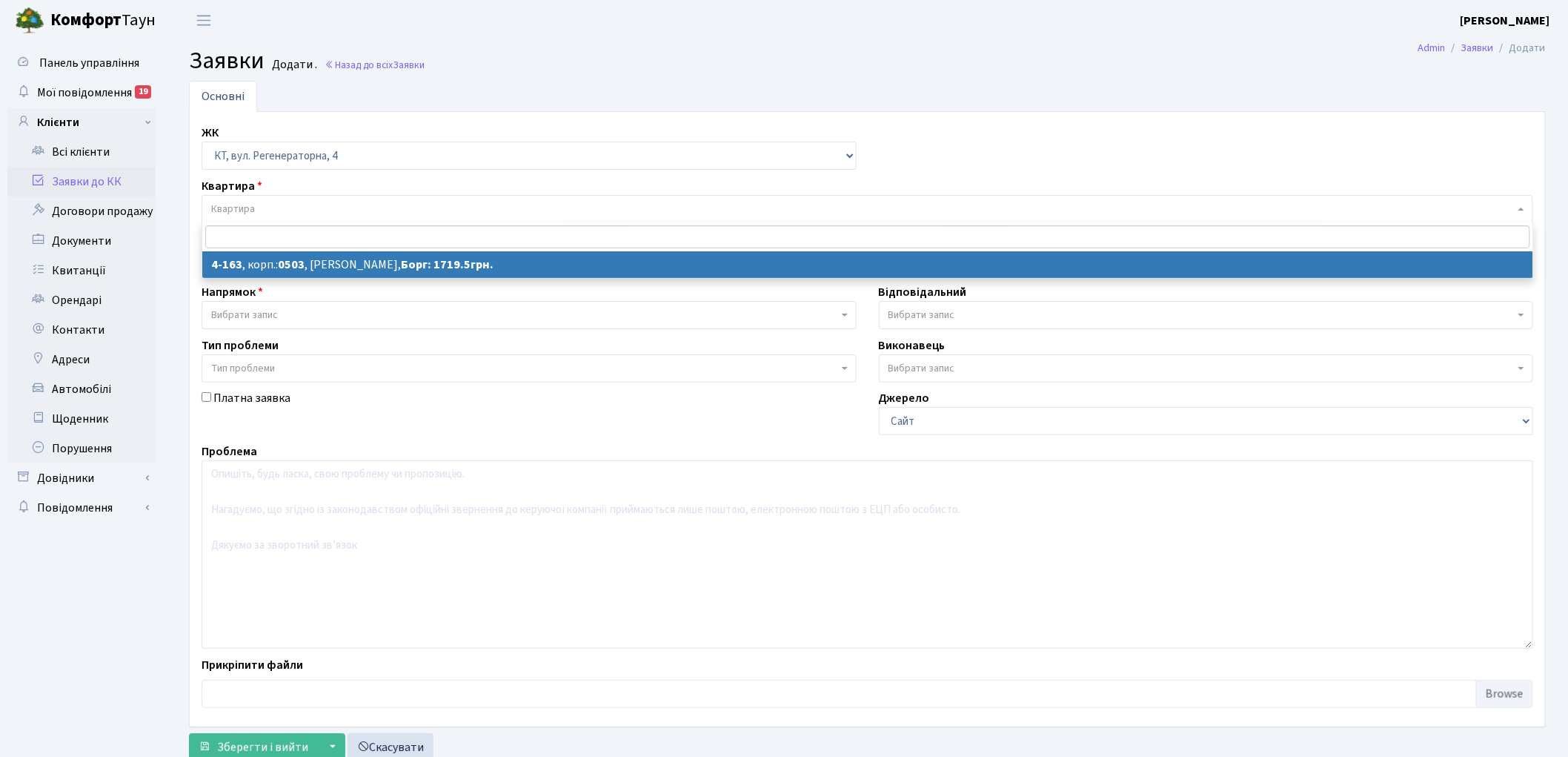
select select "1089"
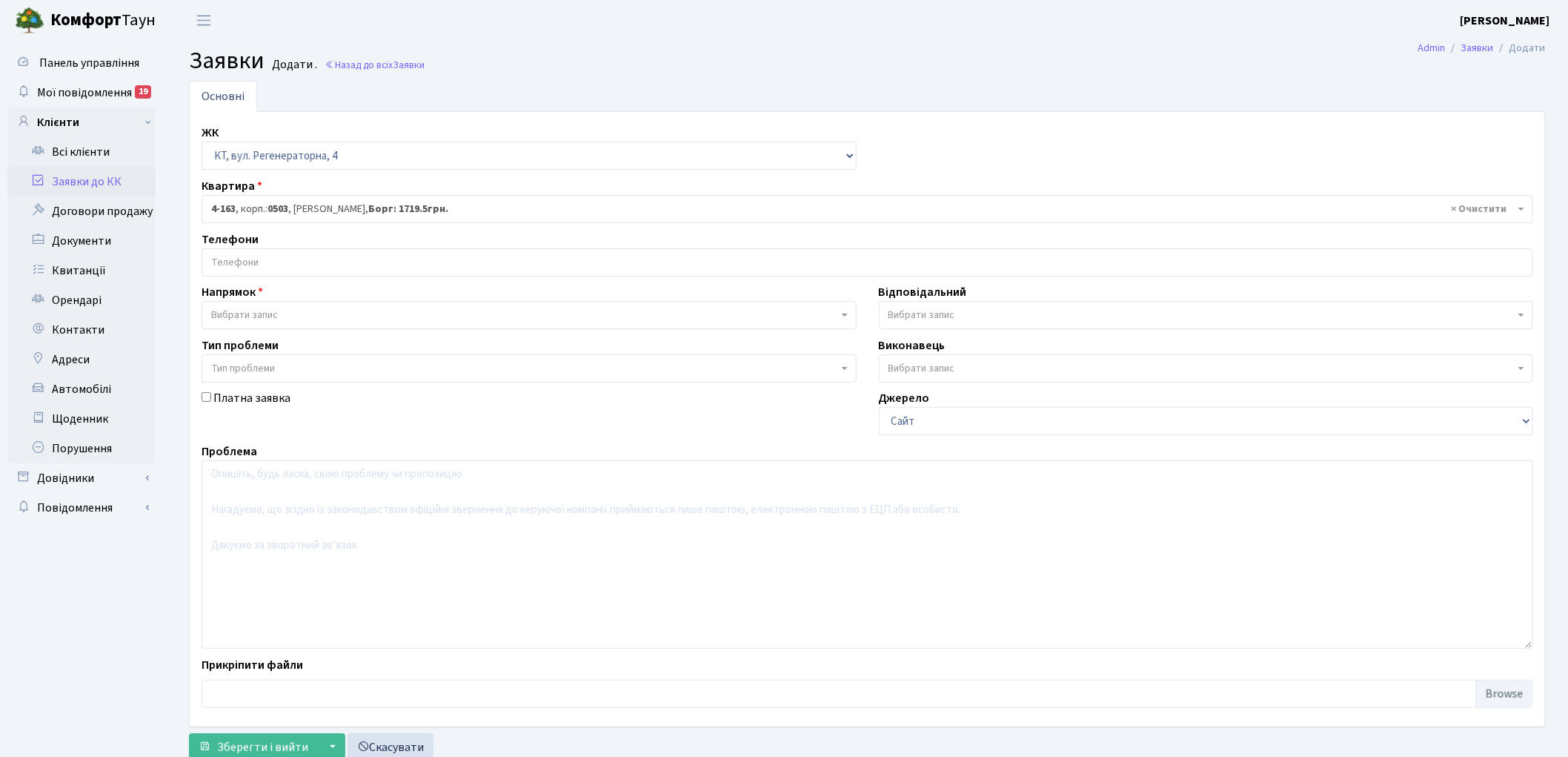
click at [298, 265] on input "search" at bounding box center [867, 262] width 1330 height 26
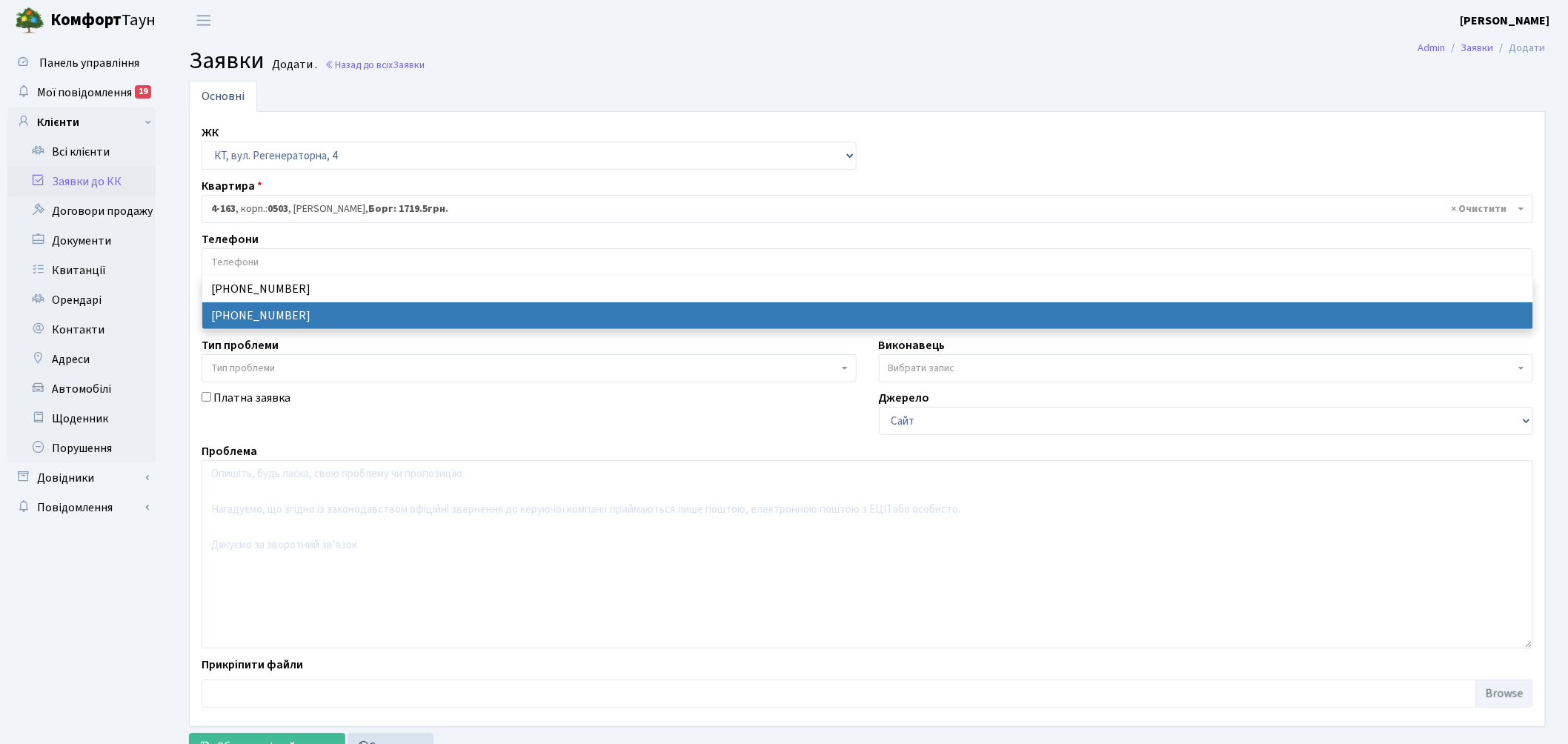
select select "12229"
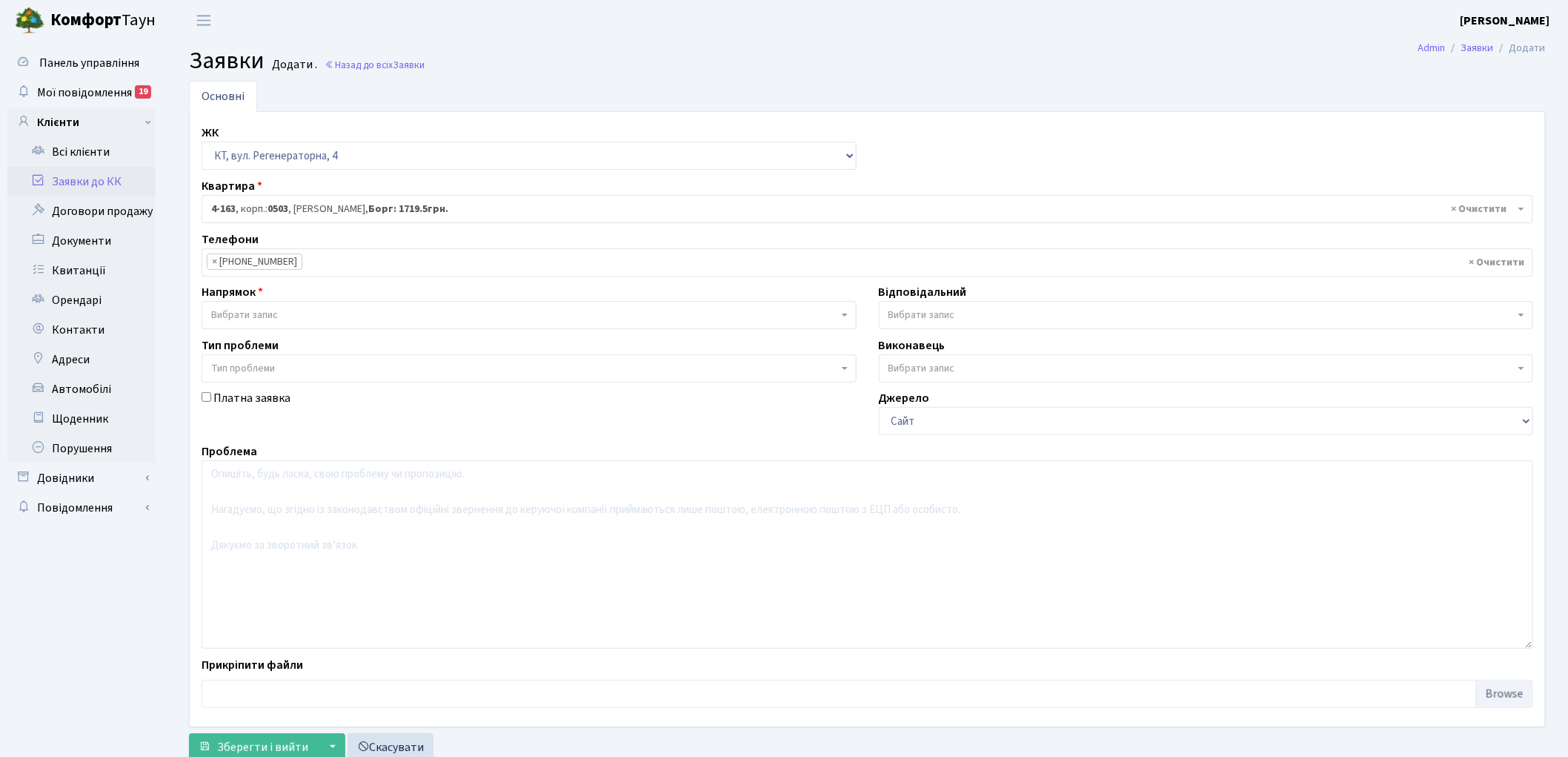
click at [292, 309] on span "Вибрати запис" at bounding box center [525, 314] width 627 height 14
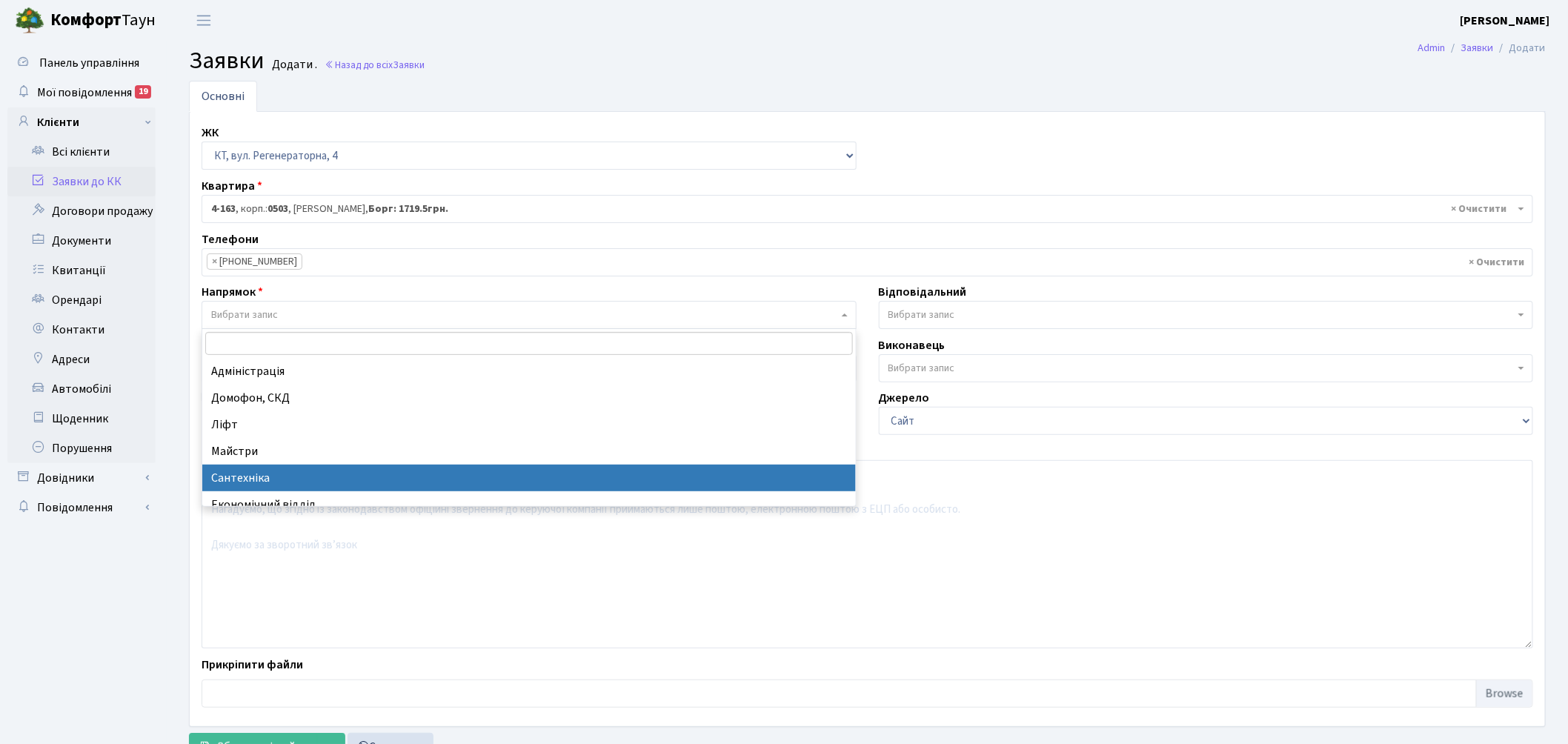
select select "2"
select select
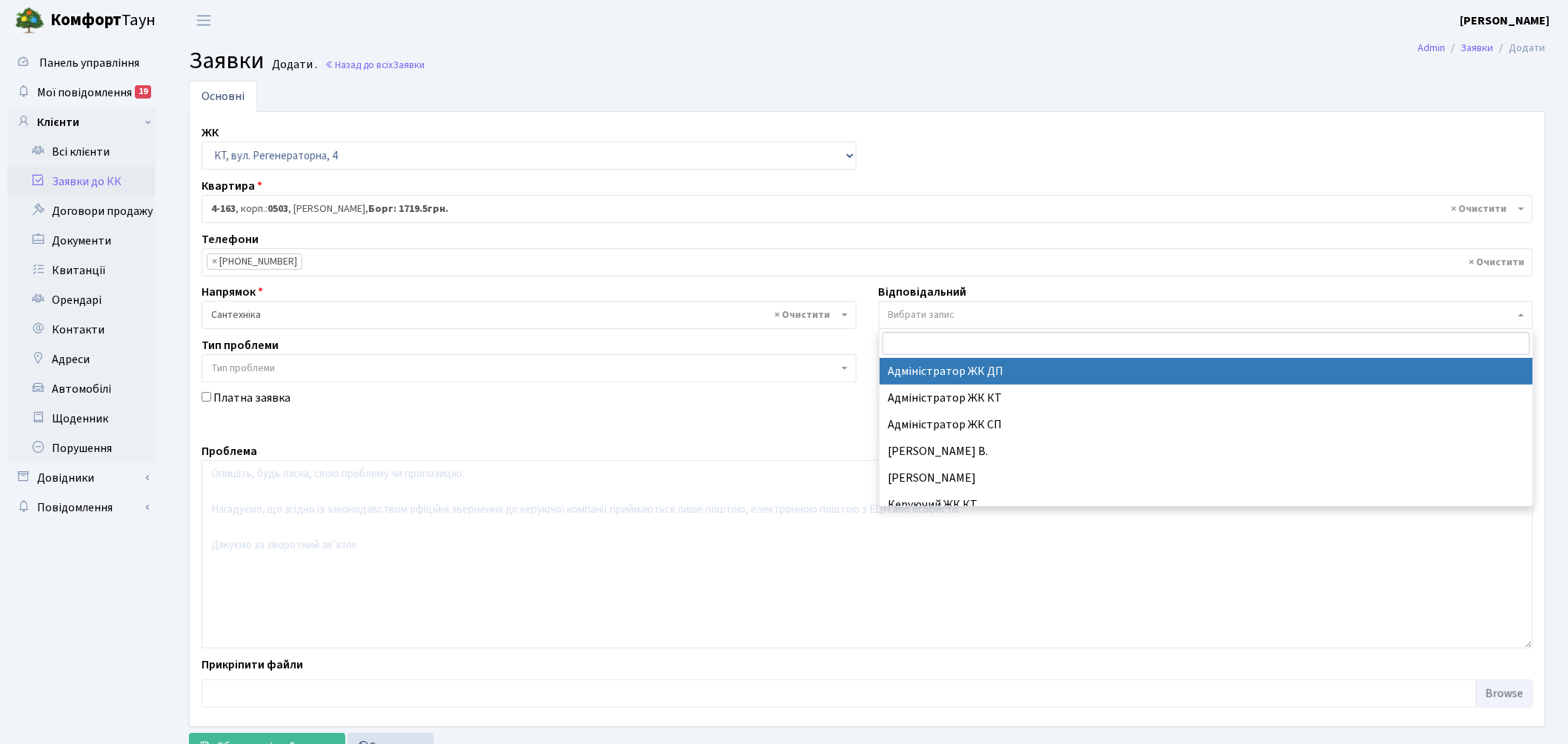
click at [948, 317] on span "Вибрати запис" at bounding box center [921, 314] width 67 height 14
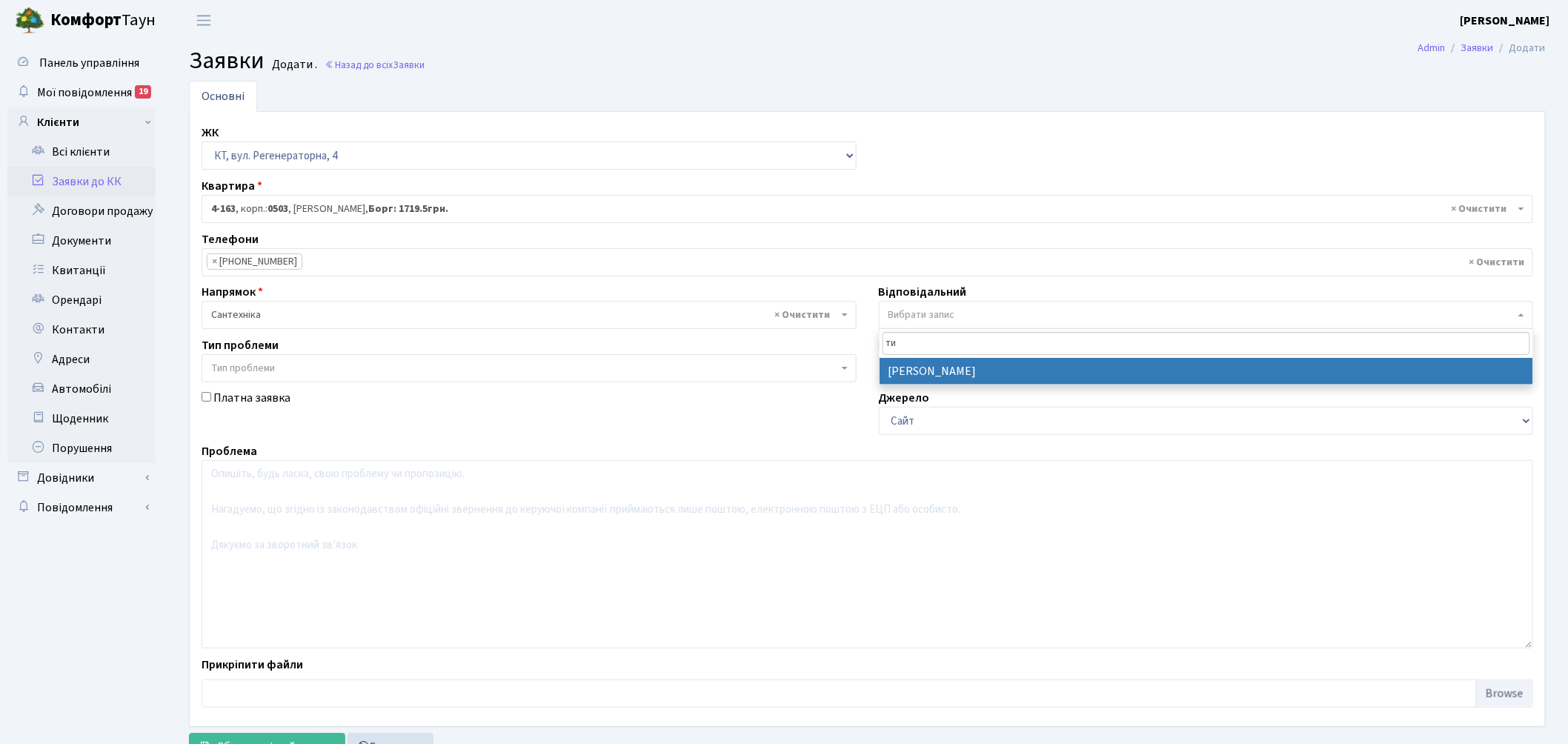
type input "ти"
select select "67"
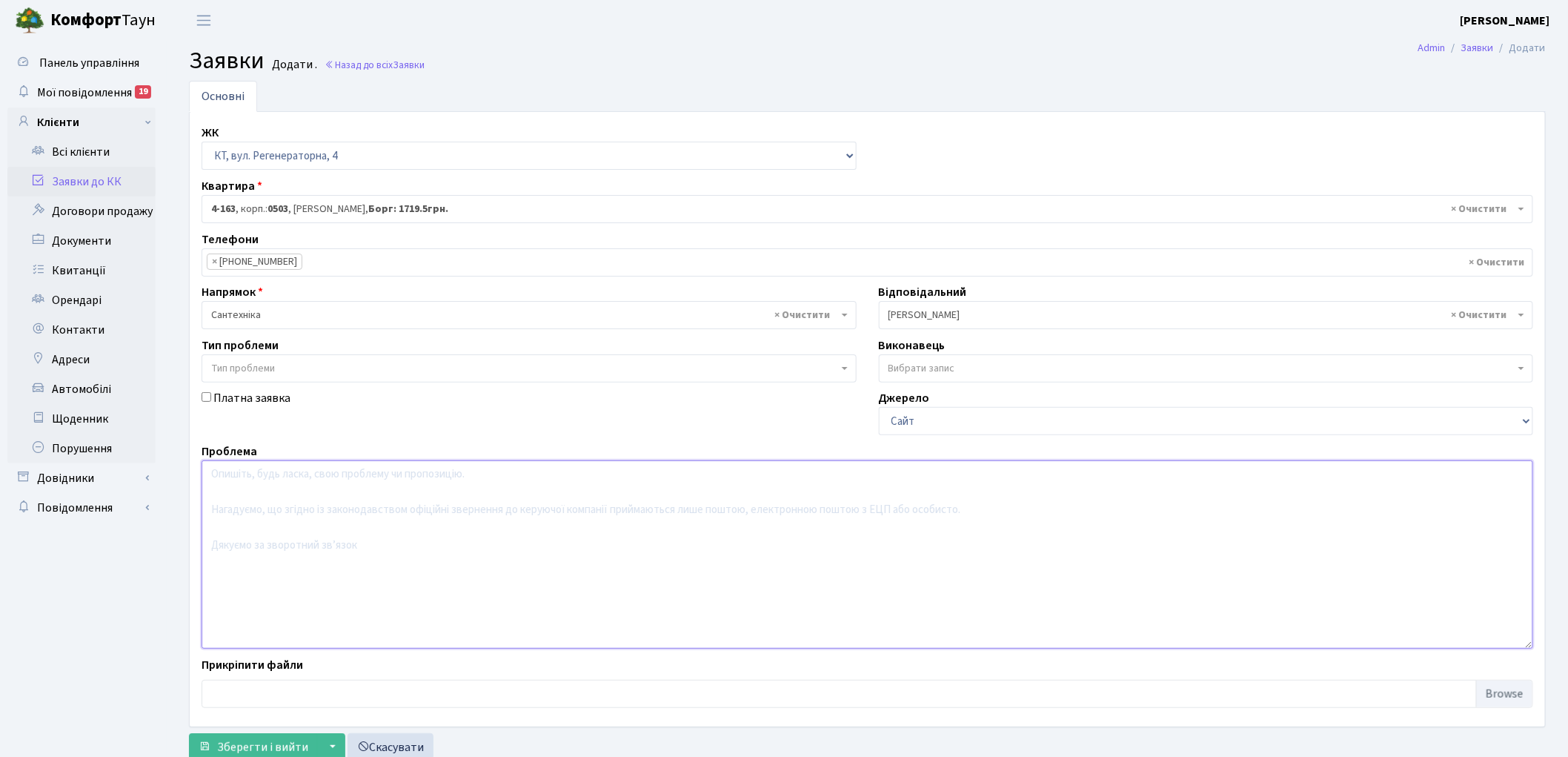
click at [319, 541] on textarea at bounding box center [867, 554] width 1332 height 188
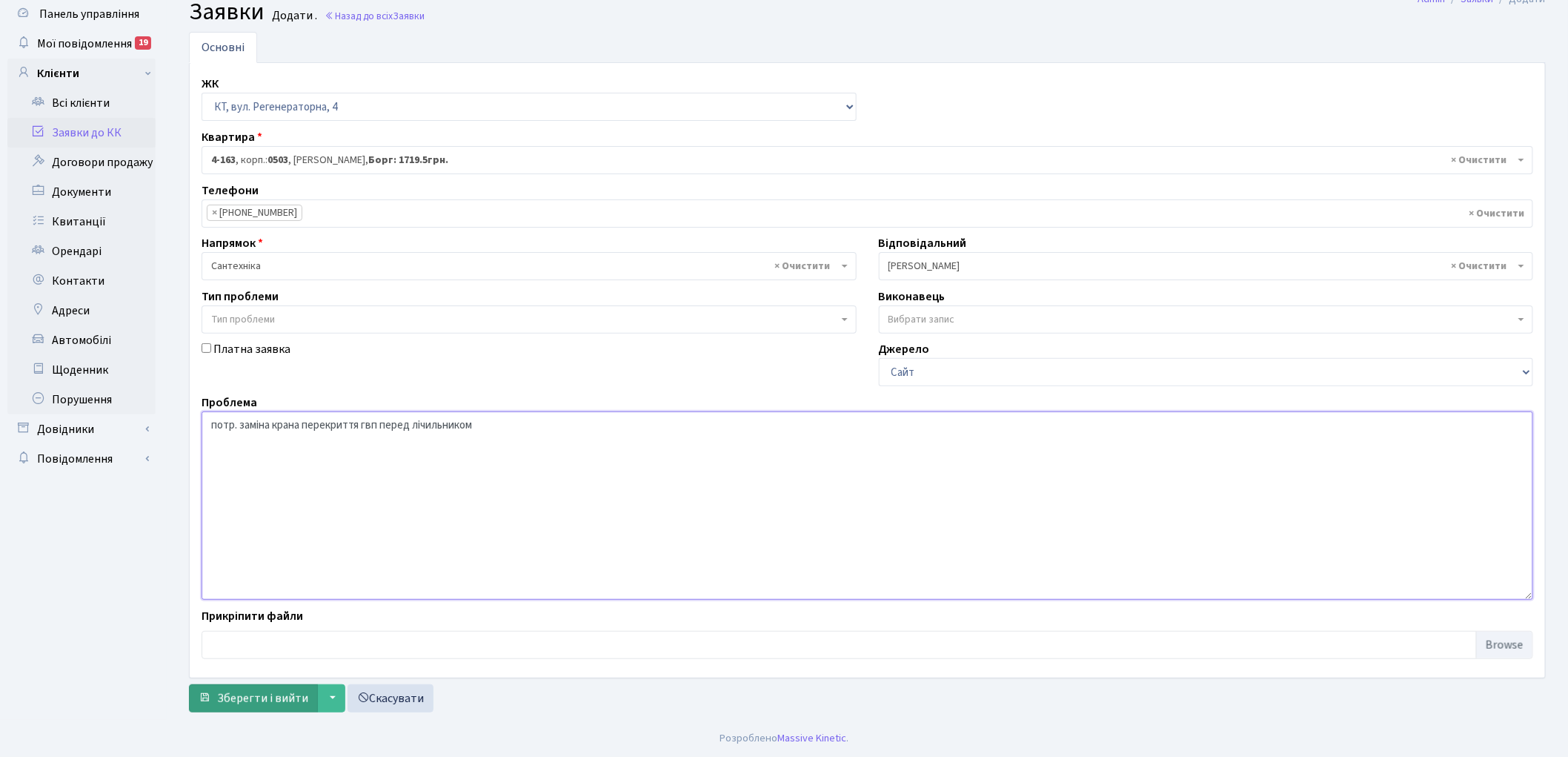
type textarea "потр. заміна крана перекриття гвп перед лічильником"
click at [222, 691] on span "Зберегти і вийти" at bounding box center [263, 698] width 92 height 16
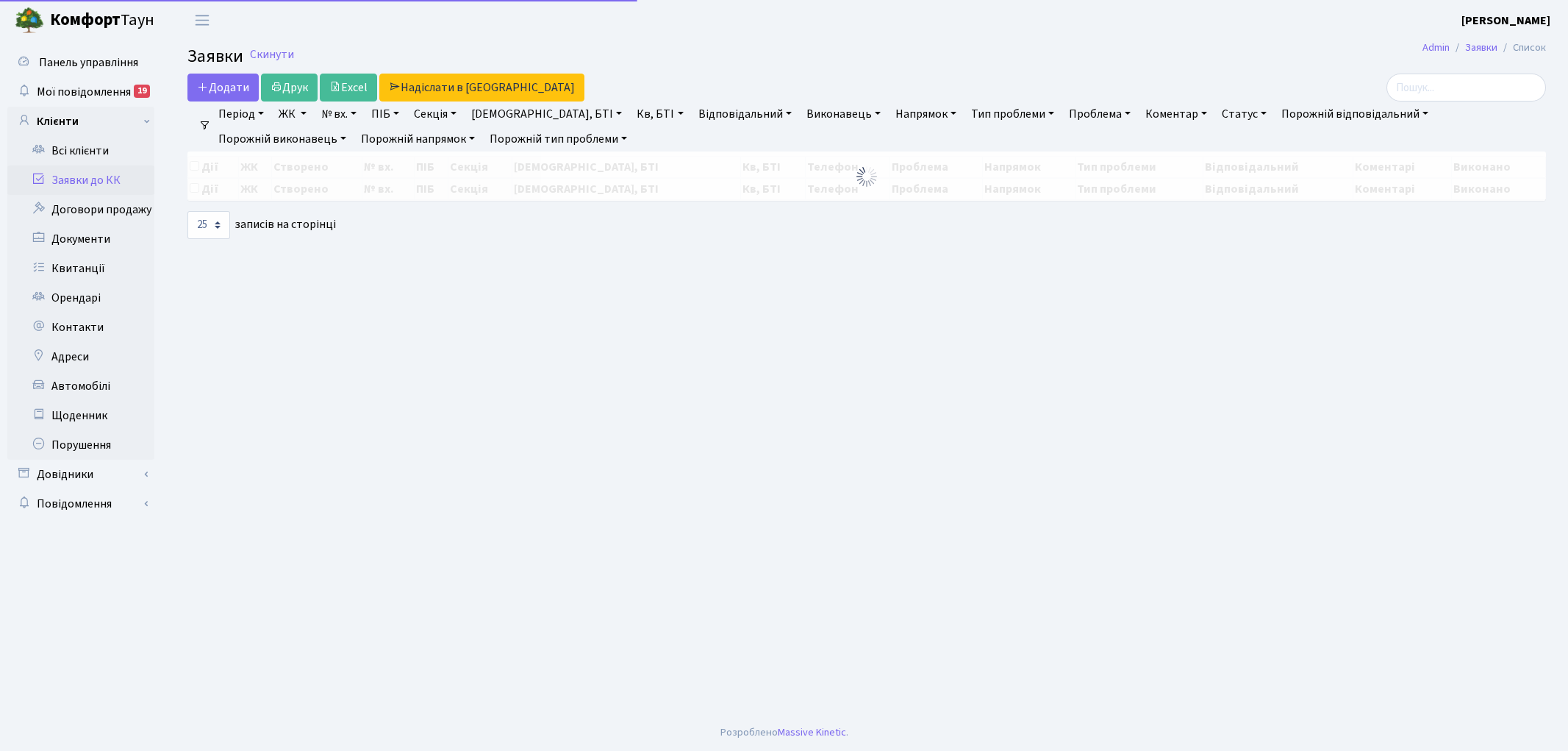
select select "25"
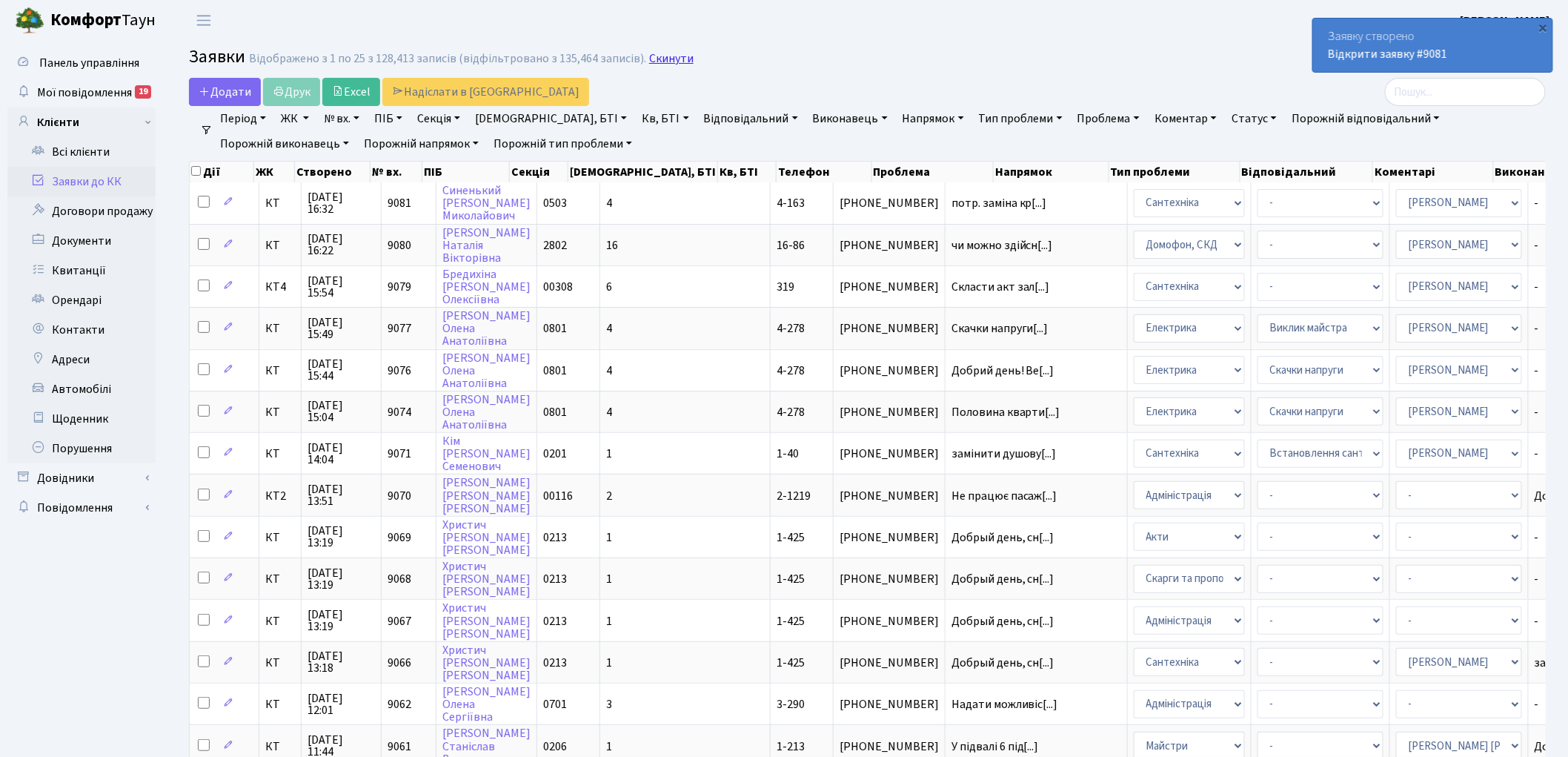
click at [667, 56] on link "Скинути" at bounding box center [671, 58] width 44 height 14
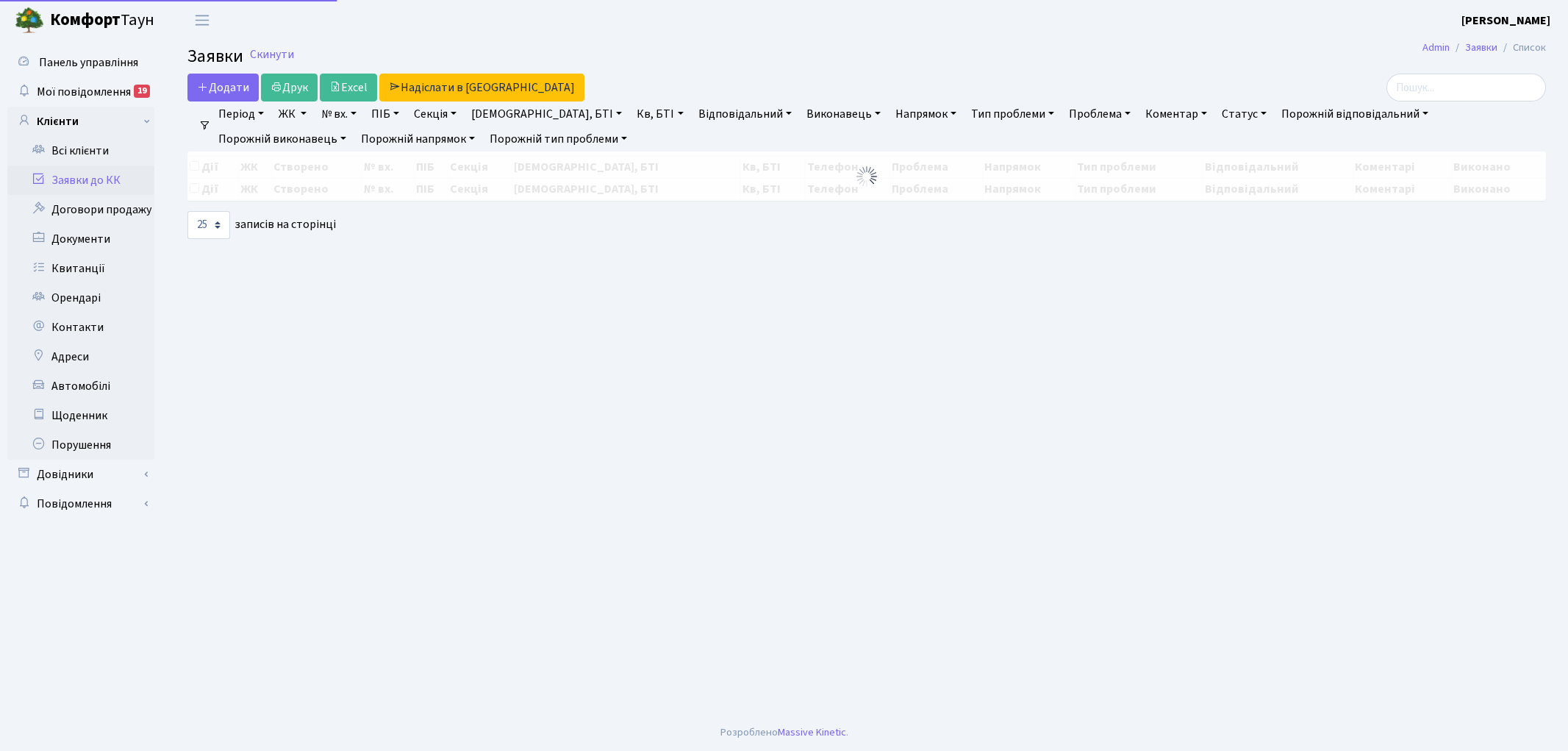
select select "25"
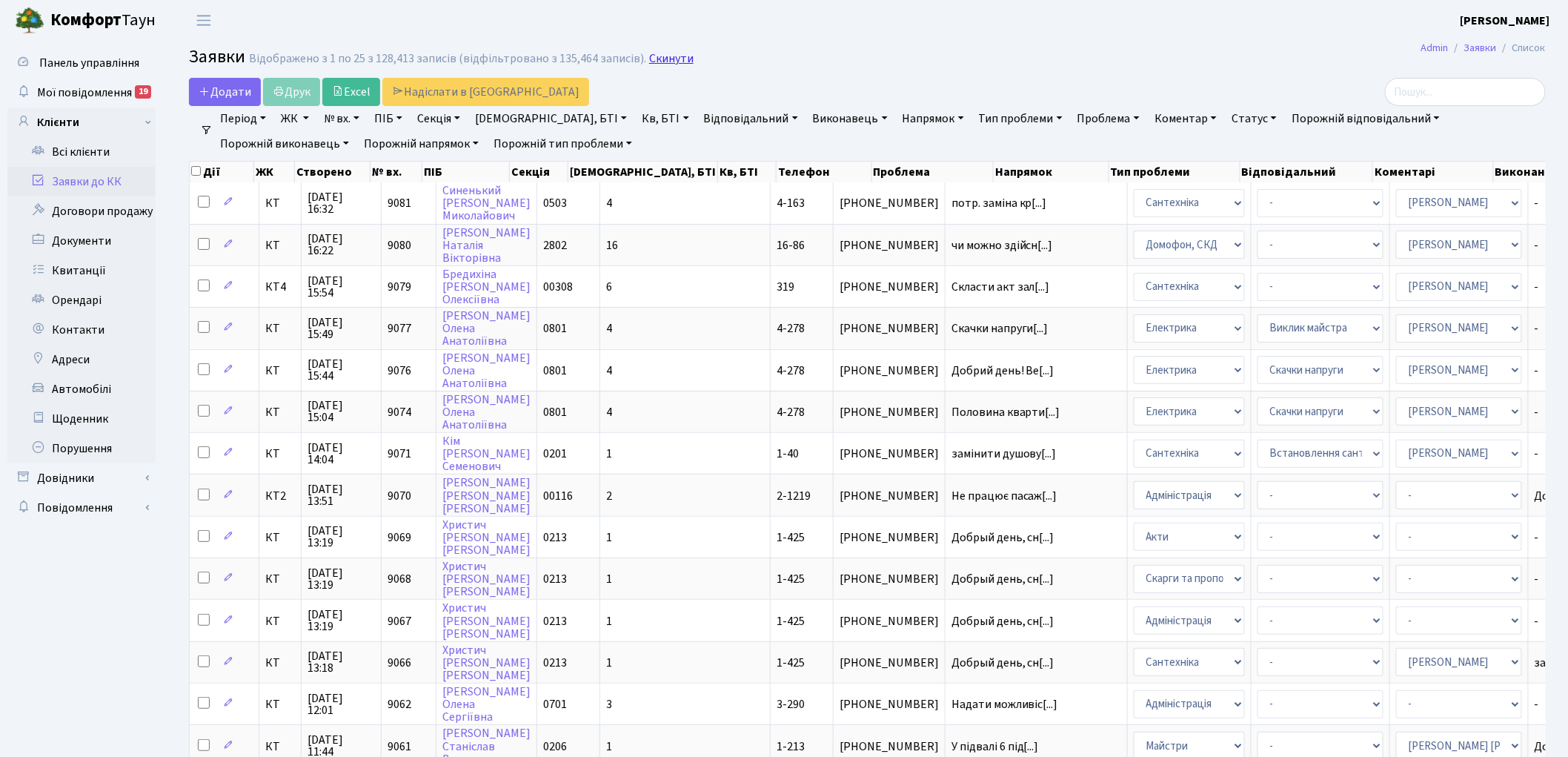
click at [662, 56] on link "Скинути" at bounding box center [671, 58] width 44 height 14
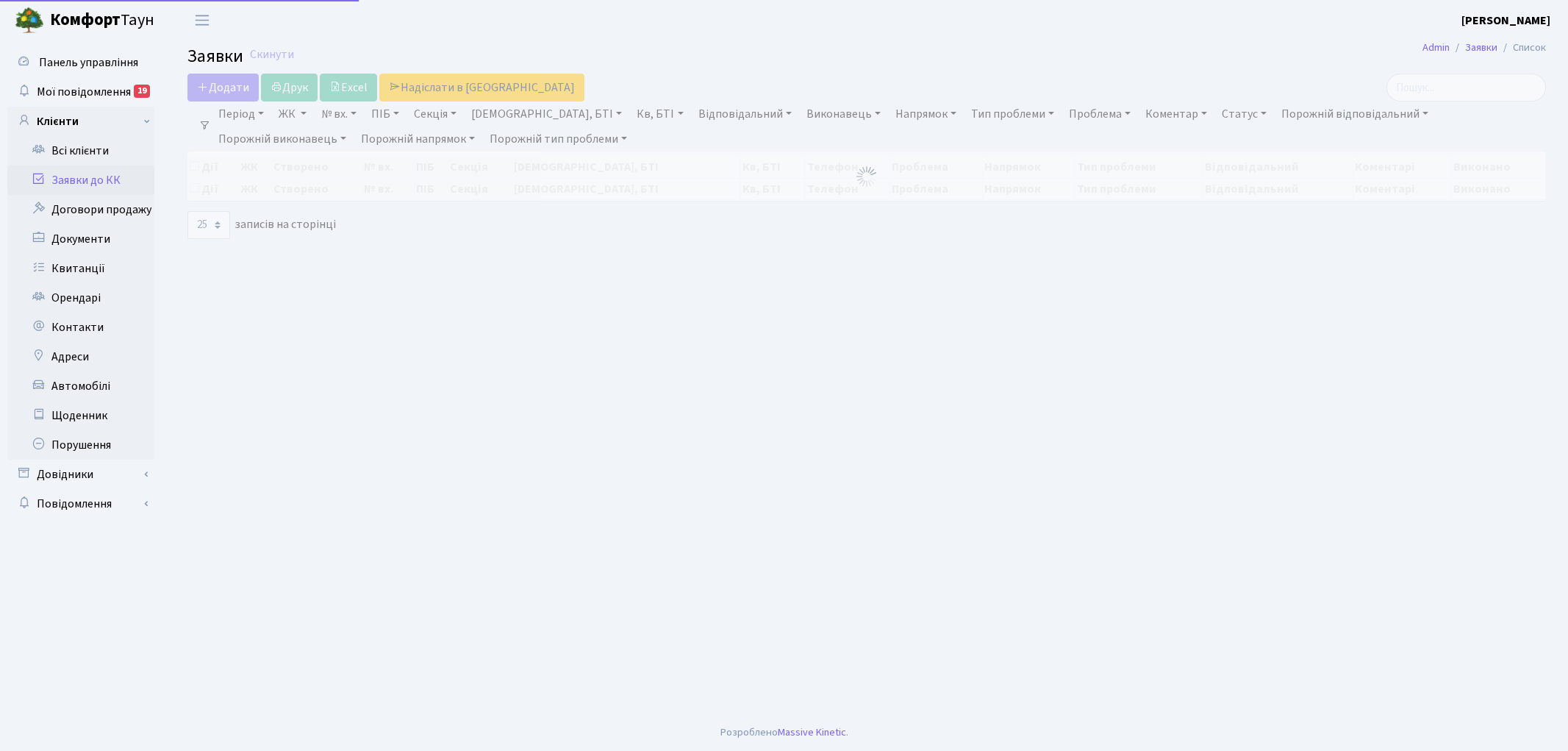
select select "25"
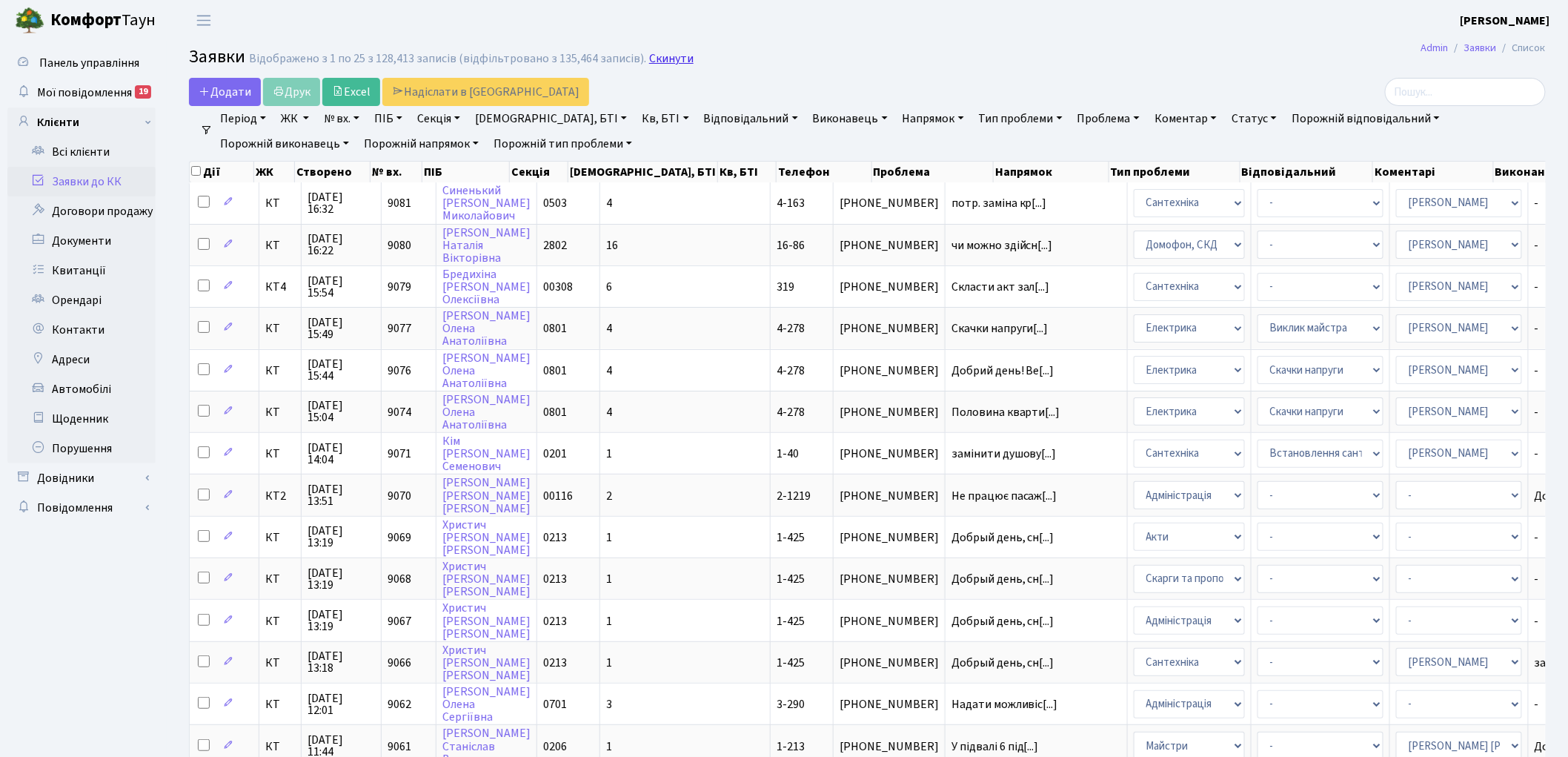
click at [673, 62] on link "Скинути" at bounding box center [671, 58] width 44 height 14
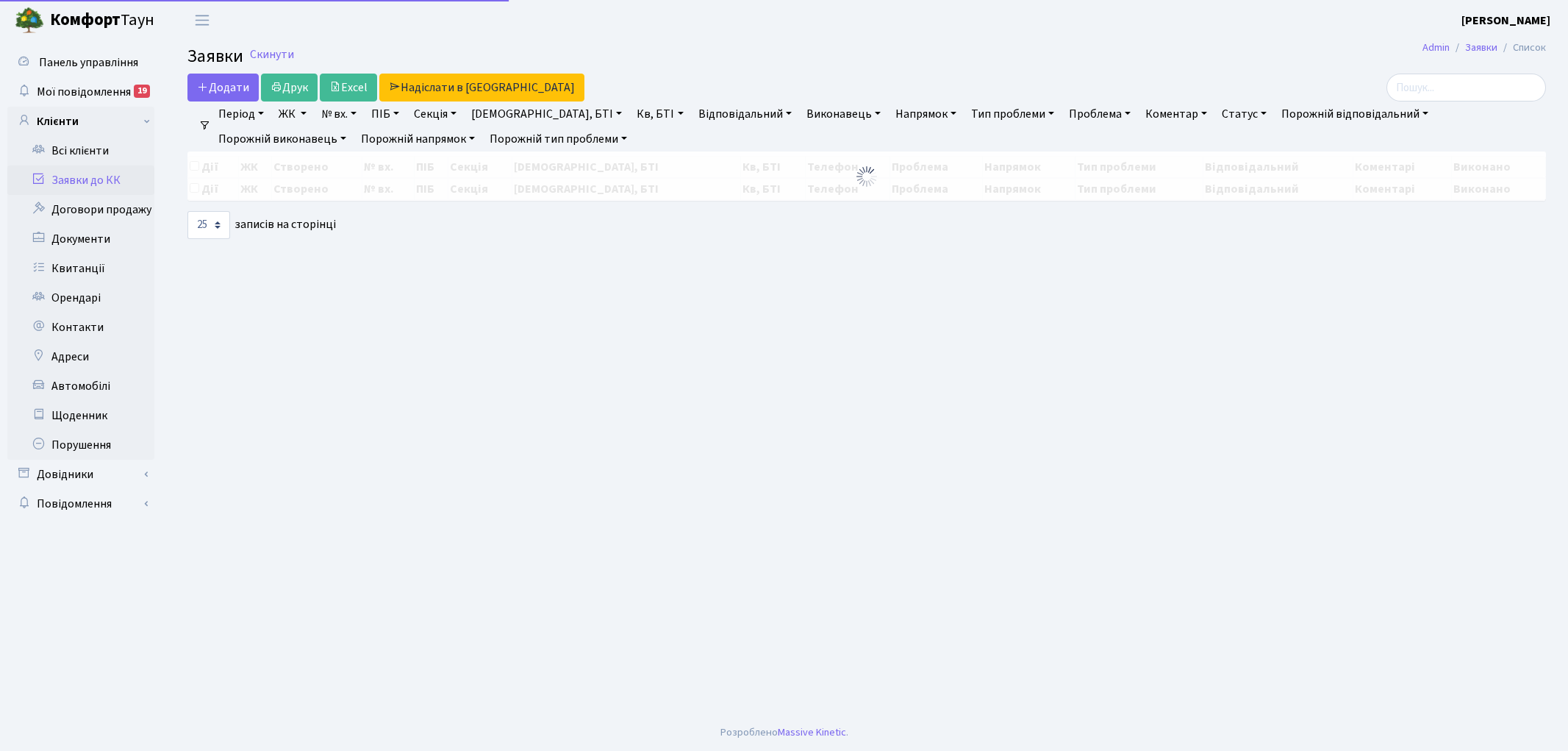
select select "25"
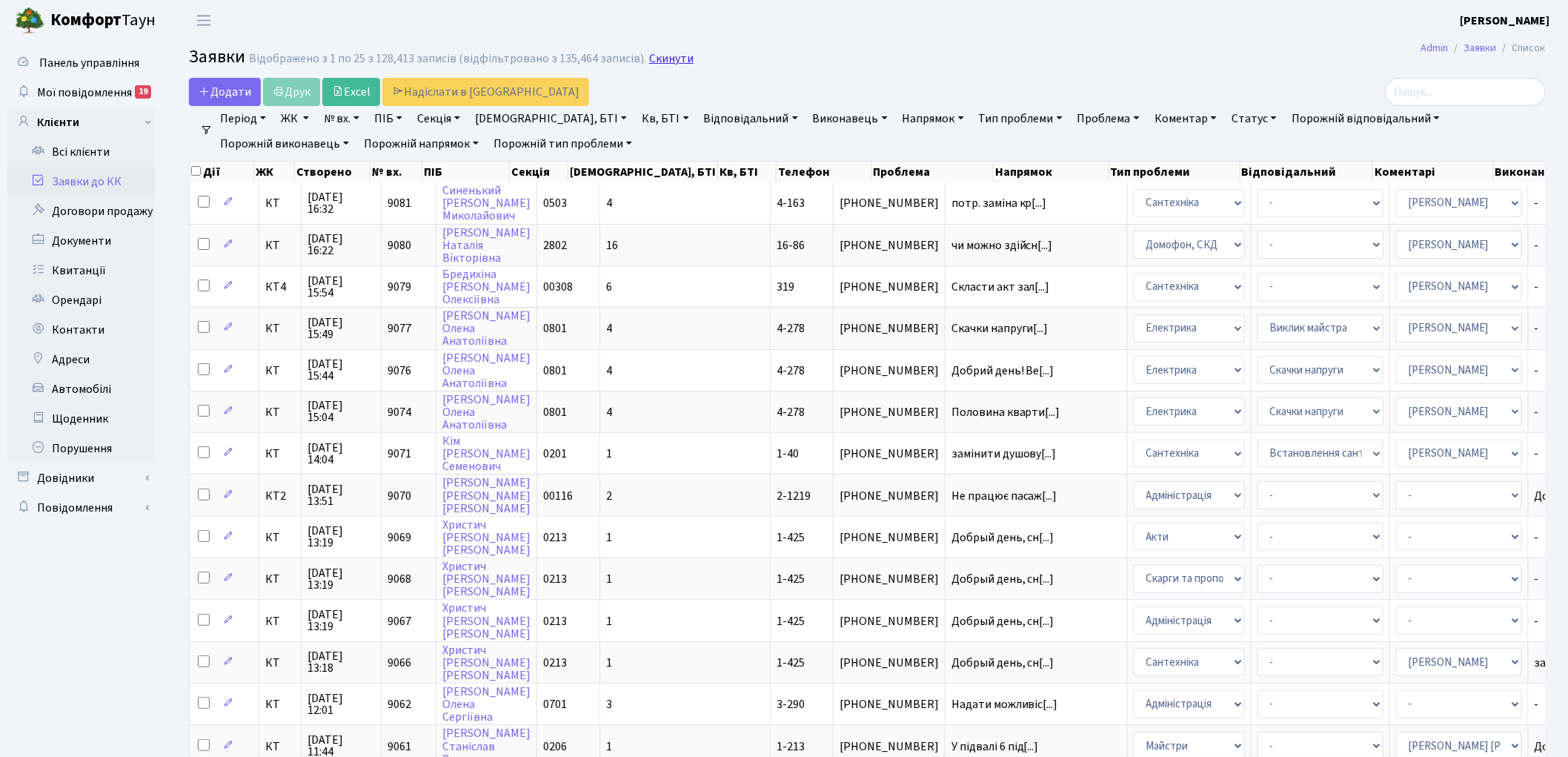
click at [667, 57] on link "Скинути" at bounding box center [671, 58] width 44 height 14
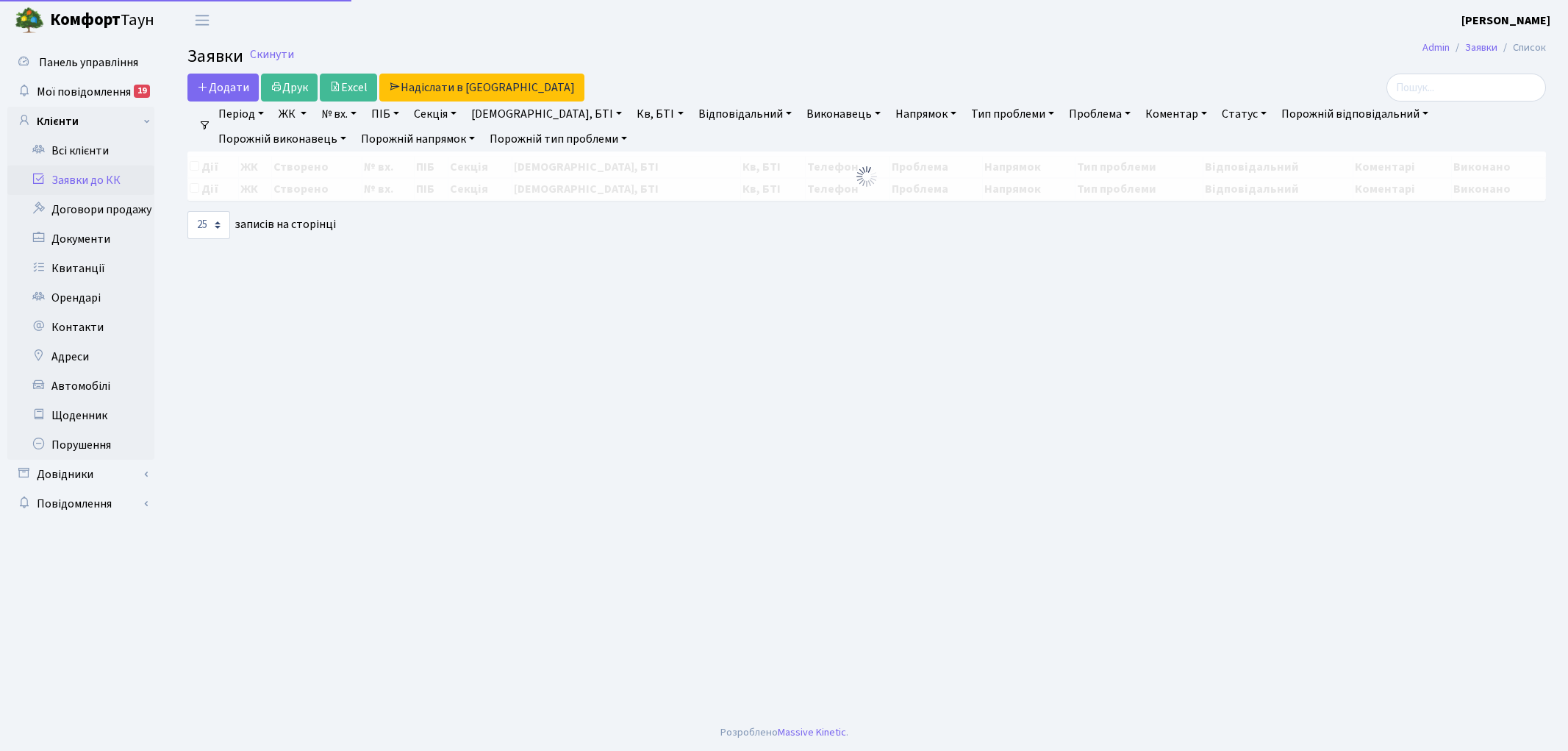
select select "25"
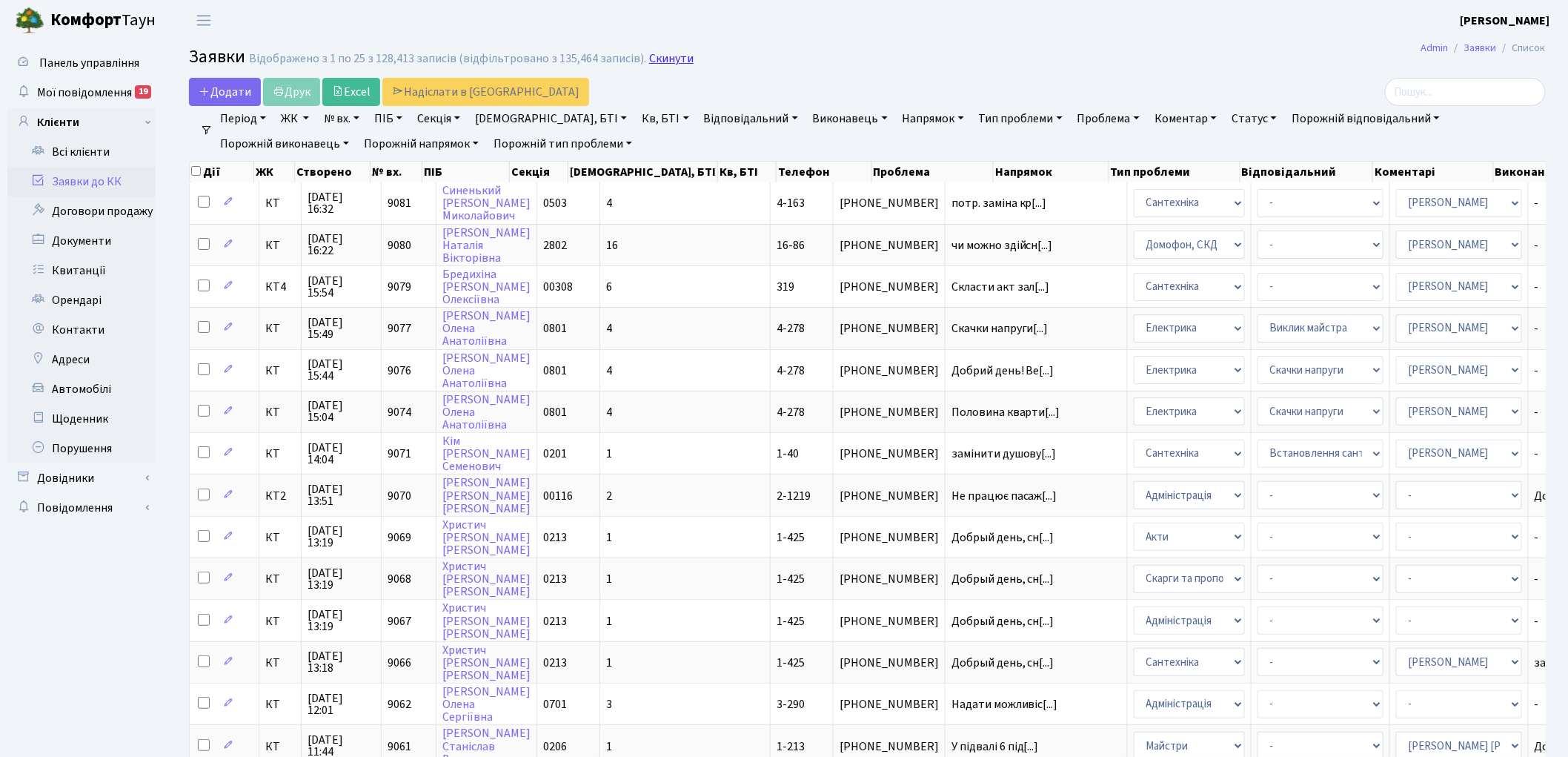
click at [649, 58] on link "Скинути" at bounding box center [671, 58] width 44 height 14
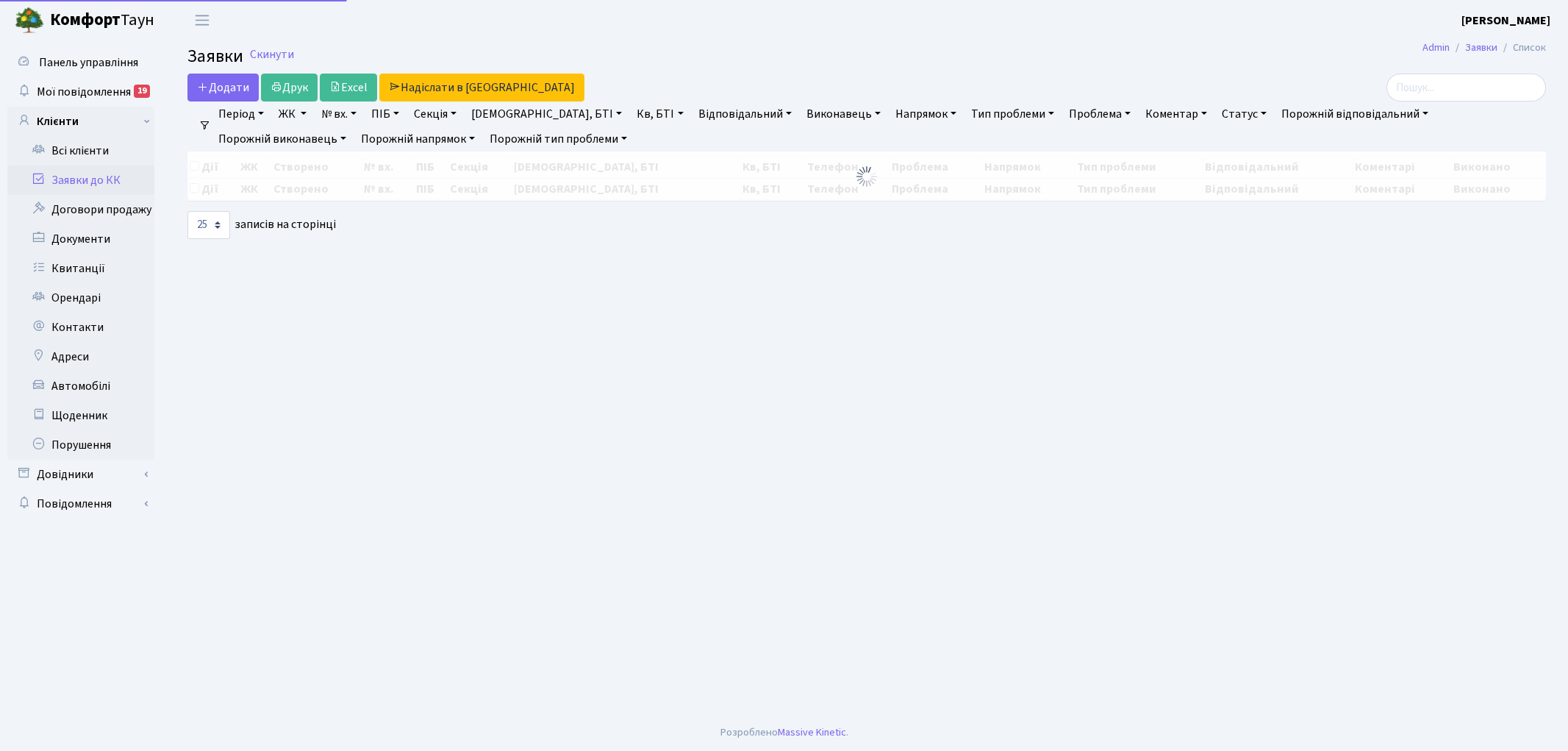
select select "25"
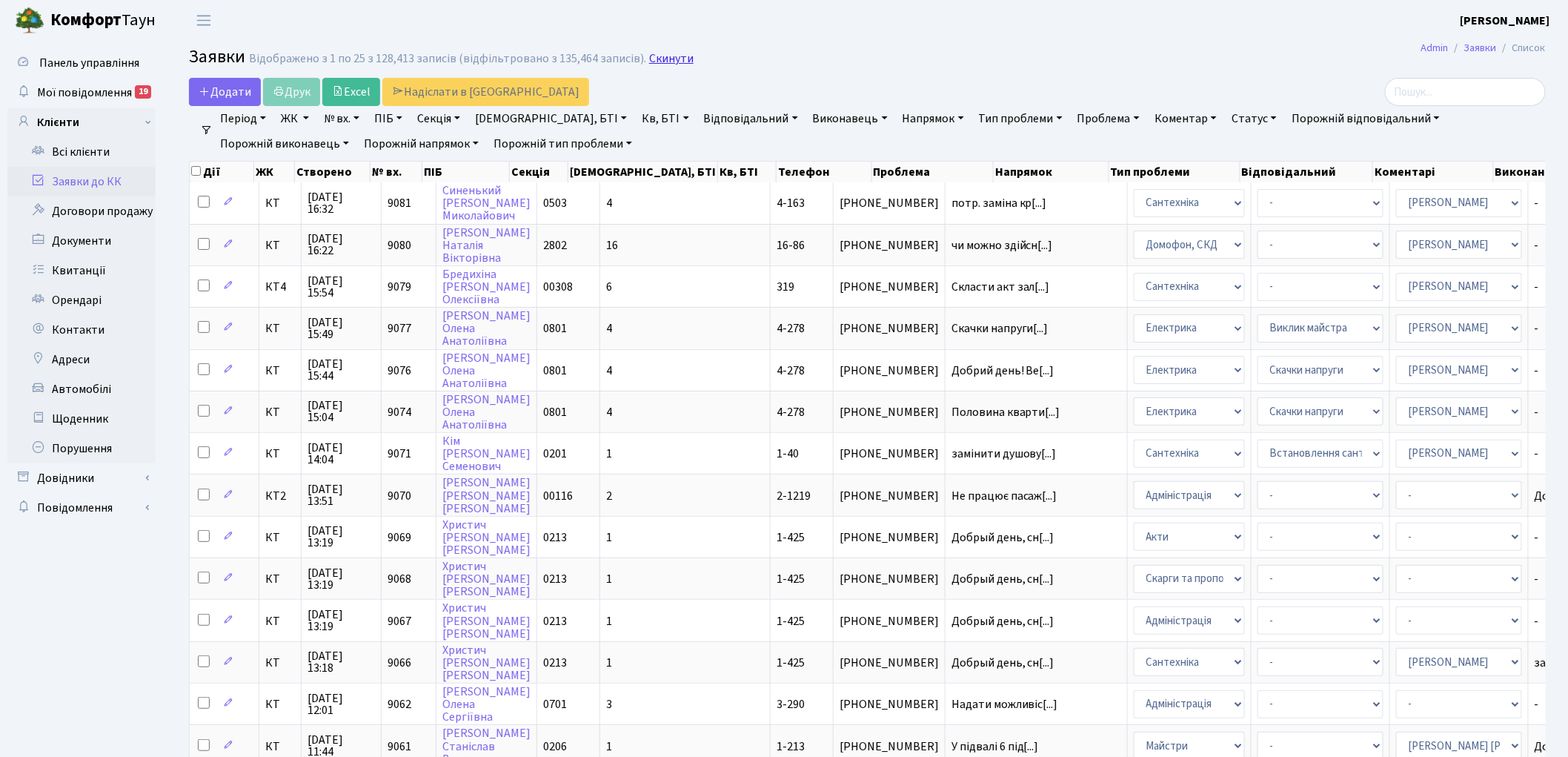
click at [663, 60] on link "Скинути" at bounding box center [671, 58] width 44 height 14
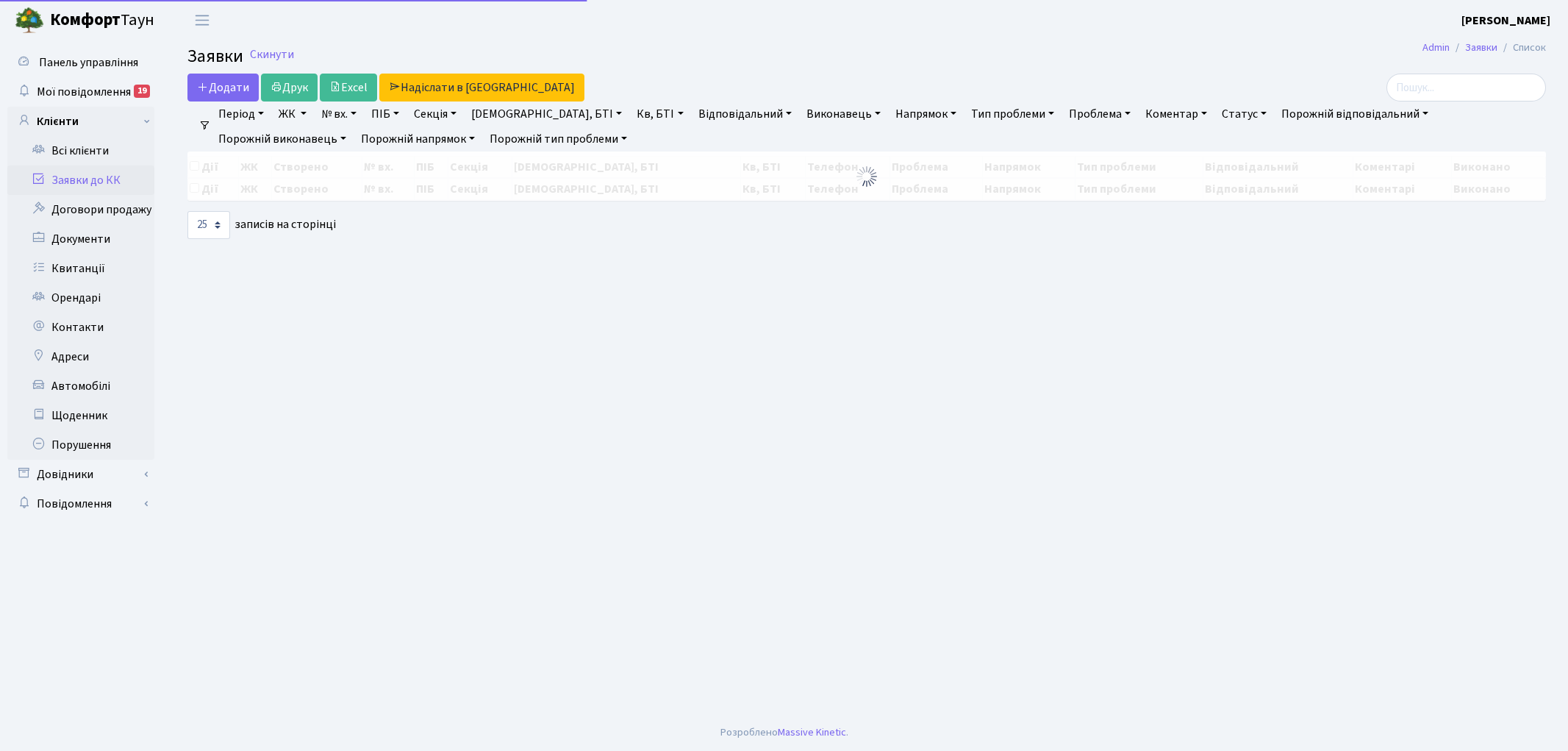
select select "25"
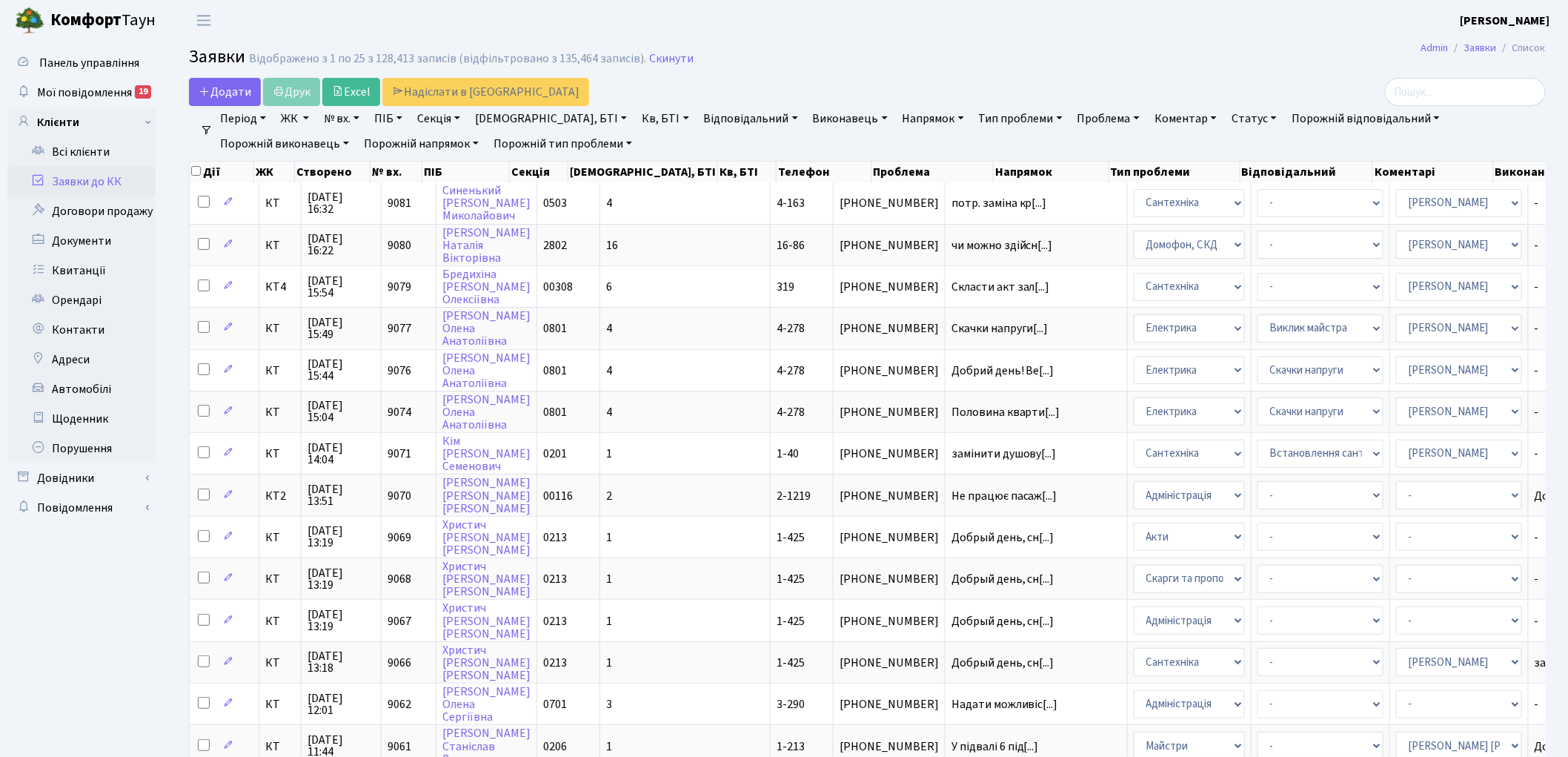
click at [663, 60] on link "Скинути" at bounding box center [671, 58] width 44 height 14
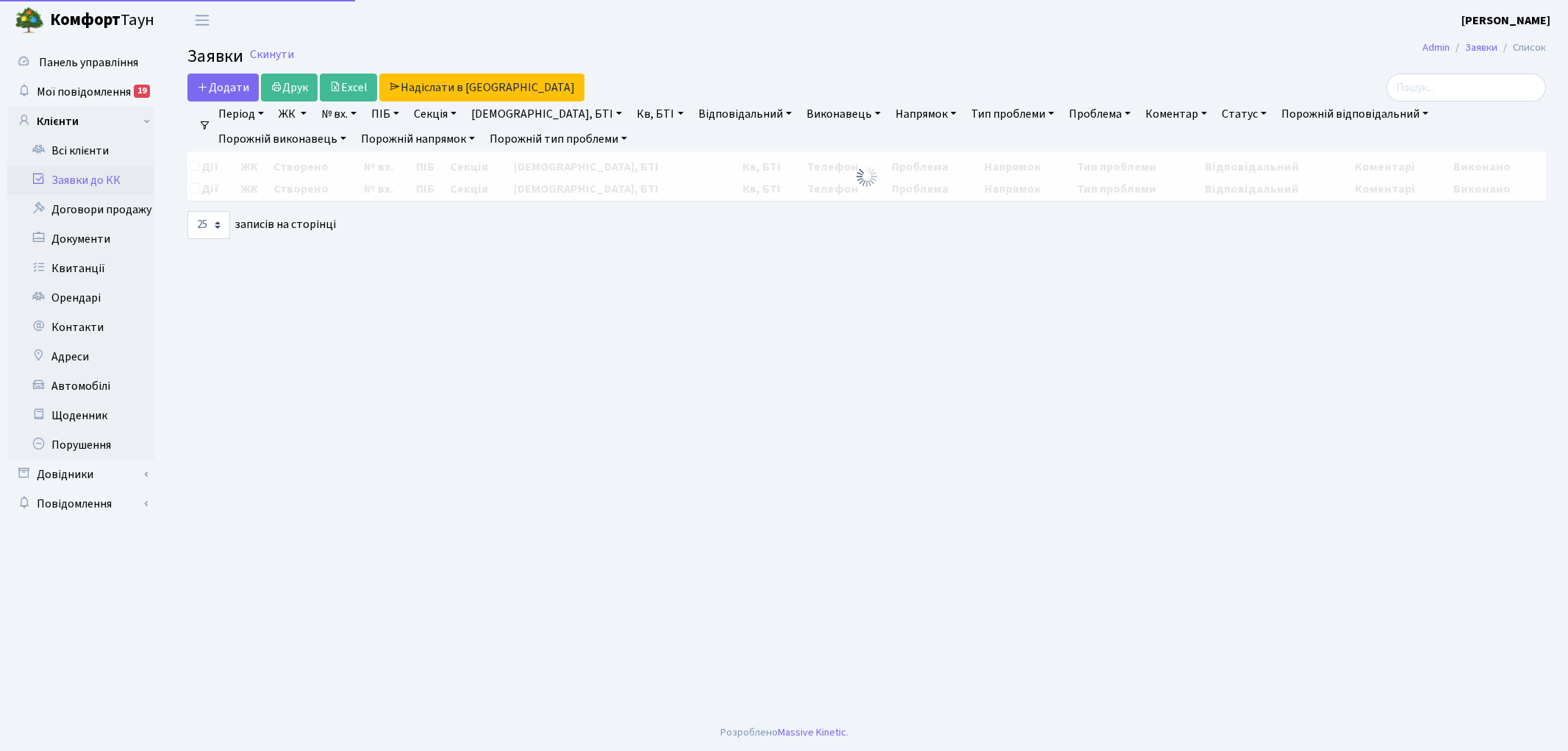
select select "25"
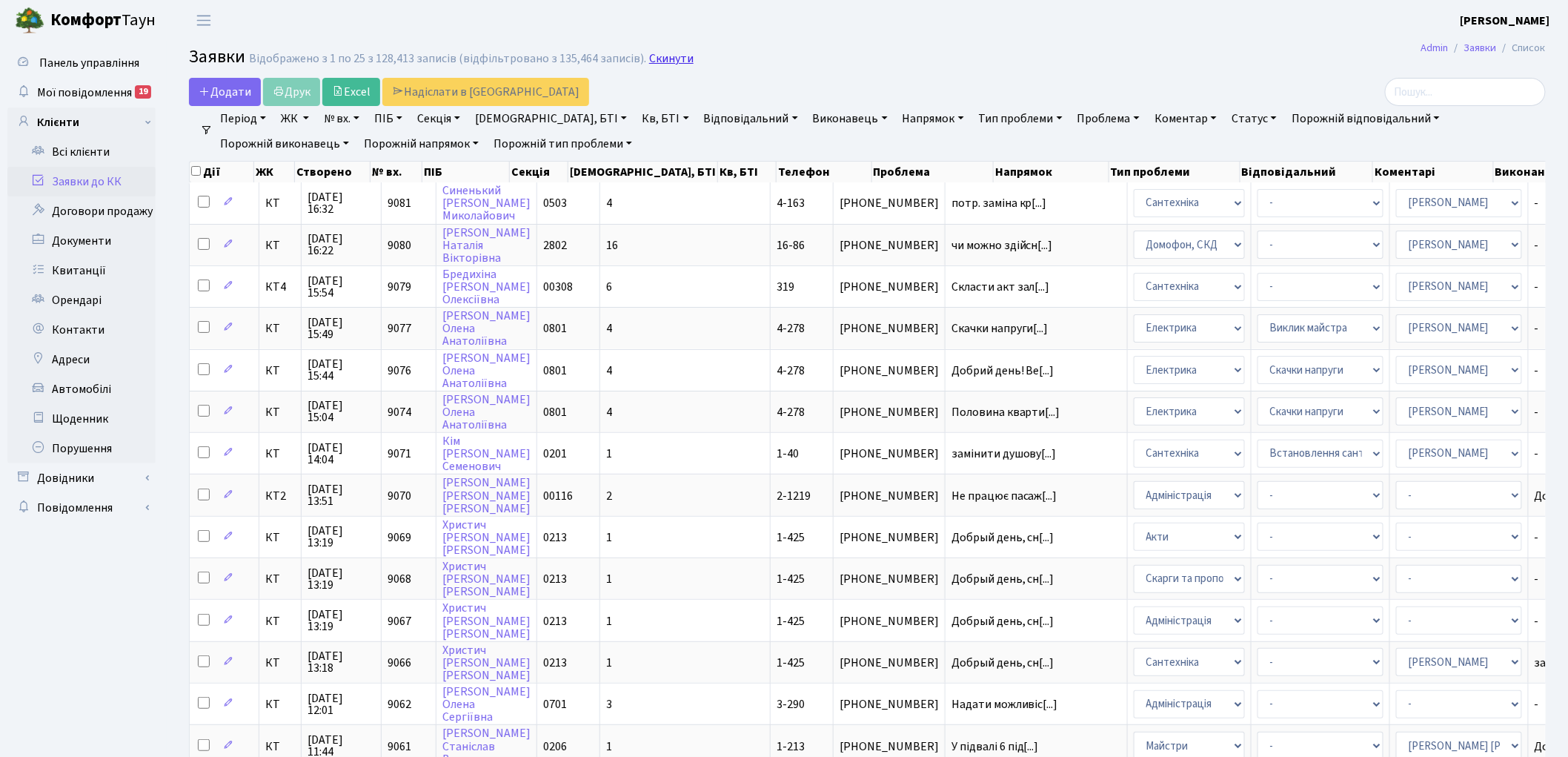
click at [659, 56] on link "Скинути" at bounding box center [671, 58] width 44 height 14
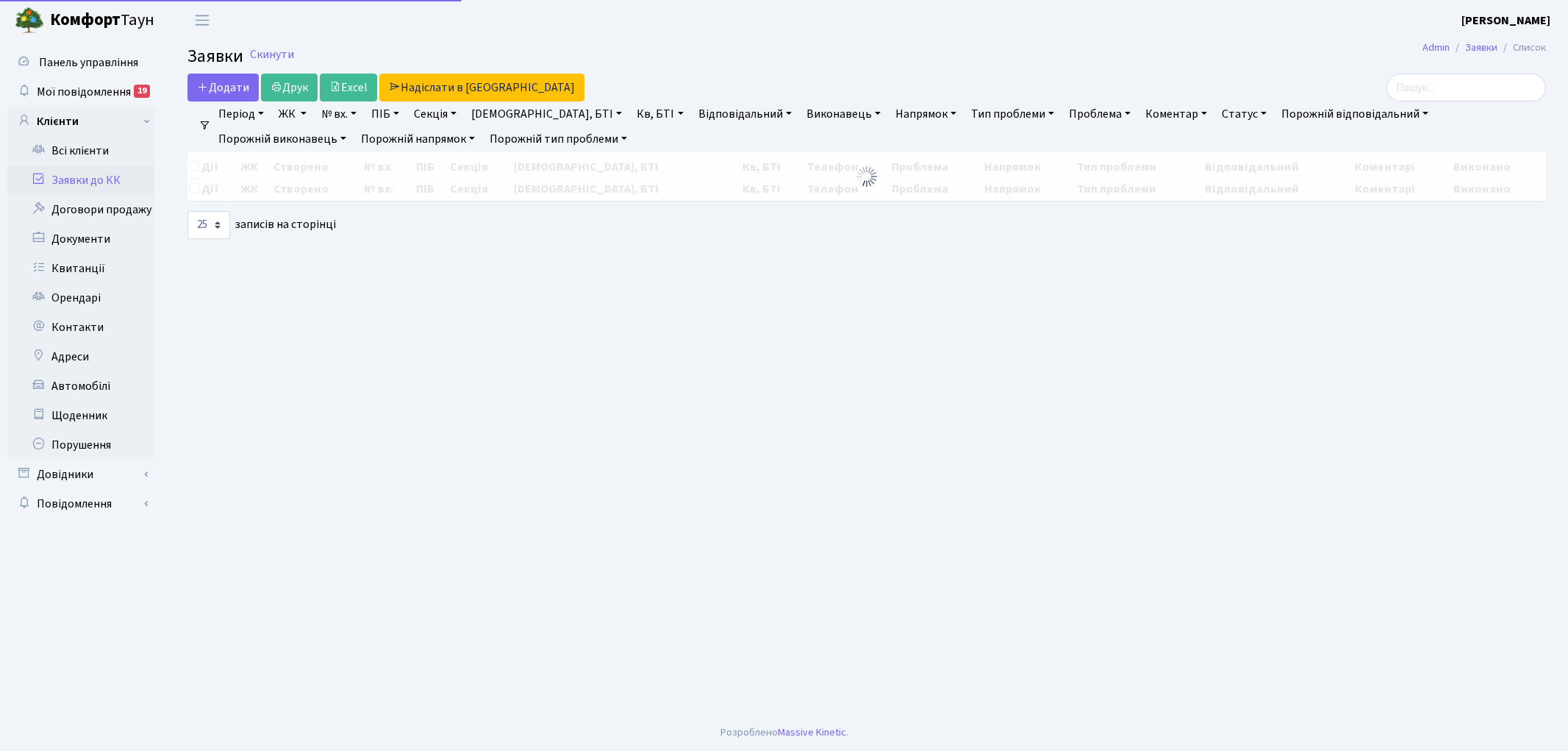
select select "25"
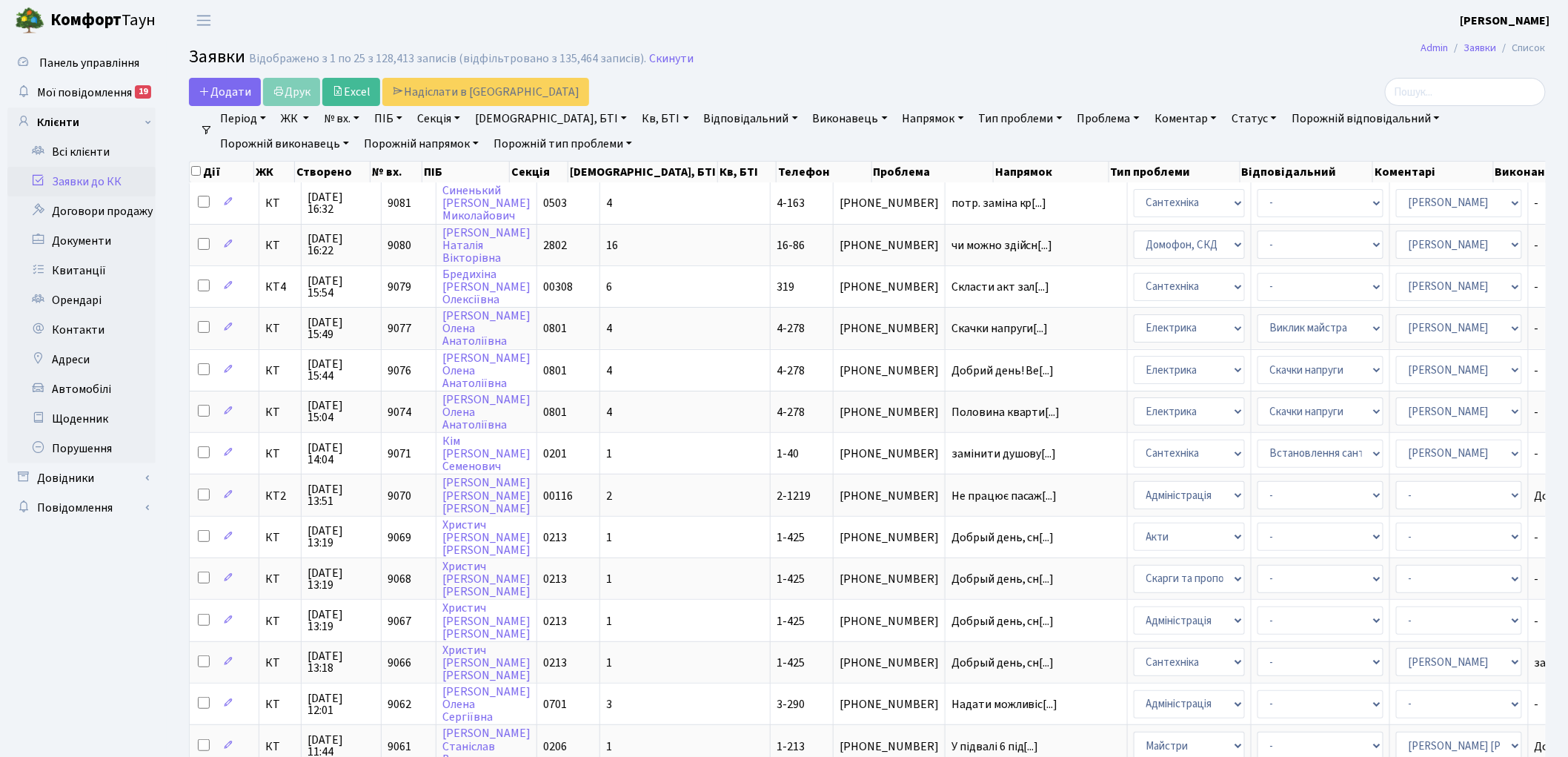
click at [659, 56] on link "Скинути" at bounding box center [671, 58] width 44 height 14
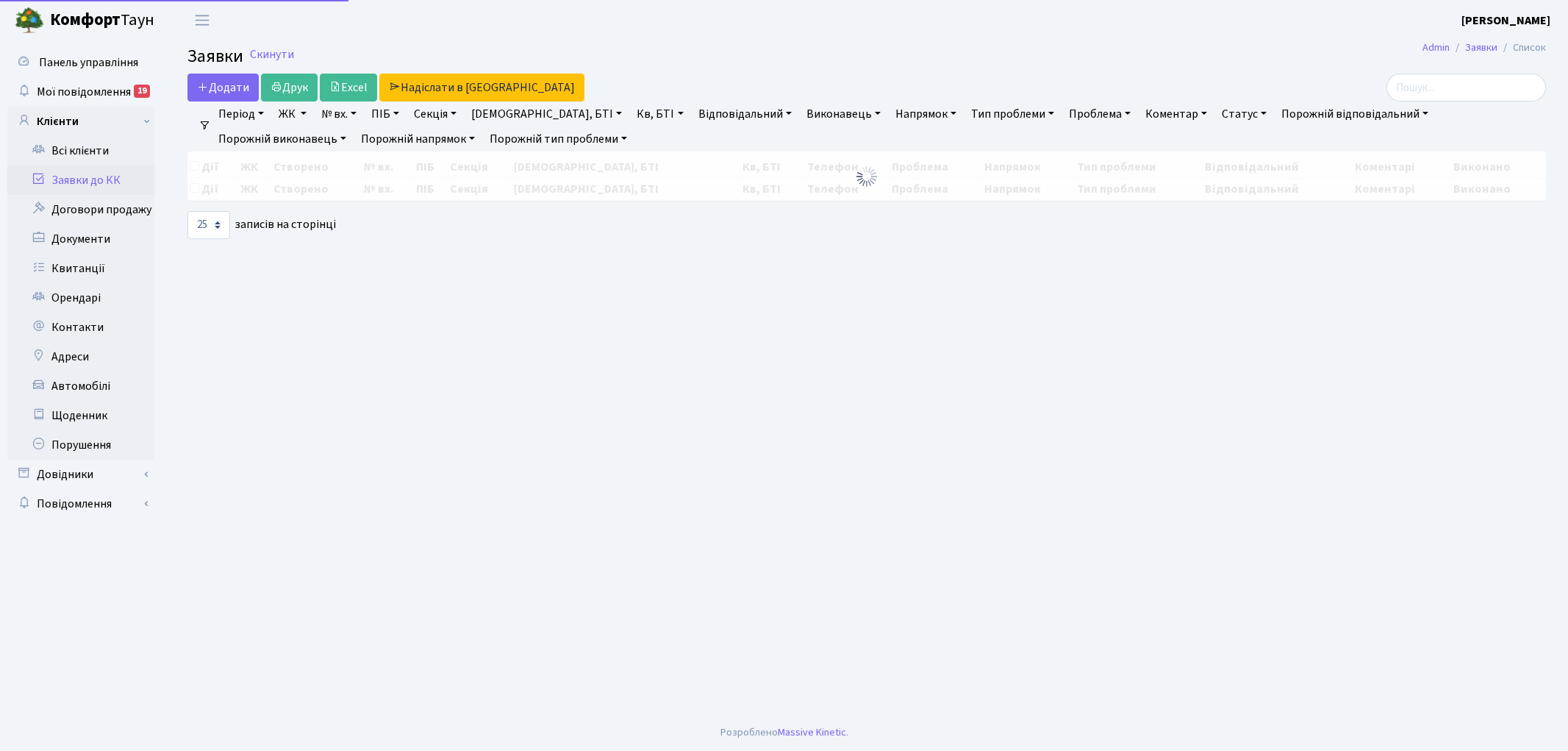
select select "25"
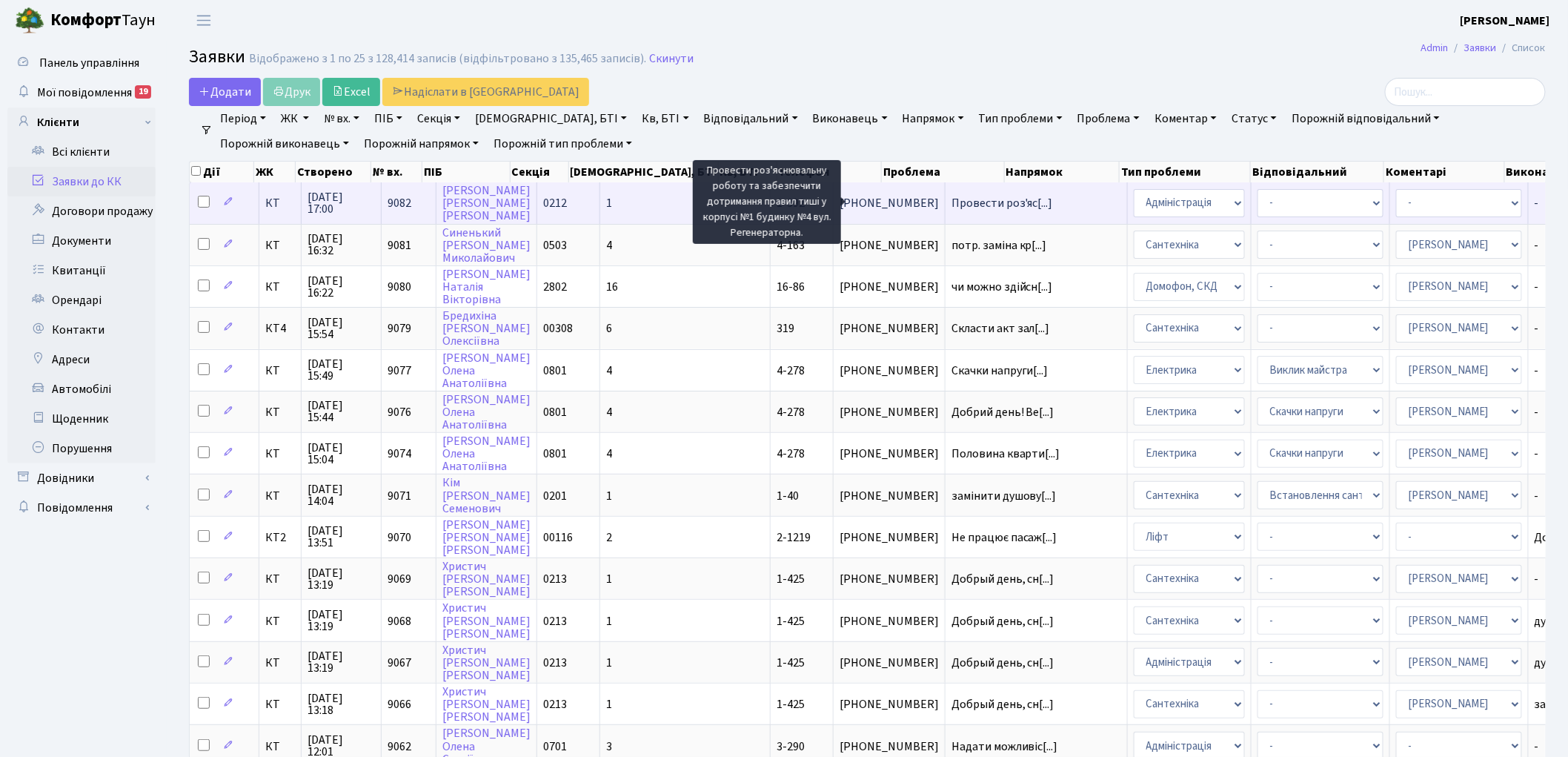
click at [952, 202] on span "Провести роз'яс[...]" at bounding box center [1003, 203] width 102 height 16
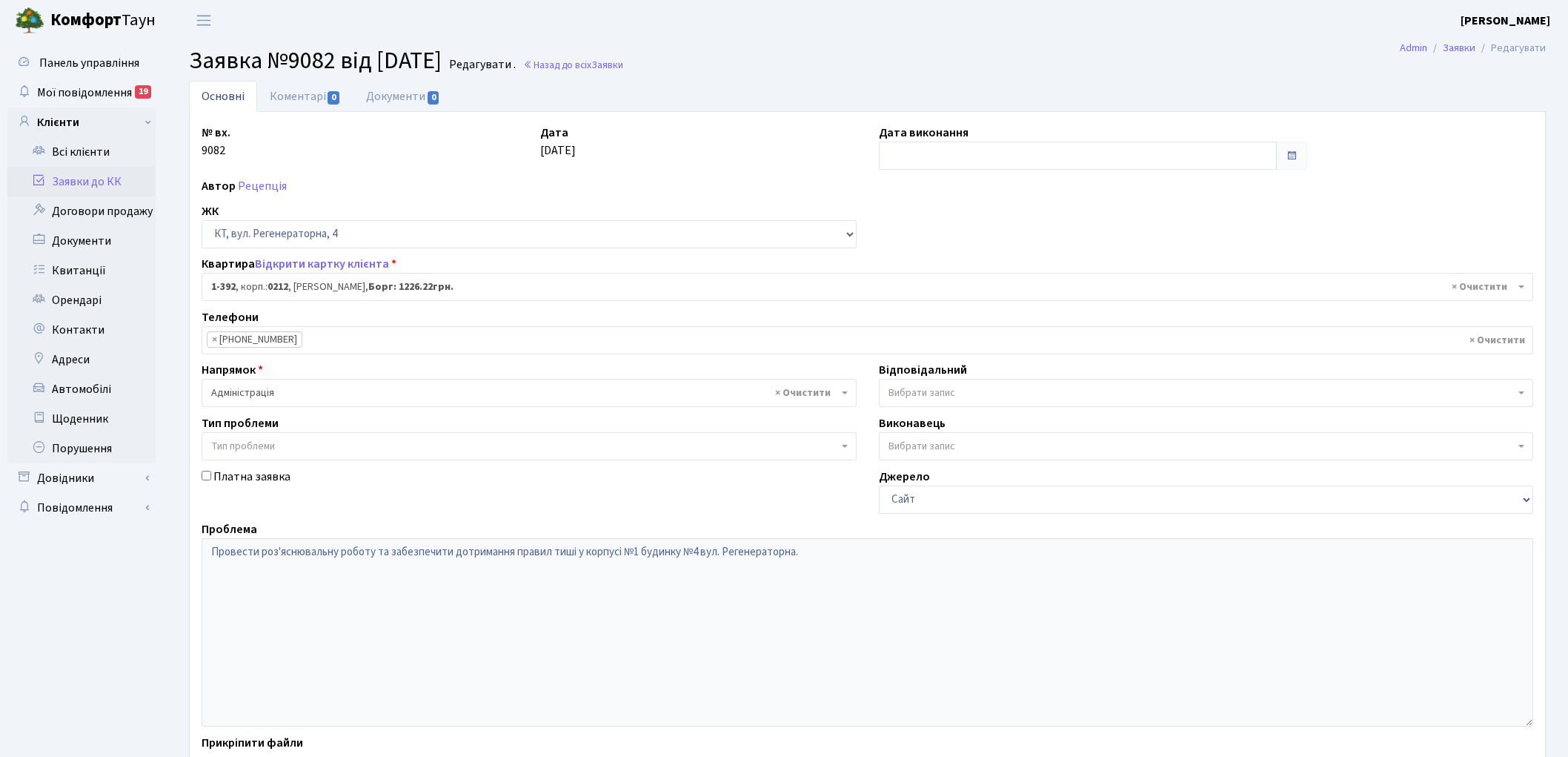
select select "444"
click at [295, 261] on link "Відкрити картку клієнта" at bounding box center [322, 264] width 134 height 16
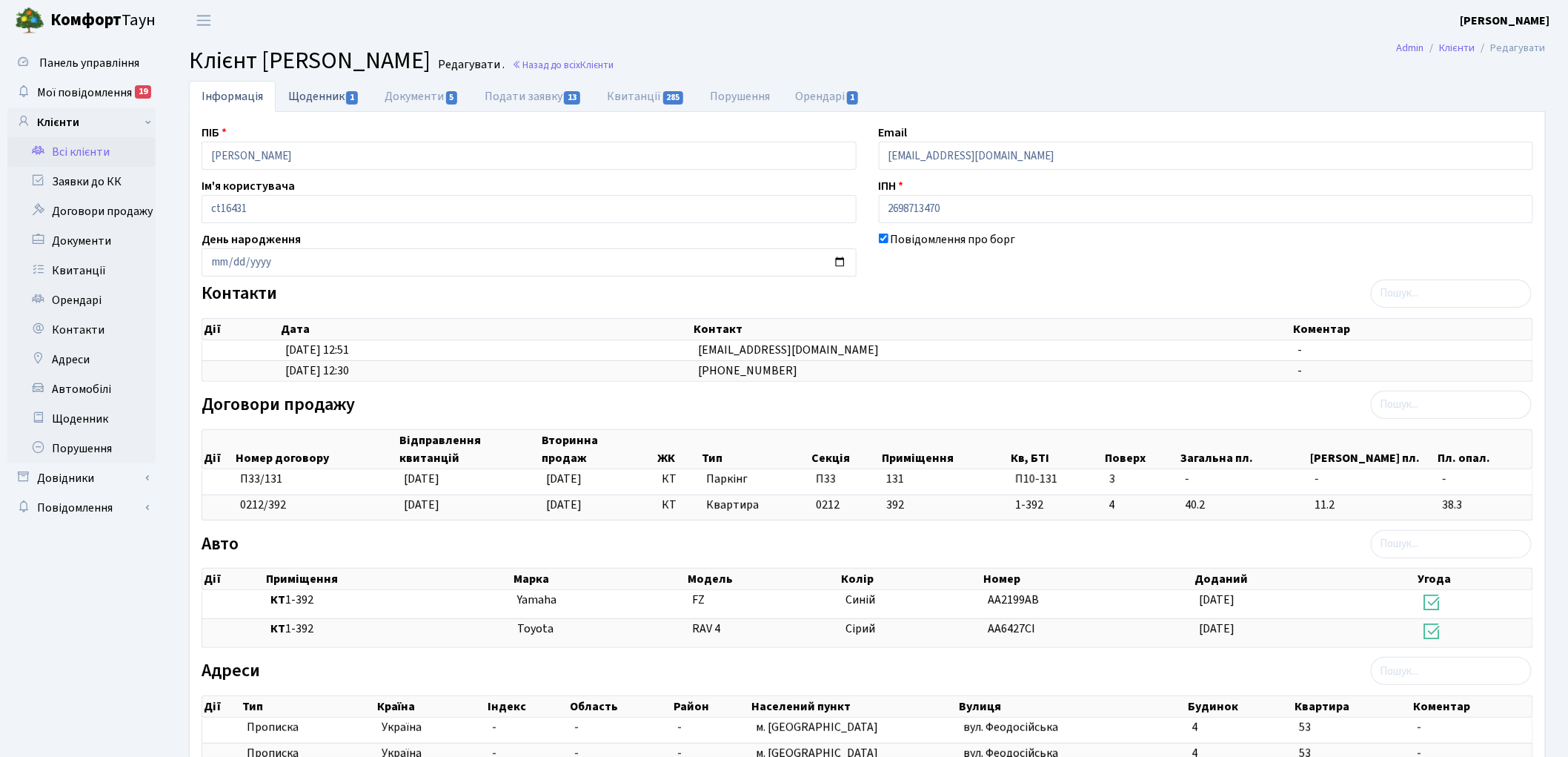
click at [312, 97] on link "Щоденник 1" at bounding box center [324, 96] width 97 height 31
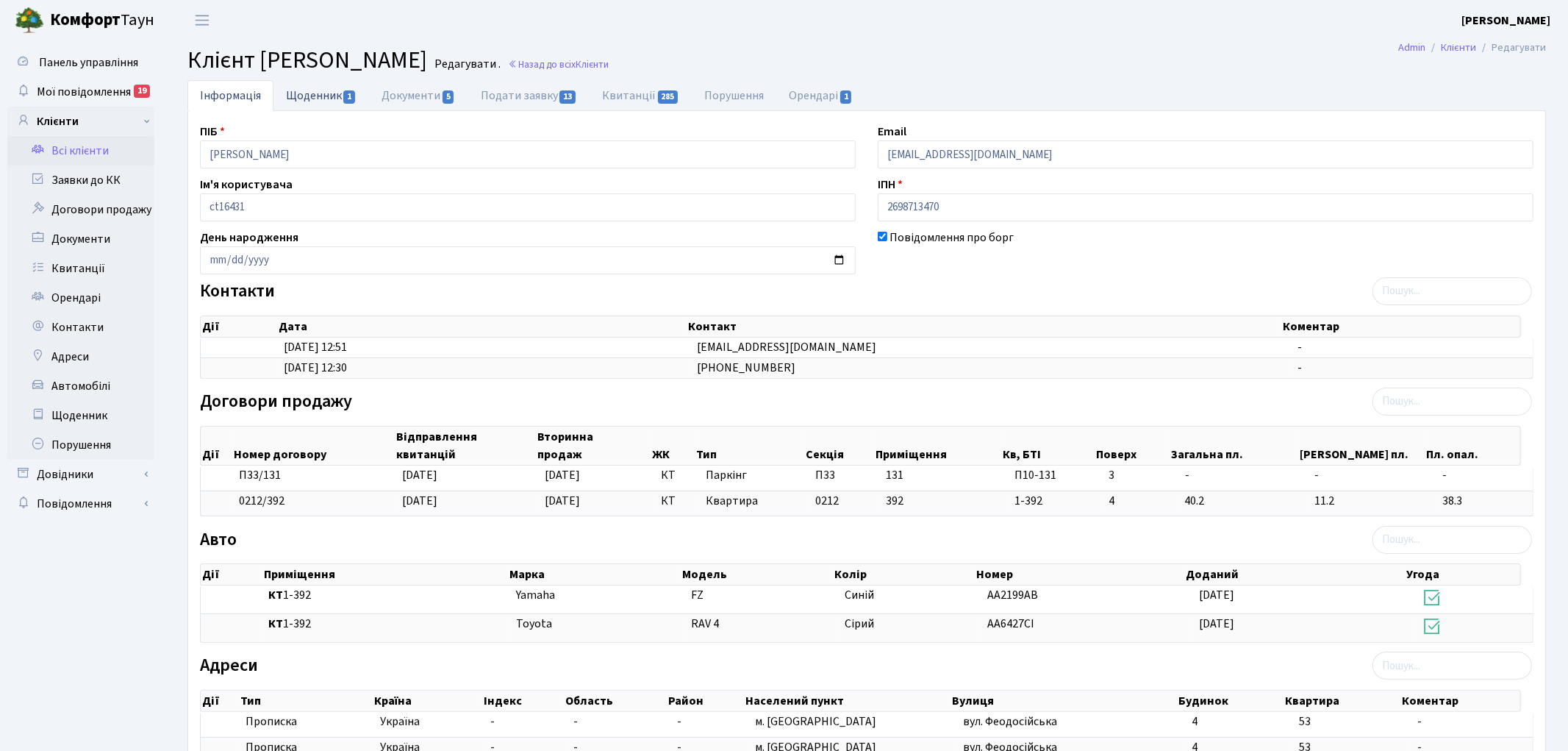
select select "25"
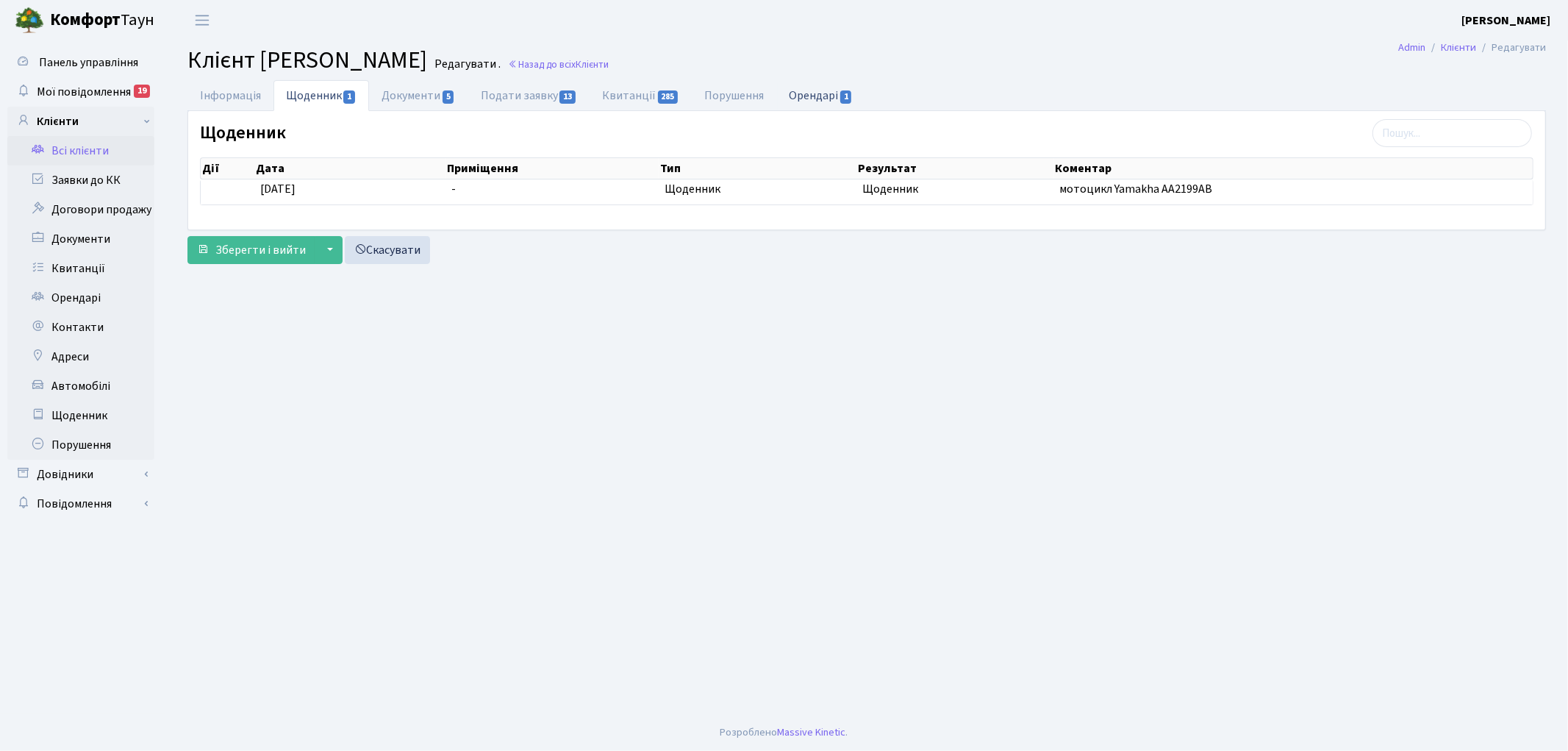
click at [810, 91] on link "Орендарі 1" at bounding box center [821, 95] width 89 height 30
select select "25"
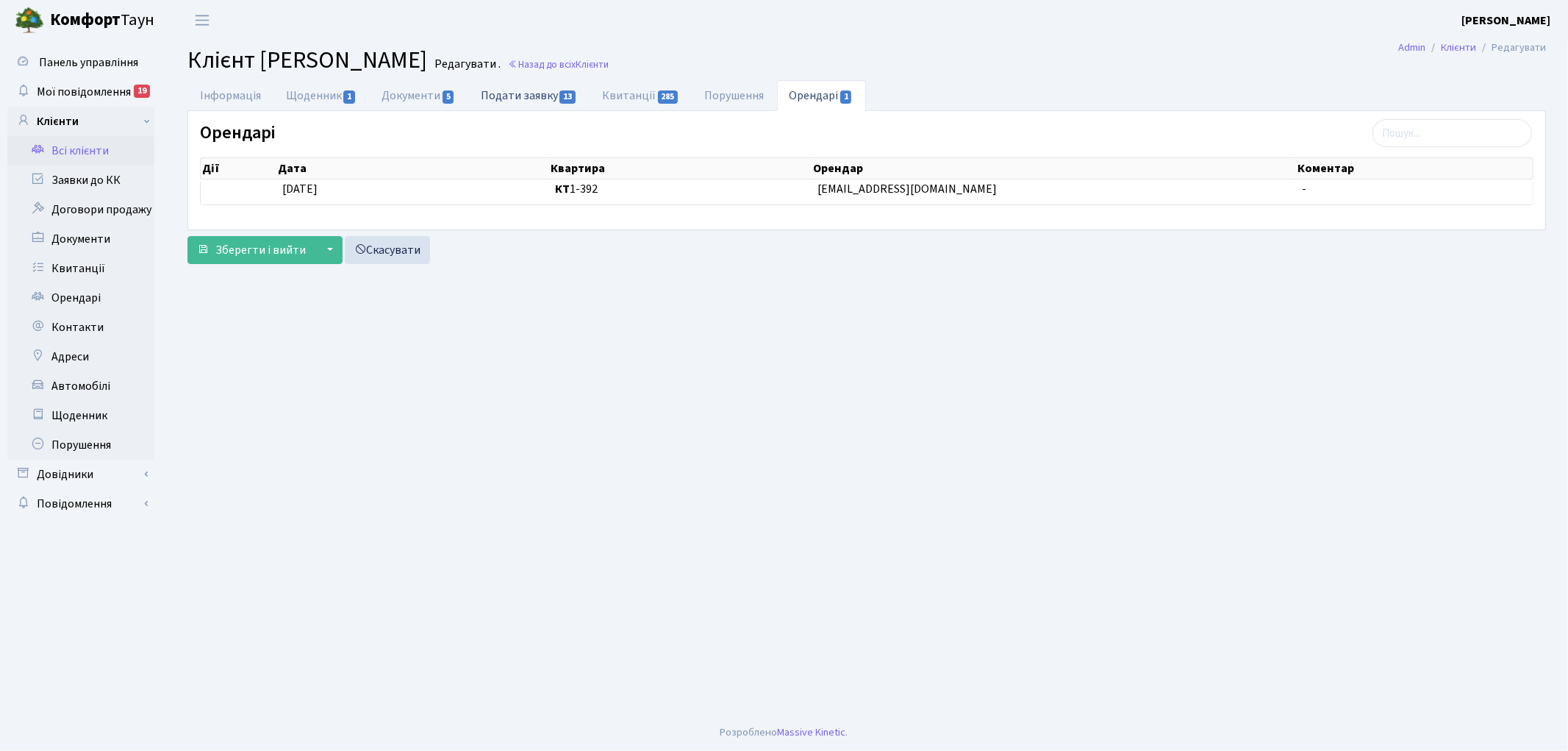
click at [531, 97] on link "Подати заявку 13" at bounding box center [529, 95] width 121 height 30
select select "25"
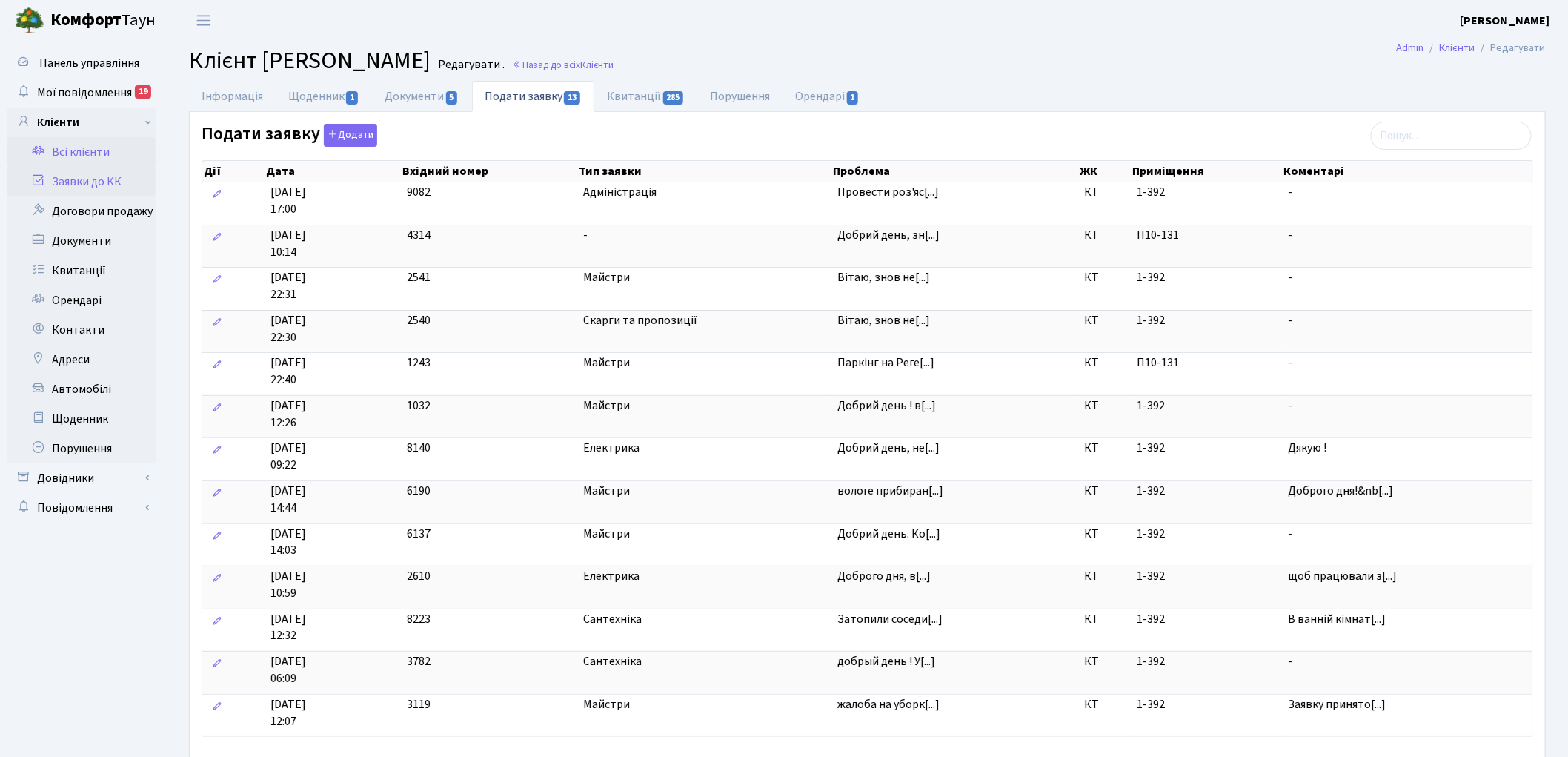
click at [84, 179] on link "Заявки до КК" at bounding box center [81, 181] width 148 height 30
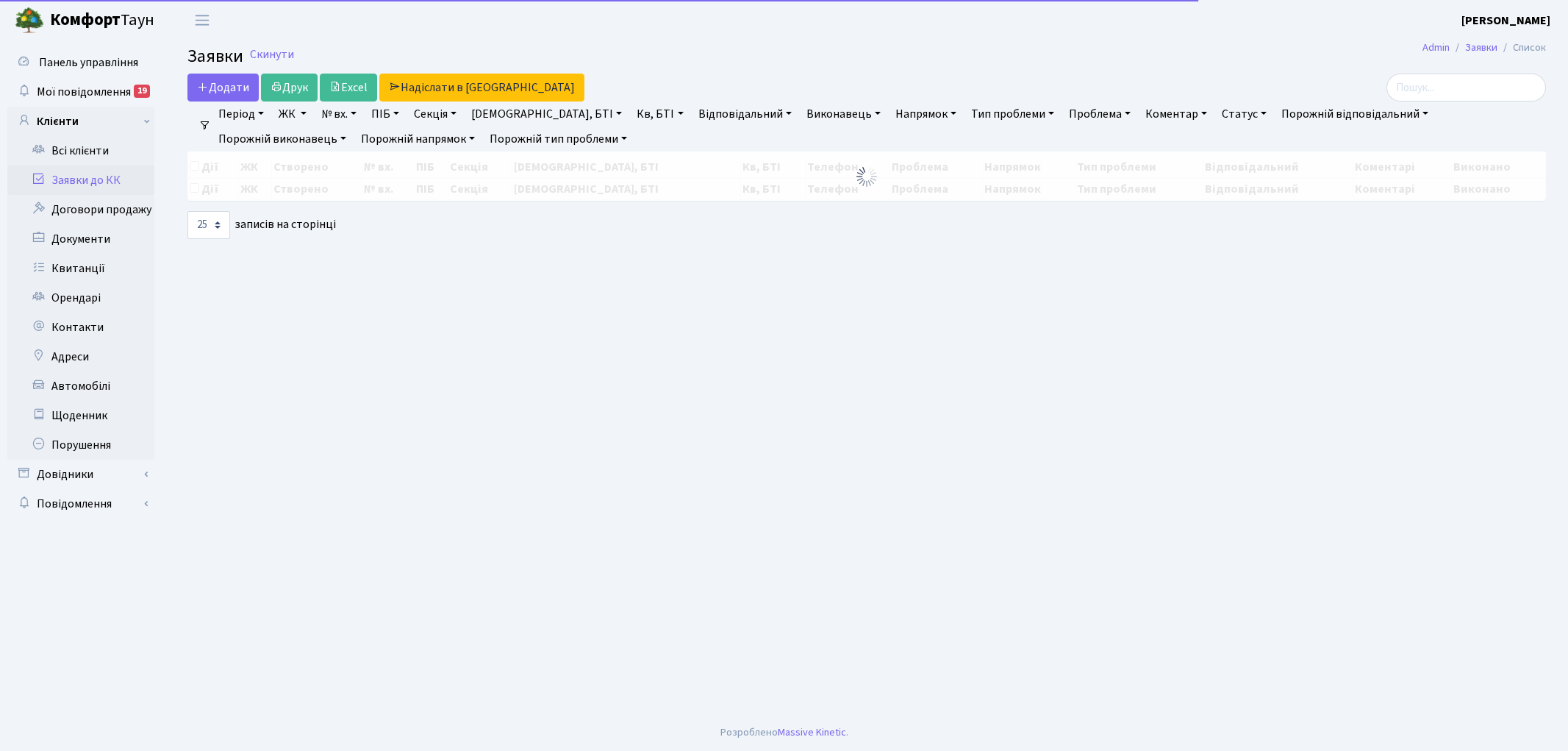
select select "25"
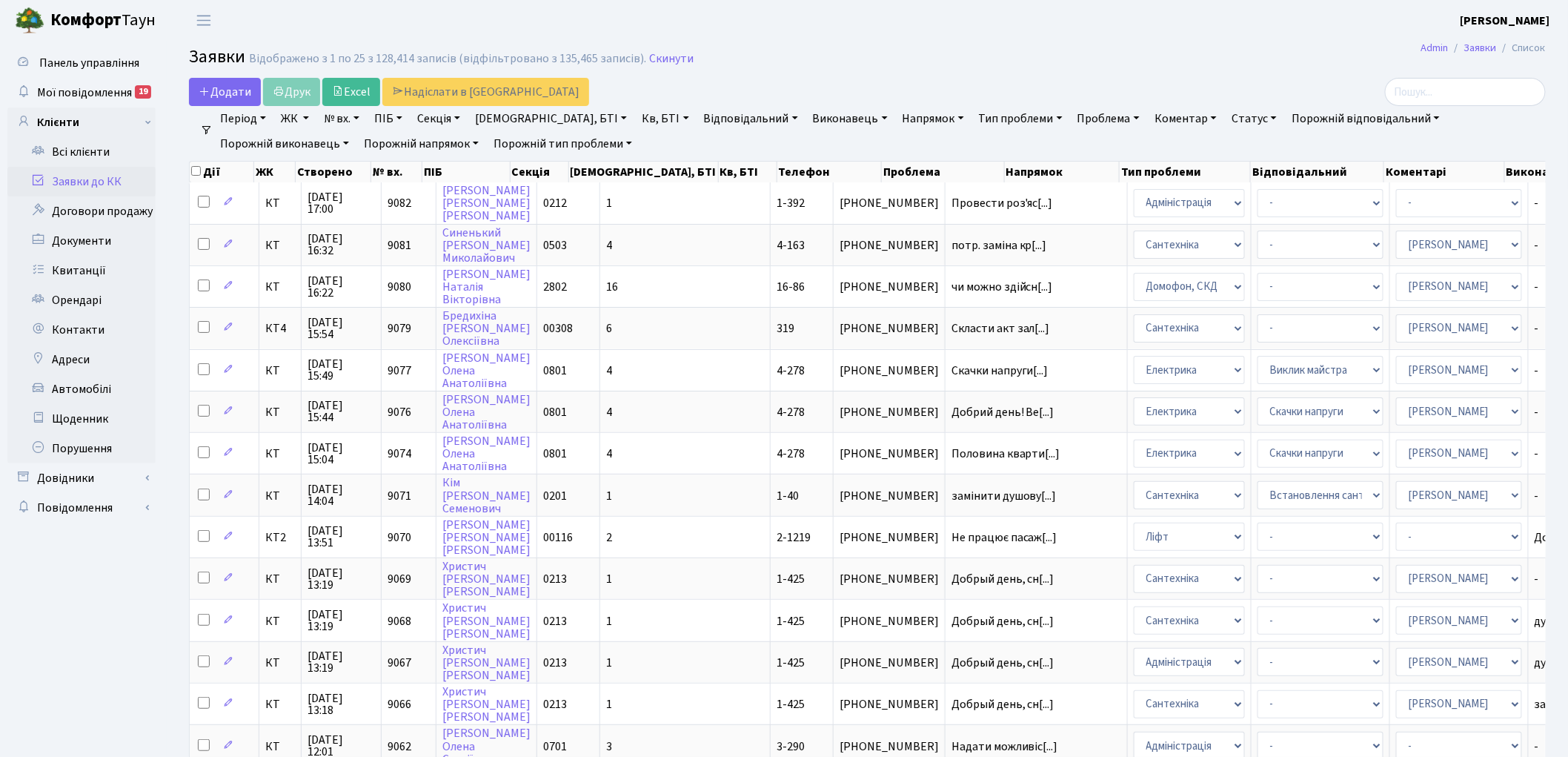
click at [636, 125] on link "Кв, БТІ" at bounding box center [664, 119] width 58 height 25
type input "13-71"
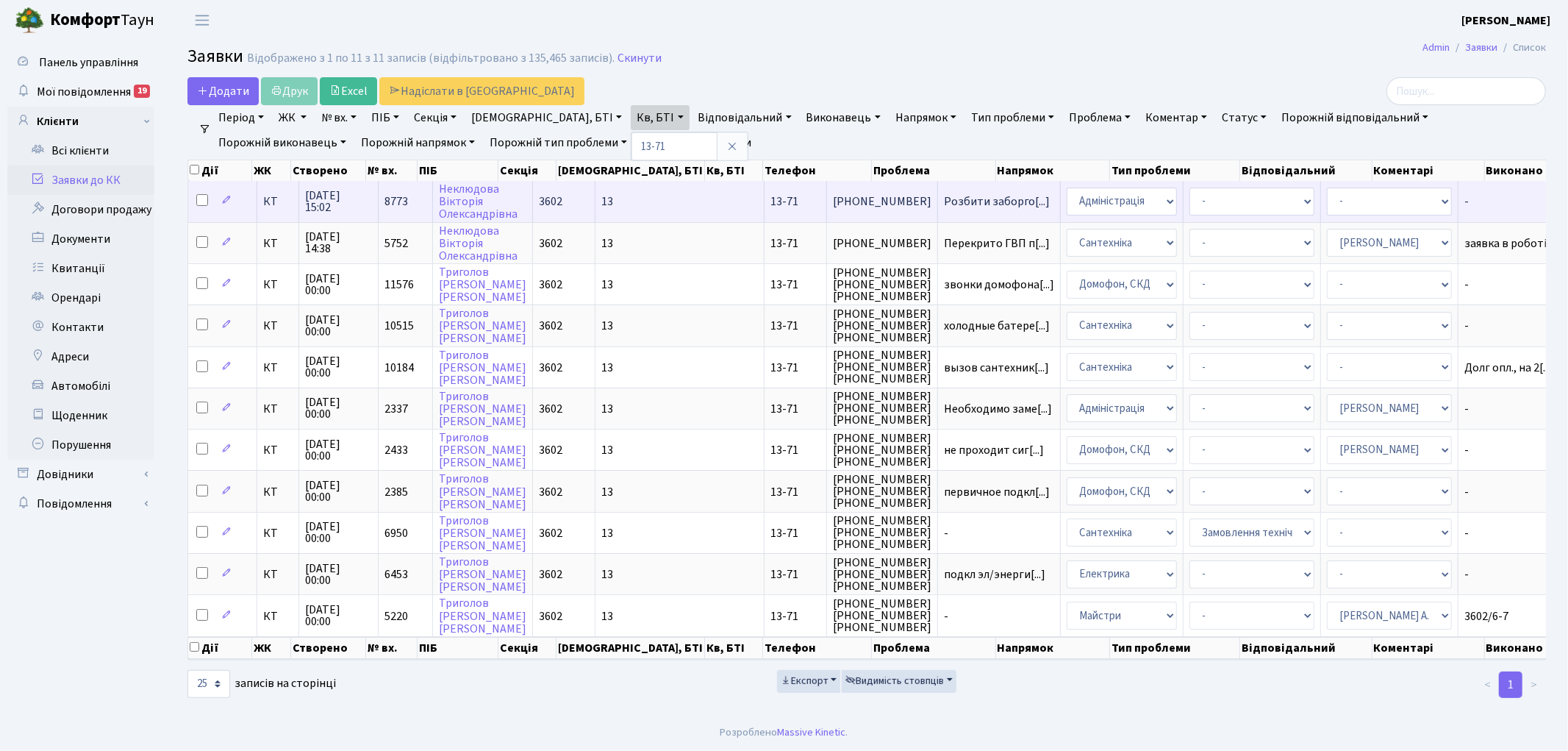
click at [395, 201] on span "8773" at bounding box center [396, 201] width 24 height 16
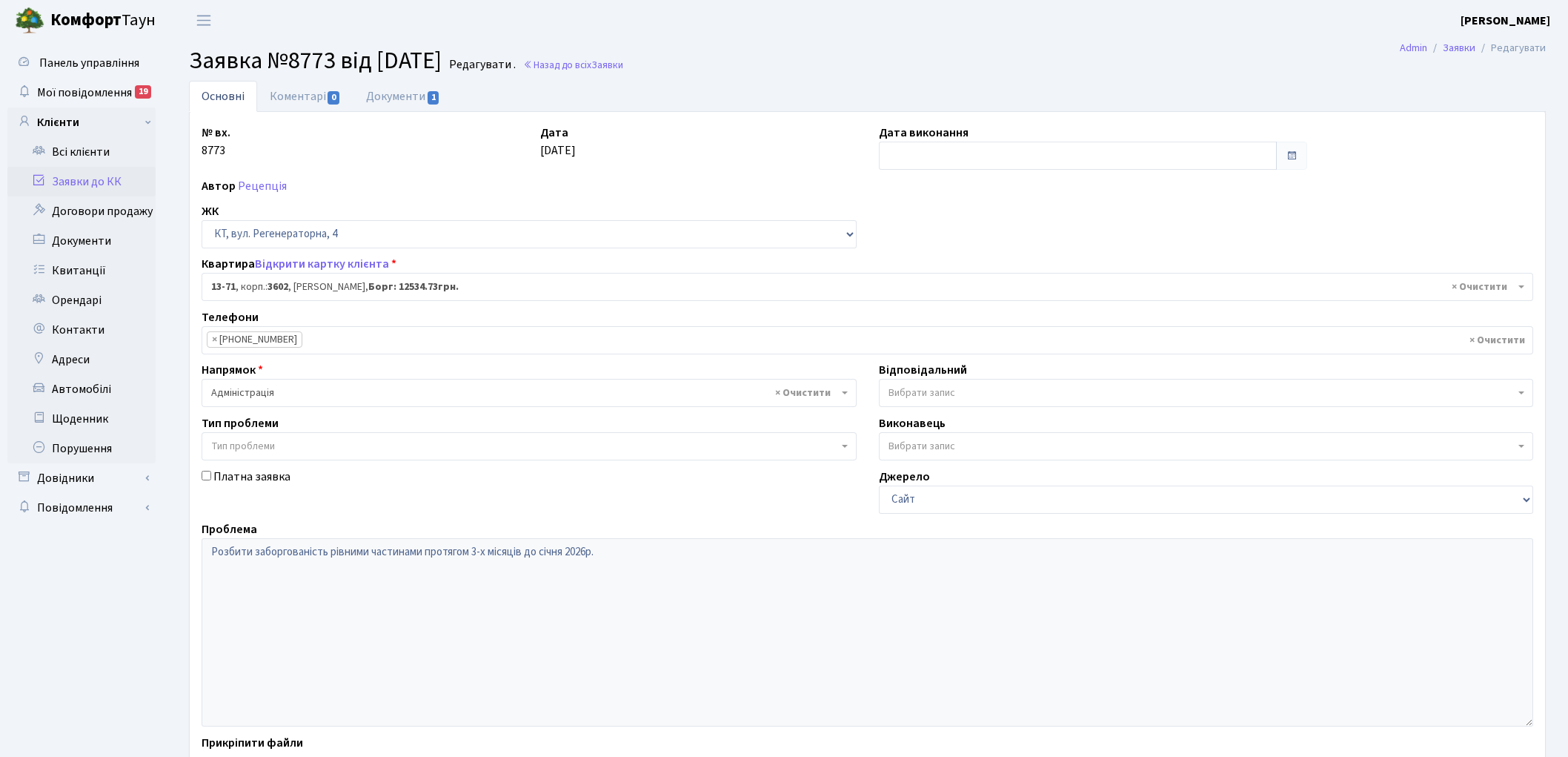
select select "7717"
click at [611, 61] on link "Назад до всіх Заявки" at bounding box center [573, 64] width 100 height 14
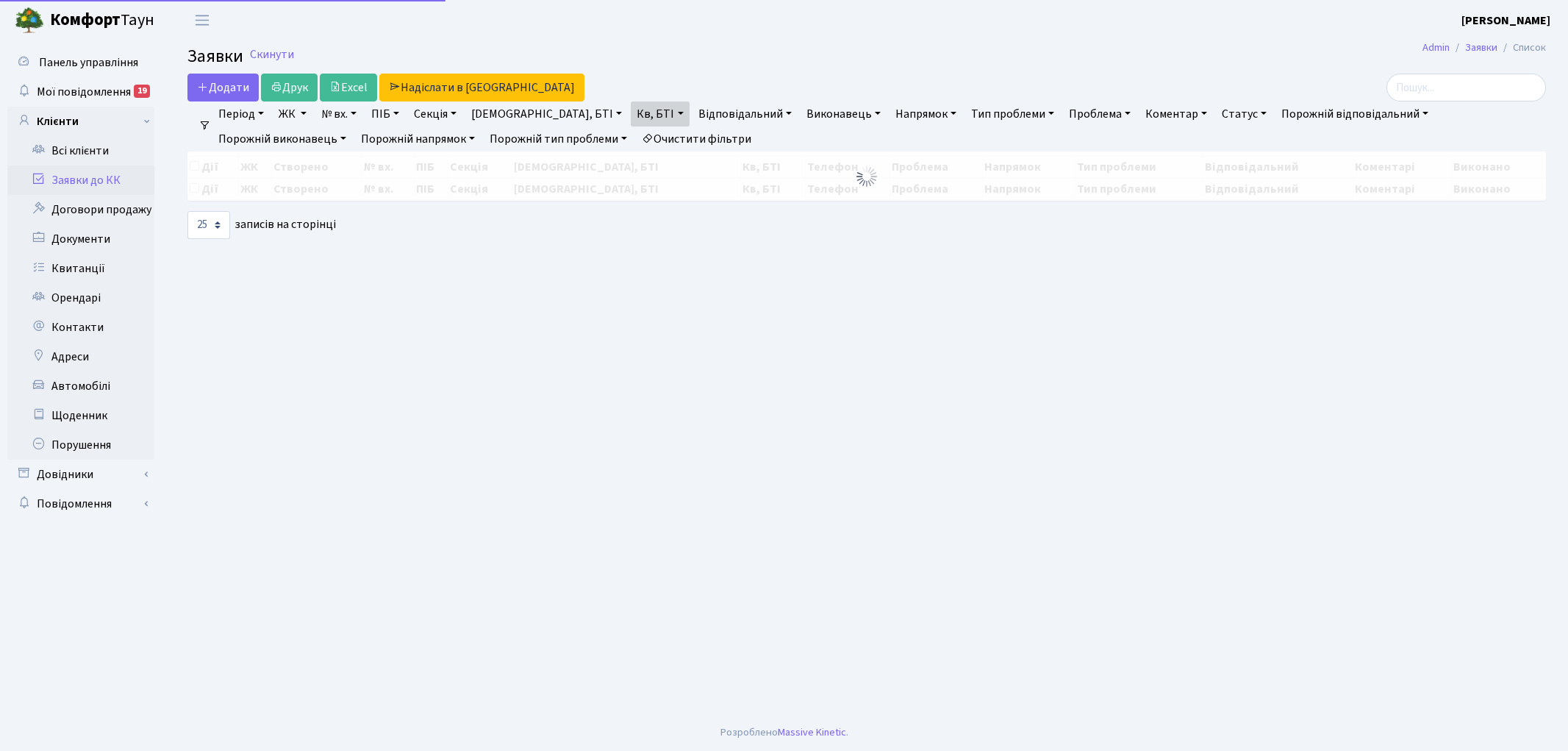
select select "25"
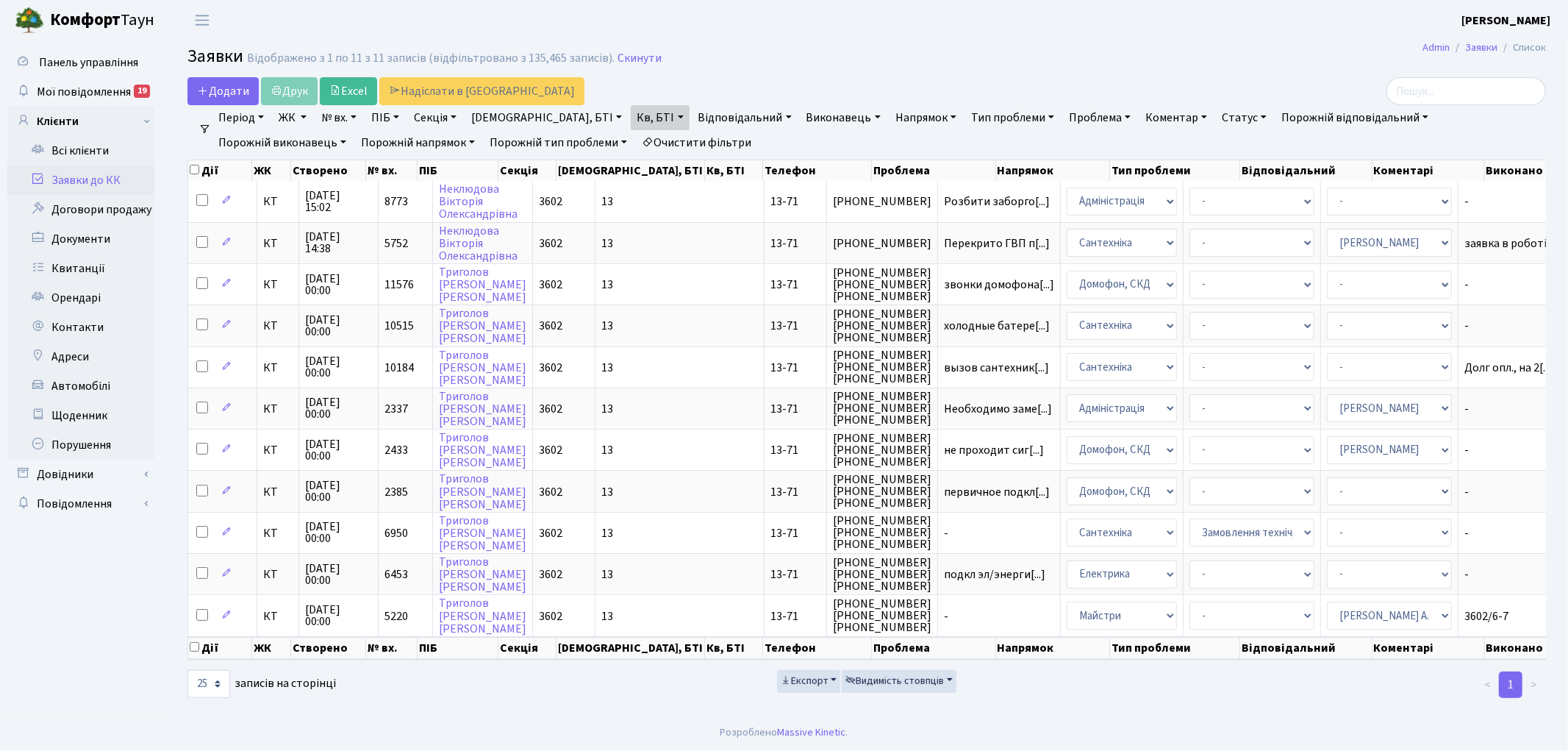
click at [636, 140] on link "Очистити фільтри" at bounding box center [696, 143] width 121 height 25
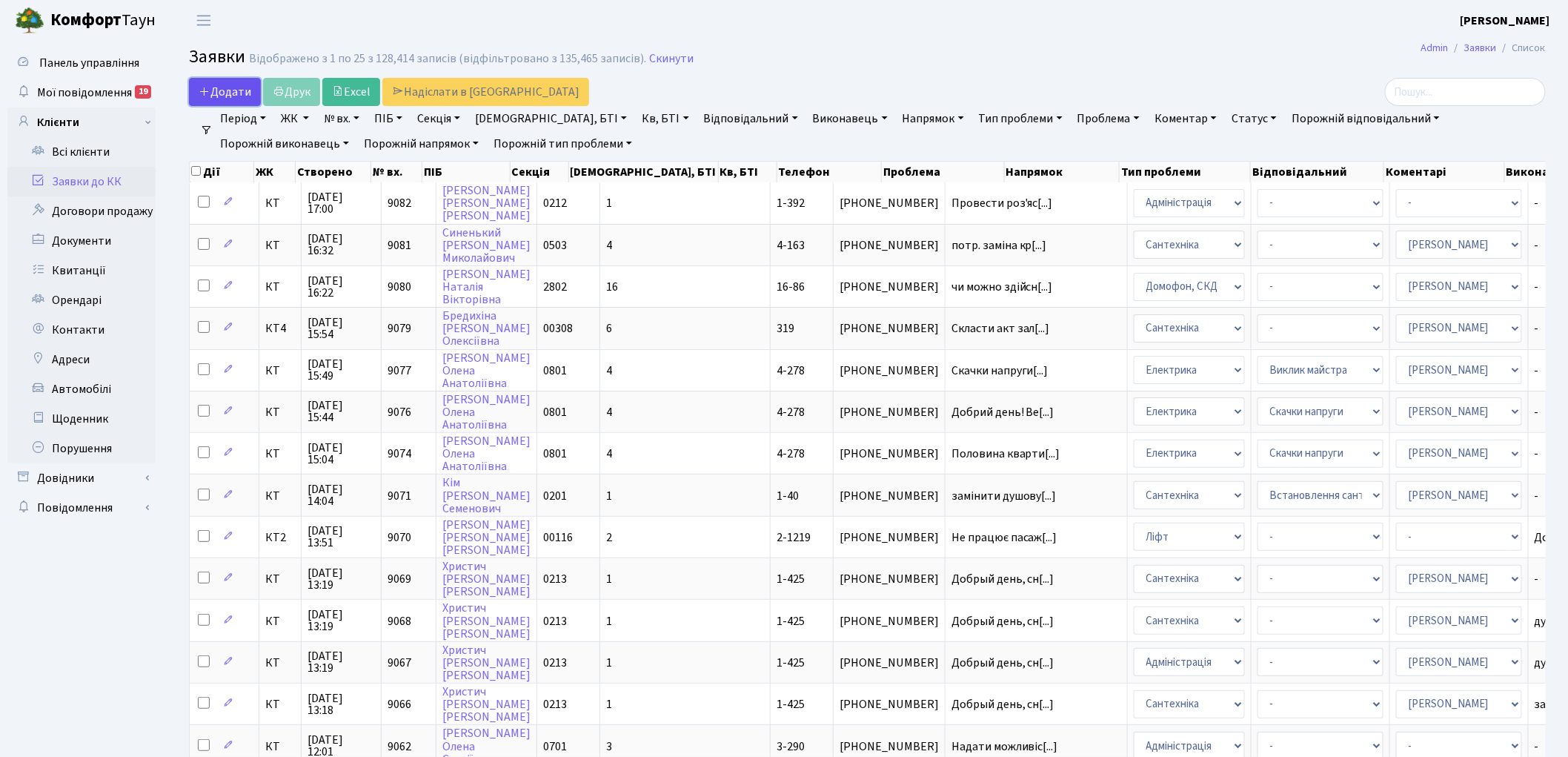
click at [236, 93] on span "Додати" at bounding box center [225, 92] width 53 height 16
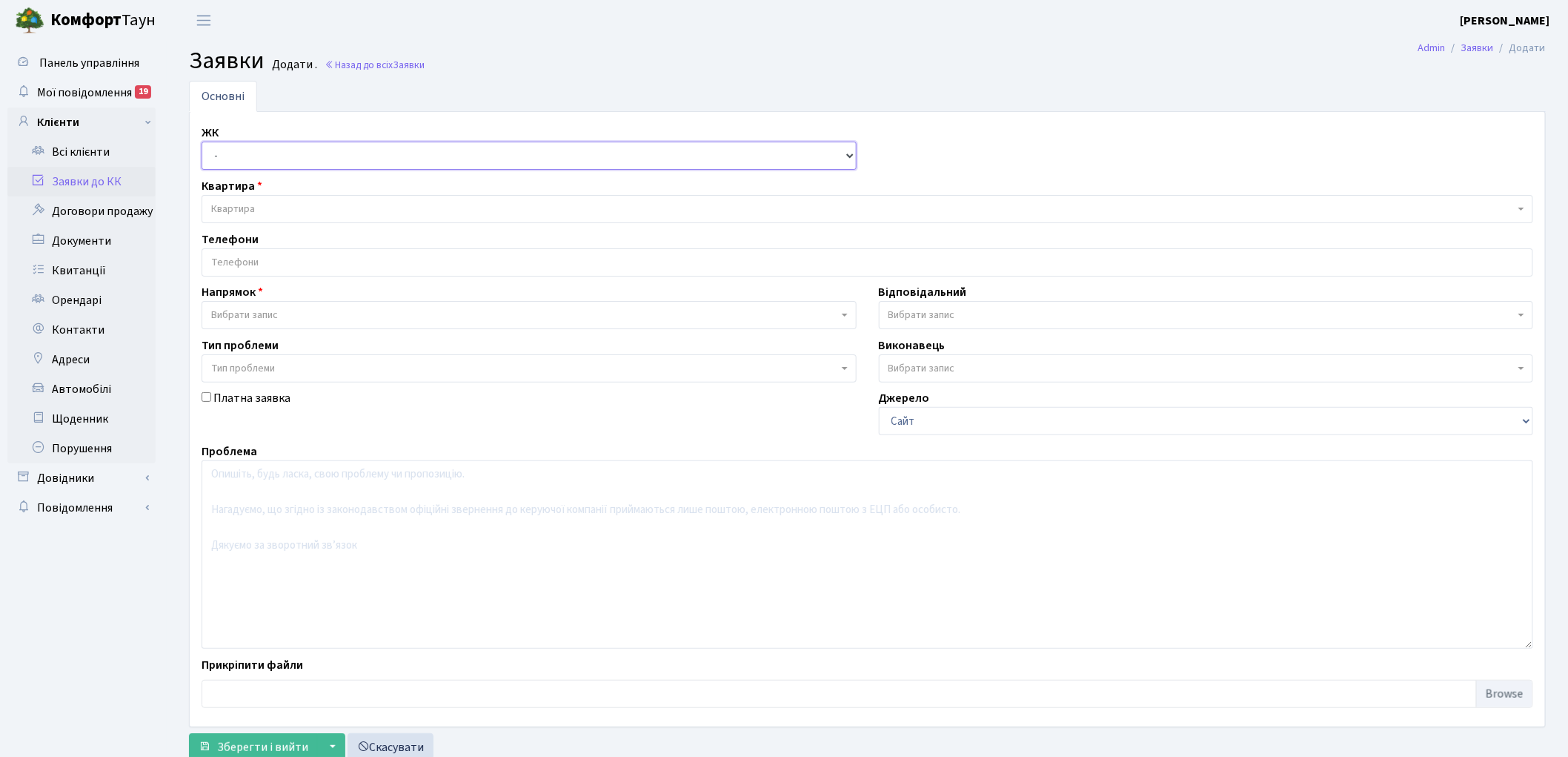
click at [242, 156] on select "- КТ, вул. Регенераторна, 4 КТ2, просп. [STREET_ADDRESS] [STREET_ADDRESS] [PERS…" at bounding box center [529, 155] width 655 height 28
select select "271"
click at [202, 142] on select "- КТ, вул. Регенераторна, 4 КТ2, просп. [STREET_ADDRESS] [STREET_ADDRESS] [PERS…" at bounding box center [529, 155] width 655 height 28
select select
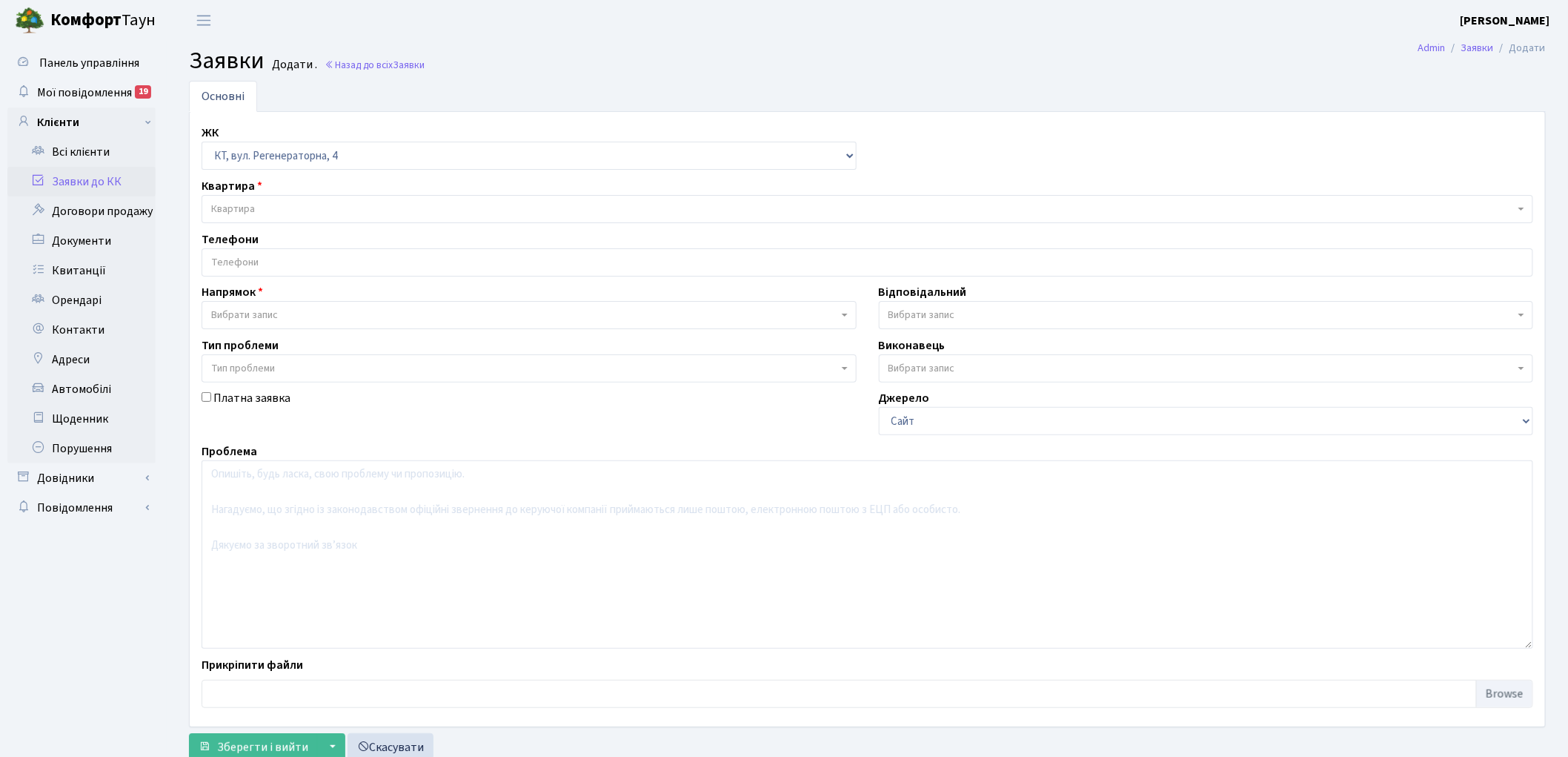
click at [260, 209] on span "Квартира" at bounding box center [863, 209] width 1304 height 14
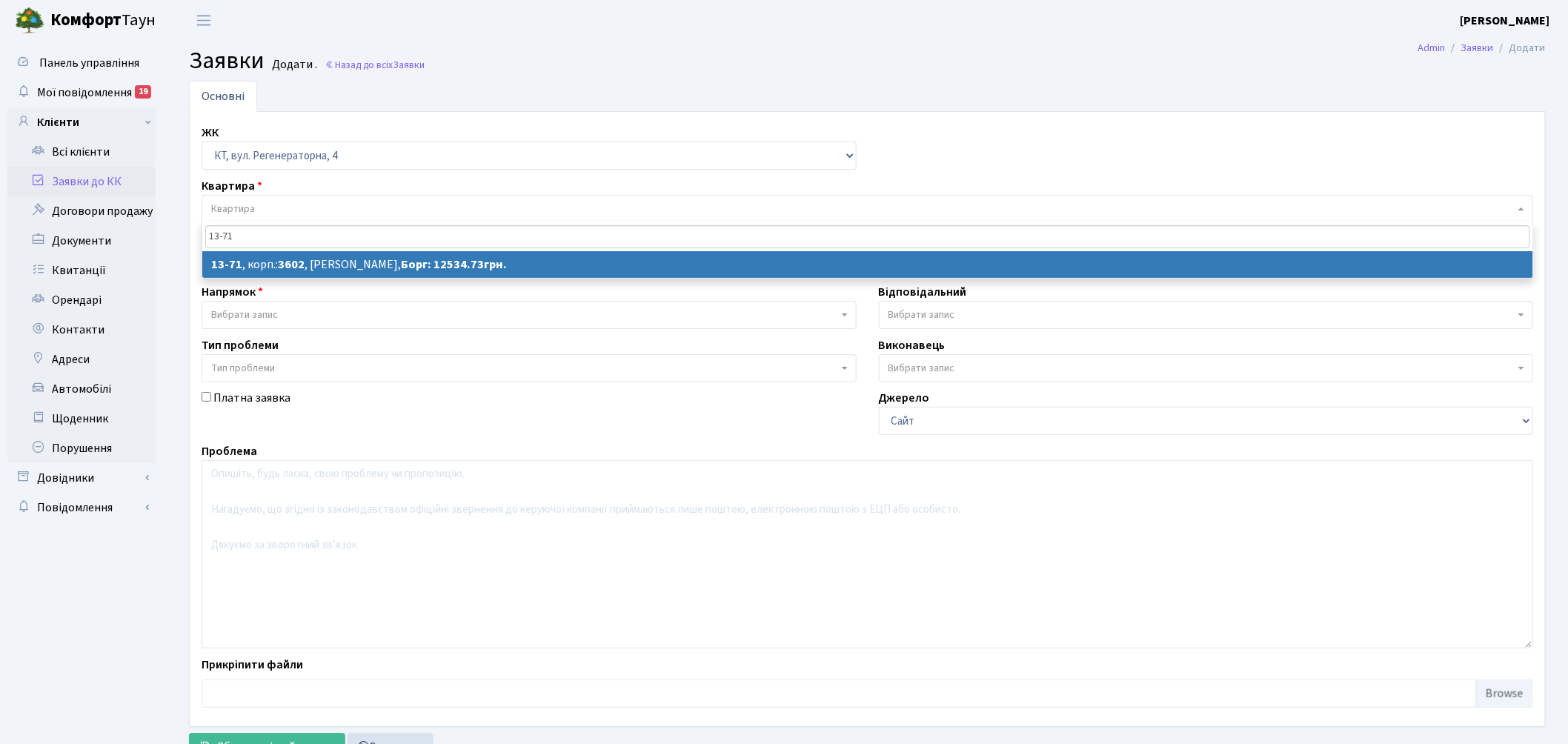
type input "13-71"
select select
select select "7717"
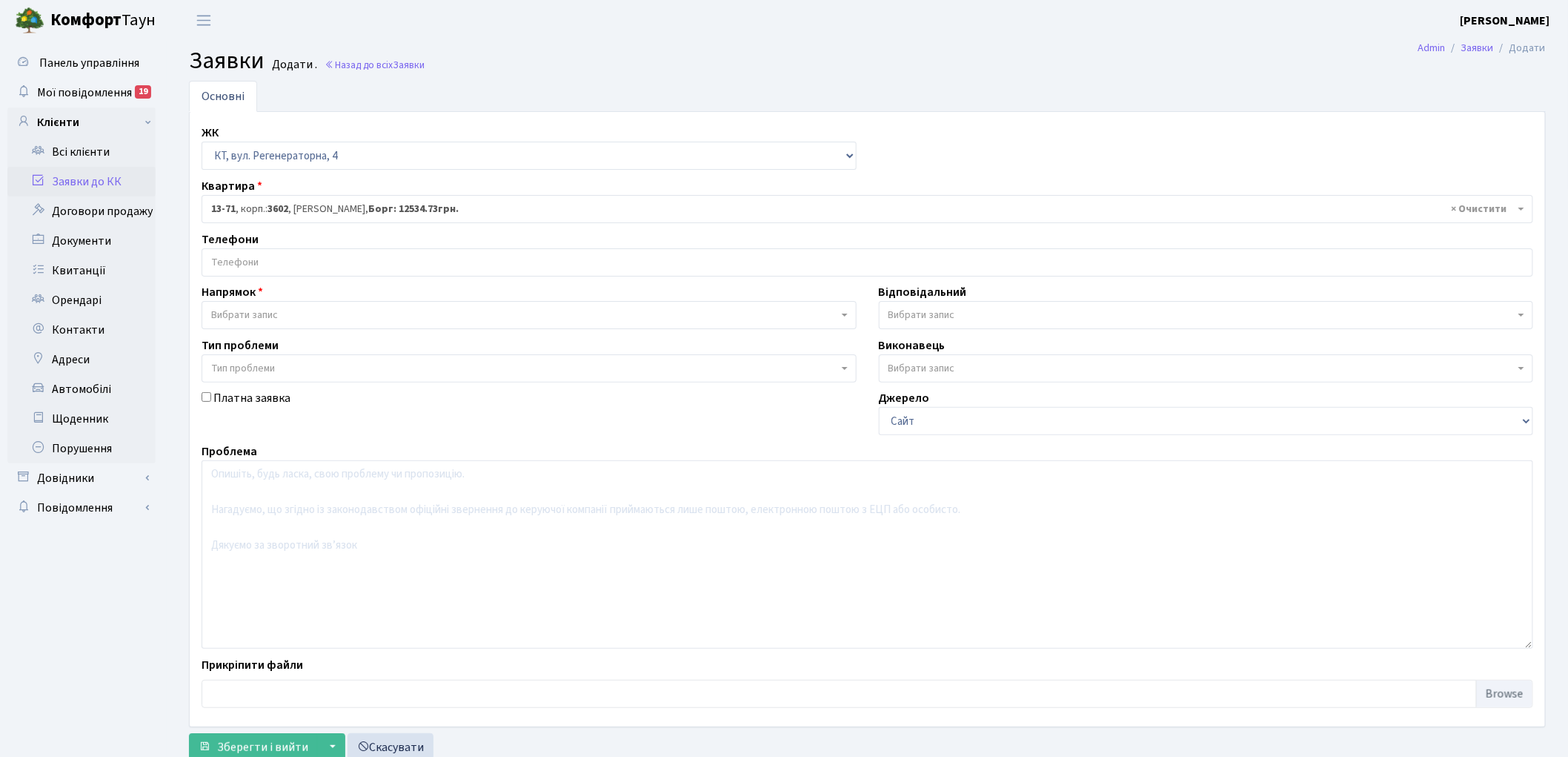
click at [249, 268] on input "search" at bounding box center [867, 262] width 1330 height 26
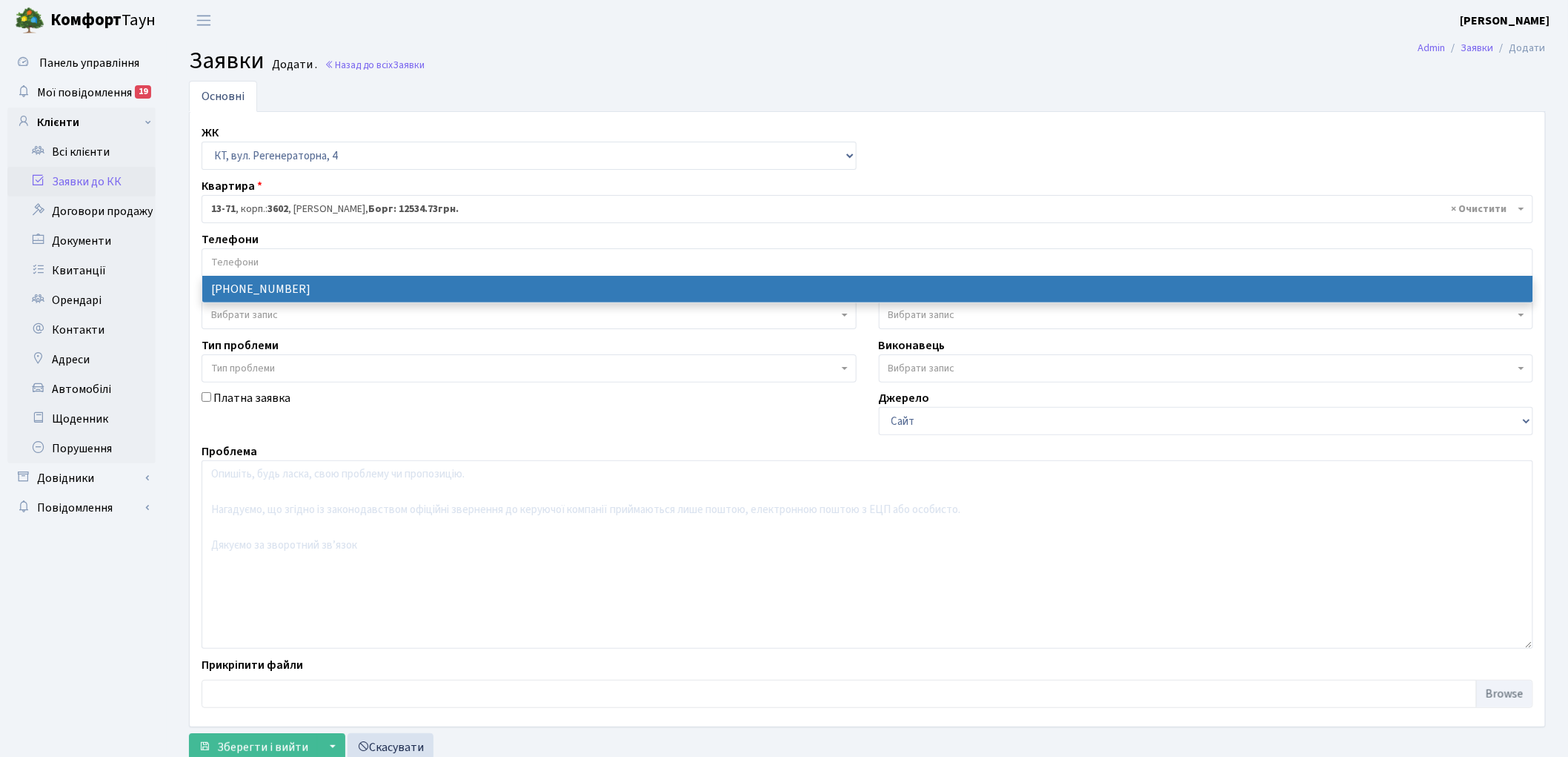
select select "105727"
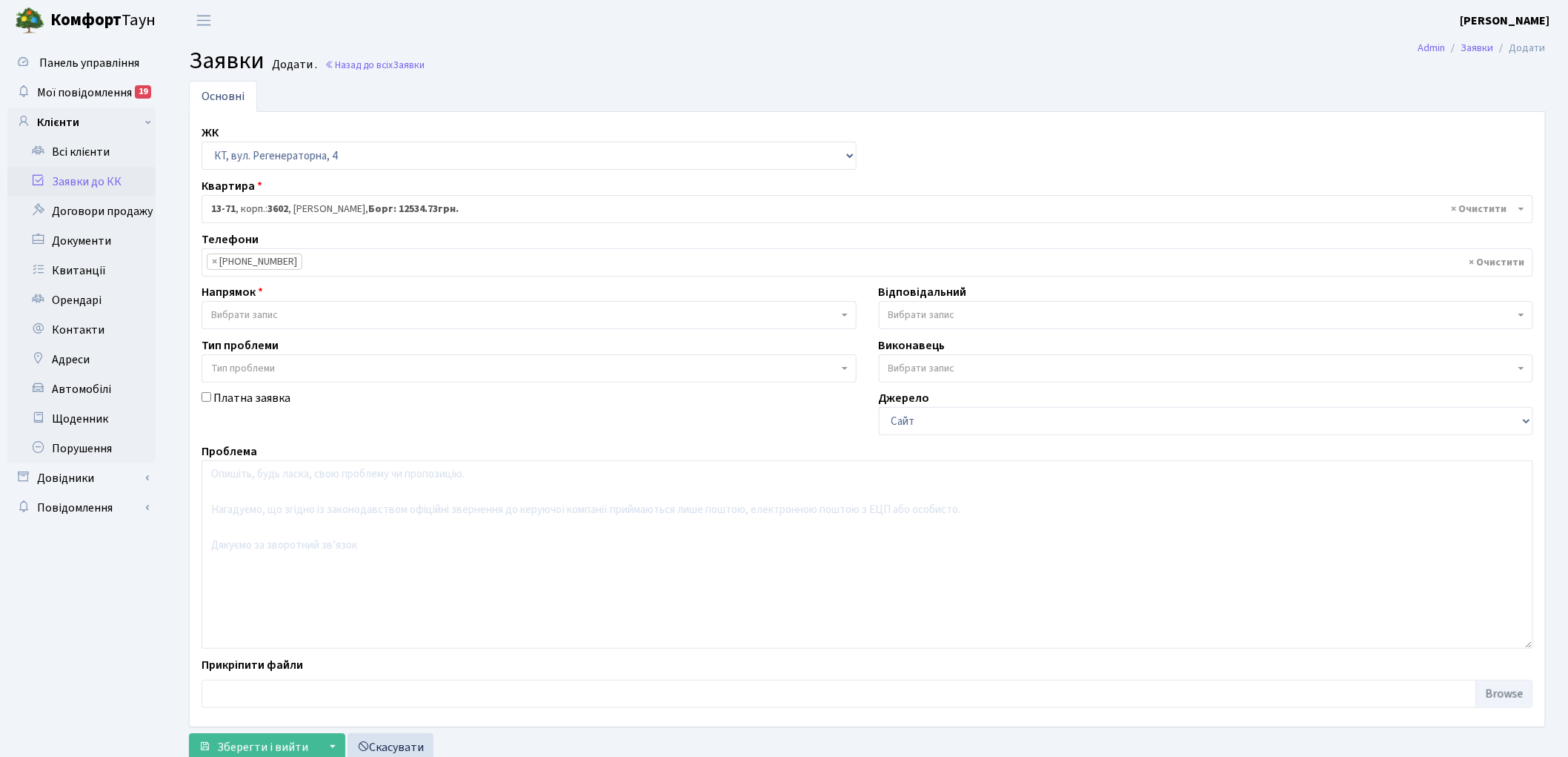
click at [268, 320] on span "Вибрати запис" at bounding box center [244, 314] width 67 height 14
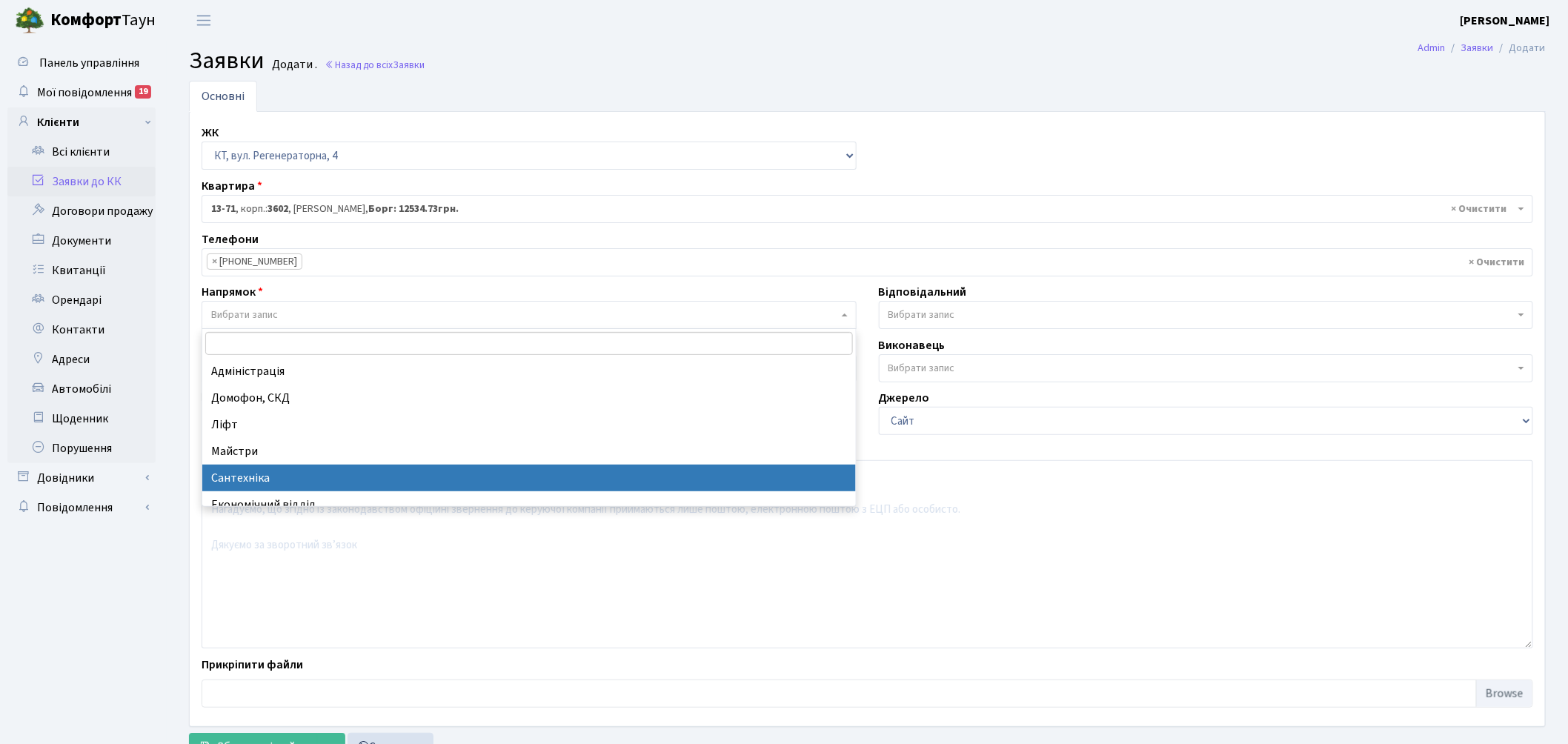
select select "2"
select select
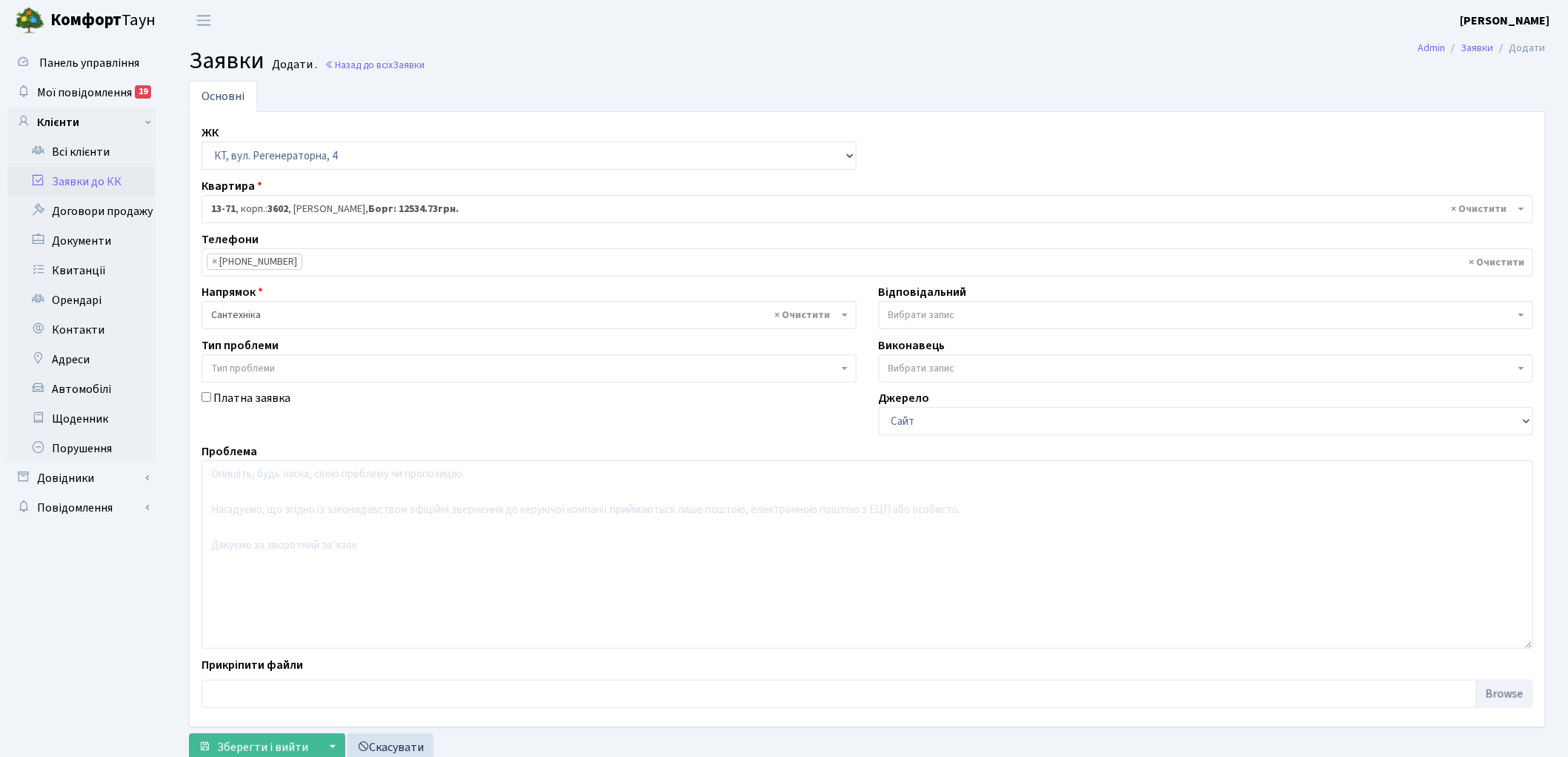
click at [952, 314] on span "Вибрати запис" at bounding box center [921, 314] width 67 height 14
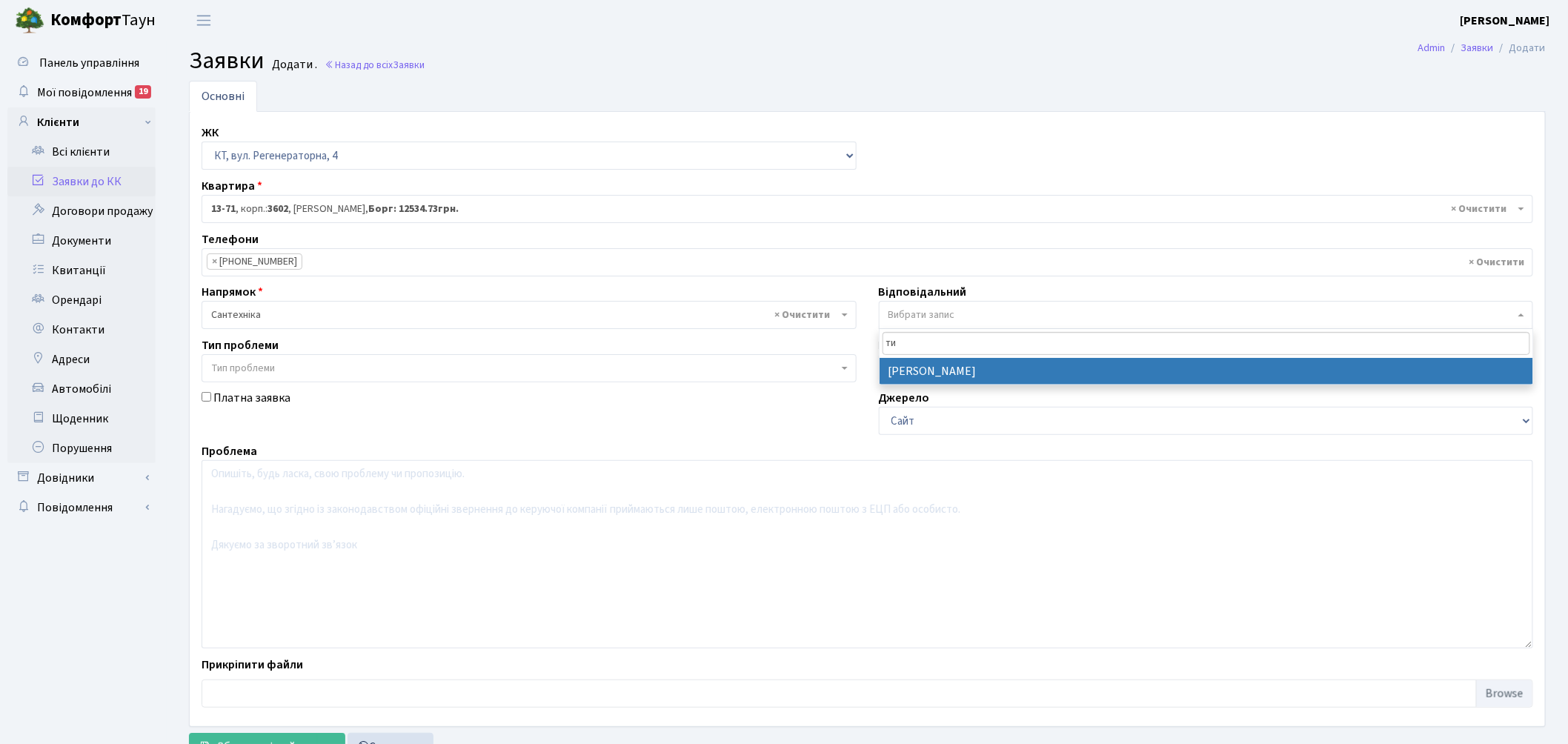
type input "ти"
select select "67"
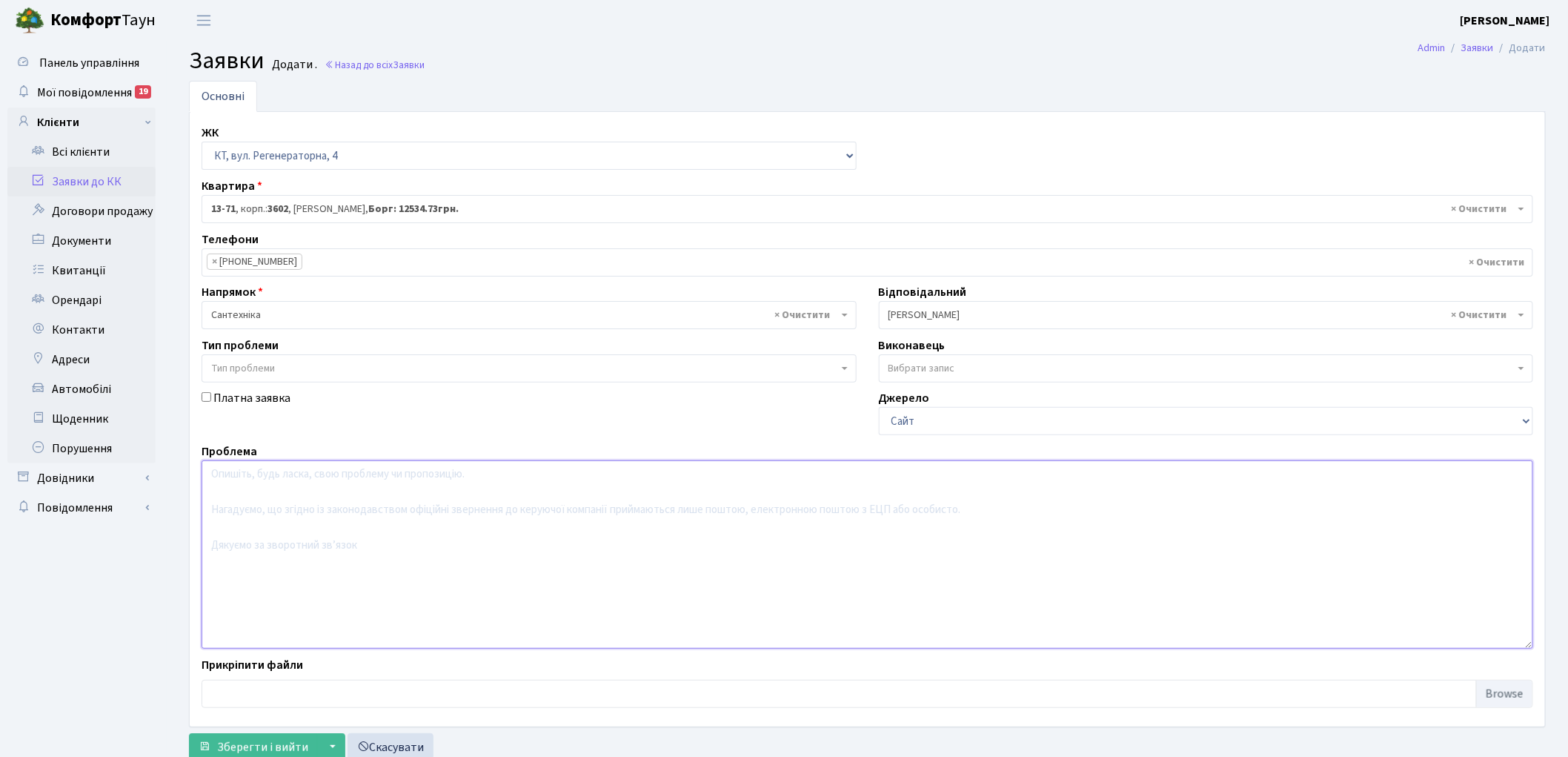
click at [349, 535] on textarea at bounding box center [867, 554] width 1332 height 188
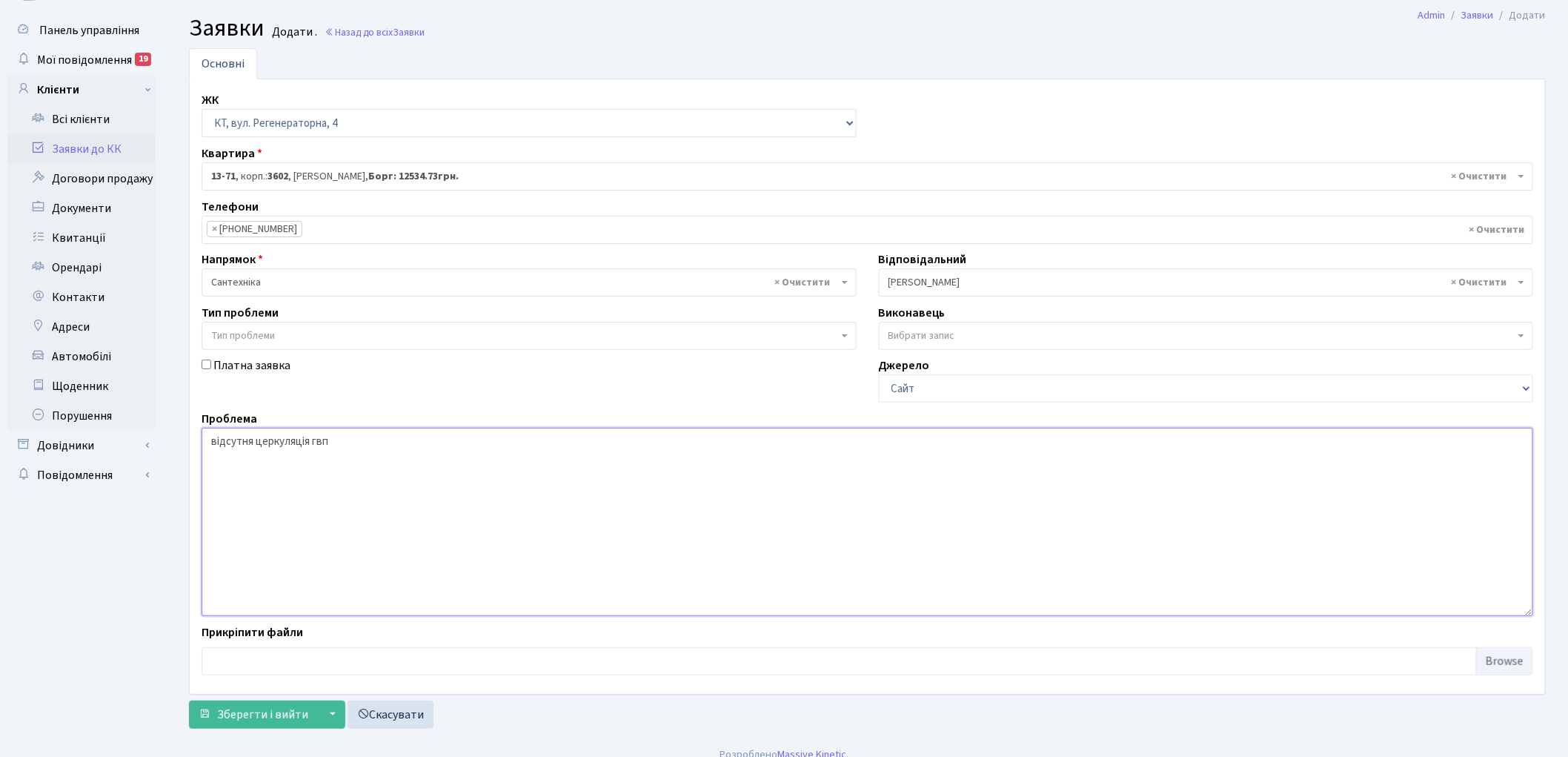
scroll to position [49, 0]
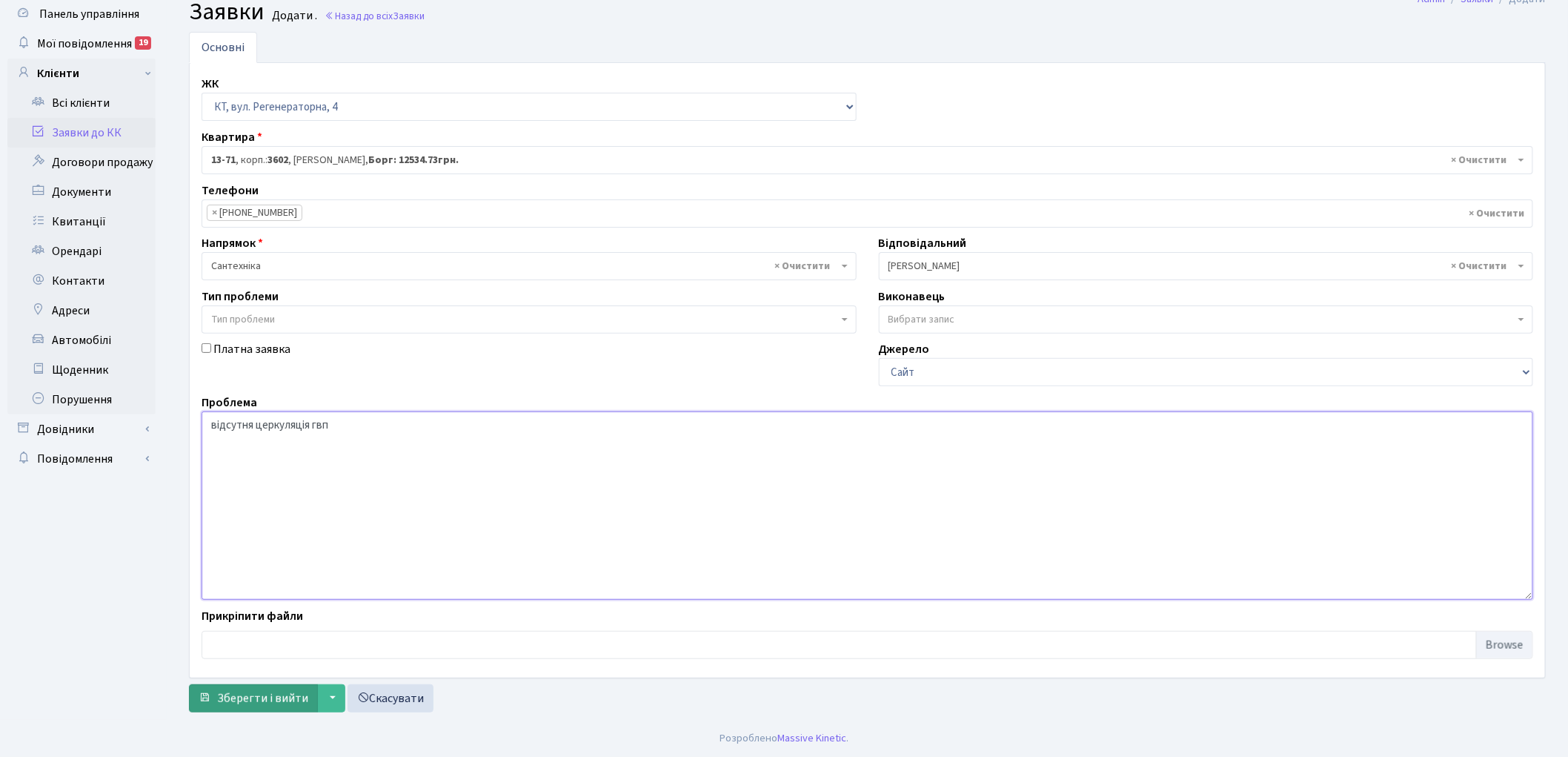
type textarea "відсутня церкуляція гвп"
click at [235, 699] on span "Зберегти і вийти" at bounding box center [263, 698] width 92 height 16
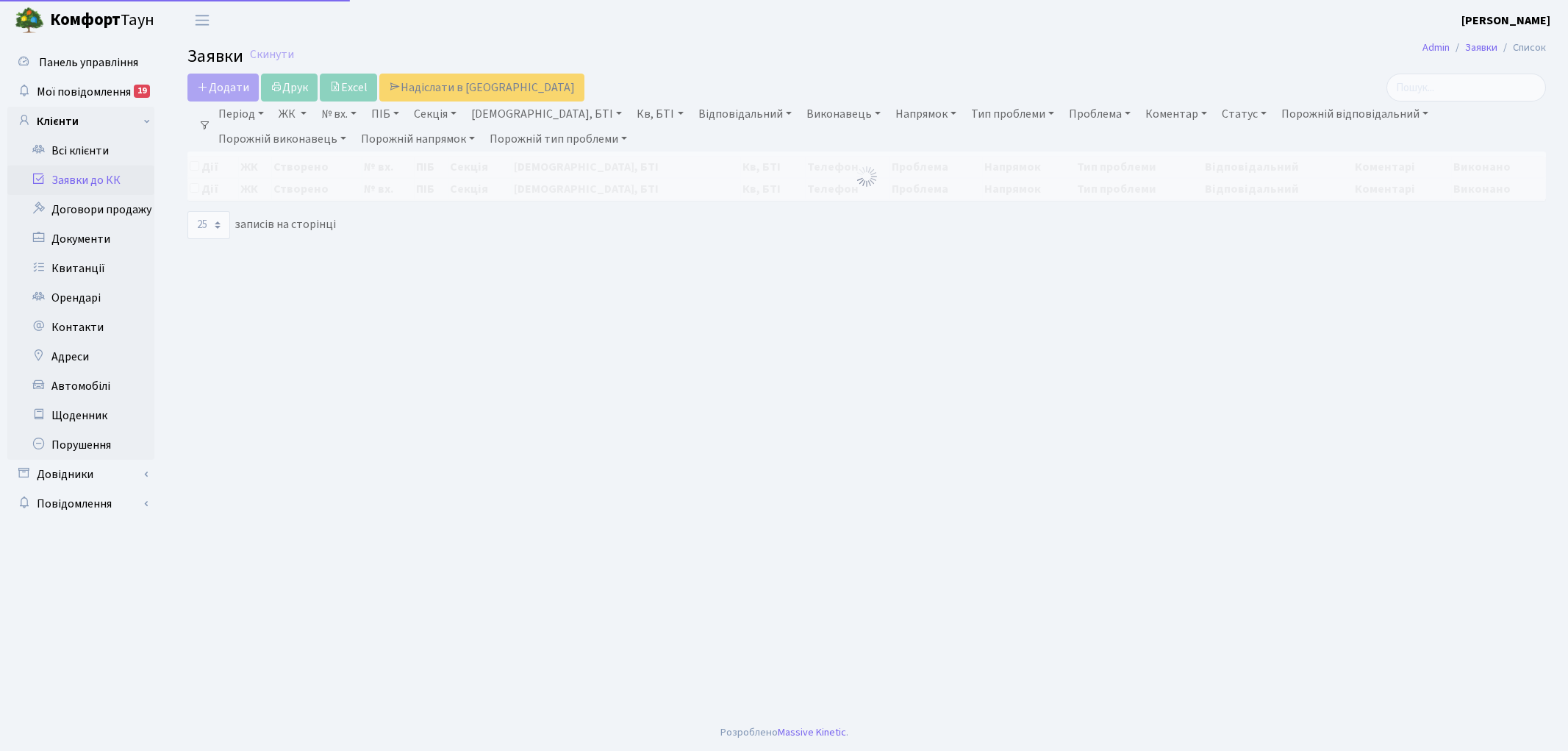
select select "25"
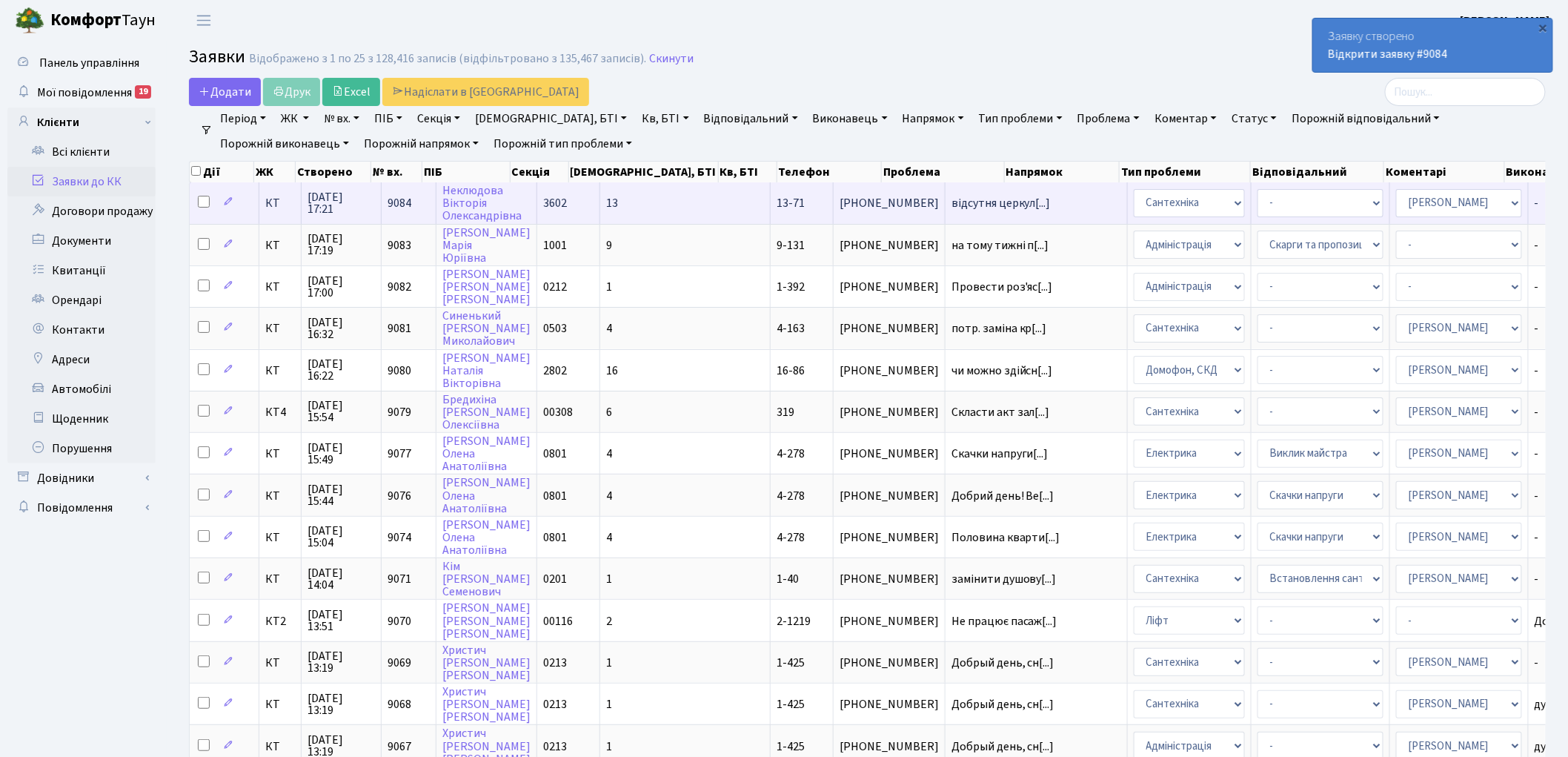
click at [402, 197] on span "9084" at bounding box center [399, 203] width 24 height 16
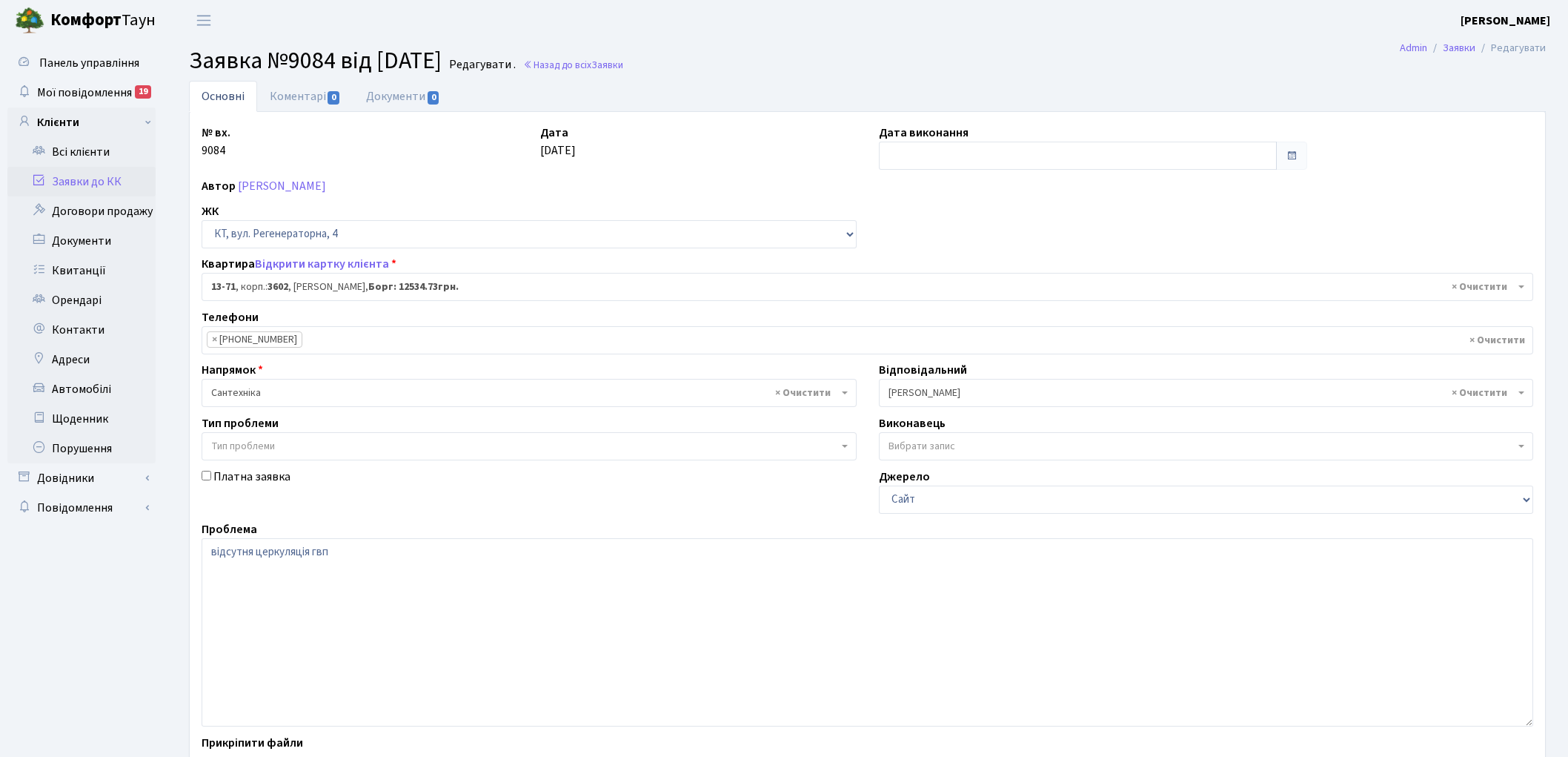
select select "7717"
click at [297, 262] on link "Відкрити картку клієнта" at bounding box center [322, 264] width 134 height 16
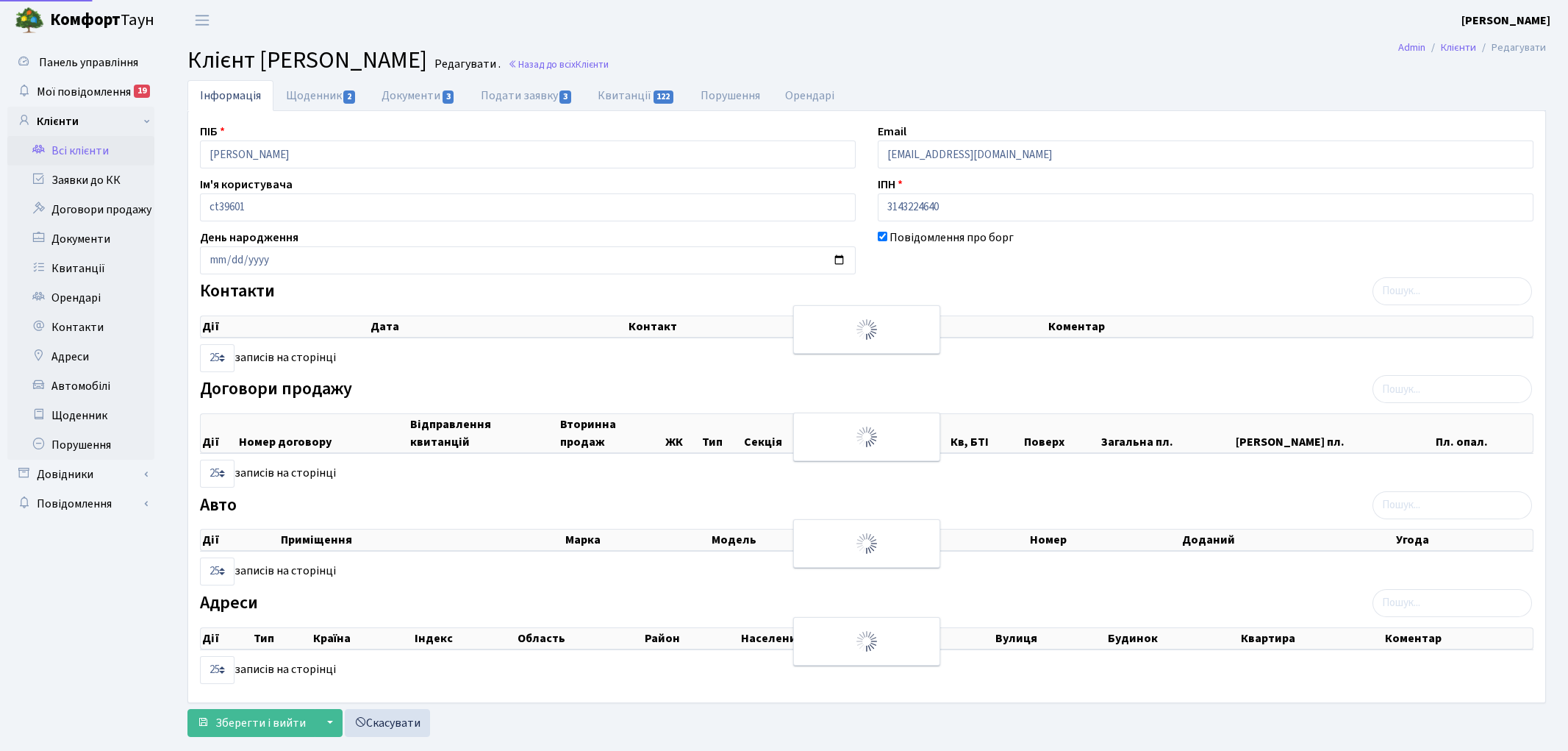
select select "25"
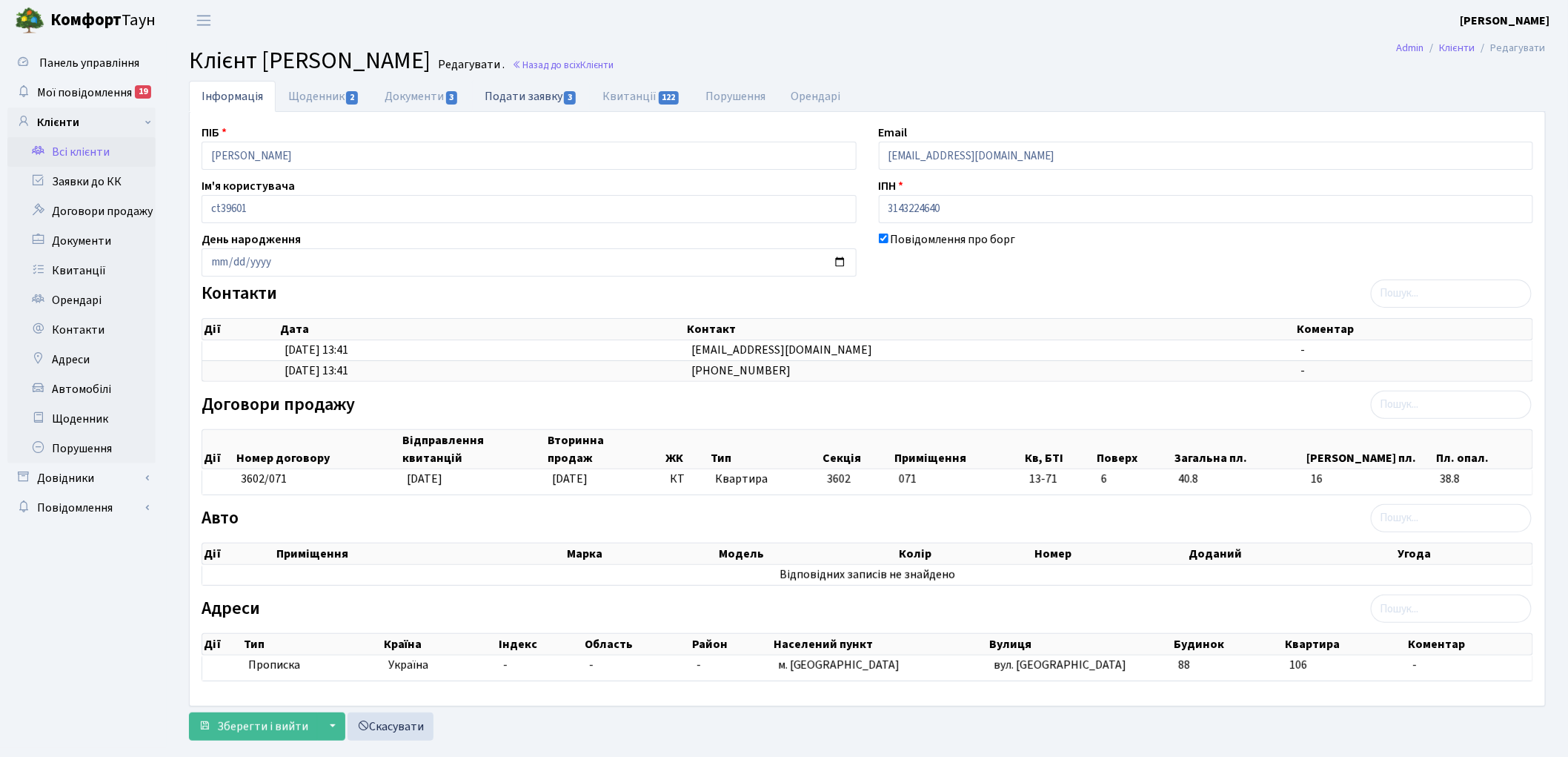
click at [533, 97] on link "Подати заявку 3" at bounding box center [531, 96] width 118 height 31
select select "25"
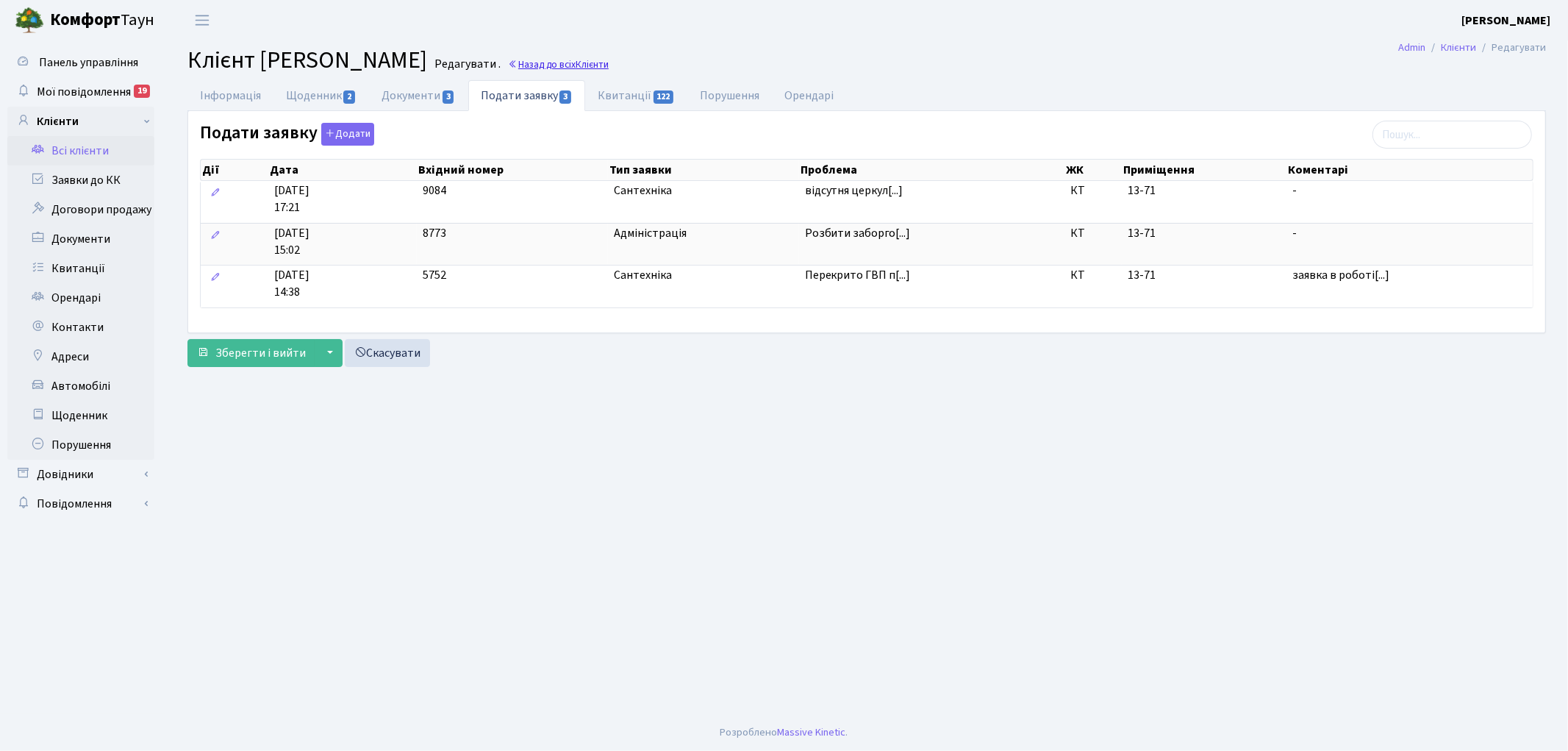
click at [609, 61] on link "Назад до всіх Клієнти" at bounding box center [558, 64] width 101 height 14
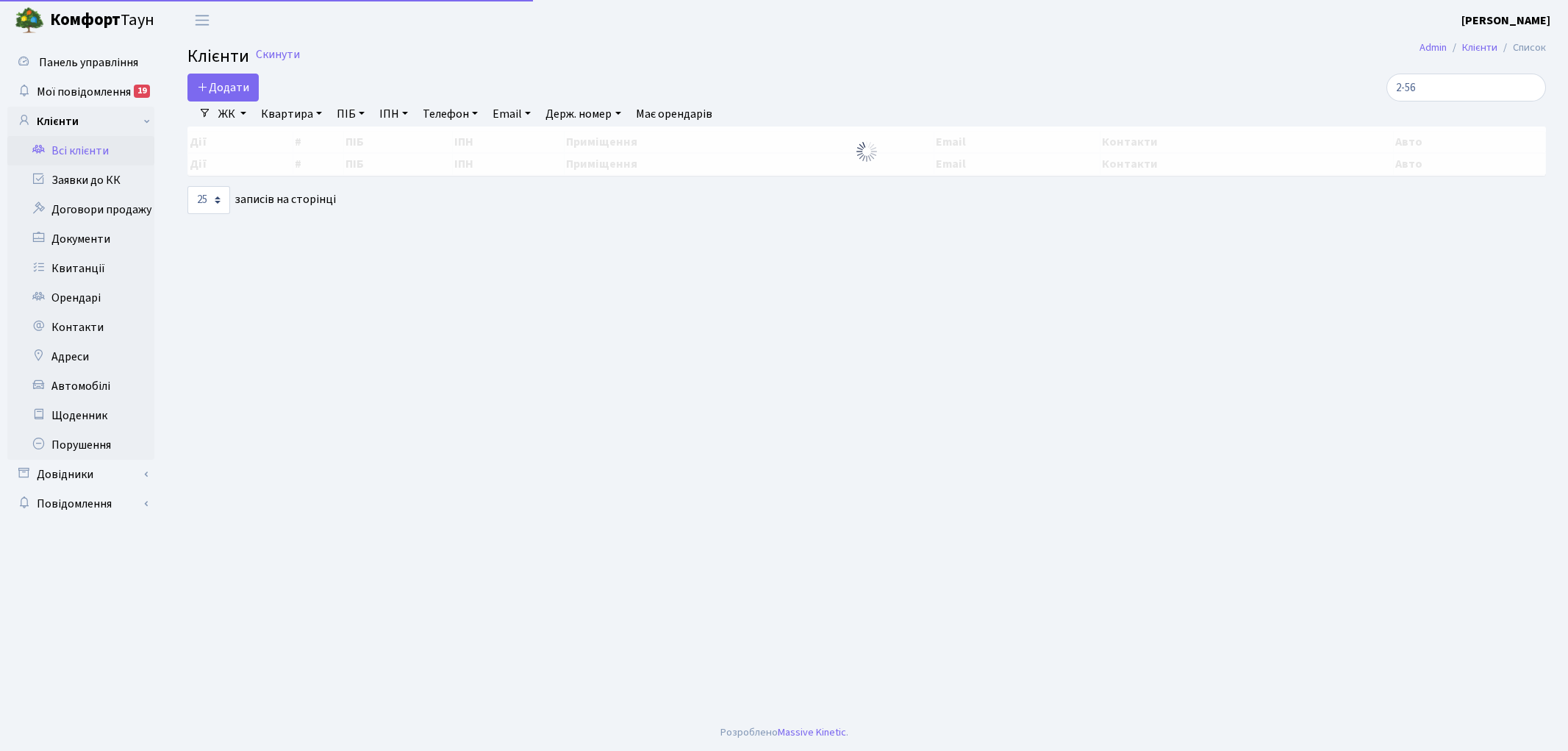
select select "25"
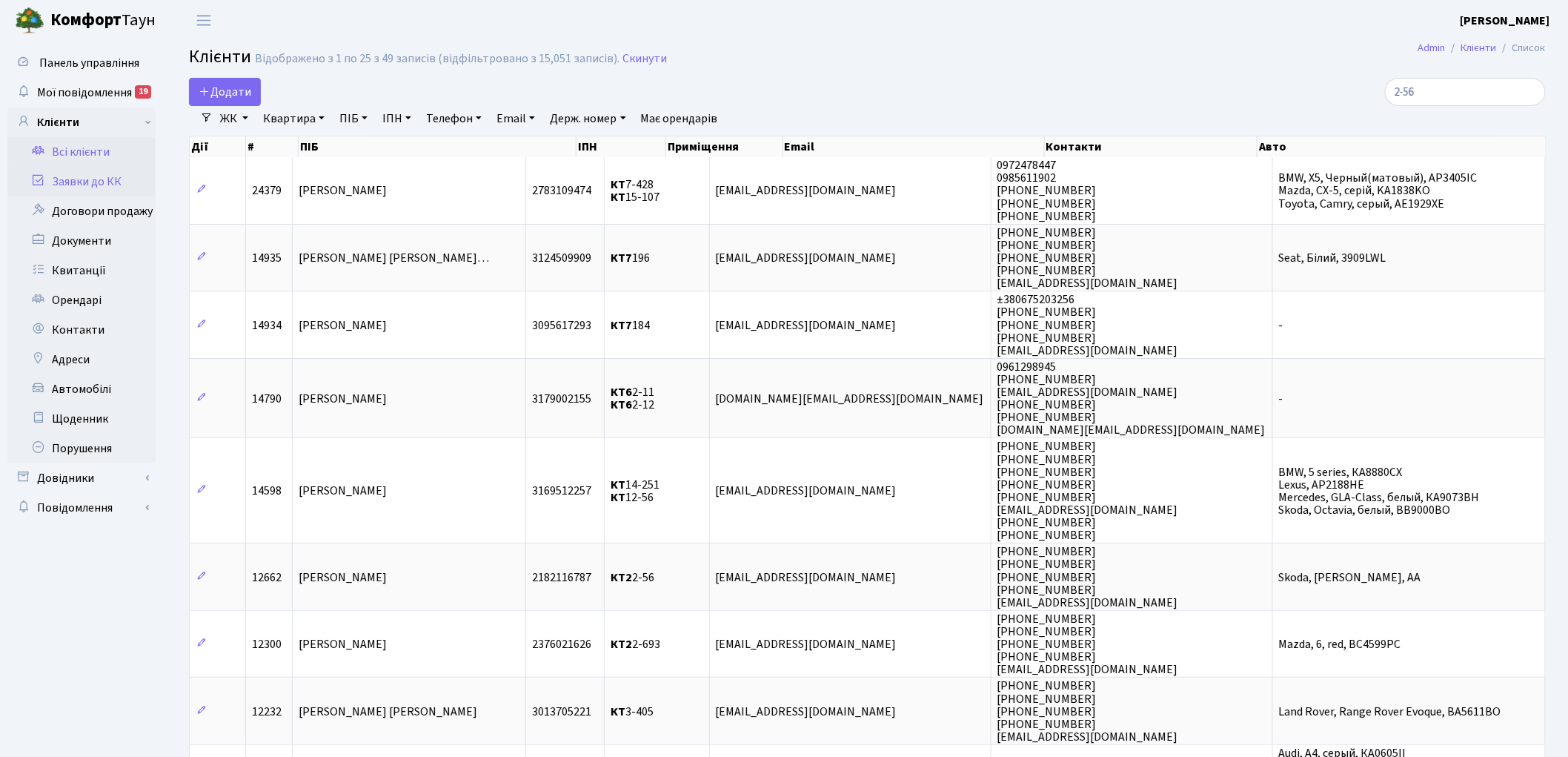
click at [56, 181] on link "Заявки до КК" at bounding box center [81, 181] width 148 height 30
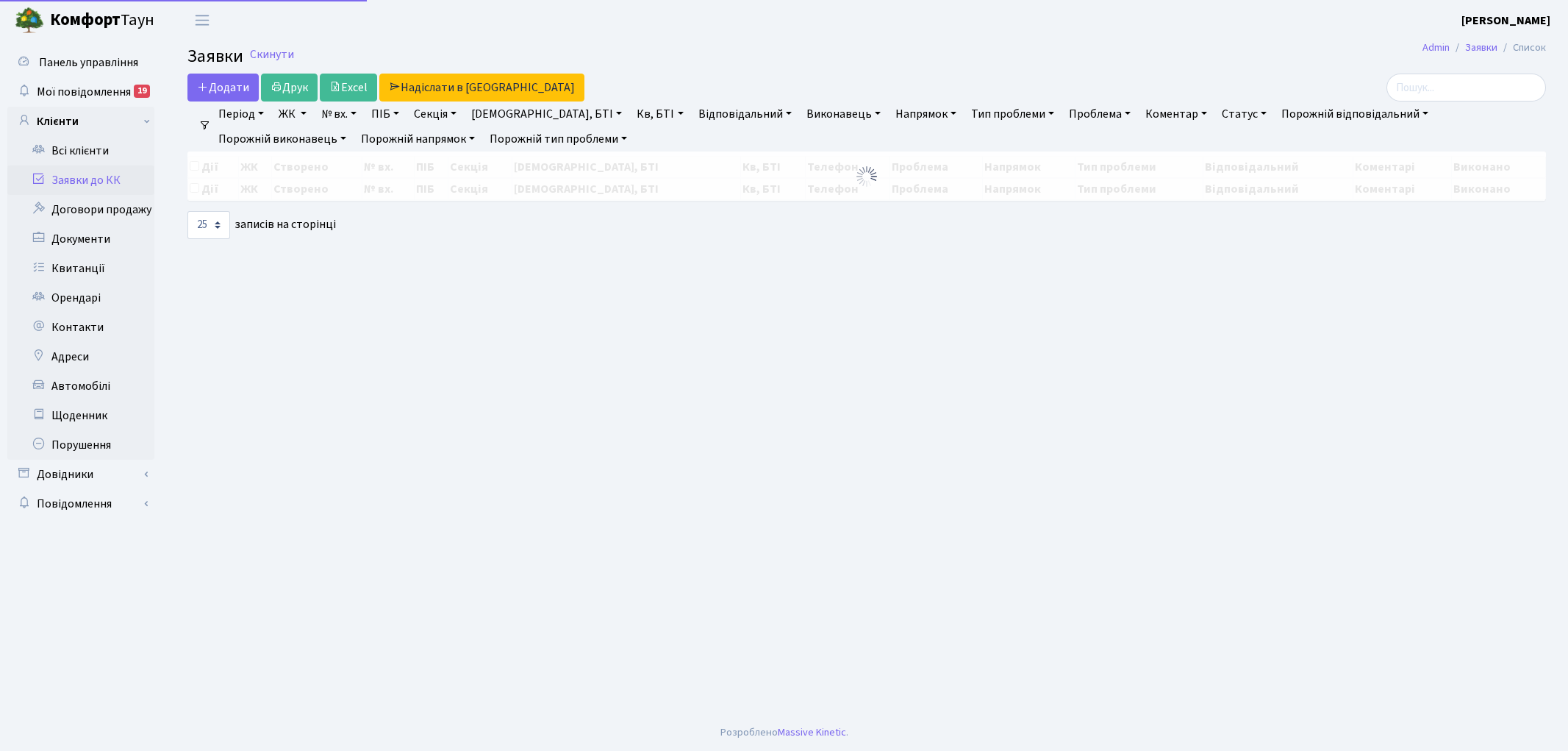
select select "25"
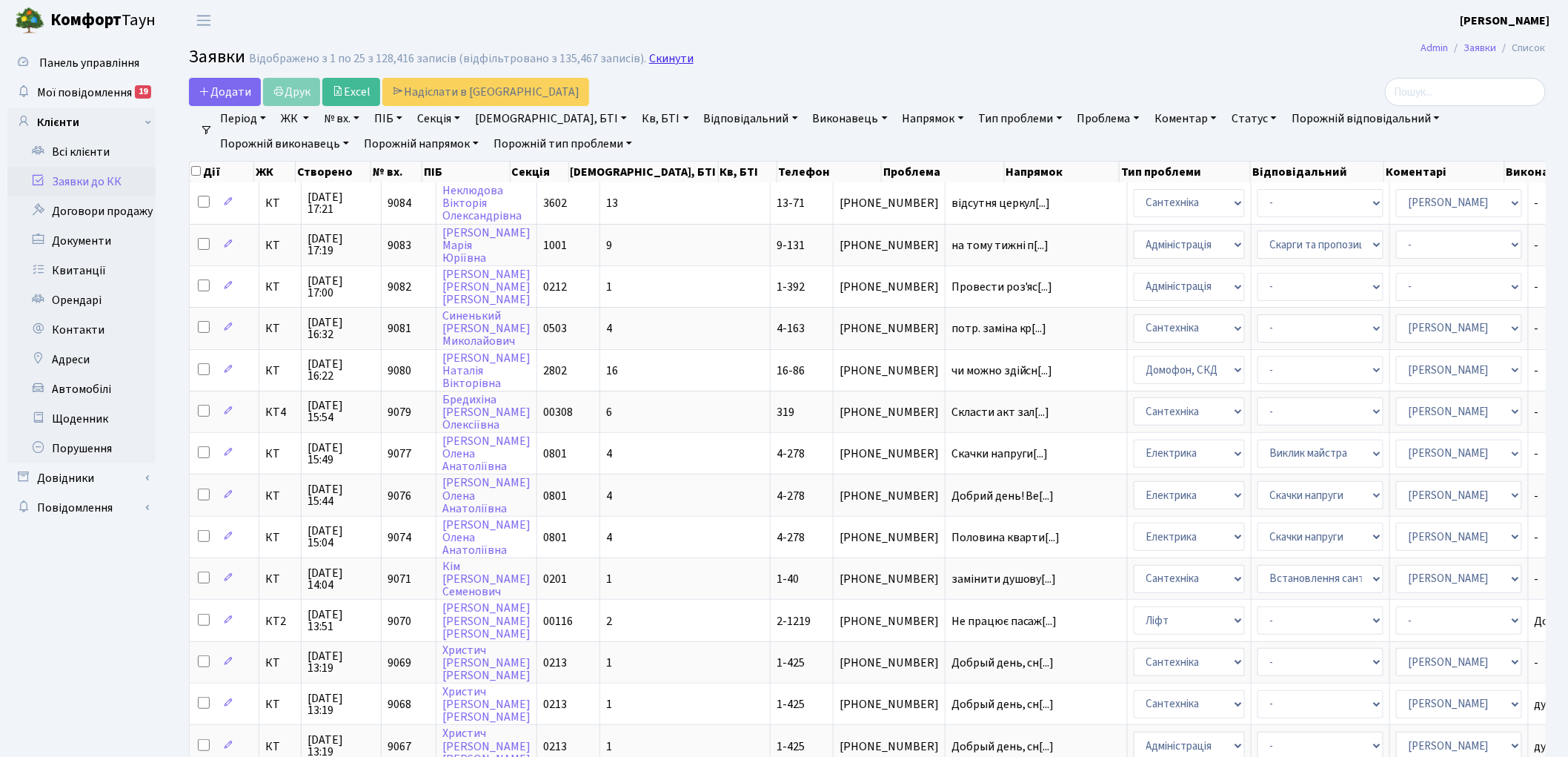
click at [649, 60] on link "Скинути" at bounding box center [671, 58] width 44 height 14
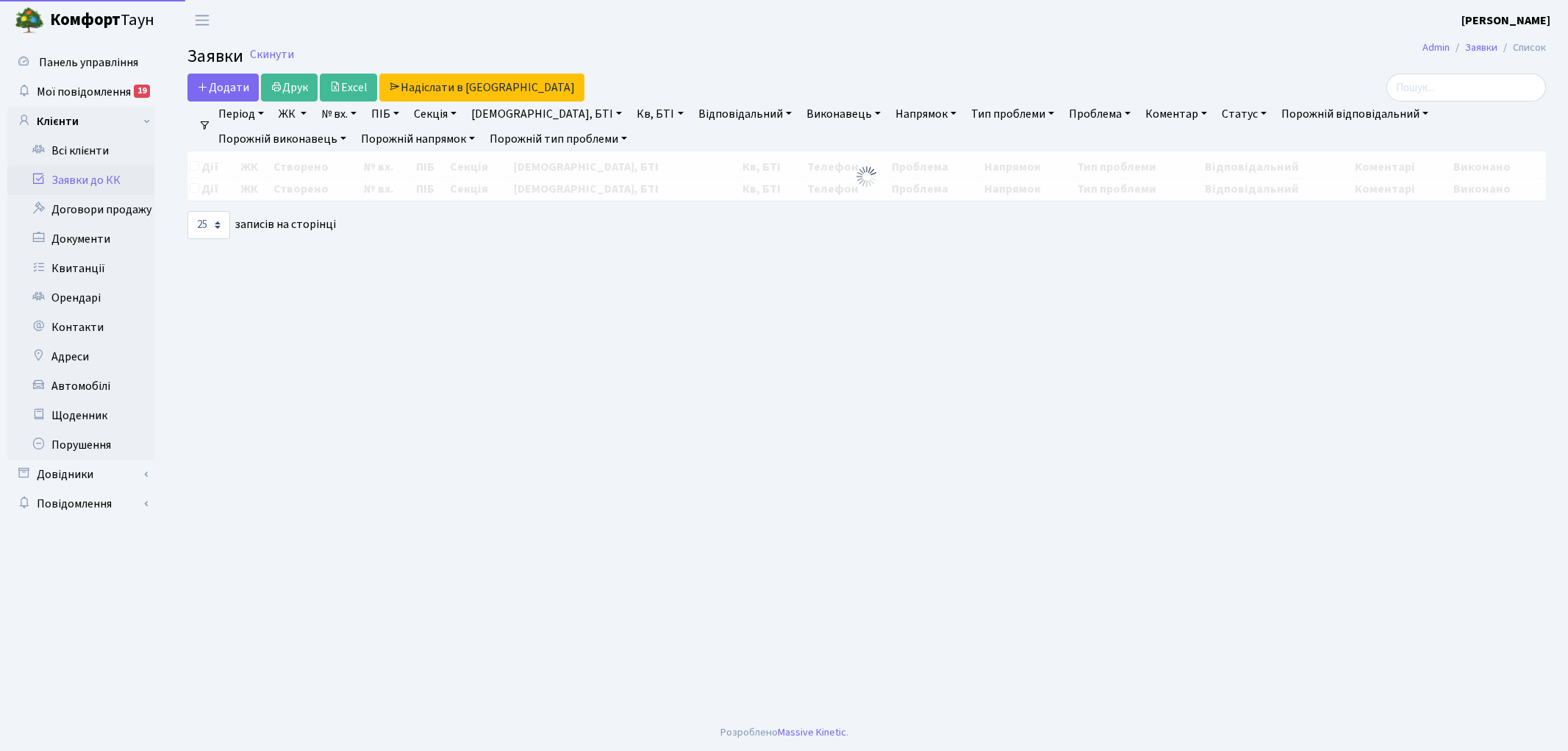
select select "25"
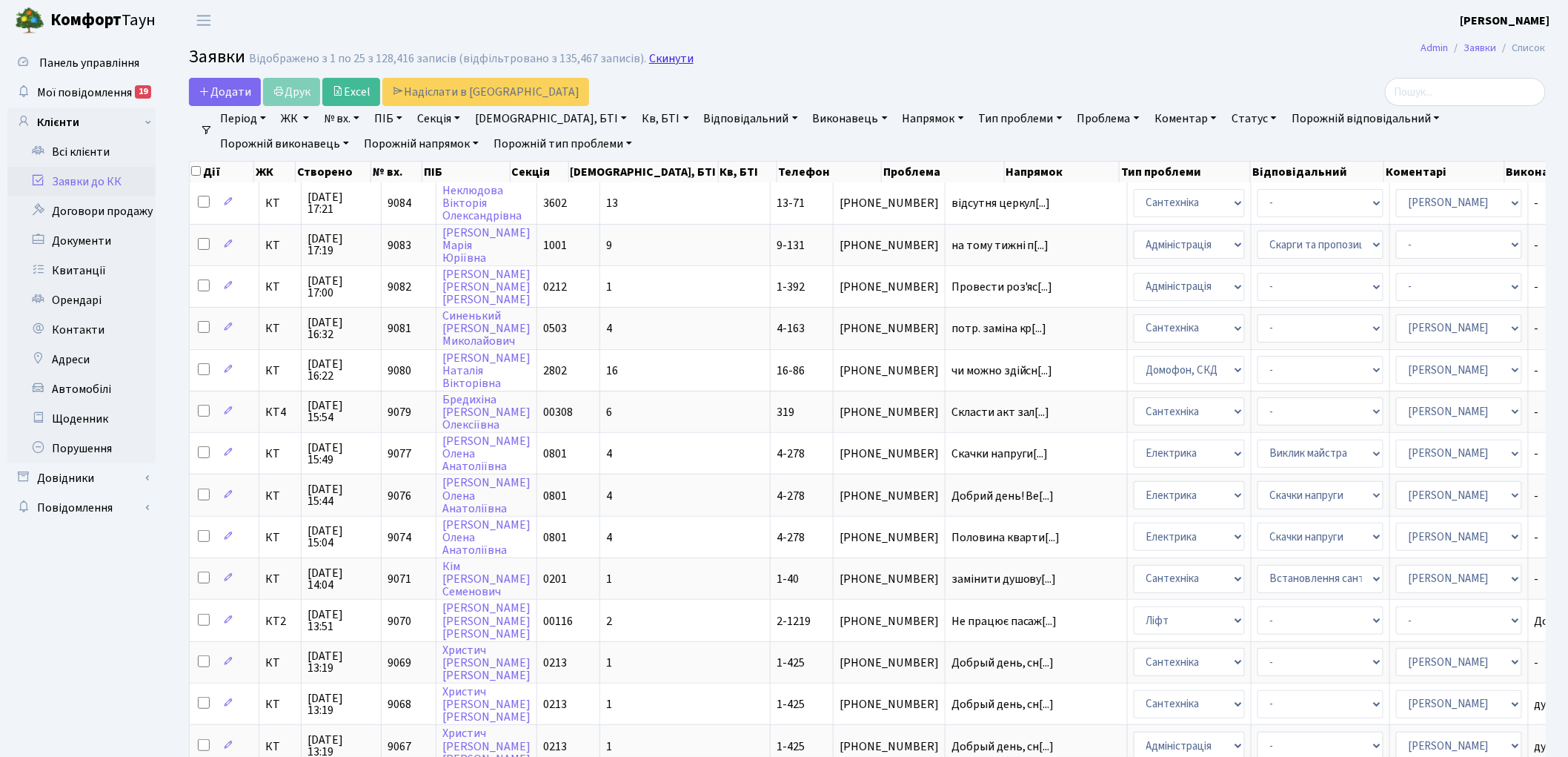
click at [654, 60] on link "Скинути" at bounding box center [671, 58] width 44 height 14
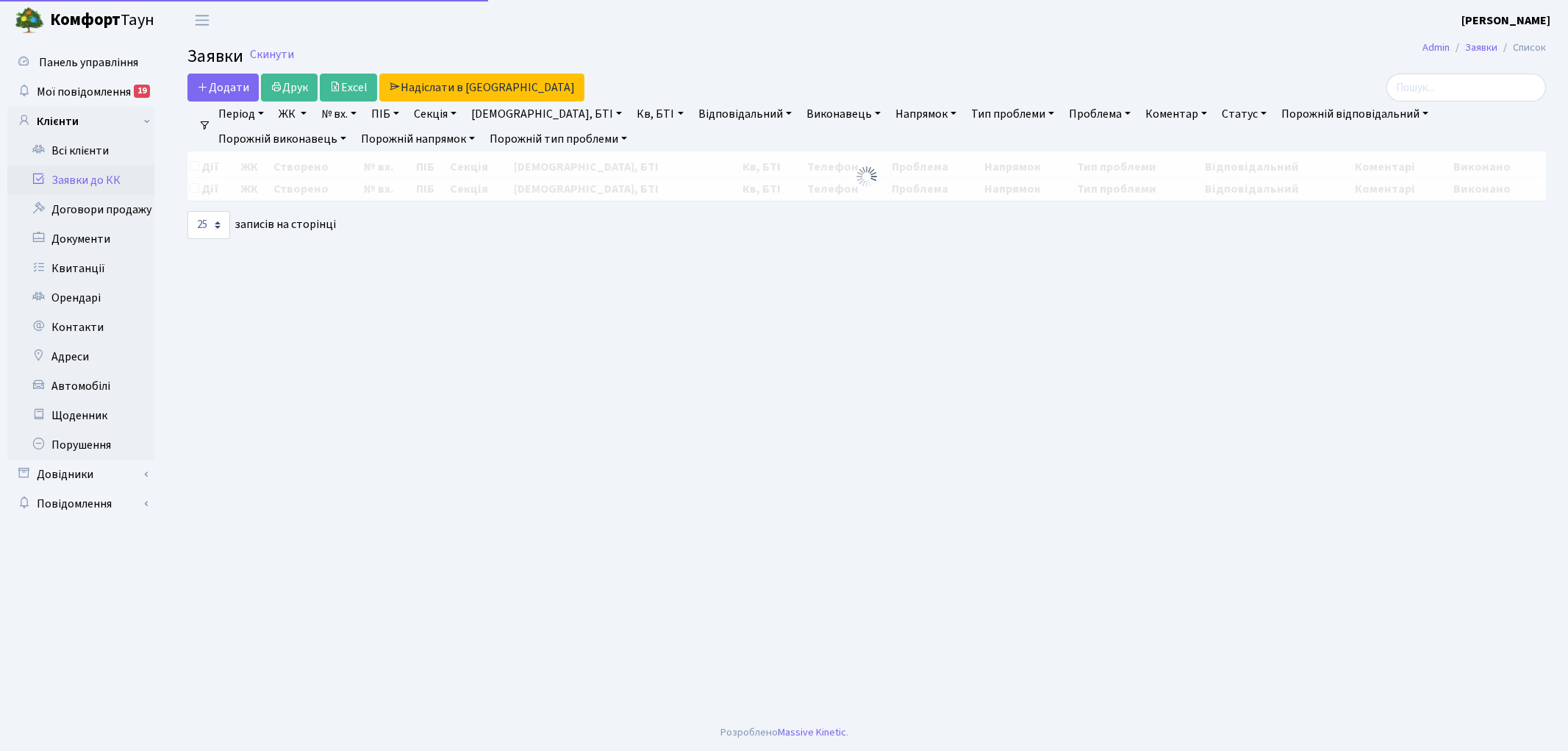
select select "25"
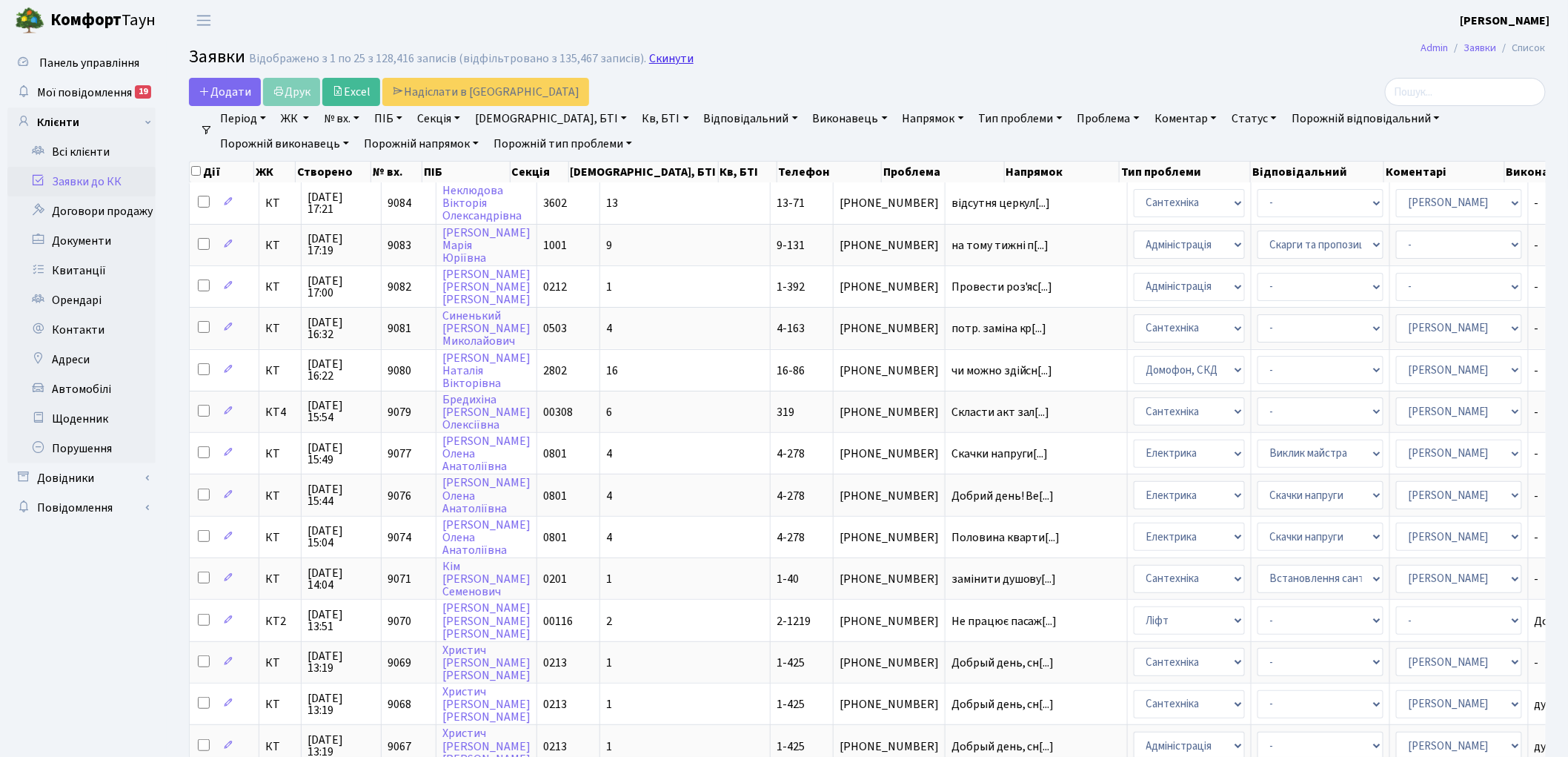
click at [654, 59] on link "Скинути" at bounding box center [671, 58] width 44 height 14
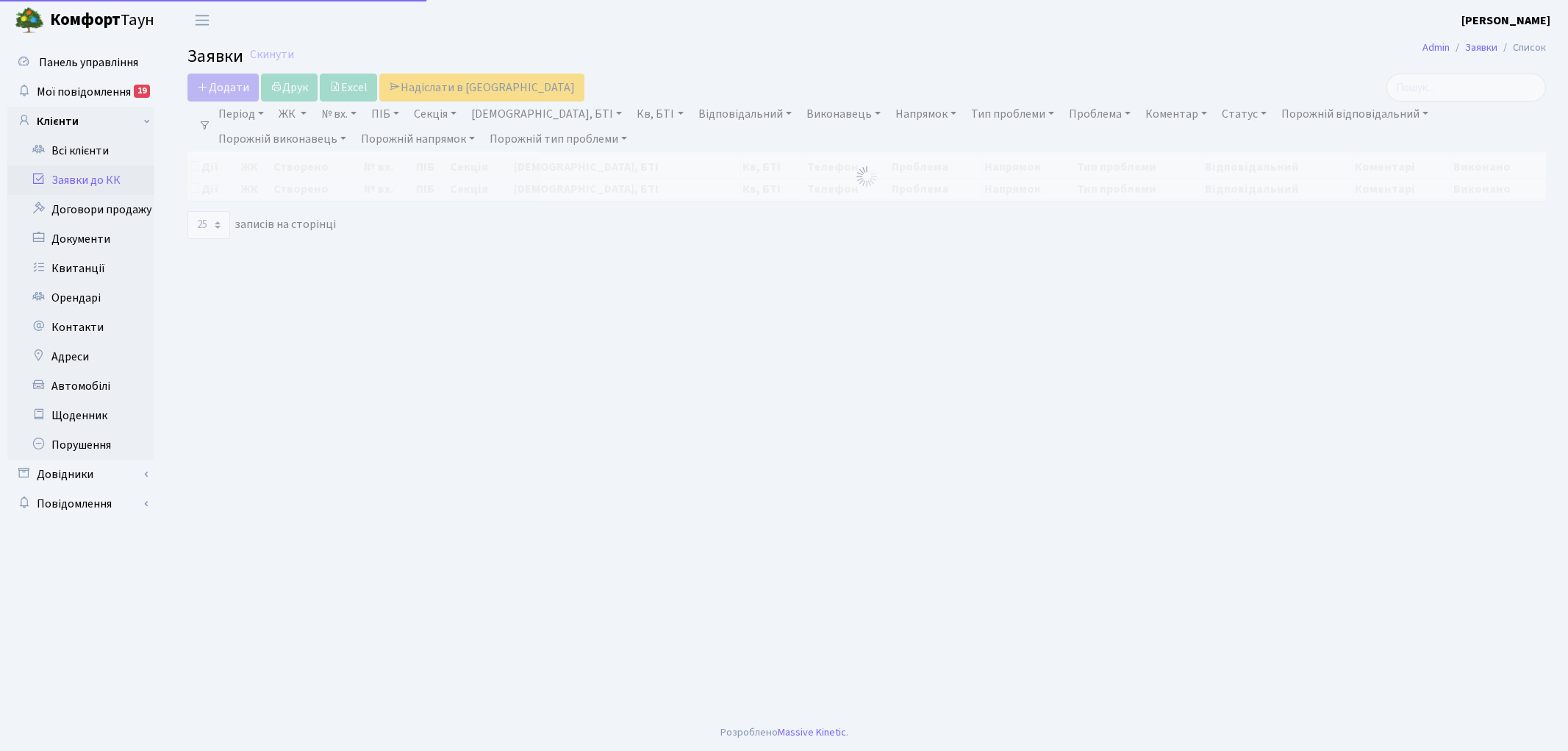
select select "25"
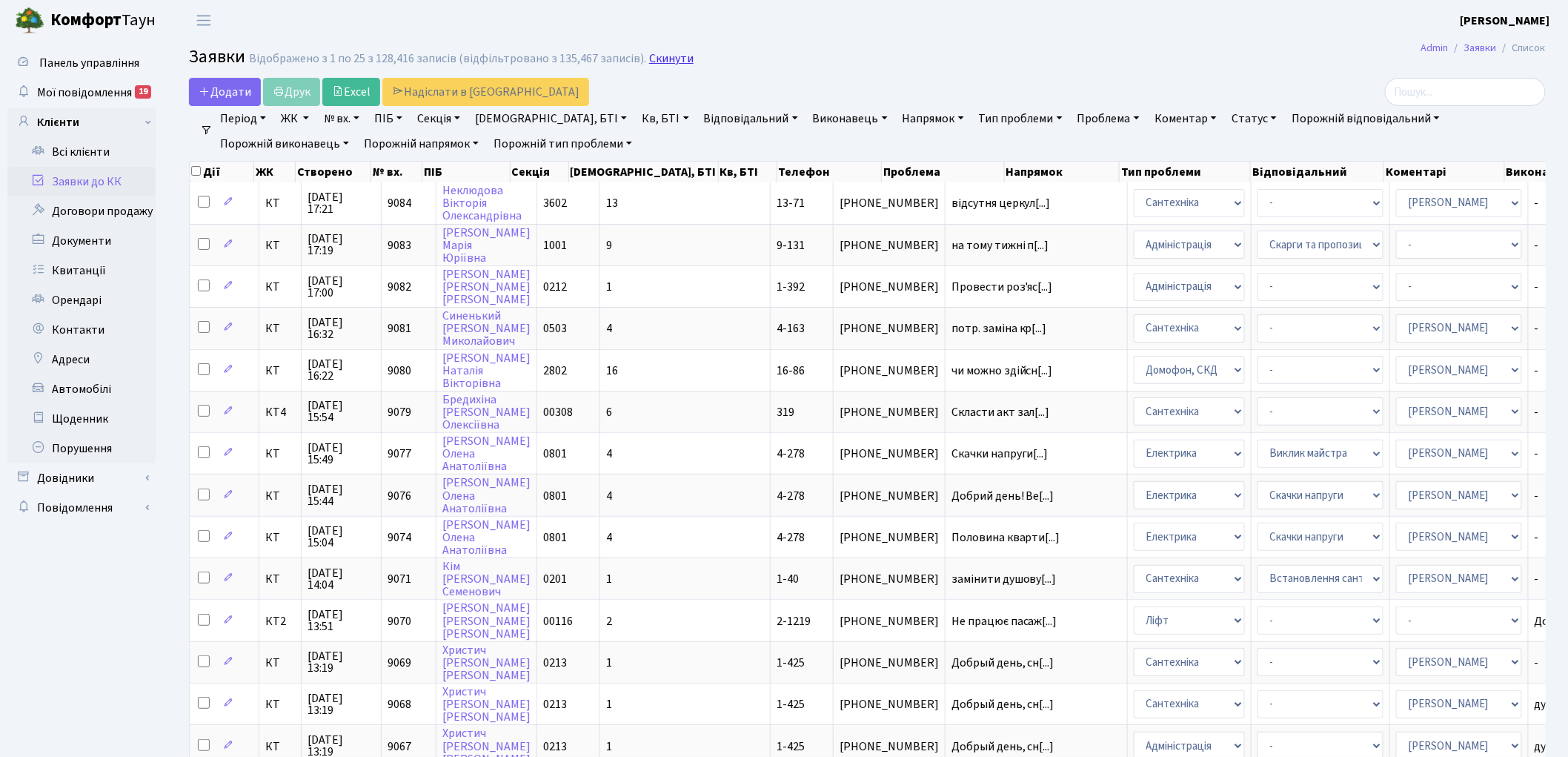
click at [667, 56] on link "Скинути" at bounding box center [671, 58] width 44 height 14
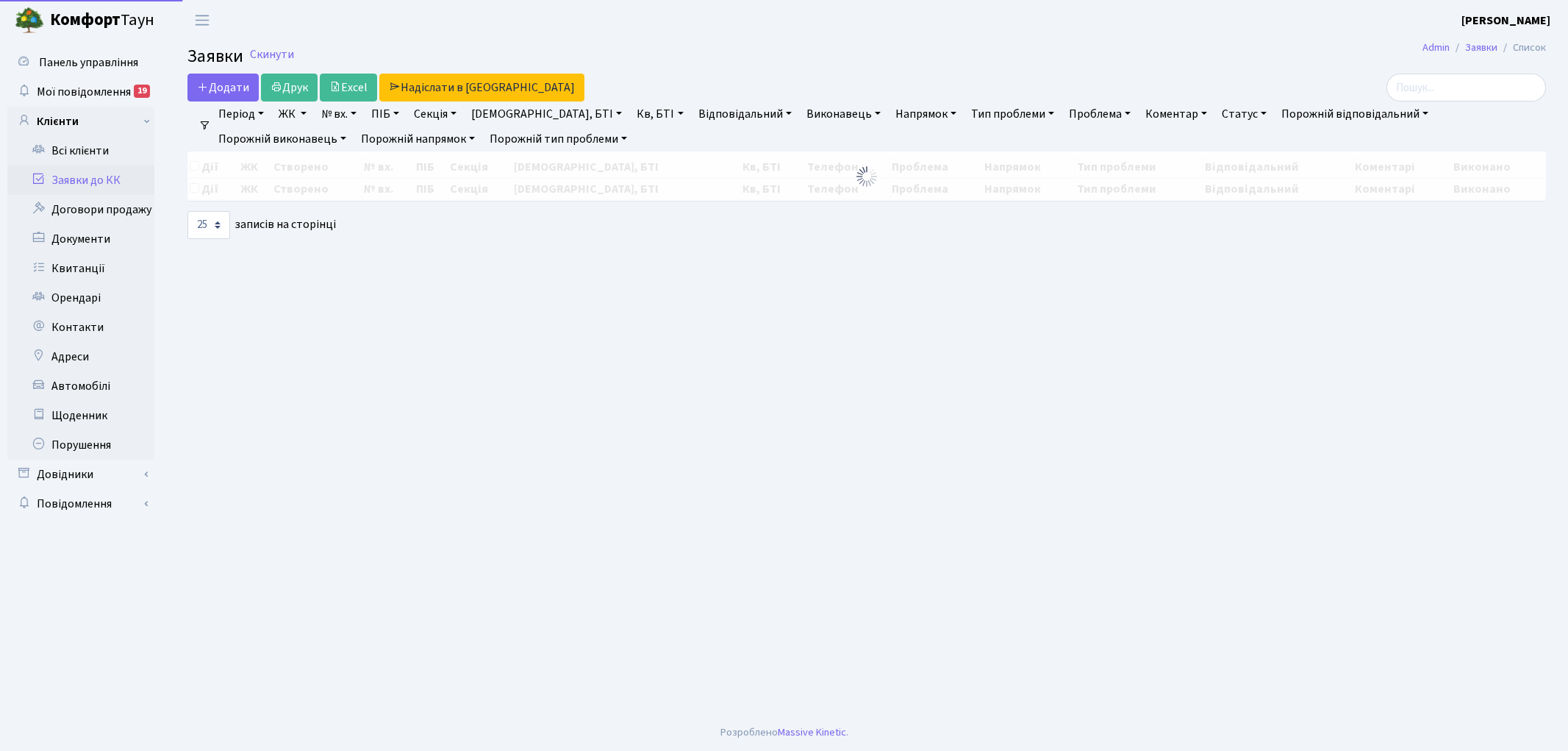
select select "25"
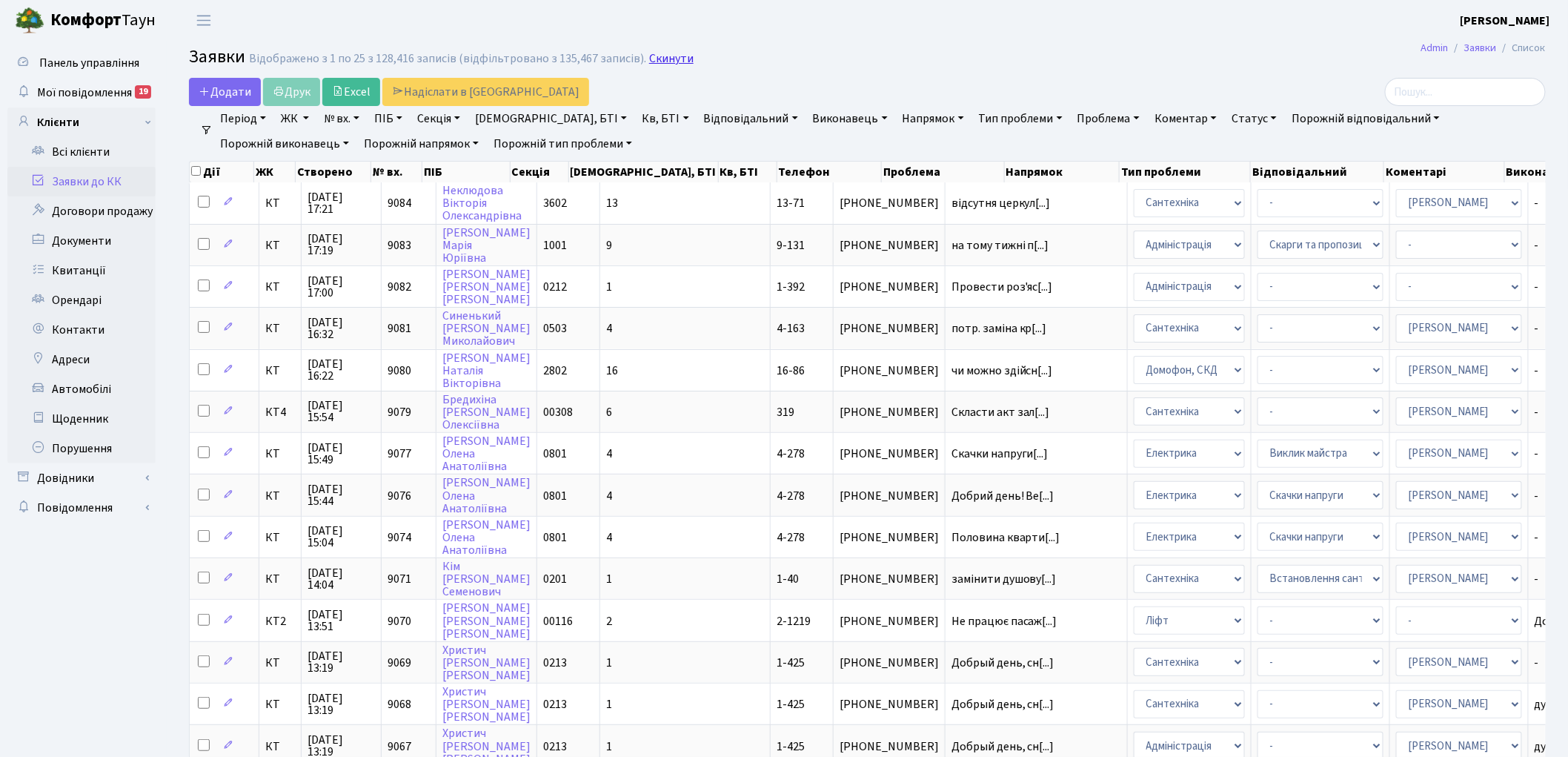
click at [656, 62] on link "Скинути" at bounding box center [671, 58] width 44 height 14
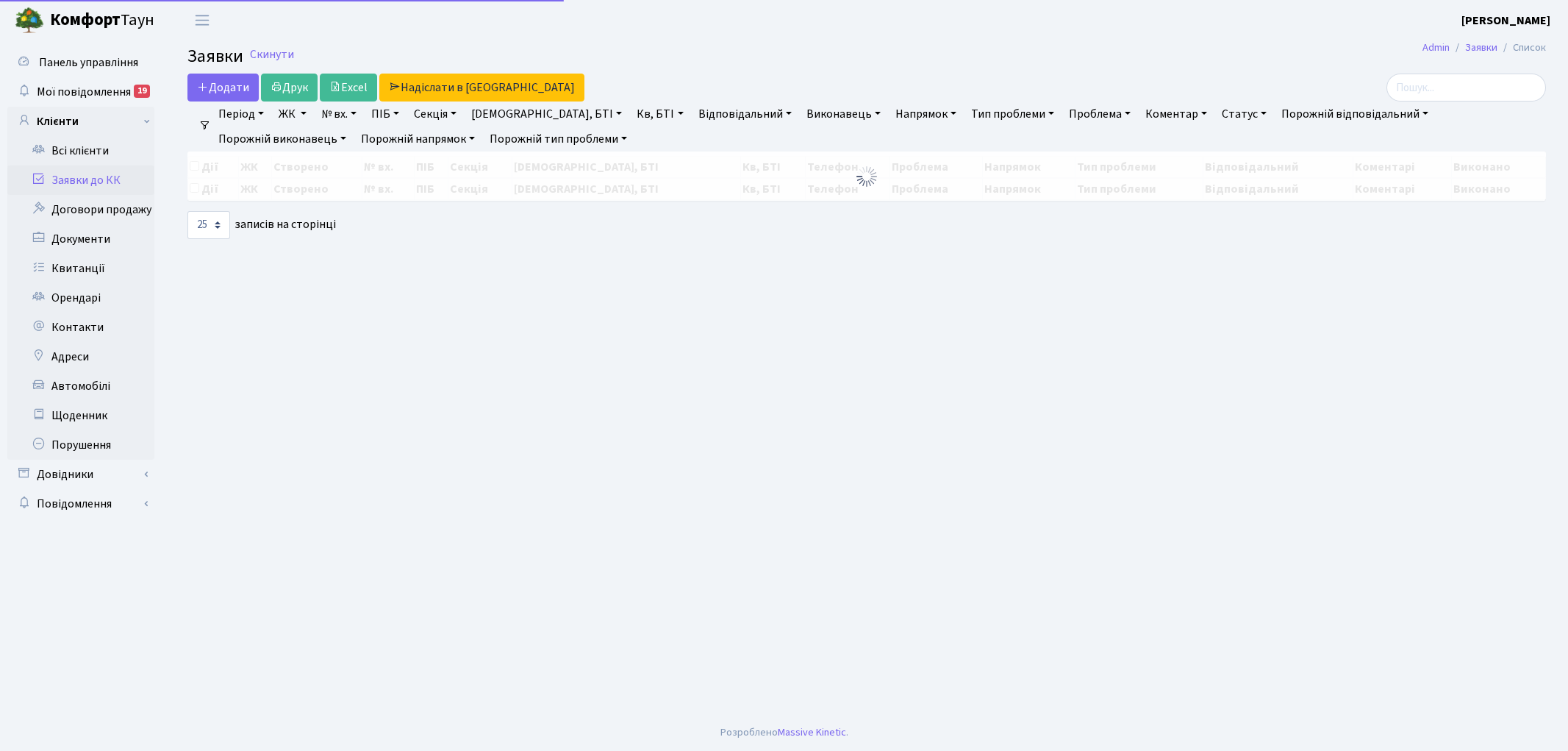
select select "25"
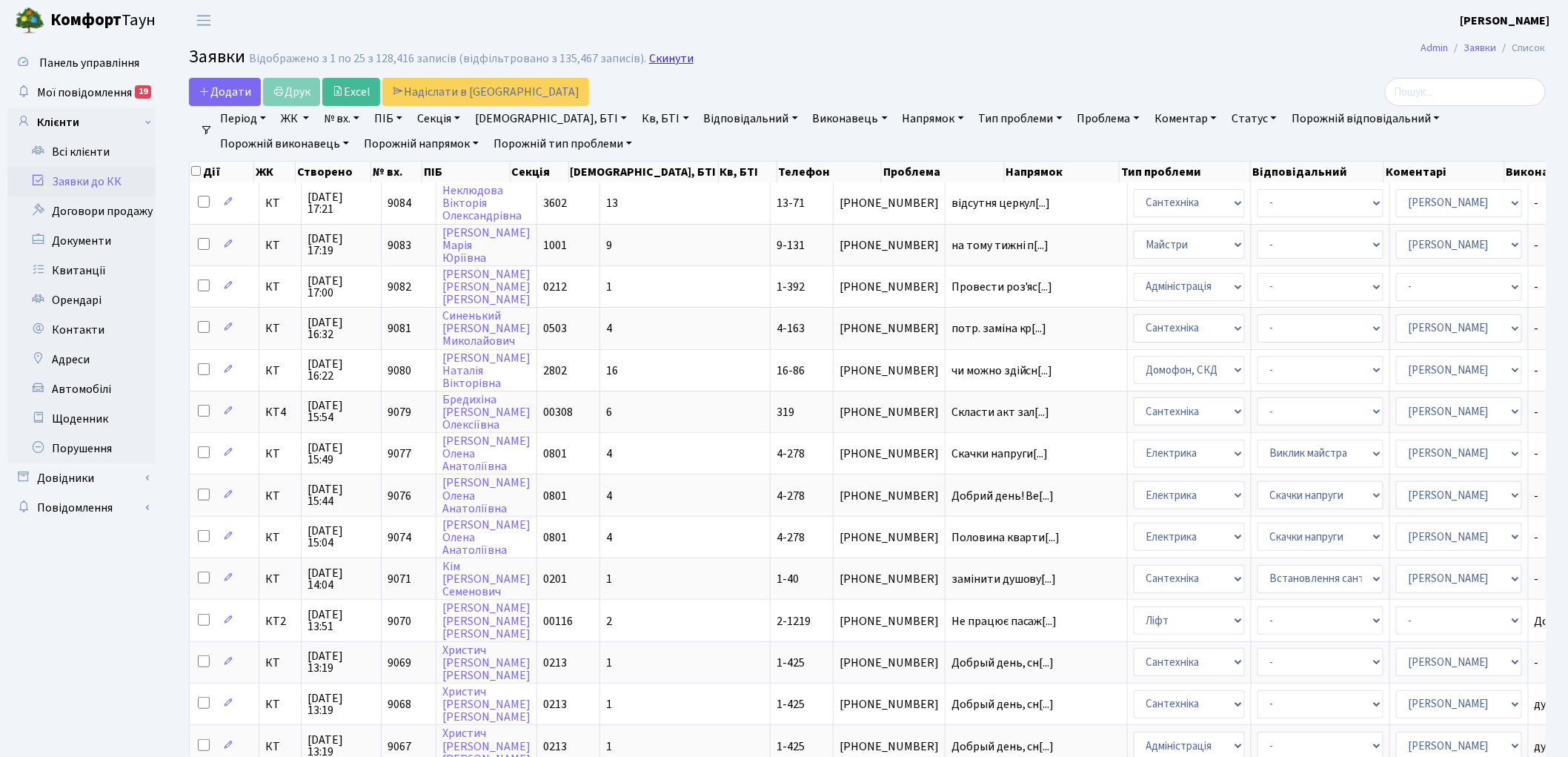
click at [663, 63] on link "Скинути" at bounding box center [671, 58] width 44 height 14
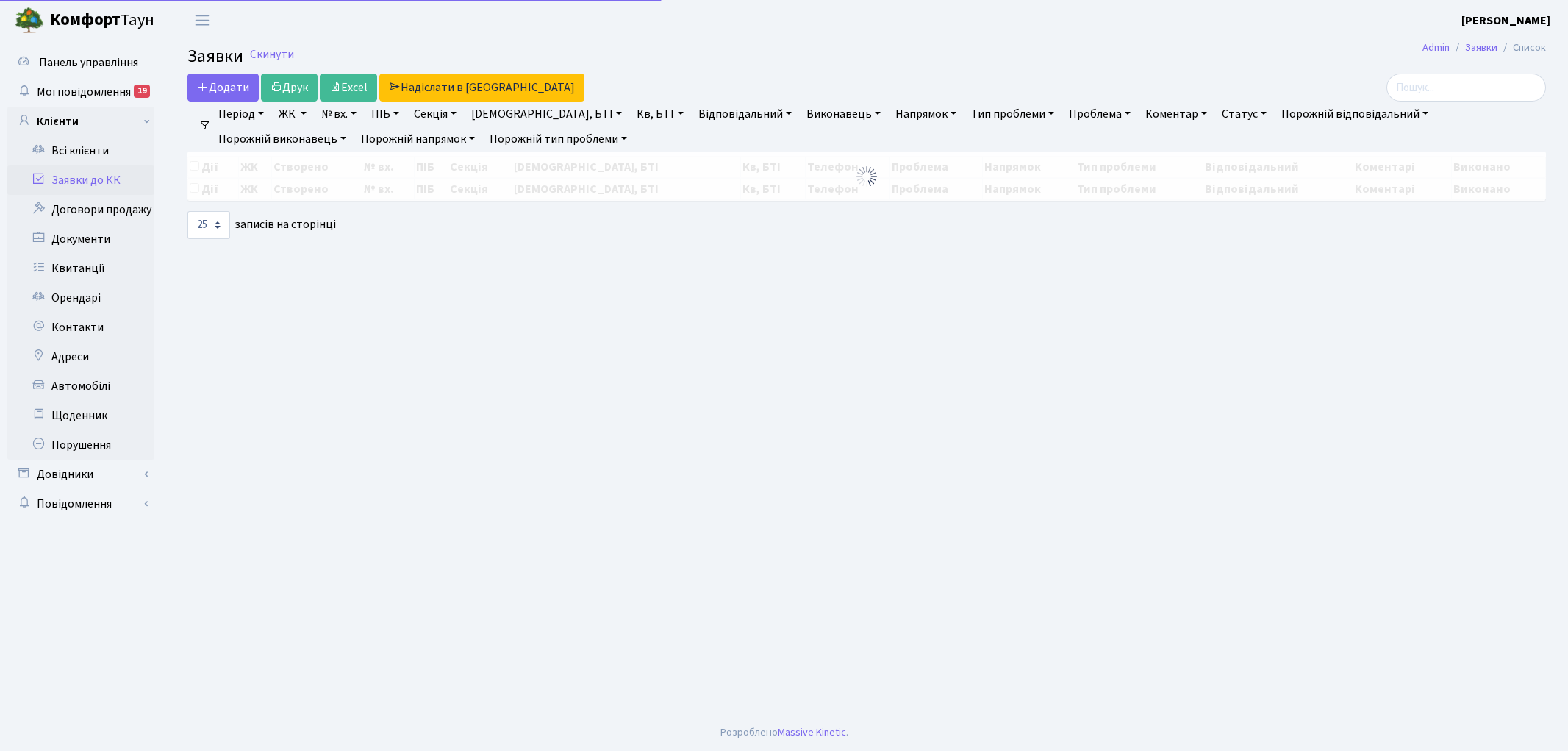
select select "25"
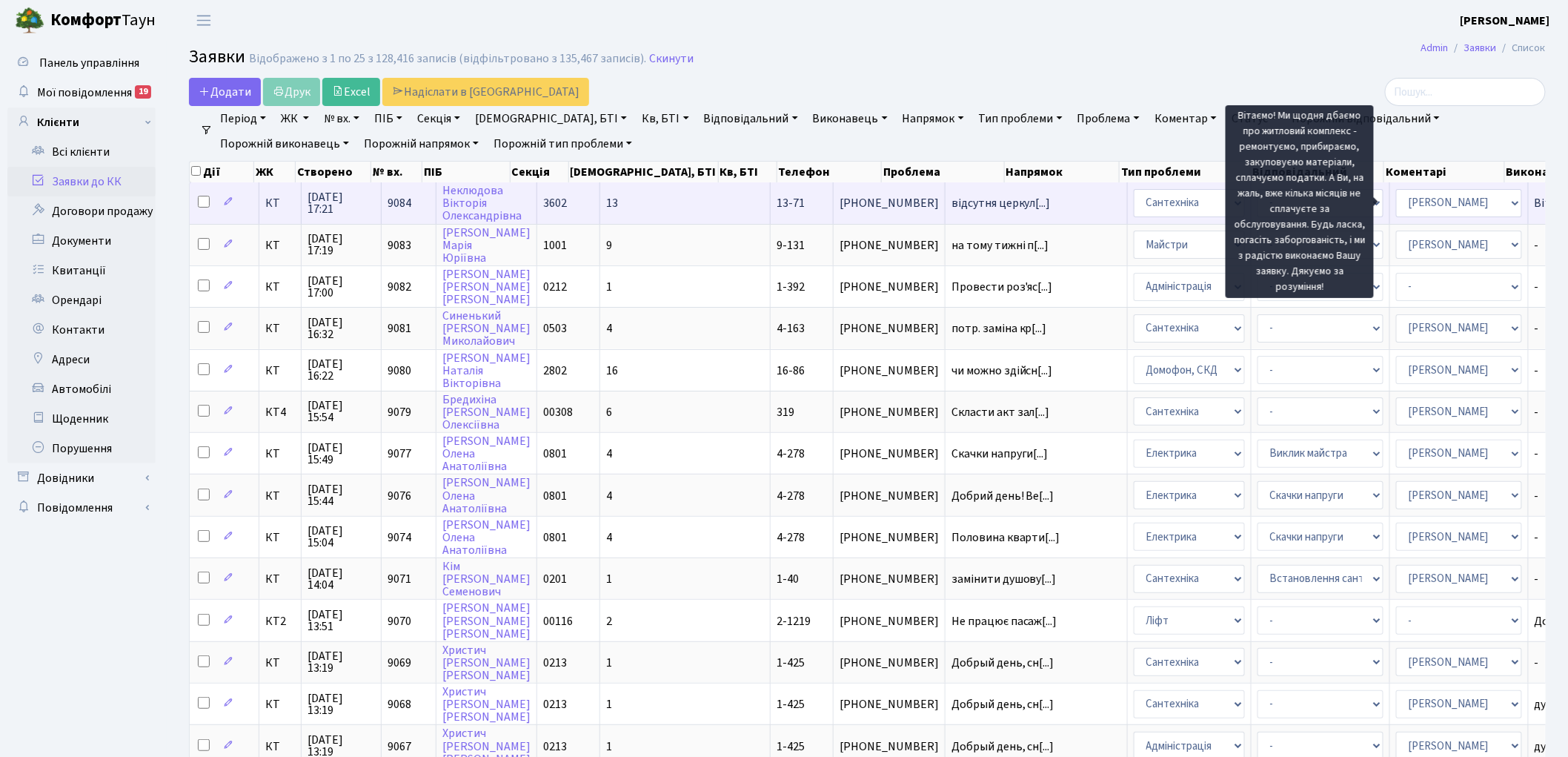
click at [1535, 198] on span "Вітаємо! Ми щод[...]" at bounding box center [1587, 203] width 103 height 16
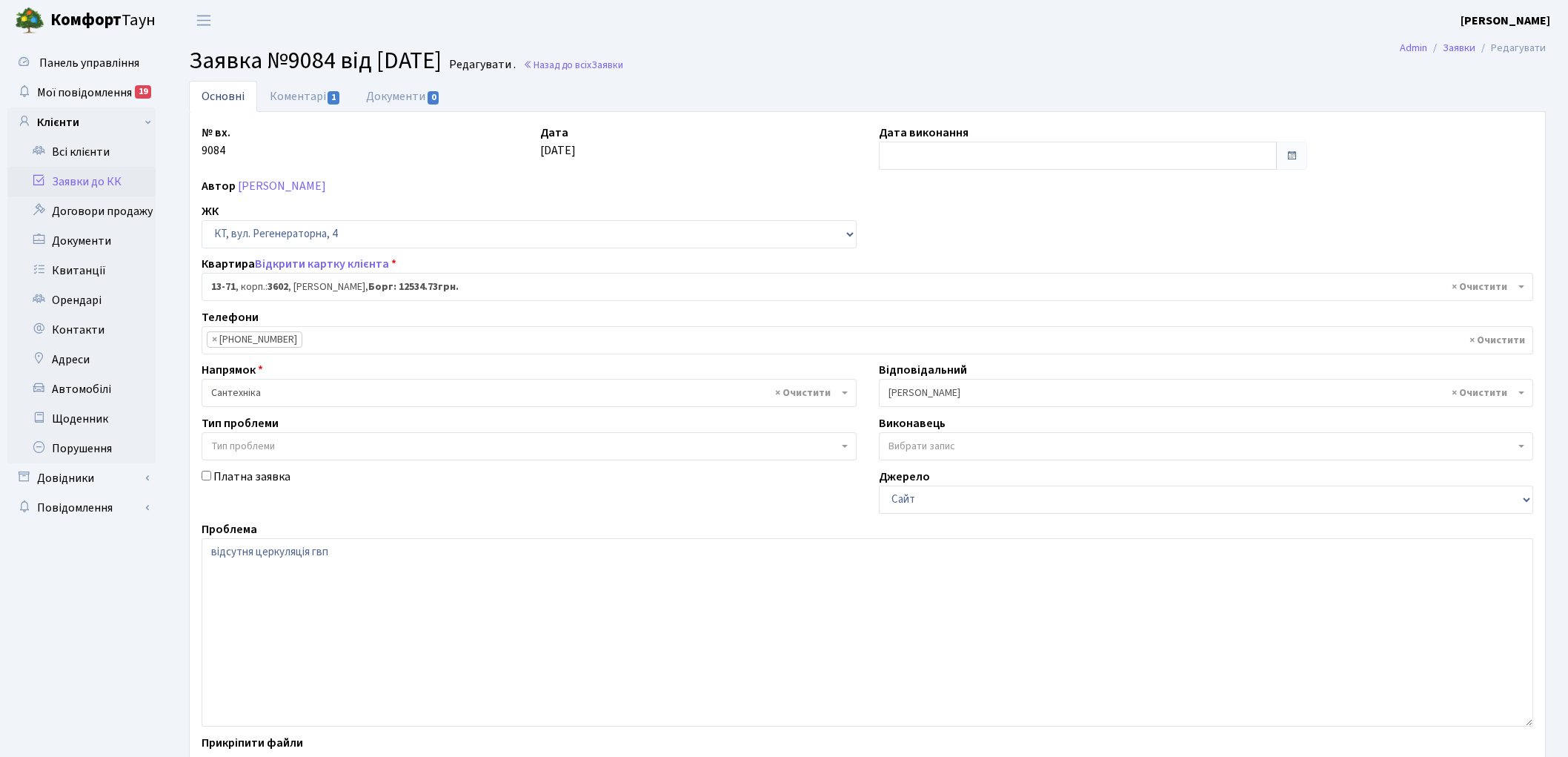
select select "7717"
click at [292, 97] on link "Коментарі 1" at bounding box center [305, 96] width 97 height 31
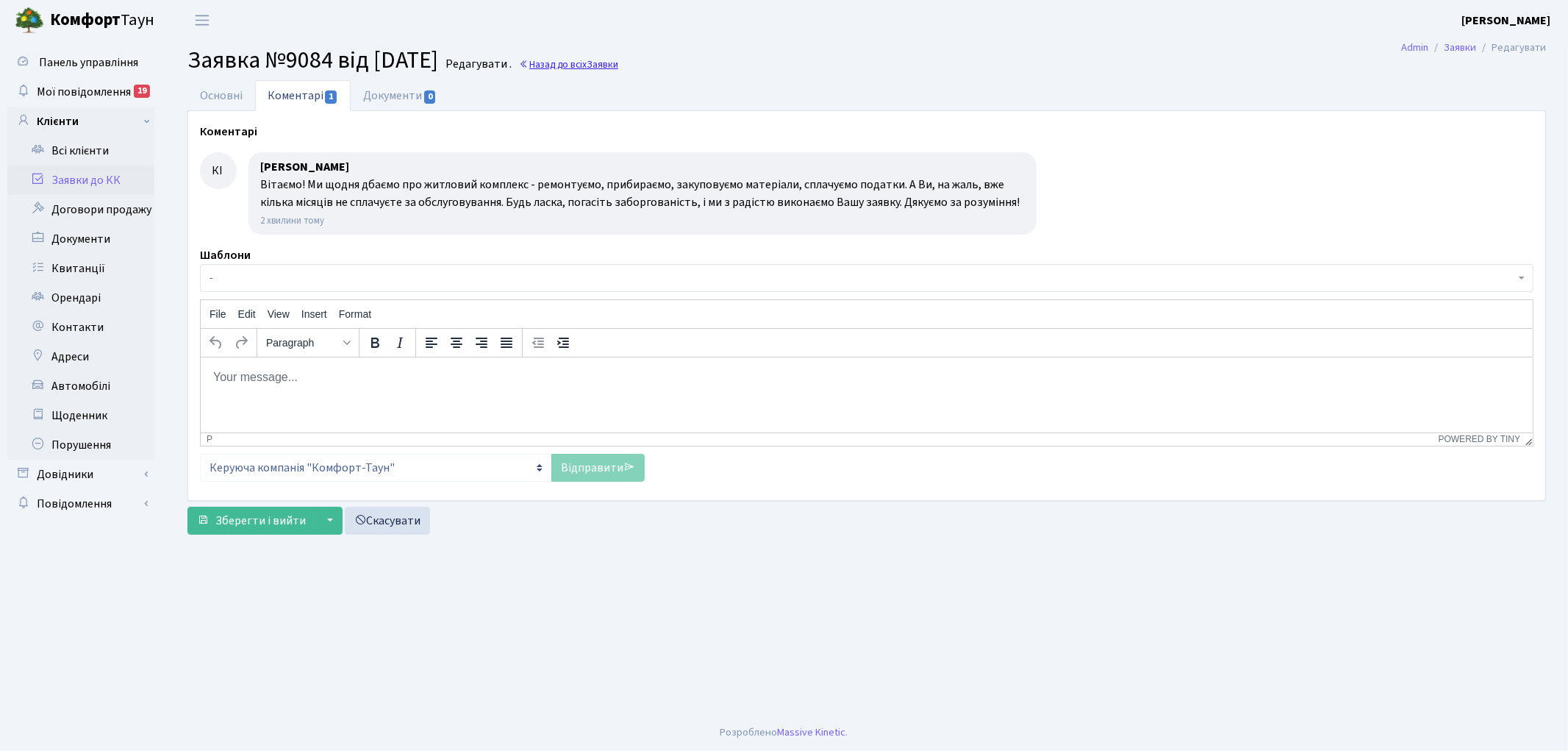
click at [592, 63] on link "Назад до всіх Заявки" at bounding box center [568, 64] width 99 height 14
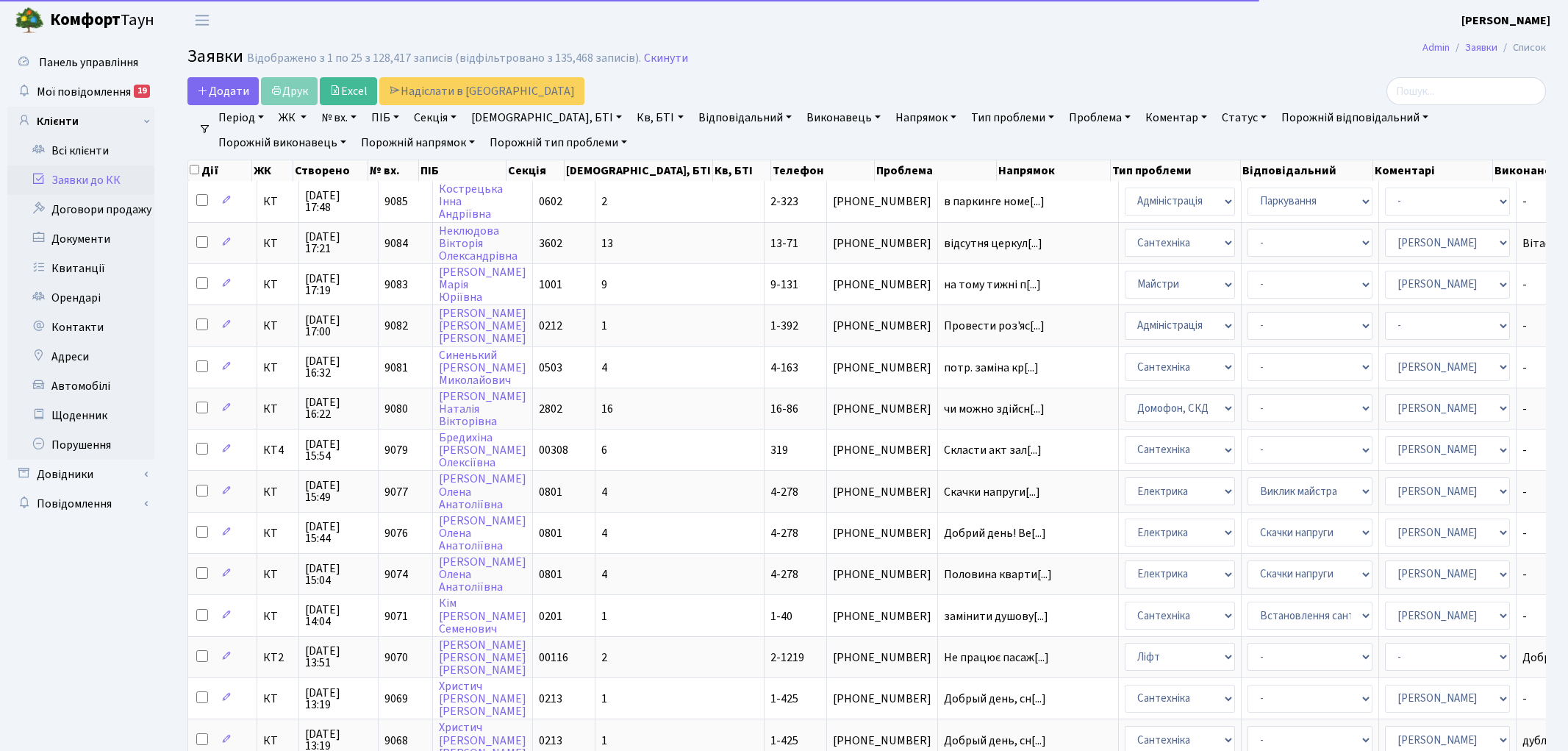
select select "25"
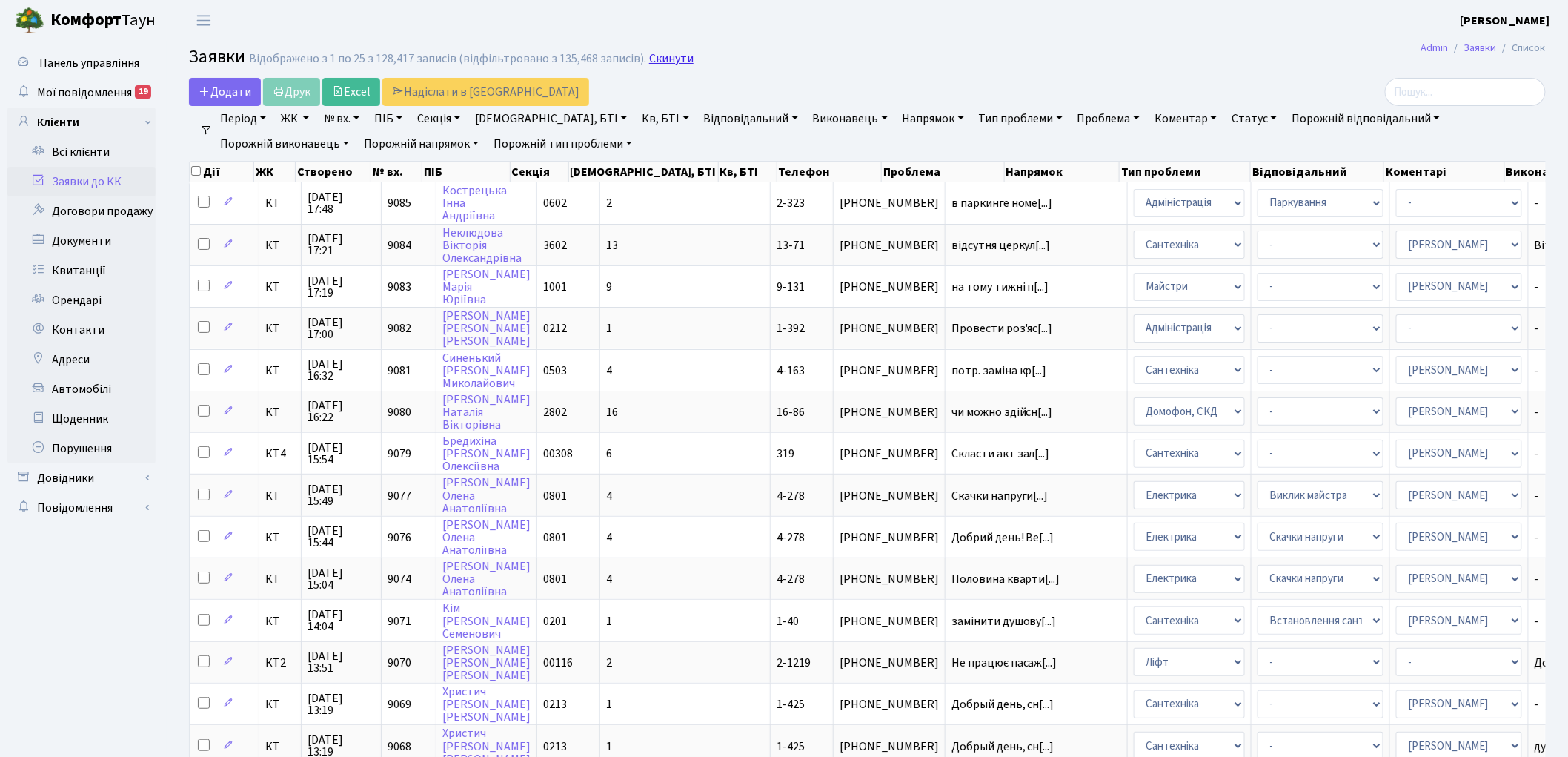
click at [669, 56] on link "Скинути" at bounding box center [671, 58] width 44 height 14
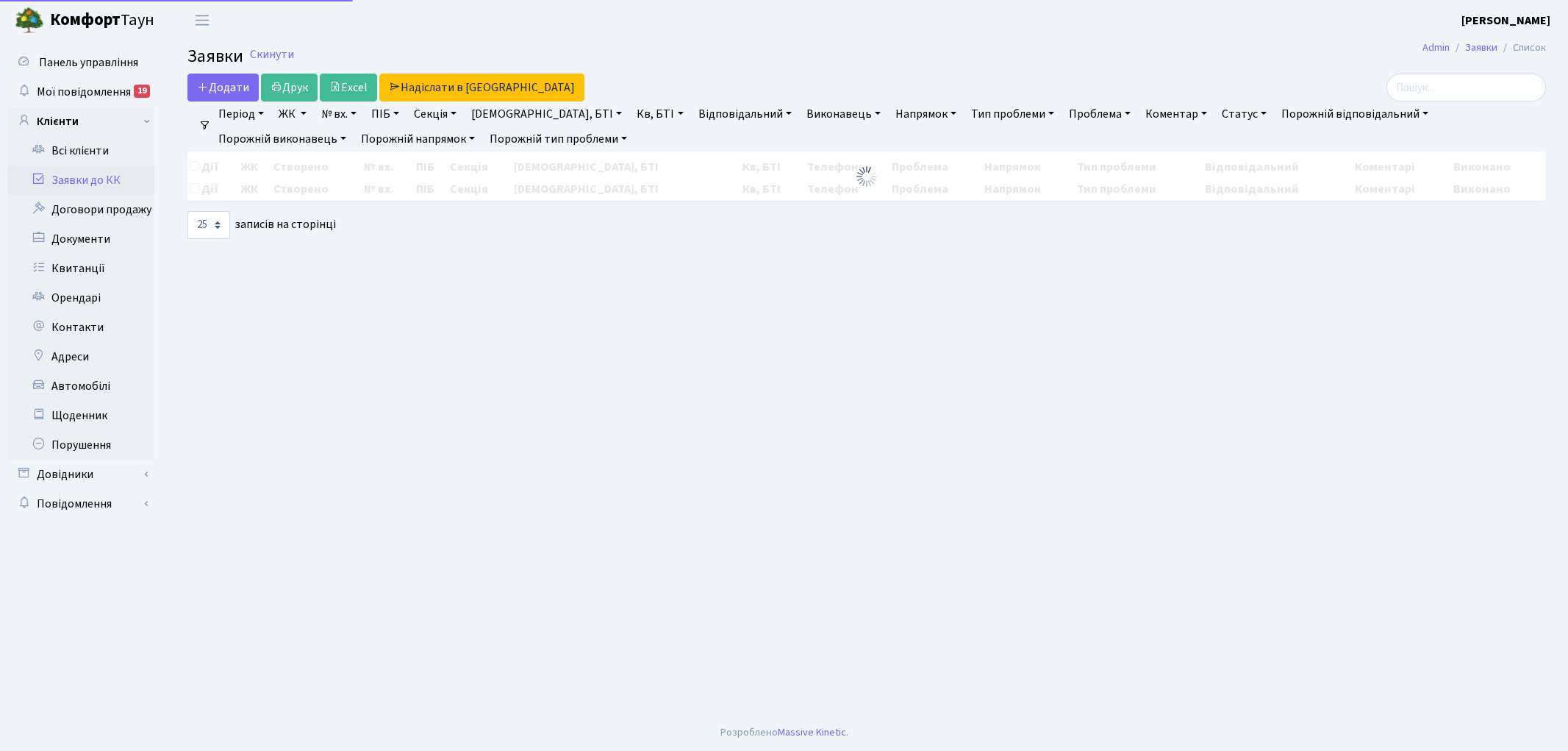
select select "25"
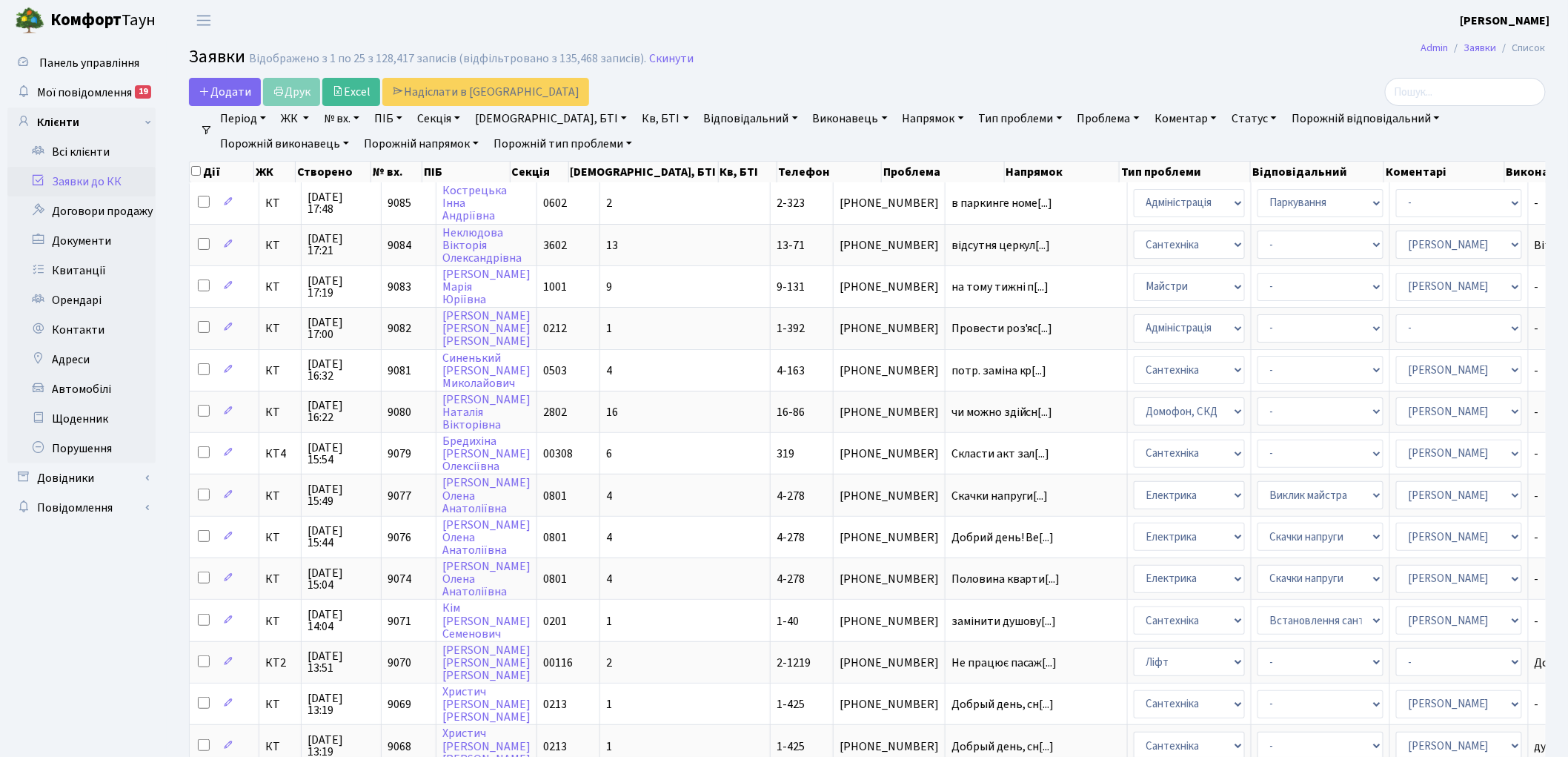
click at [669, 56] on link "Скинути" at bounding box center [671, 58] width 44 height 14
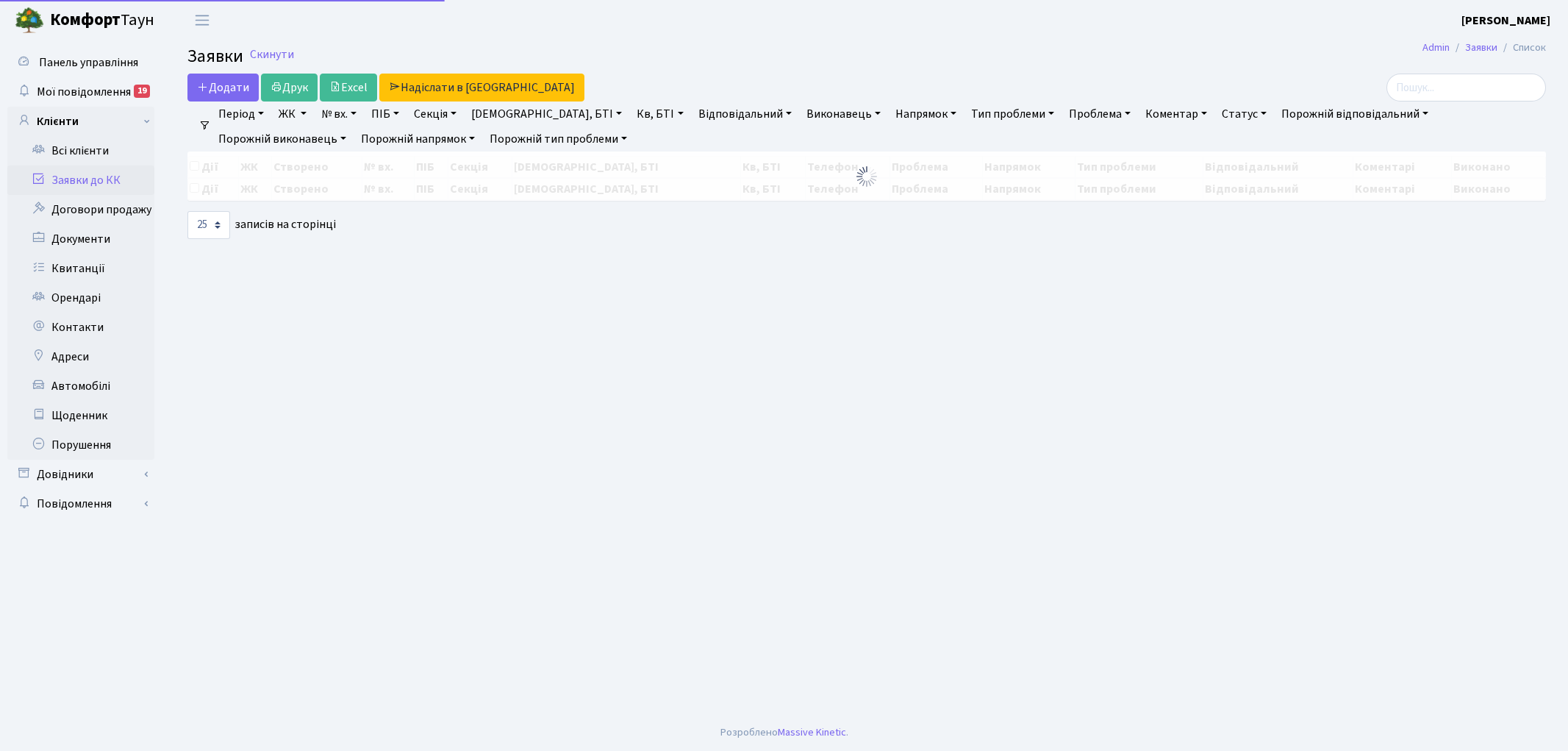
select select "25"
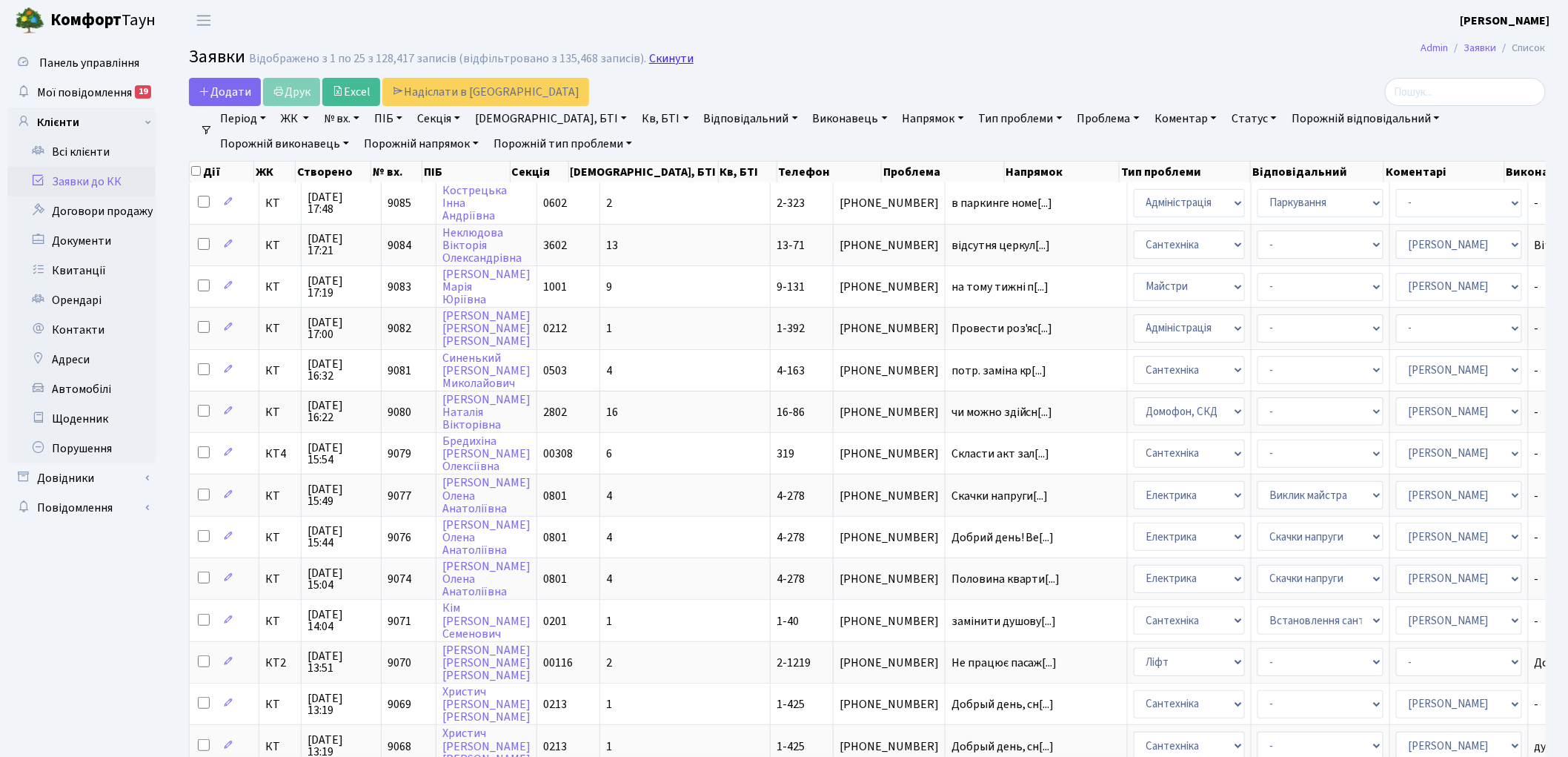
click at [649, 60] on link "Скинути" at bounding box center [671, 58] width 44 height 14
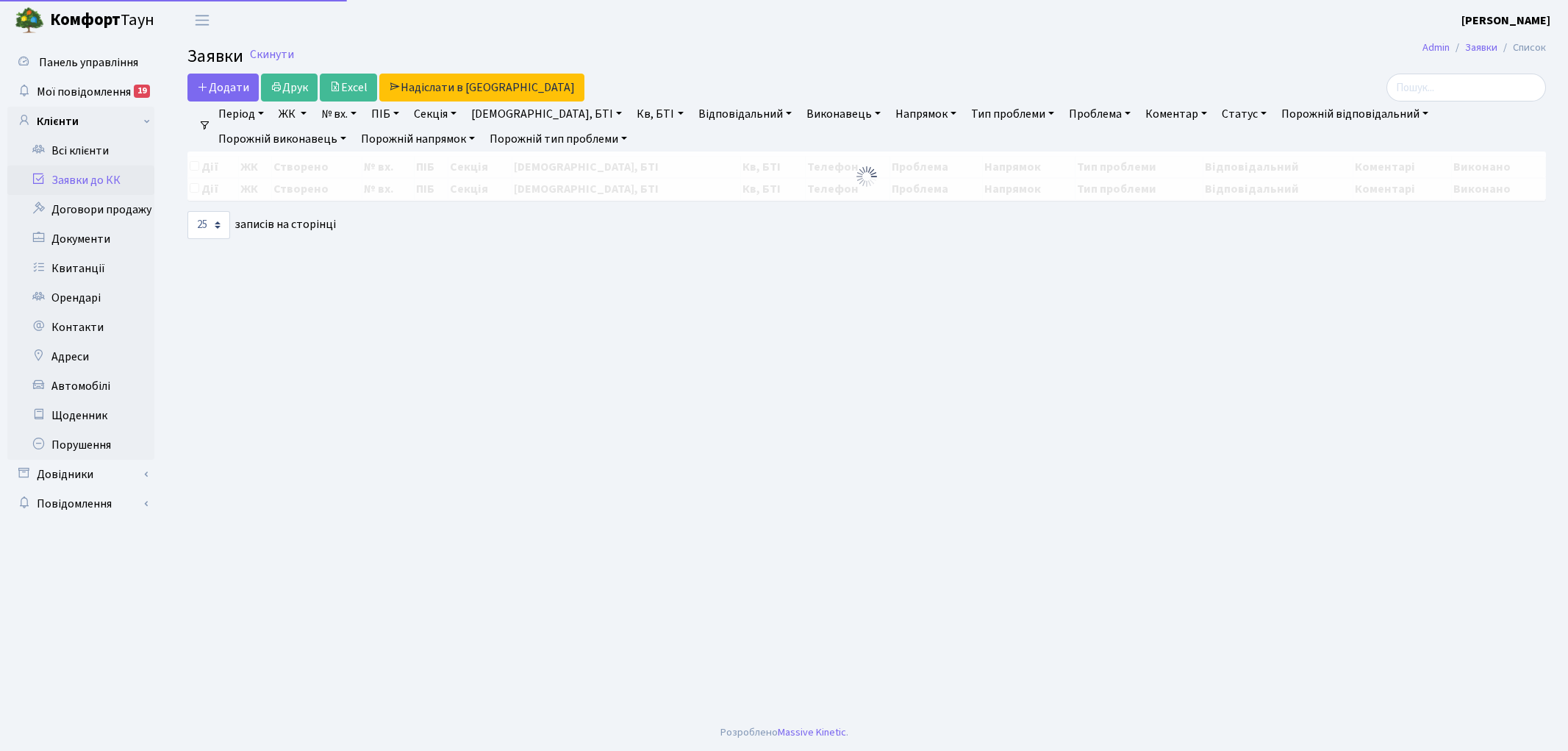
select select "25"
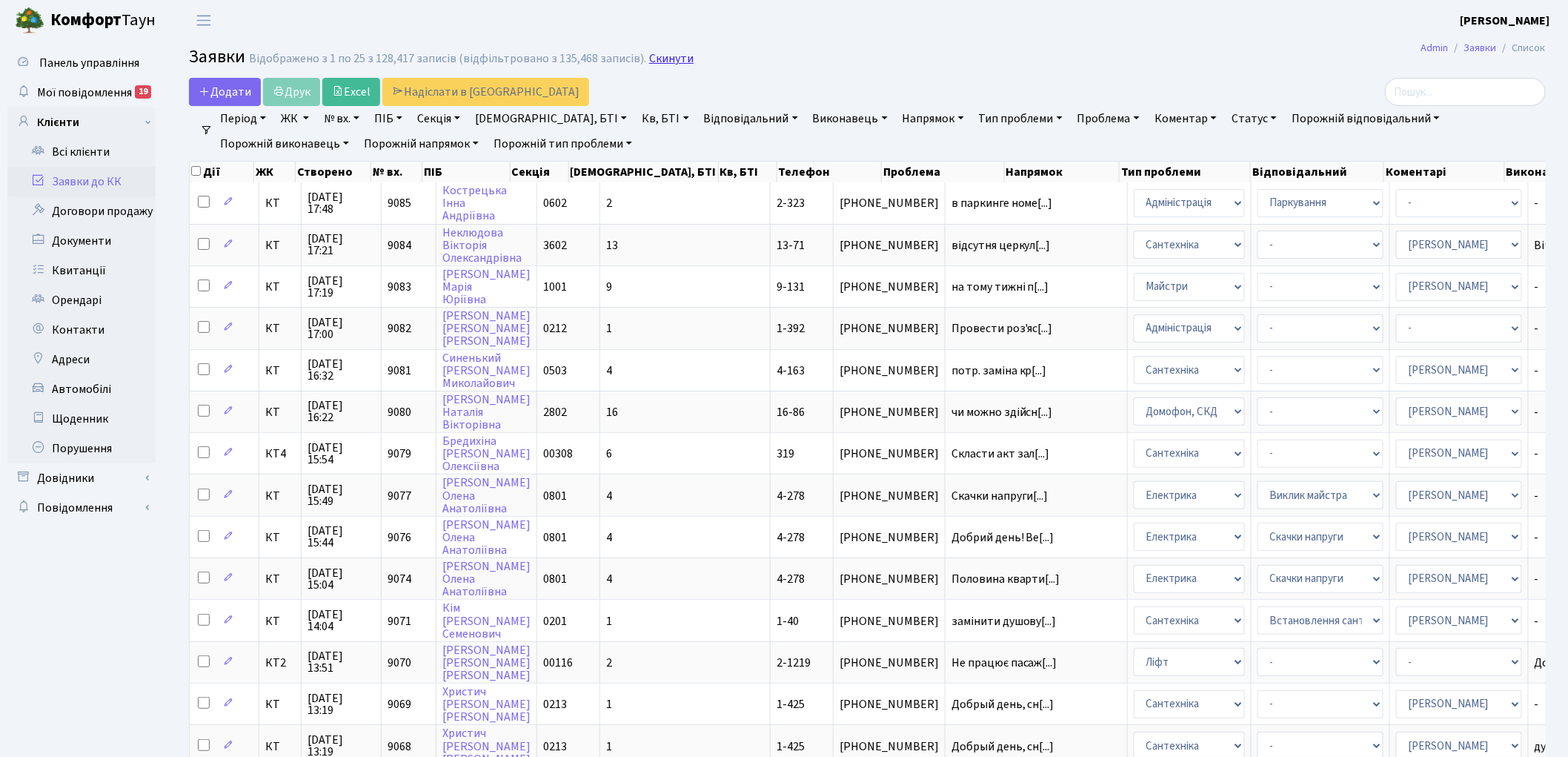
click at [671, 61] on link "Скинути" at bounding box center [671, 58] width 44 height 14
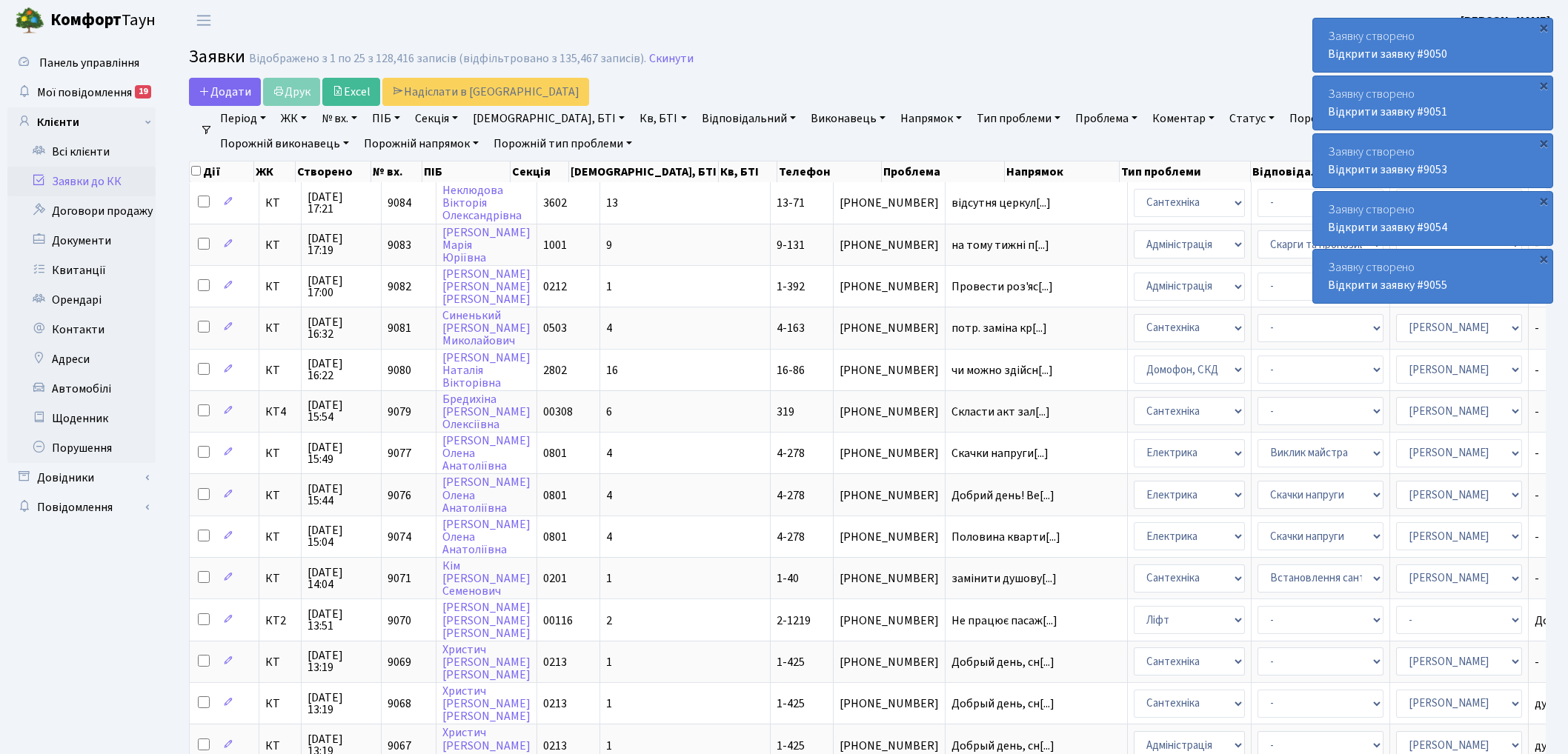
select select "25"
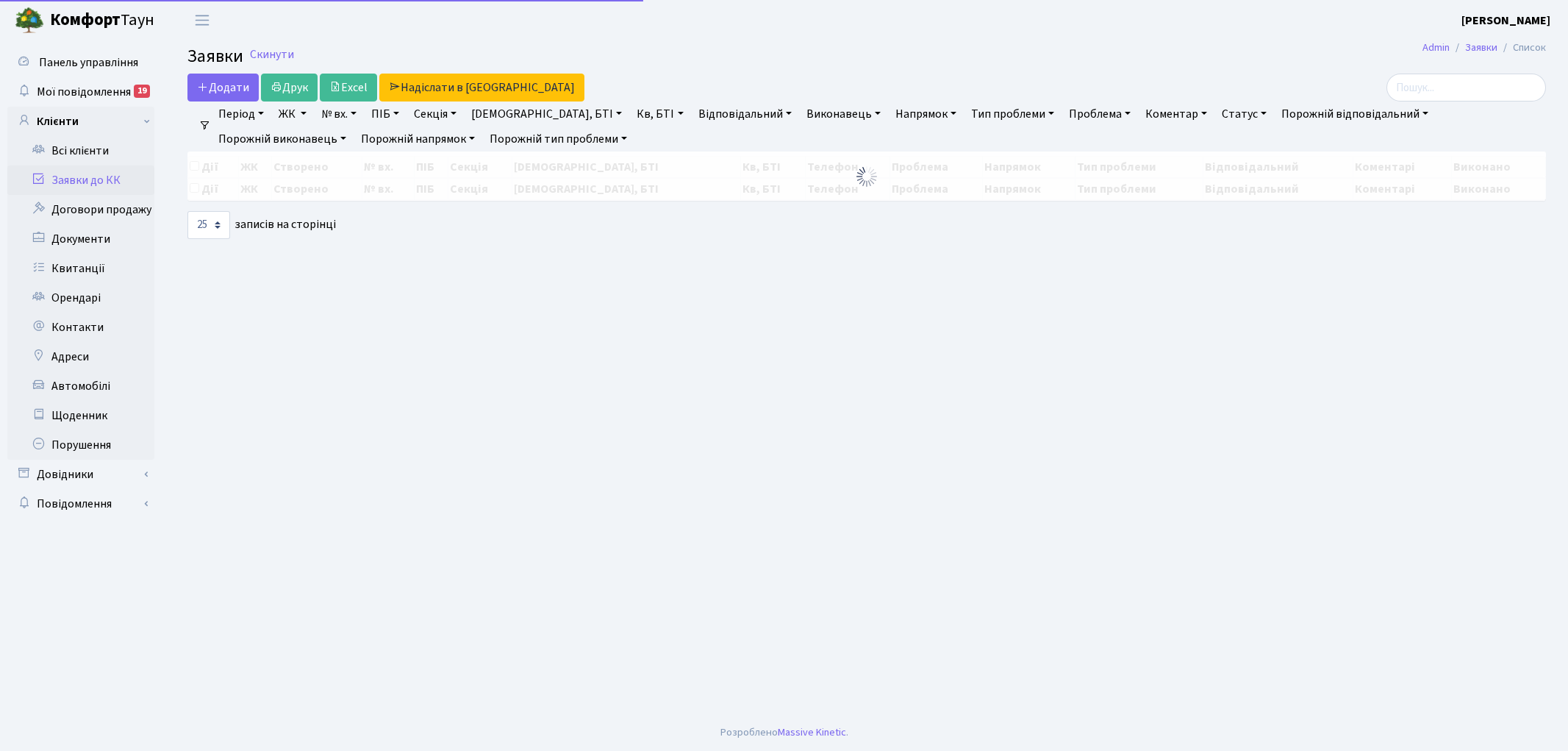
select select "25"
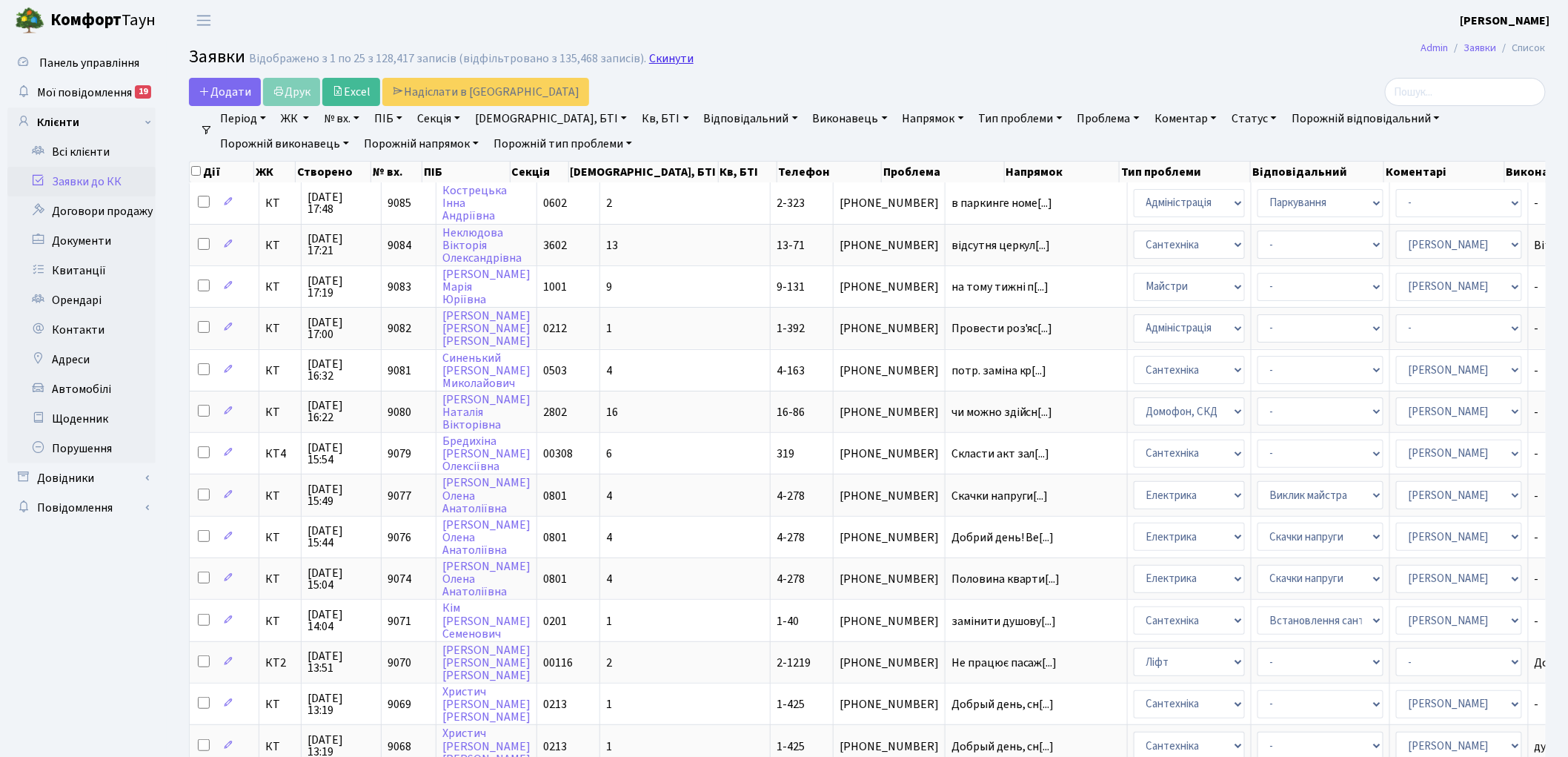
click at [663, 61] on link "Скинути" at bounding box center [671, 58] width 44 height 14
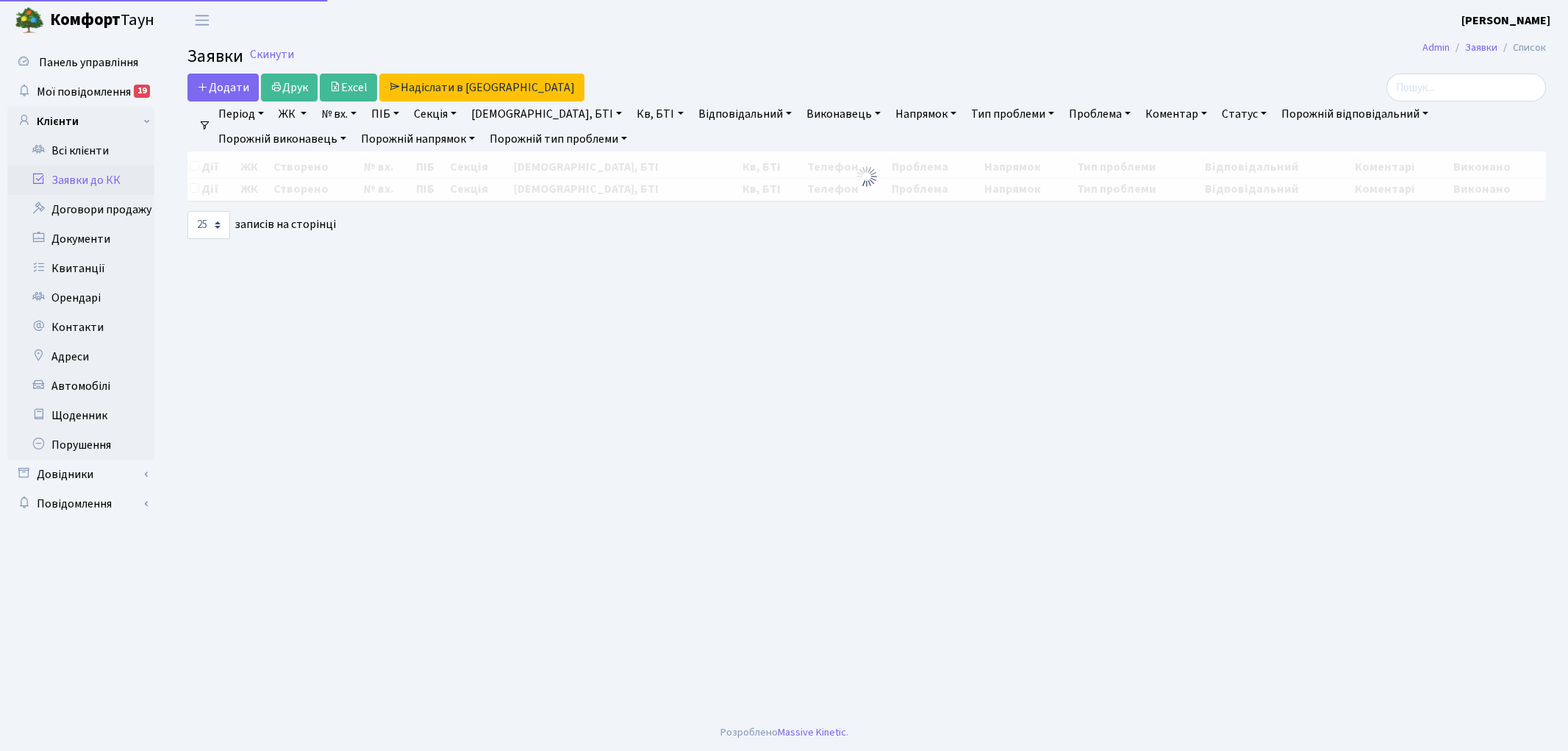
select select "25"
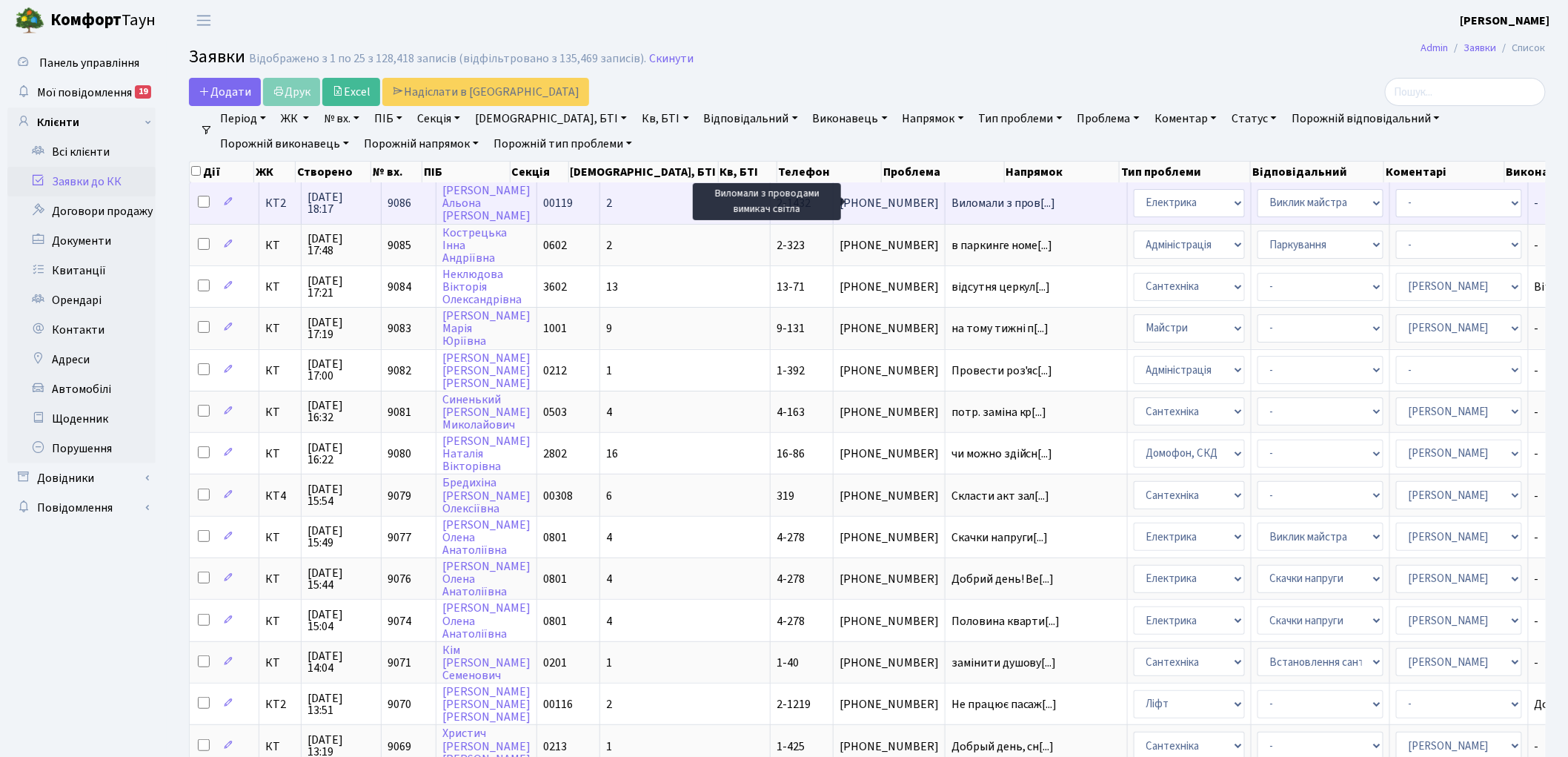
click at [952, 203] on span "Виломали з пров[...]" at bounding box center [1004, 203] width 104 height 16
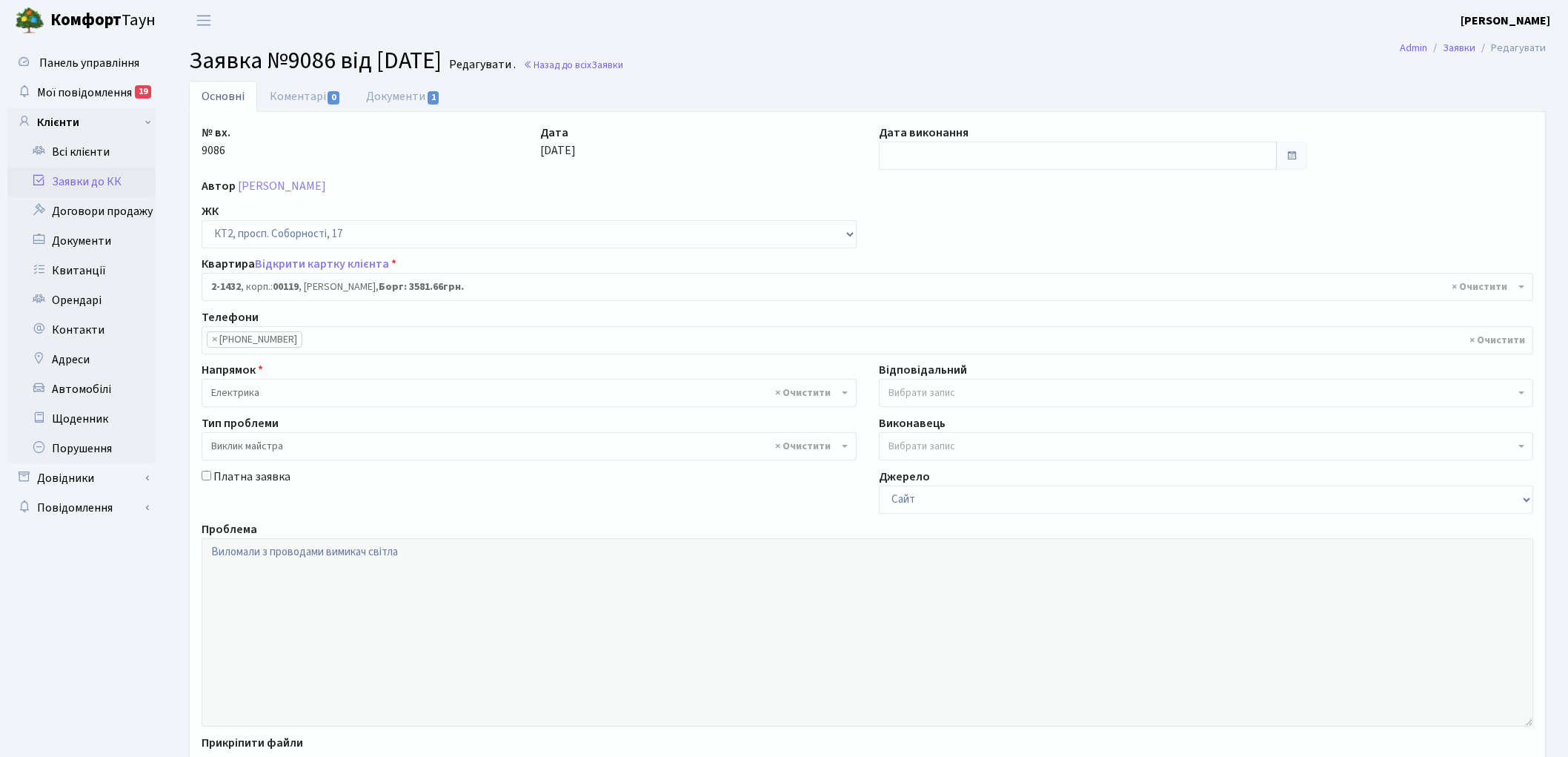
select select "13047"
select select "29"
click at [388, 98] on link "Документи 1" at bounding box center [403, 96] width 99 height 31
select select "25"
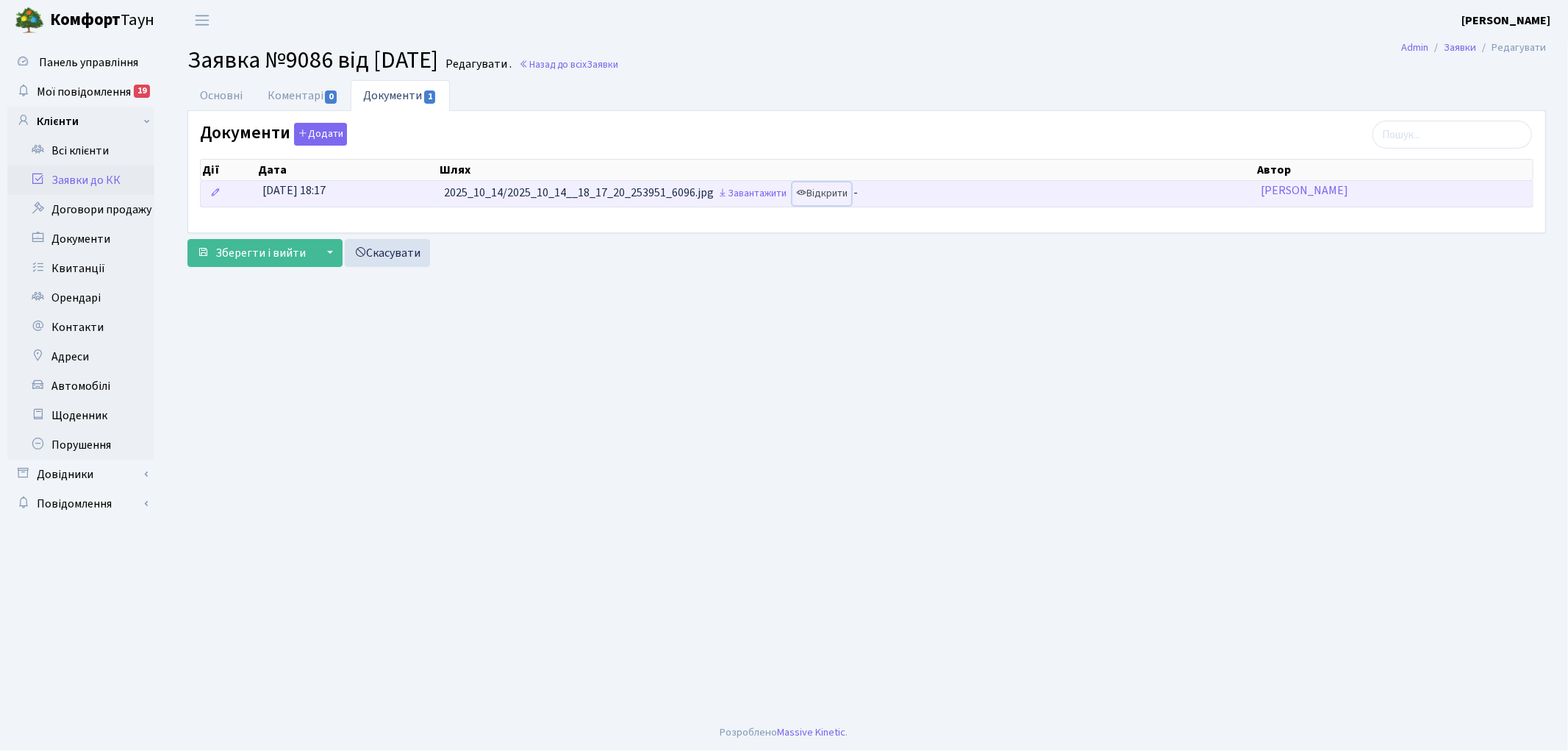
click at [833, 194] on link "Відкрити" at bounding box center [821, 193] width 59 height 23
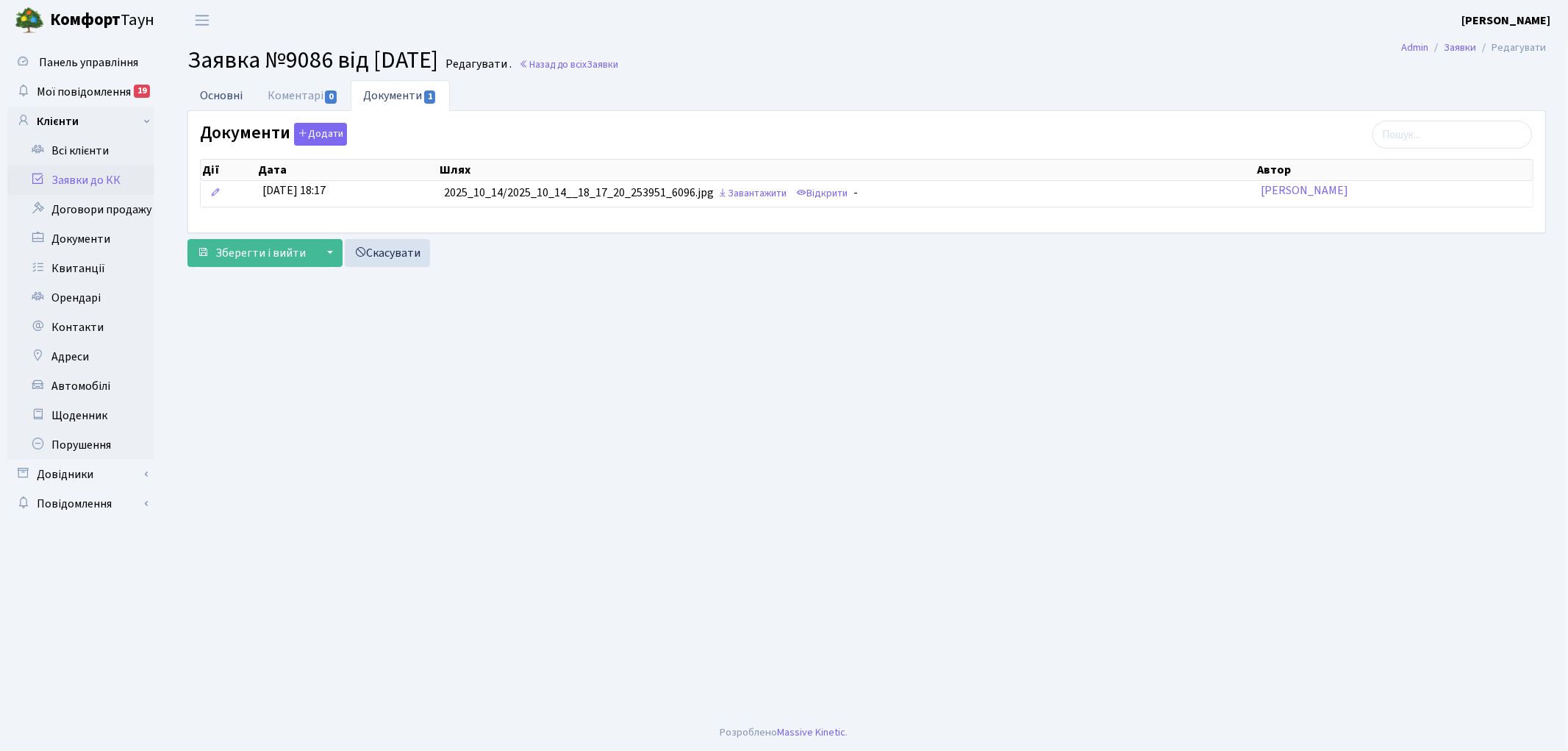
click at [207, 93] on link "Основні" at bounding box center [221, 95] width 67 height 30
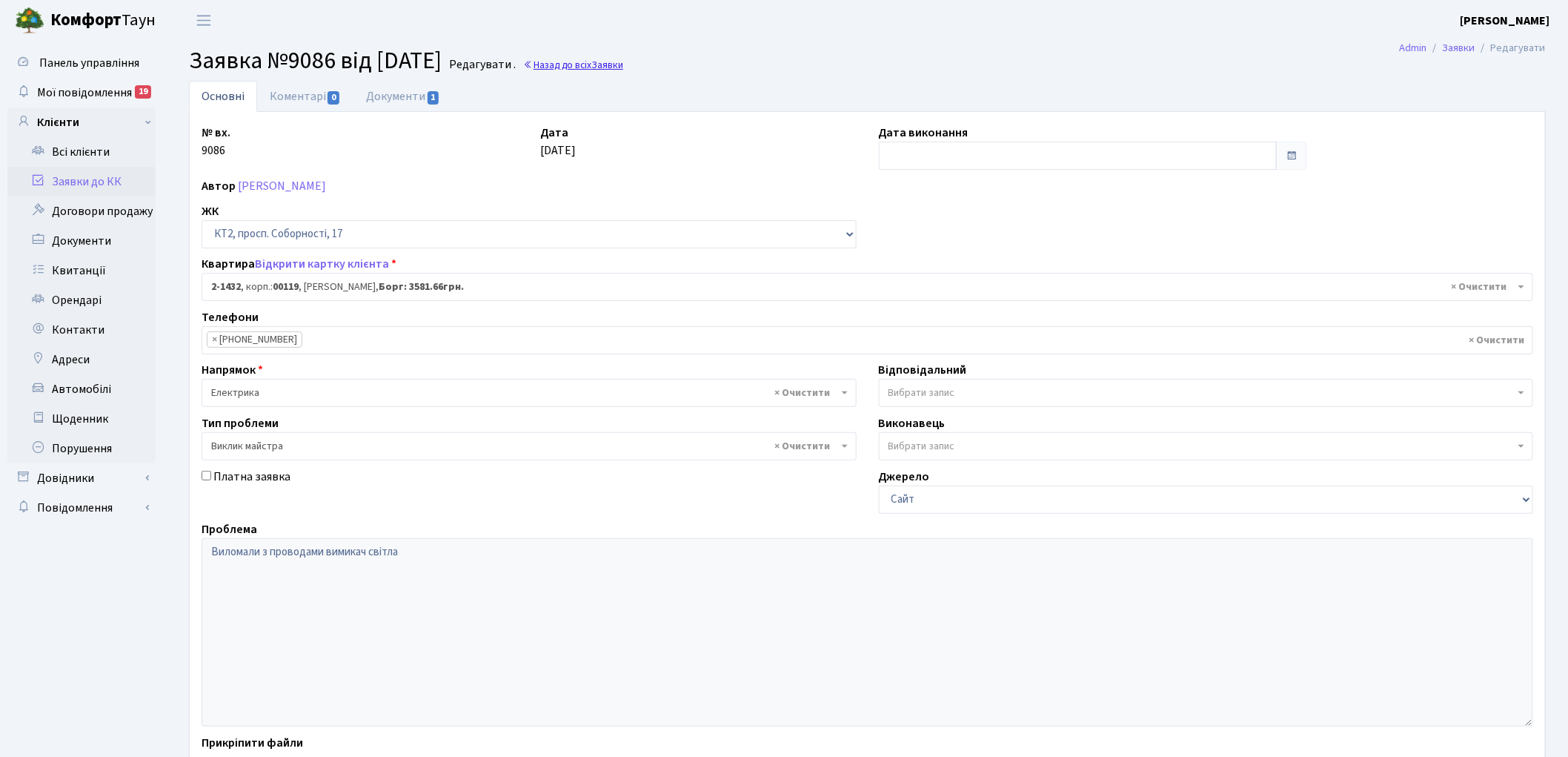
click at [623, 61] on link "Назад до всіх Заявки" at bounding box center [573, 64] width 100 height 14
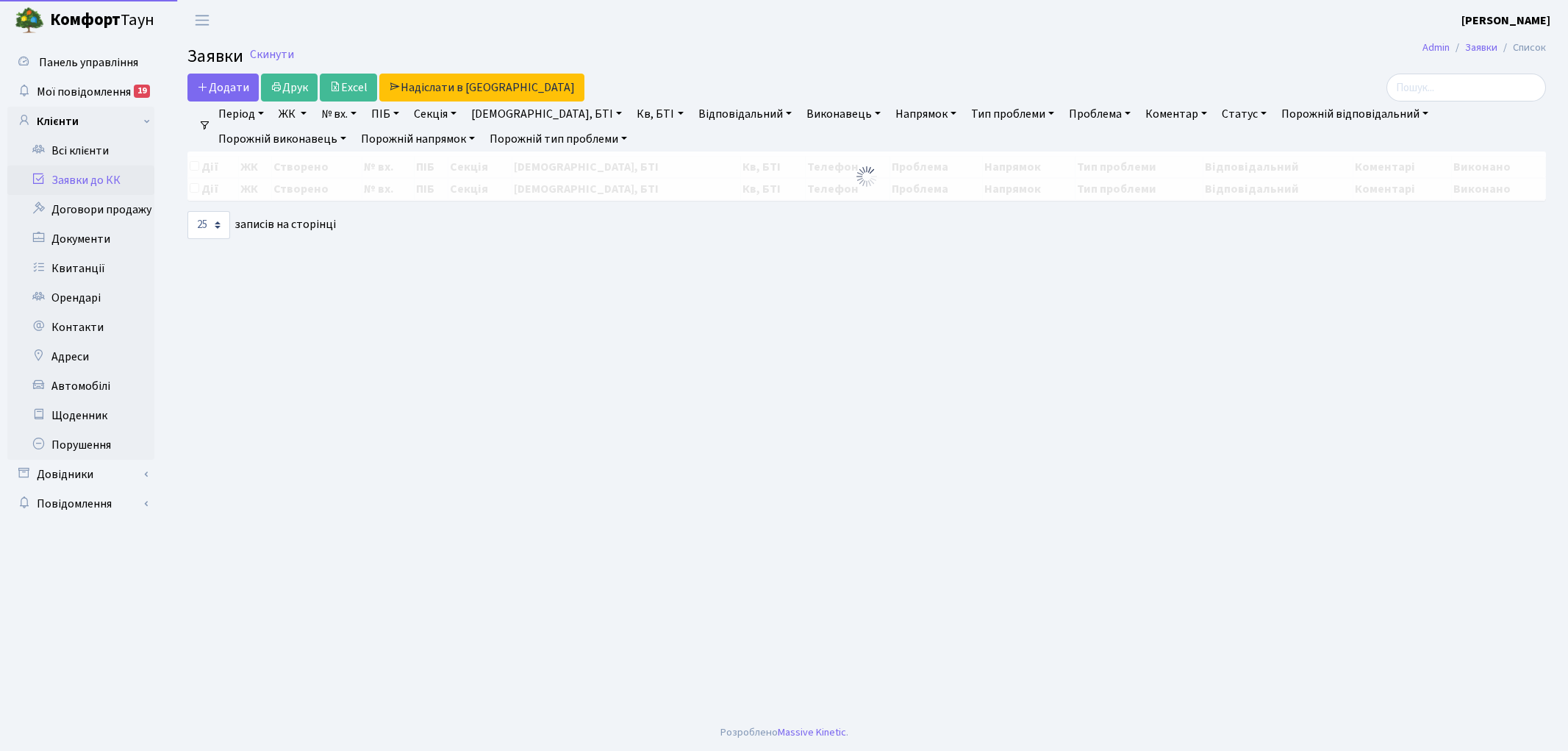
select select "25"
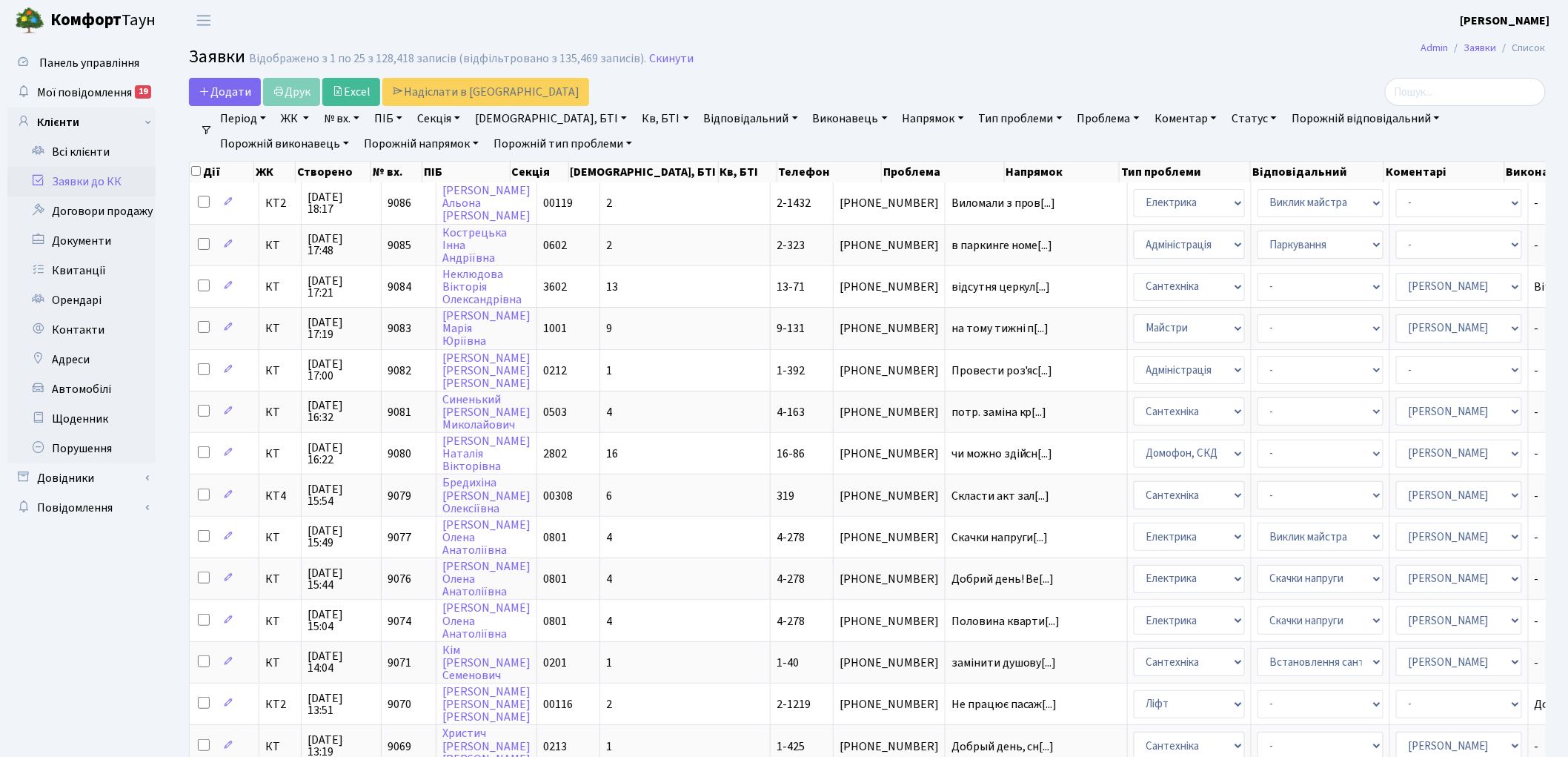
click at [636, 115] on link "Кв, БТІ" at bounding box center [664, 119] width 58 height 25
type input "16-126"
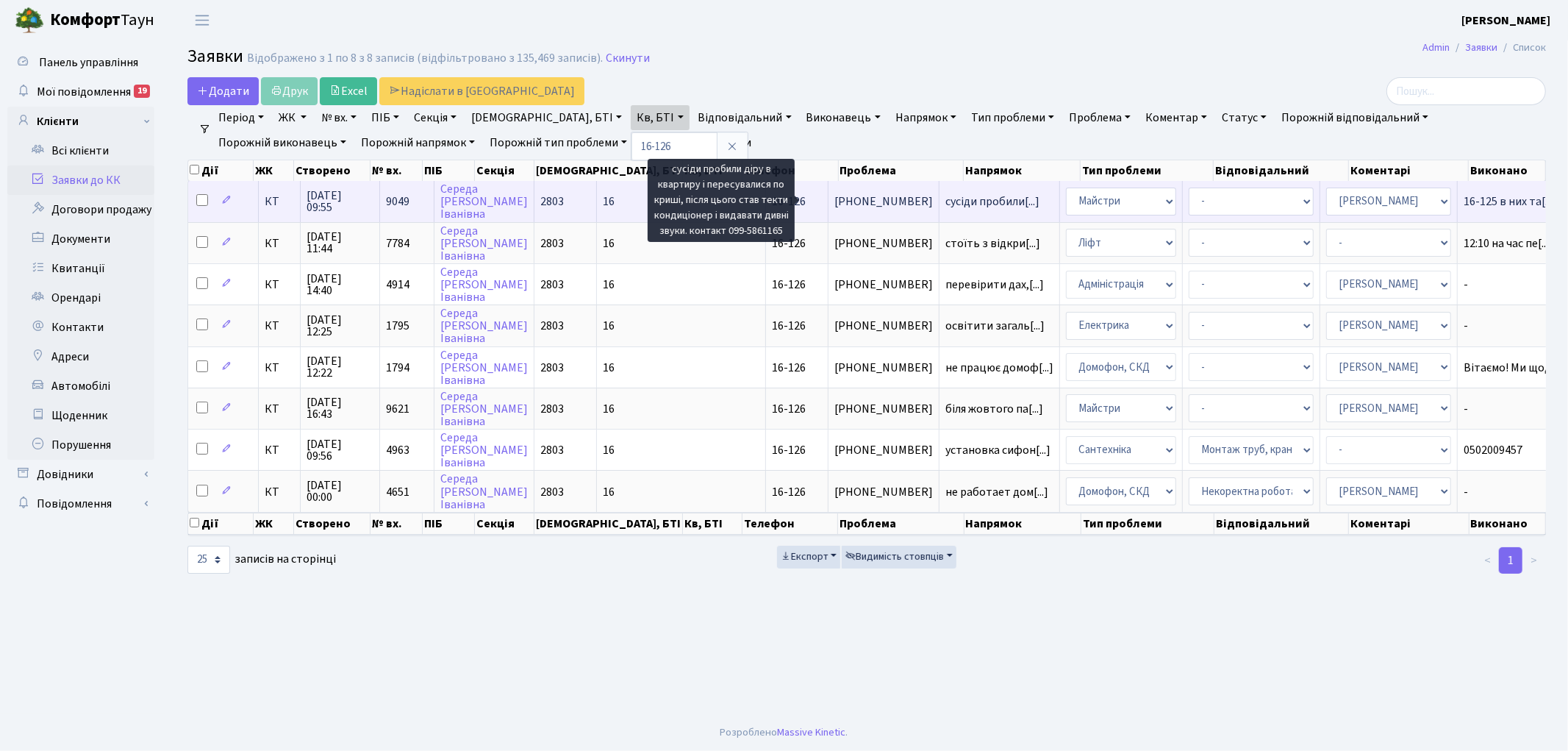
click at [945, 197] on span "сусіди пробили[...]" at bounding box center [992, 201] width 94 height 16
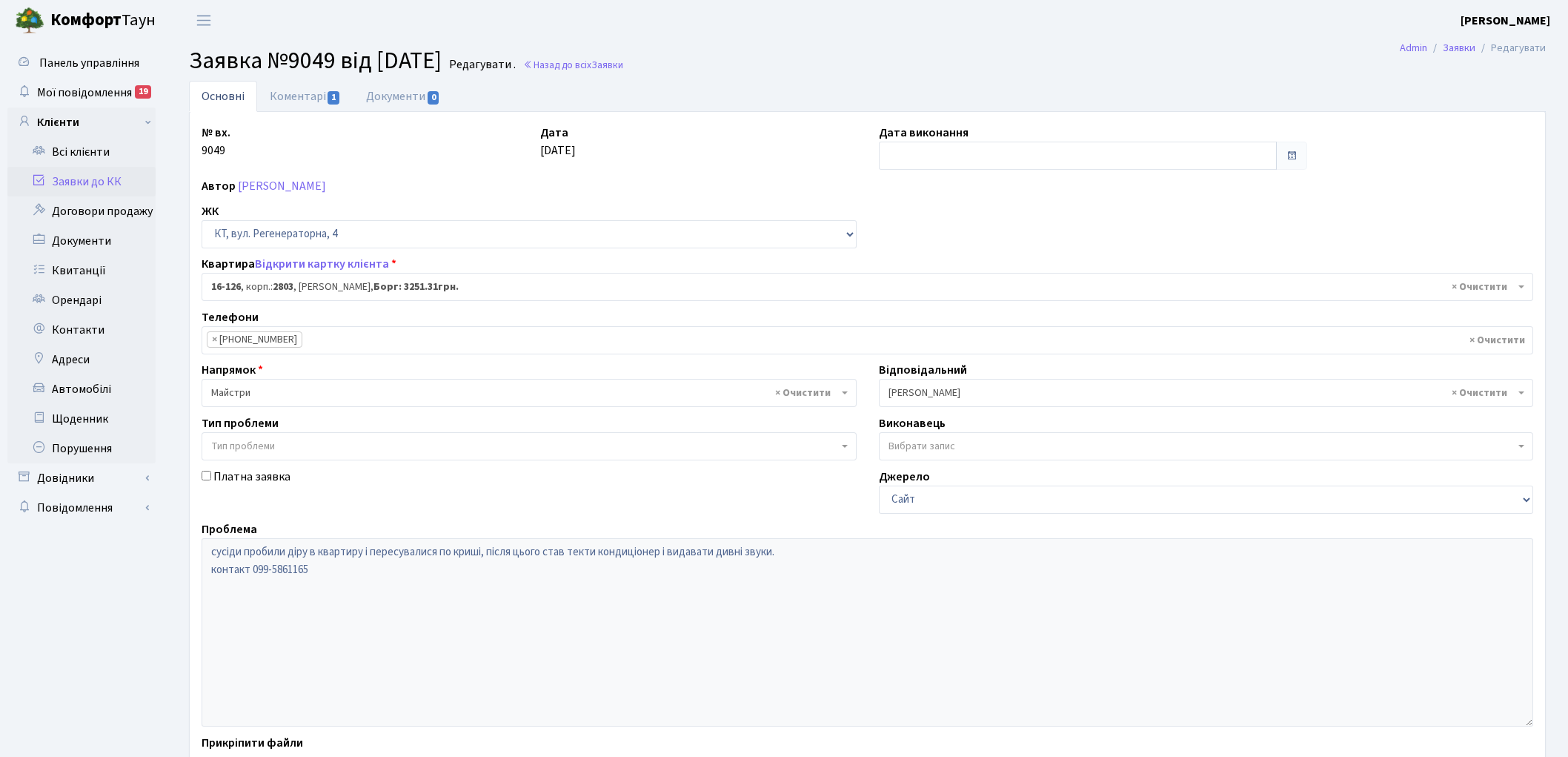
select select "8687"
click at [305, 90] on link "Коментарі 1" at bounding box center [305, 96] width 97 height 31
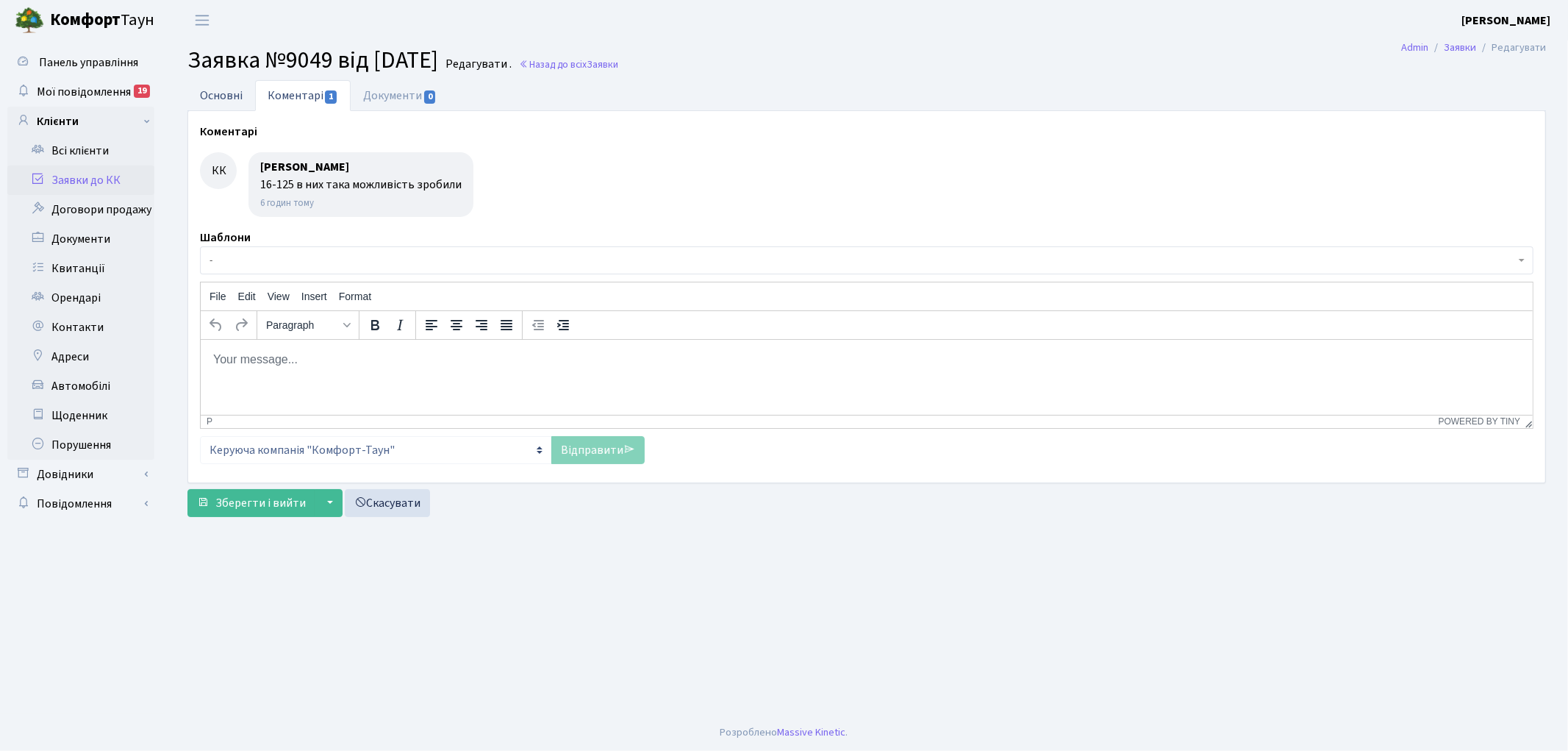
click at [217, 90] on link "Основні" at bounding box center [221, 95] width 67 height 30
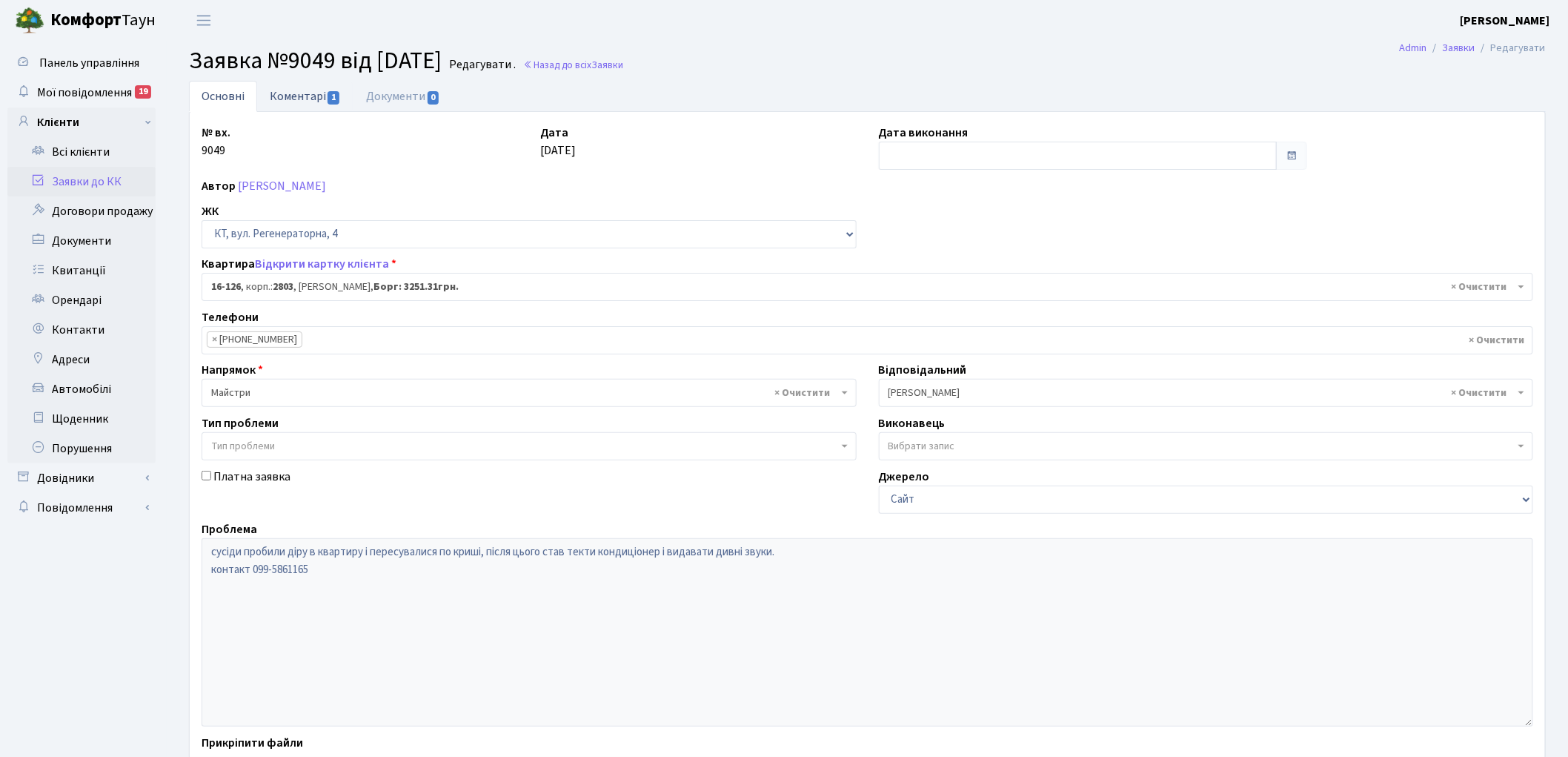
click at [301, 98] on link "Коментарі 1" at bounding box center [305, 96] width 97 height 31
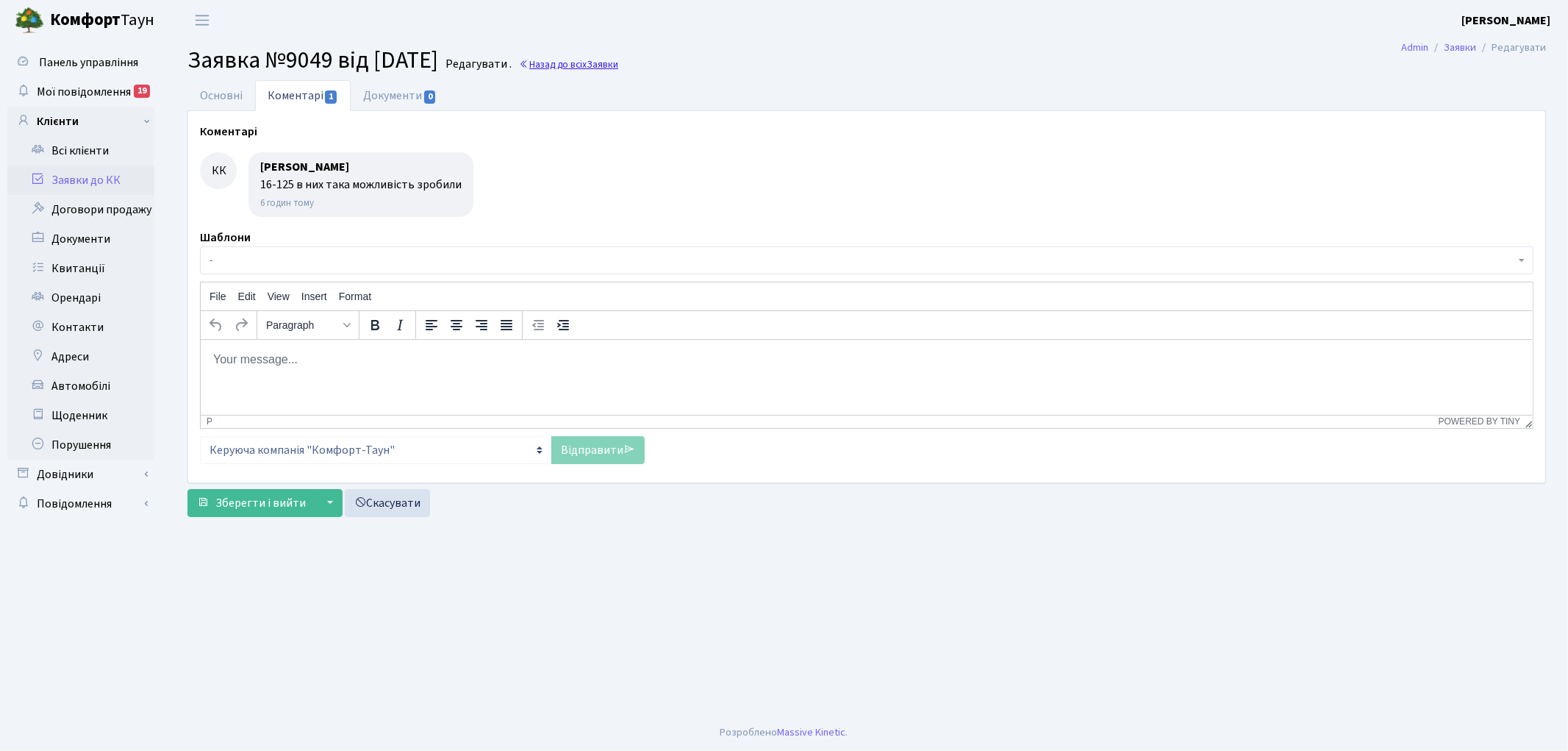
click at [601, 60] on link "Назад до всіх Заявки" at bounding box center [568, 64] width 99 height 14
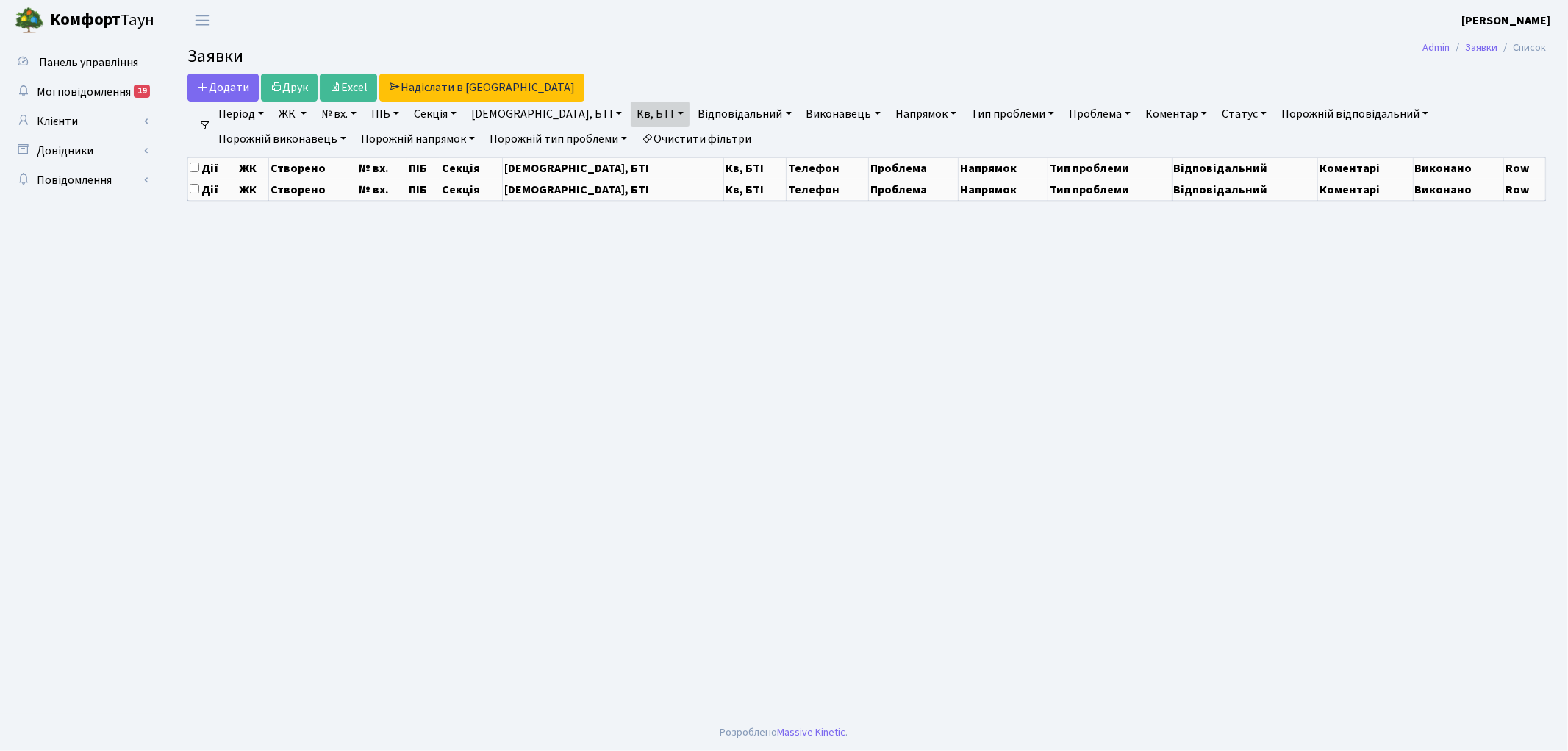
select select "25"
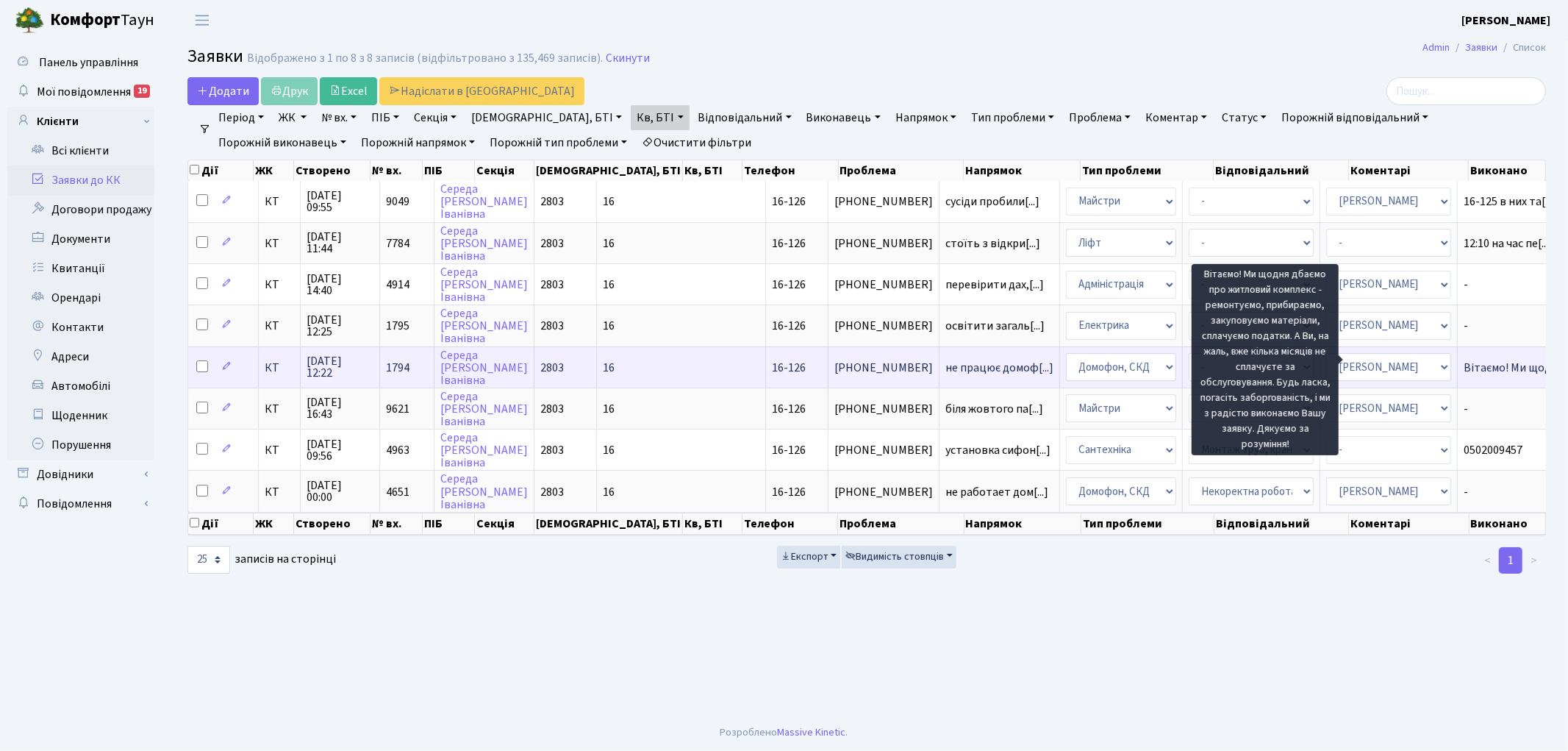
click at [1464, 359] on span "Вітаємо! Ми щод[...]" at bounding box center [1515, 367] width 103 height 16
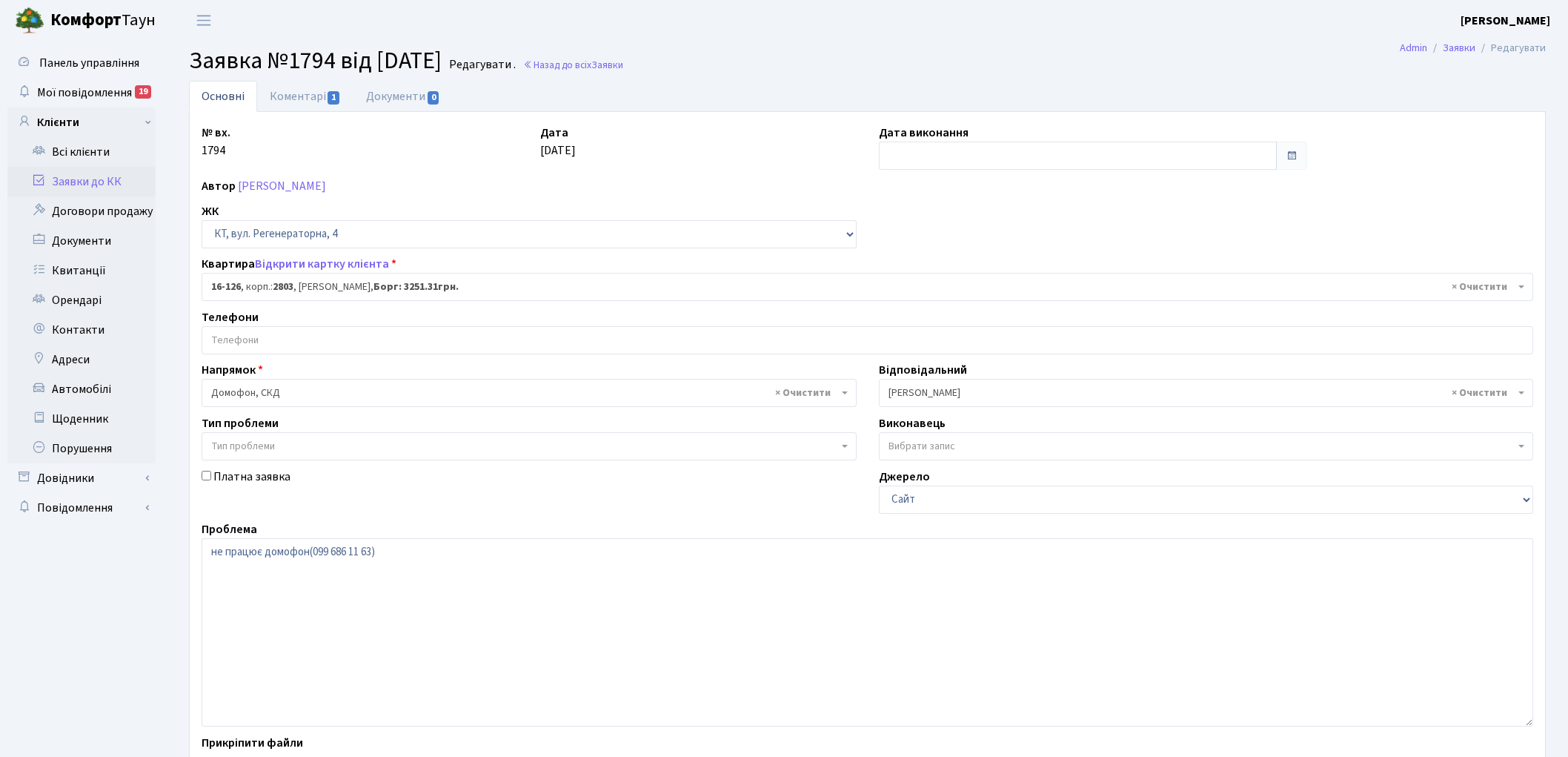
select select "8687"
click at [581, 62] on link "Назад до всіх Заявки" at bounding box center [573, 64] width 100 height 14
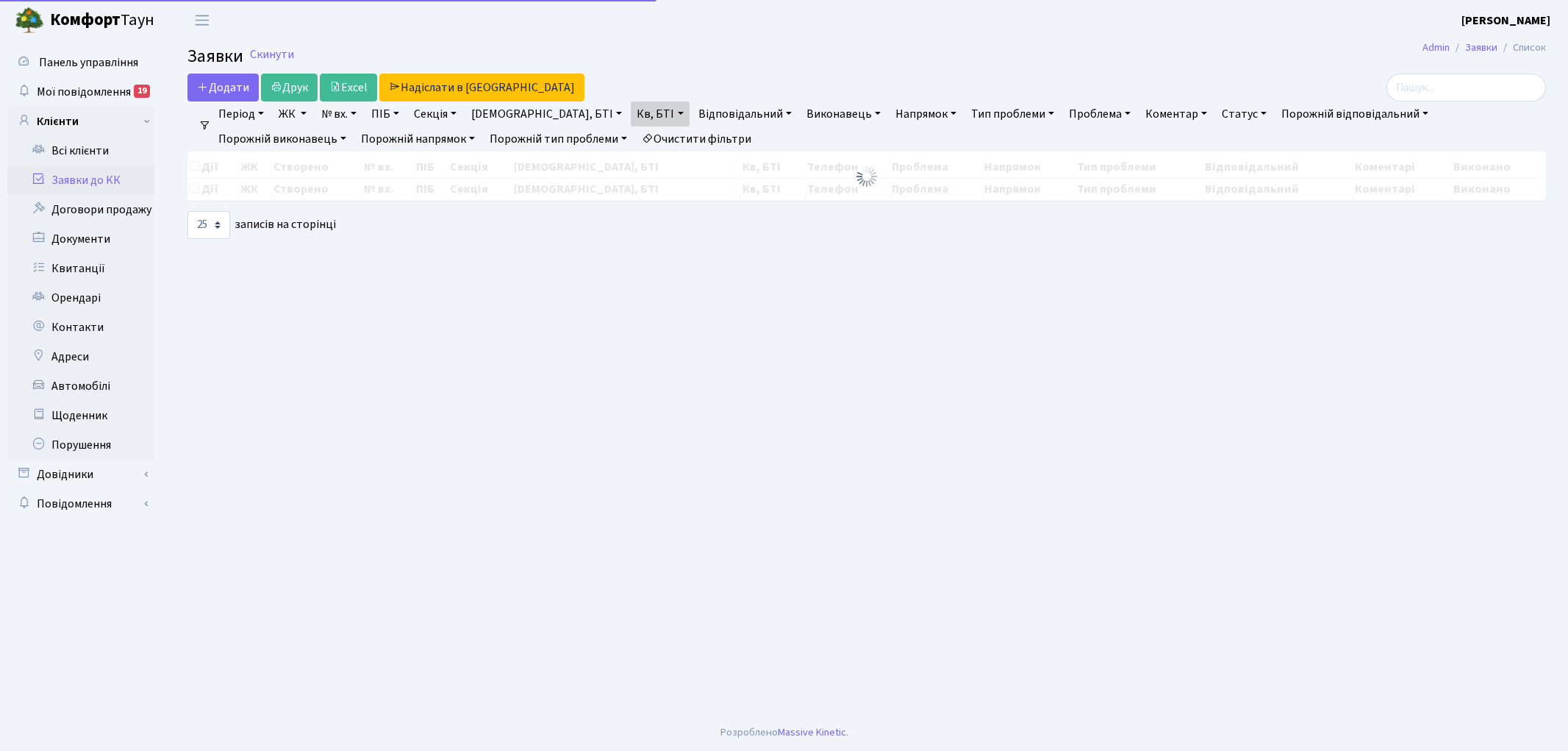
select select "25"
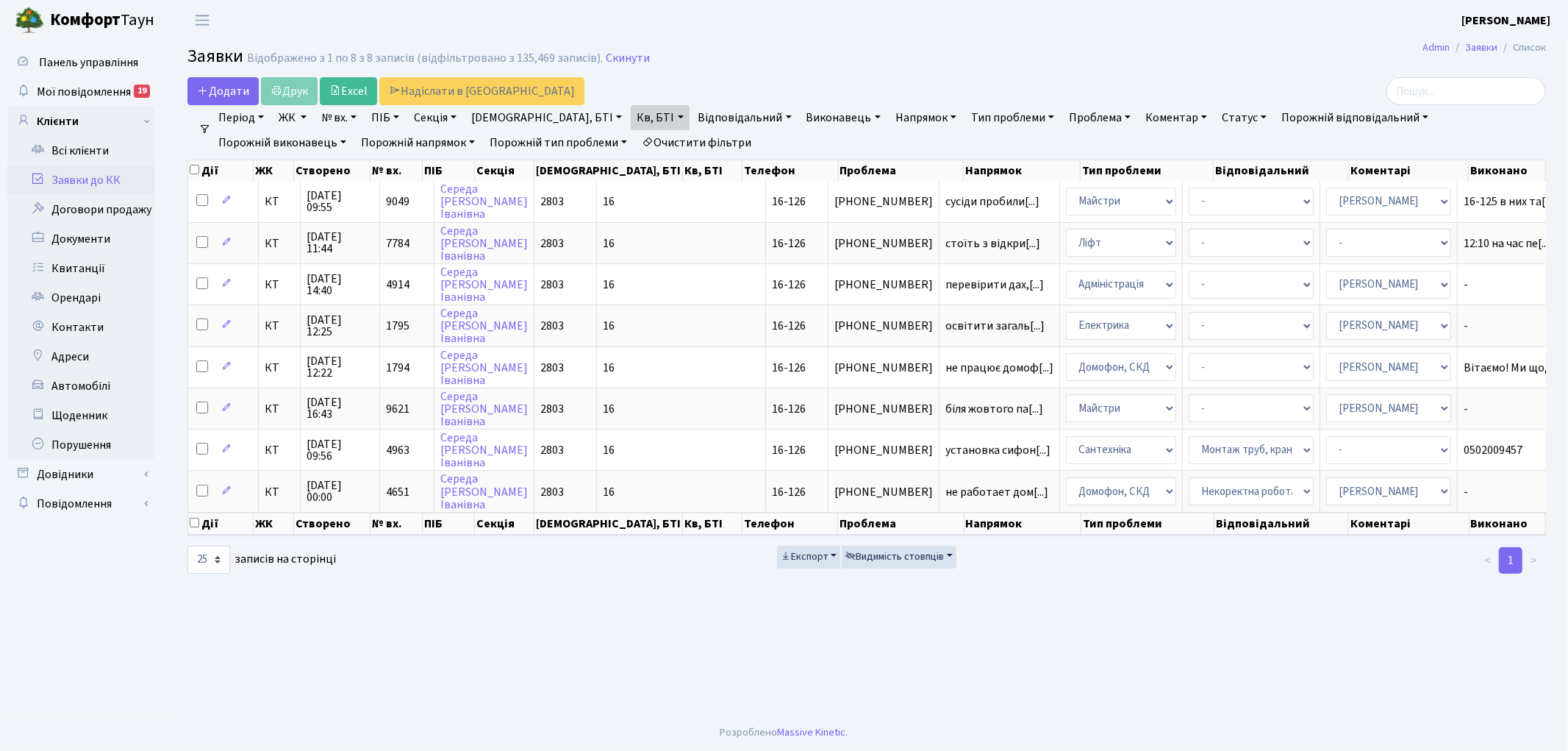
click at [636, 135] on link "Очистити фільтри" at bounding box center [696, 143] width 121 height 25
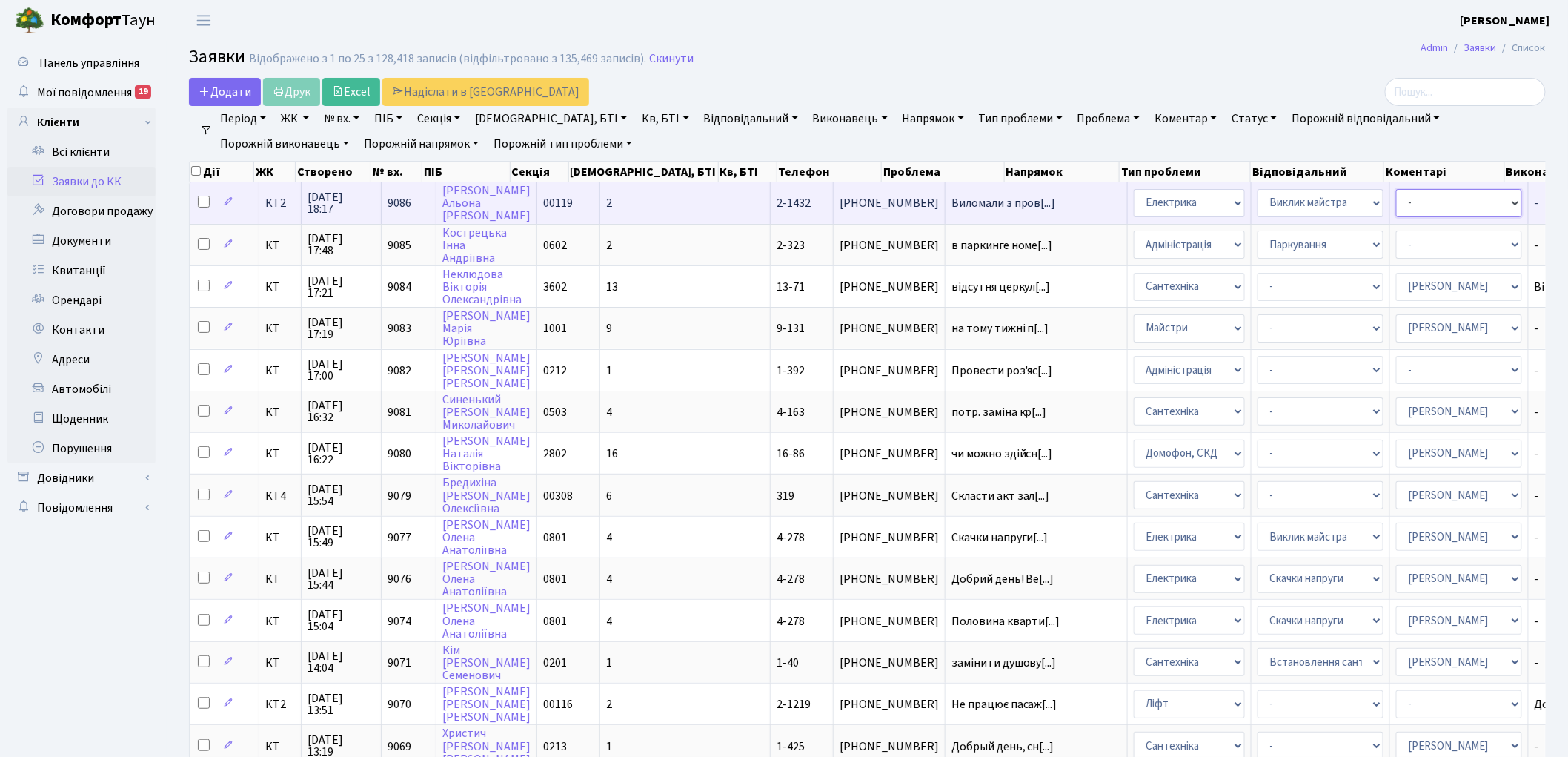
click at [1396, 200] on select "- Адміністратор ЖК ДП Адміністратор ЖК КТ Адміністратор ЖК СП Вижул В. В. Горді…" at bounding box center [1459, 203] width 126 height 28
select select "22"
click at [384, 198] on td "9086" at bounding box center [409, 203] width 55 height 41
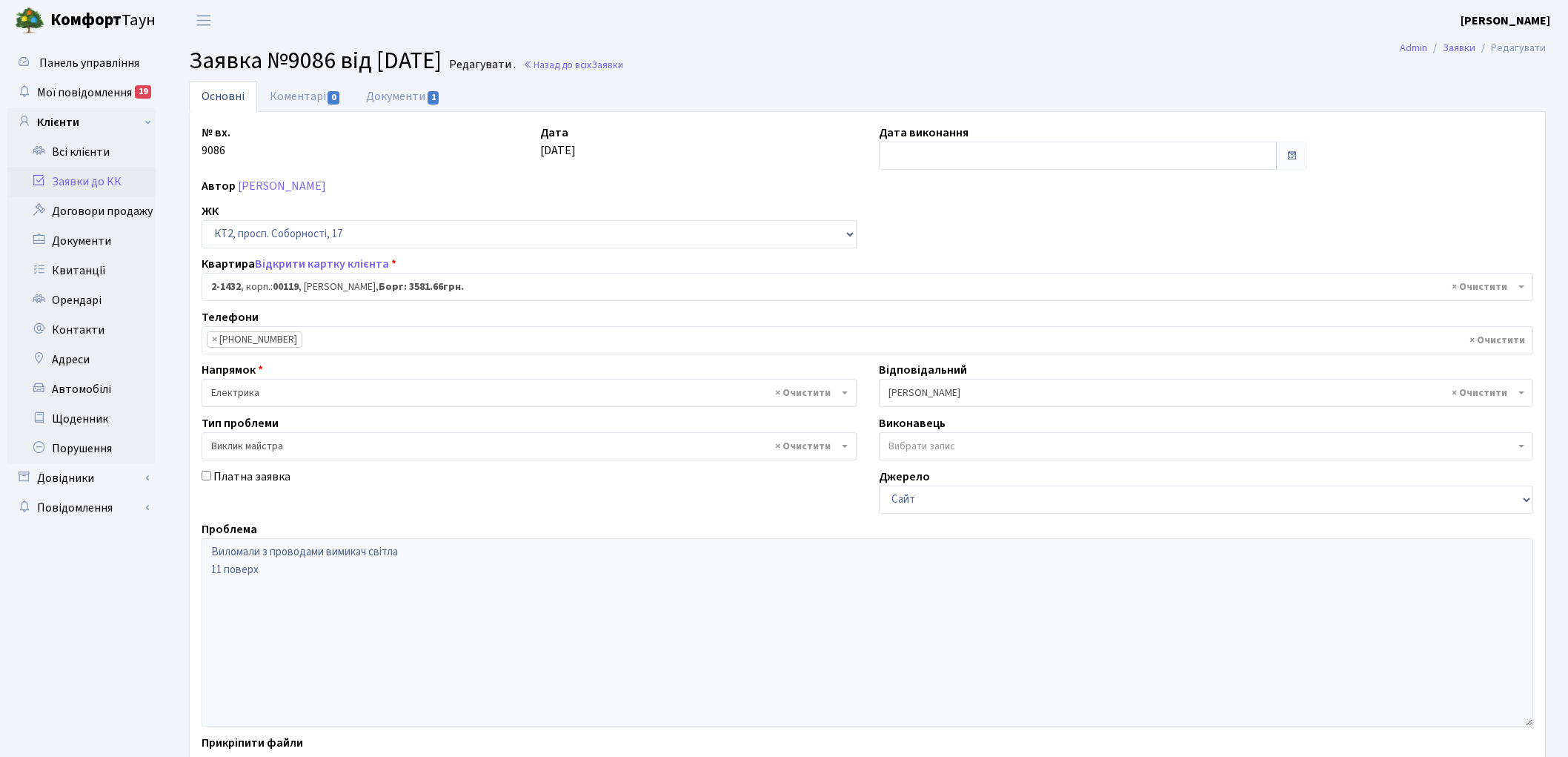
select select "13047"
select select "29"
click at [623, 68] on link "Назад до всіх Заявки" at bounding box center [573, 64] width 100 height 14
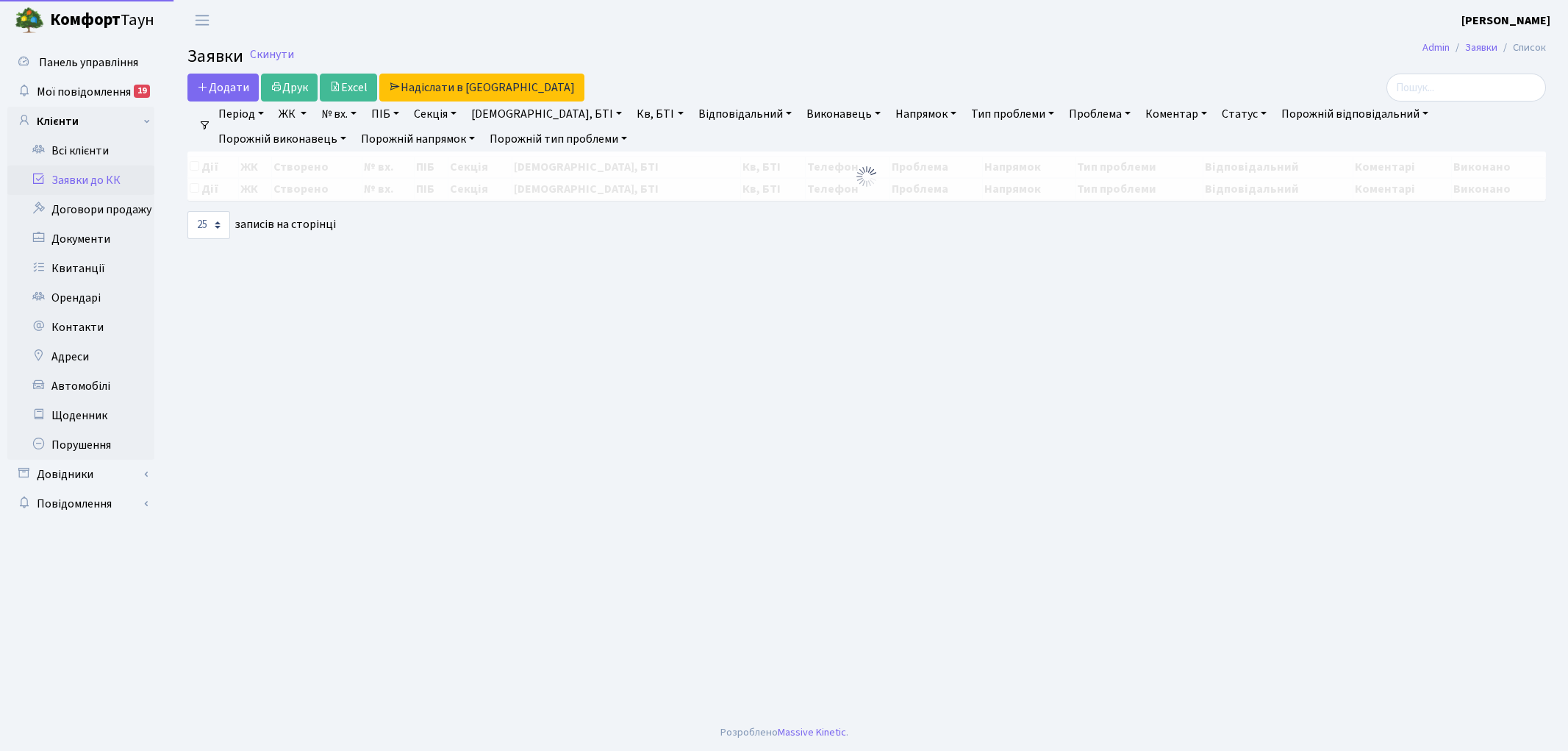
select select "25"
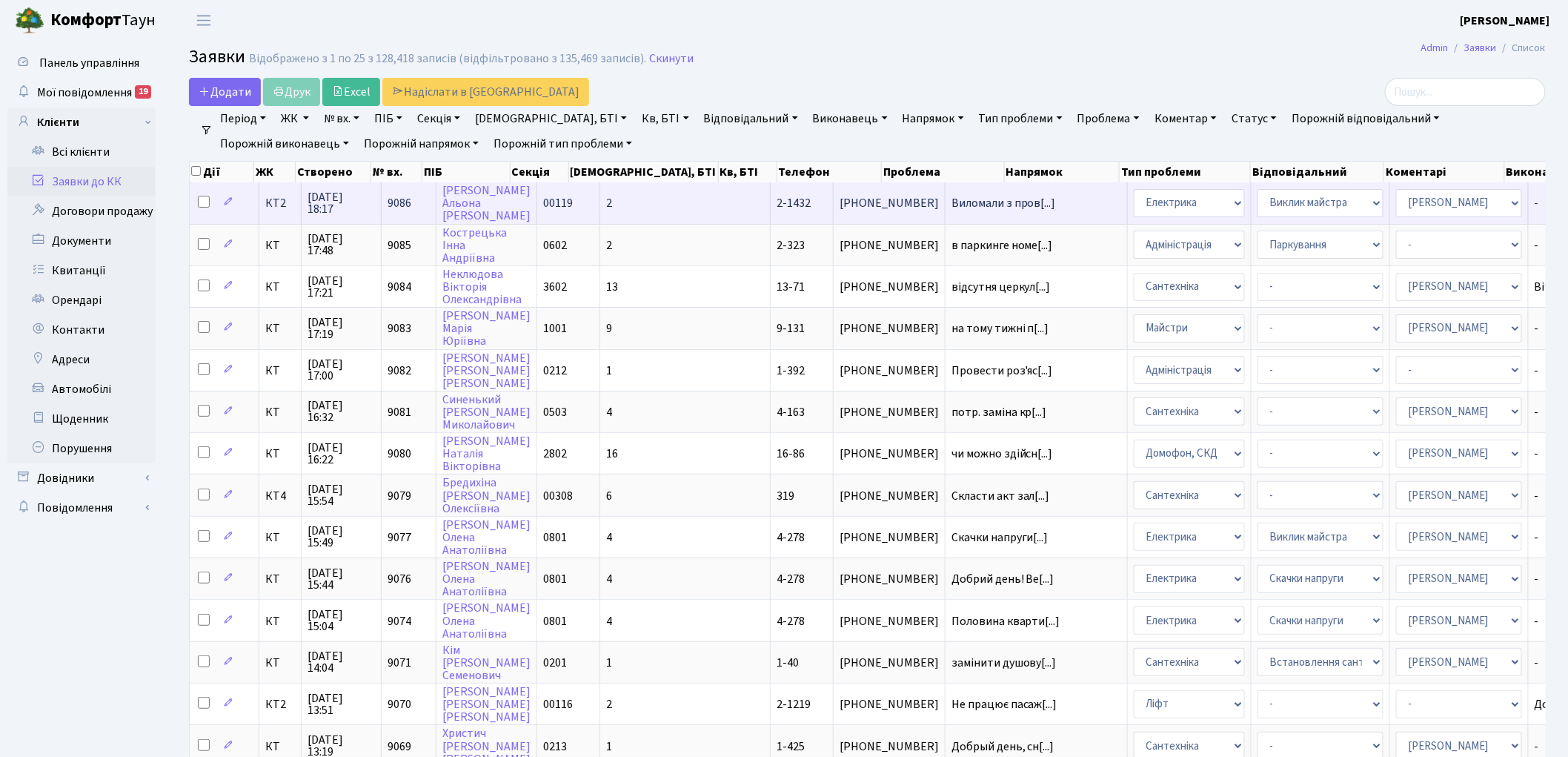
click at [402, 205] on span "9086" at bounding box center [399, 203] width 24 height 16
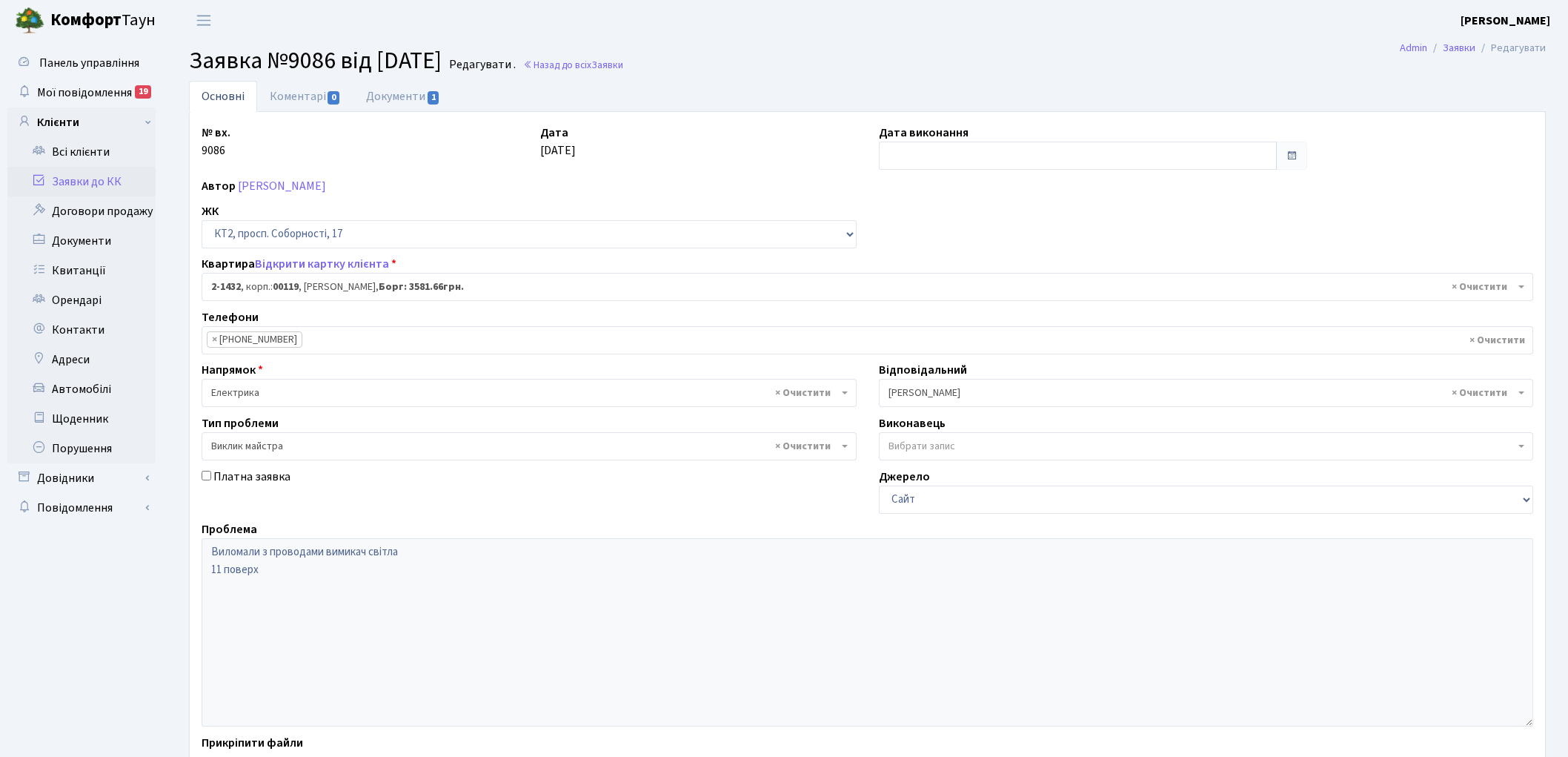
select select "13047"
select select "29"
click at [388, 98] on link "Документи 1" at bounding box center [403, 96] width 99 height 31
select select "25"
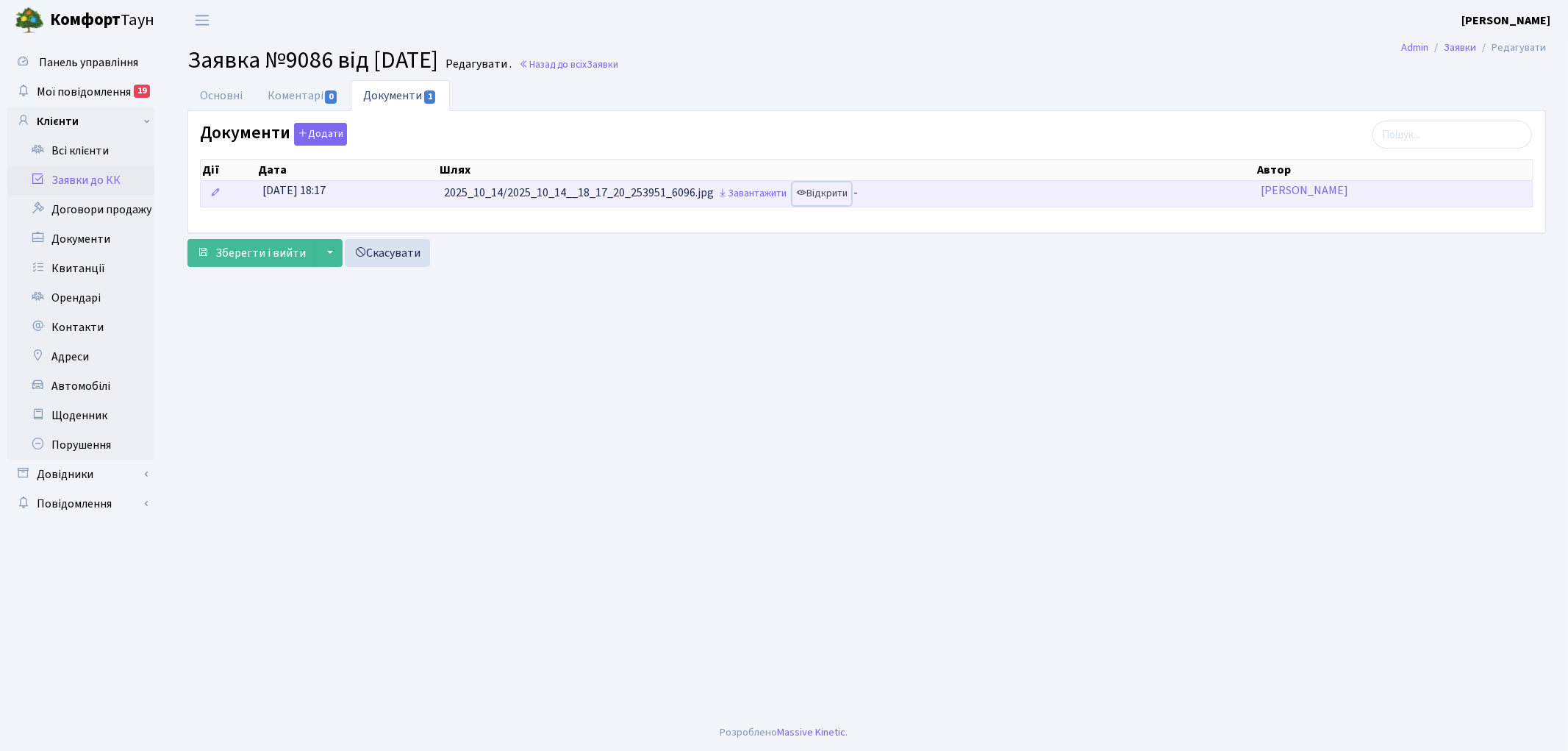
click at [823, 199] on link "Відкрити" at bounding box center [821, 193] width 59 height 23
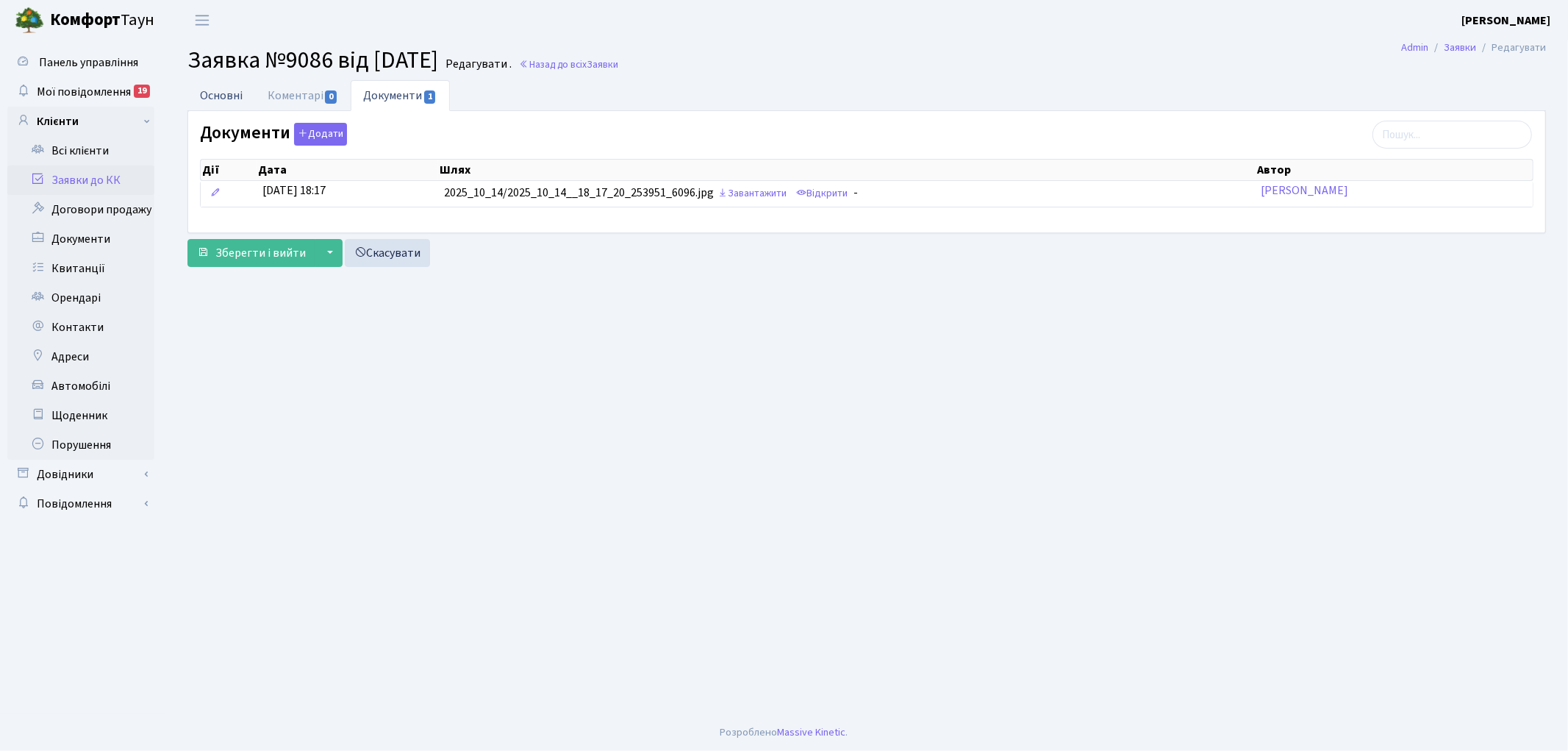
click at [208, 90] on link "Основні" at bounding box center [221, 95] width 67 height 30
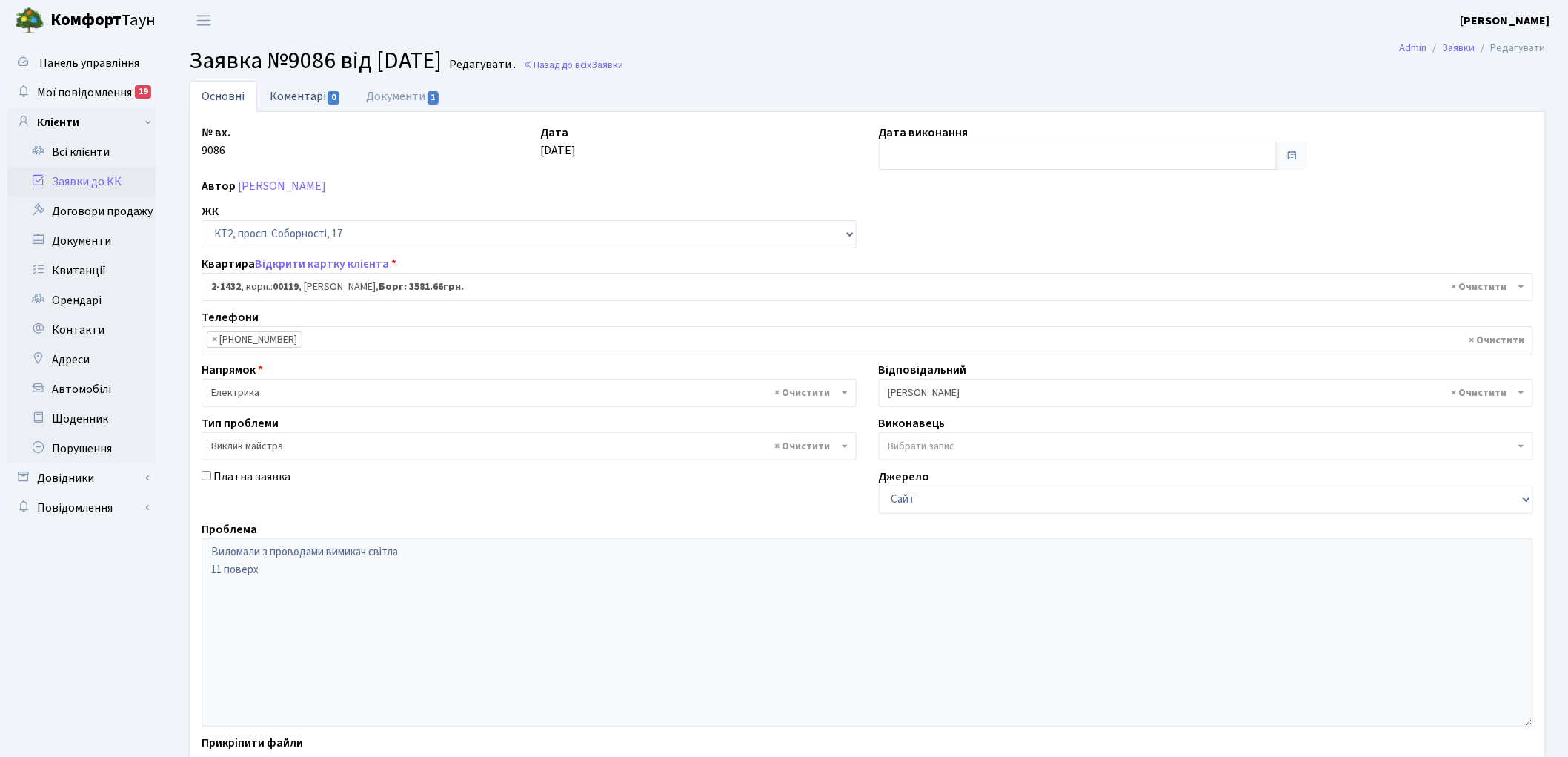
click at [282, 97] on link "Коментарі 0" at bounding box center [305, 96] width 97 height 31
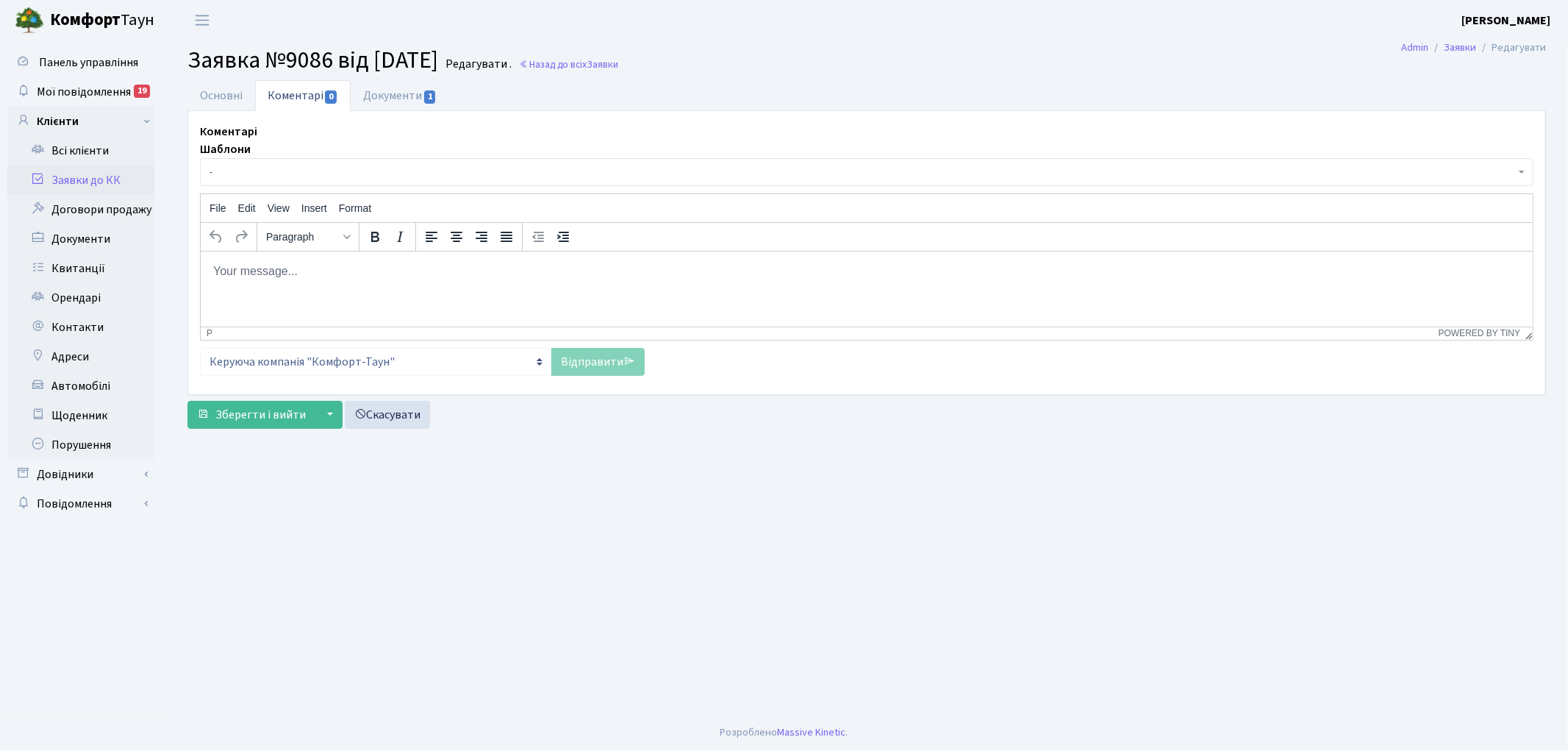
click at [351, 280] on html at bounding box center [866, 270] width 1332 height 40
click at [583, 362] on link "Відправити" at bounding box center [598, 362] width 93 height 28
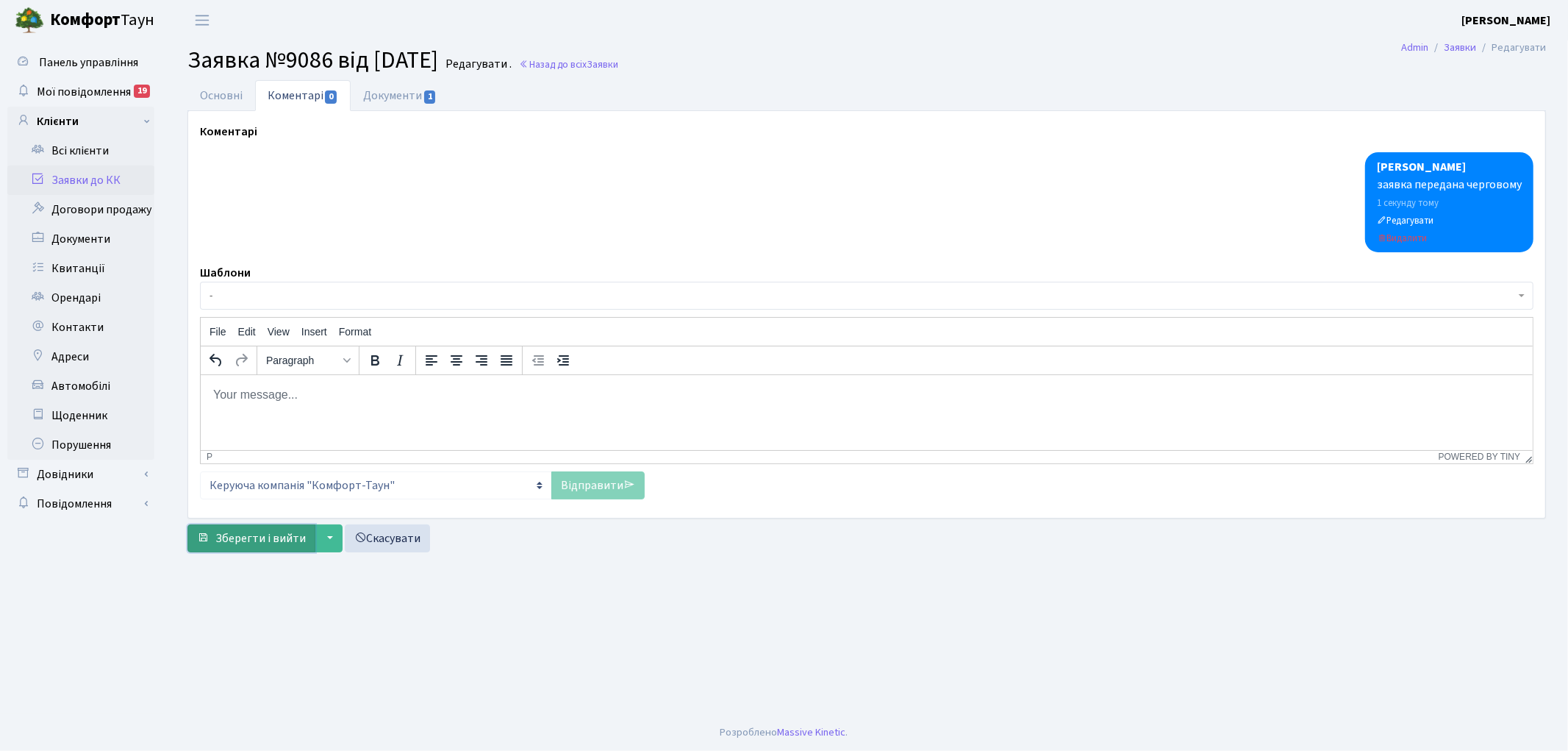
click at [202, 530] on button "Зберегти і вийти" at bounding box center [251, 537] width 128 height 28
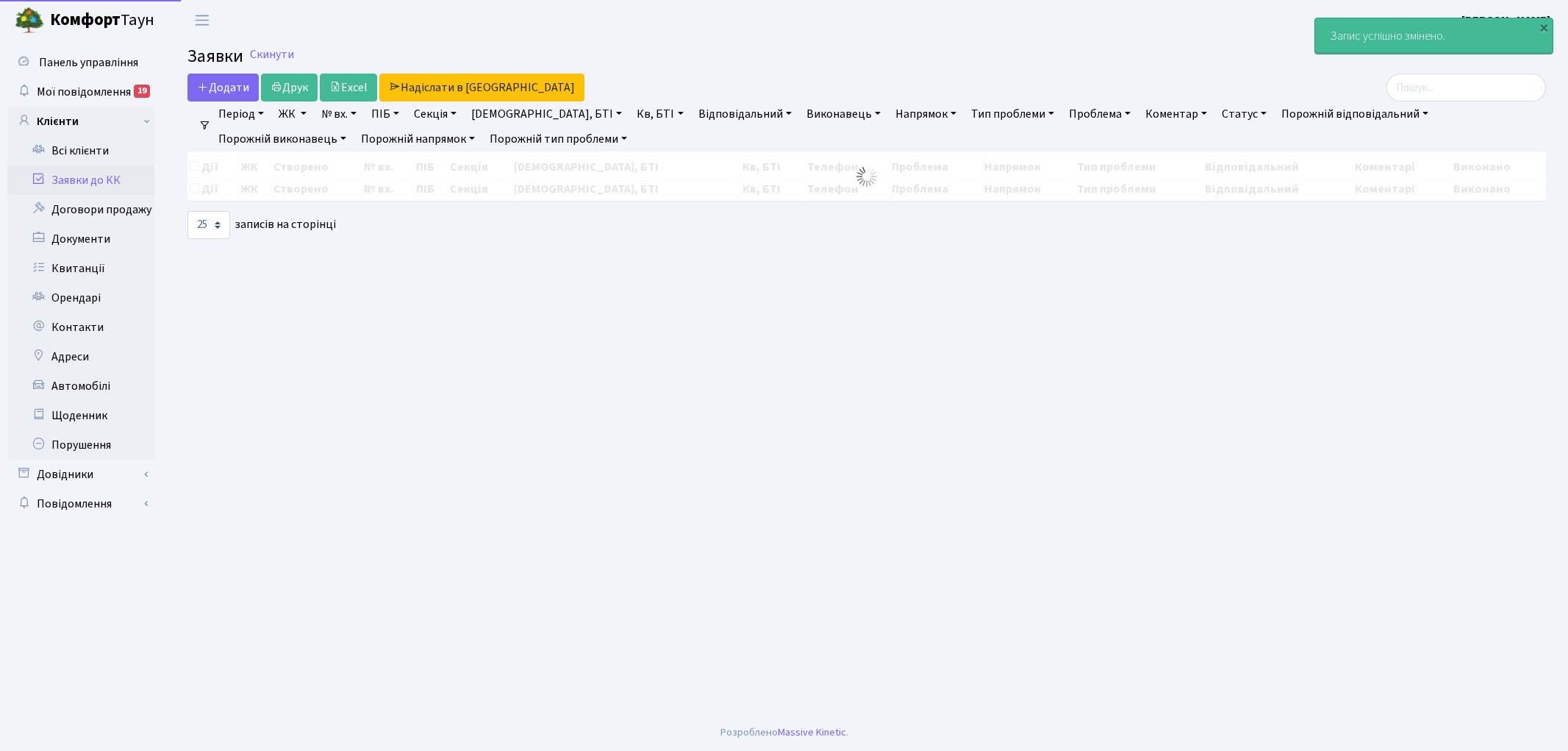
select select "25"
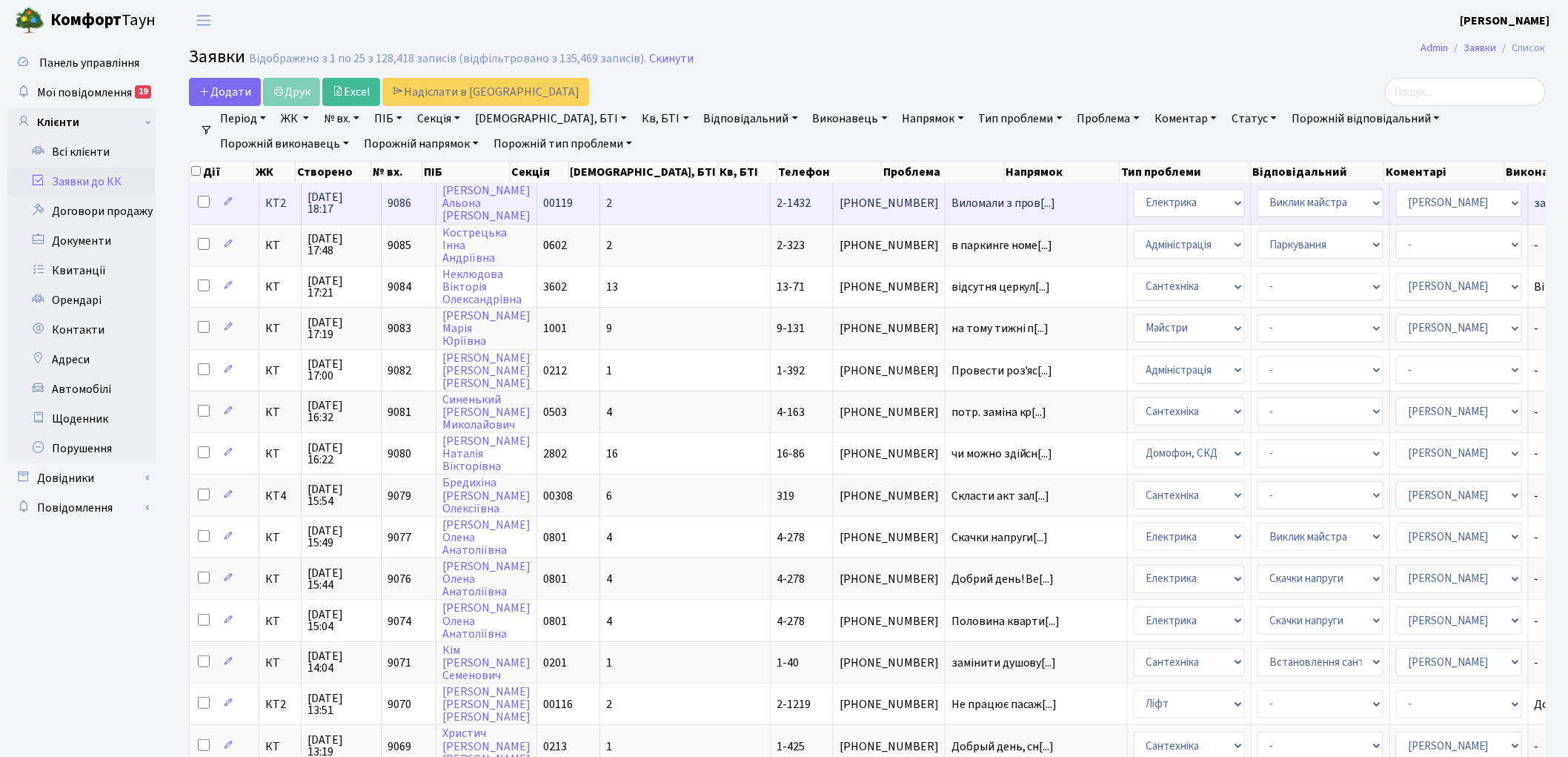
click at [409, 198] on span "9086" at bounding box center [399, 203] width 24 height 16
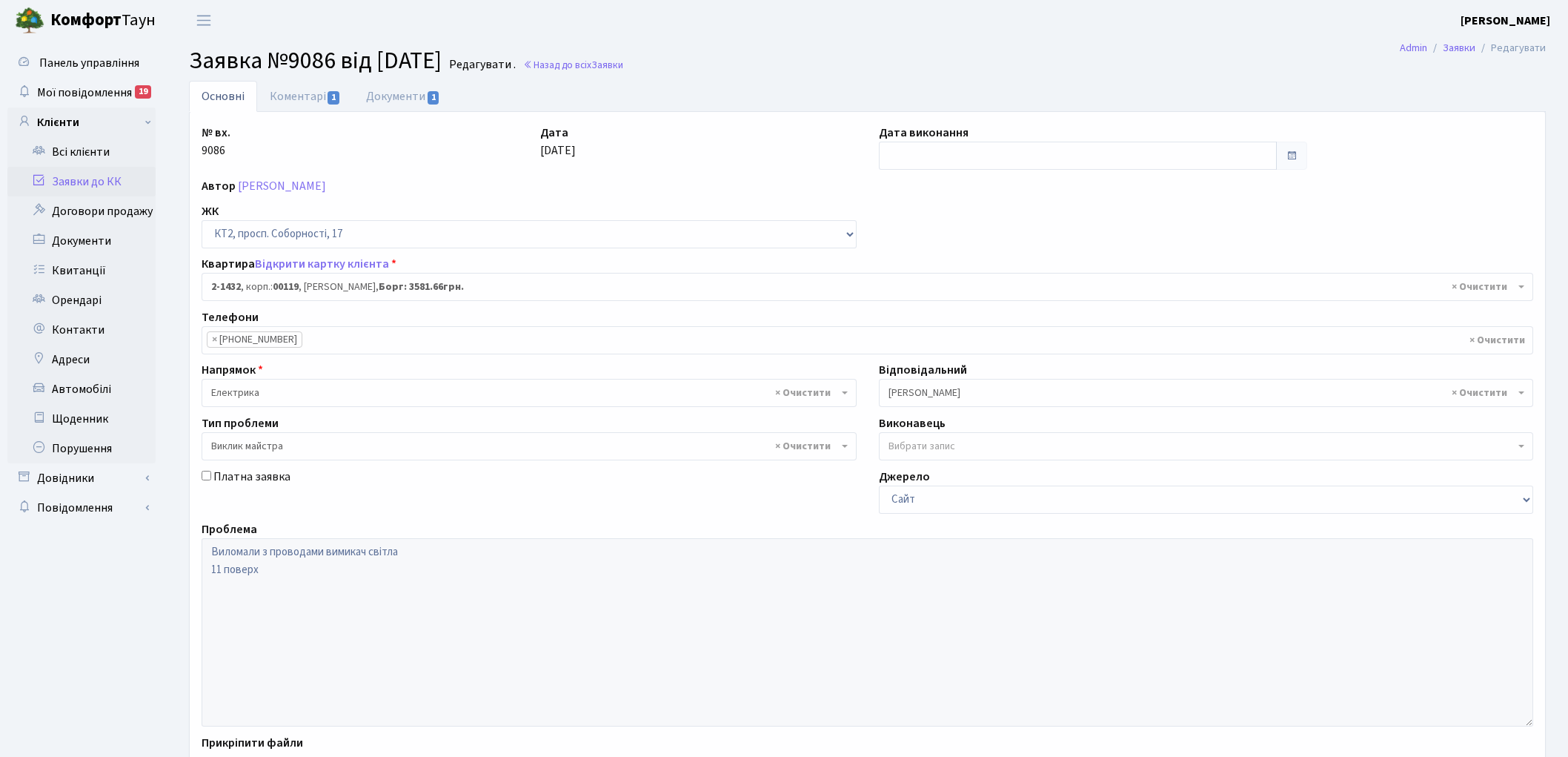
select select "13047"
select select "29"
click at [309, 97] on link "Коментарі 1" at bounding box center [305, 96] width 97 height 31
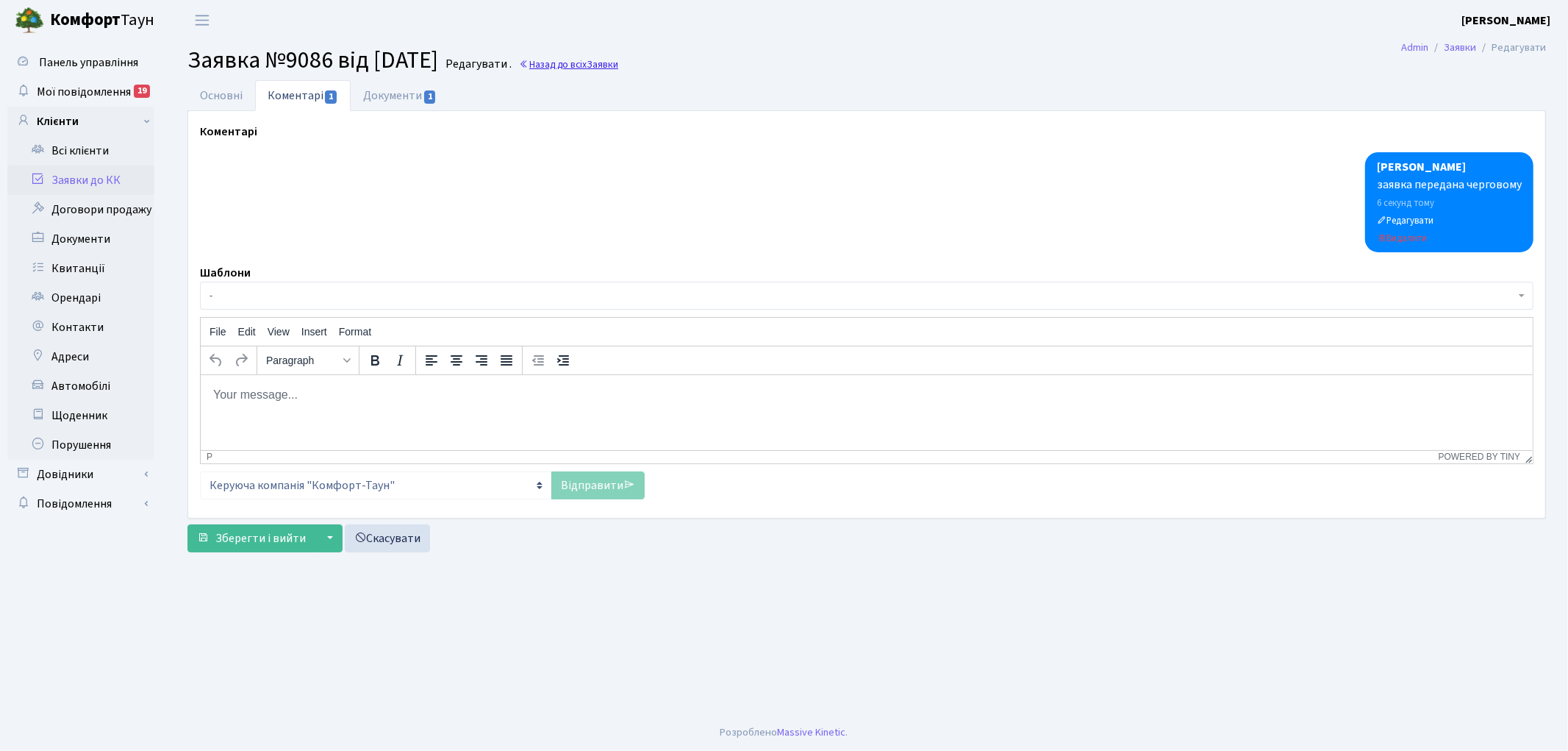
click at [578, 63] on link "Назад до всіх Заявки" at bounding box center [568, 64] width 99 height 14
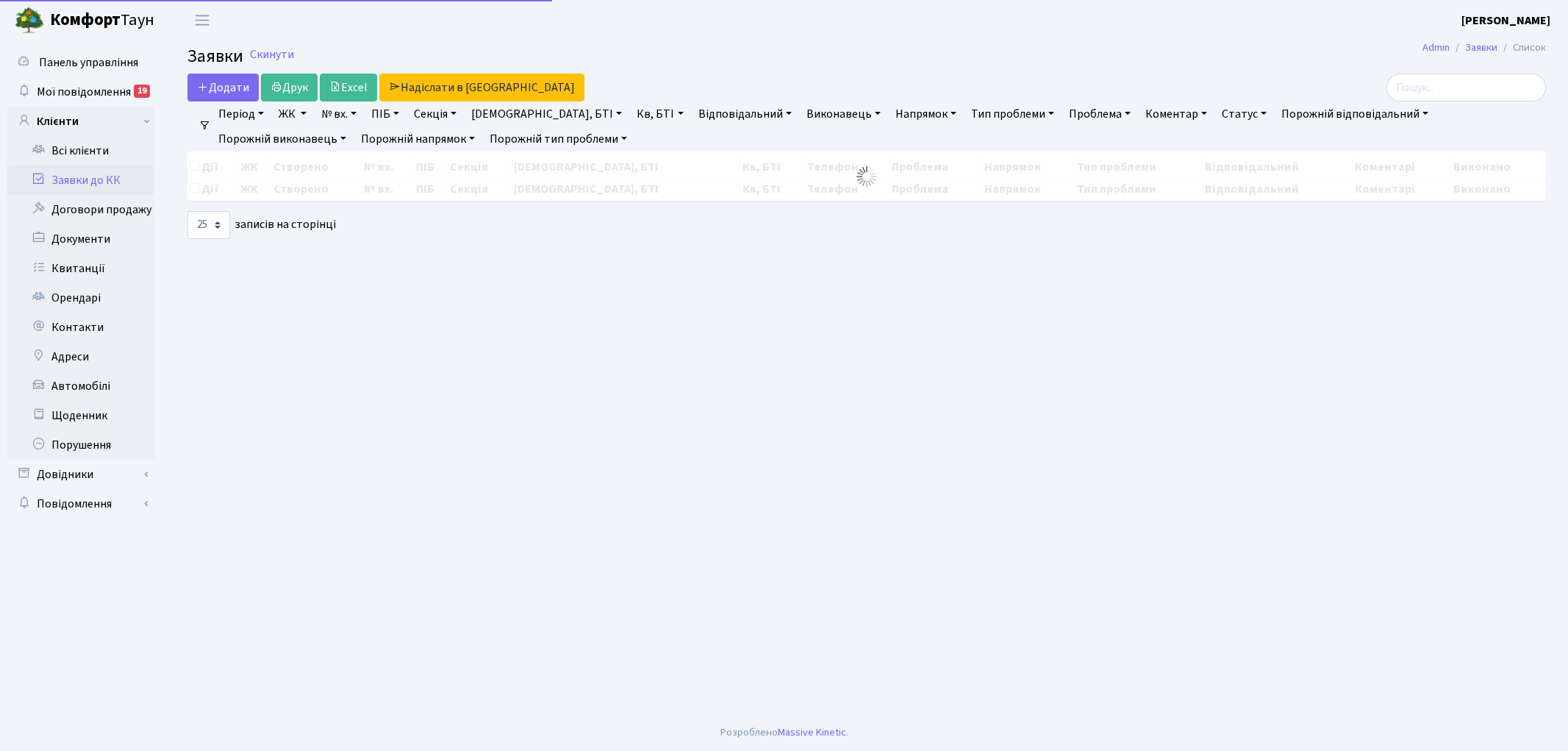
select select "25"
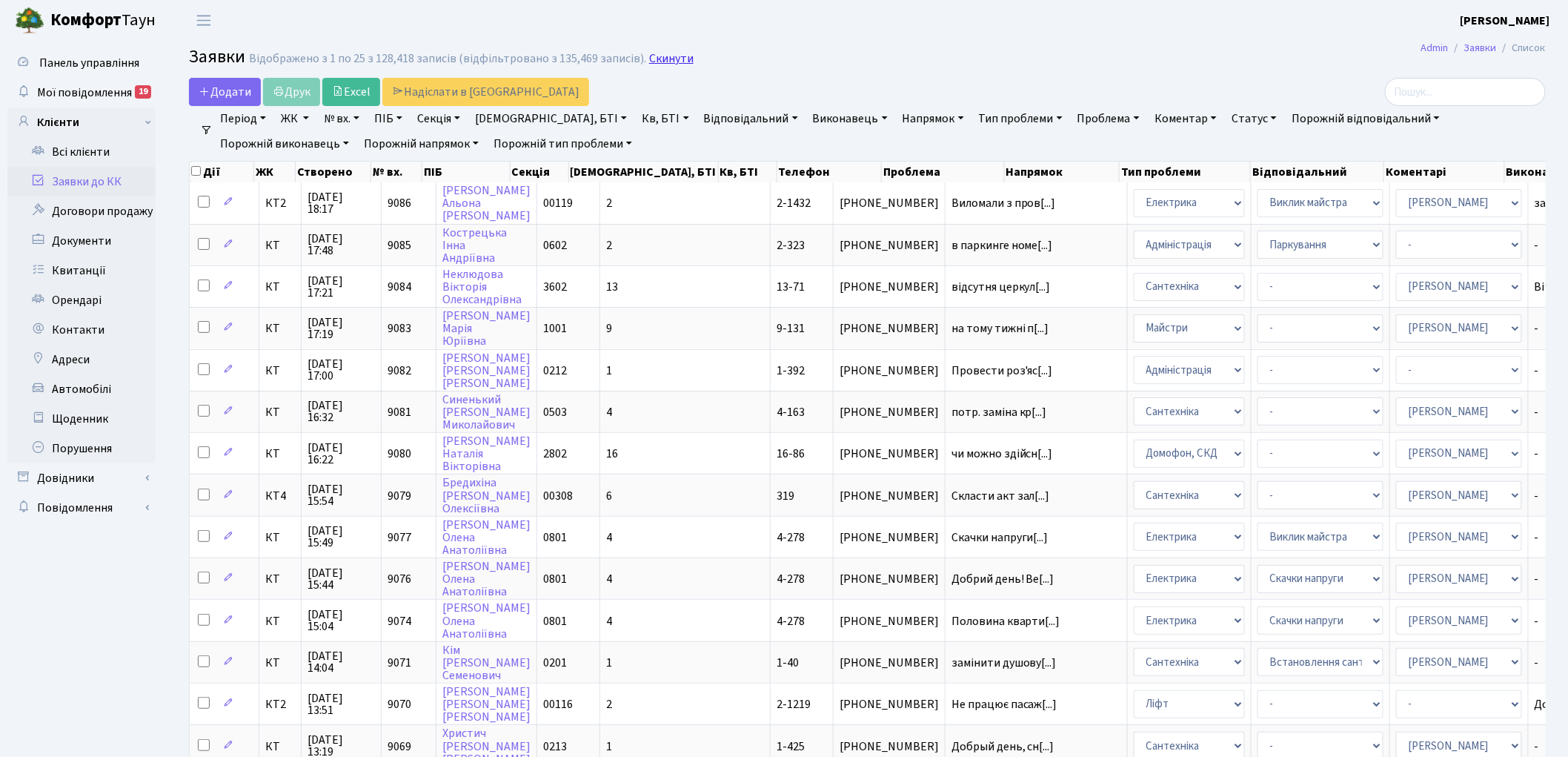
click at [657, 55] on link "Скинути" at bounding box center [671, 58] width 44 height 14
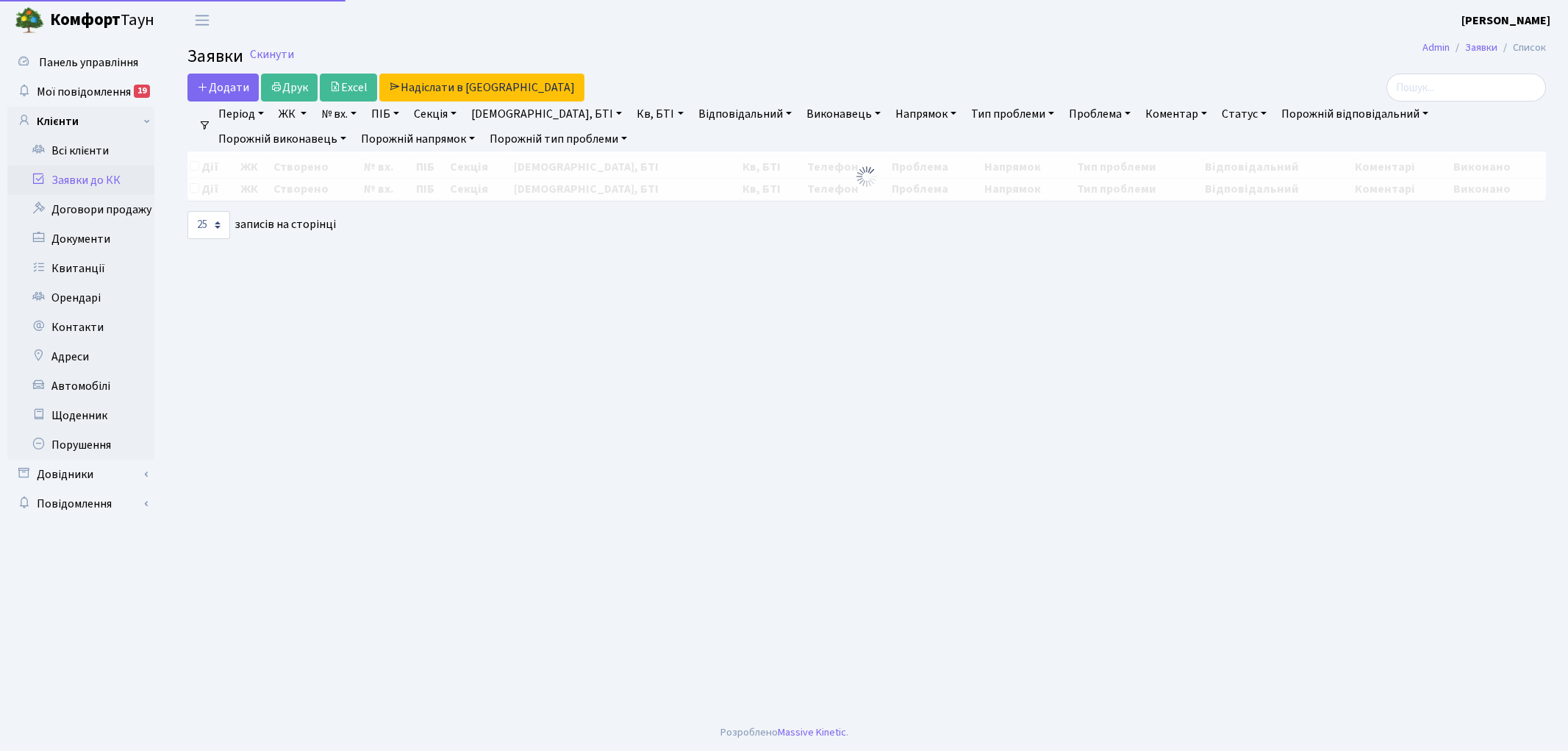
select select "25"
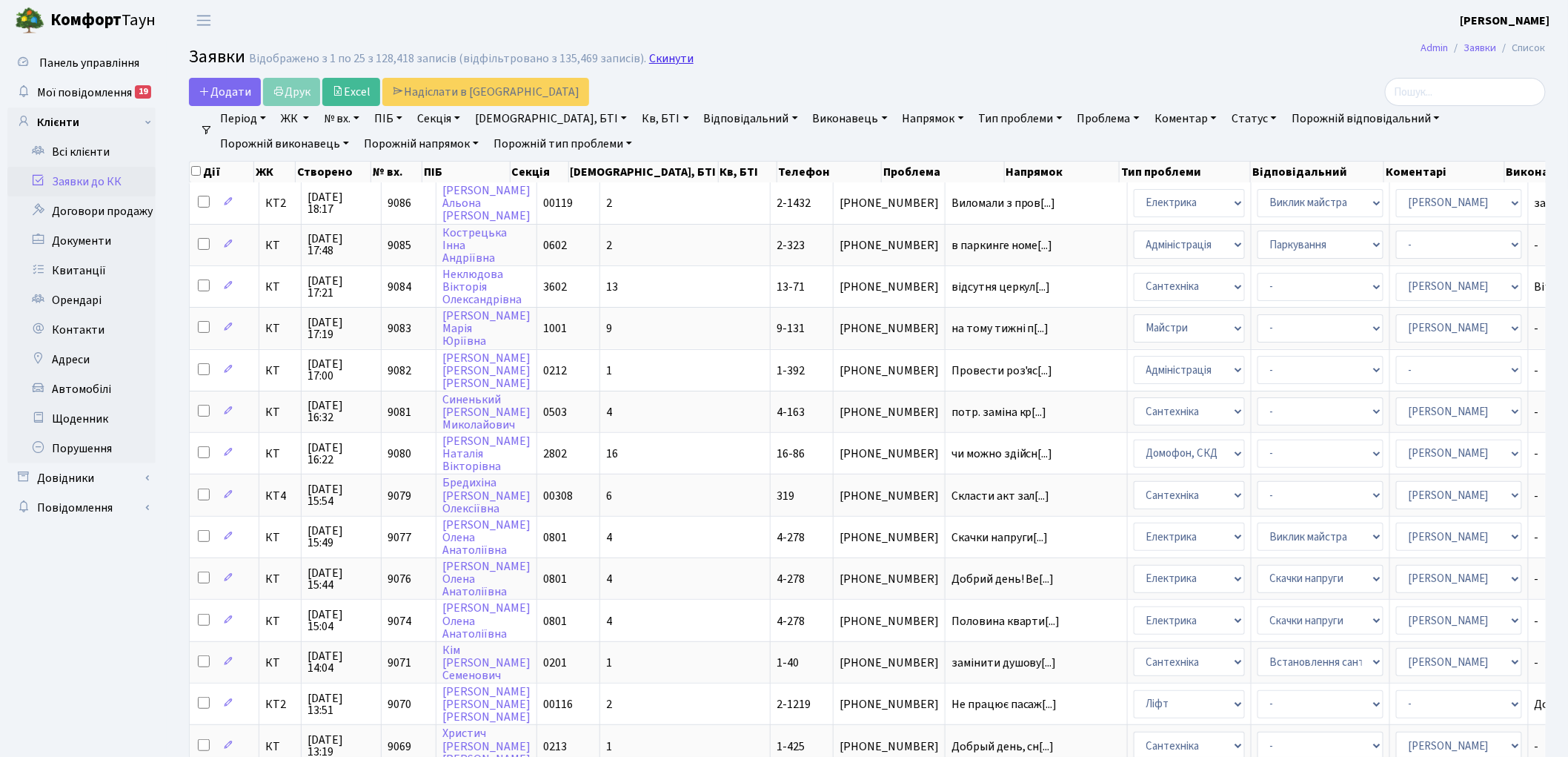
click at [649, 61] on link "Скинути" at bounding box center [671, 58] width 44 height 14
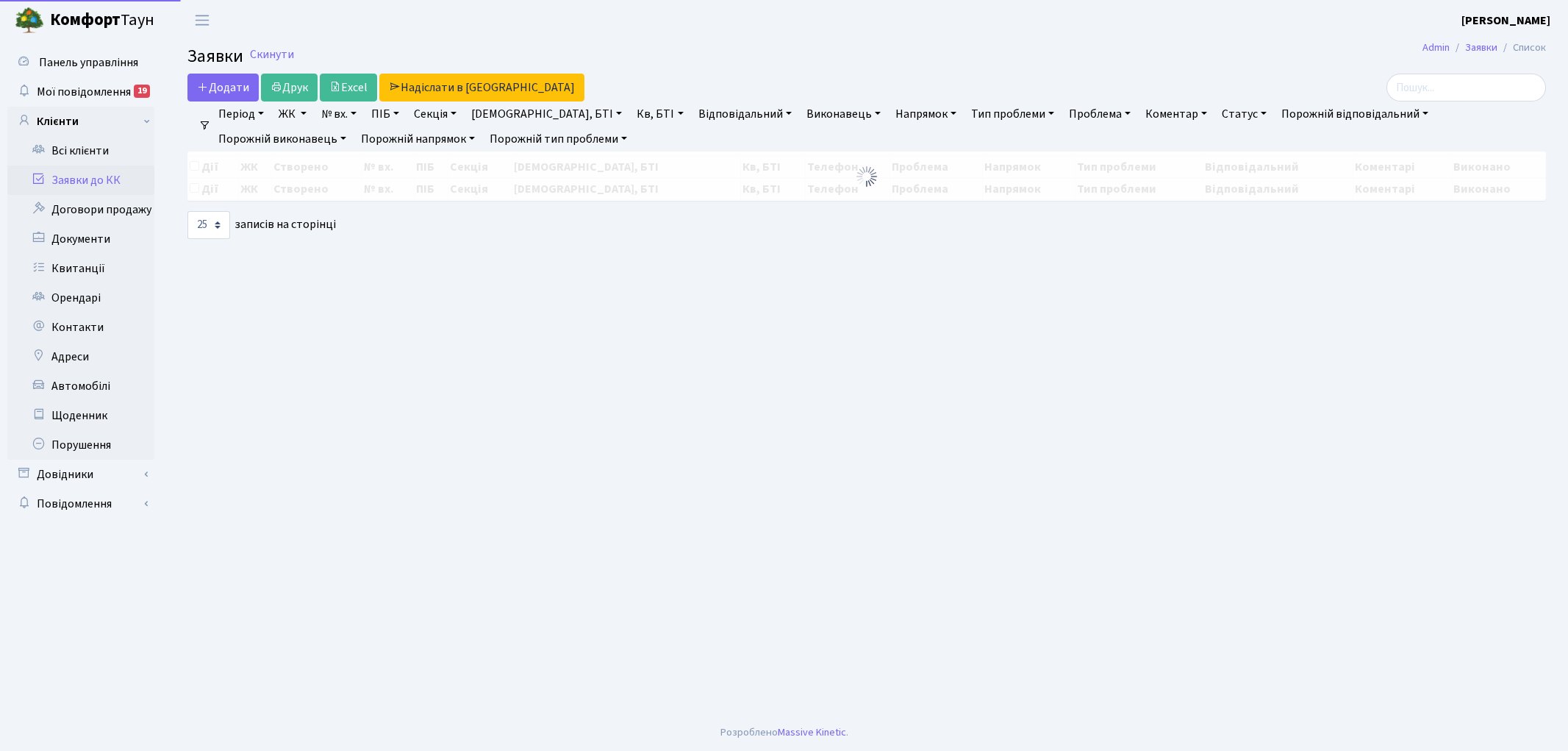
select select "25"
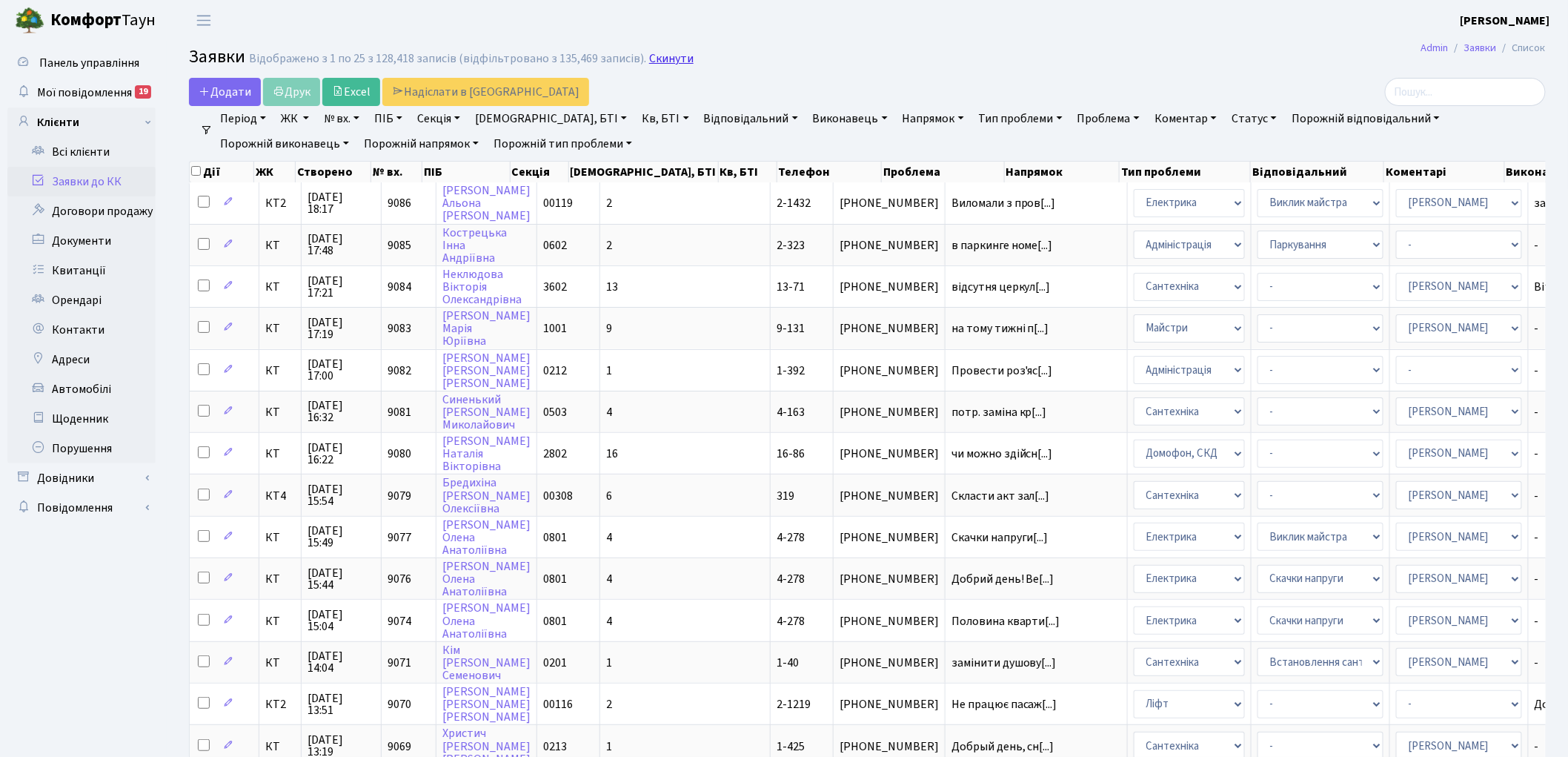
click at [652, 59] on link "Скинути" at bounding box center [671, 58] width 44 height 14
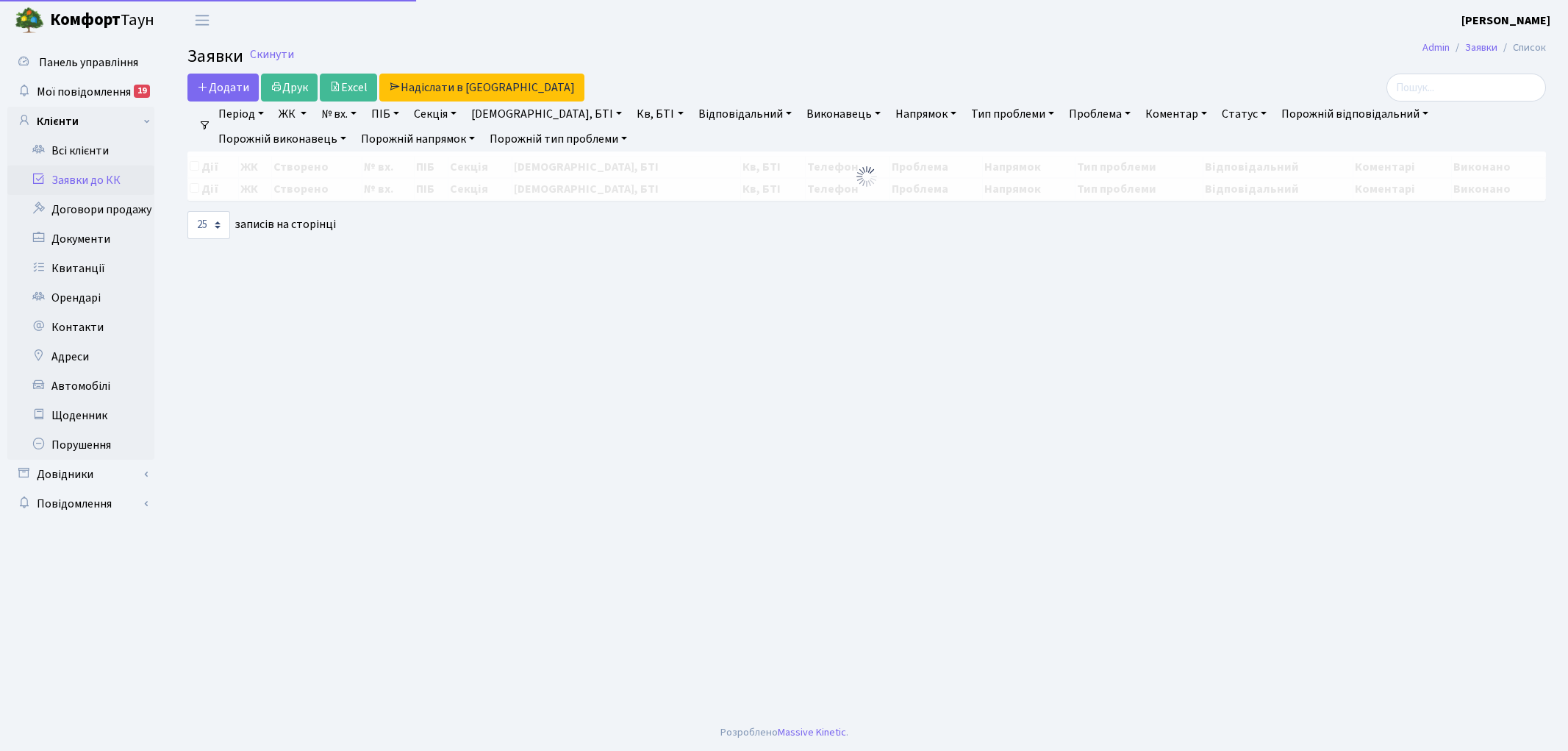
select select "25"
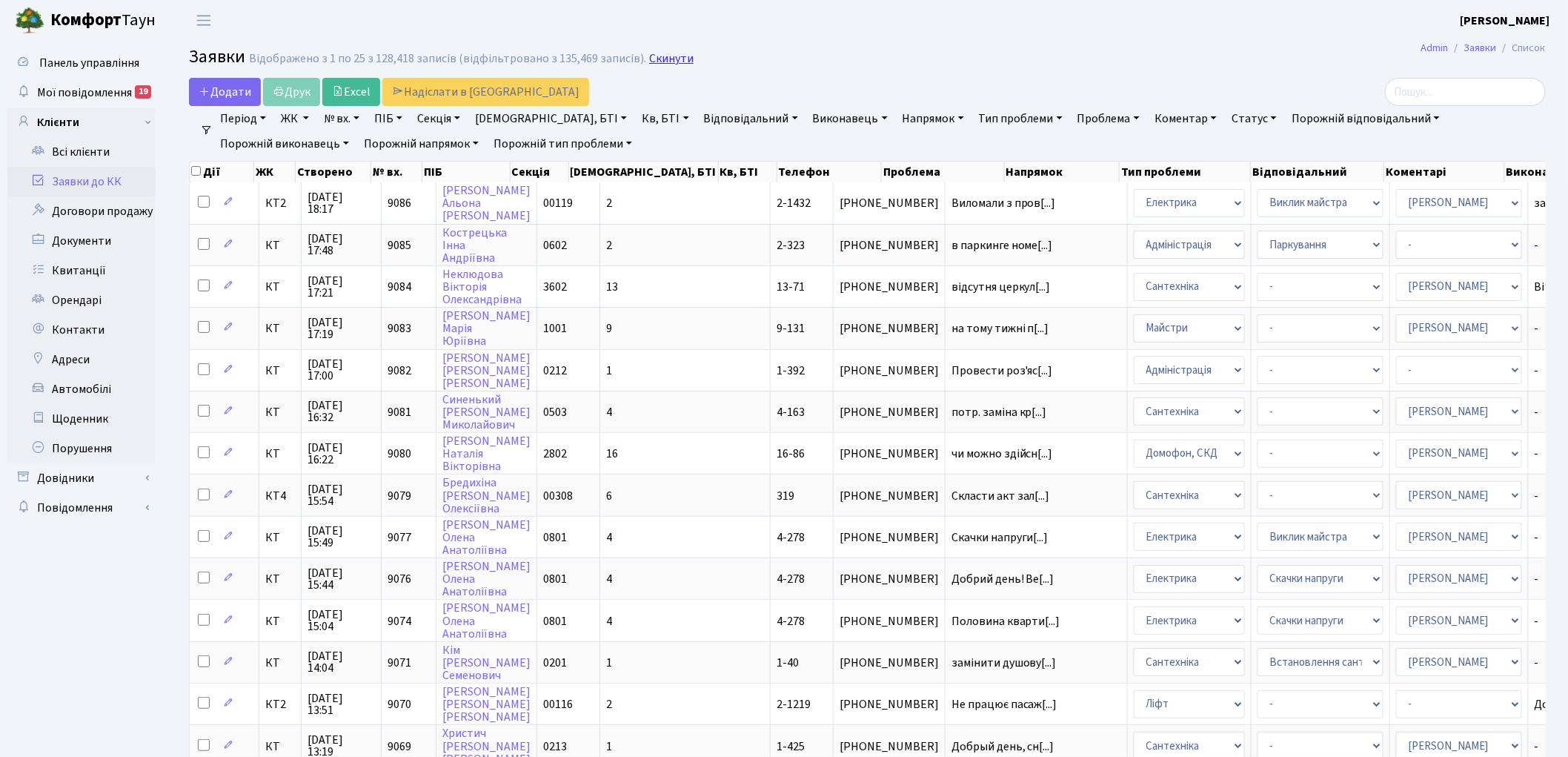
click at [652, 58] on link "Скинути" at bounding box center [671, 58] width 44 height 14
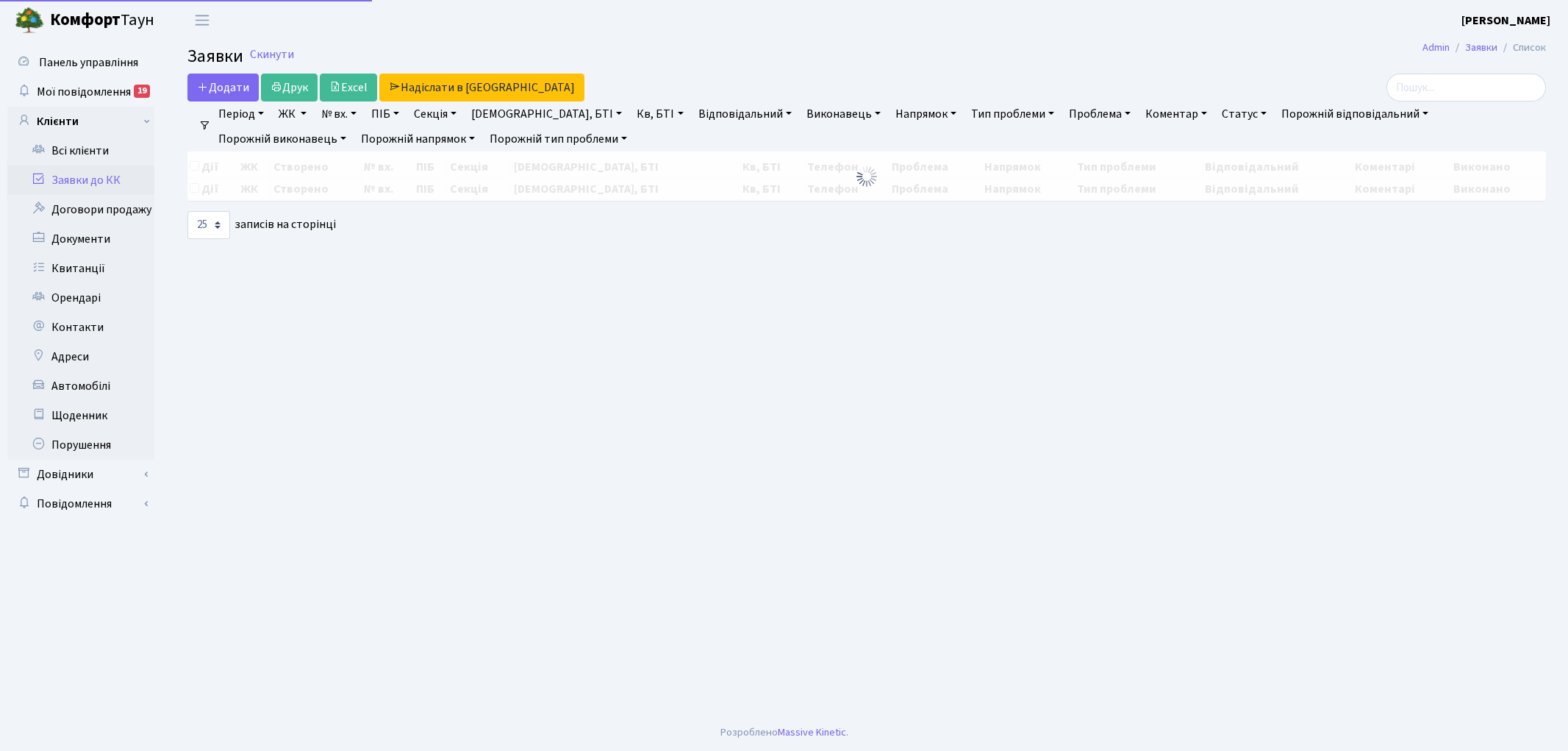
select select "25"
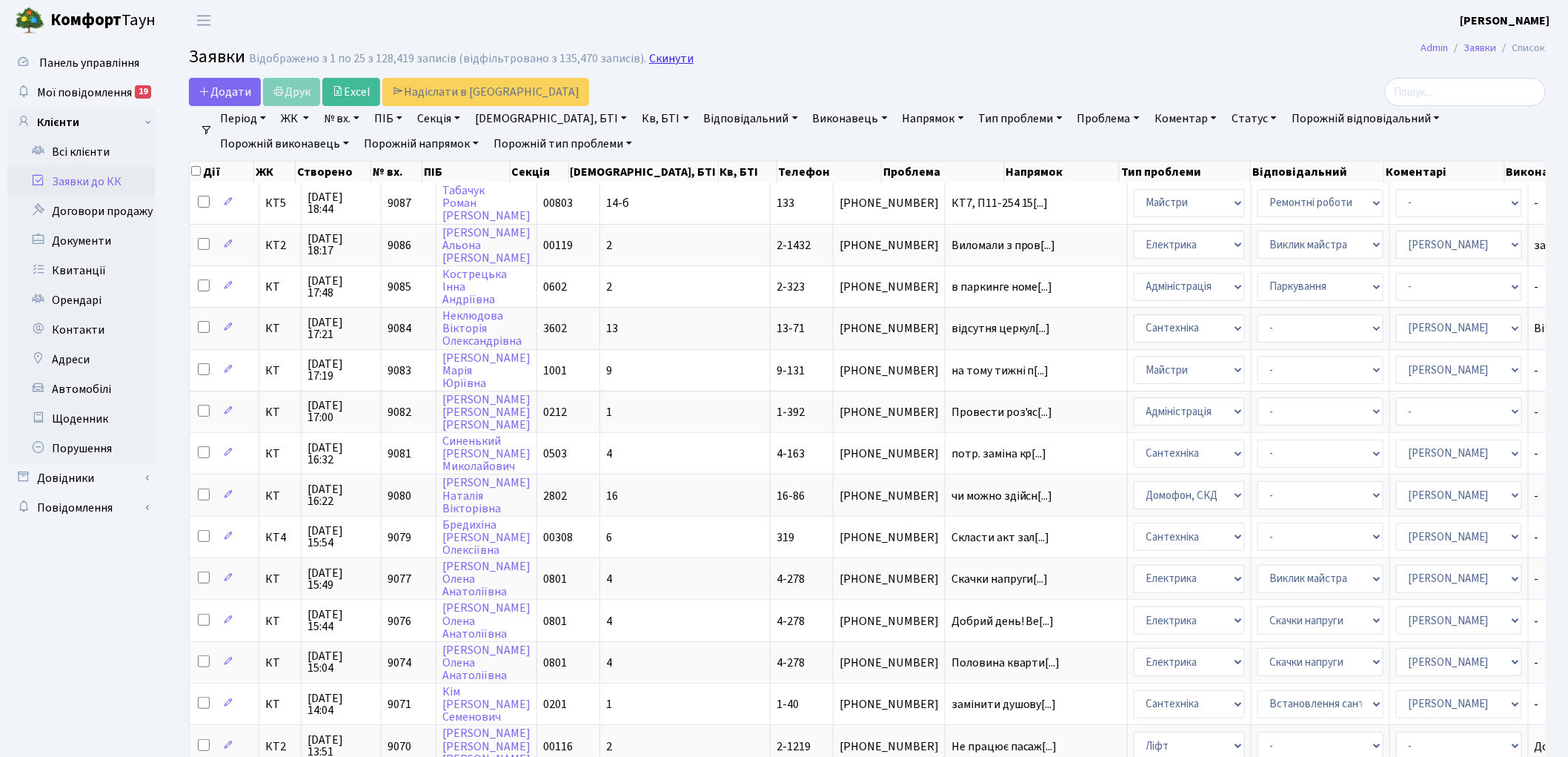
click at [662, 56] on link "Скинути" at bounding box center [671, 58] width 44 height 14
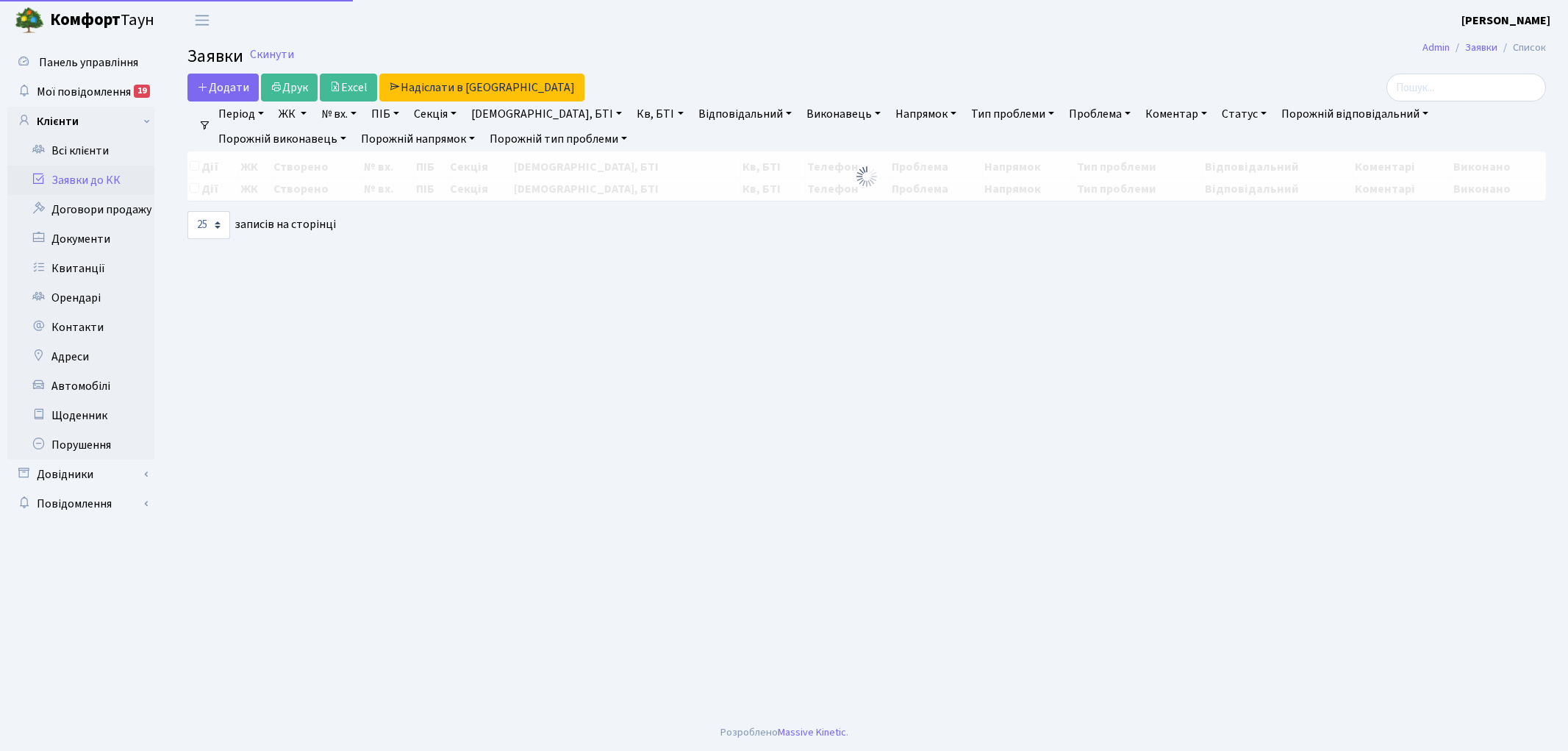
select select "25"
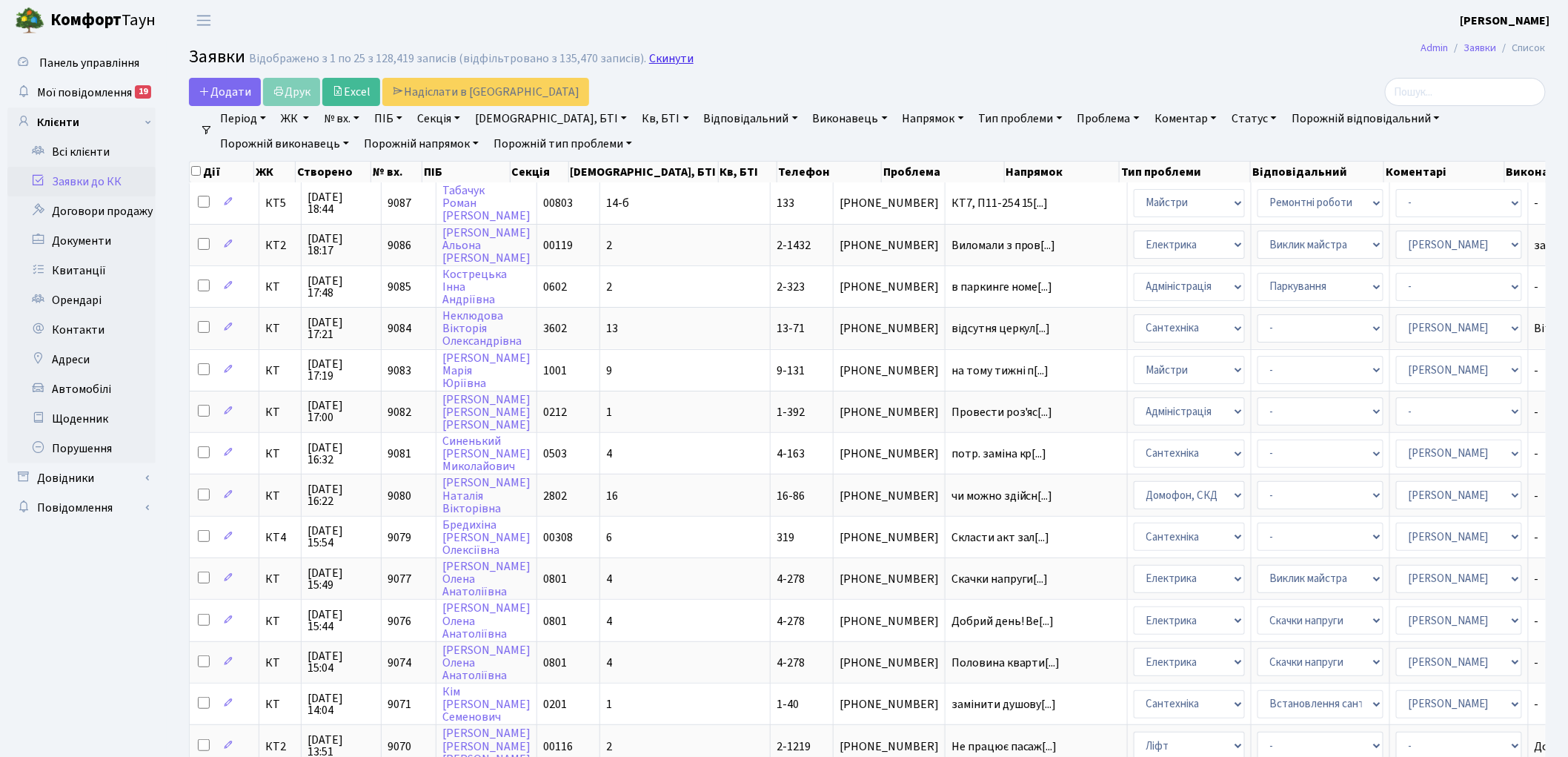
click at [658, 58] on link "Скинути" at bounding box center [671, 58] width 44 height 14
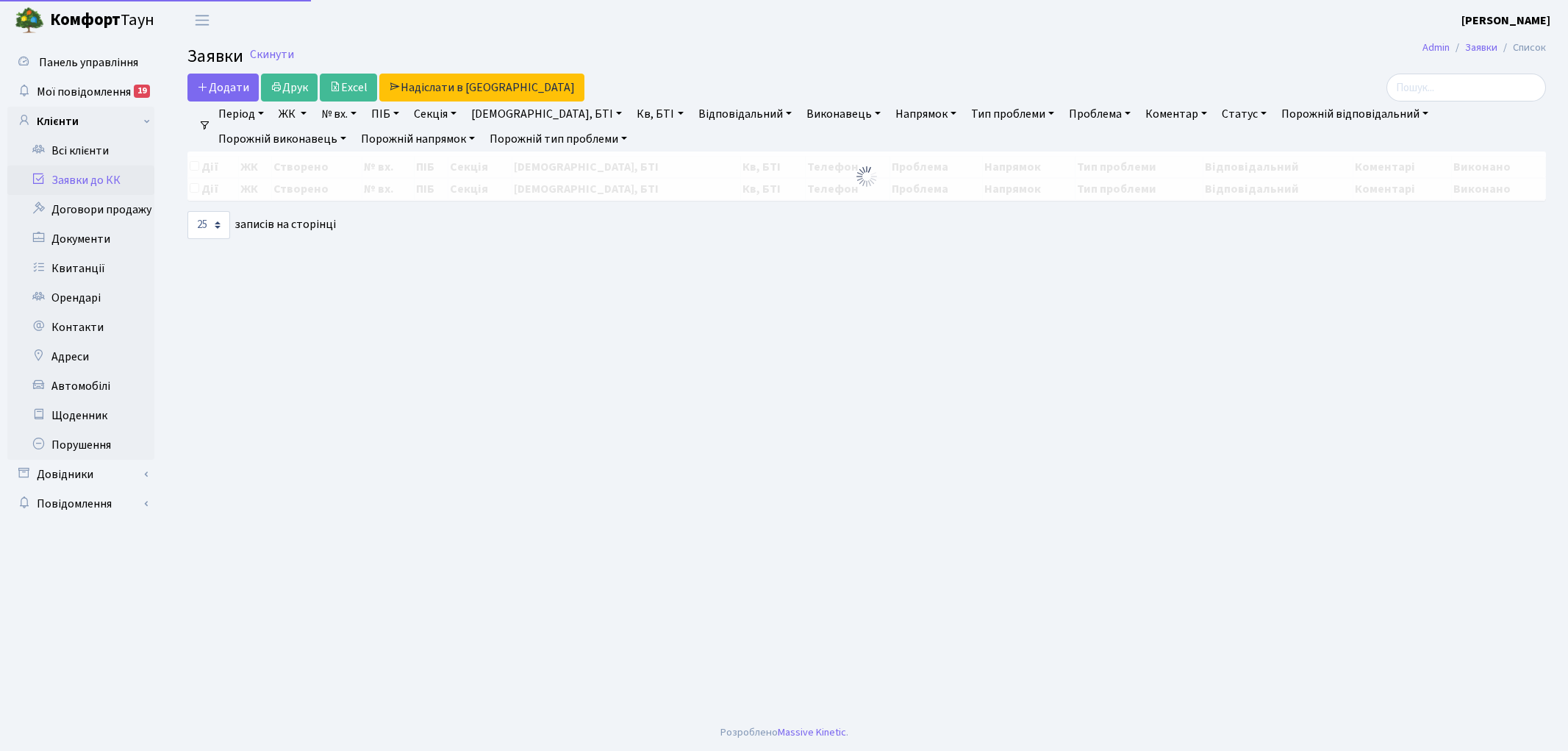
select select "25"
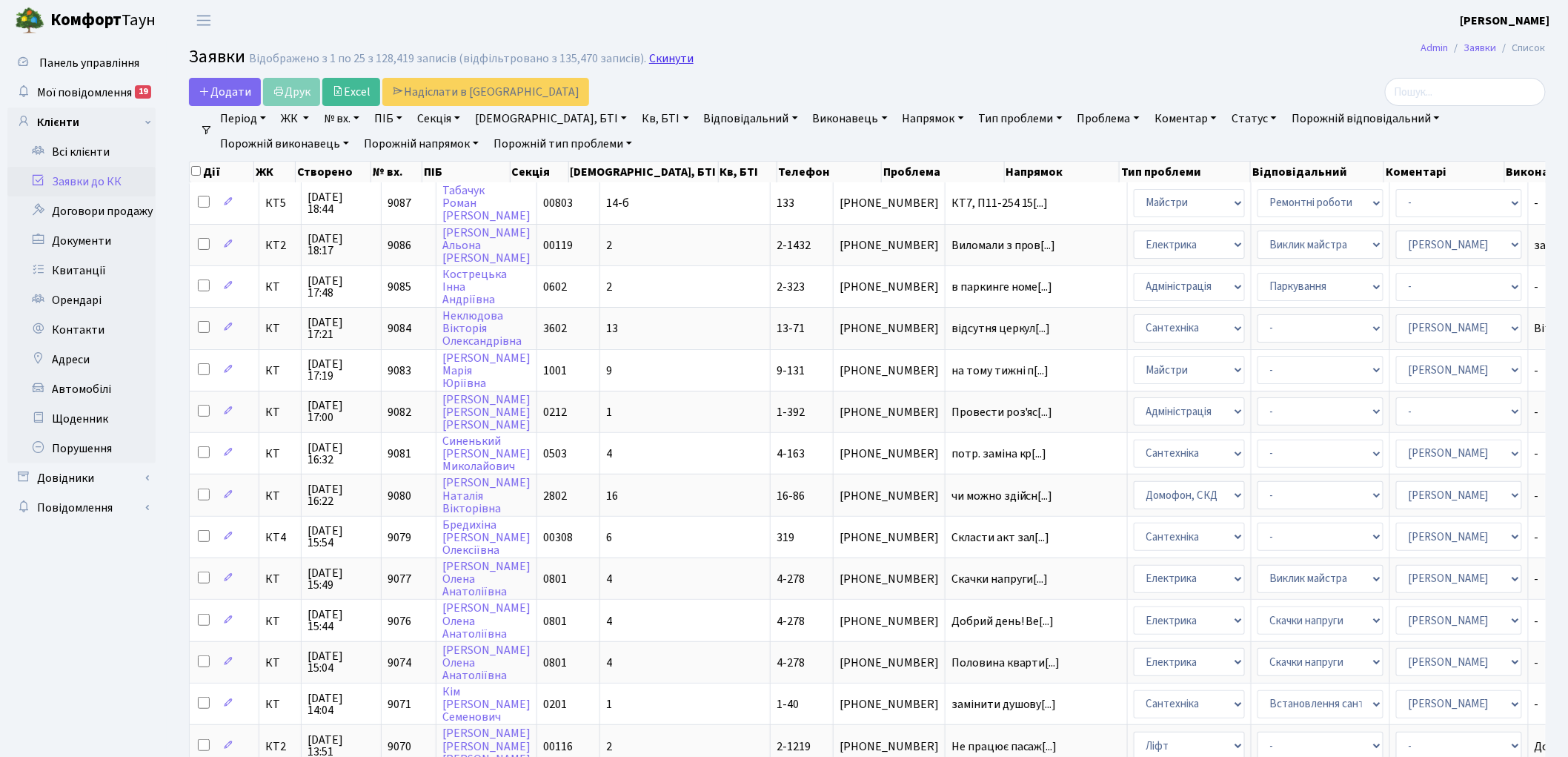
click at [664, 57] on link "Скинути" at bounding box center [671, 58] width 44 height 14
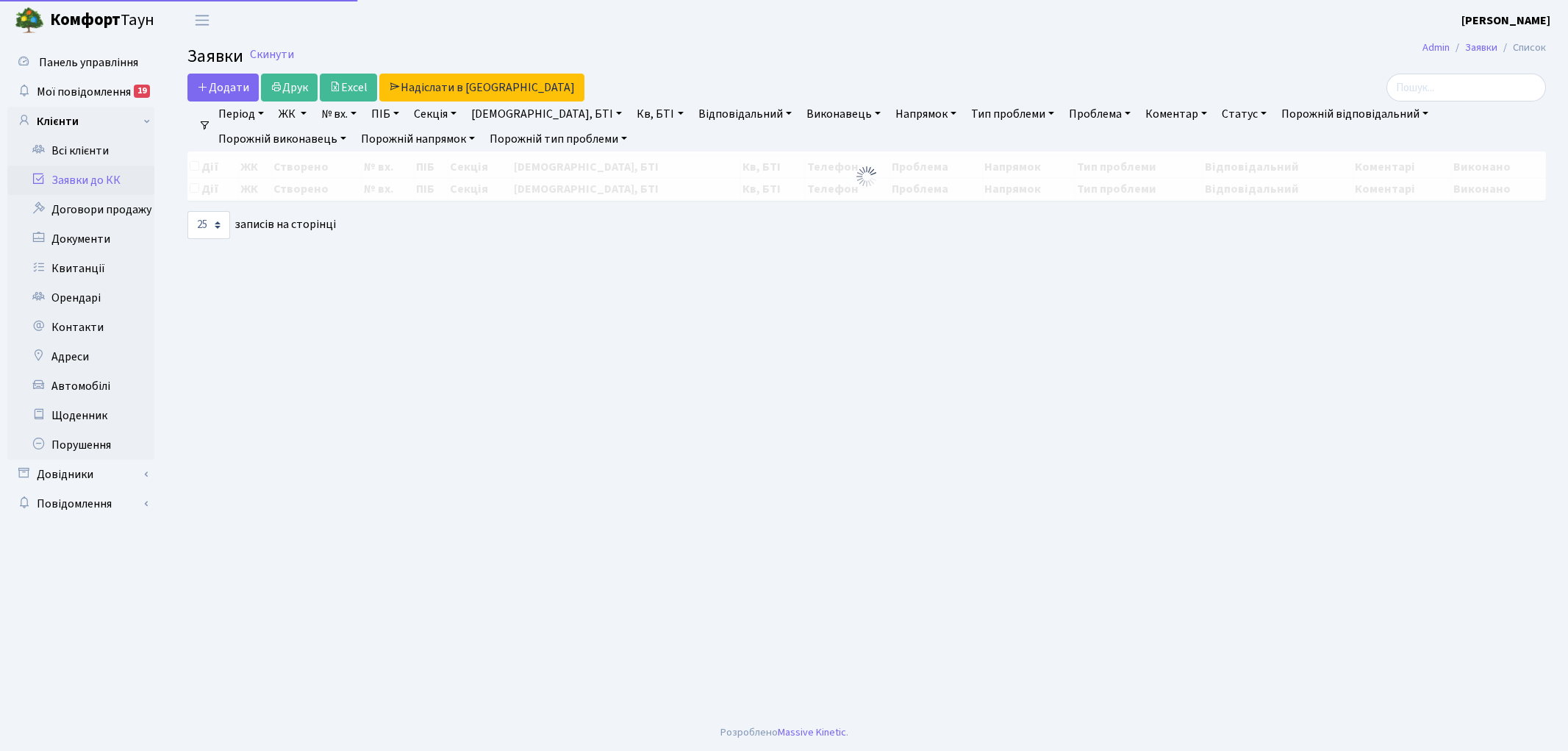
select select "25"
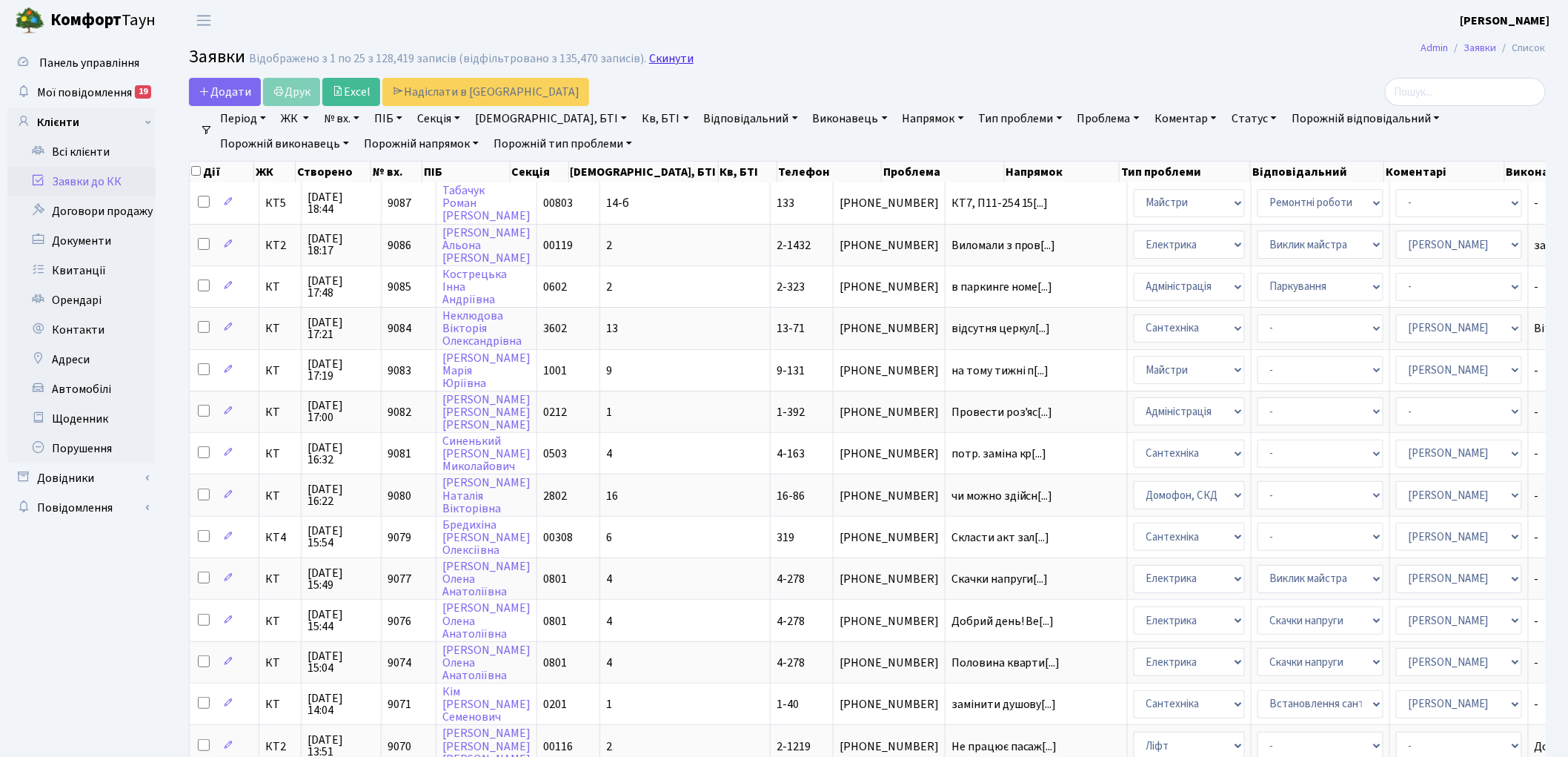
click at [657, 60] on link "Скинути" at bounding box center [671, 58] width 44 height 14
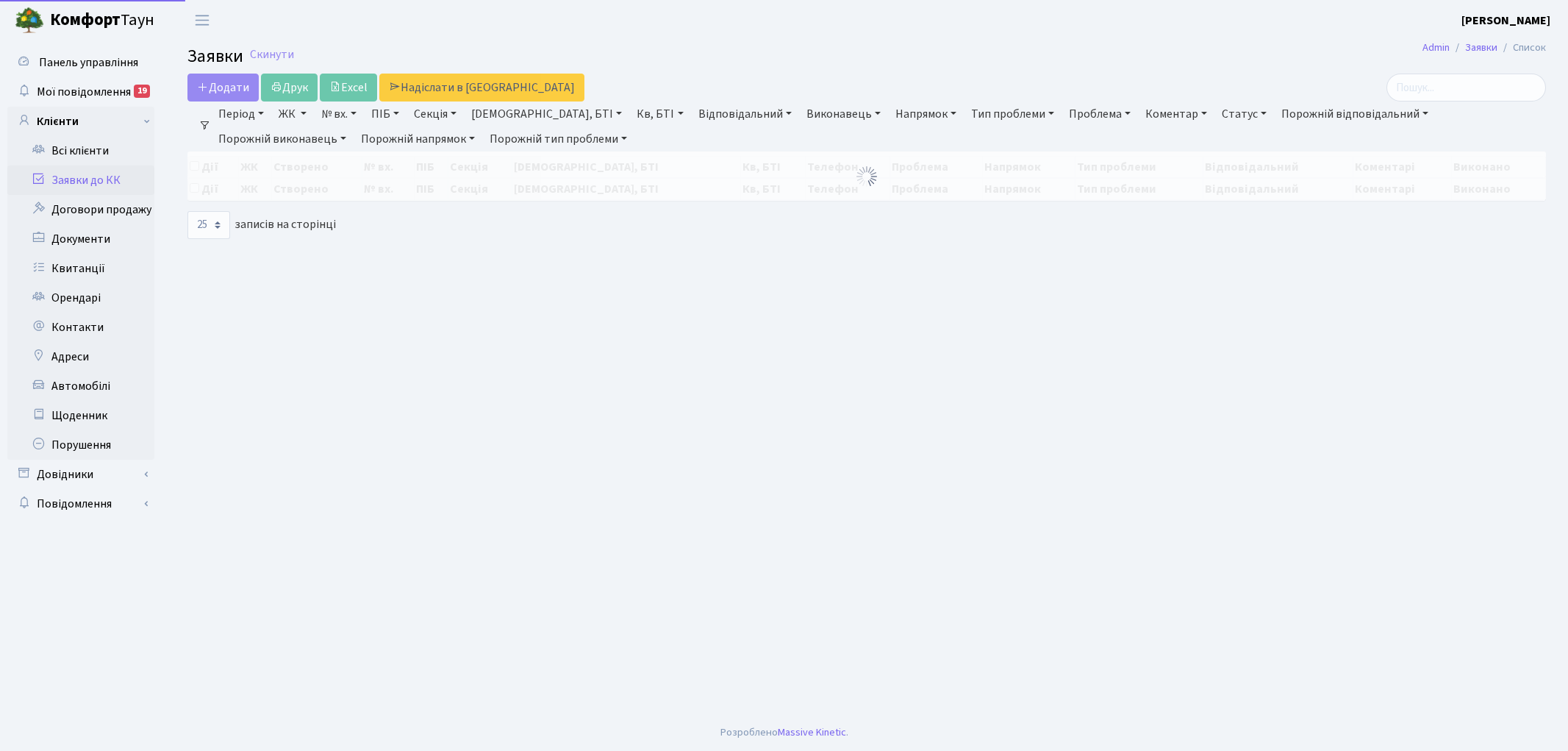
select select "25"
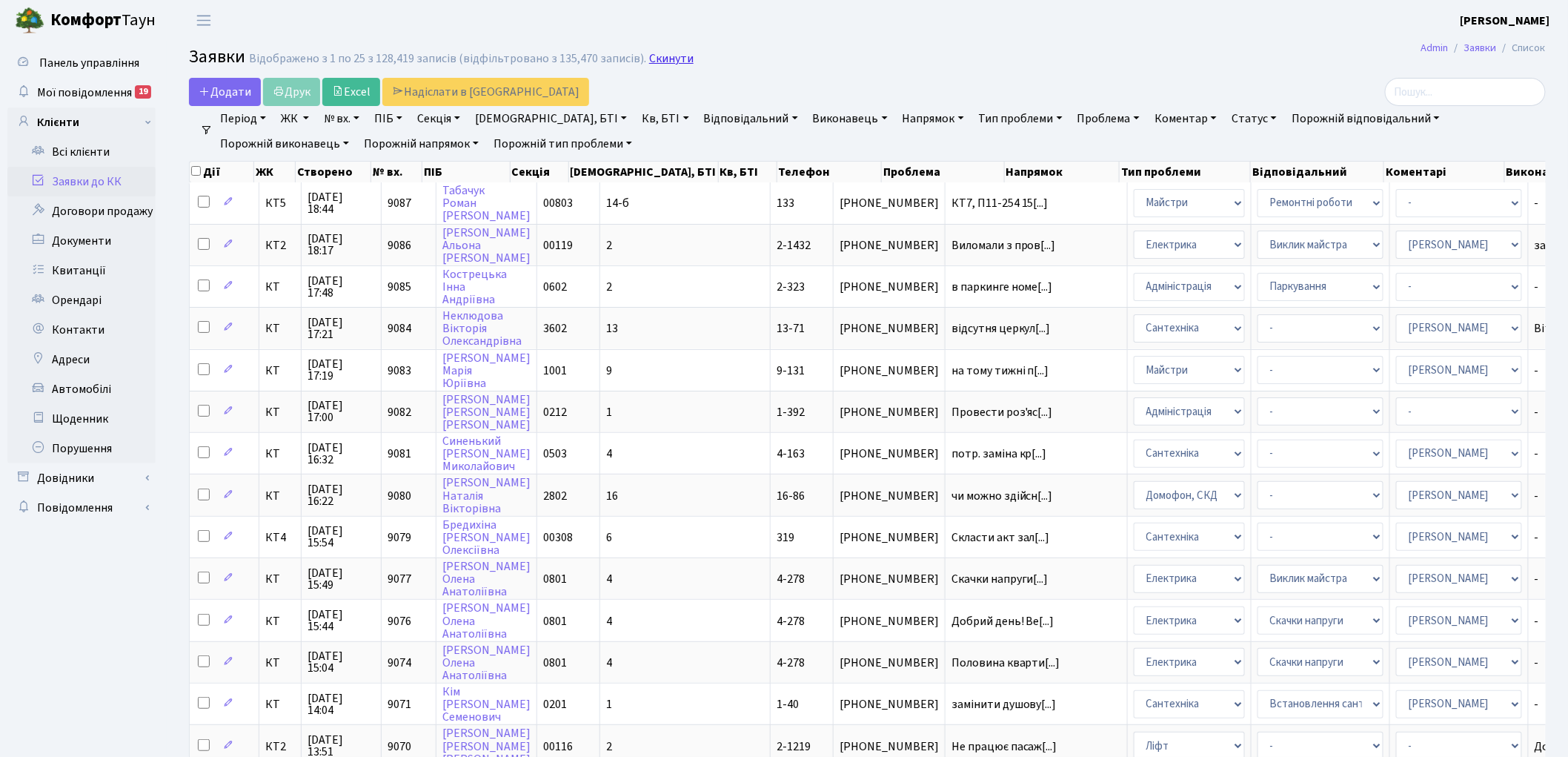
click at [663, 62] on link "Скинути" at bounding box center [671, 58] width 44 height 14
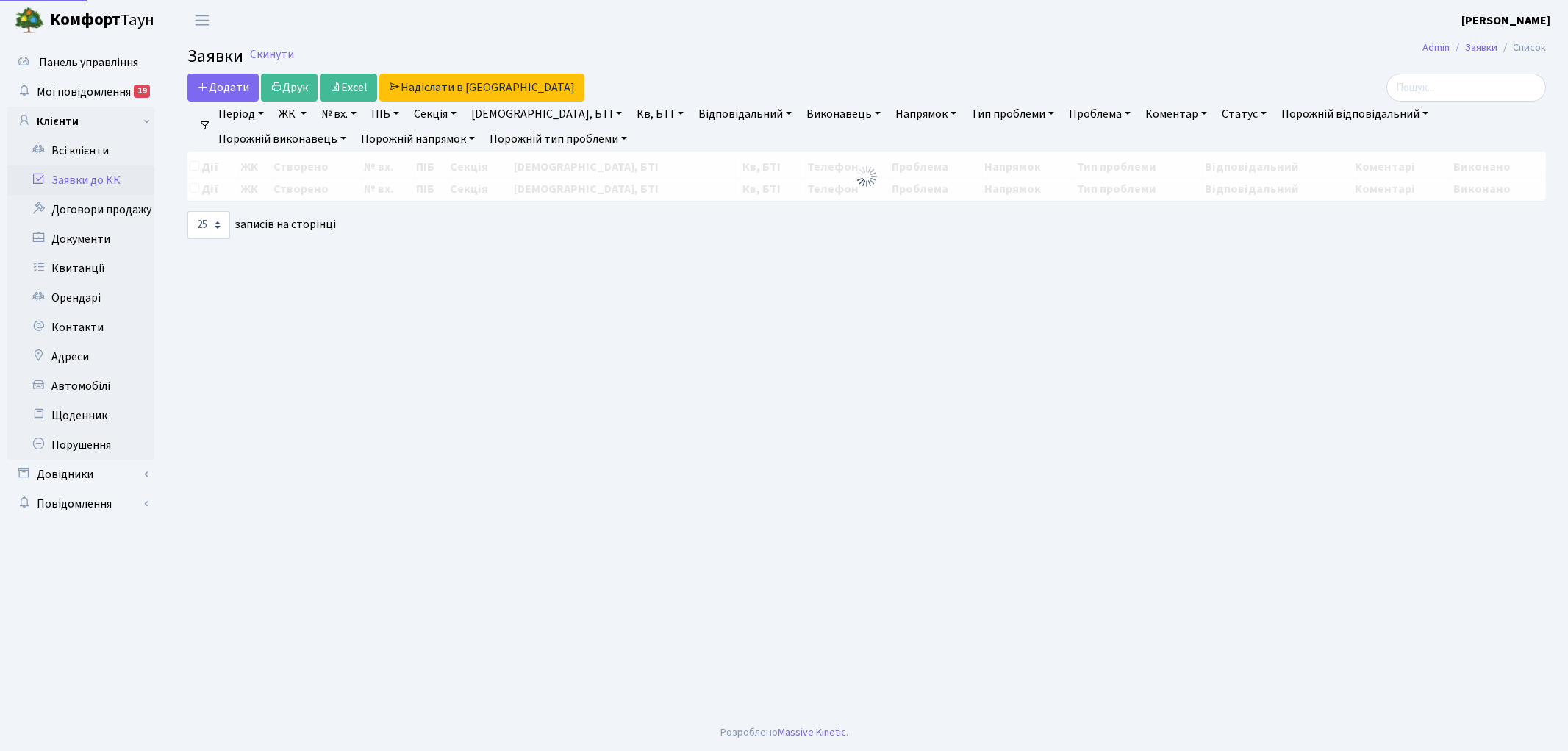
select select "25"
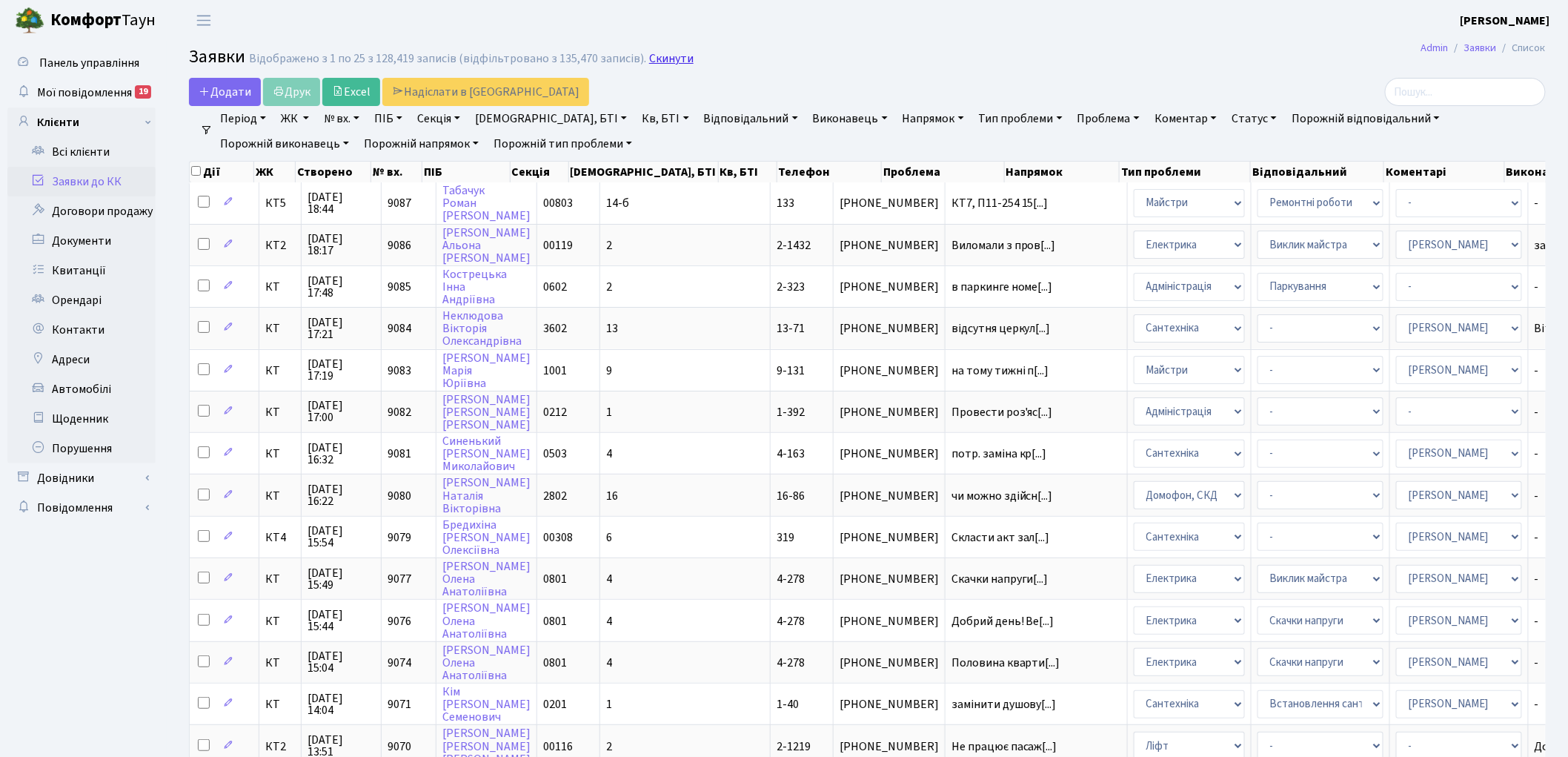
click at [663, 57] on link "Скинути" at bounding box center [671, 58] width 44 height 14
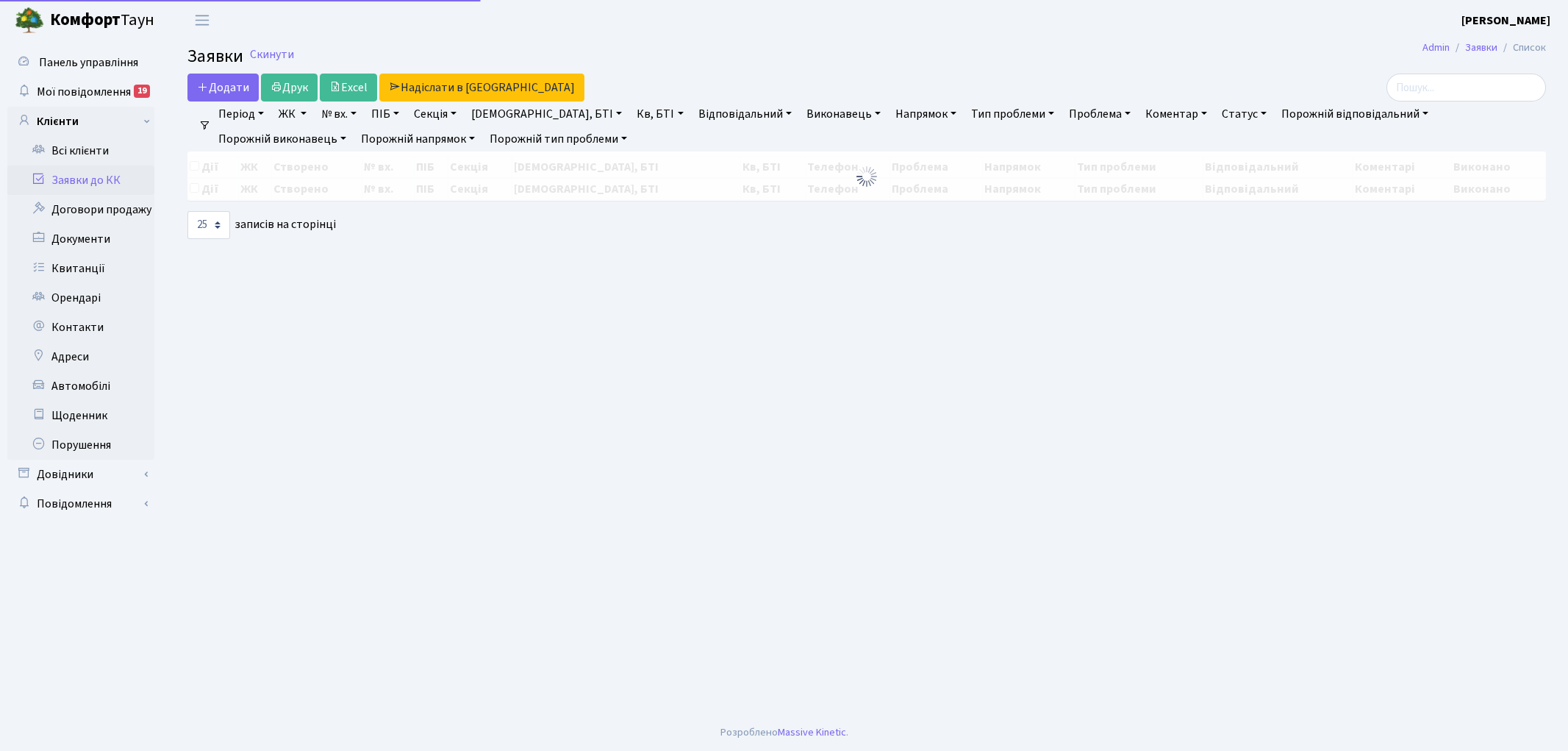
select select "25"
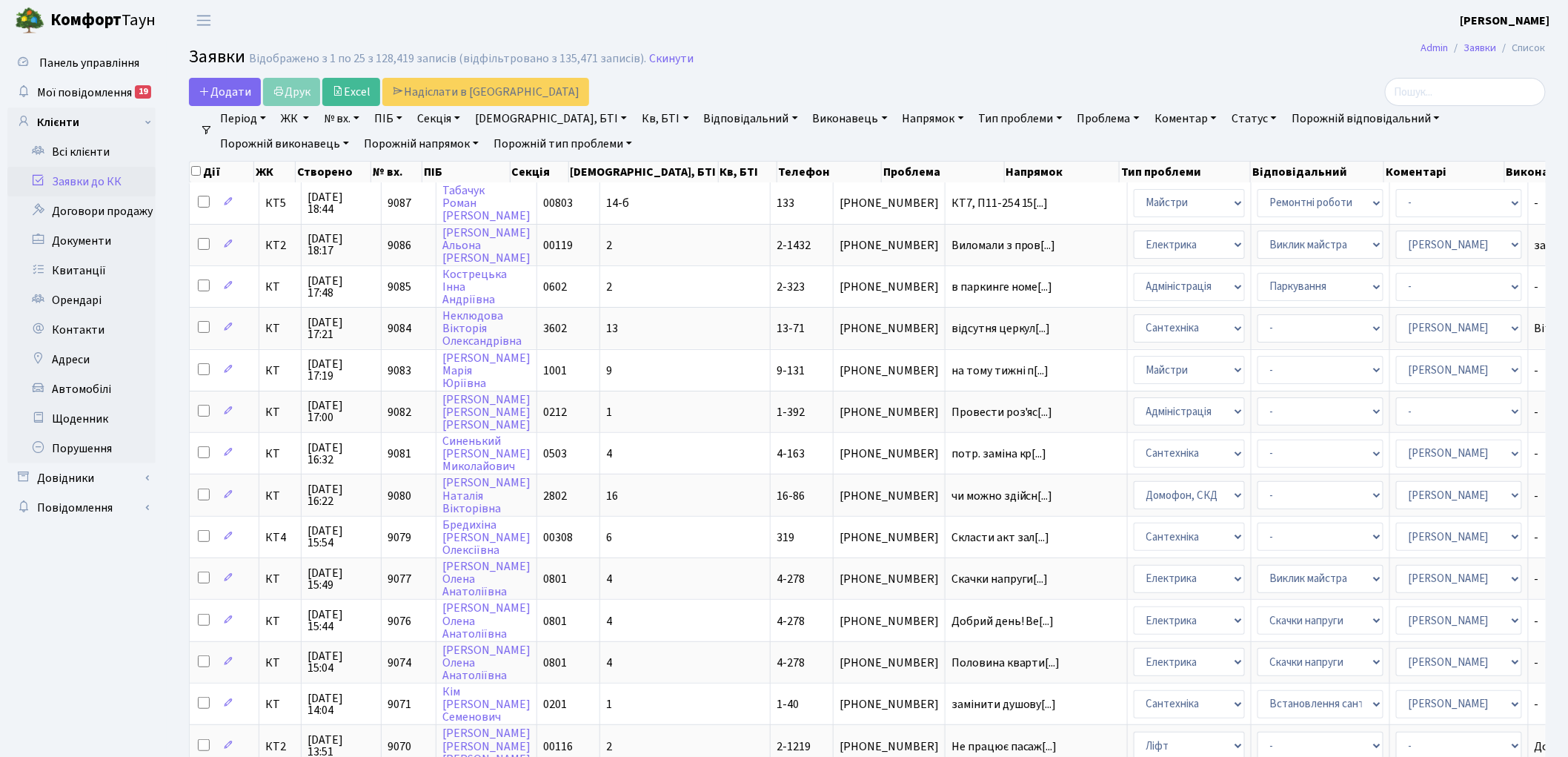
click at [897, 117] on link "Напрямок" at bounding box center [933, 119] width 74 height 25
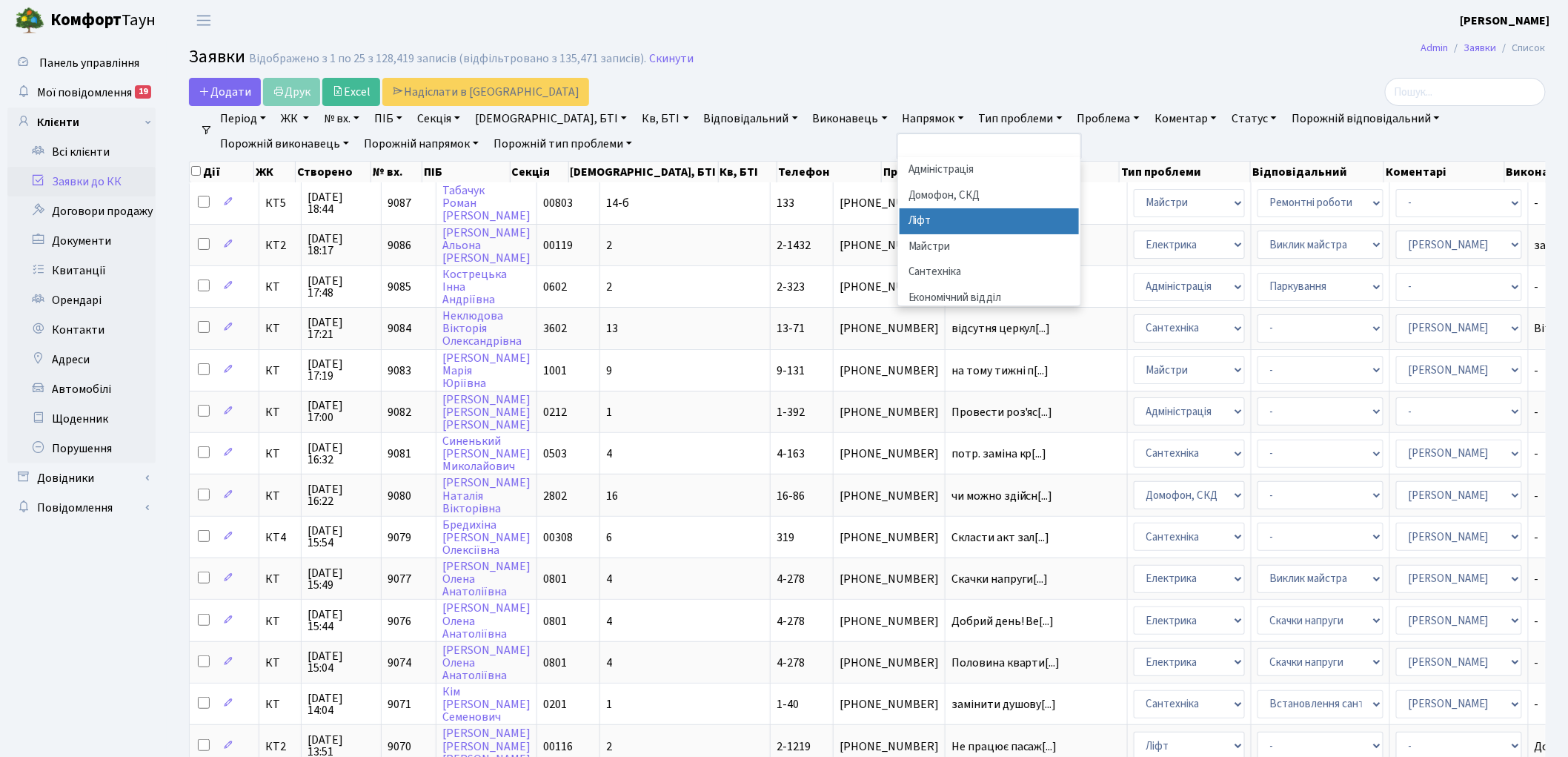
click at [899, 218] on li "Ліфт" at bounding box center [989, 221] width 180 height 26
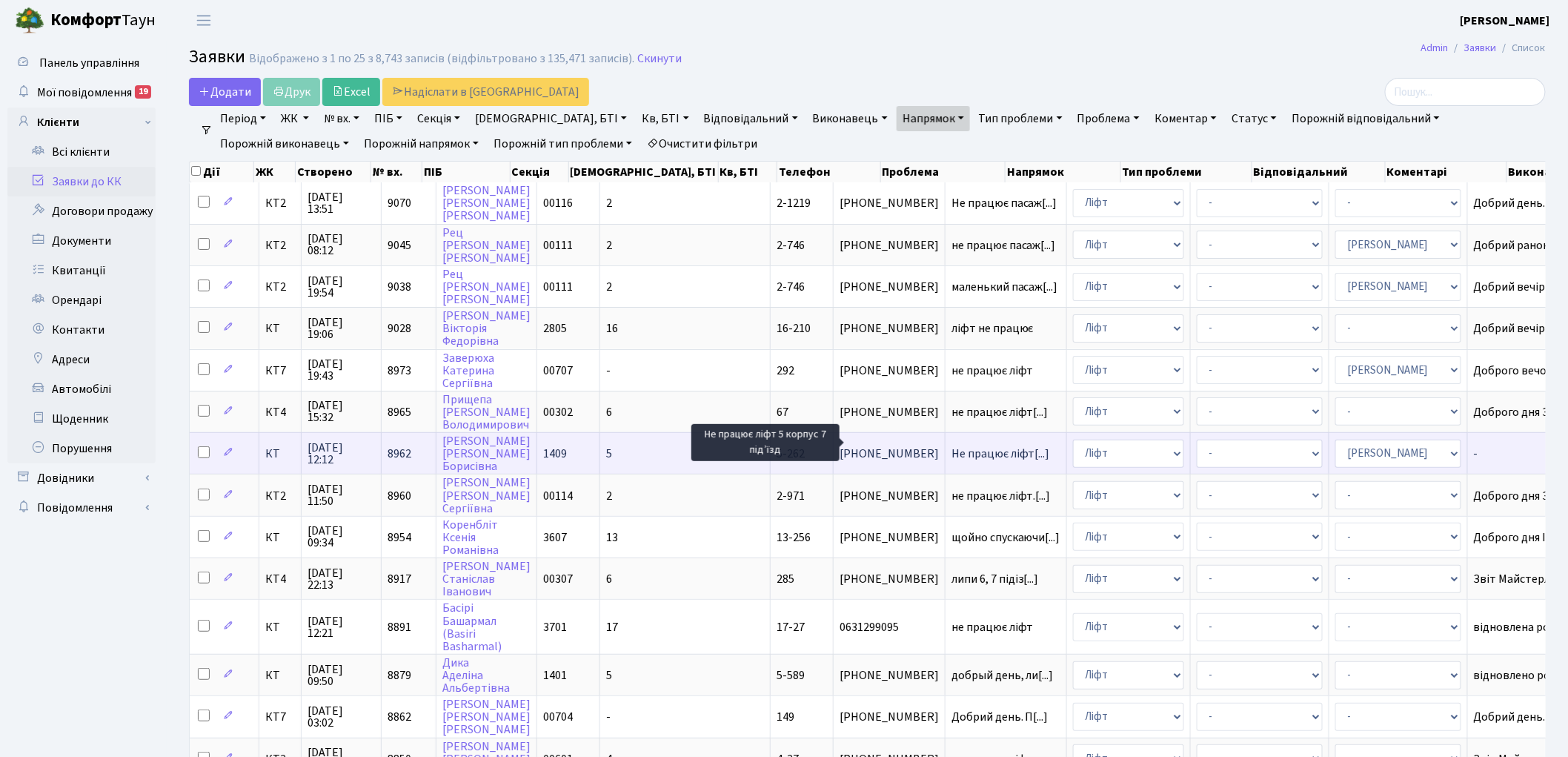
click at [952, 445] on span "Не працює ліфт[...]" at bounding box center [1001, 453] width 98 height 16
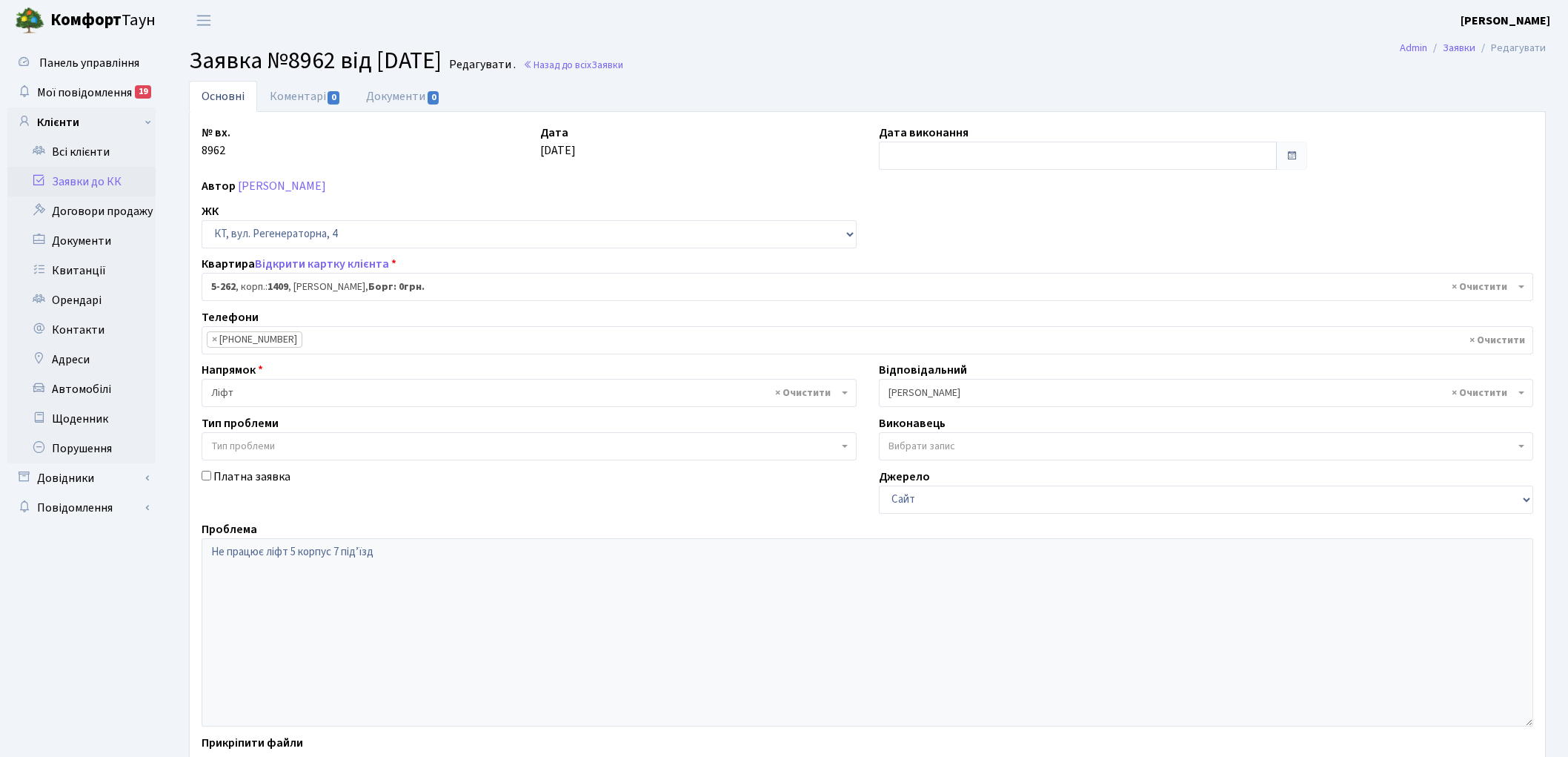
select select "2273"
click at [297, 95] on link "Коментарі 0" at bounding box center [305, 96] width 97 height 31
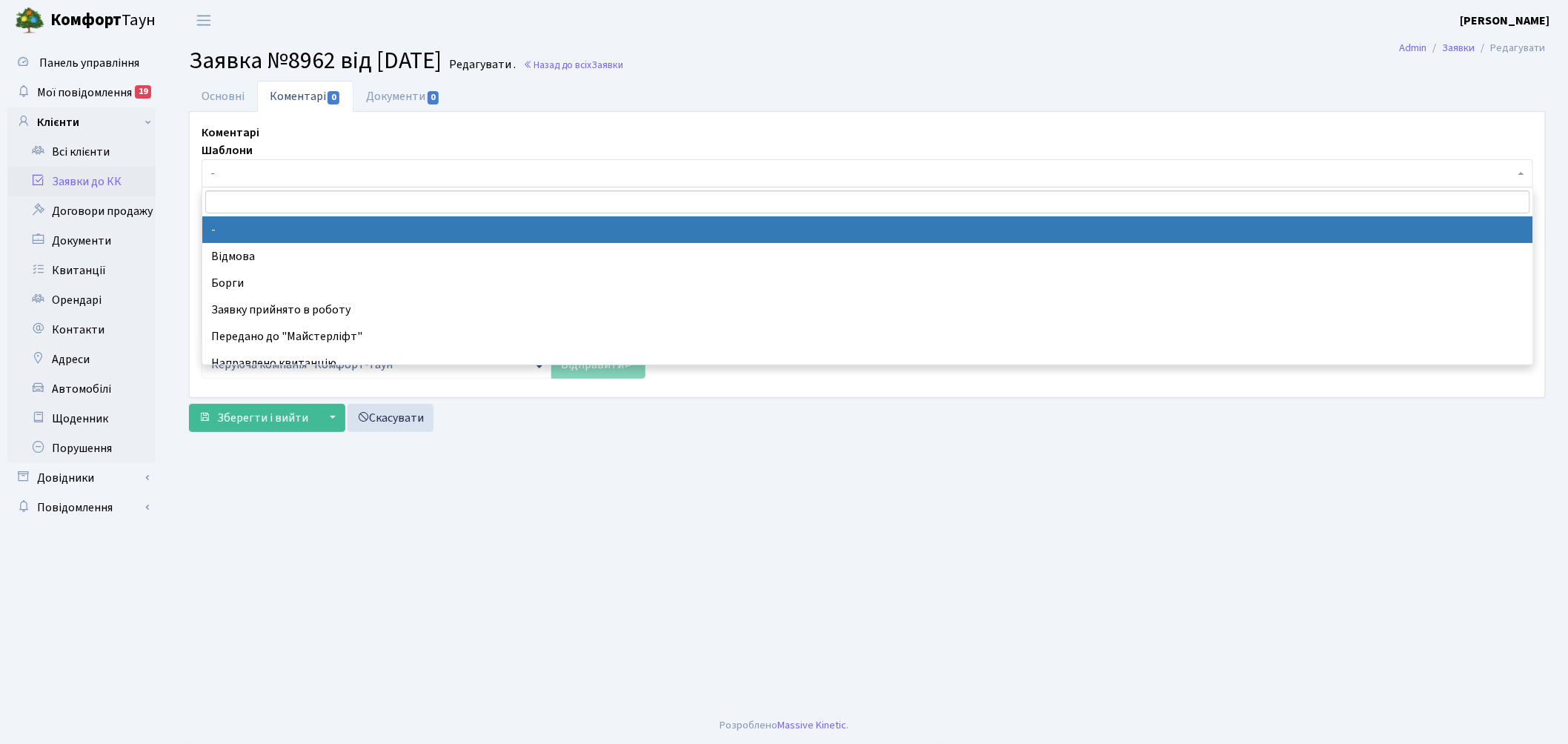
click at [309, 168] on span "-" at bounding box center [863, 173] width 1304 height 14
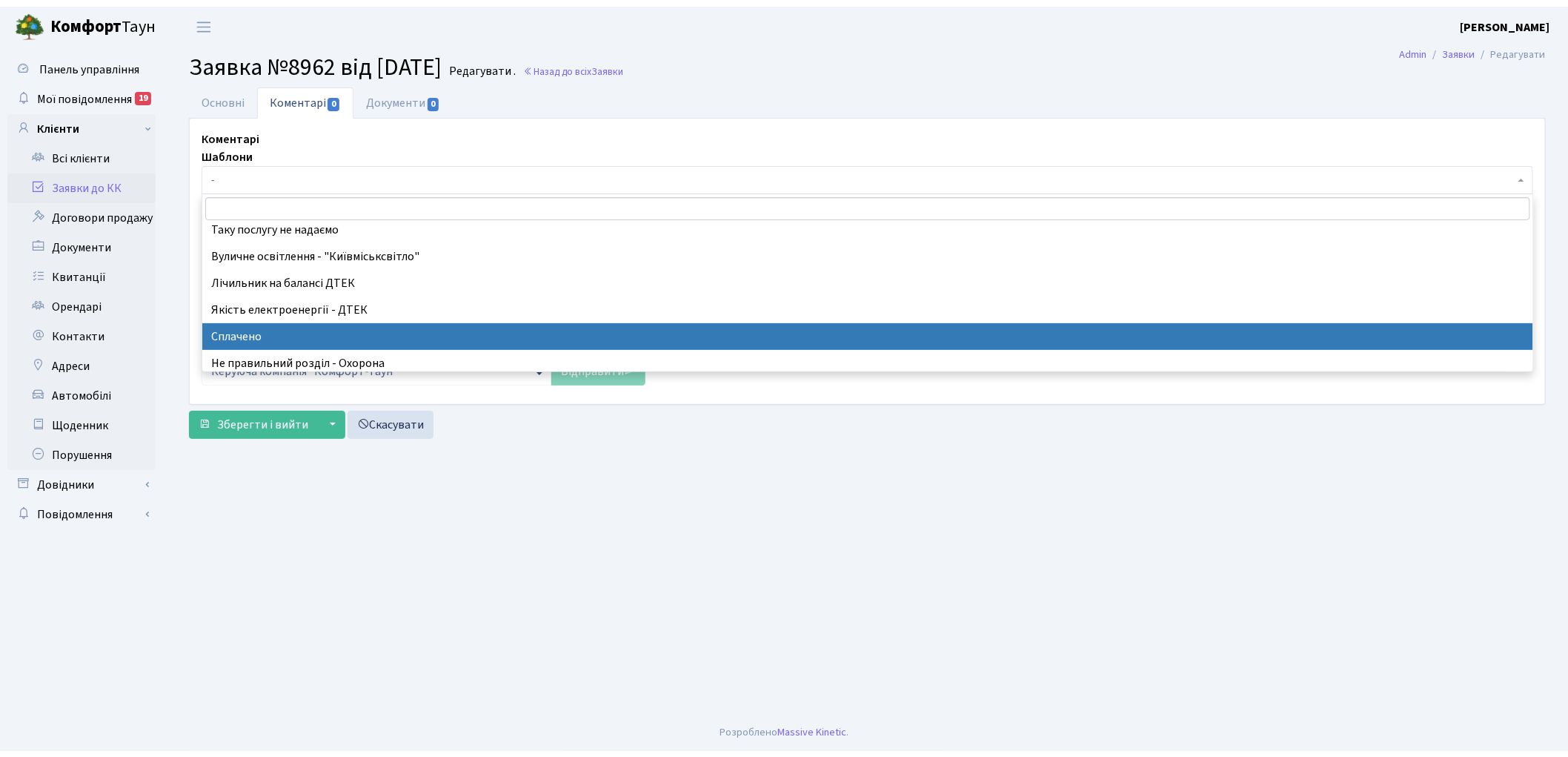
scroll to position [329, 0]
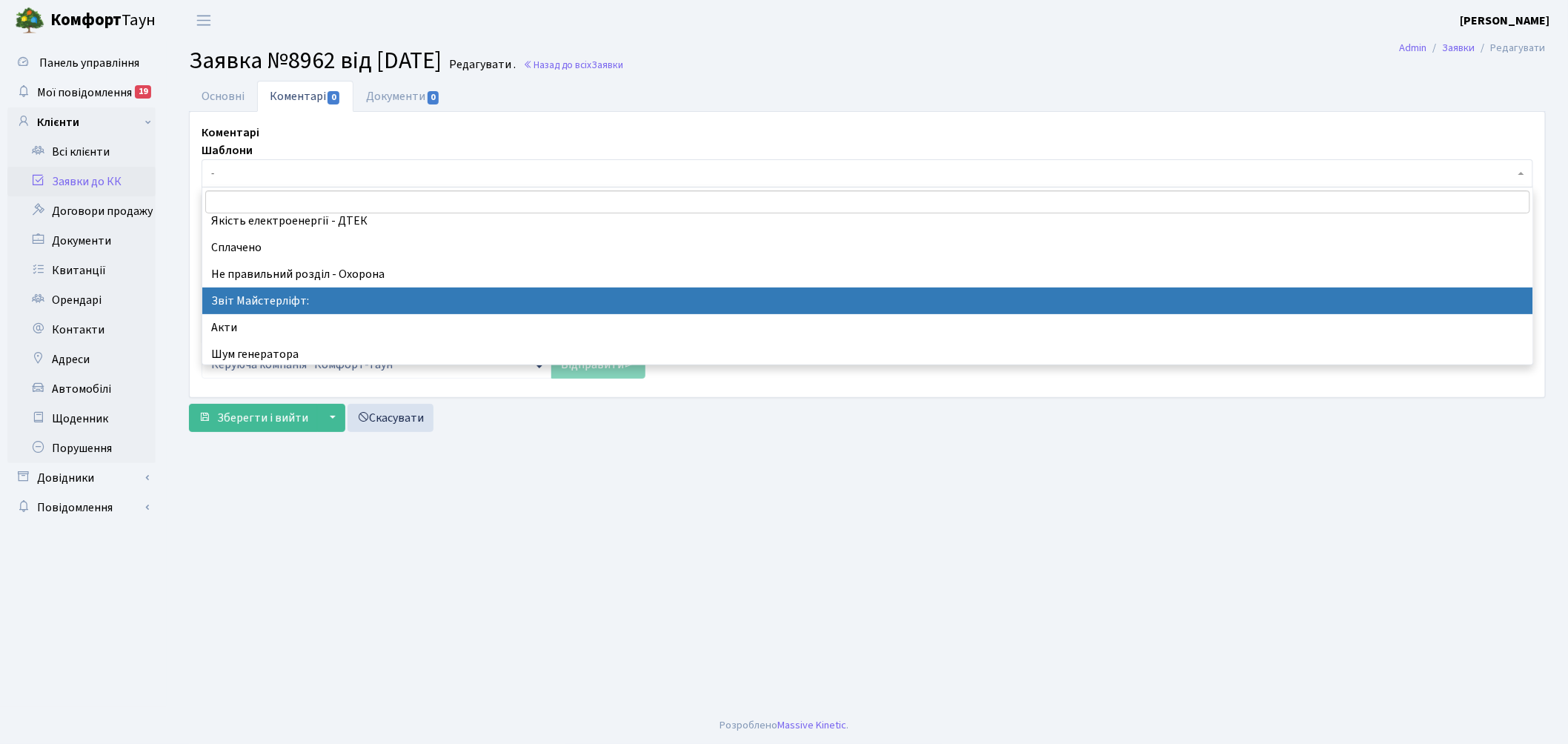
select select "37"
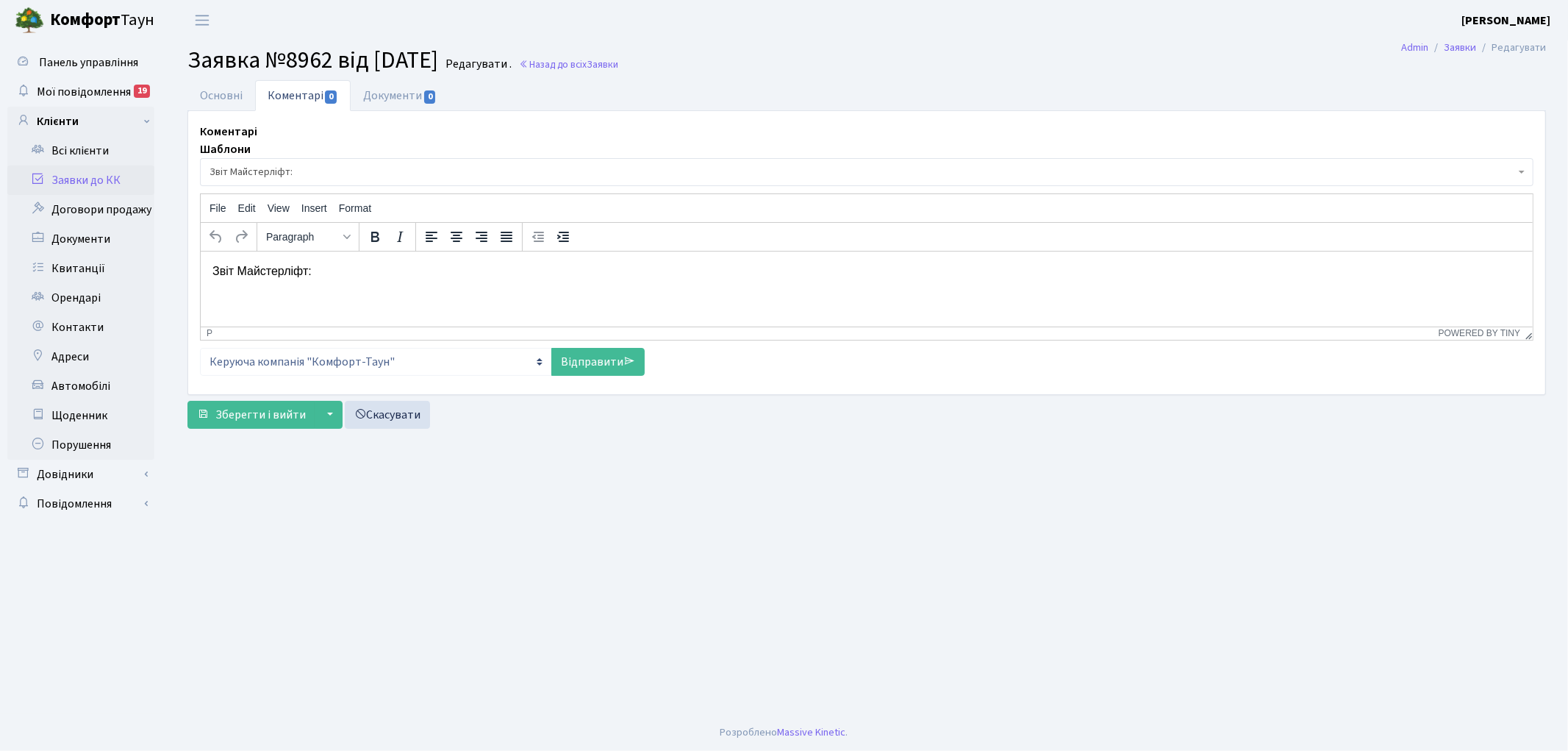
click at [390, 271] on p "Звіт Майстерліфт:" at bounding box center [866, 270] width 1308 height 16
click at [598, 358] on link "Відправити" at bounding box center [598, 362] width 93 height 28
select select
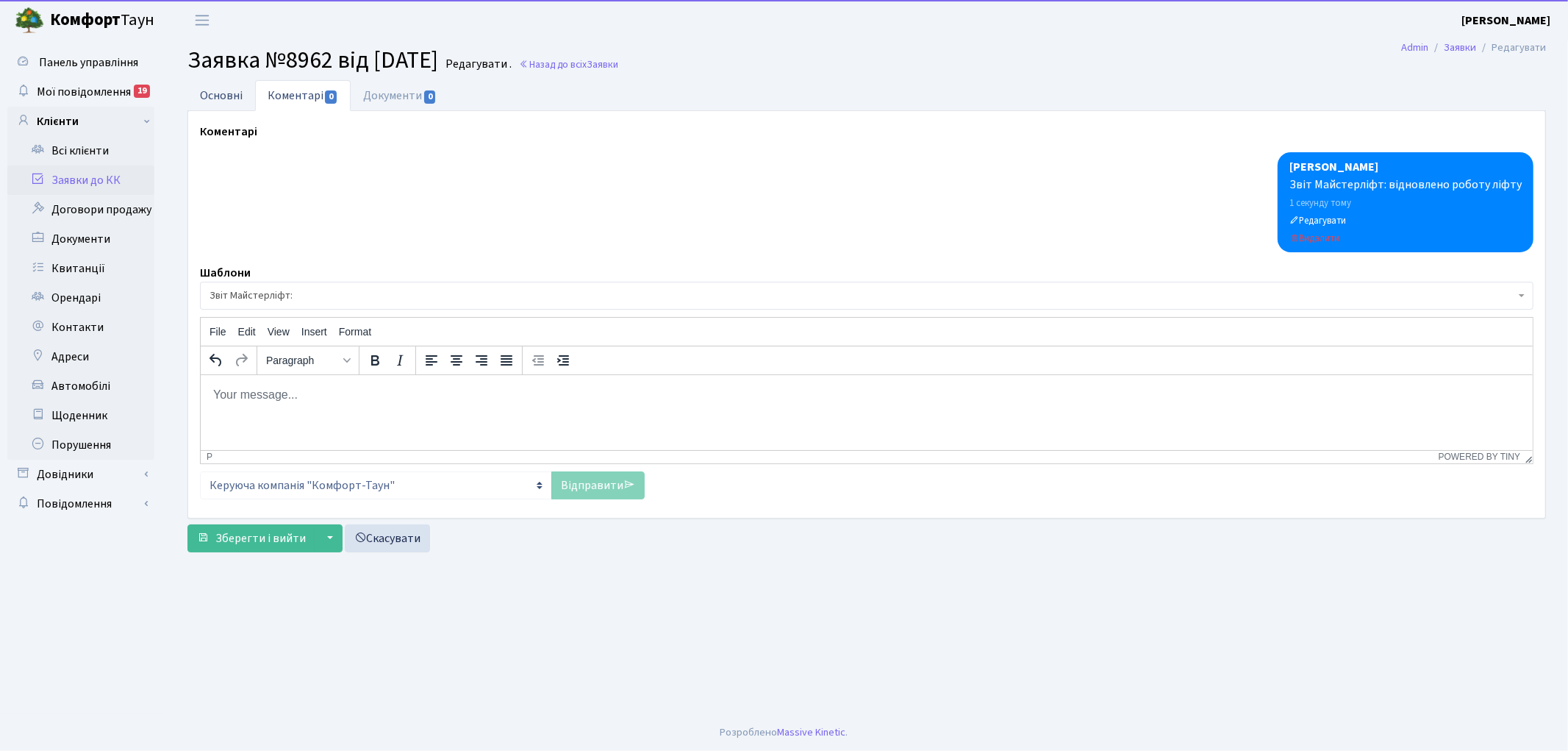
click at [208, 92] on link "Основні" at bounding box center [221, 95] width 67 height 30
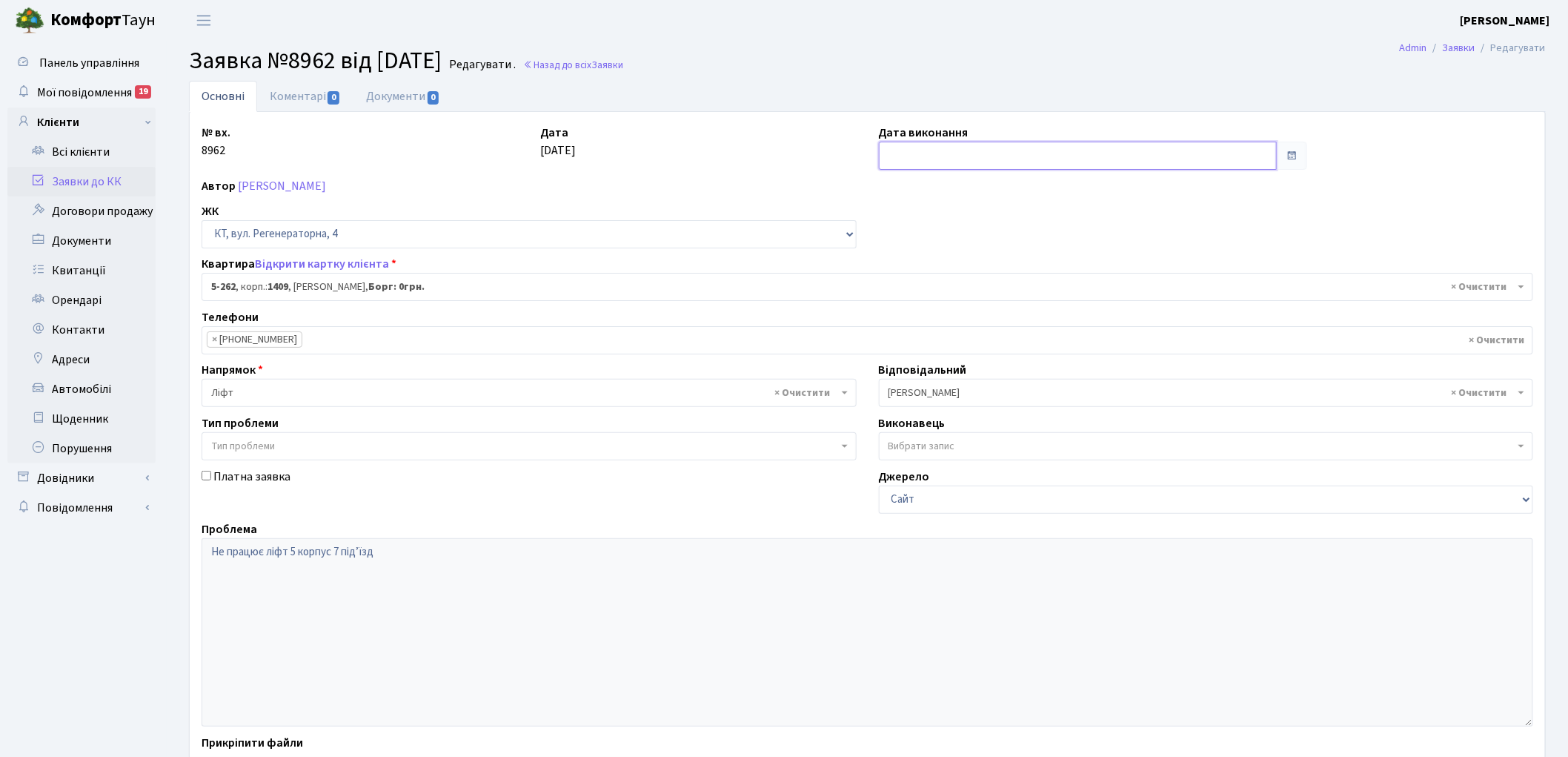
click at [958, 144] on input "text" at bounding box center [1078, 155] width 398 height 28
click at [915, 274] on td "14" at bounding box center [915, 276] width 22 height 22
type input "[DATE]"
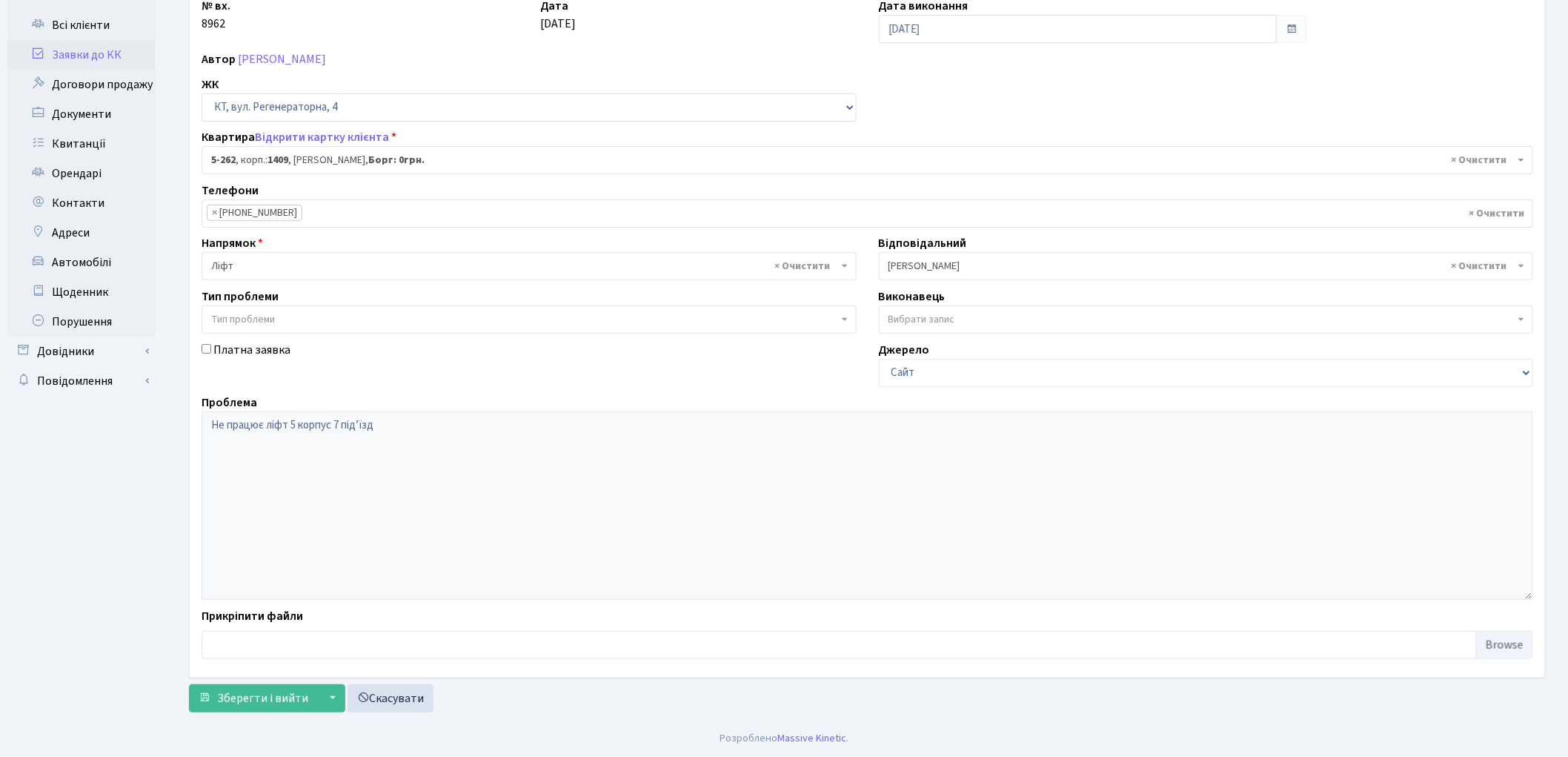
scroll to position [127, 0]
click at [239, 693] on span "Зберегти і вийти" at bounding box center [263, 698] width 92 height 16
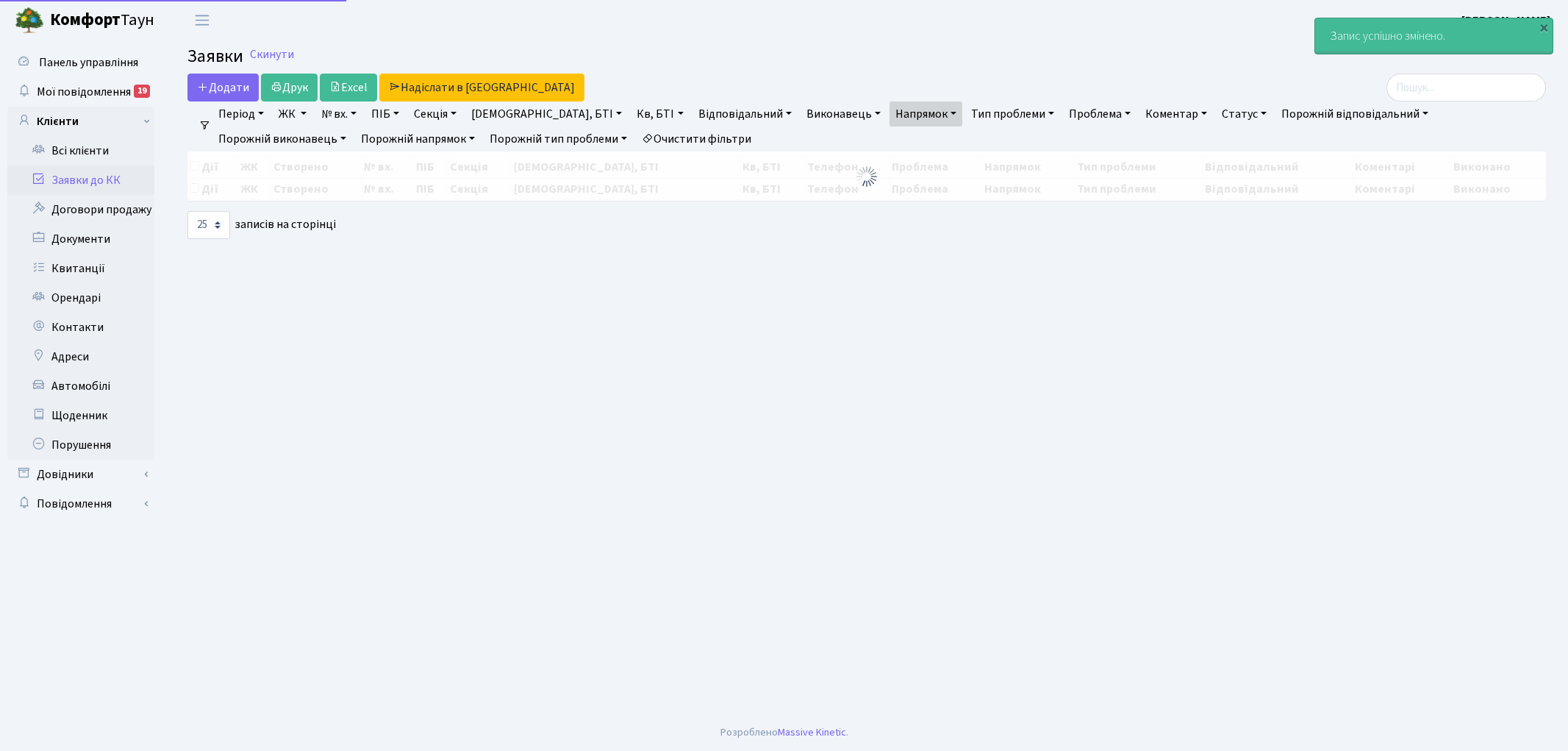
select select "25"
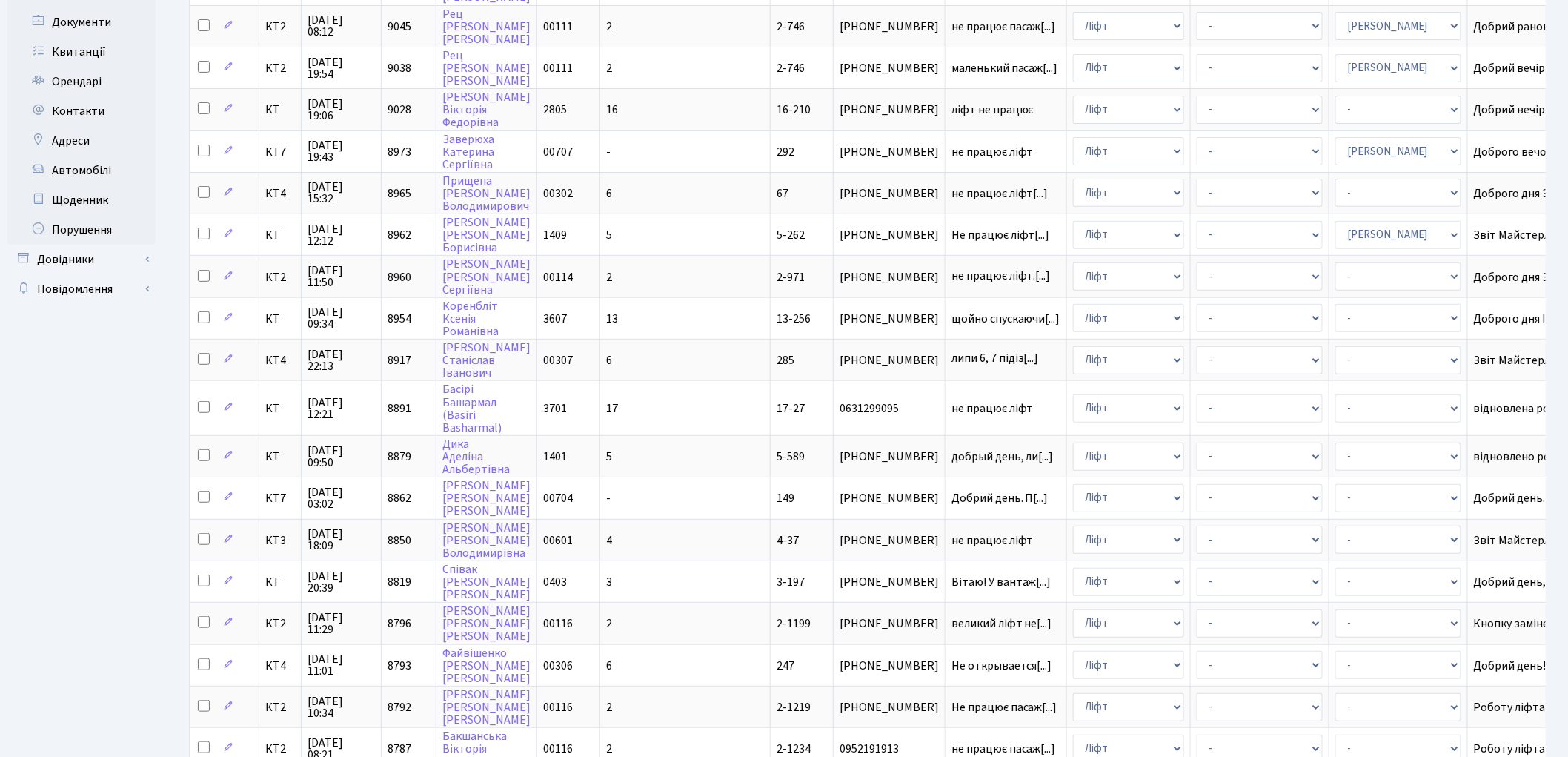
scroll to position [247, 0]
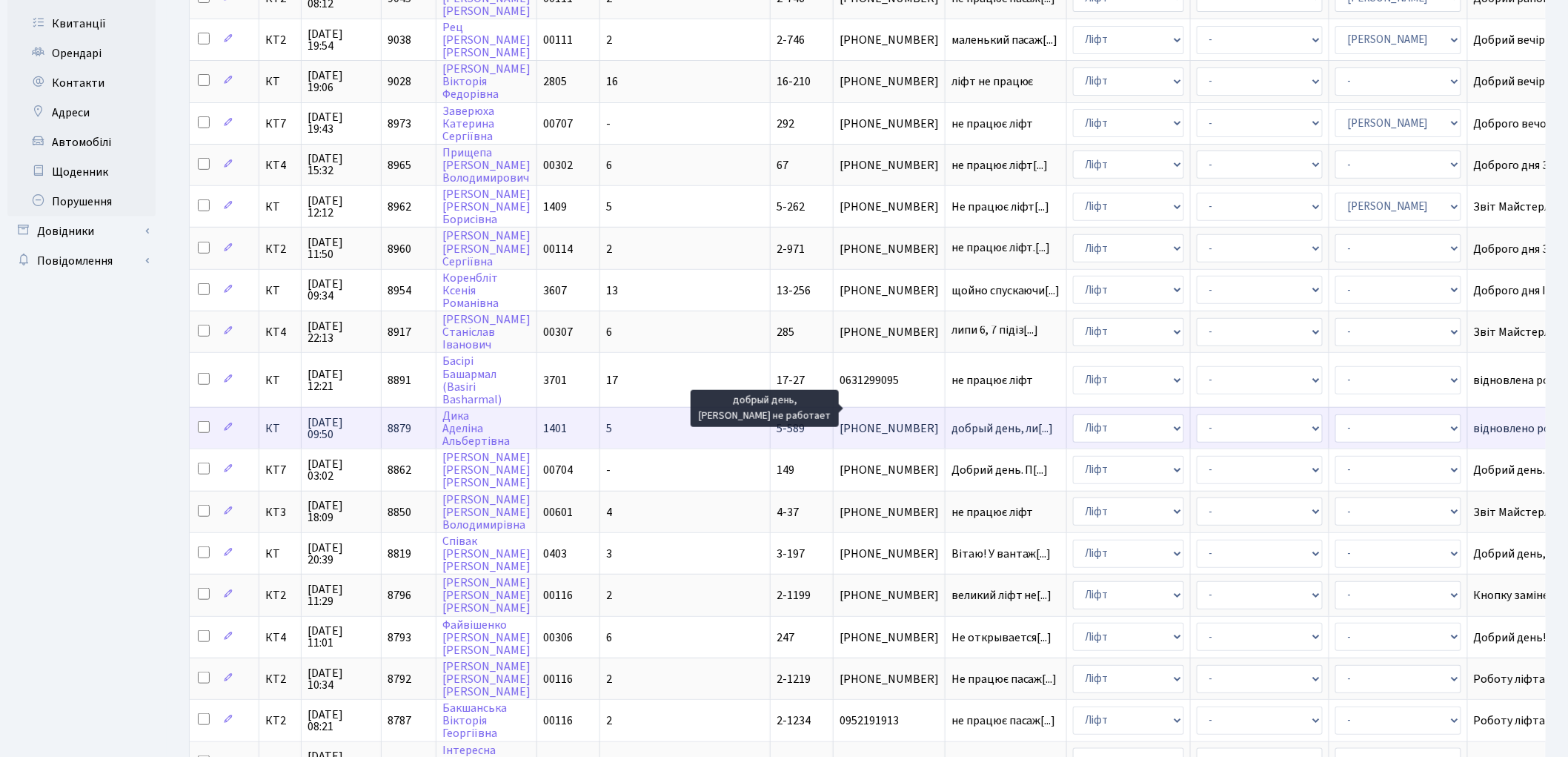
click at [952, 420] on span "добрый день, ли[...]" at bounding box center [1003, 428] width 103 height 16
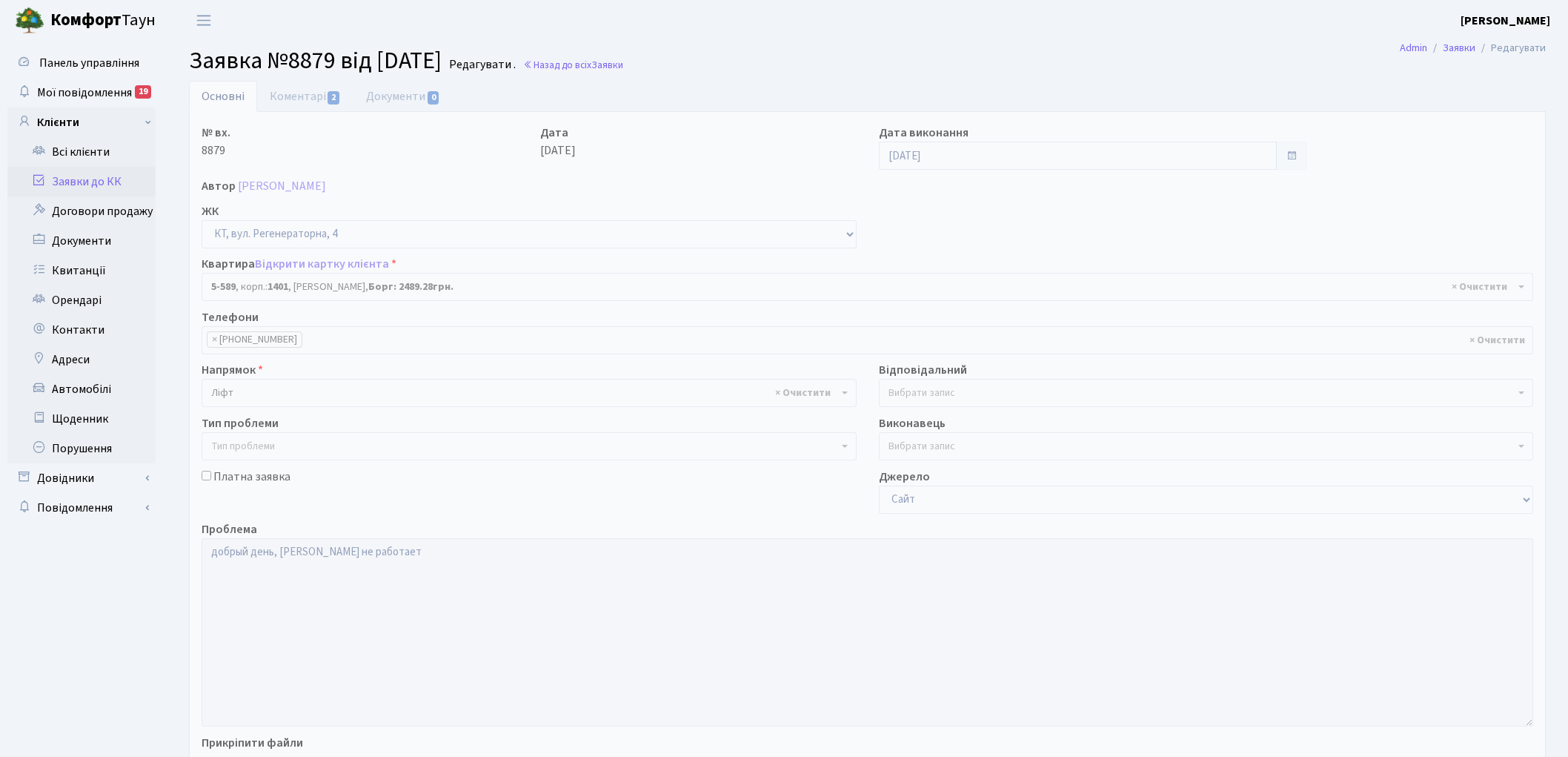
select select "1983"
click at [291, 93] on link "Коментарі 2" at bounding box center [305, 96] width 97 height 31
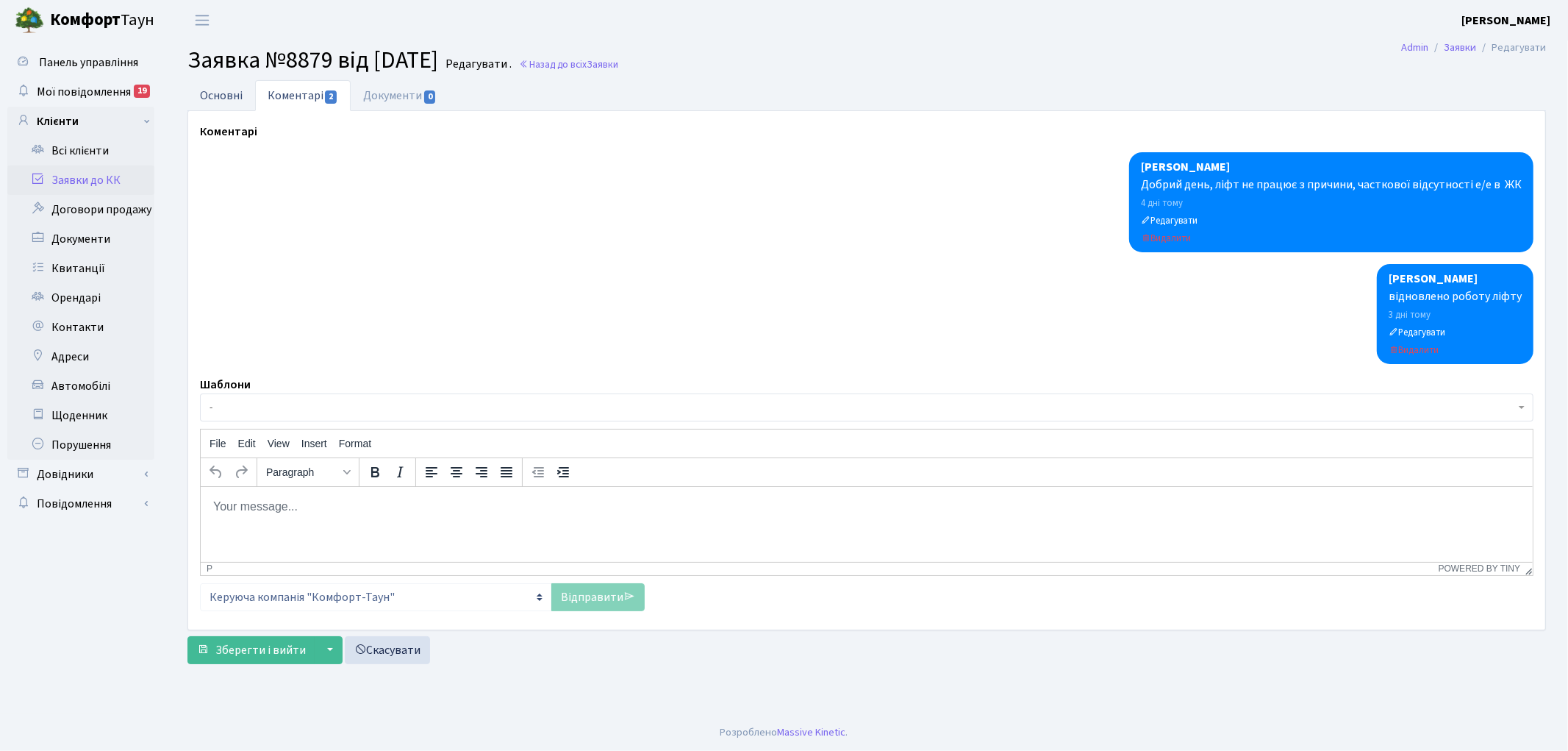
click at [218, 94] on link "Основні" at bounding box center [221, 95] width 67 height 30
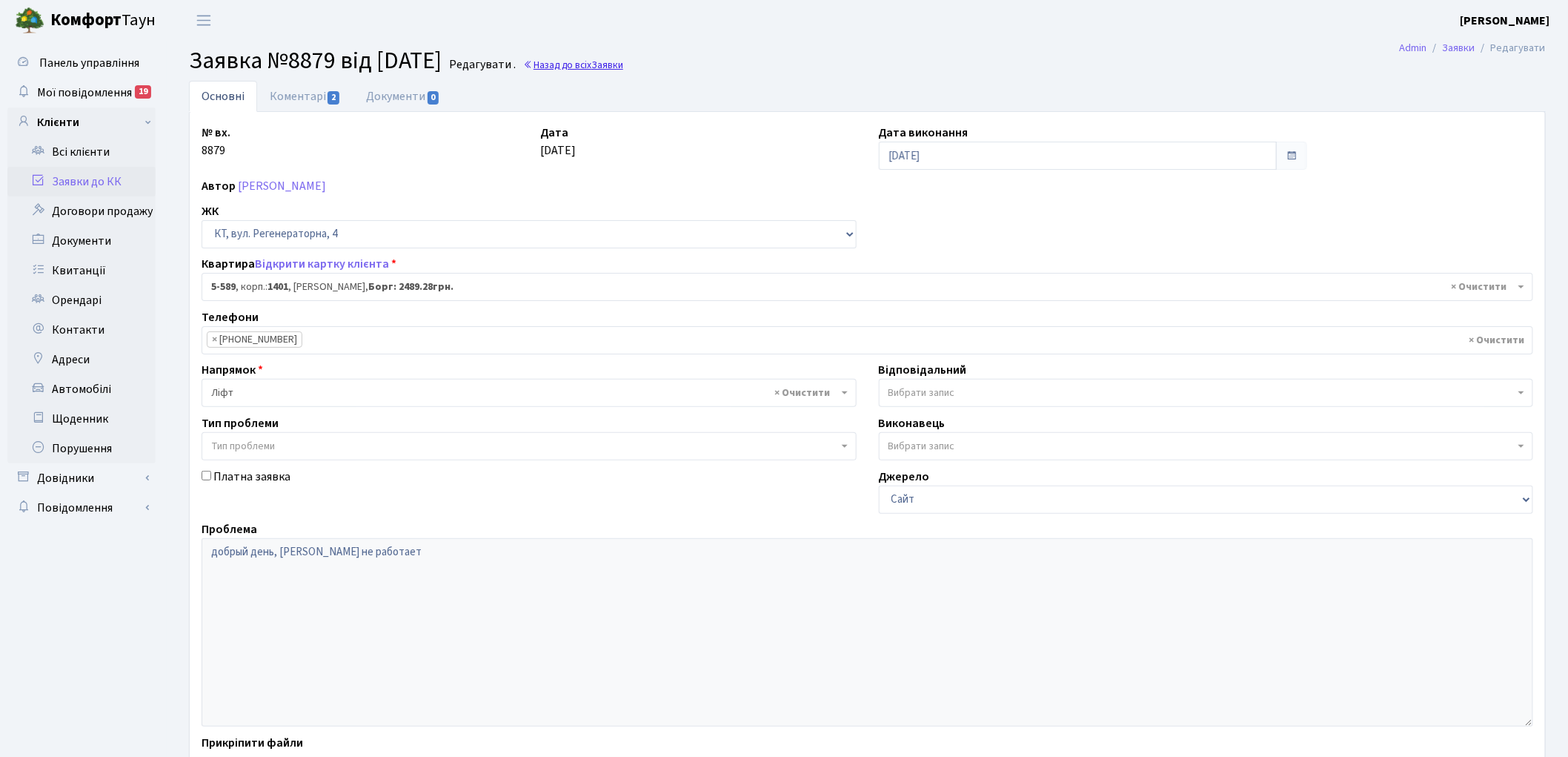
click at [623, 63] on link "Назад до всіх Заявки" at bounding box center [573, 64] width 100 height 14
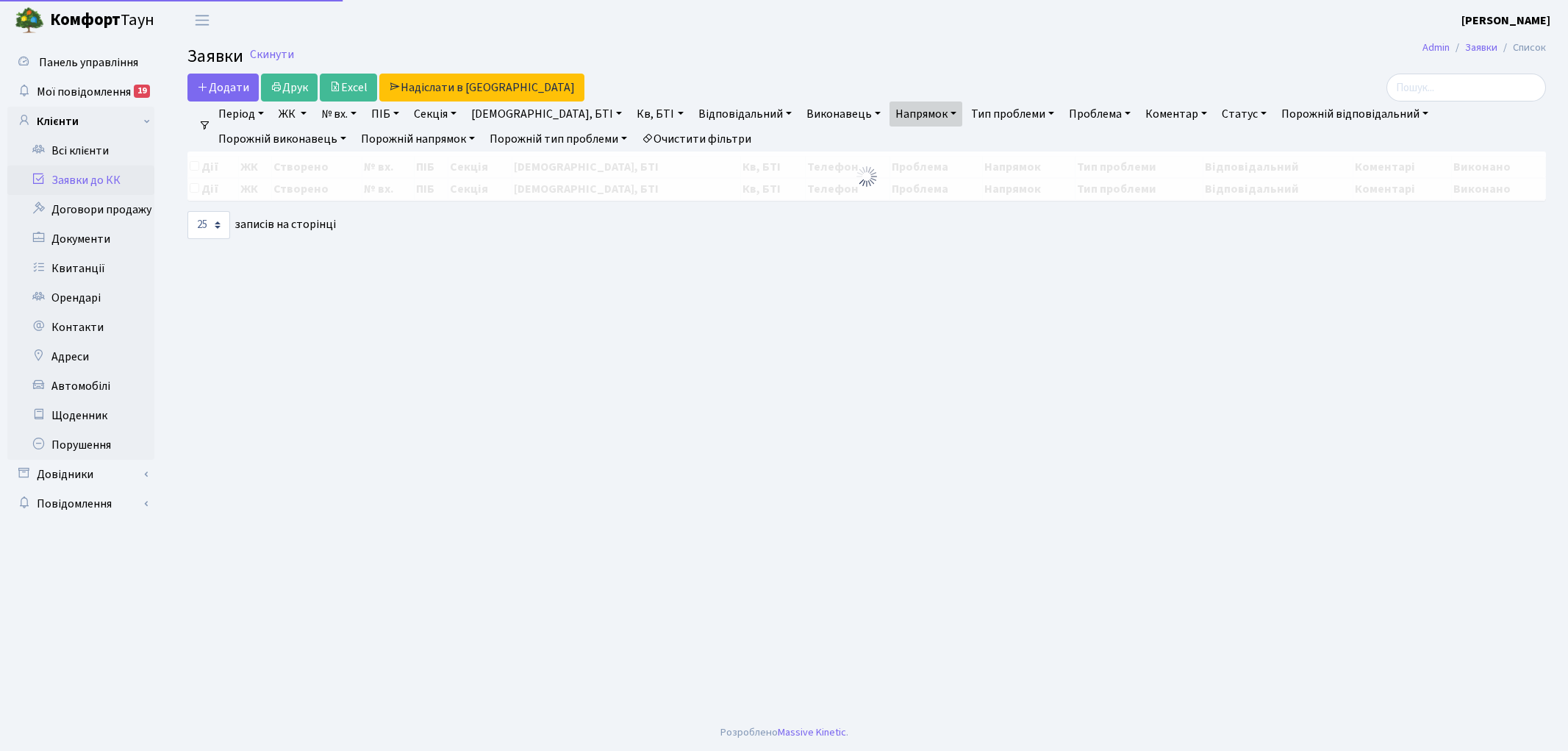
select select "25"
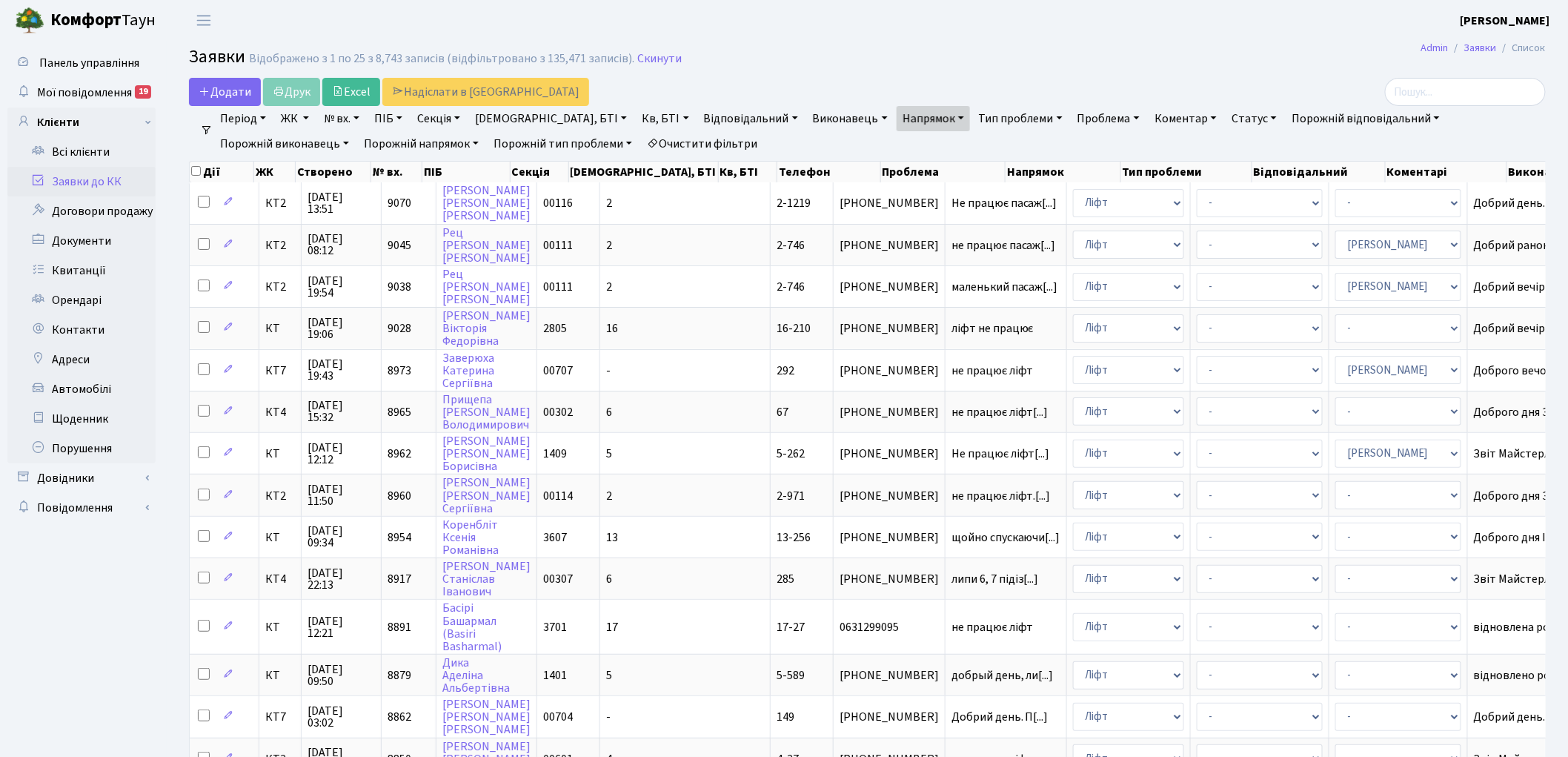
click at [1226, 115] on link "Статус" at bounding box center [1254, 119] width 57 height 25
click at [1226, 206] on link "Не виконано" at bounding box center [1285, 209] width 117 height 23
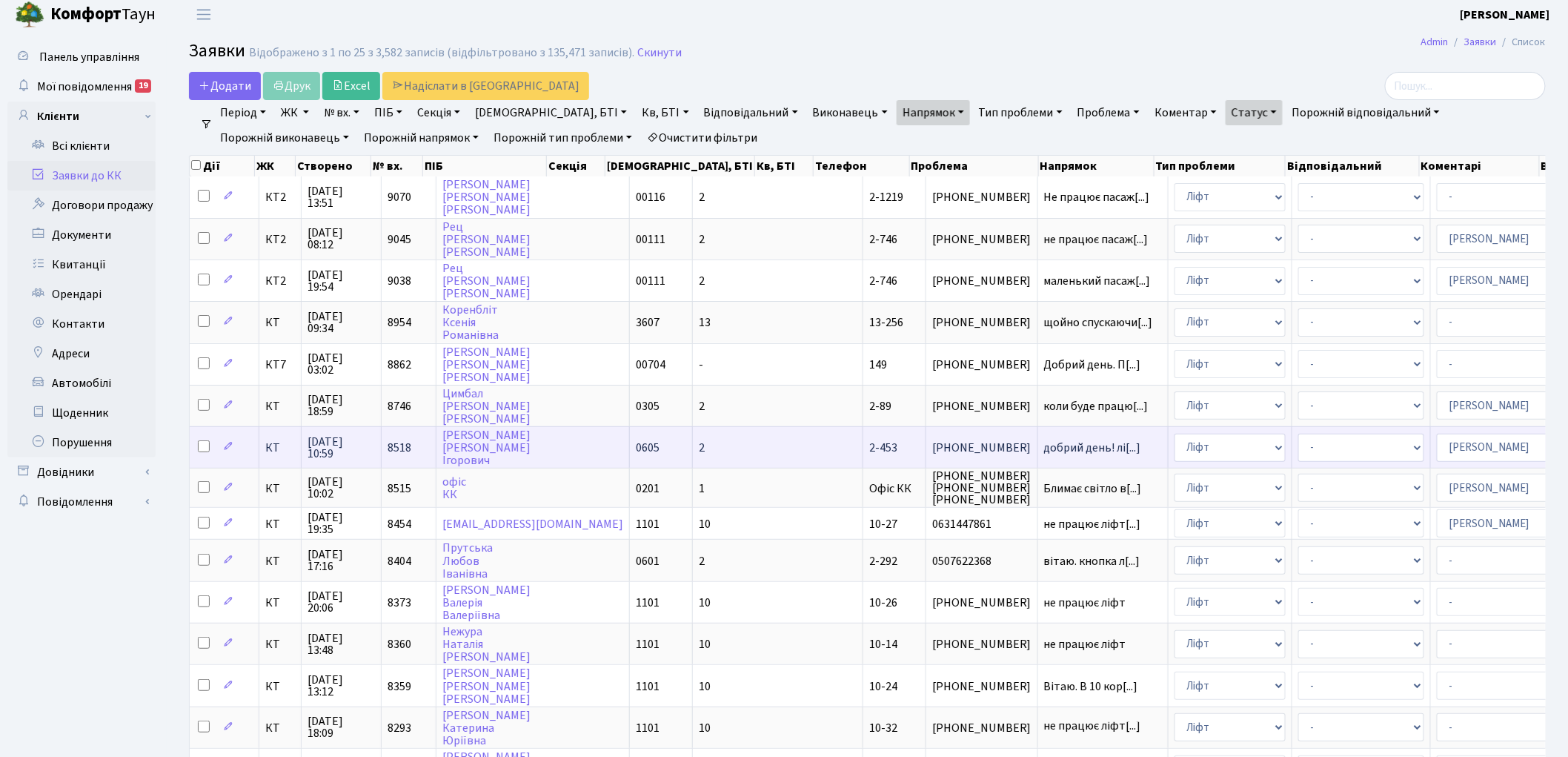
scroll to position [82, 0]
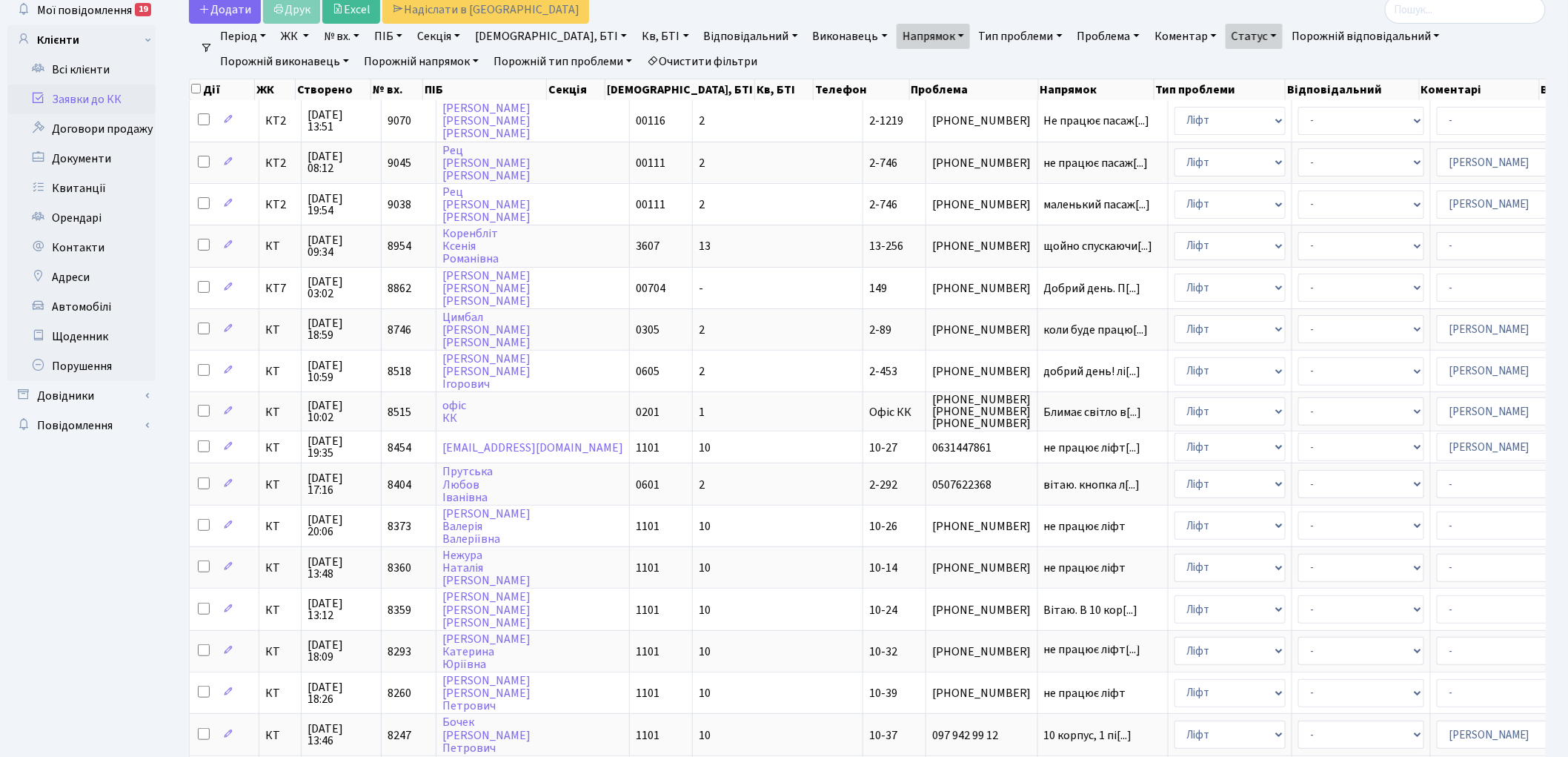
click at [641, 60] on link "Очистити фільтри" at bounding box center [702, 62] width 122 height 25
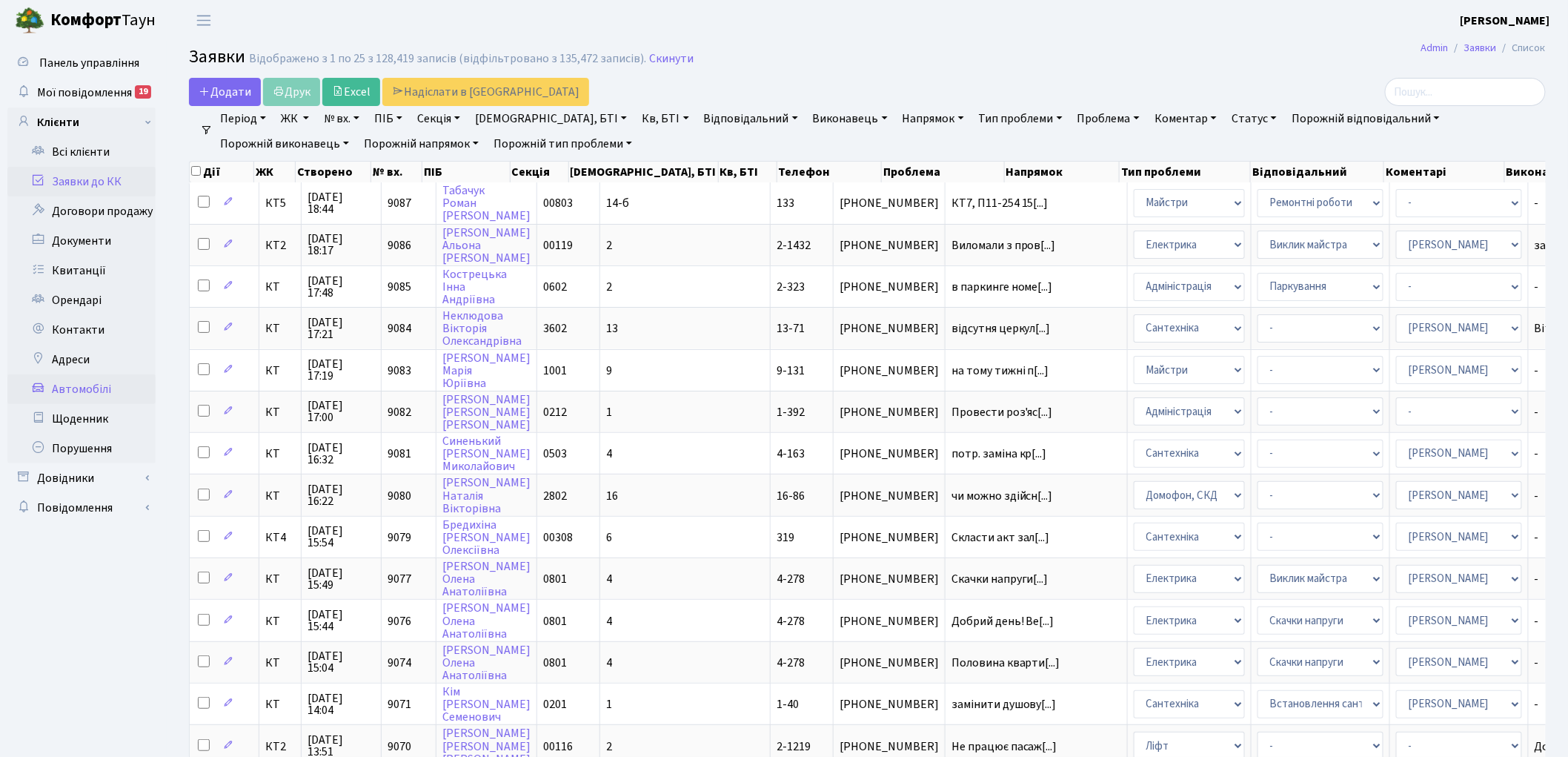
click at [87, 384] on link "Автомобілі" at bounding box center [81, 388] width 148 height 30
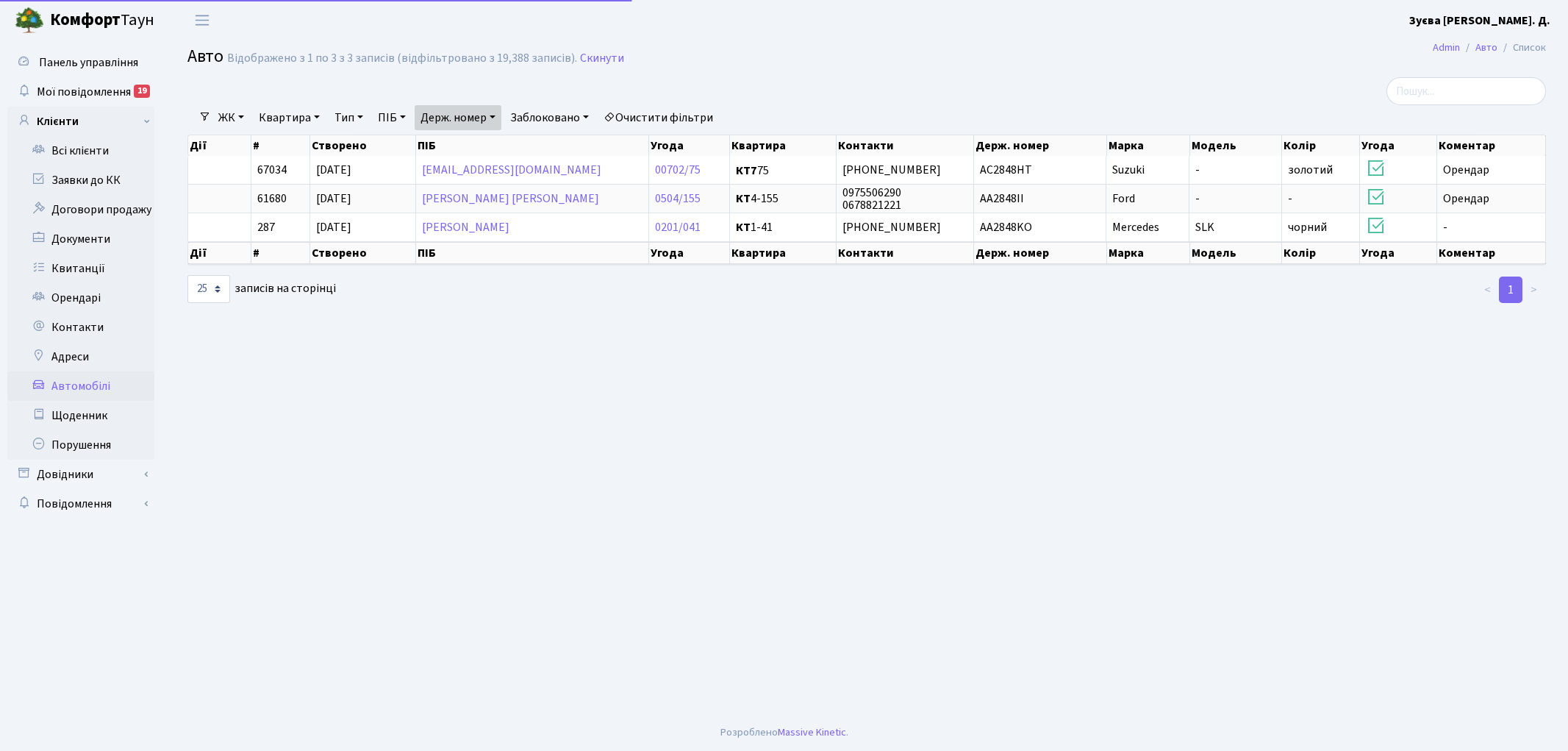
select select "25"
click at [677, 111] on link "Очистити фільтри" at bounding box center [658, 118] width 121 height 25
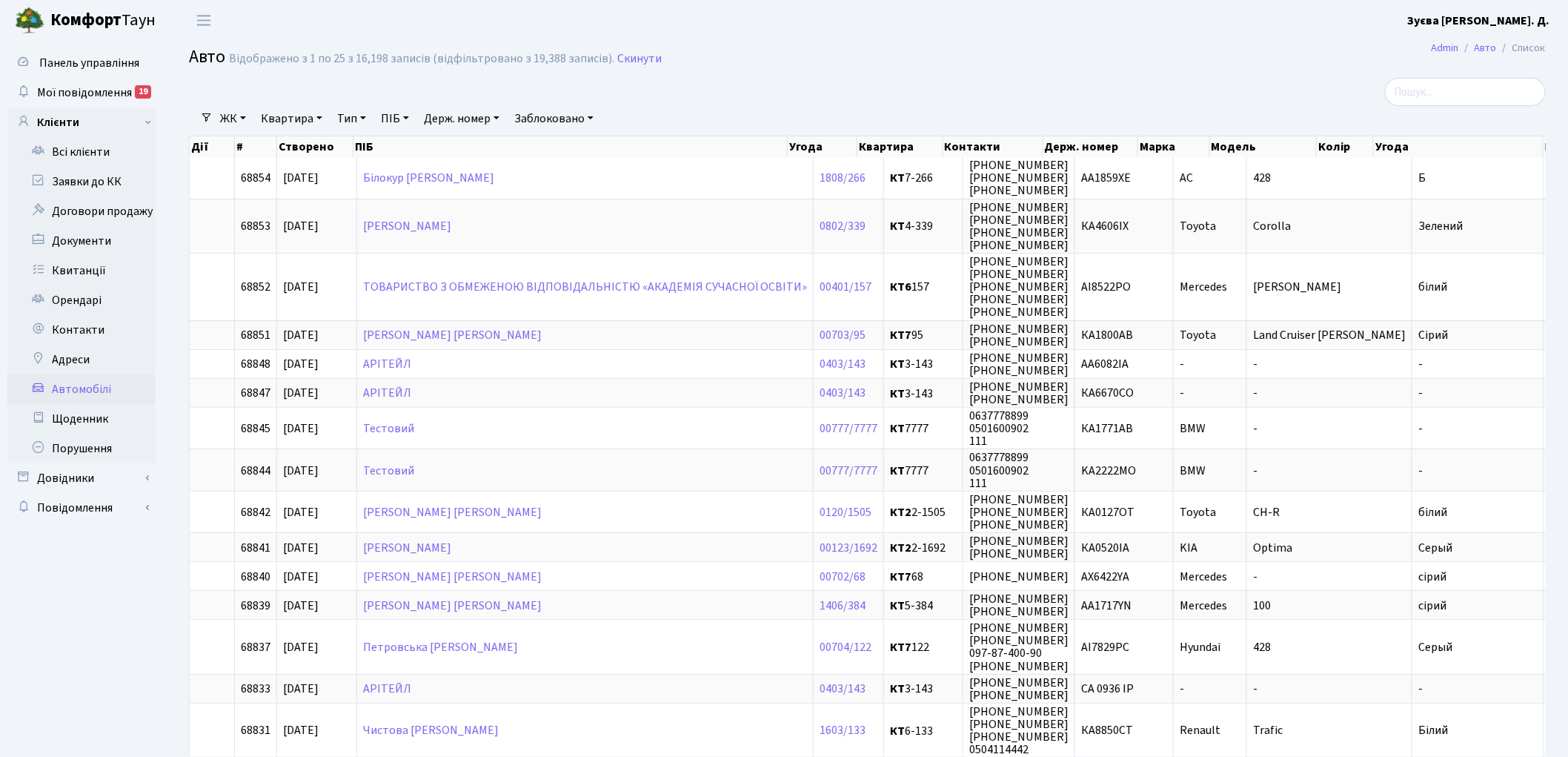
click at [465, 114] on link "Держ. номер" at bounding box center [461, 119] width 87 height 25
type input "3395"
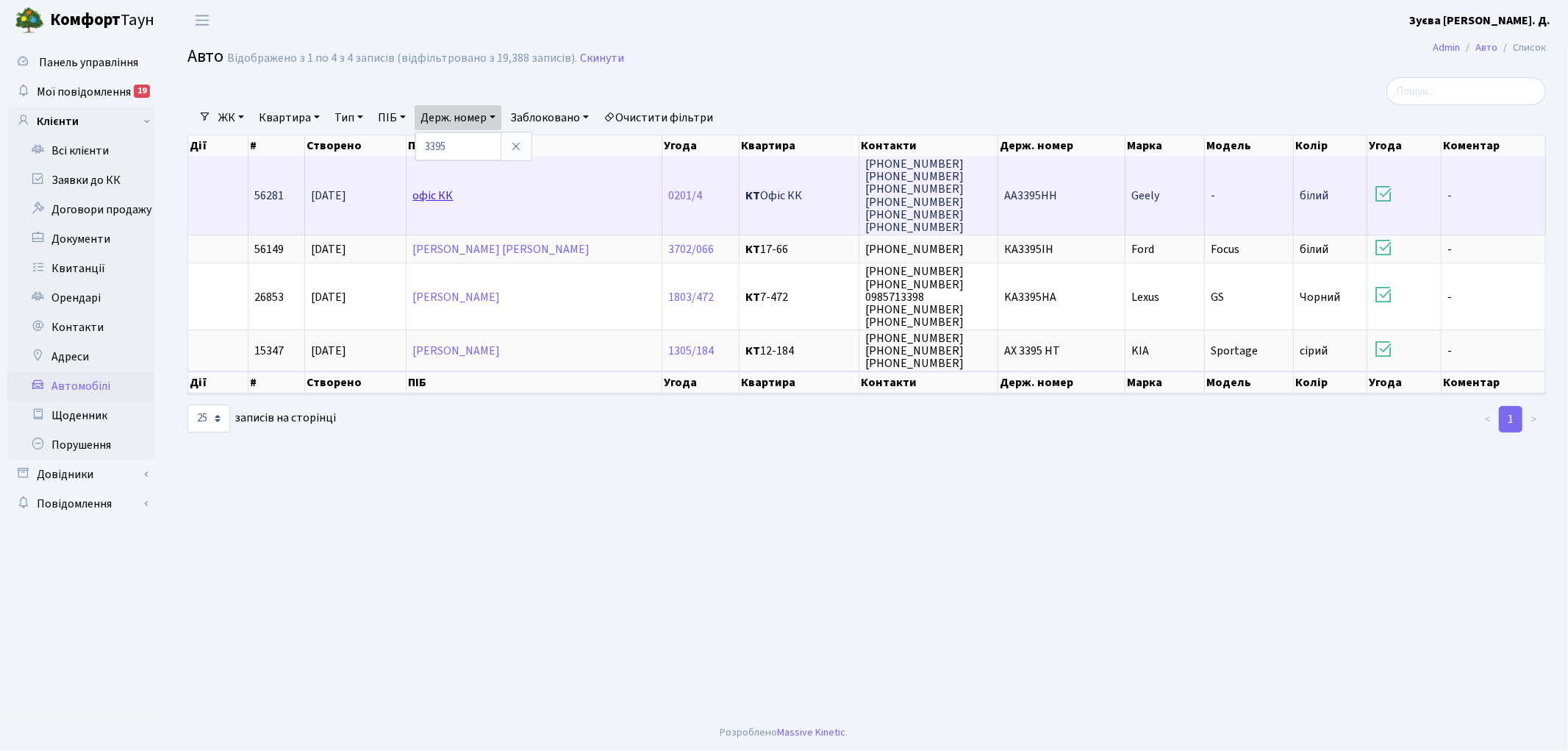
click at [428, 196] on link "офіс КК" at bounding box center [432, 195] width 40 height 16
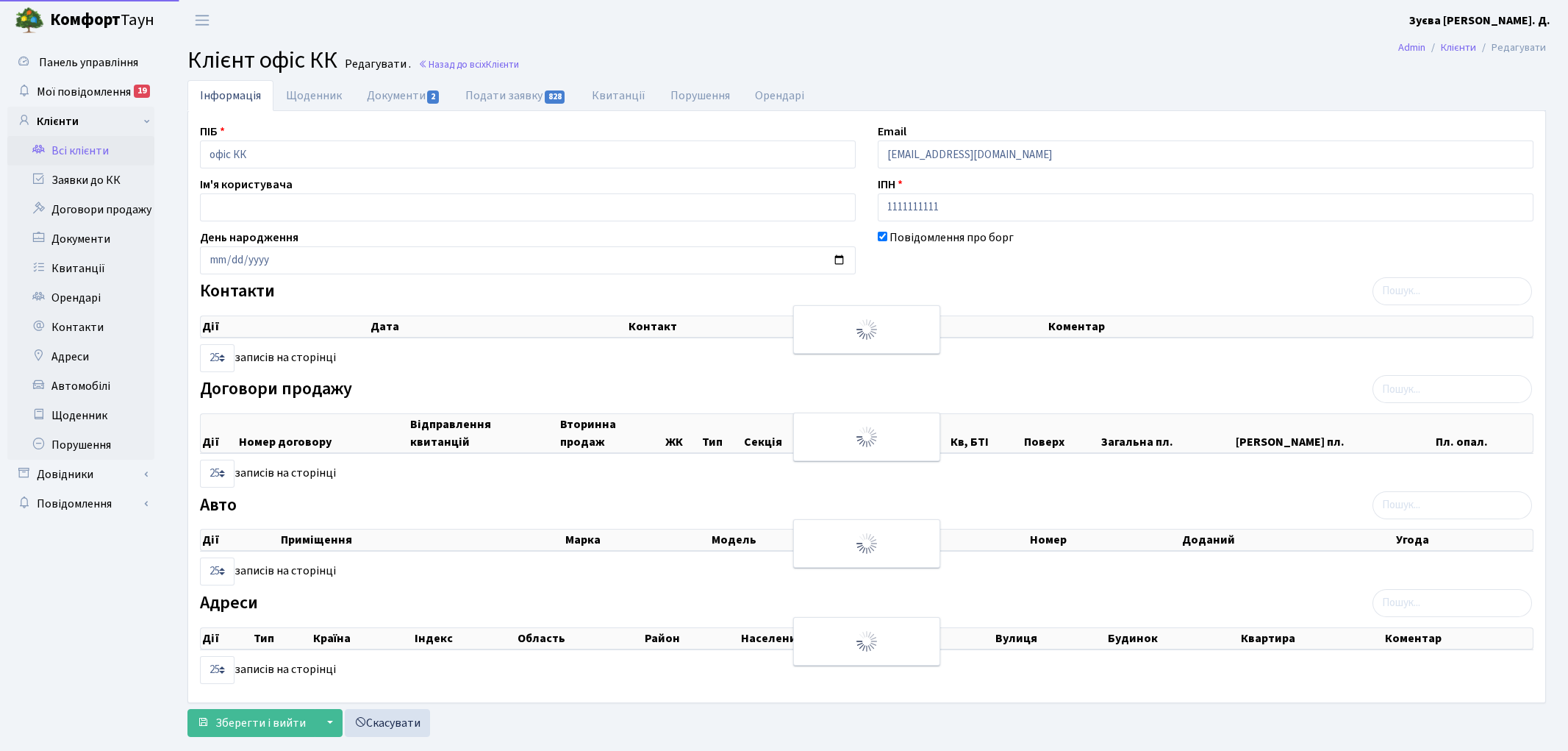
select select "25"
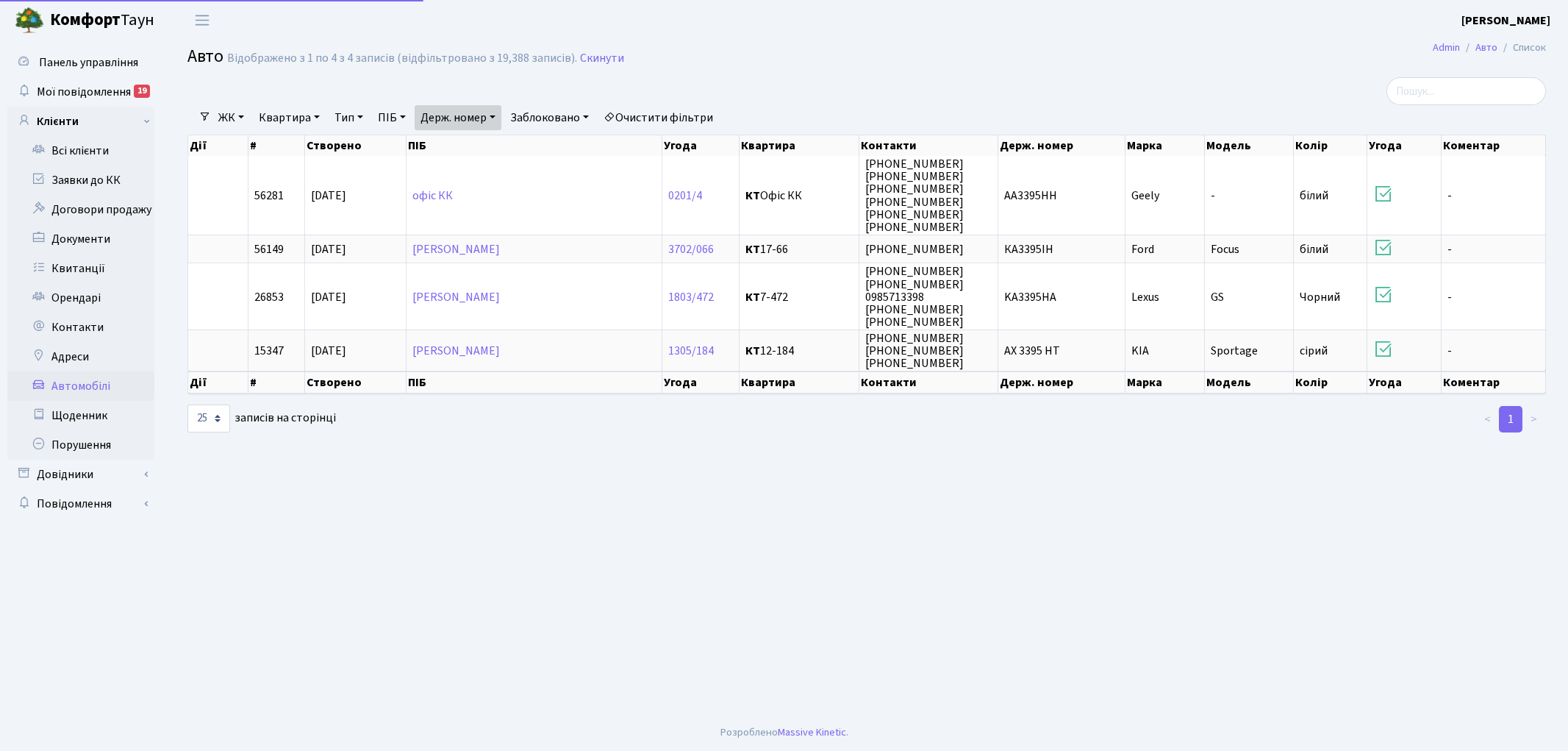
select select "25"
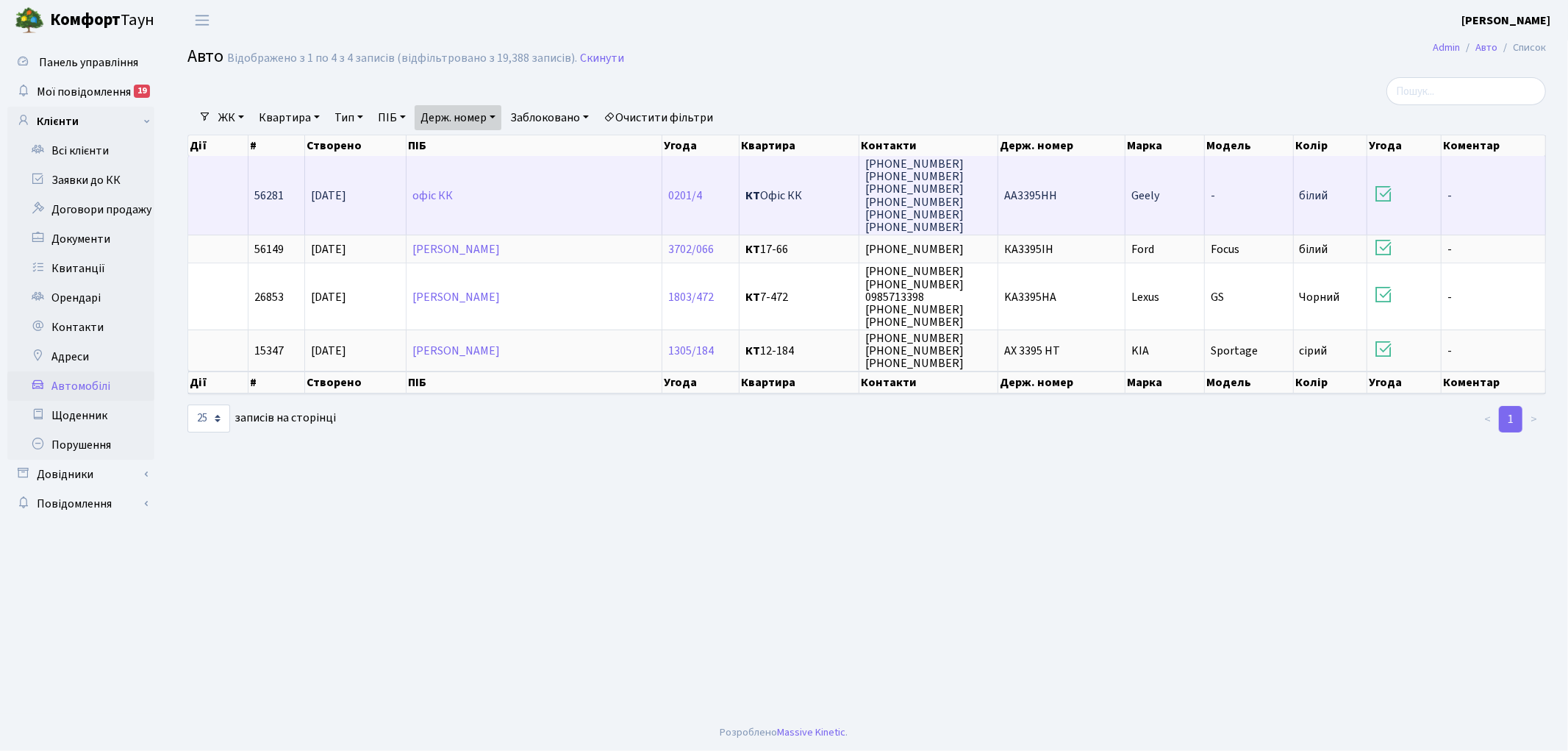
click at [1018, 191] on span "АА3395НН" at bounding box center [1030, 195] width 53 height 16
click at [430, 198] on link "офіс КК" at bounding box center [432, 195] width 40 height 16
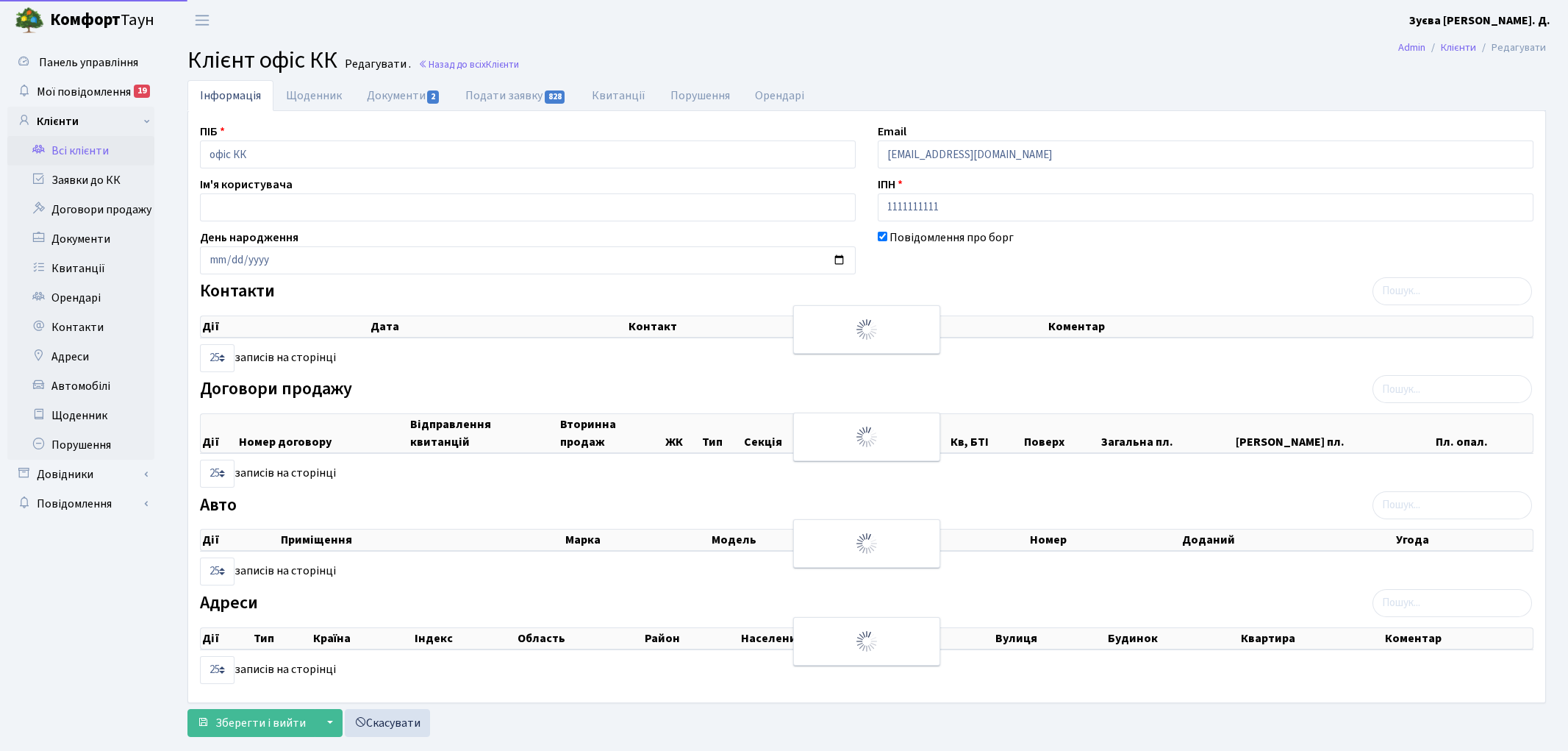
select select "25"
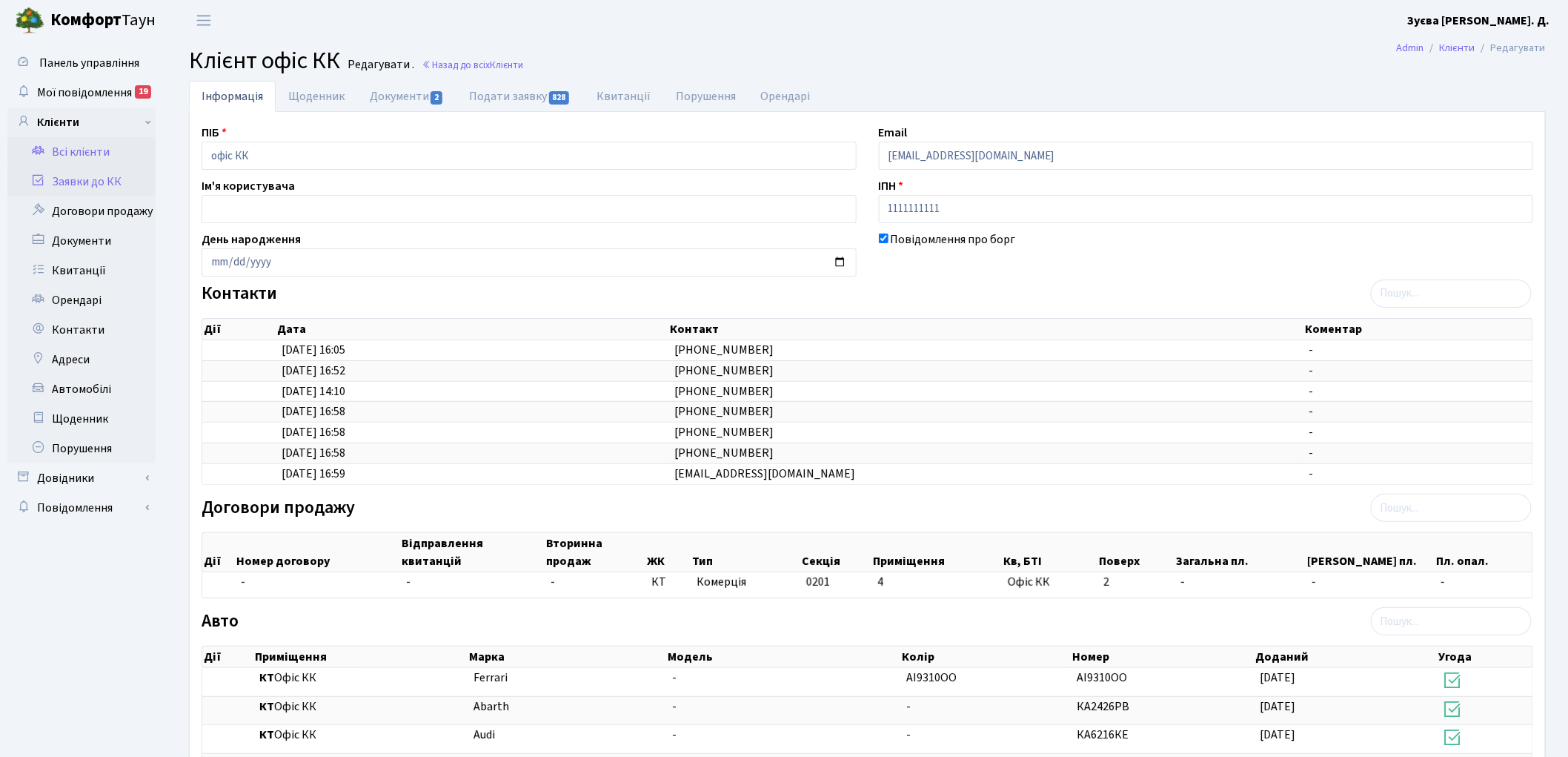
click at [86, 181] on link "Заявки до КК" at bounding box center [81, 181] width 148 height 30
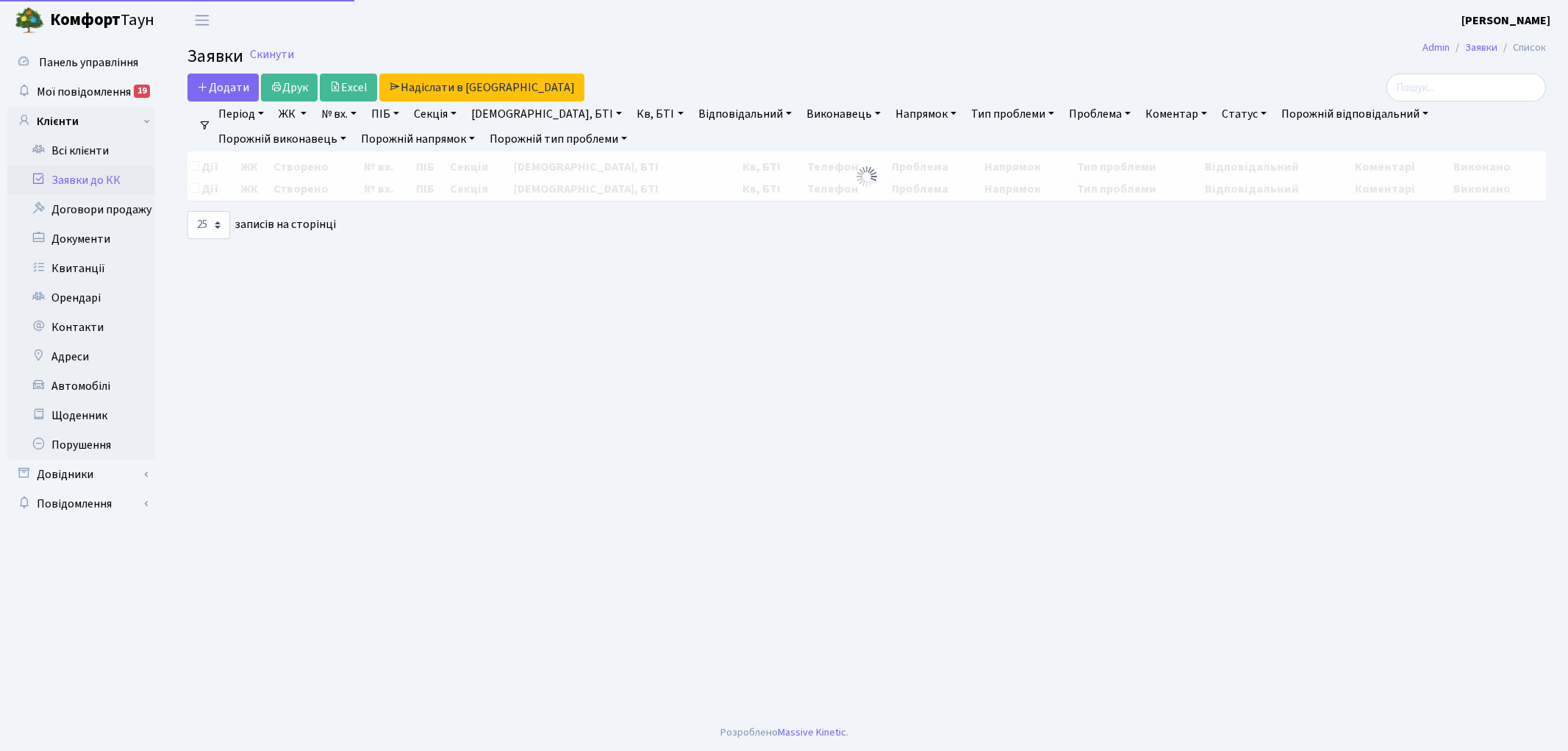
select select "25"
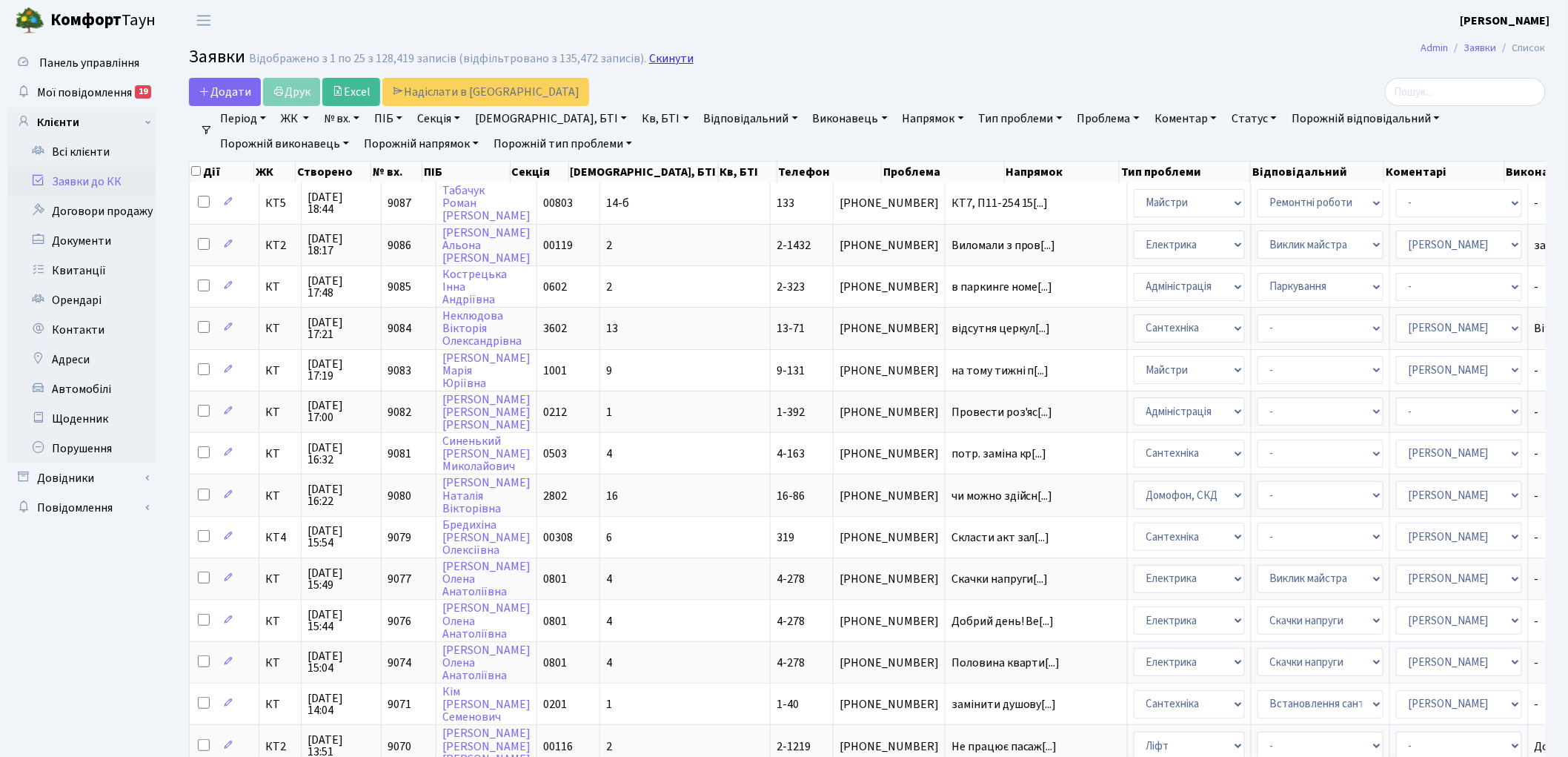
click at [653, 57] on link "Скинути" at bounding box center [671, 58] width 44 height 14
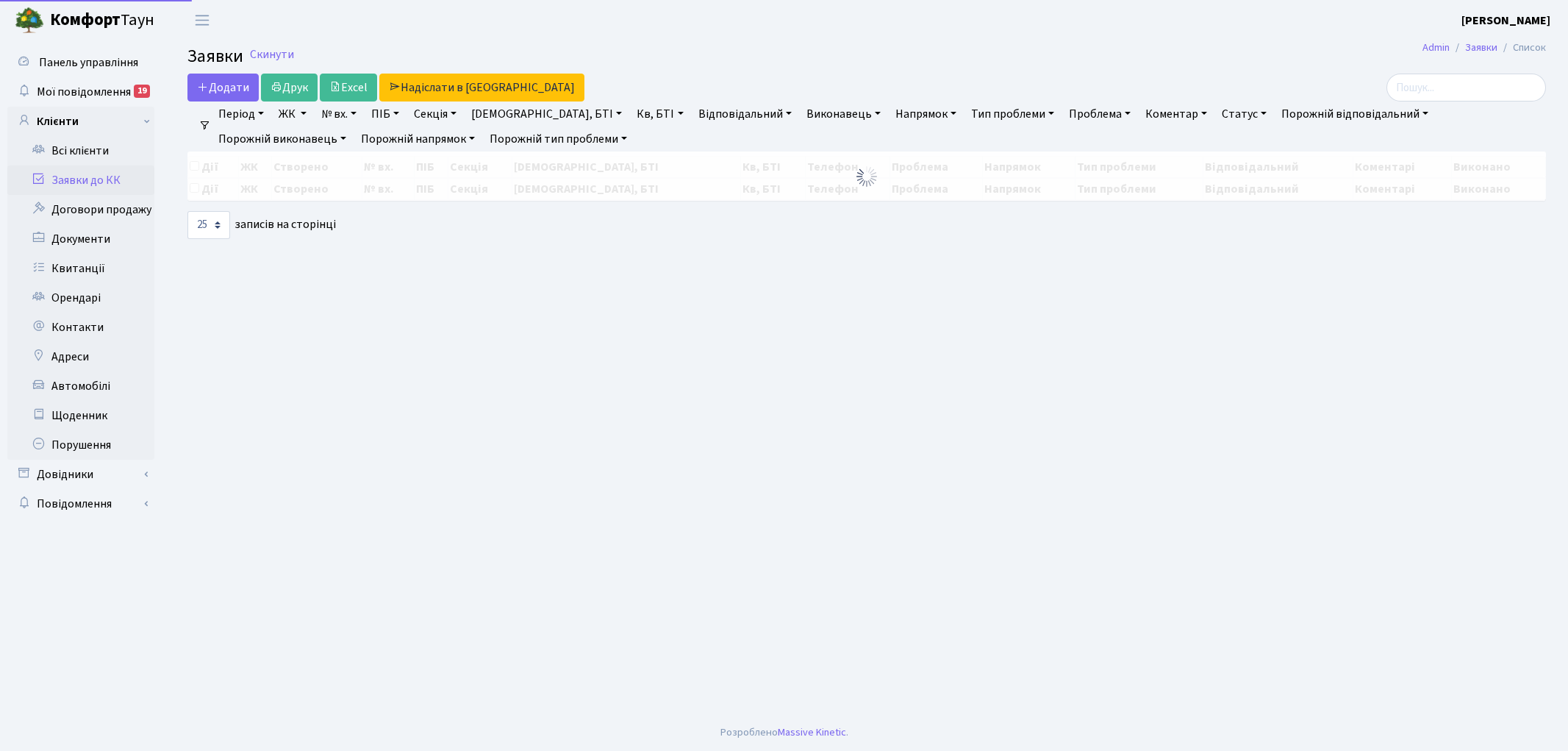
select select "25"
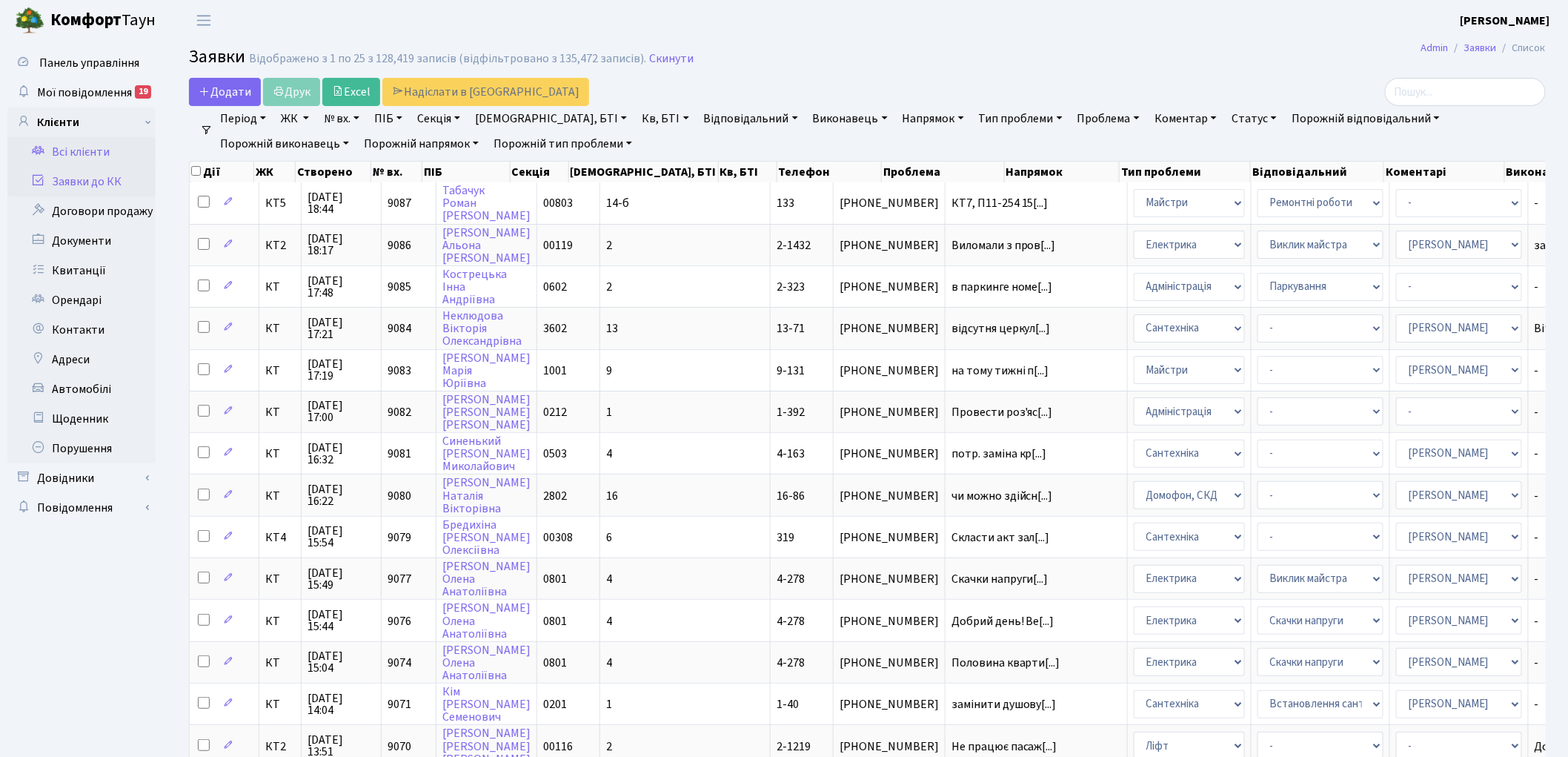
click at [77, 150] on link "Всі клієнти" at bounding box center [81, 152] width 148 height 30
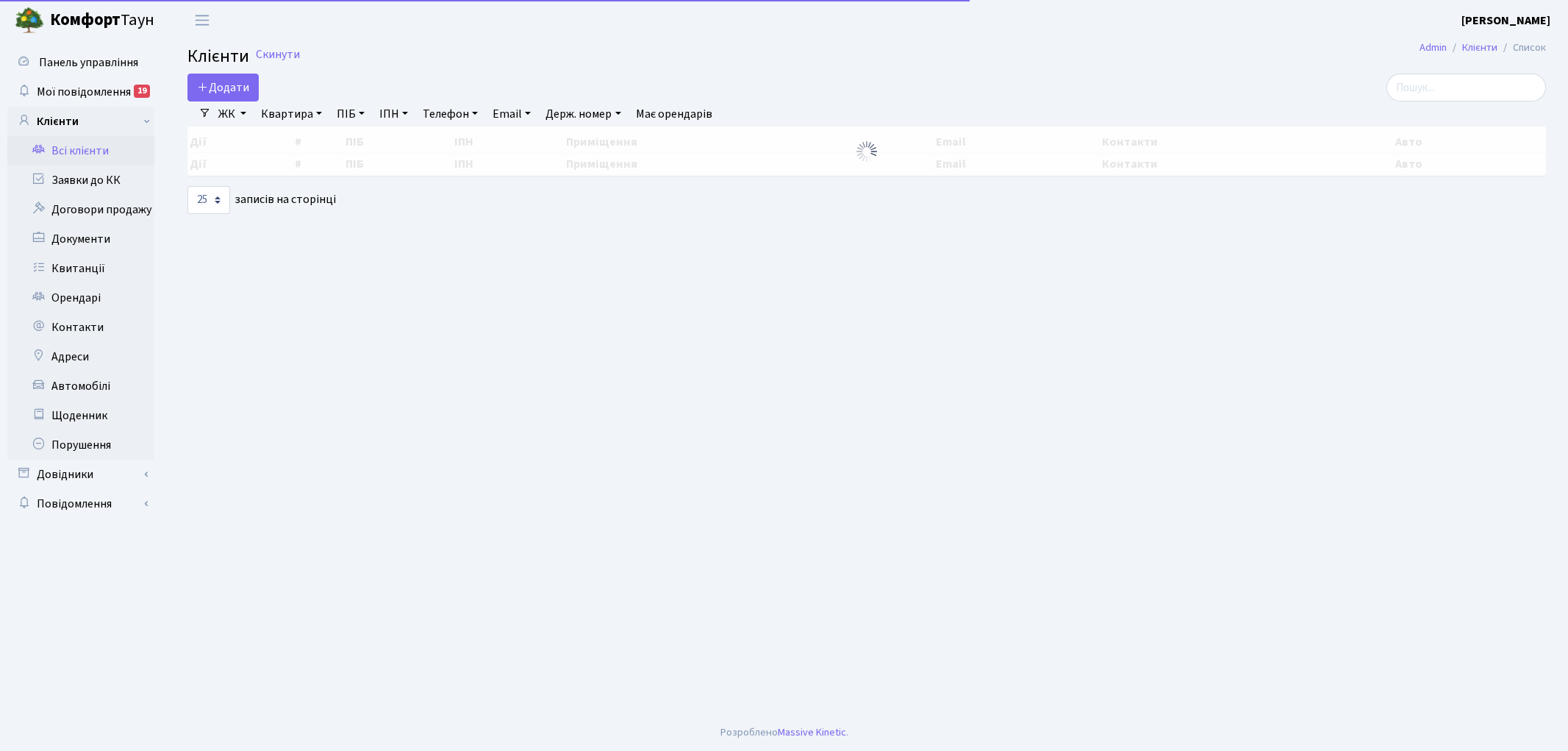
select select "25"
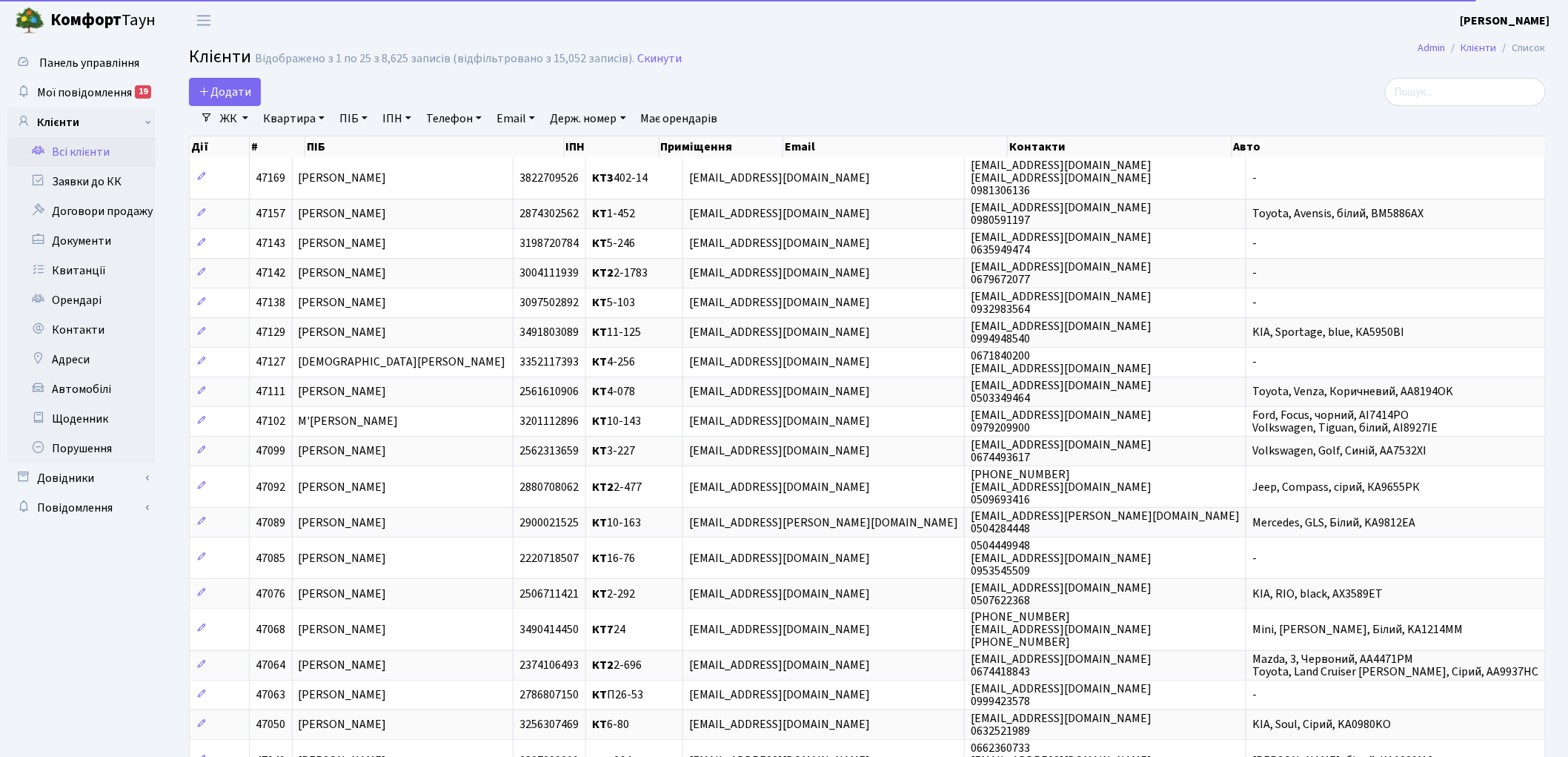
click at [481, 112] on link "Телефон" at bounding box center [454, 119] width 68 height 25
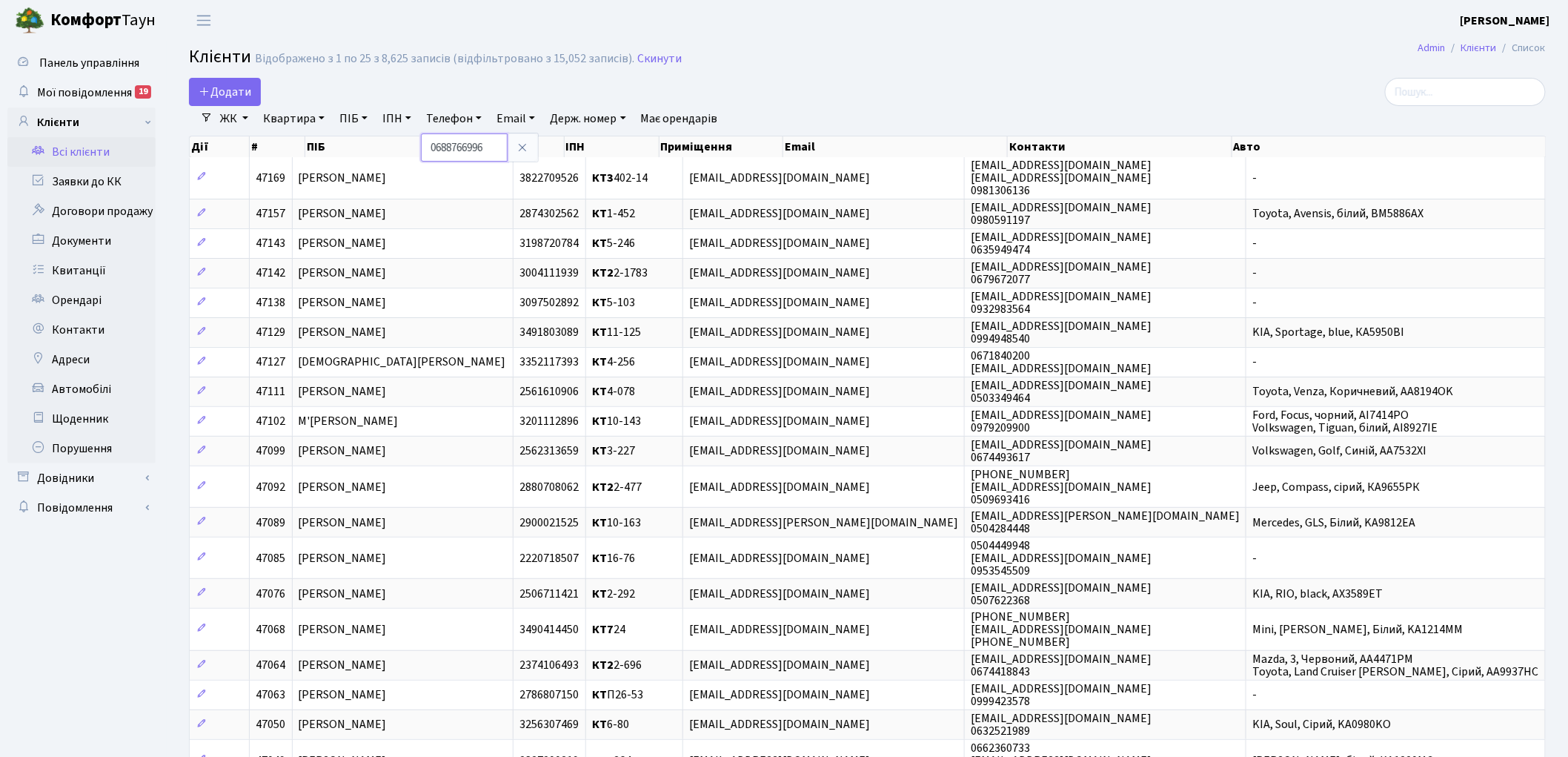
type input "0688766996"
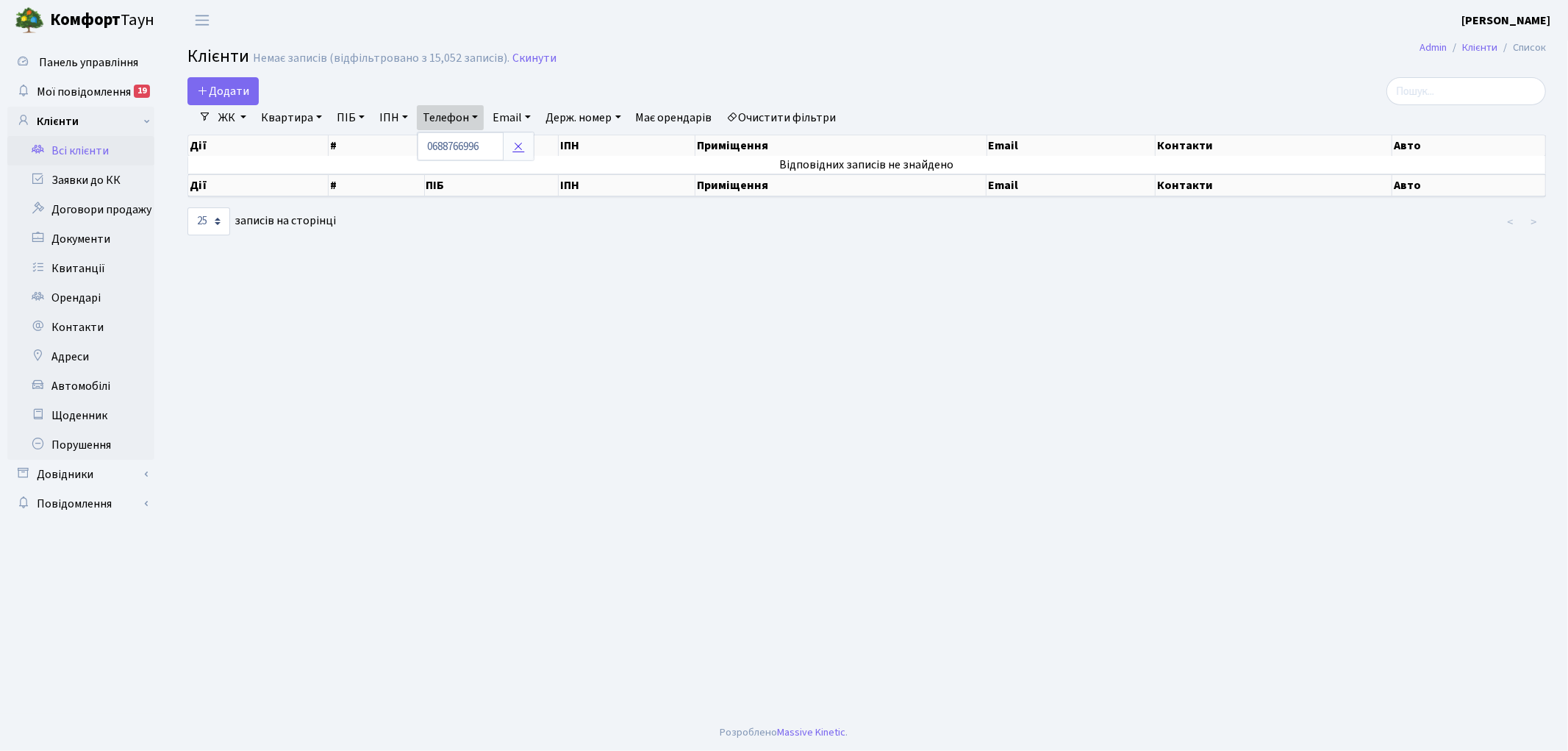
click at [520, 144] on icon at bounding box center [518, 146] width 12 height 12
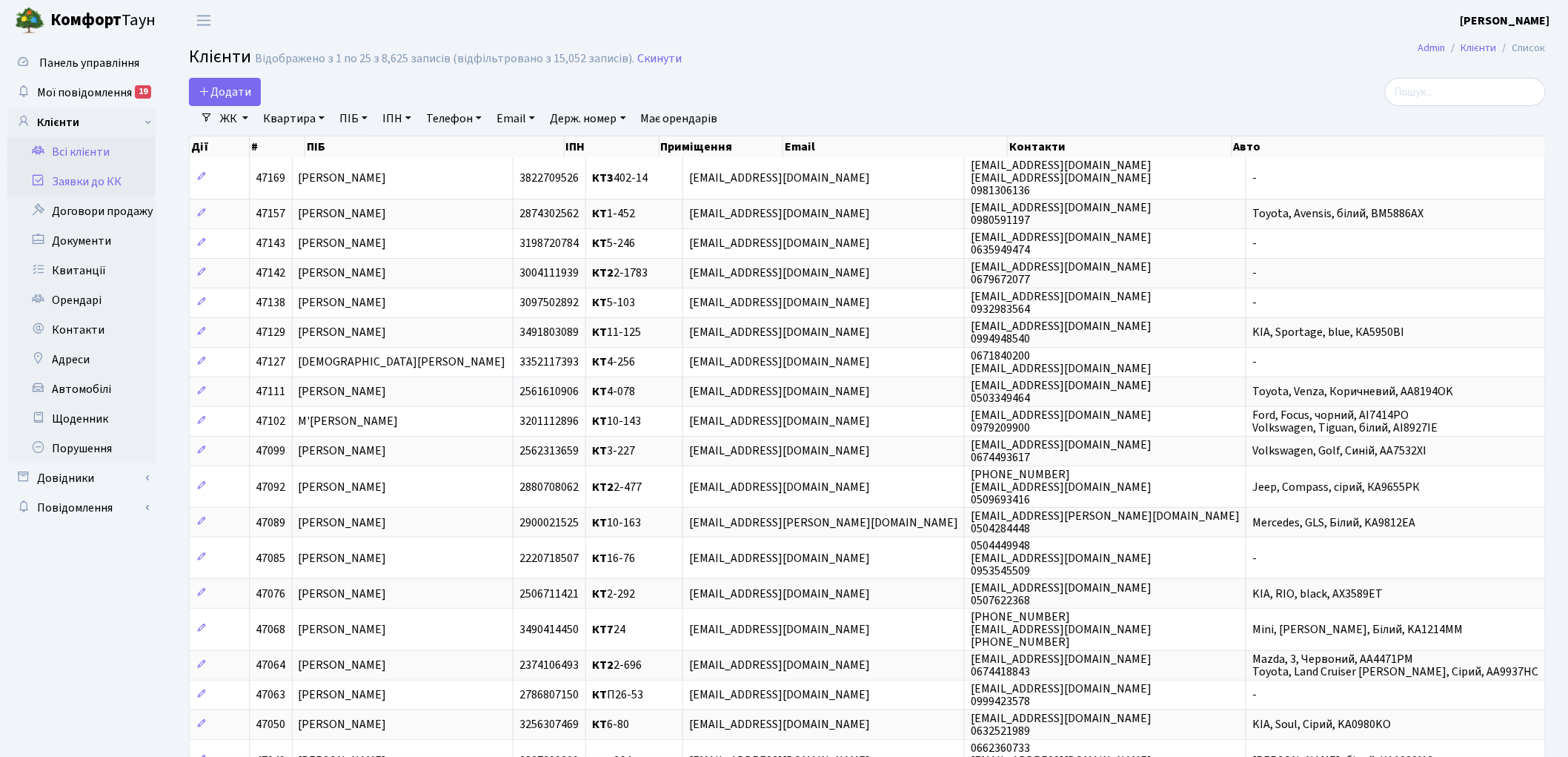
click at [62, 184] on link "Заявки до КК" at bounding box center [81, 181] width 148 height 30
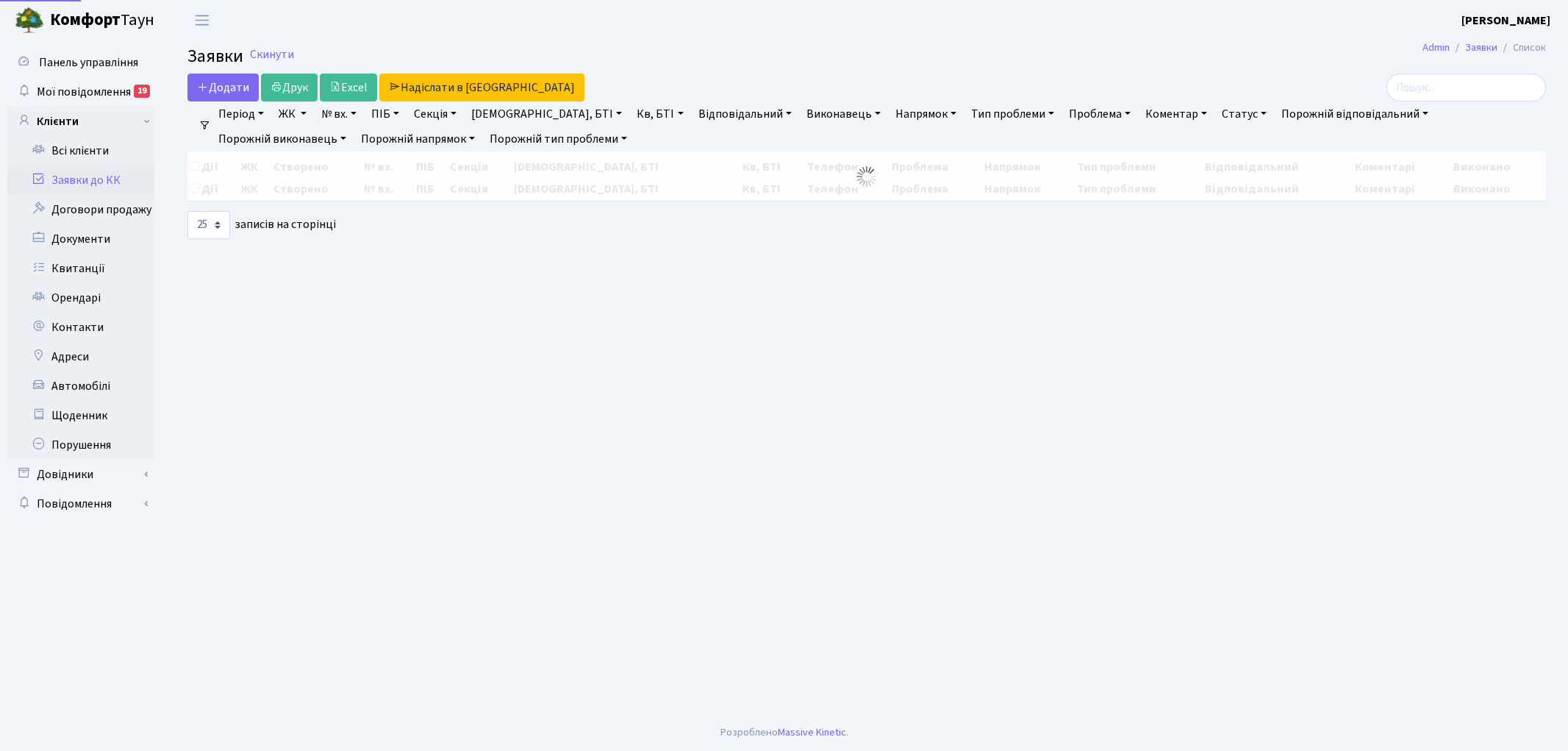
select select "25"
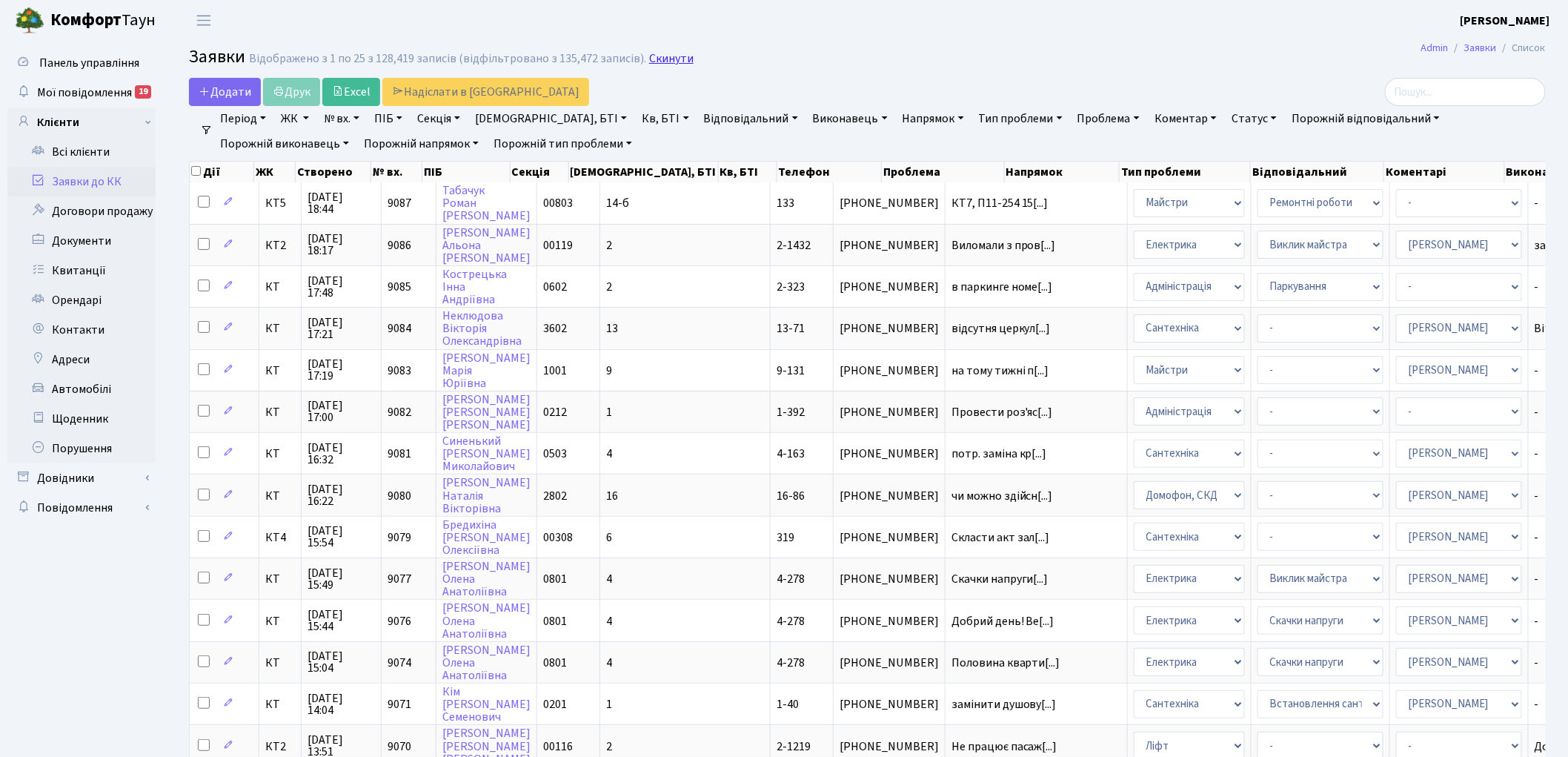
click at [669, 61] on link "Скинути" at bounding box center [671, 58] width 44 height 14
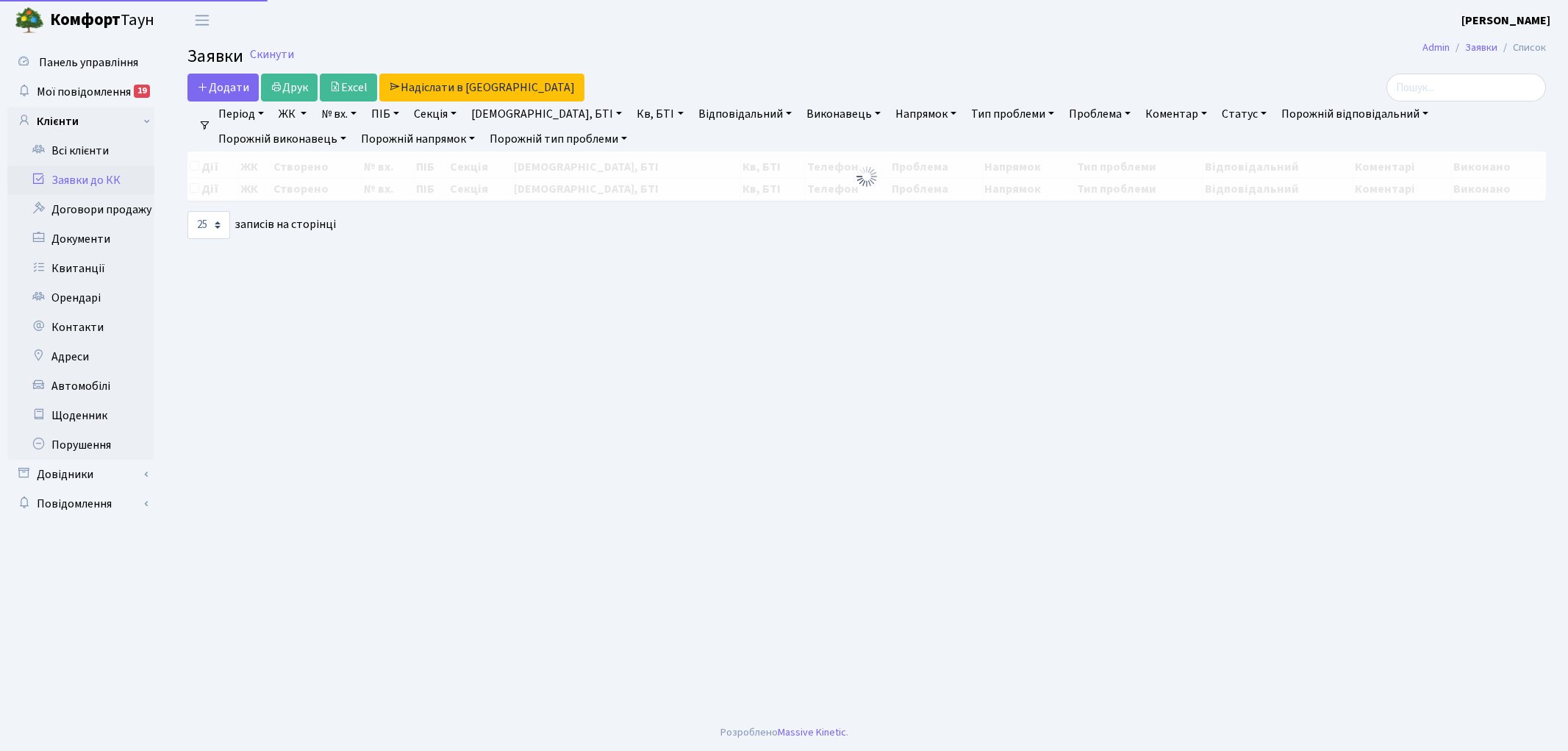
select select "25"
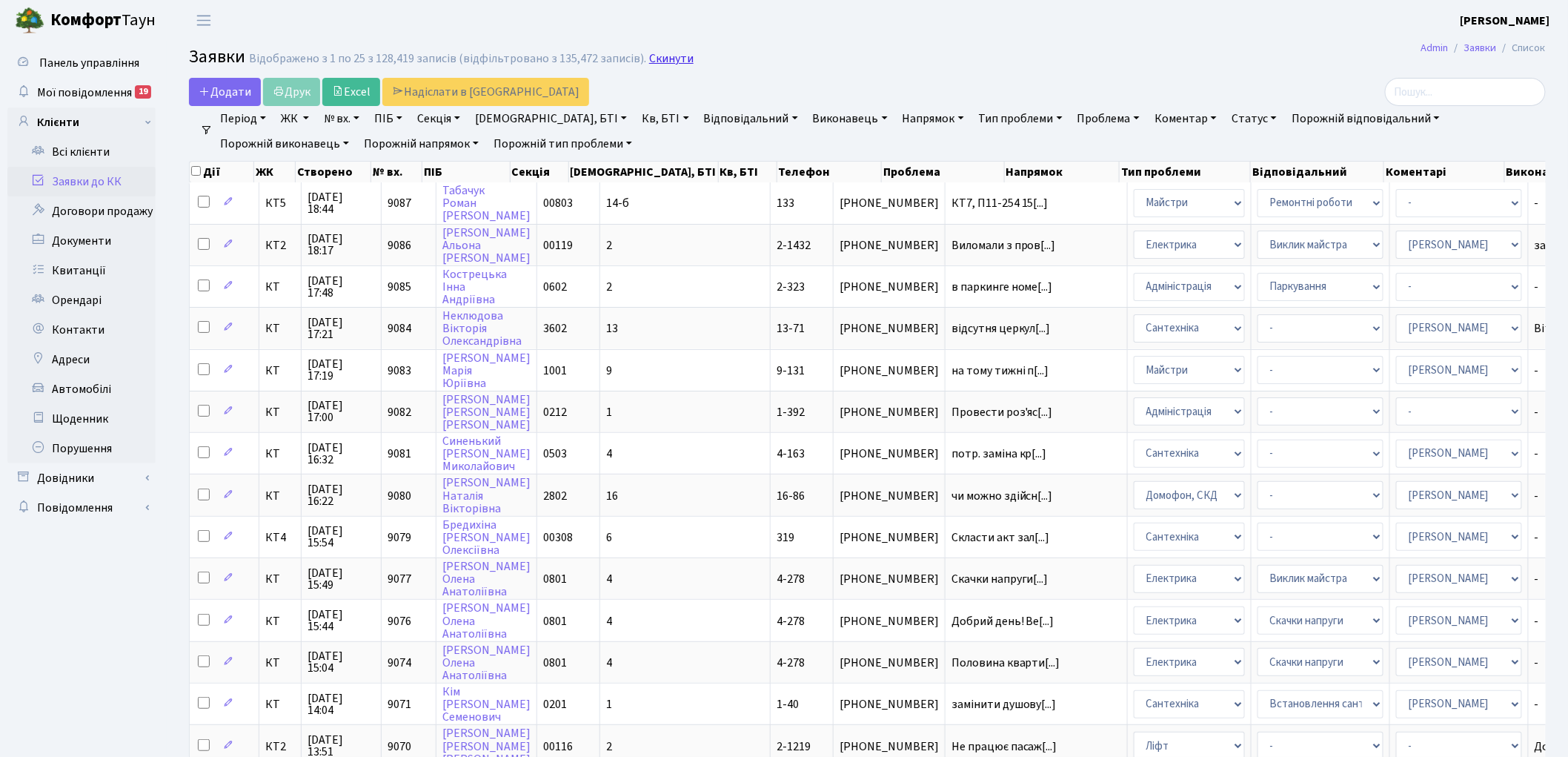
click at [657, 58] on link "Скинути" at bounding box center [671, 58] width 44 height 14
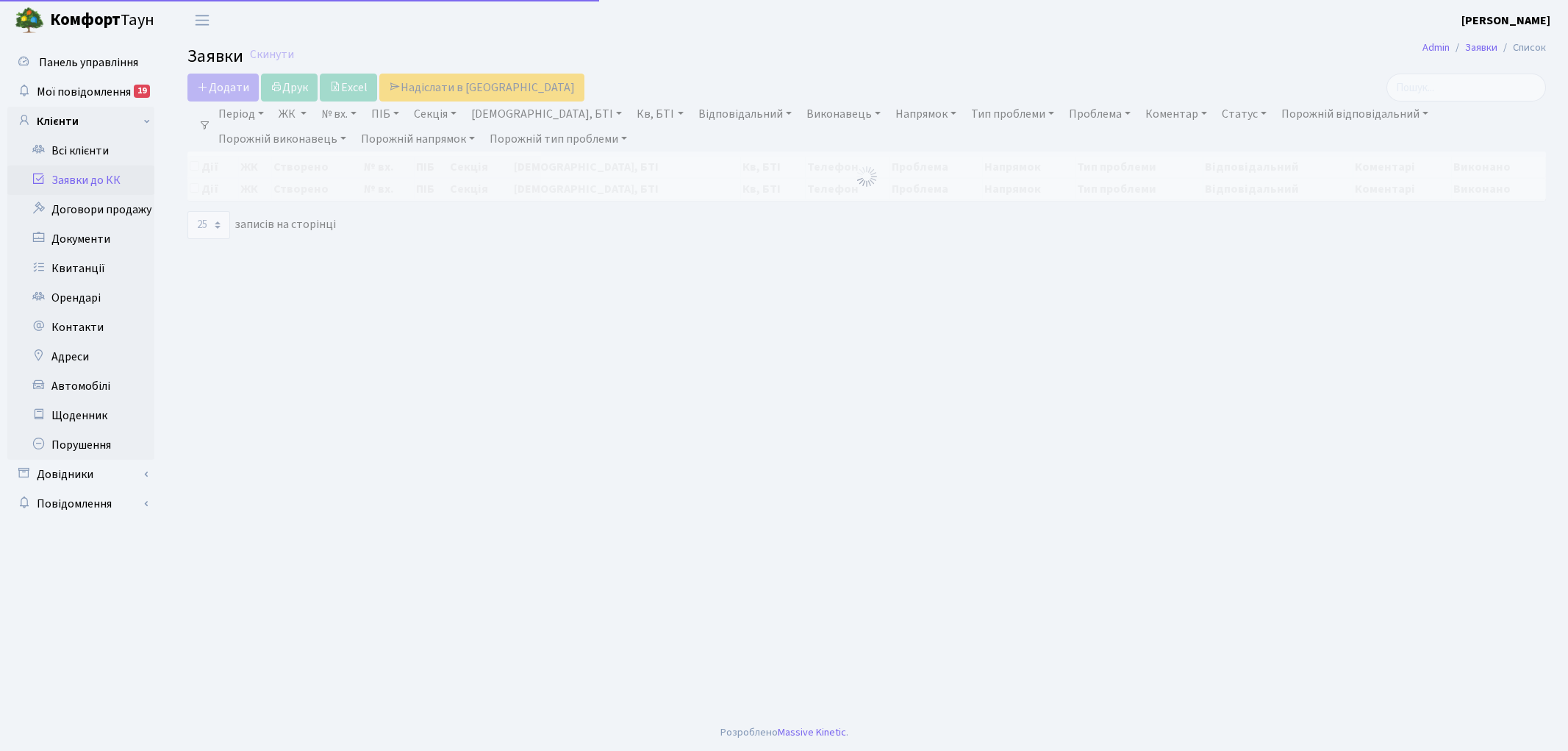
select select "25"
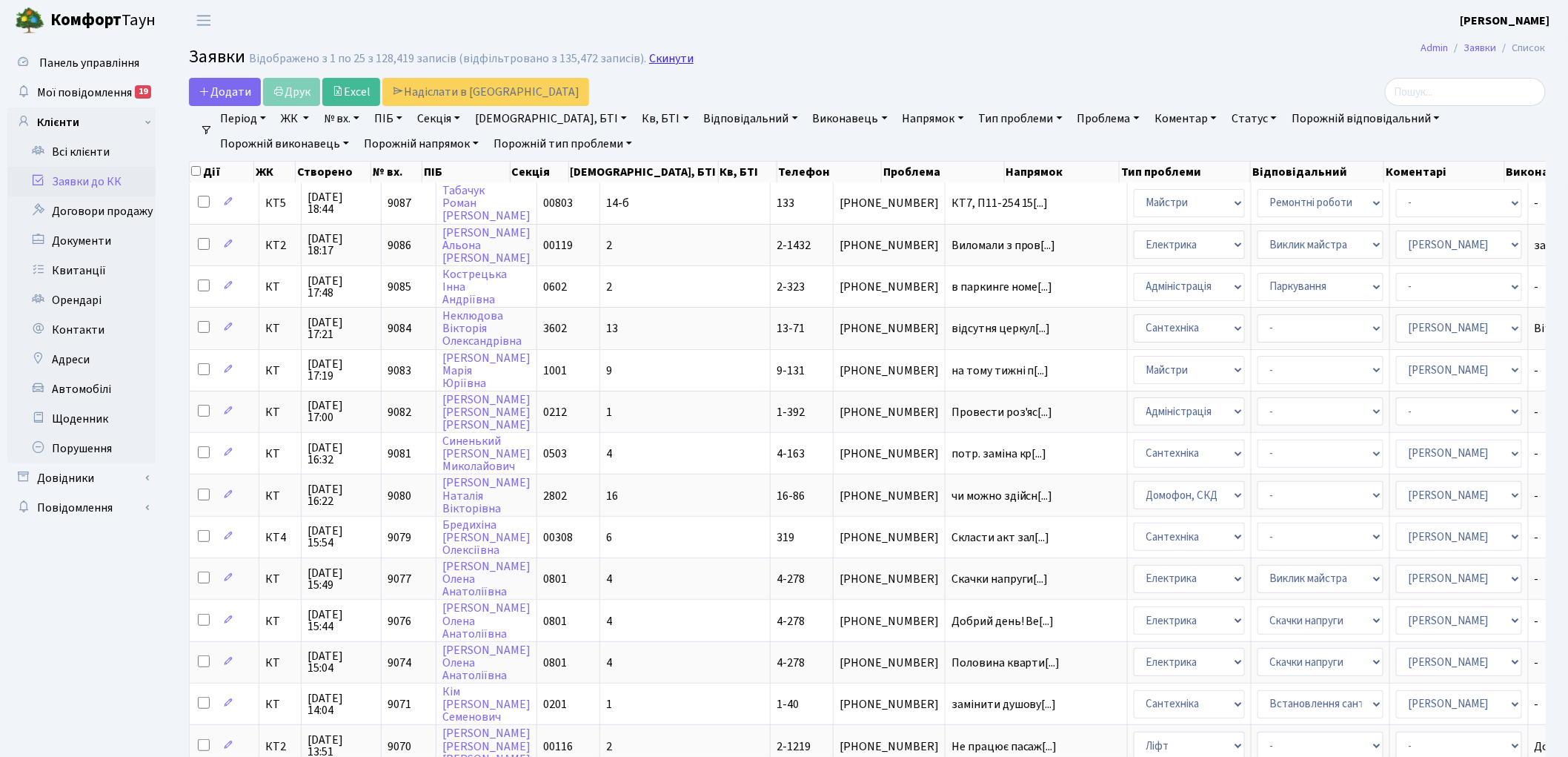
click at [675, 56] on link "Скинути" at bounding box center [671, 58] width 44 height 14
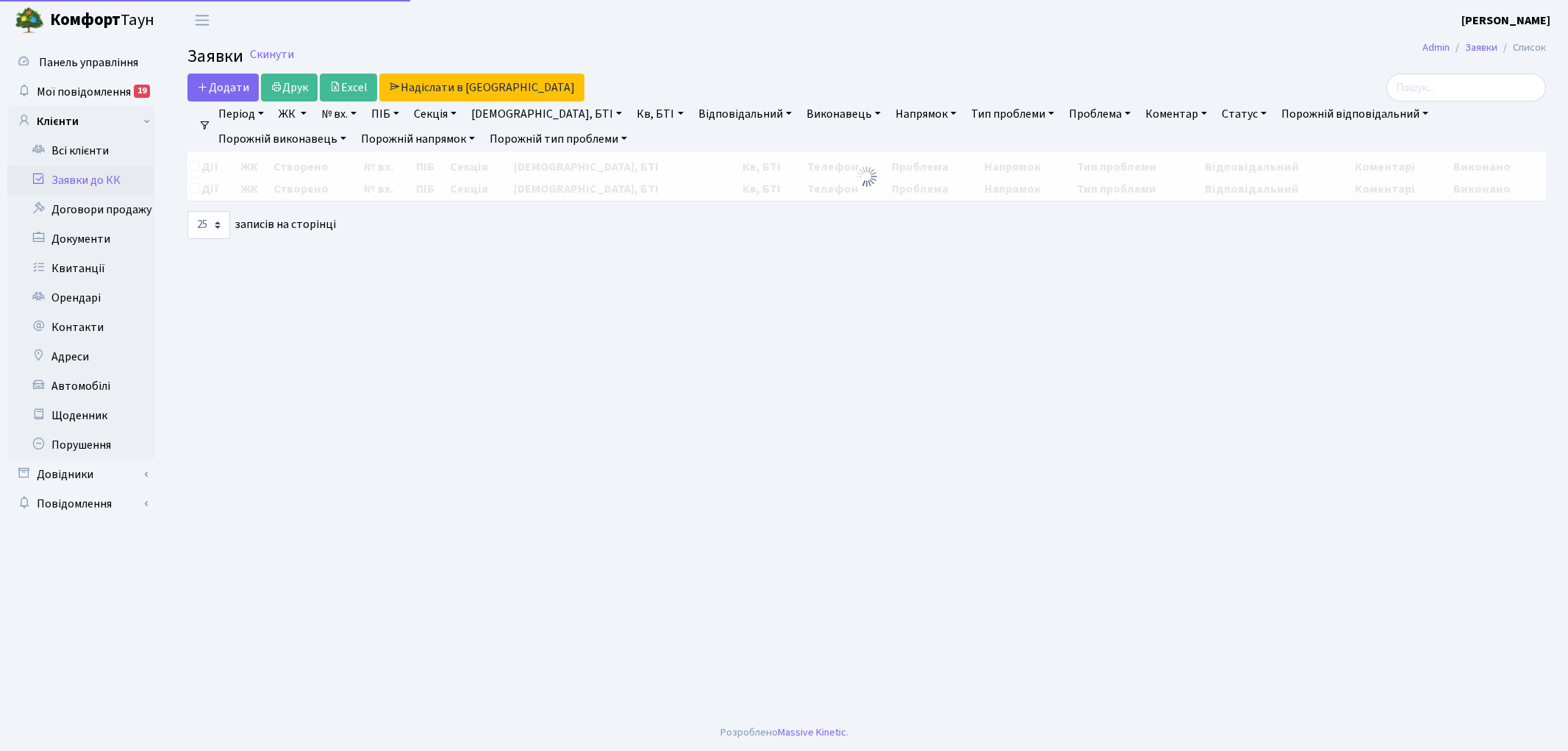
select select "25"
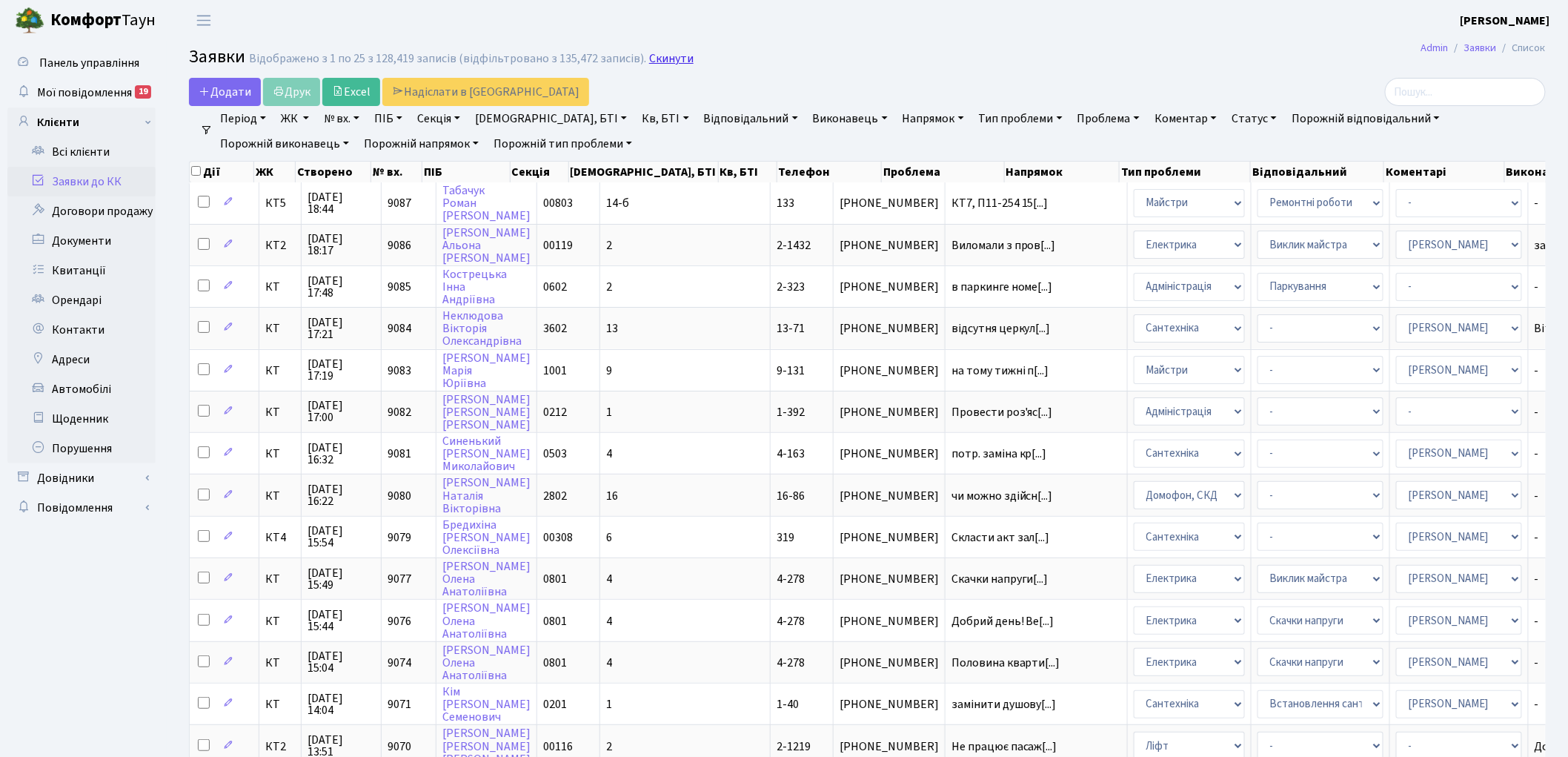
click at [668, 60] on link "Скинути" at bounding box center [671, 58] width 44 height 14
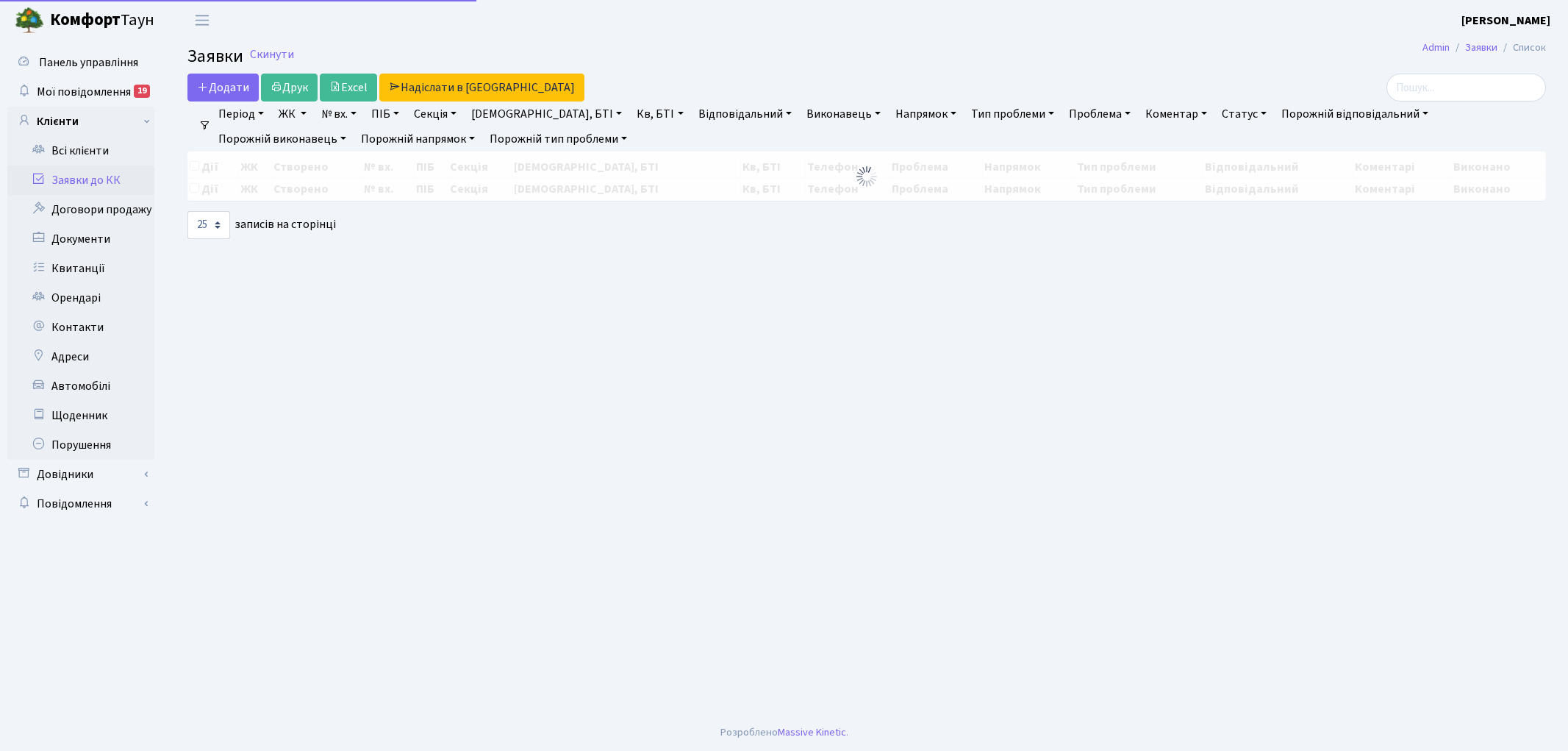
select select "25"
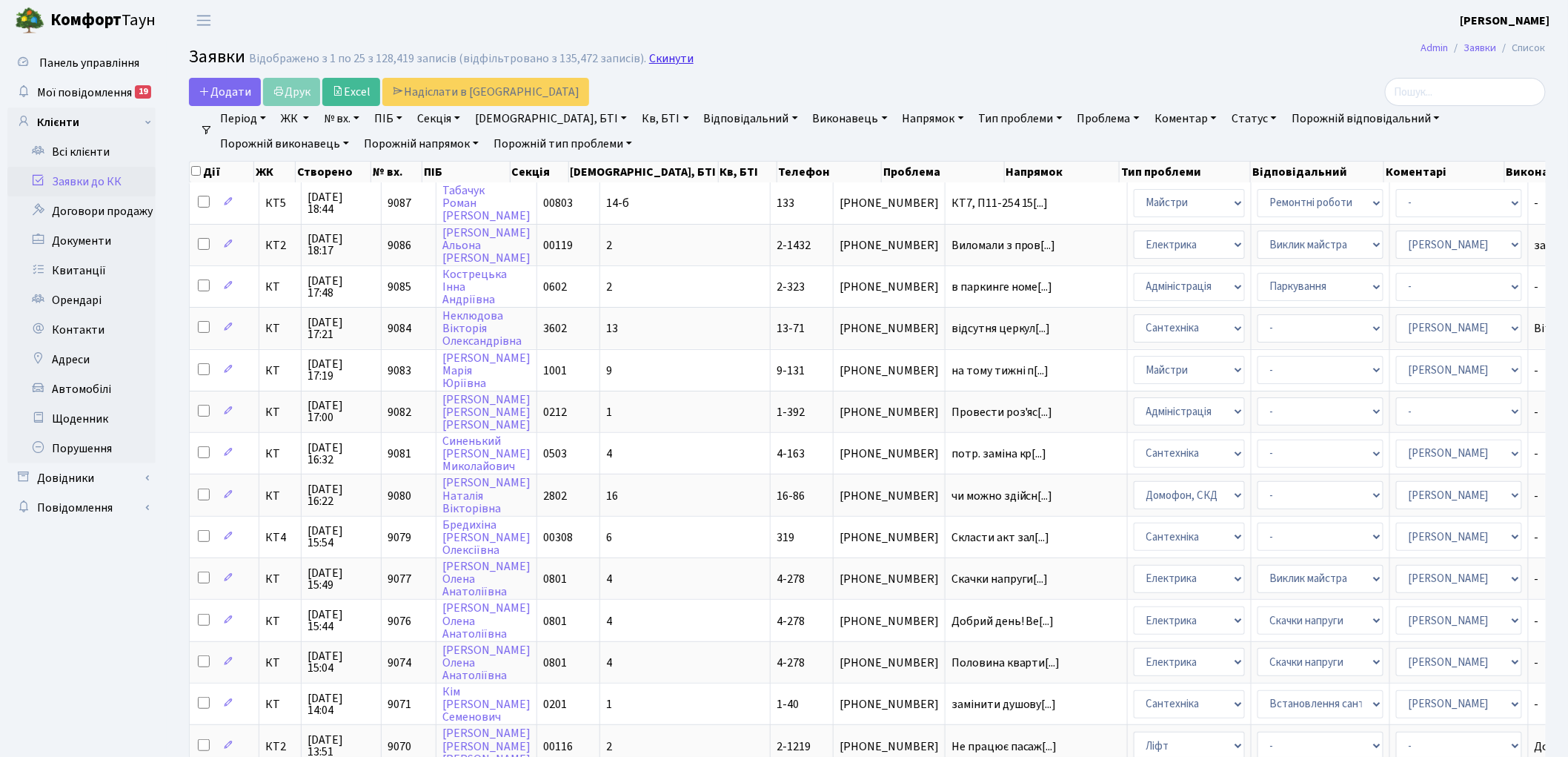
click at [653, 62] on link "Скинути" at bounding box center [671, 58] width 44 height 14
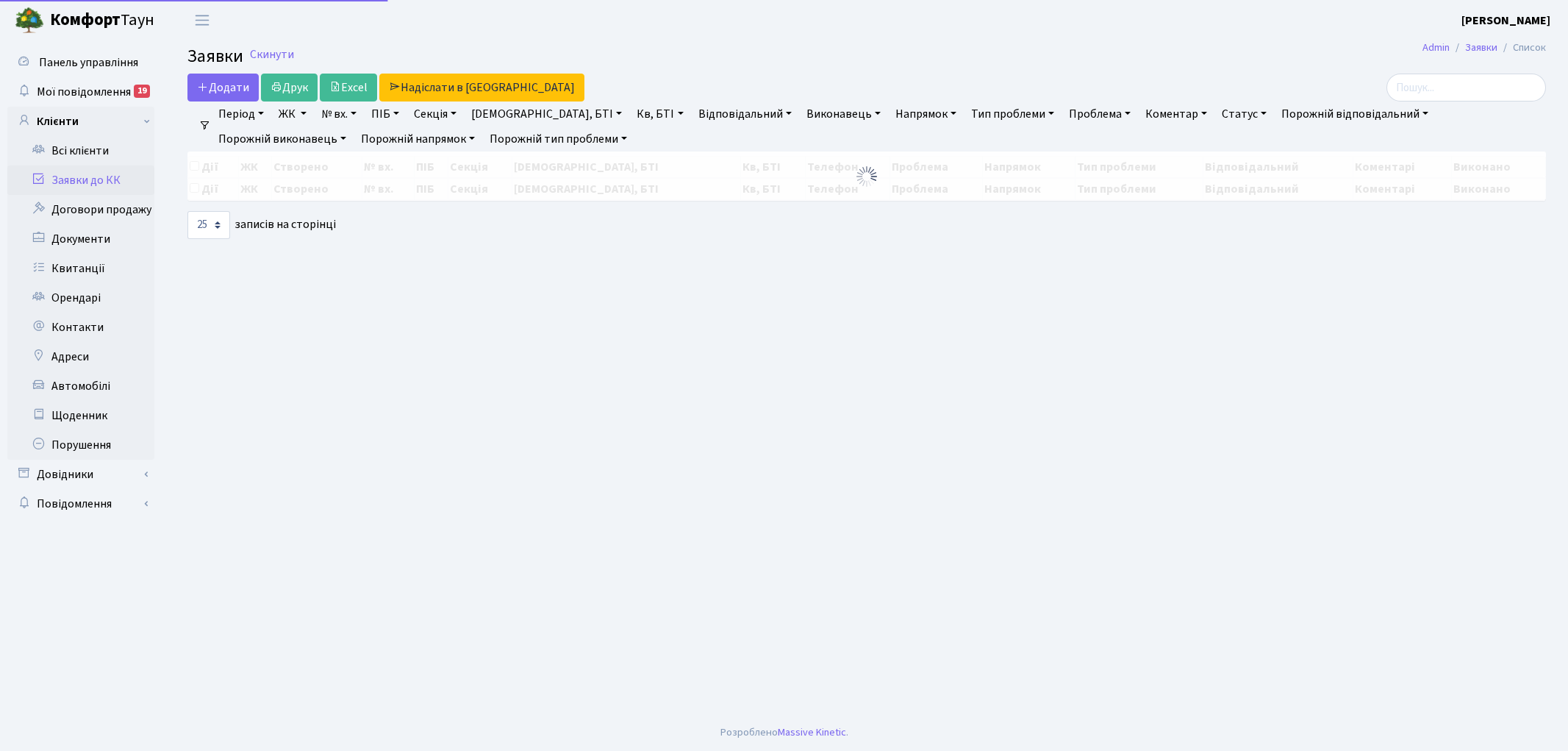
select select "25"
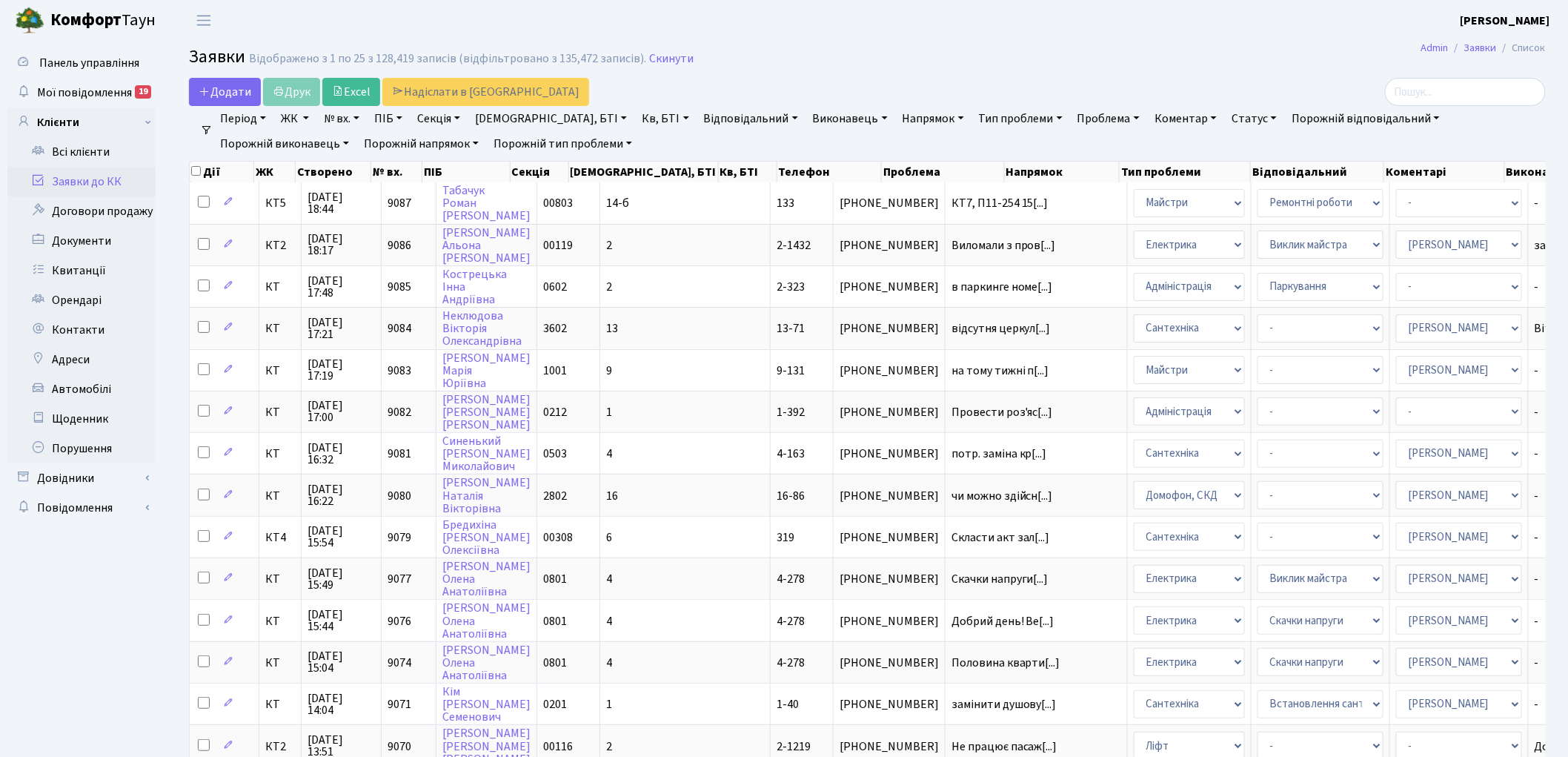
click at [634, 55] on div "Відображено з 1 по 25 з 128,419 записів (відфільтровано з 135,472 записів)." at bounding box center [448, 58] width 398 height 14
click at [649, 63] on link "Скинути" at bounding box center [671, 58] width 44 height 14
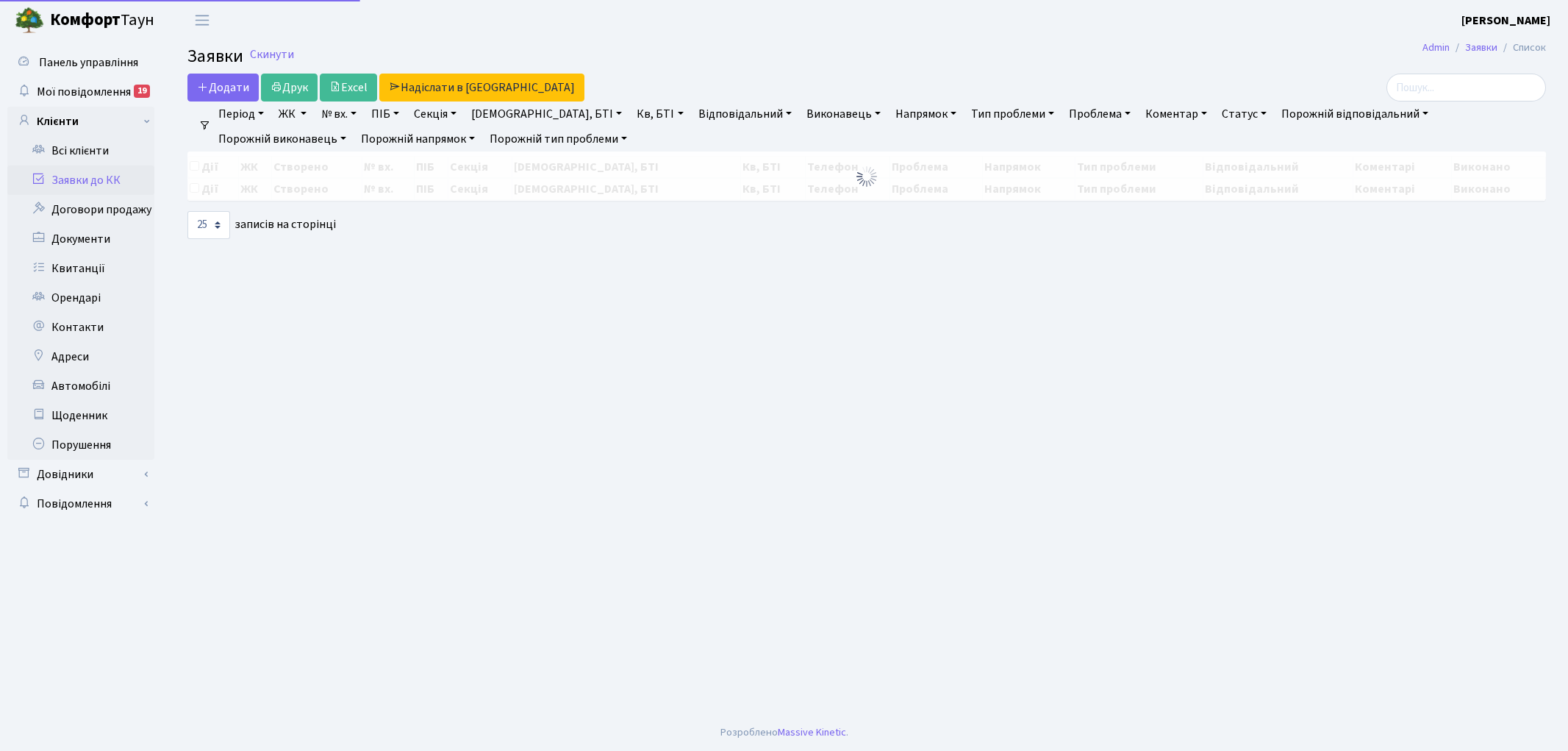
select select "25"
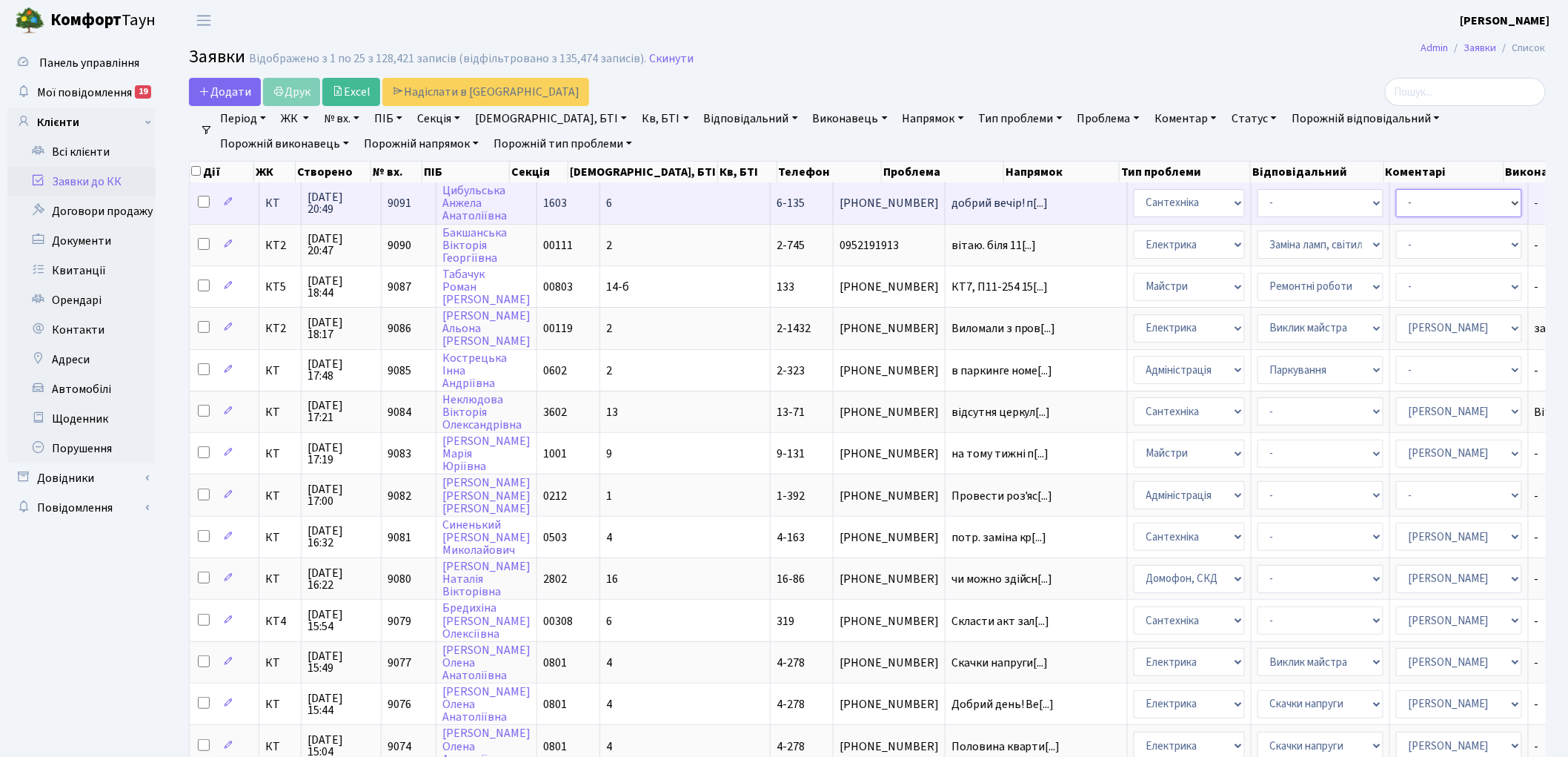
click at [1396, 206] on select "- Адміністратор ЖК ДП Адміністратор ЖК КТ Адміністратор ЖК СП Вижул В. В. Горді…" at bounding box center [1459, 203] width 126 height 28
select select "67"
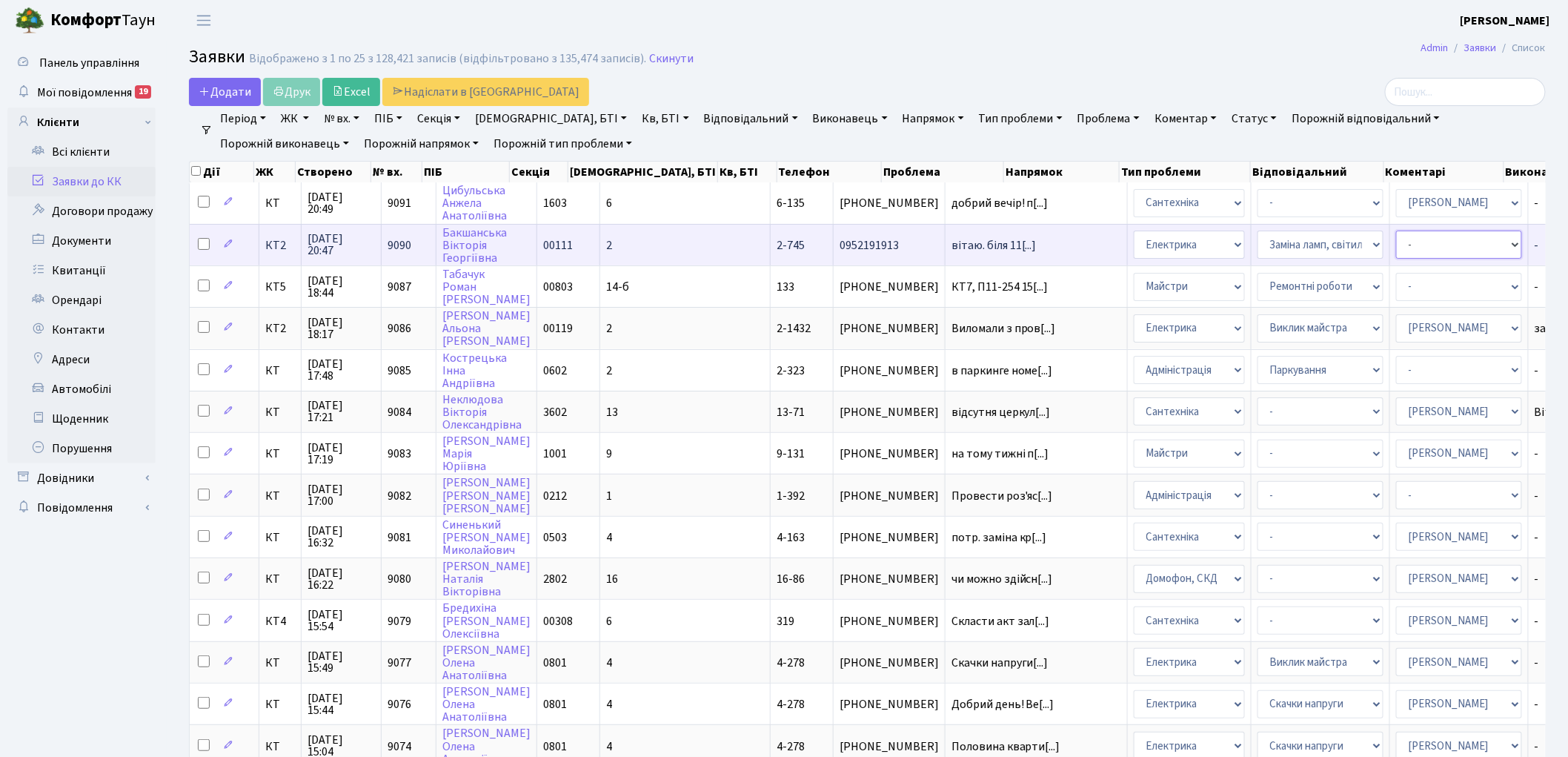
click at [1396, 235] on select "- Адміністратор ЖК ДП Адміністратор ЖК КТ Адміністратор ЖК СП Вижул В. В. Горді…" at bounding box center [1459, 244] width 126 height 28
select select "22"
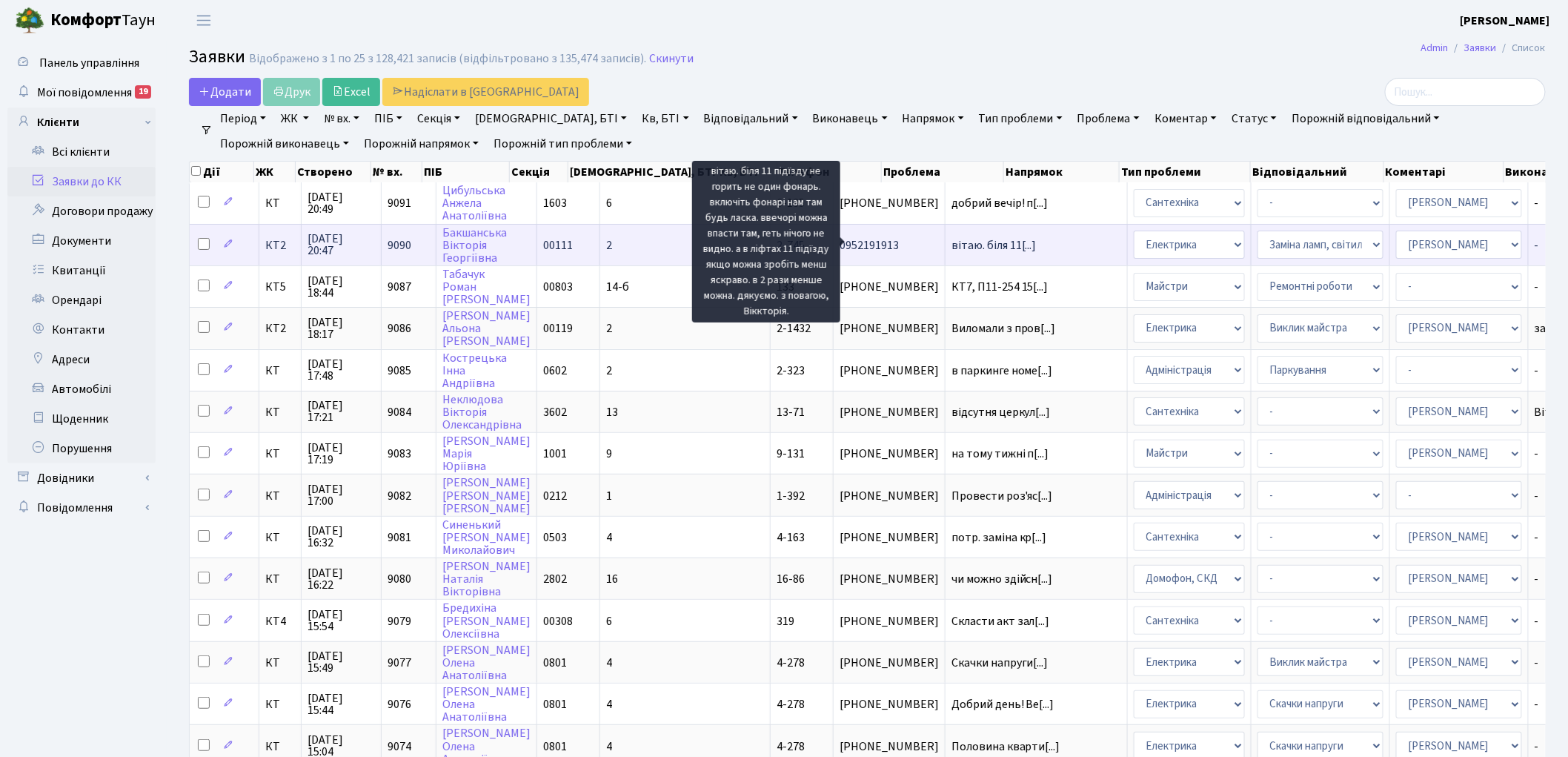
click at [952, 240] on span "вітаю. біля 11[...]" at bounding box center [994, 245] width 86 height 16
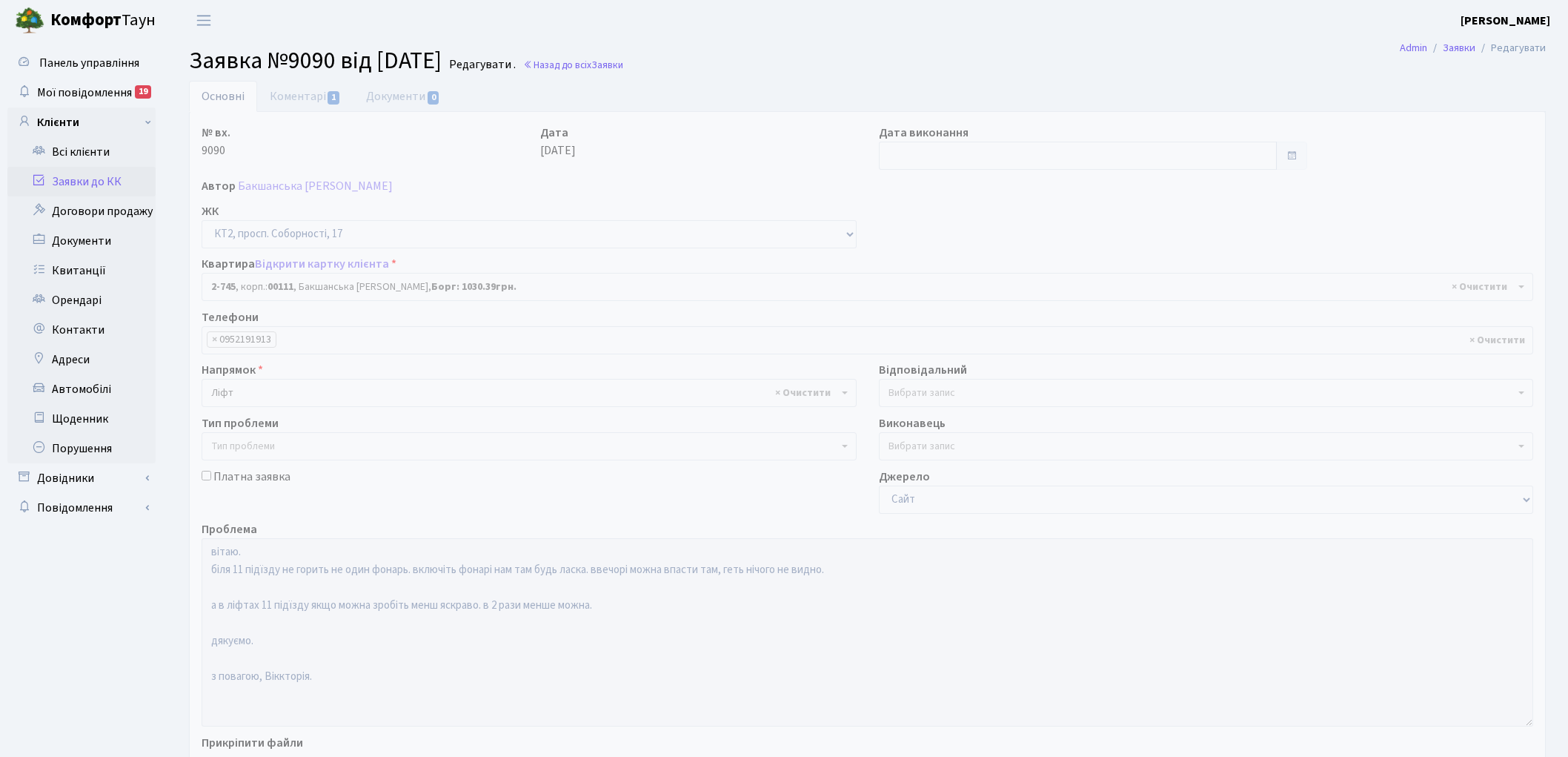
select select "15787"
click at [286, 95] on link "Коментарі 1" at bounding box center [305, 96] width 97 height 31
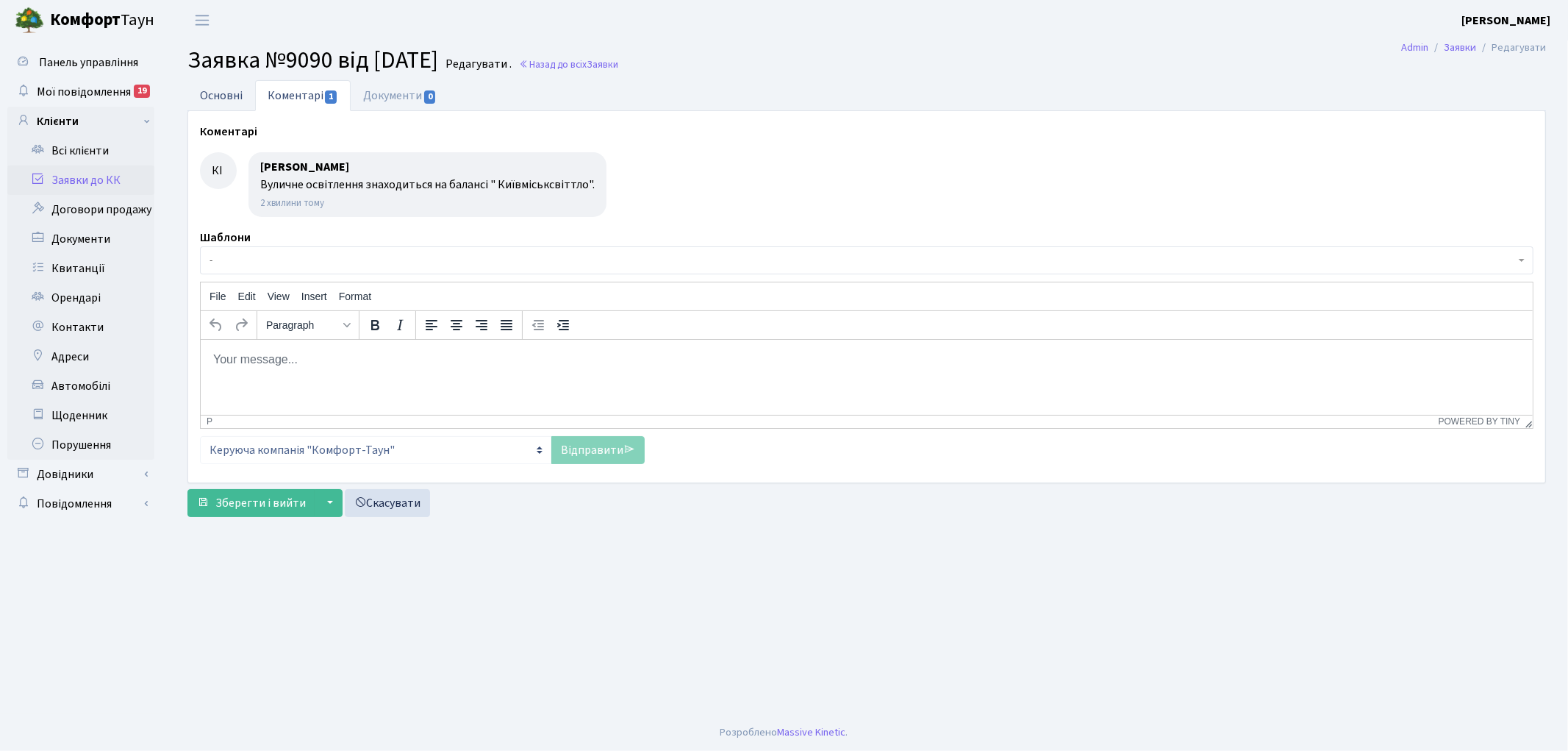
click at [225, 94] on link "Основні" at bounding box center [221, 95] width 67 height 30
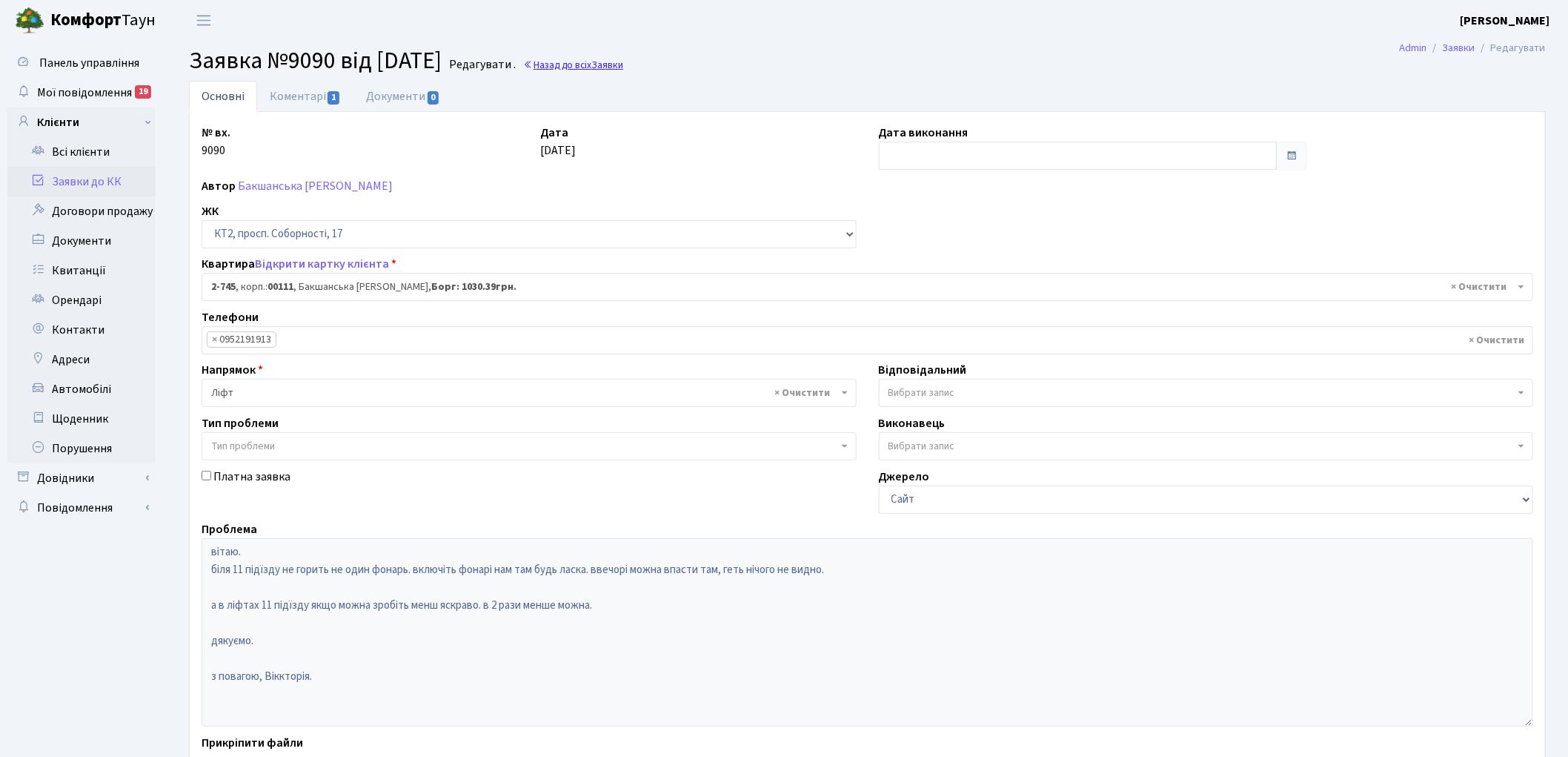
click at [616, 61] on link "Назад до всіх Заявки" at bounding box center [573, 64] width 100 height 14
